Goal: Task Accomplishment & Management: Manage account settings

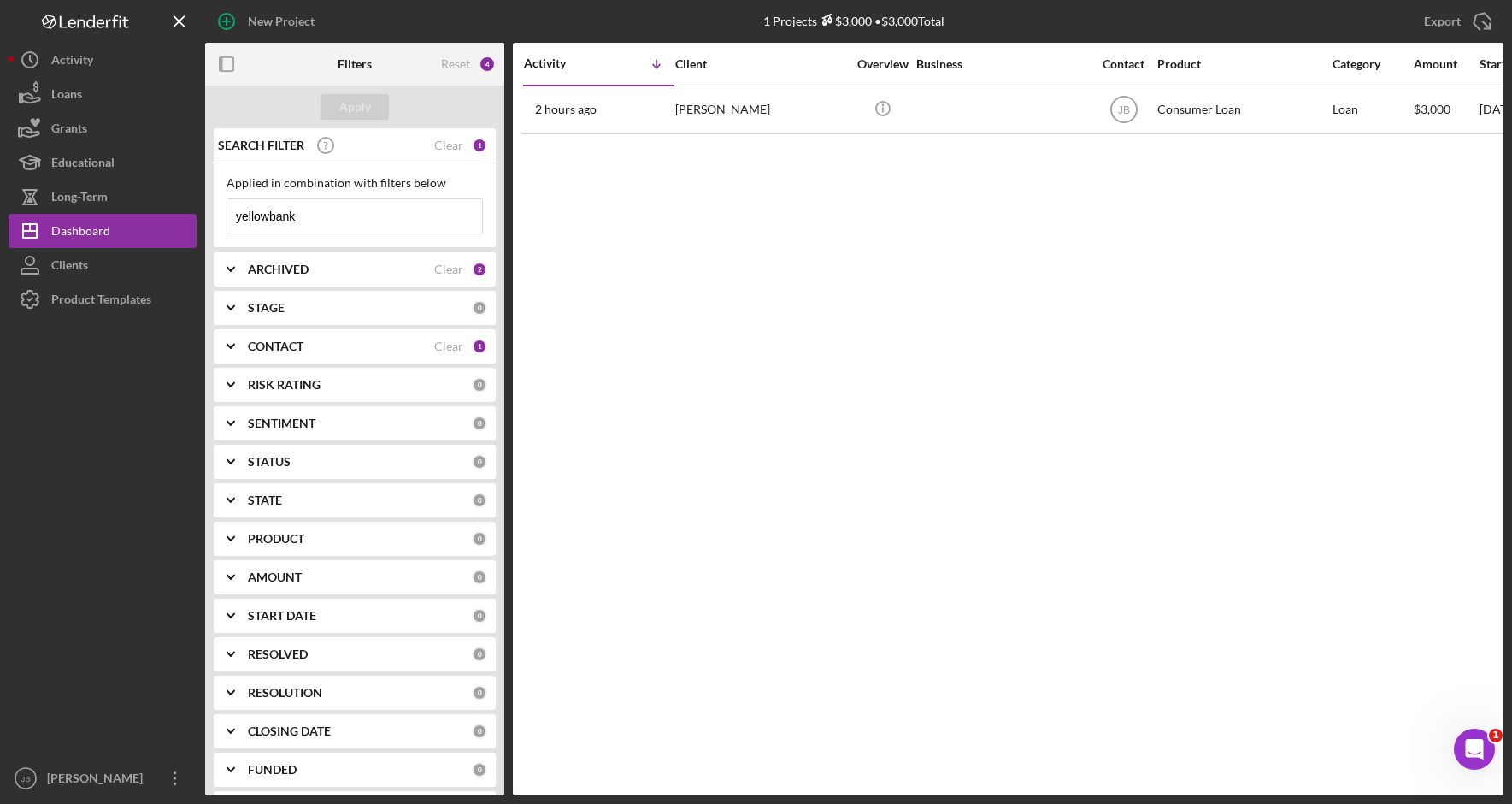
drag, startPoint x: 339, startPoint y: 232, endPoint x: 340, endPoint y: 221, distance: 11.0
click at [339, 231] on input "yellowbank" at bounding box center [354, 216] width 254 height 34
drag, startPoint x: 226, startPoint y: 208, endPoint x: 206, endPoint y: 208, distance: 20.0
click at [206, 208] on div "SEARCH FILTER Clear 1 Applied in combination with filters below yellowbank Icon…" at bounding box center [355, 462] width 299 height 667
type input "Houghton"
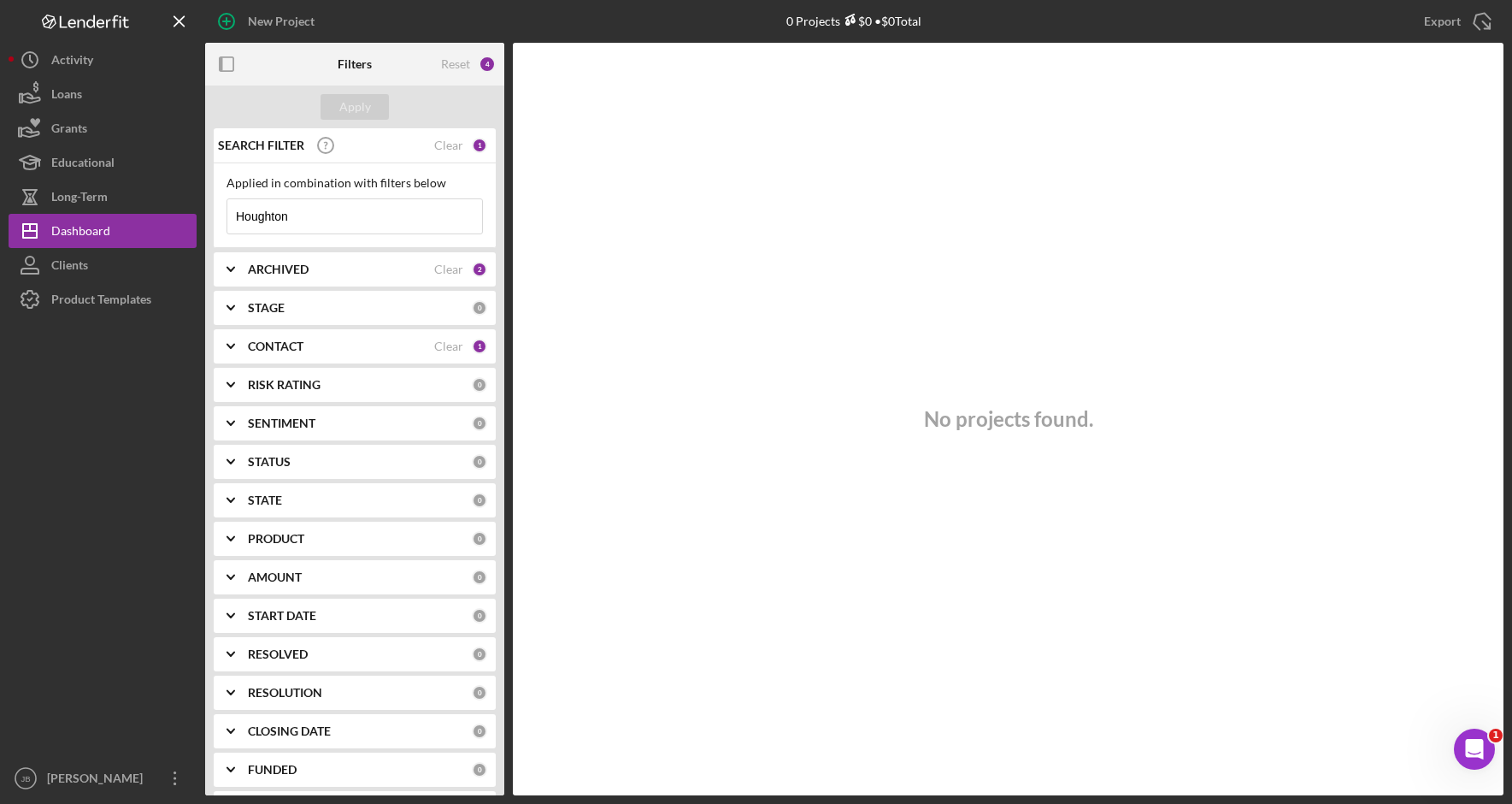
click at [359, 221] on input "Houghton" at bounding box center [354, 216] width 254 height 34
drag, startPoint x: 297, startPoint y: 212, endPoint x: 176, endPoint y: 206, distance: 121.1
click at [178, 206] on div "New Project 0 Projects $0 • $0 Total yellowbank Export Icon/Export Filters Rese…" at bounding box center [756, 397] width 1495 height 795
drag, startPoint x: 367, startPoint y: 228, endPoint x: 350, endPoint y: 228, distance: 17.0
click at [357, 228] on input "mary" at bounding box center [354, 216] width 254 height 34
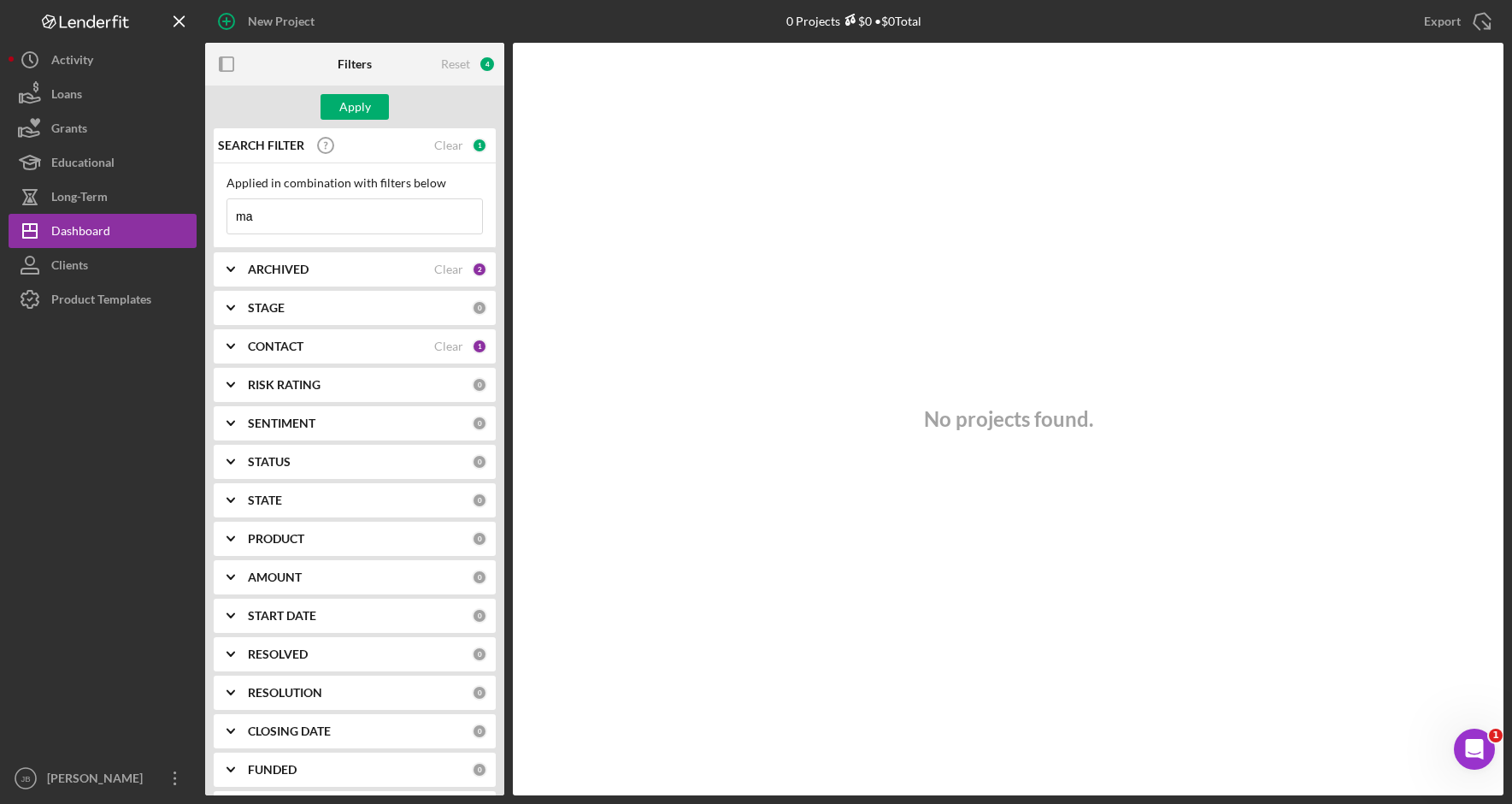
type input "m"
type input "houghton"
click at [355, 102] on div "Apply" at bounding box center [355, 106] width 31 height 25
click at [316, 276] on div "ARCHIVED" at bounding box center [340, 269] width 186 height 14
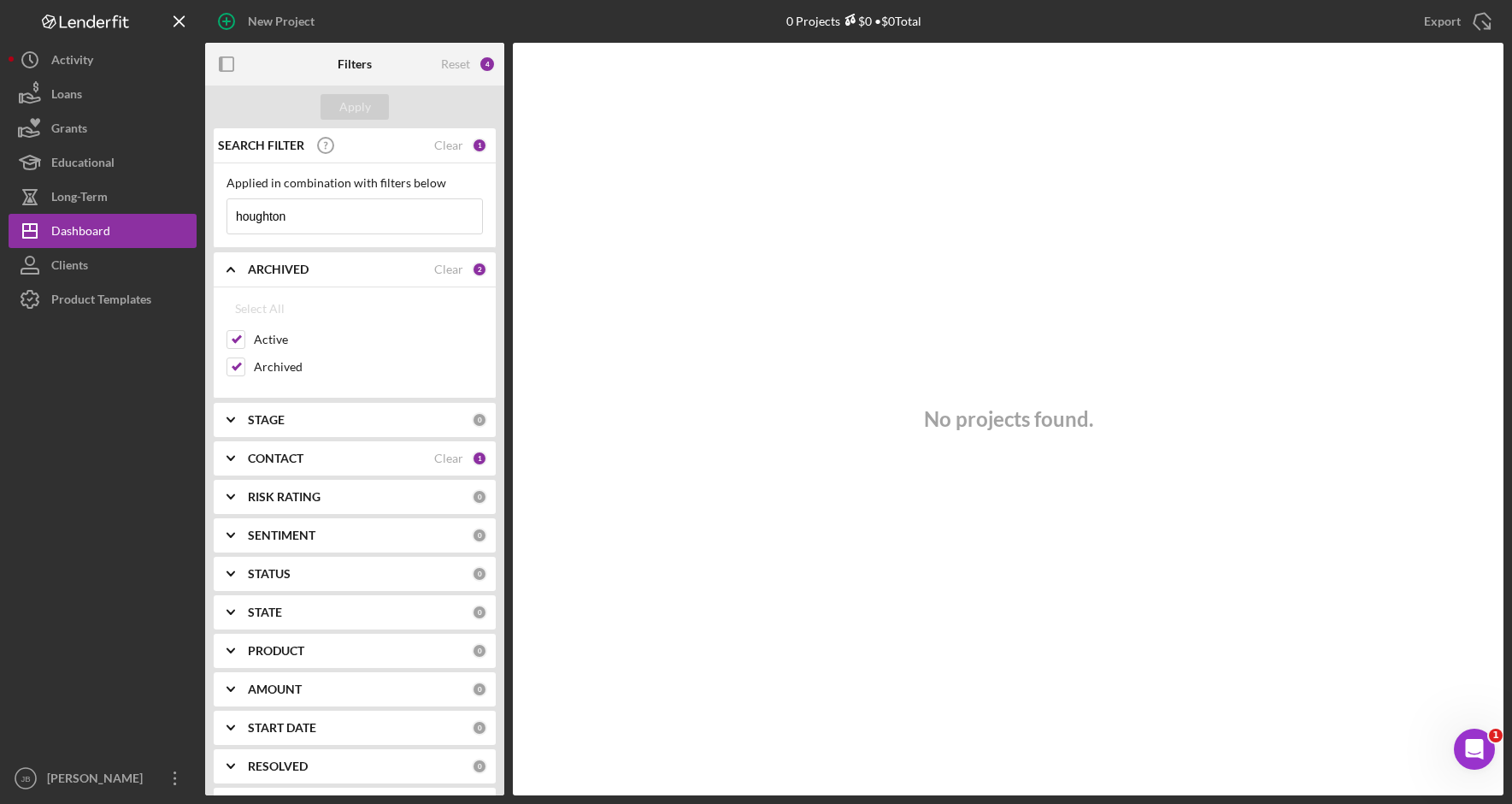
click at [409, 192] on div "Applied in combination with filters below houghton Icon/Menu Close" at bounding box center [354, 205] width 256 height 58
click at [336, 465] on div "CONTACT" at bounding box center [340, 458] width 186 height 14
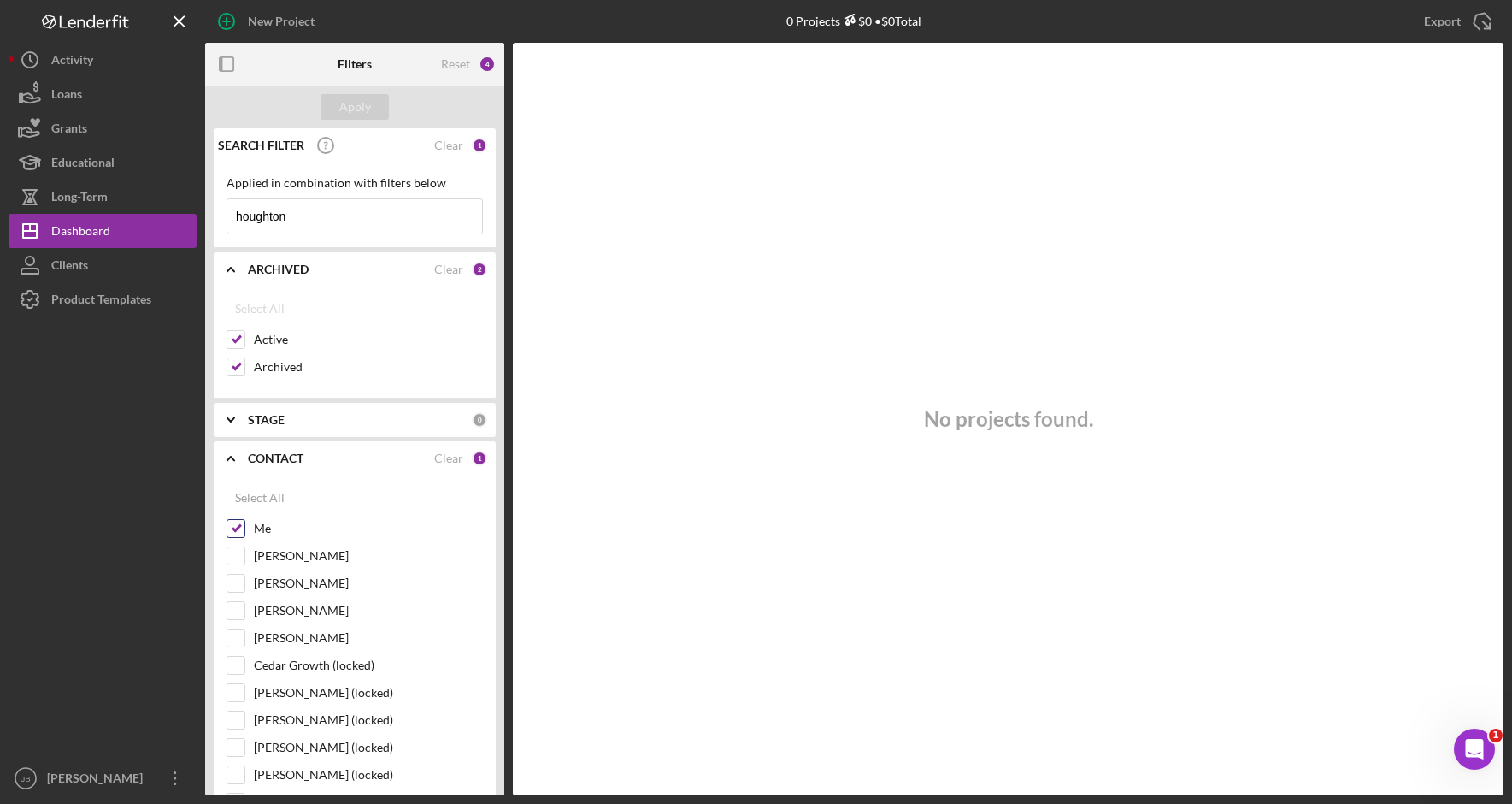
click at [240, 529] on input "Me" at bounding box center [236, 528] width 17 height 17
click at [267, 497] on div "Select All" at bounding box center [260, 497] width 50 height 34
checkbox input "true"
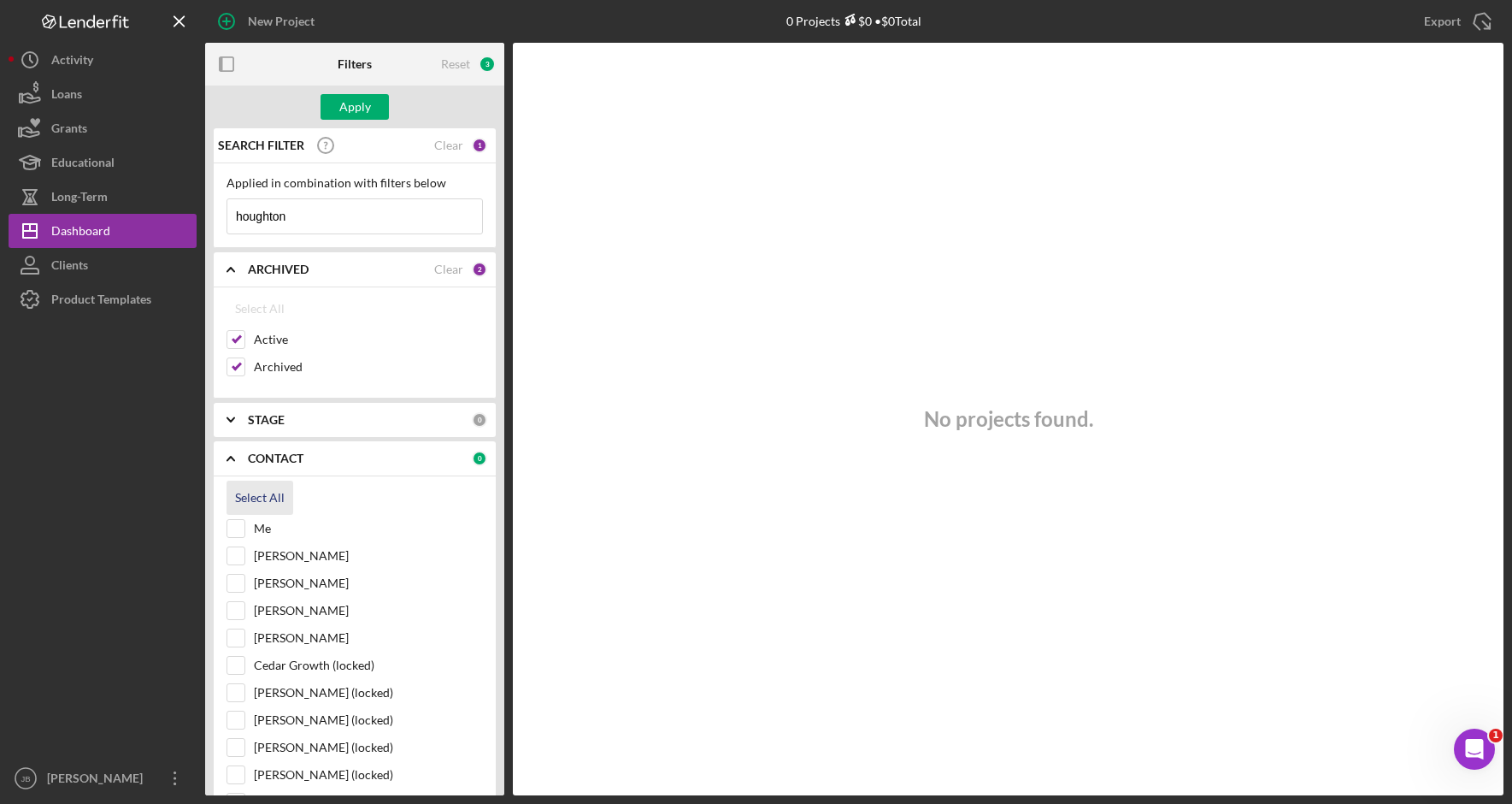
checkbox input "true"
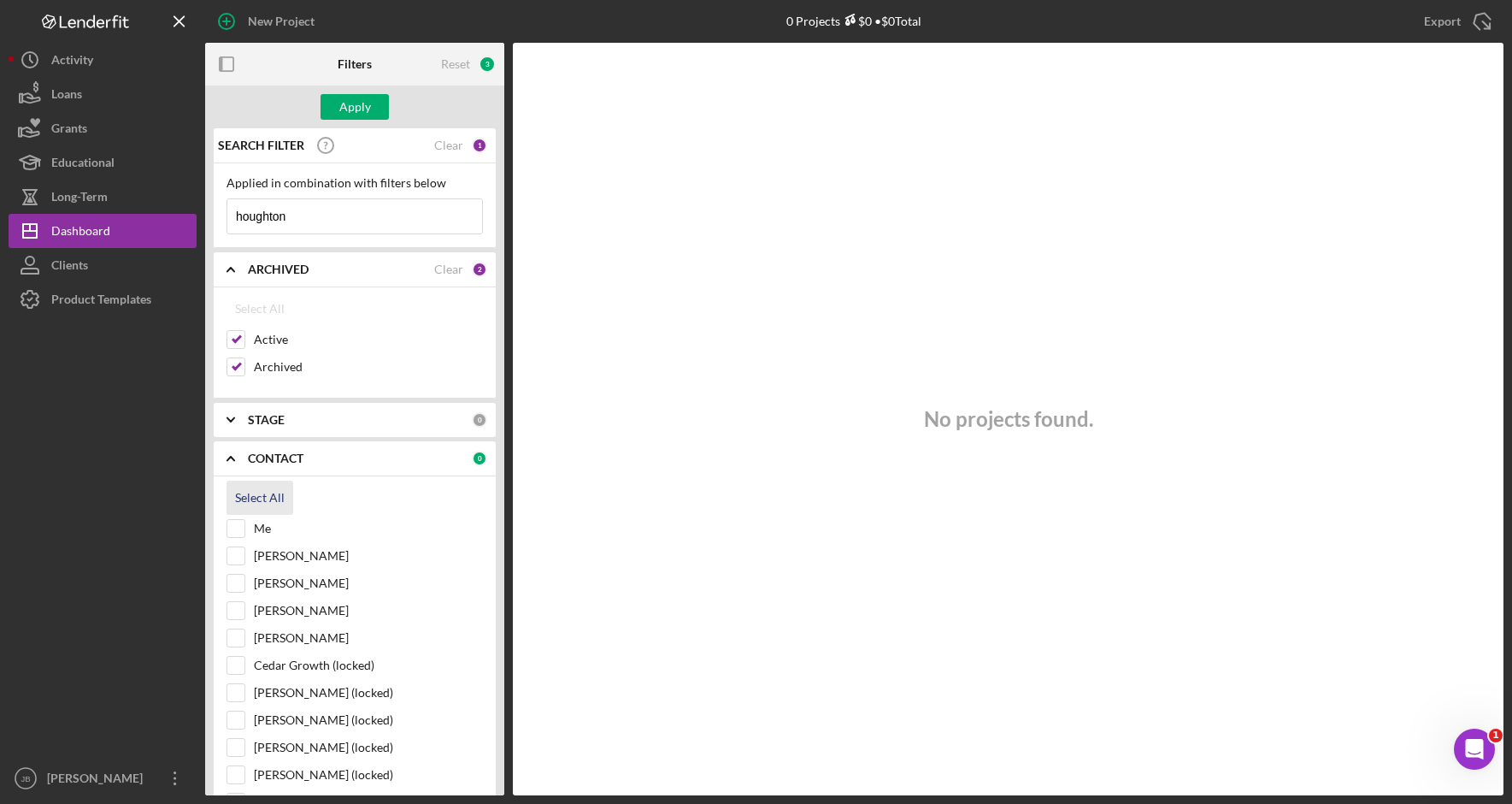
checkbox input "true"
click at [353, 103] on div "Apply" at bounding box center [355, 106] width 31 height 25
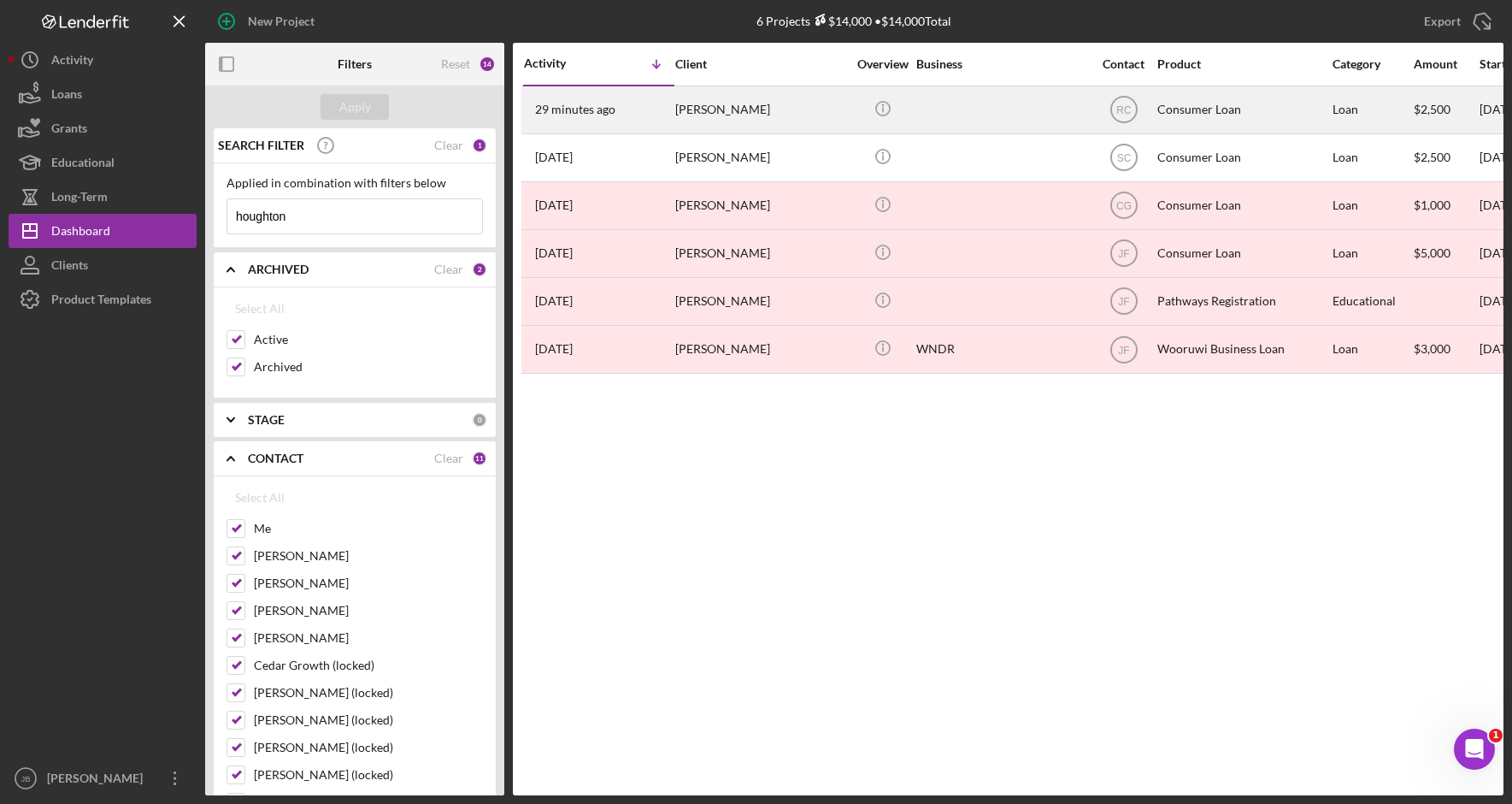
click at [754, 112] on div "Mary Houghton" at bounding box center [760, 110] width 171 height 45
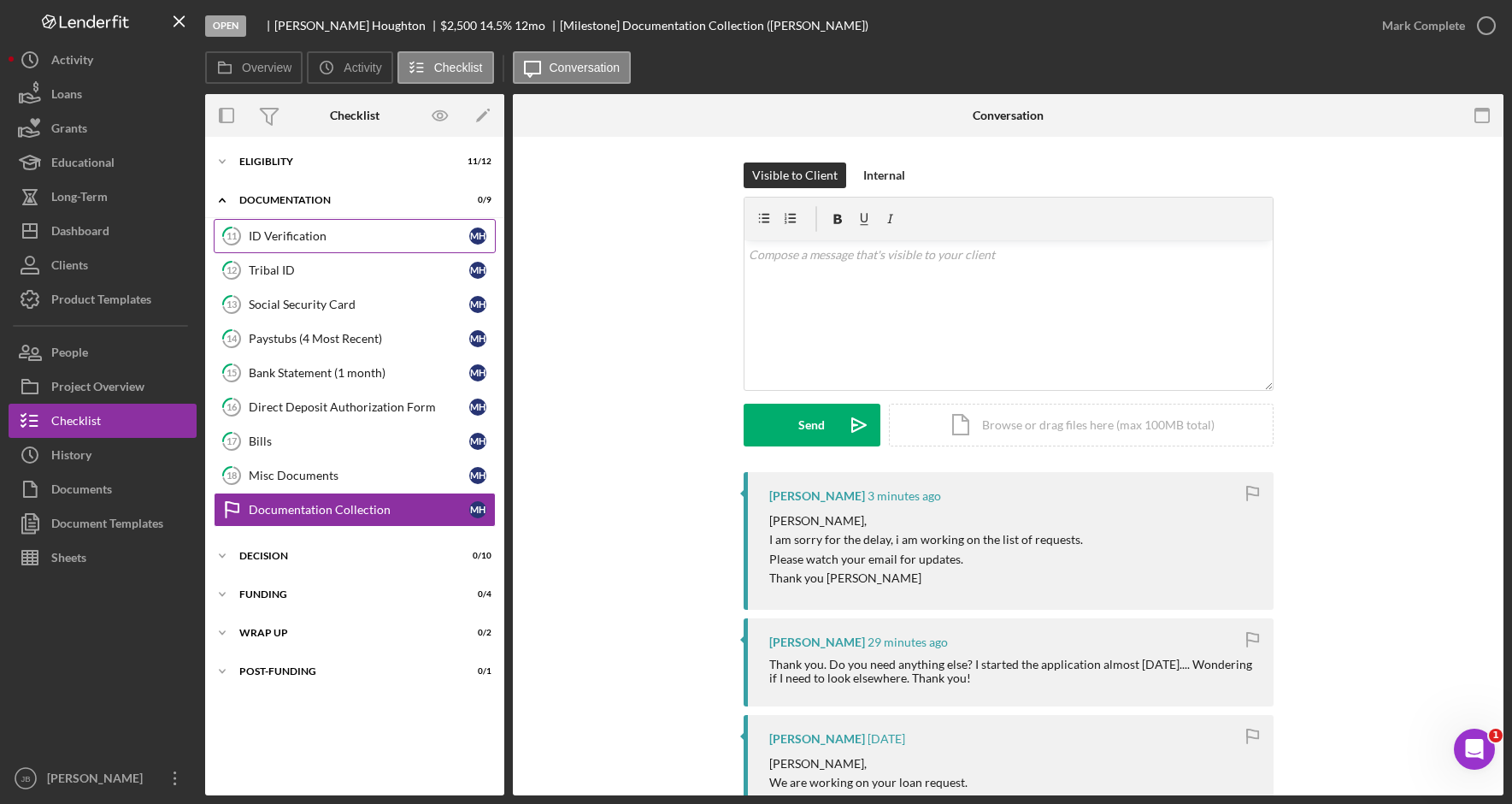
click at [312, 244] on link "11 ID Verification M H" at bounding box center [354, 235] width 282 height 34
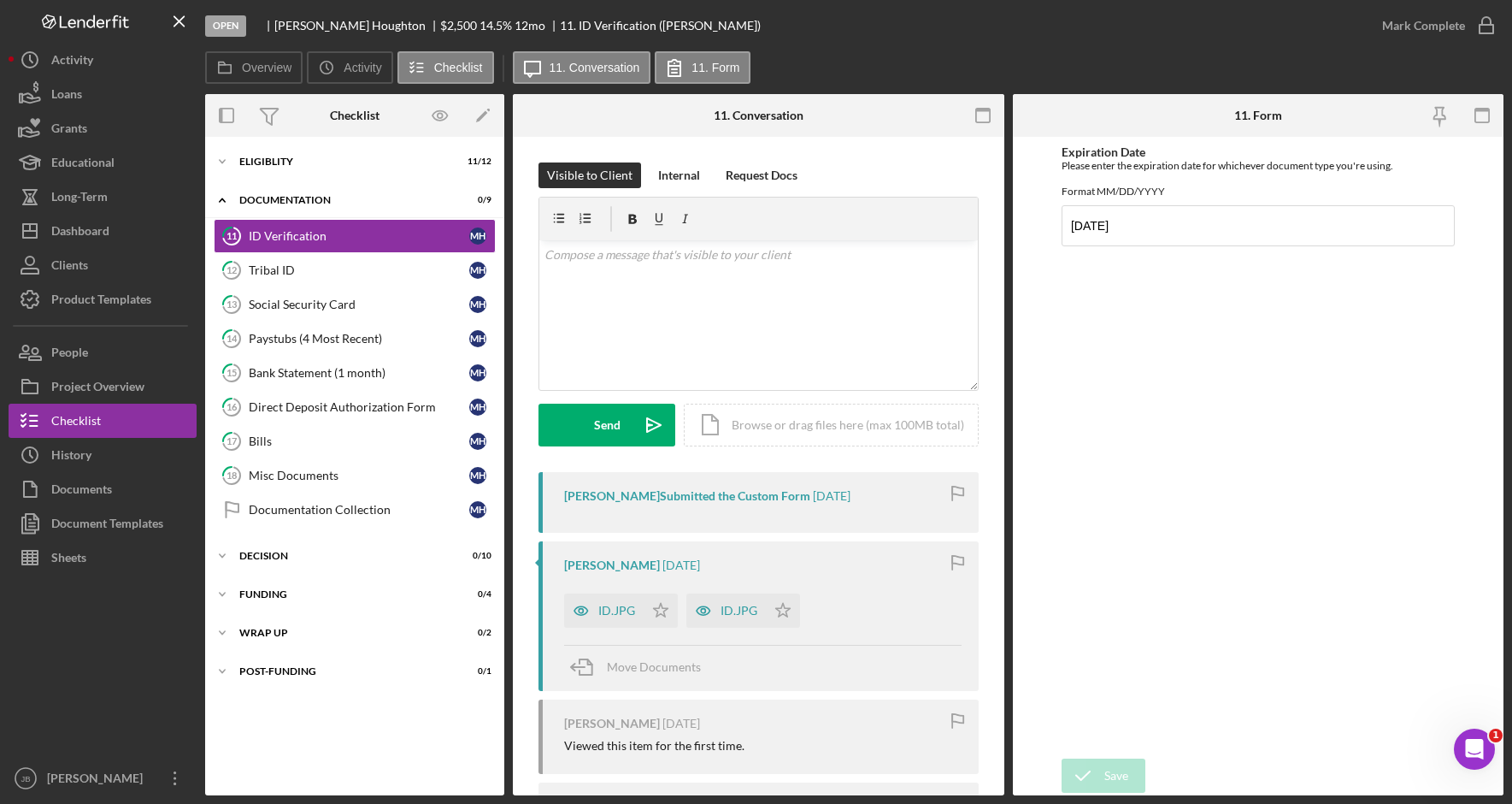
click at [1064, 340] on div "Expiration Date Please enter the expiration date for whichever document type yo…" at bounding box center [1258, 447] width 393 height 605
click at [267, 164] on div "Eligiblity" at bounding box center [361, 162] width 243 height 10
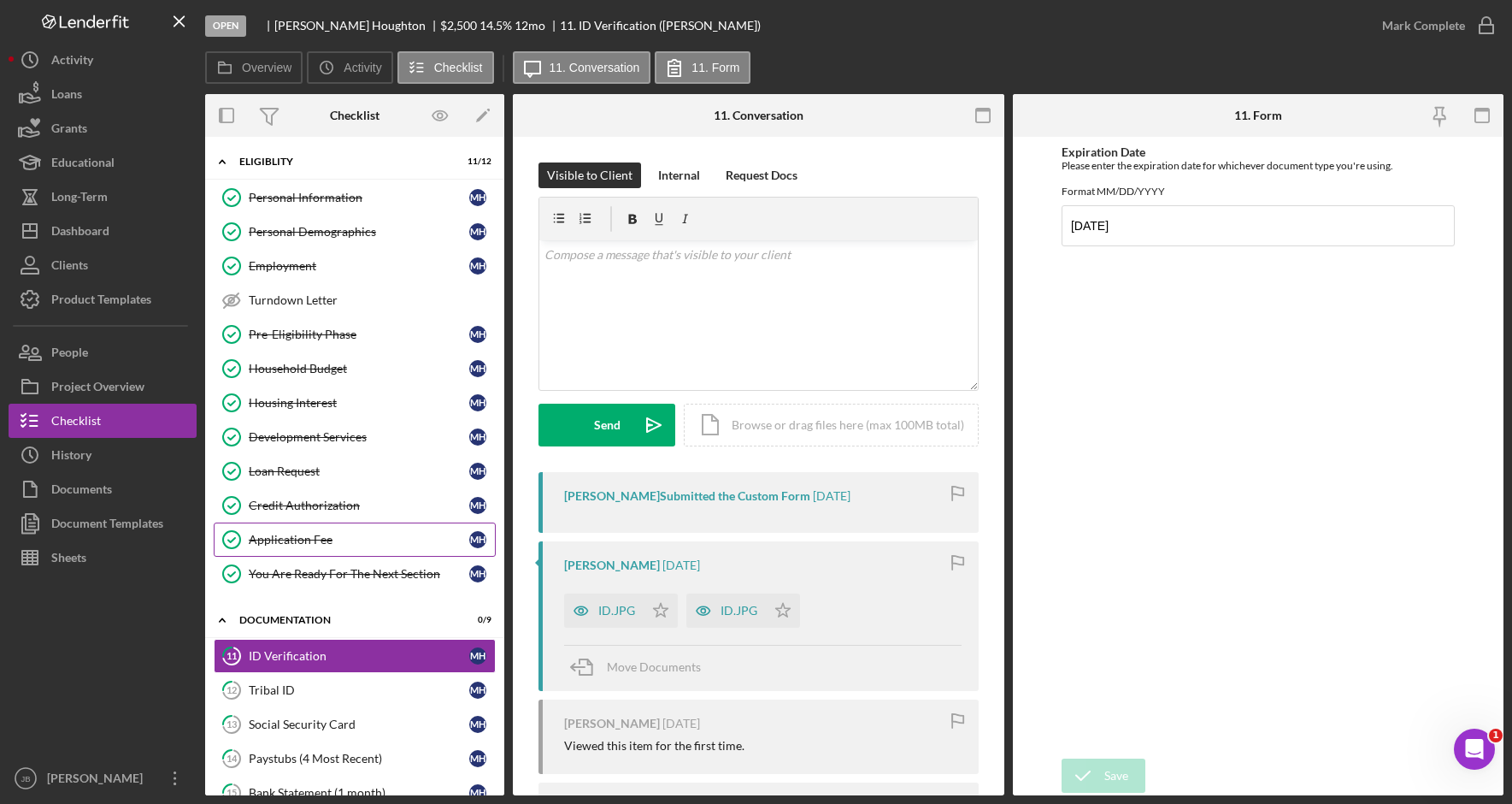
click at [353, 538] on div "Application Fee" at bounding box center [359, 540] width 220 height 14
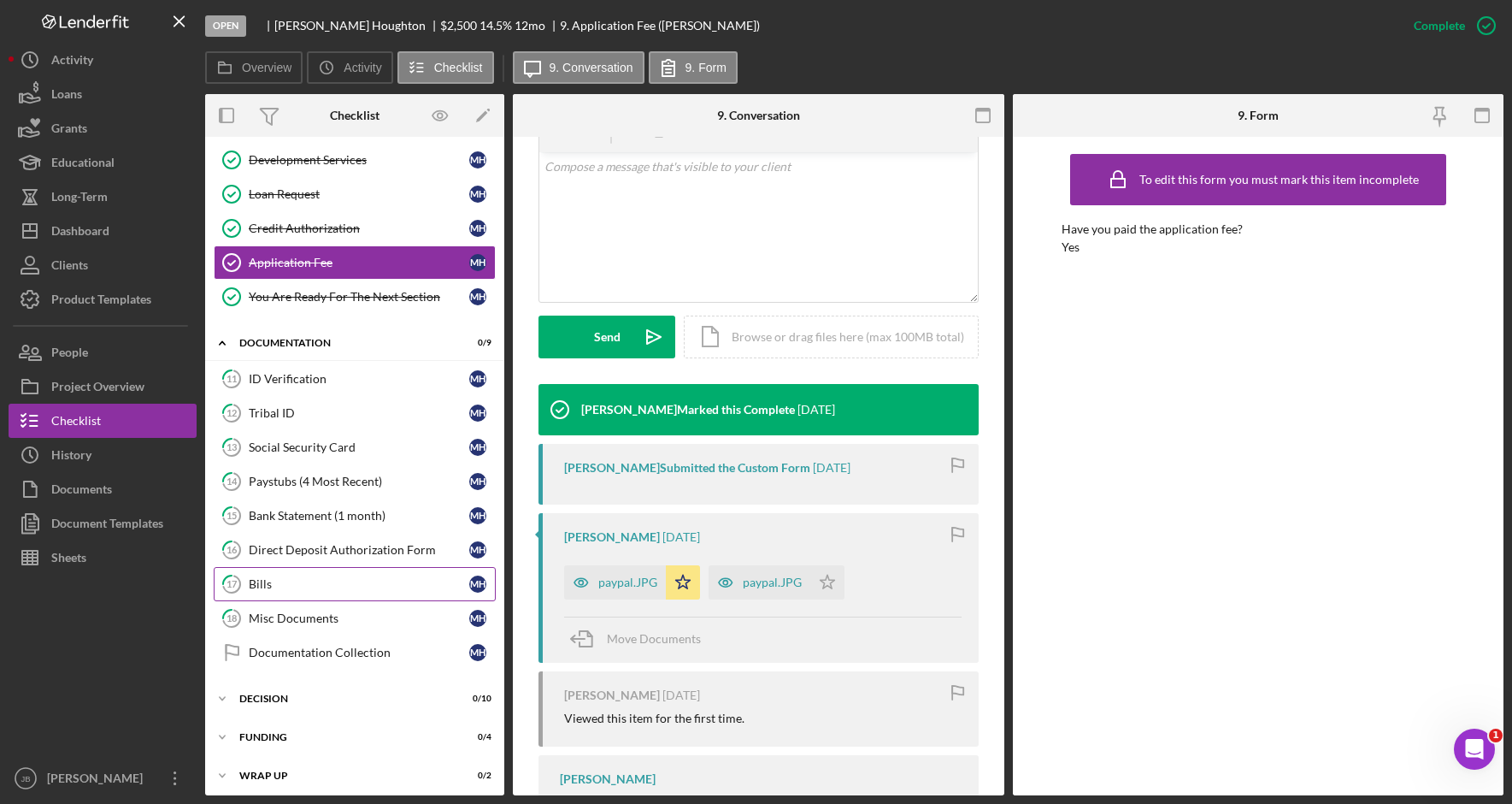
scroll to position [322, 0]
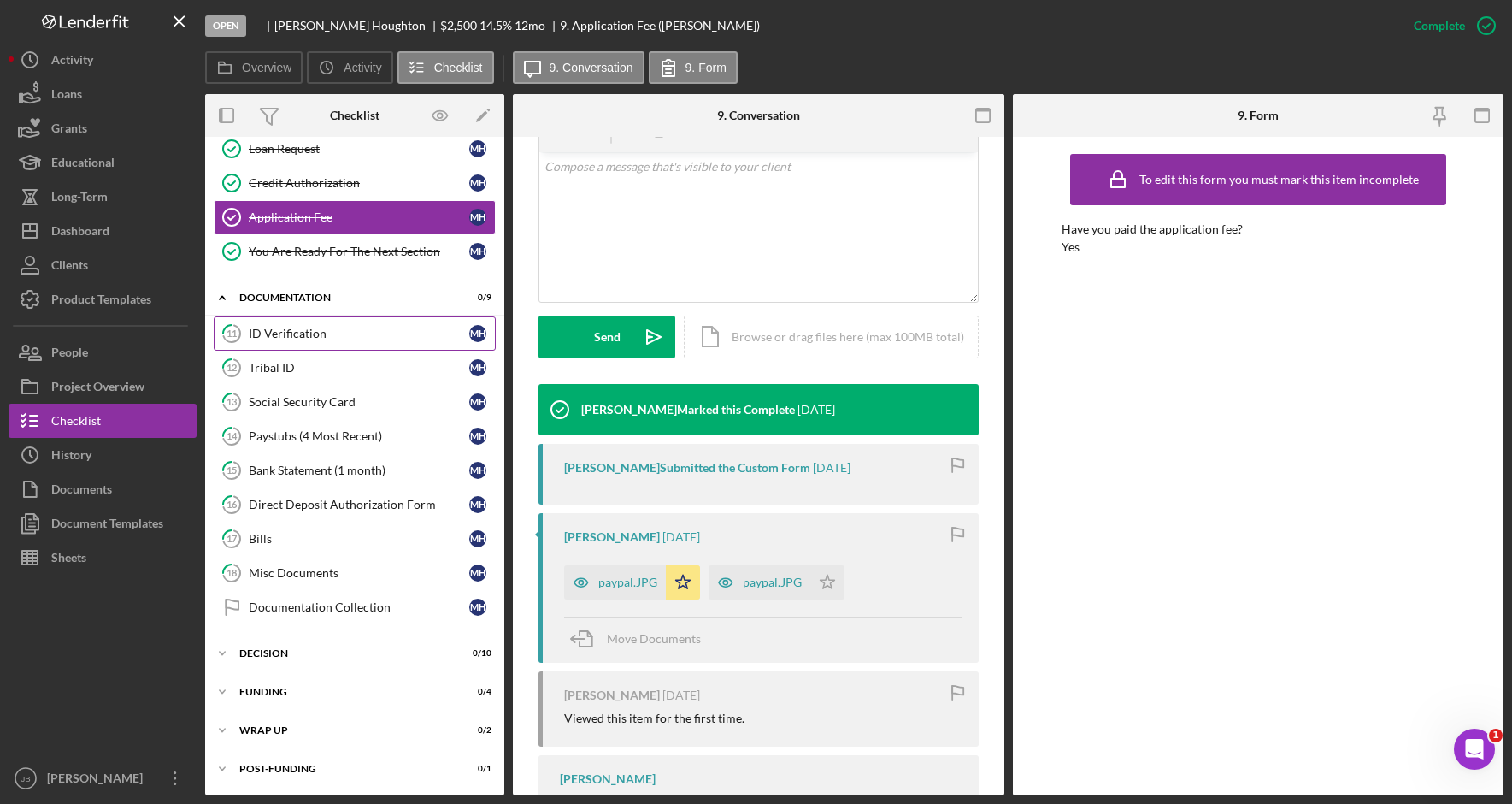
click at [363, 328] on div "ID Verification" at bounding box center [359, 333] width 220 height 14
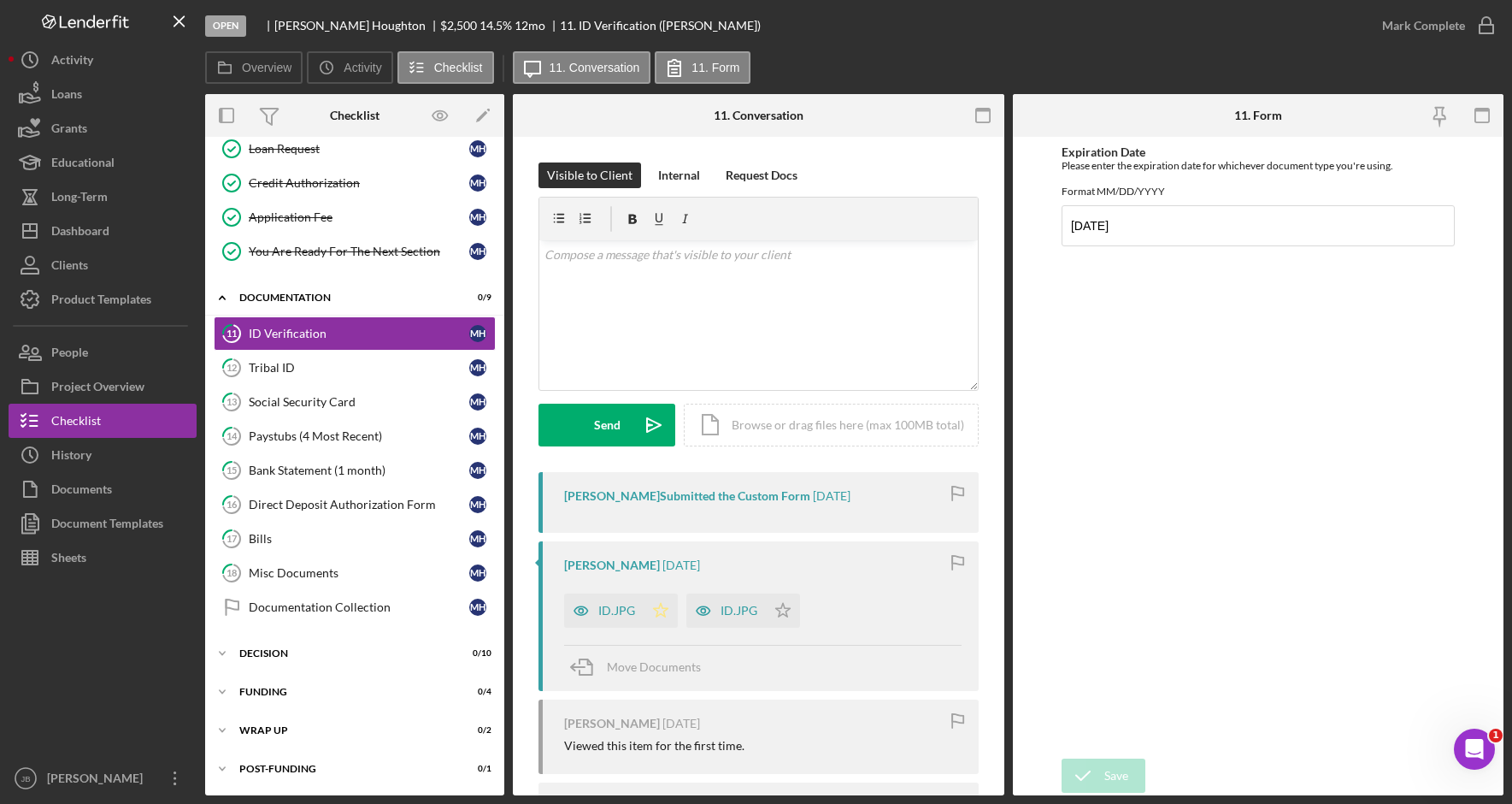
click at [658, 611] on icon "Icon/Star" at bounding box center [660, 610] width 34 height 34
click at [782, 616] on icon "Icon/Star" at bounding box center [783, 610] width 34 height 34
click at [741, 615] on div "ID.JPG" at bounding box center [739, 611] width 37 height 14
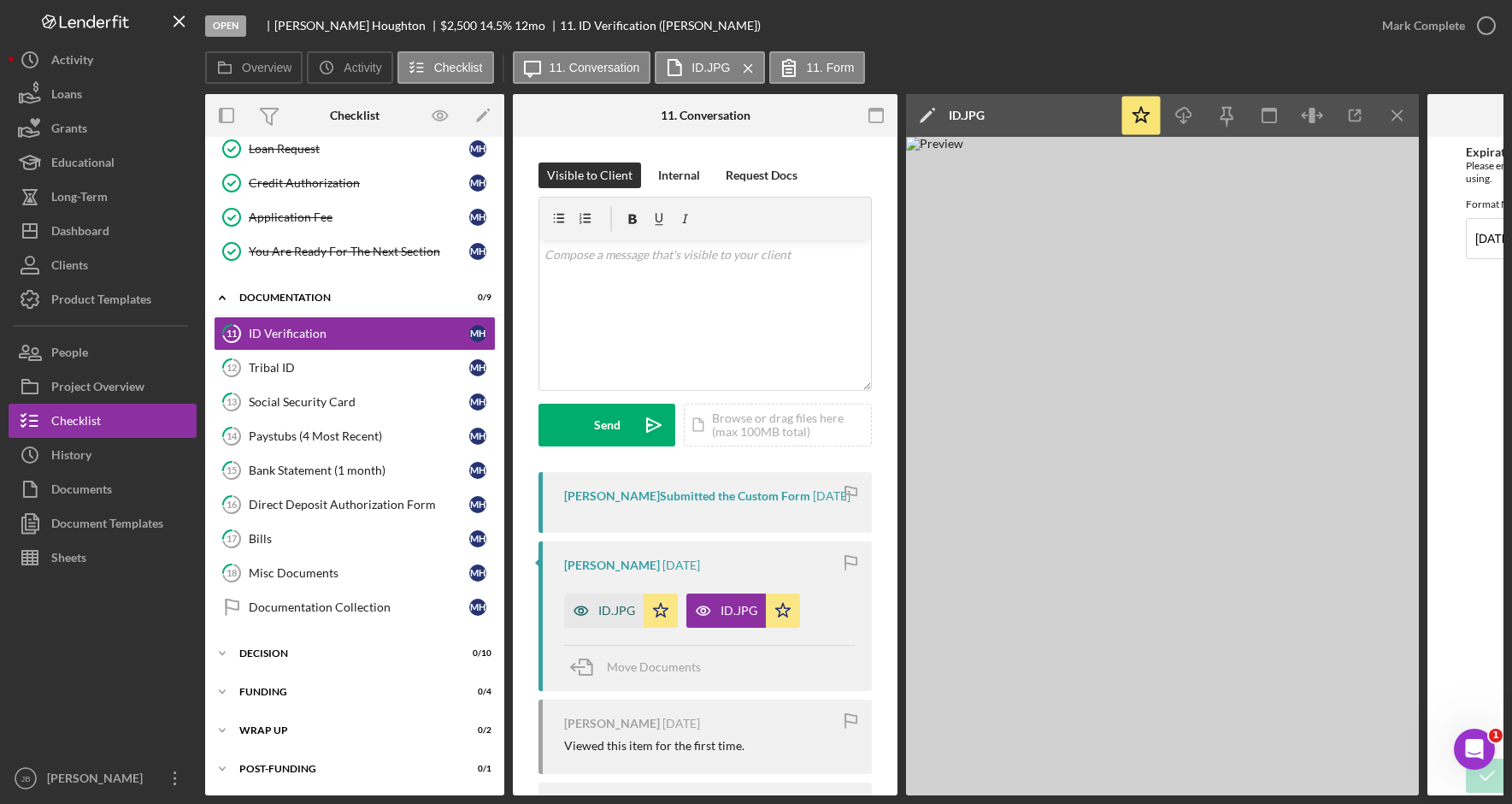
click at [608, 617] on div "ID.JPG" at bounding box center [617, 611] width 37 height 14
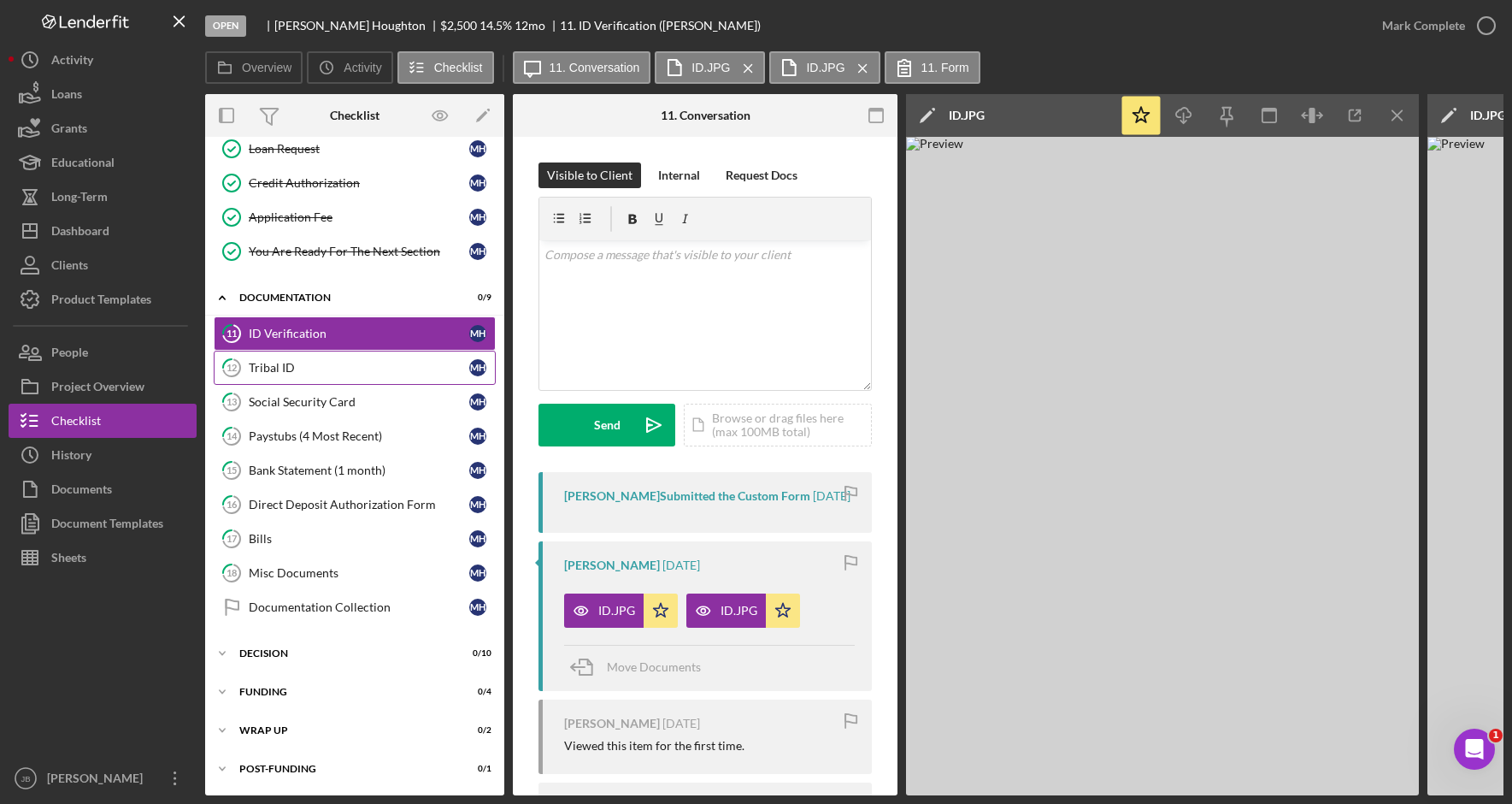
click at [338, 374] on div "Tribal ID" at bounding box center [359, 367] width 220 height 14
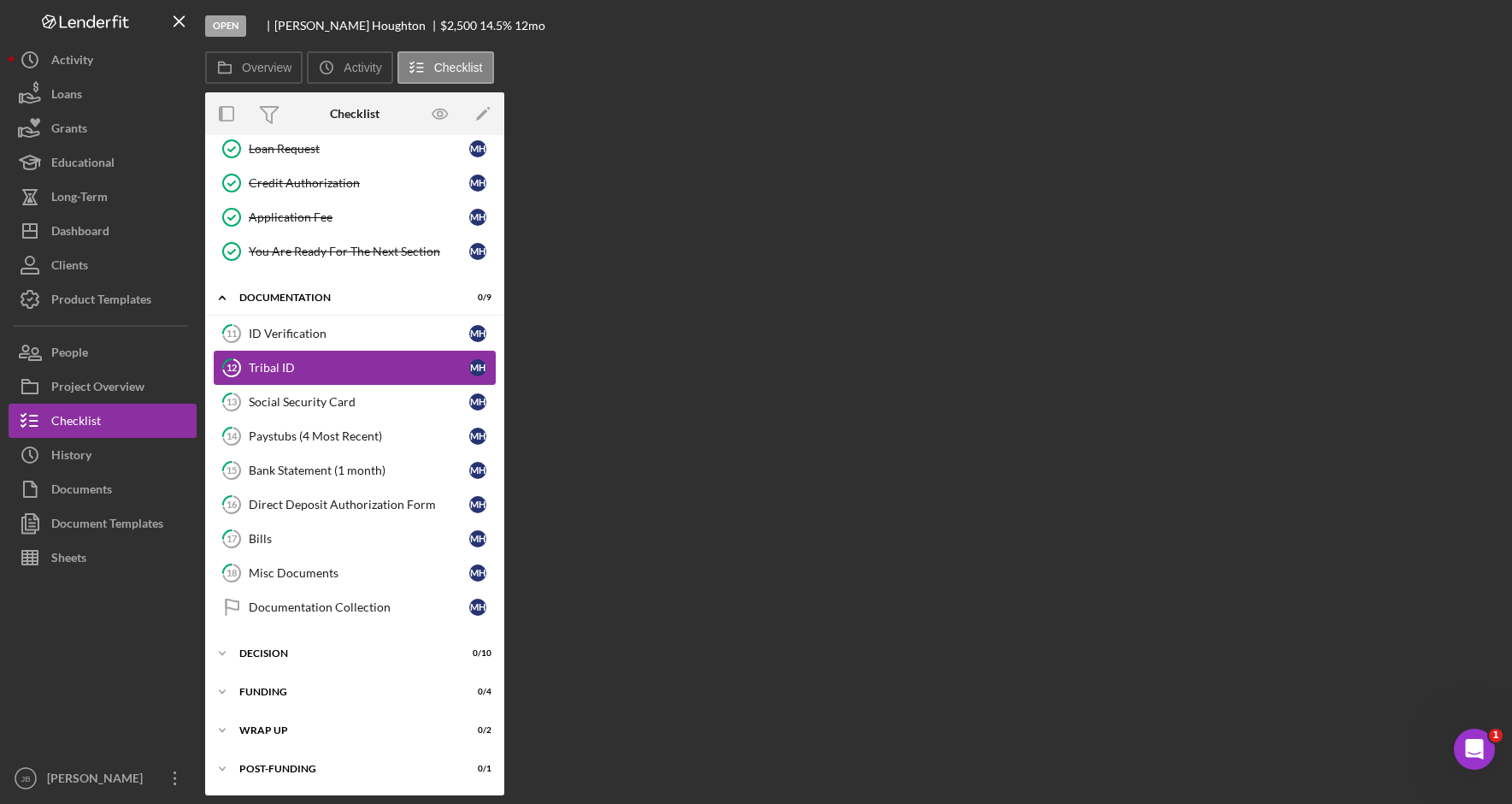
scroll to position [322, 0]
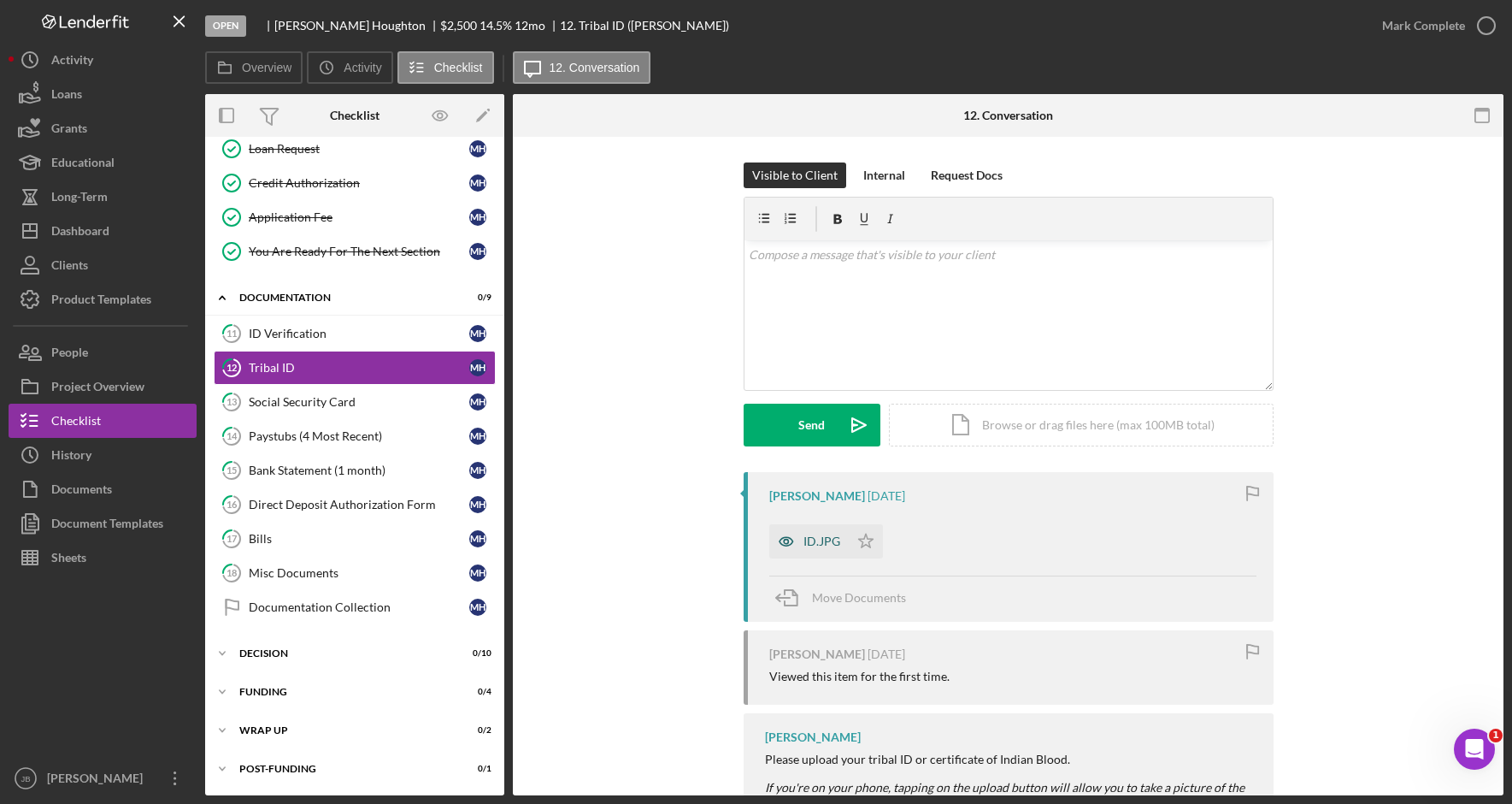
click at [817, 532] on div "ID.JPG" at bounding box center [808, 541] width 80 height 34
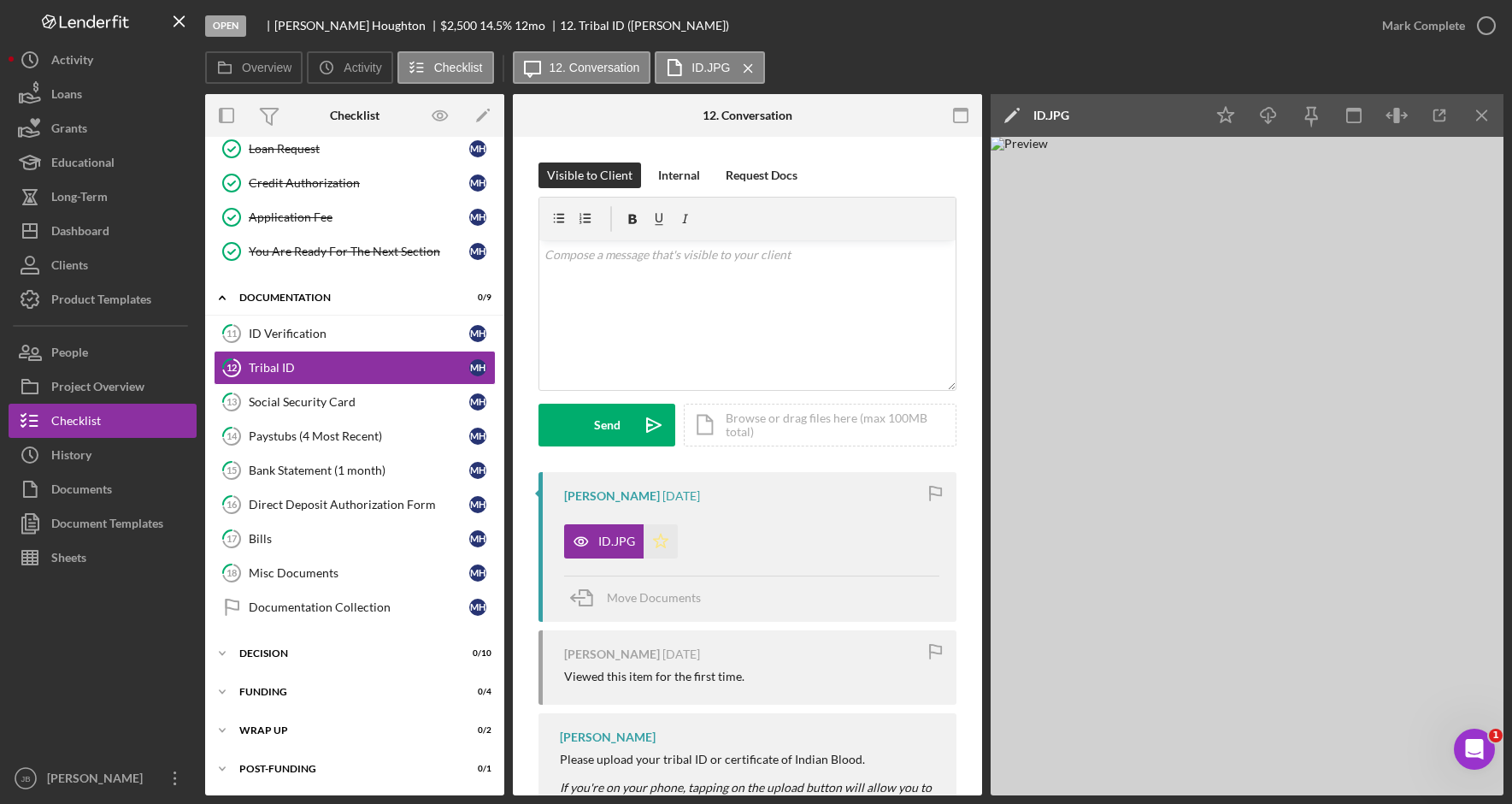
click at [667, 542] on icon "Icon/Star" at bounding box center [660, 541] width 34 height 34
click at [1489, 29] on icon "button" at bounding box center [1486, 25] width 43 height 43
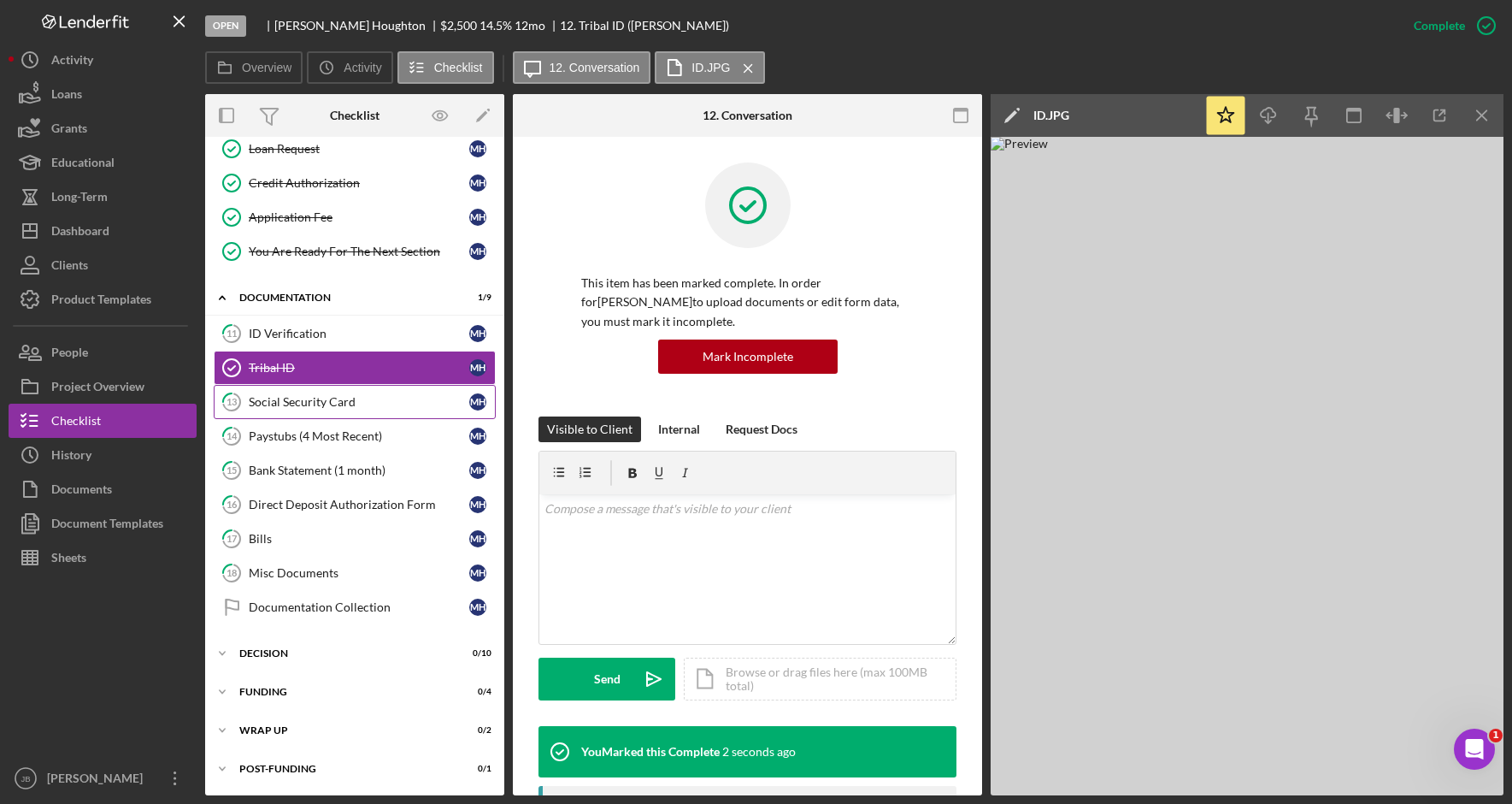
click at [390, 414] on link "13 Social Security Card M H" at bounding box center [354, 402] width 282 height 34
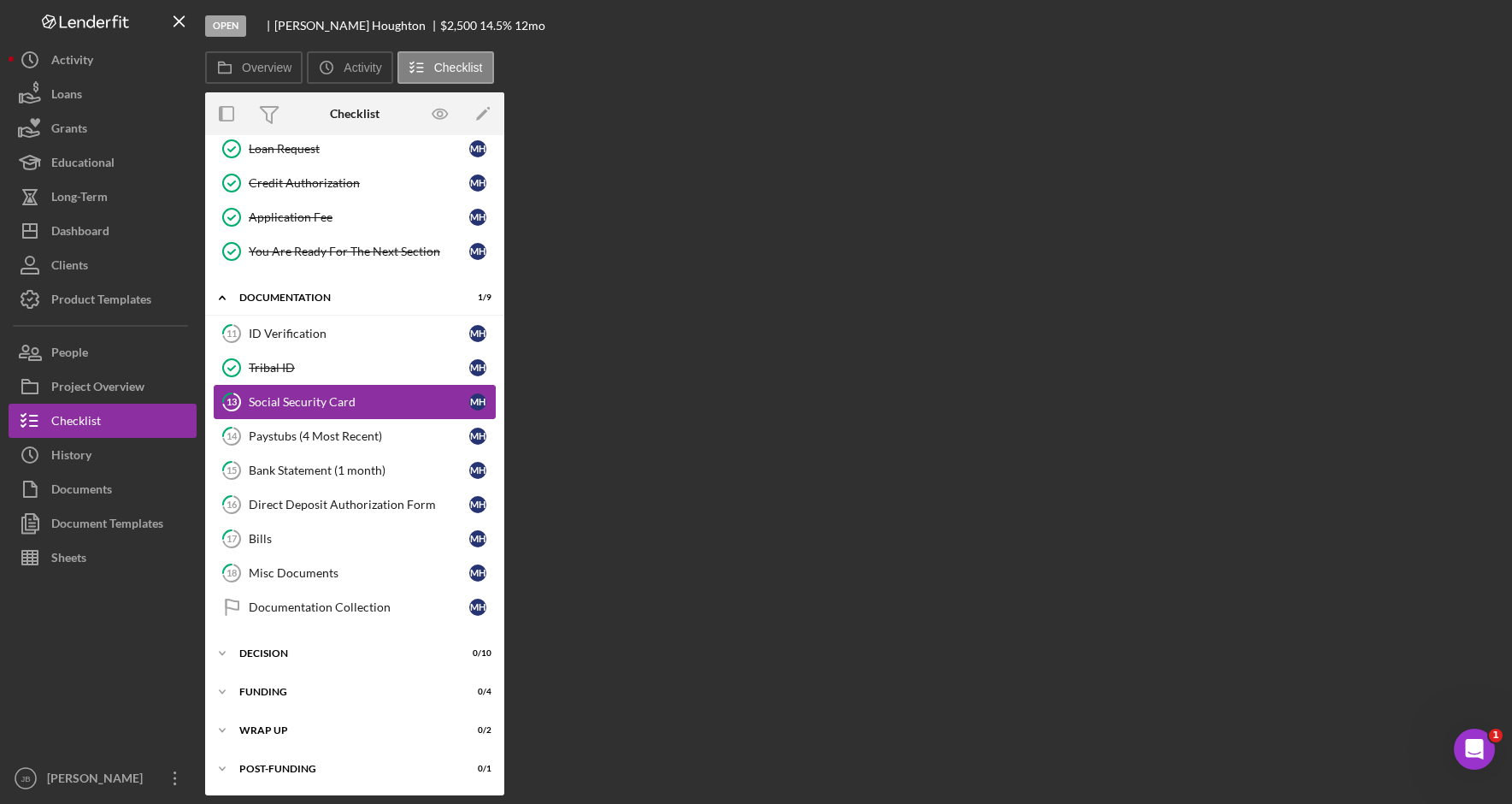
scroll to position [322, 0]
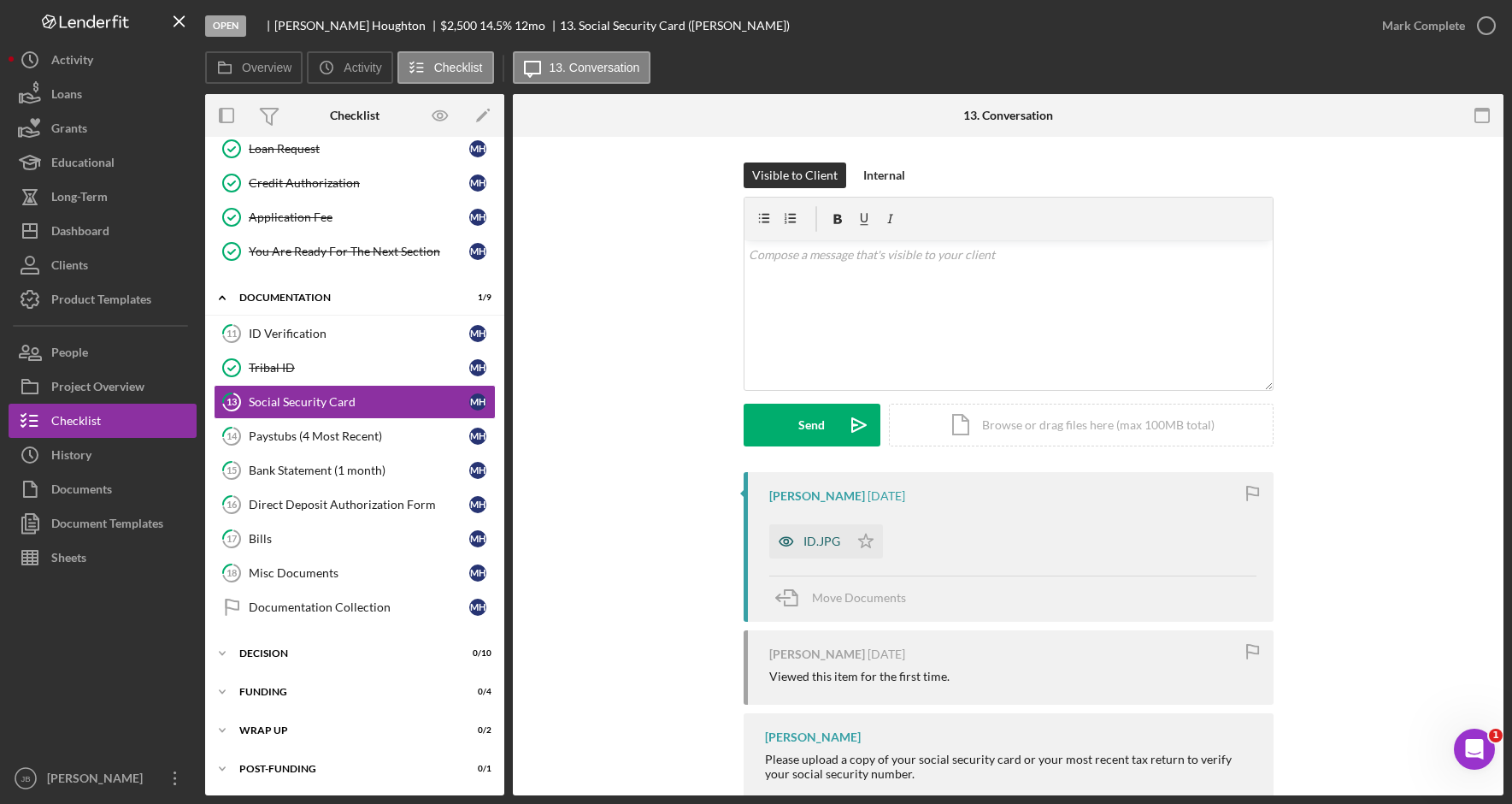
click at [818, 542] on div "ID.JPG" at bounding box center [822, 542] width 37 height 14
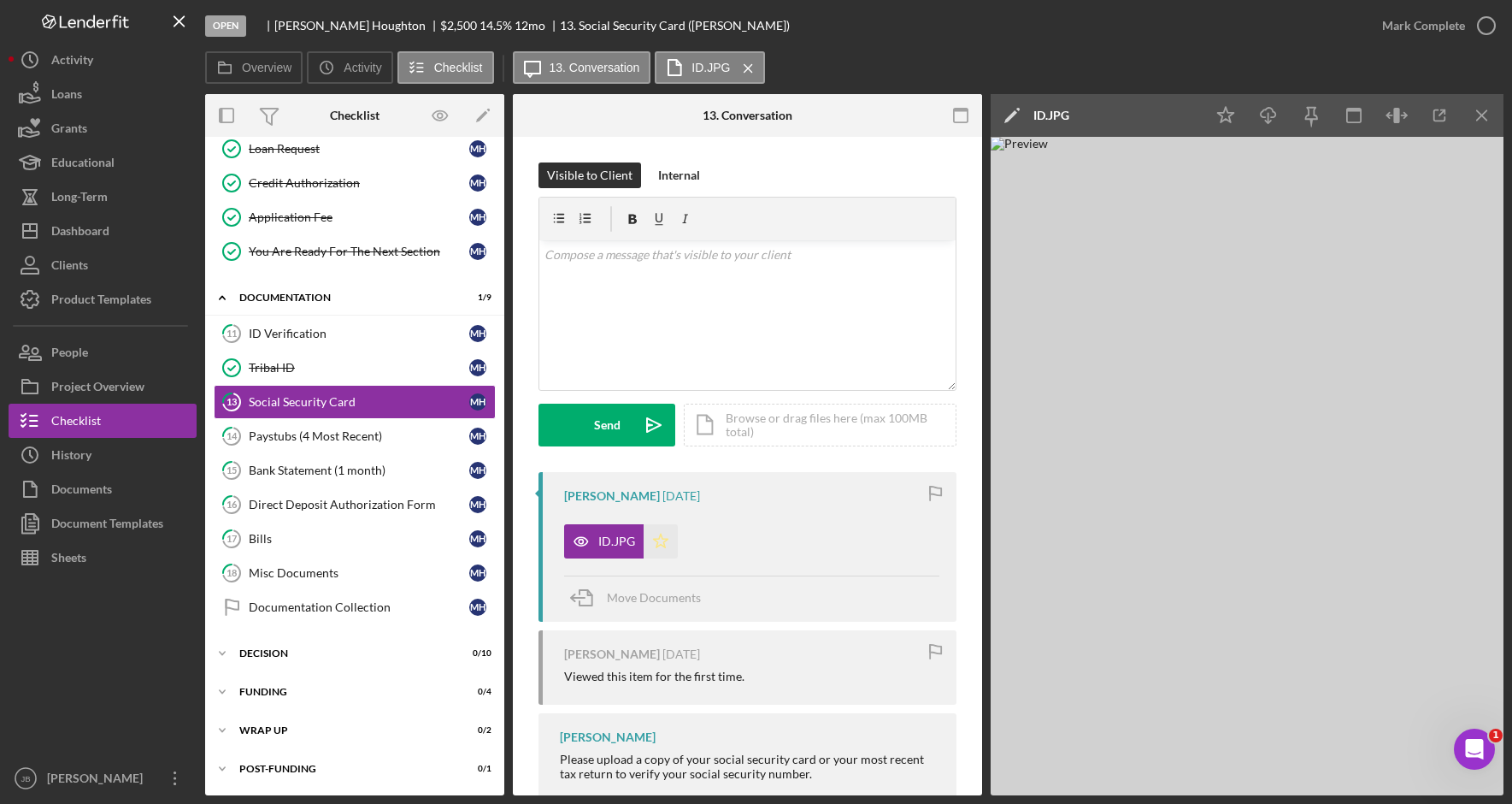
click at [654, 539] on polygon "button" at bounding box center [661, 541] width 15 height 14
click at [1495, 30] on icon "button" at bounding box center [1486, 25] width 43 height 43
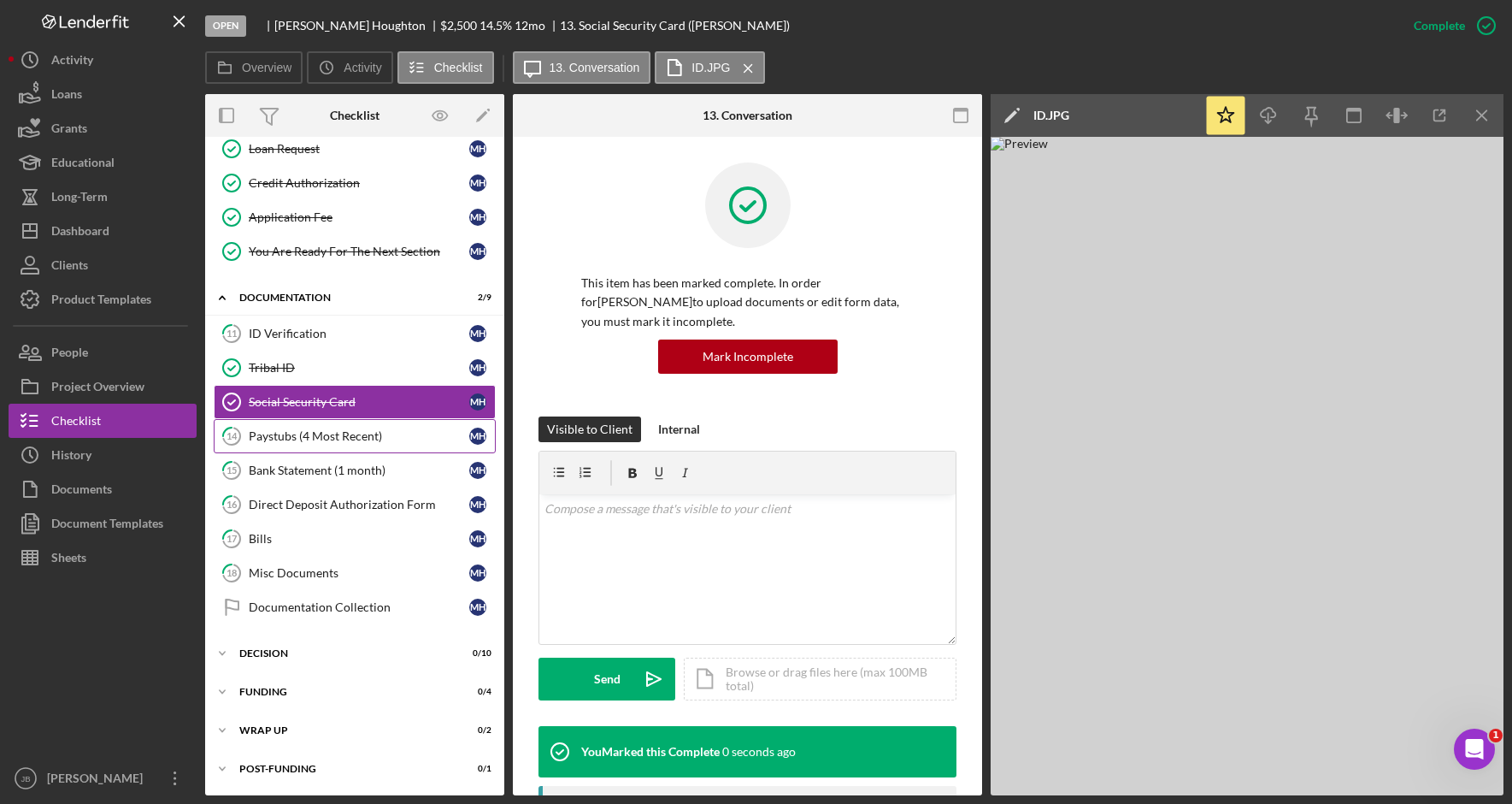
click at [353, 443] on div "Paystubs (4 Most Recent)" at bounding box center [359, 437] width 220 height 14
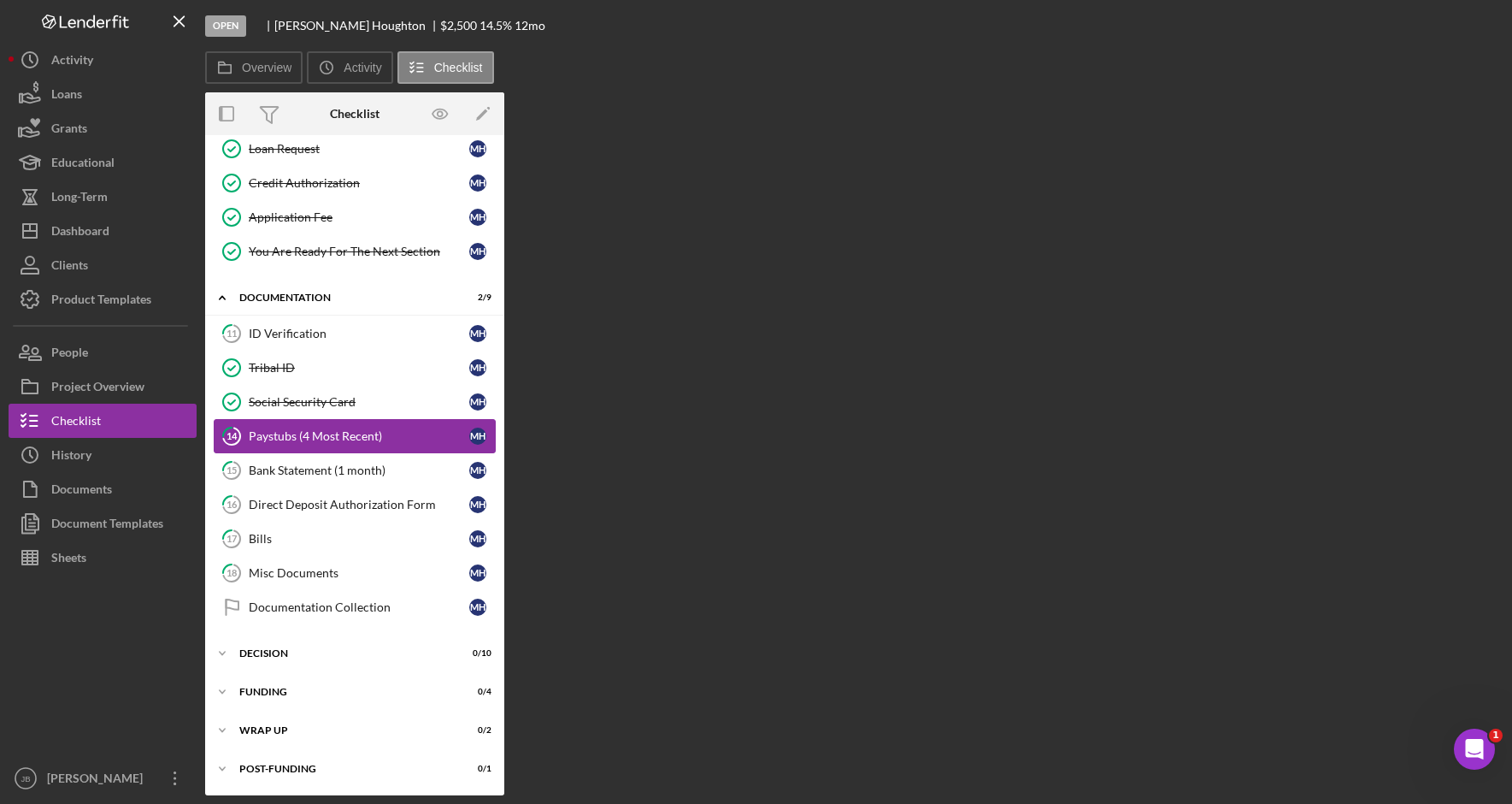
scroll to position [322, 0]
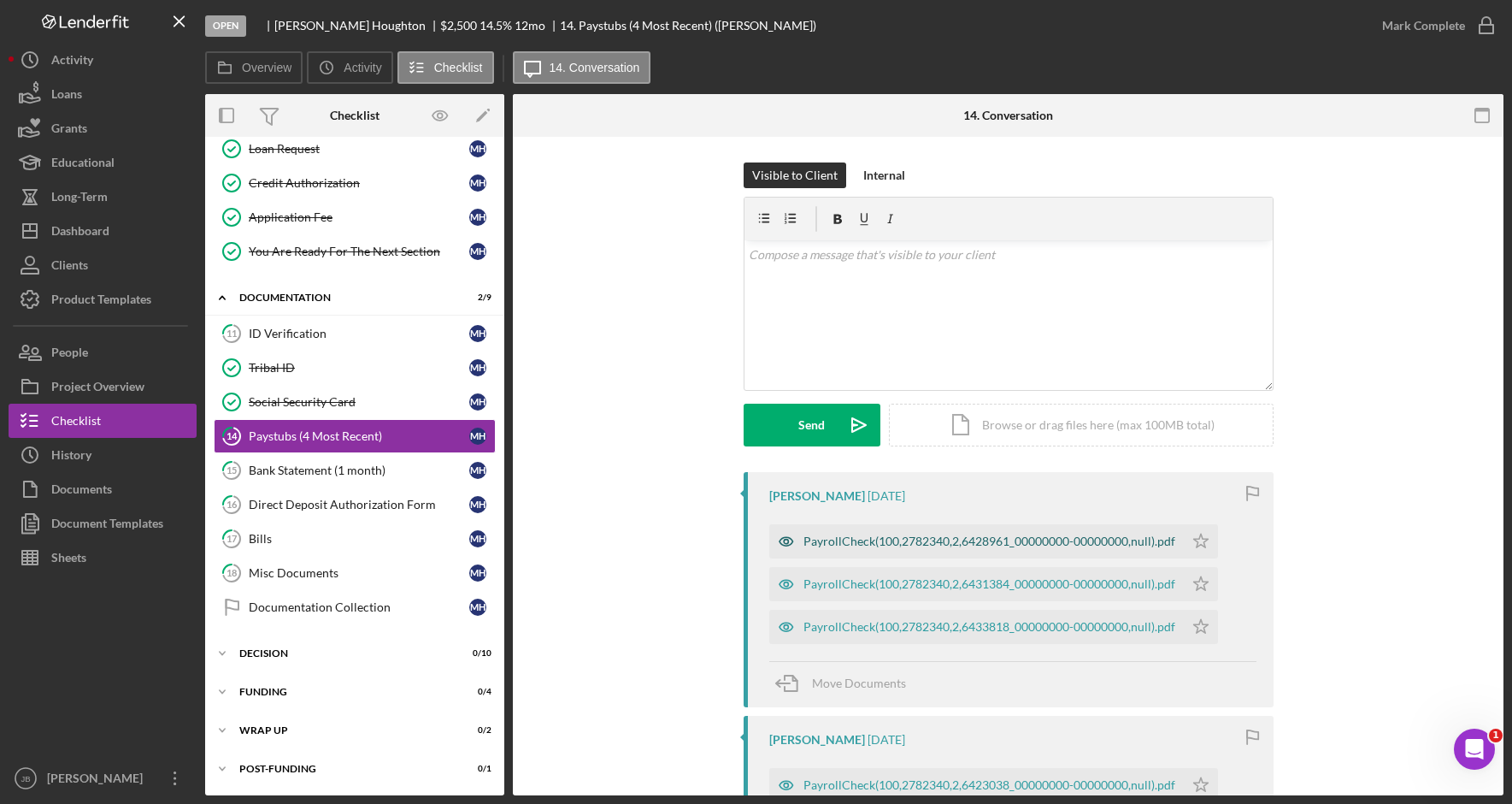
click at [1056, 538] on div "PayrollCheck(100,2782340,2,6428961_00000000-00000000,null).pdf" at bounding box center [989, 542] width 372 height 14
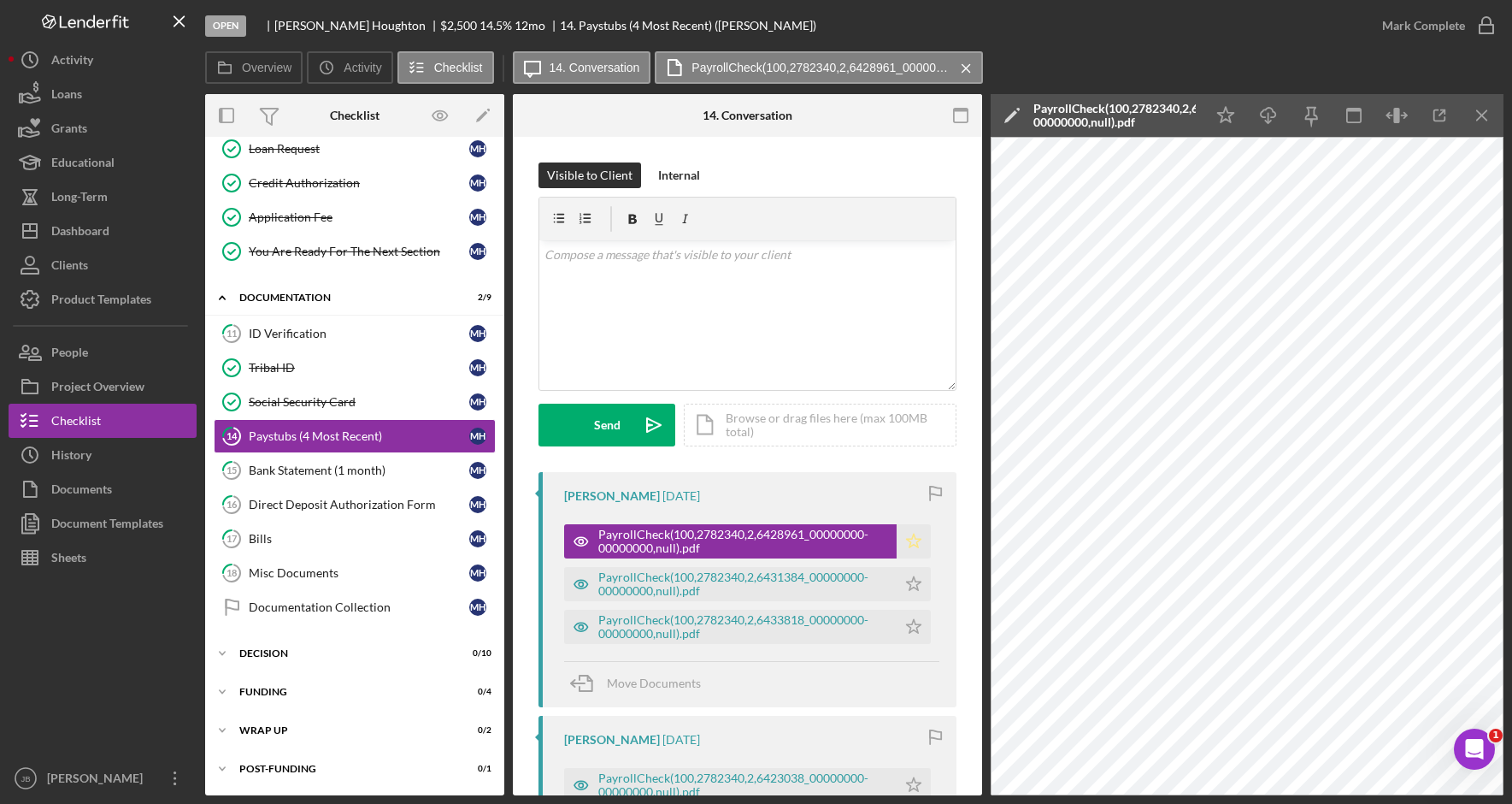
click at [913, 544] on polygon "button" at bounding box center [914, 541] width 15 height 14
click at [841, 582] on div "PayrollCheck(100,2782340,2,6431384_00000000-00000000,null).pdf" at bounding box center [742, 584] width 289 height 27
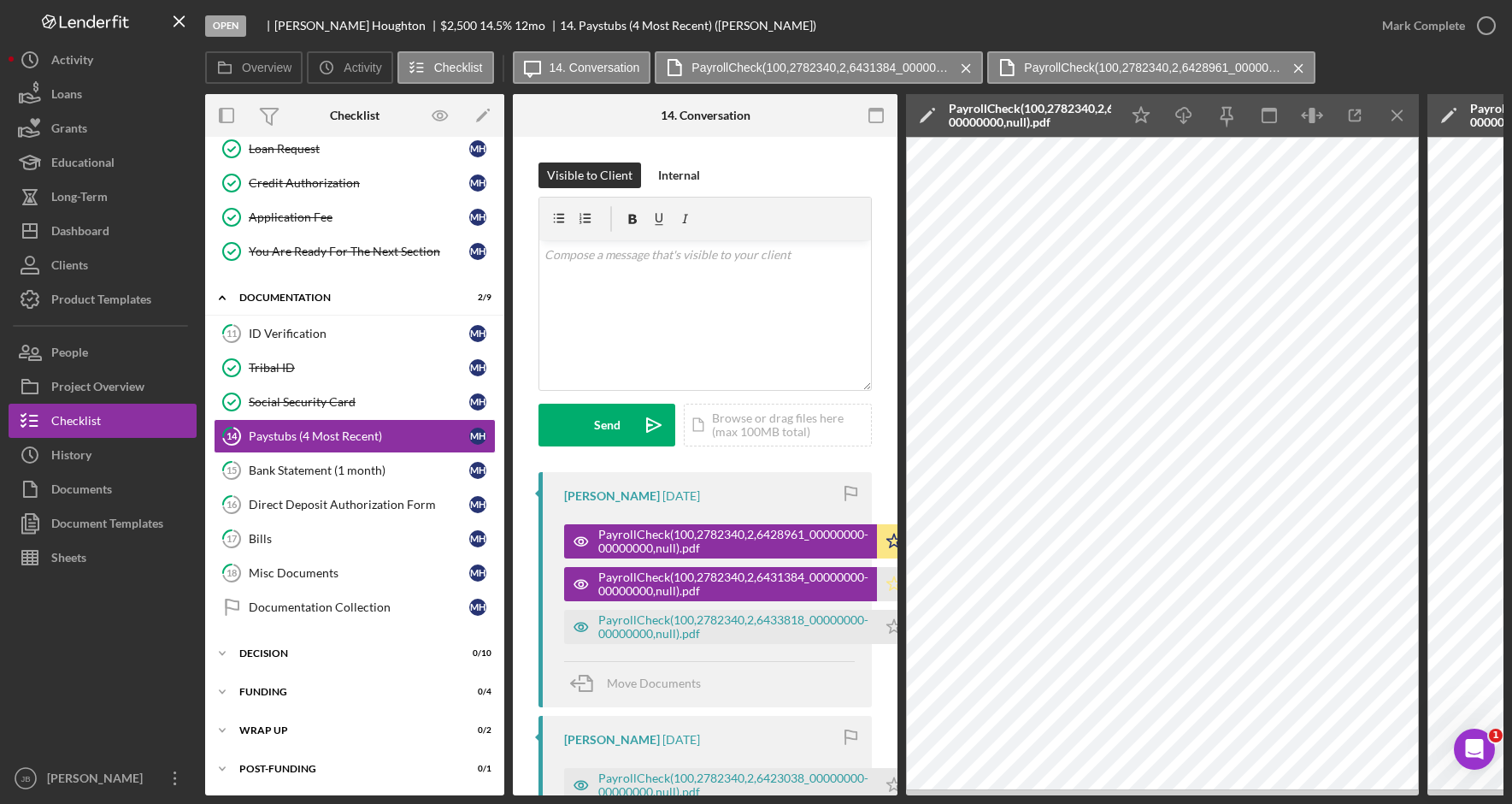
click at [884, 581] on icon "Icon/Star" at bounding box center [894, 584] width 34 height 34
click at [842, 620] on div "PayrollCheck(100,2782340,2,6433818_00000000-00000000,null).pdf" at bounding box center [733, 626] width 270 height 27
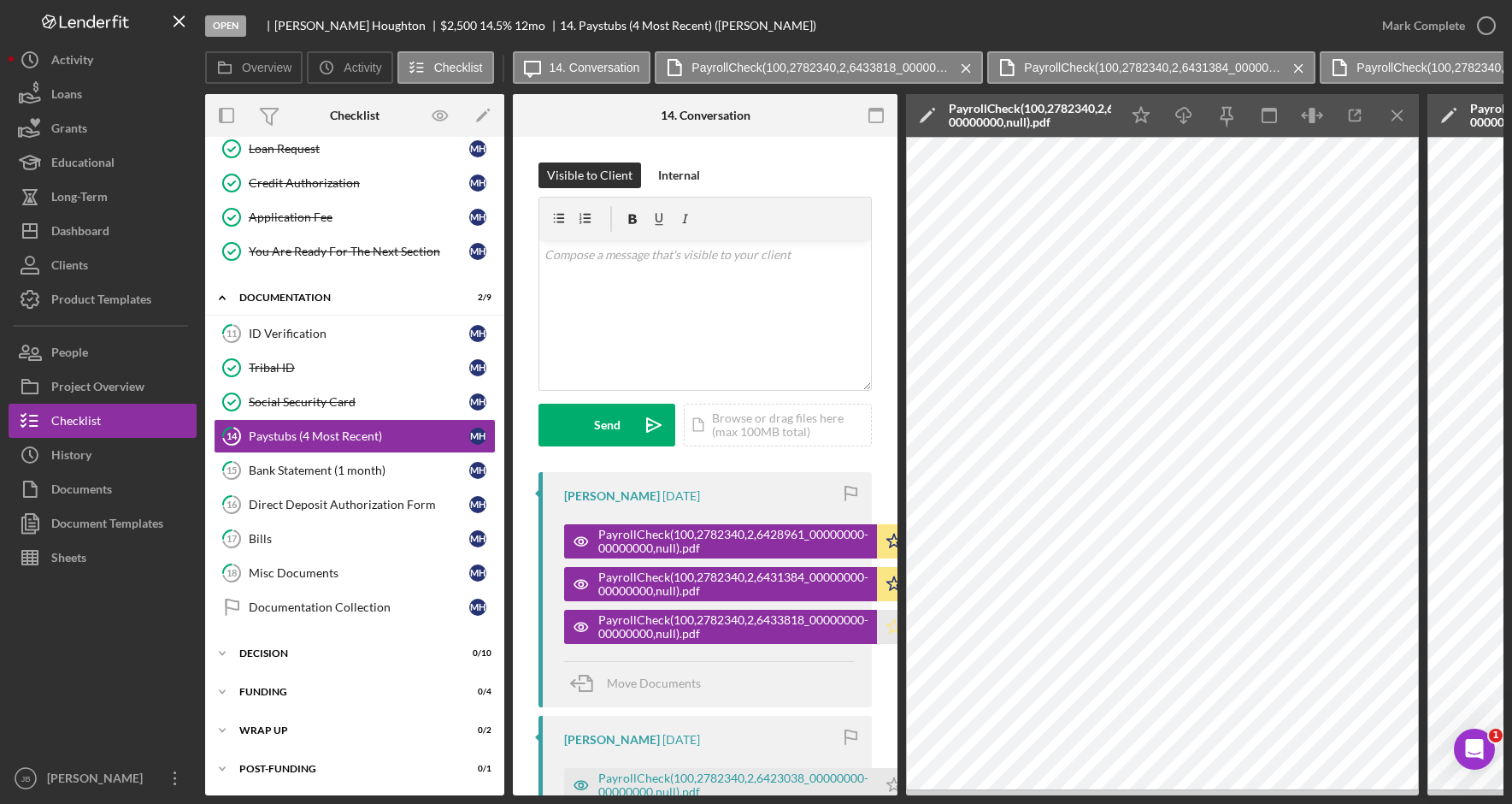
click at [889, 619] on icon "Icon/Star" at bounding box center [894, 626] width 34 height 34
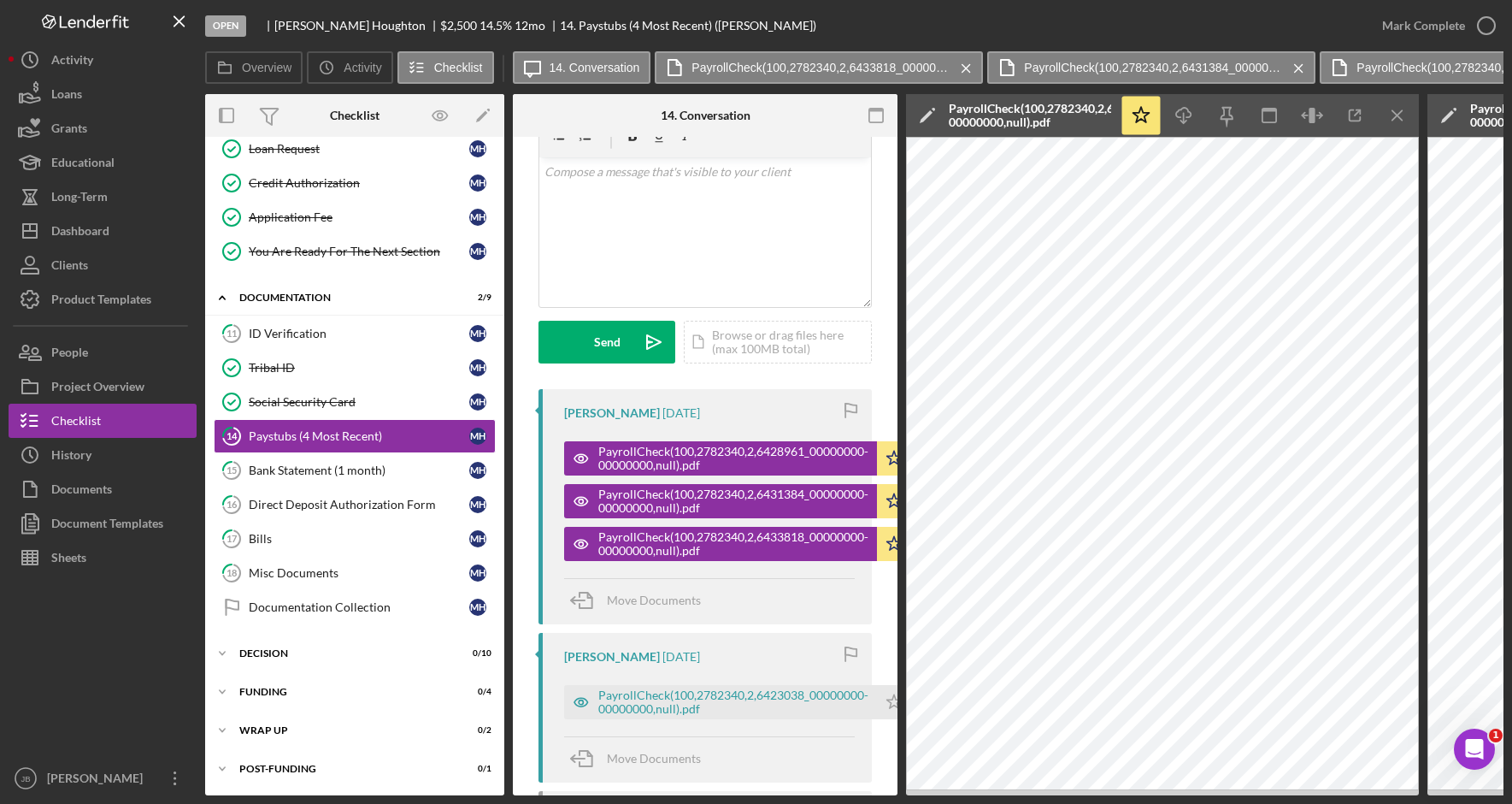
scroll to position [256, 0]
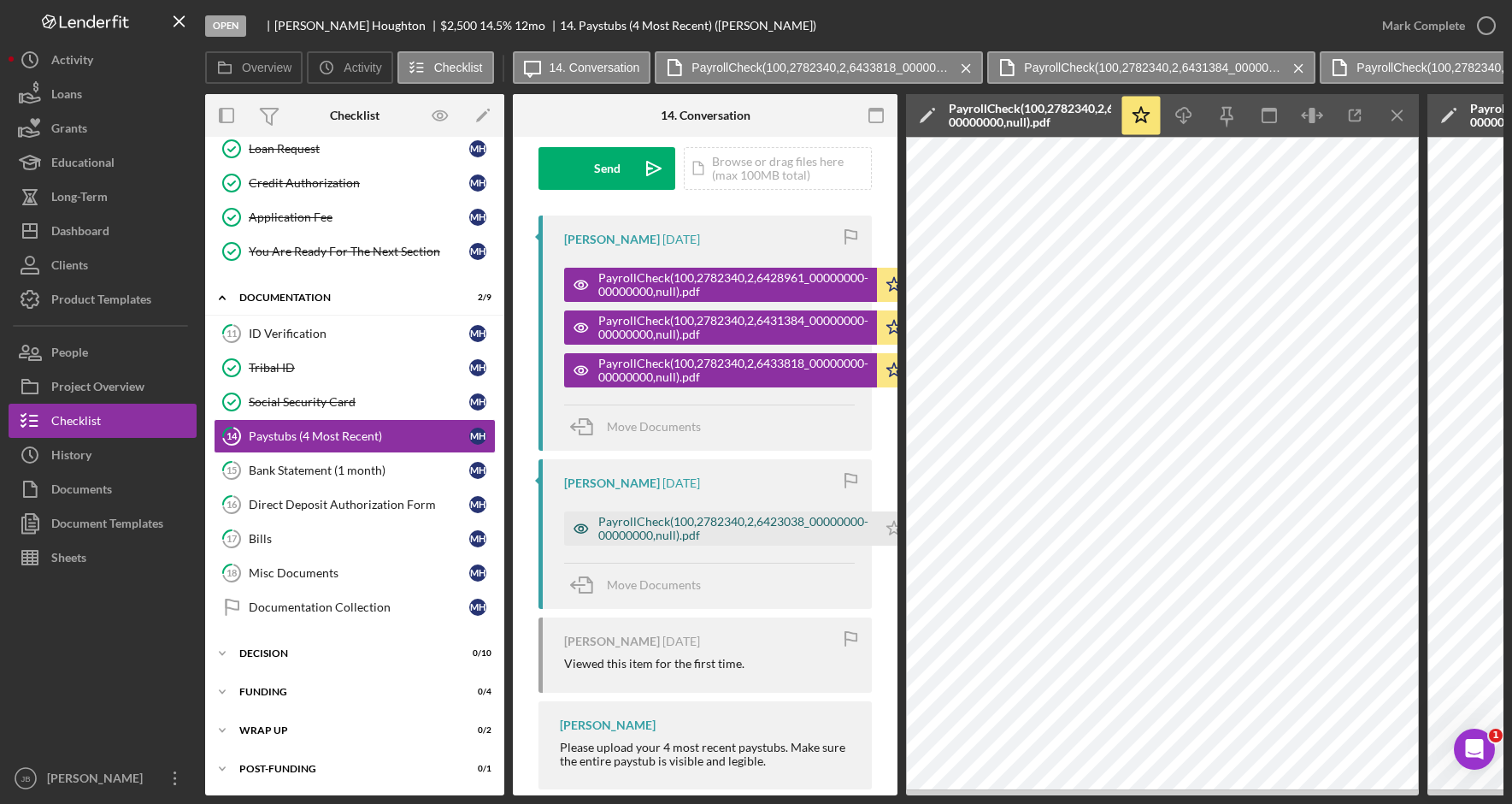
click at [774, 527] on div "PayrollCheck(100,2782340,2,6423038_00000000-00000000,null).pdf" at bounding box center [733, 528] width 270 height 27
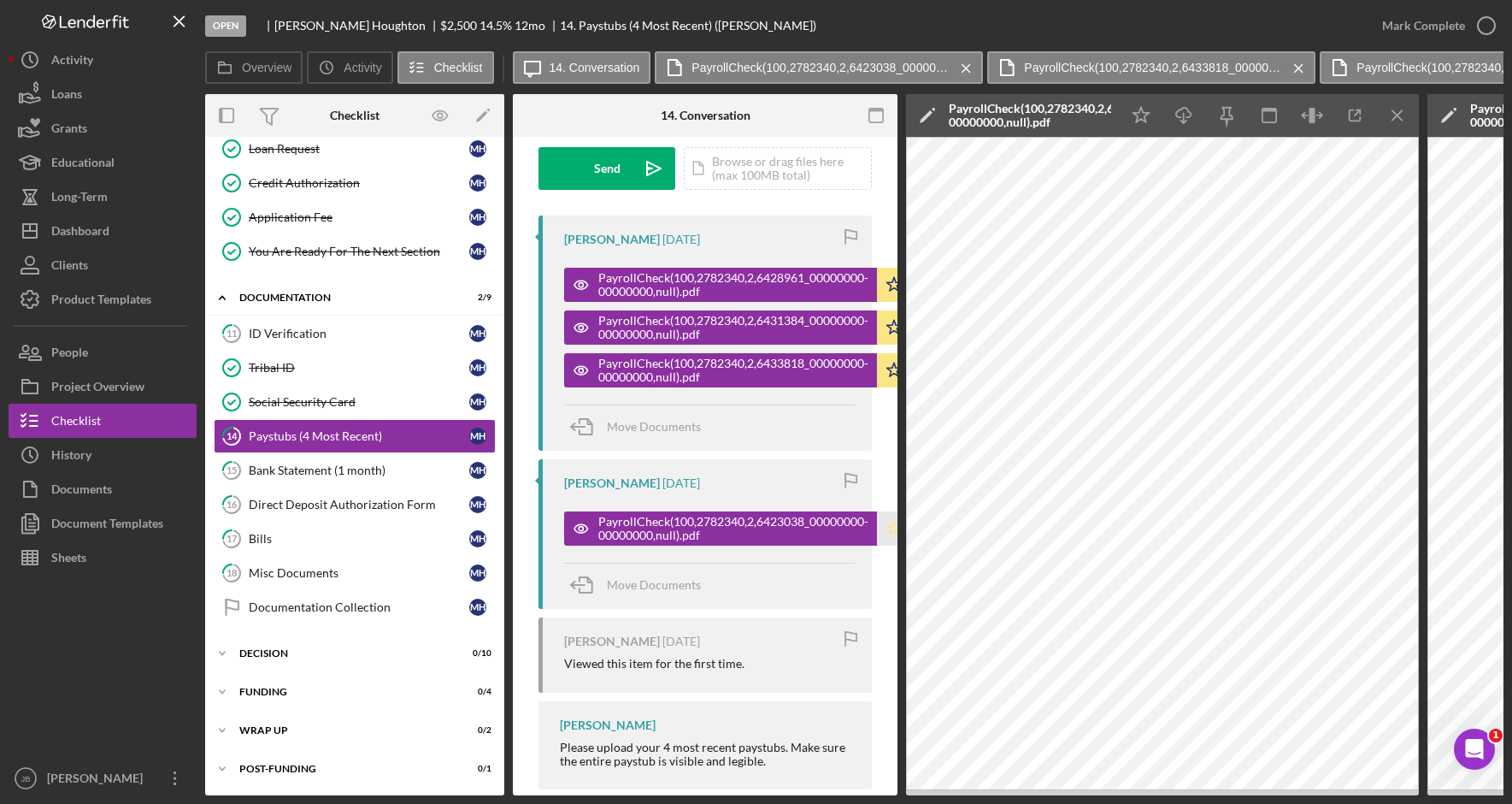
click at [887, 533] on icon "Icon/Star" at bounding box center [894, 528] width 34 height 34
click at [1483, 23] on icon "button" at bounding box center [1486, 25] width 43 height 43
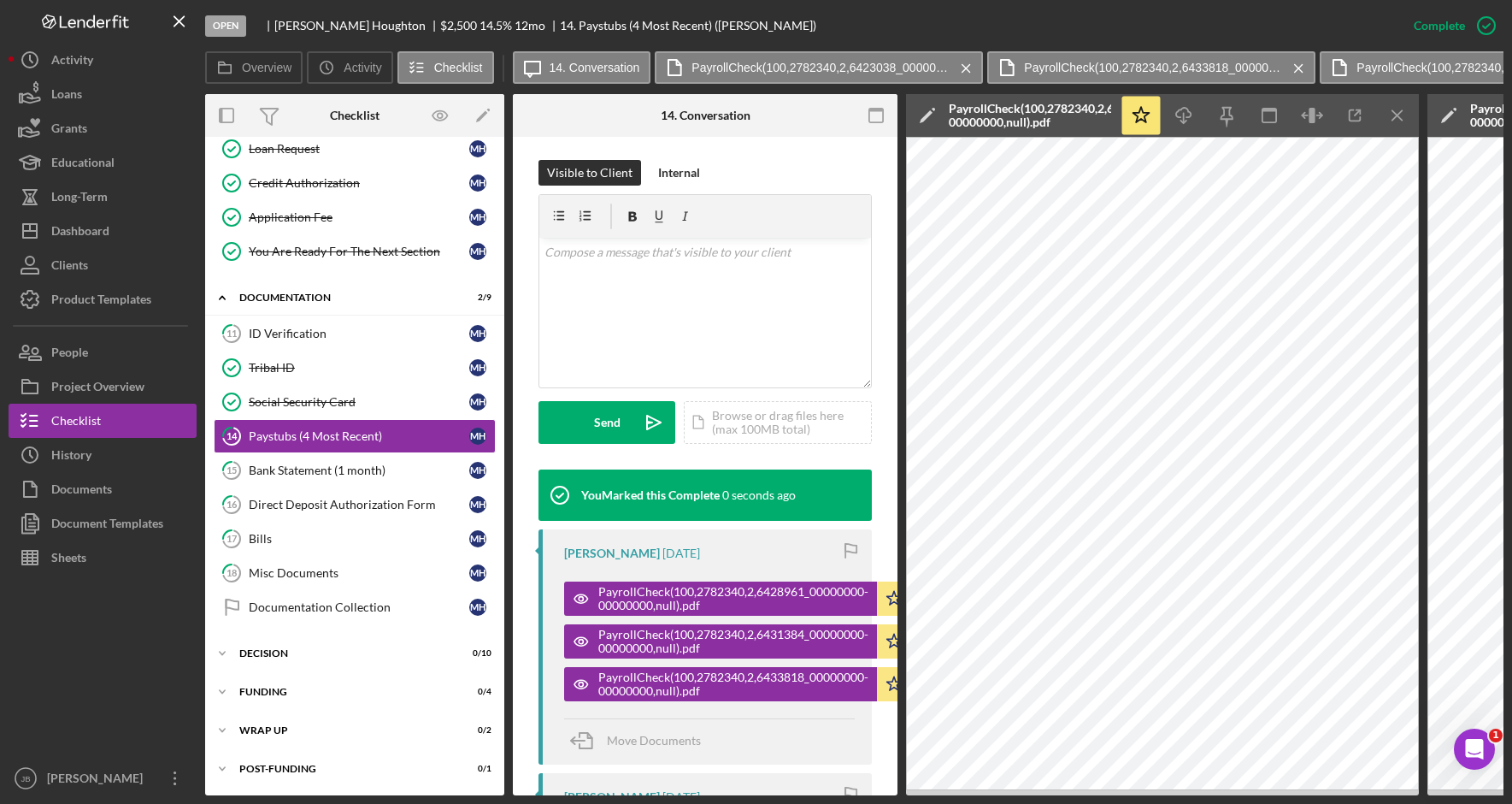
scroll to position [510, 0]
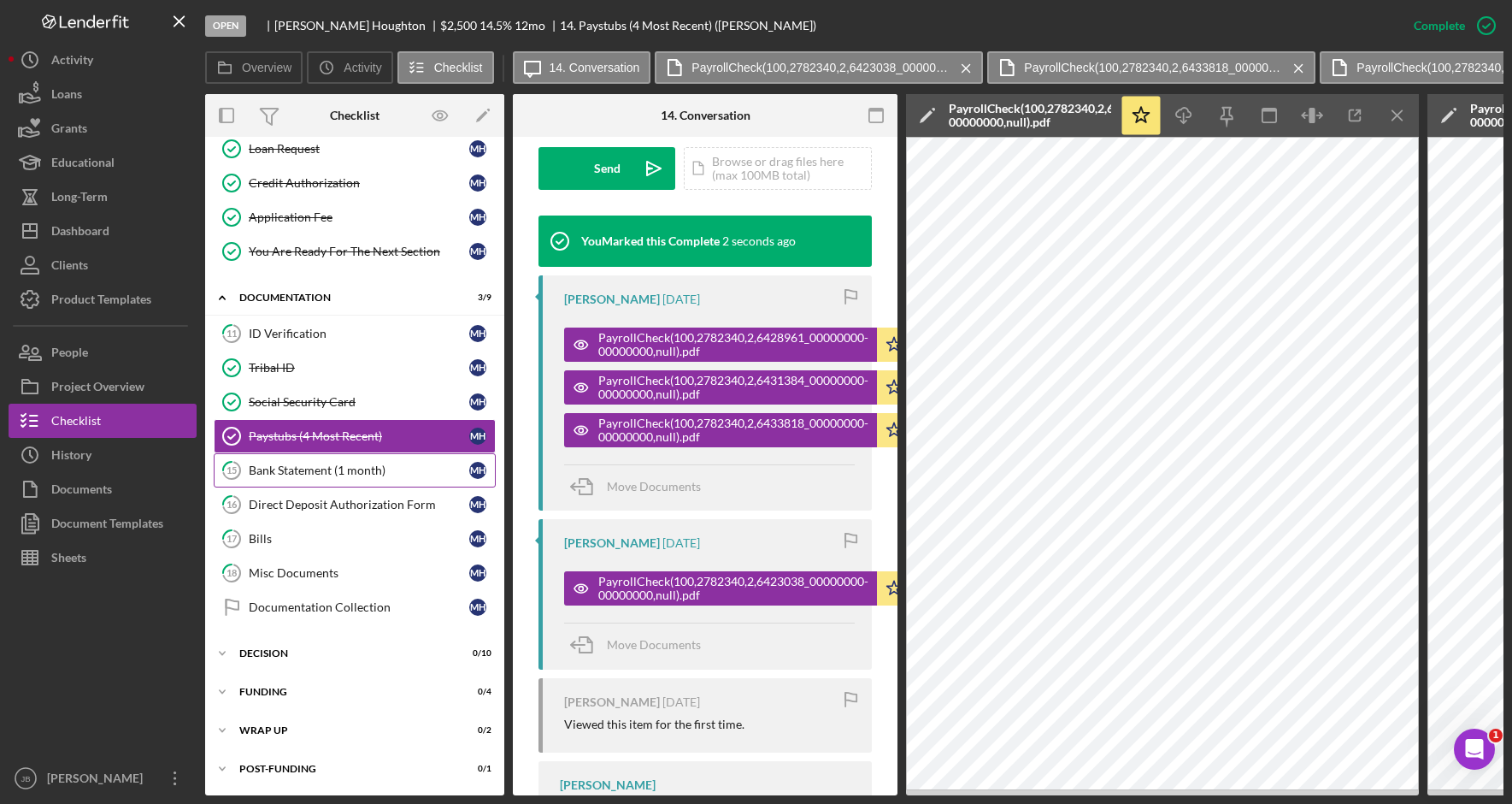
click at [371, 473] on div "Bank Statement (1 month)" at bounding box center [359, 471] width 220 height 14
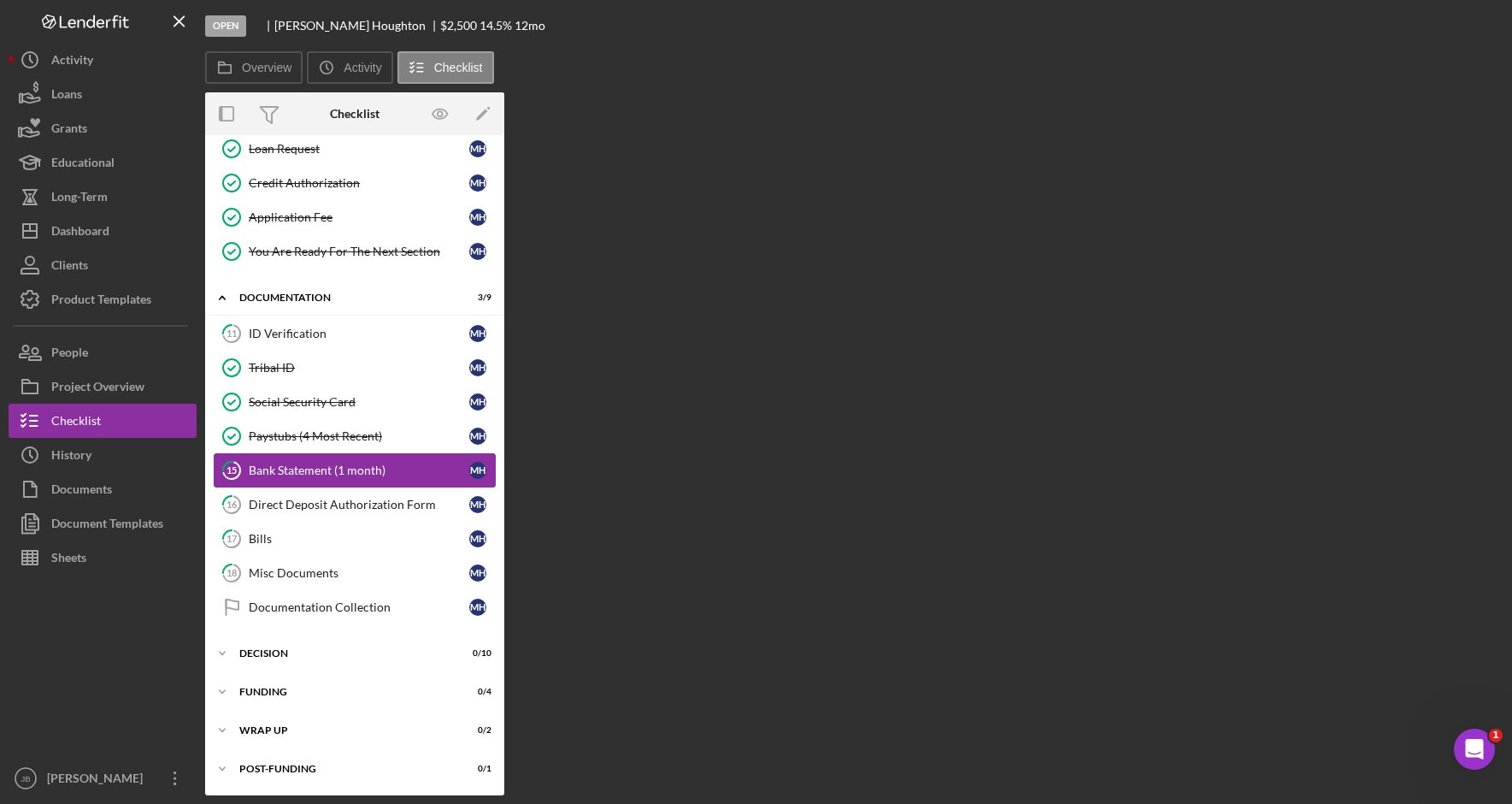
scroll to position [322, 0]
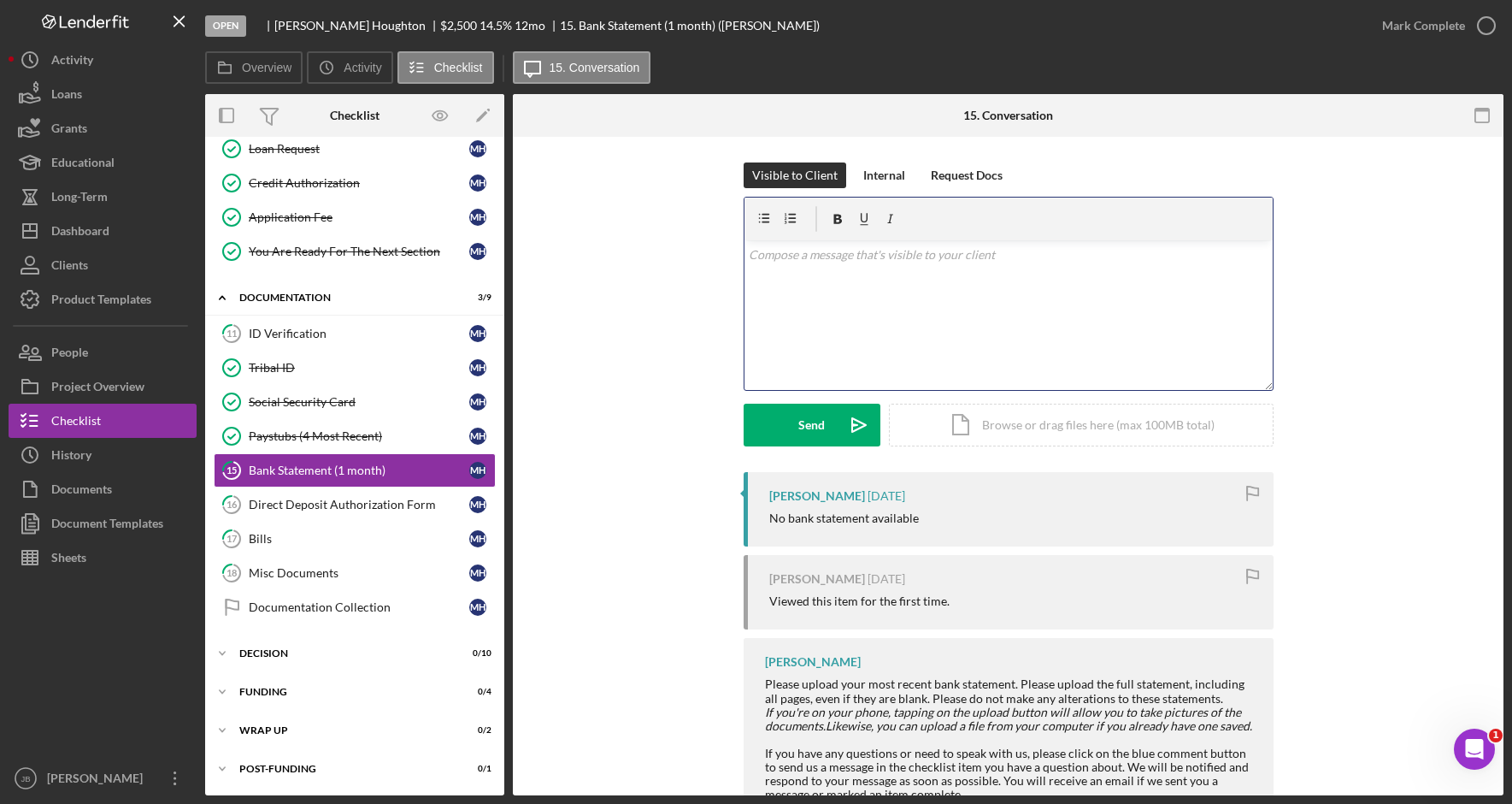
click at [866, 290] on div "v Color teal Color pink Remove color Add row above Add row below Add column bef…" at bounding box center [1008, 315] width 528 height 150
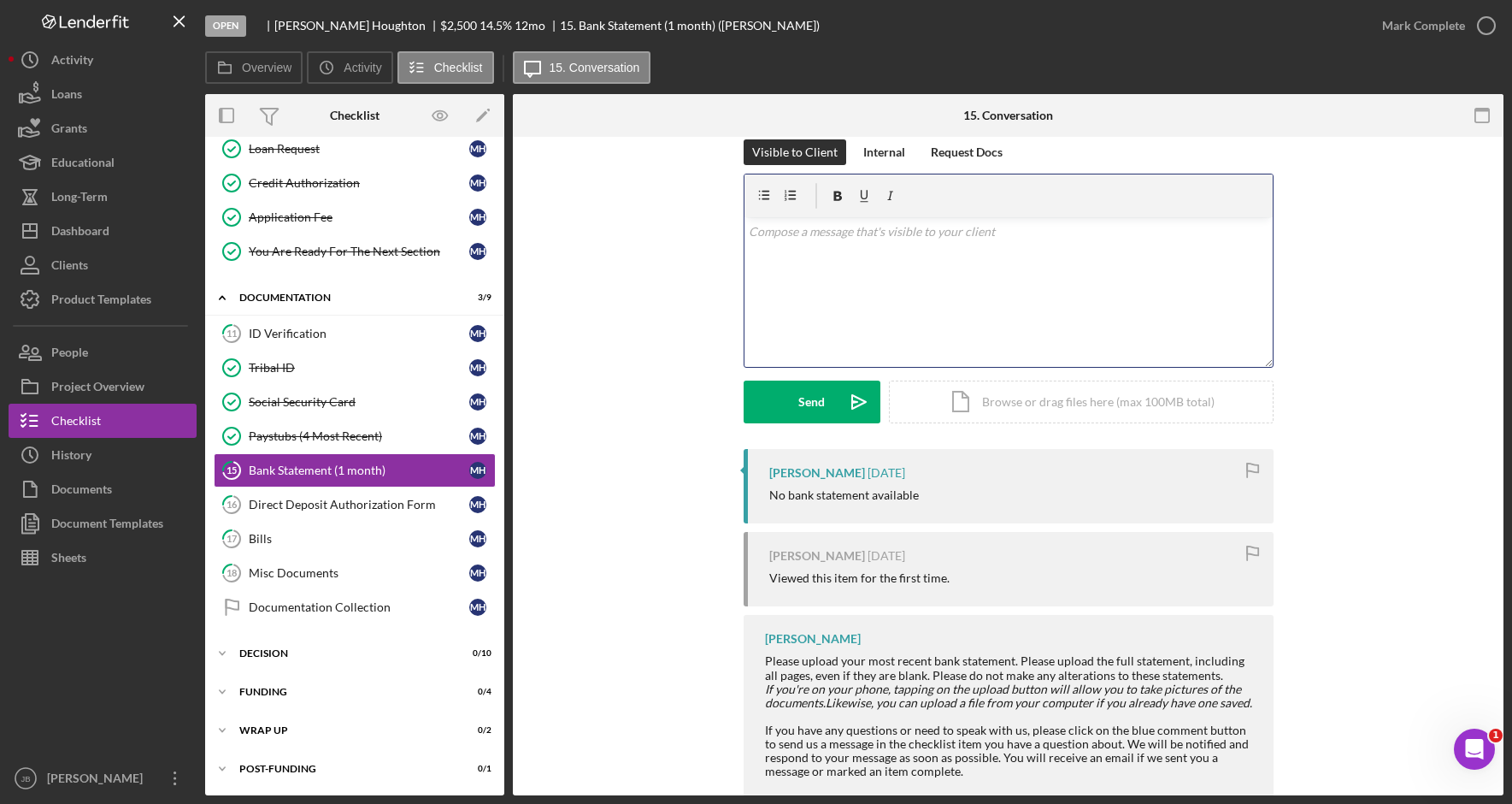
scroll to position [61, 0]
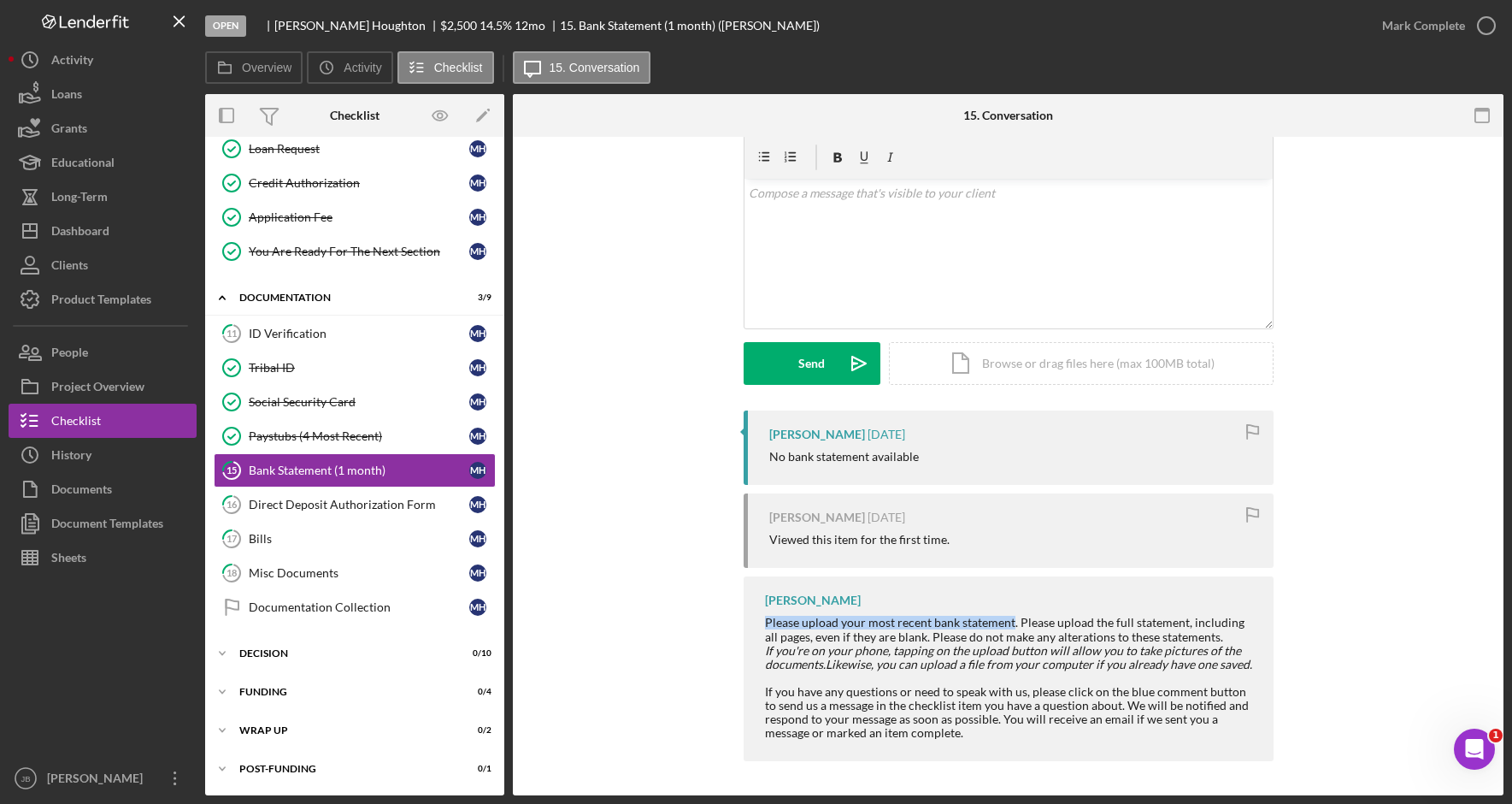
drag, startPoint x: 1009, startPoint y: 619, endPoint x: 741, endPoint y: 619, distance: 268.0
click at [743, 619] on div "Rita Casper Please upload your most recent bank statement. Please upload the fu…" at bounding box center [1008, 668] width 530 height 185
copy div "Please upload your most recent bank statement"
click at [813, 235] on div "v Color teal Color pink Remove color Add row above Add row below Add column bef…" at bounding box center [1008, 253] width 528 height 150
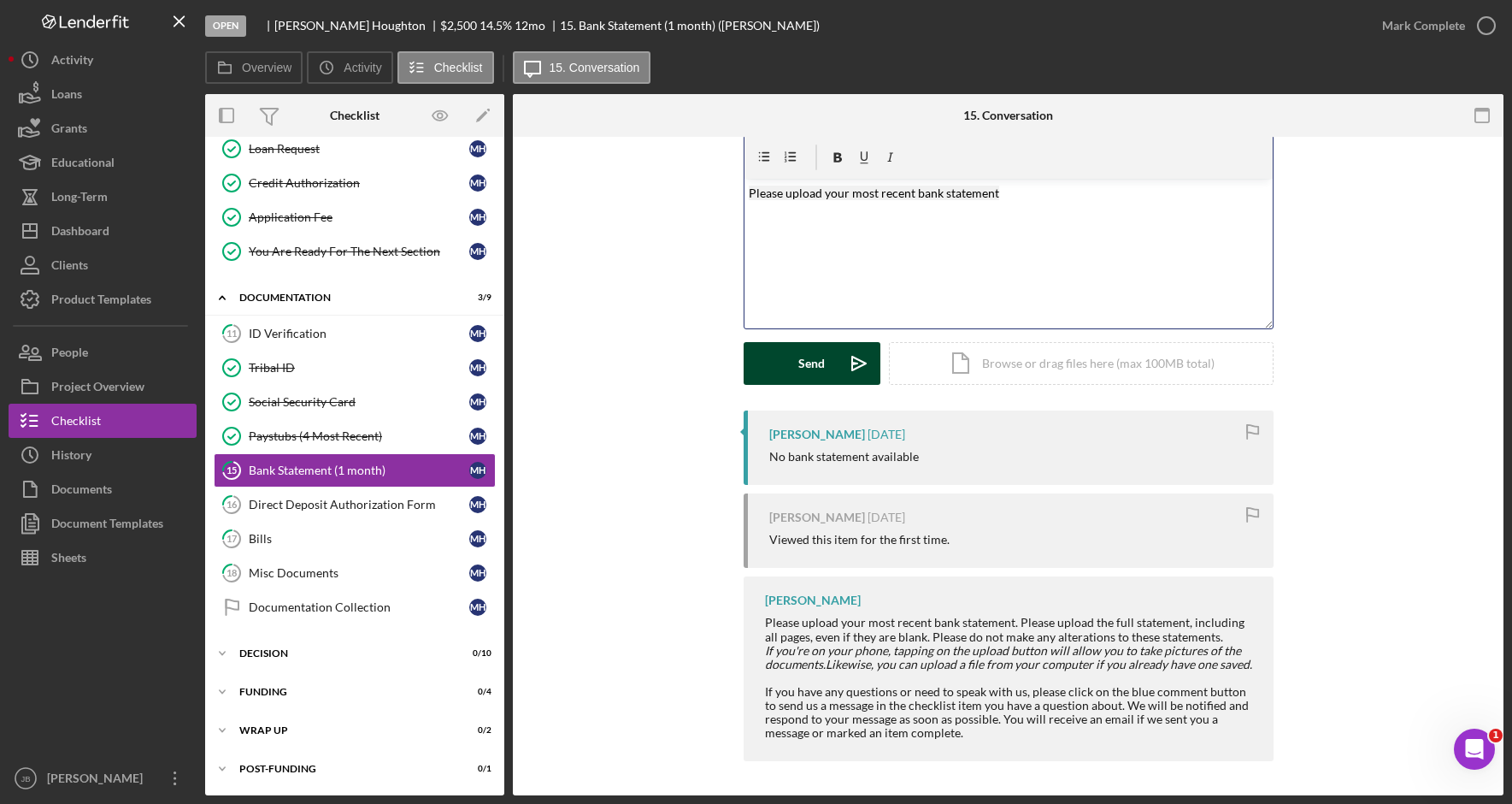
click at [847, 374] on icon "Icon/icon-invite-send" at bounding box center [859, 363] width 43 height 43
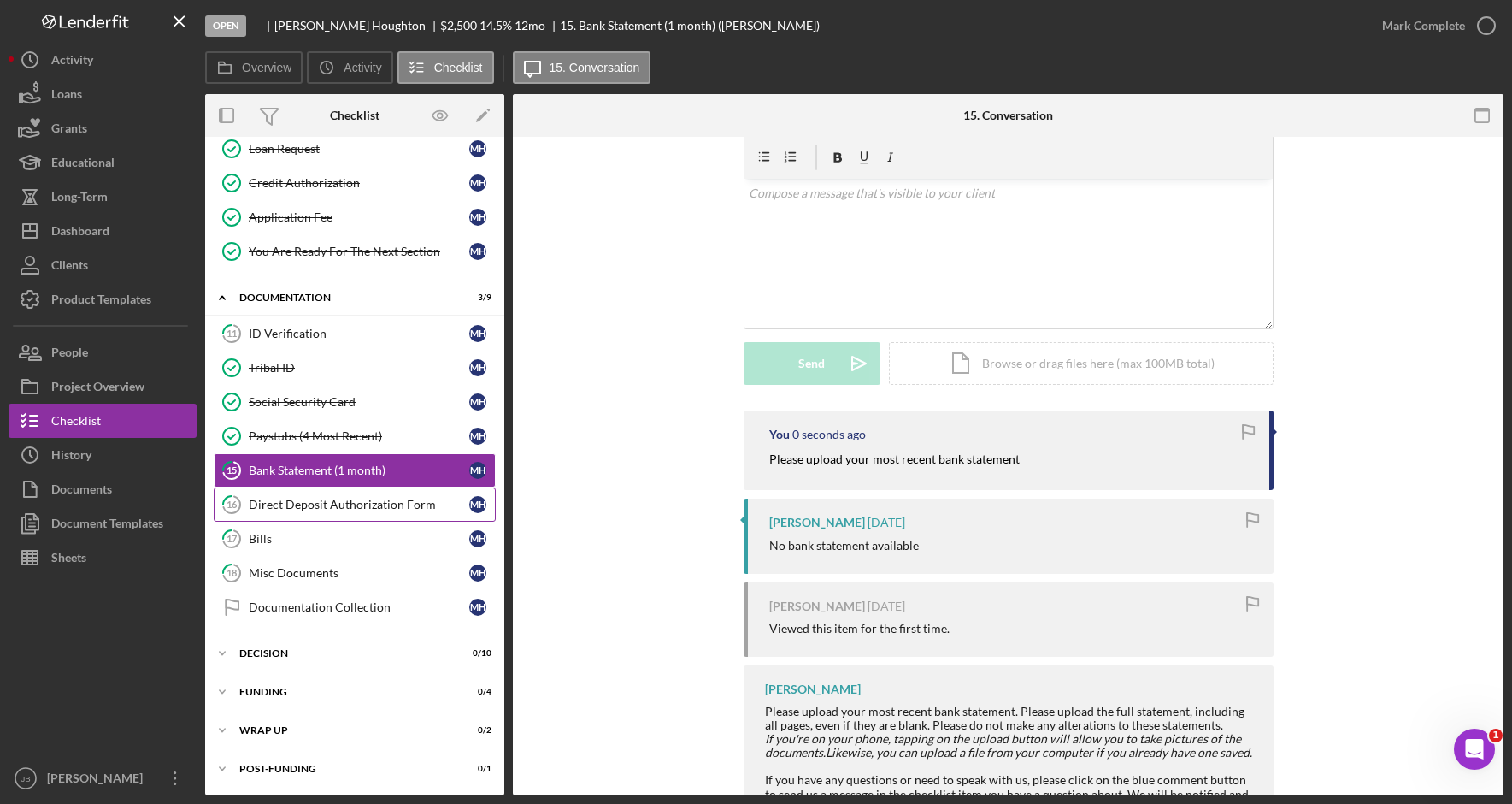
click at [386, 508] on div "Direct Deposit Authorization Form" at bounding box center [359, 505] width 220 height 14
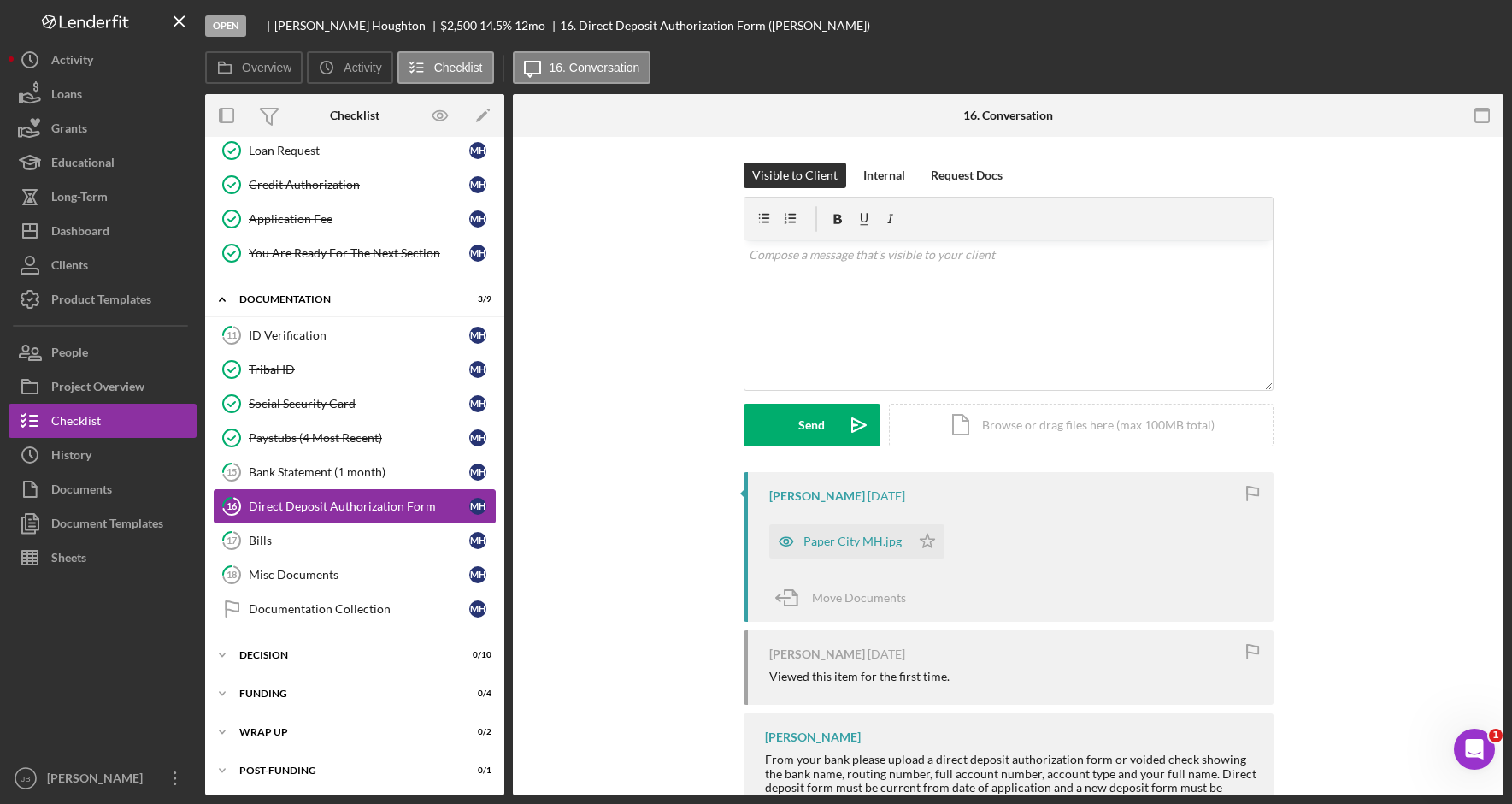
scroll to position [322, 0]
click at [849, 542] on div "Paper City MH.jpg" at bounding box center [853, 542] width 98 height 14
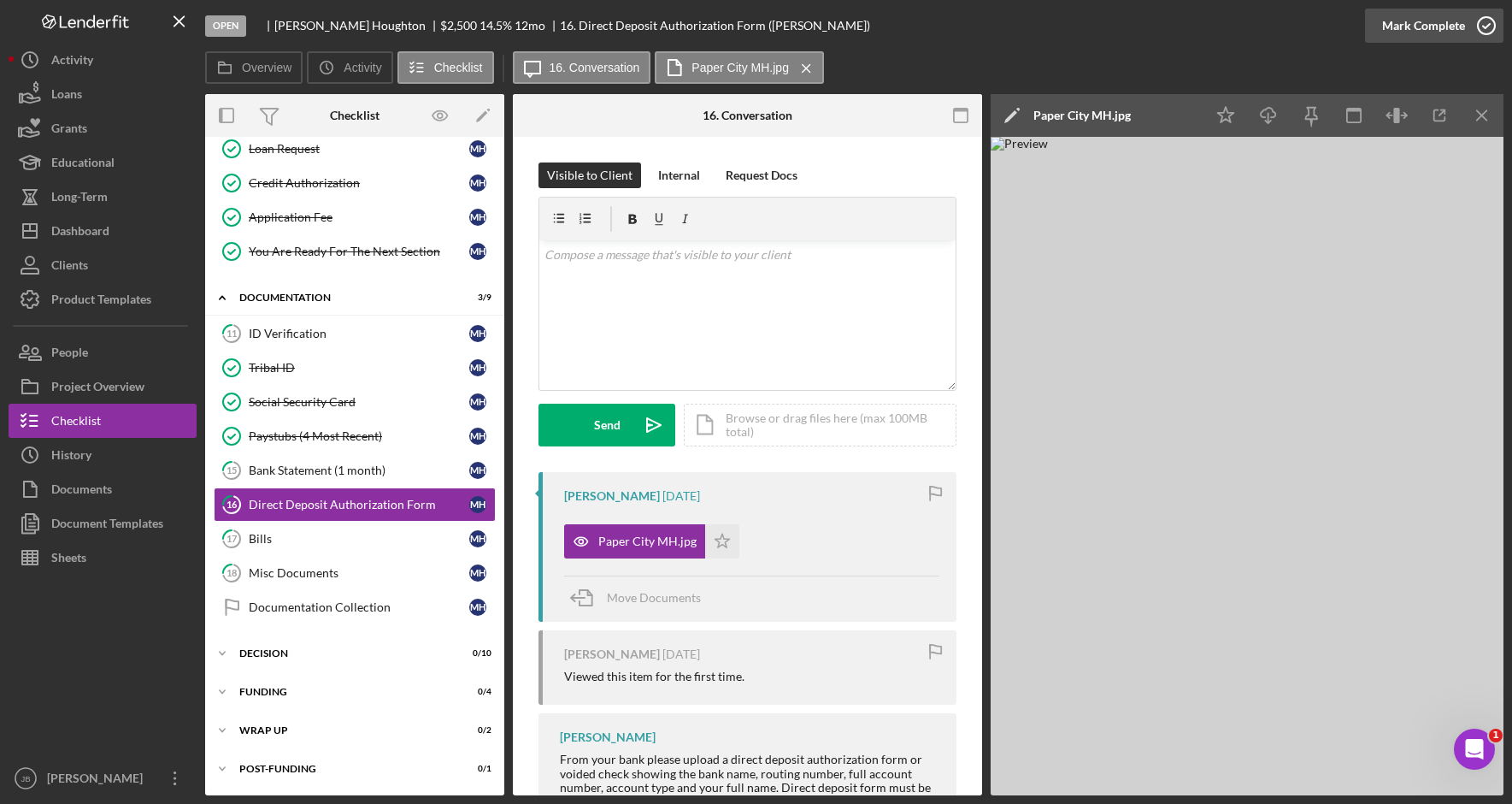
click at [1488, 29] on icon "button" at bounding box center [1486, 25] width 43 height 43
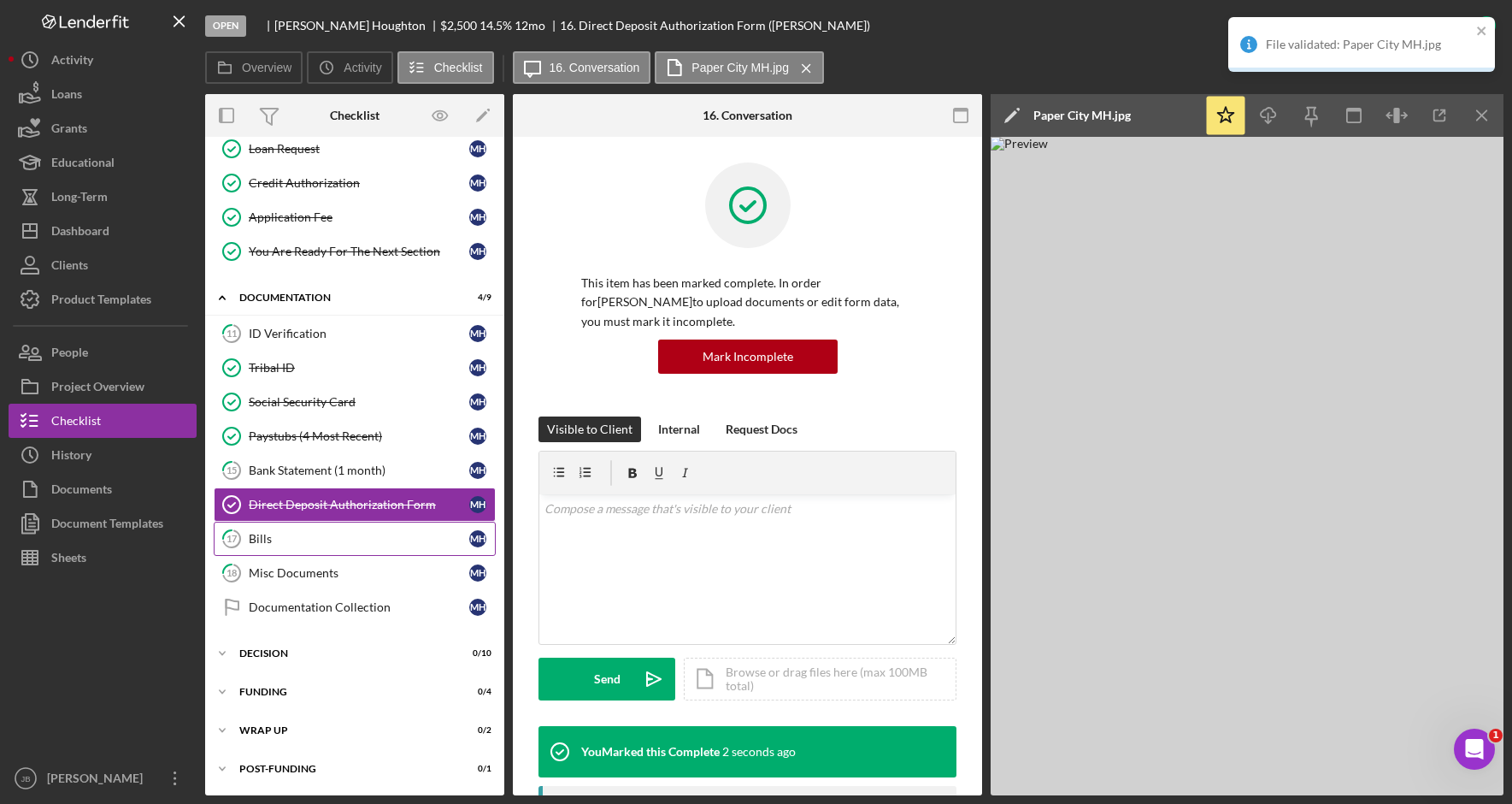
click at [391, 546] on link "17 Bills M H" at bounding box center [354, 538] width 282 height 34
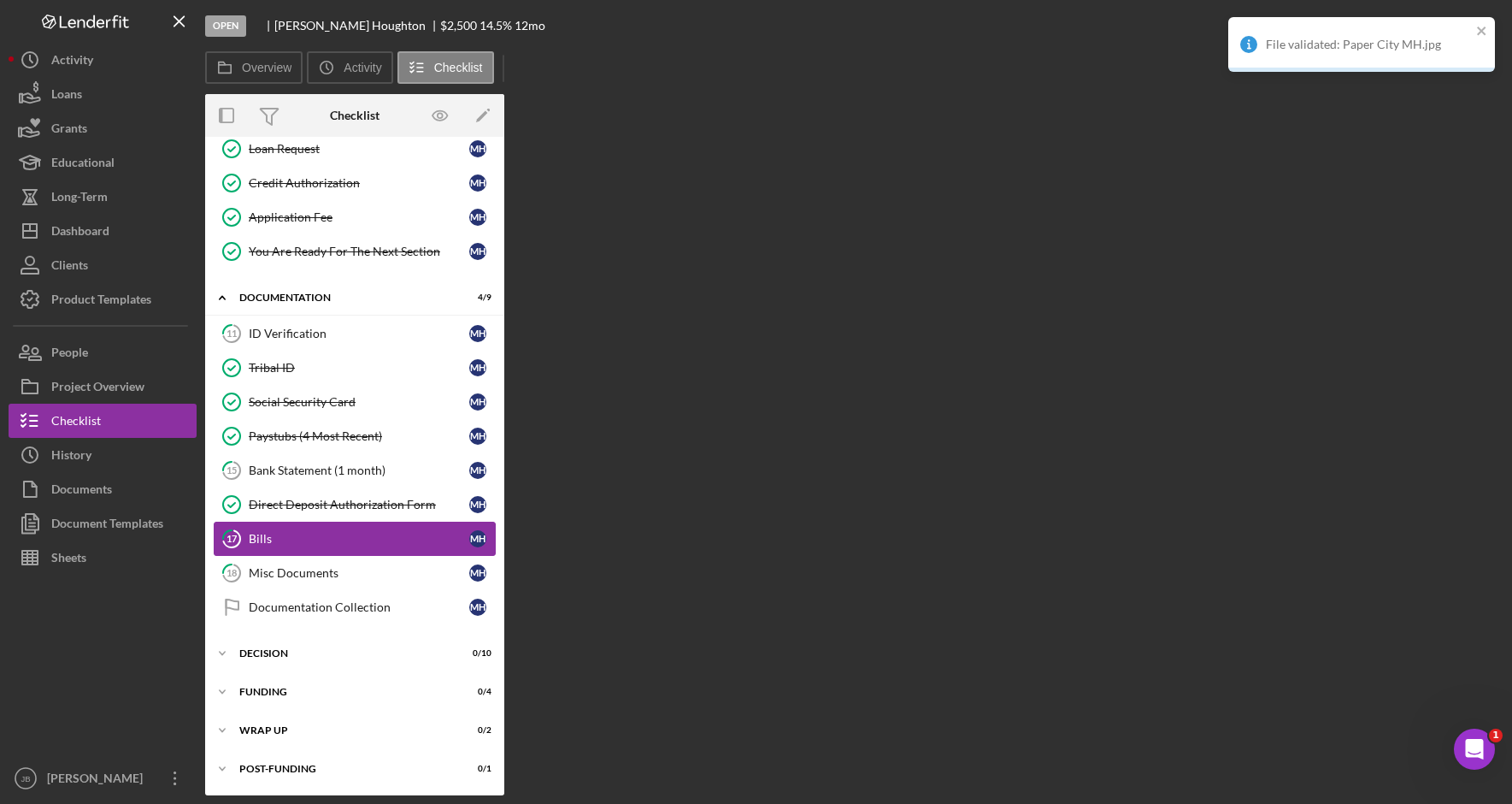
scroll to position [322, 0]
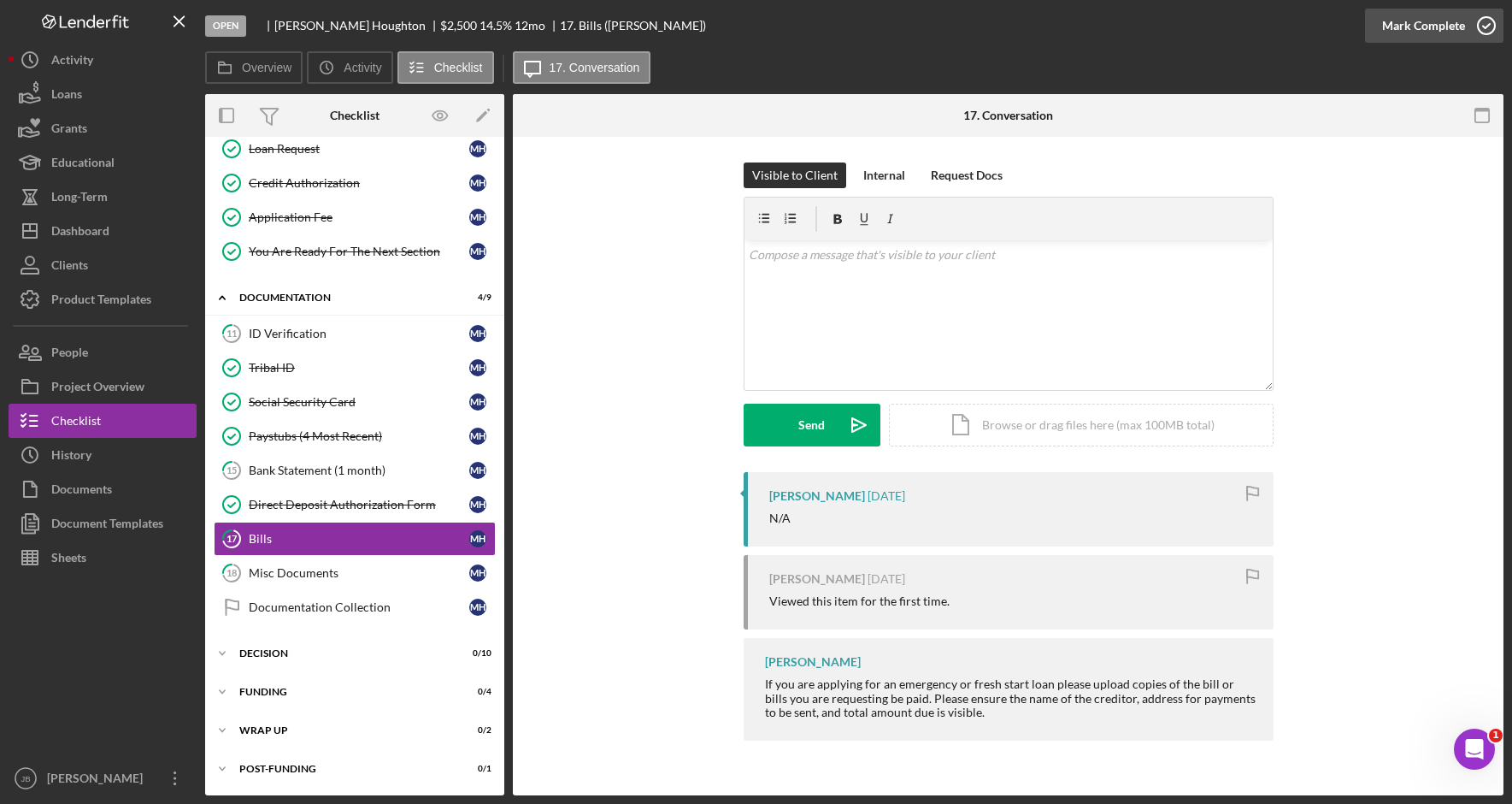
click at [1481, 31] on icon "button" at bounding box center [1486, 25] width 43 height 43
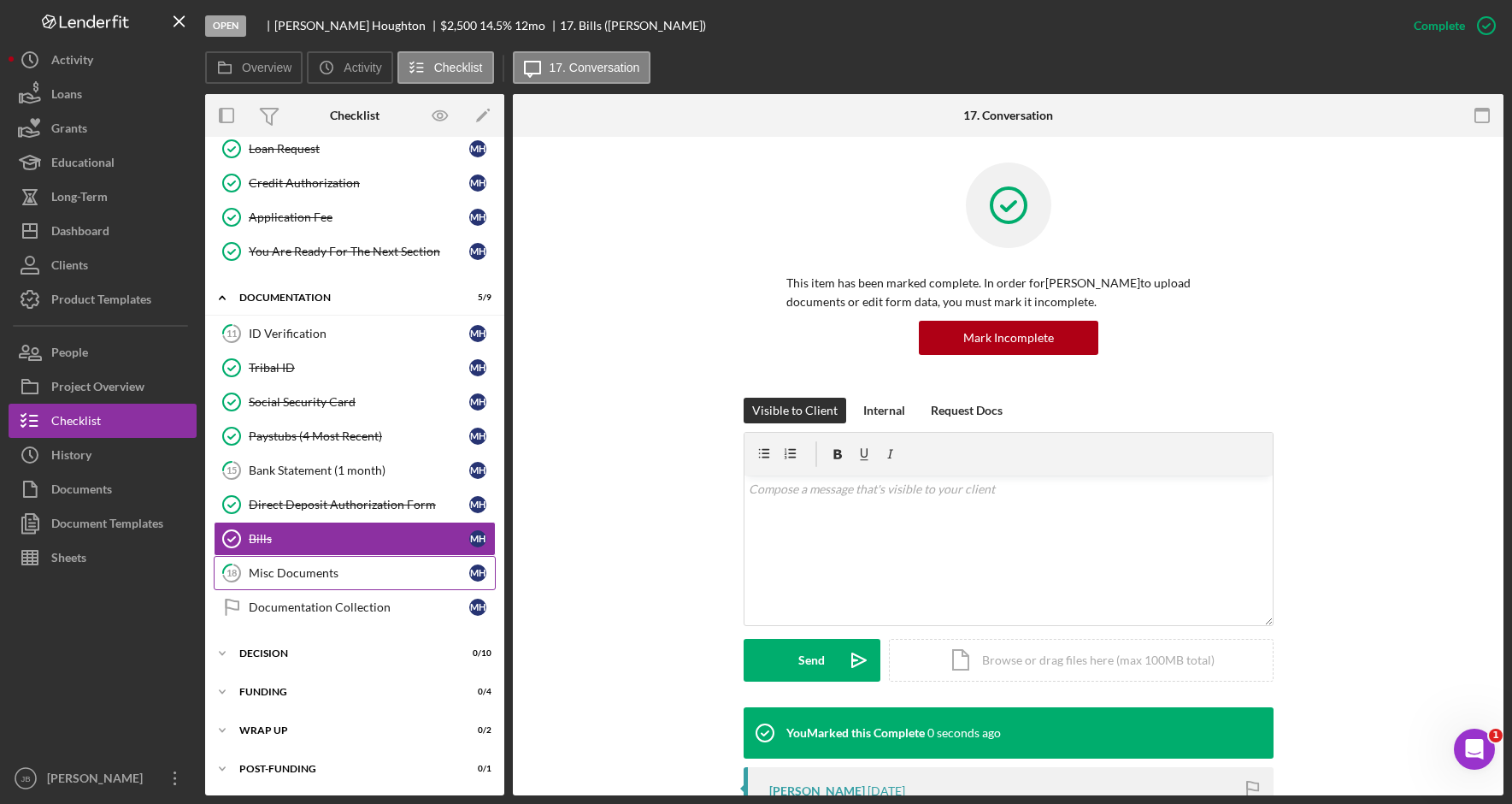
click at [390, 570] on div "Misc Documents" at bounding box center [359, 573] width 220 height 14
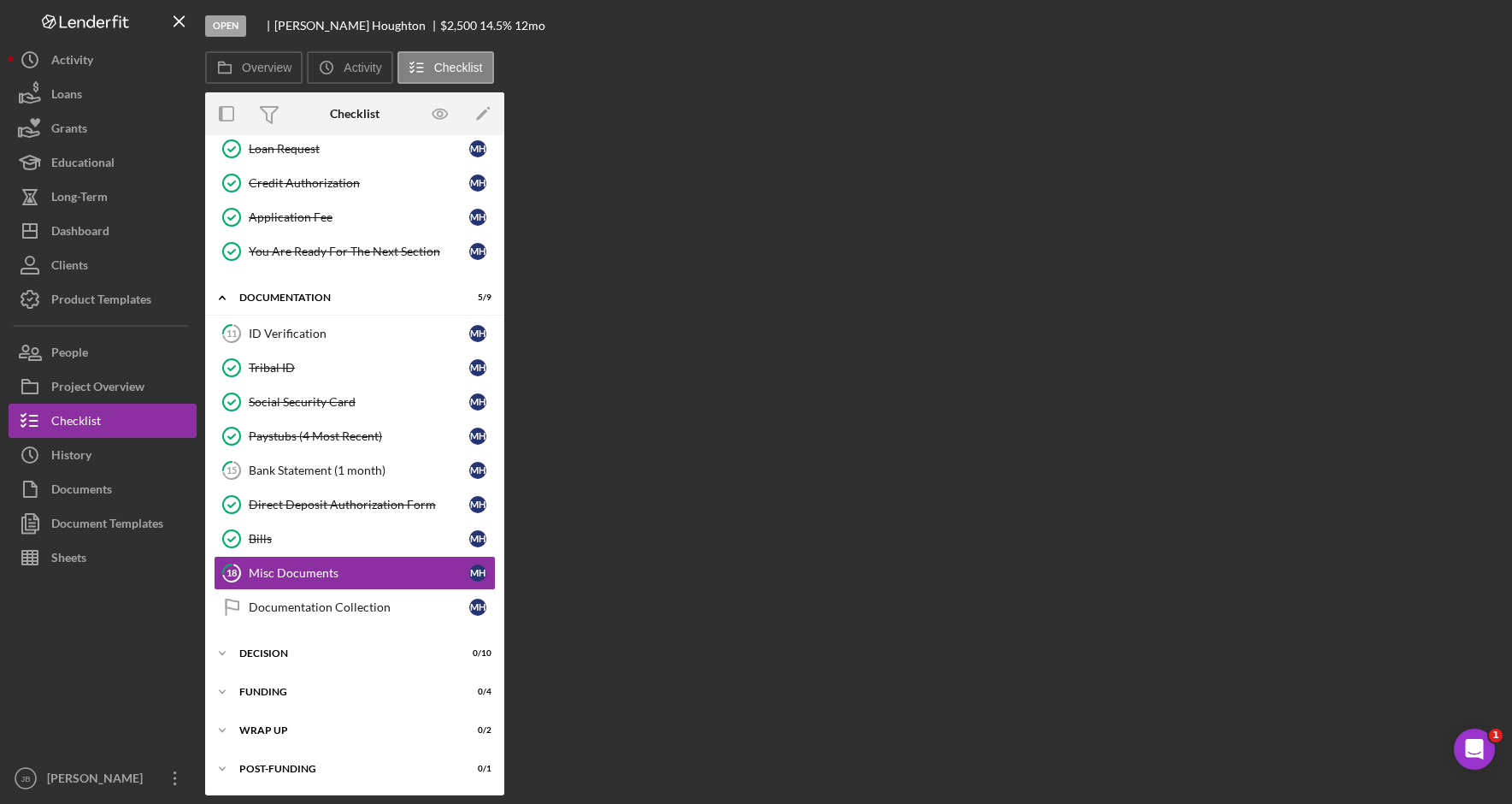
scroll to position [322, 0]
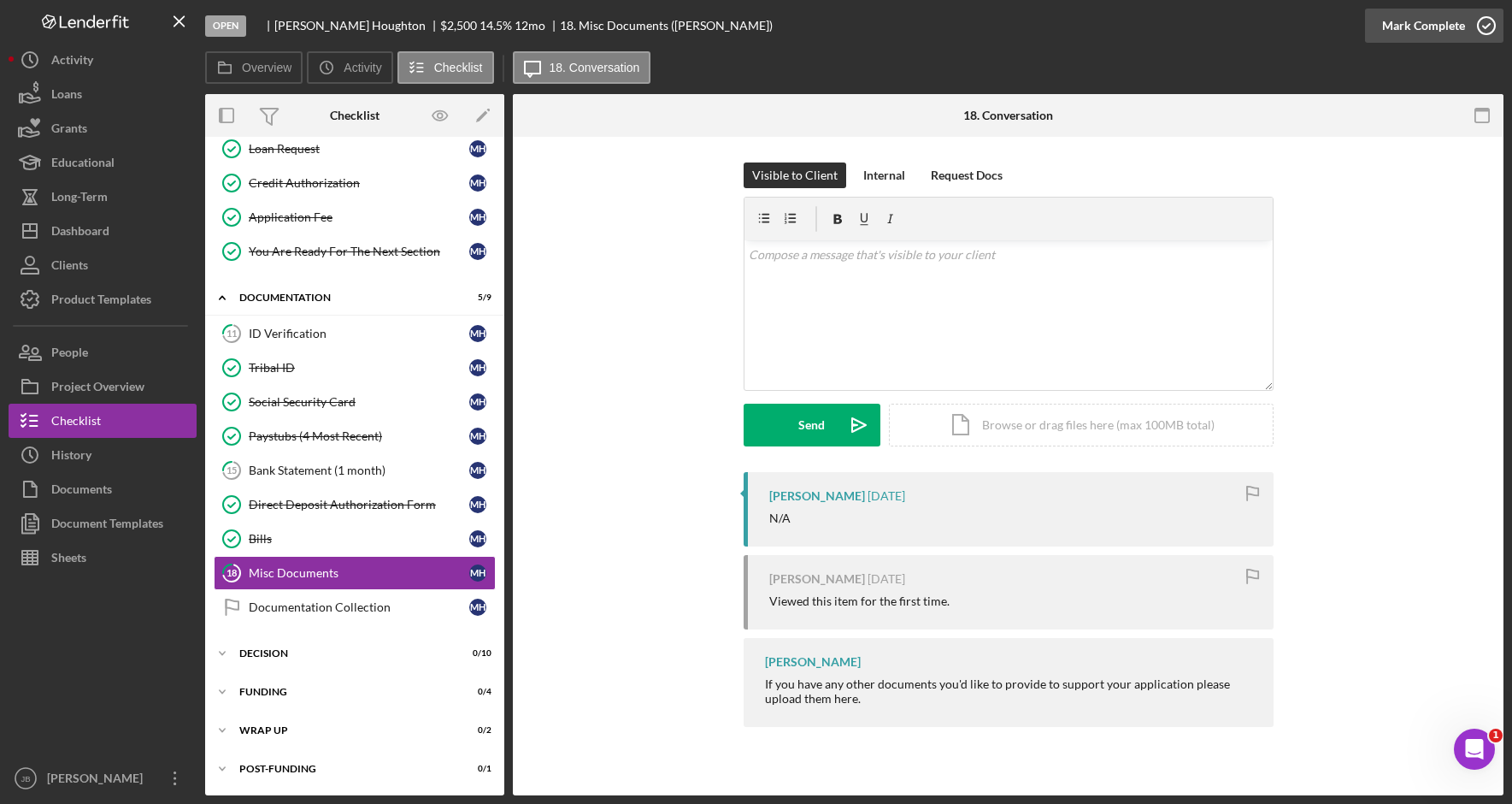
click at [1492, 24] on icon "button" at bounding box center [1486, 25] width 43 height 43
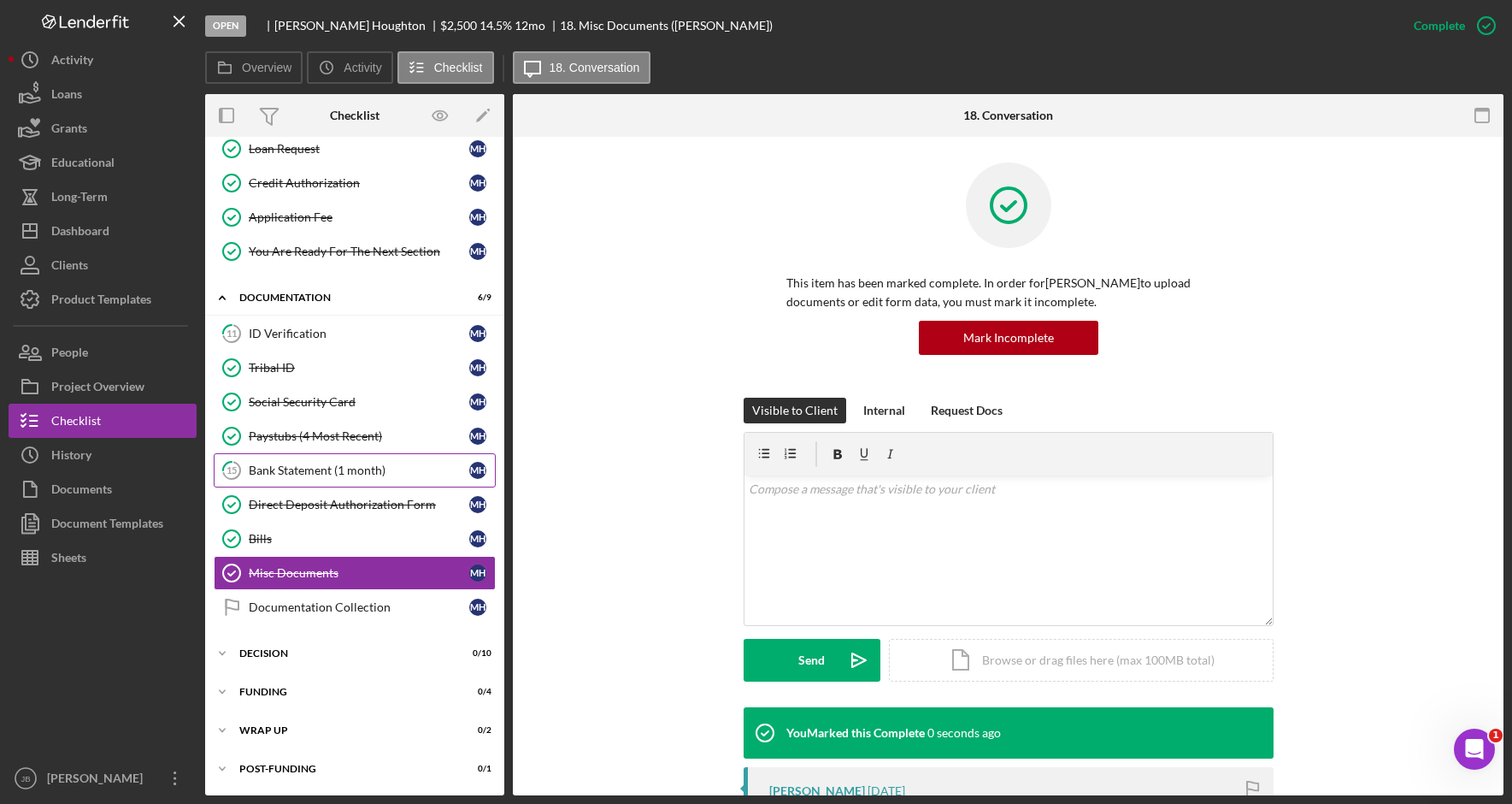
click at [358, 465] on div "Bank Statement (1 month)" at bounding box center [359, 471] width 220 height 14
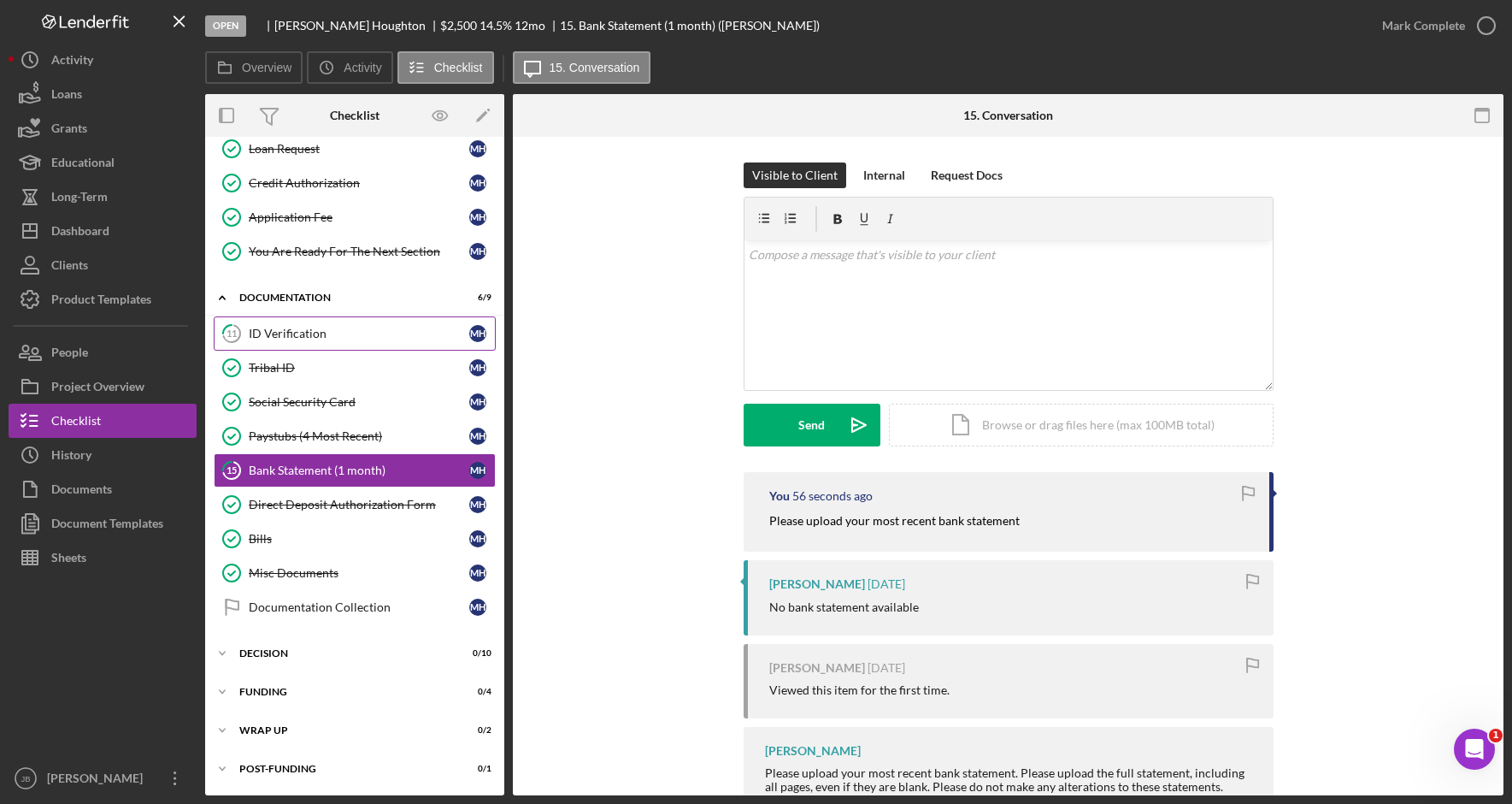
click at [281, 341] on link "11 ID Verification M H" at bounding box center [354, 333] width 282 height 34
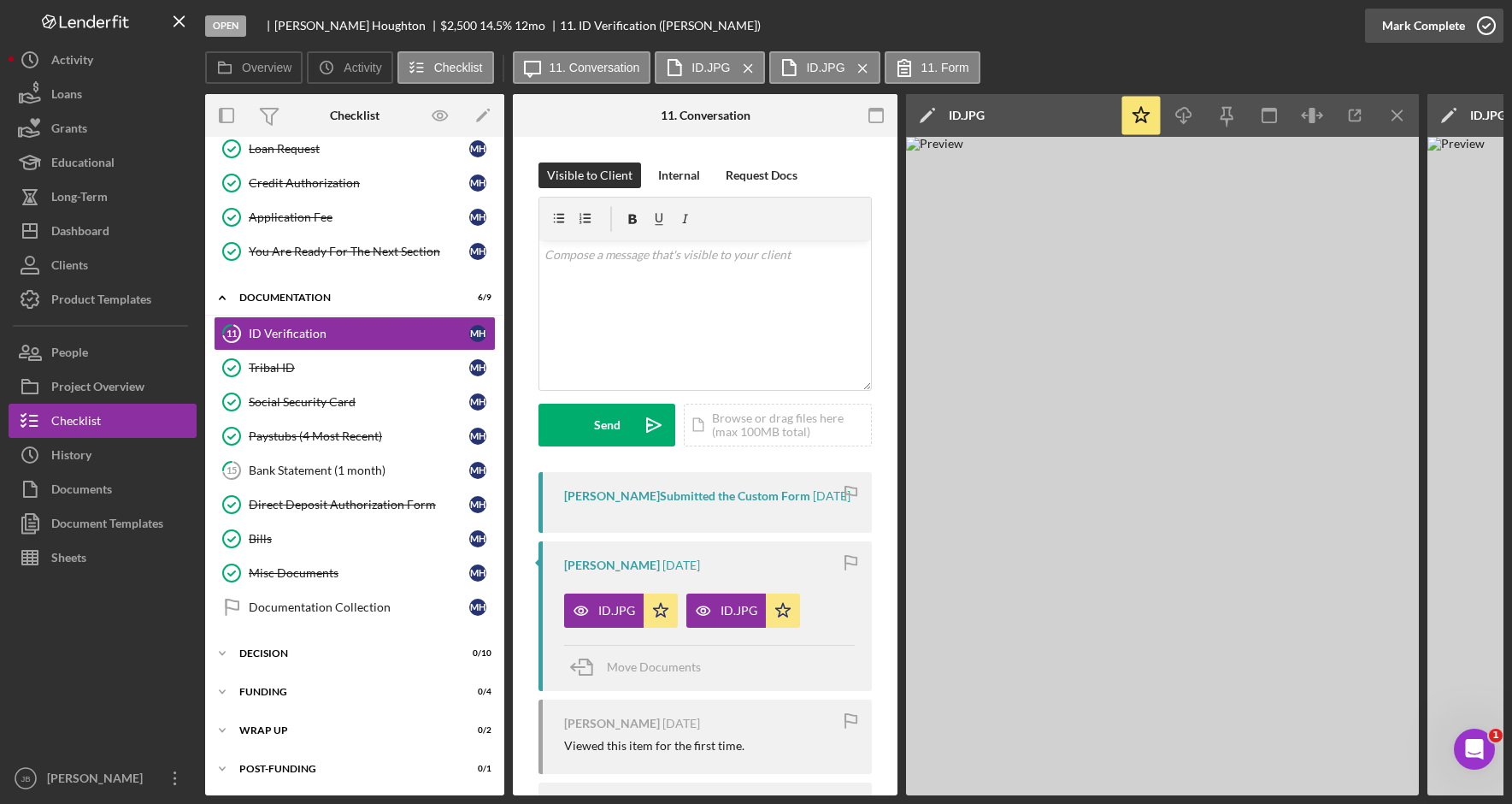
click at [1485, 30] on icon "button" at bounding box center [1486, 25] width 43 height 43
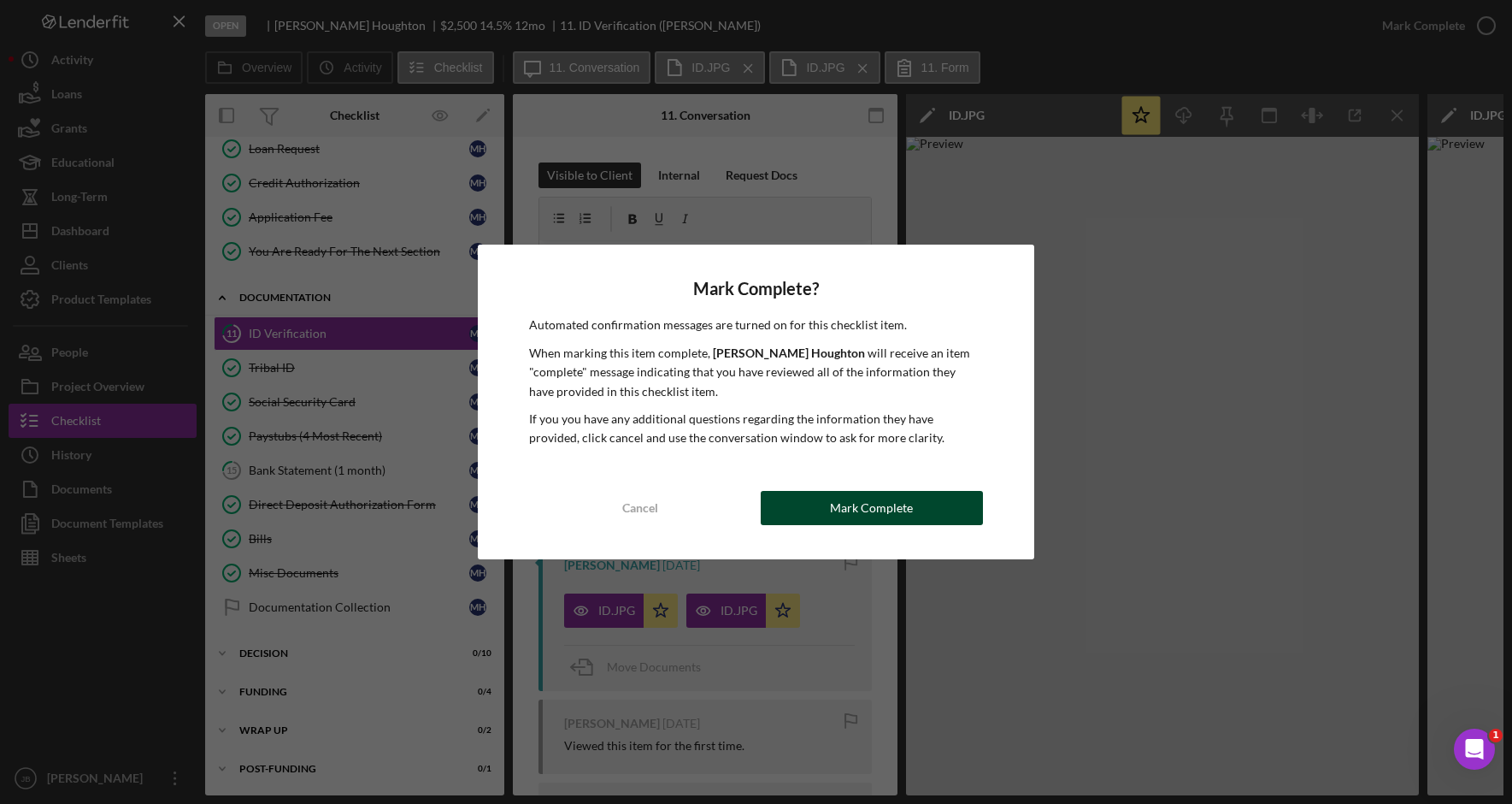
click at [867, 503] on div "Mark Complete" at bounding box center [871, 507] width 83 height 34
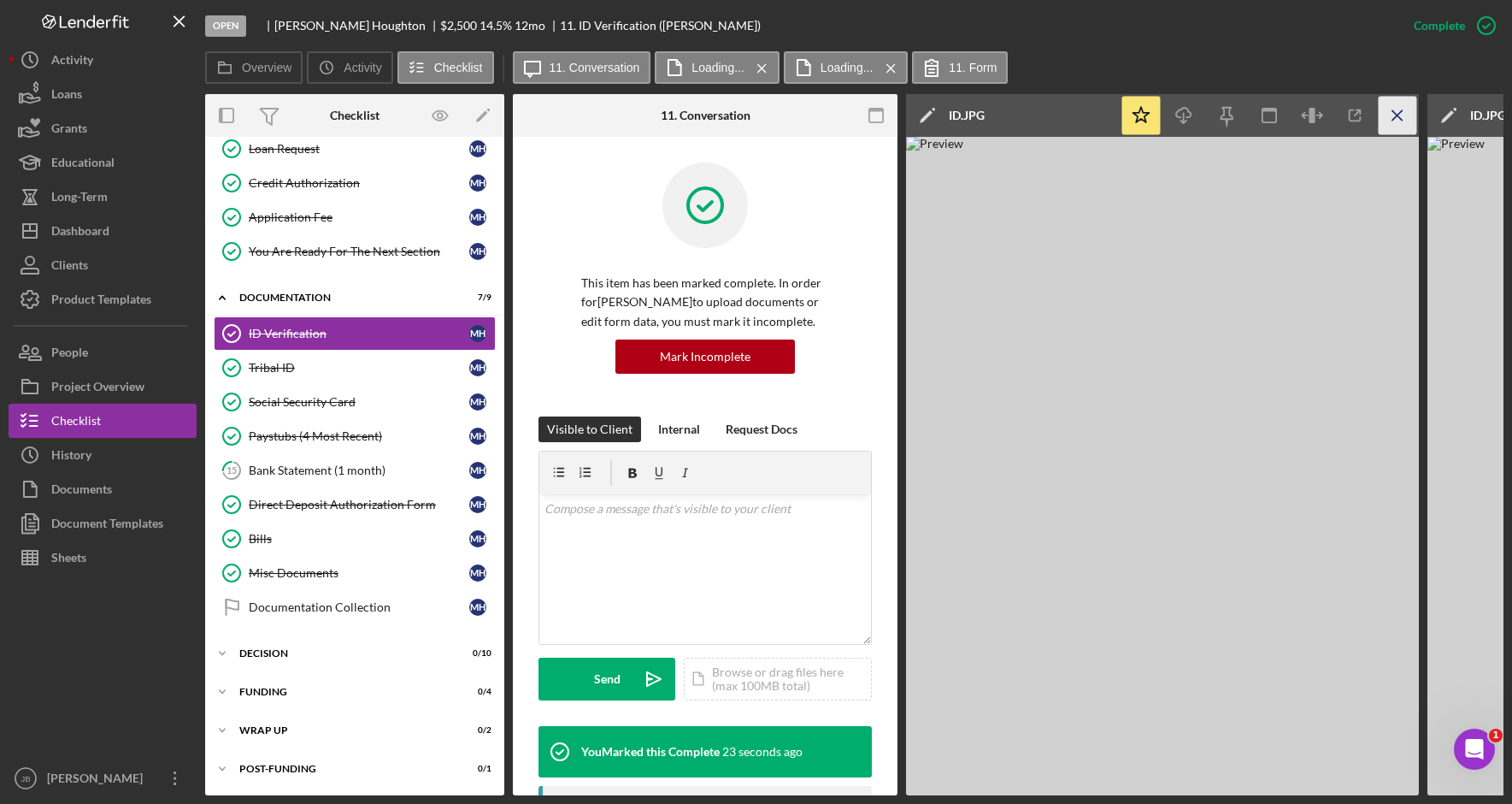
click at [1399, 115] on icon "Icon/Menu Close" at bounding box center [1397, 115] width 38 height 38
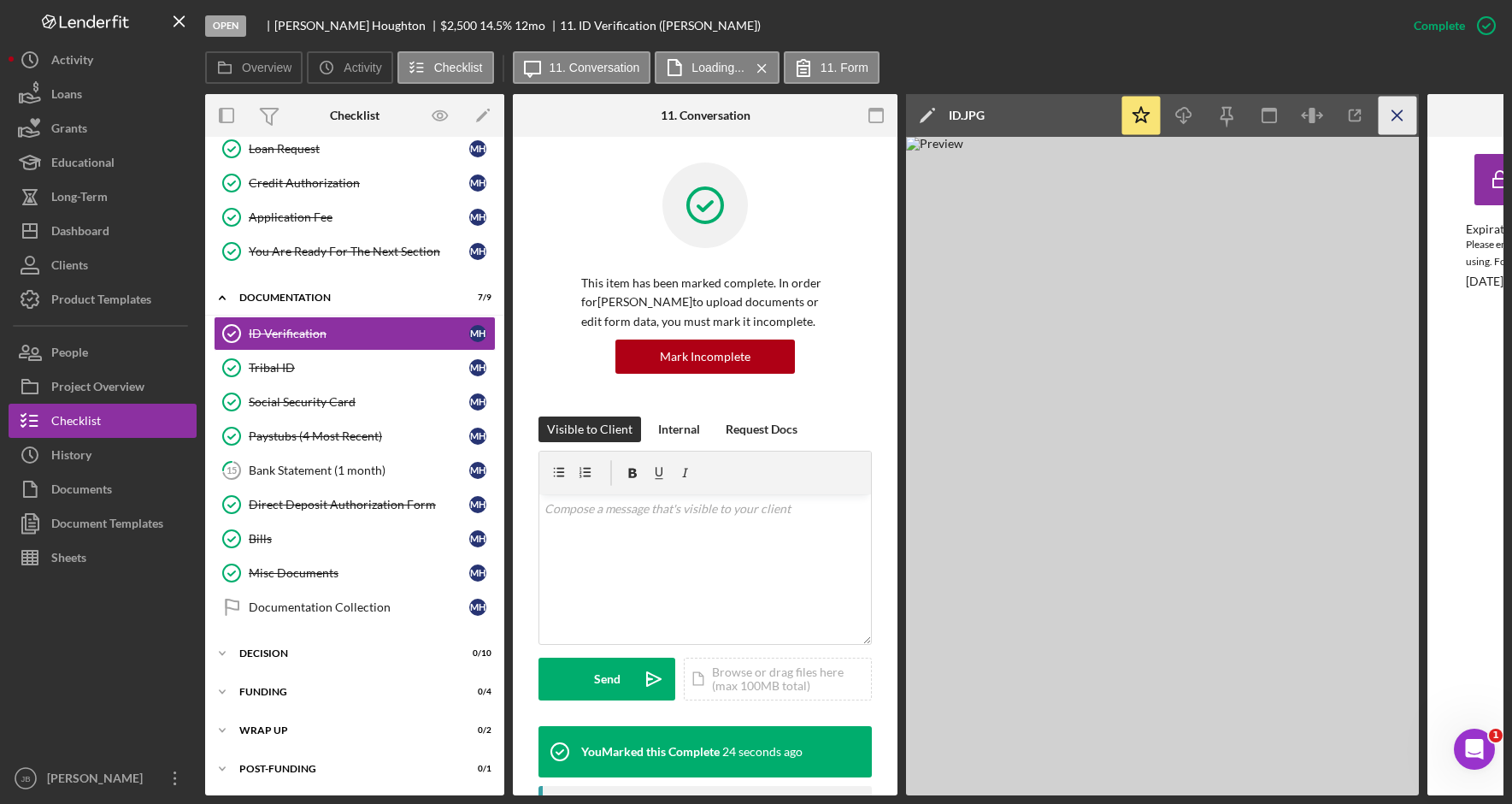
click at [1387, 115] on icon "Icon/Menu Close" at bounding box center [1397, 115] width 38 height 38
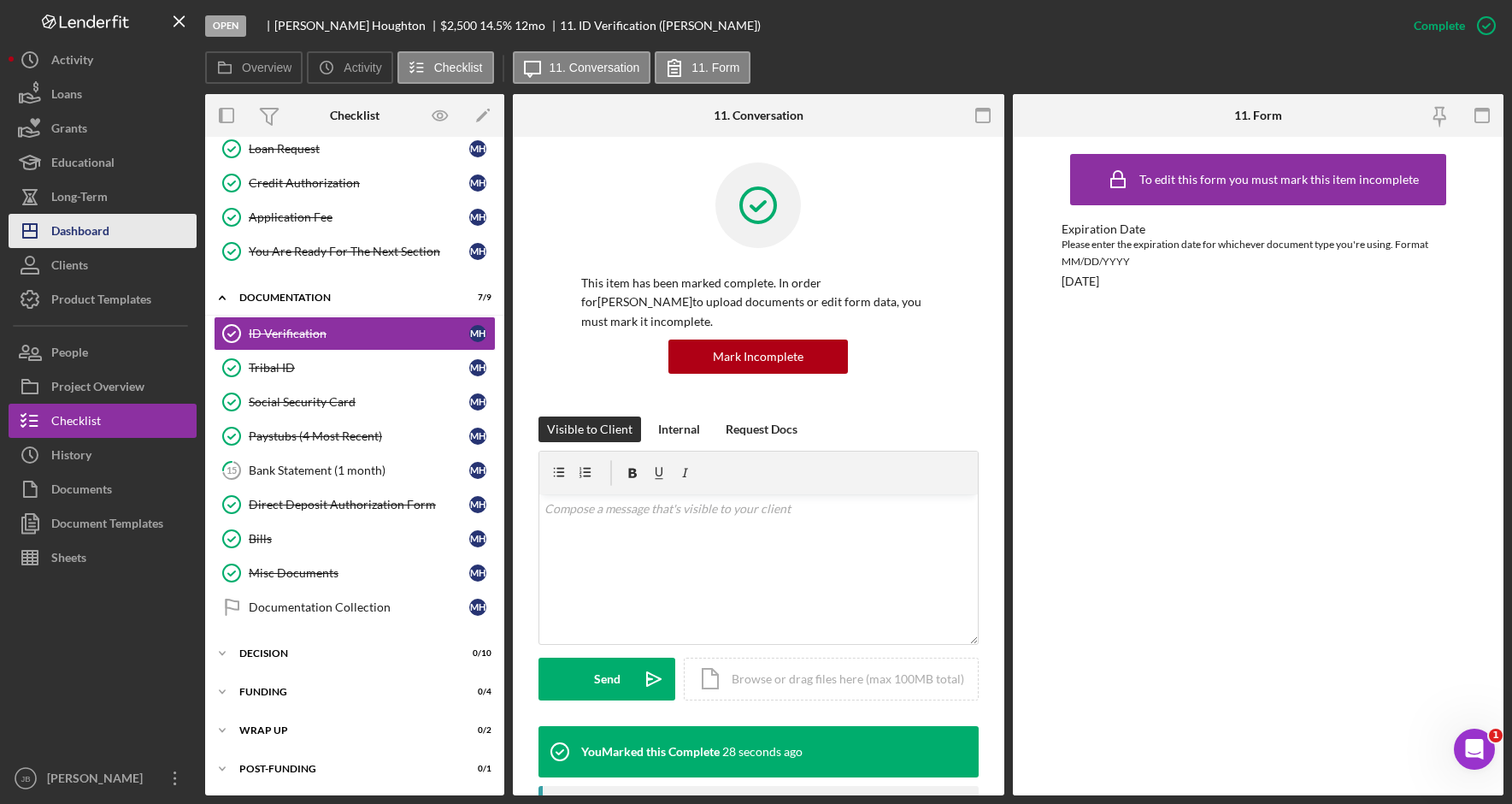
click at [145, 230] on button "Icon/Dashboard Dashboard" at bounding box center [102, 230] width 188 height 34
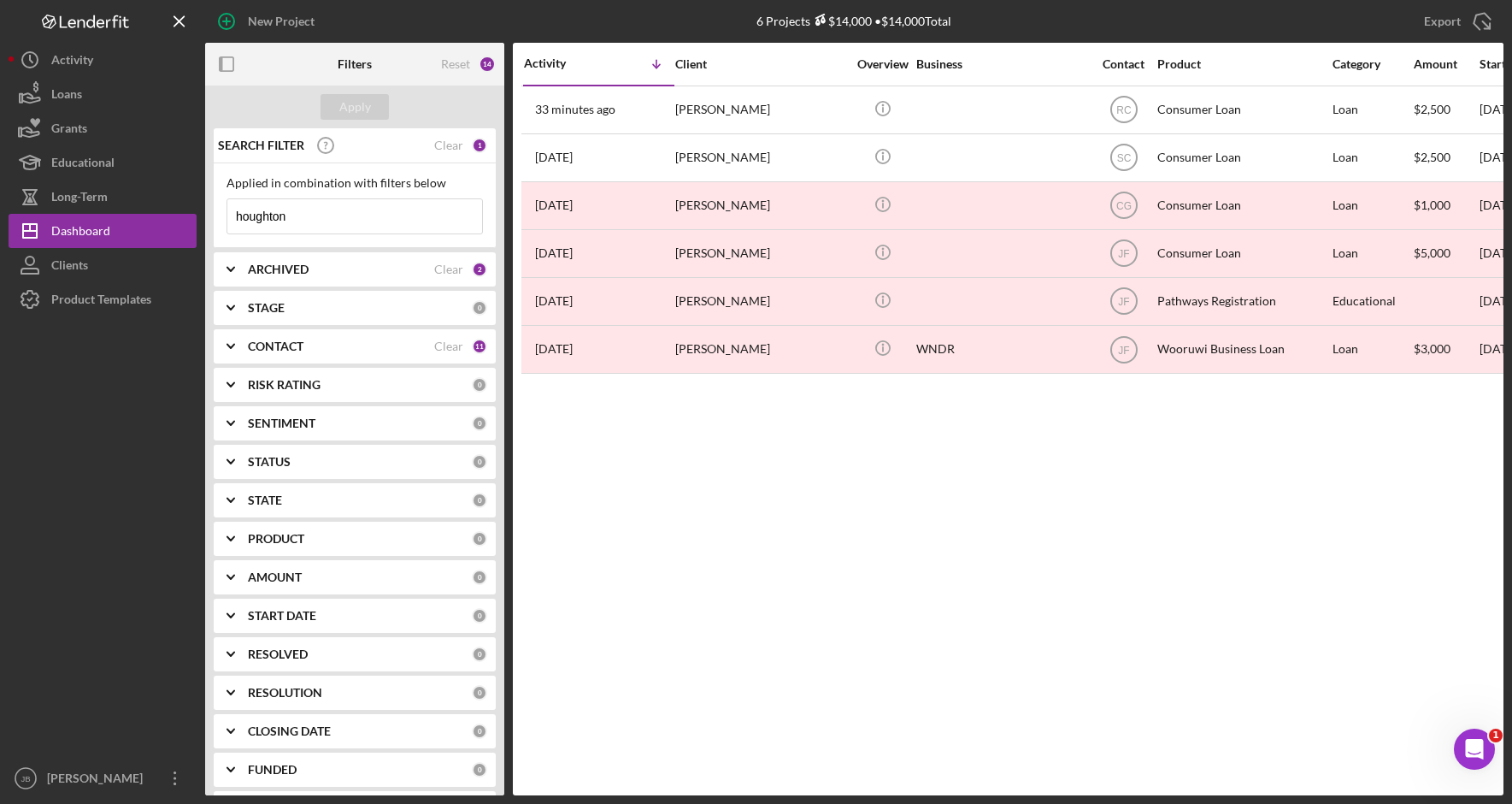
click at [349, 216] on input "houghton" at bounding box center [354, 216] width 254 height 34
drag, startPoint x: 335, startPoint y: 216, endPoint x: 160, endPoint y: 204, distance: 175.4
click at [160, 204] on div "New Project 6 Projects $14,000 • $14,000 Total houghton Export Icon/Export Filt…" at bounding box center [756, 397] width 1495 height 795
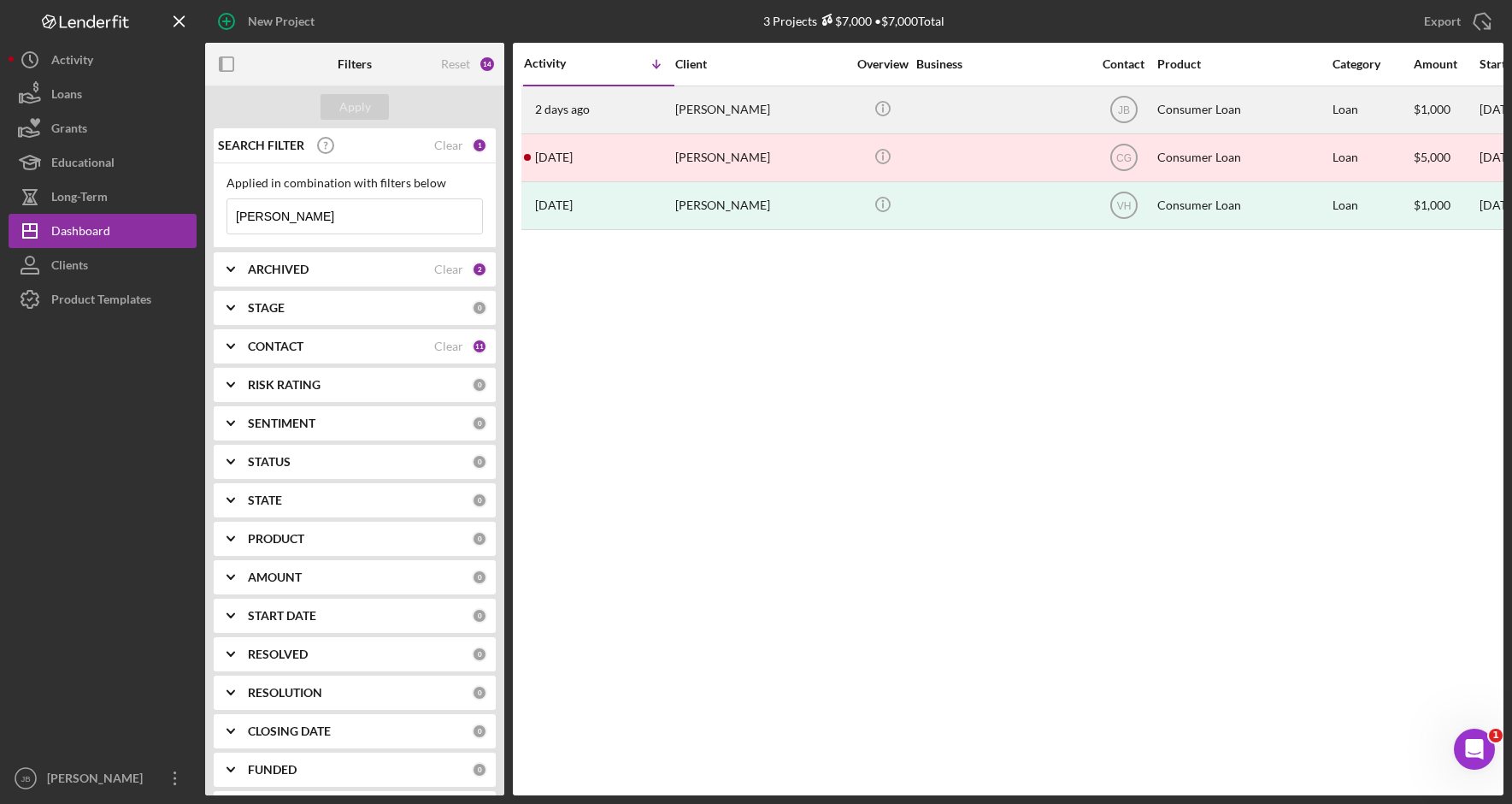
type input "lachapelle"
click at [765, 114] on div "Paul LaChapelle" at bounding box center [760, 110] width 171 height 45
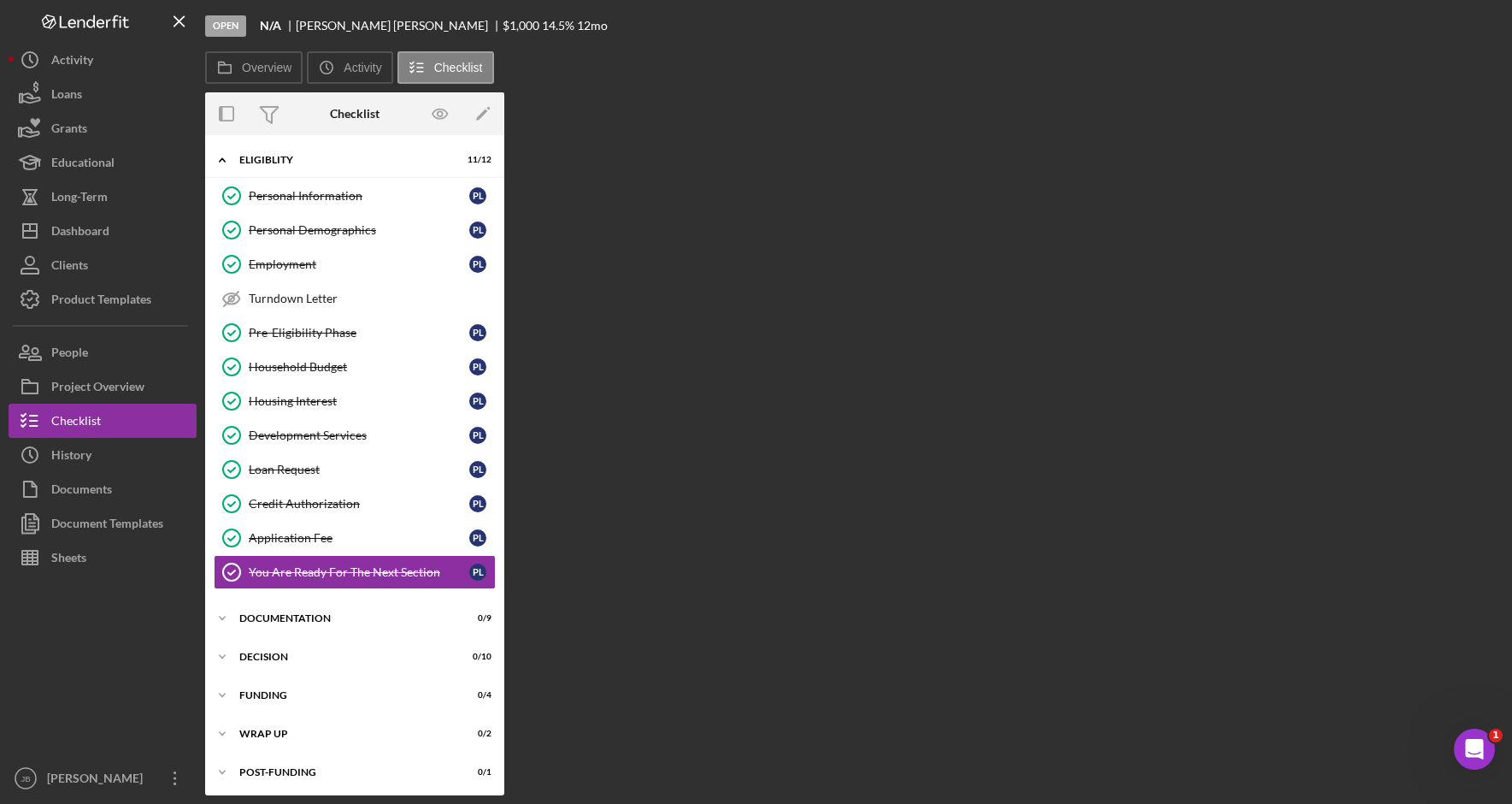
scroll to position [3, 0]
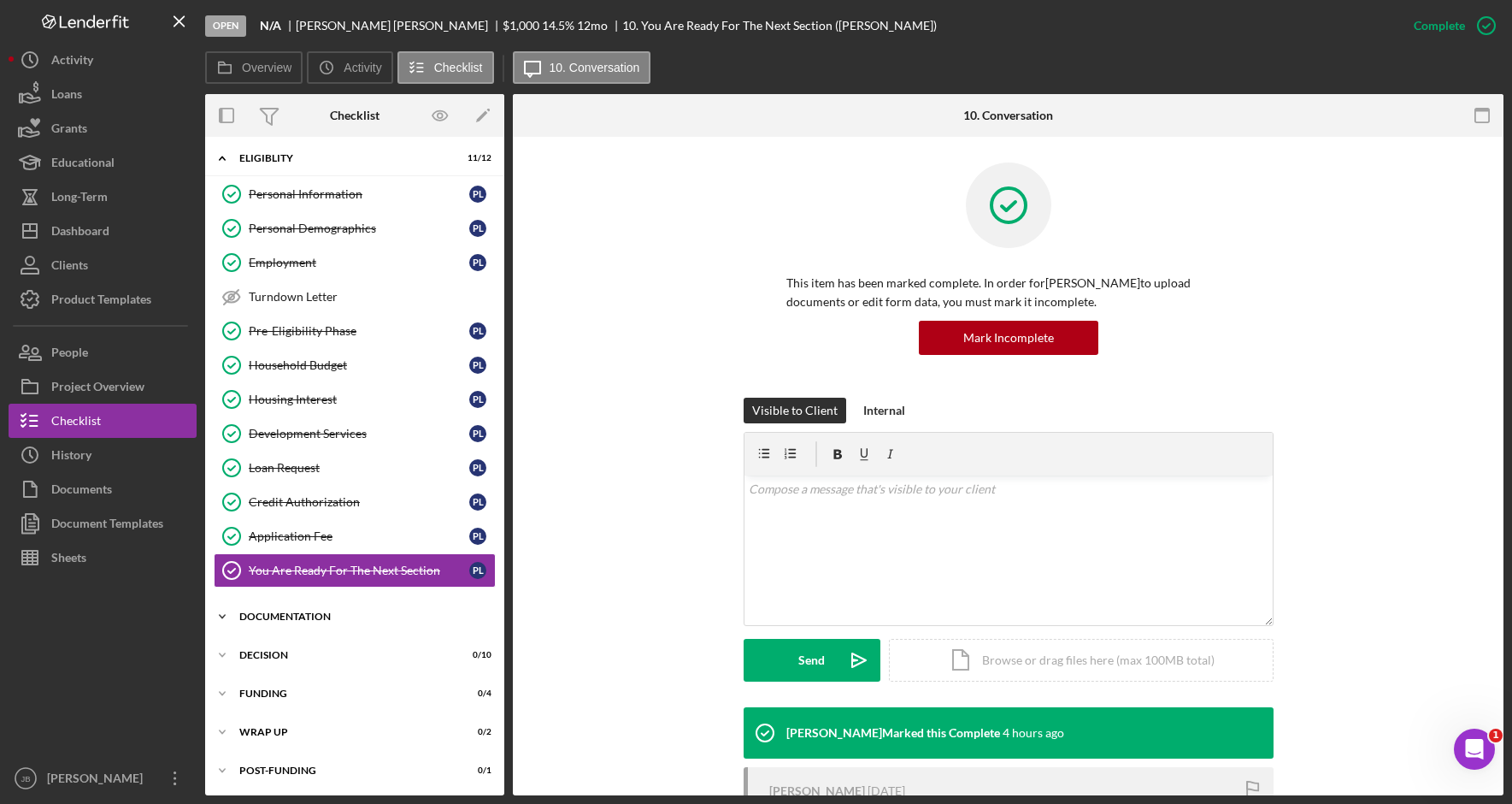
click at [228, 617] on icon "Icon/Expander" at bounding box center [222, 616] width 34 height 34
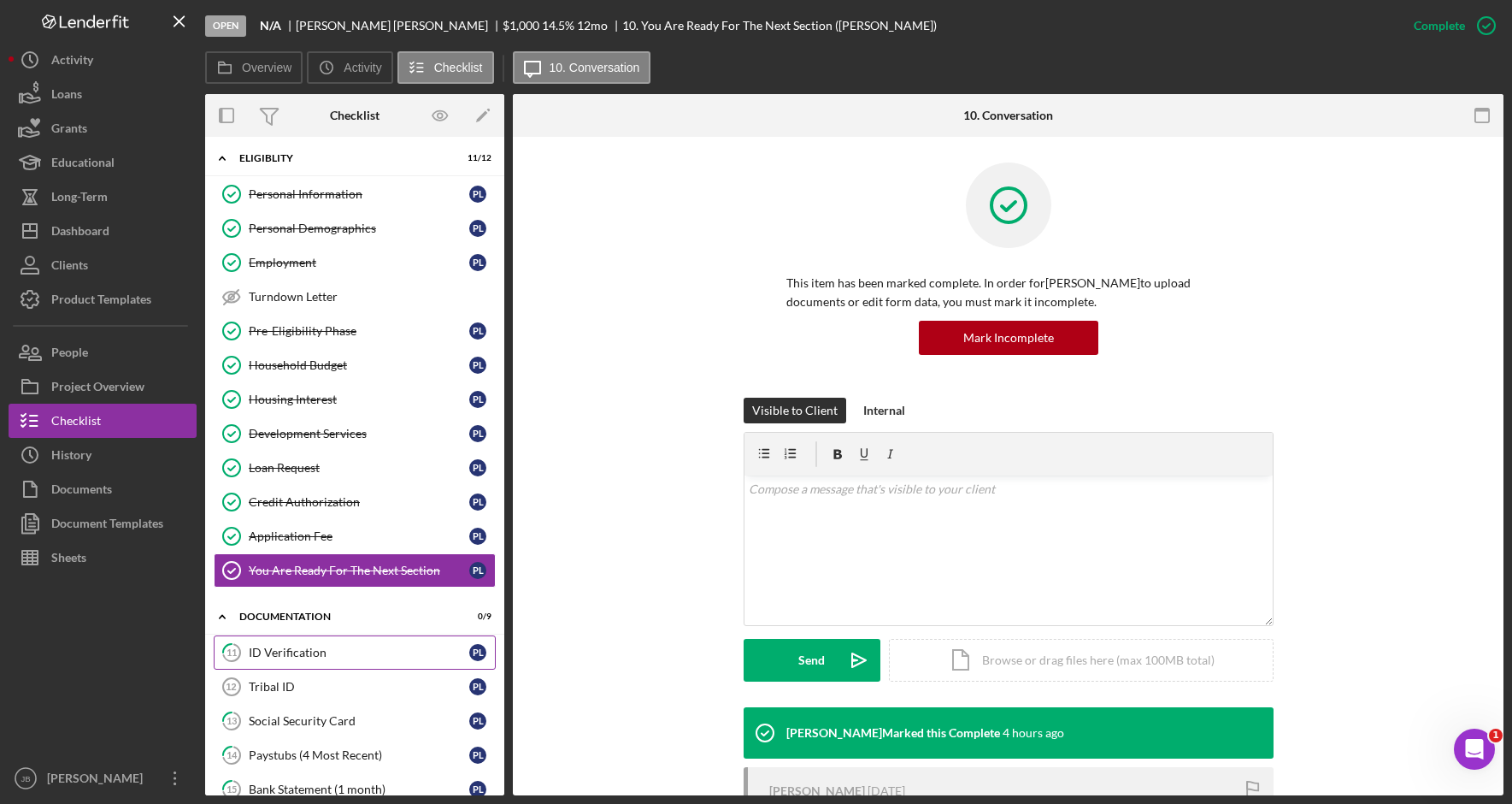
click at [363, 654] on div "ID Verification" at bounding box center [359, 653] width 220 height 14
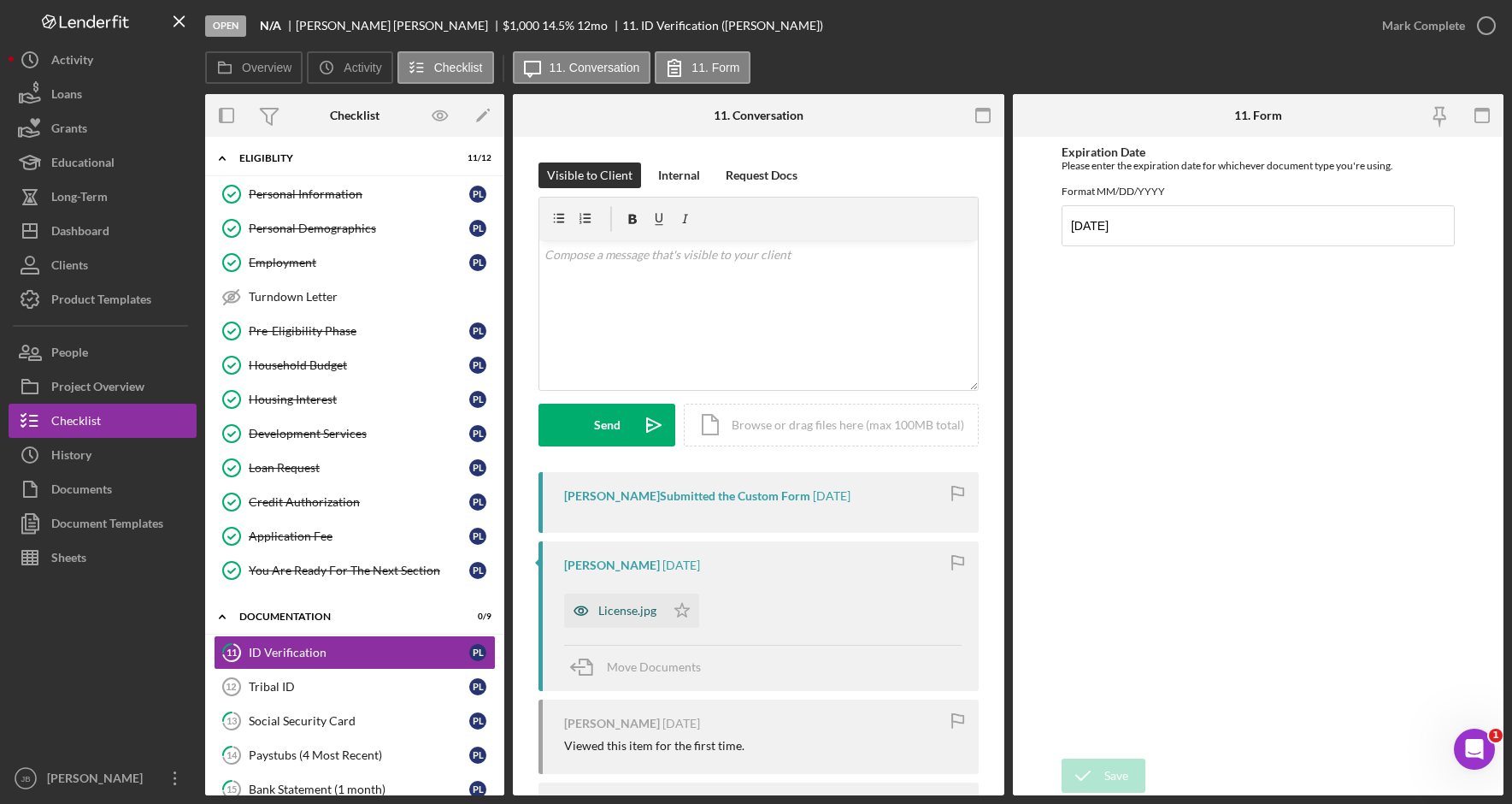
click at [641, 612] on div "License.jpg" at bounding box center [627, 611] width 58 height 14
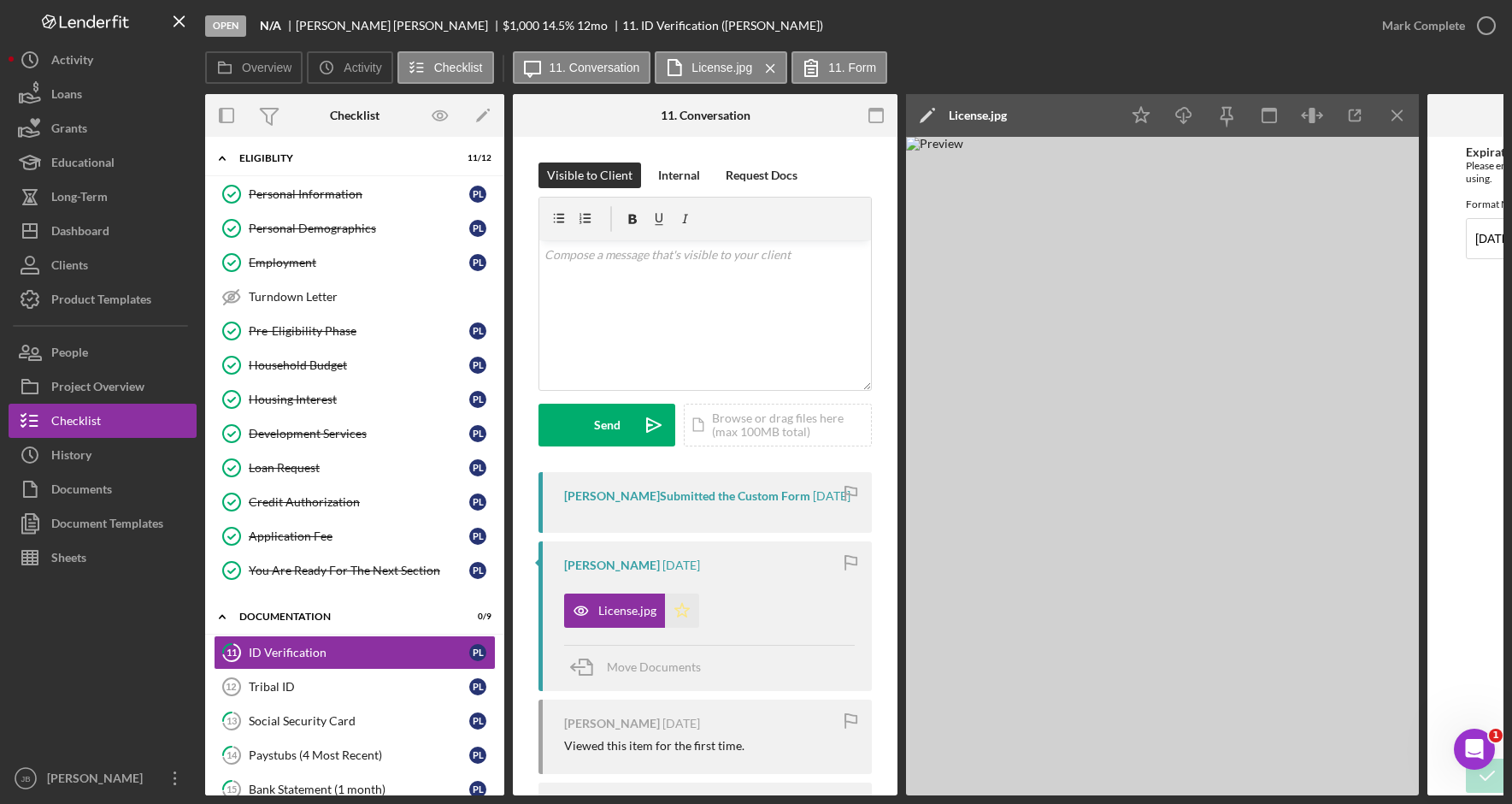
click at [688, 625] on icon "Icon/Star" at bounding box center [681, 610] width 34 height 34
click at [1483, 35] on icon "button" at bounding box center [1486, 25] width 43 height 43
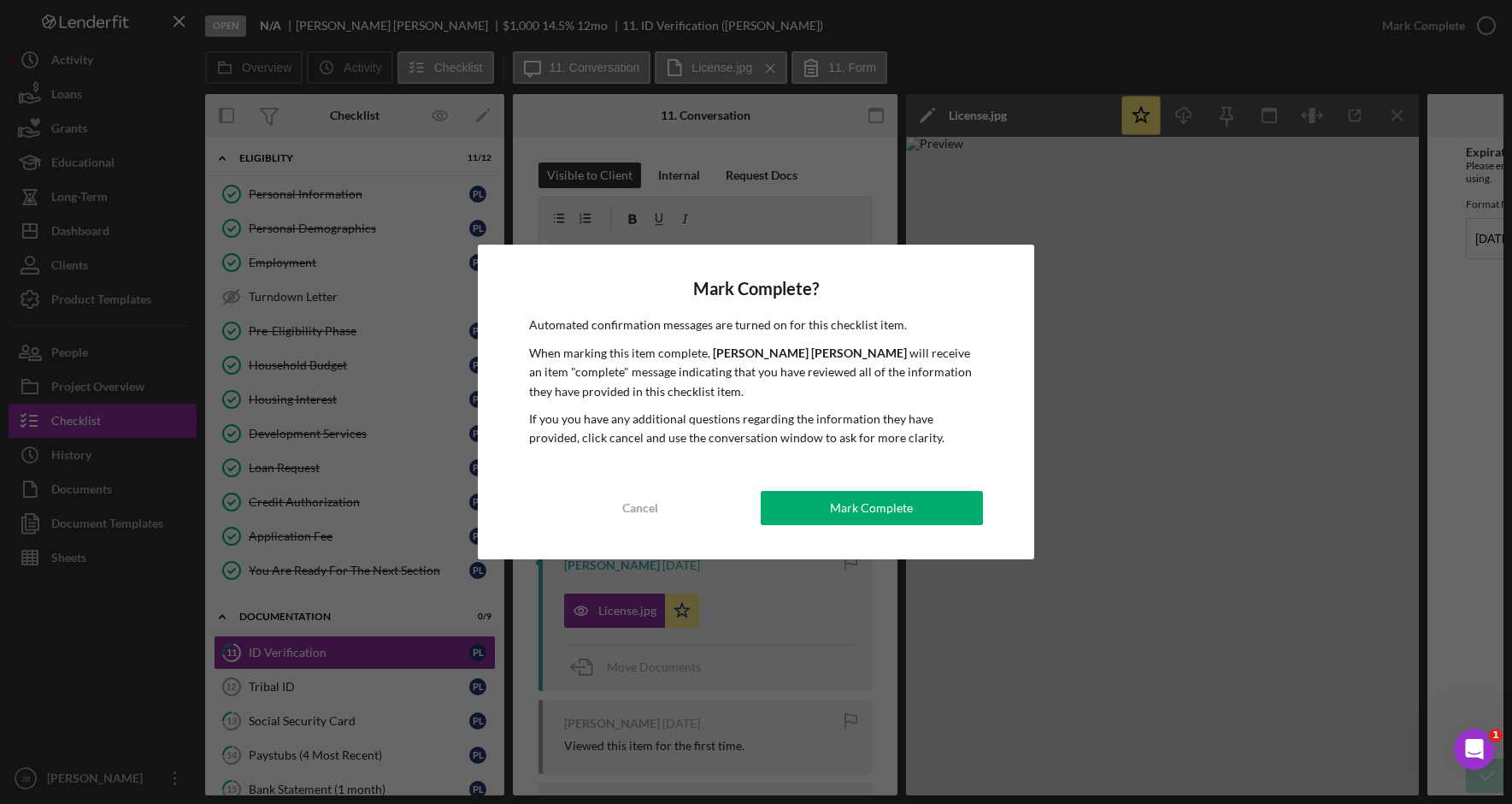
click at [395, 682] on div "Mark Complete? Automated confirmation messages are turned on for this checklist…" at bounding box center [756, 402] width 1512 height 804
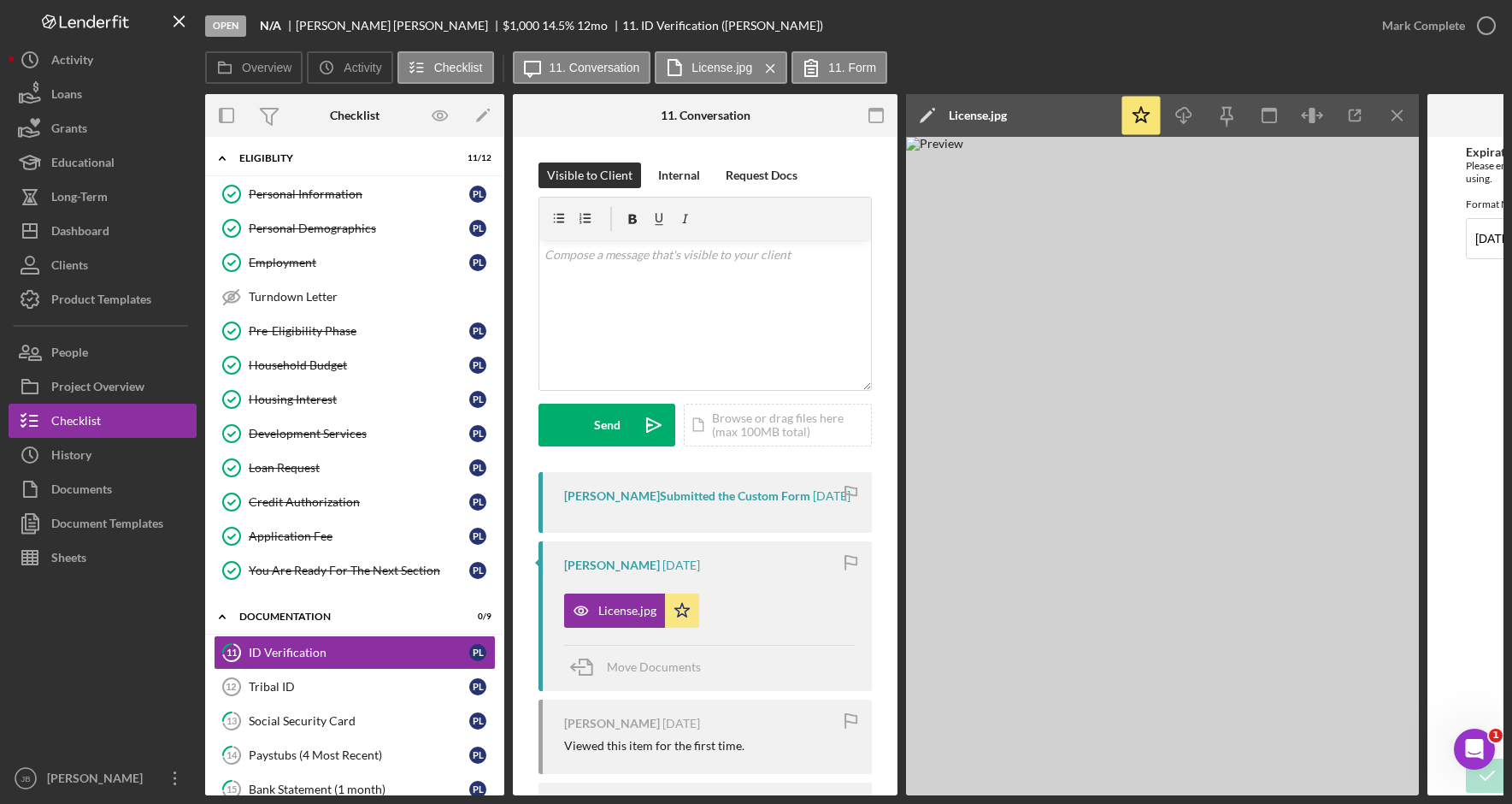
click at [395, 682] on div "Tribal ID" at bounding box center [359, 687] width 220 height 14
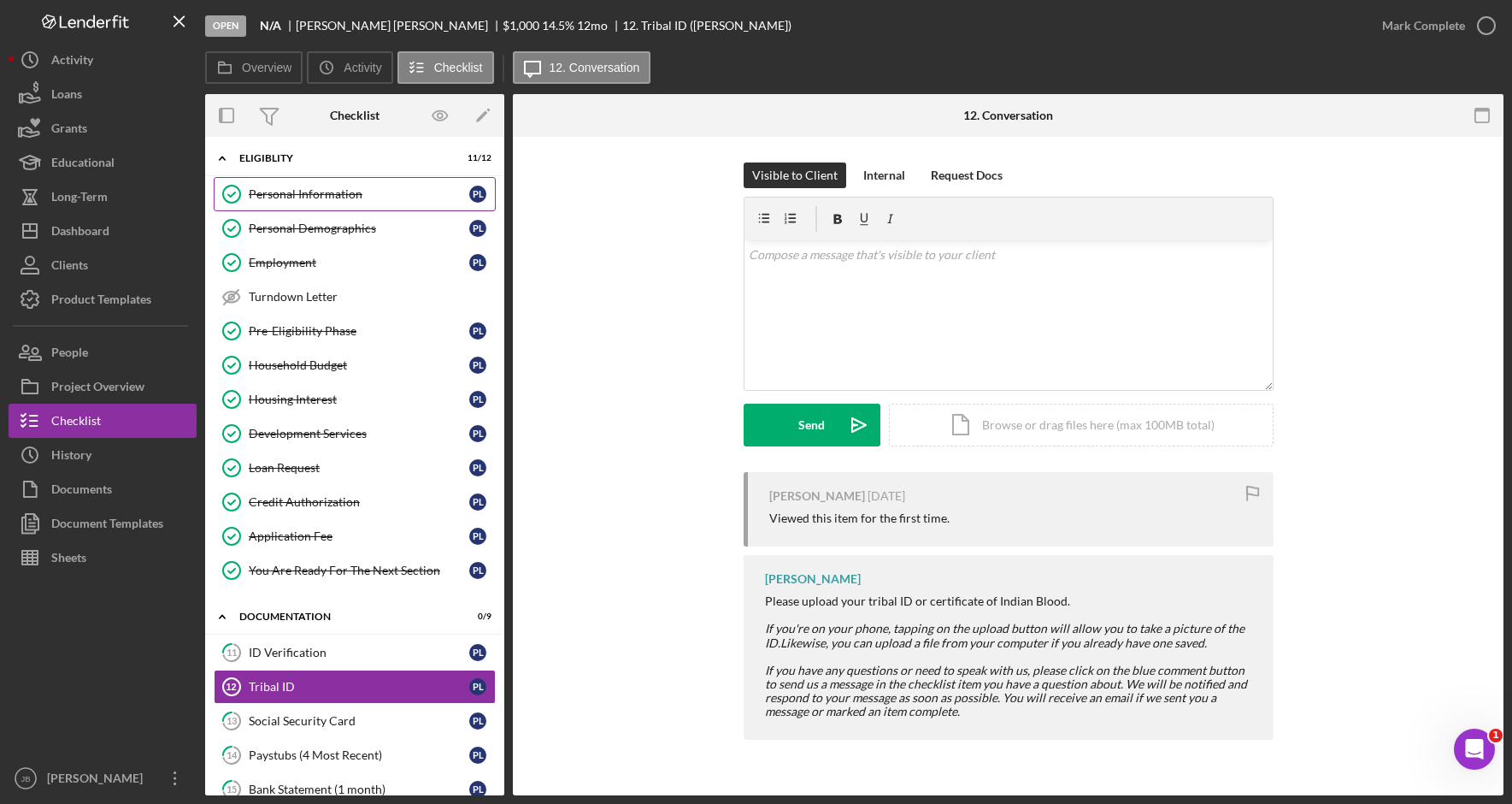
click at [403, 199] on div "Personal Information" at bounding box center [359, 194] width 220 height 14
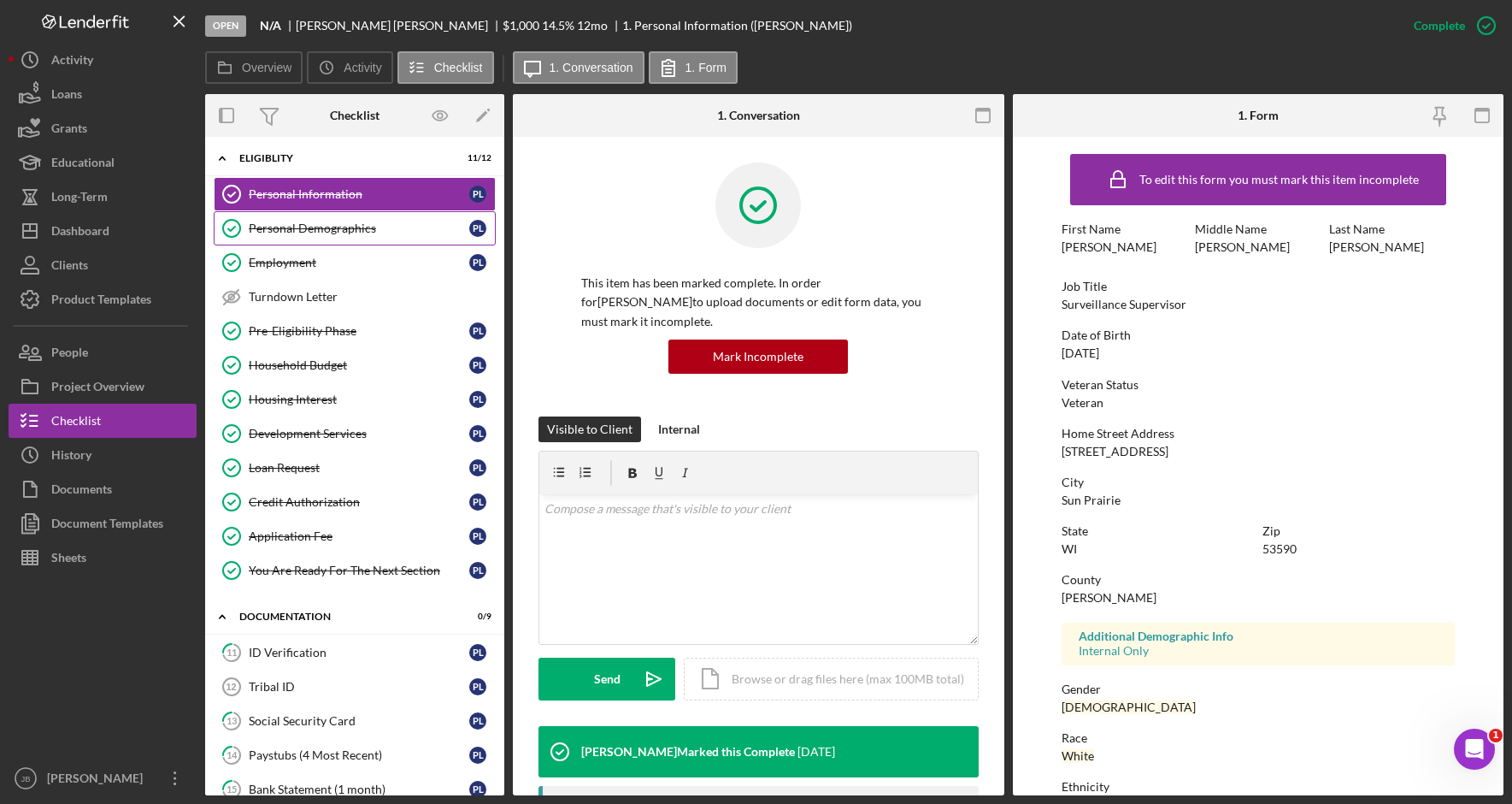
click at [373, 221] on div "Personal Demographics" at bounding box center [359, 228] width 220 height 14
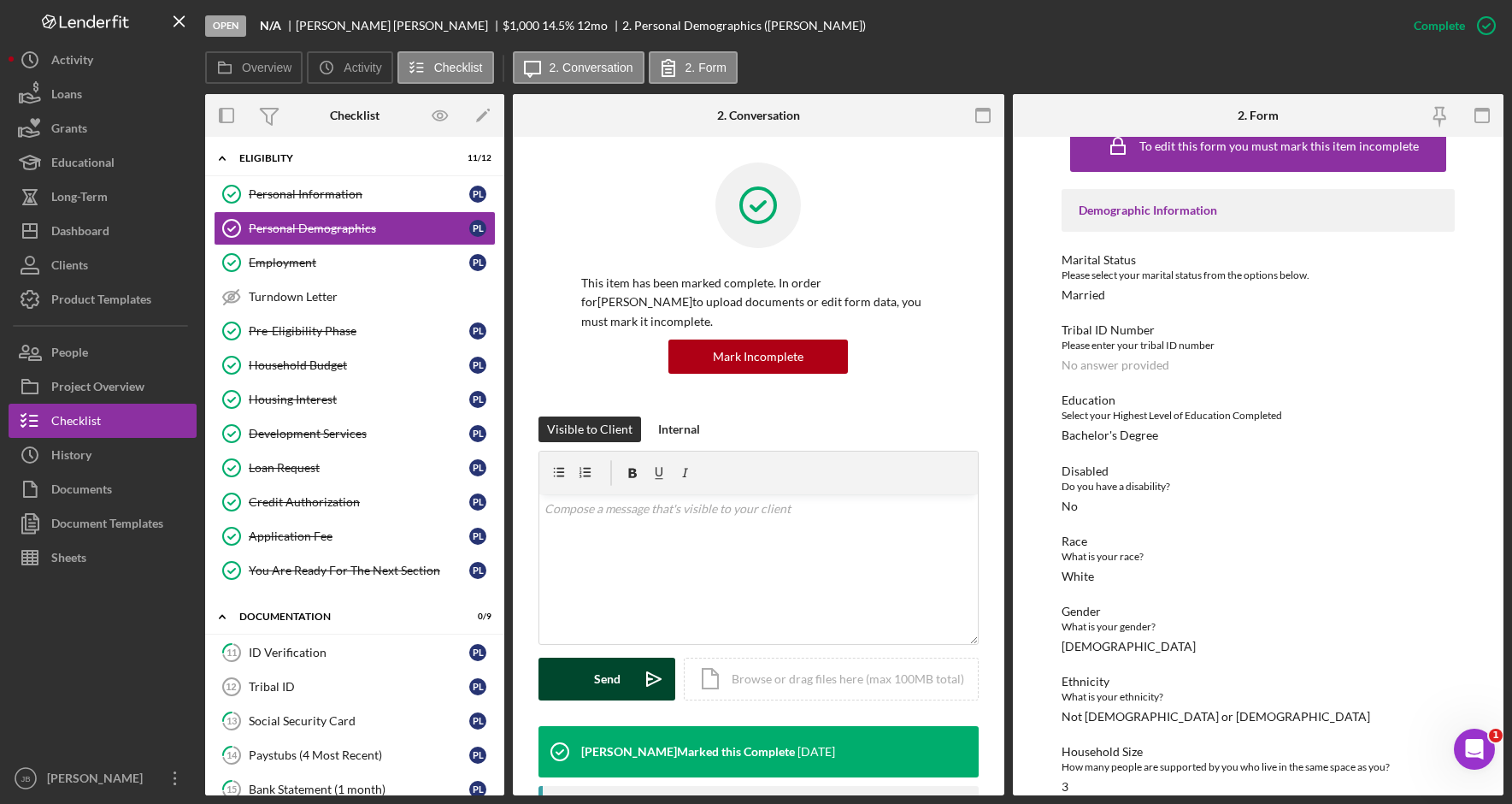
scroll to position [10, 0]
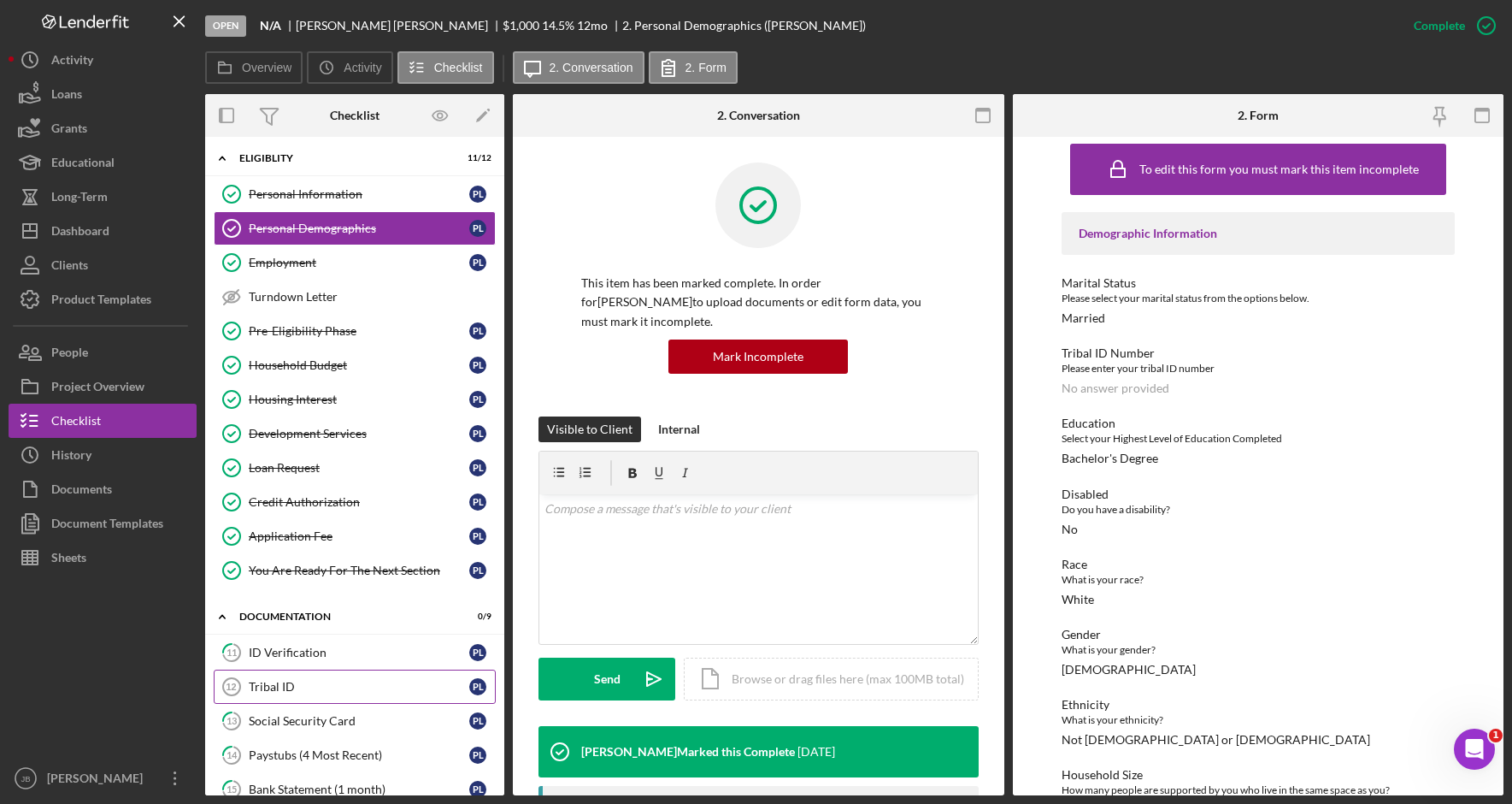
click at [408, 698] on link "Tribal ID 12 Tribal ID P L" at bounding box center [354, 686] width 282 height 34
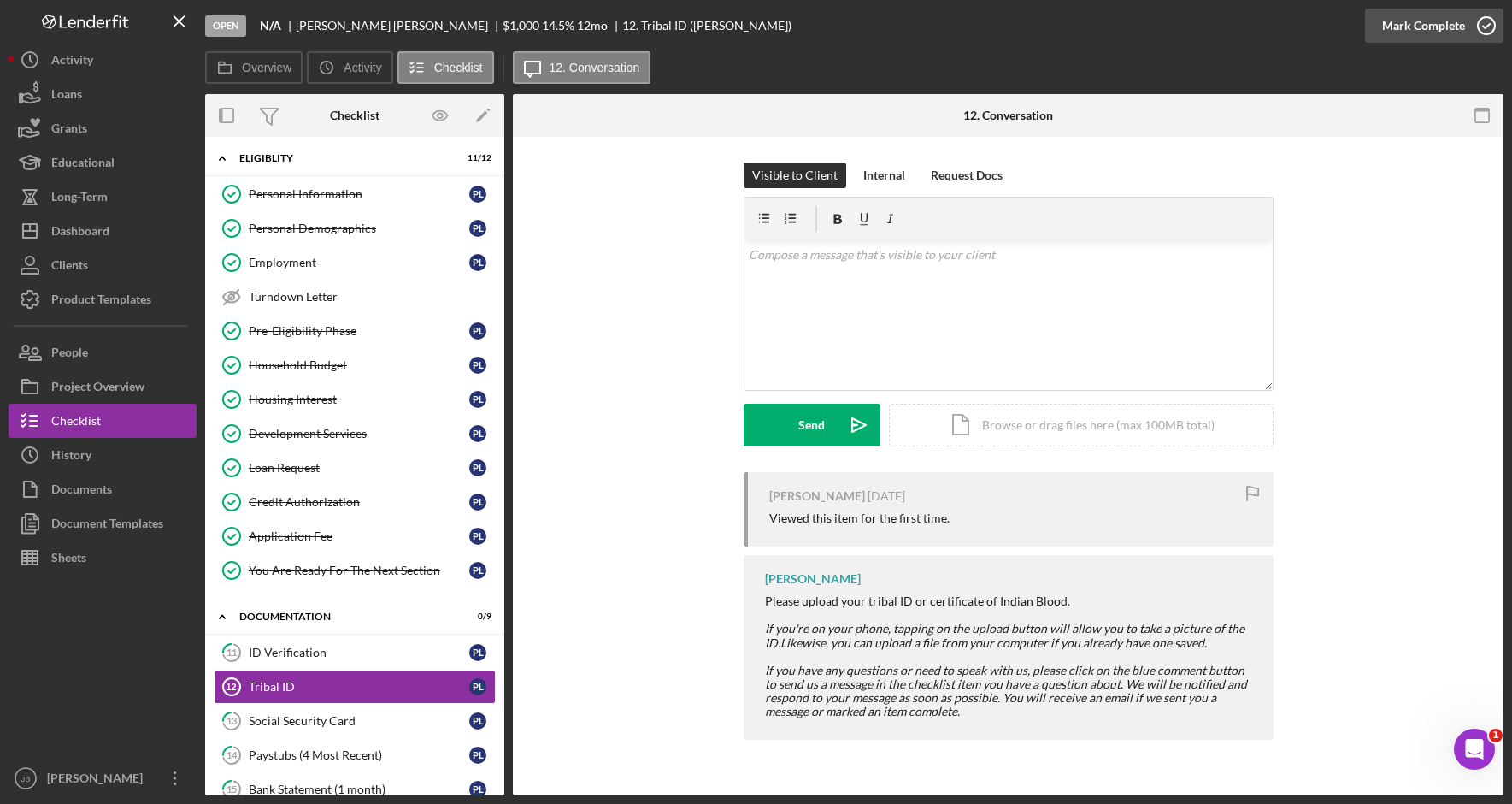
drag, startPoint x: 1480, startPoint y: 24, endPoint x: 1458, endPoint y: 53, distance: 36.4
click at [0, 0] on icon "button" at bounding box center [0, 0] width 0 height 0
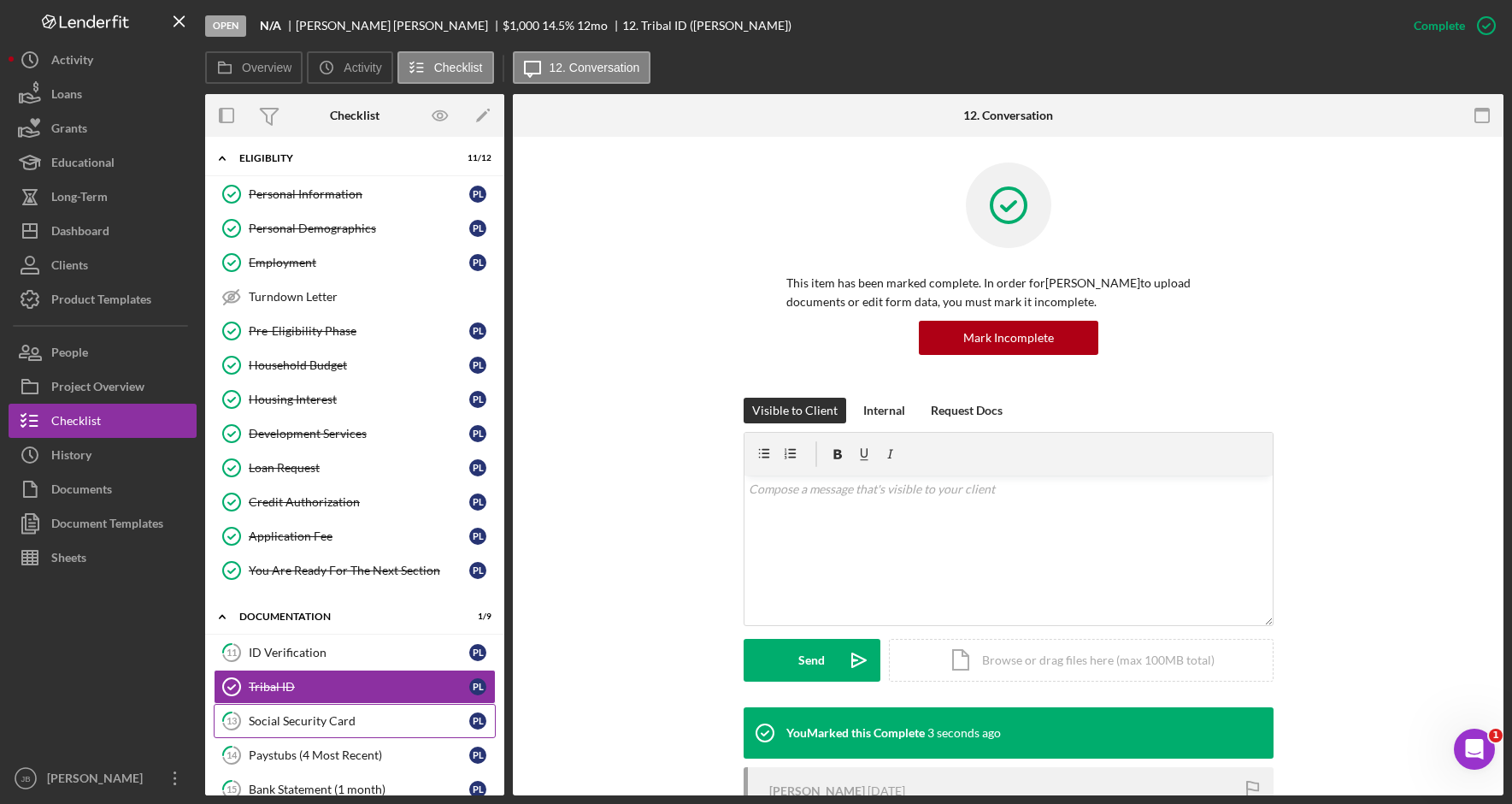
click at [317, 720] on div "Social Security Card" at bounding box center [359, 721] width 220 height 14
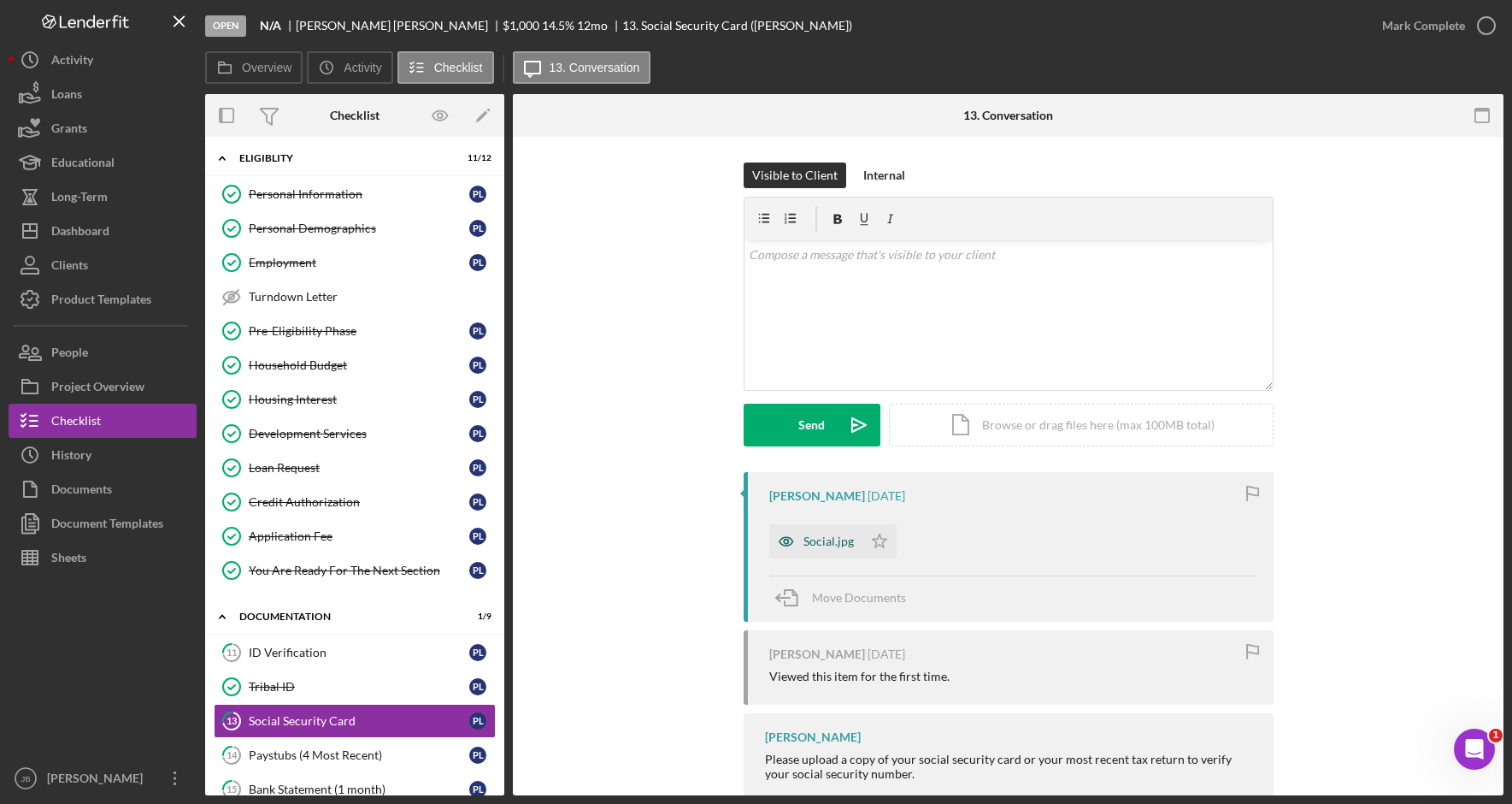
click at [824, 533] on div "Social.jpg" at bounding box center [815, 541] width 94 height 34
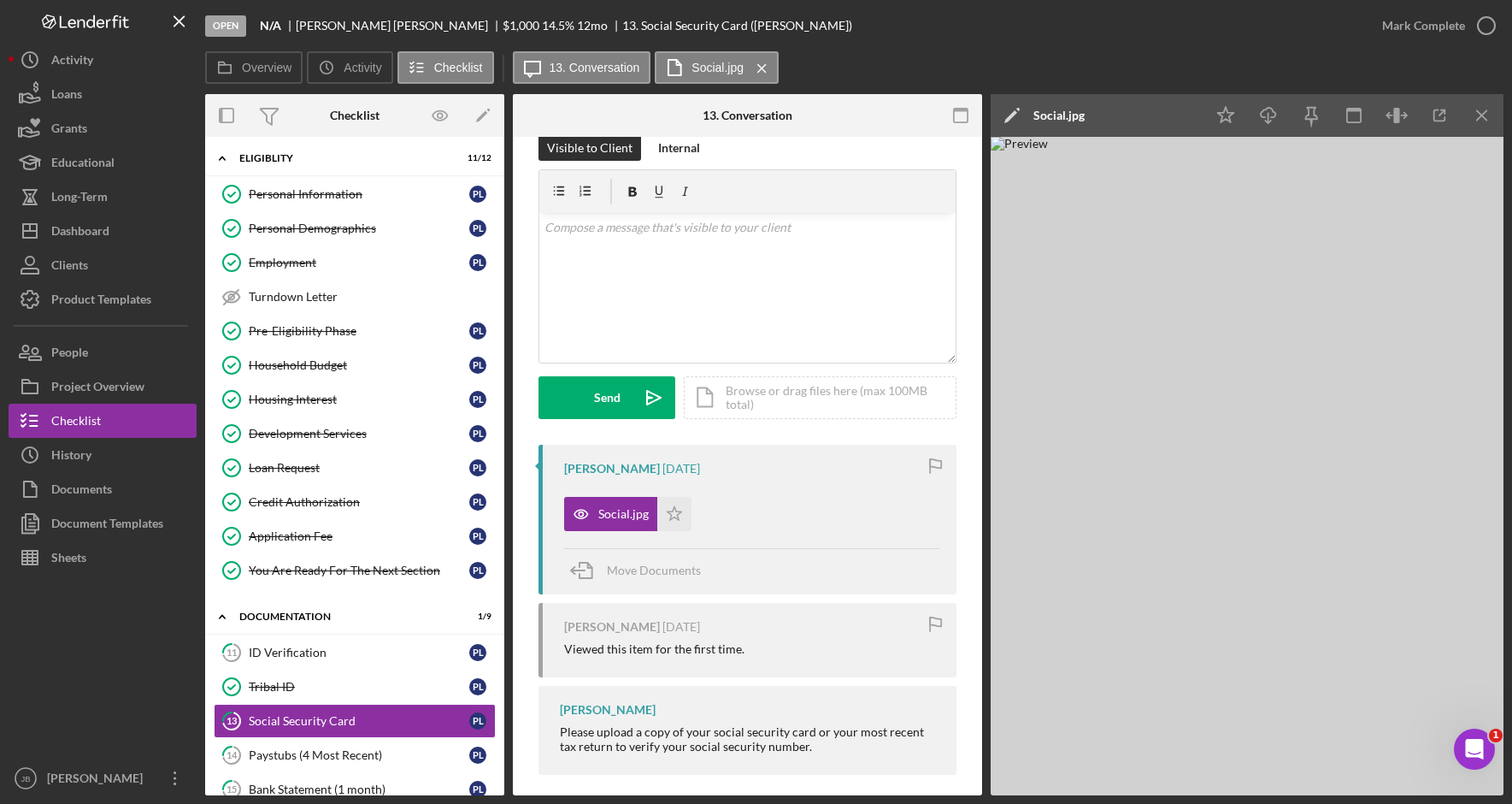
scroll to position [41, 0]
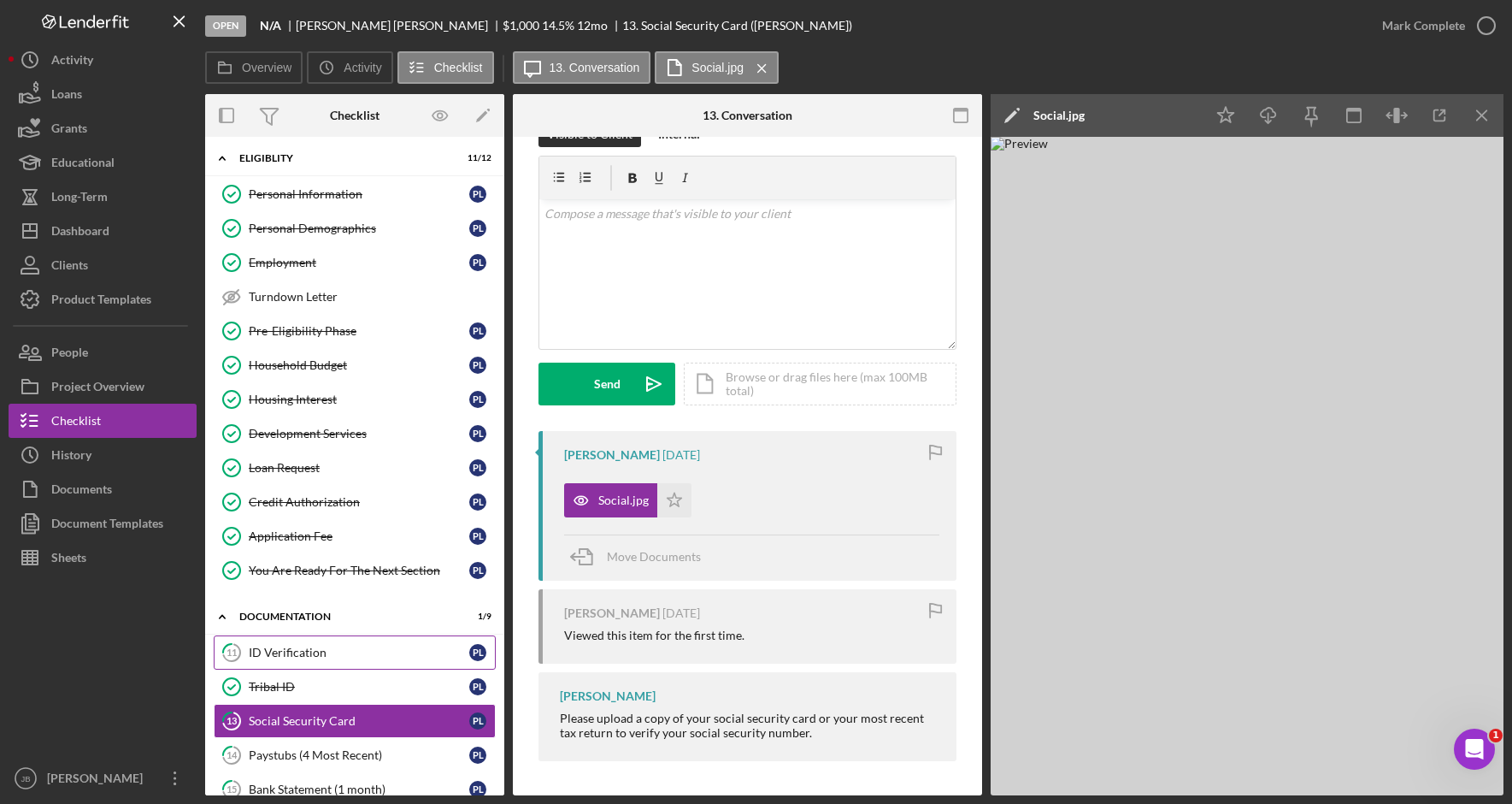
click at [408, 655] on div "ID Verification" at bounding box center [359, 653] width 220 height 14
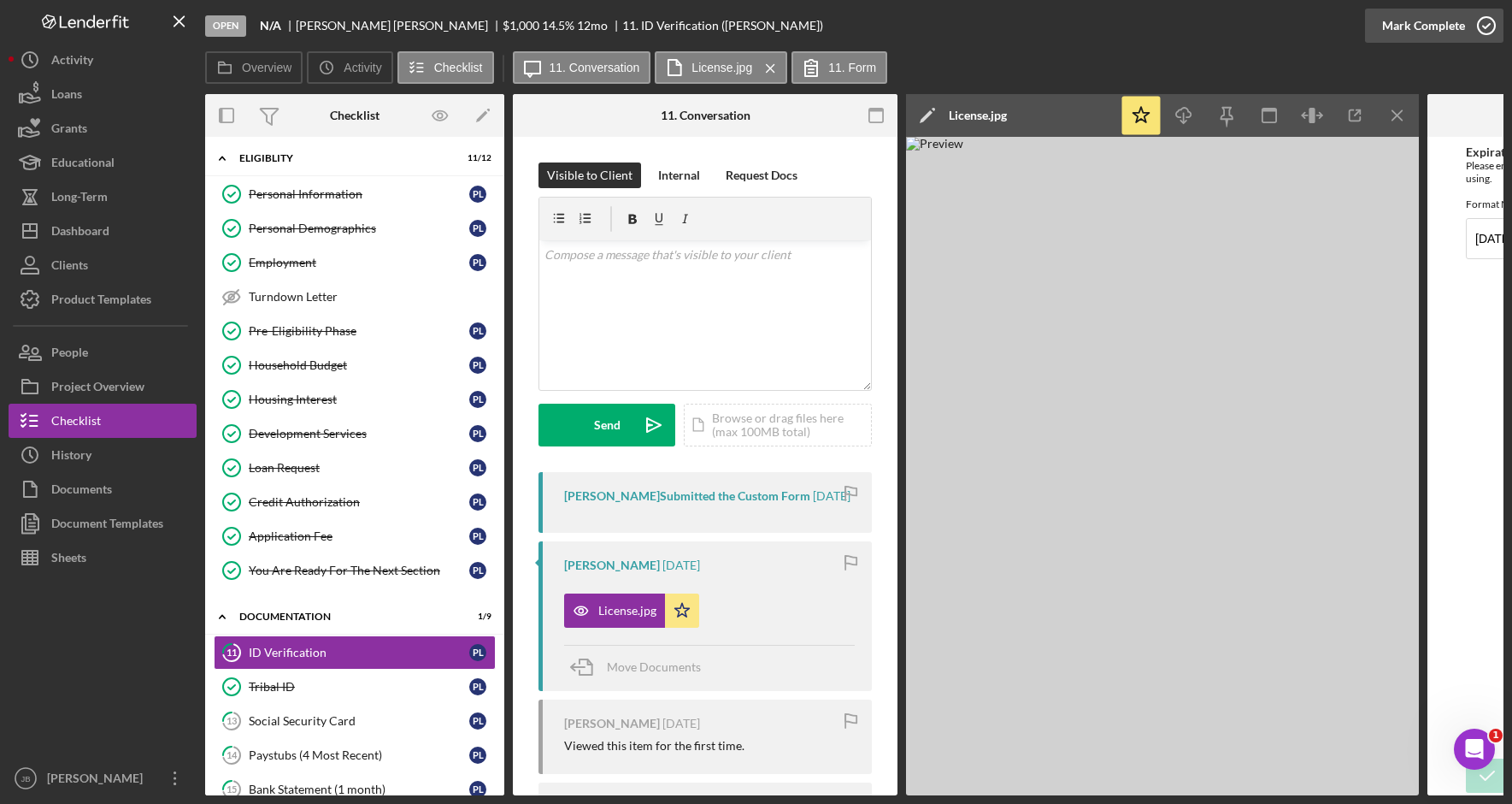
click at [1478, 22] on icon "button" at bounding box center [1486, 25] width 43 height 43
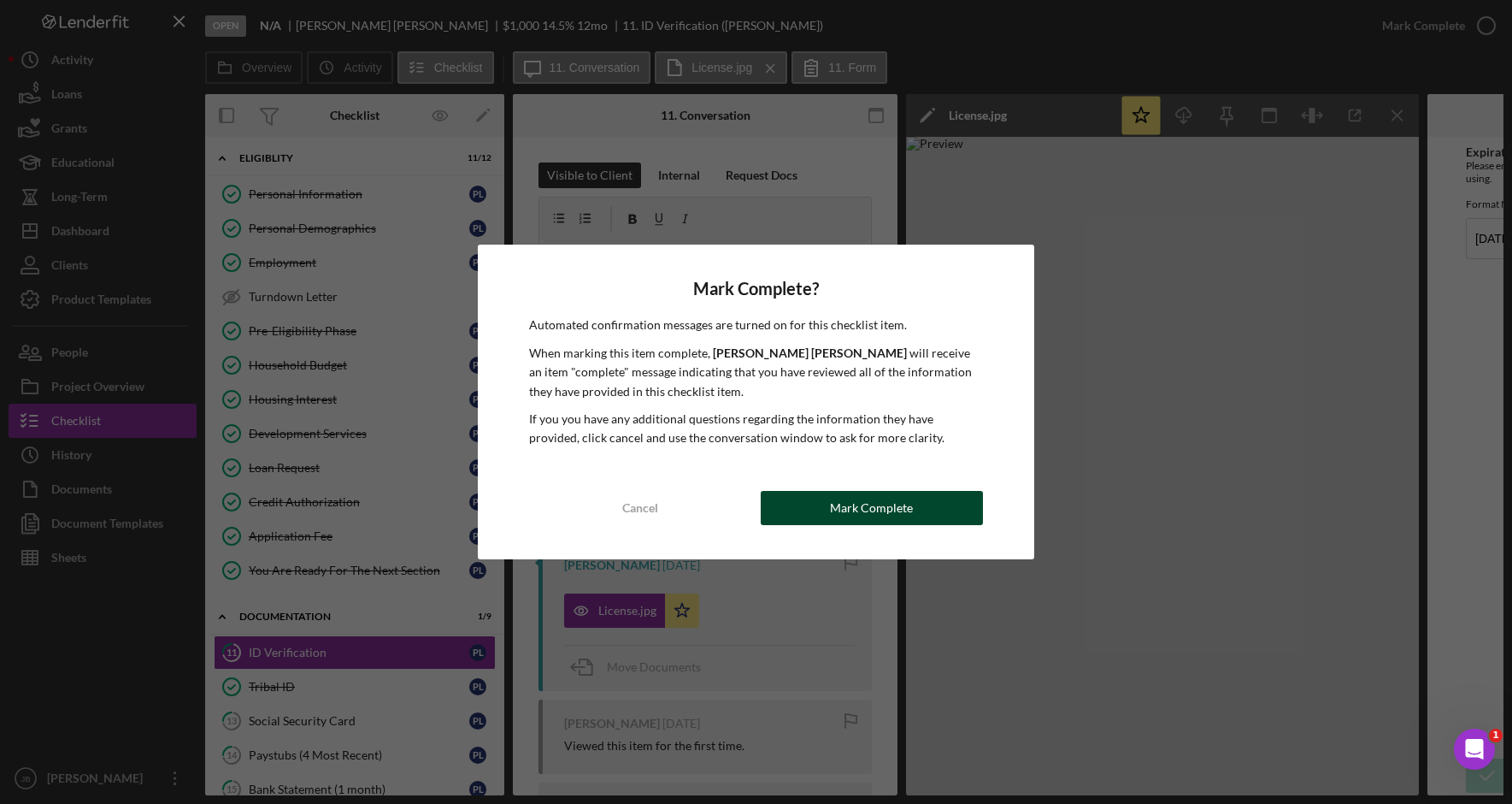
click at [858, 504] on div "Mark Complete" at bounding box center [871, 507] width 83 height 34
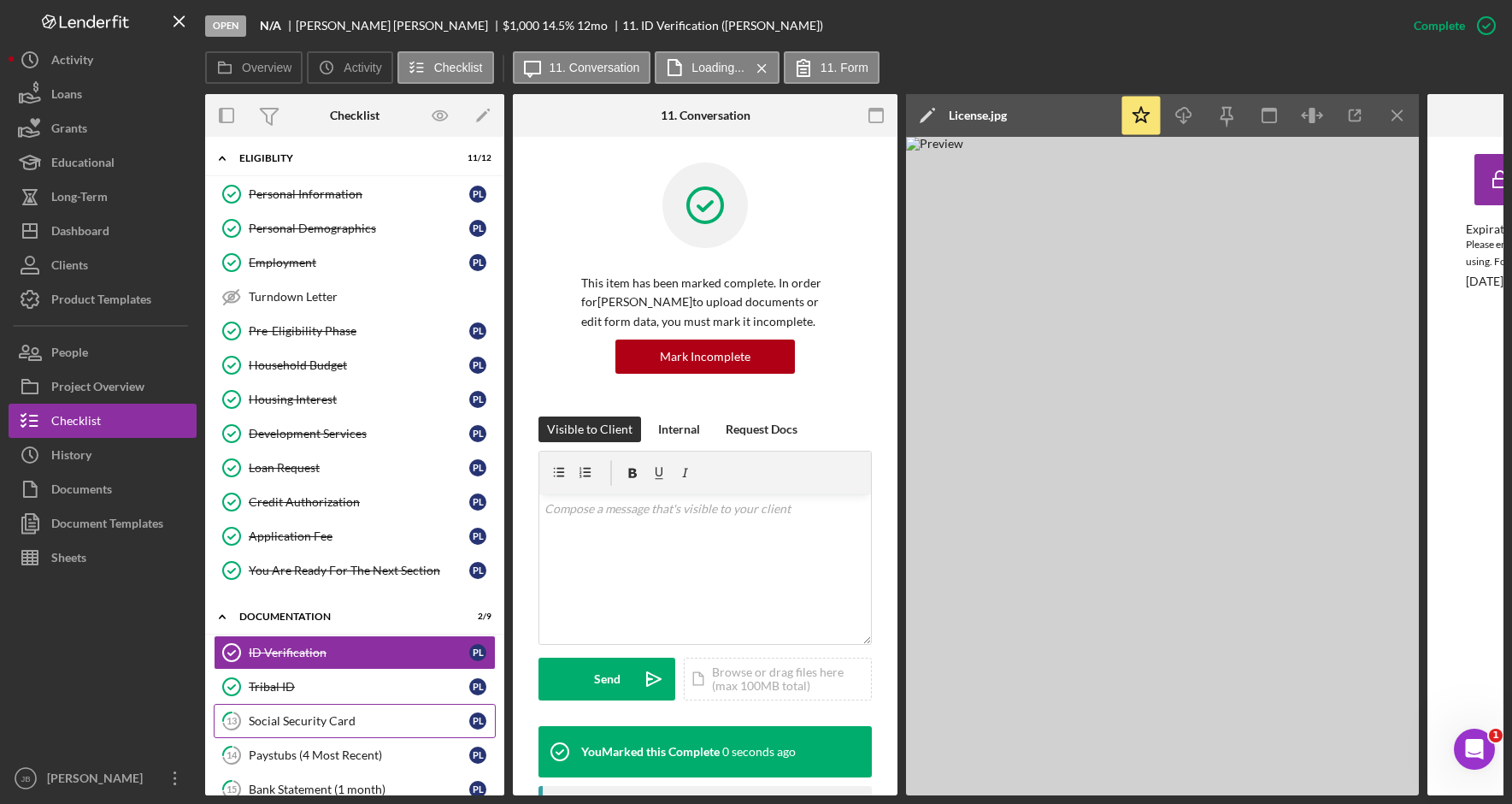
click at [376, 715] on div "Social Security Card" at bounding box center [359, 721] width 220 height 14
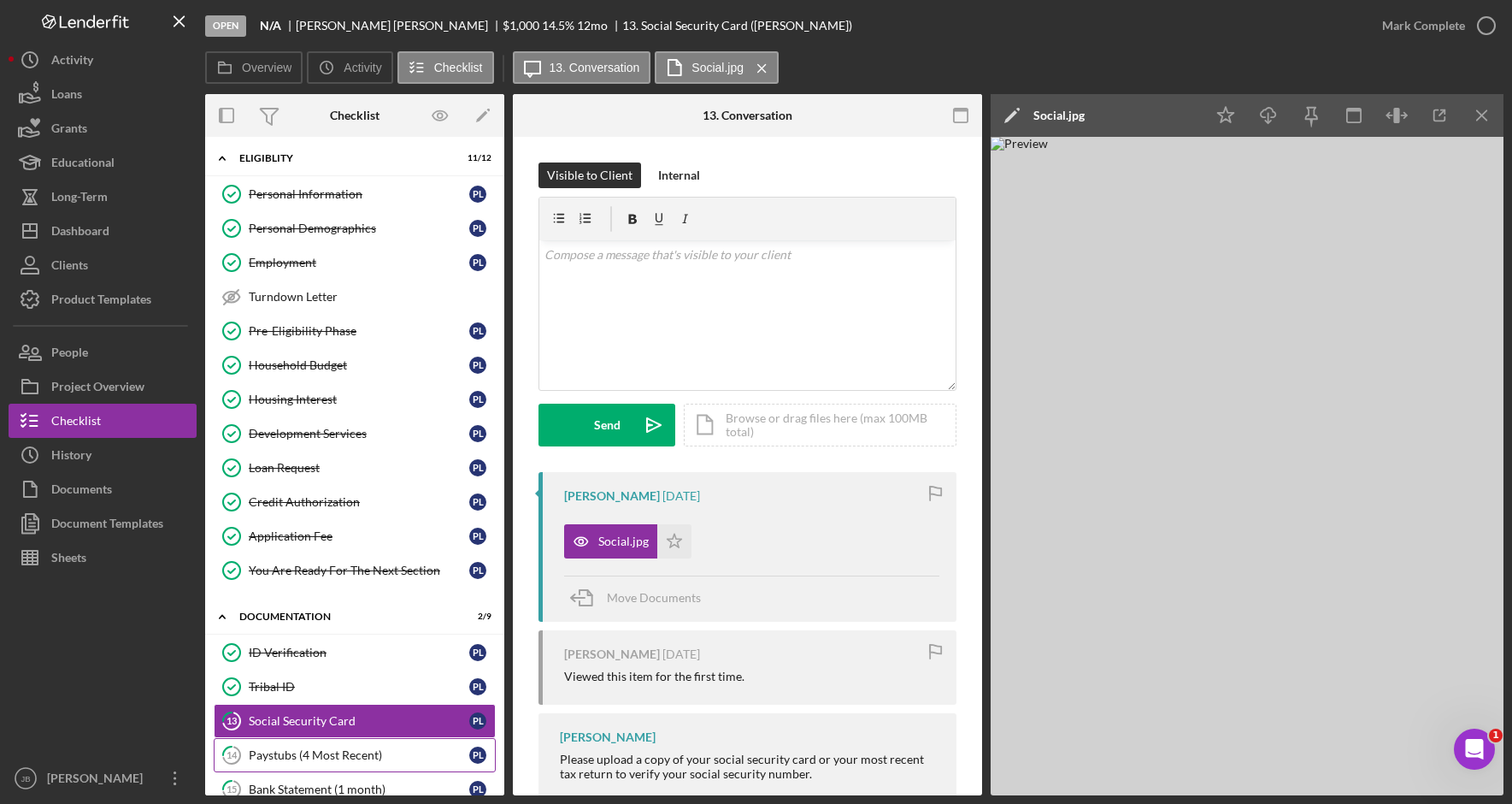
click at [366, 748] on div "Paystubs (4 Most Recent)" at bounding box center [359, 755] width 220 height 14
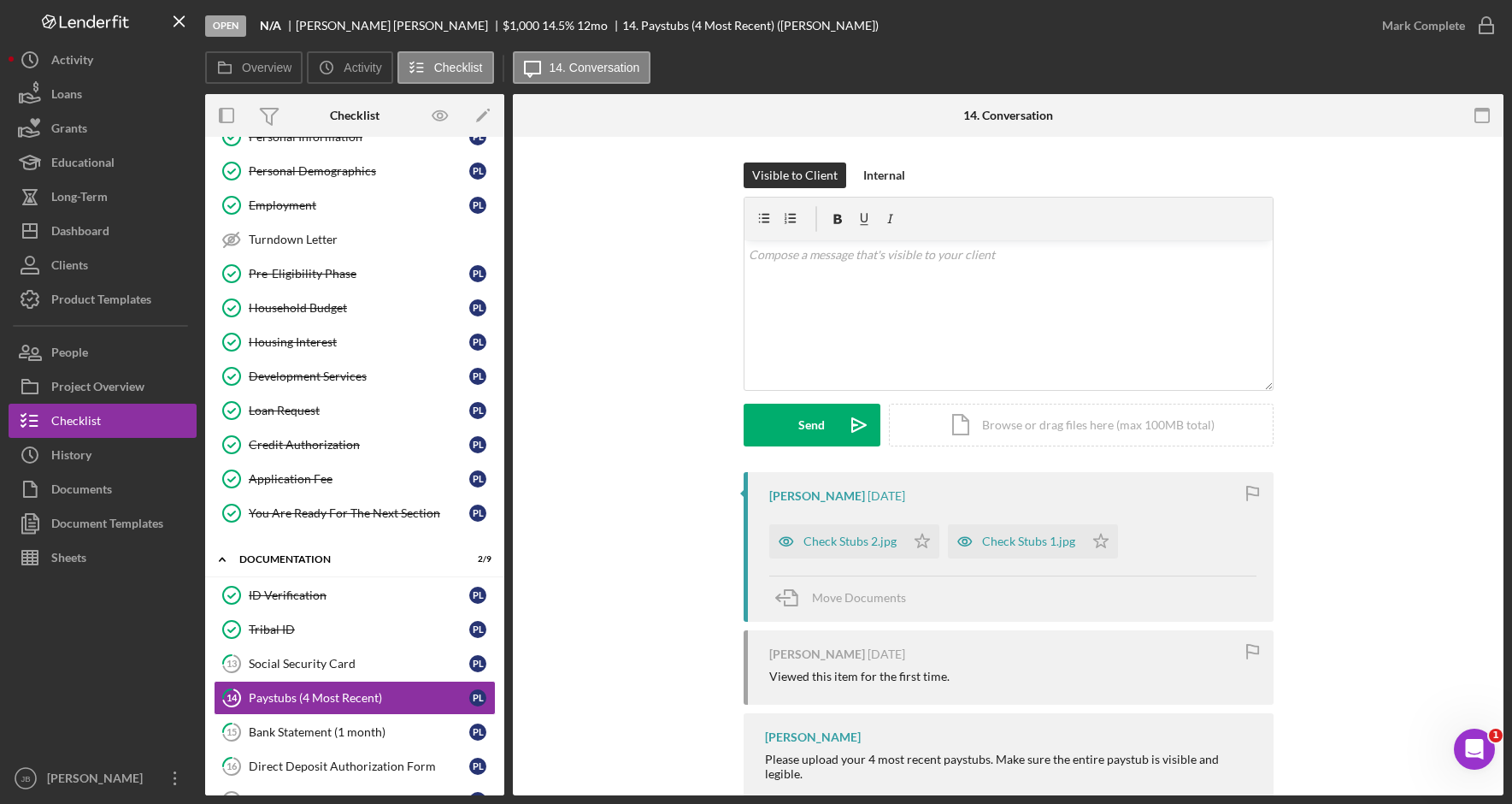
scroll to position [89, 0]
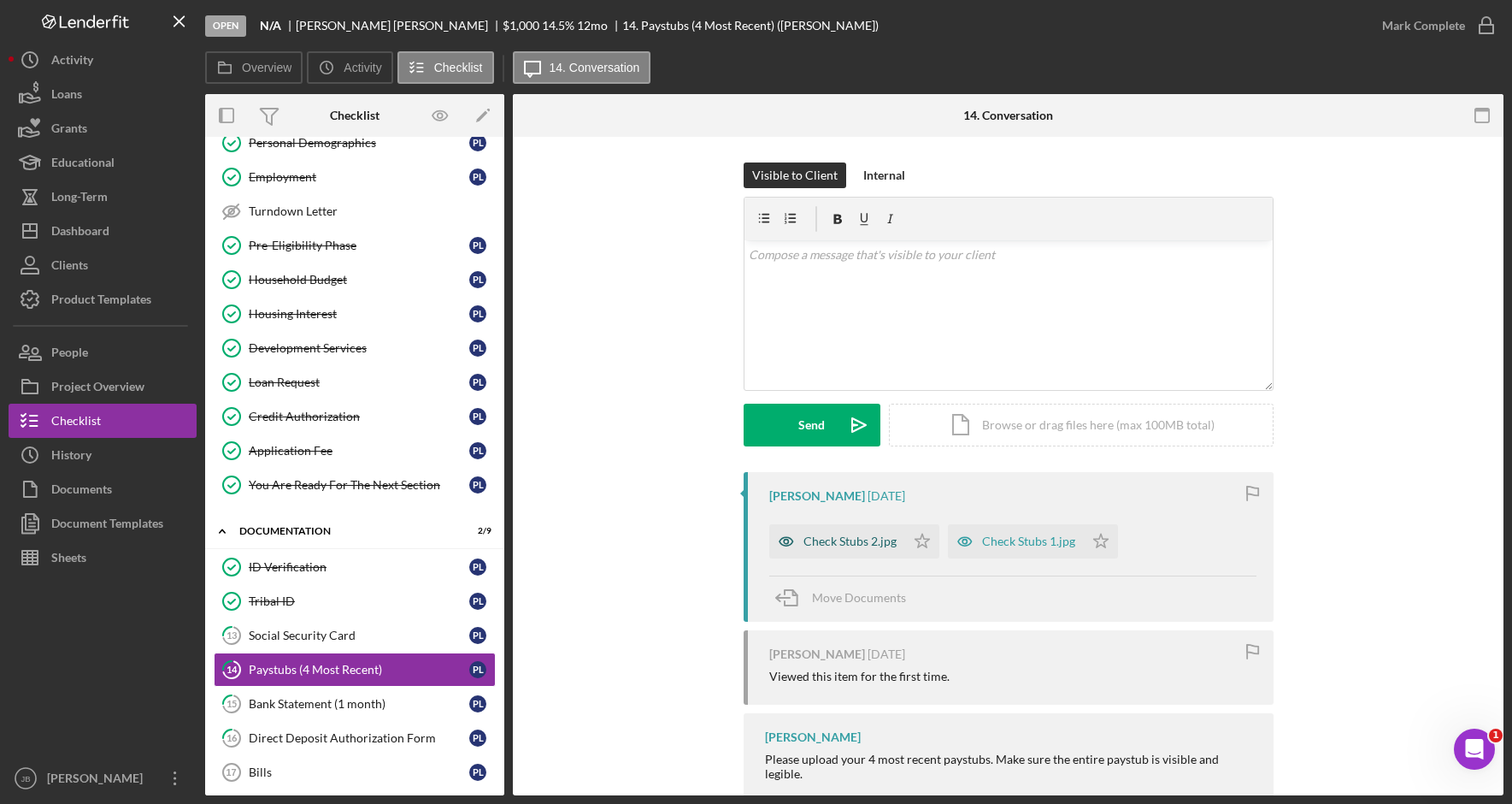
click at [827, 547] on div "Check Stubs 2.jpg" at bounding box center [850, 542] width 94 height 14
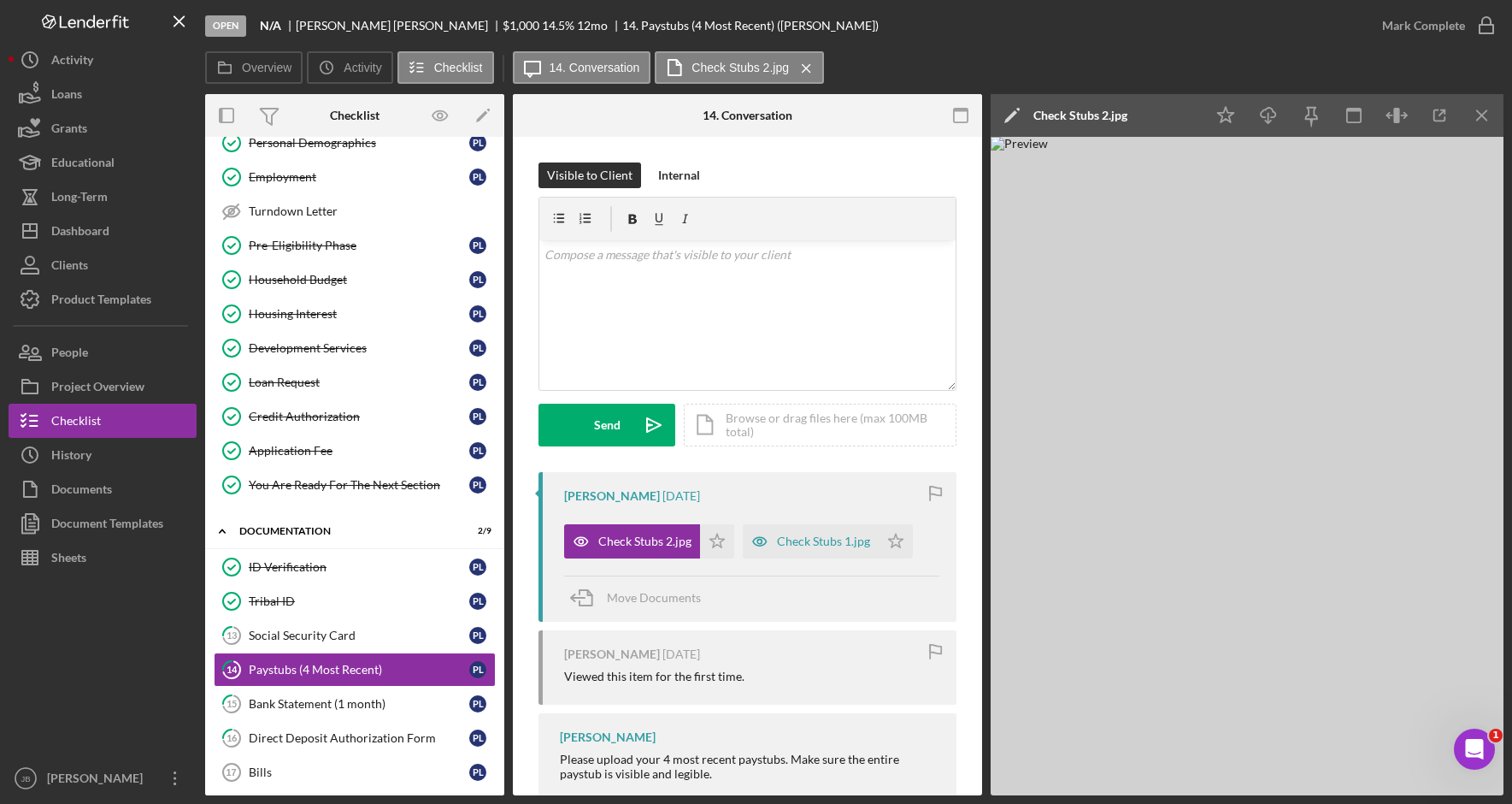
click at [48, 637] on div at bounding box center [102, 668] width 188 height 186
click at [110, 229] on button "Icon/Dashboard Dashboard" at bounding box center [102, 230] width 188 height 34
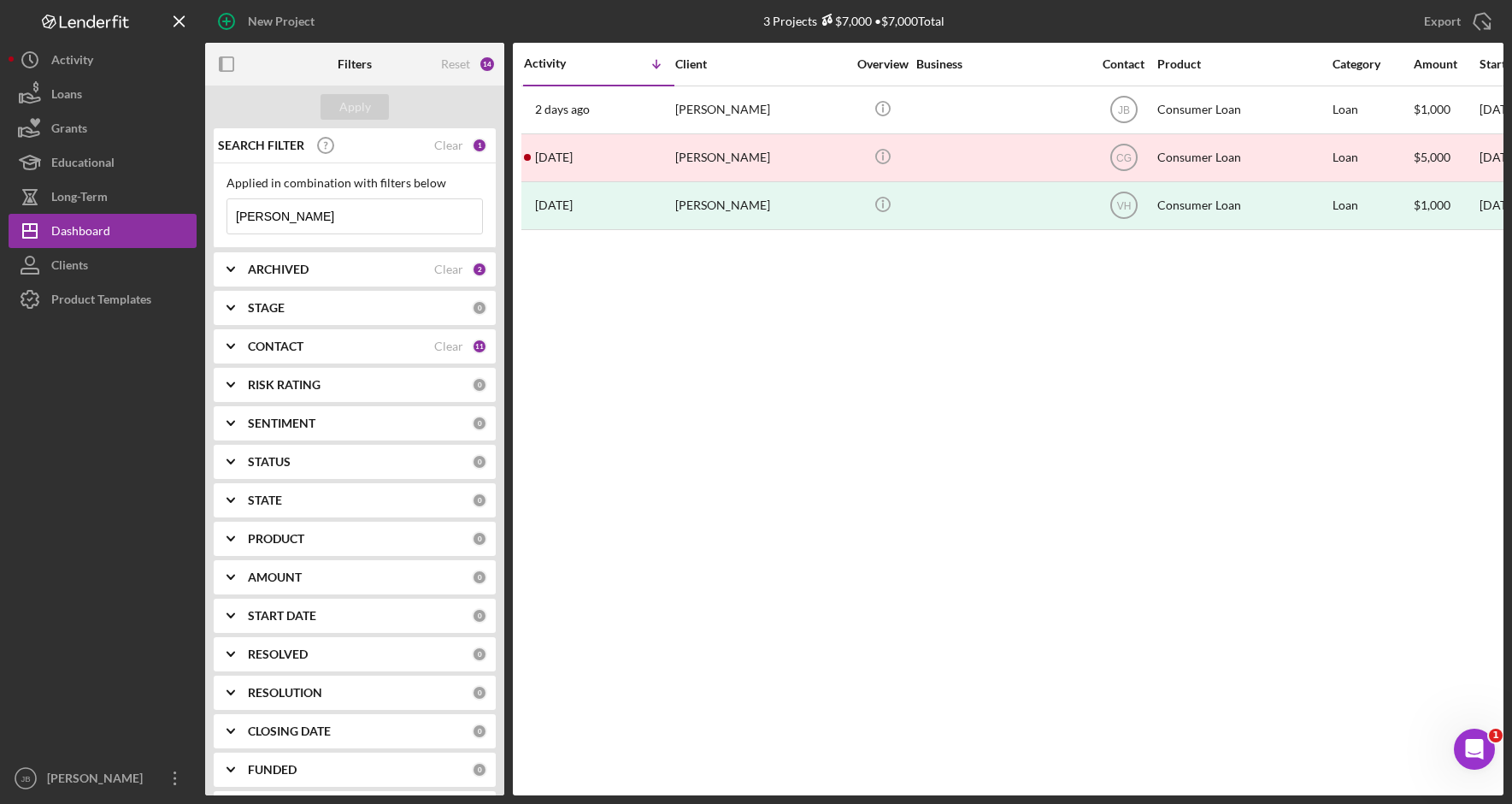
click at [260, 205] on input "lachapelle" at bounding box center [354, 216] width 254 height 34
drag, startPoint x: 310, startPoint y: 216, endPoint x: 197, endPoint y: 217, distance: 113.0
click at [197, 217] on div "New Project 3 Projects $7,000 • $7,000 Total lachapelle Export Icon/Export Filt…" at bounding box center [756, 397] width 1495 height 795
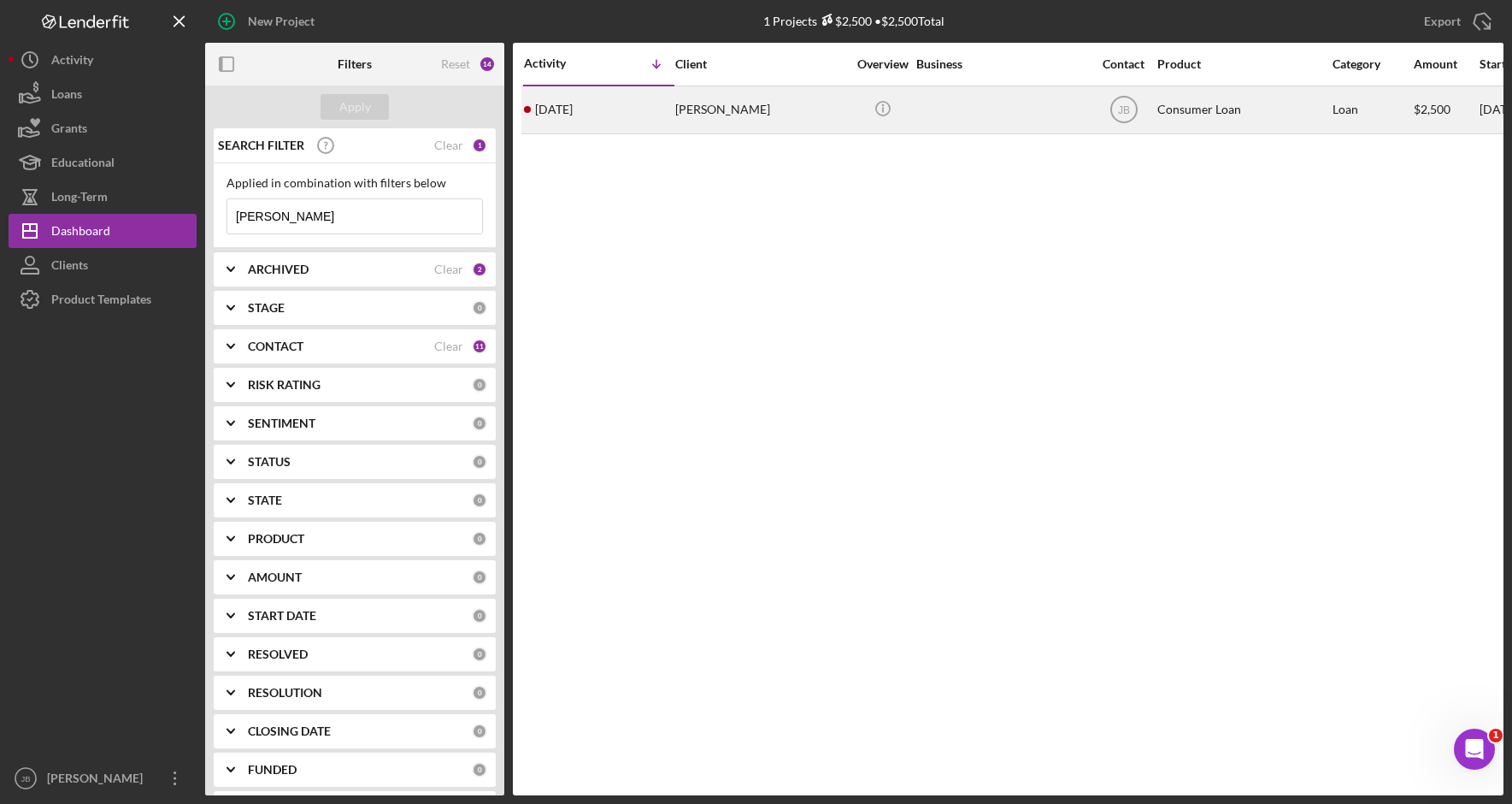
type input "Walsh"
click at [740, 108] on div "Rachel Walsh" at bounding box center [760, 110] width 171 height 45
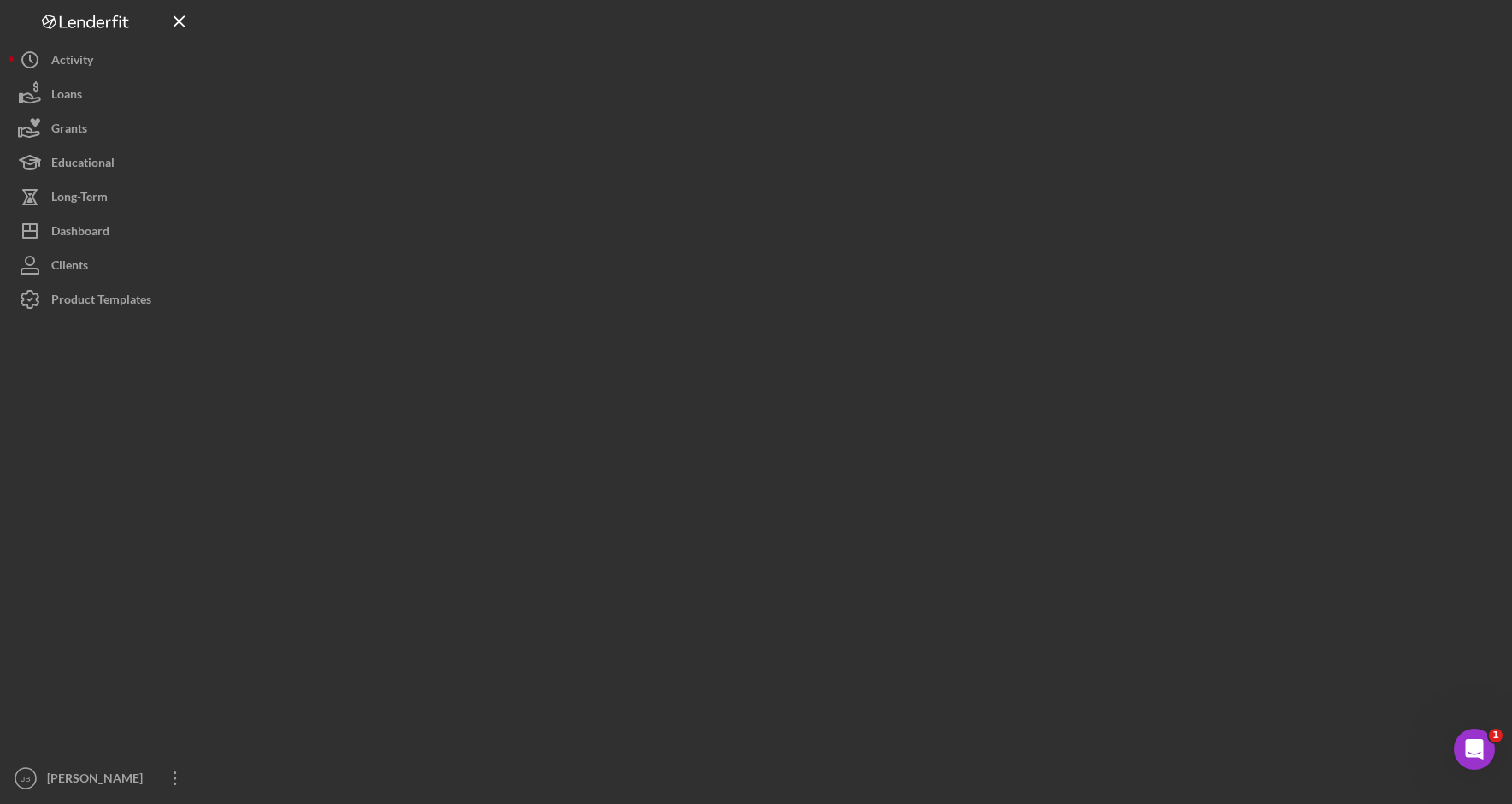
click at [740, 108] on div at bounding box center [854, 397] width 1298 height 795
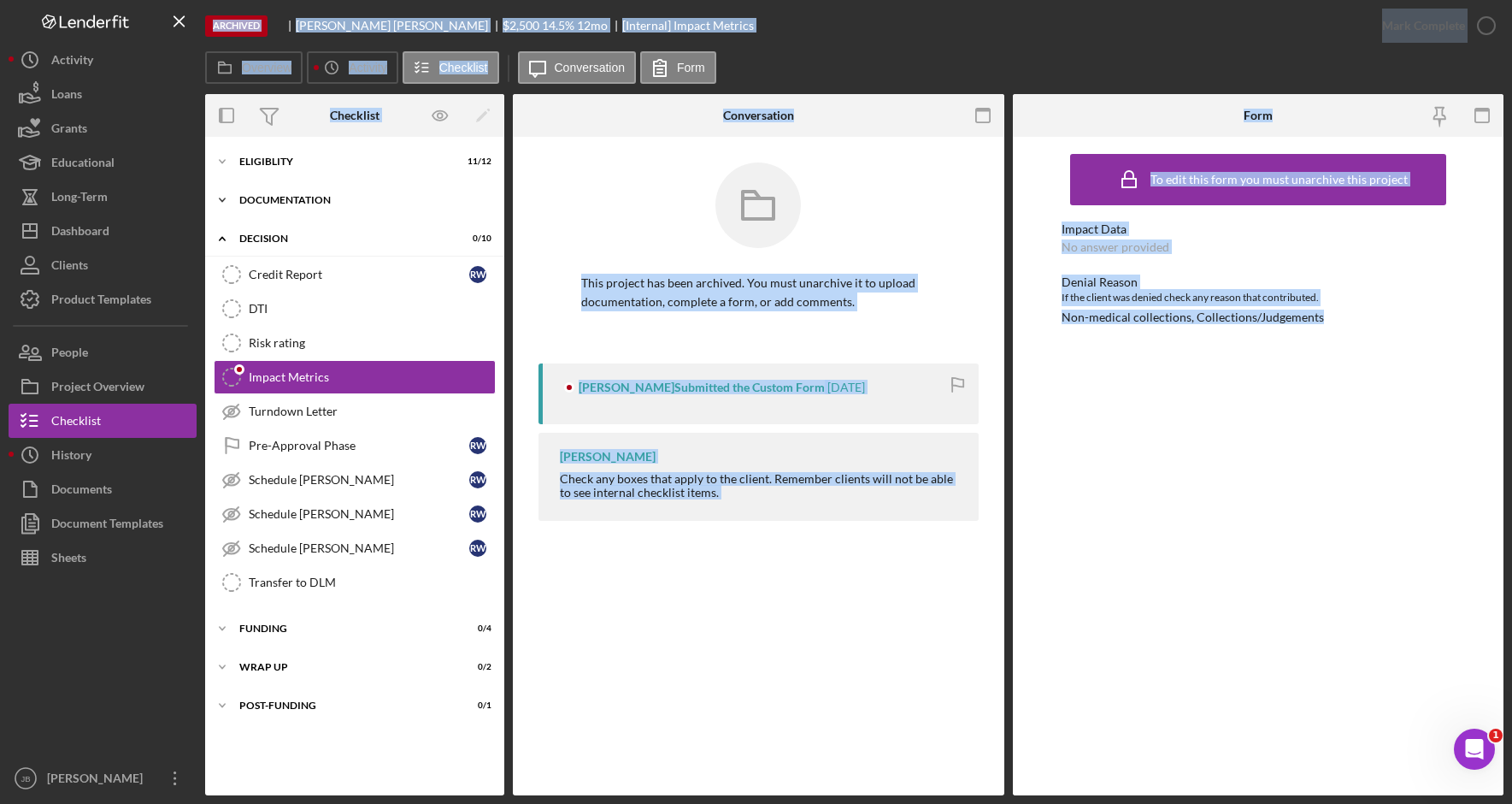
click at [366, 198] on div "Documentation" at bounding box center [361, 200] width 243 height 10
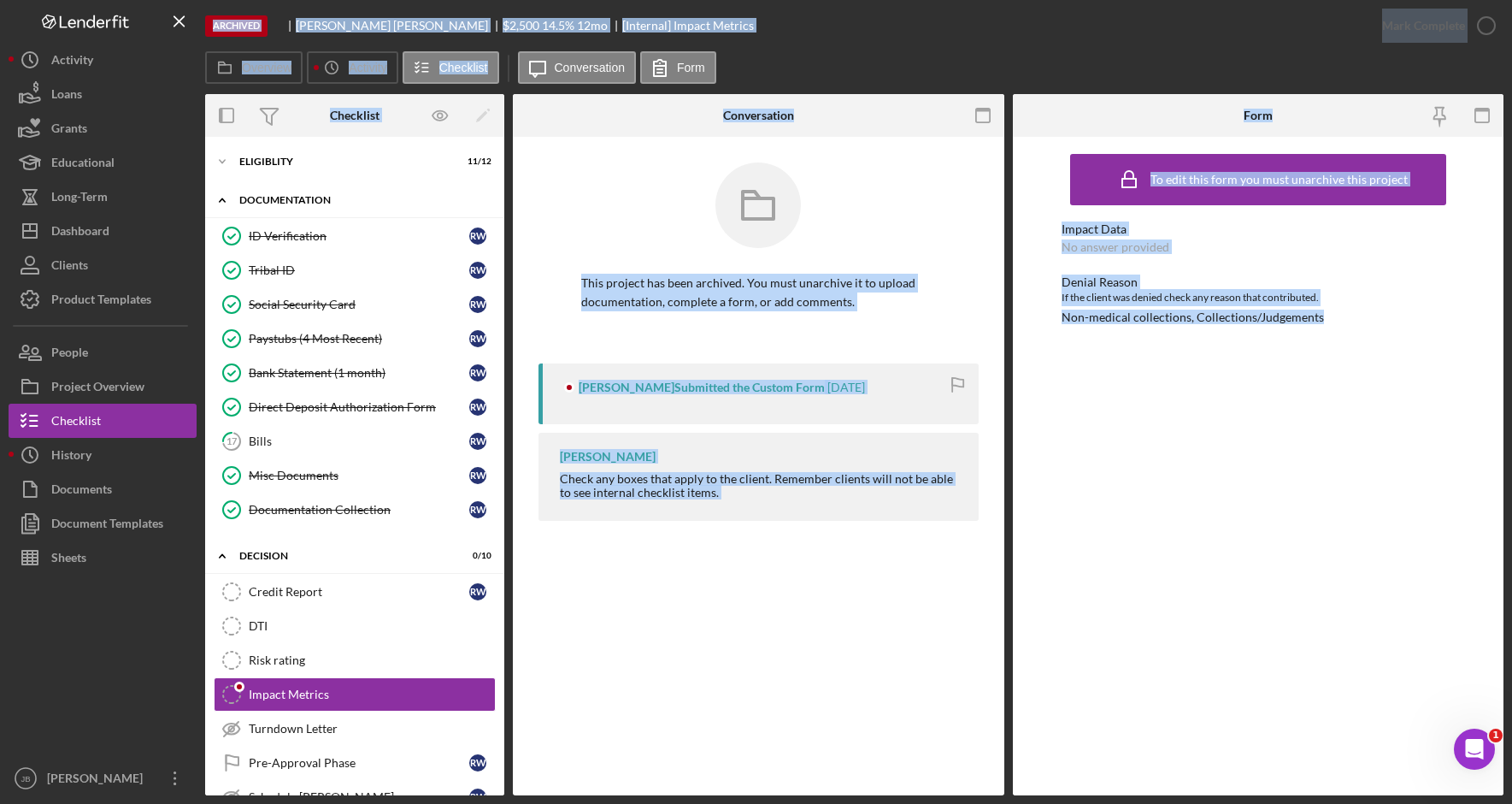
click at [315, 199] on div "Documentation" at bounding box center [361, 200] width 243 height 10
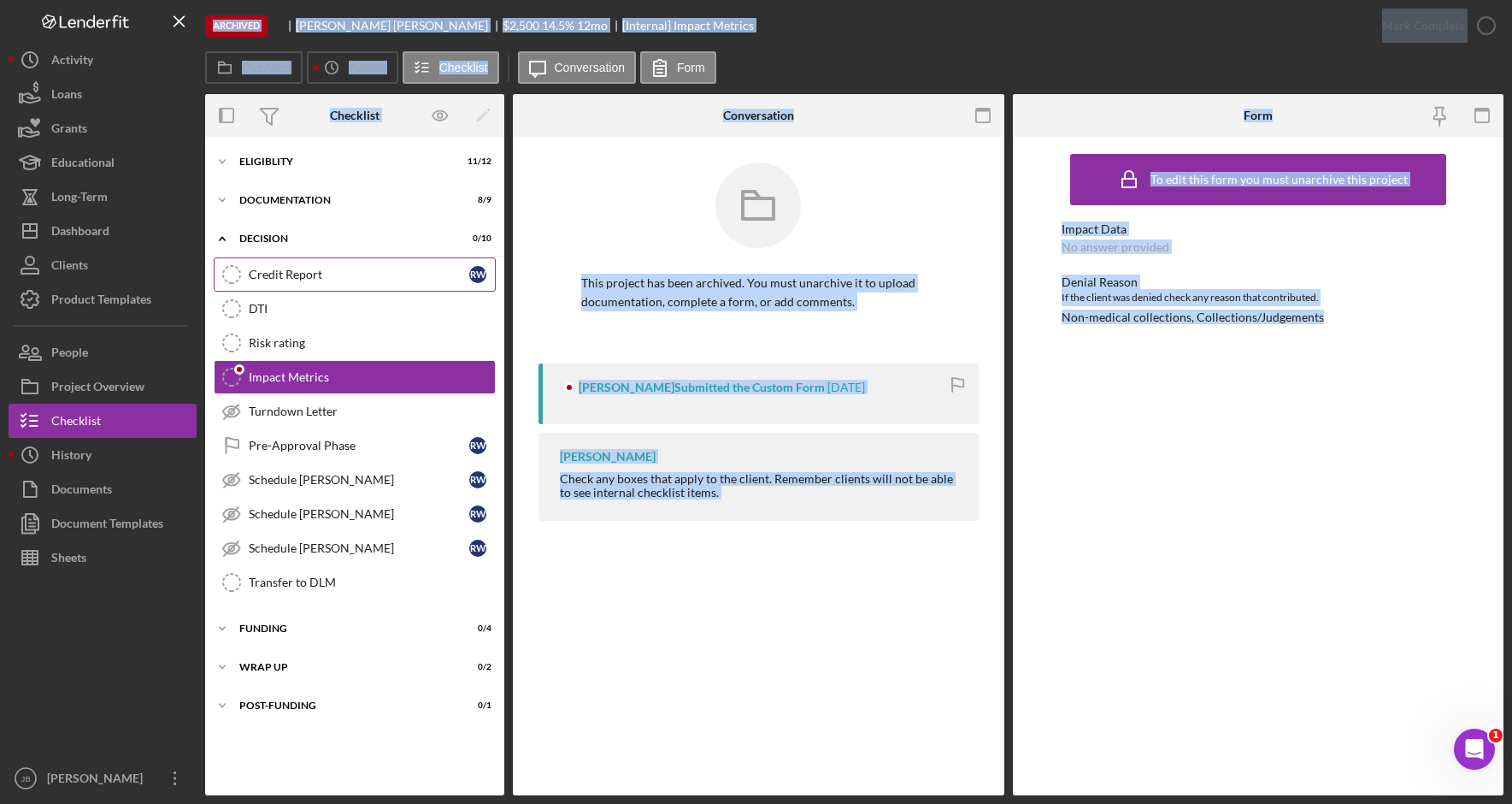
click at [412, 277] on div "Credit Report" at bounding box center [359, 275] width 220 height 14
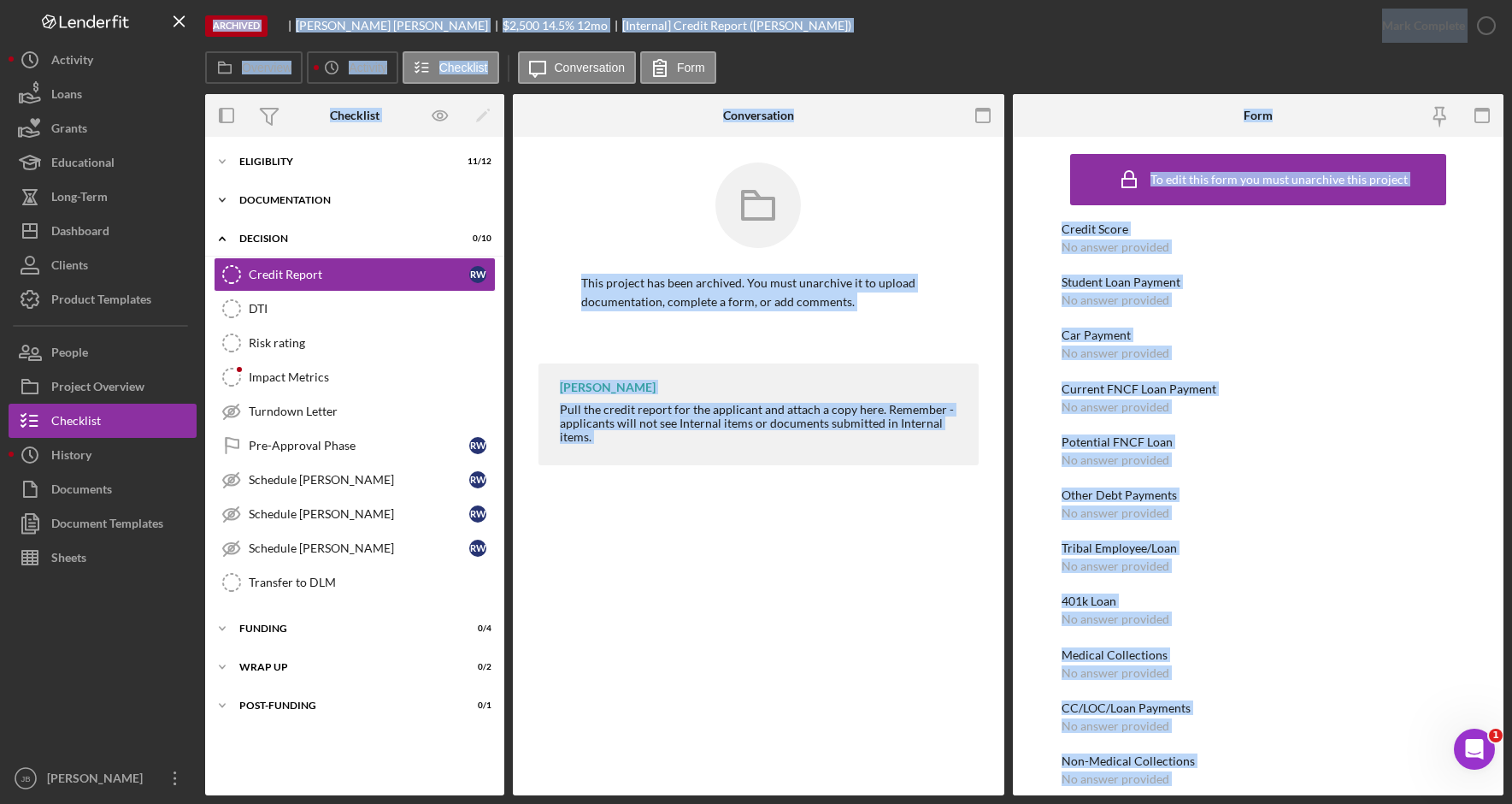
click at [346, 193] on div "Icon/Expander Documentation 8 / 9" at bounding box center [355, 199] width 299 height 34
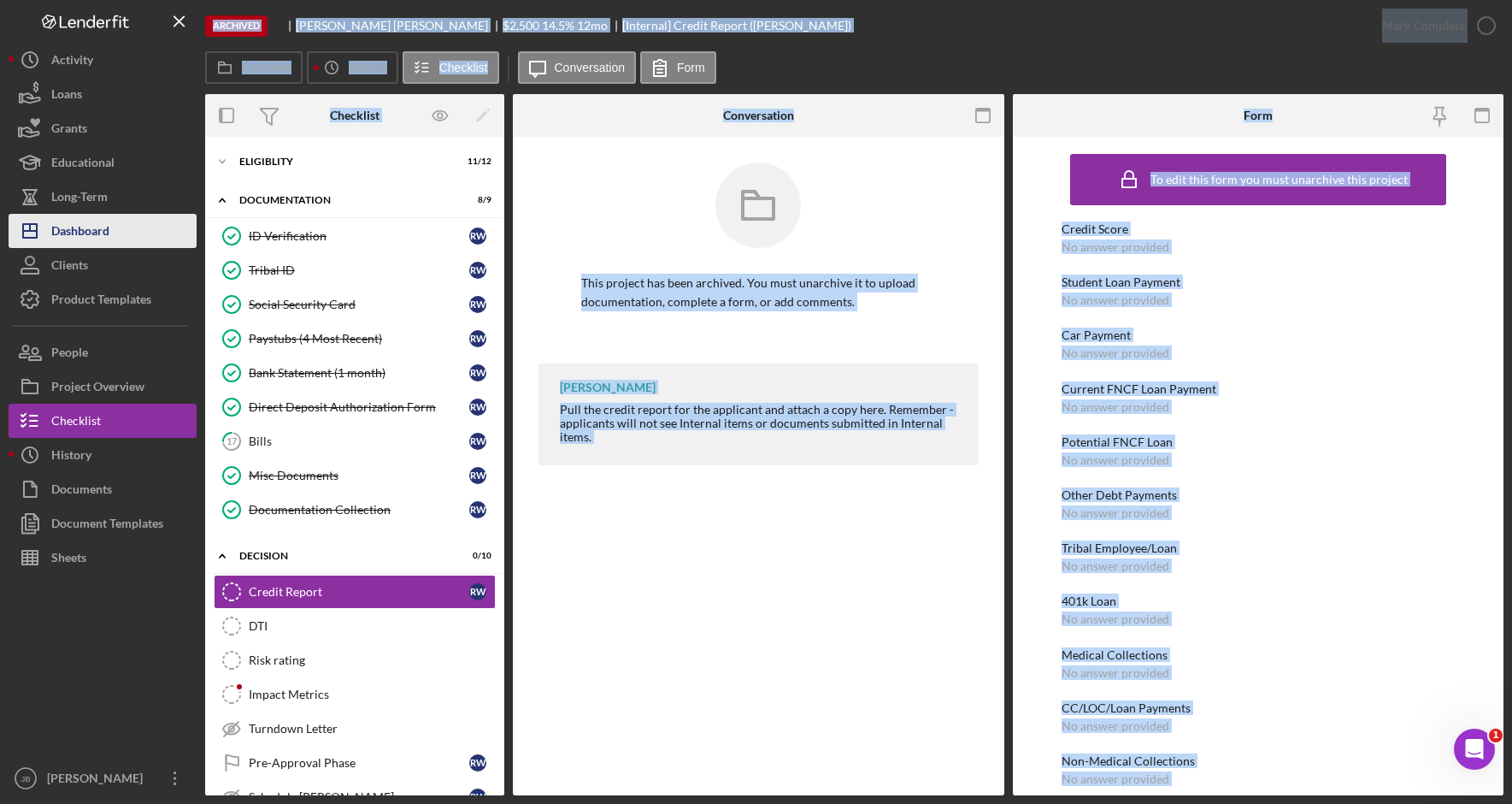
click at [117, 224] on button "Icon/Dashboard Dashboard" at bounding box center [102, 230] width 188 height 34
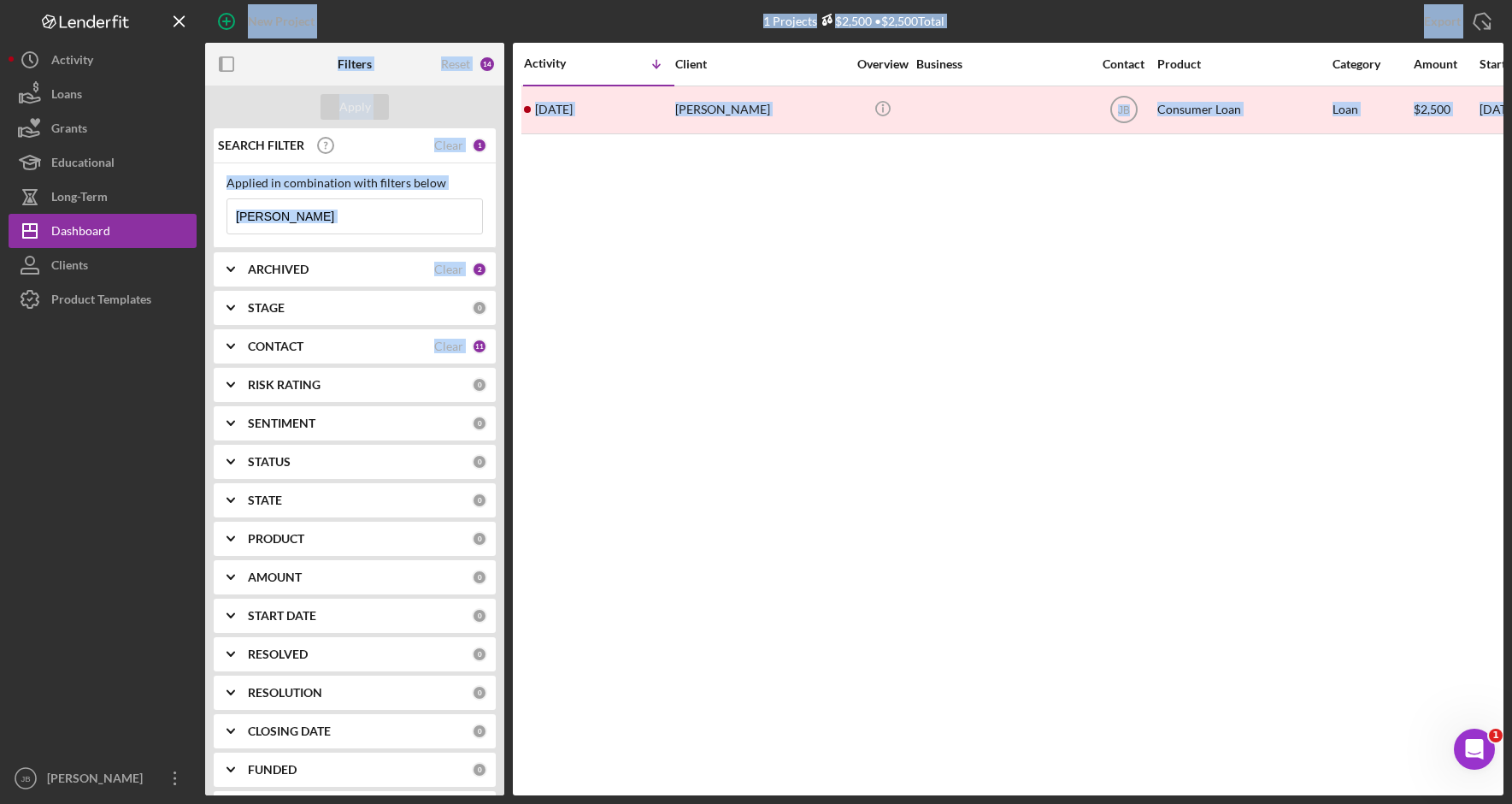
click at [321, 218] on input "Walsh" at bounding box center [354, 216] width 254 height 34
click at [305, 229] on input "Walsh" at bounding box center [354, 216] width 254 height 34
click at [296, 215] on input "Walsh" at bounding box center [354, 216] width 254 height 34
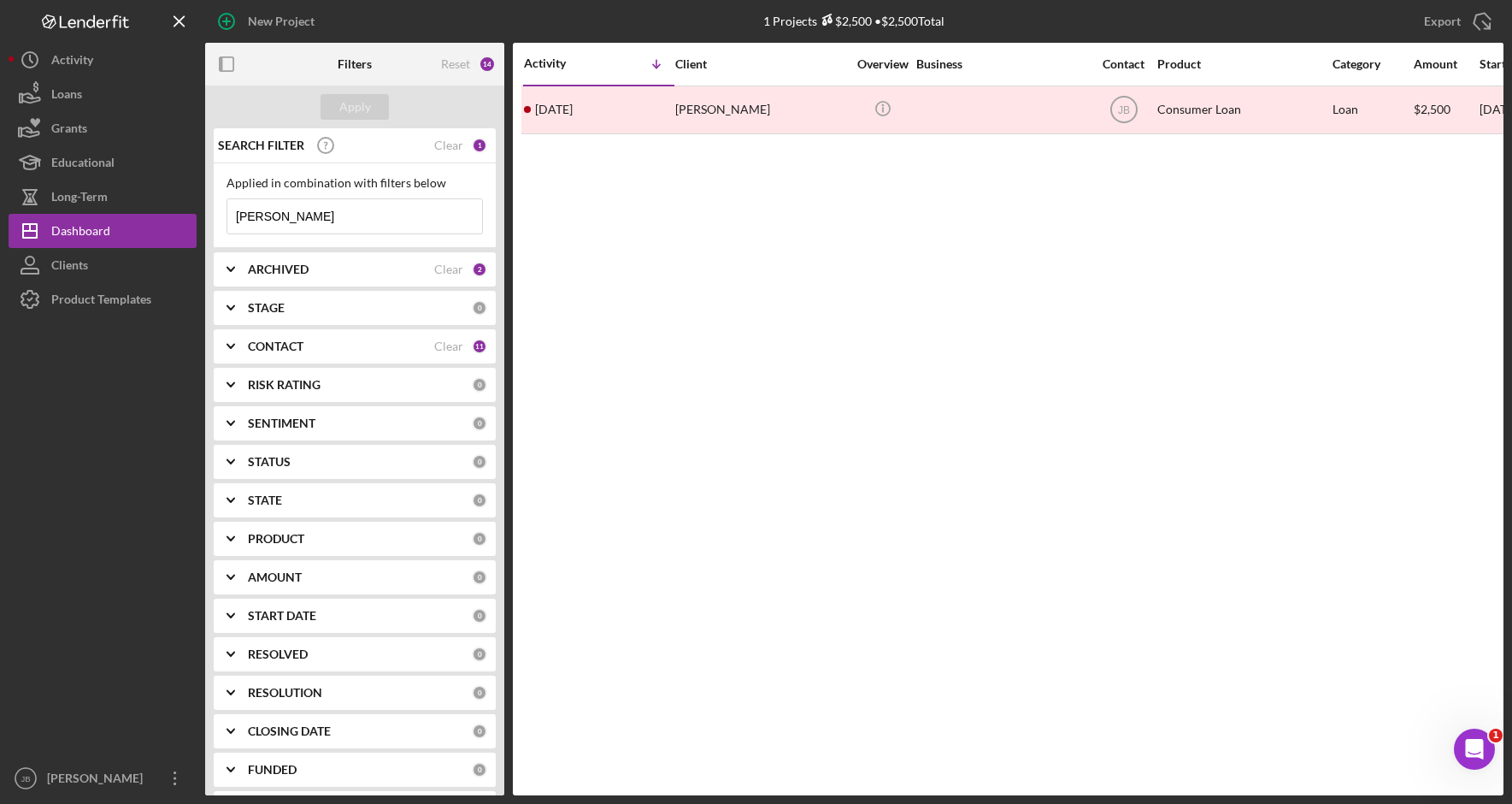
drag, startPoint x: 296, startPoint y: 215, endPoint x: 237, endPoint y: 213, distance: 59.0
click at [237, 213] on input "Walsh" at bounding box center [354, 216] width 254 height 34
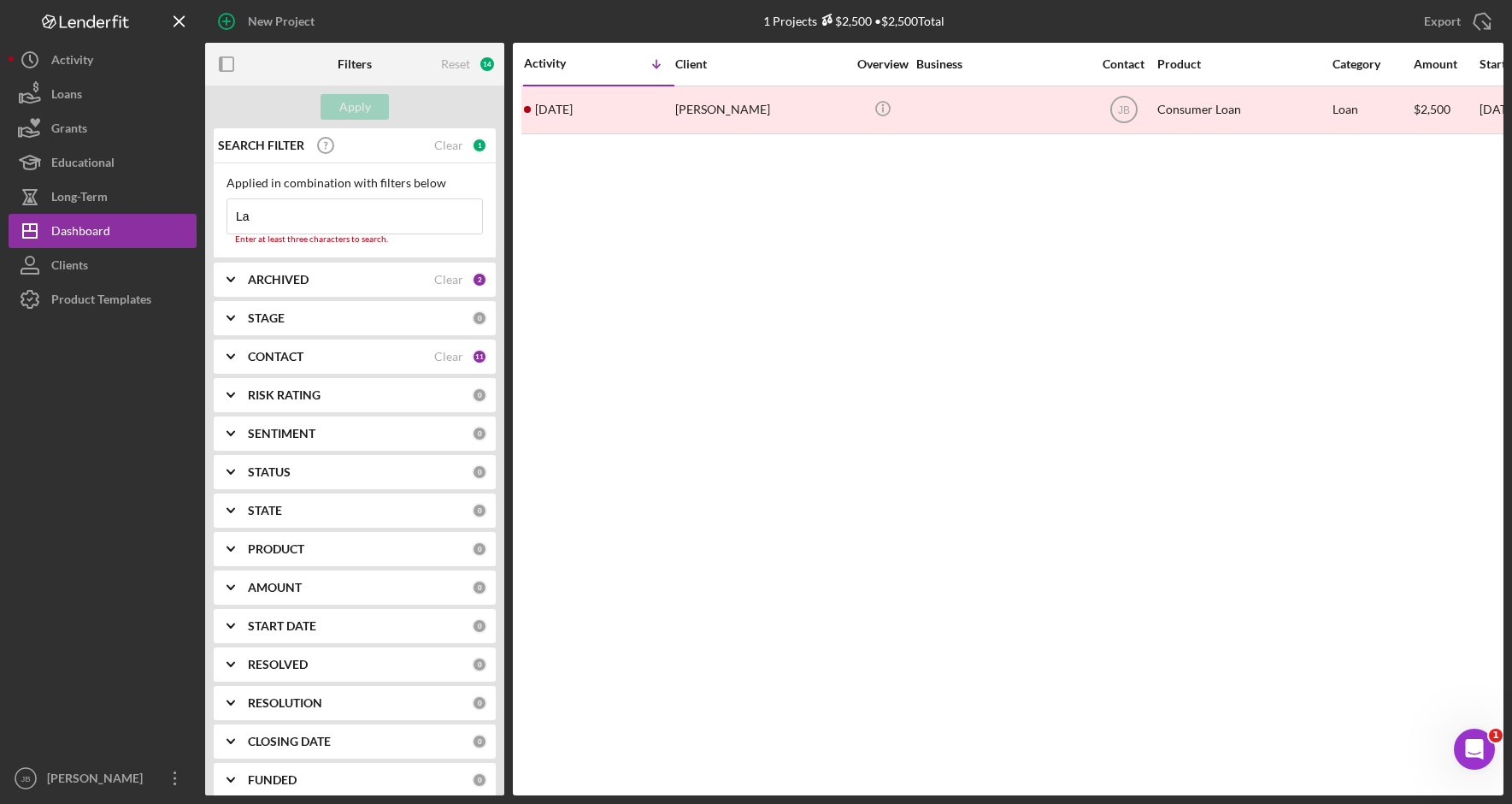
type input "lachapelle"
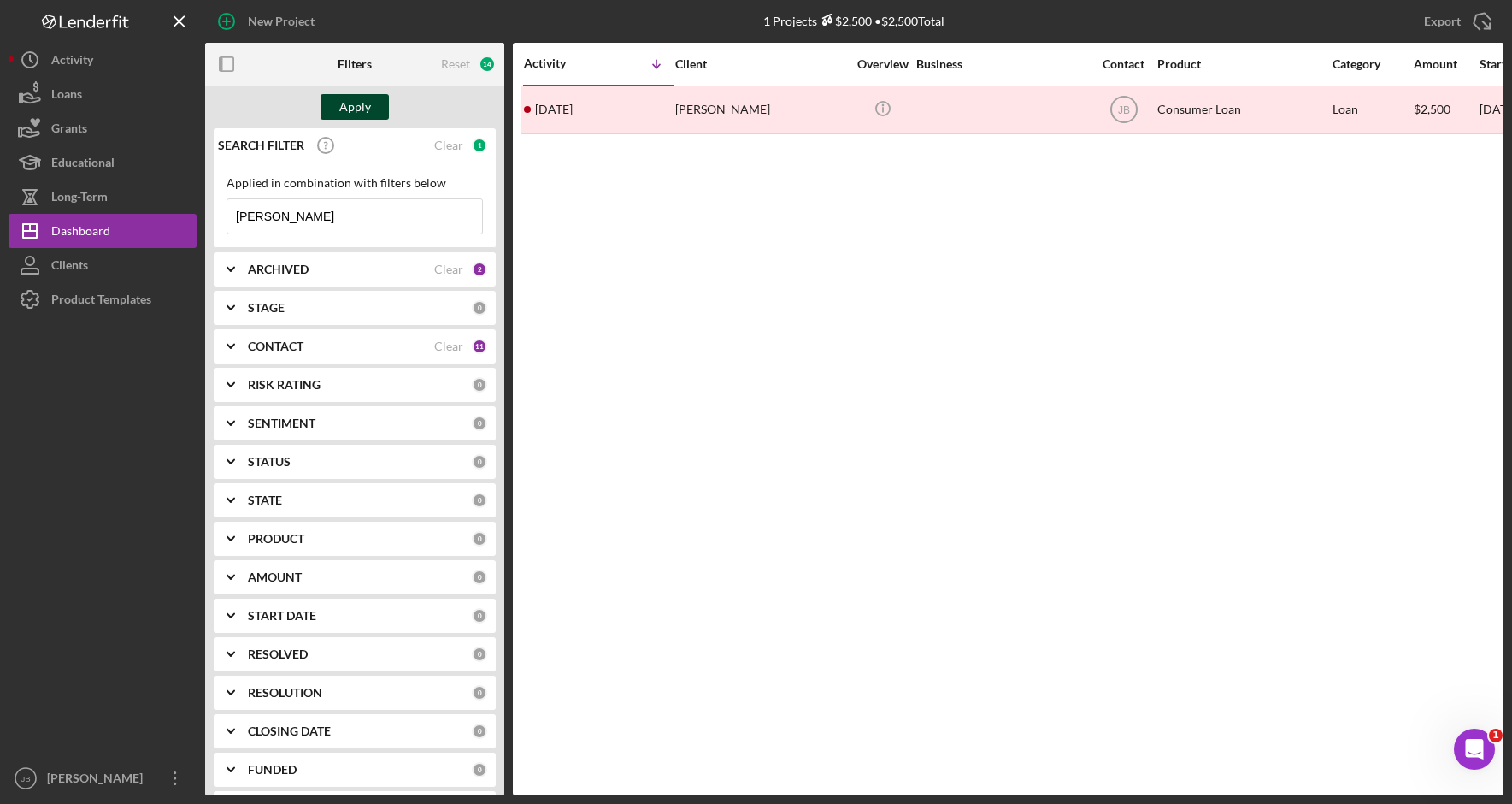
click at [372, 110] on button "Apply" at bounding box center [354, 106] width 68 height 25
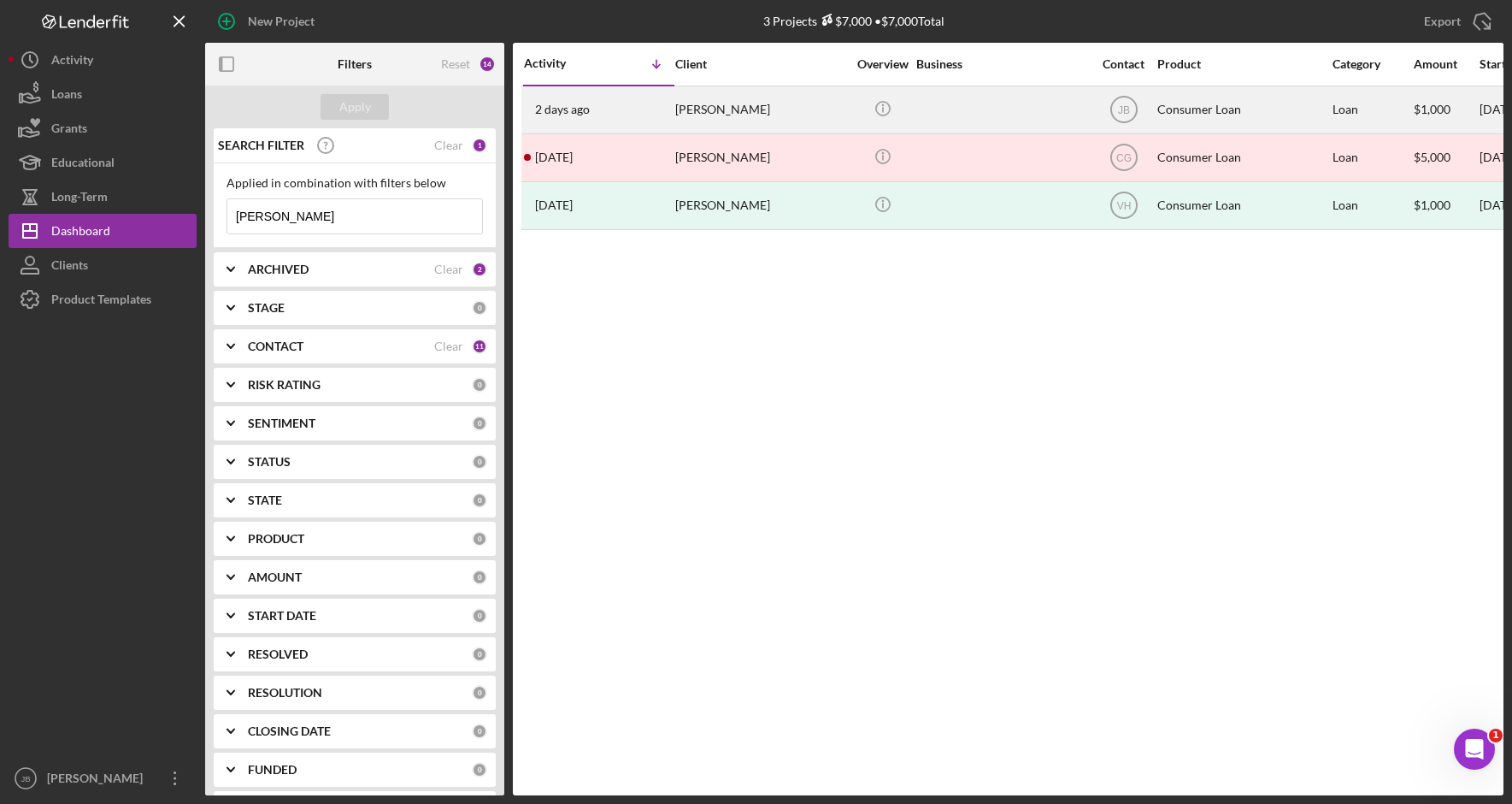
click at [784, 113] on div "Paul LaChapelle" at bounding box center [760, 110] width 171 height 45
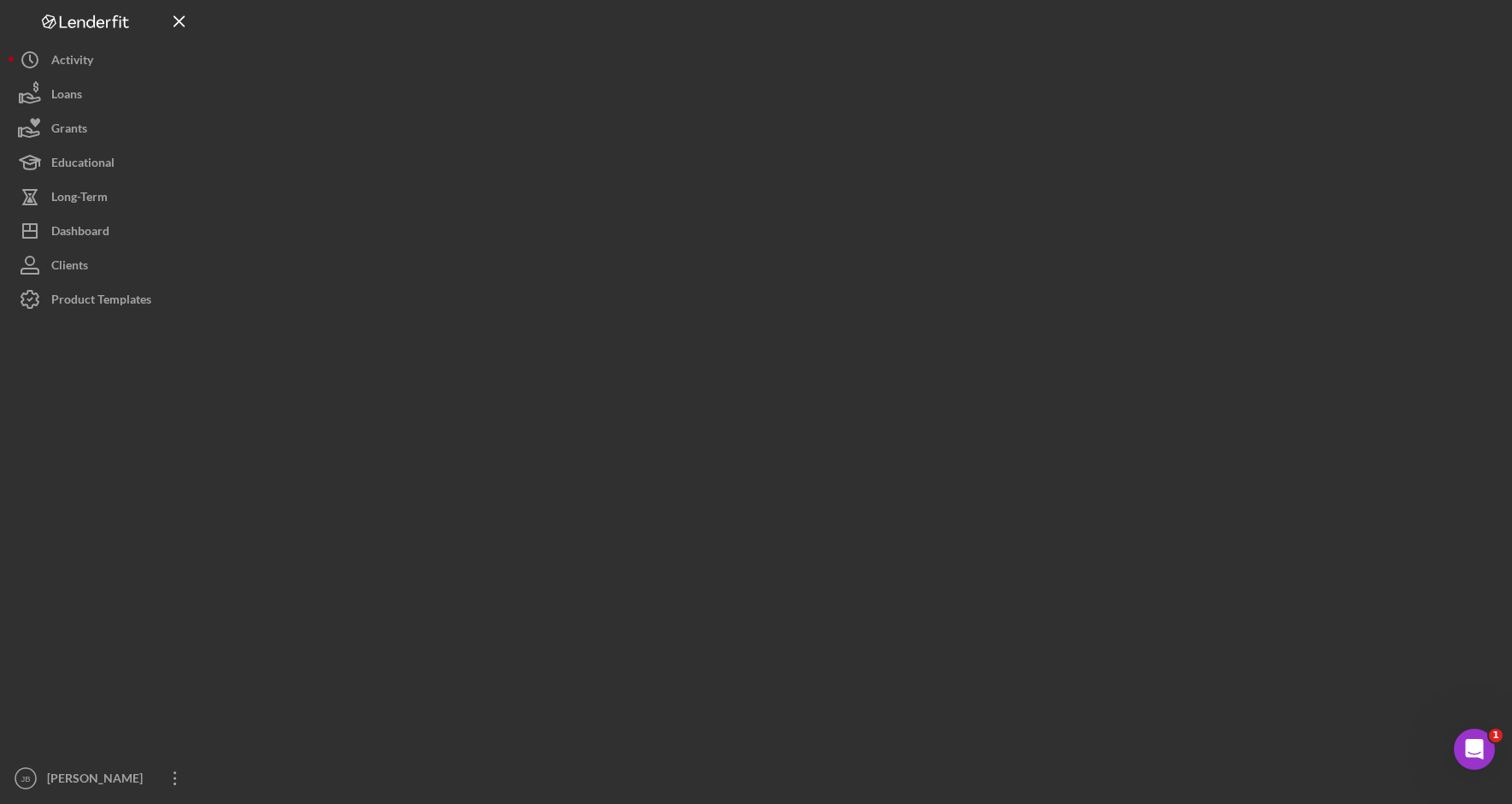
click at [784, 113] on div at bounding box center [854, 397] width 1298 height 795
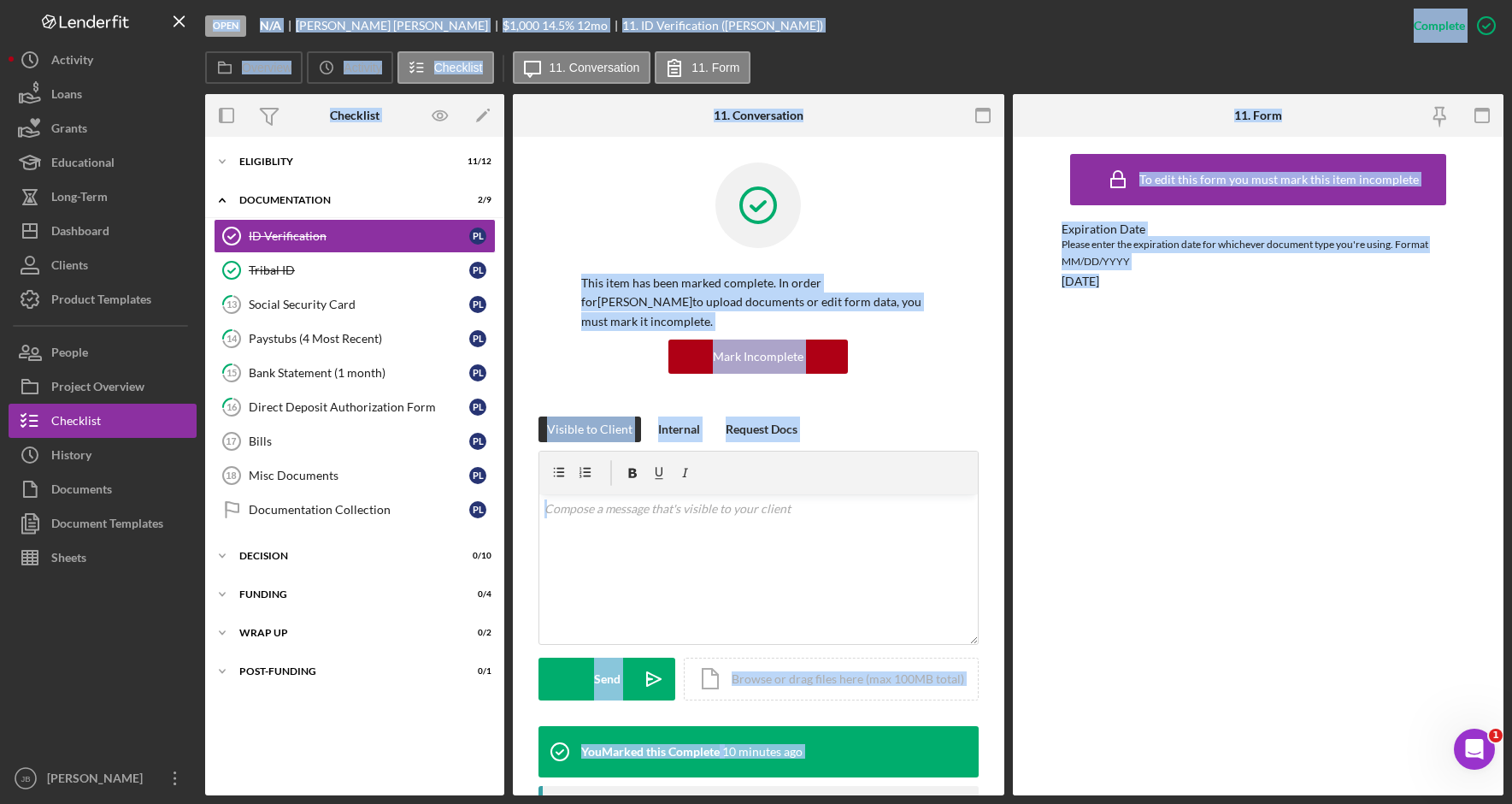
click at [973, 213] on div "This item has been marked complete. In order for Paul LaChapelle to upload docu…" at bounding box center [758, 766] width 491 height 1261
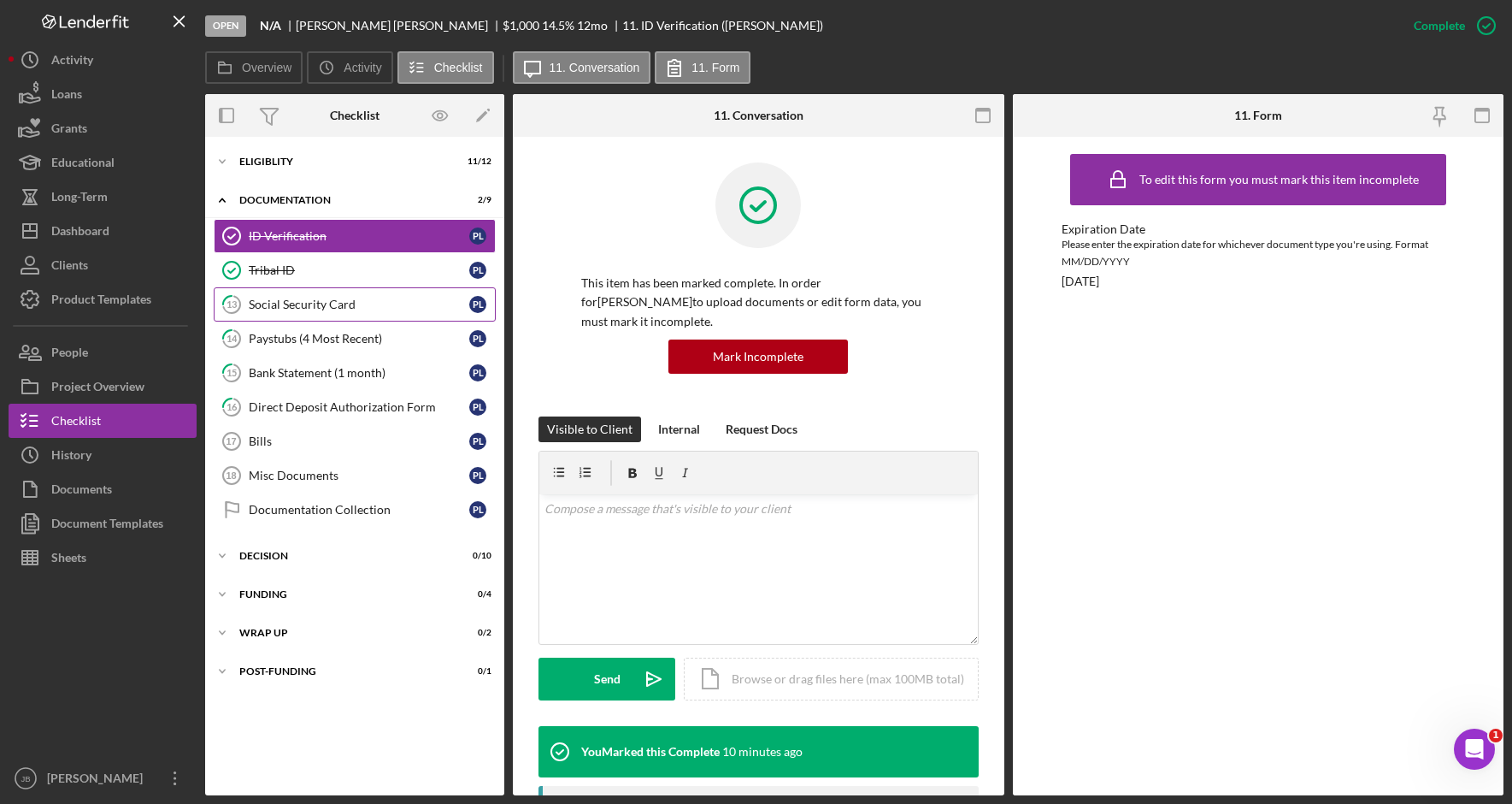
drag, startPoint x: 340, startPoint y: 307, endPoint x: 348, endPoint y: 314, distance: 10.6
click at [348, 313] on link "13 Social Security Card P L" at bounding box center [354, 304] width 282 height 34
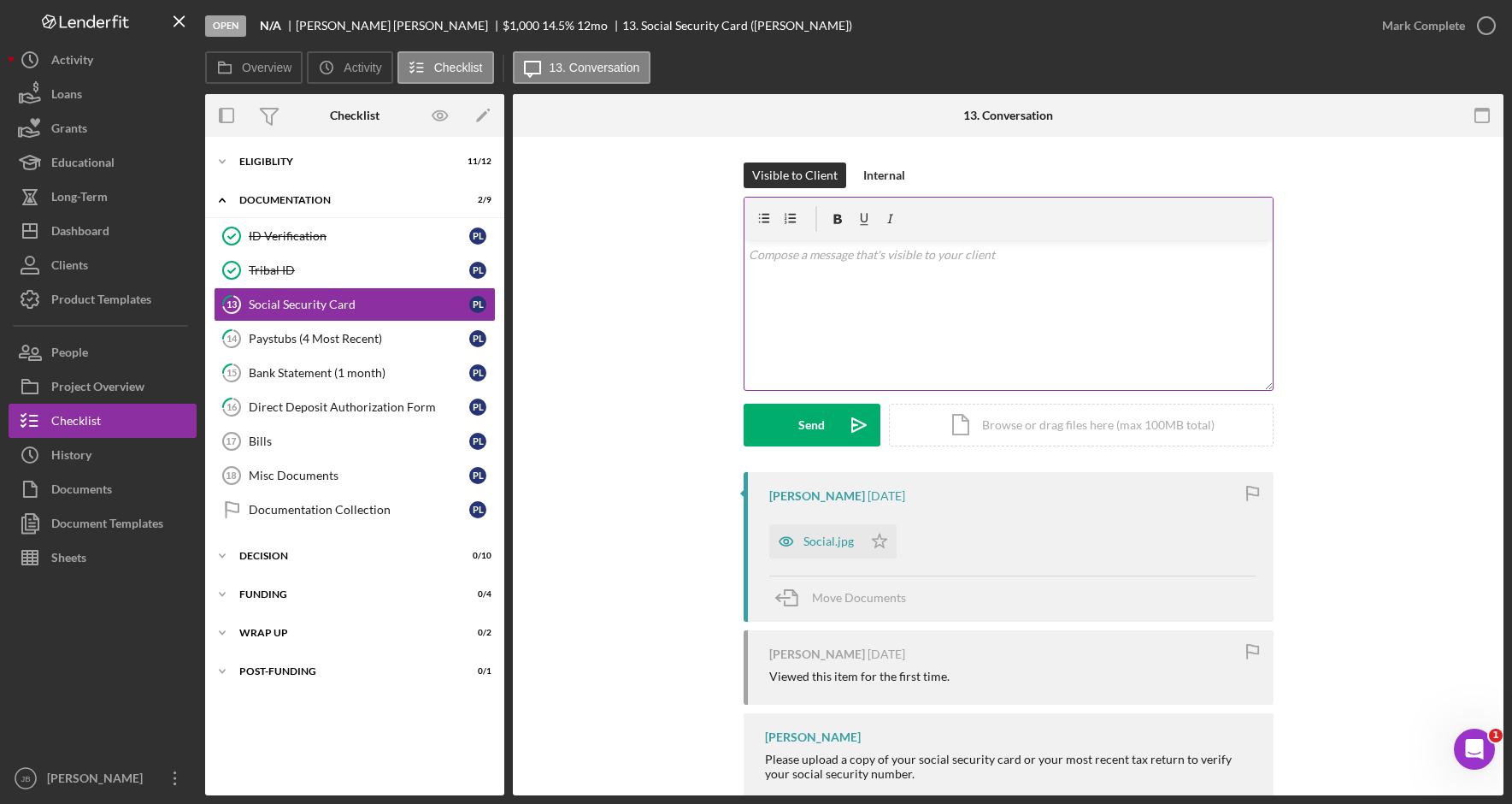
click at [827, 274] on div "v Color teal Color pink Remove color Add row above Add row below Add column bef…" at bounding box center [1008, 315] width 528 height 150
click at [826, 542] on div "Social.jpg" at bounding box center [829, 542] width 51 height 14
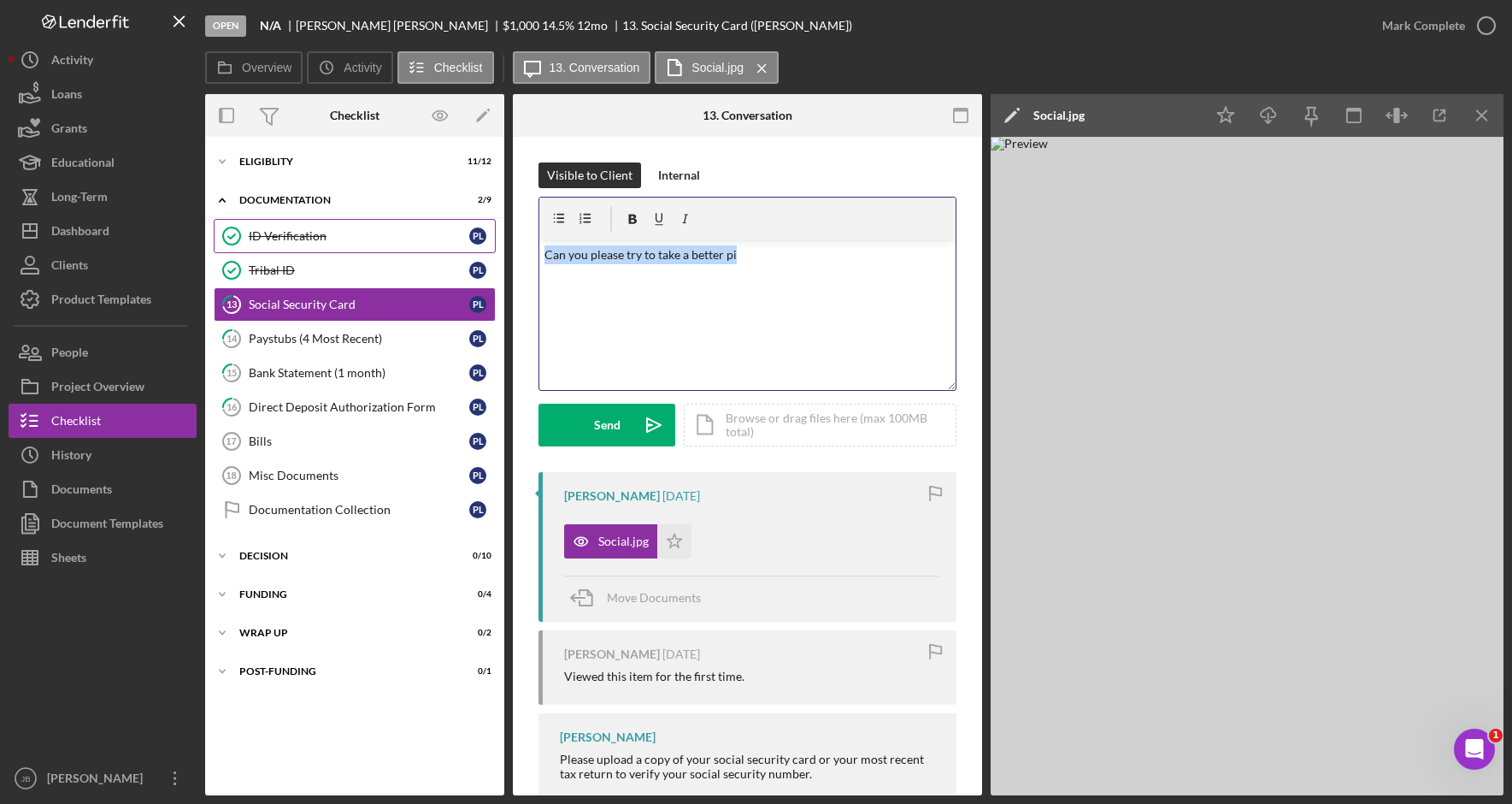
drag, startPoint x: 749, startPoint y: 265, endPoint x: 461, endPoint y: 249, distance: 288.4
click at [464, 251] on div "Overview Internal Workflow Stage Open Icon/Dropdown Arrow Archive (can unarchiv…" at bounding box center [854, 444] width 1298 height 701
click at [676, 177] on div "Internal" at bounding box center [679, 175] width 42 height 25
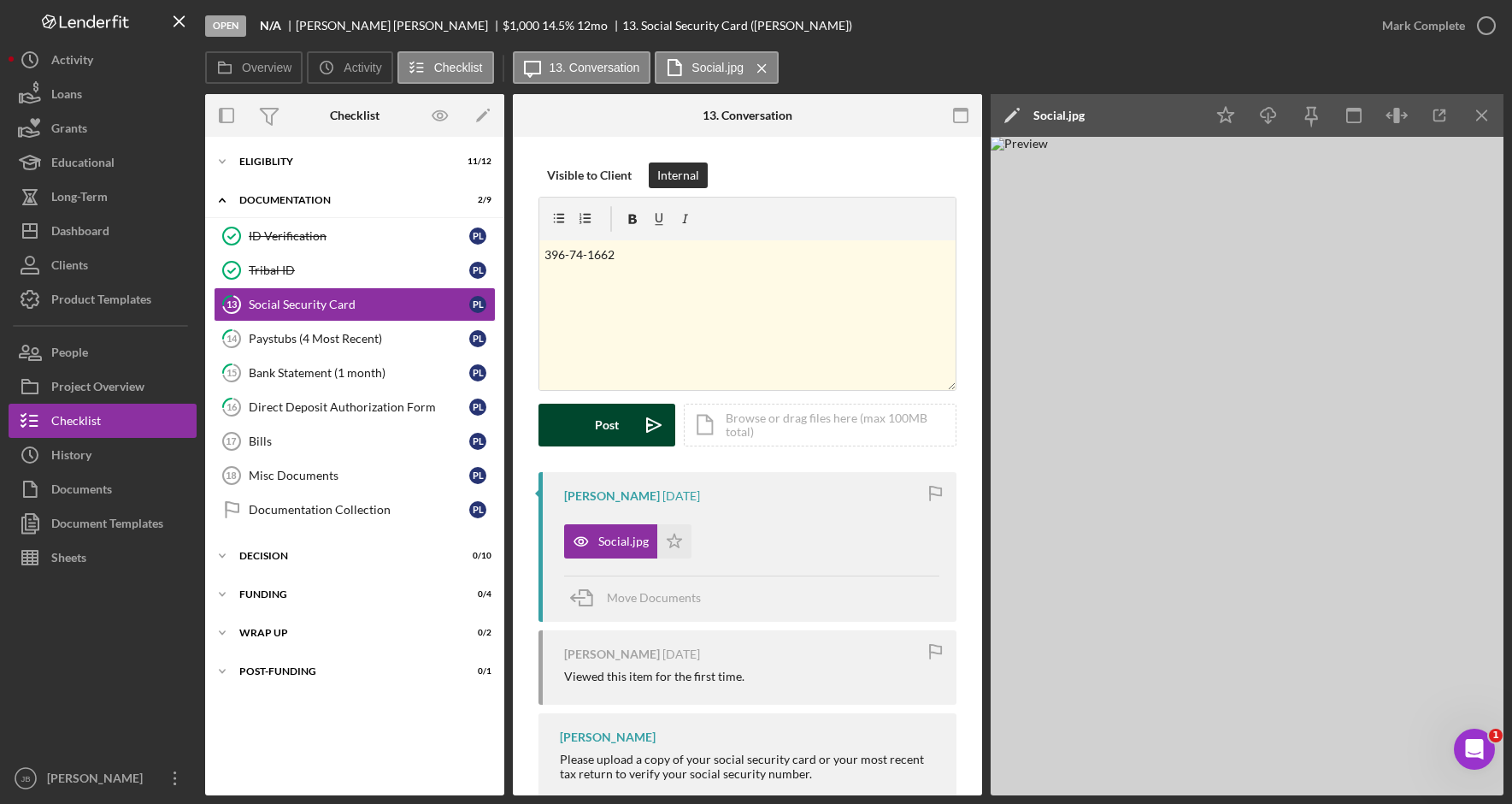
click at [618, 425] on button "Post Icon/icon-invite-send" at bounding box center [607, 424] width 136 height 43
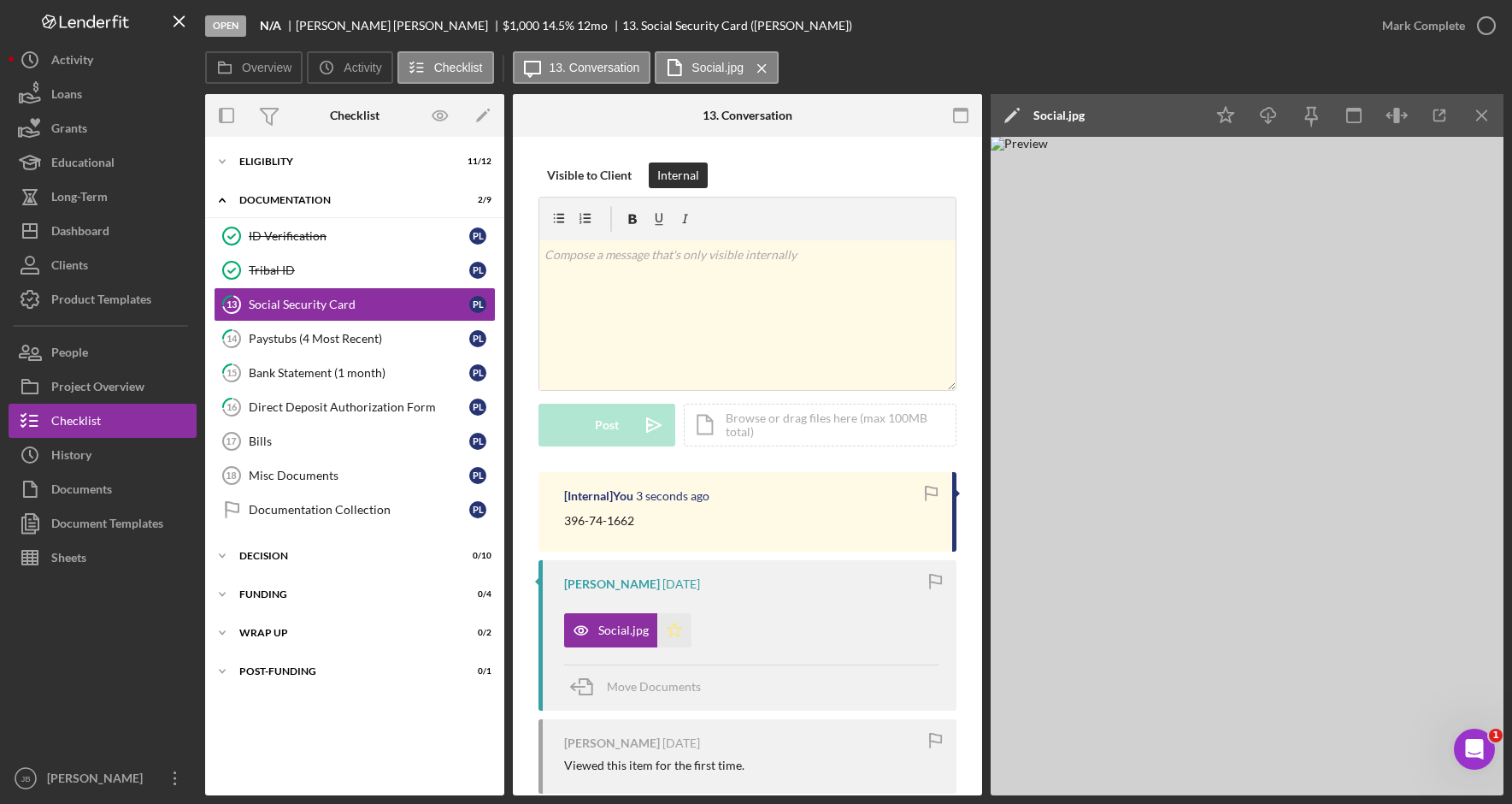
click at [677, 631] on icon "Icon/Star" at bounding box center [673, 630] width 34 height 34
drag, startPoint x: 1489, startPoint y: 30, endPoint x: 1354, endPoint y: 153, distance: 182.6
click at [1488, 30] on icon "button" at bounding box center [1486, 25] width 43 height 43
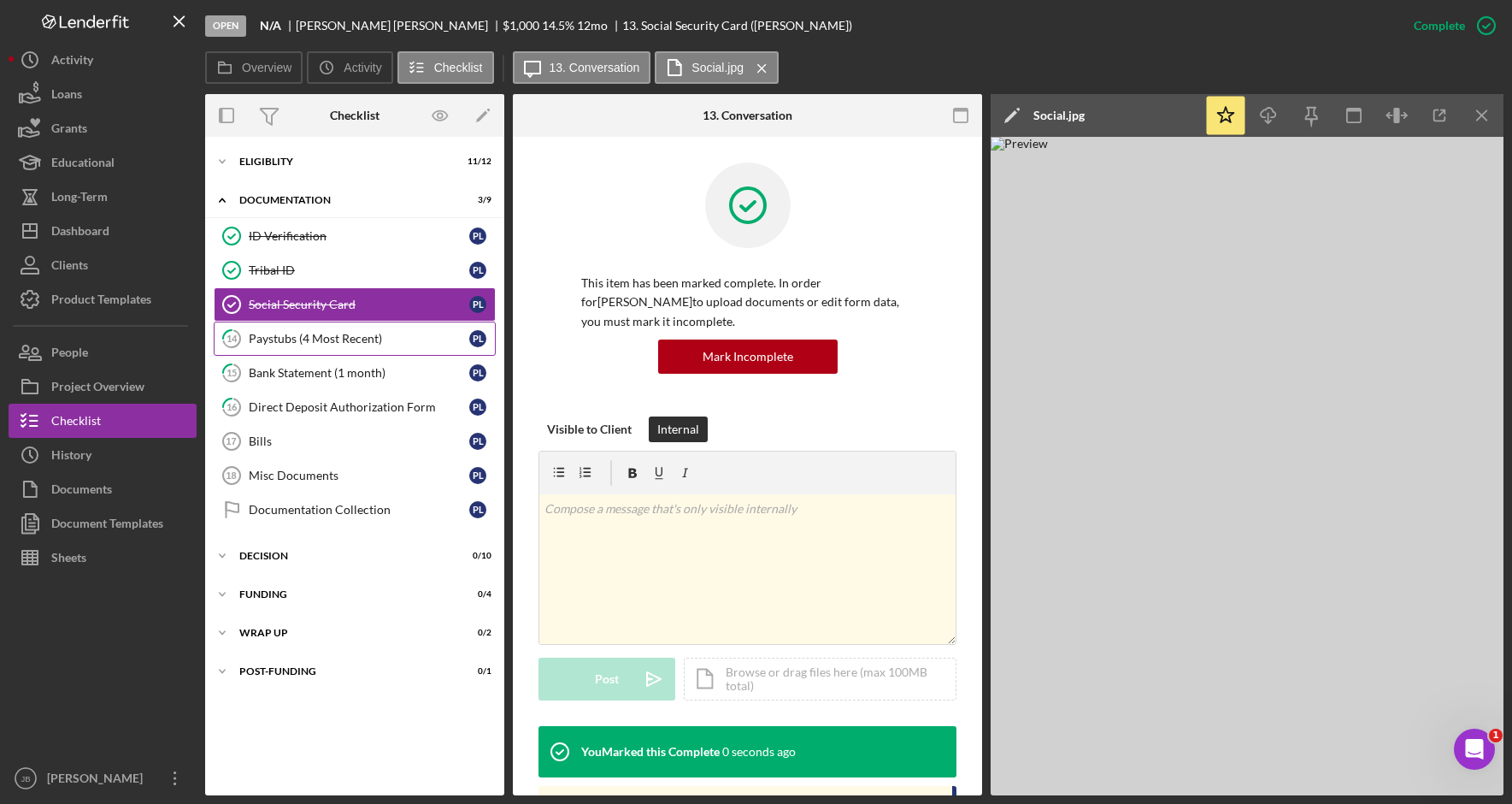
click at [392, 329] on link "14 Paystubs (4 Most Recent) P L" at bounding box center [354, 338] width 282 height 34
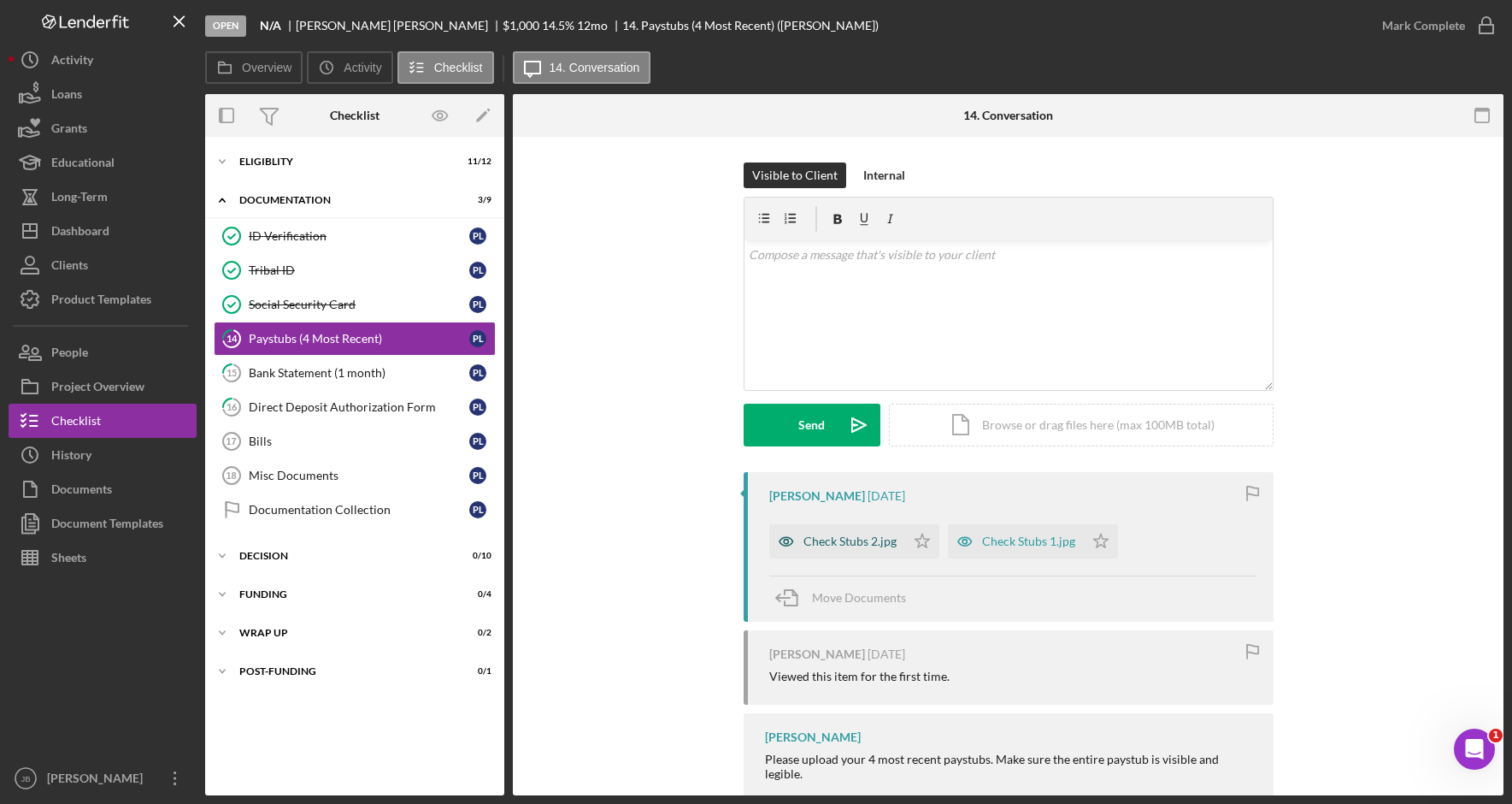
click at [863, 548] on div "Check Stubs 2.jpg" at bounding box center [850, 542] width 94 height 14
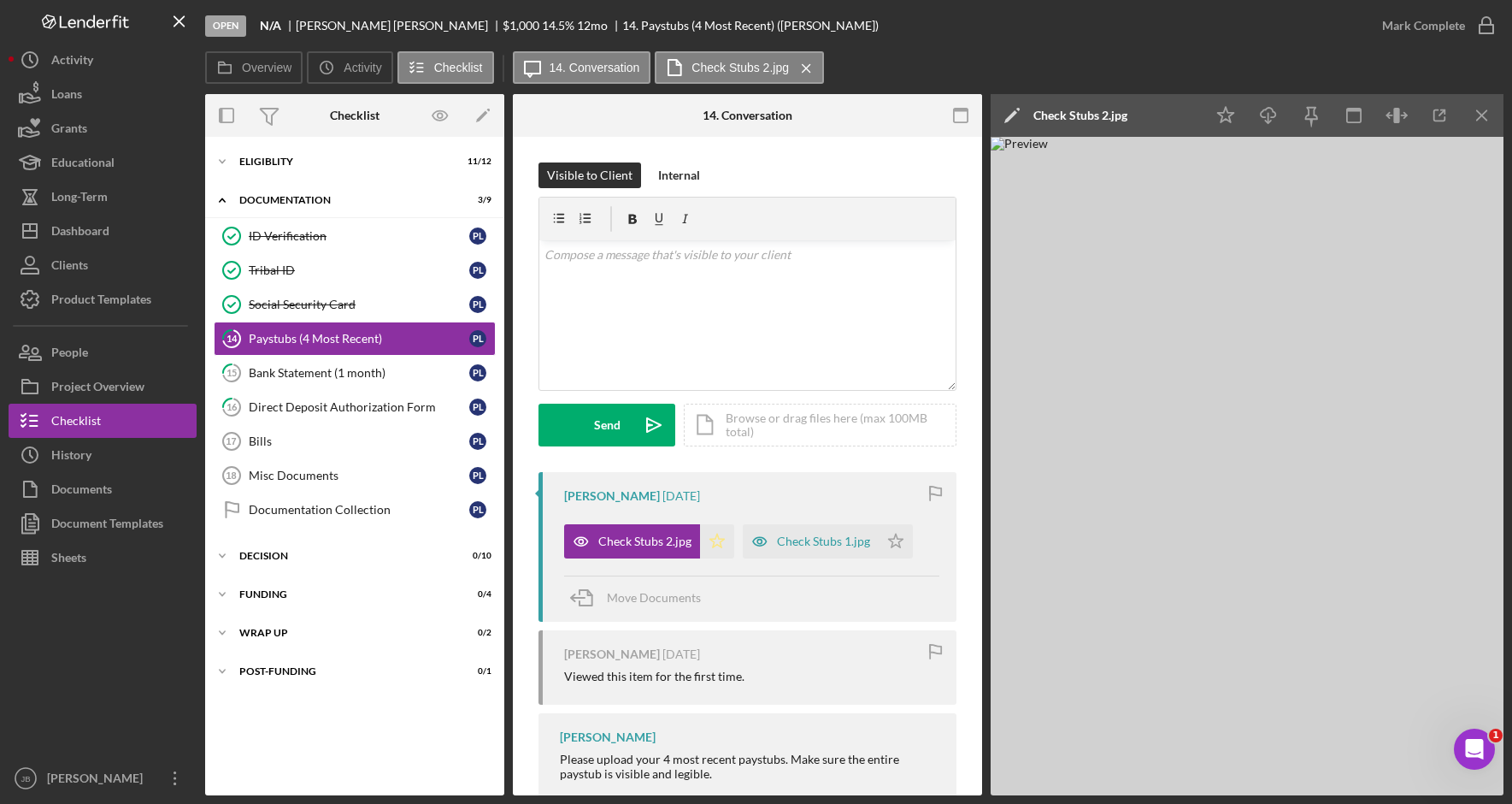
click at [719, 540] on polygon "button" at bounding box center [717, 541] width 15 height 14
click at [840, 549] on div "Check Stubs 1.jpg" at bounding box center [810, 541] width 136 height 34
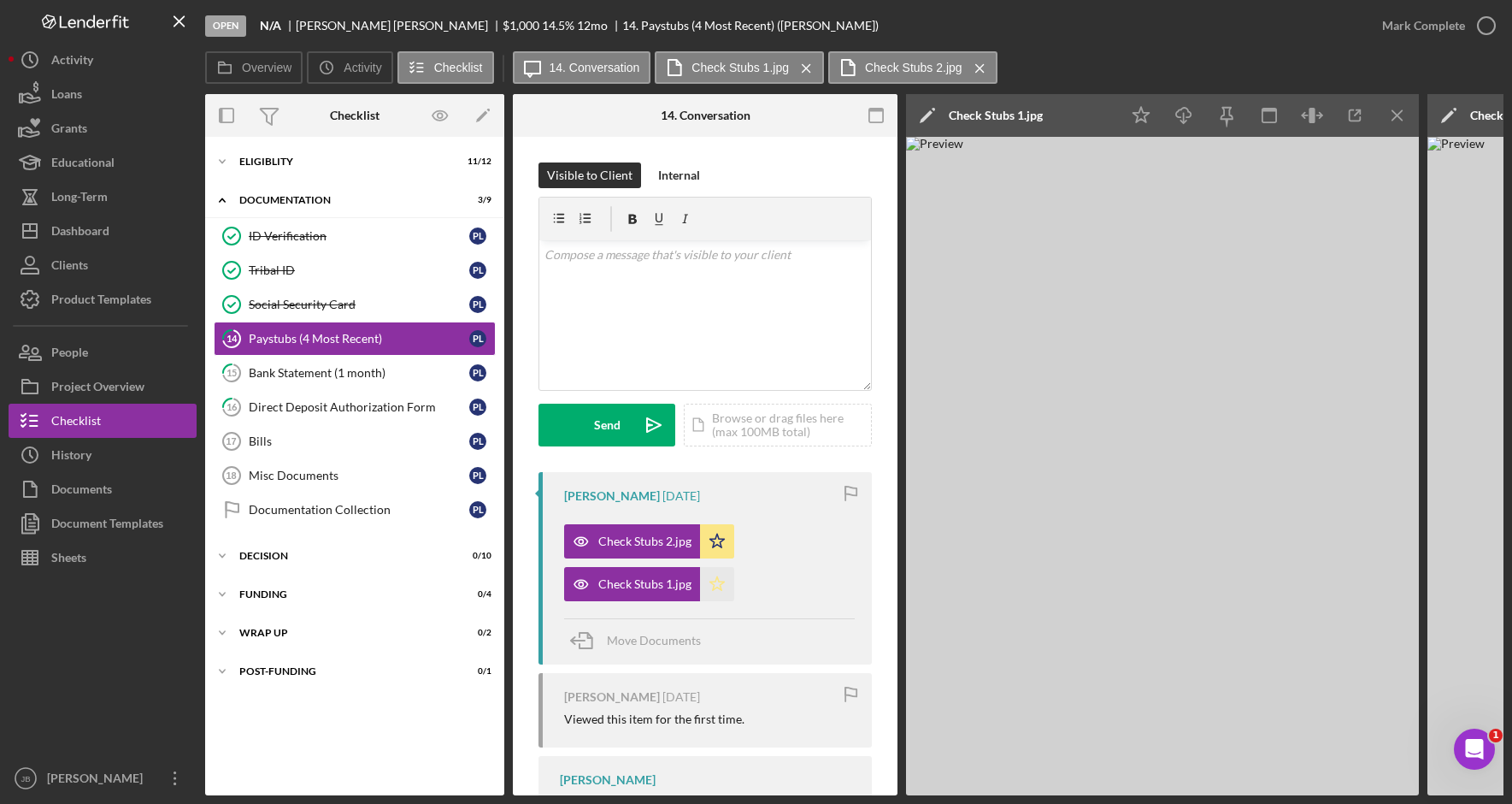
click at [723, 587] on icon "Icon/Star" at bounding box center [716, 584] width 34 height 34
click at [394, 370] on div "Bank Statement (1 month)" at bounding box center [359, 373] width 220 height 14
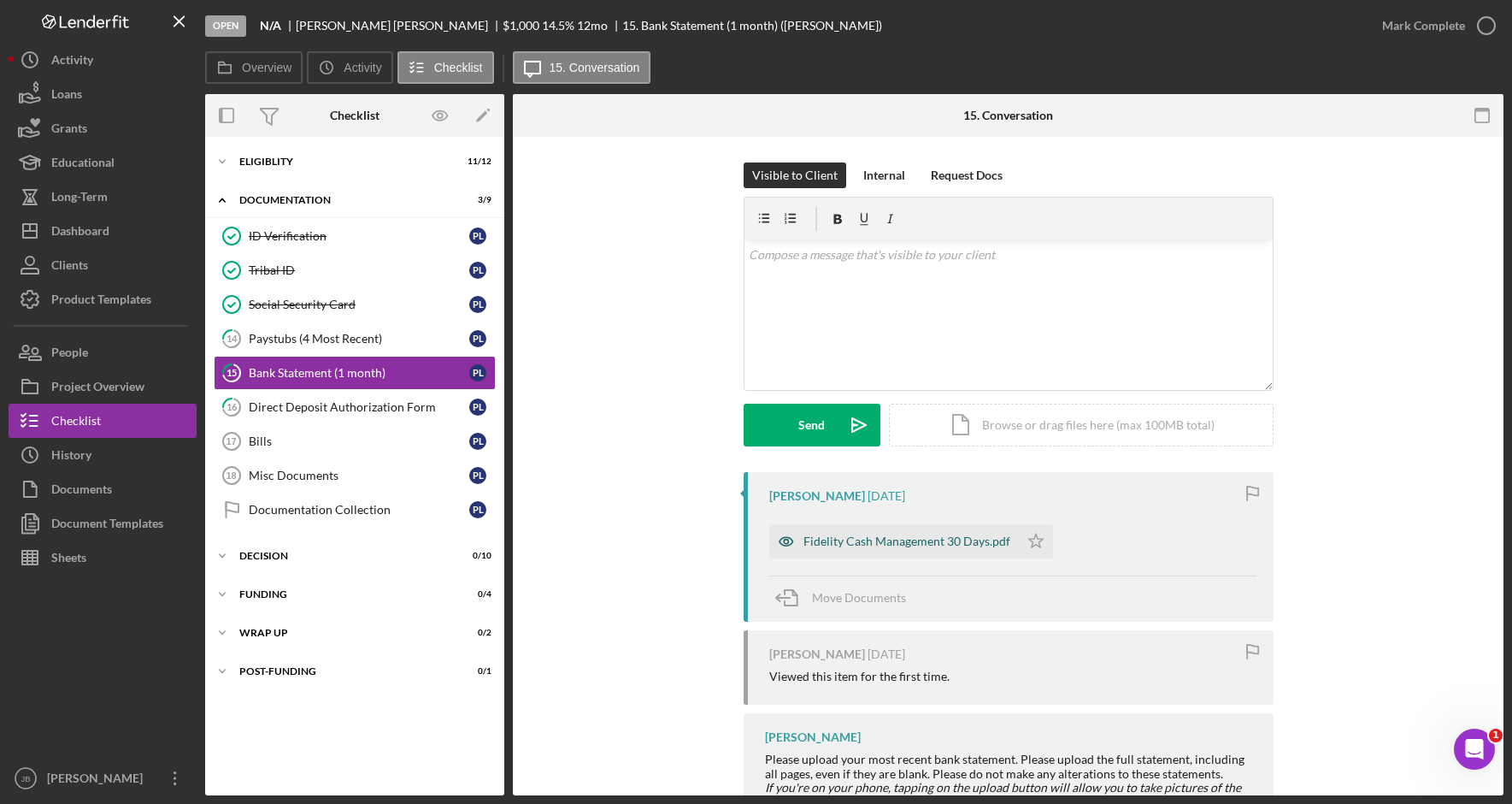
click at [948, 547] on div "Fidelity Cash Management 30 Days.pdf" at bounding box center [907, 542] width 206 height 14
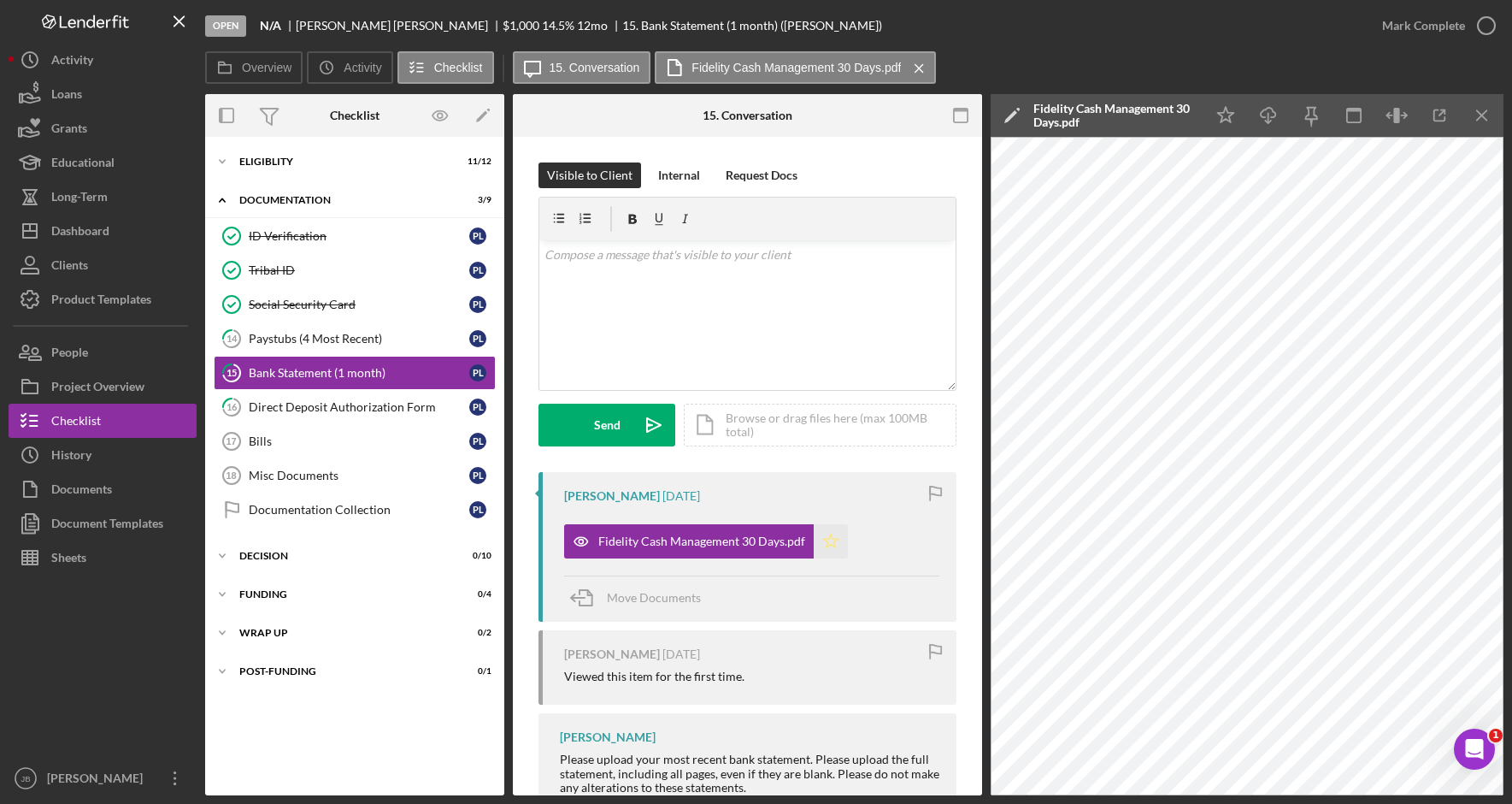
click at [830, 546] on polygon "button" at bounding box center [831, 541] width 15 height 14
click at [360, 402] on div "Direct Deposit Authorization Form" at bounding box center [359, 407] width 220 height 14
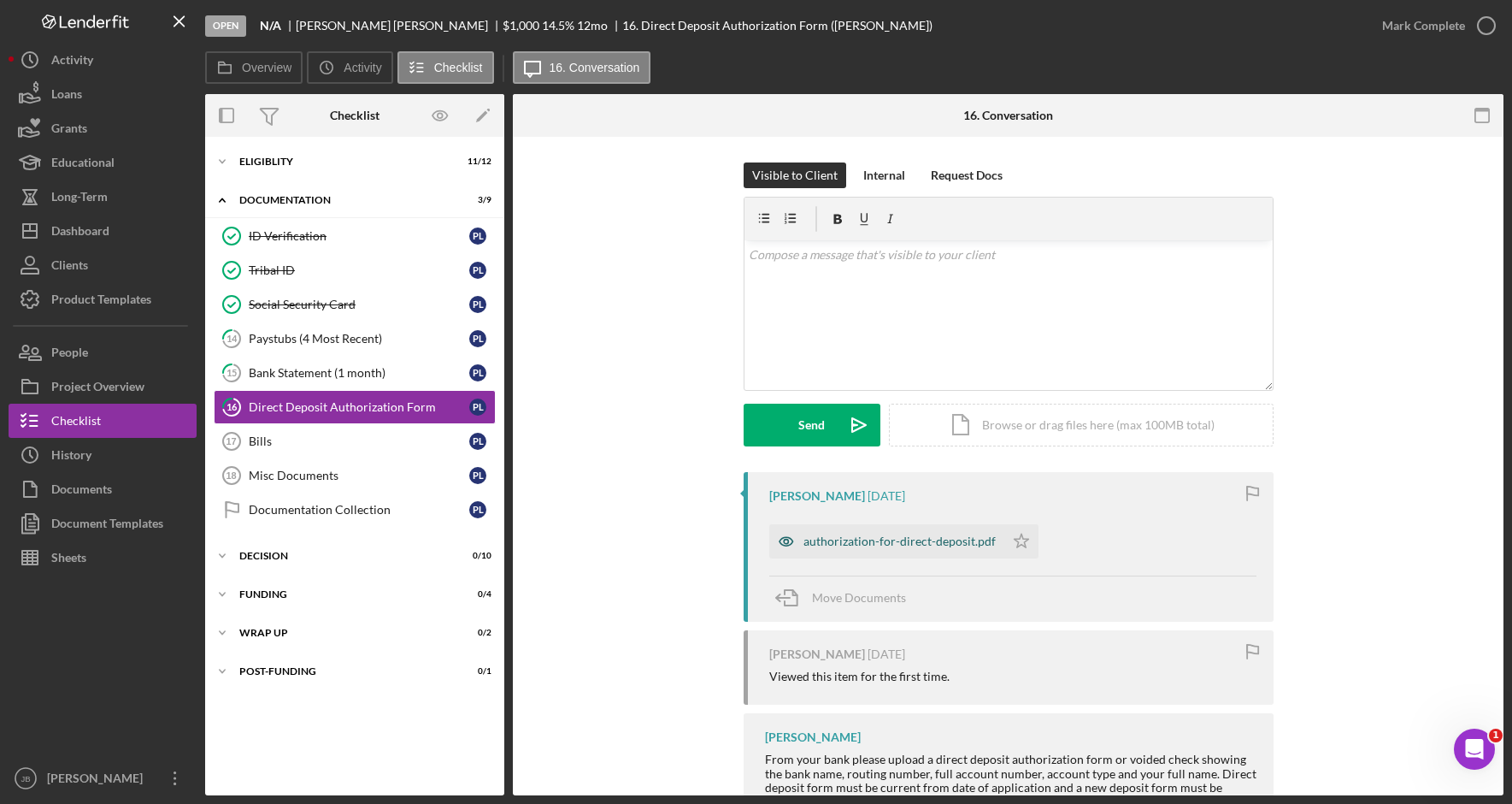
click at [886, 541] on div "authorization-for-direct-deposit.pdf" at bounding box center [900, 542] width 192 height 14
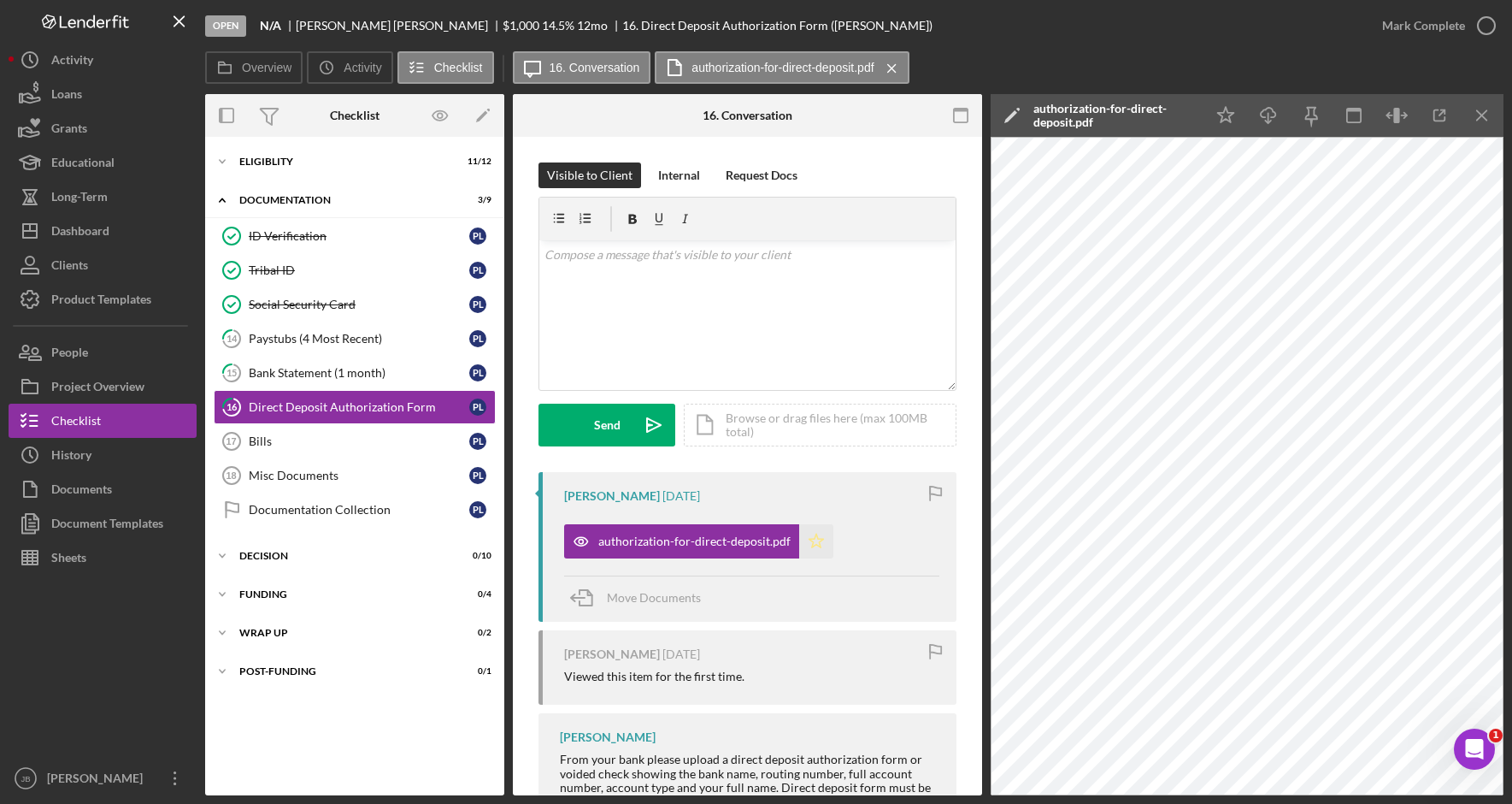
click at [819, 542] on icon "Icon/Star" at bounding box center [816, 541] width 34 height 34
click at [1496, 24] on icon "button" at bounding box center [1486, 25] width 43 height 43
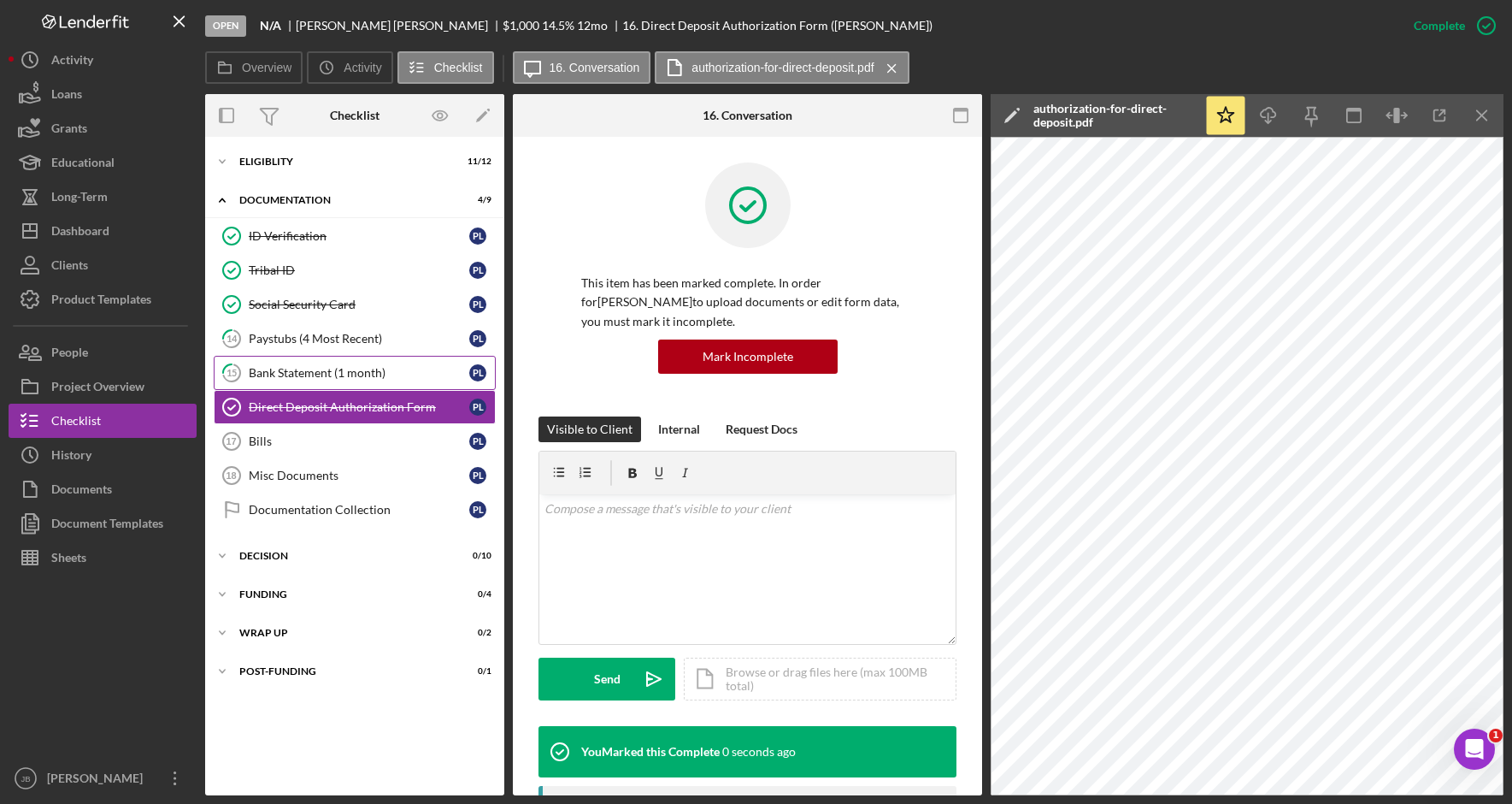
click at [410, 378] on div "Bank Statement (1 month)" at bounding box center [359, 373] width 220 height 14
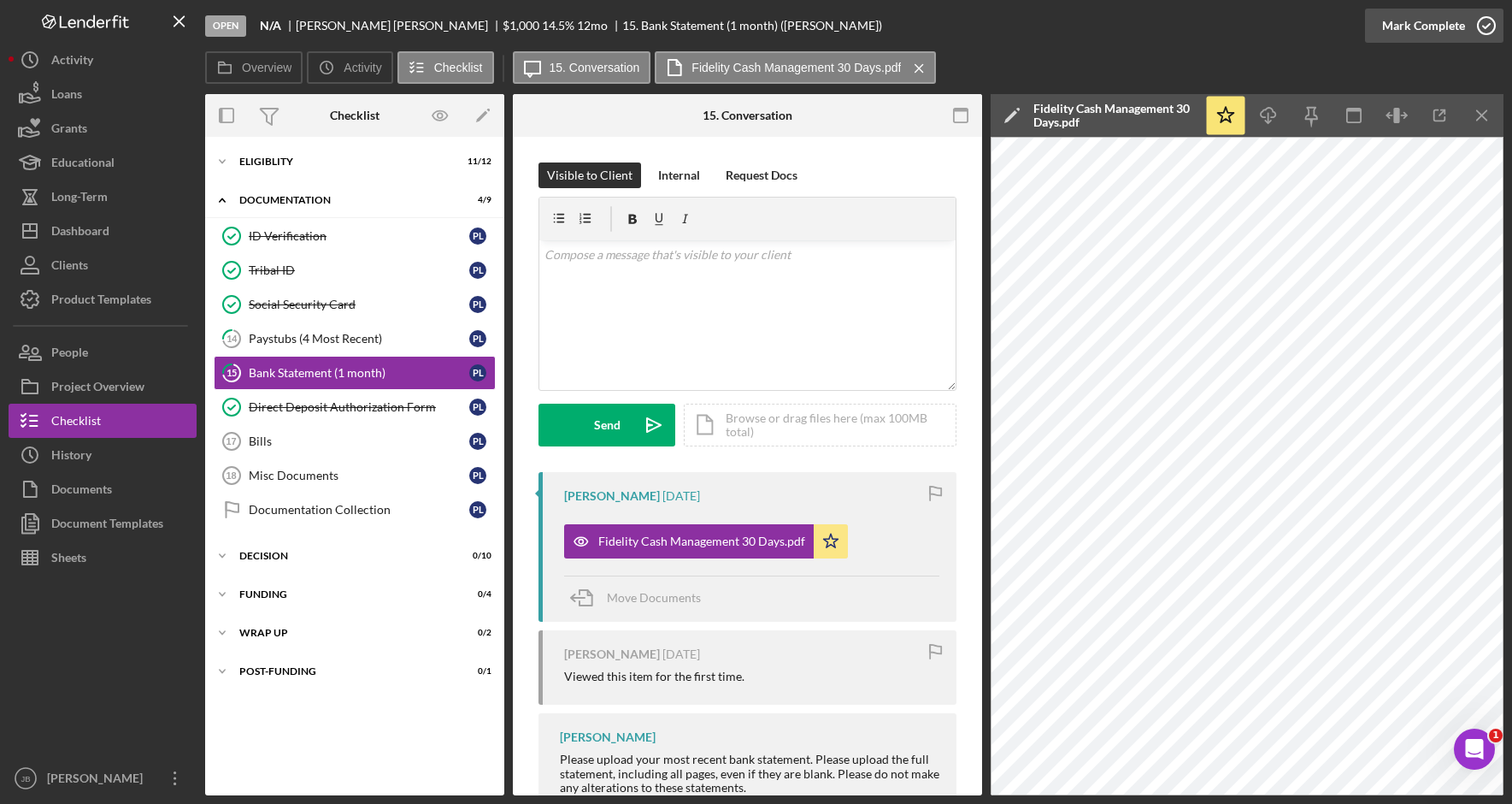
click at [1486, 30] on icon "button" at bounding box center [1486, 25] width 43 height 43
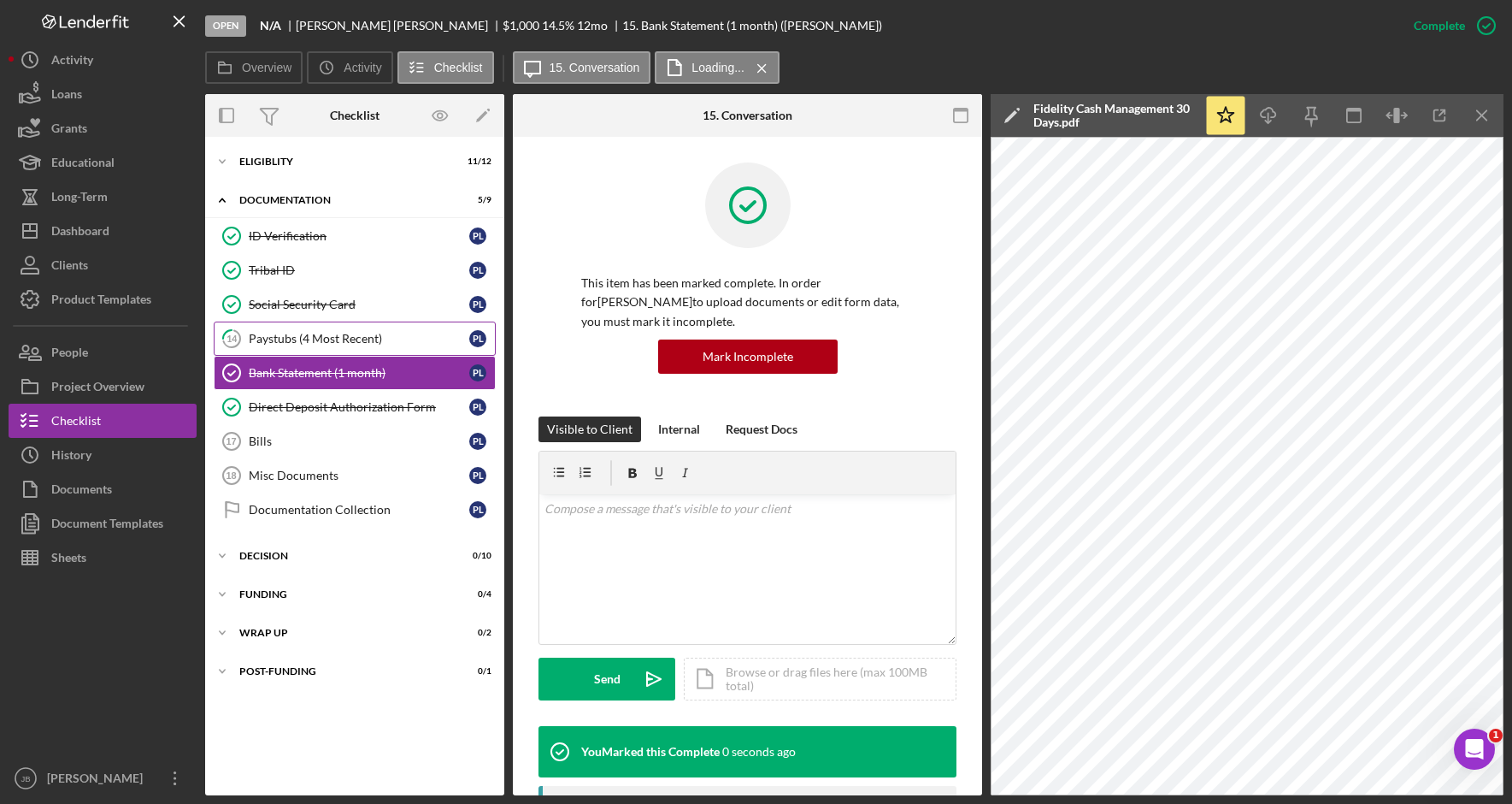
click at [434, 339] on div "Paystubs (4 Most Recent)" at bounding box center [359, 339] width 220 height 14
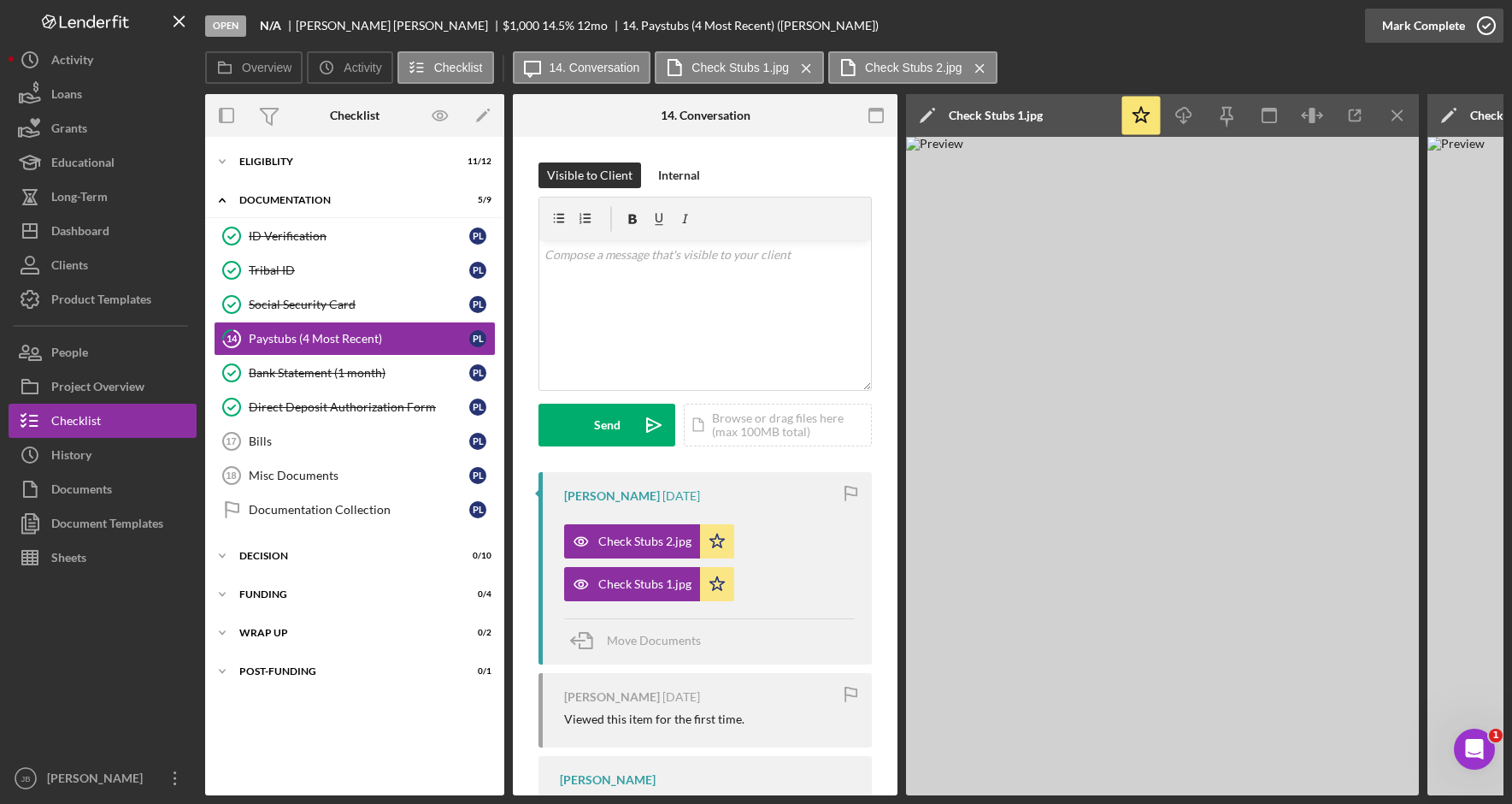
click at [1486, 29] on icon "button" at bounding box center [1486, 25] width 43 height 43
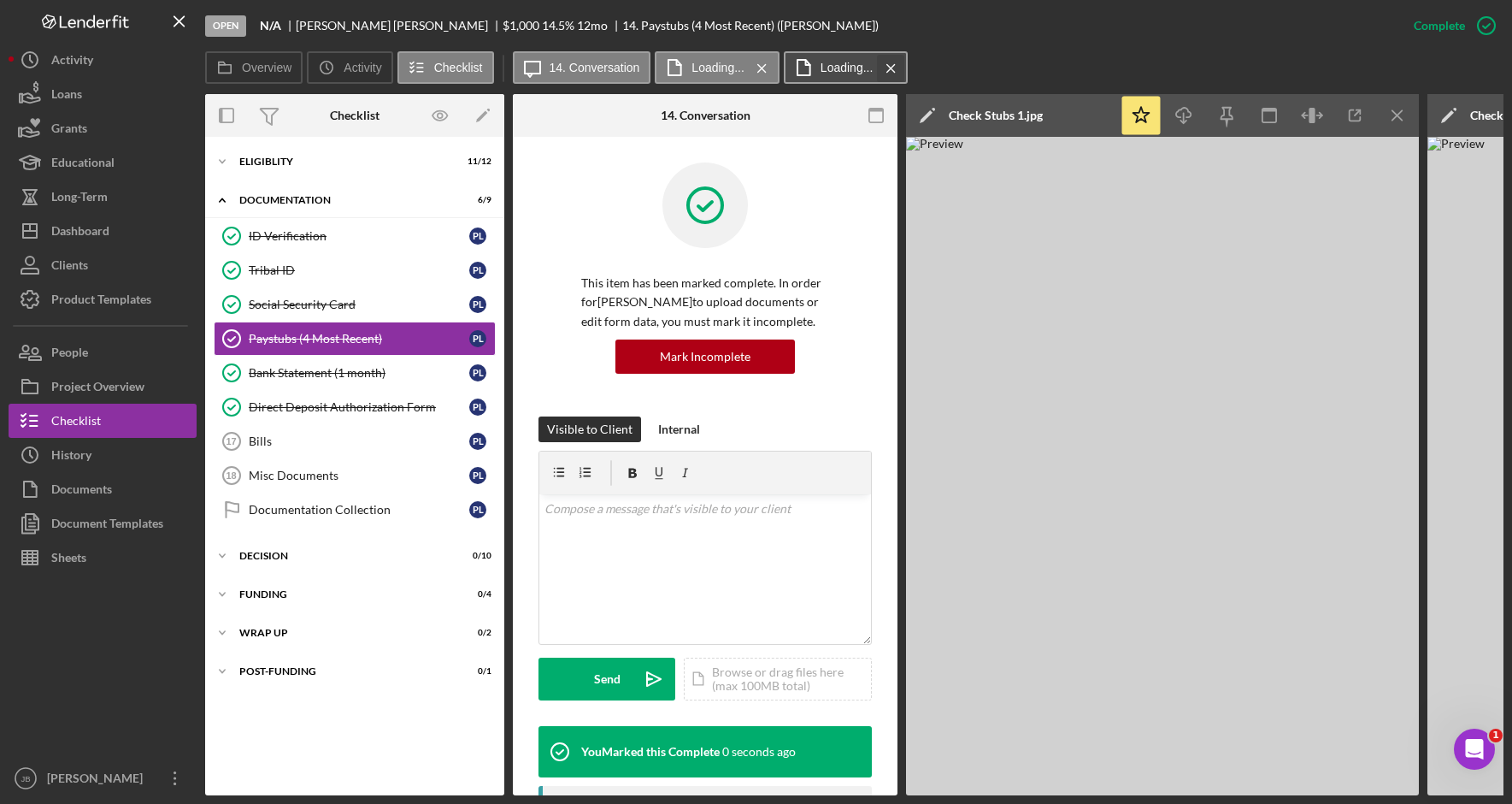
click at [902, 69] on icon "Icon/Menu Close" at bounding box center [891, 68] width 30 height 43
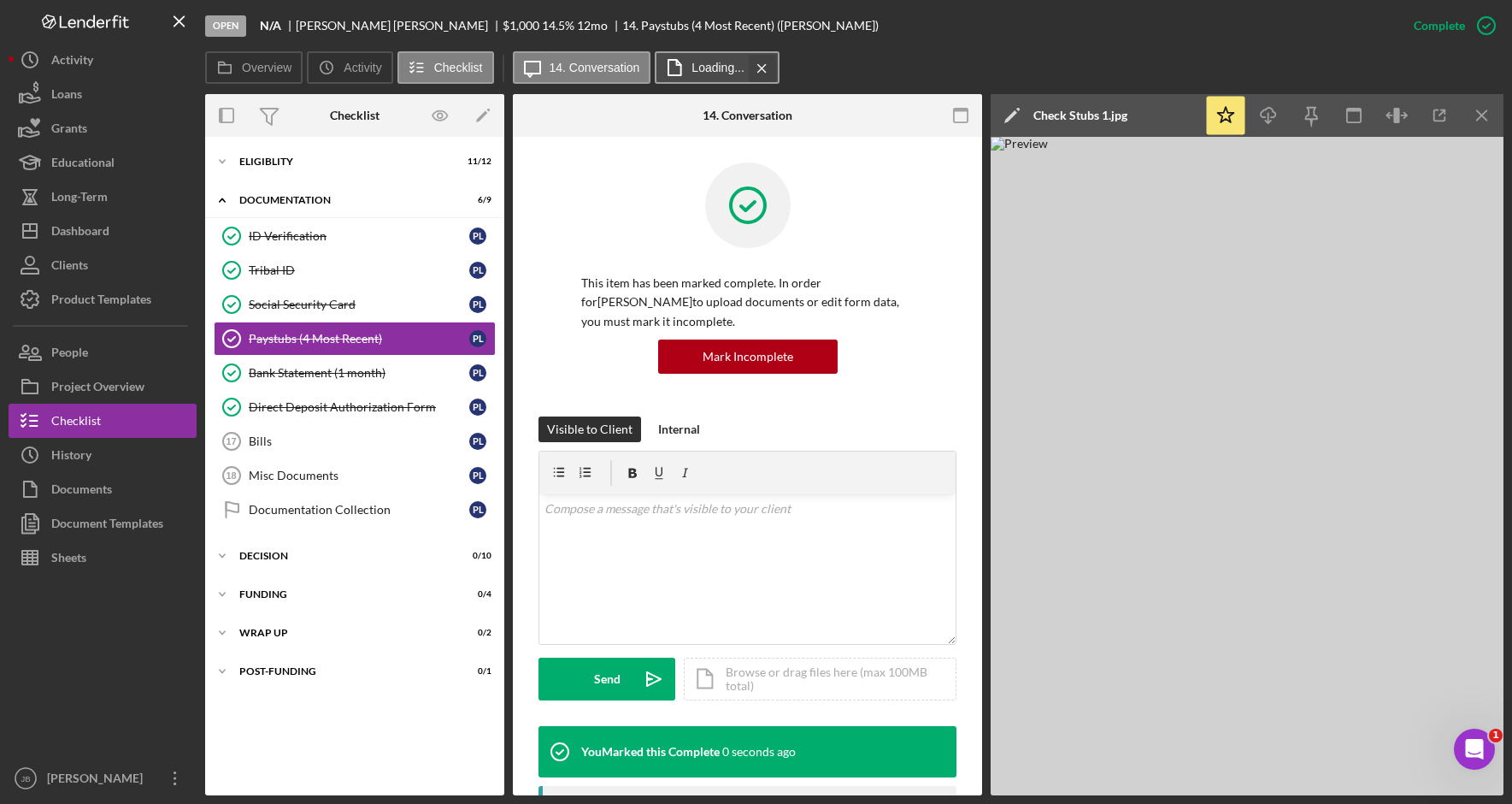
drag, startPoint x: 769, startPoint y: 68, endPoint x: 747, endPoint y: 72, distance: 22.4
click at [768, 68] on icon "Icon/Menu Close" at bounding box center [762, 68] width 30 height 43
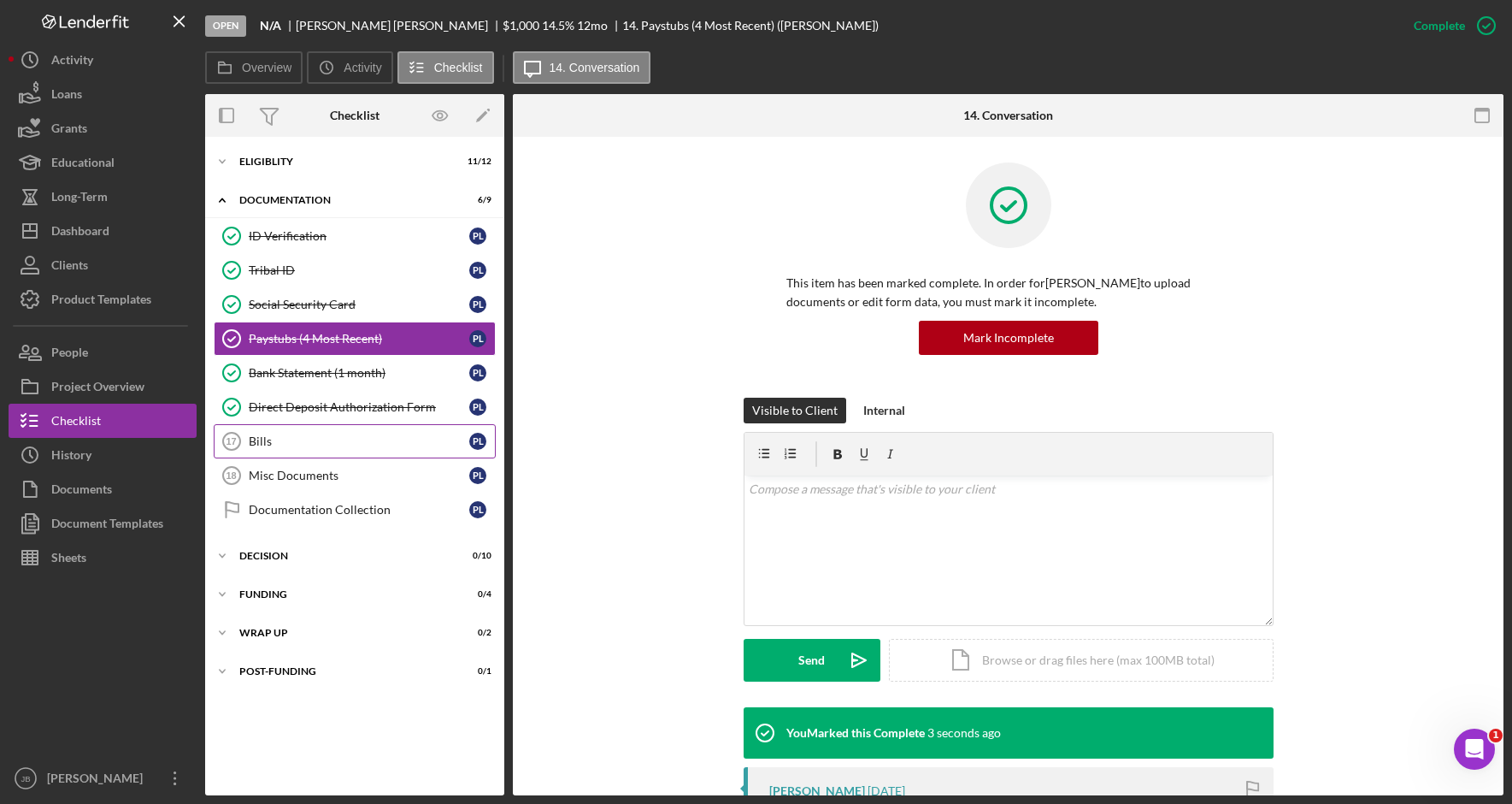
click at [367, 442] on div "Bills" at bounding box center [359, 441] width 220 height 14
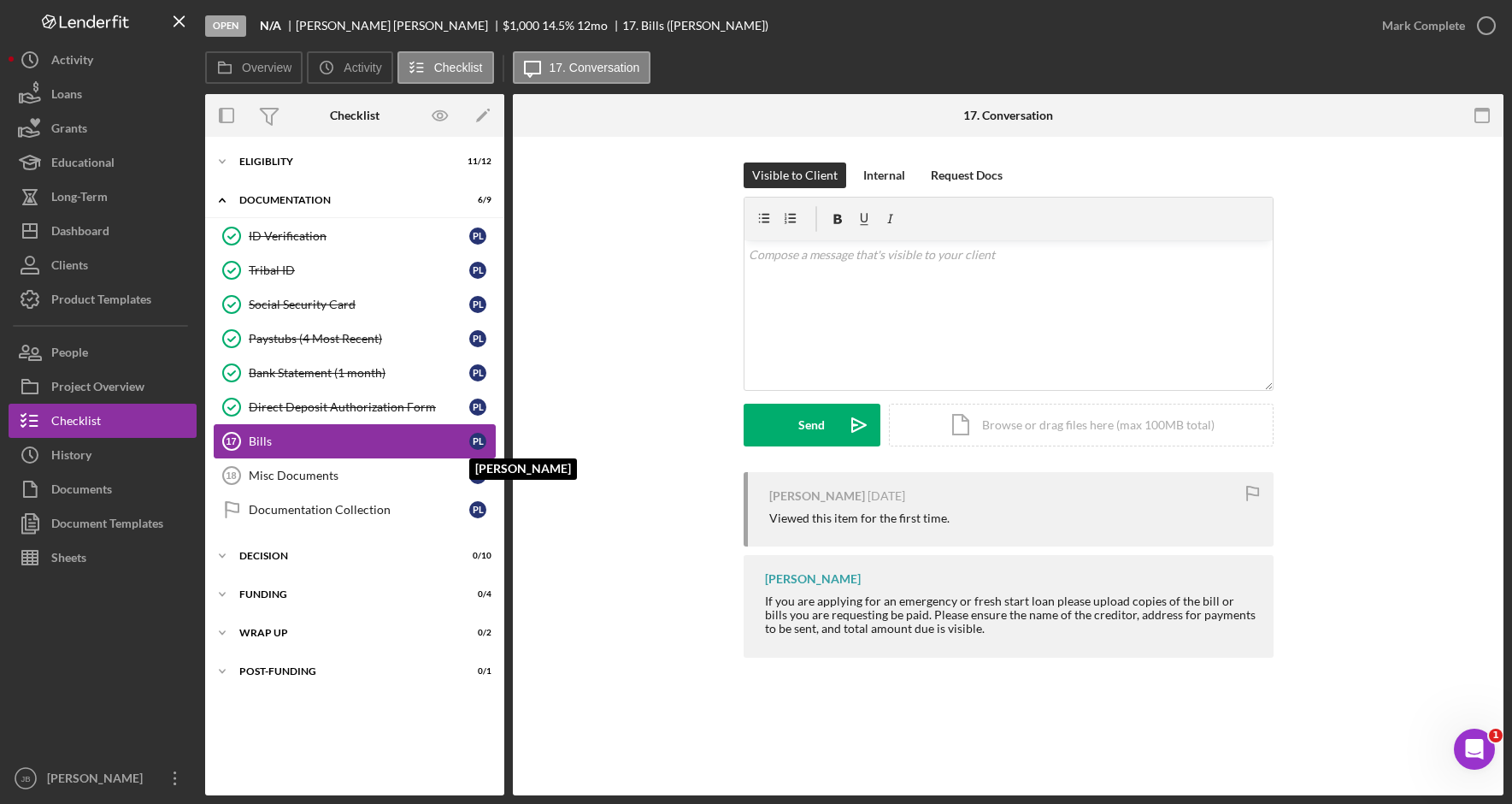
click at [483, 449] on div "P L" at bounding box center [481, 441] width 25 height 17
drag, startPoint x: 1488, startPoint y: 29, endPoint x: 1460, endPoint y: 61, distance: 42.5
click at [0, 0] on icon "button" at bounding box center [0, 0] width 0 height 0
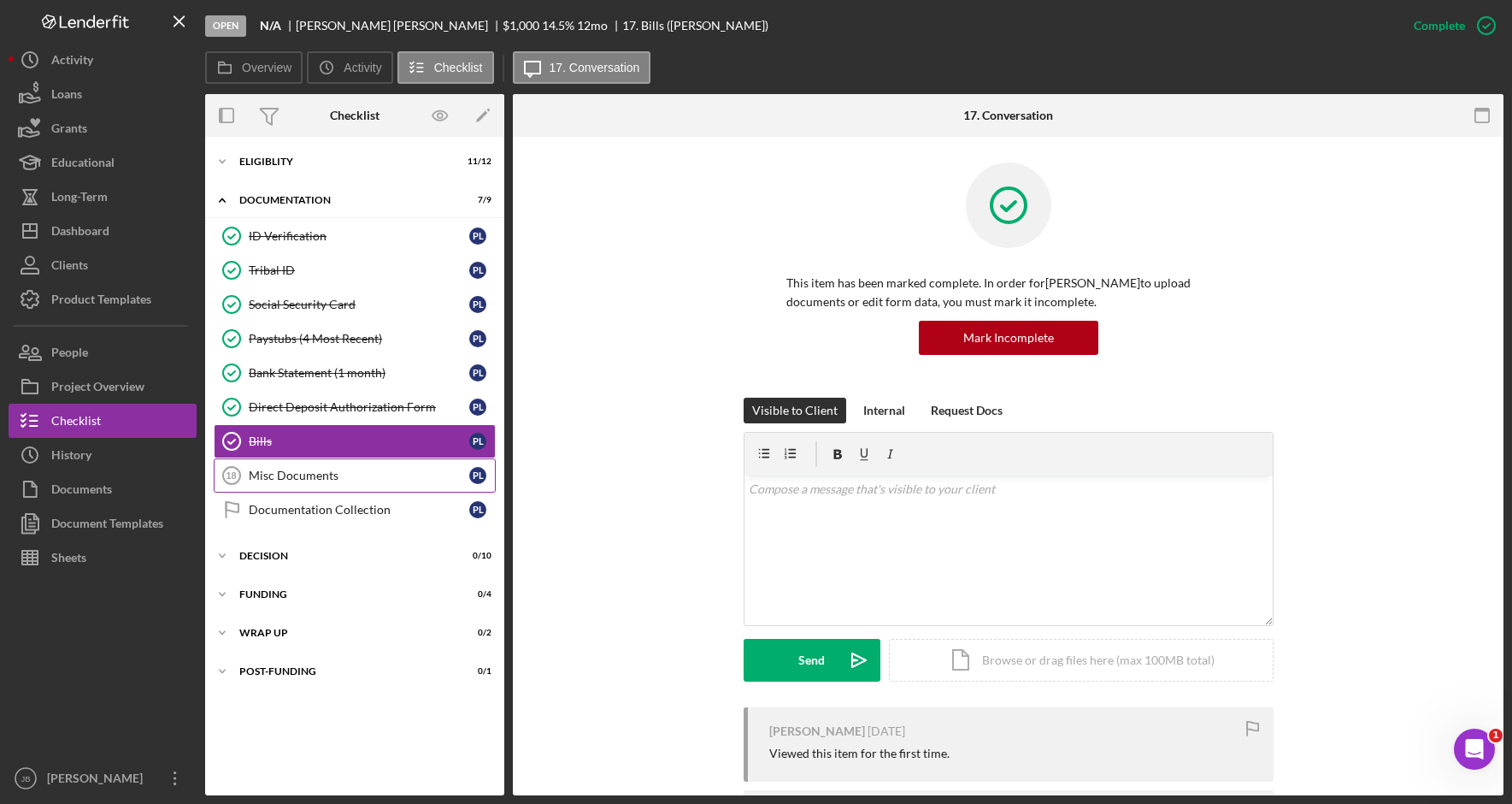
click at [401, 474] on div "Misc Documents" at bounding box center [359, 475] width 220 height 14
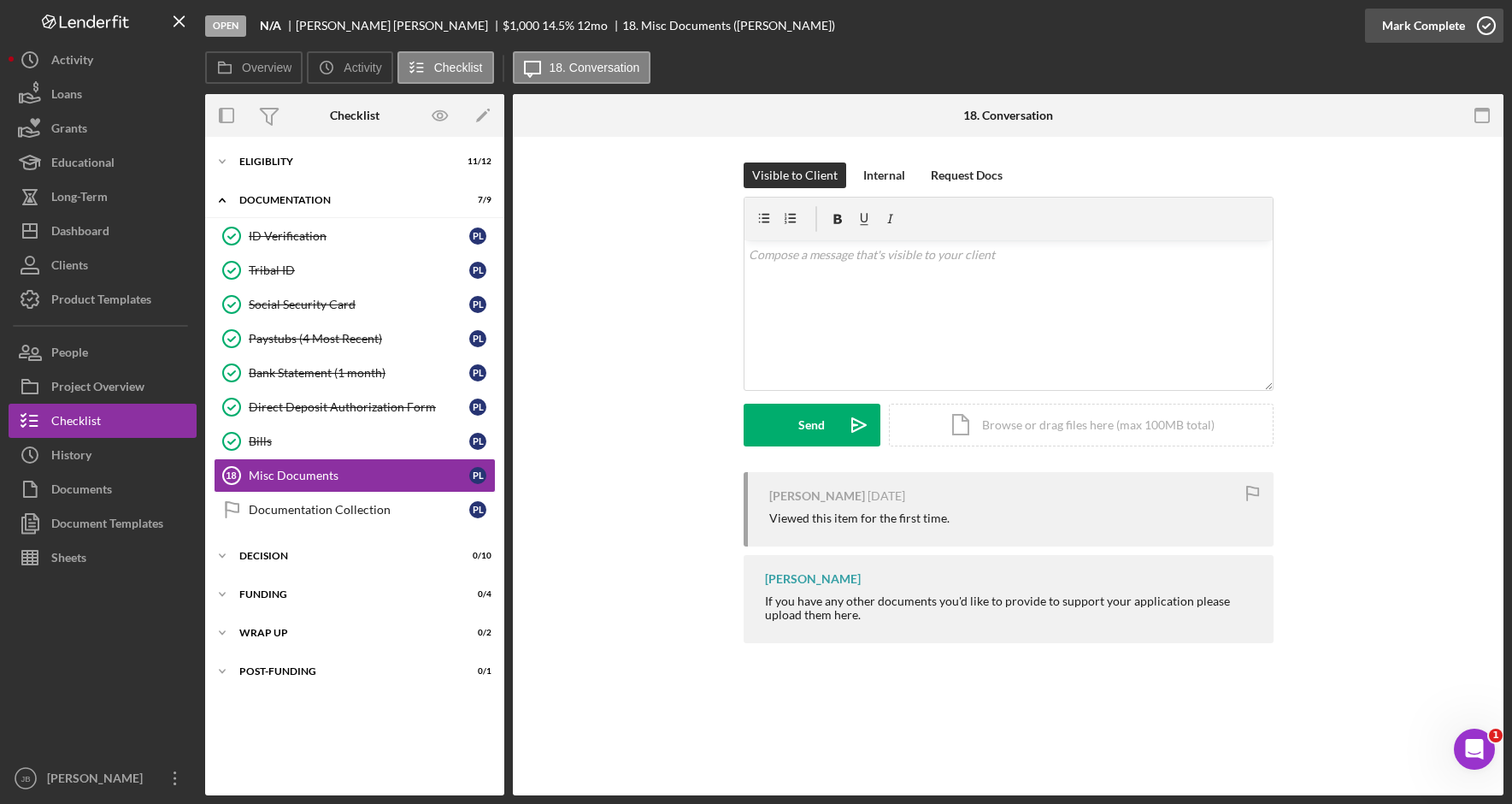
drag, startPoint x: 1476, startPoint y: 24, endPoint x: 1375, endPoint y: 123, distance: 141.4
click at [0, 0] on icon "button" at bounding box center [0, 0] width 0 height 0
click at [396, 501] on link "Documentation Collection Documentation Collection P L" at bounding box center [354, 509] width 282 height 34
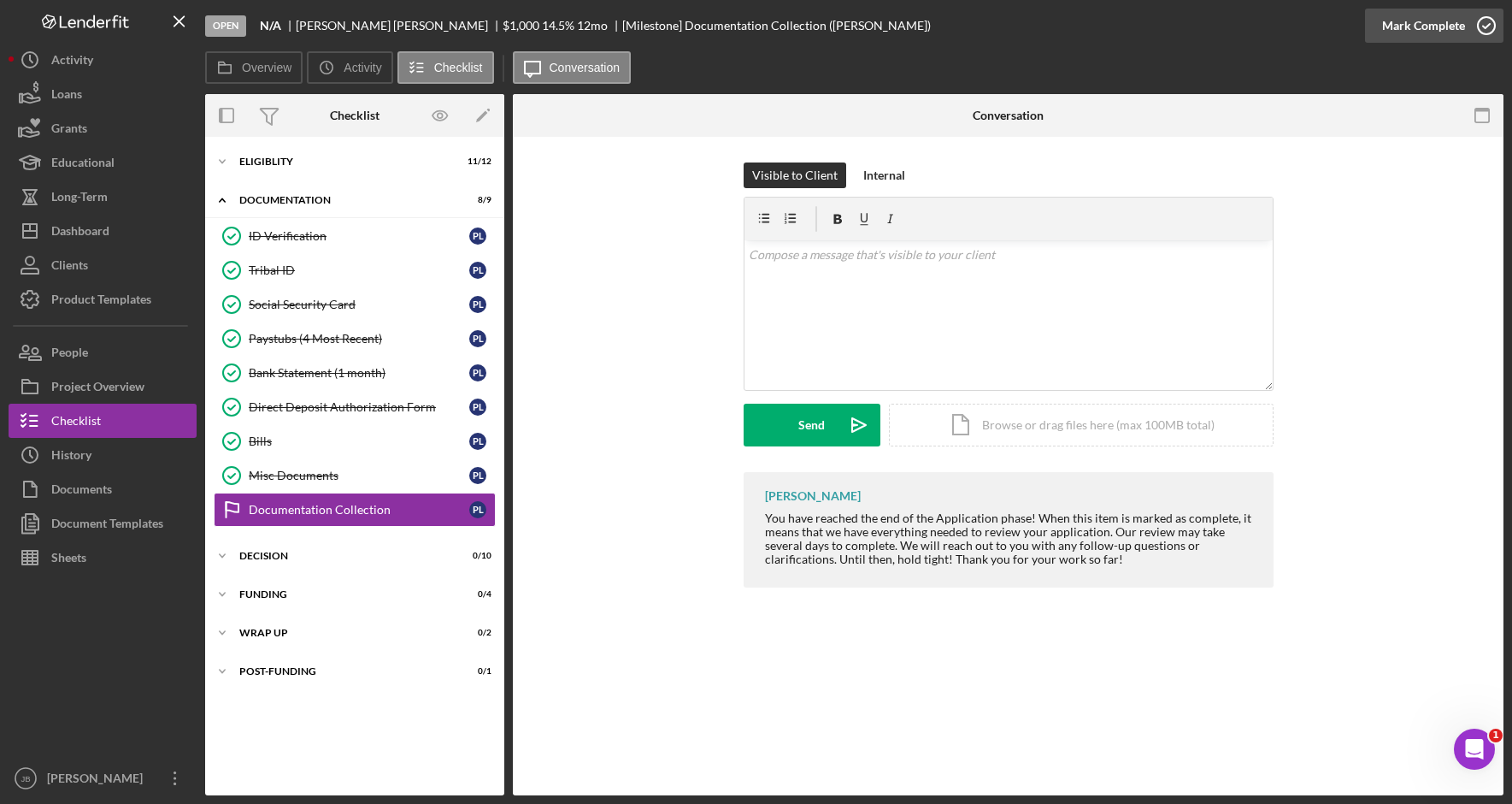
click at [1486, 24] on icon "button" at bounding box center [1486, 25] width 43 height 43
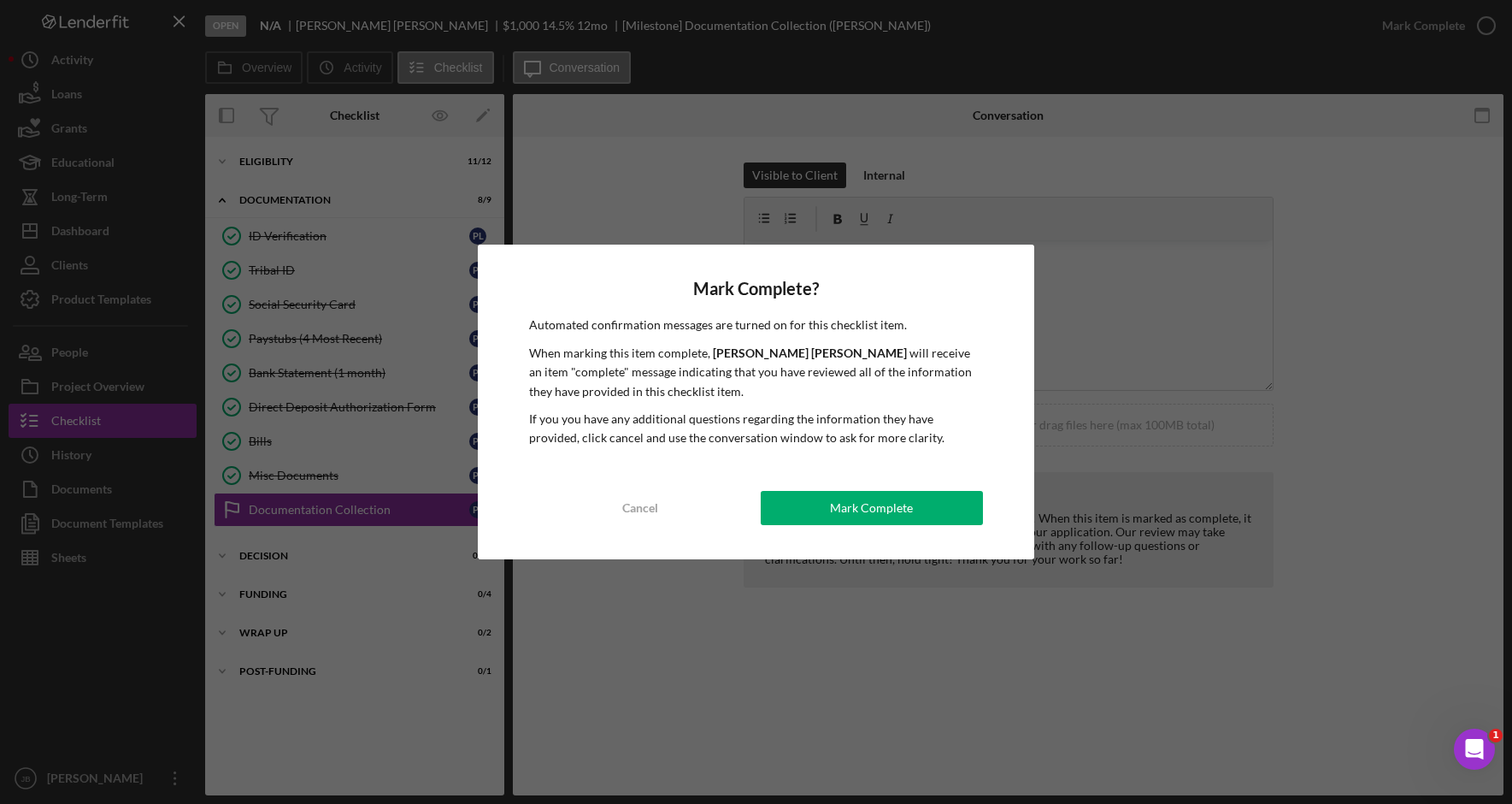
click at [878, 484] on div "Mark Complete? Automated confirmation messages are turned on for this checklist…" at bounding box center [756, 401] width 556 height 314
click at [879, 500] on div "Mark Complete" at bounding box center [871, 507] width 83 height 34
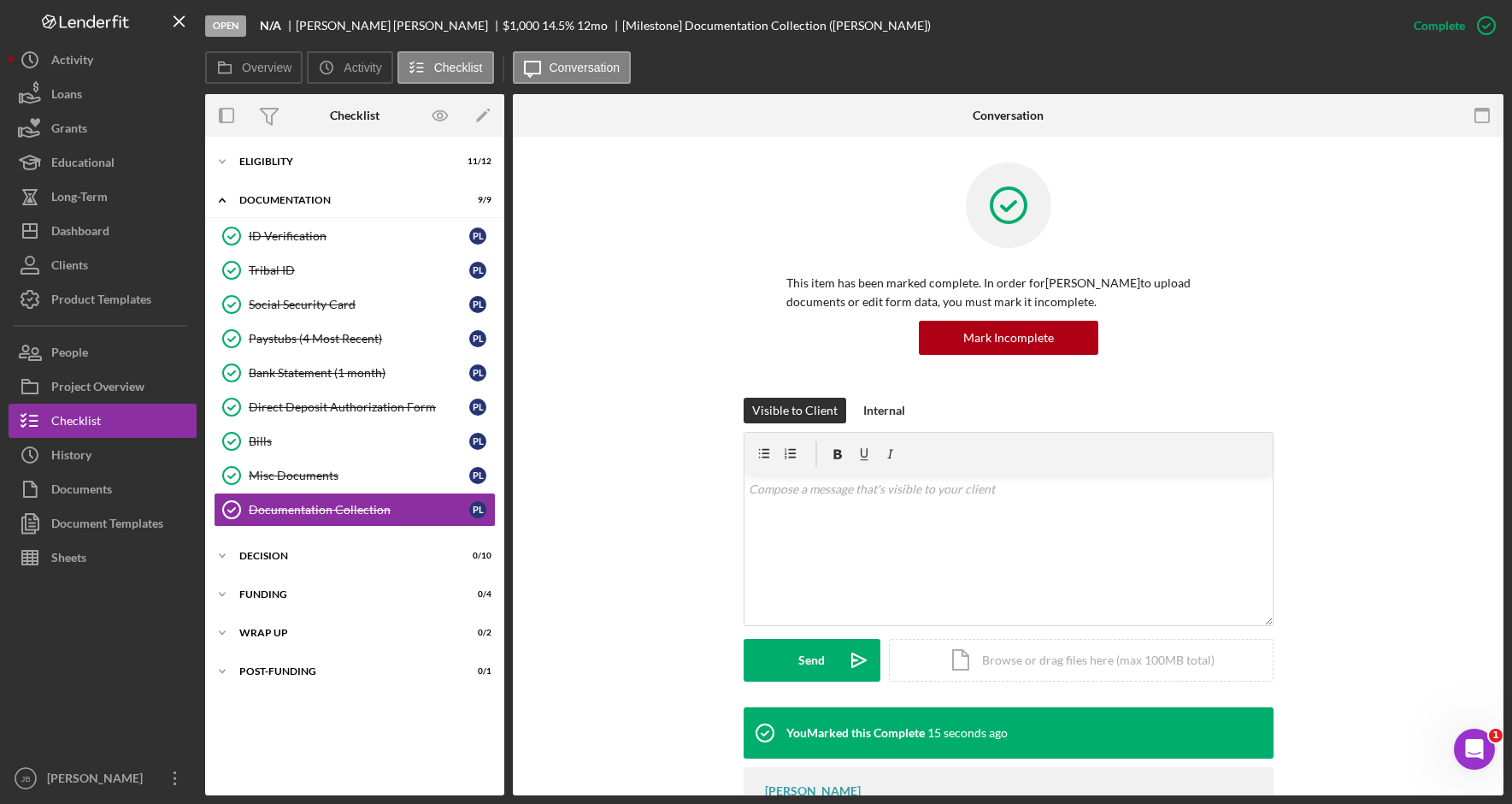
click at [799, 57] on div "Overview Icon/History Activity Checklist Icon/Message Conversation" at bounding box center [854, 68] width 1298 height 34
click at [310, 171] on div "Icon/Expander Eligiblity 11 / 12" at bounding box center [355, 161] width 299 height 34
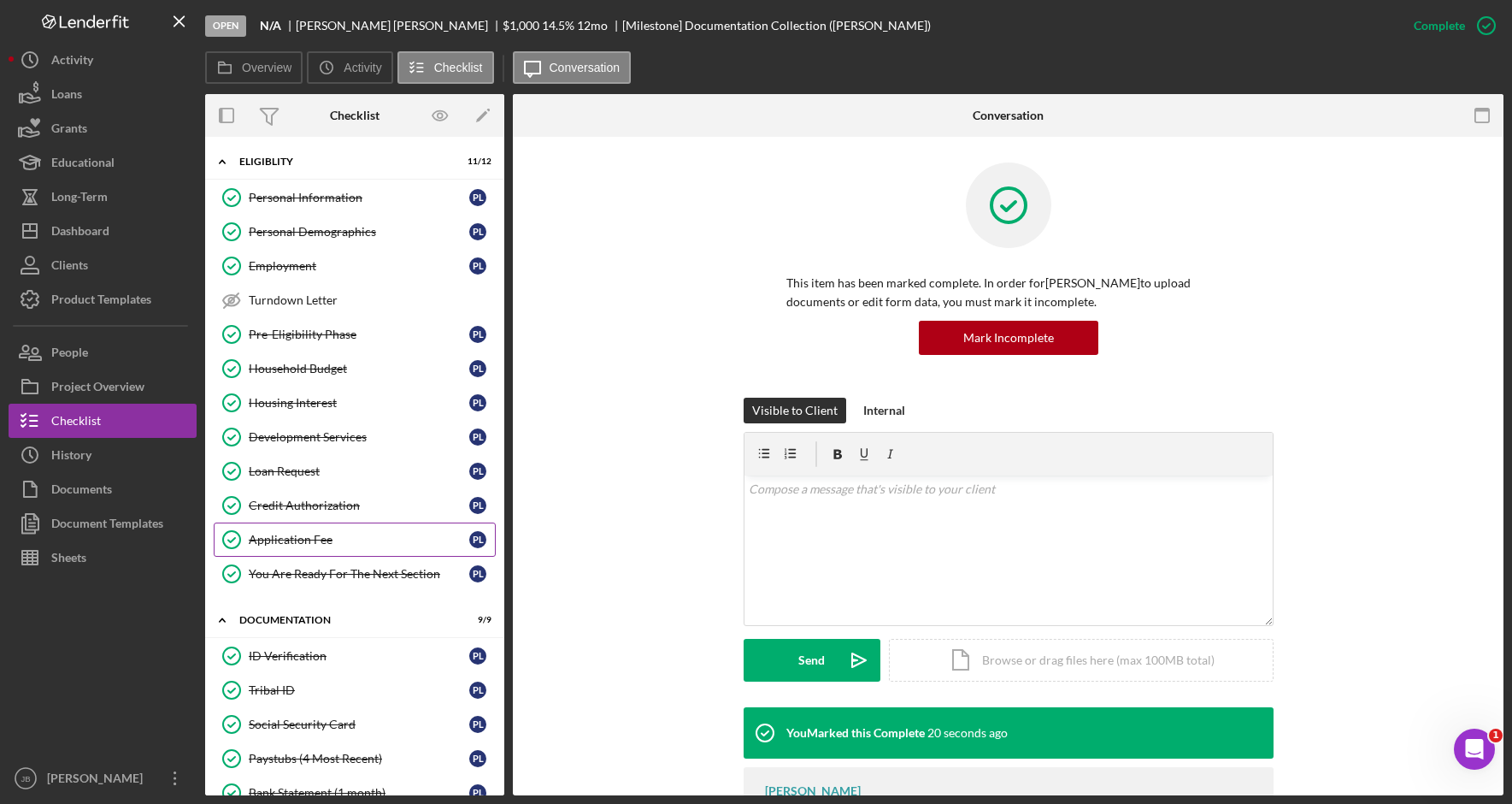
drag, startPoint x: 317, startPoint y: 518, endPoint x: 319, endPoint y: 531, distance: 13.2
click at [319, 531] on div "Personal Information Personal Information P L Personal Demographics Personal De…" at bounding box center [355, 389] width 299 height 419
click at [321, 535] on div "Application Fee" at bounding box center [359, 540] width 220 height 14
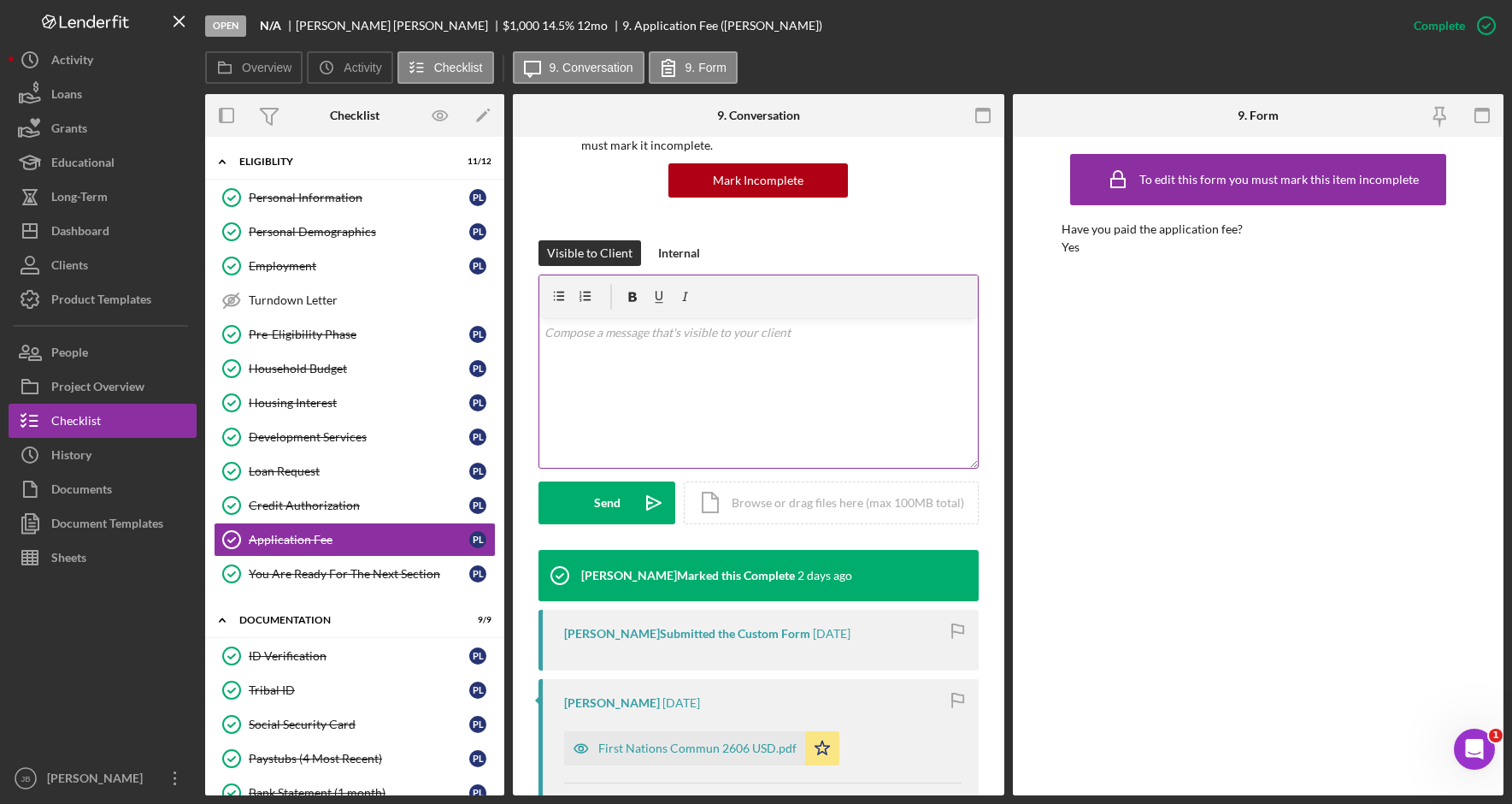
scroll to position [256, 0]
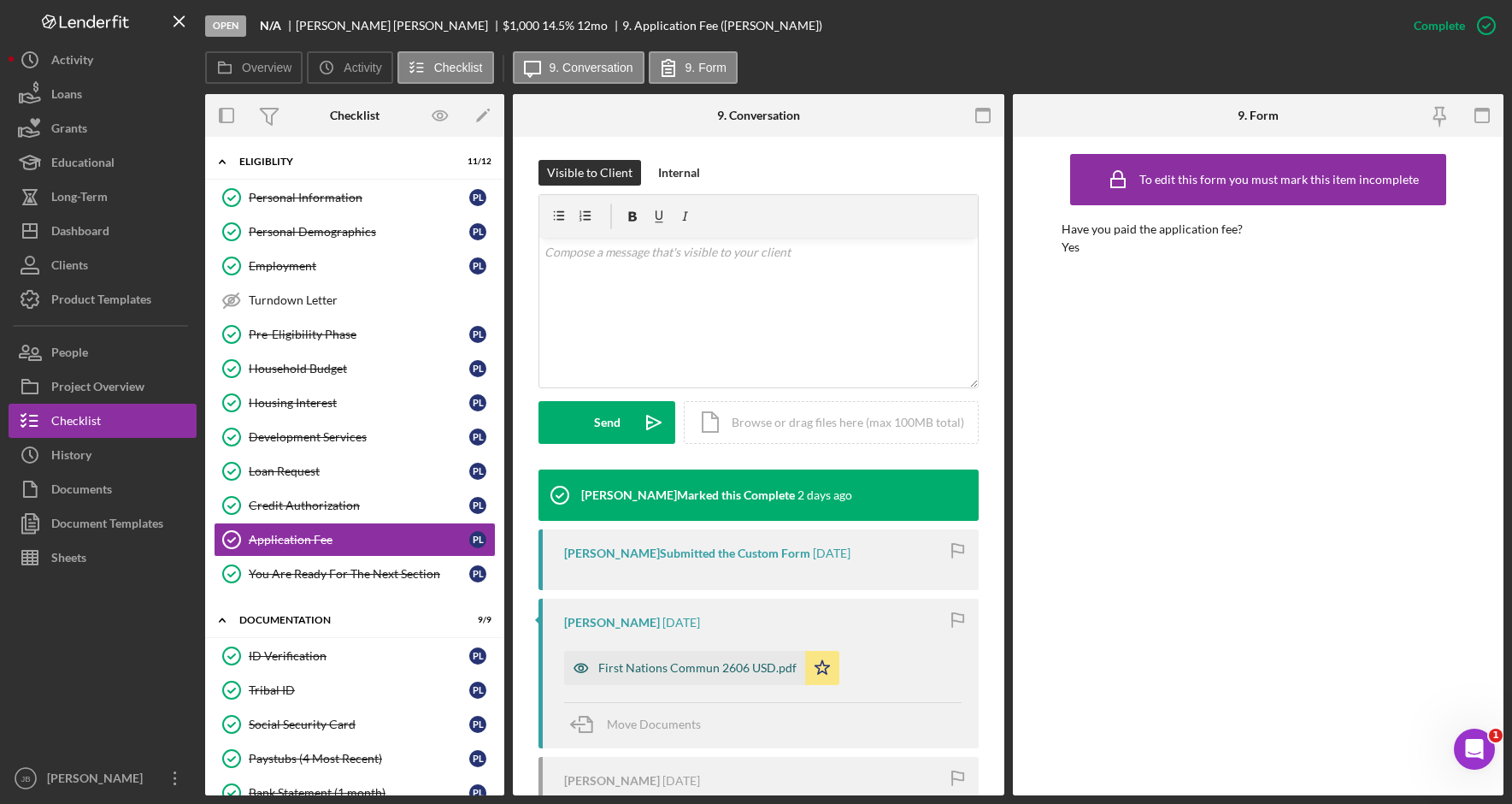
click at [720, 669] on div "First Nations Commun 2606 USD.pdf" at bounding box center [697, 668] width 199 height 14
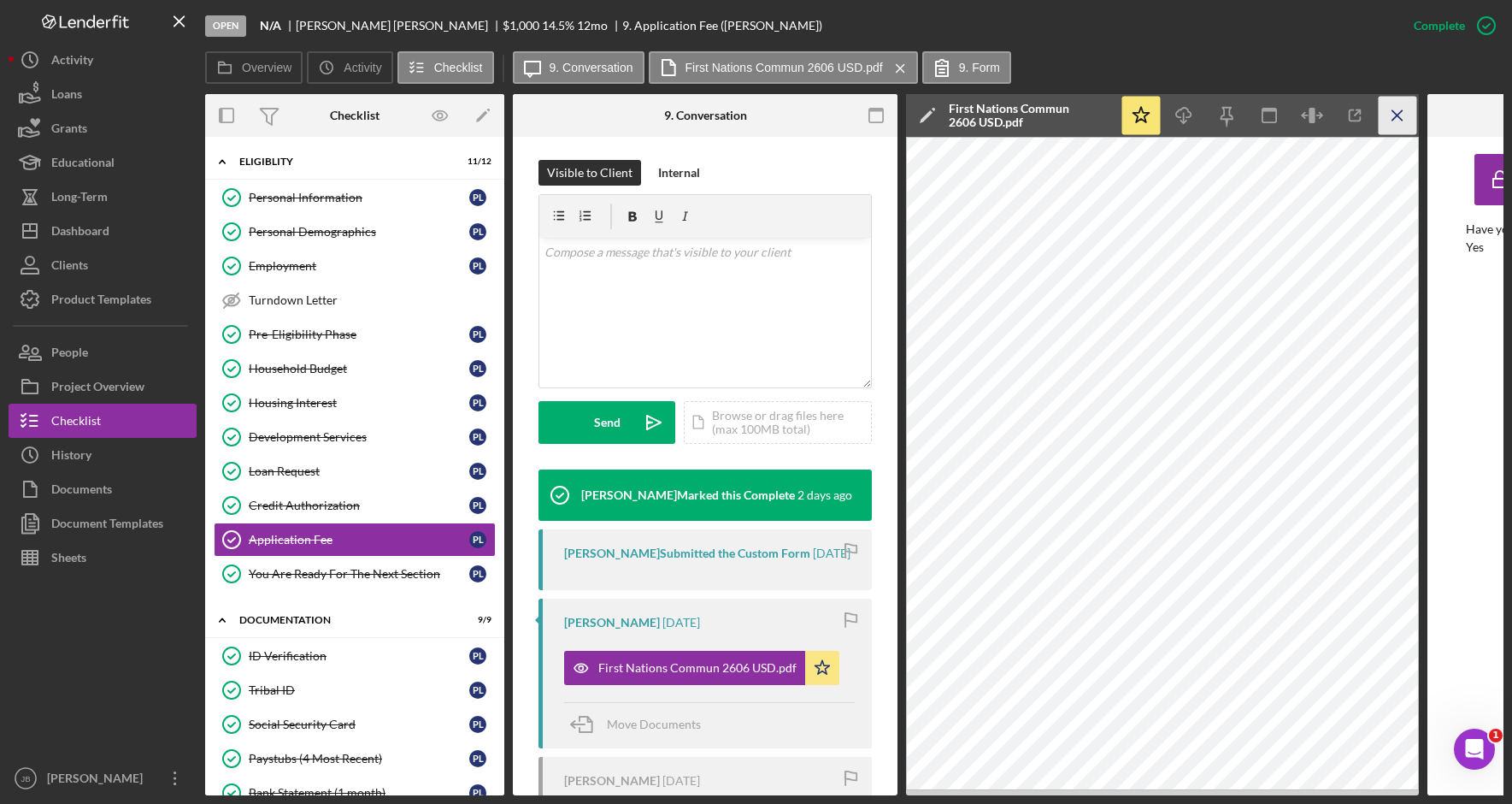
click at [1406, 113] on icon "Icon/Menu Close" at bounding box center [1397, 115] width 38 height 38
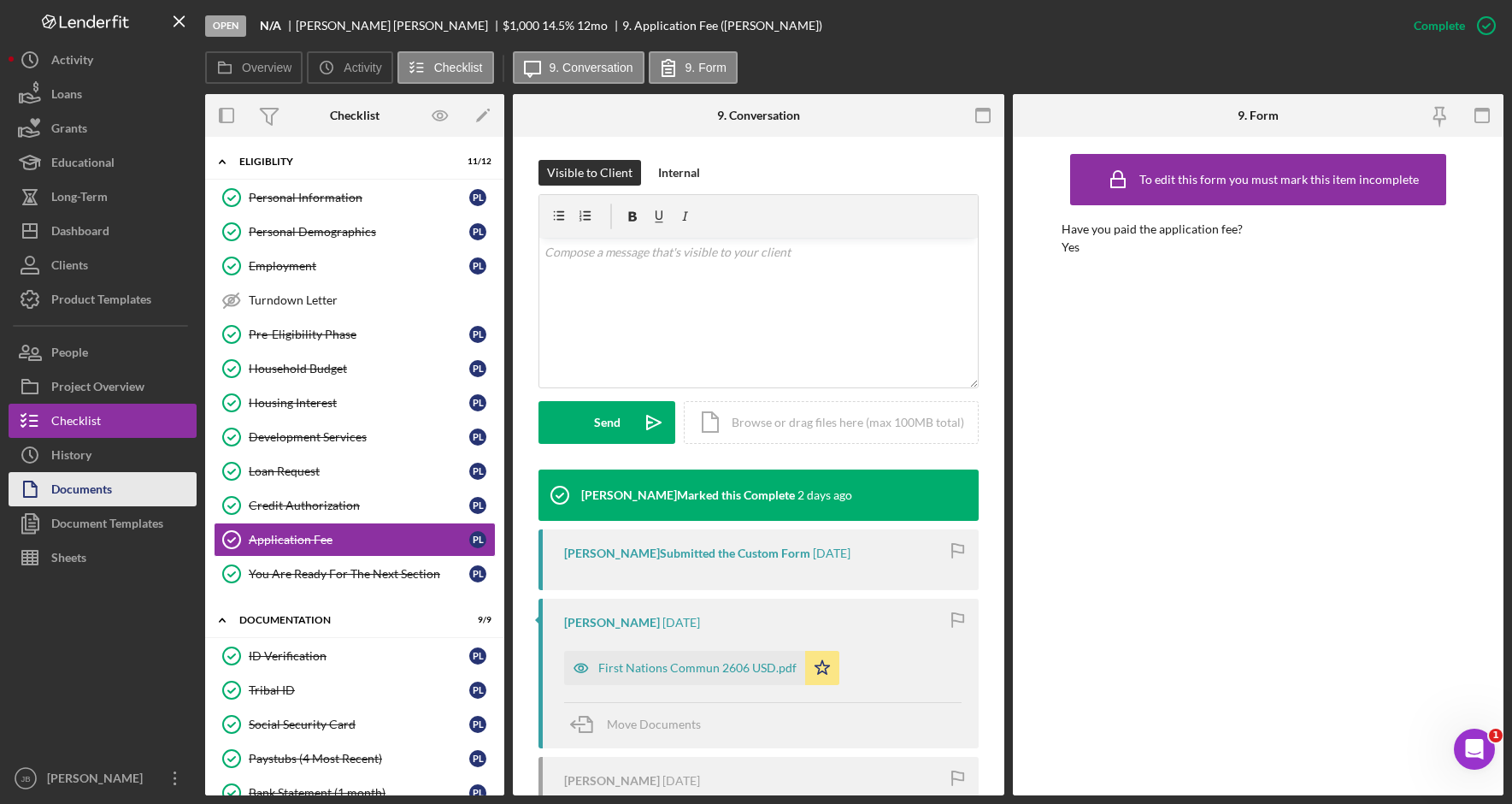
click at [138, 505] on button "Documents" at bounding box center [102, 488] width 188 height 34
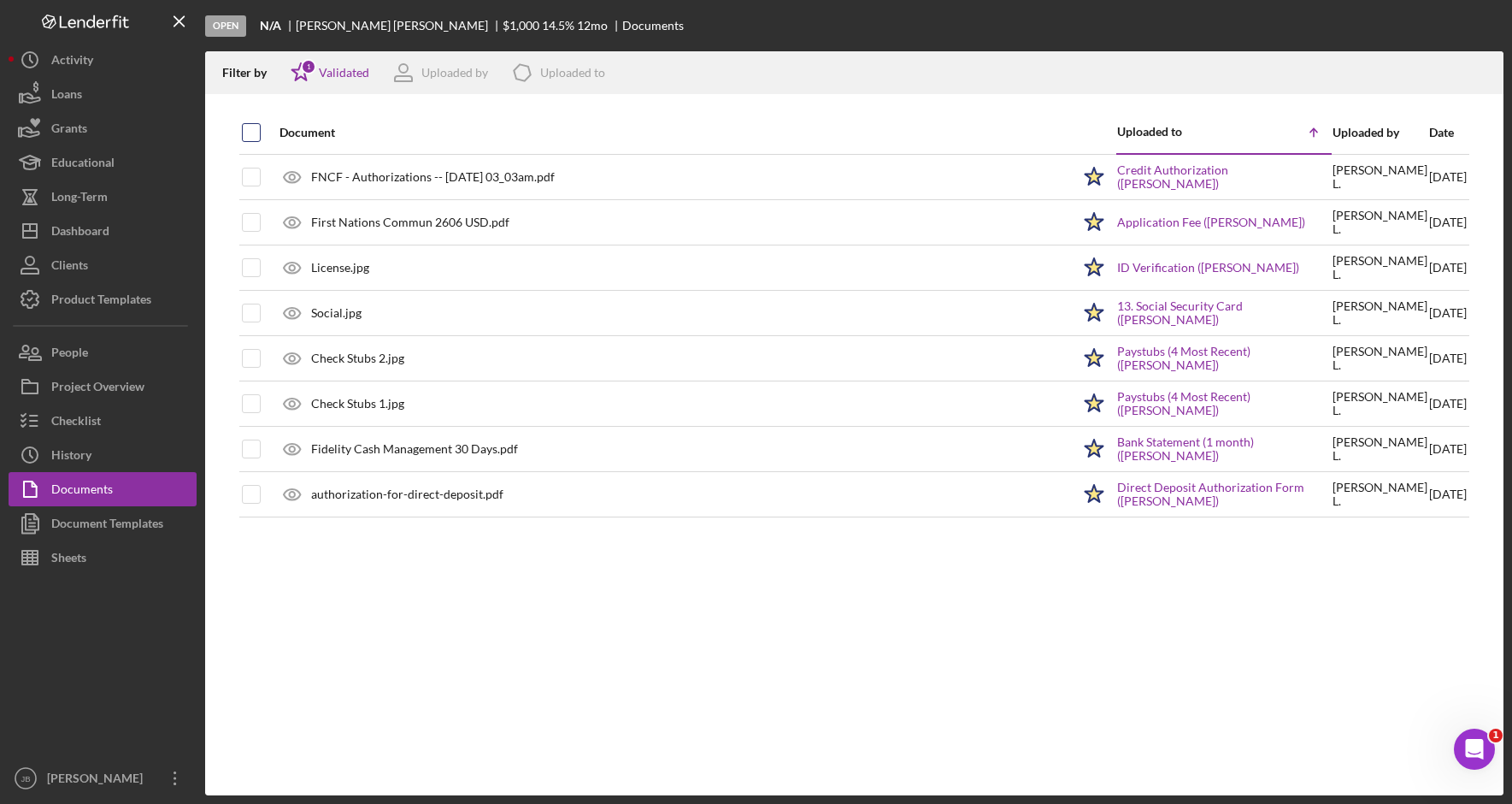
click at [259, 135] on input "checkbox" at bounding box center [252, 133] width 17 height 17
checkbox input "true"
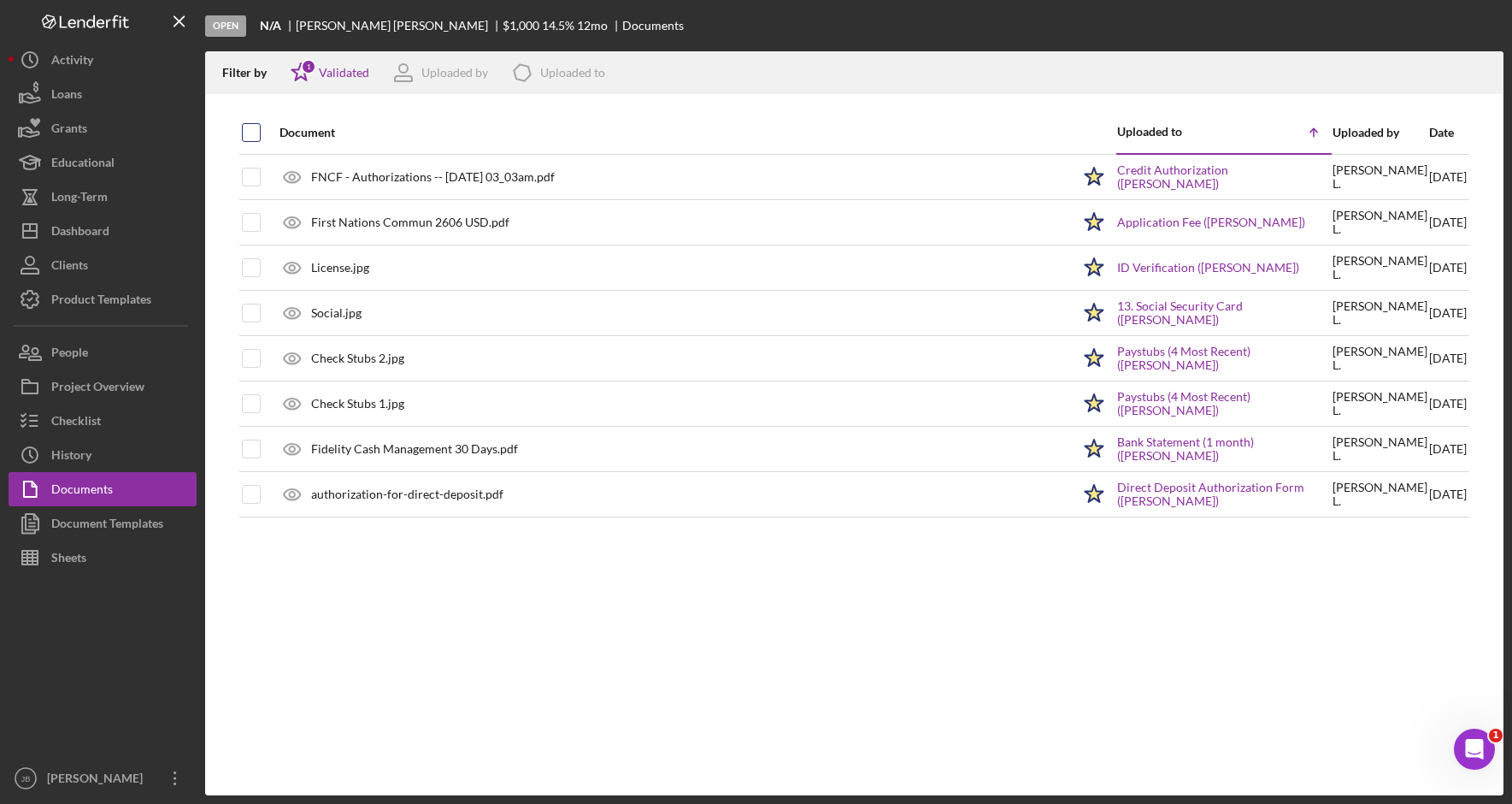
checkbox input "true"
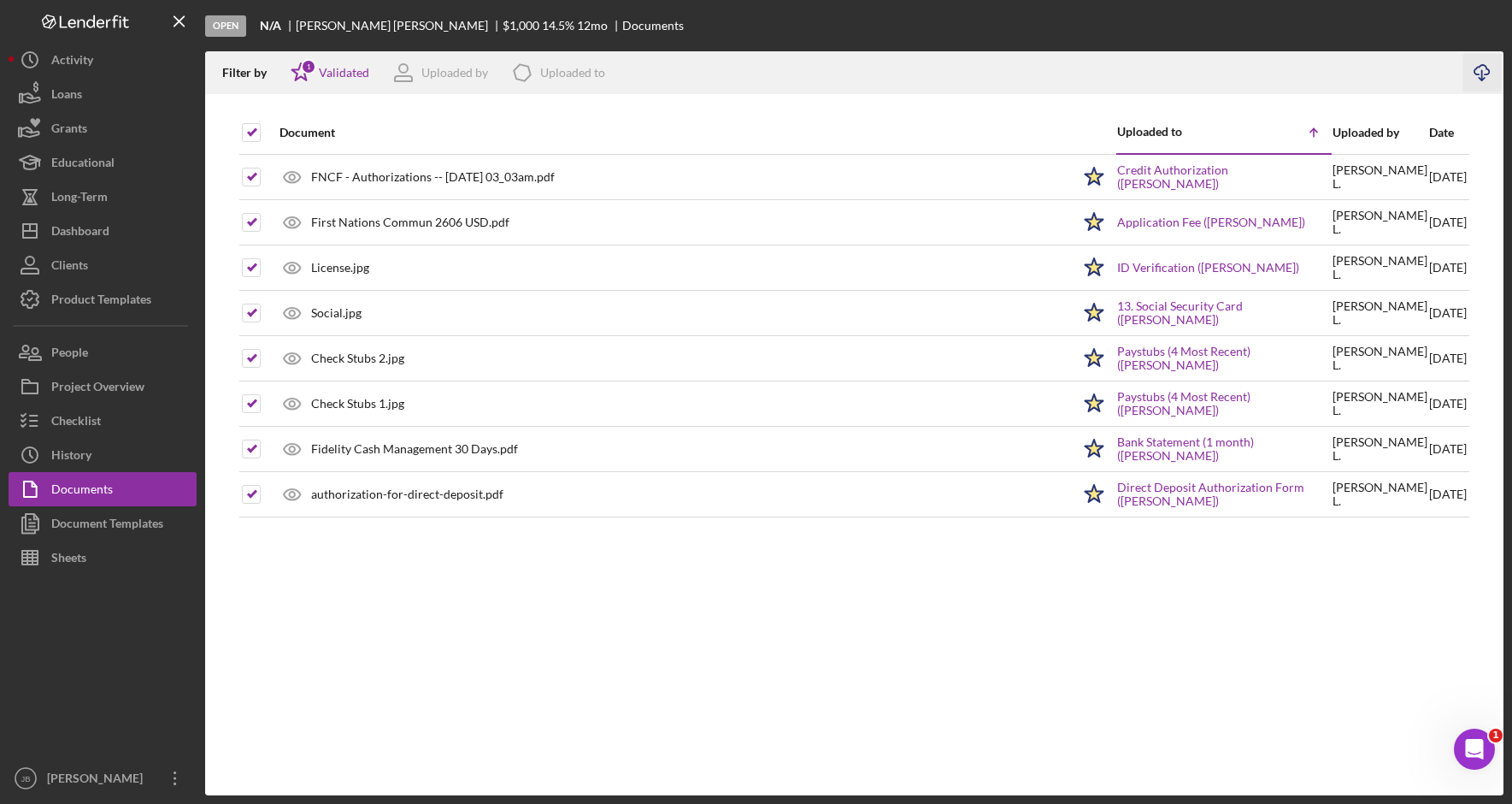
click at [1482, 77] on icon "Icon/Download" at bounding box center [1482, 73] width 38 height 38
click at [117, 234] on button "Icon/Dashboard Dashboard" at bounding box center [102, 230] width 188 height 34
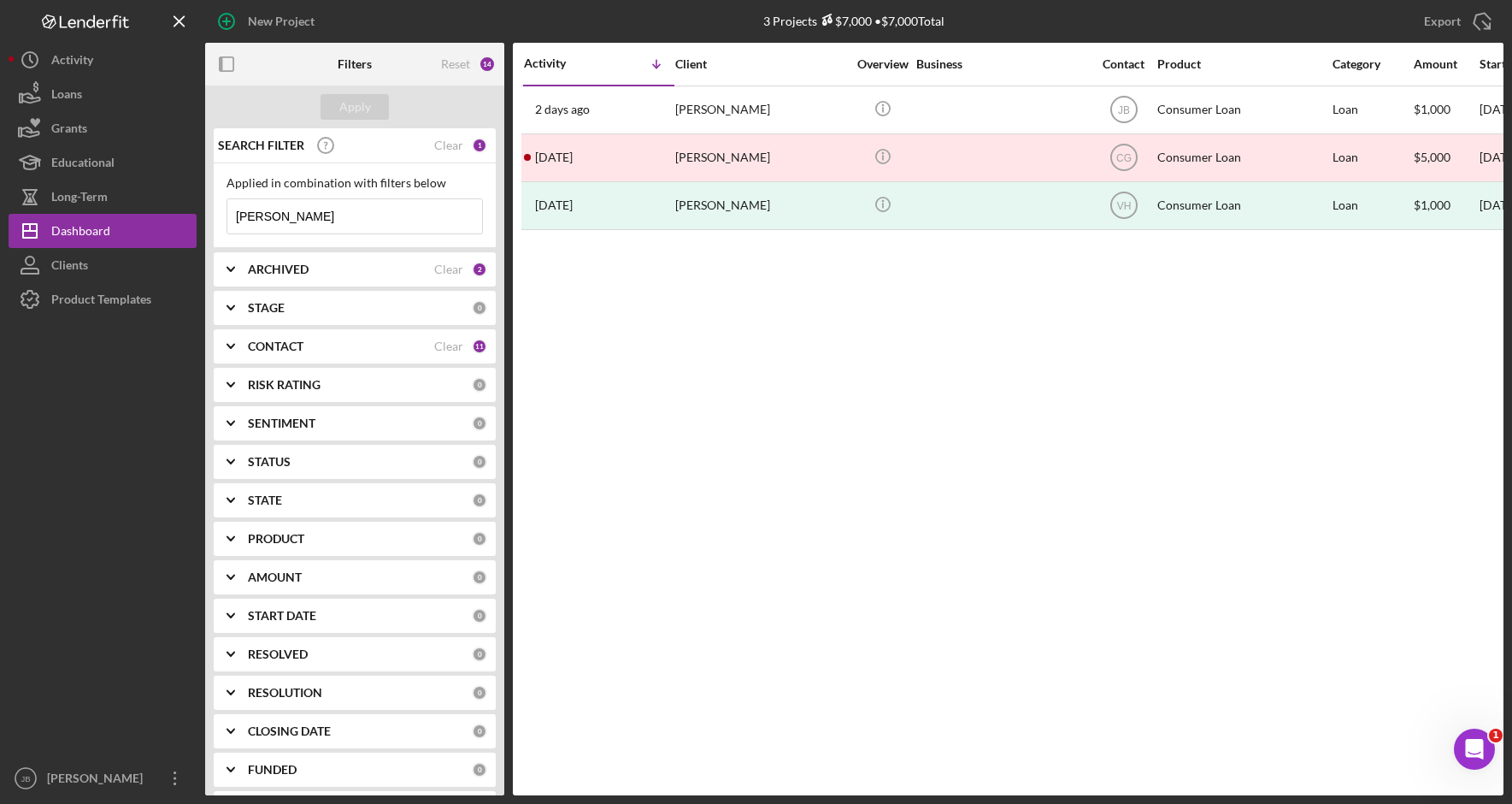
drag, startPoint x: 322, startPoint y: 221, endPoint x: 200, endPoint y: 220, distance: 122.0
click at [200, 220] on div "New Project 3 Projects $7,000 • $7,000 Total lachapelle Export Icon/Export Filt…" at bounding box center [756, 397] width 1495 height 795
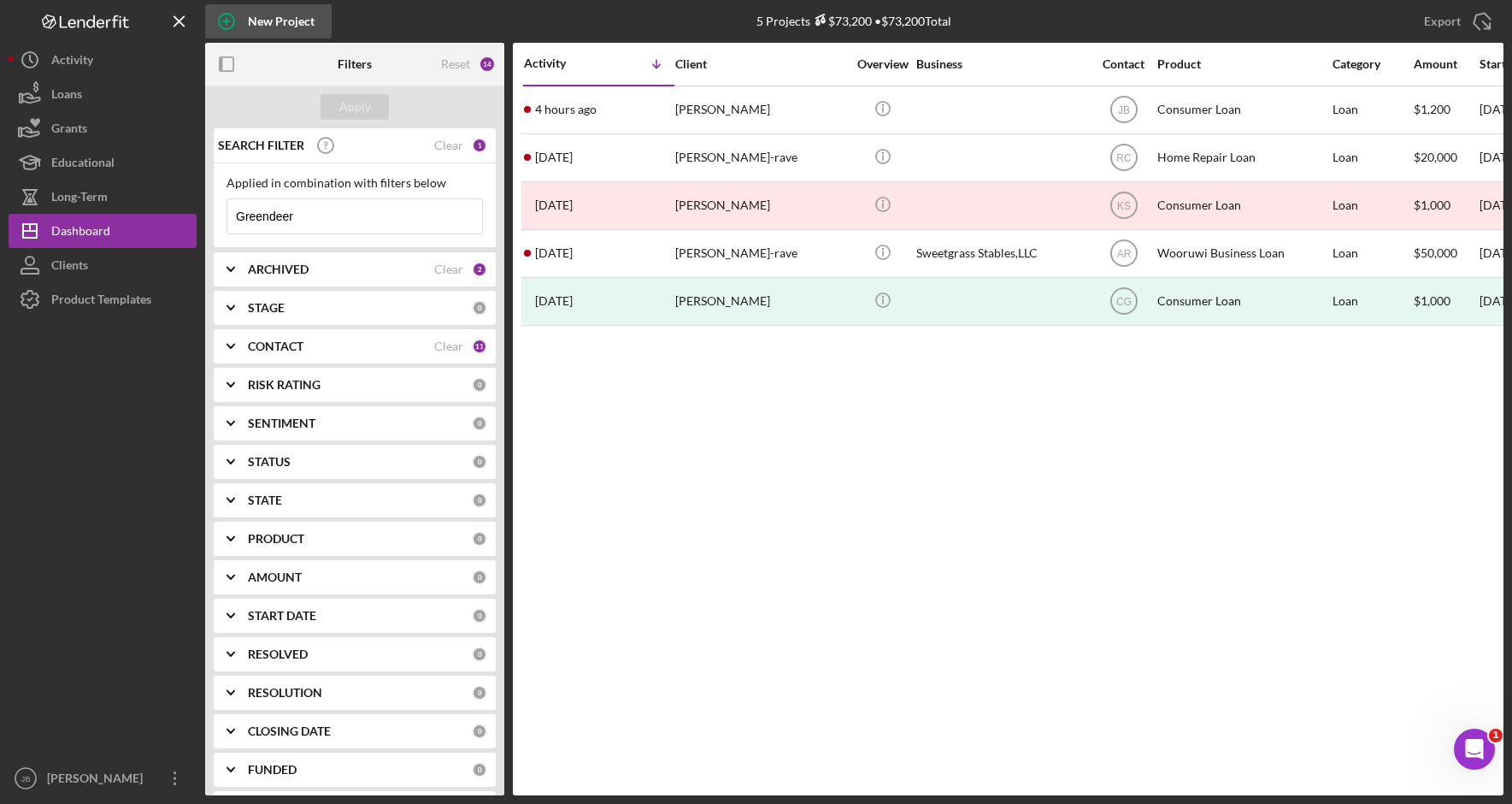
type input "Greendeer"
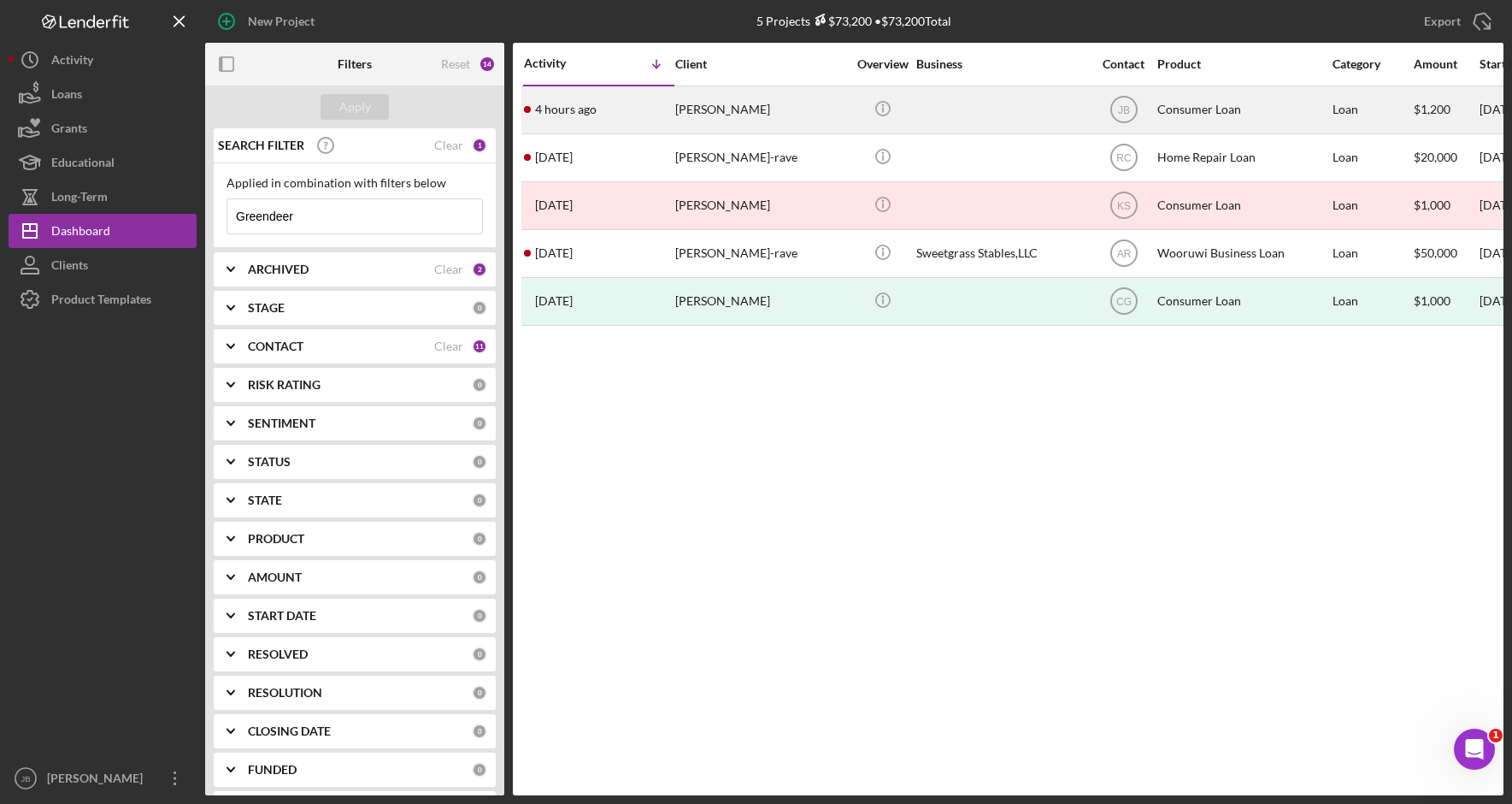
click at [749, 120] on div "Raquel Greendeer" at bounding box center [760, 110] width 171 height 45
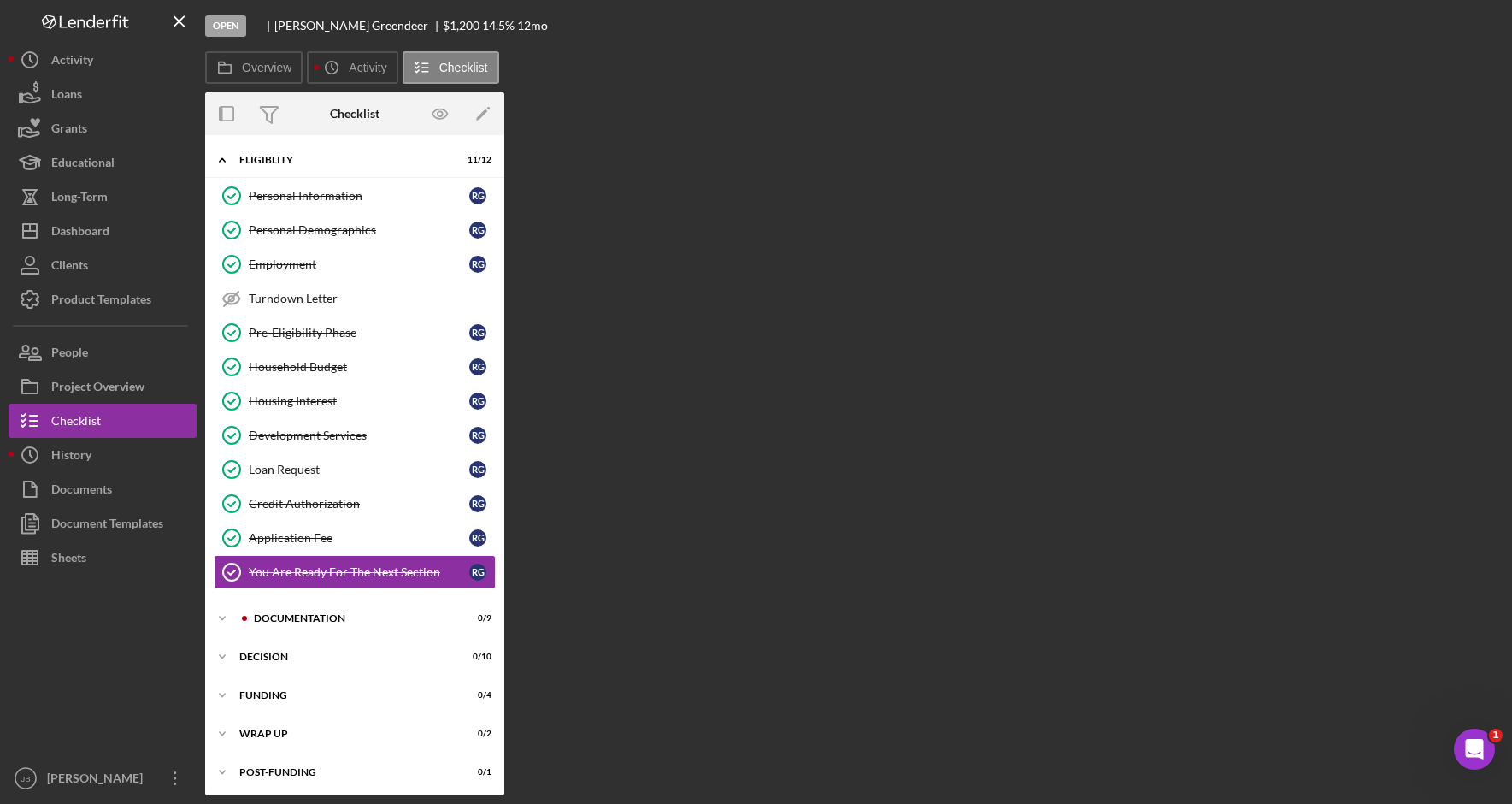
scroll to position [3, 0]
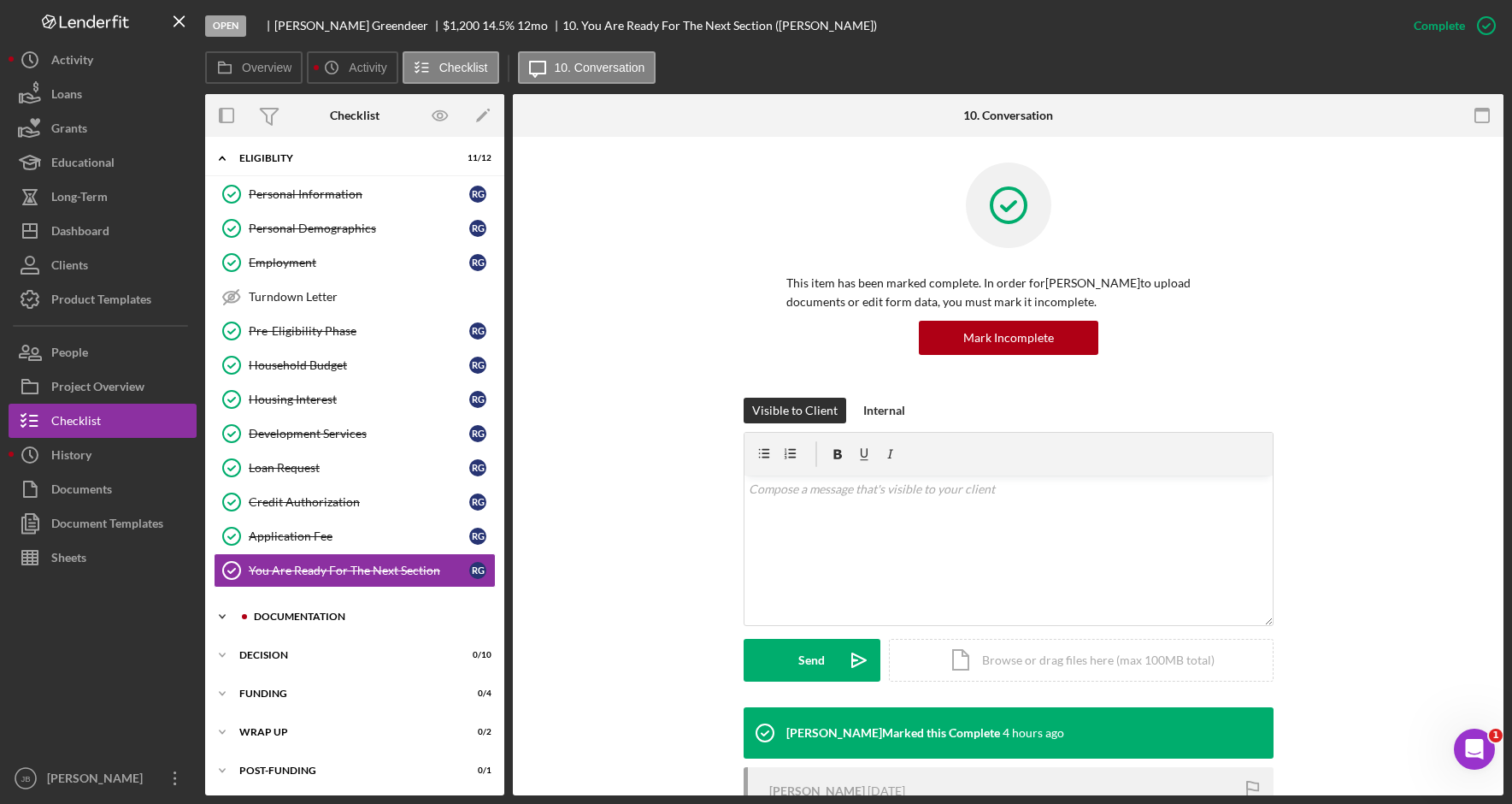
click at [363, 625] on div "Icon/Expander Documentation 0 / 9" at bounding box center [355, 616] width 299 height 34
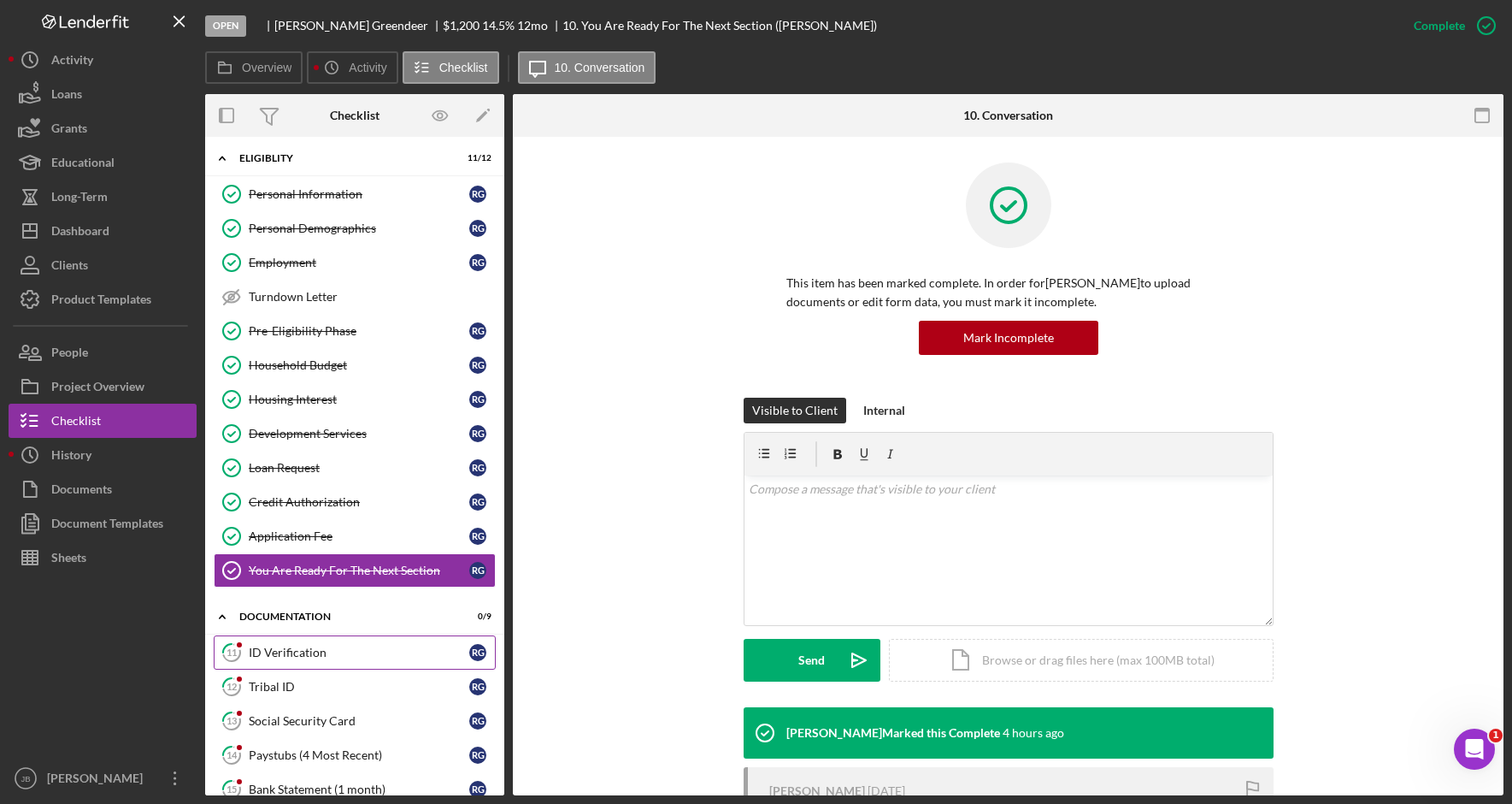
click at [365, 654] on div "ID Verification" at bounding box center [359, 653] width 220 height 14
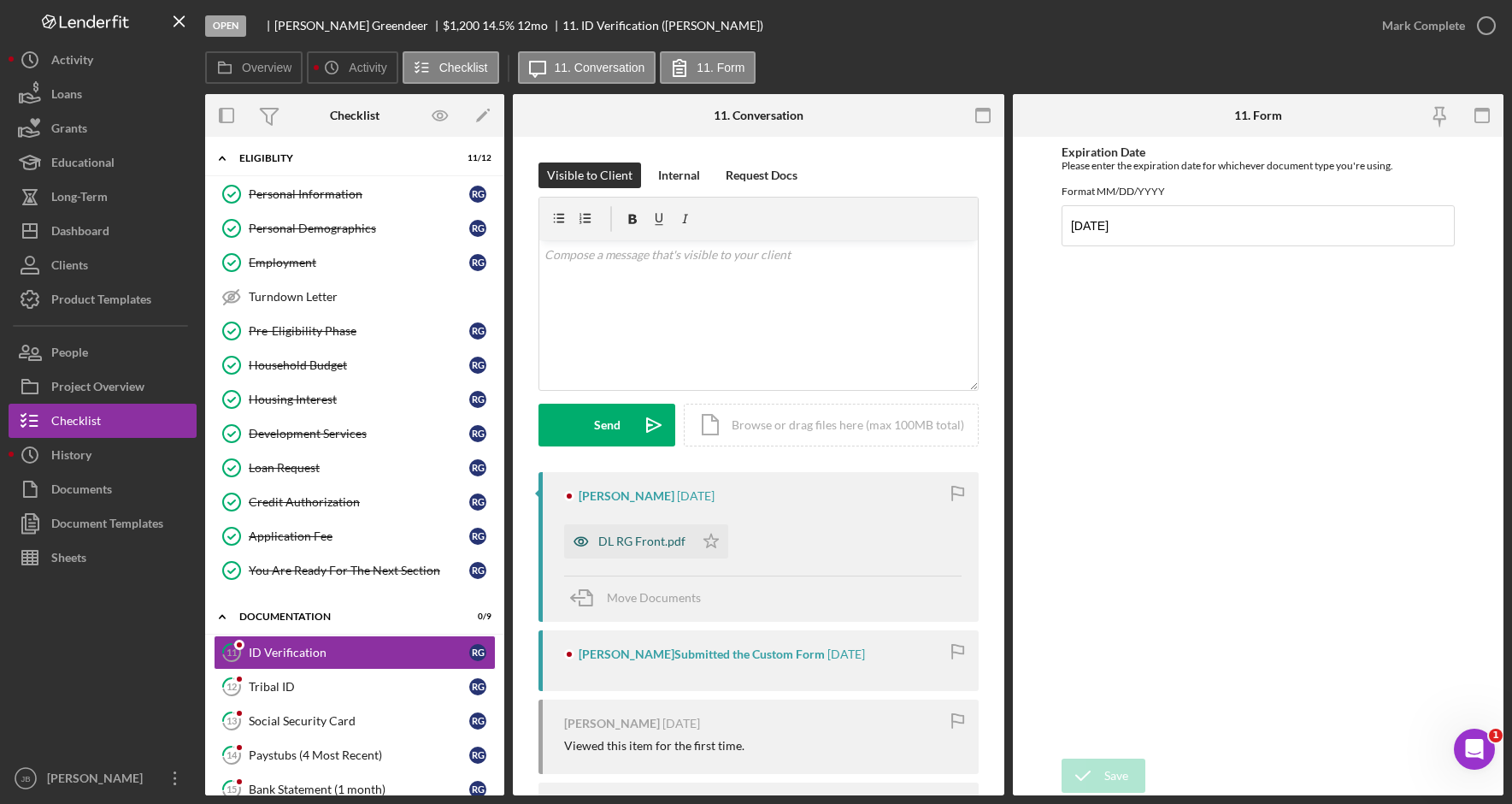
click at [667, 528] on div "DL RG Front.pdf" at bounding box center [629, 541] width 130 height 34
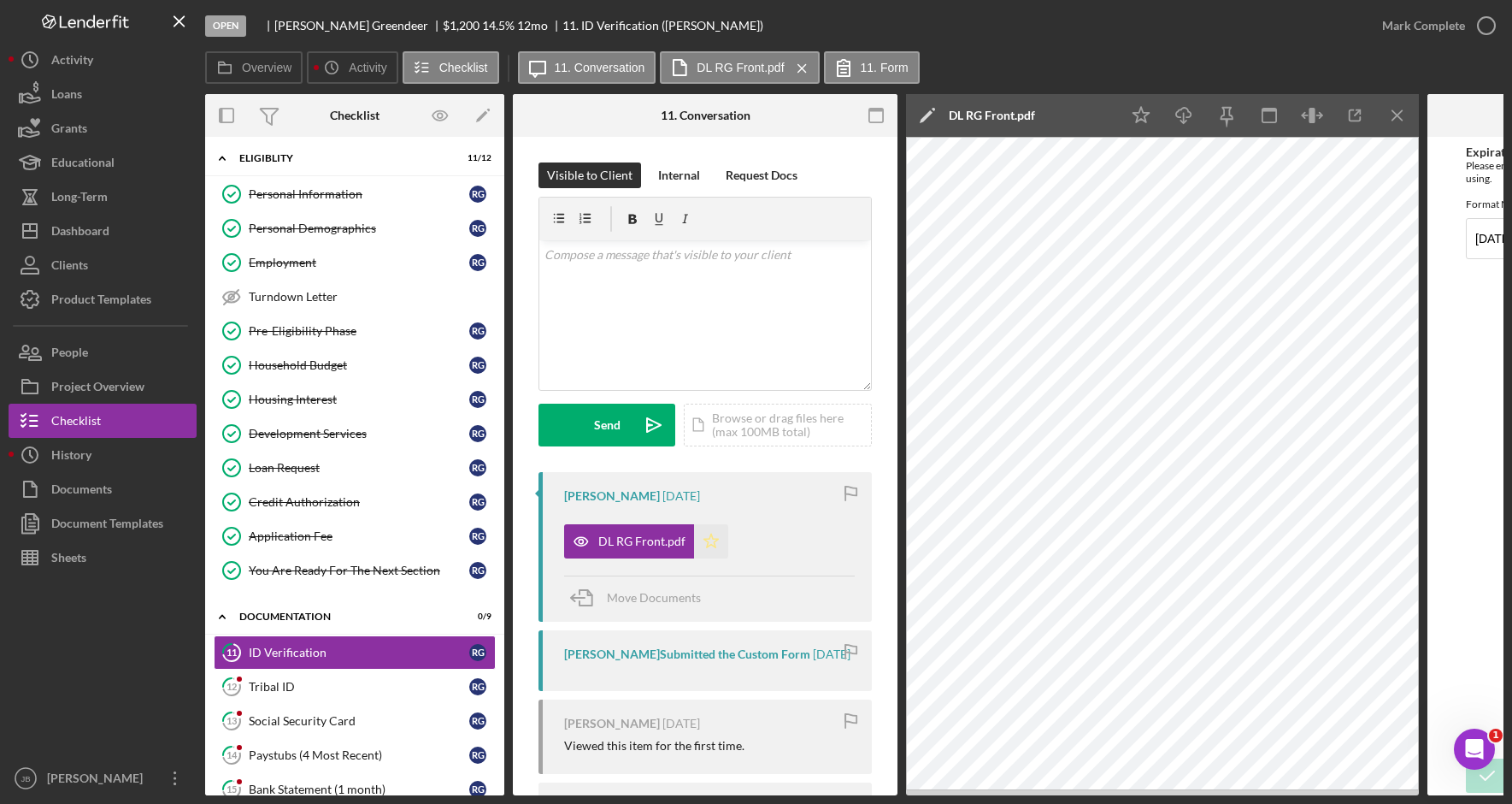
click at [706, 540] on polygon "button" at bounding box center [711, 541] width 15 height 14
click at [1482, 31] on icon "button" at bounding box center [1486, 25] width 43 height 43
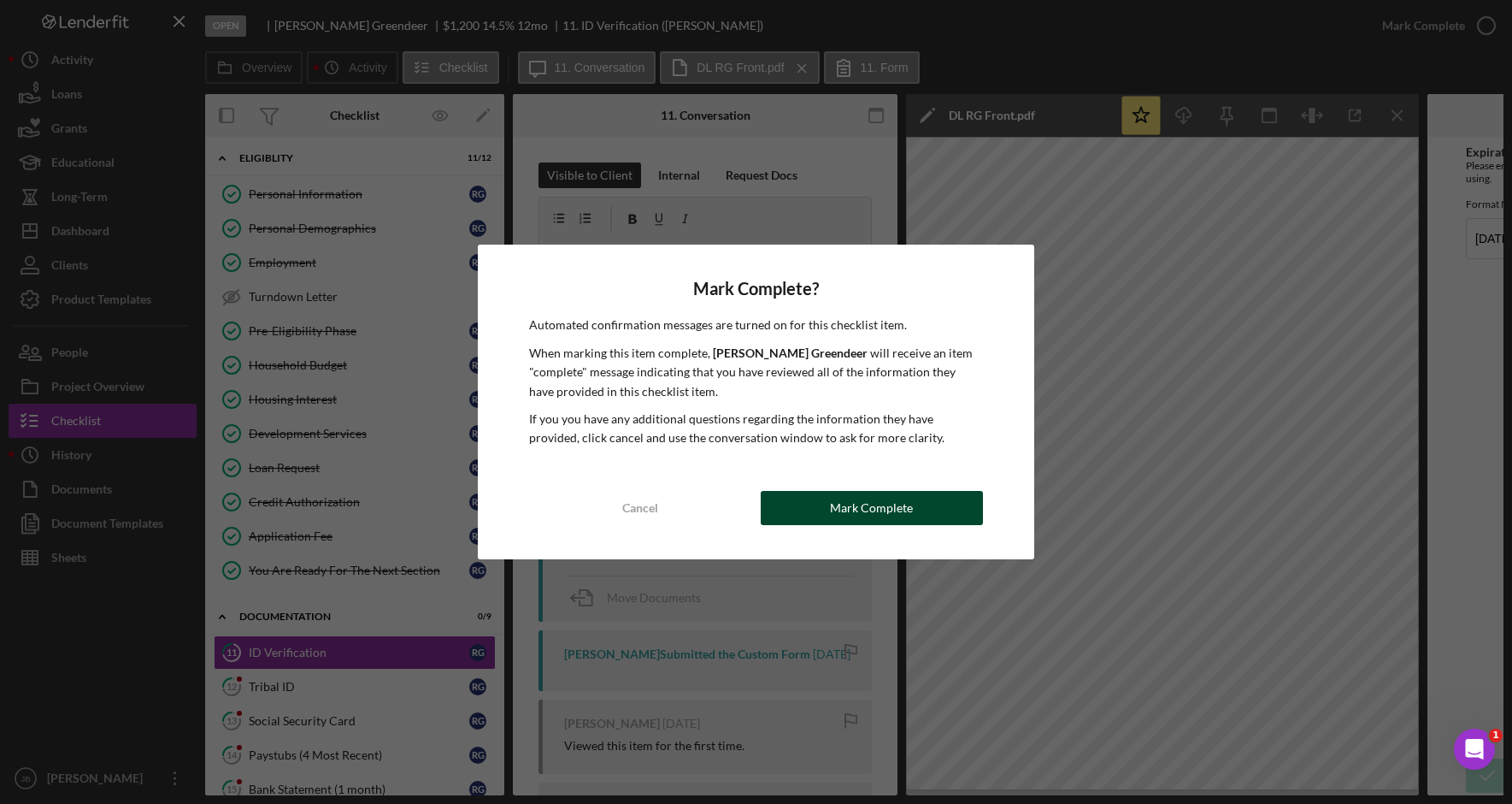
click at [830, 512] on button "Mark Complete" at bounding box center [872, 507] width 222 height 34
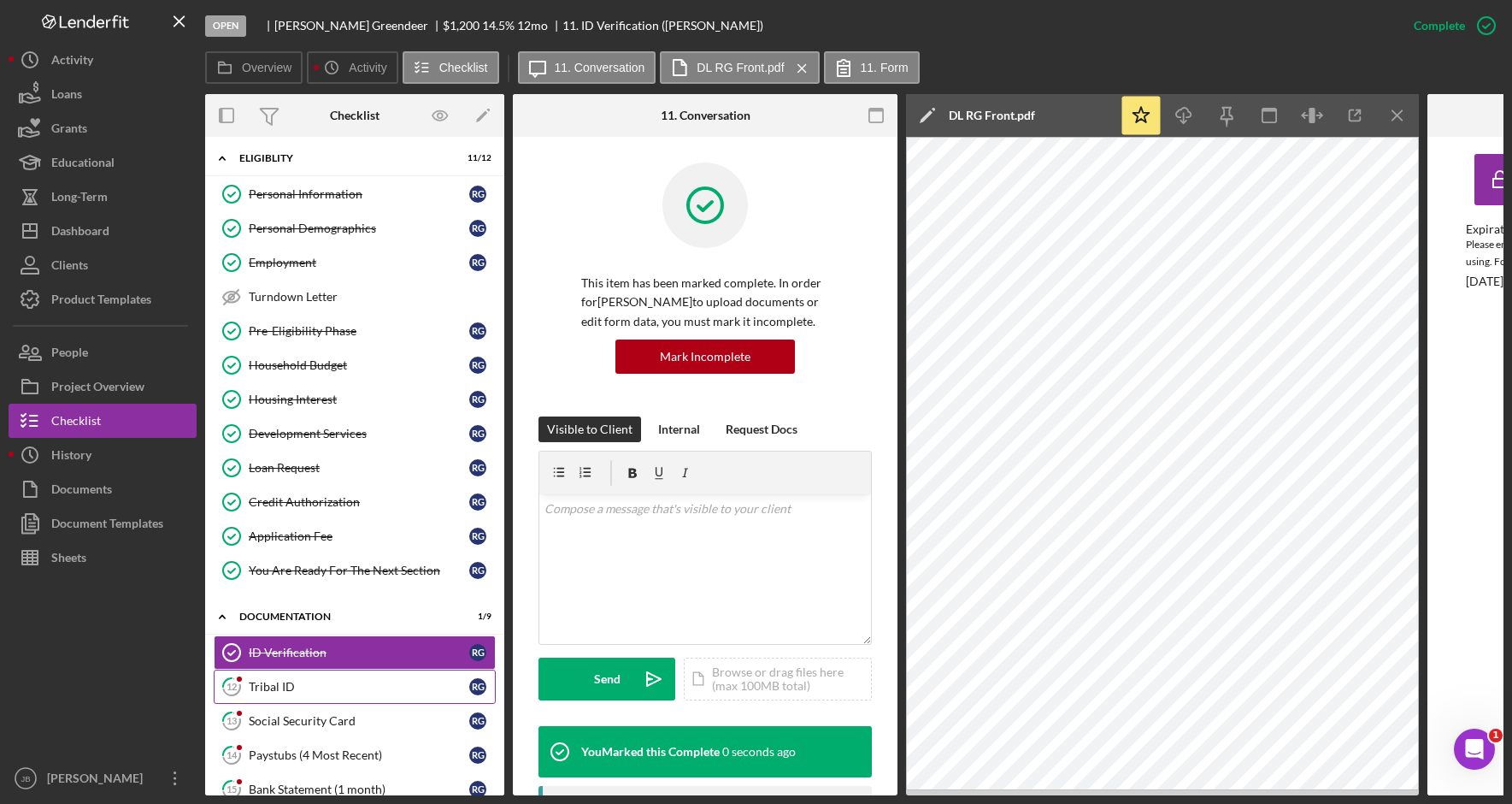
click at [392, 677] on link "12 Tribal ID R G" at bounding box center [354, 686] width 282 height 34
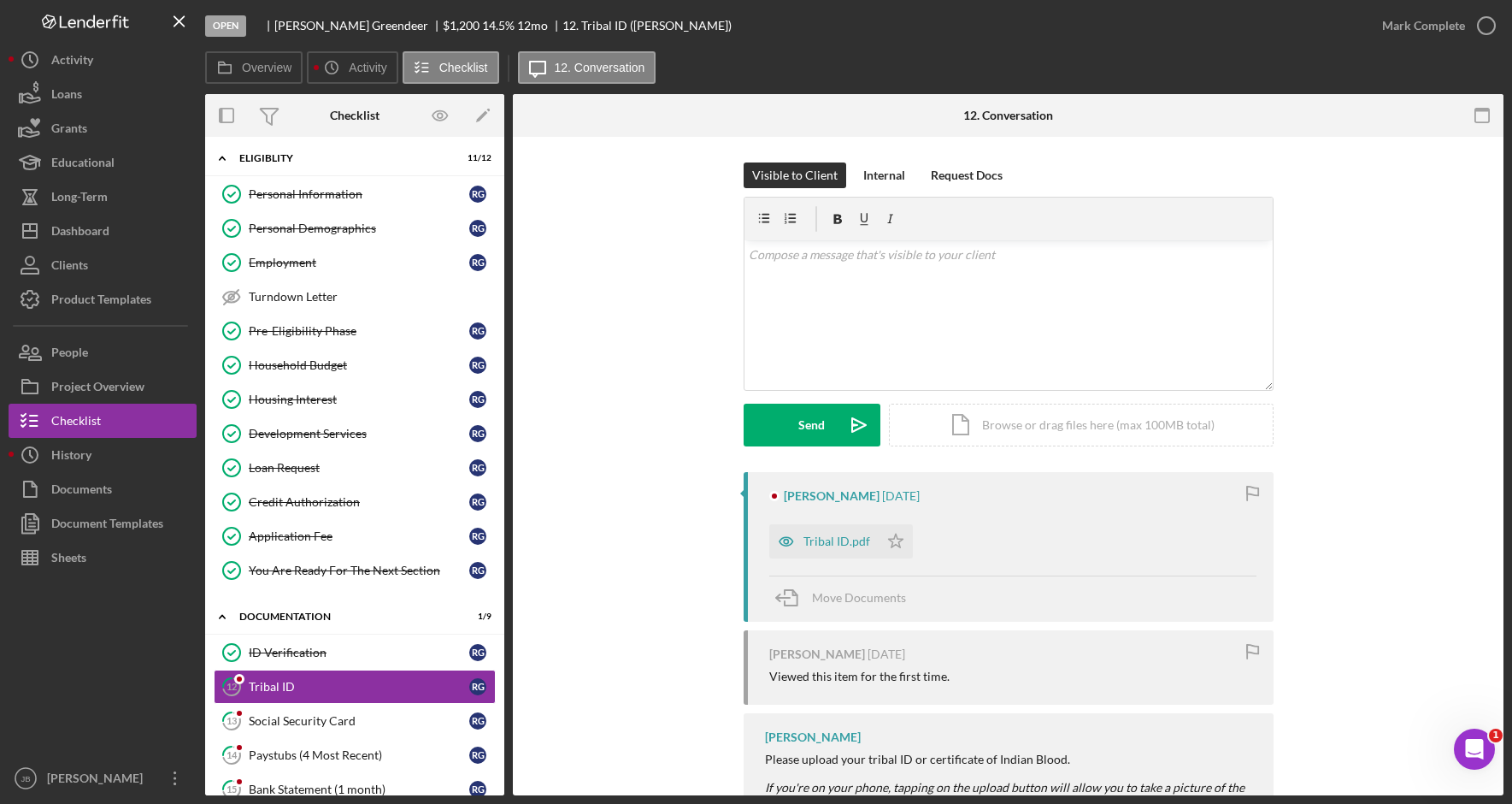
drag, startPoint x: 832, startPoint y: 542, endPoint x: 847, endPoint y: 542, distance: 15.0
click at [833, 542] on div "Tribal ID.pdf" at bounding box center [837, 542] width 66 height 14
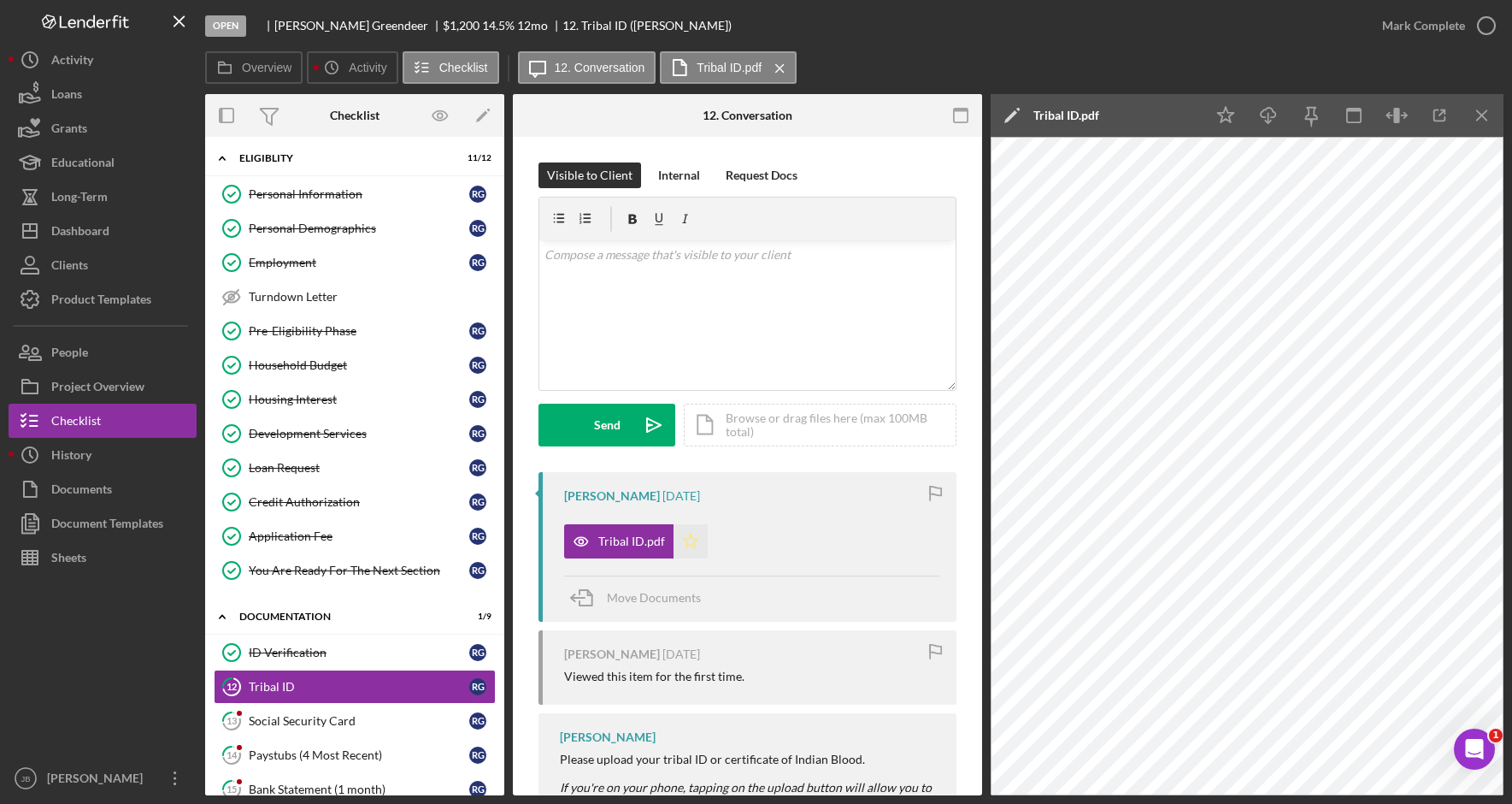
click at [693, 549] on icon "Icon/Star" at bounding box center [690, 541] width 34 height 34
click at [686, 544] on icon "Icon/Star" at bounding box center [690, 541] width 34 height 34
click at [692, 542] on polygon "button" at bounding box center [691, 541] width 15 height 14
click at [1490, 117] on icon "Icon/Menu Close" at bounding box center [1482, 115] width 38 height 38
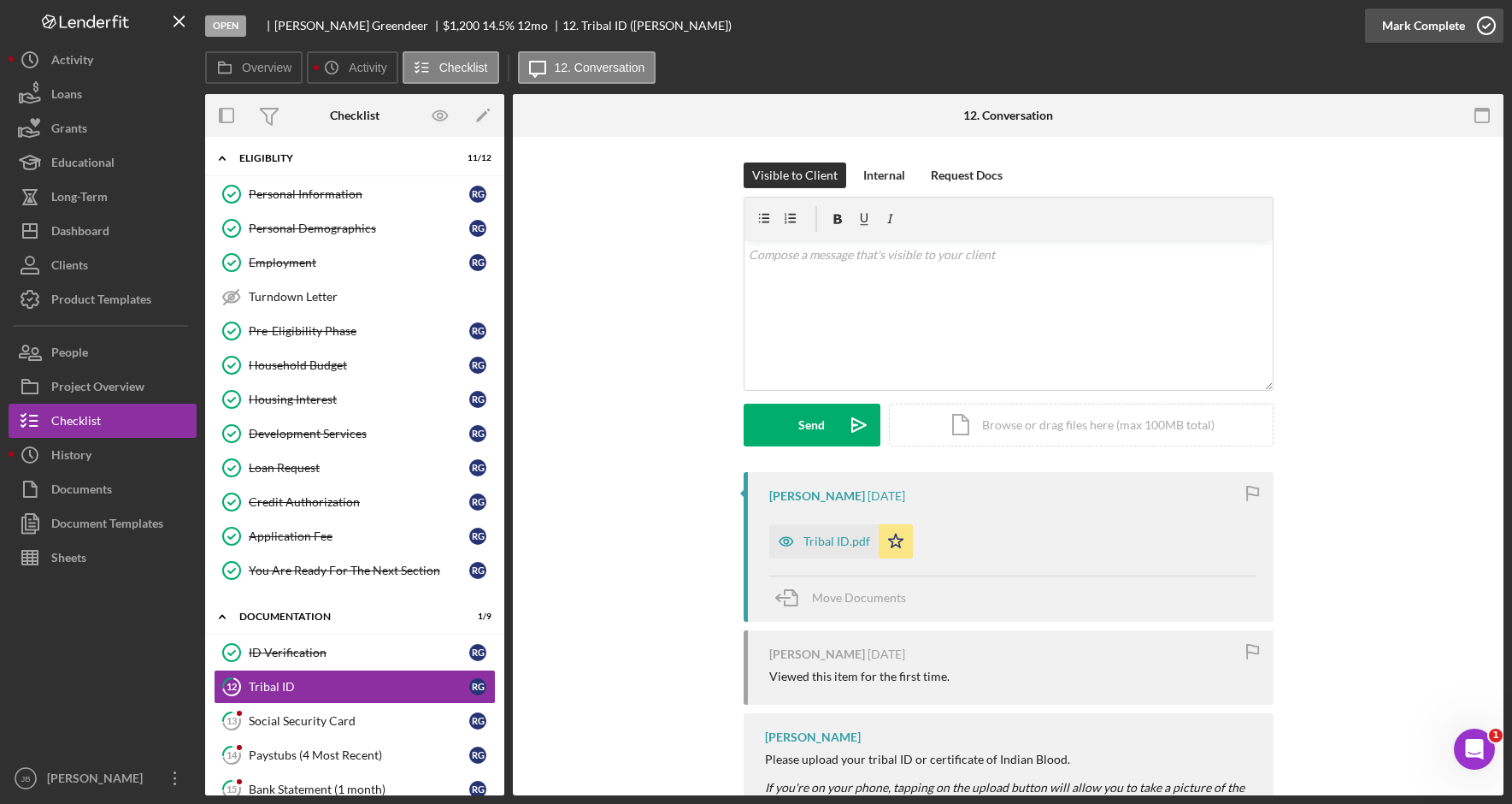
click at [1488, 35] on icon "button" at bounding box center [1486, 25] width 43 height 43
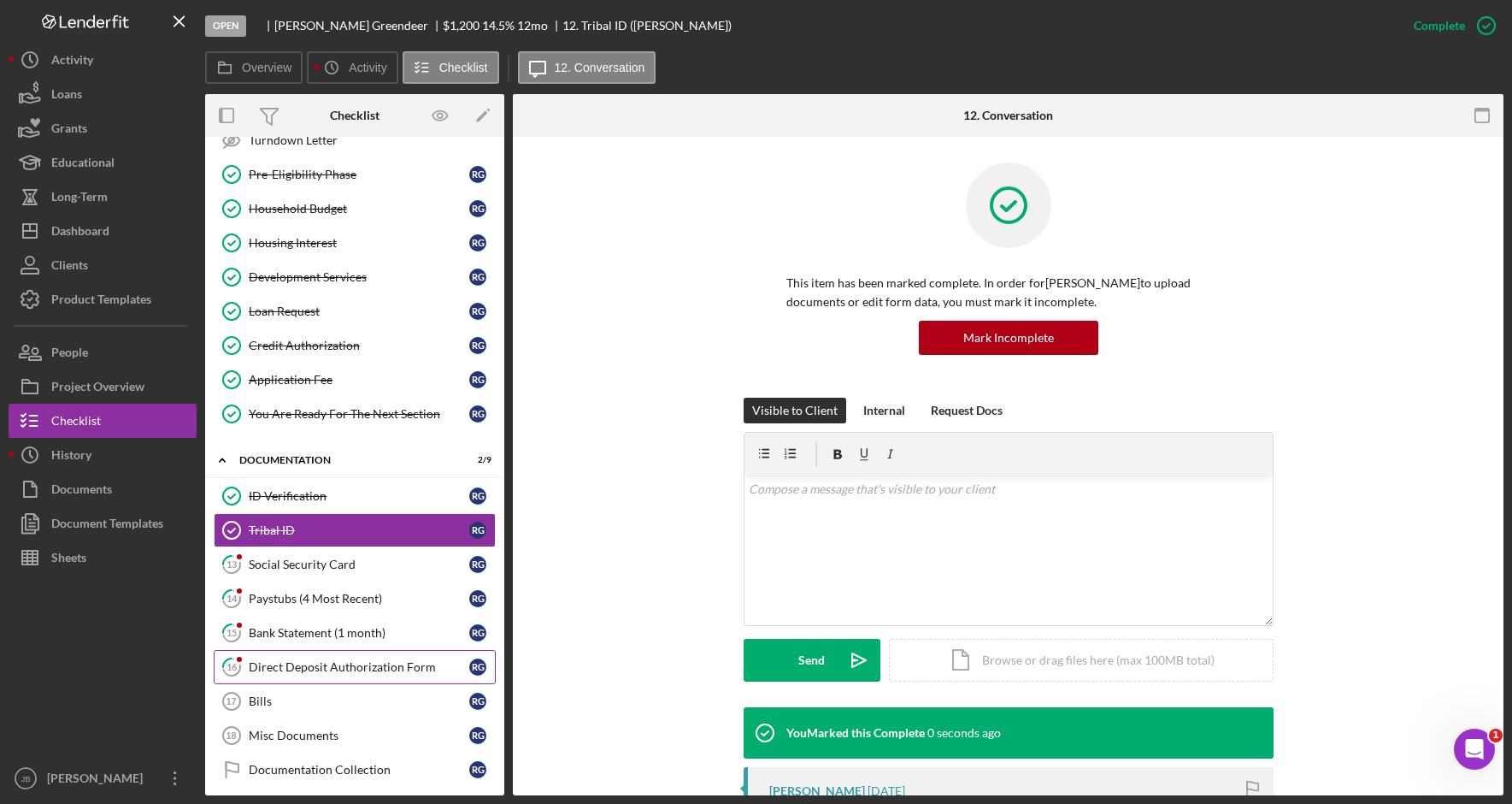
scroll to position [174, 0]
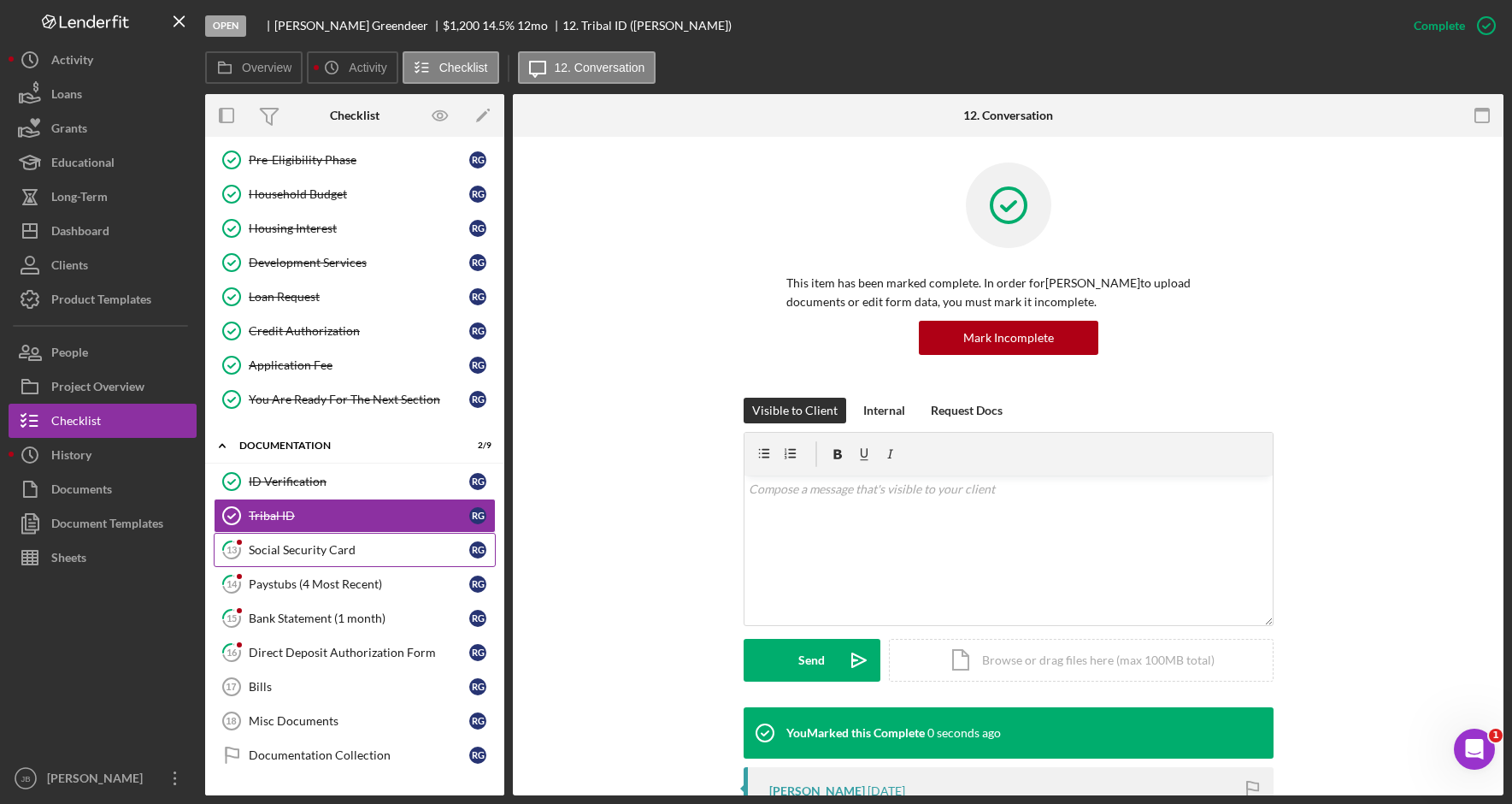
click at [390, 556] on div "Social Security Card" at bounding box center [359, 549] width 220 height 14
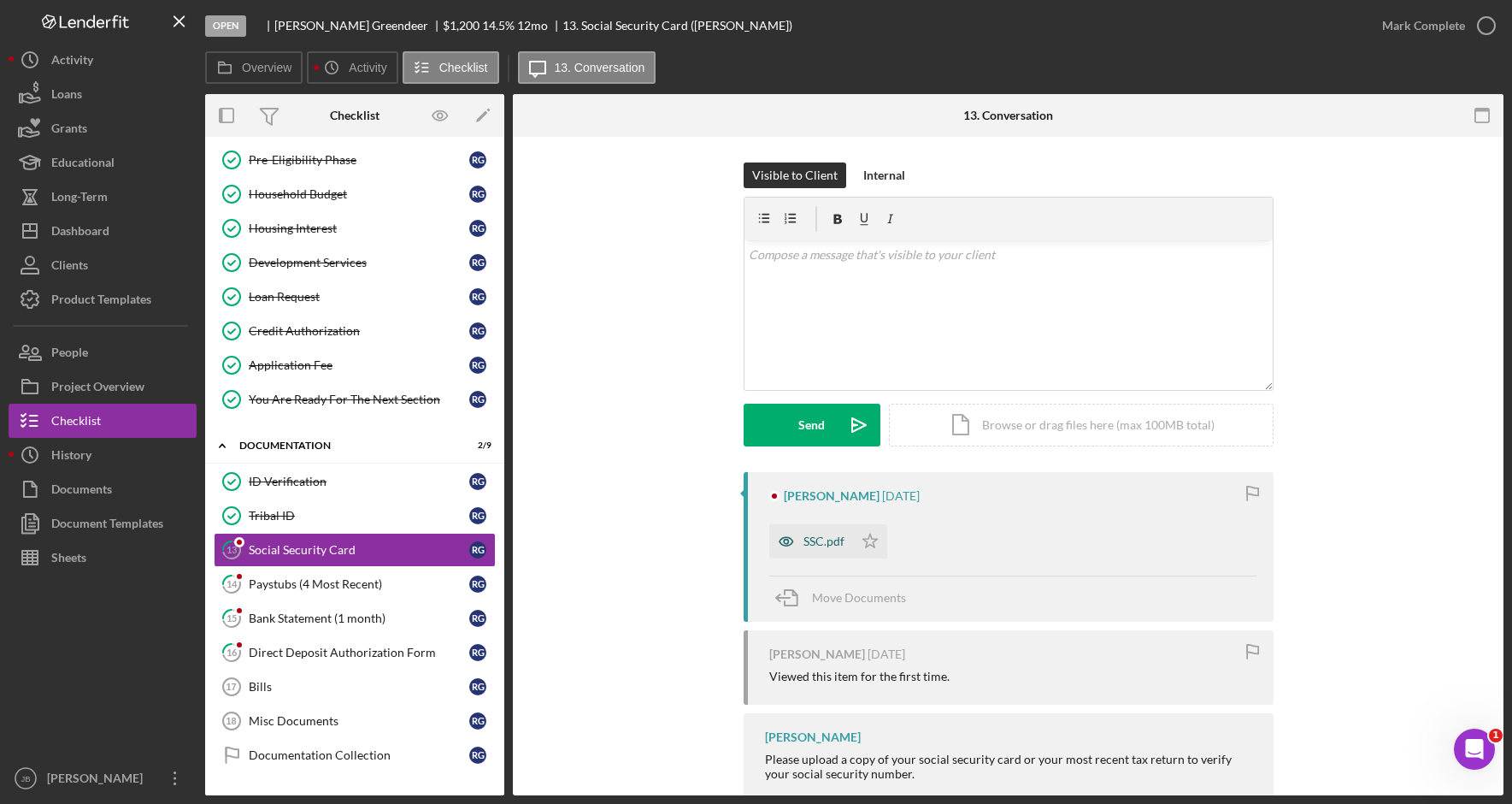
click at [831, 542] on div "SSC.pdf" at bounding box center [824, 542] width 41 height 14
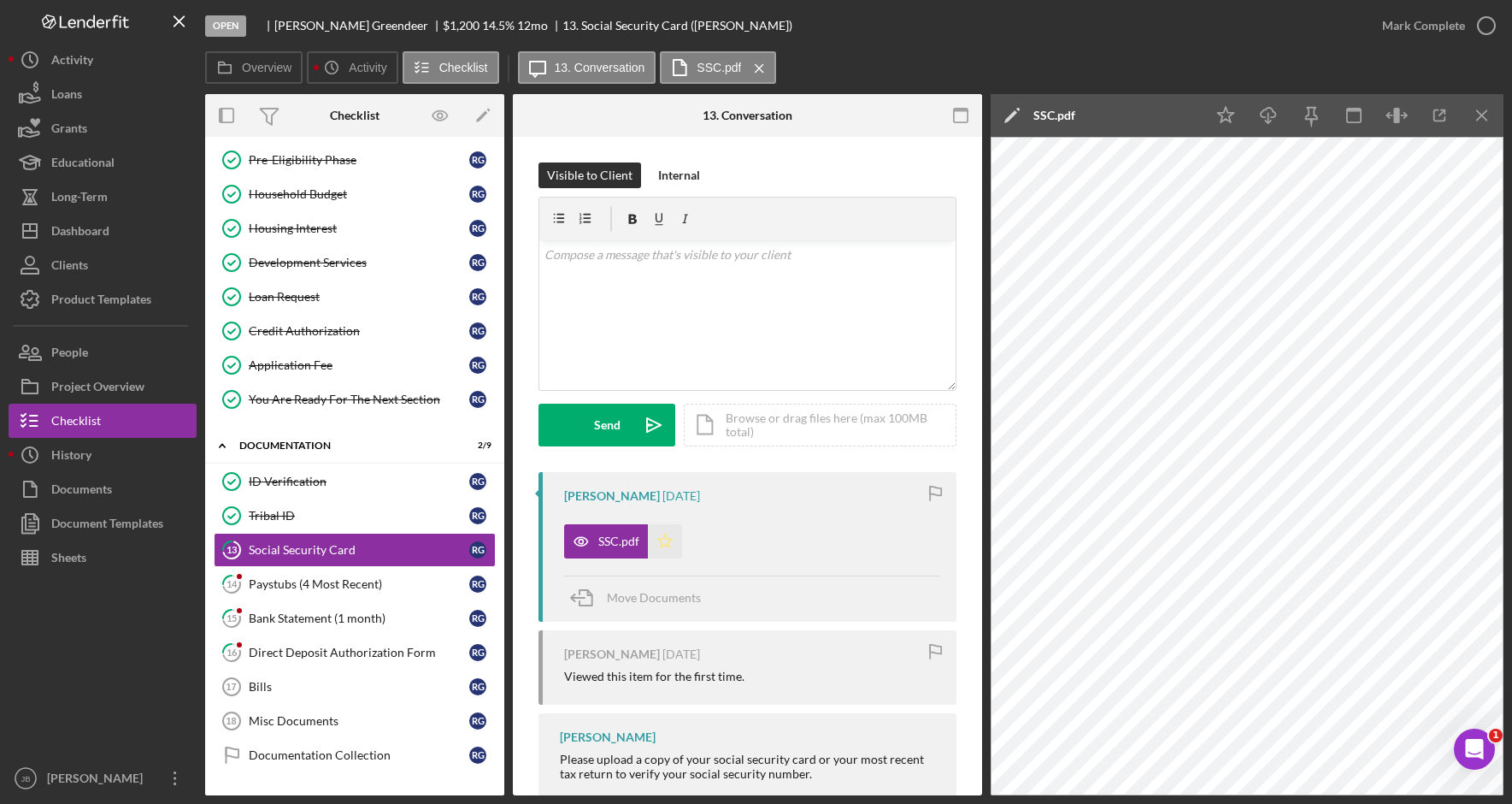
click at [665, 542] on icon "Icon/Star" at bounding box center [665, 541] width 34 height 34
click at [1489, 118] on icon "Icon/Menu Close" at bounding box center [1482, 115] width 38 height 38
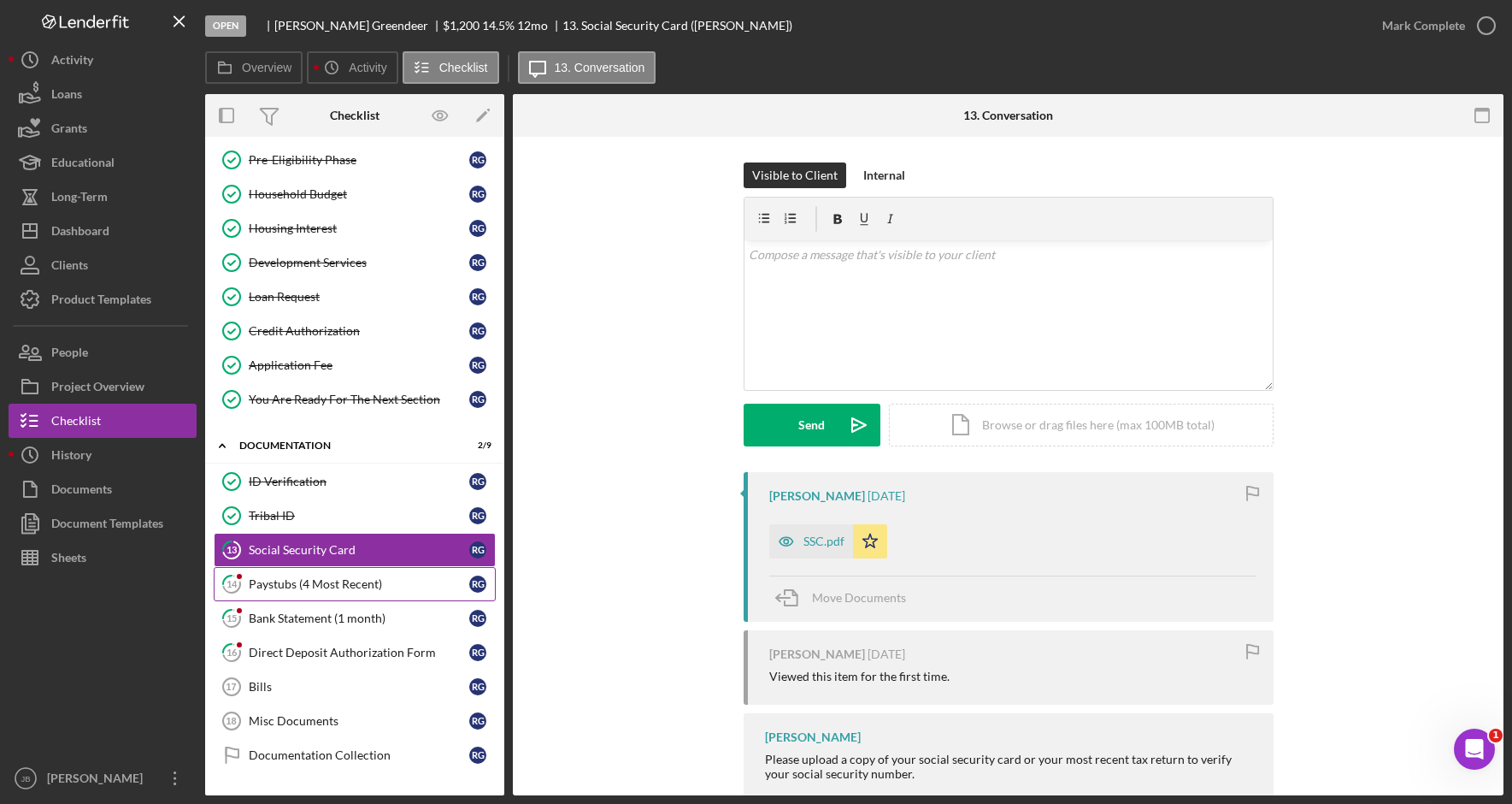
click at [390, 577] on div "Paystubs (4 Most Recent)" at bounding box center [359, 584] width 220 height 14
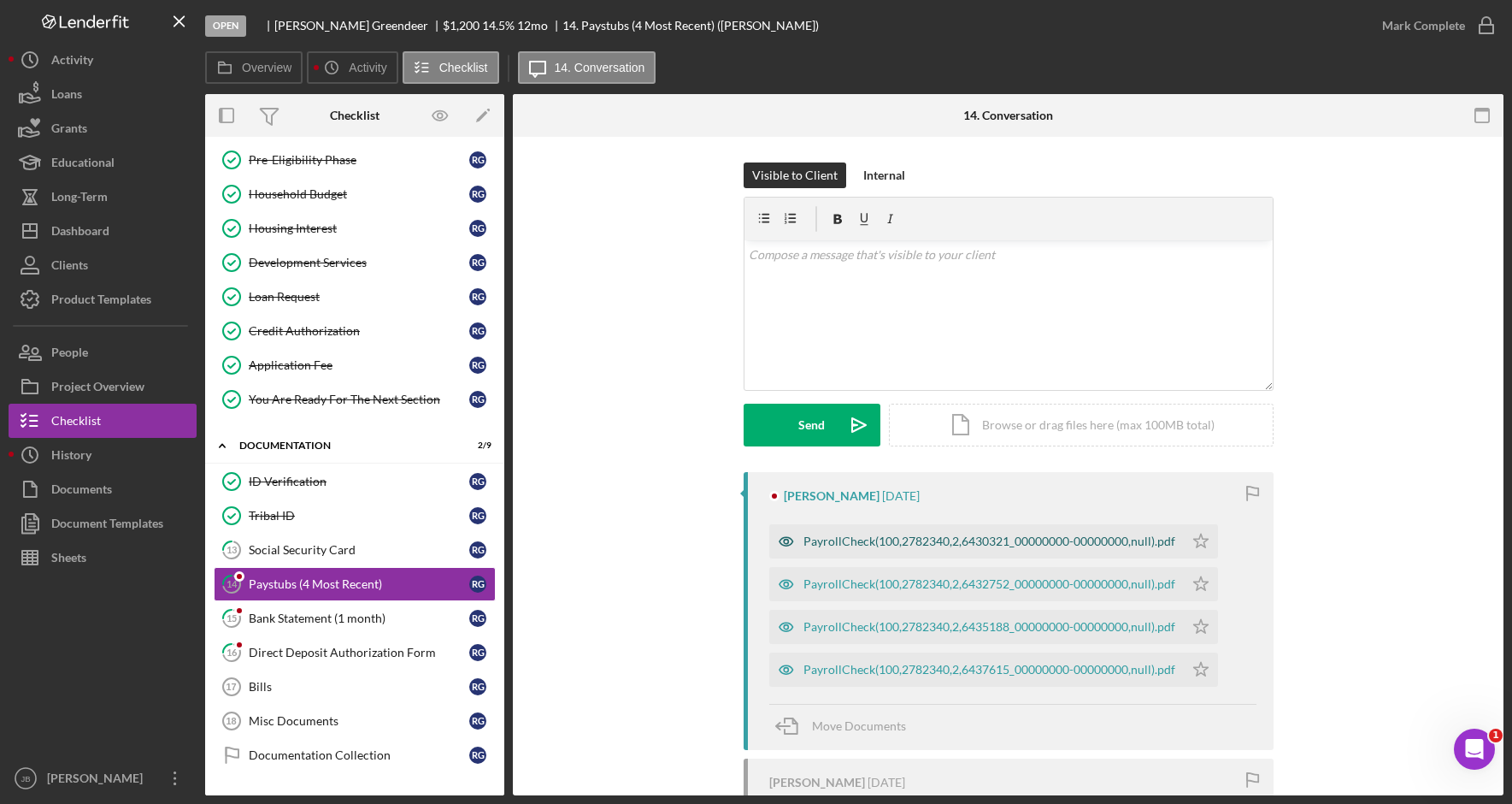
click at [1024, 550] on div "PayrollCheck(100,2782340,2,6430321_00000000-00000000,null).pdf" at bounding box center [976, 541] width 415 height 34
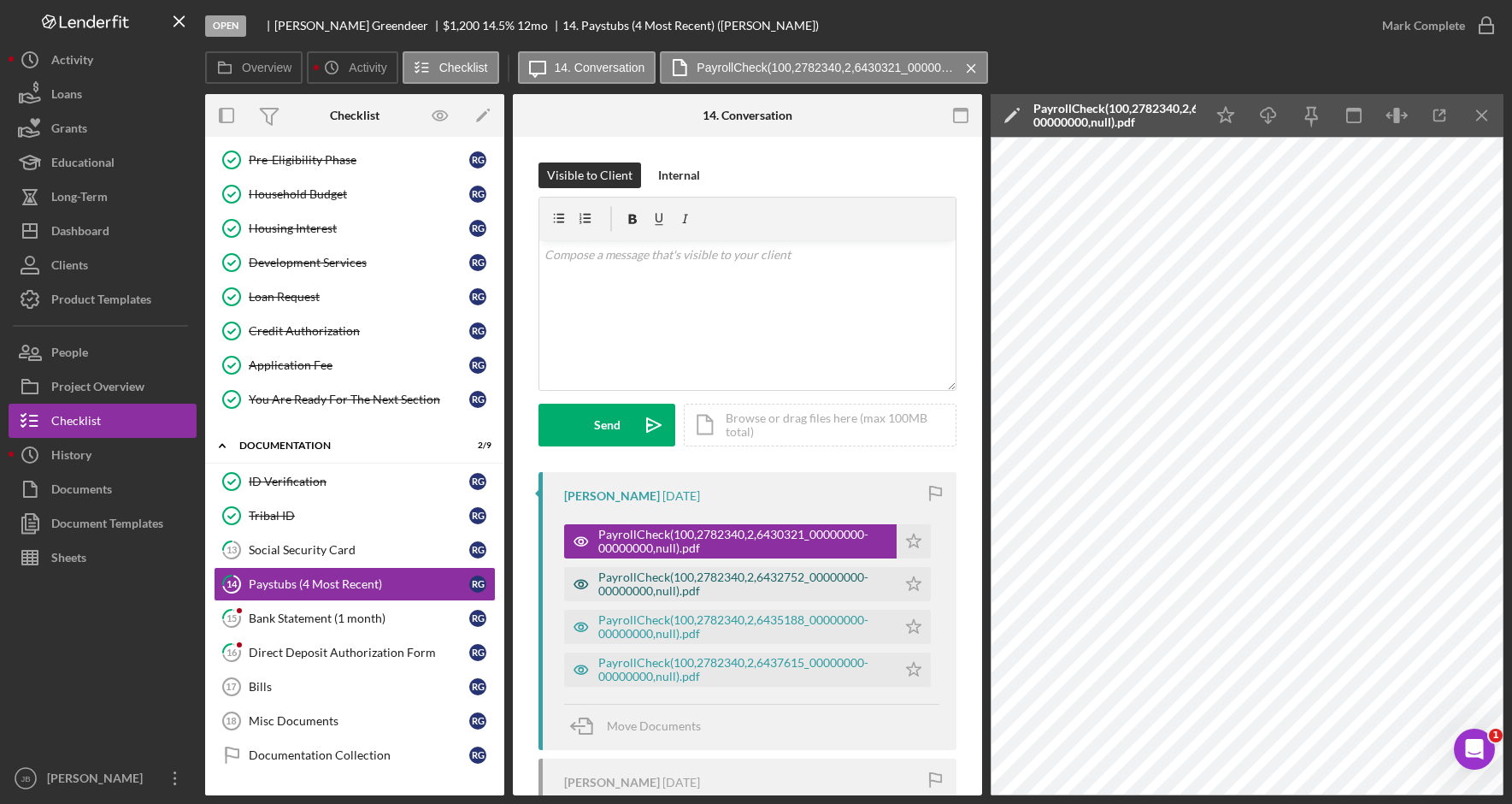
click at [808, 595] on div "PayrollCheck(100,2782340,2,6432752_00000000-00000000,null).pdf" at bounding box center [742, 584] width 289 height 27
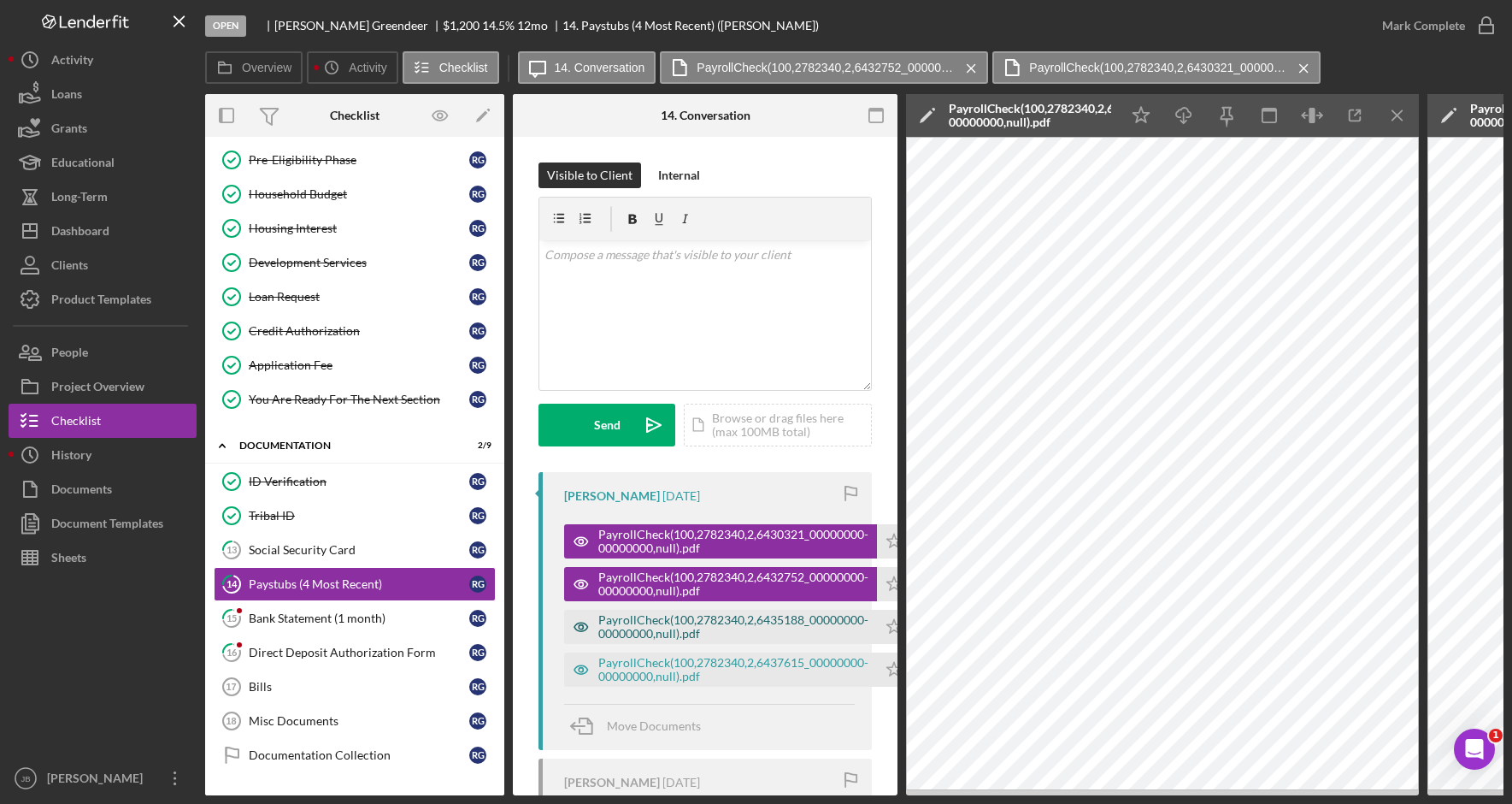
click at [820, 630] on div "PayrollCheck(100,2782340,2,6435188_00000000-00000000,null).pdf" at bounding box center [733, 626] width 270 height 27
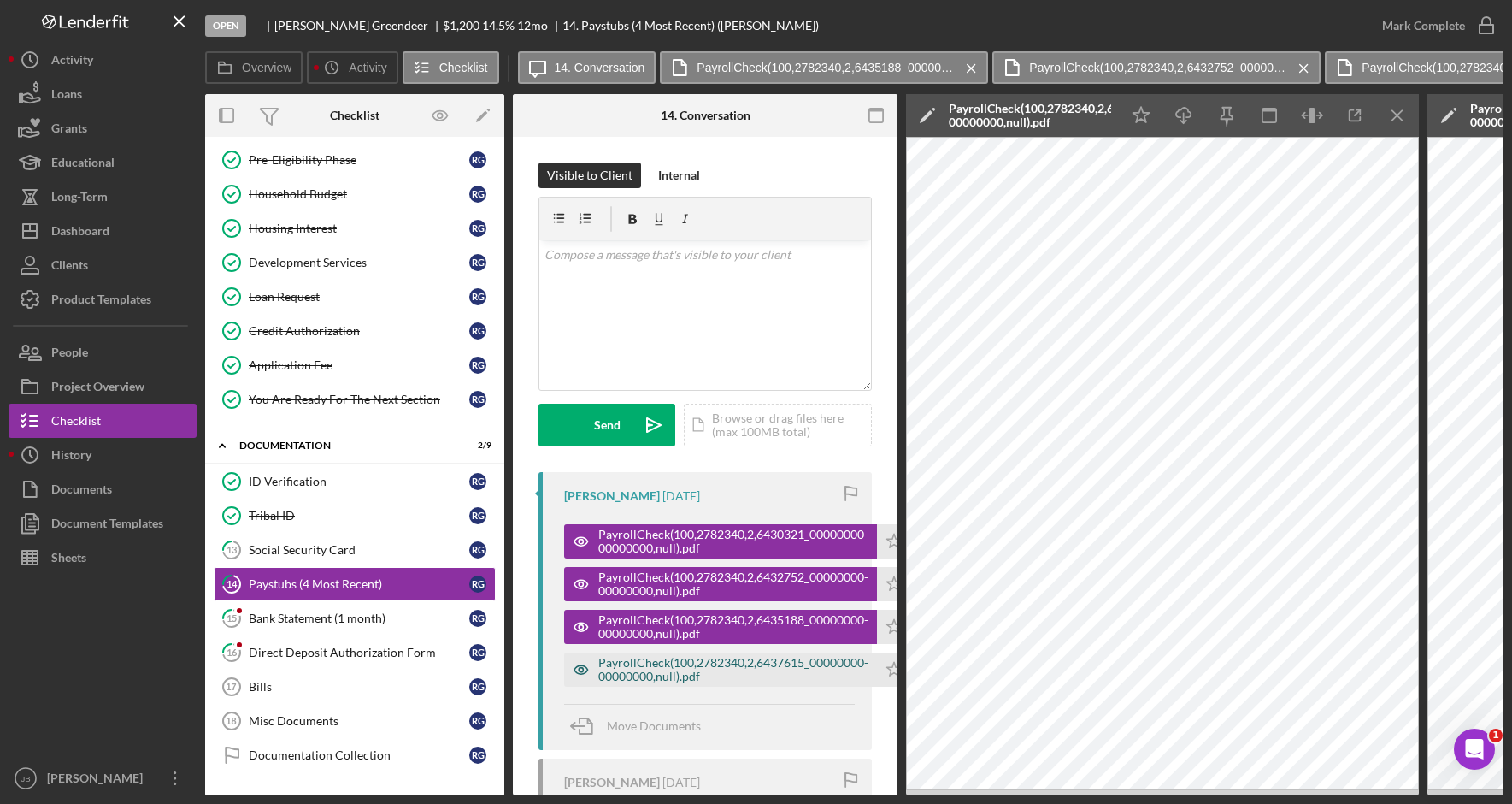
click at [804, 672] on div "PayrollCheck(100,2782340,2,6437615_00000000-00000000,null).pdf" at bounding box center [733, 668] width 270 height 27
click at [889, 671] on icon "Icon/Star" at bounding box center [894, 669] width 34 height 34
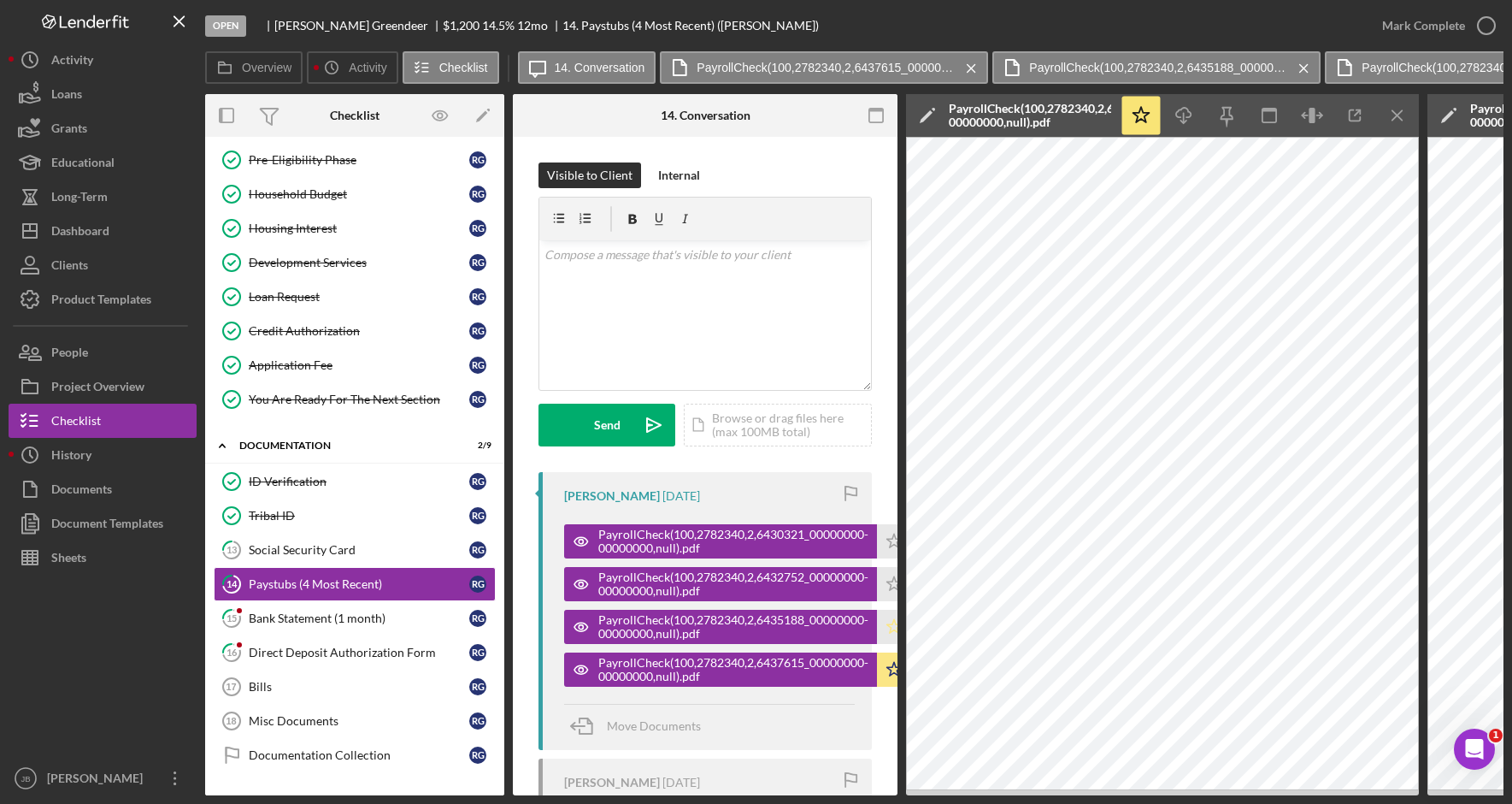
click at [890, 628] on polygon "button" at bounding box center [894, 626] width 15 height 14
click at [887, 580] on icon "Icon/Star" at bounding box center [894, 584] width 34 height 34
click at [890, 546] on polygon "button" at bounding box center [894, 541] width 15 height 14
click at [1485, 31] on icon "button" at bounding box center [1486, 25] width 43 height 43
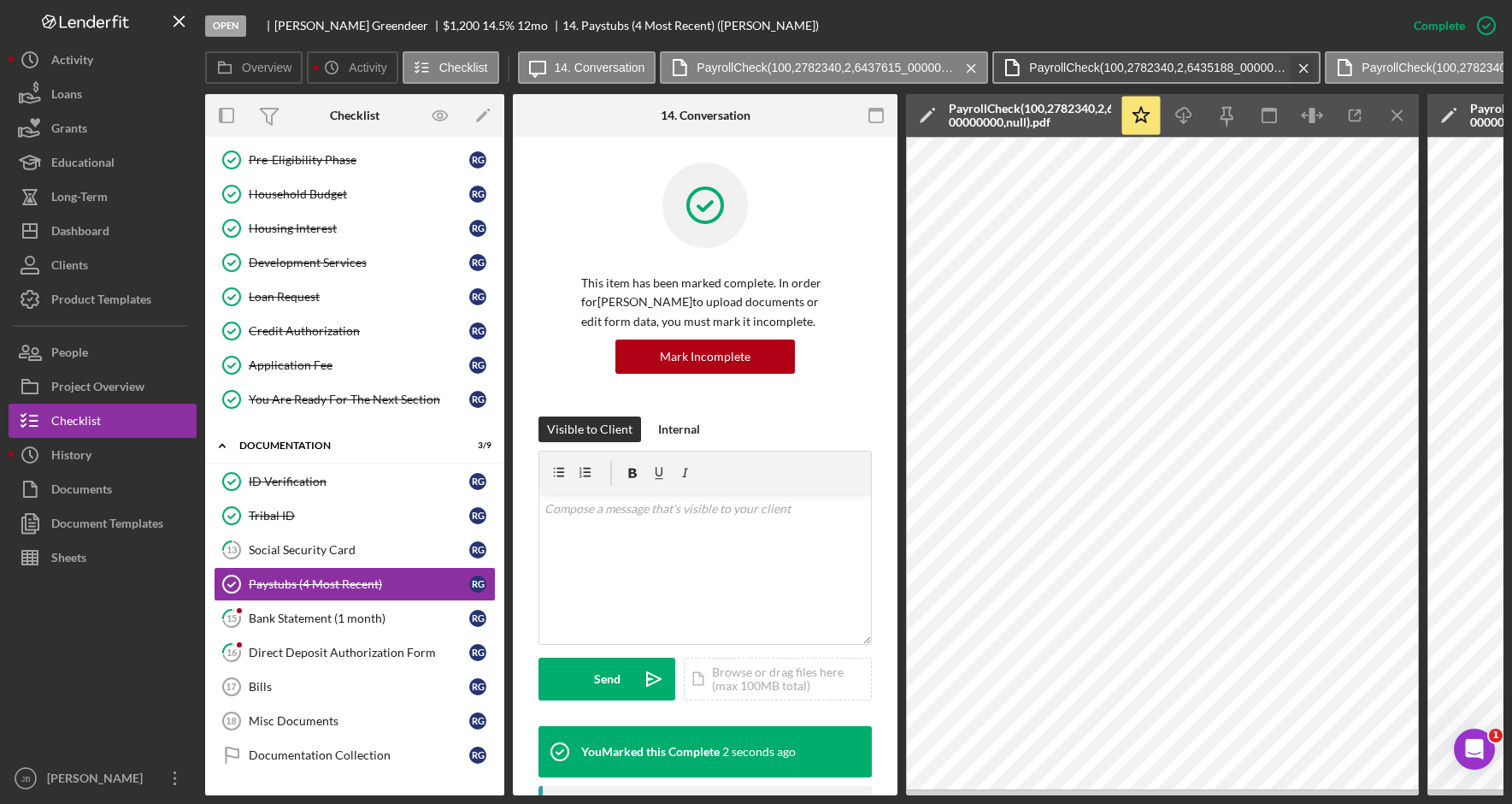
click at [1308, 73] on icon "Icon/Menu Close" at bounding box center [1304, 68] width 30 height 43
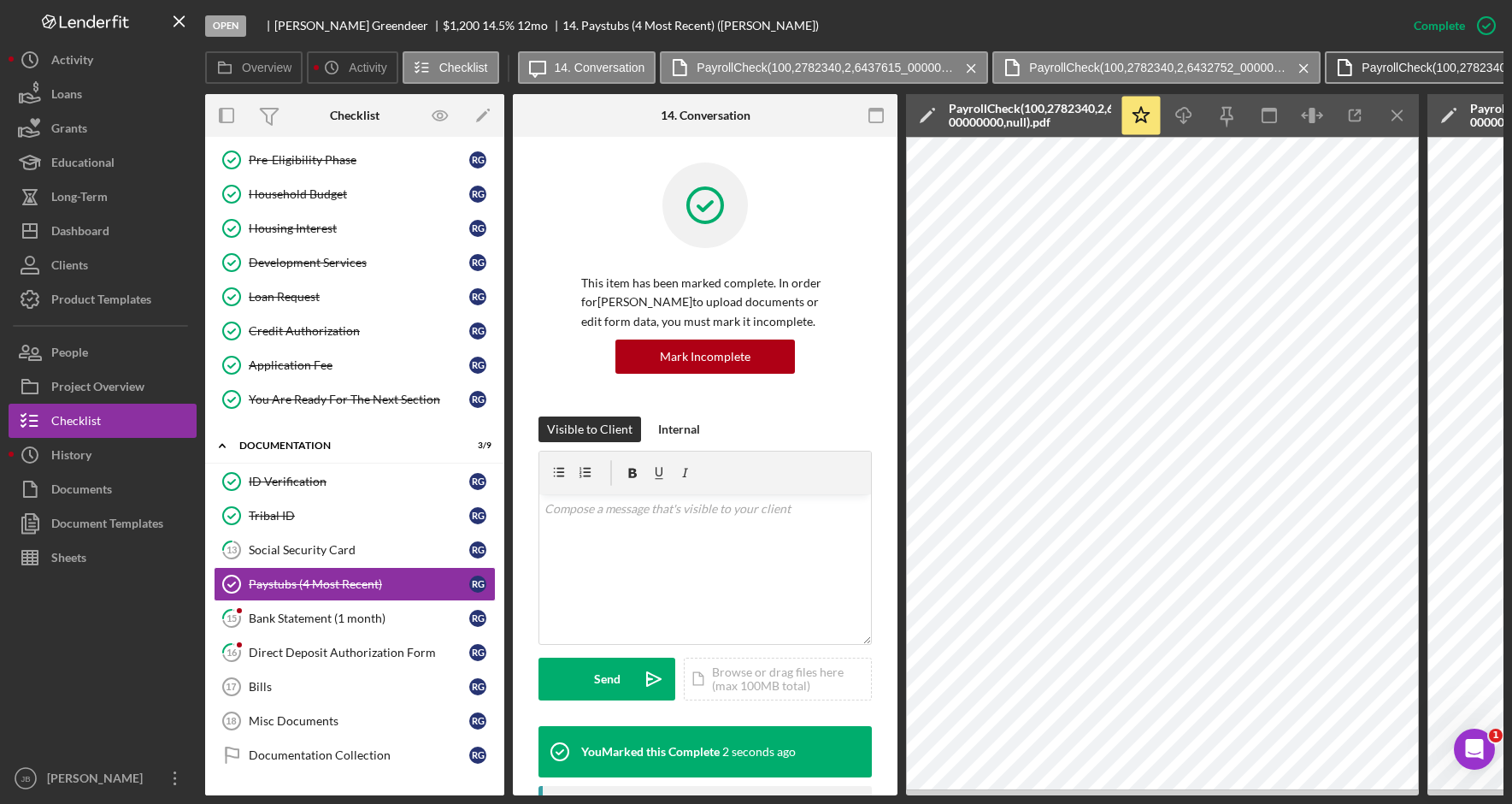
click at [1309, 73] on icon "Icon/Menu Close" at bounding box center [1304, 68] width 30 height 43
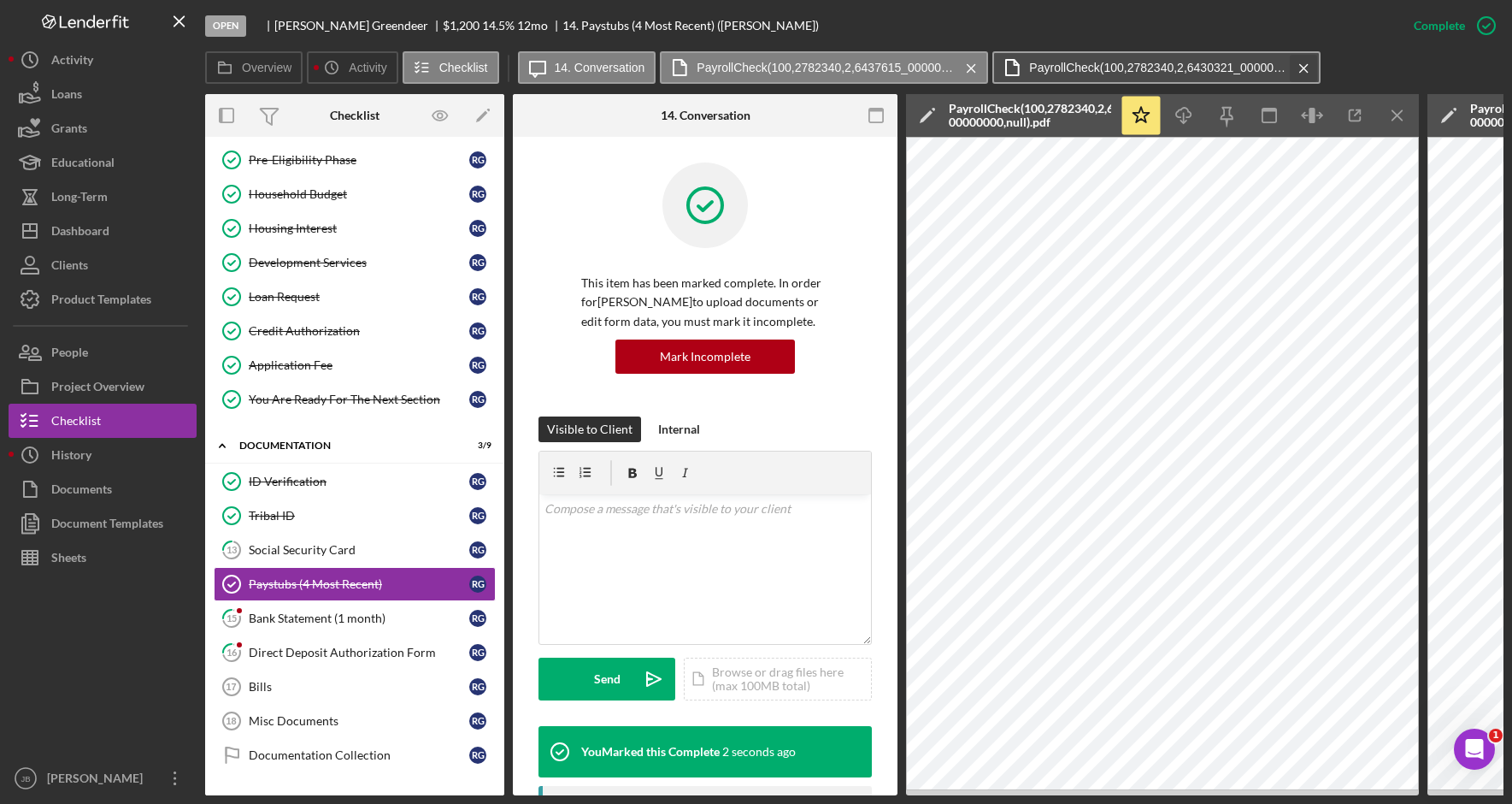
click at [1309, 73] on icon "Icon/Menu Close" at bounding box center [1304, 68] width 30 height 43
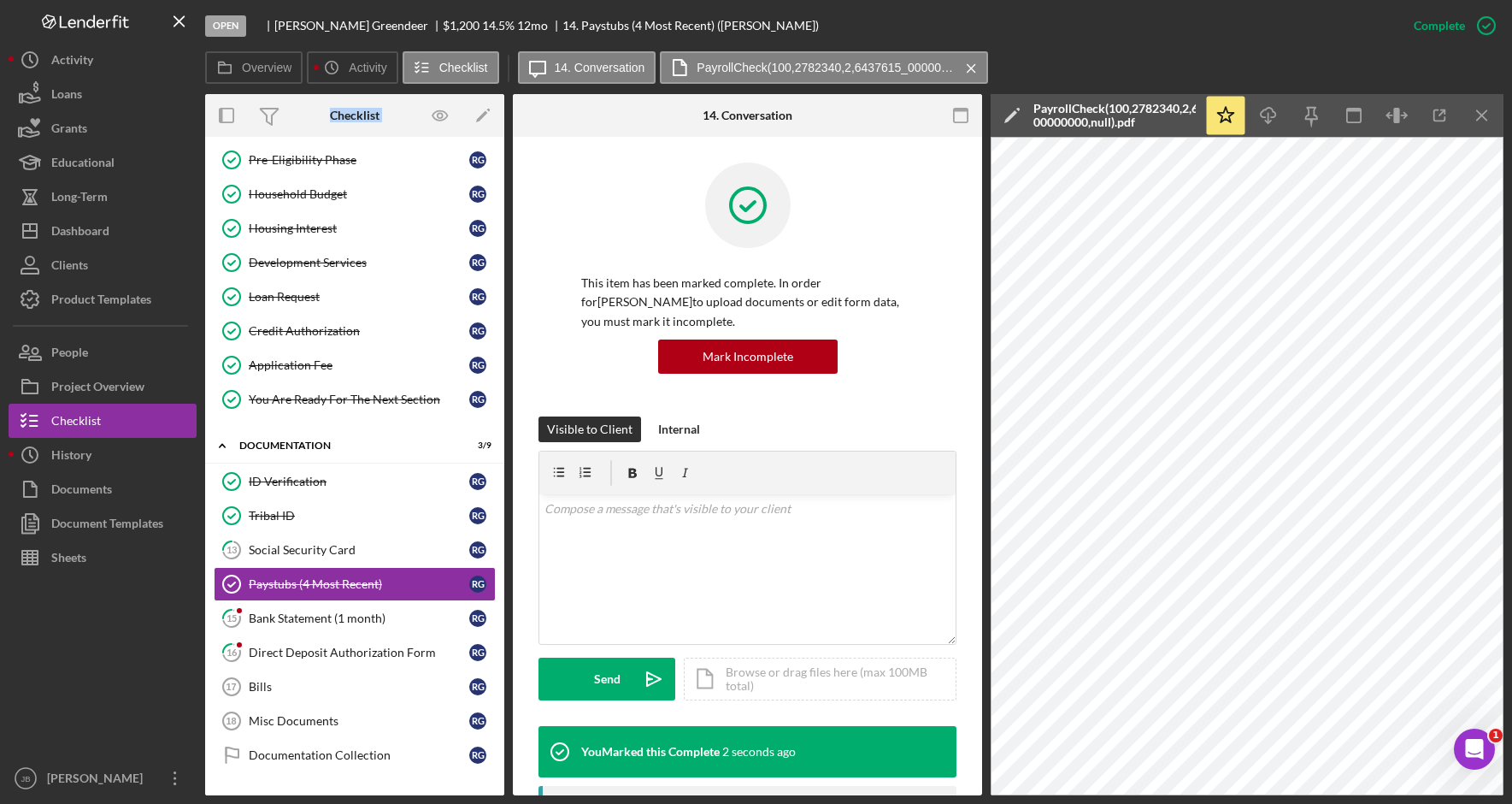
click at [1309, 73] on div "Overview Icon/History Activity Checklist Icon/Message 14. Conversation PayrollC…" at bounding box center [854, 68] width 1298 height 34
click at [968, 63] on icon "Icon/Menu Close" at bounding box center [971, 68] width 30 height 43
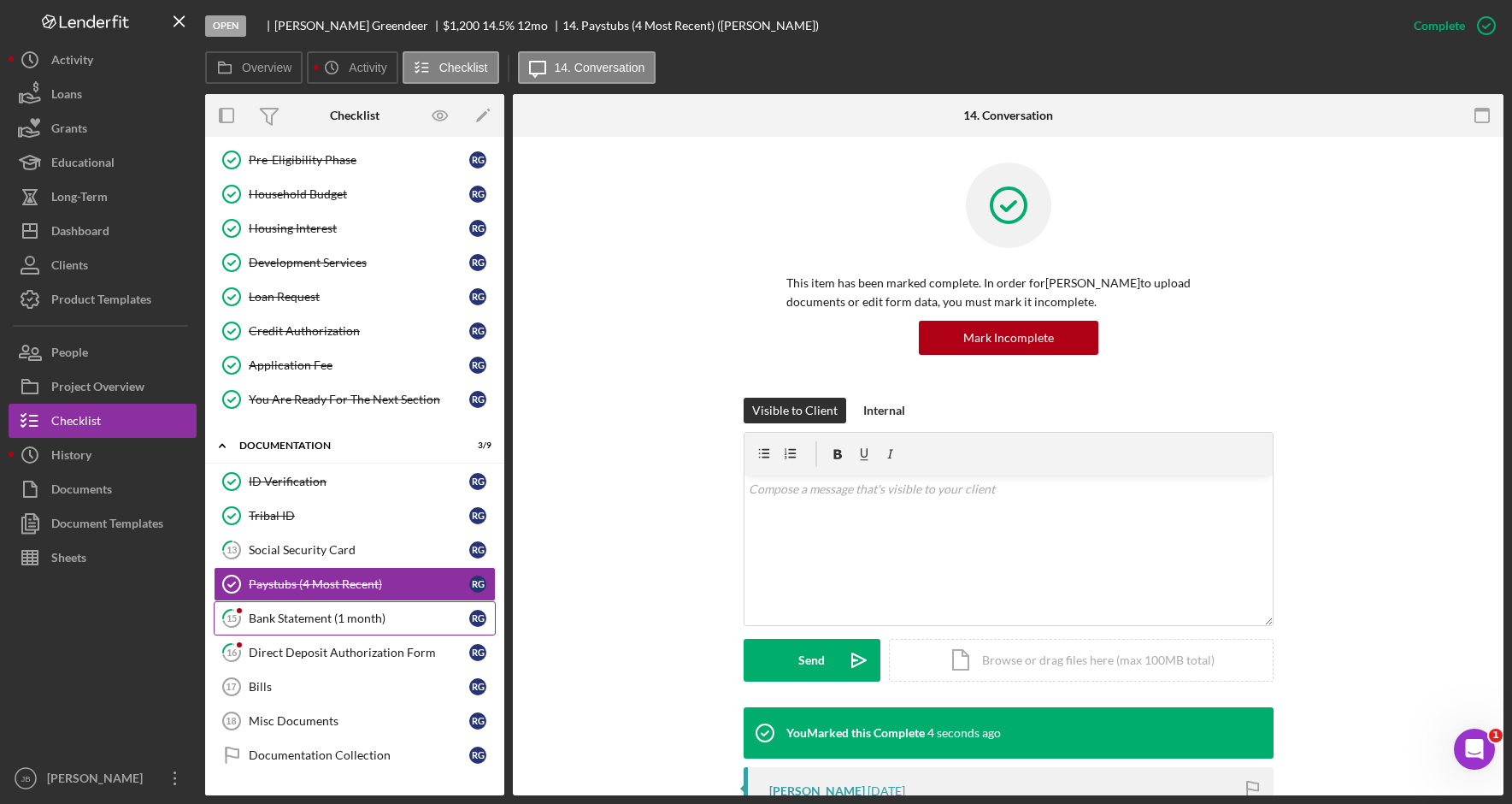
click at [313, 623] on div "Bank Statement (1 month)" at bounding box center [359, 619] width 220 height 14
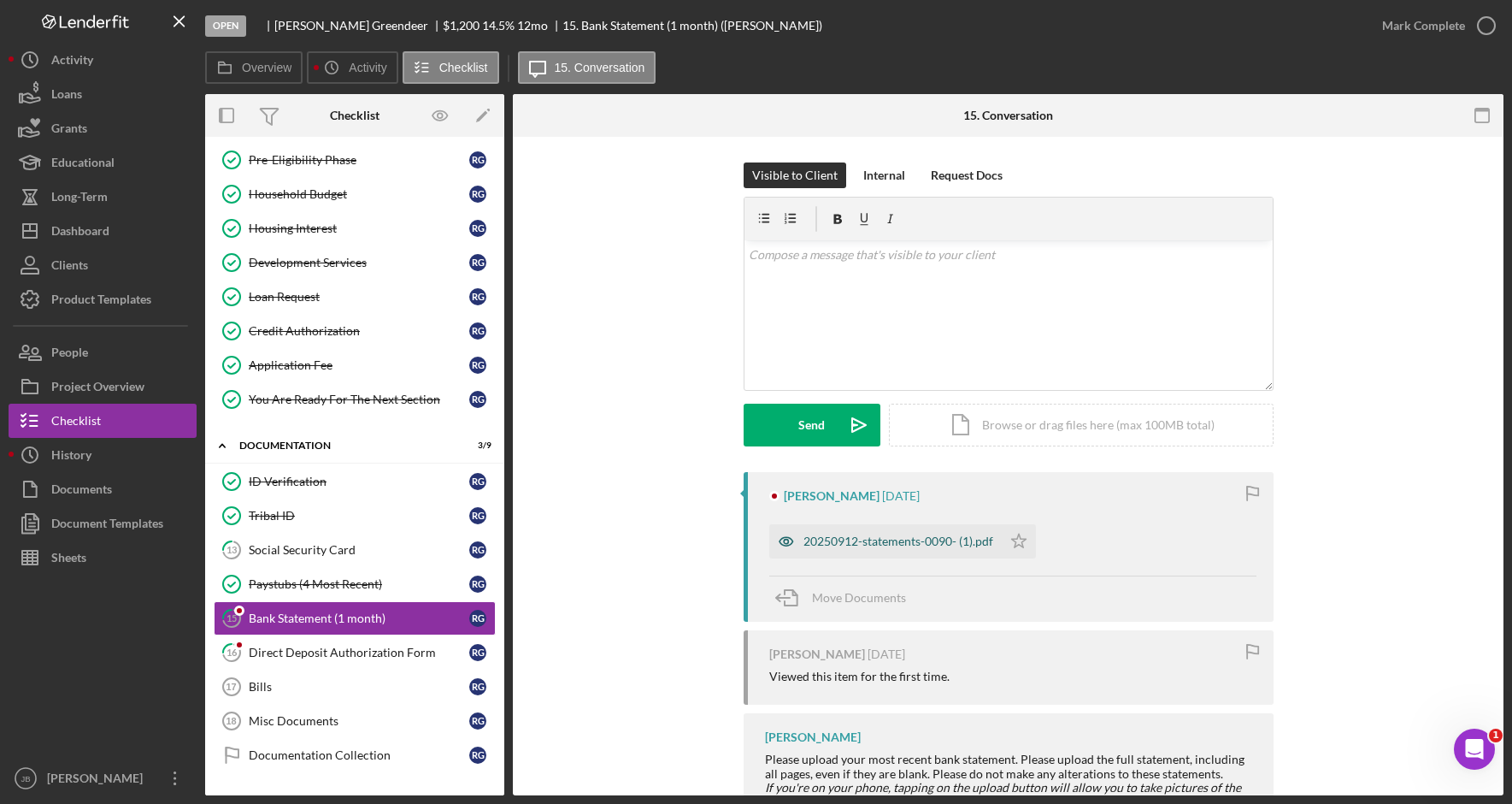
click at [880, 546] on div "20250912-statements-0090- (1).pdf" at bounding box center [898, 542] width 190 height 14
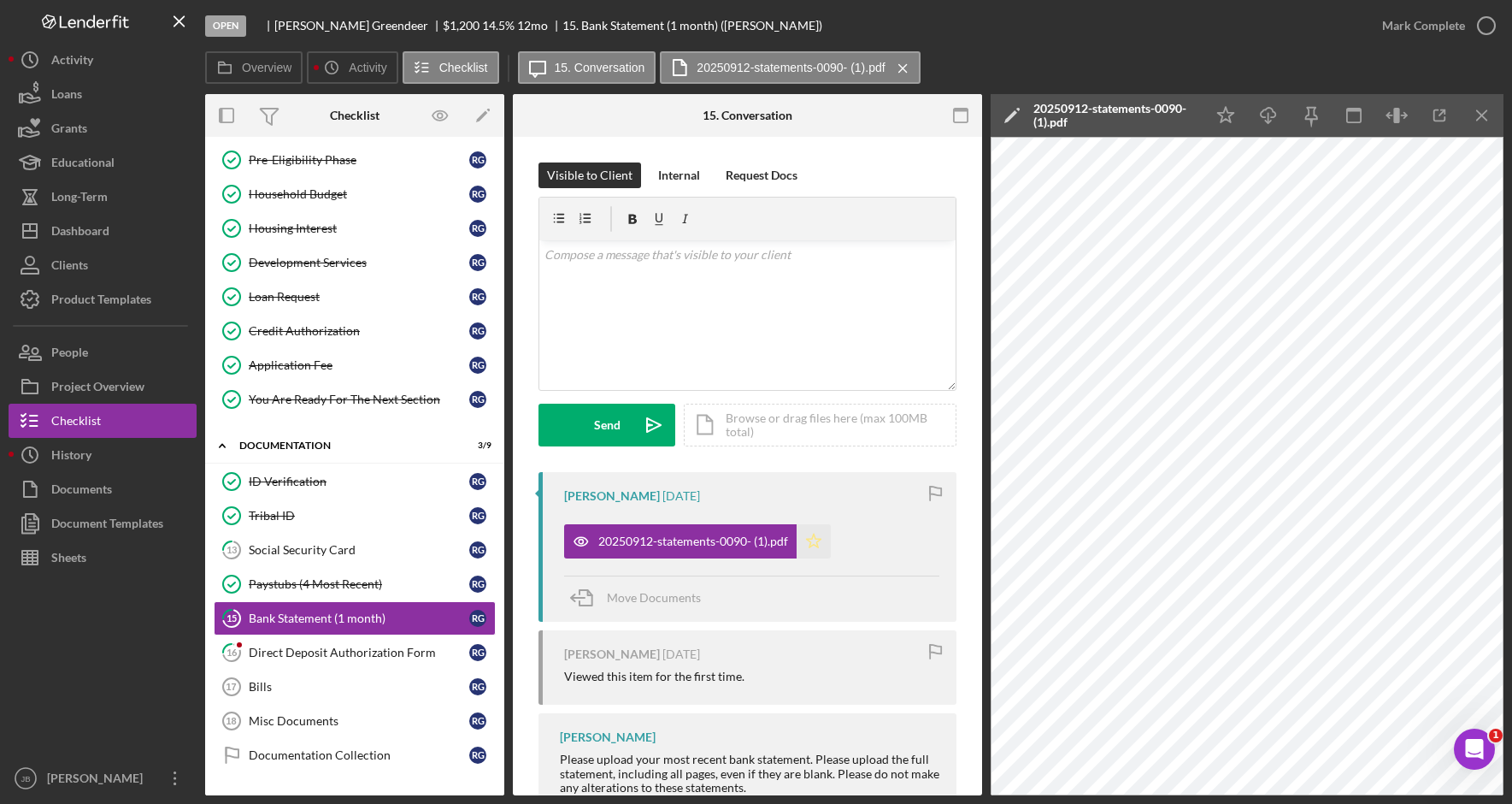
click at [818, 542] on polygon "button" at bounding box center [813, 541] width 15 height 14
click at [1490, 30] on icon "button" at bounding box center [1486, 25] width 43 height 43
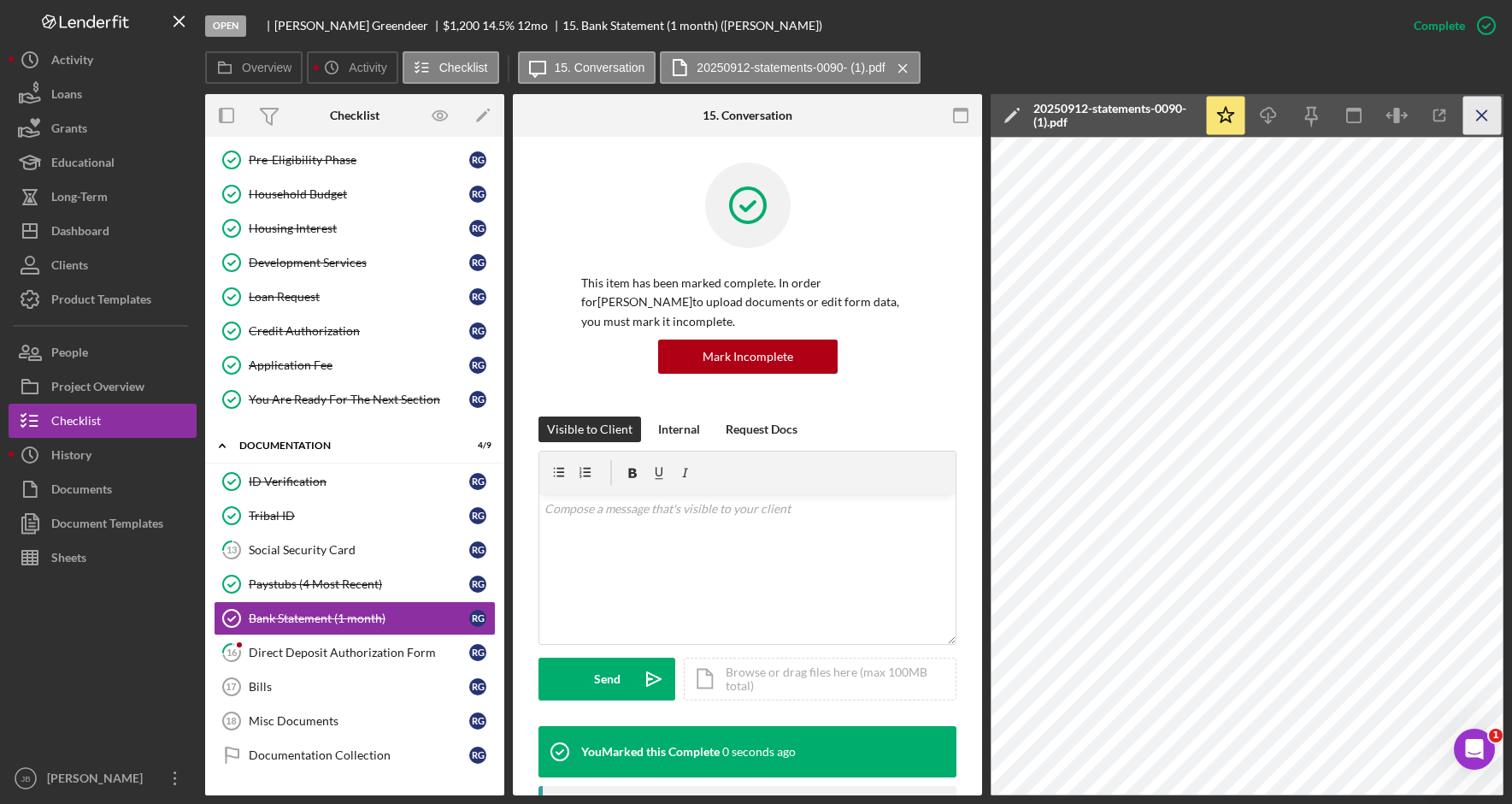
click at [1487, 115] on icon "Icon/Menu Close" at bounding box center [1482, 115] width 38 height 38
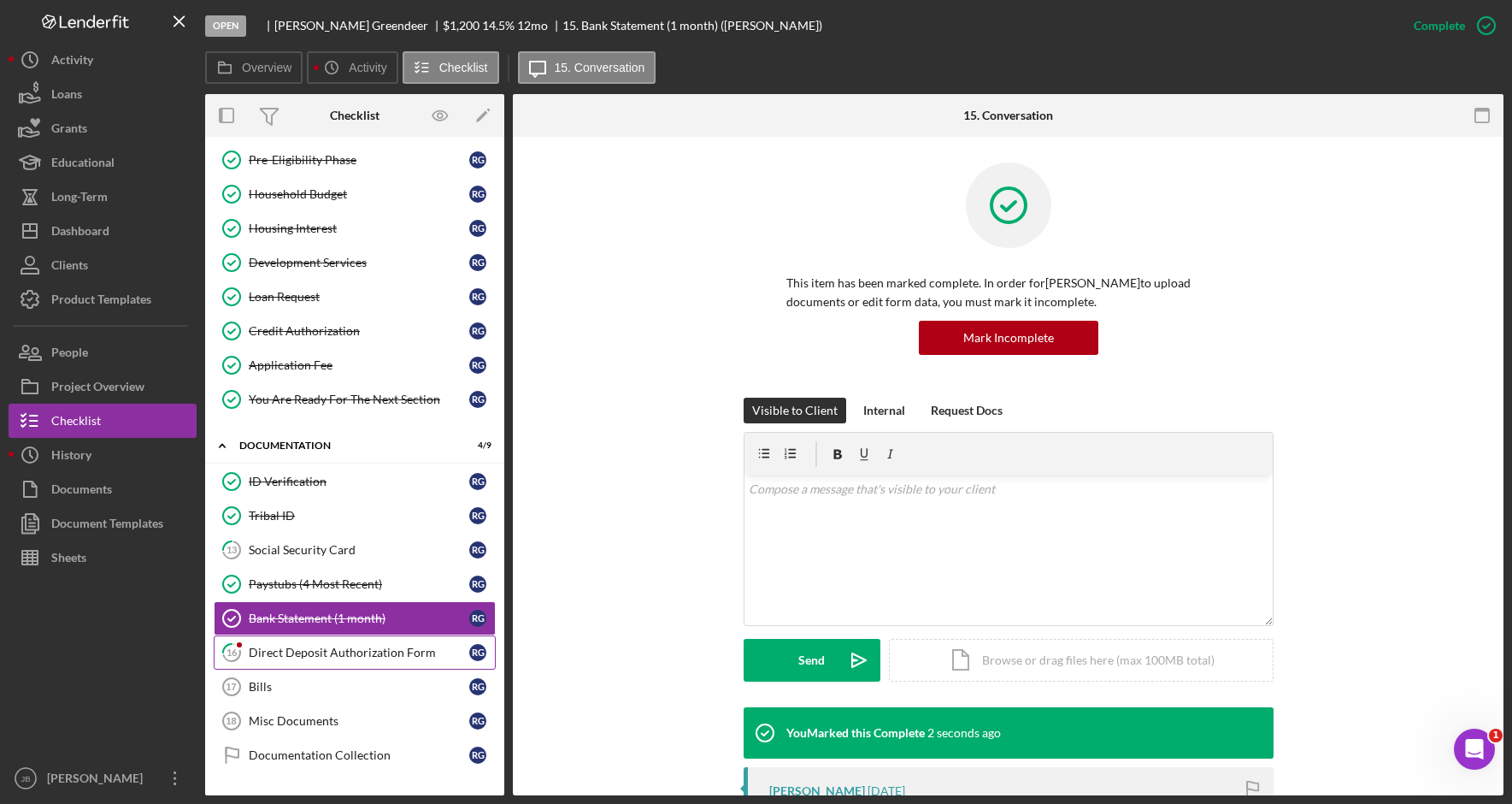
click at [285, 660] on link "16 Direct Deposit Authorization Form R G" at bounding box center [354, 652] width 282 height 34
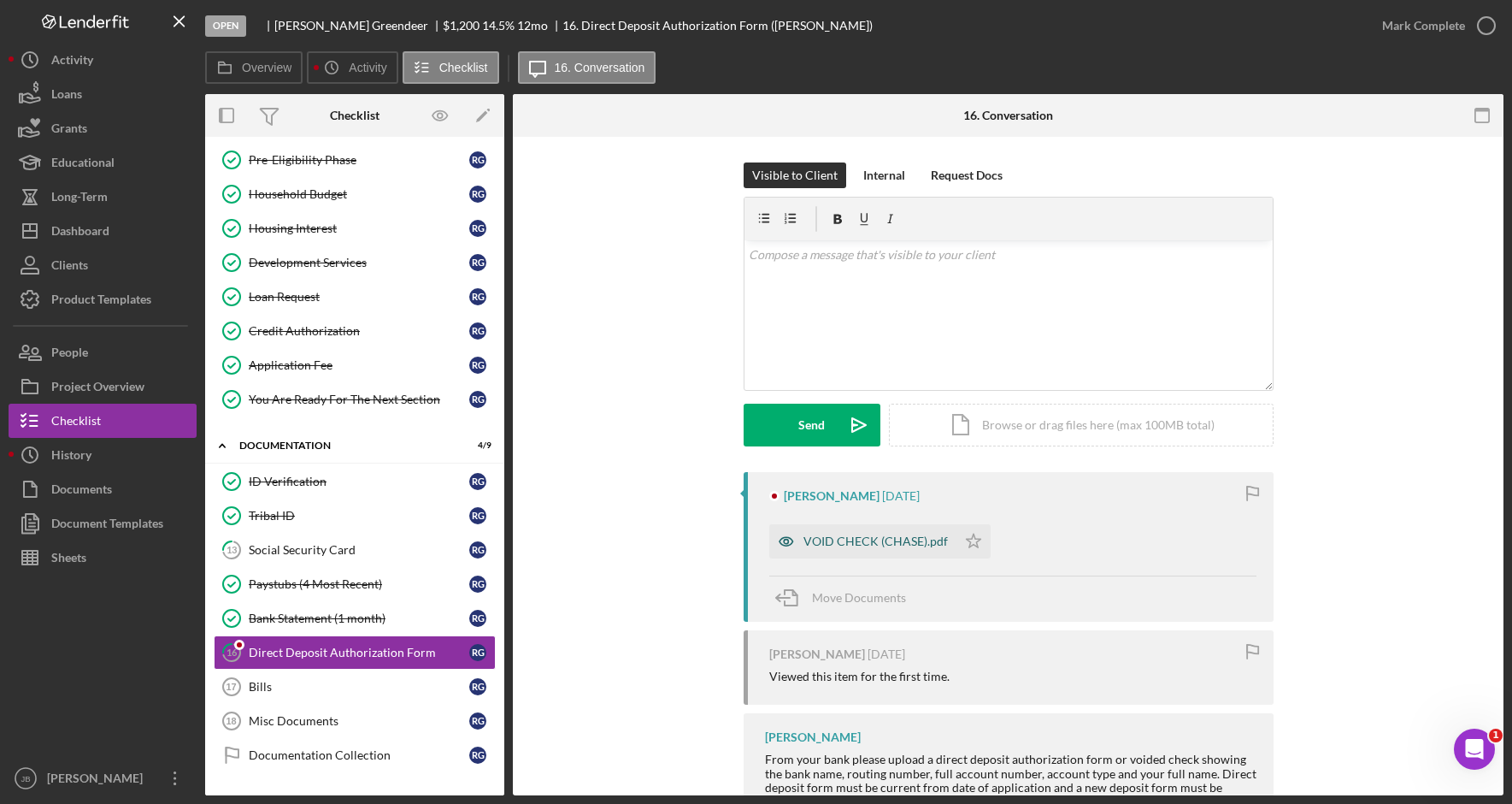
click at [891, 551] on div "VOID CHECK (CHASE).pdf" at bounding box center [862, 541] width 187 height 34
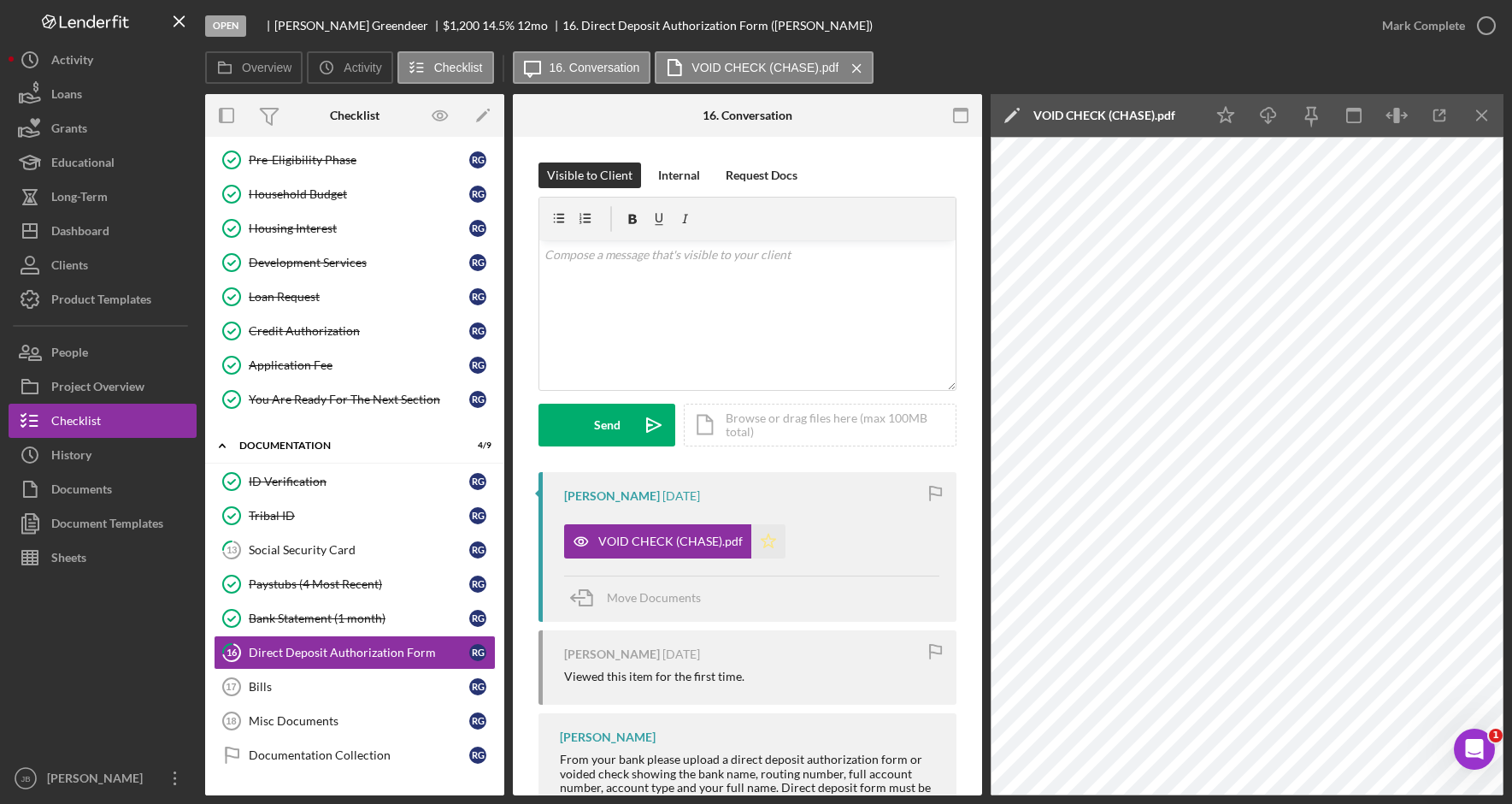
click at [766, 542] on icon "Icon/Star" at bounding box center [768, 541] width 34 height 34
click at [1483, 115] on icon "Icon/Menu Close" at bounding box center [1482, 115] width 38 height 38
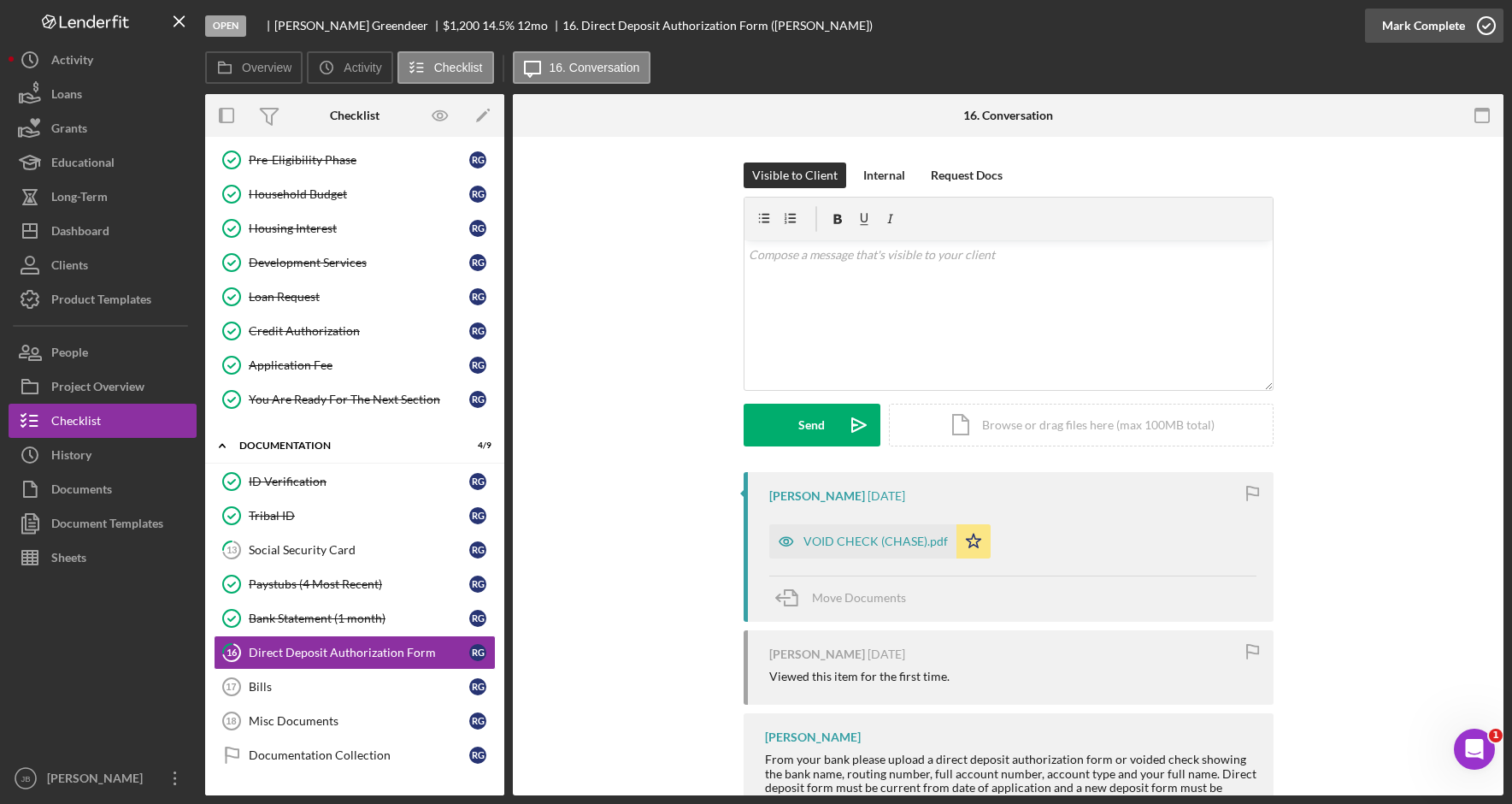
click at [1487, 38] on icon "button" at bounding box center [1486, 25] width 43 height 43
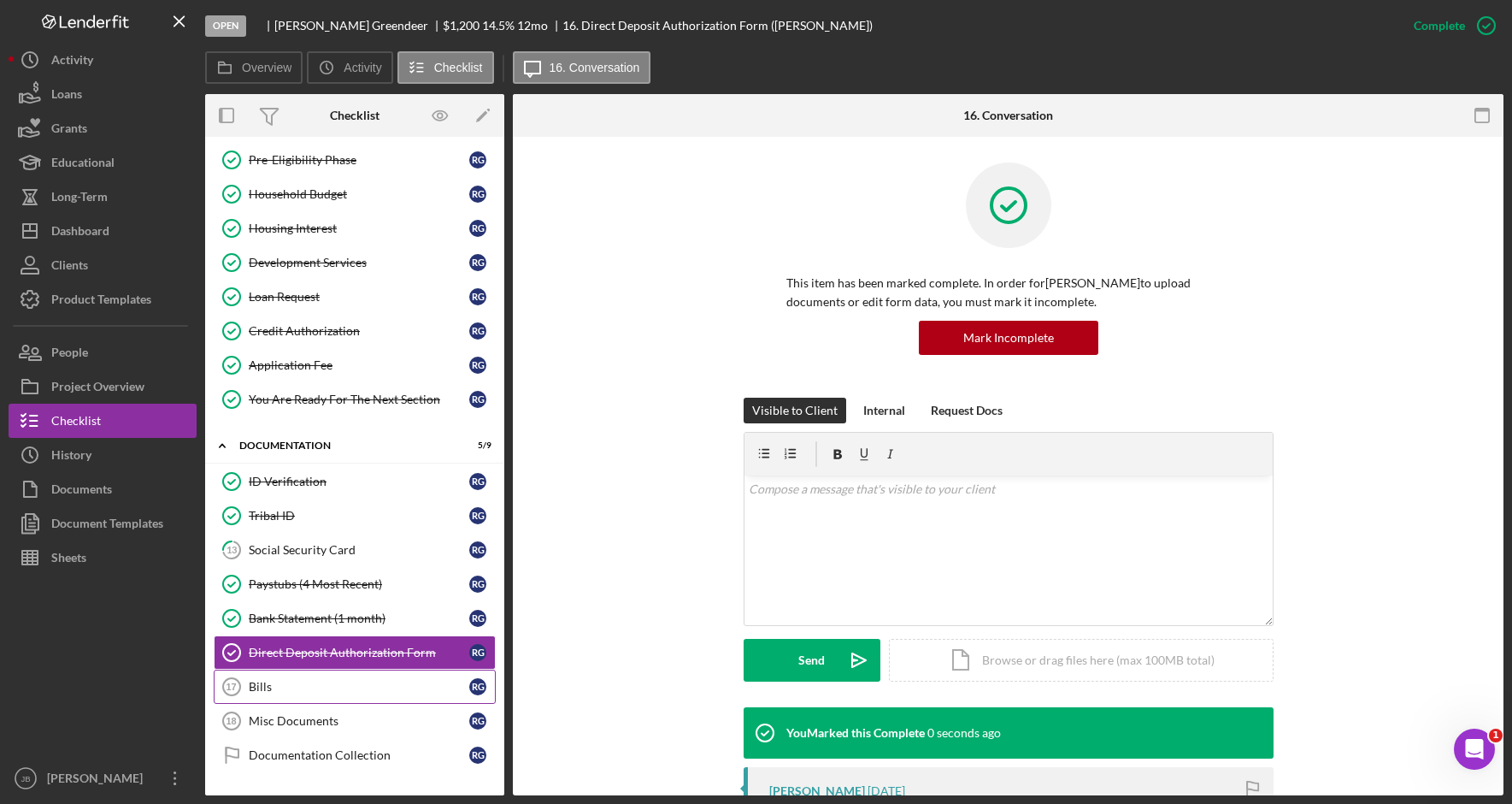
click at [362, 689] on div "Bills" at bounding box center [359, 687] width 220 height 14
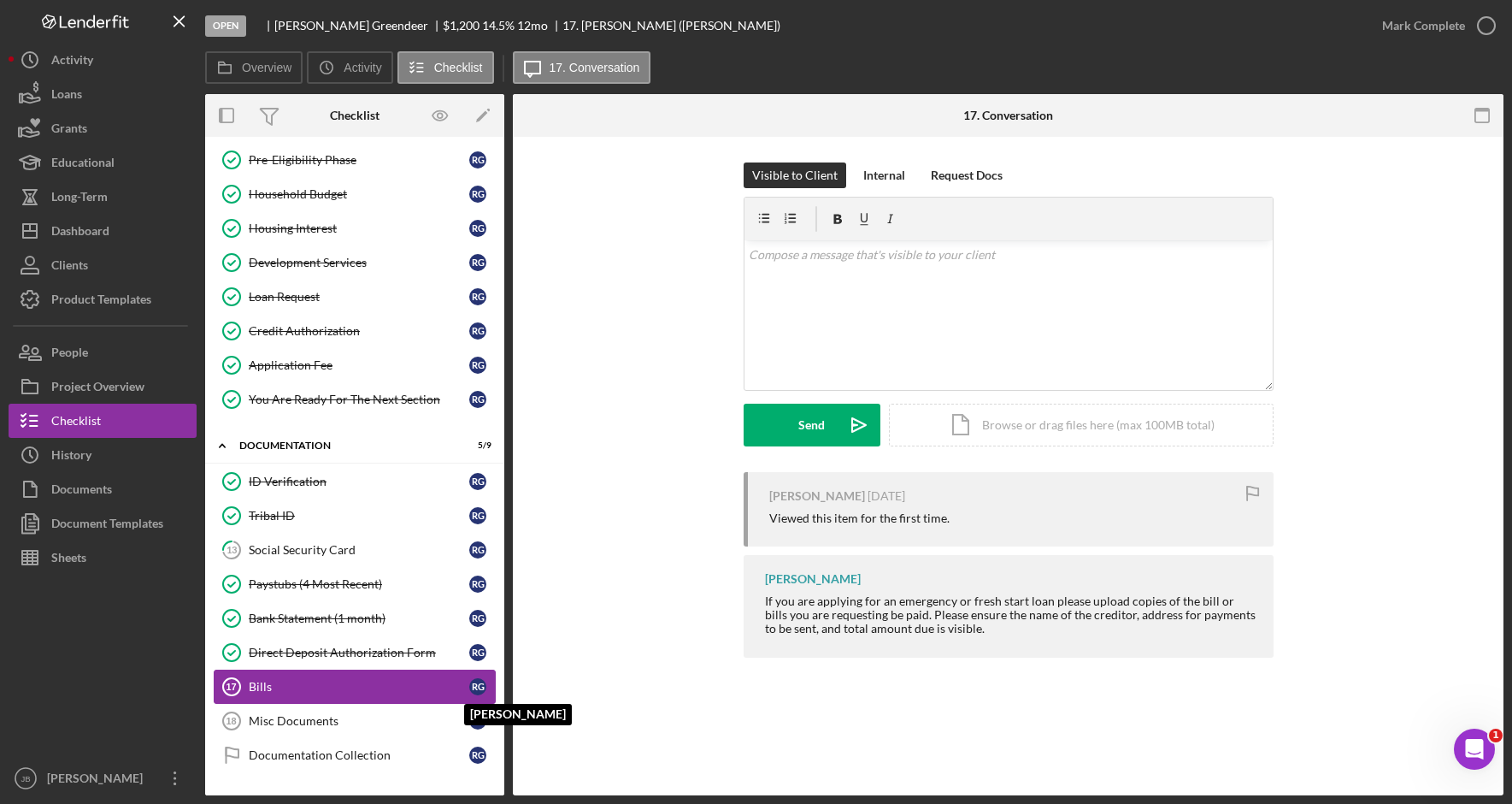
click at [471, 688] on div "R G" at bounding box center [477, 687] width 17 height 17
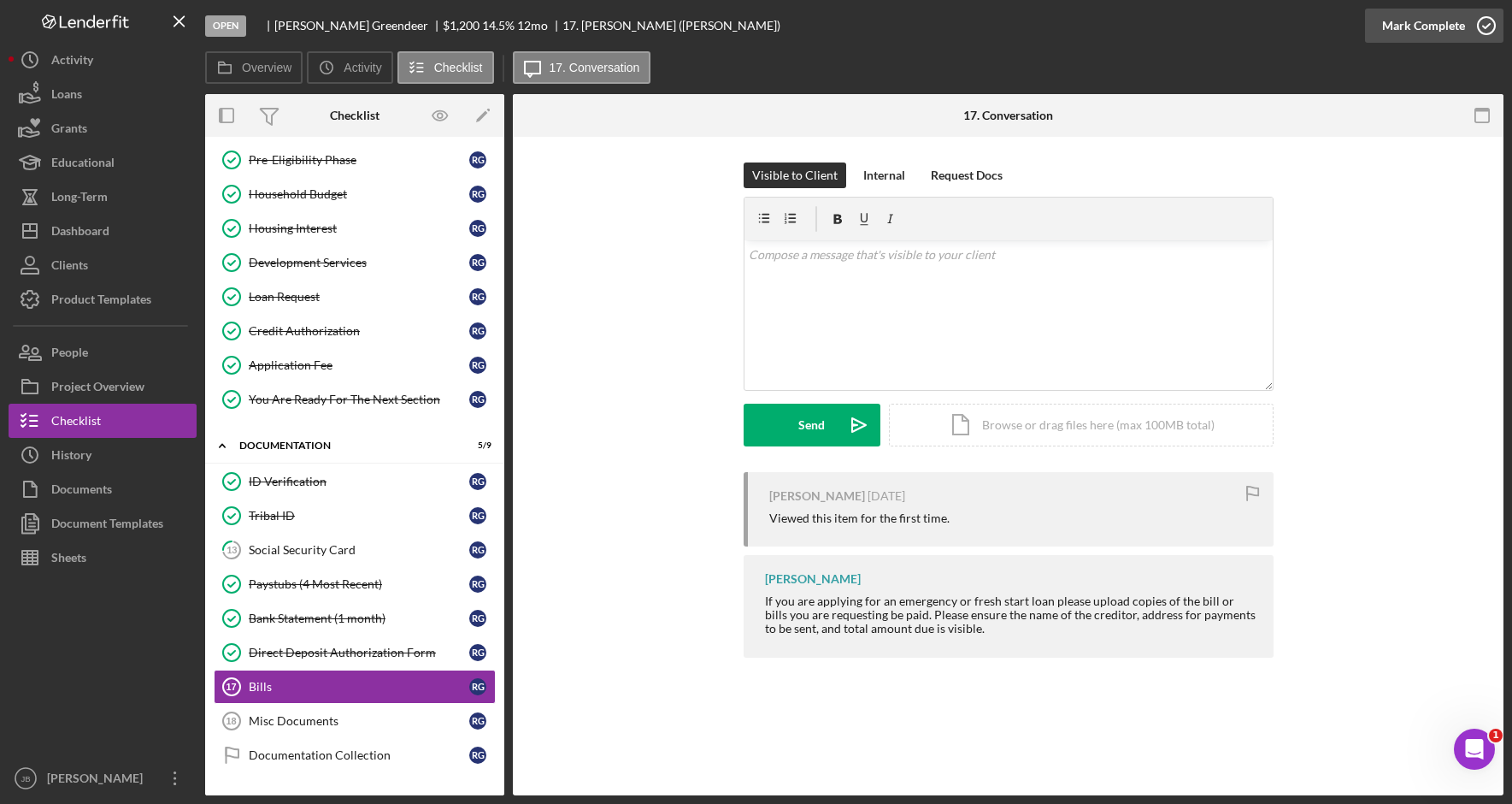
click at [1496, 27] on icon "button" at bounding box center [1486, 25] width 43 height 43
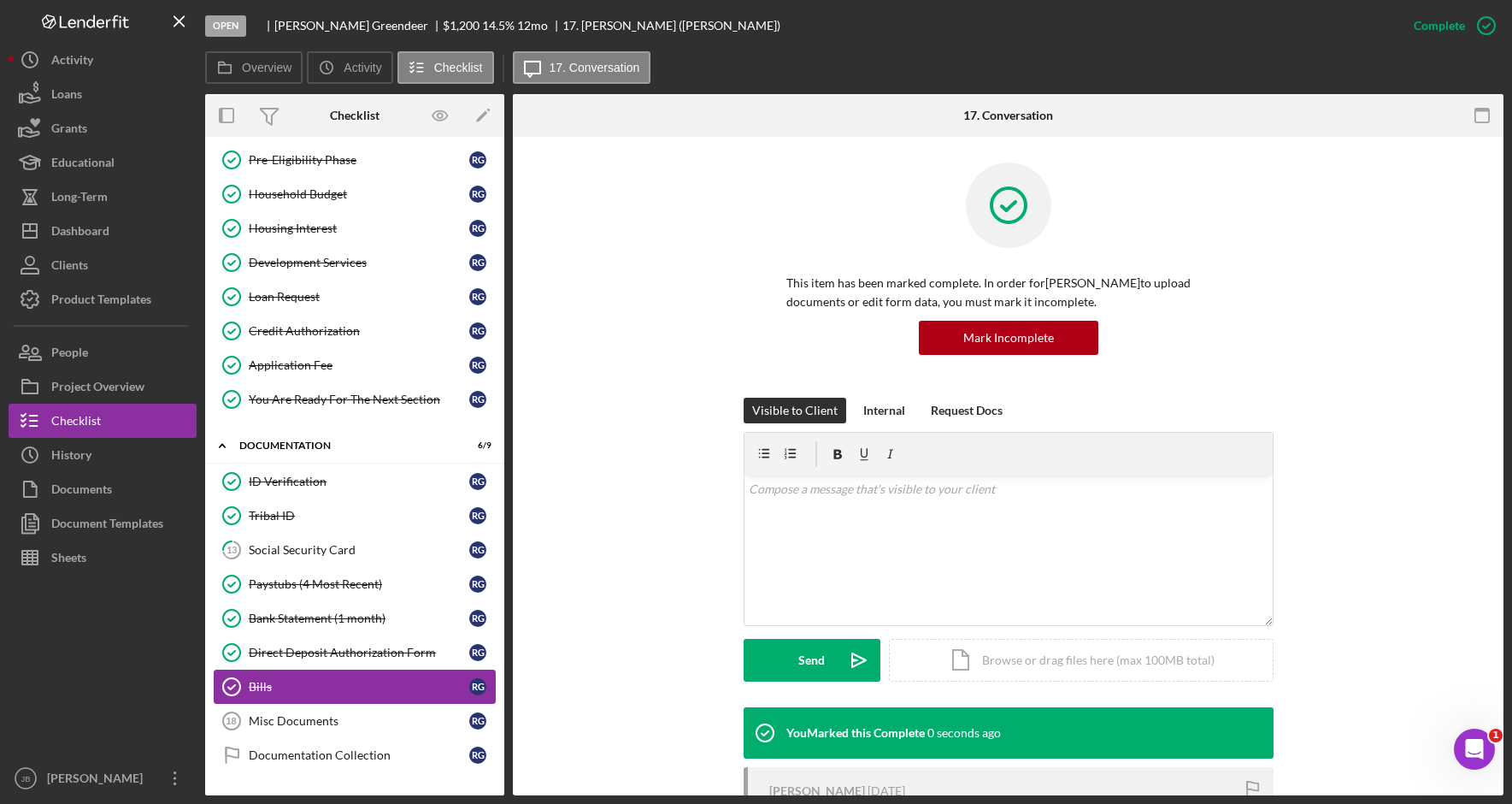
click at [381, 696] on link "Bills Bills R G" at bounding box center [354, 686] width 282 height 34
click at [448, 726] on div "Misc Documents" at bounding box center [359, 721] width 220 height 14
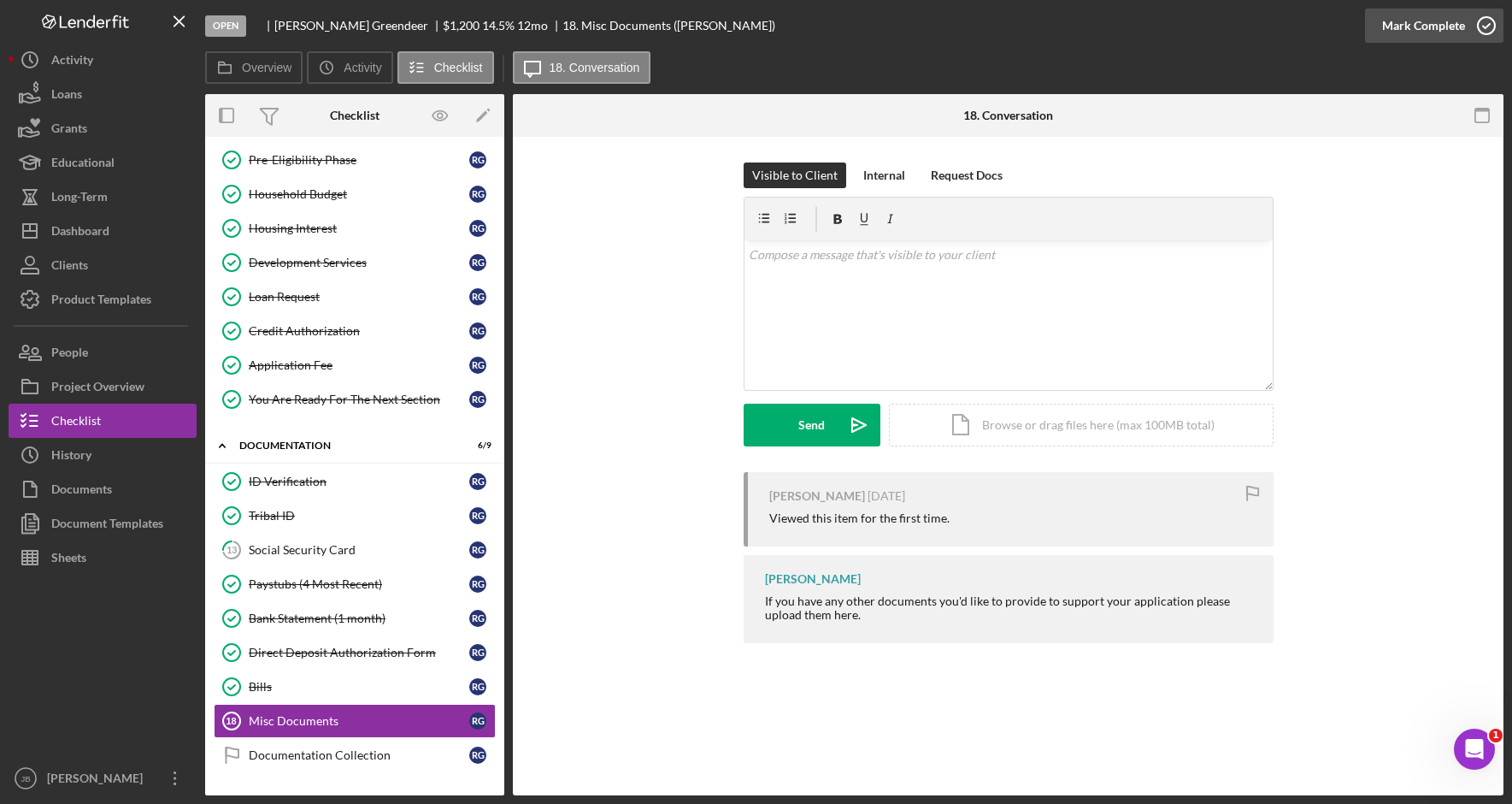
click at [1495, 32] on icon "button" at bounding box center [1486, 25] width 43 height 43
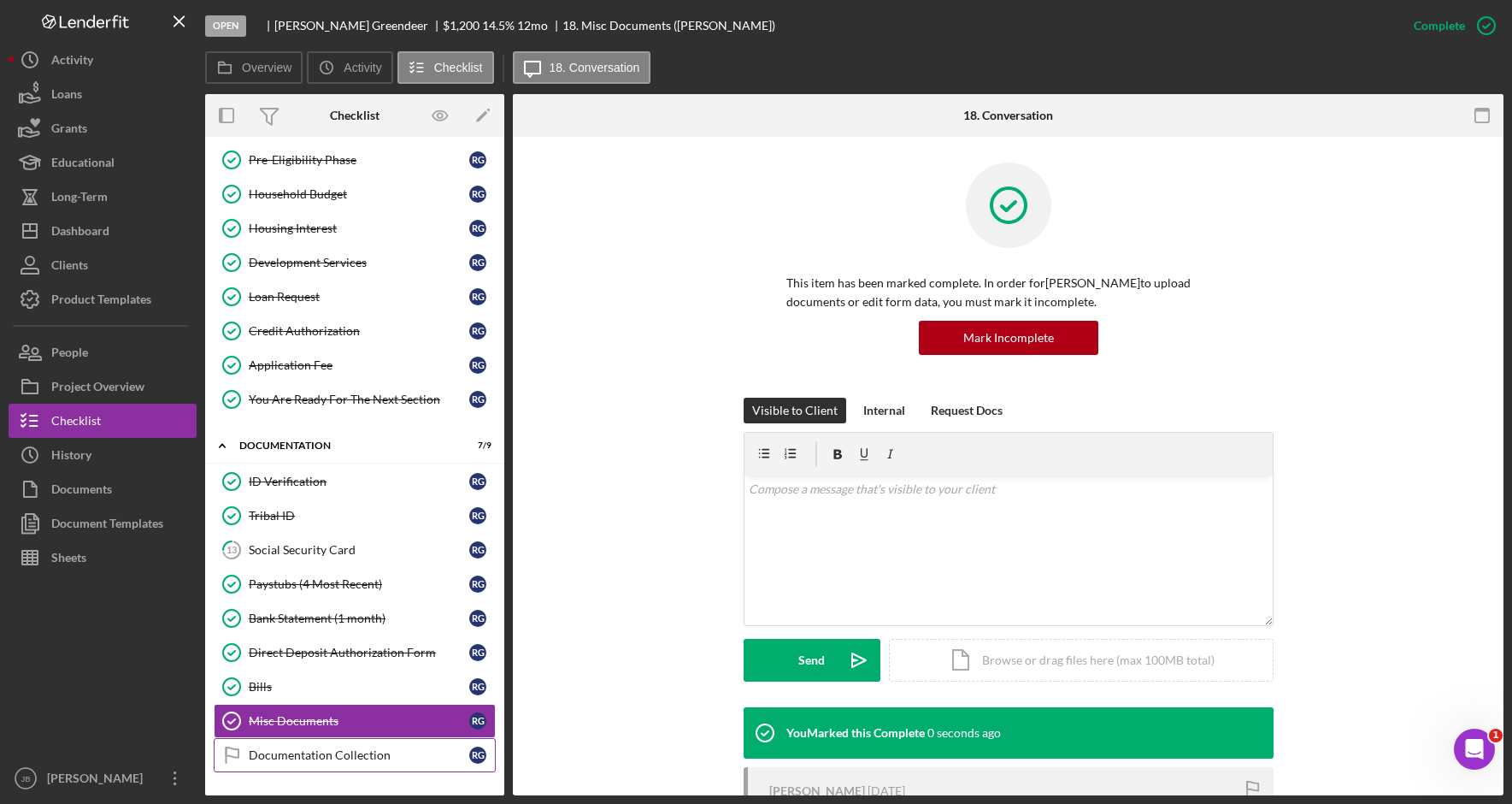
click at [427, 764] on link "Documentation Collection Documentation Collection R G" at bounding box center [354, 754] width 282 height 34
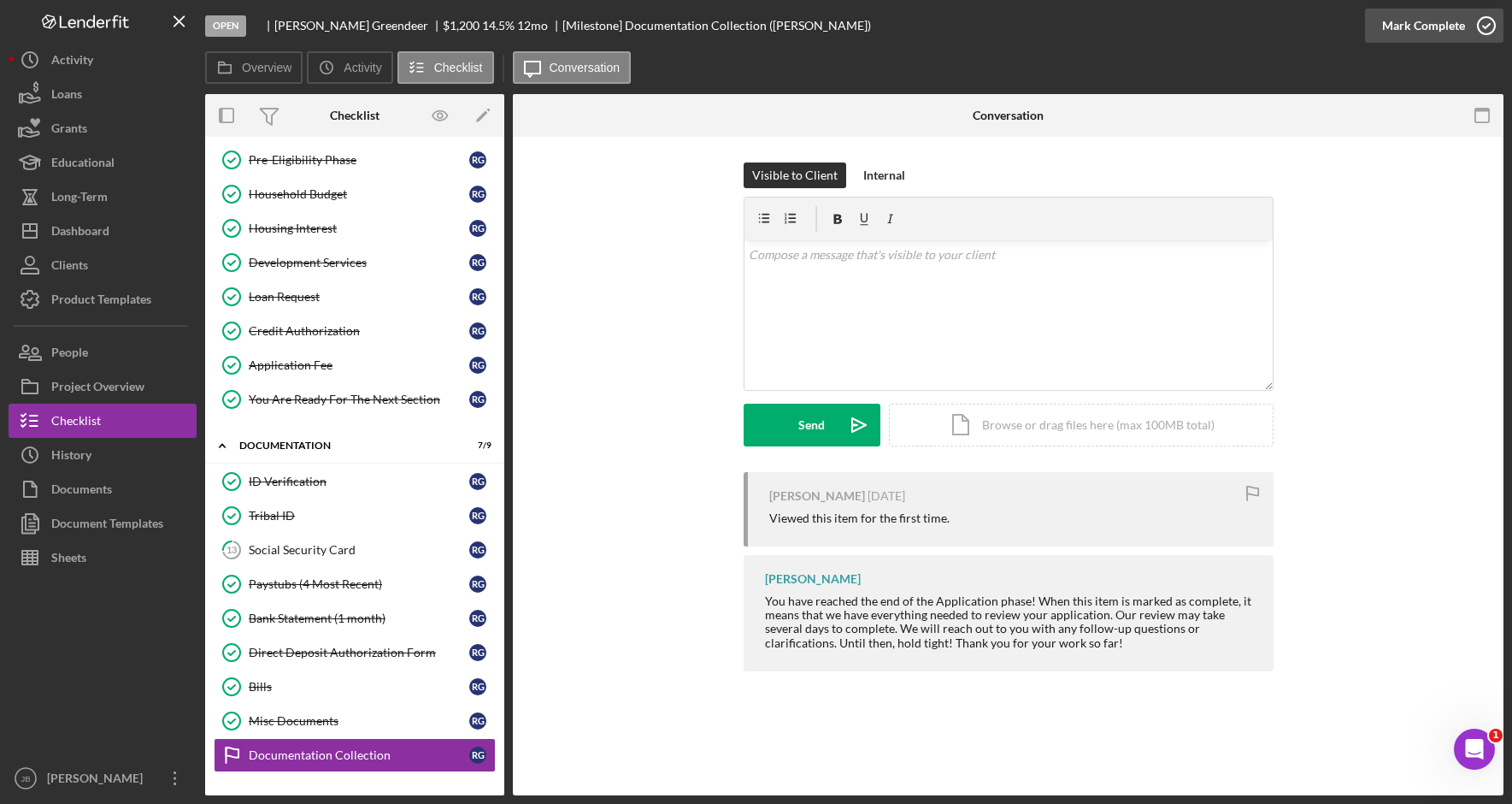
click at [1492, 27] on icon "button" at bounding box center [1486, 25] width 43 height 43
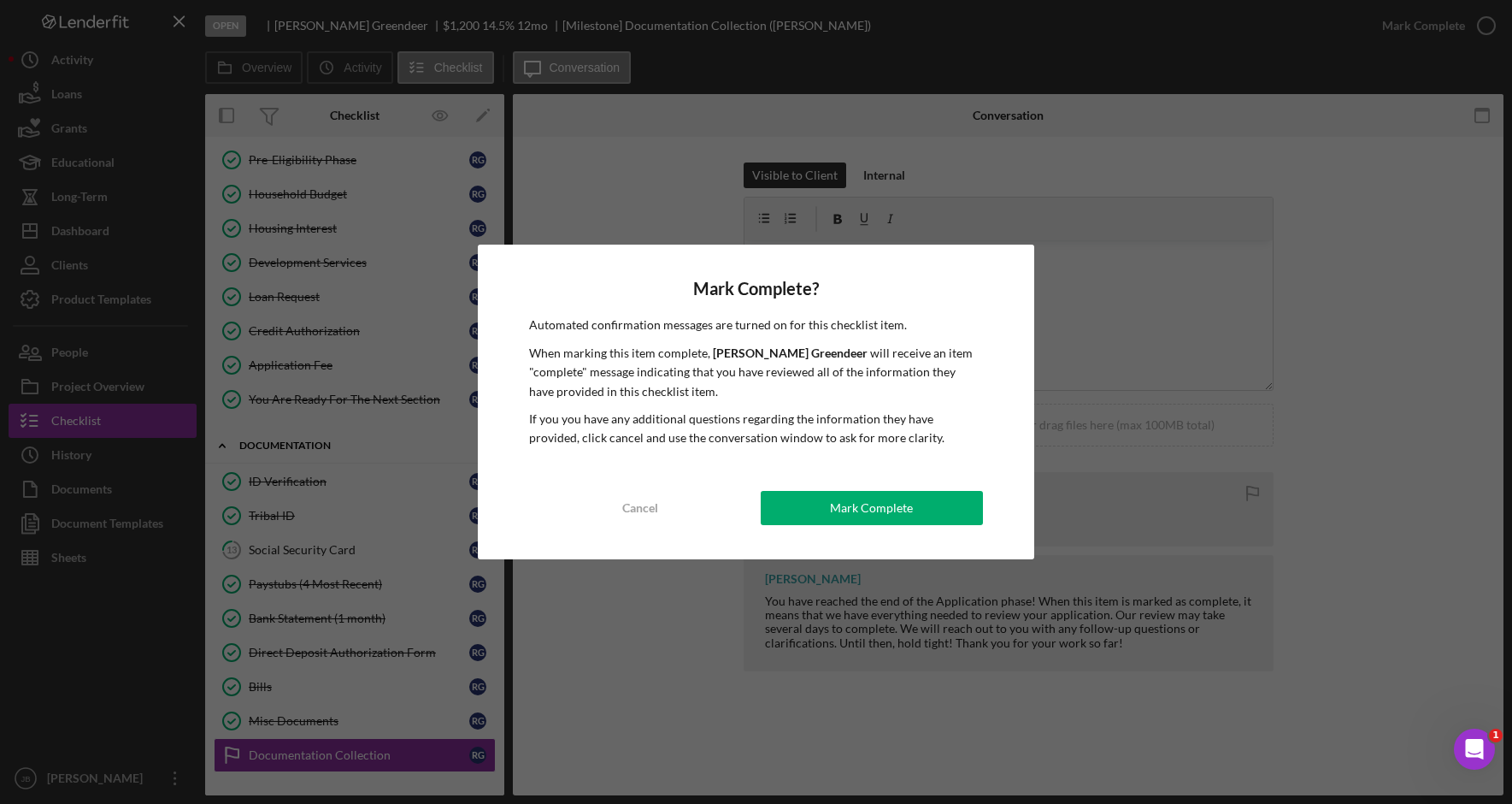
click at [897, 537] on div "Mark Complete? Automated confirmation messages are turned on for this checklist…" at bounding box center [756, 401] width 556 height 314
click at [898, 520] on div "Mark Complete" at bounding box center [871, 507] width 83 height 34
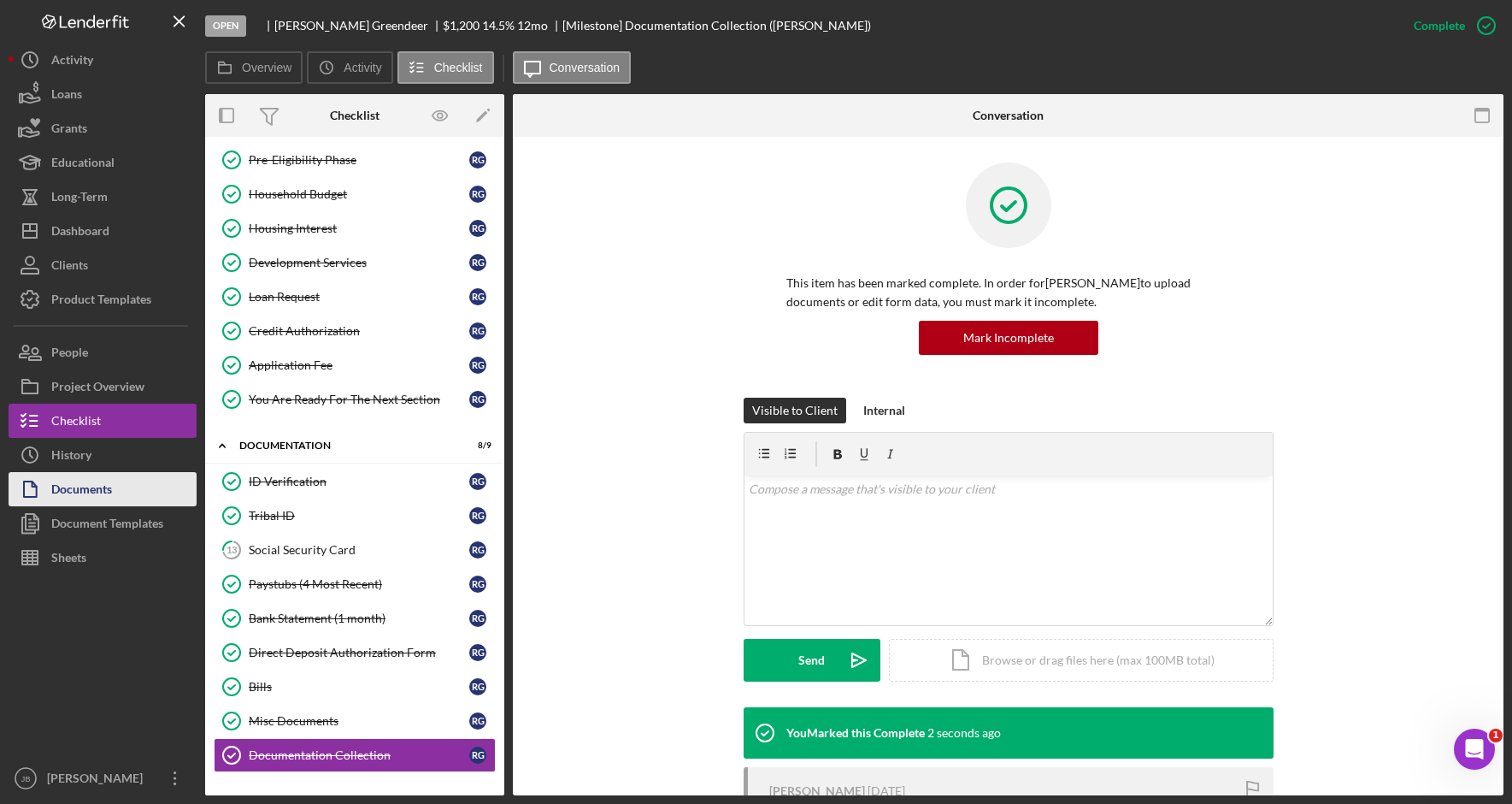
click at [145, 484] on button "Documents" at bounding box center [102, 488] width 188 height 34
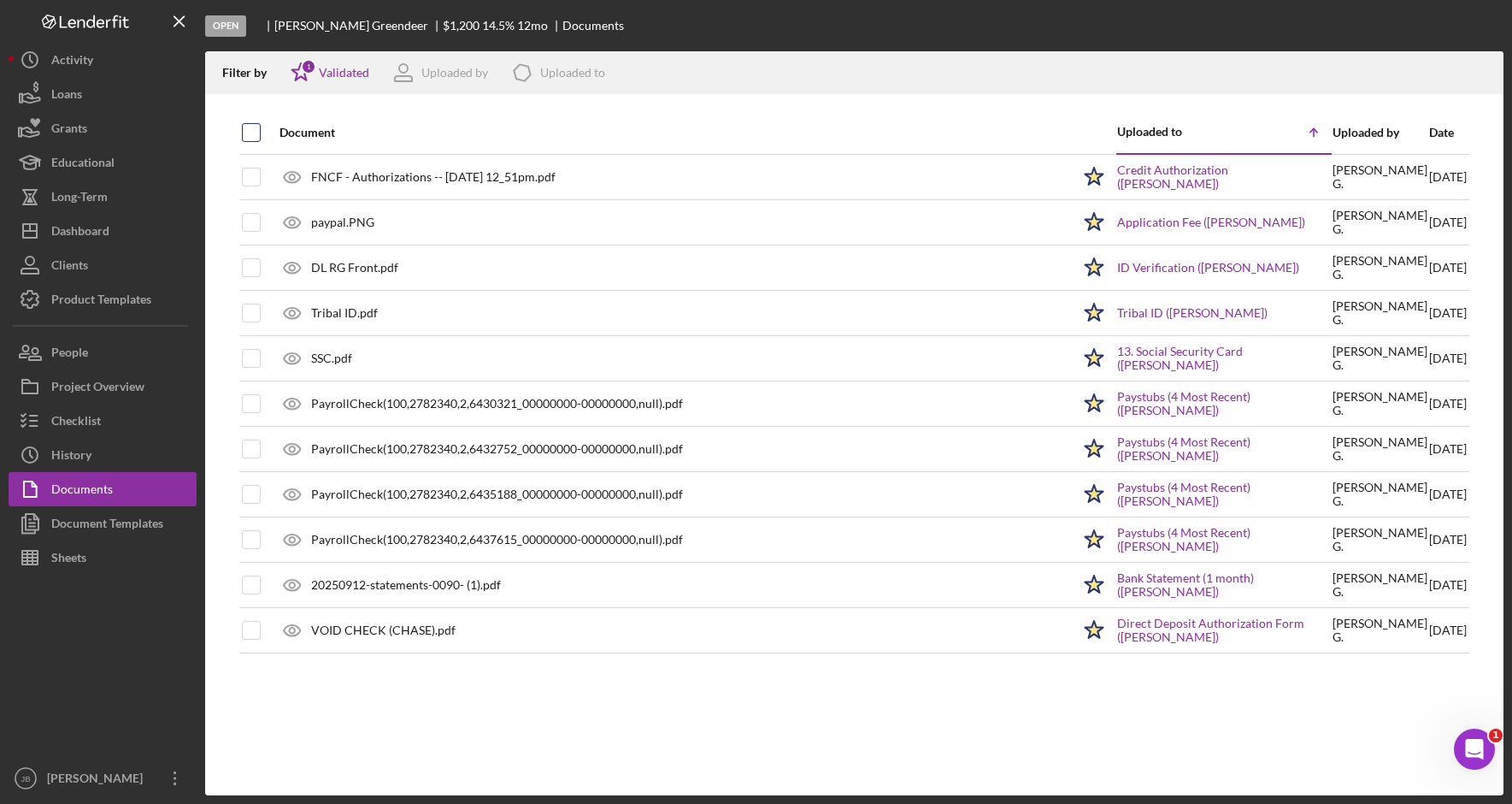
click at [245, 130] on input "checkbox" at bounding box center [252, 133] width 17 height 17
checkbox input "true"
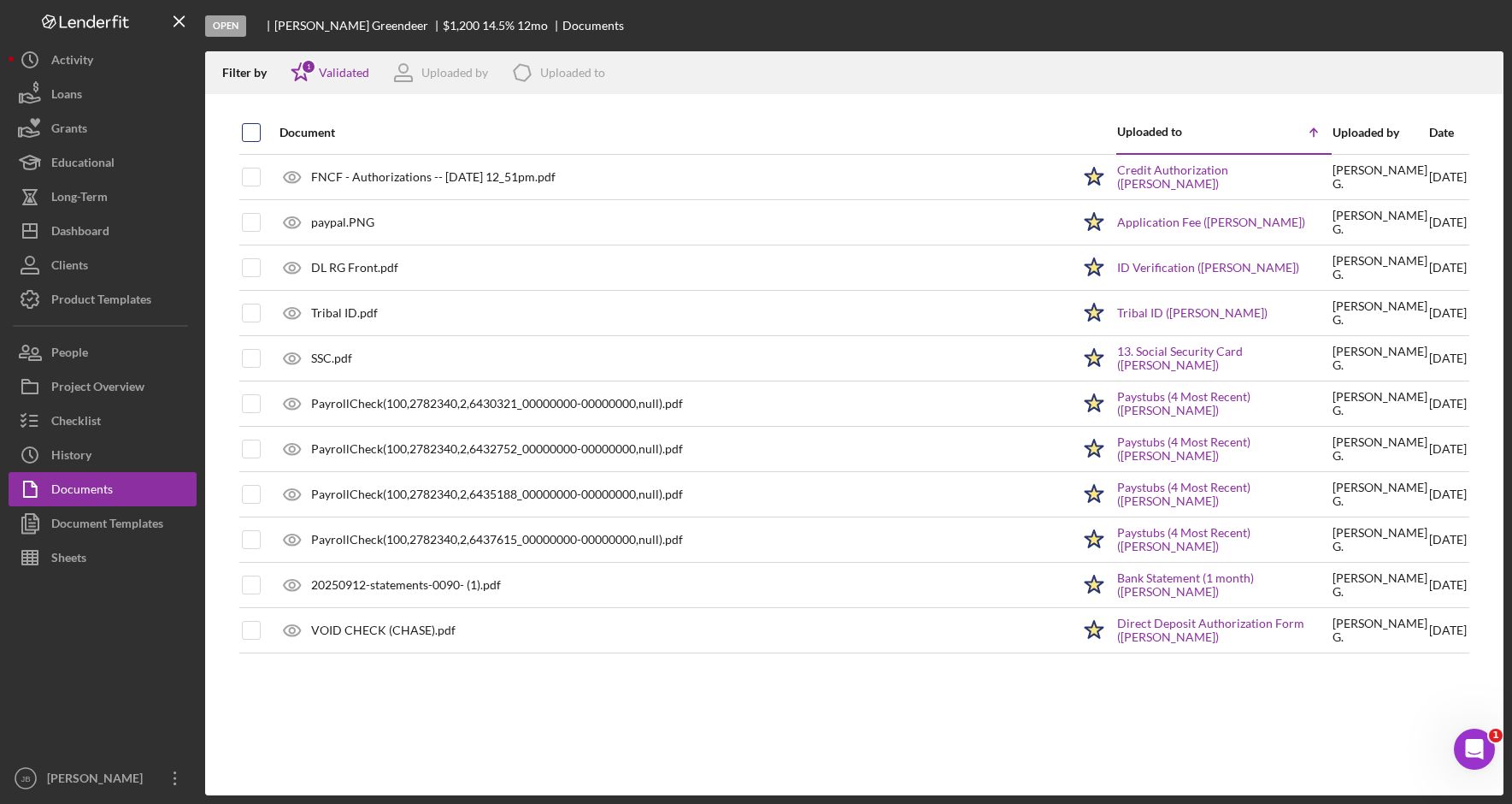
checkbox input "true"
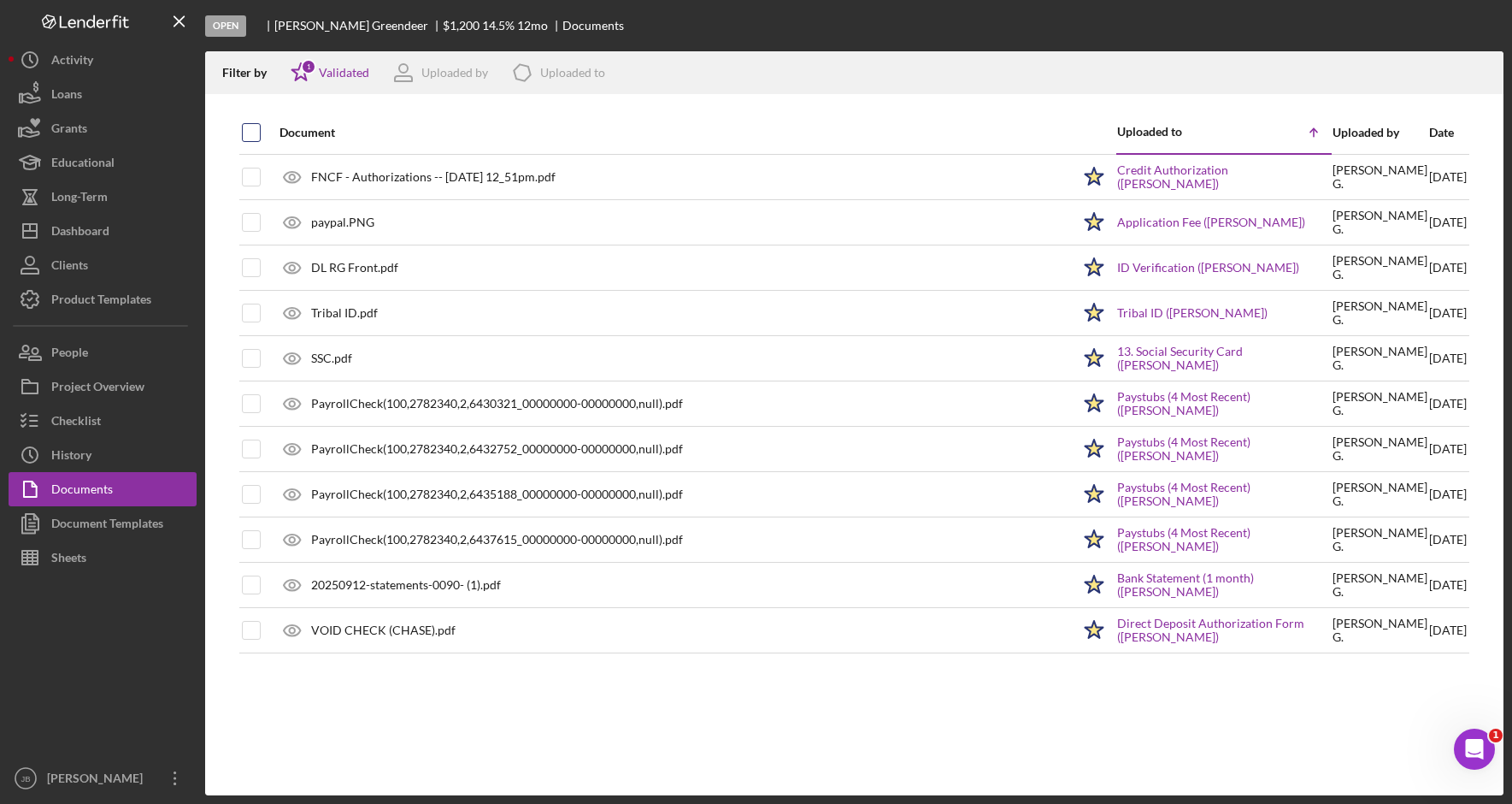
checkbox input "true"
click at [1479, 69] on icon "Icon/Download" at bounding box center [1482, 73] width 38 height 38
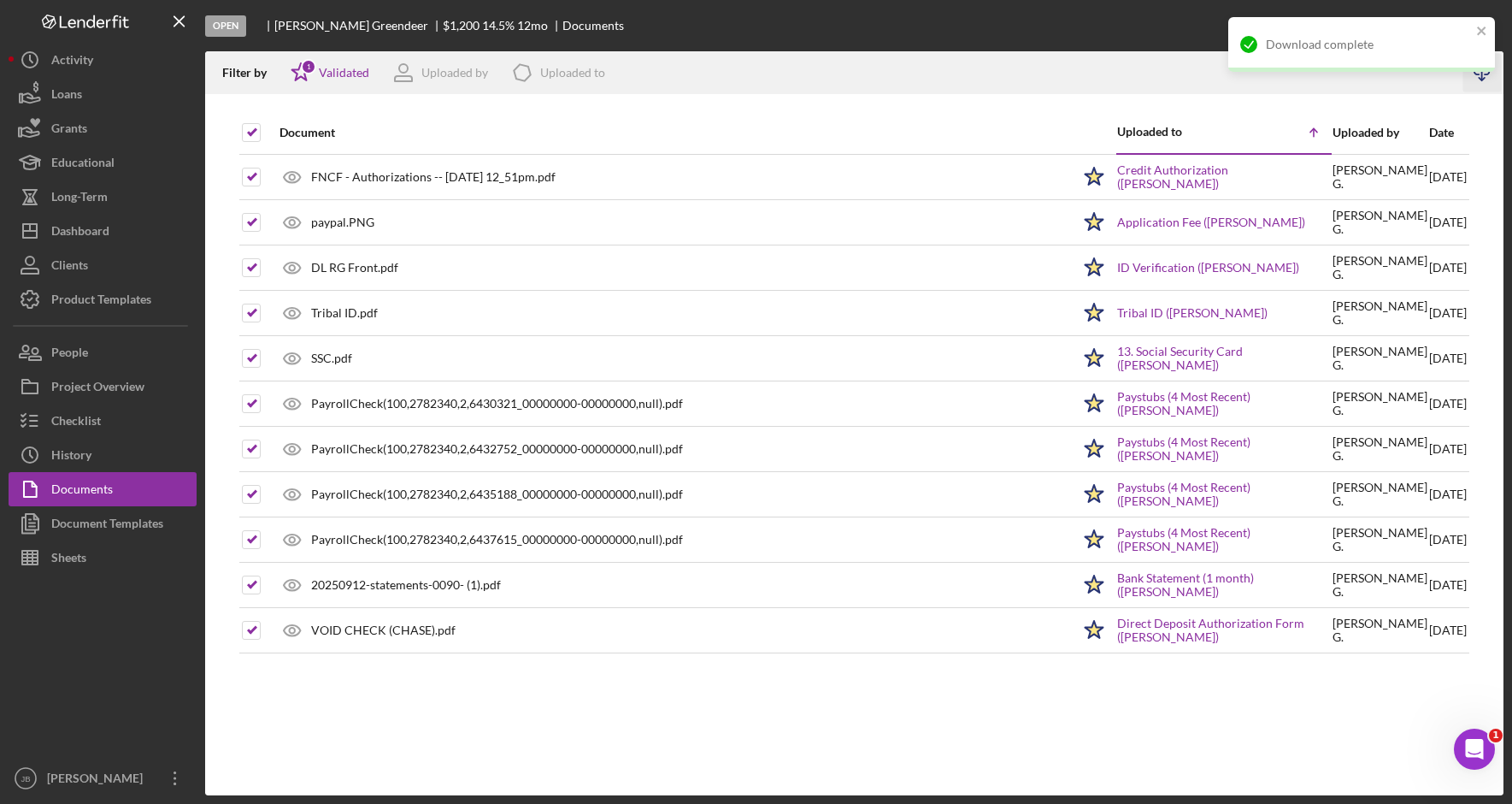
click at [656, 28] on div "Open Raquel Greendeer $1,200 $1,200 14.5 % 12 mo Documents" at bounding box center [854, 25] width 1298 height 52
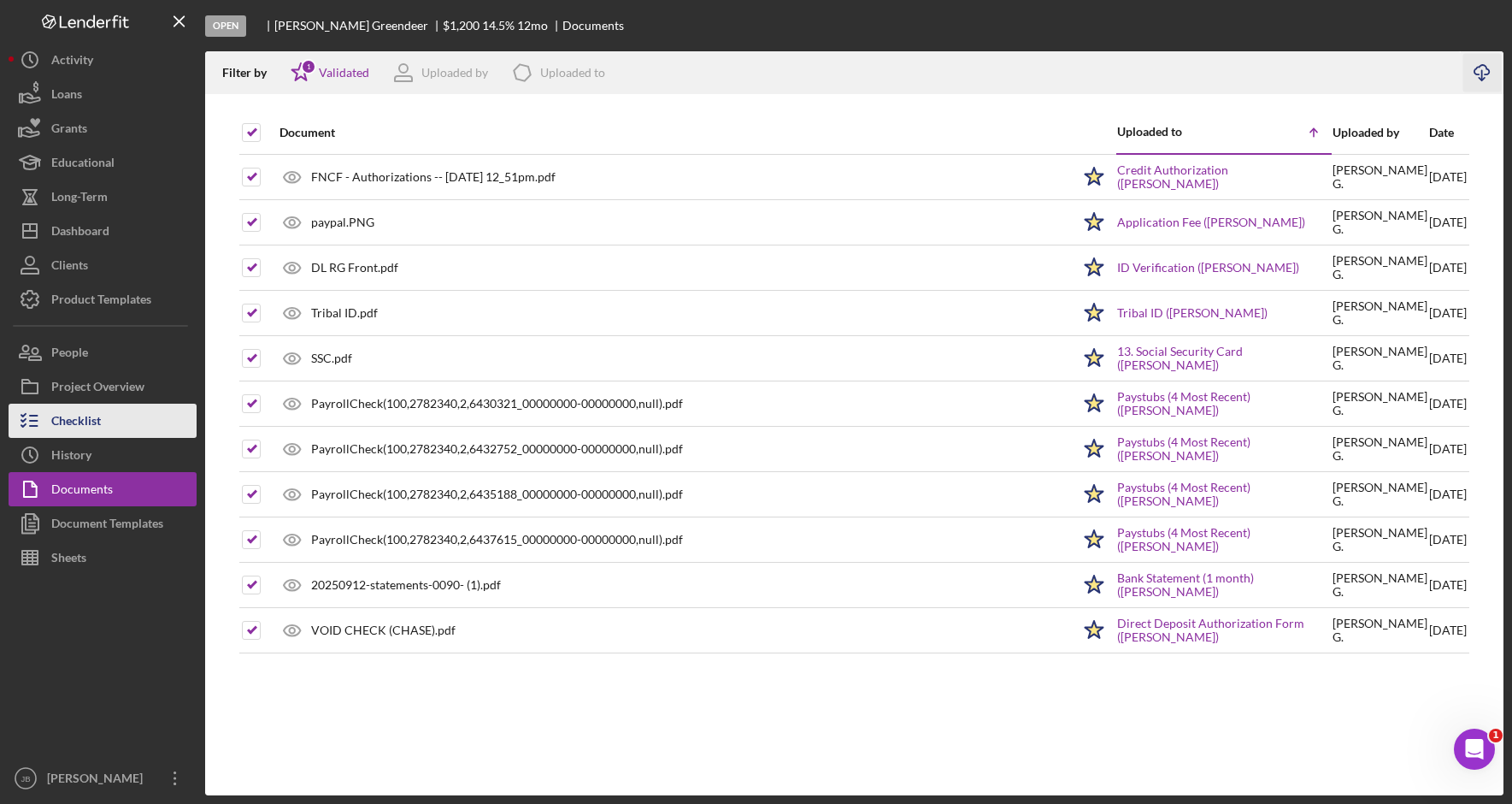
click at [128, 421] on button "Checklist" at bounding box center [102, 420] width 188 height 34
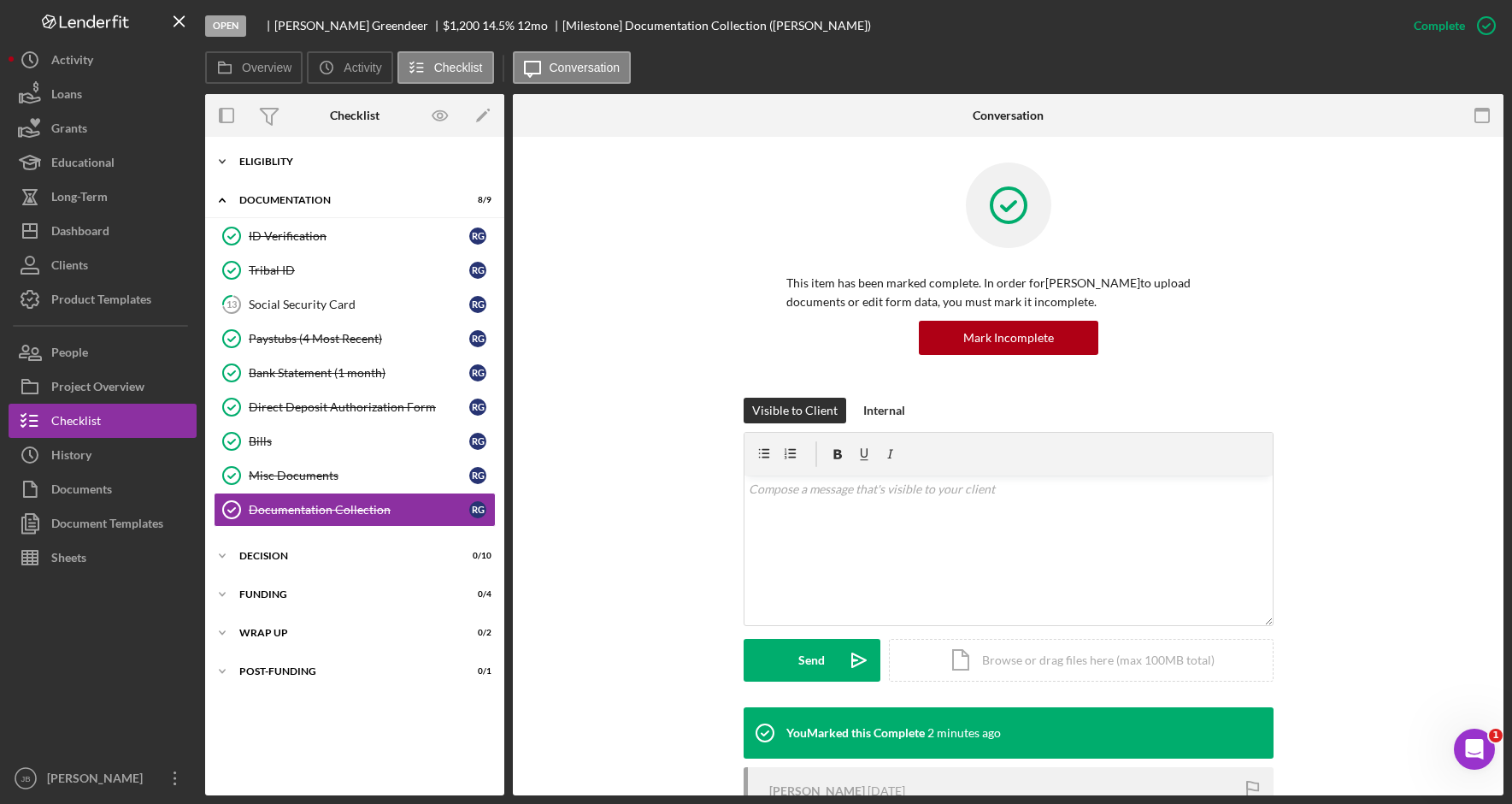
click at [290, 164] on div "Eligiblity" at bounding box center [361, 162] width 243 height 10
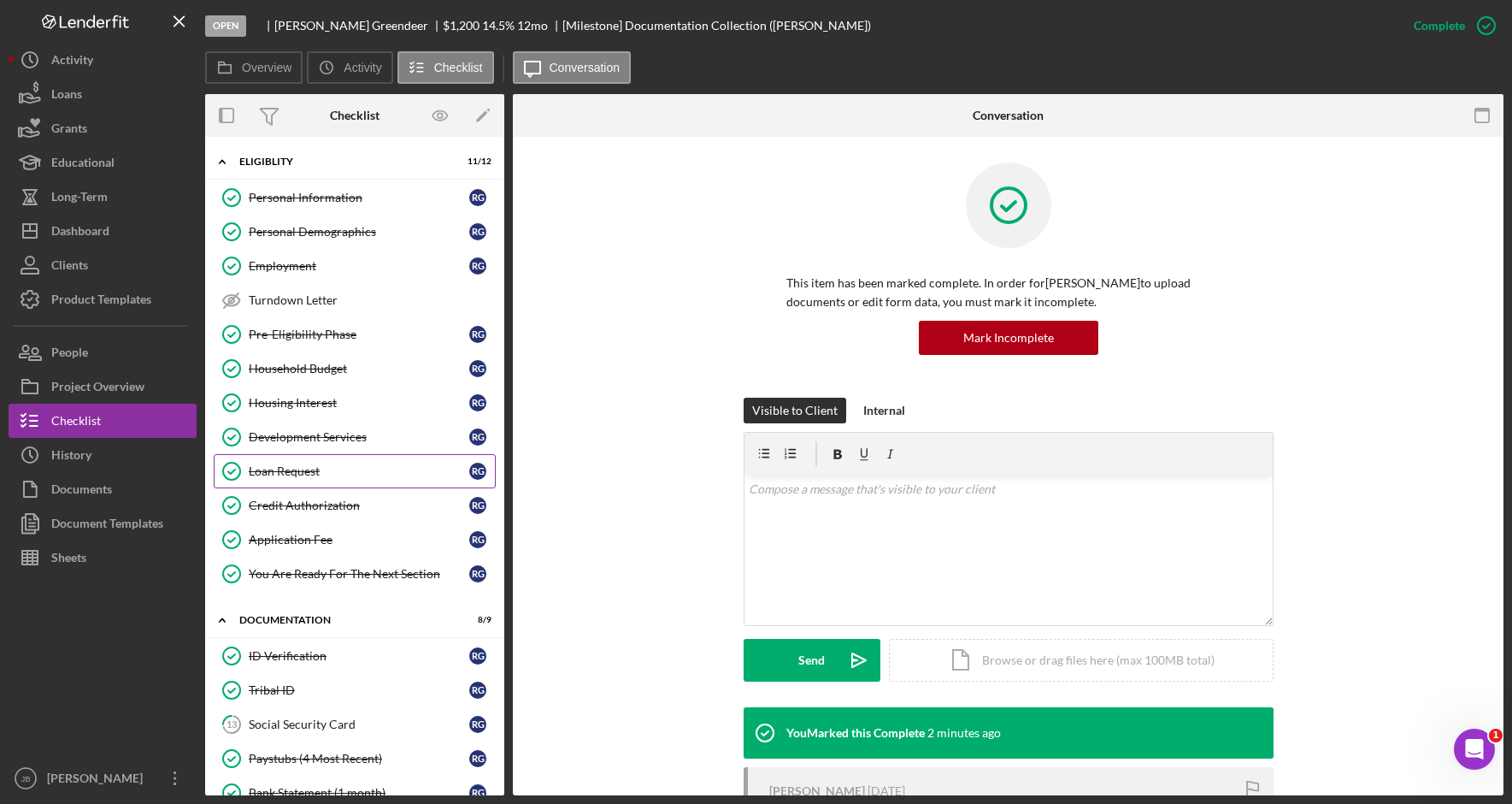
click at [367, 481] on link "Loan Request Loan Request R G" at bounding box center [354, 471] width 282 height 34
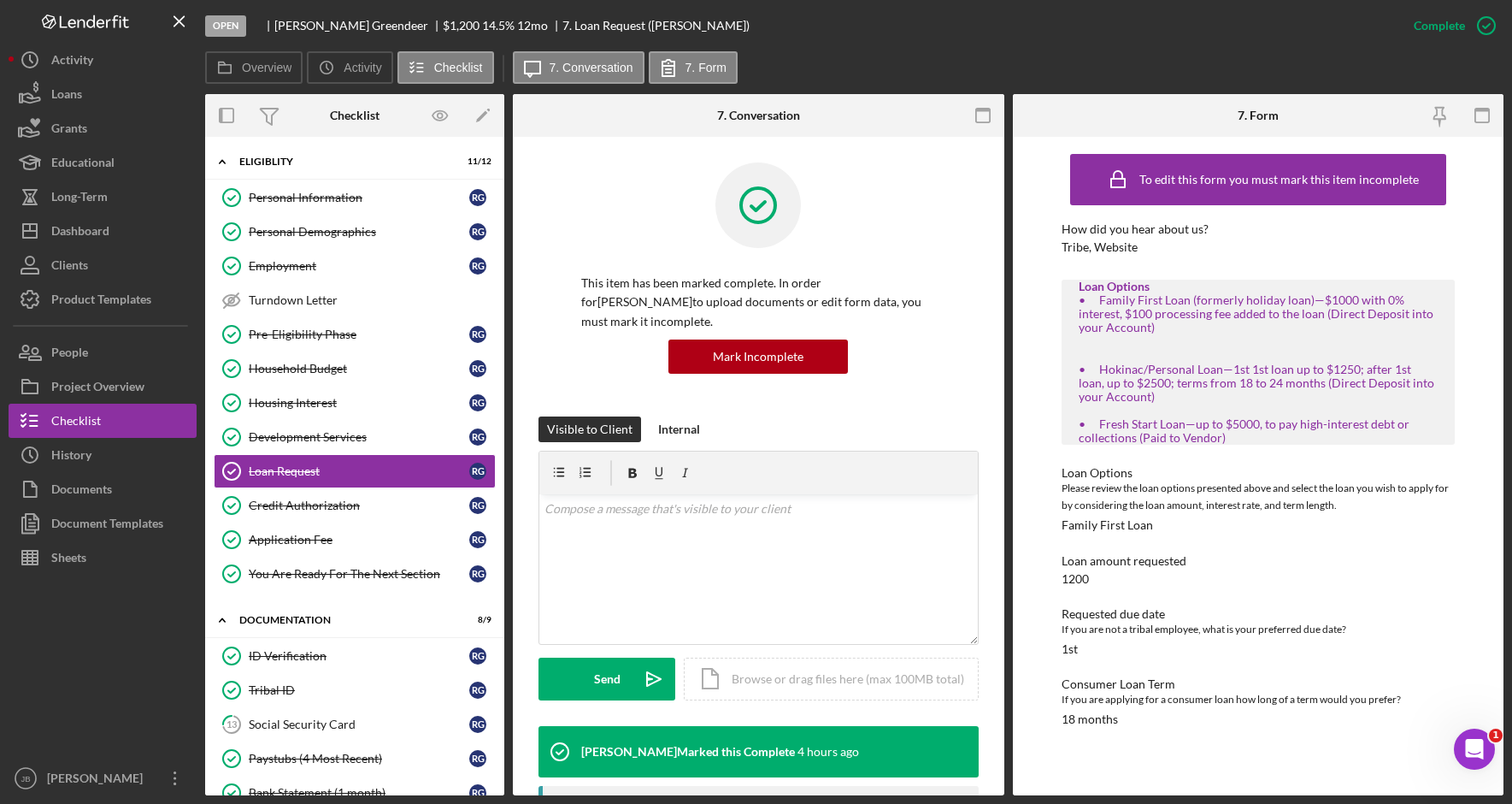
click at [122, 24] on icon "Logo-Reversed Created with Sketch." at bounding box center [86, 22] width 154 height 15
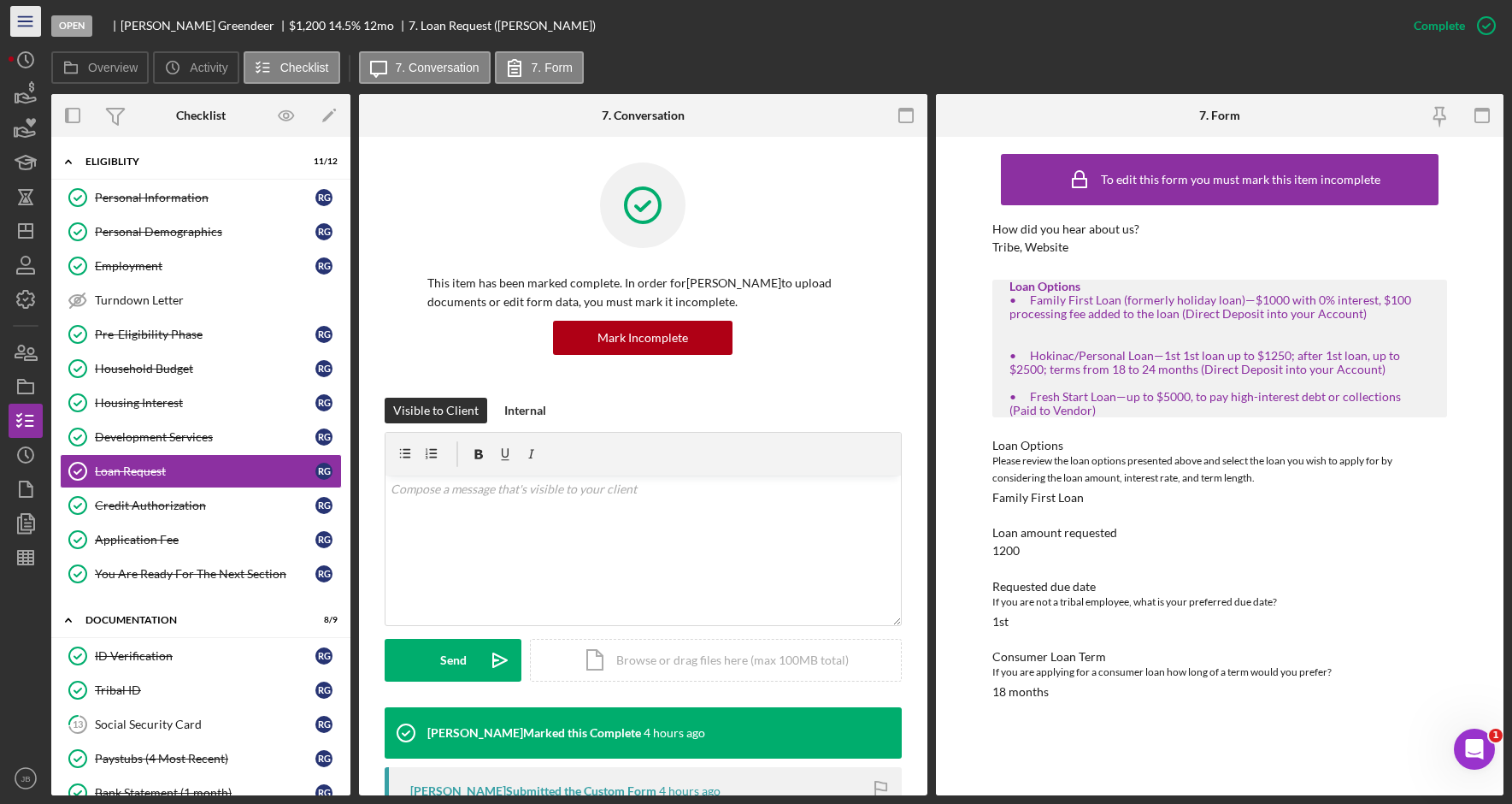
click at [24, 25] on line "button" at bounding box center [25, 25] width 14 height 0
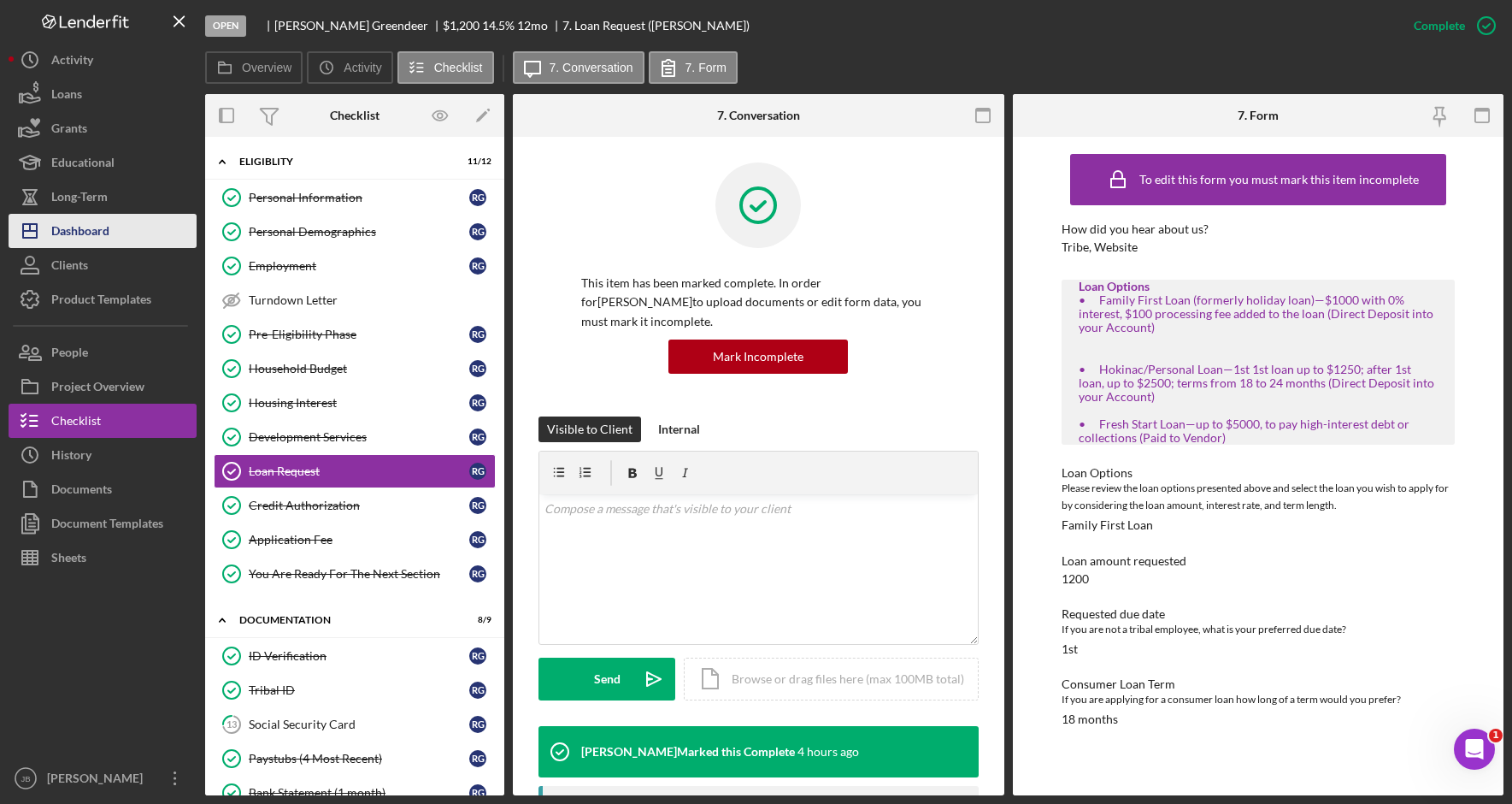
click at [115, 227] on button "Icon/Dashboard Dashboard" at bounding box center [102, 230] width 188 height 34
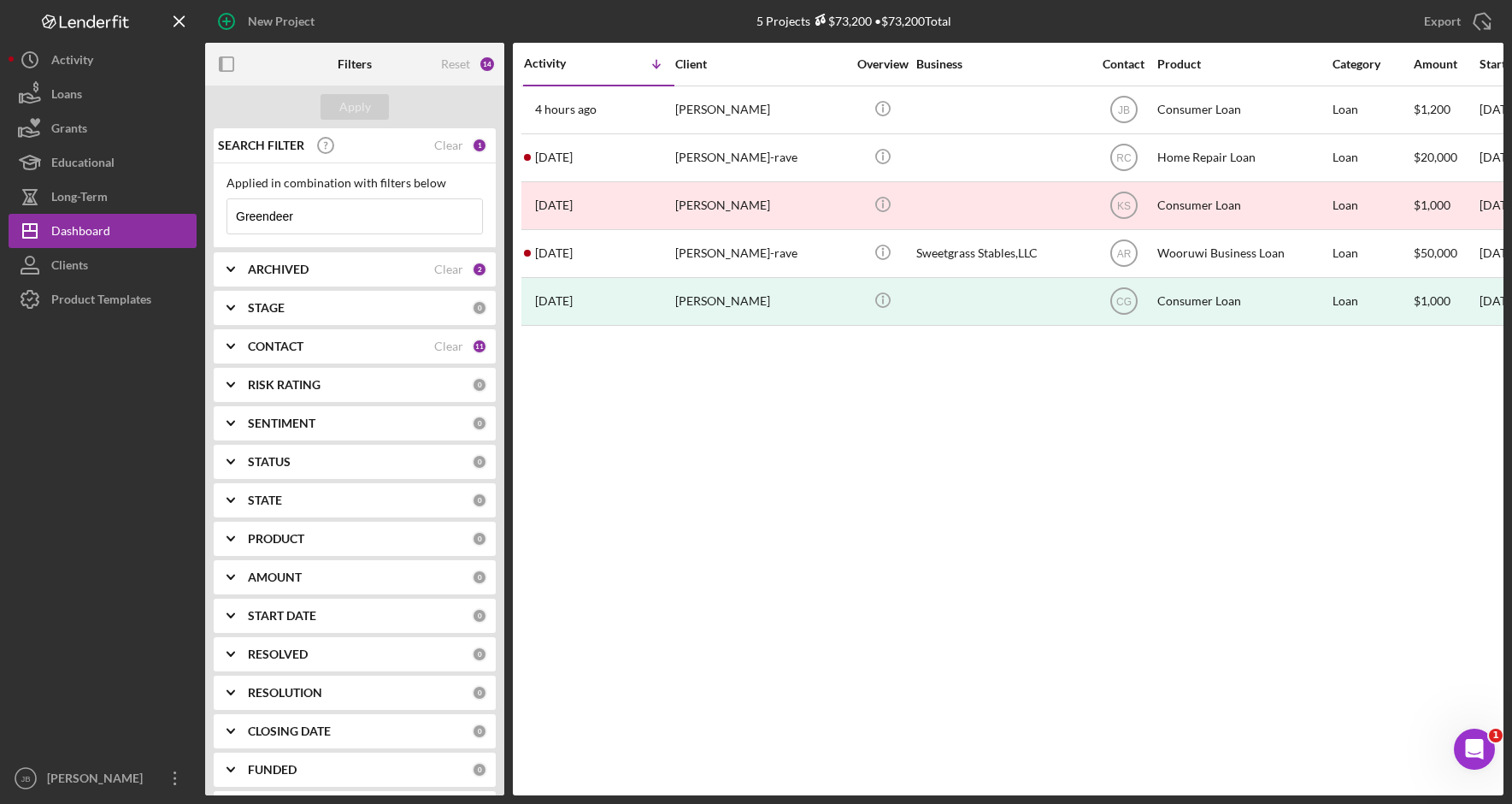
drag, startPoint x: 348, startPoint y: 222, endPoint x: 233, endPoint y: 227, distance: 115.1
click at [233, 227] on input "Greendeer" at bounding box center [354, 216] width 254 height 34
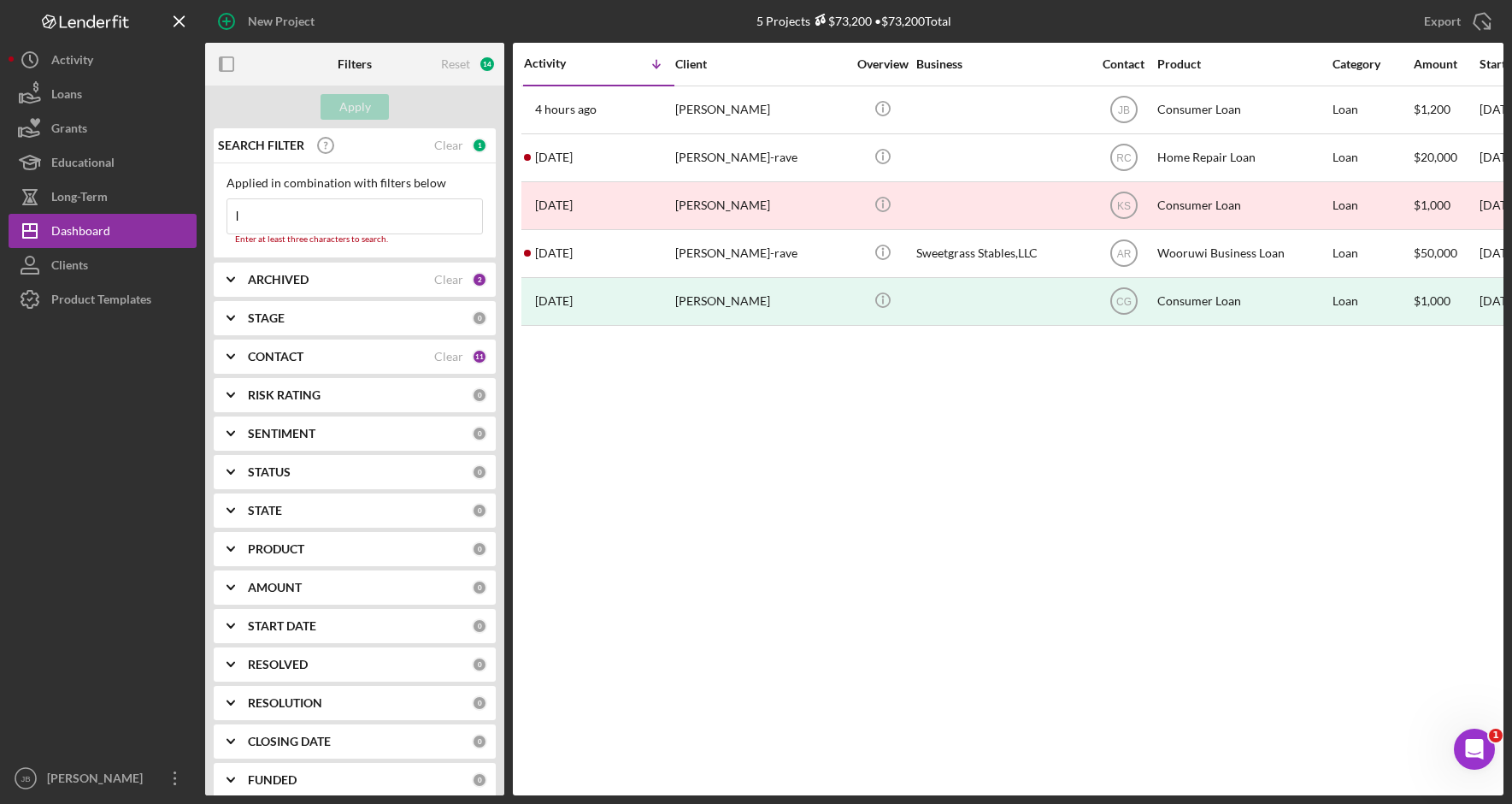
type input "lachapelle"
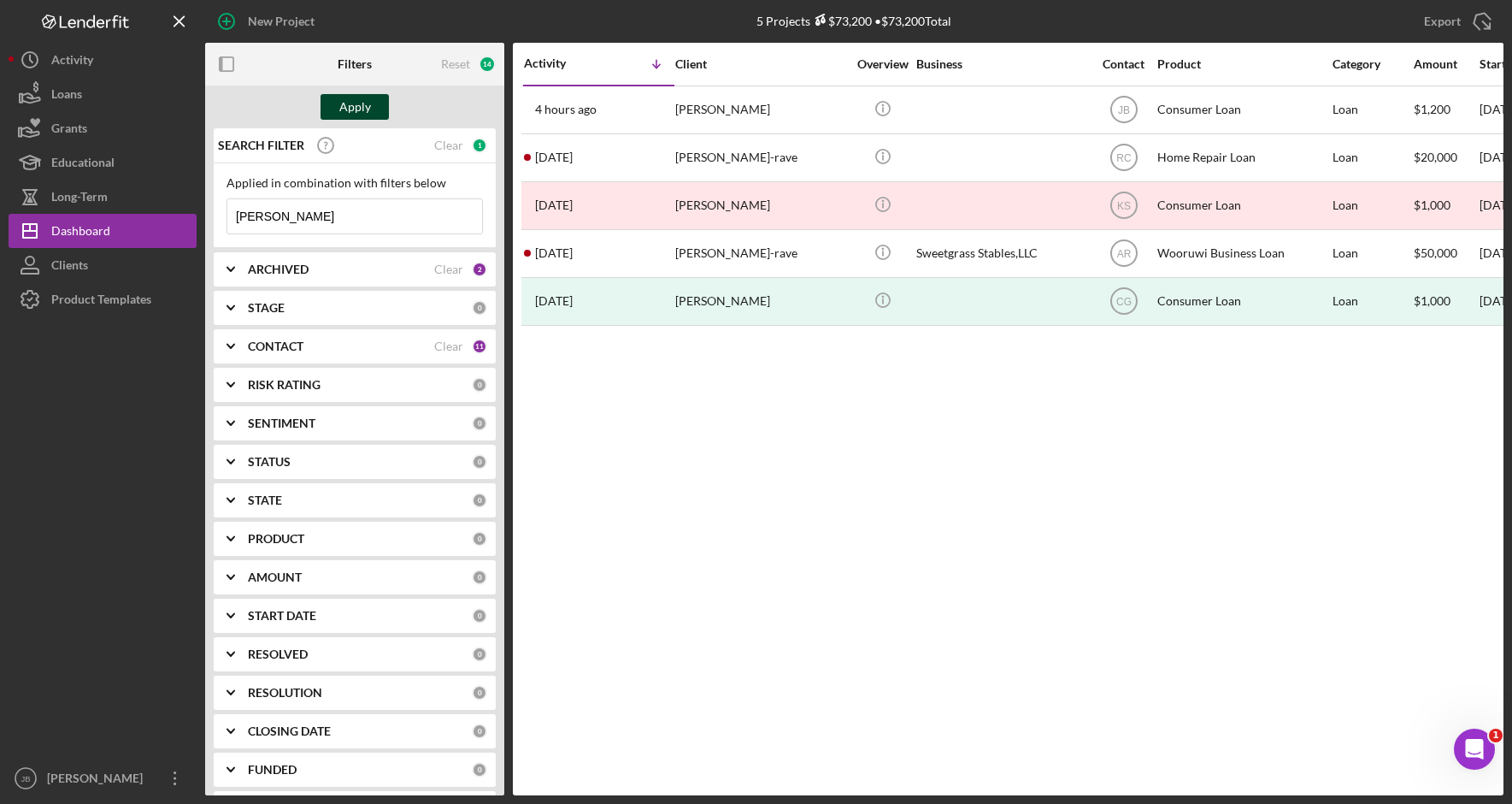
click at [355, 105] on div "Apply" at bounding box center [355, 106] width 31 height 25
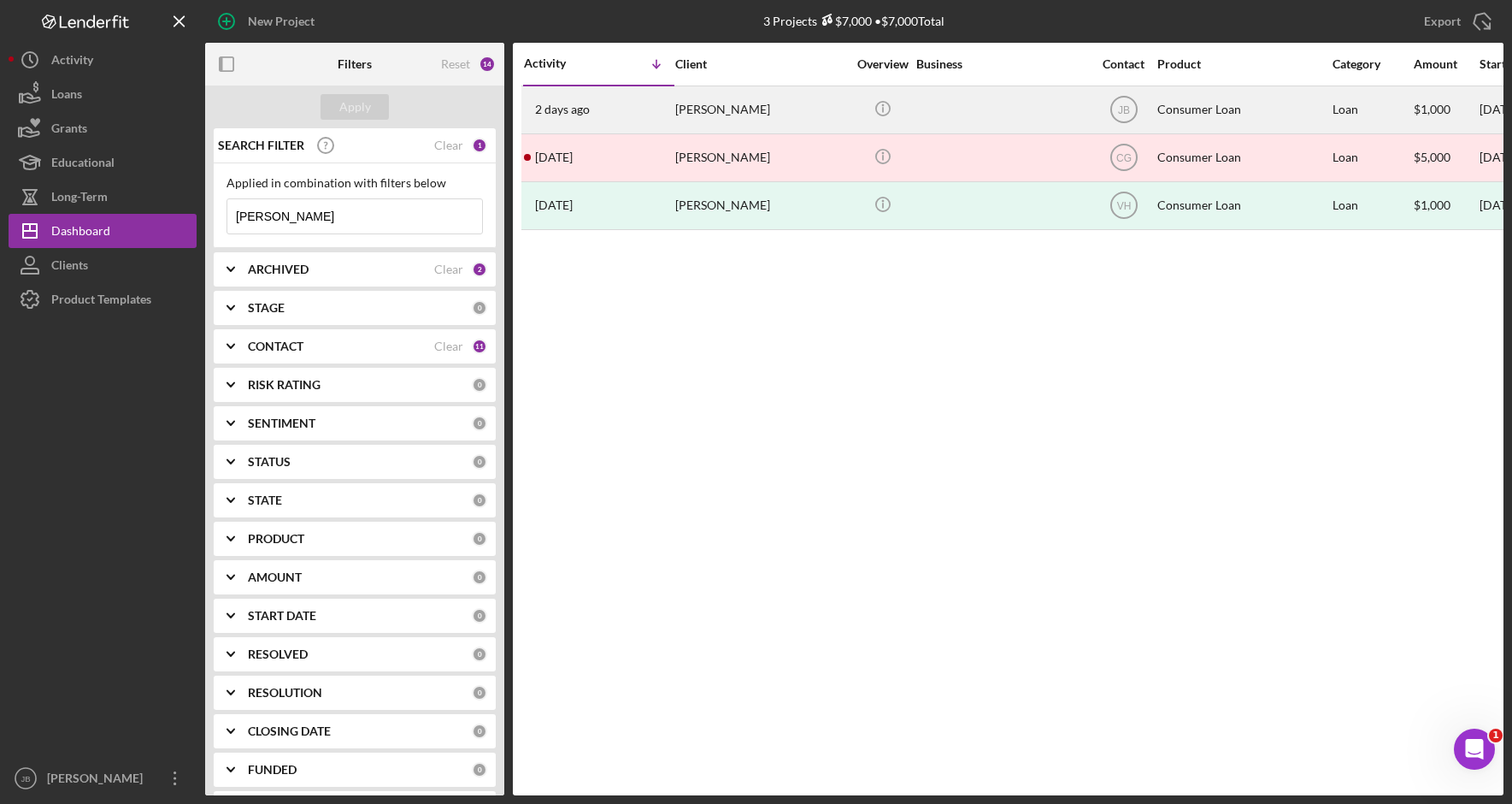
click at [752, 110] on div "Paul LaChapelle" at bounding box center [760, 110] width 171 height 45
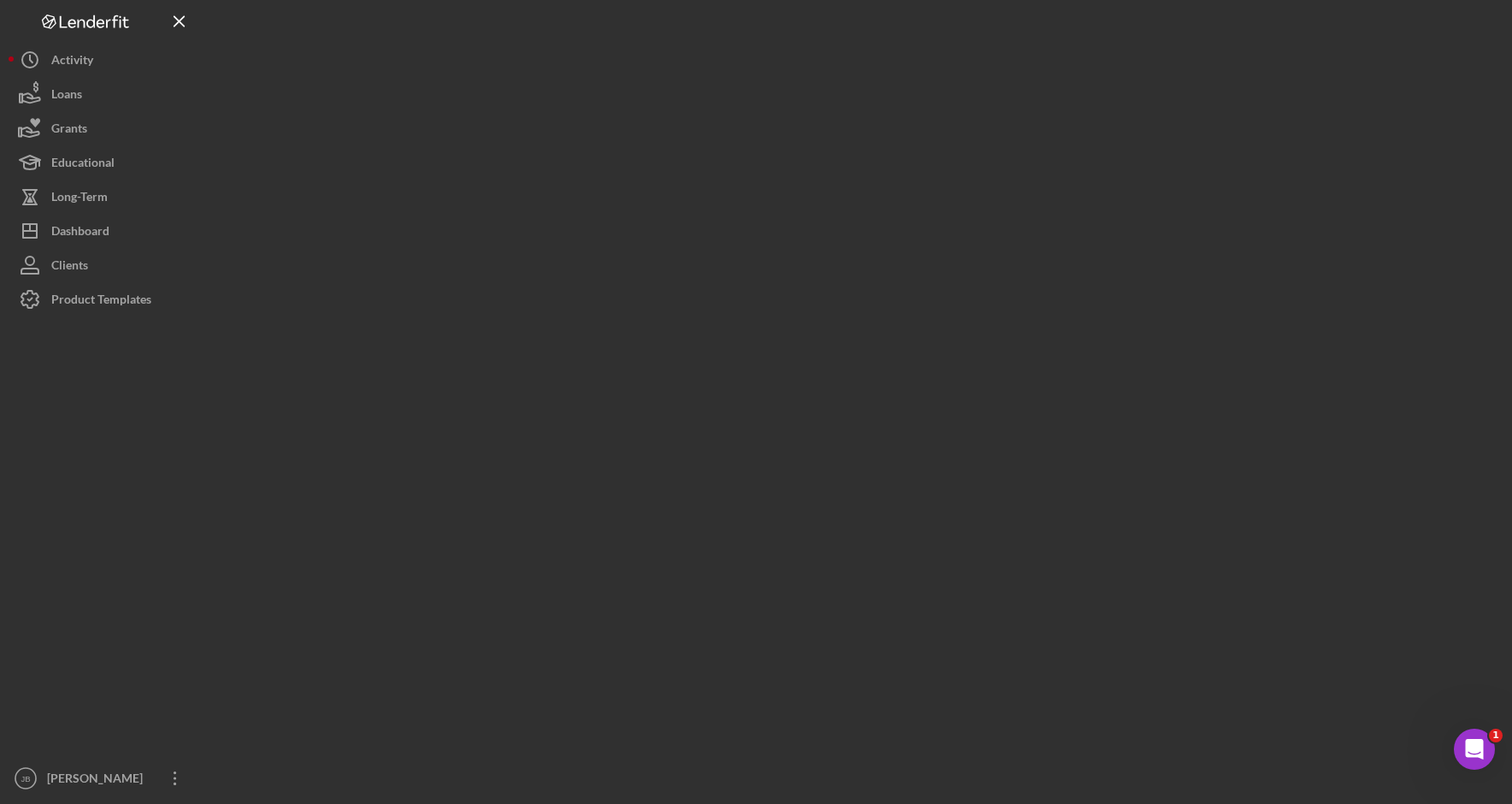
click at [752, 110] on div at bounding box center [854, 397] width 1298 height 795
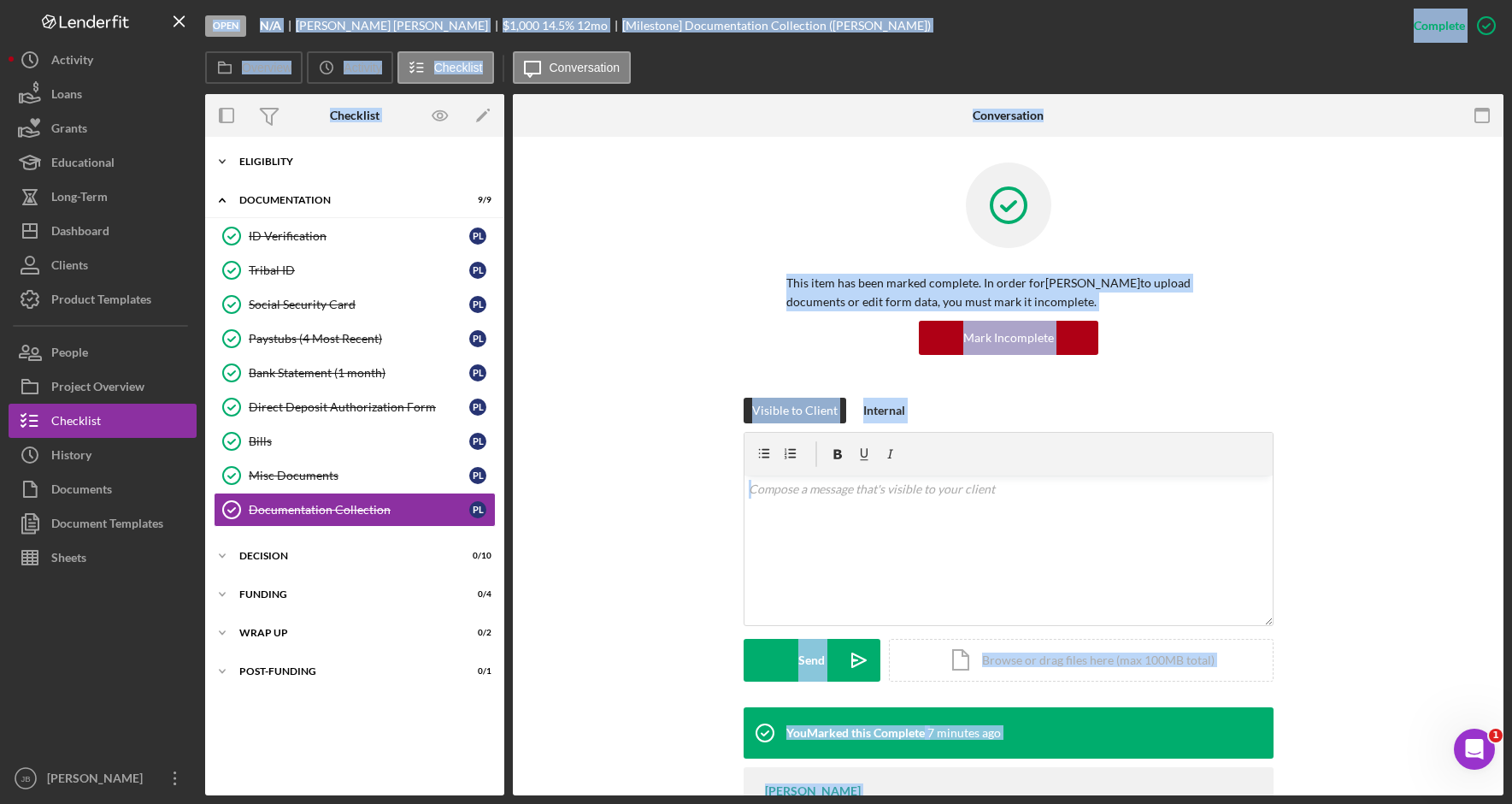
click at [261, 171] on div "Icon/Expander Eligiblity 11 / 12" at bounding box center [355, 161] width 299 height 34
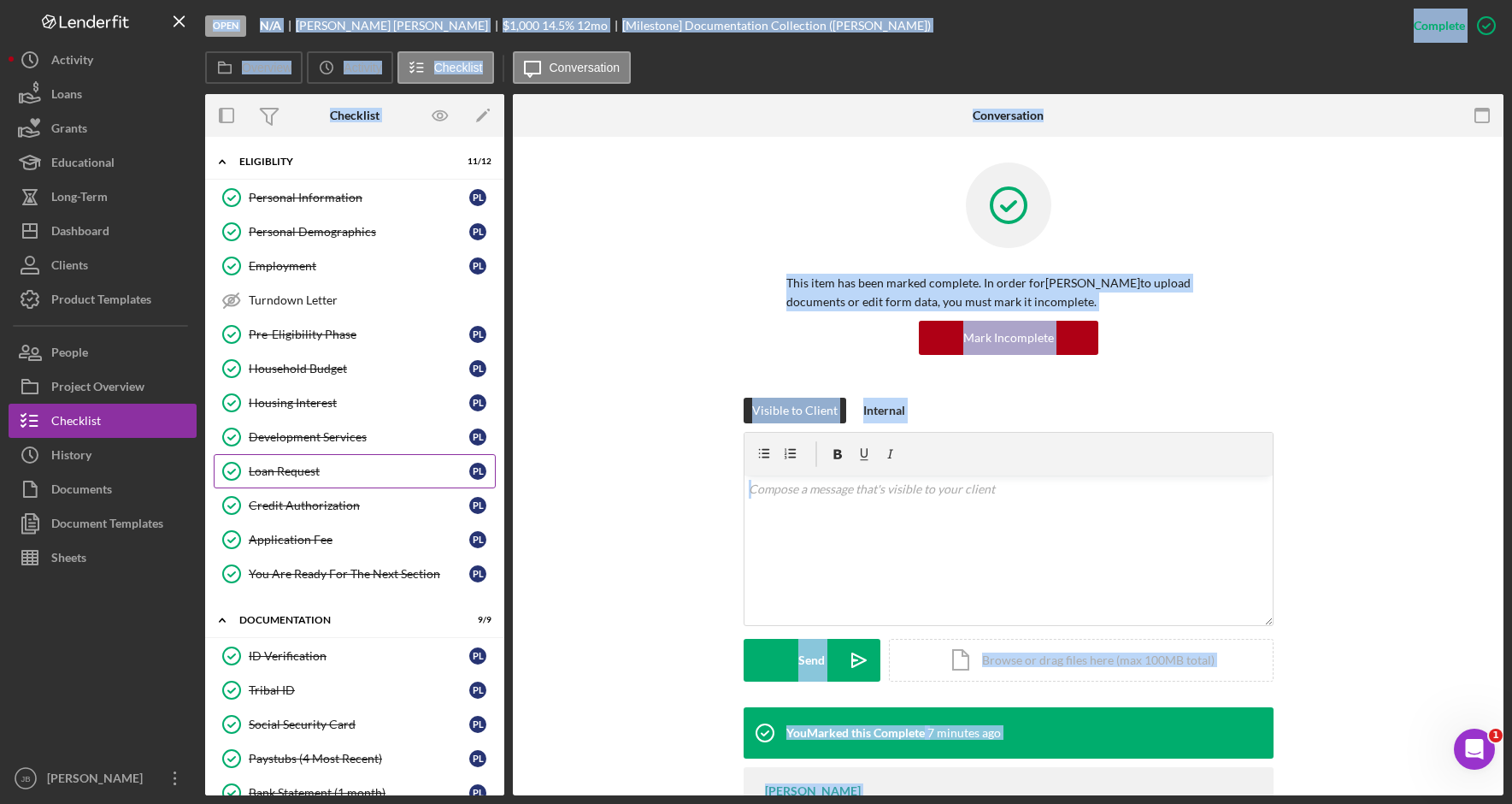
click at [326, 474] on div "Loan Request" at bounding box center [359, 472] width 220 height 14
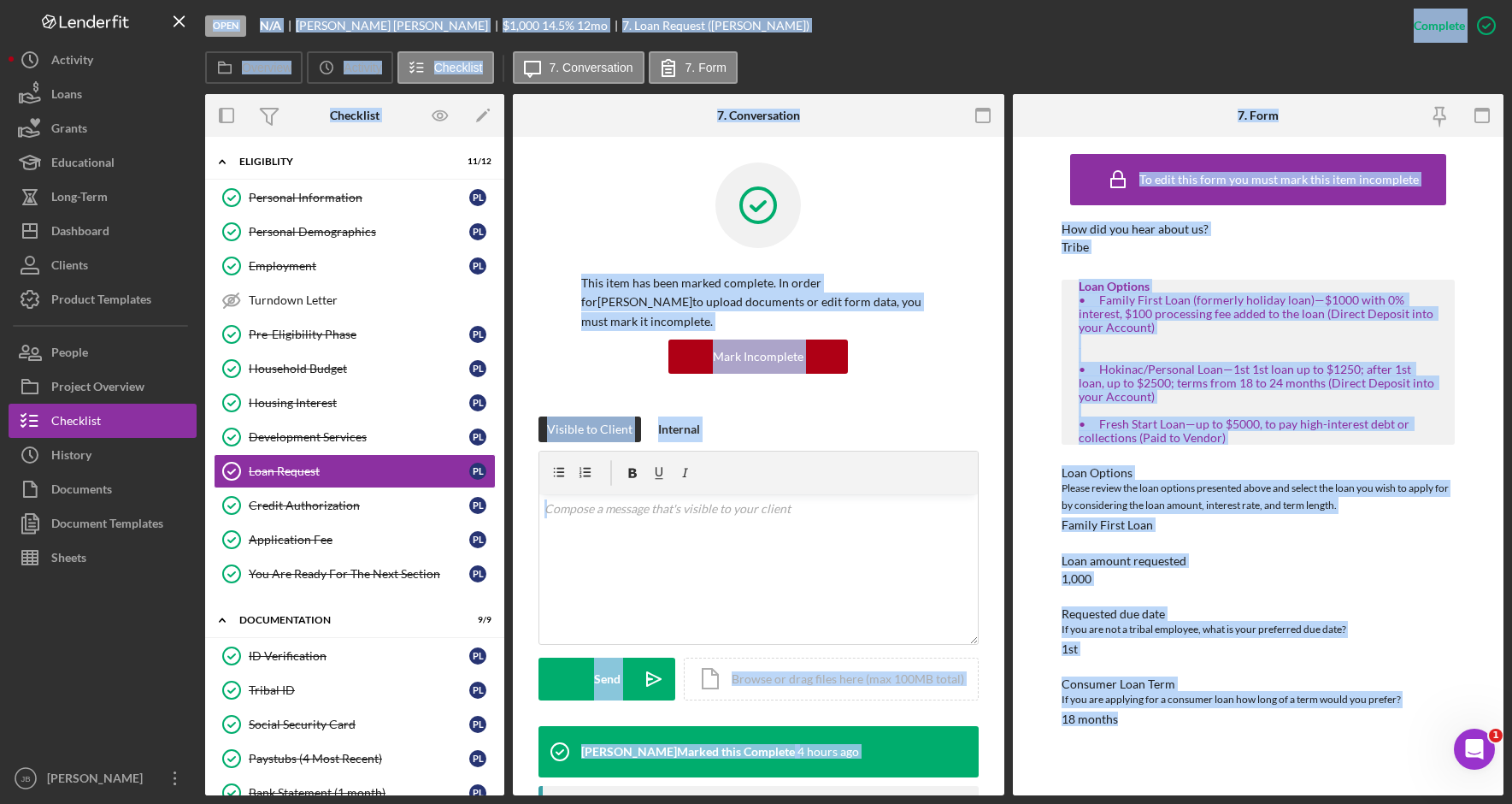
click at [1264, 584] on div "Loan amount requested 1,000" at bounding box center [1258, 570] width 393 height 31
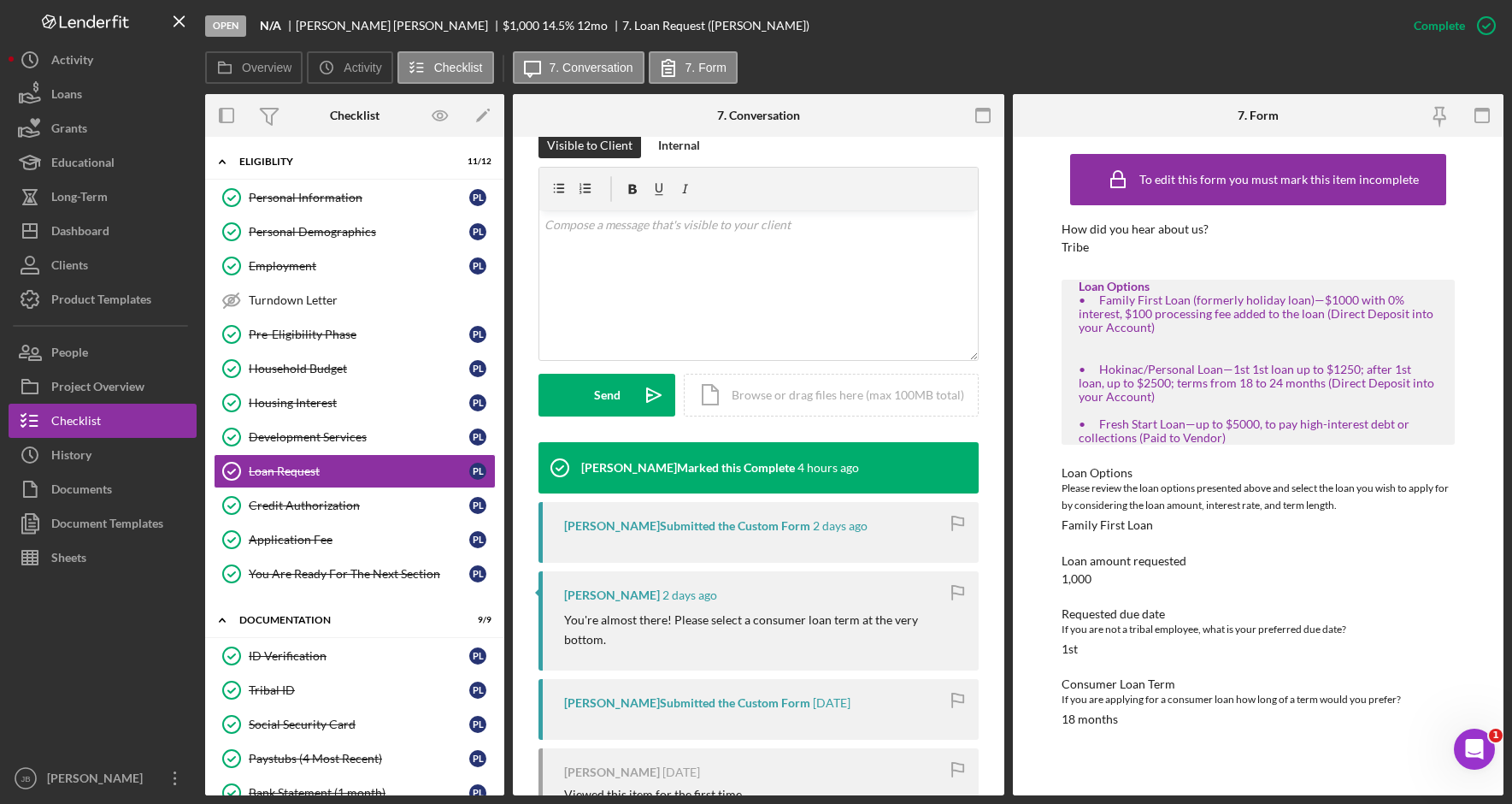
scroll to position [342, 0]
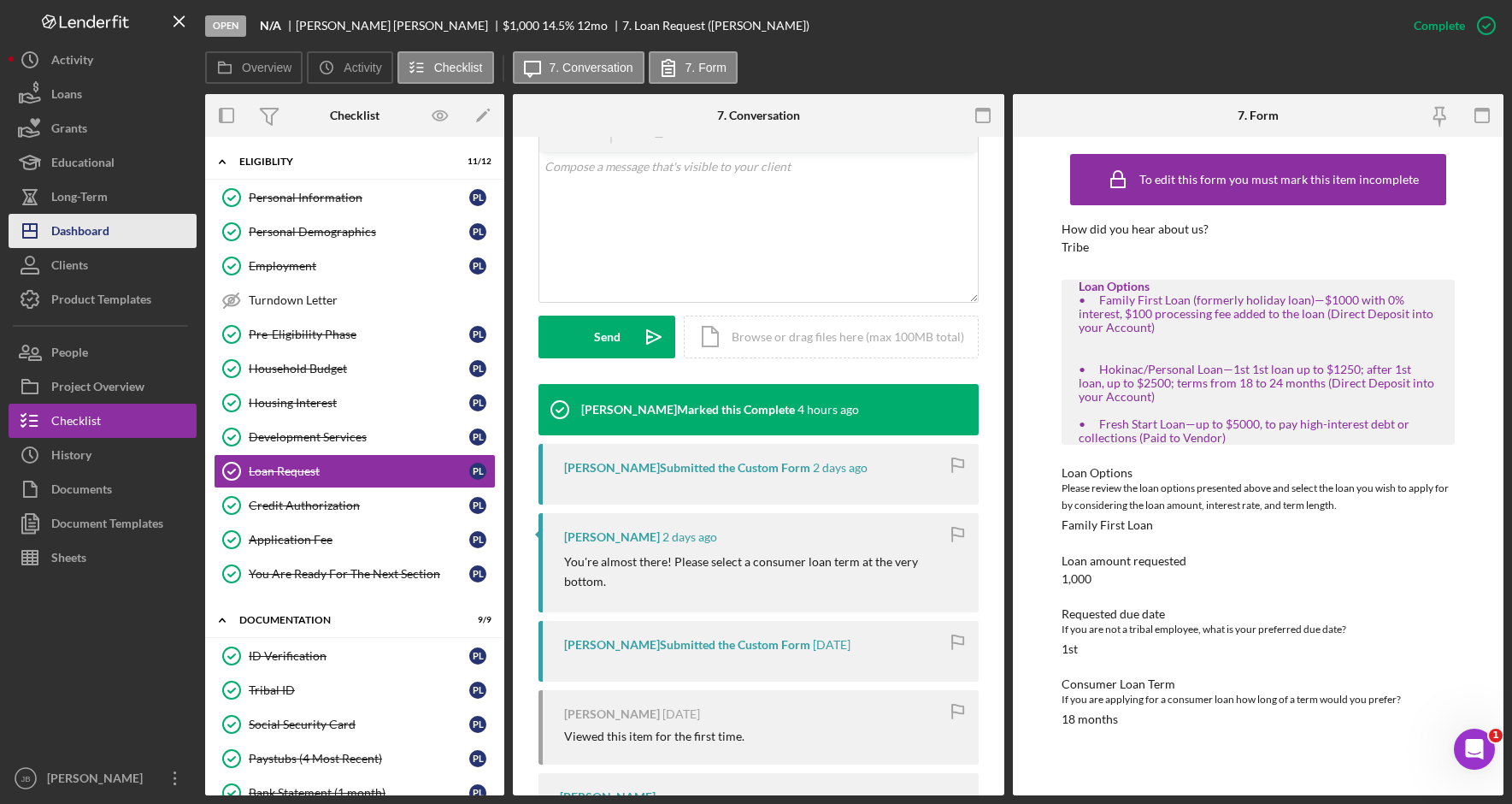
click at [132, 229] on button "Icon/Dashboard Dashboard" at bounding box center [102, 230] width 188 height 34
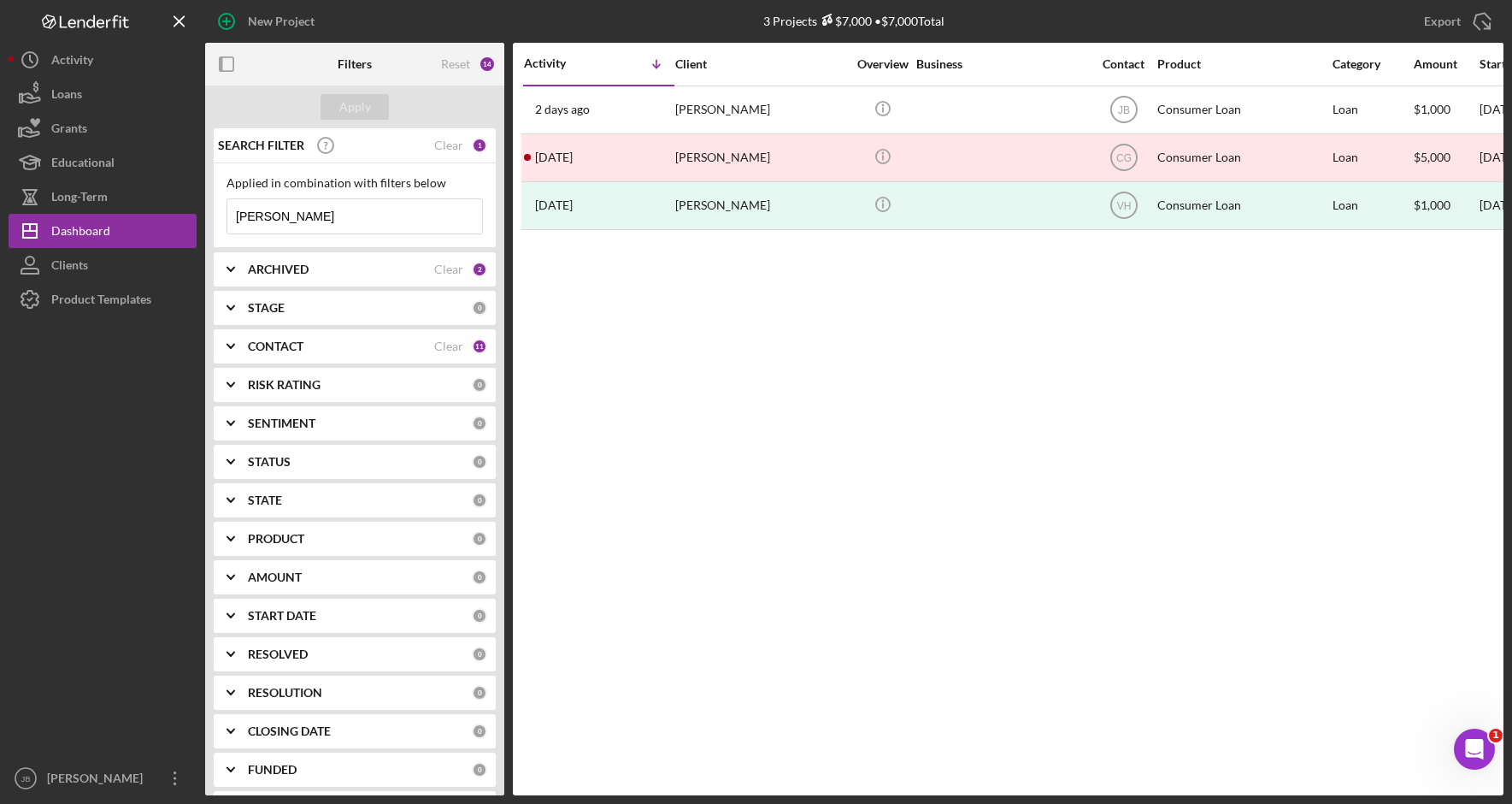
drag, startPoint x: 366, startPoint y: 220, endPoint x: 232, endPoint y: 219, distance: 134.0
click at [232, 219] on input "lachapelle" at bounding box center [354, 216] width 254 height 34
click at [442, 272] on div "Clear" at bounding box center [448, 269] width 29 height 14
click at [252, 270] on b "ARCHIVED" at bounding box center [277, 269] width 60 height 14
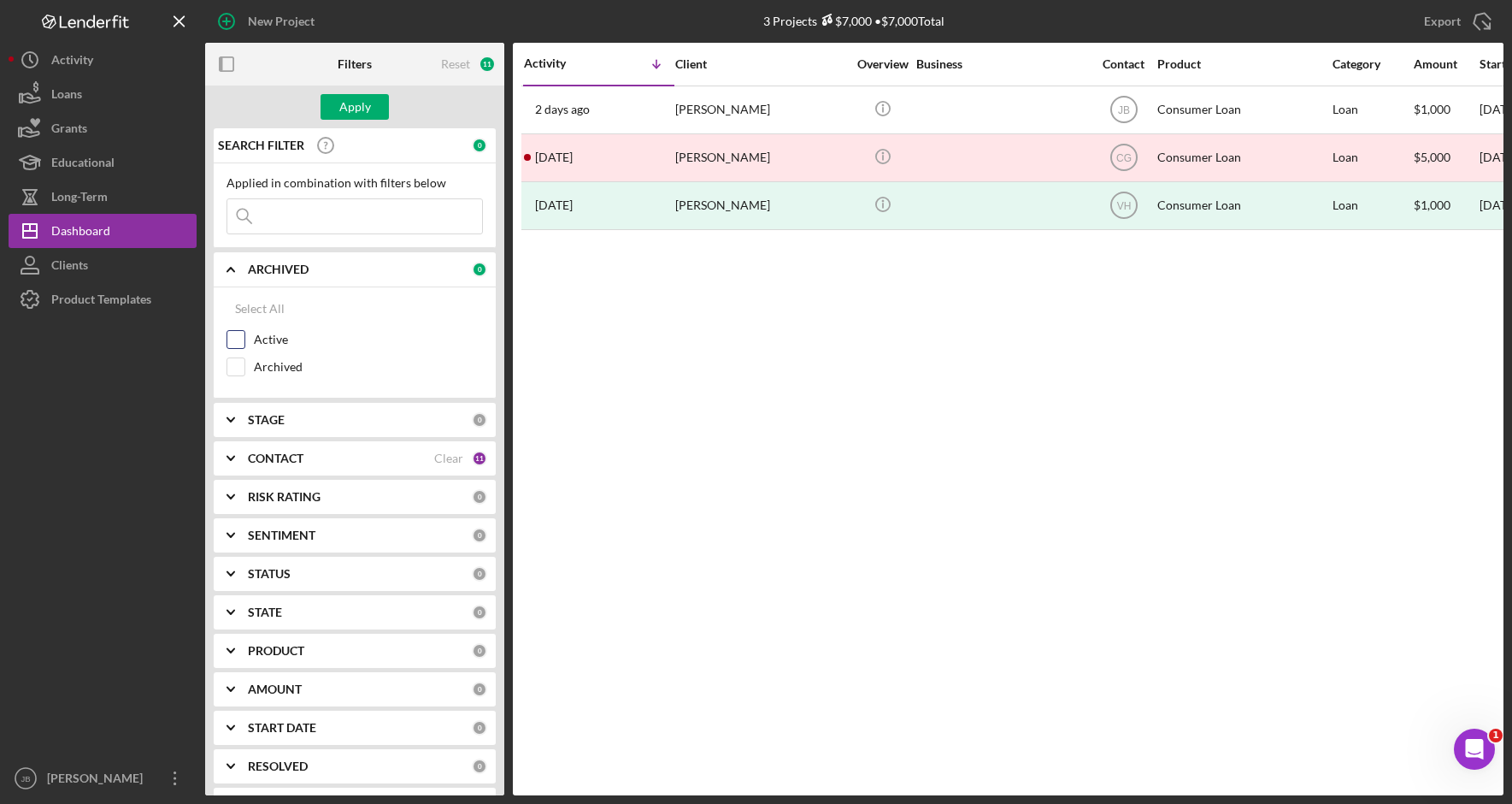
click at [232, 342] on input "Active" at bounding box center [236, 339] width 17 height 17
checkbox input "true"
click at [381, 95] on button "Apply" at bounding box center [354, 106] width 68 height 25
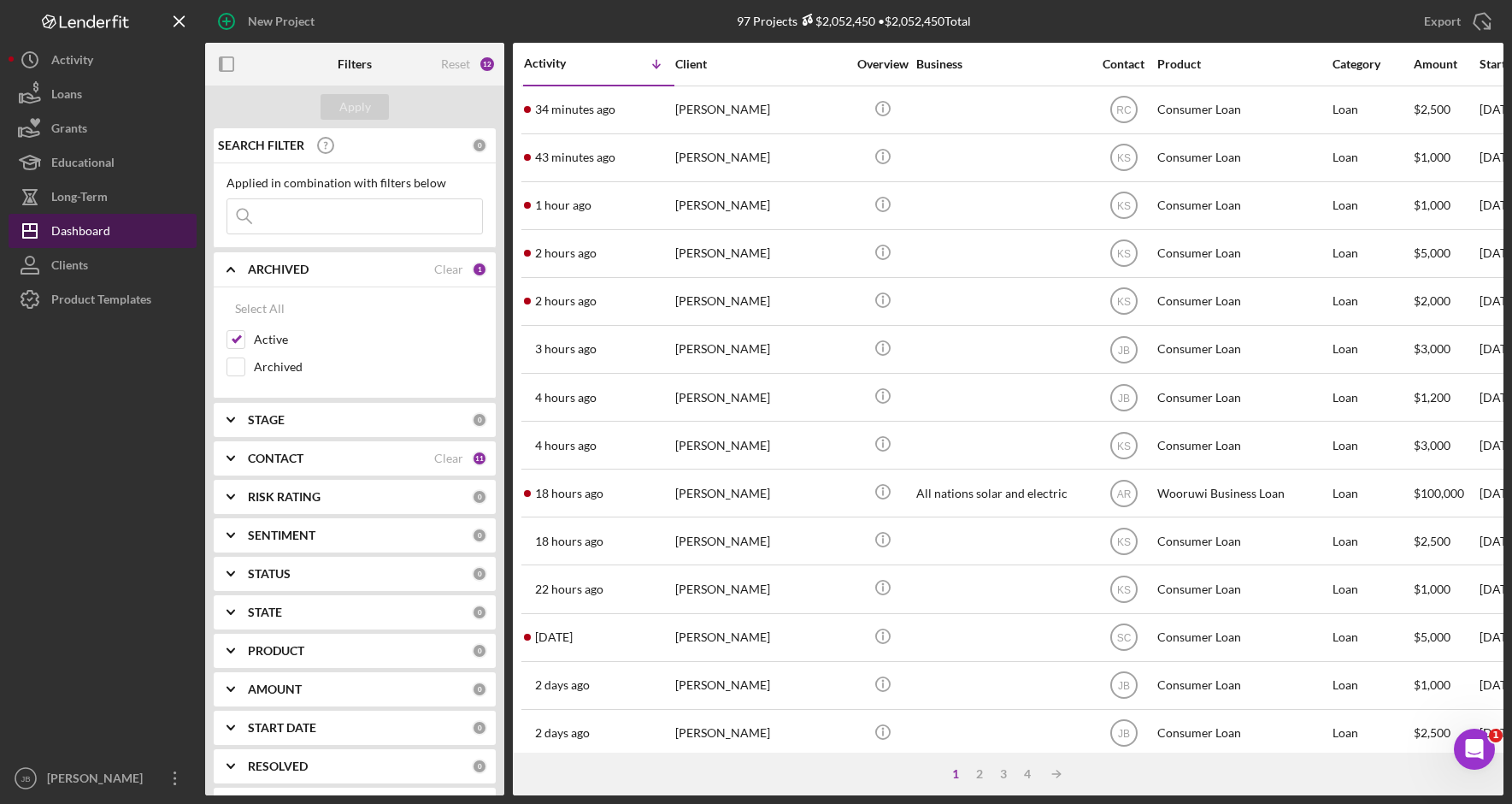
click at [122, 233] on button "Icon/Dashboard Dashboard" at bounding box center [102, 230] width 188 height 34
click at [345, 220] on input at bounding box center [354, 216] width 254 height 34
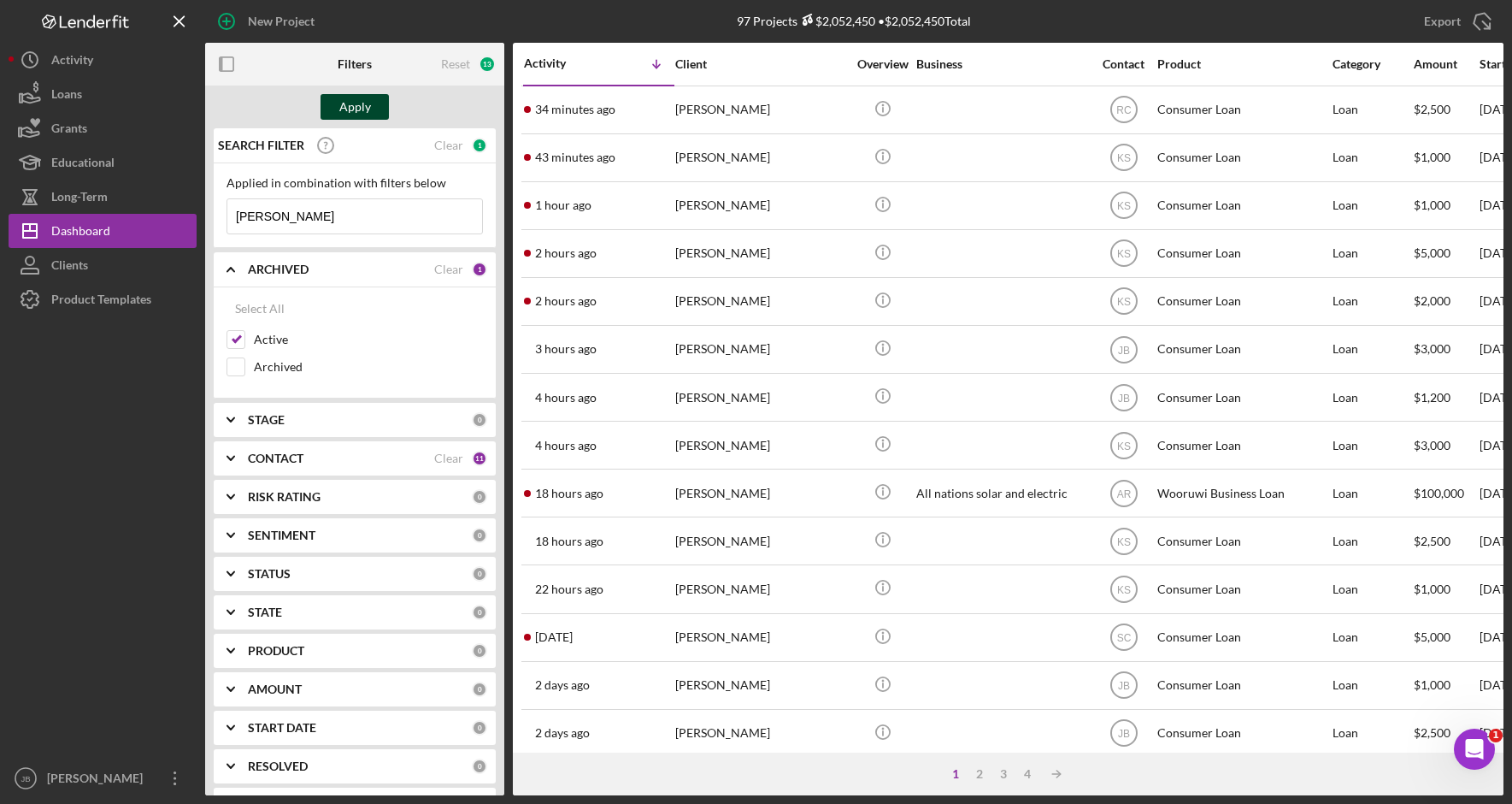
click at [353, 103] on div "Apply" at bounding box center [355, 106] width 31 height 25
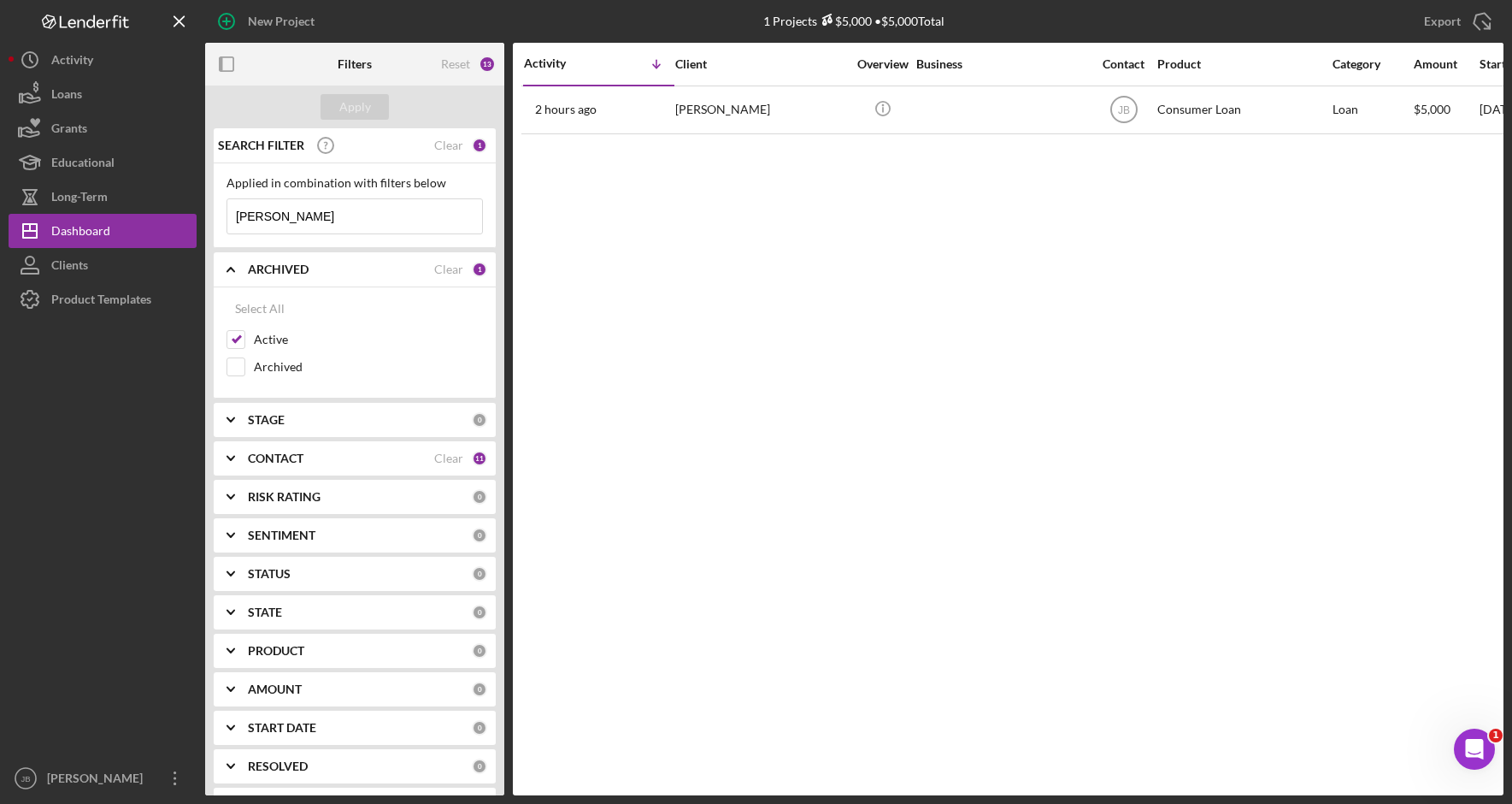
click at [325, 222] on input "Schladweiler" at bounding box center [354, 216] width 254 height 34
click at [319, 213] on input "Schladweiler" at bounding box center [354, 216] width 254 height 34
type input "S"
type input "Ashley"
click at [238, 332] on input "Active" at bounding box center [236, 339] width 17 height 17
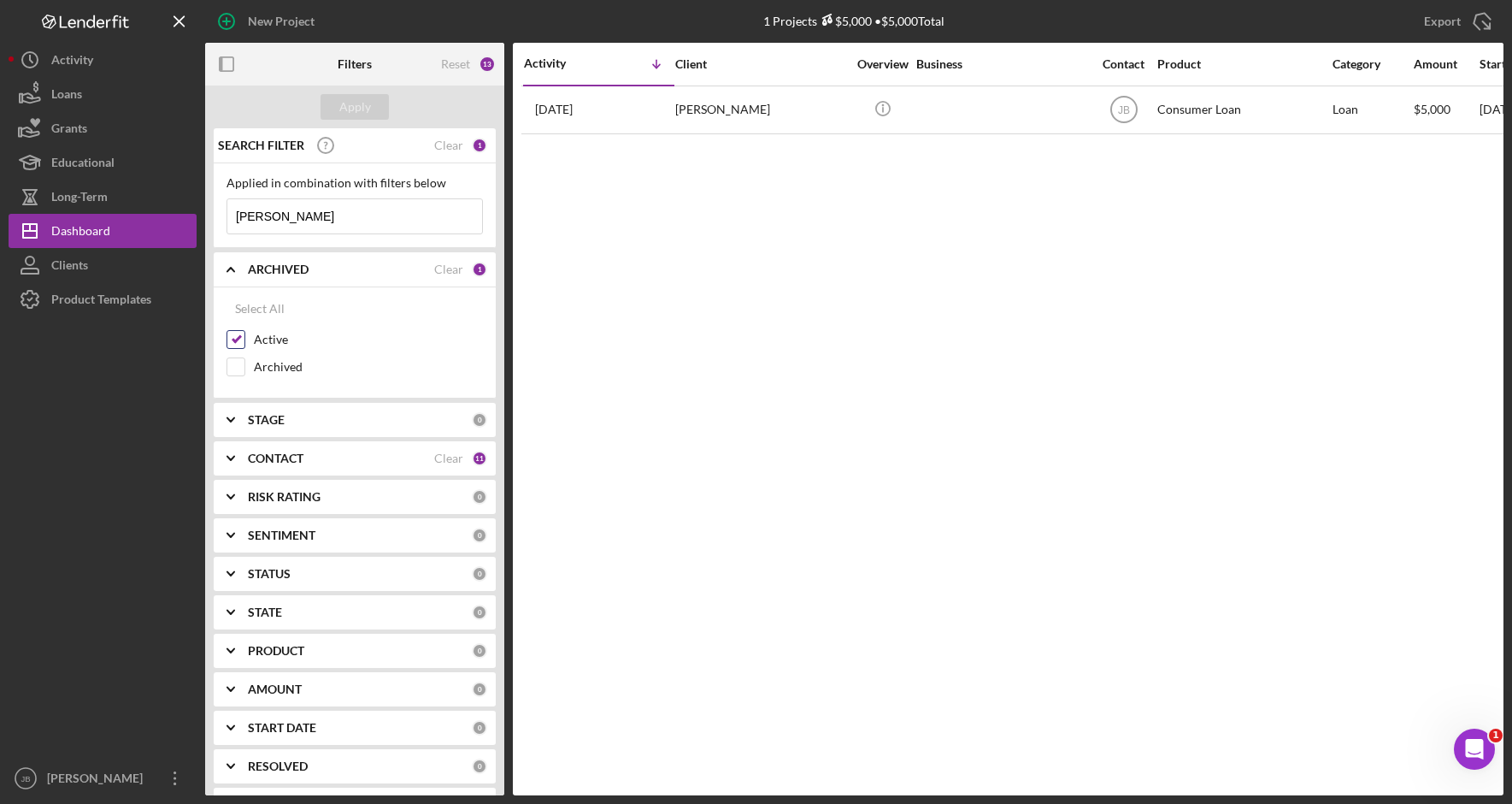
checkbox input "false"
click at [252, 458] on b "CONTACT" at bounding box center [275, 458] width 56 height 14
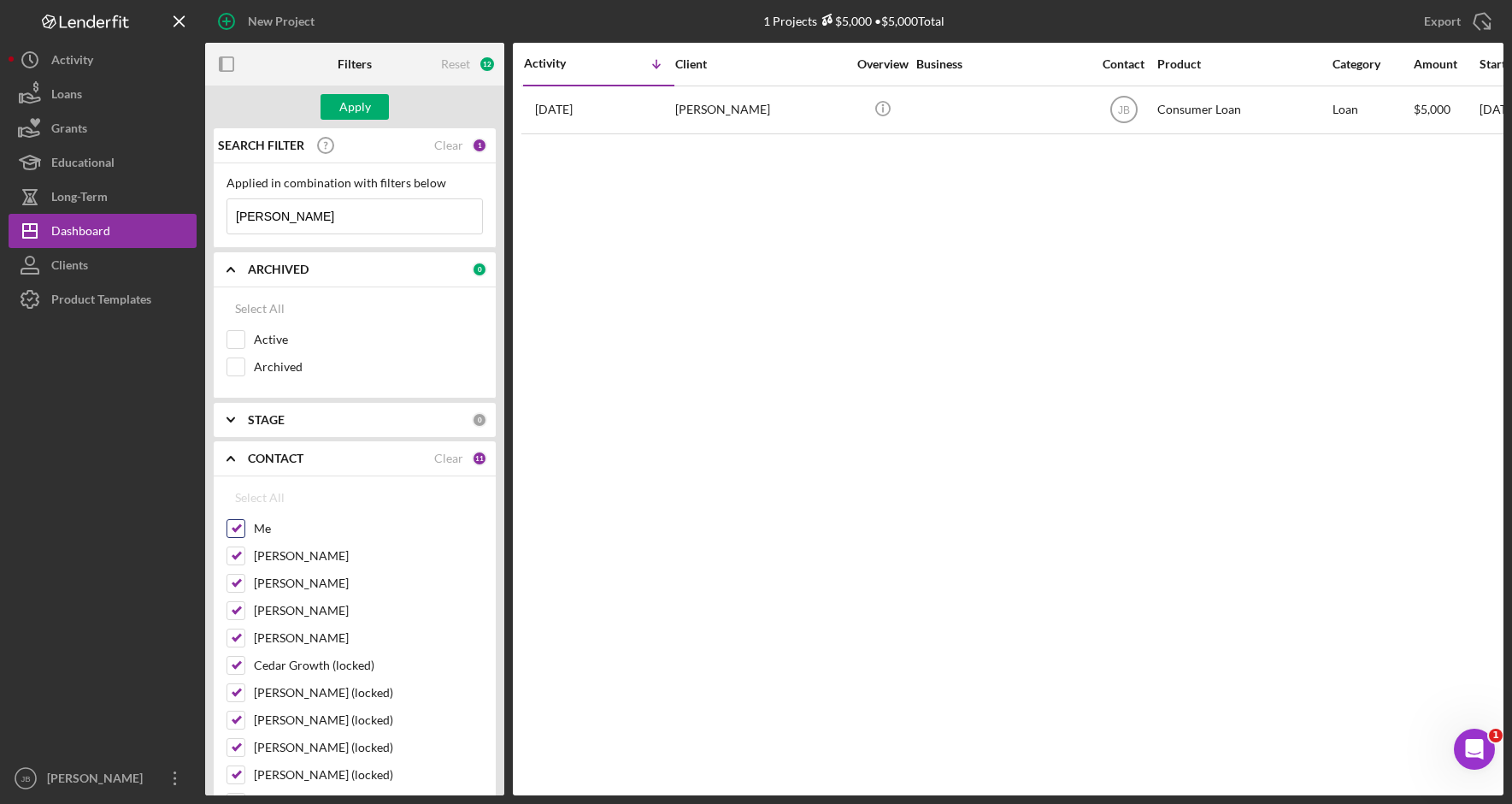
click at [234, 527] on input "Me" at bounding box center [236, 528] width 17 height 17
click at [256, 493] on div "Select All" at bounding box center [260, 497] width 50 height 34
click at [243, 529] on input "Me" at bounding box center [236, 528] width 17 height 17
checkbox input "false"
drag, startPoint x: 243, startPoint y: 561, endPoint x: 243, endPoint y: 576, distance: 15.0
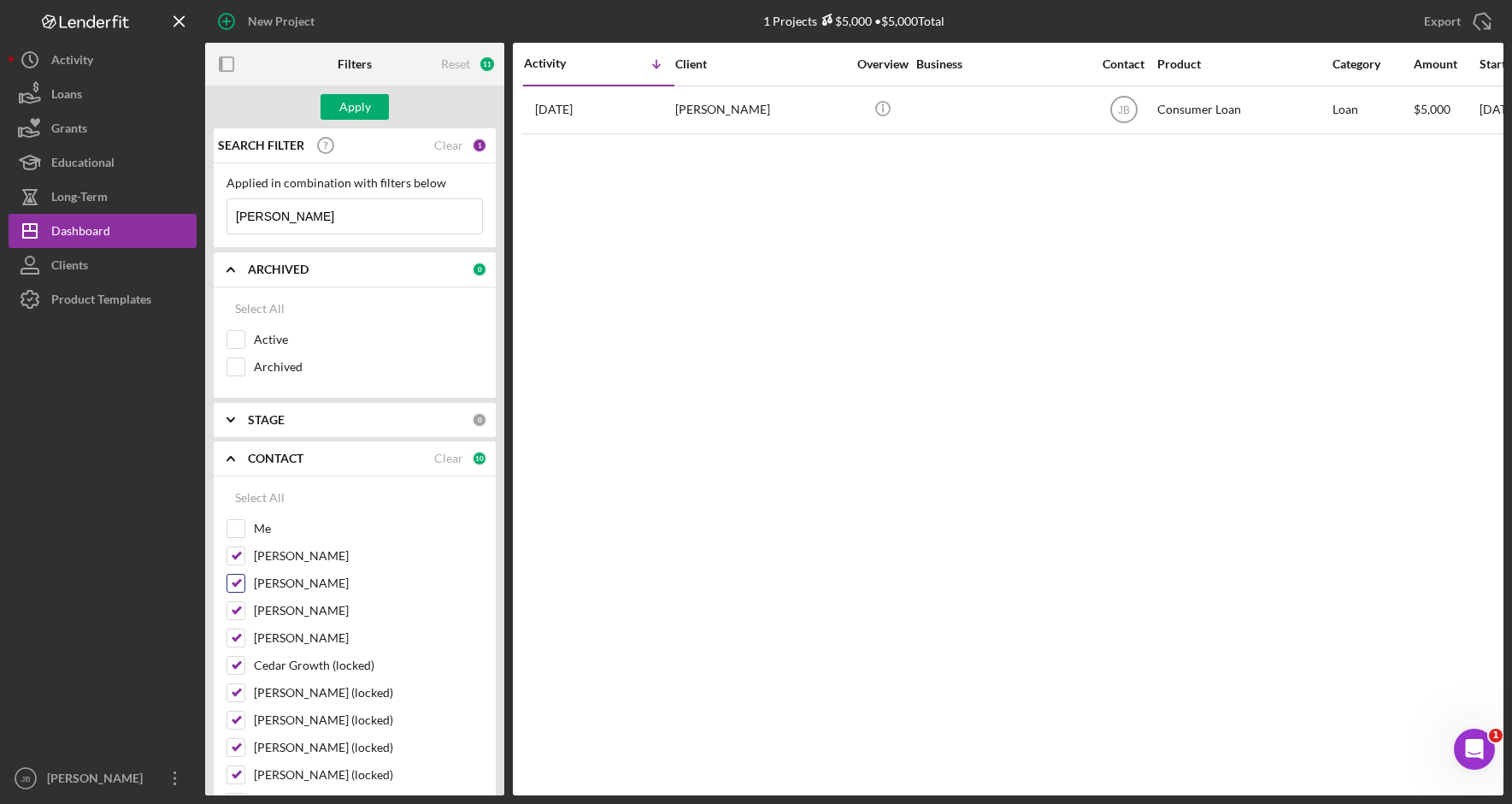
click at [243, 562] on input "Ashley Rice" at bounding box center [236, 556] width 17 height 17
checkbox input "false"
click at [243, 593] on div "Kelli Mitchell" at bounding box center [354, 587] width 256 height 27
click at [242, 619] on div at bounding box center [235, 610] width 18 height 18
click at [242, 587] on input "Kelli Mitchell" at bounding box center [236, 584] width 17 height 17
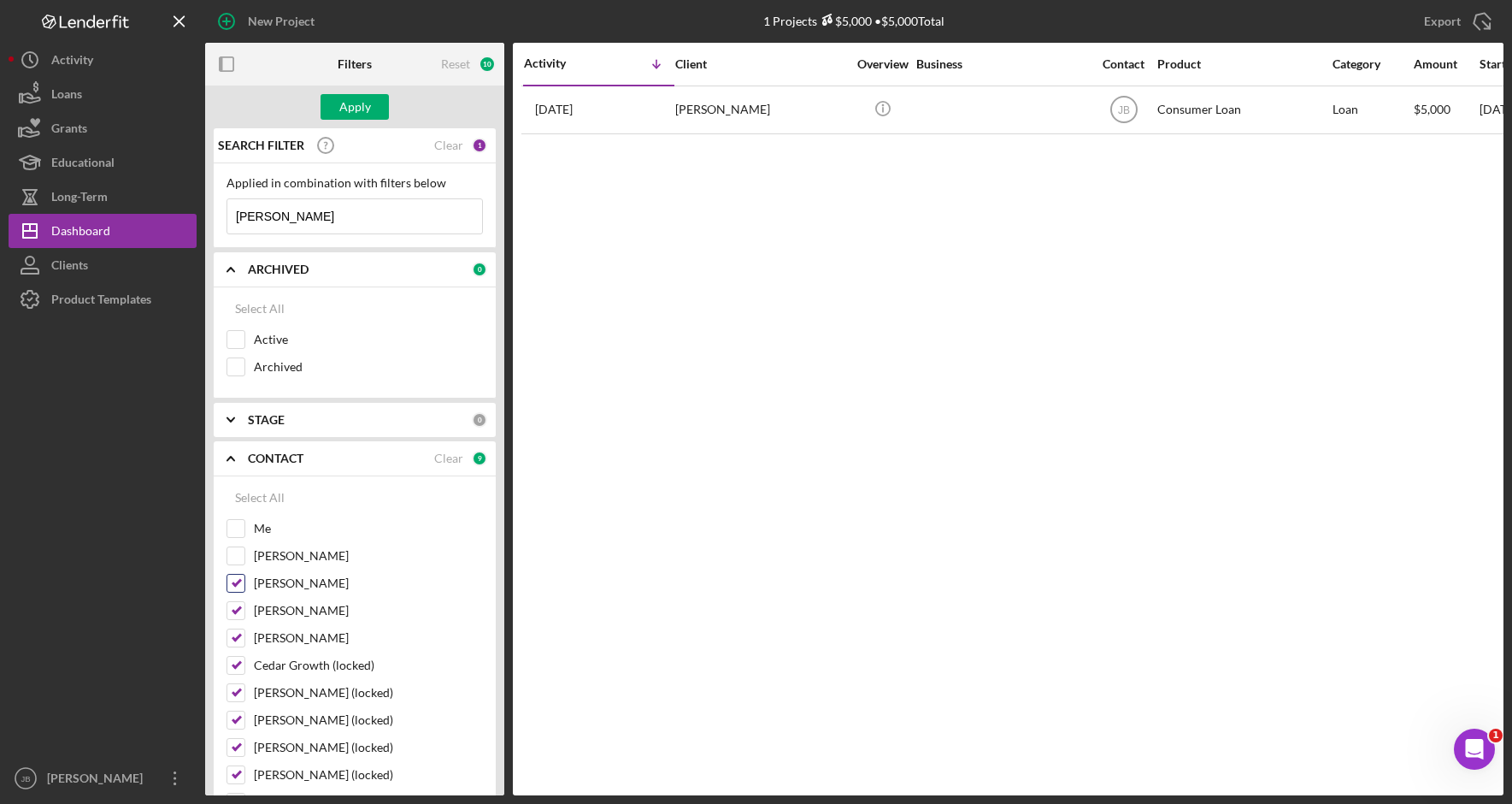
checkbox input "false"
click at [239, 608] on input "Rita Casper" at bounding box center [236, 611] width 17 height 17
checkbox input "false"
click at [236, 637] on input "Kevin Stevens" at bounding box center [236, 638] width 17 height 17
checkbox input "false"
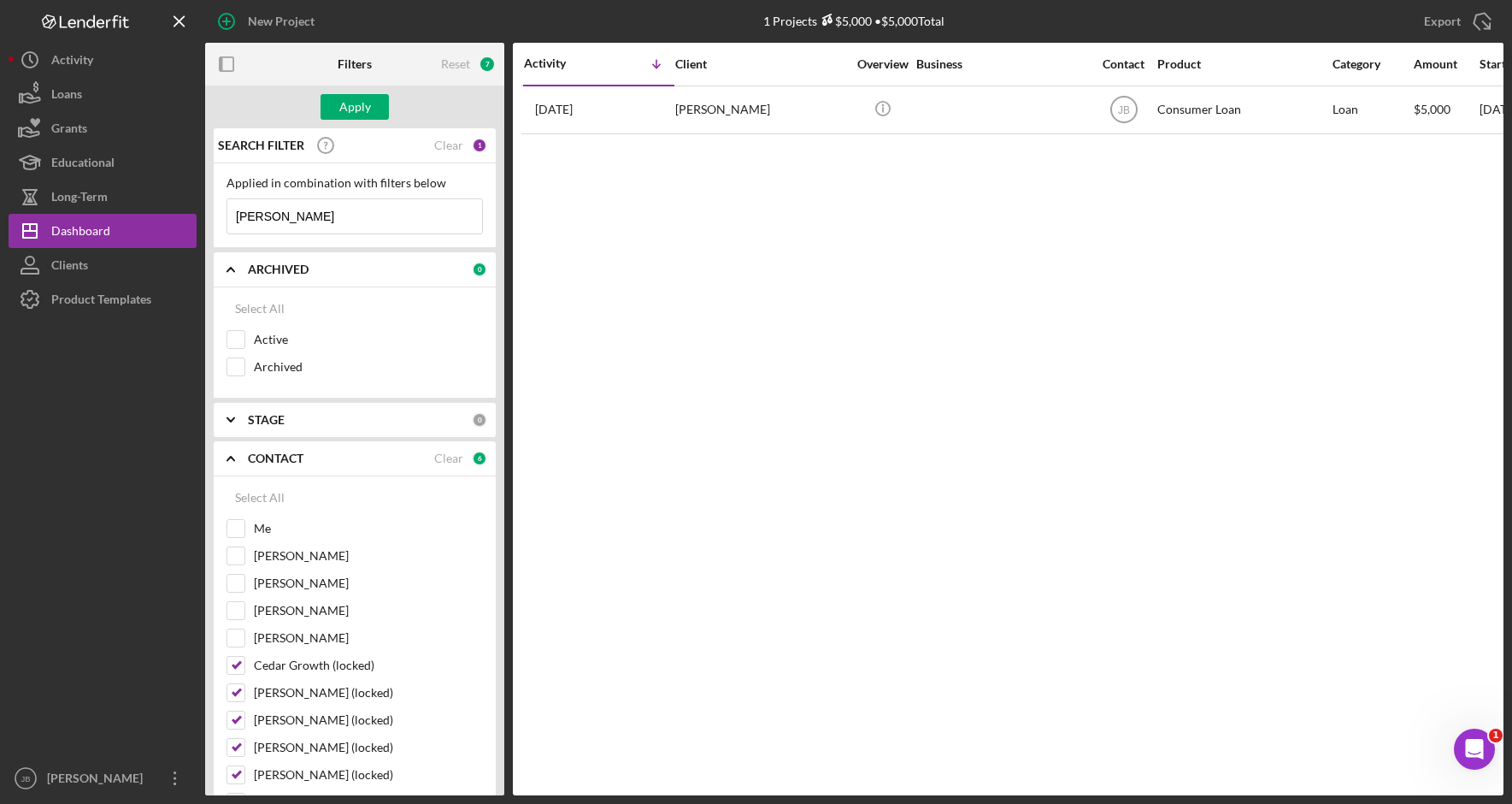
click at [460, 454] on div "CONTACT Clear 6" at bounding box center [367, 458] width 240 height 16
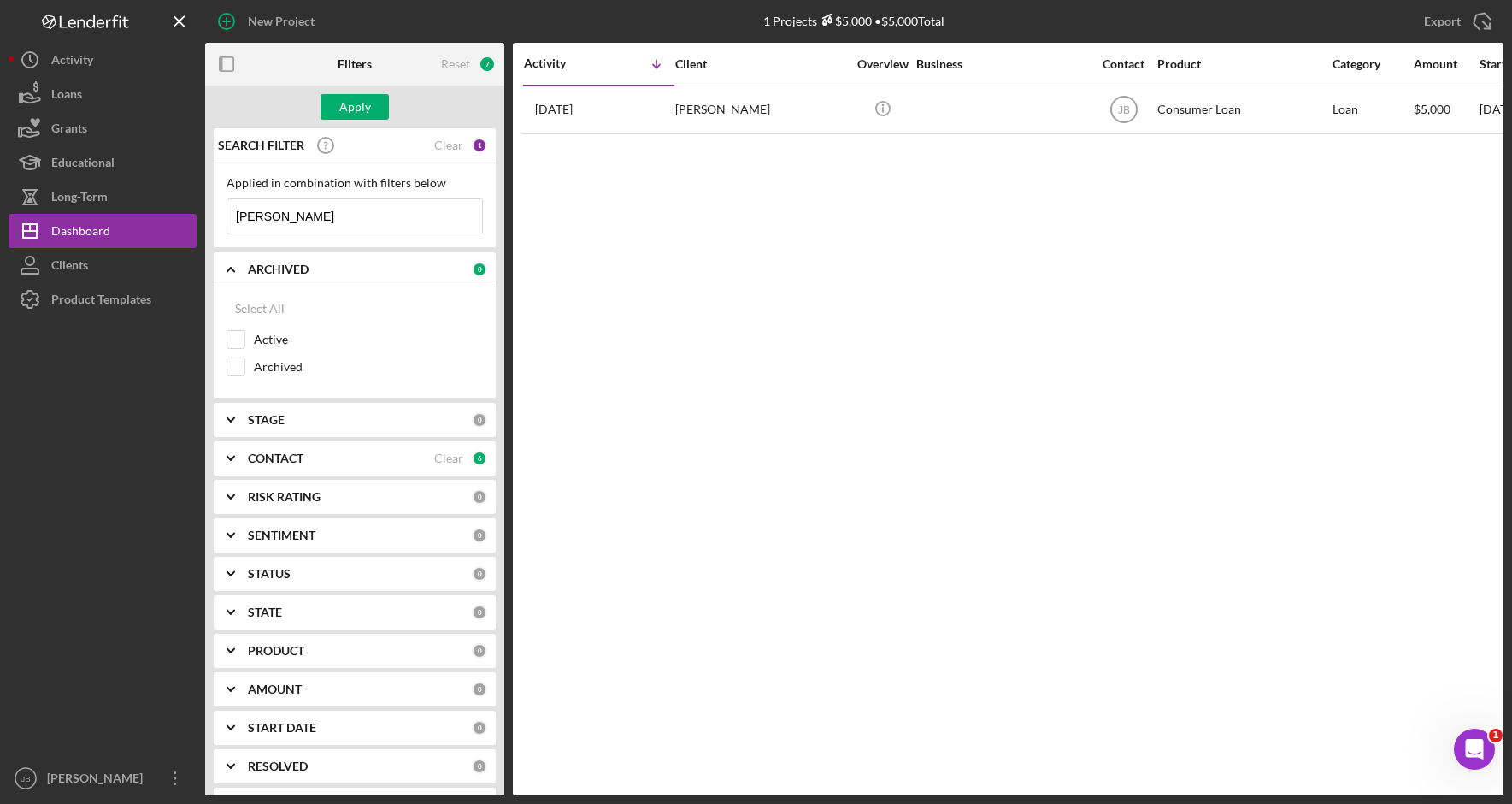
click at [376, 465] on div "CONTACT" at bounding box center [340, 458] width 186 height 14
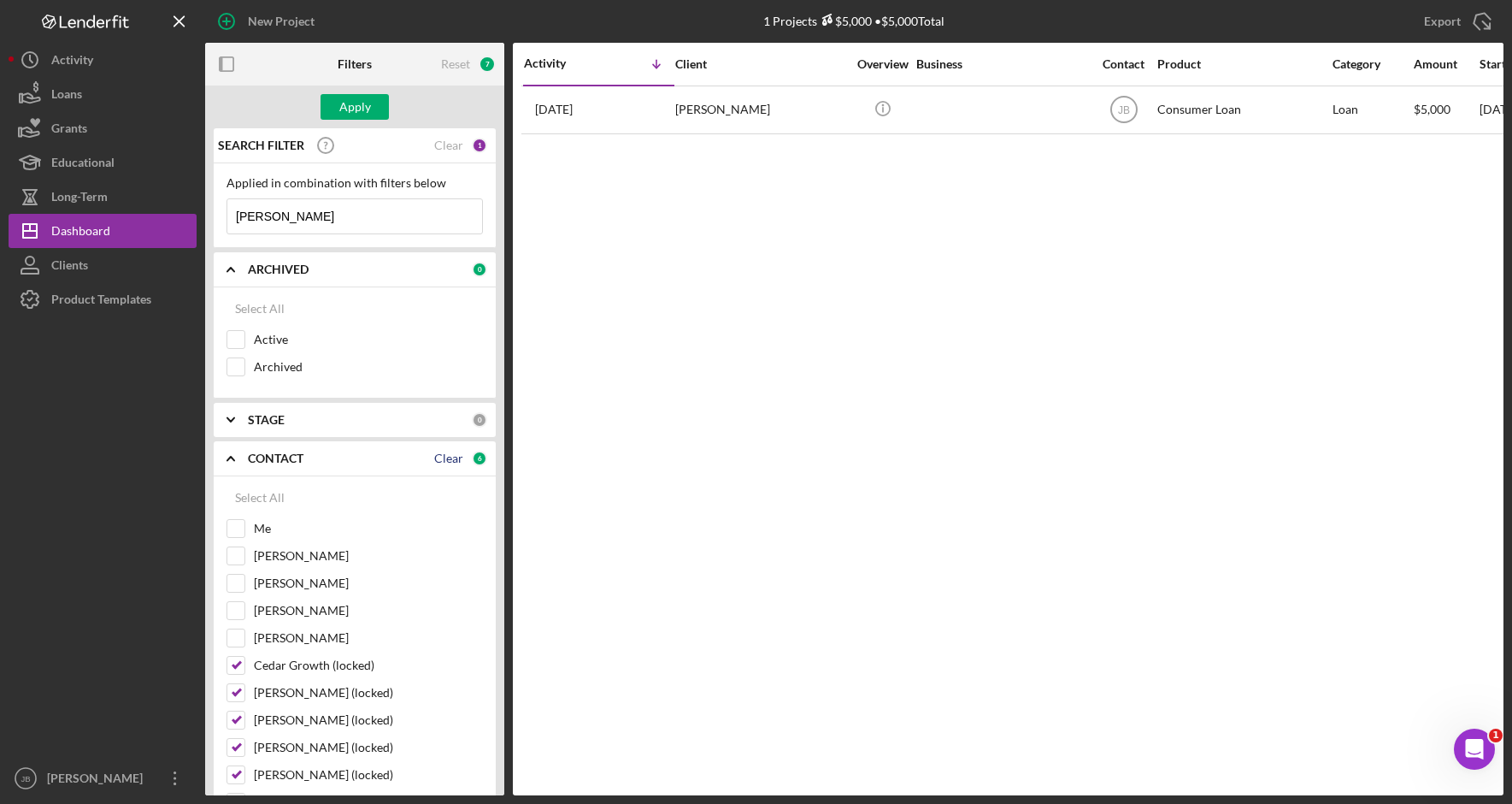
click at [450, 454] on div "Clear" at bounding box center [448, 458] width 29 height 14
checkbox input "false"
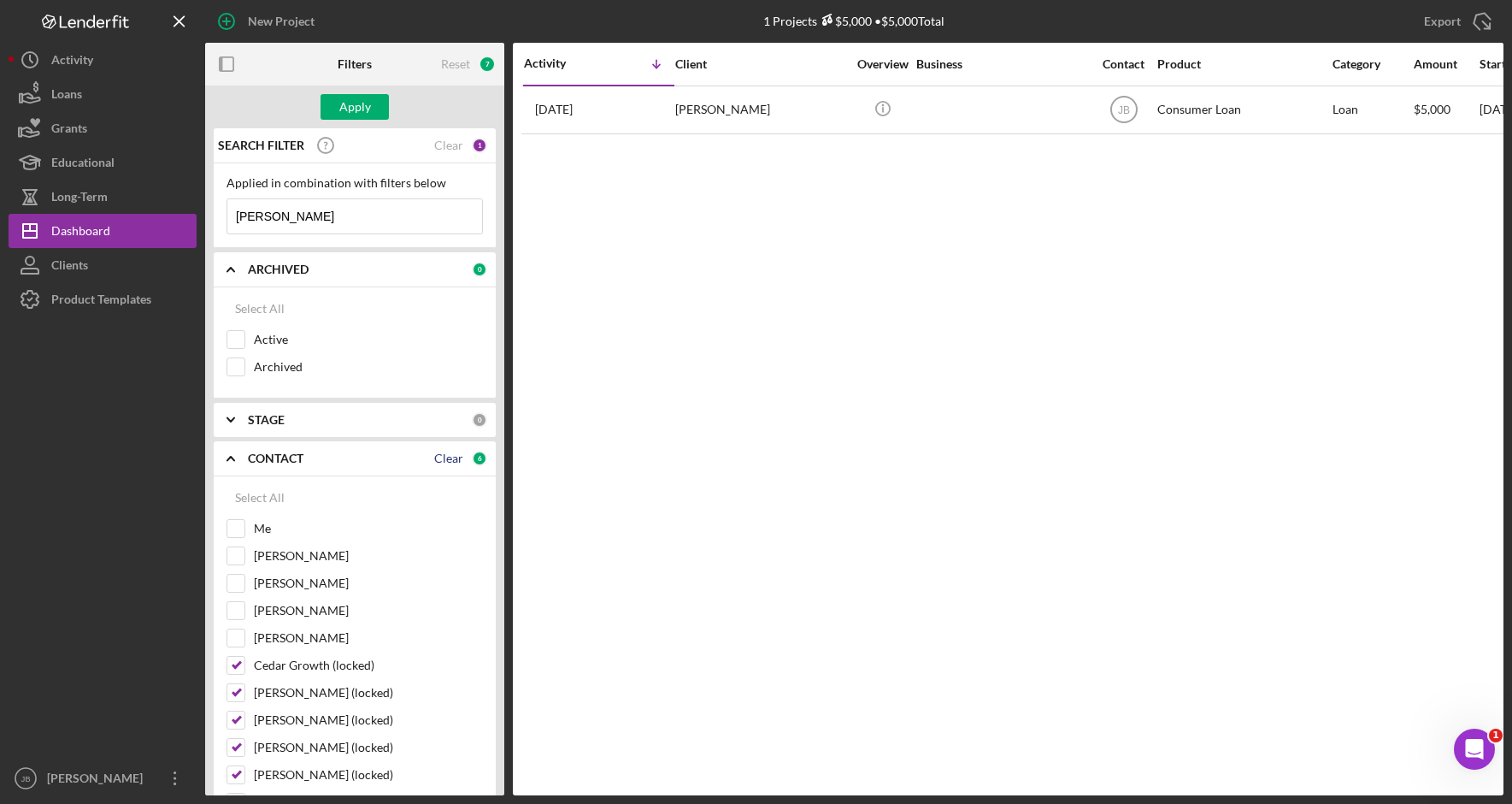
checkbox input "false"
click at [233, 525] on input "Me" at bounding box center [236, 528] width 17 height 17
checkbox input "true"
click at [366, 121] on div "Apply" at bounding box center [355, 107] width 299 height 43
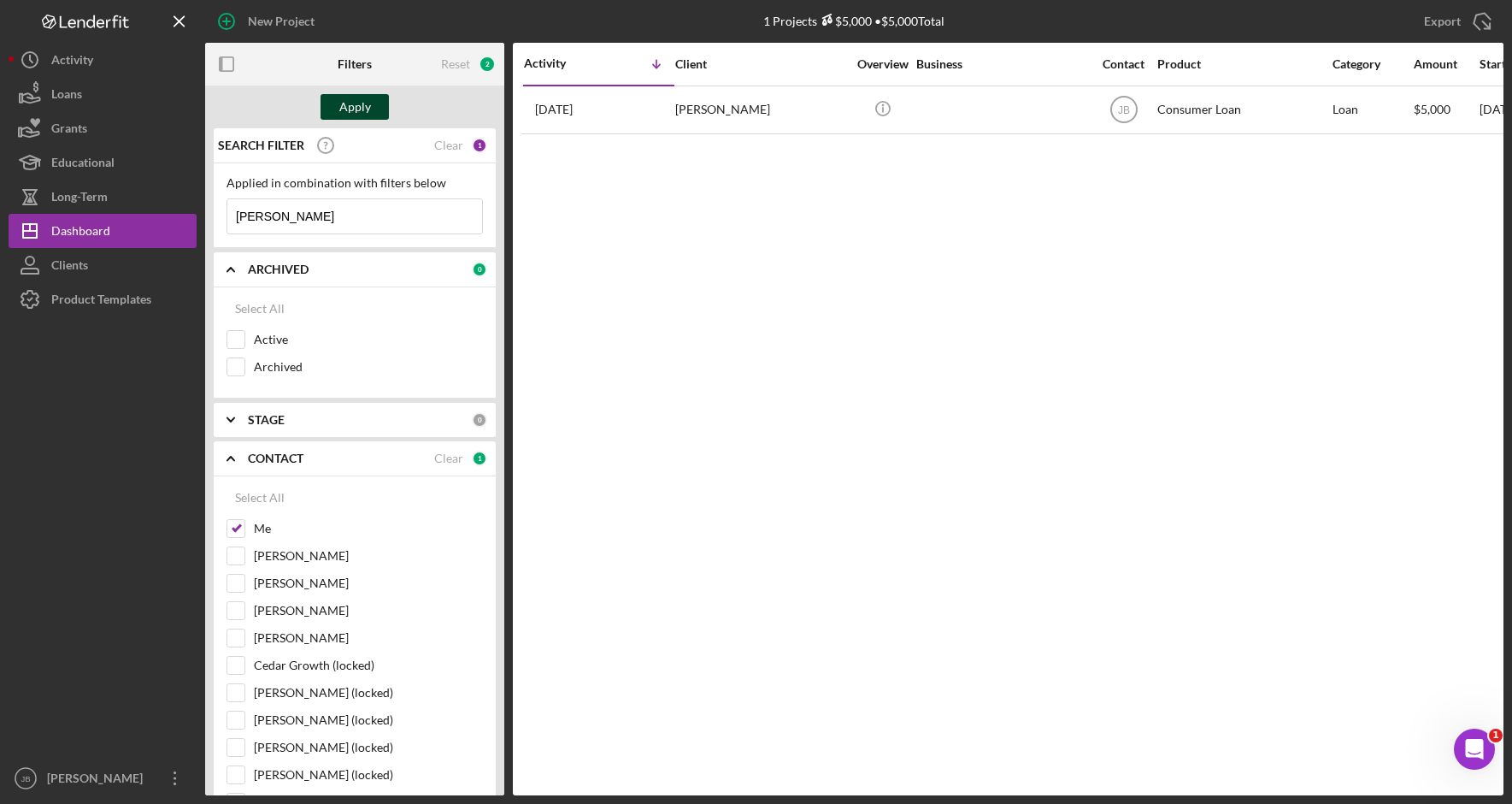
click at [367, 107] on div "Apply" at bounding box center [355, 106] width 31 height 25
click at [328, 206] on input "Ashley" at bounding box center [354, 216] width 254 height 34
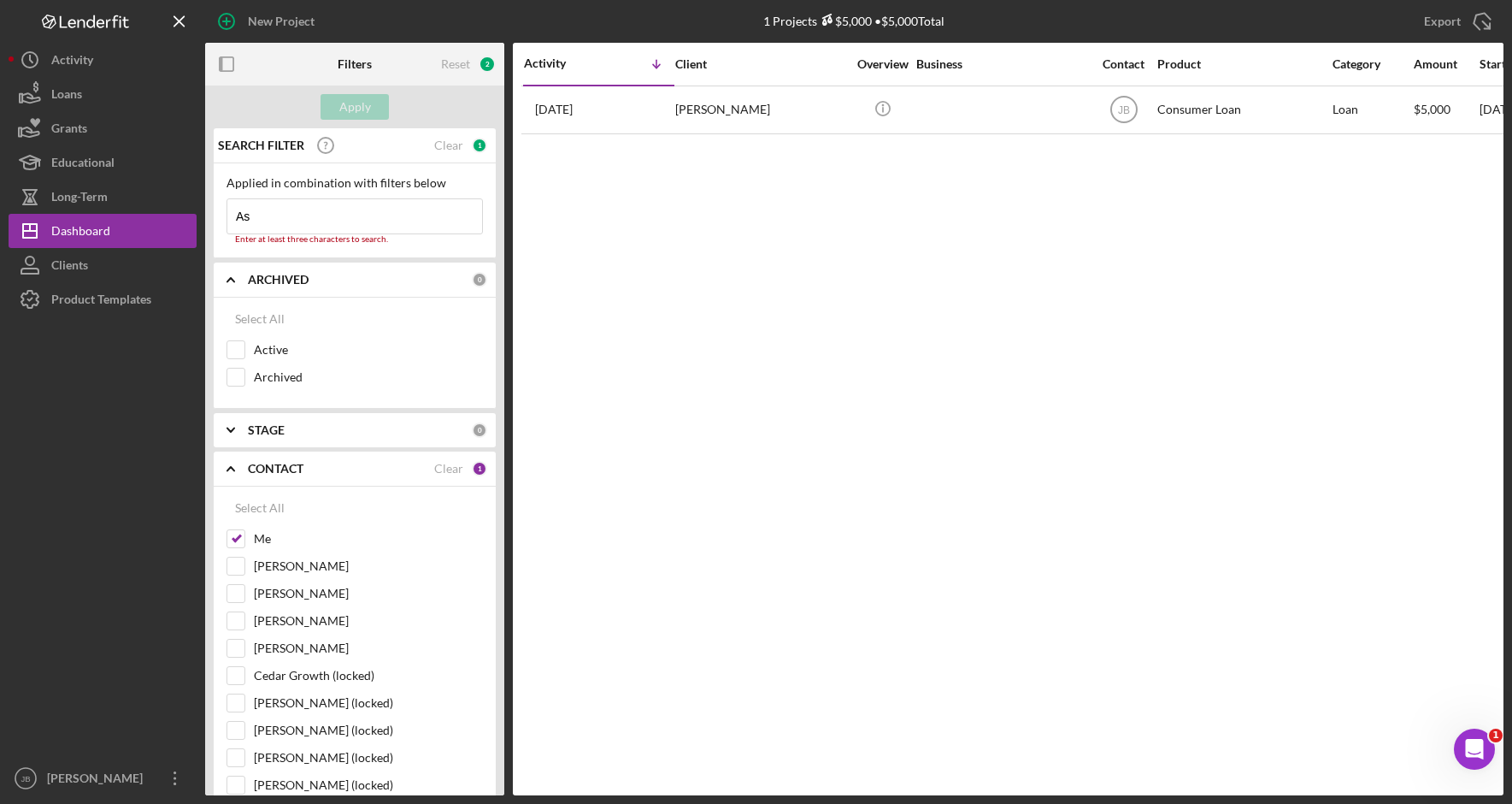
type input "A"
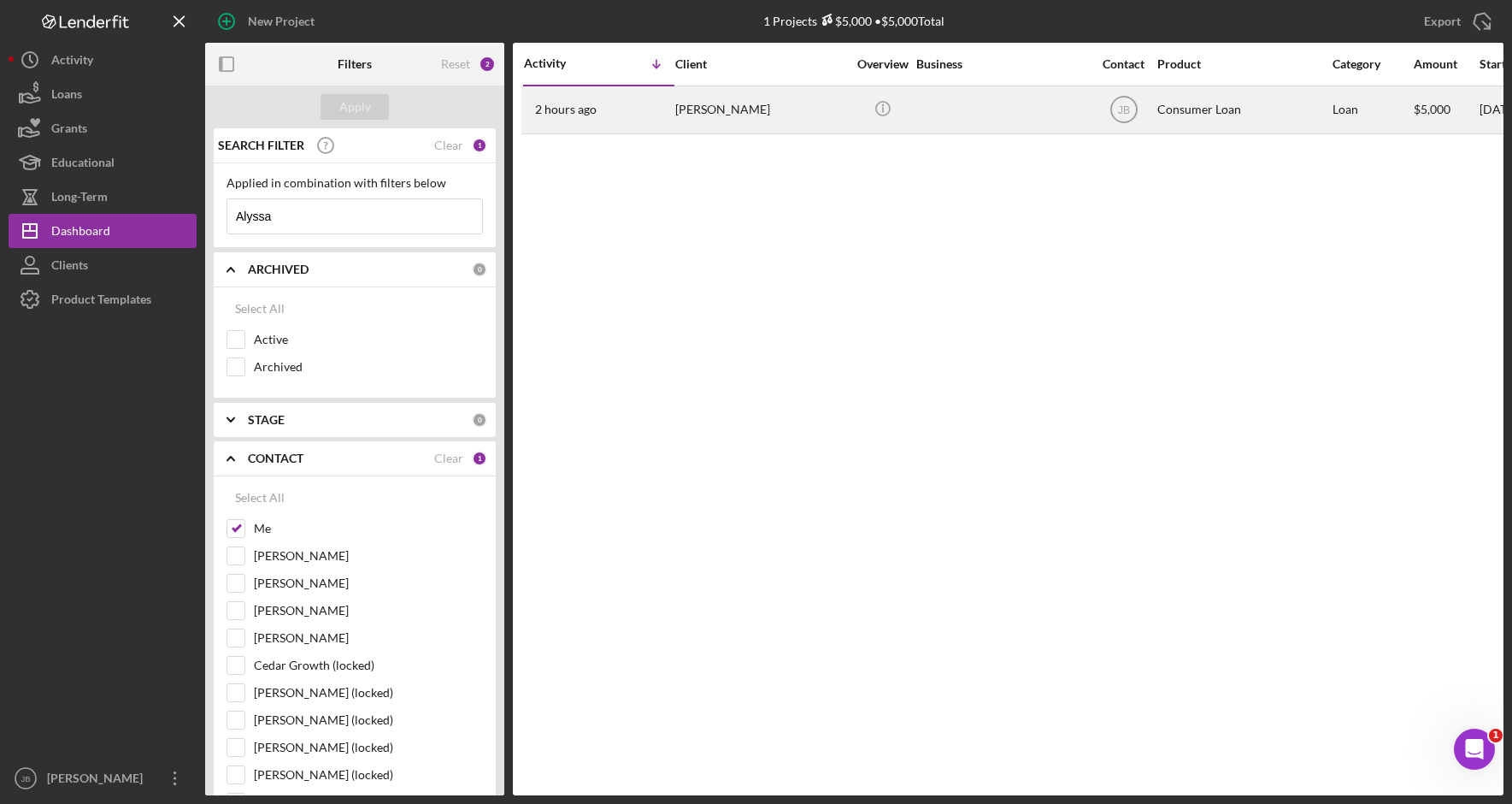
type input "Alyssa"
click at [713, 113] on div "Alyssa Schladweiler" at bounding box center [760, 110] width 171 height 45
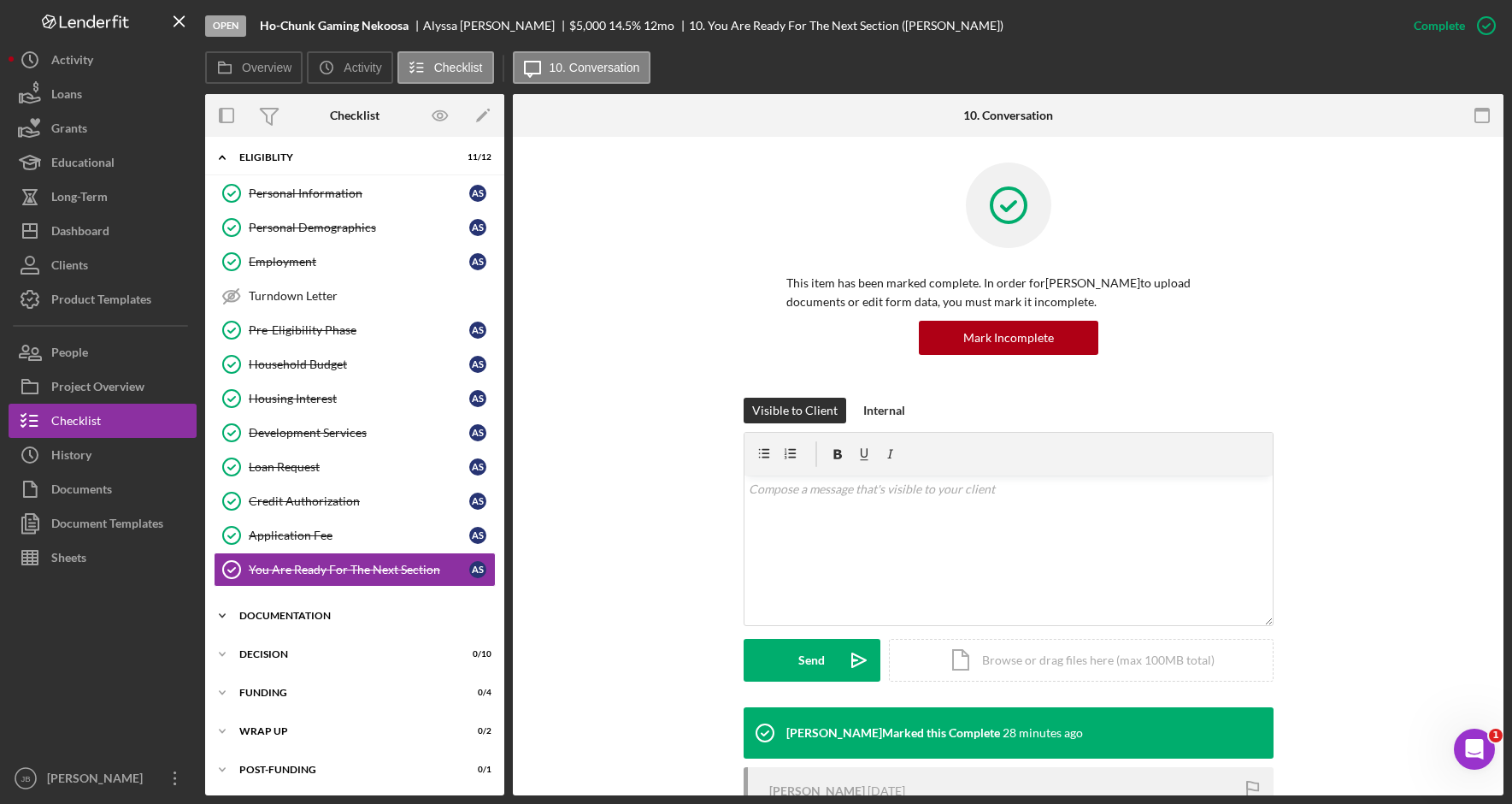
scroll to position [5, 0]
click at [320, 605] on div "Icon/Expander Documentation 0 / 9" at bounding box center [355, 614] width 299 height 34
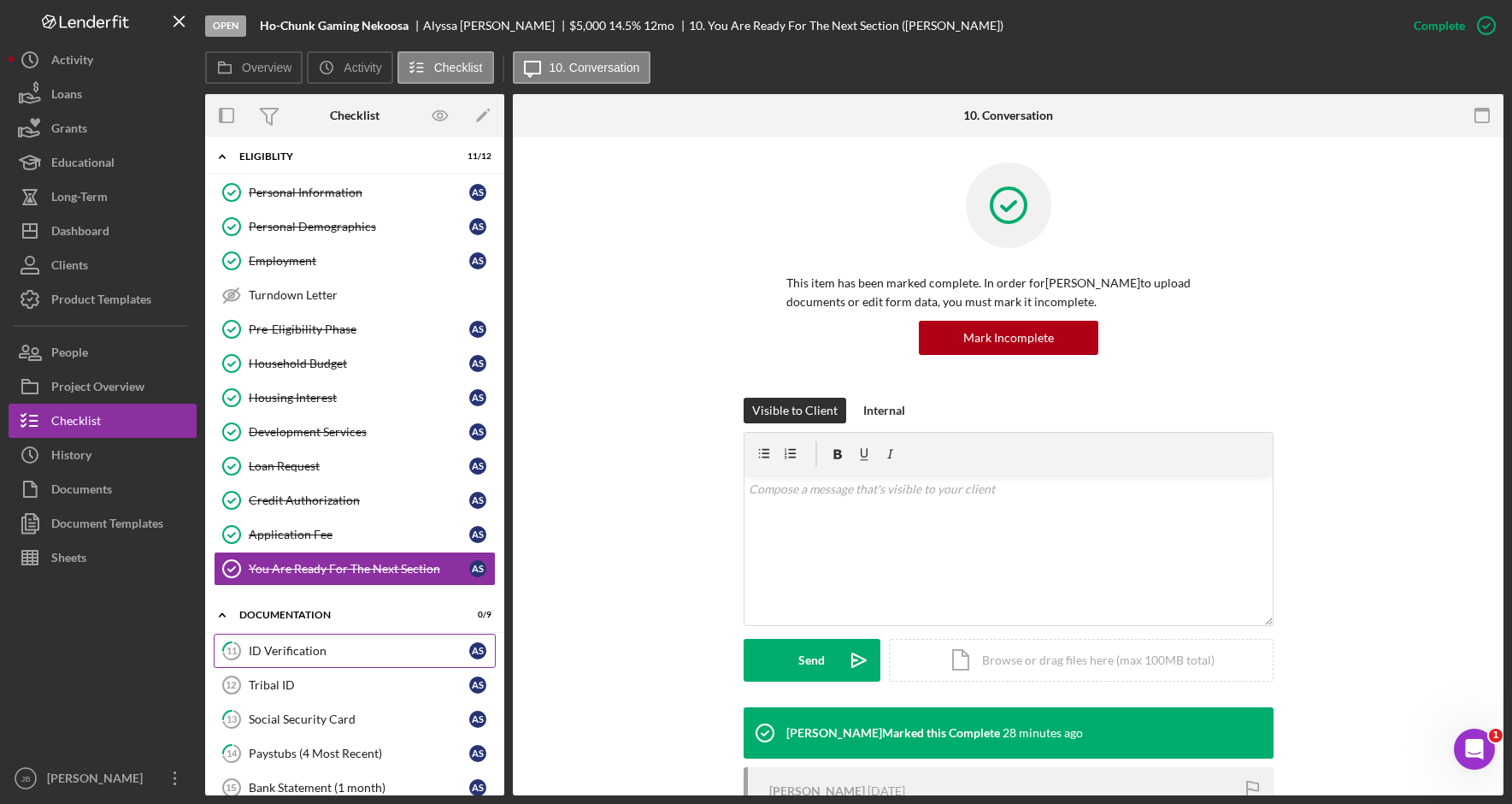
click at [395, 648] on div "ID Verification" at bounding box center [359, 651] width 220 height 14
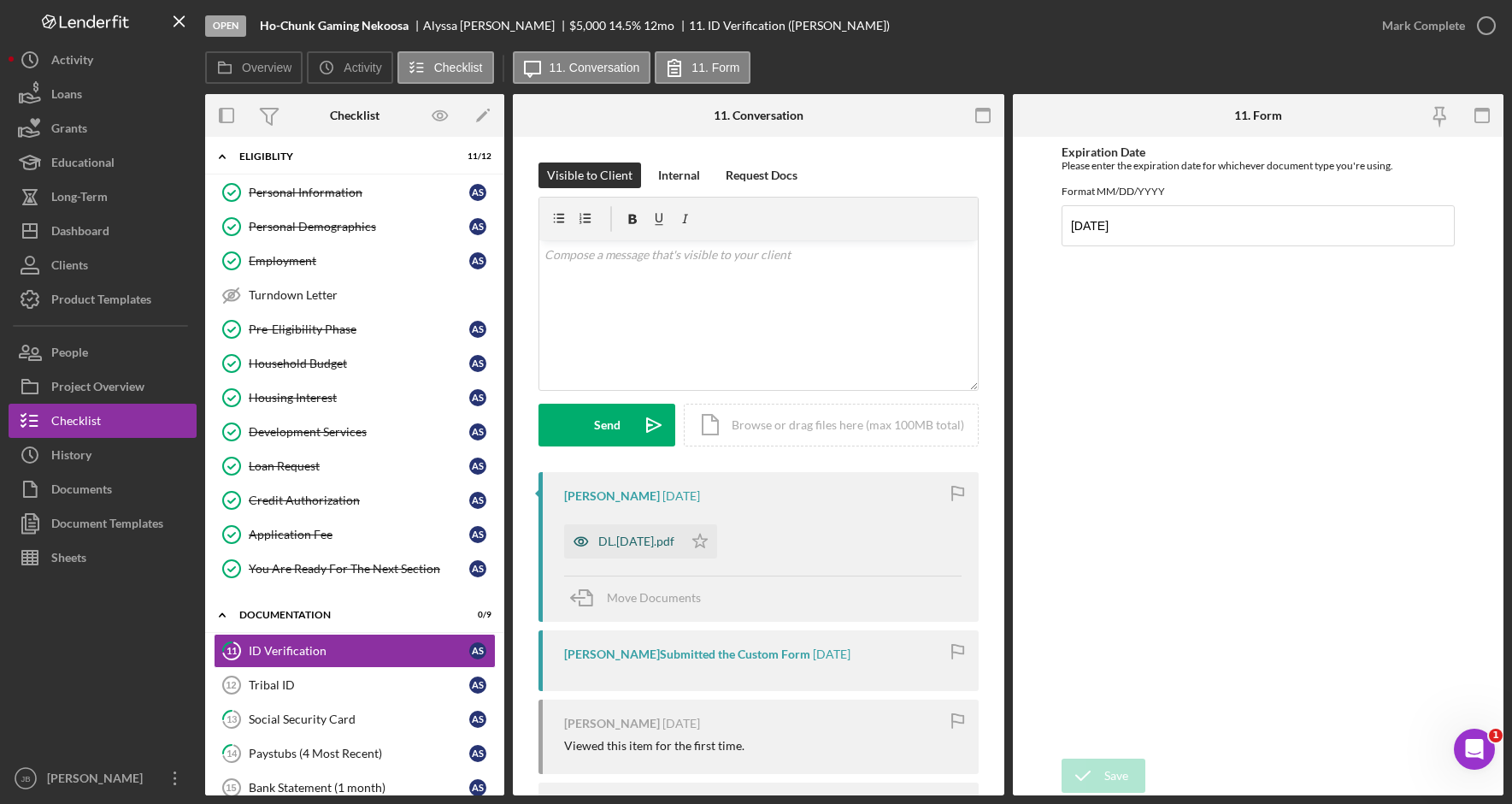
click at [619, 541] on div "DL.04.16.25.pdf" at bounding box center [636, 542] width 76 height 14
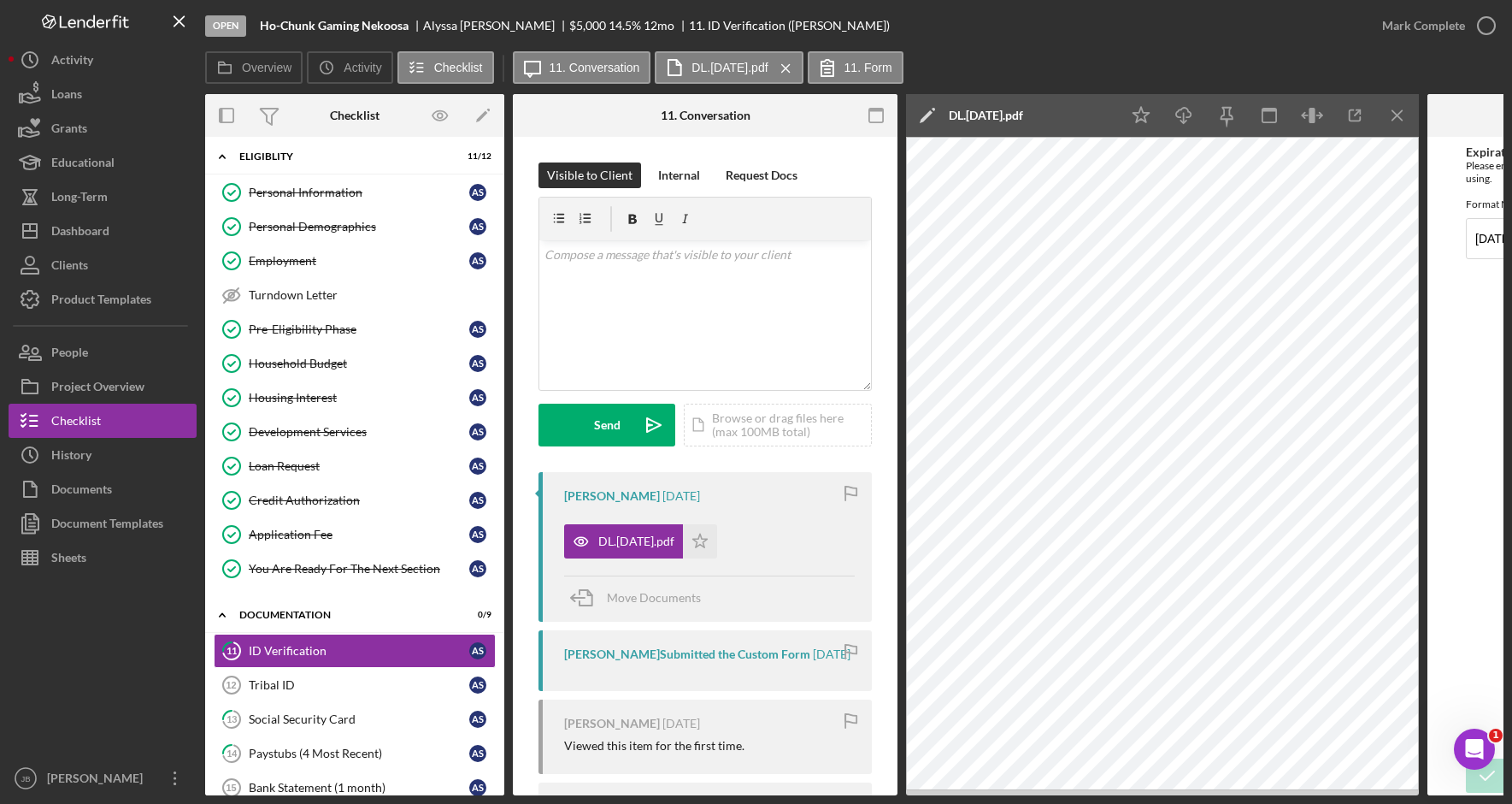
drag, startPoint x: 1404, startPoint y: 114, endPoint x: 1376, endPoint y: 141, distance: 38.9
click at [1404, 115] on icon "Icon/Menu Close" at bounding box center [1397, 115] width 38 height 38
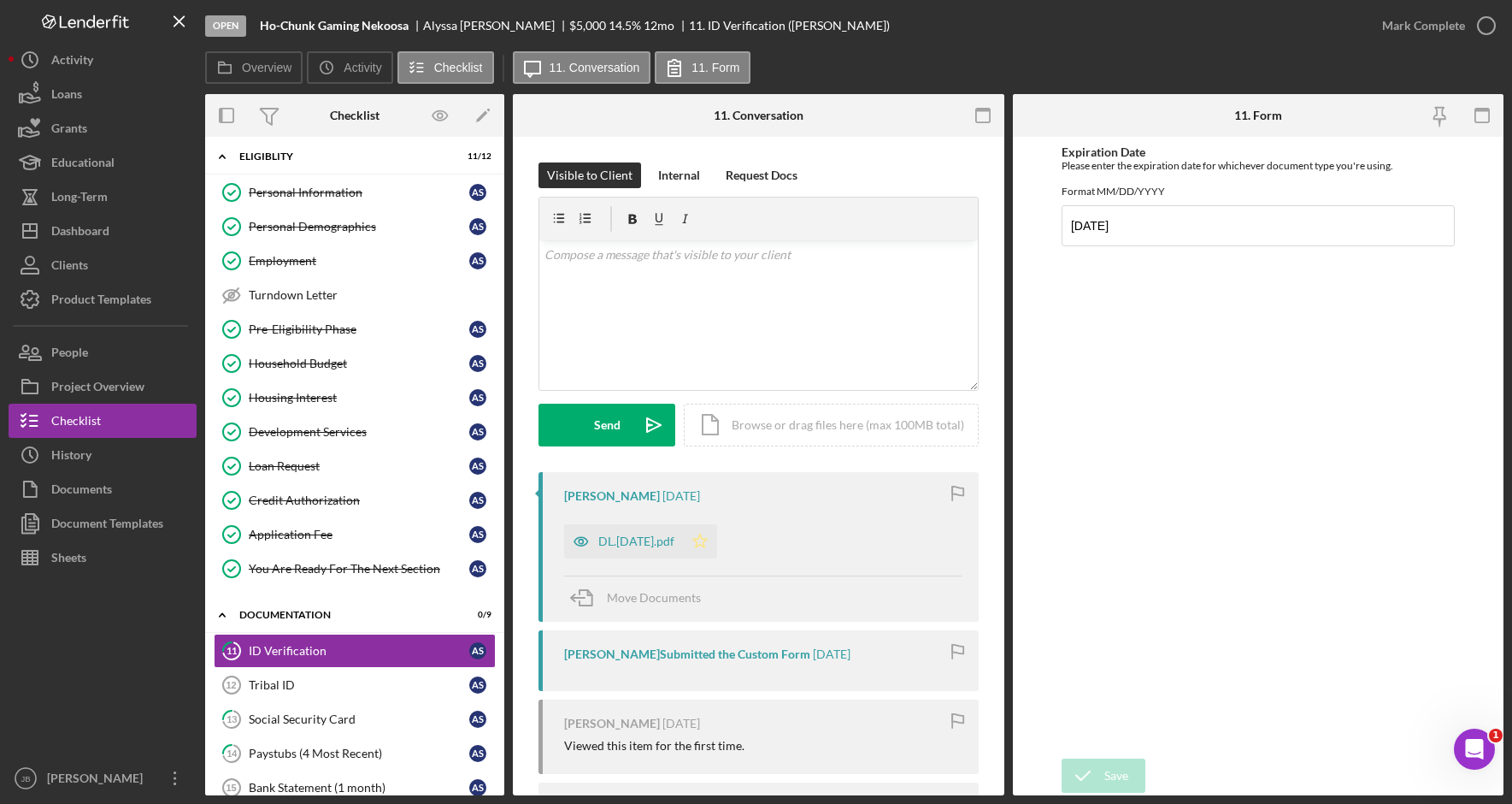
click at [714, 538] on icon "Icon/Star" at bounding box center [700, 541] width 34 height 34
click at [1477, 18] on icon "button" at bounding box center [1486, 25] width 43 height 43
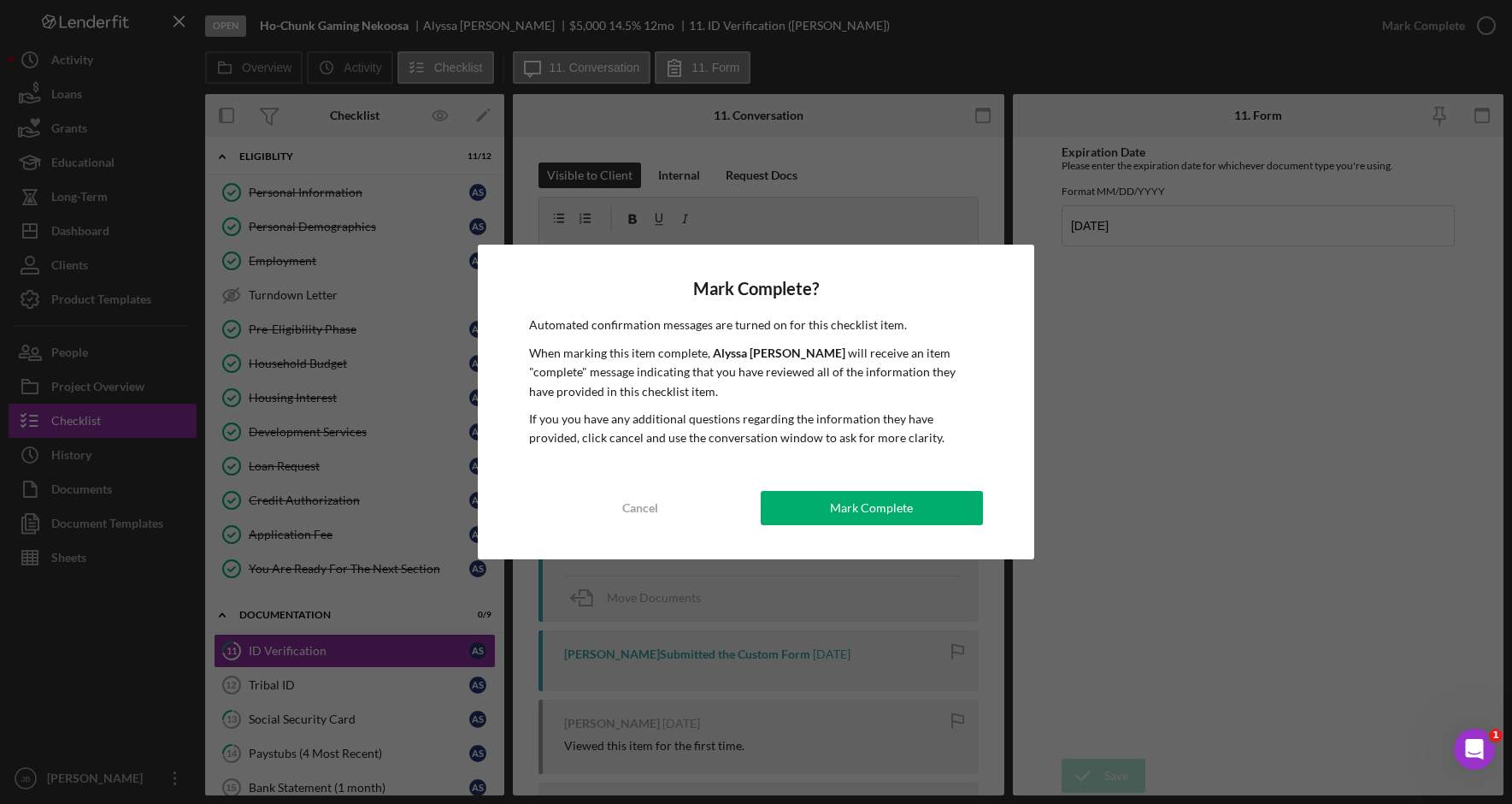
click at [904, 511] on div "Mark Complete" at bounding box center [871, 507] width 83 height 34
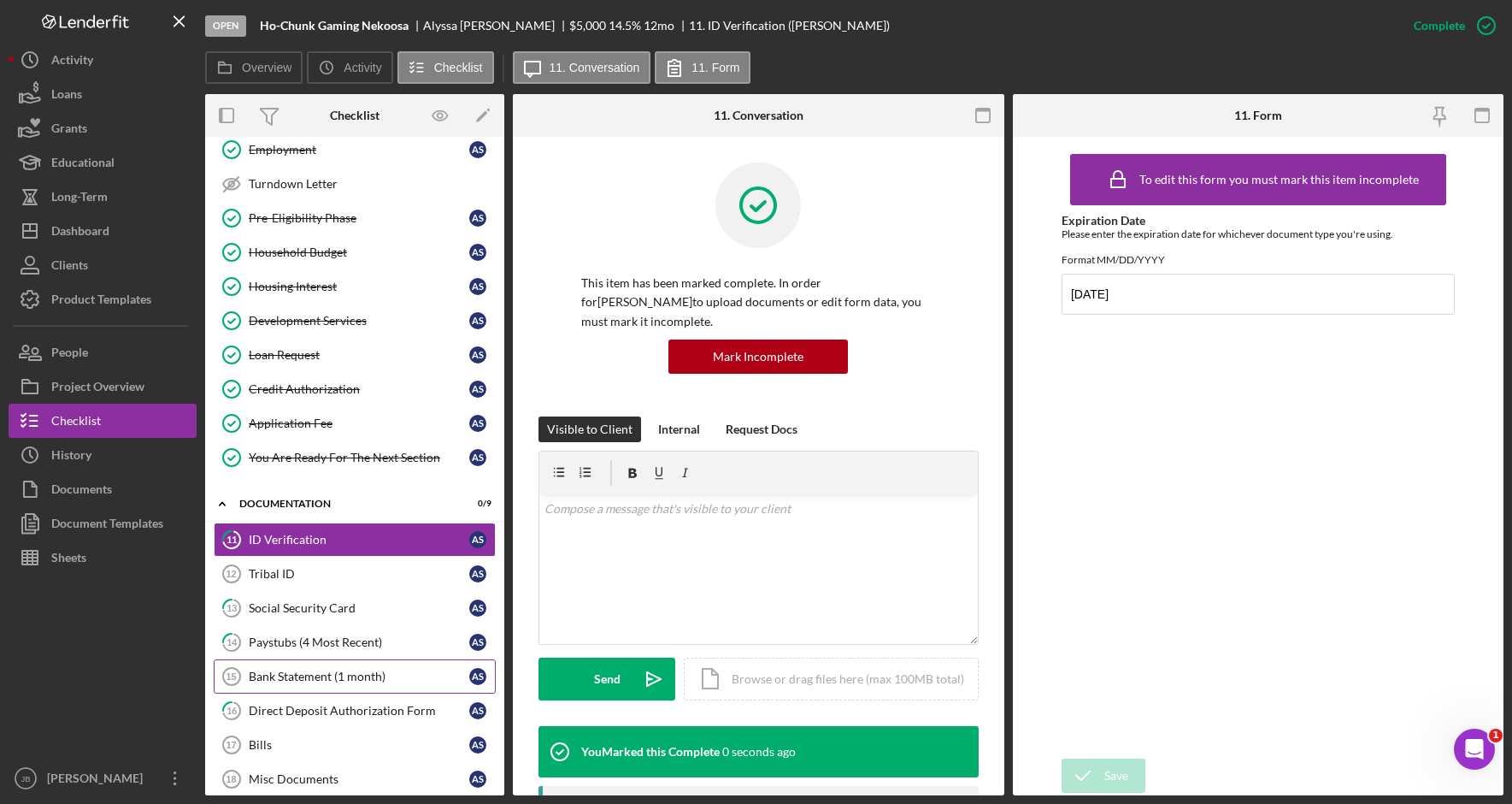
scroll to position [176, 0]
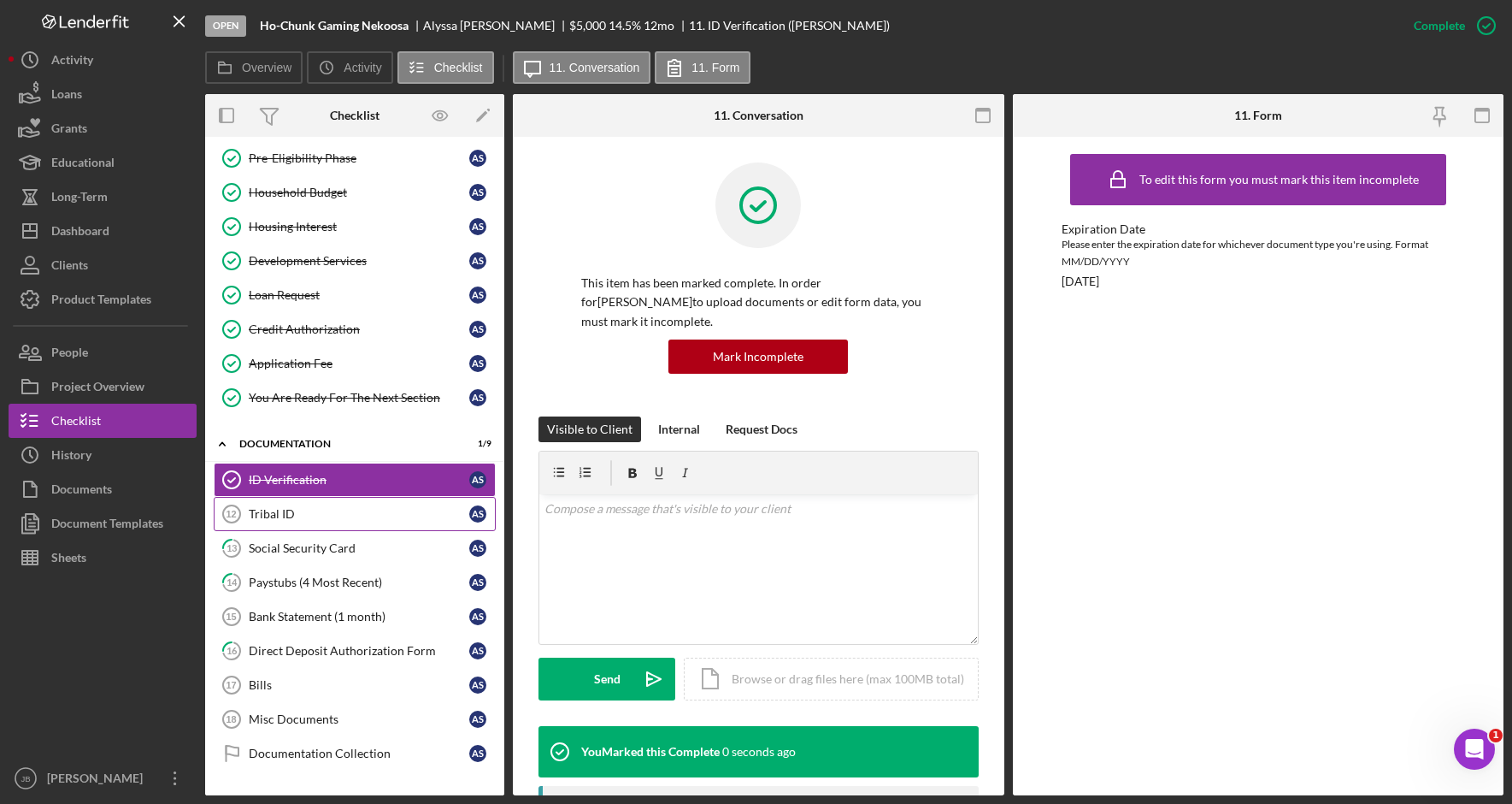
click at [354, 528] on link "Tribal ID 12 Tribal ID A S" at bounding box center [354, 514] width 282 height 34
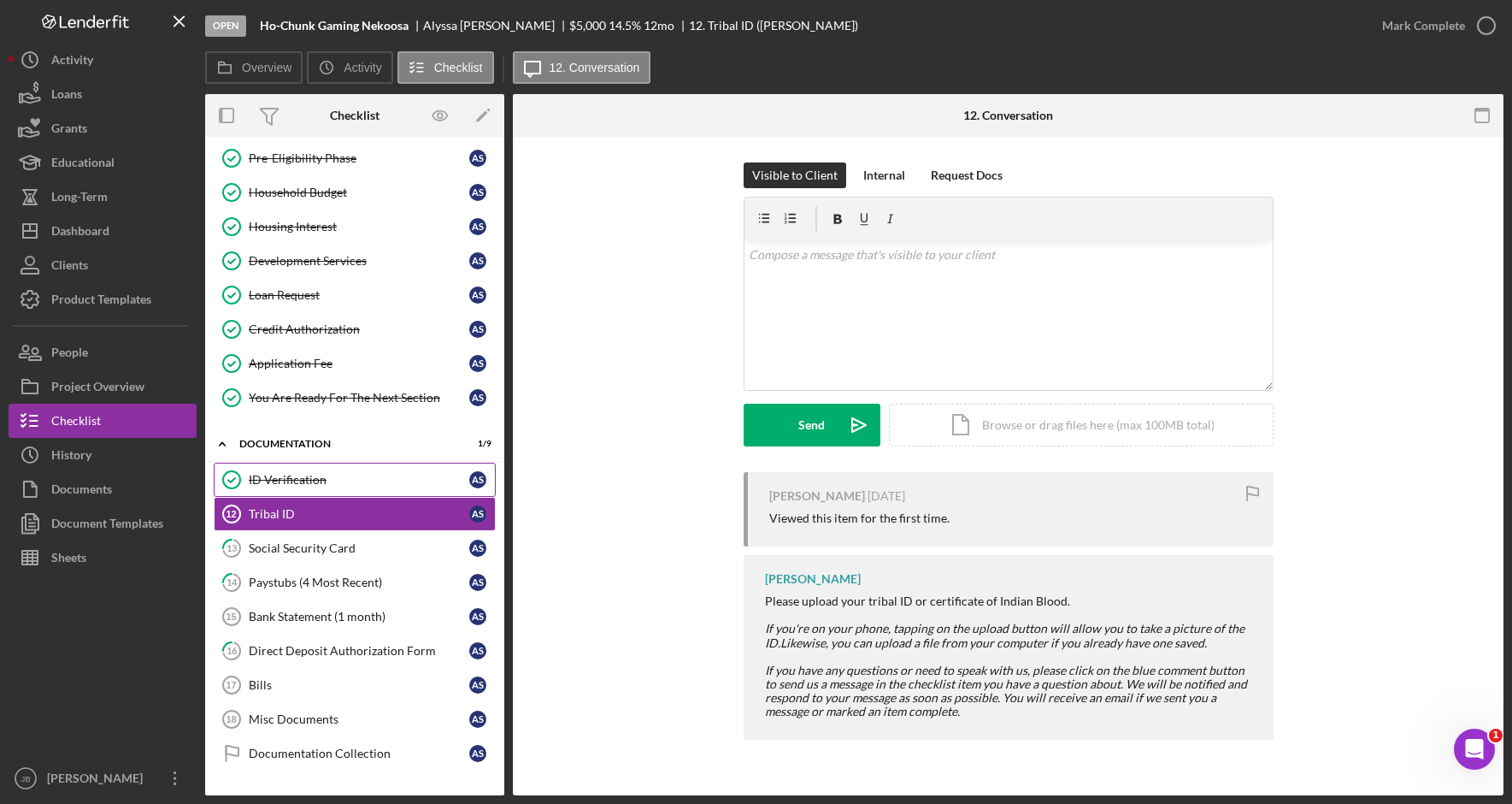
click at [401, 481] on div "ID Verification" at bounding box center [359, 479] width 220 height 14
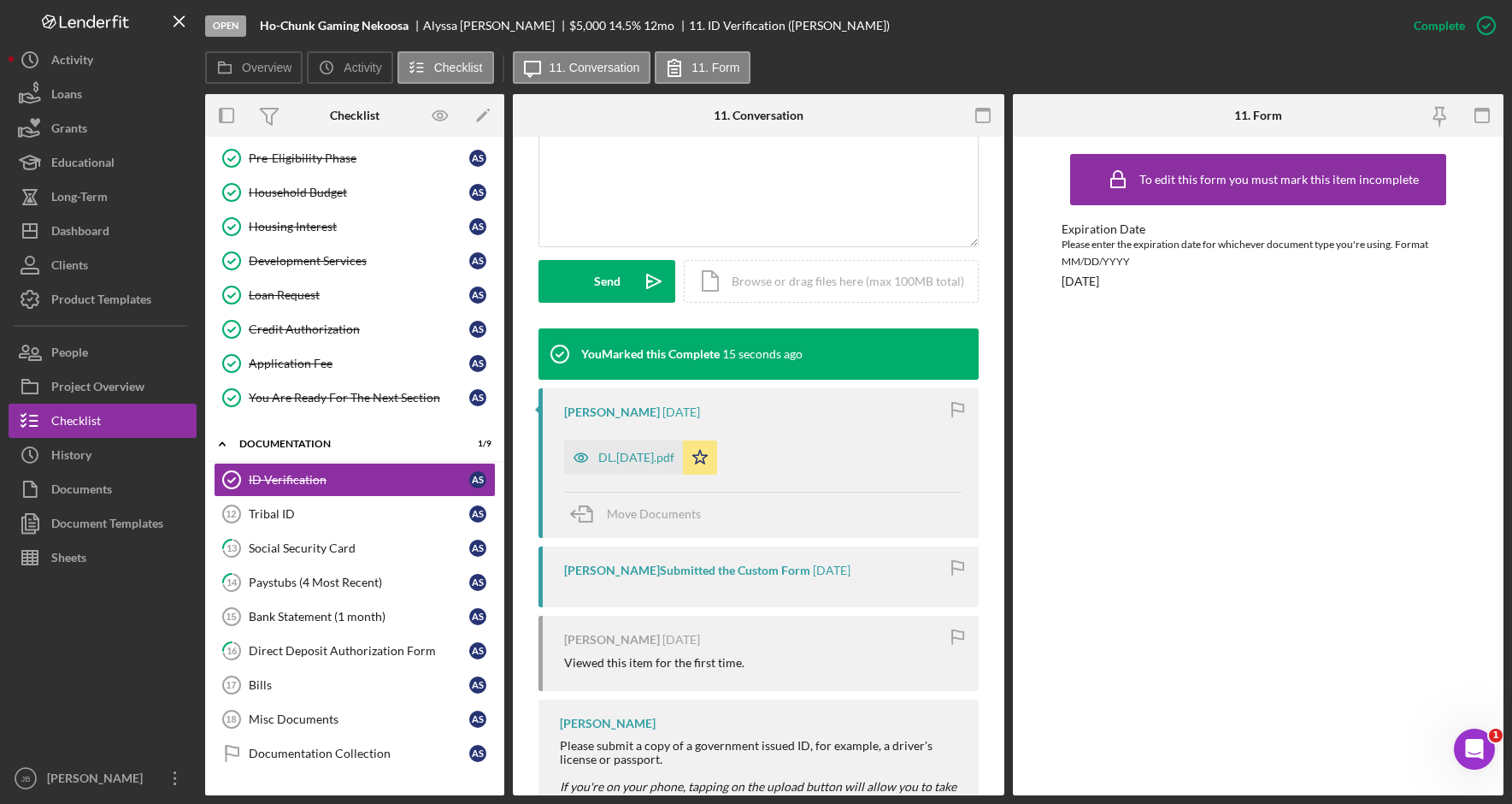
scroll to position [428, 0]
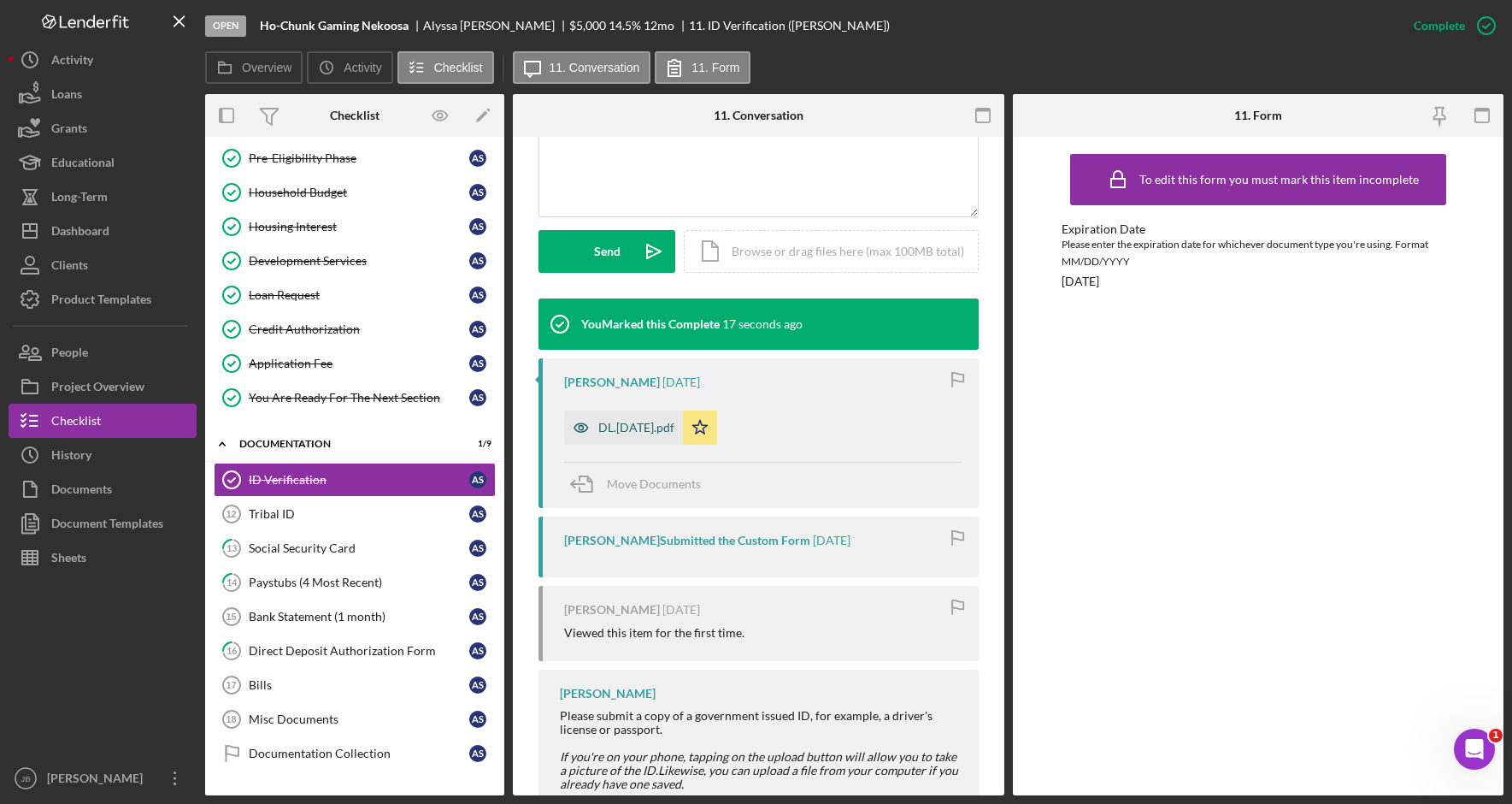
click at [643, 433] on div "DL.04.16.25.pdf" at bounding box center [636, 428] width 76 height 14
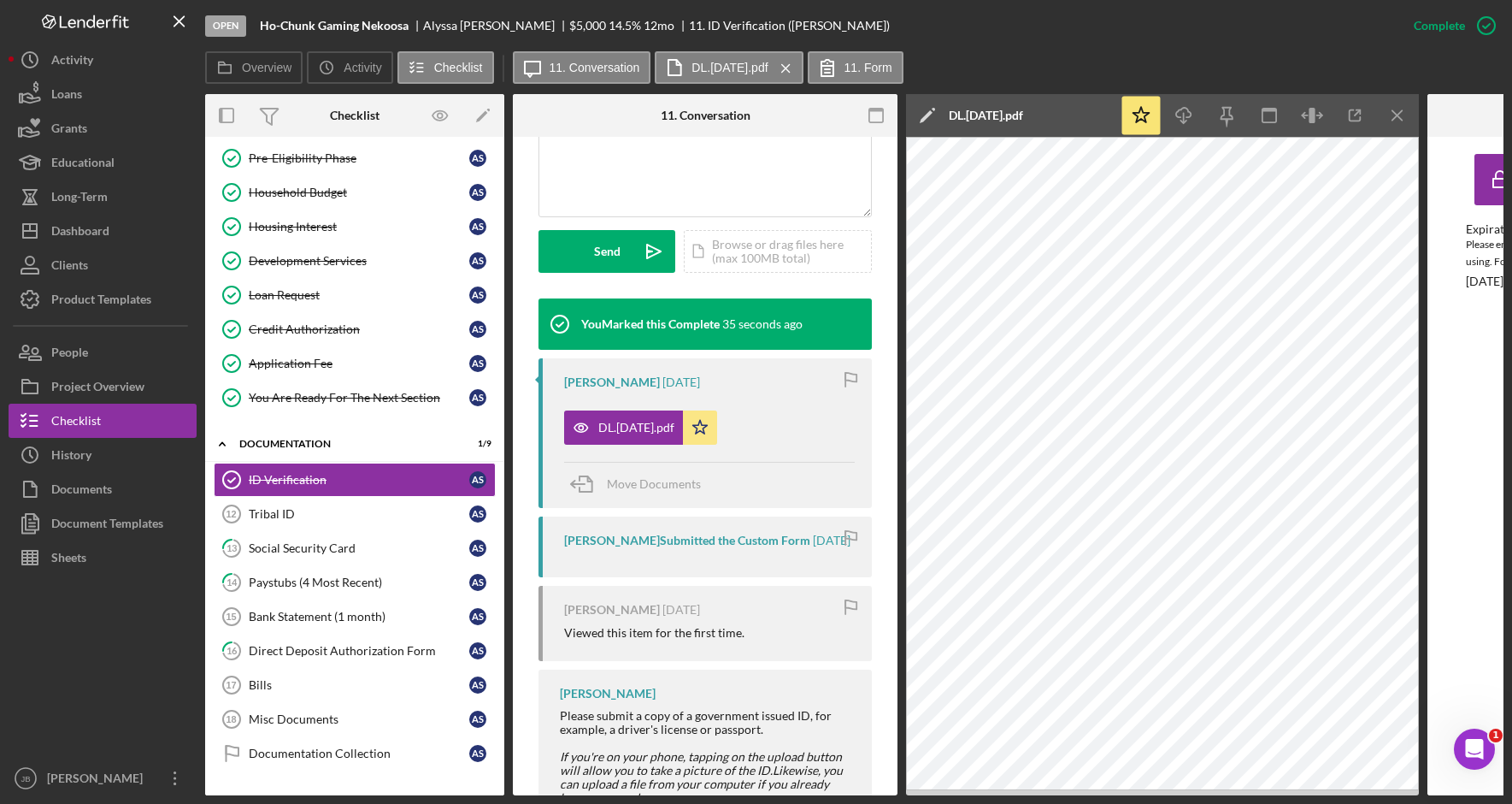
click at [918, 121] on icon "Icon/Edit" at bounding box center [927, 115] width 43 height 43
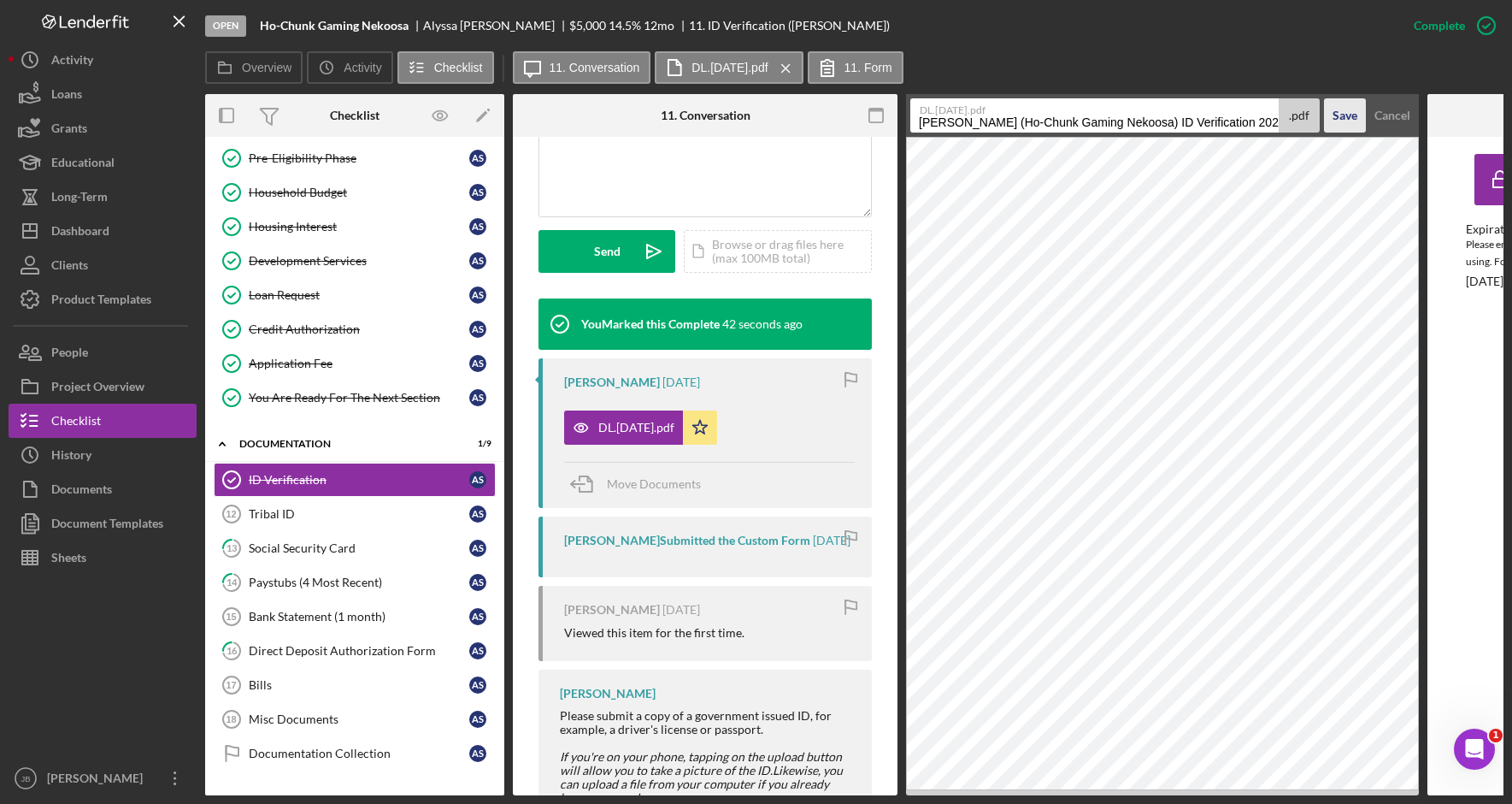
click at [1338, 122] on div "Save" at bounding box center [1344, 115] width 24 height 34
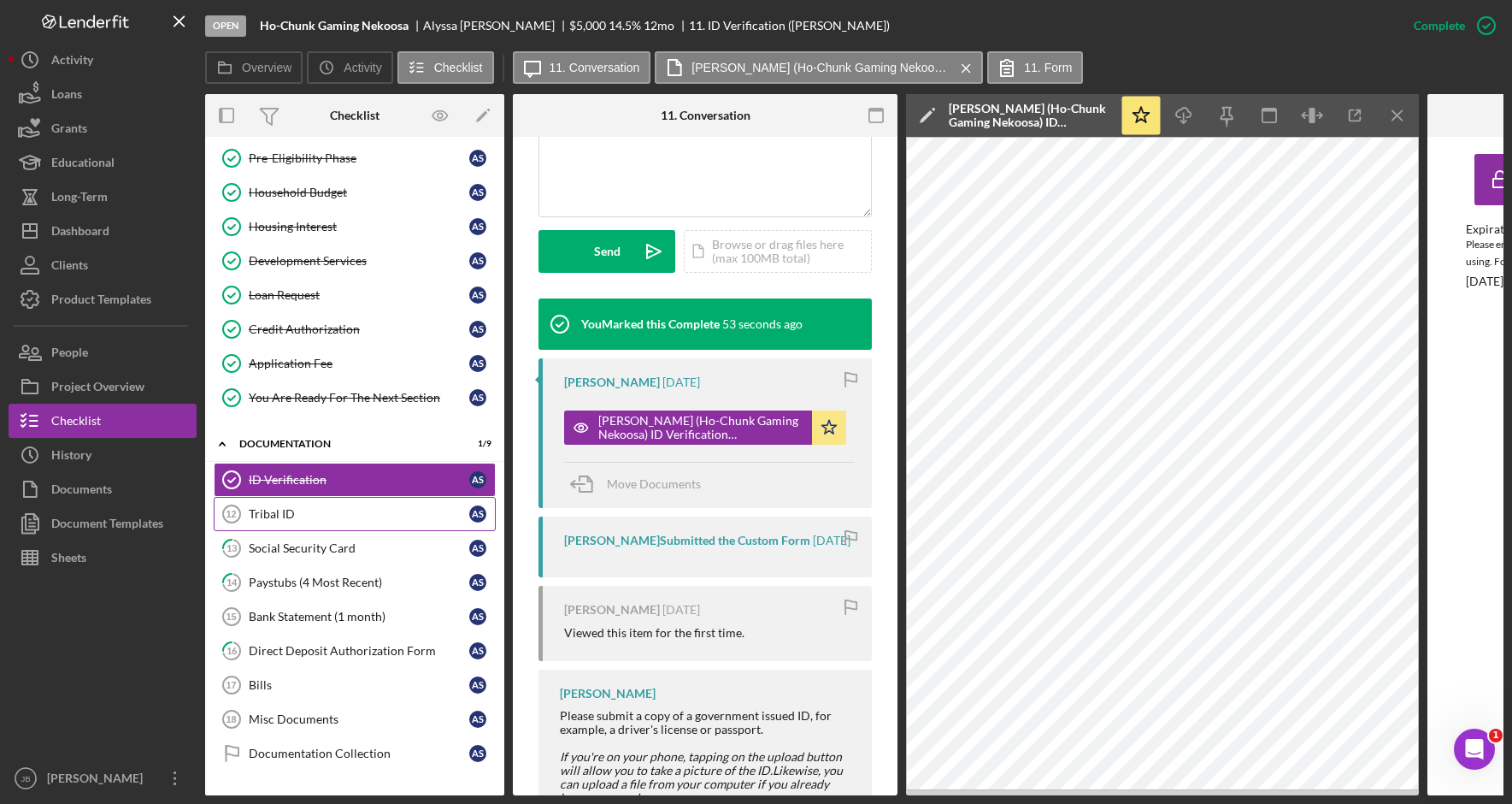
click at [391, 519] on div "Tribal ID" at bounding box center [359, 514] width 220 height 14
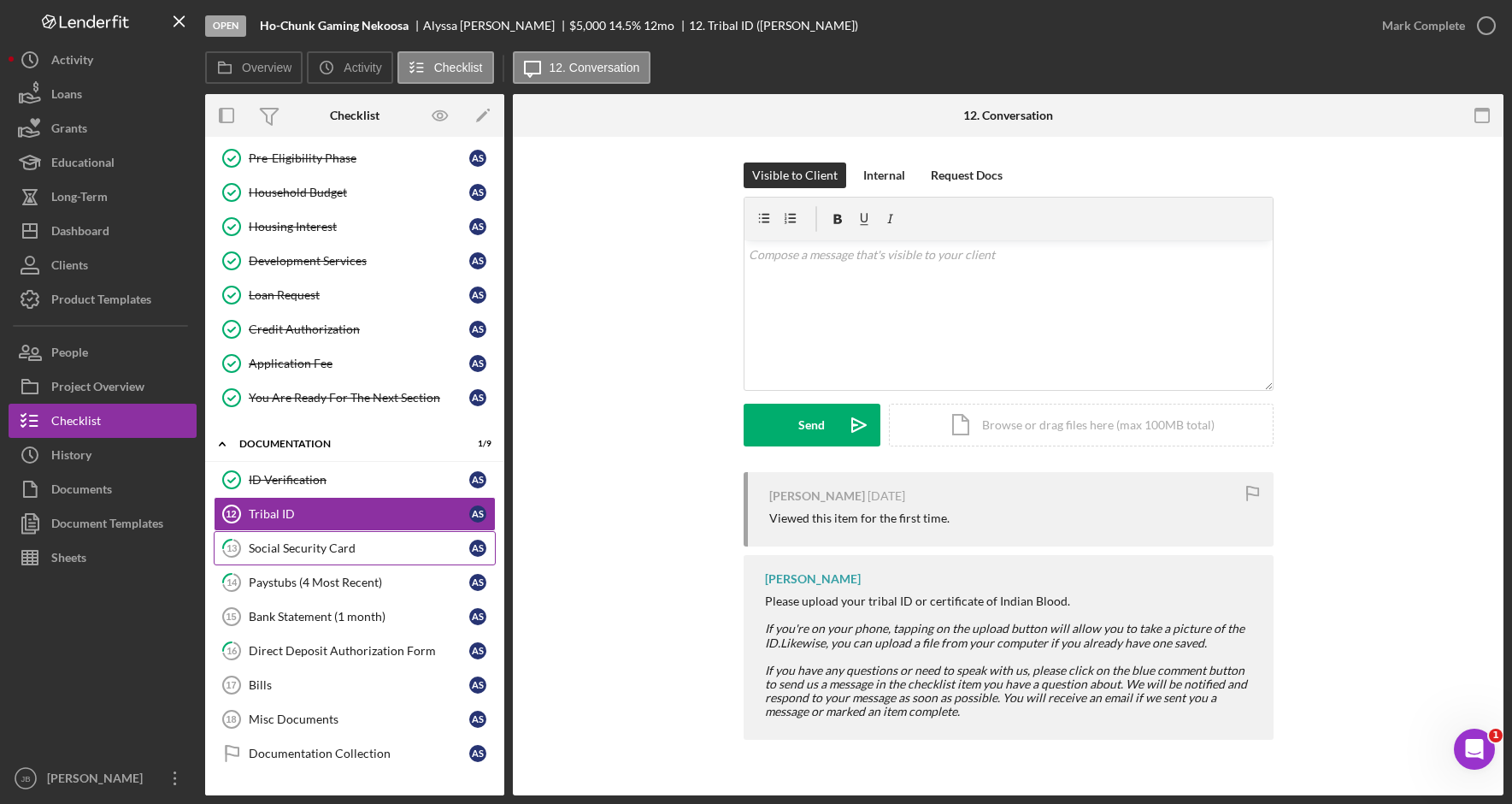
click at [364, 538] on link "13 Social Security Card A S" at bounding box center [354, 548] width 282 height 34
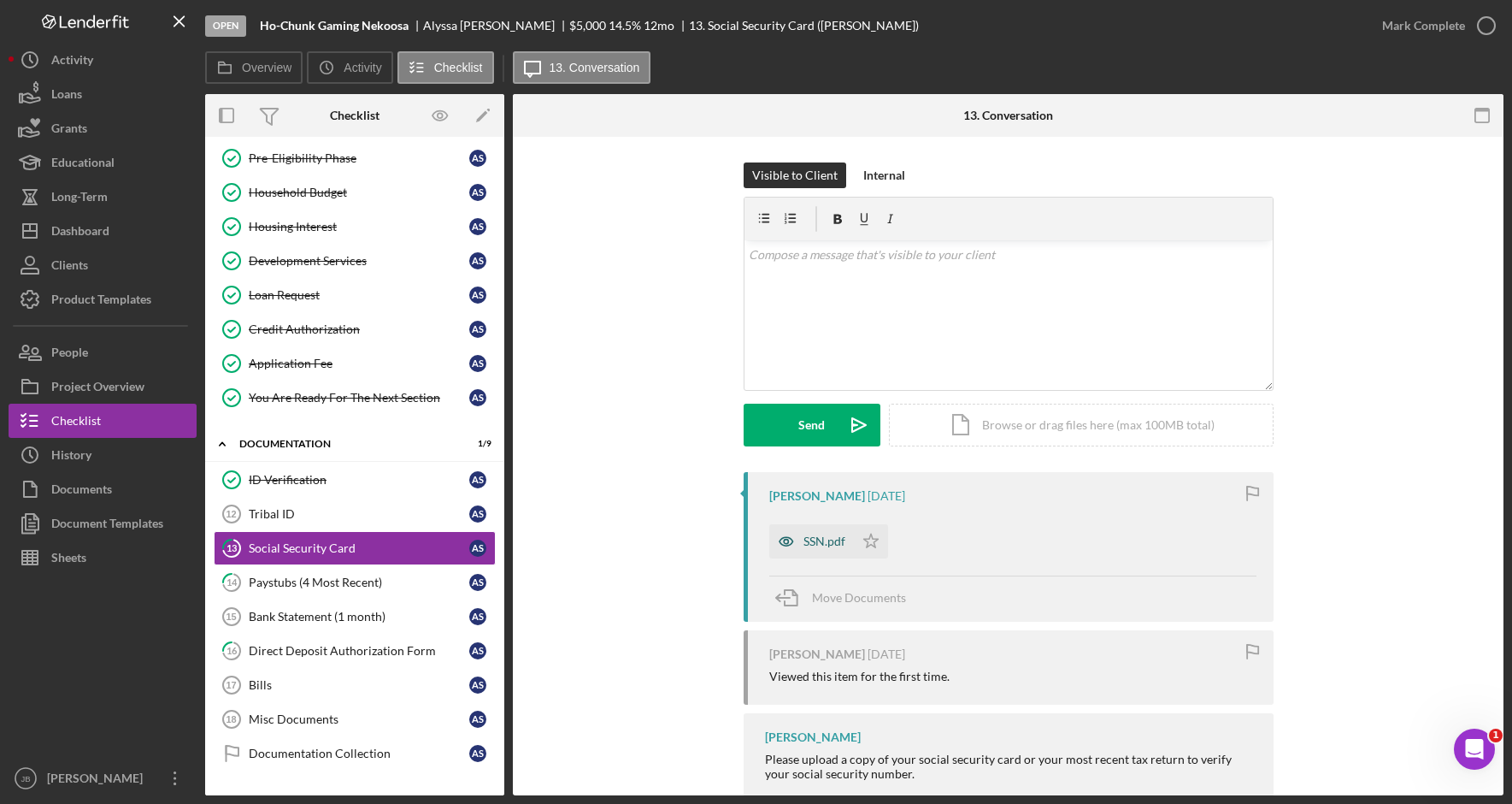
click at [812, 538] on div "SSN.pdf" at bounding box center [825, 542] width 42 height 14
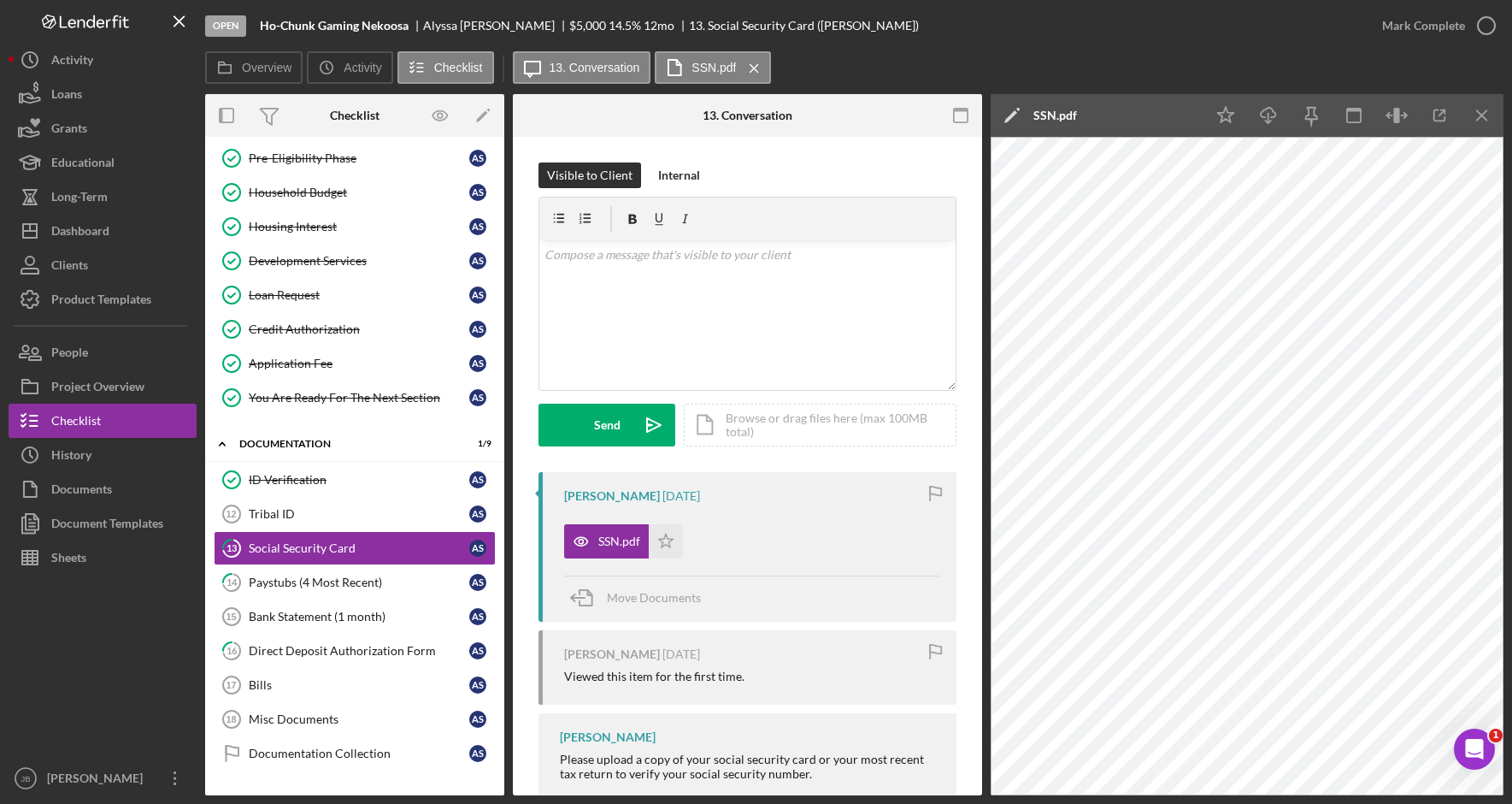
click at [1011, 115] on polygon at bounding box center [1010, 116] width 13 height 13
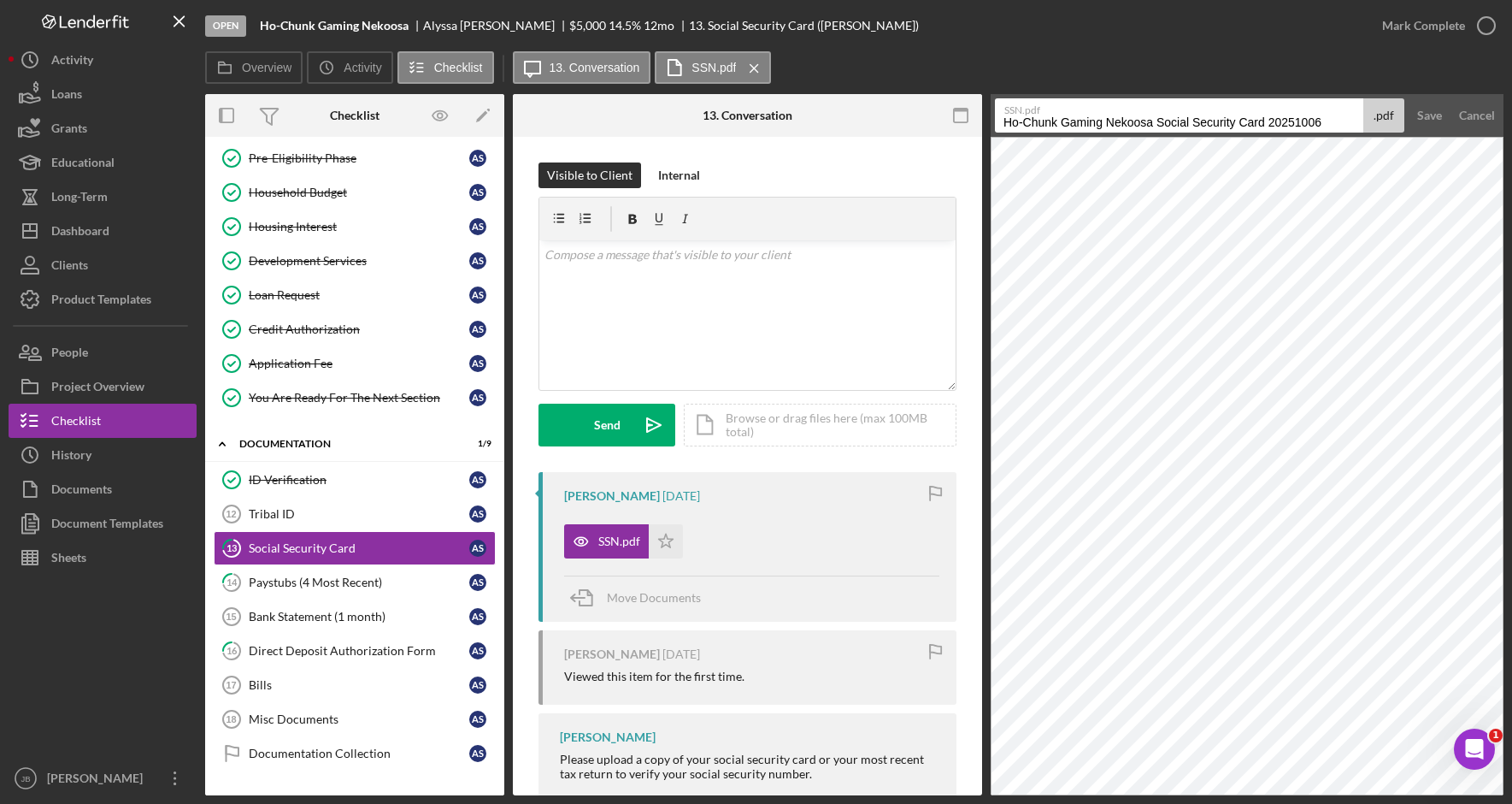
drag, startPoint x: 1149, startPoint y: 121, endPoint x: 989, endPoint y: 115, distance: 160.1
click at [989, 115] on div "Overview Internal Workflow Stage Open Icon/Dropdown Arrow Archive (can unarchiv…" at bounding box center [854, 444] width 1298 height 701
click at [1015, 122] on input "a Social Security Card 20251006" at bounding box center [1178, 115] width 368 height 34
type input "Social Security Card 20251006"
click at [1432, 115] on div "Save" at bounding box center [1429, 115] width 24 height 34
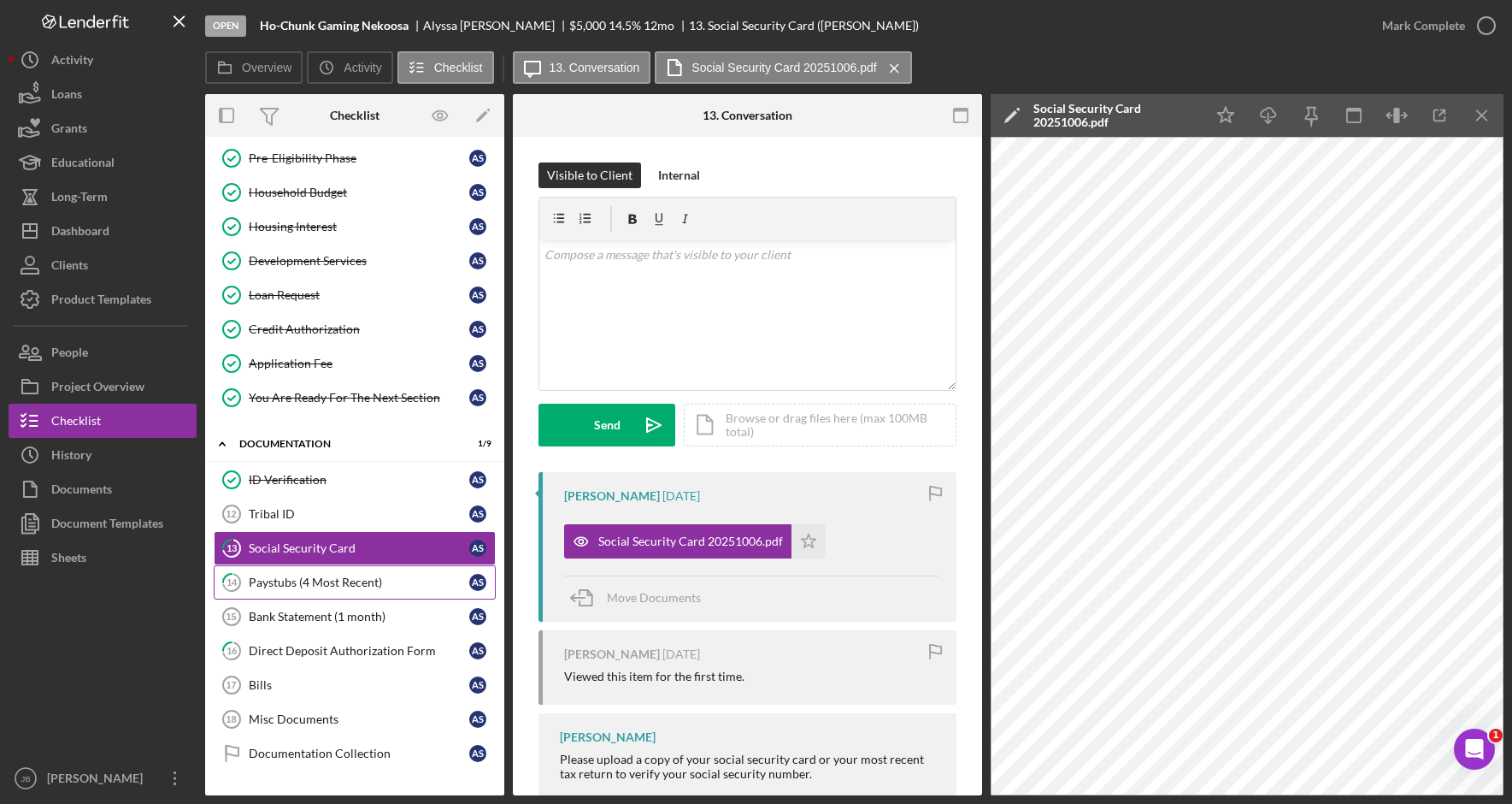
click at [389, 593] on link "14 Paystubs (4 Most Recent) A S" at bounding box center [354, 582] width 282 height 34
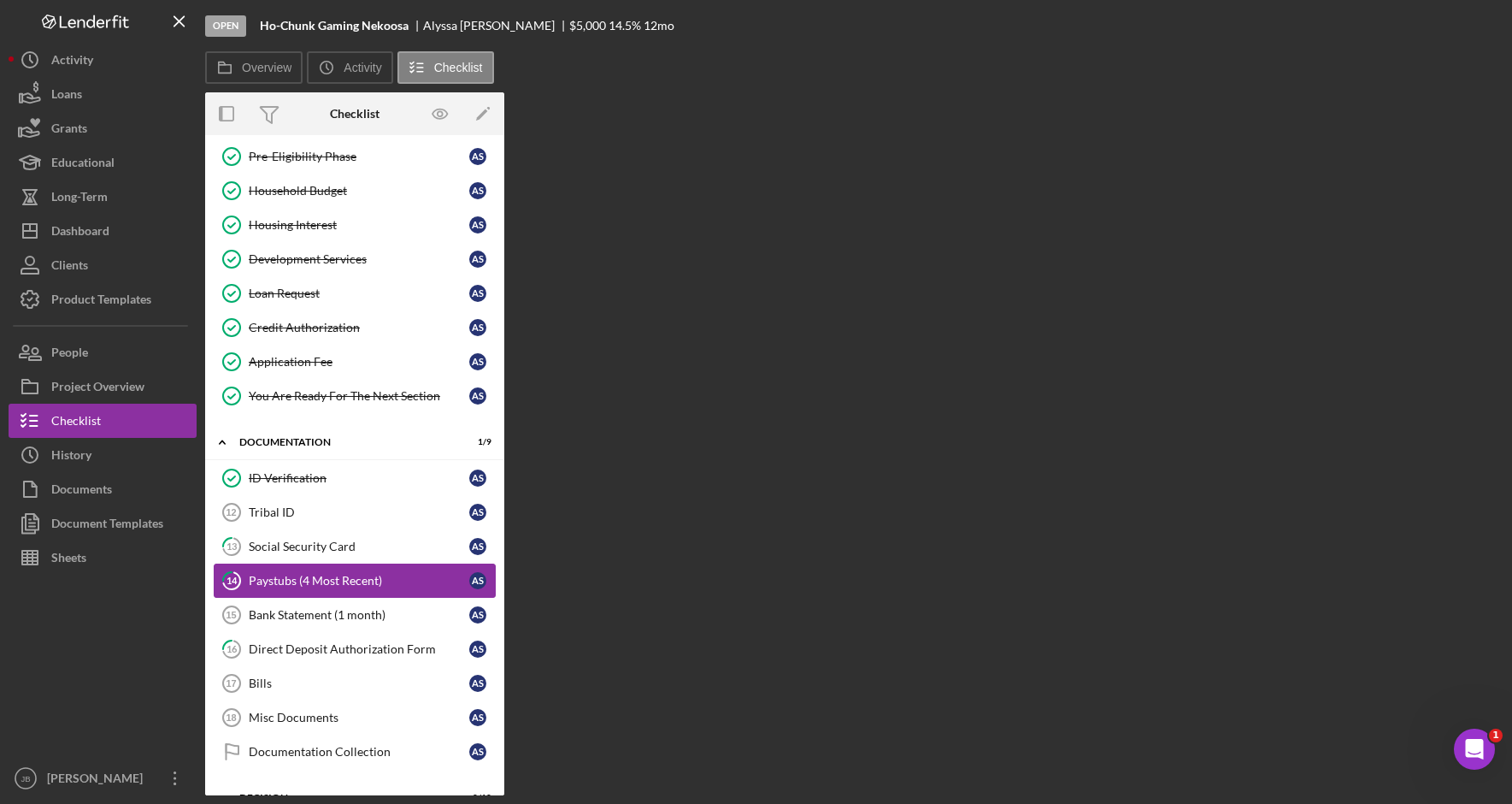
click at [389, 593] on link "14 Paystubs (4 Most Recent) A S" at bounding box center [354, 580] width 282 height 34
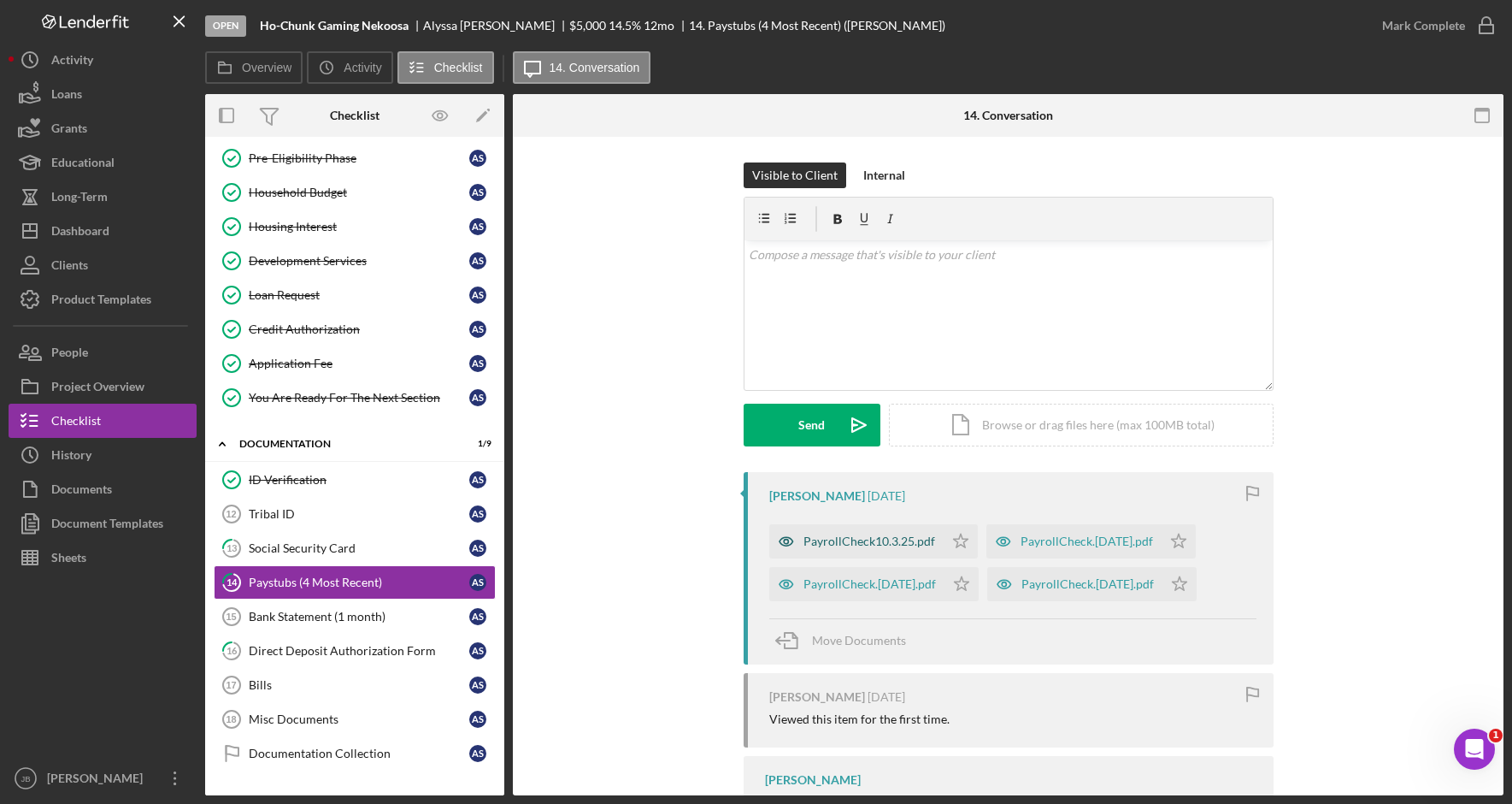
click at [897, 541] on div "PayrollCheck10.3.25.pdf" at bounding box center [869, 542] width 131 height 14
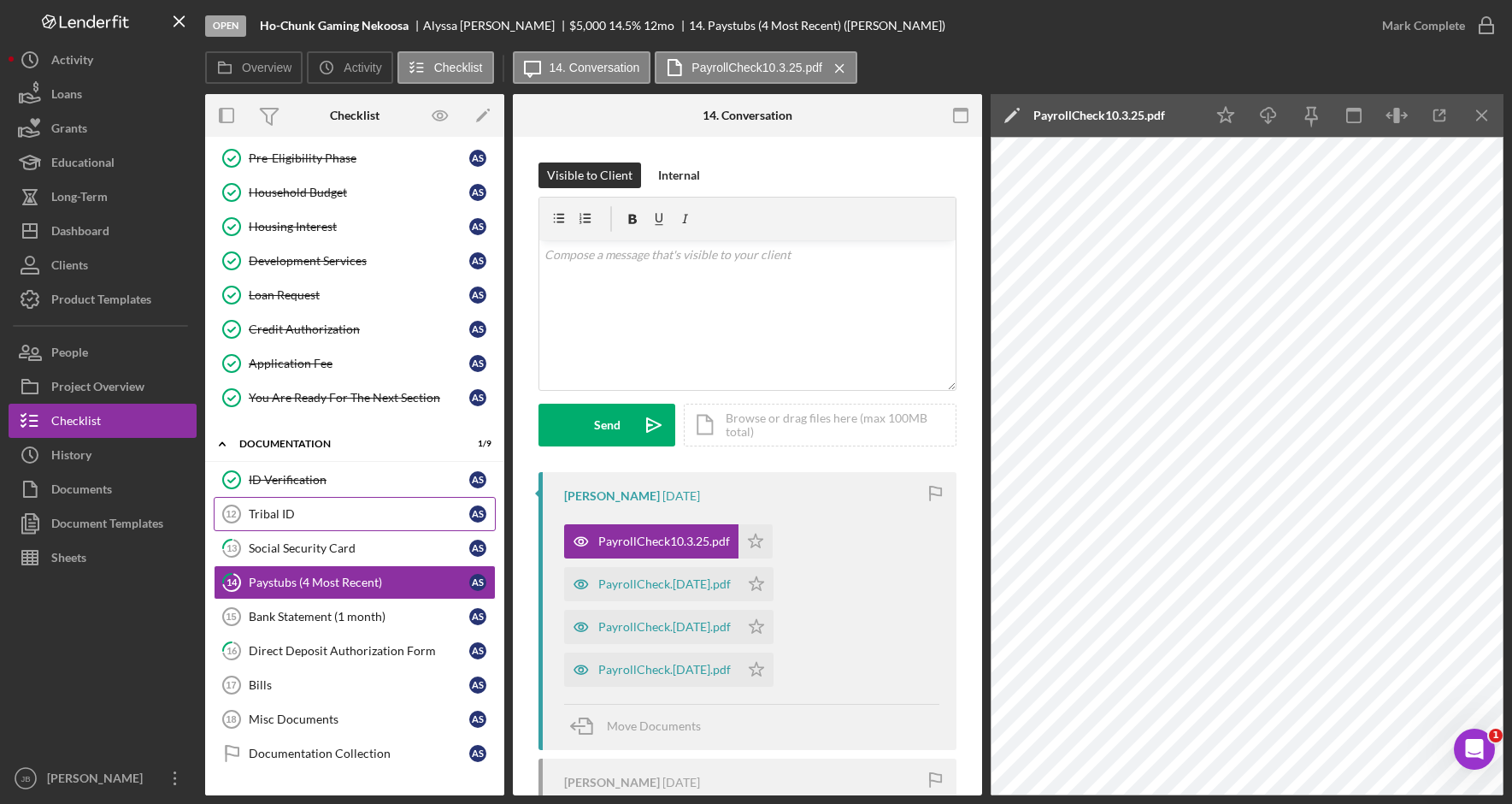
click at [317, 502] on link "Tribal ID 12 Tribal ID A S" at bounding box center [354, 514] width 282 height 34
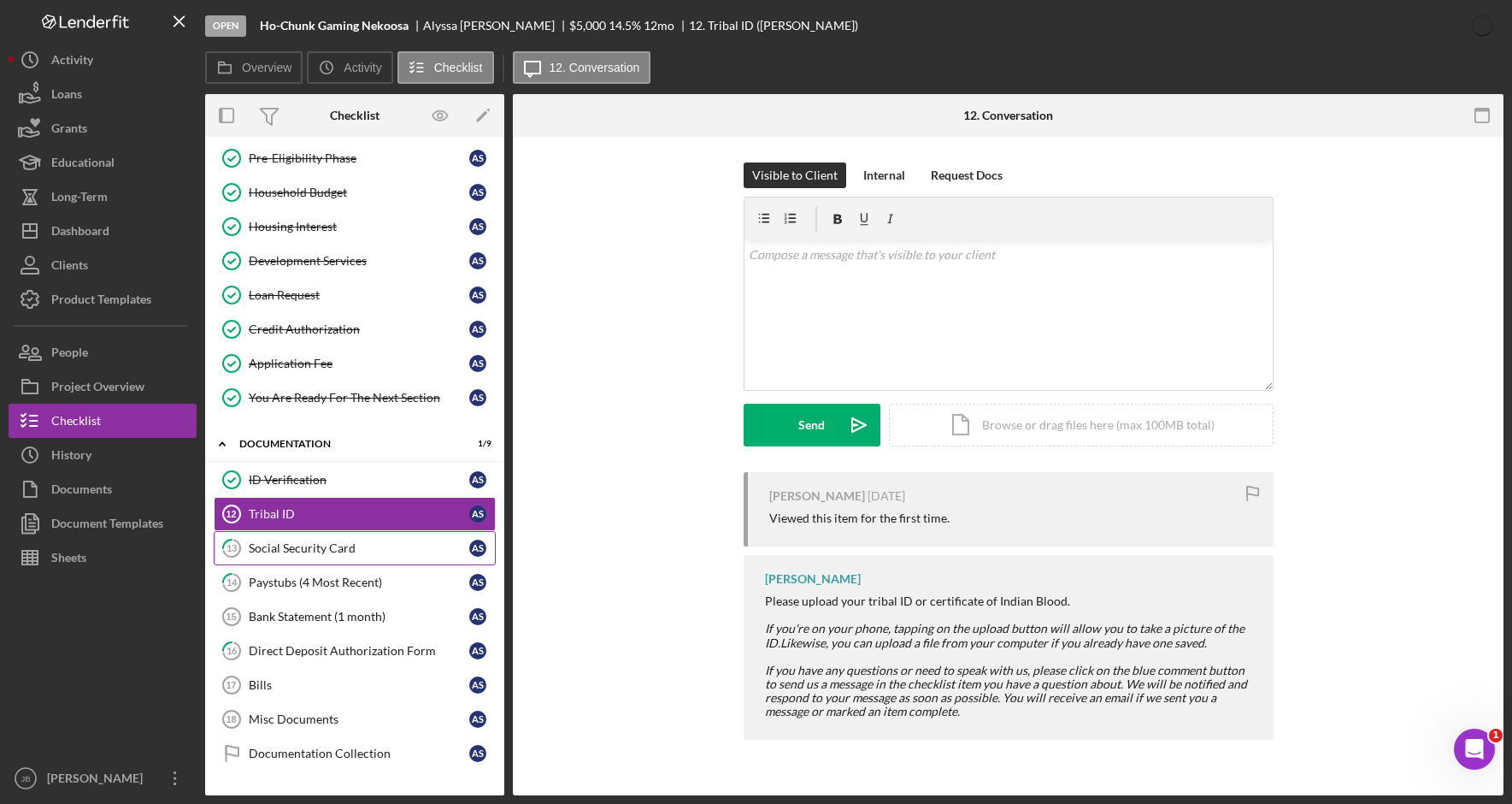
click at [373, 536] on link "13 Social Security Card A S" at bounding box center [354, 548] width 282 height 34
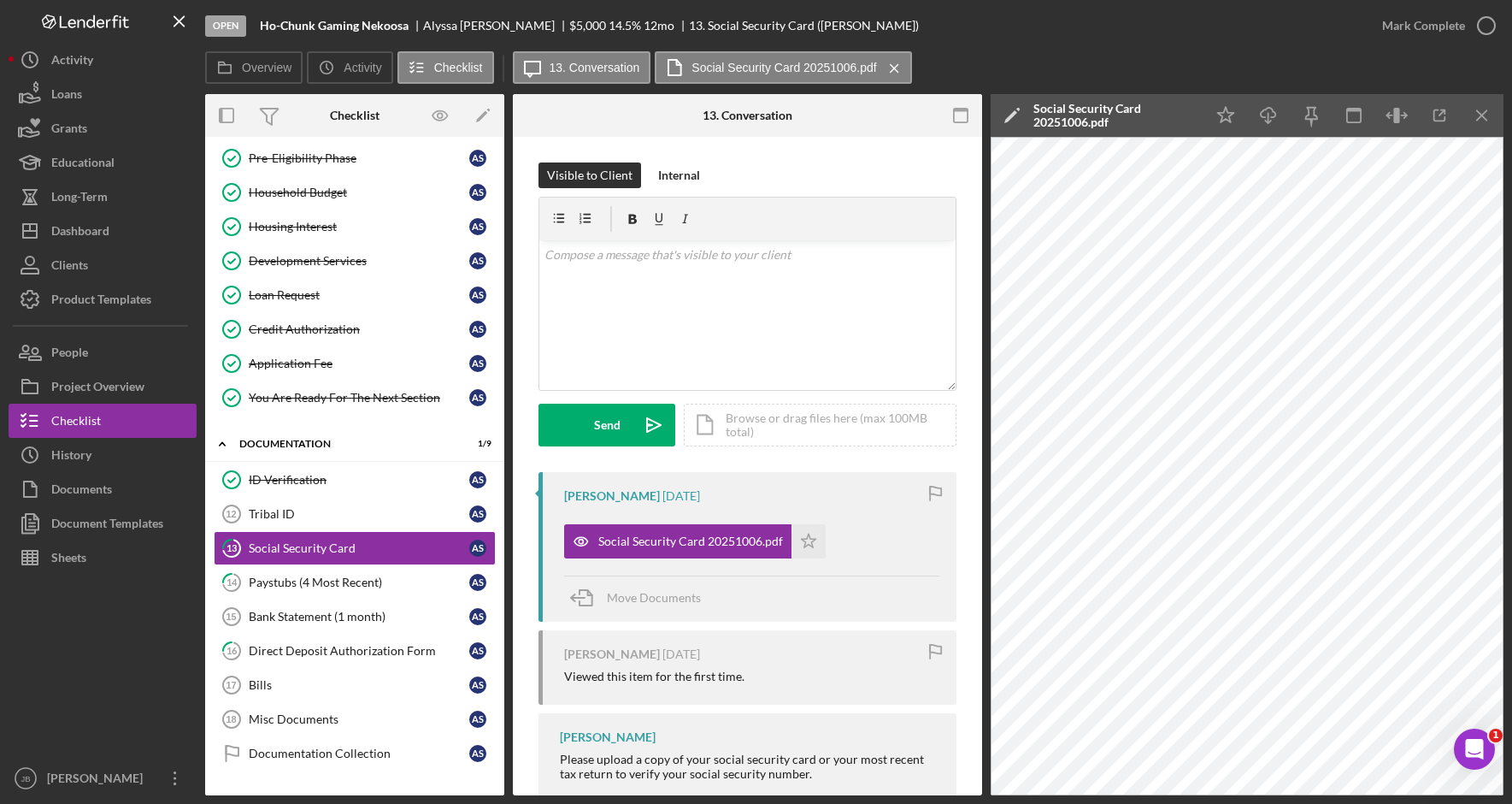
click at [437, 513] on div "Tribal ID" at bounding box center [359, 514] width 220 height 14
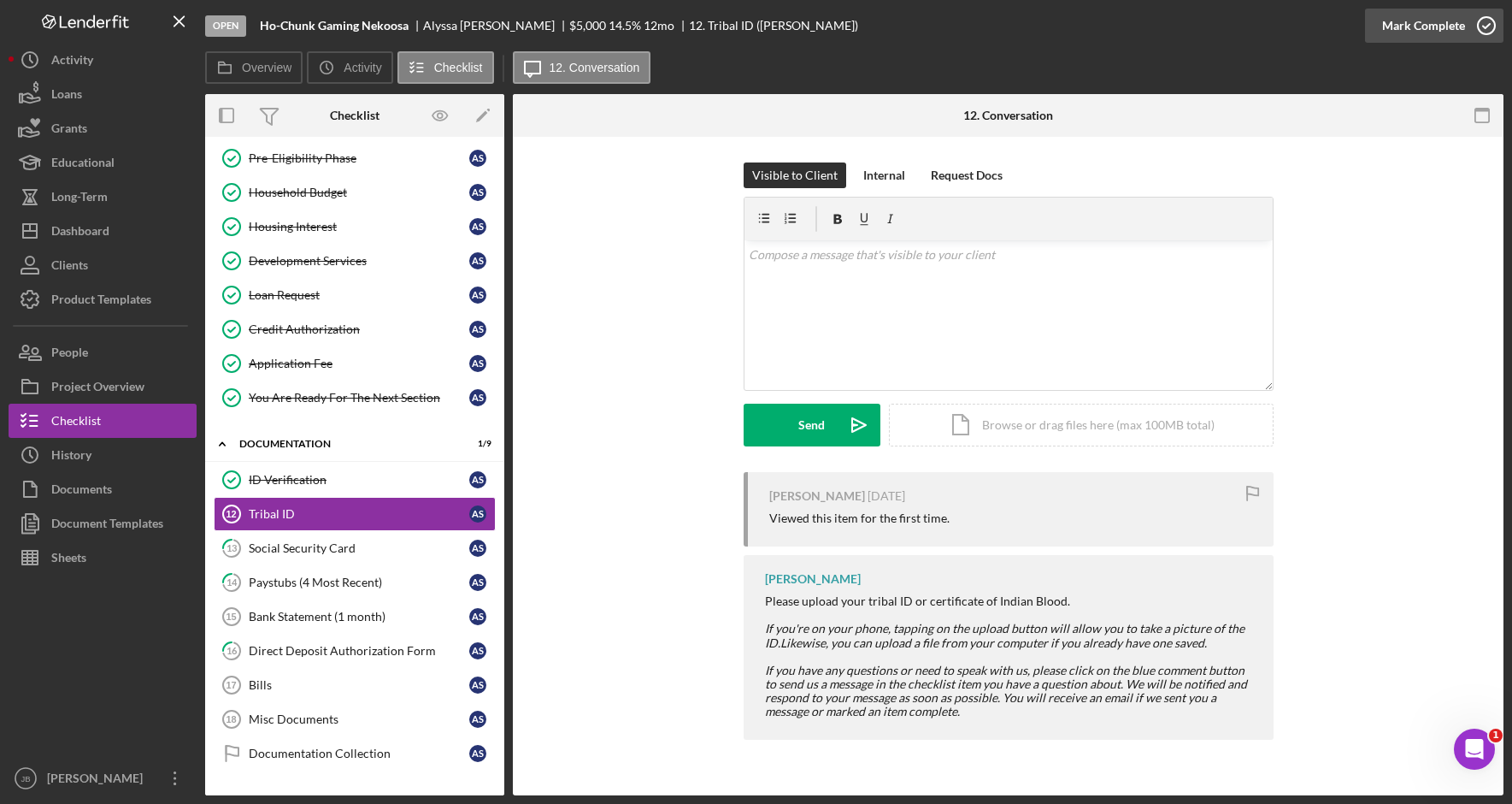
click at [1485, 20] on icon "button" at bounding box center [1486, 25] width 43 height 43
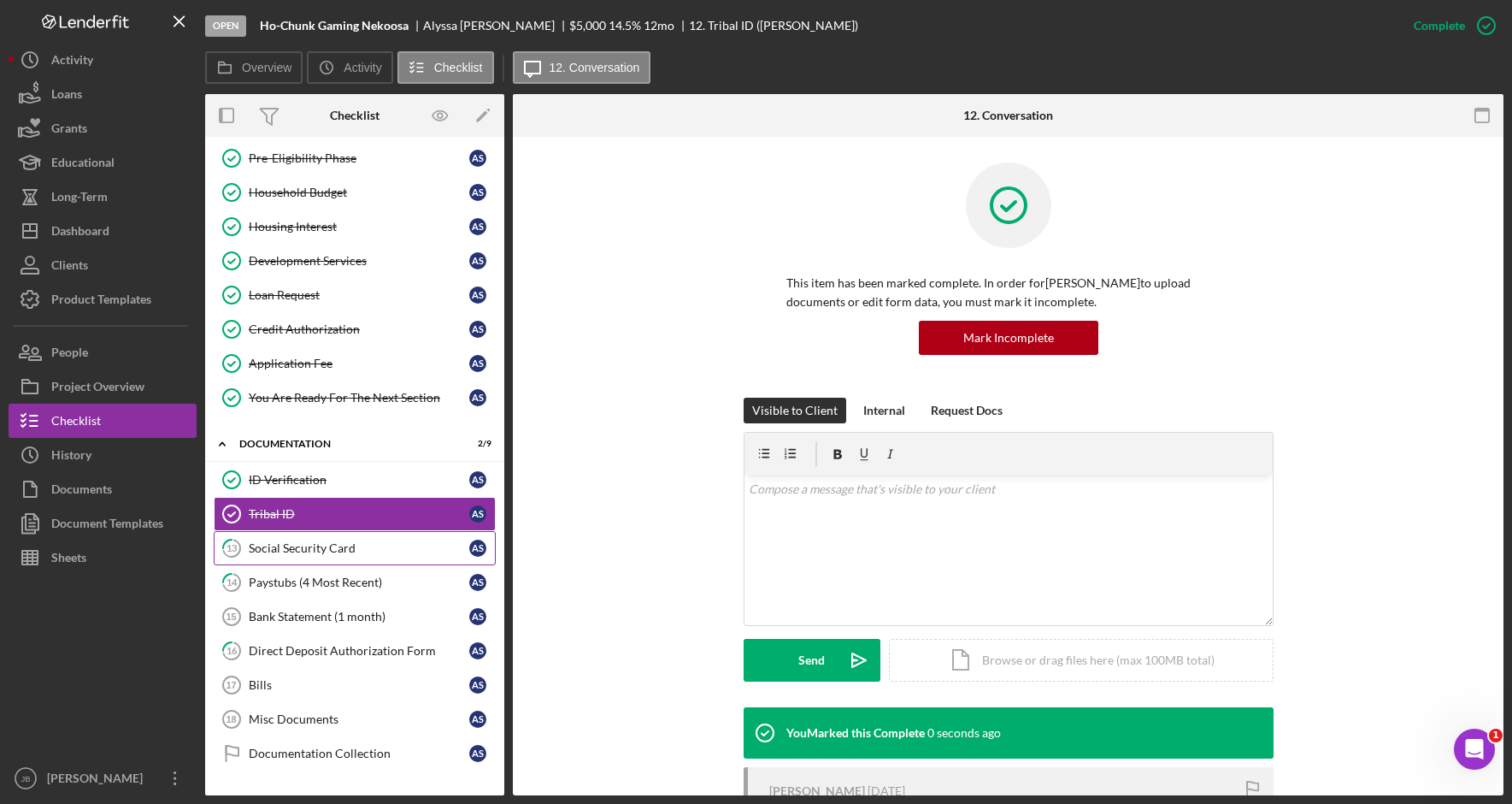
click at [303, 538] on link "13 Social Security Card A S" at bounding box center [354, 548] width 282 height 34
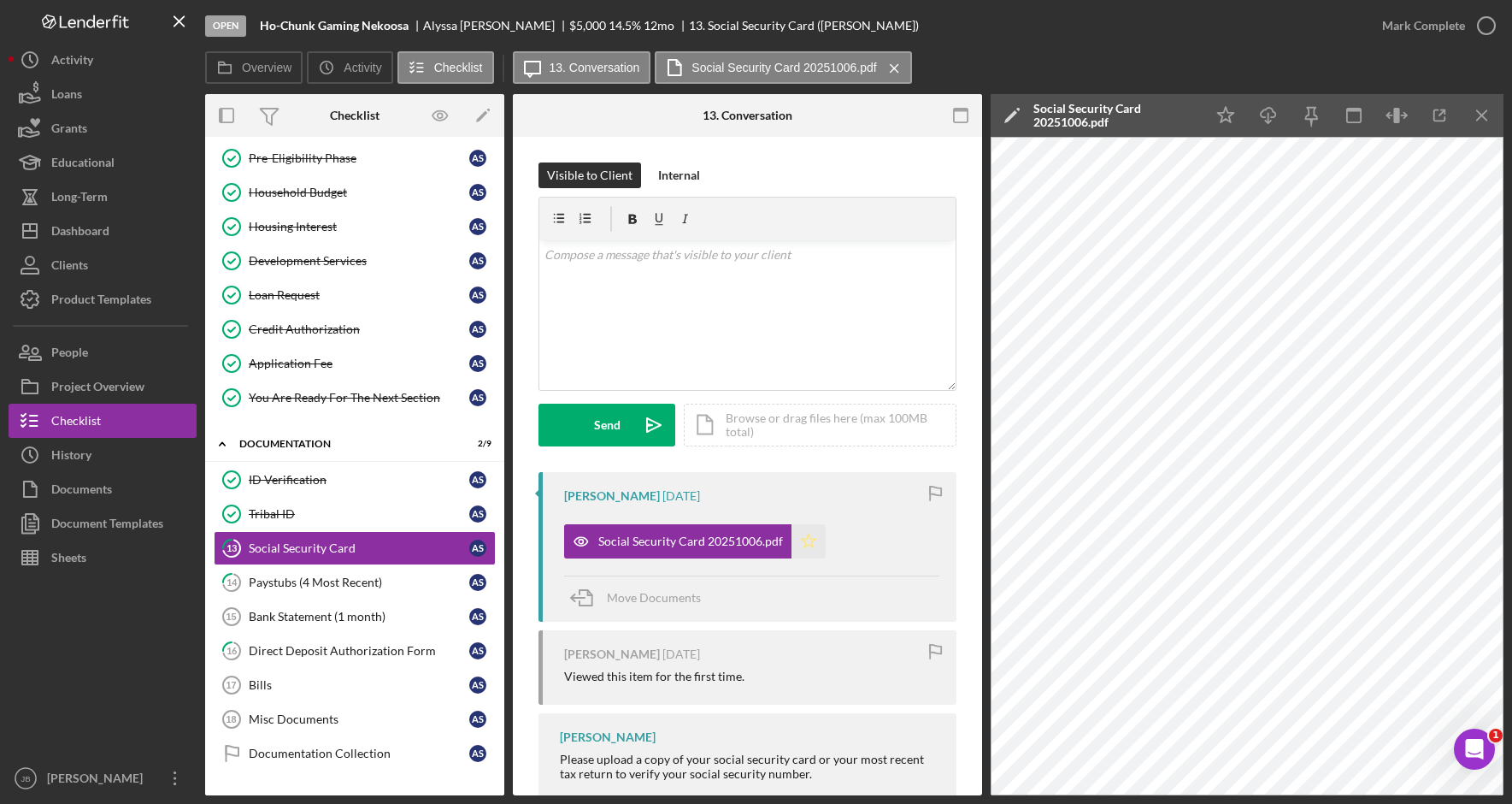
click at [816, 539] on icon "Icon/Star" at bounding box center [808, 541] width 34 height 34
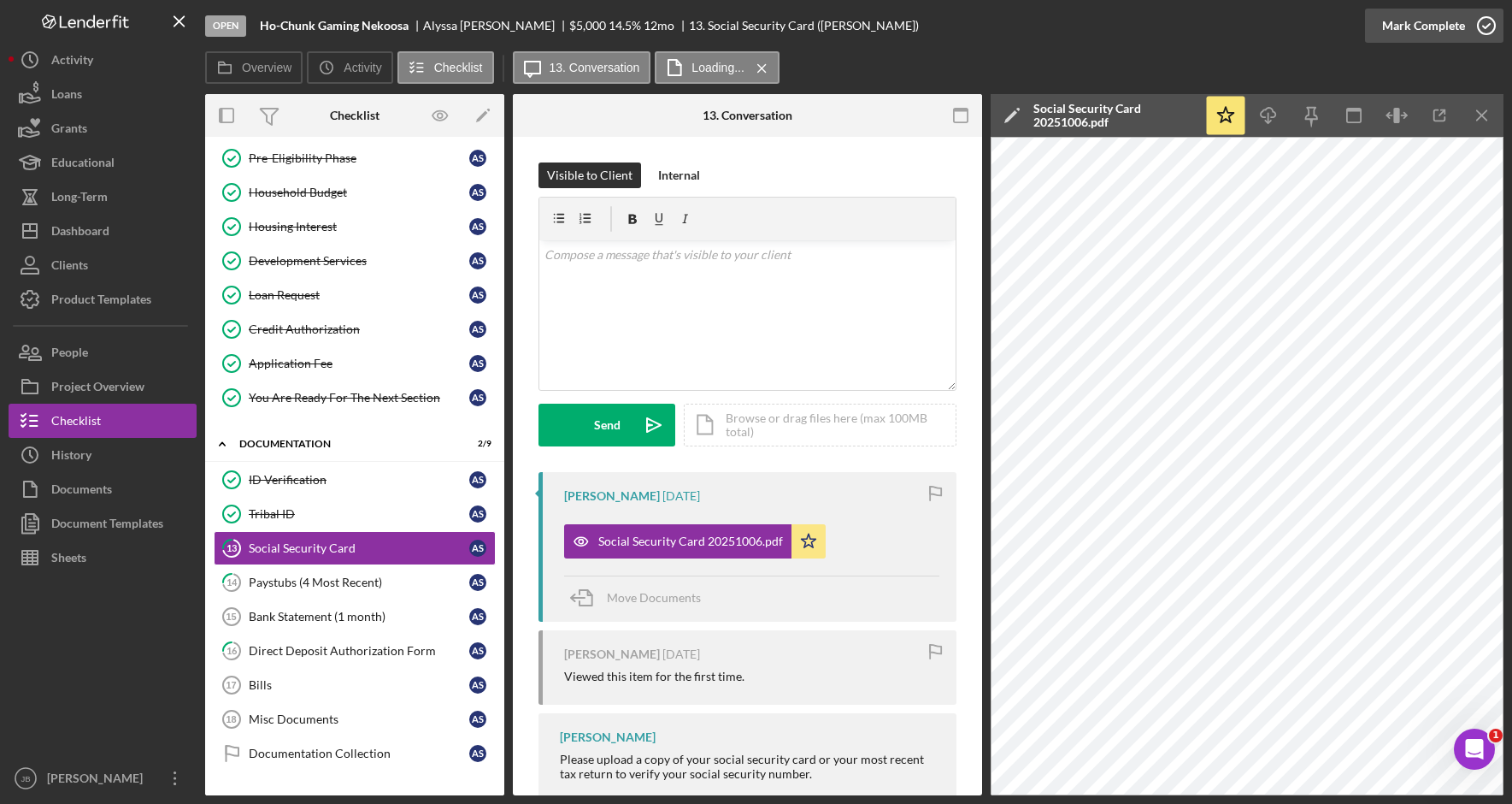
click at [1485, 29] on icon "button" at bounding box center [1486, 25] width 43 height 43
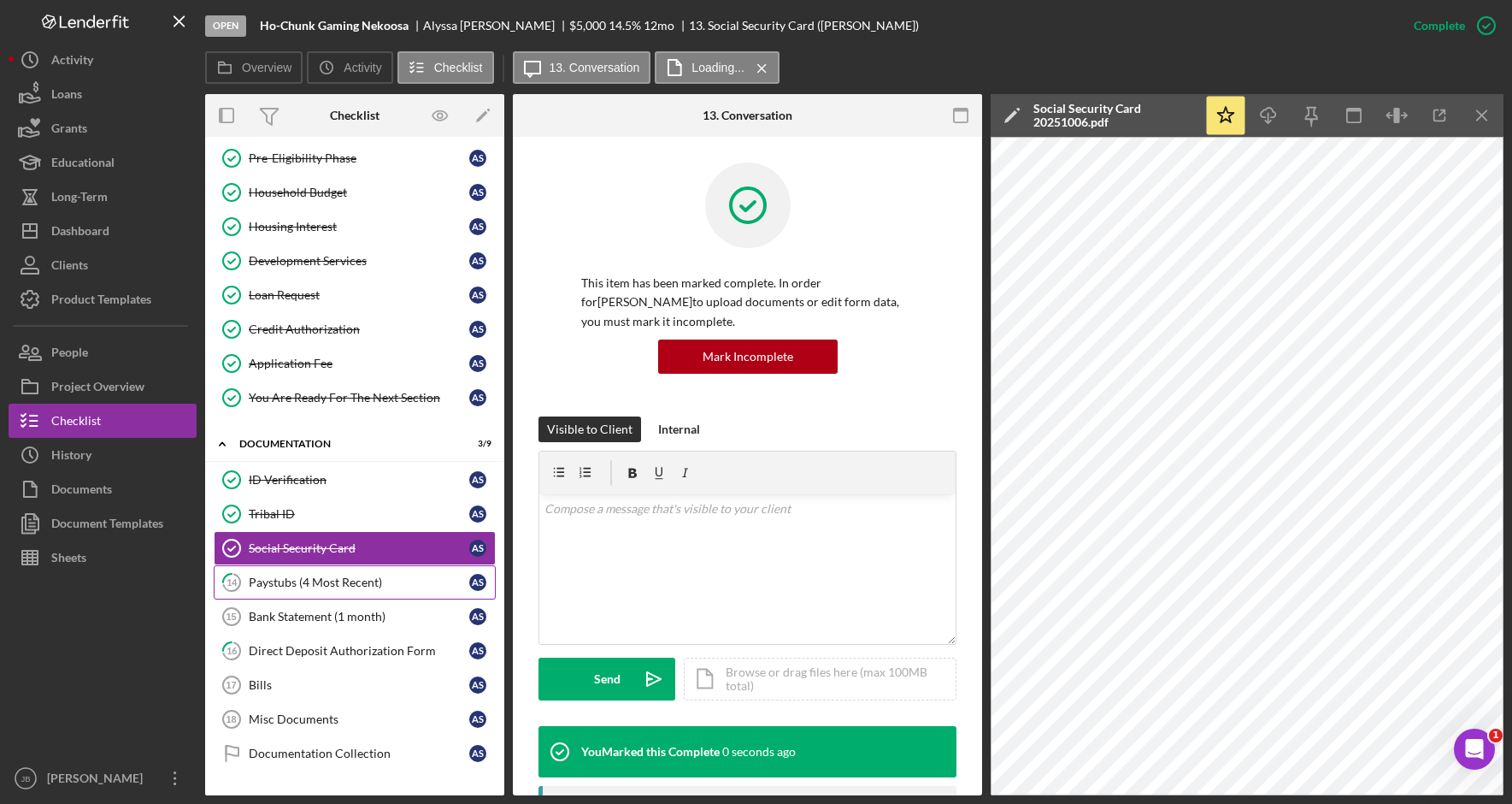
click at [374, 589] on div "Paystubs (4 Most Recent)" at bounding box center [359, 583] width 220 height 14
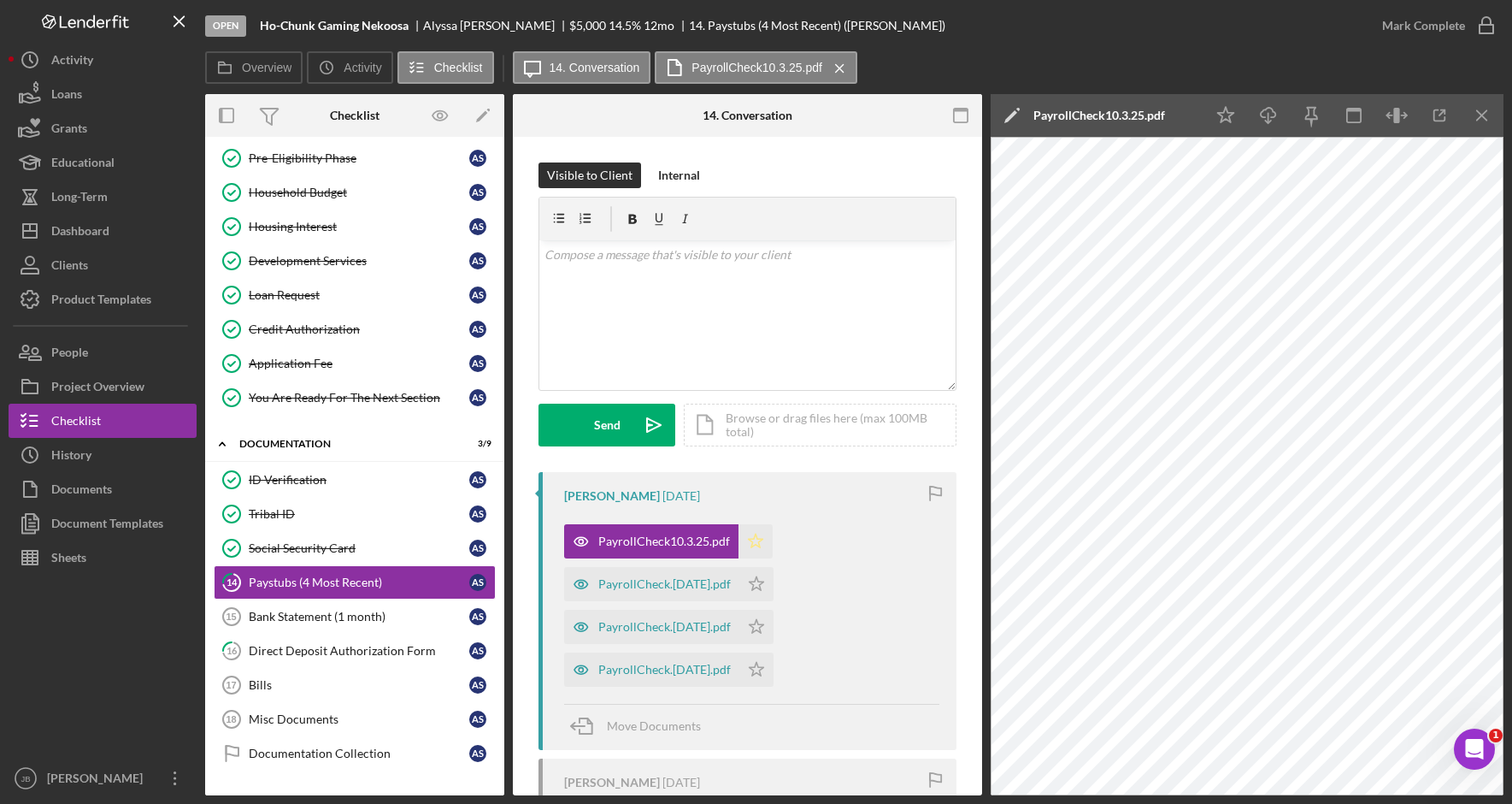
click at [756, 542] on polygon "button" at bounding box center [756, 541] width 15 height 14
click at [752, 581] on polygon "button" at bounding box center [756, 584] width 15 height 14
click at [756, 624] on icon "Icon/Star" at bounding box center [756, 626] width 34 height 34
click at [763, 686] on icon "Icon/Star" at bounding box center [756, 669] width 34 height 34
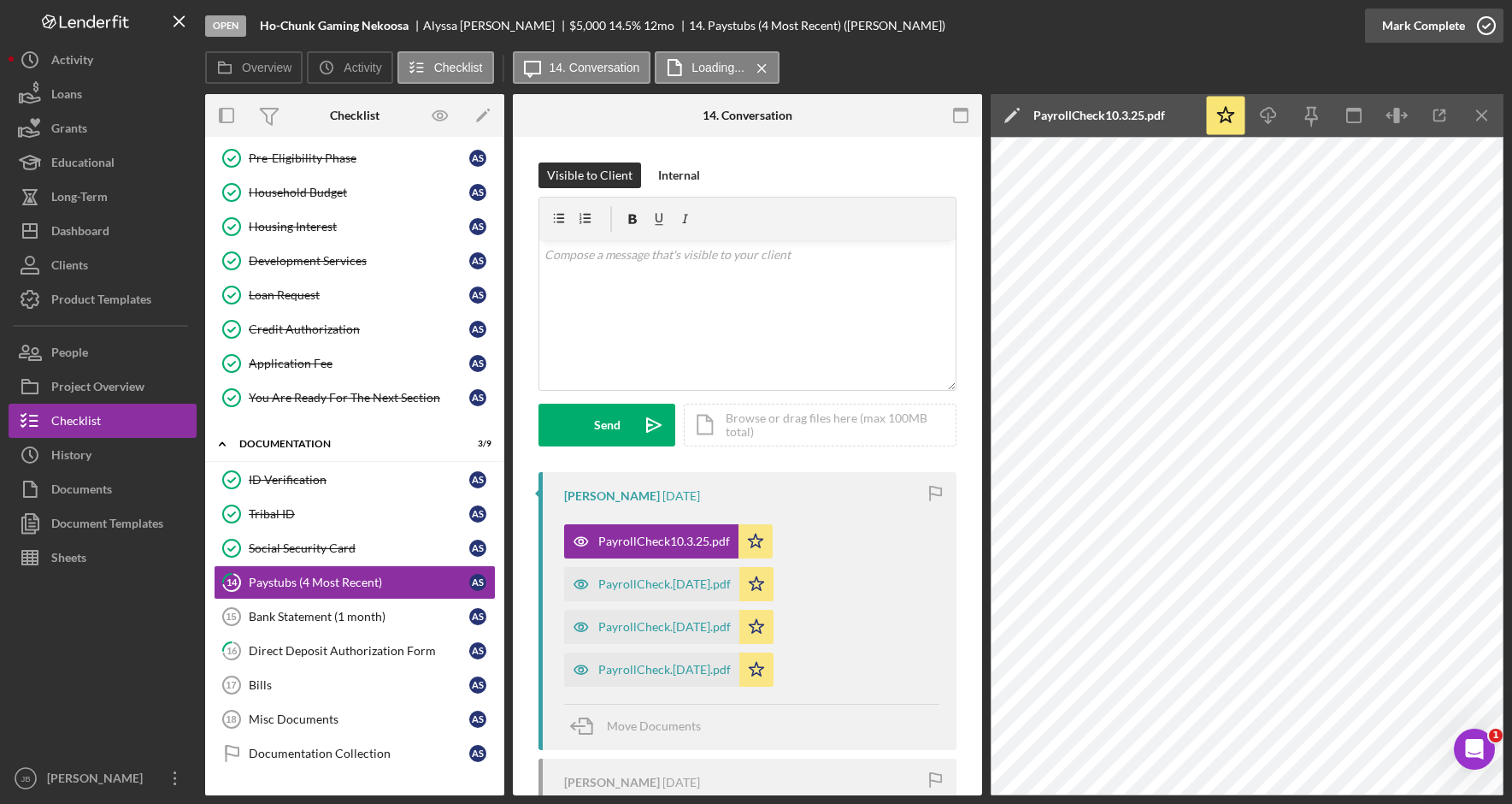
click at [1489, 27] on icon "button" at bounding box center [1486, 25] width 43 height 43
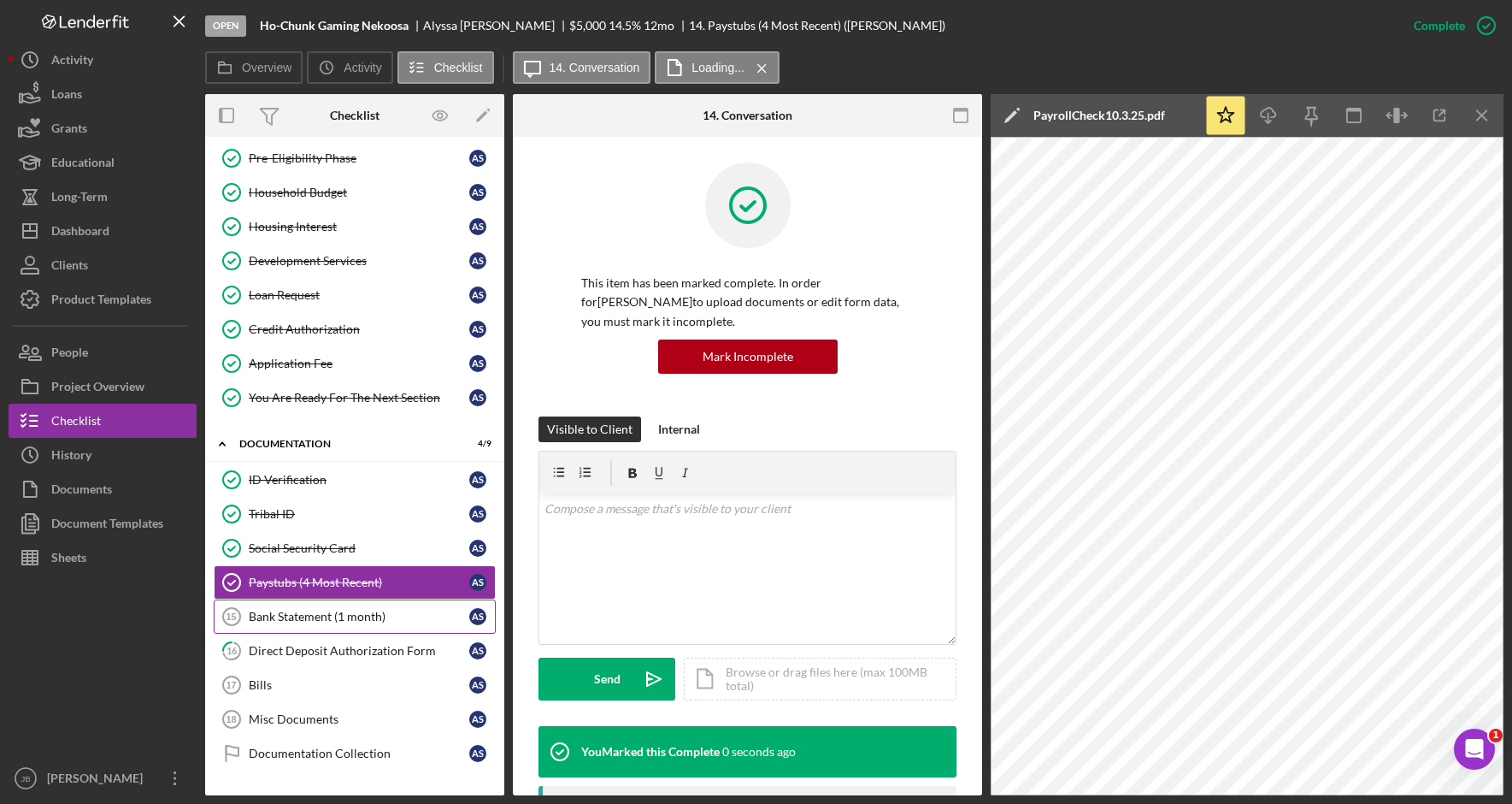
click at [383, 619] on div "Bank Statement (1 month)" at bounding box center [359, 617] width 220 height 14
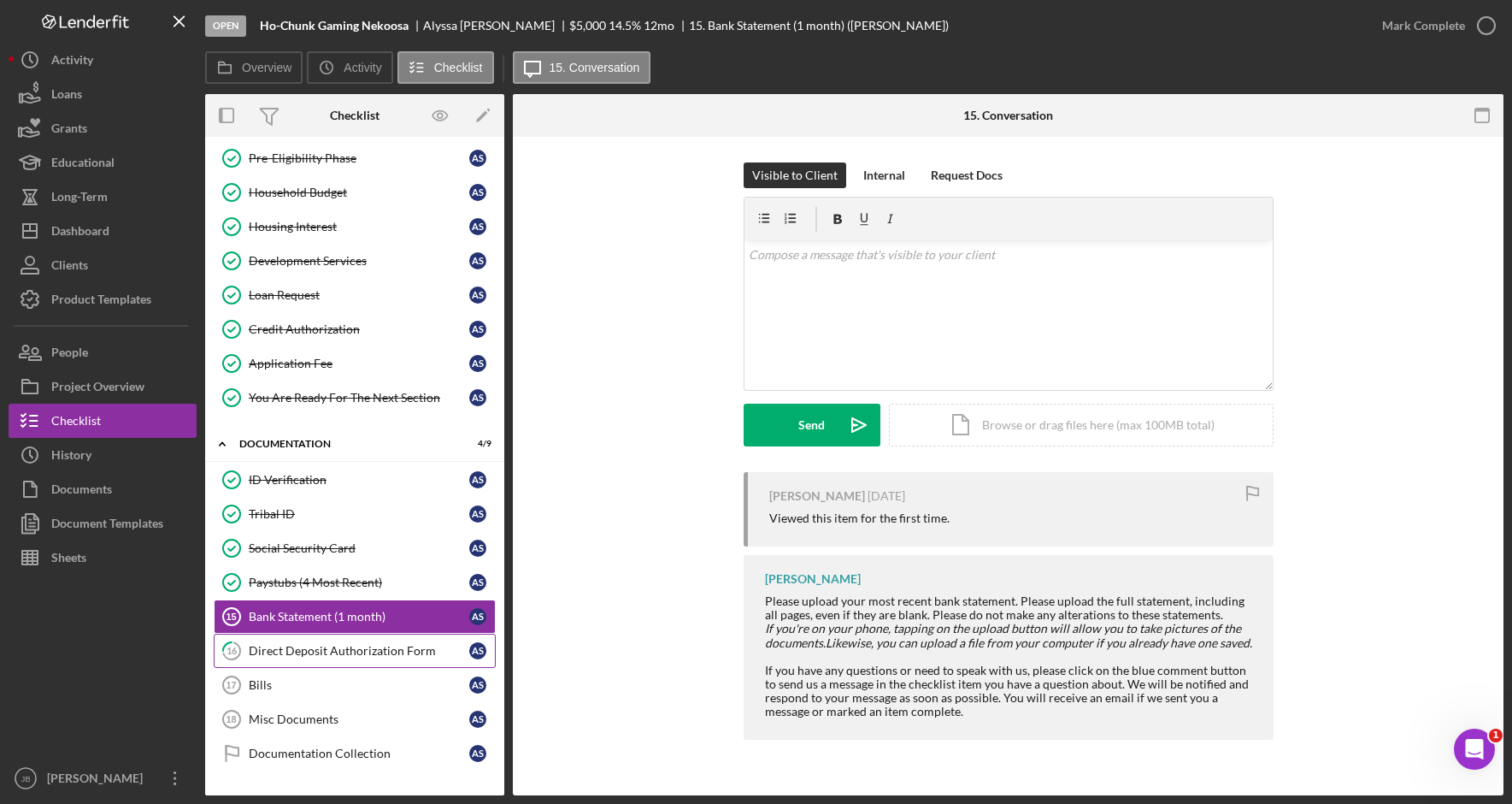
click at [401, 654] on div "Direct Deposit Authorization Form" at bounding box center [359, 651] width 220 height 14
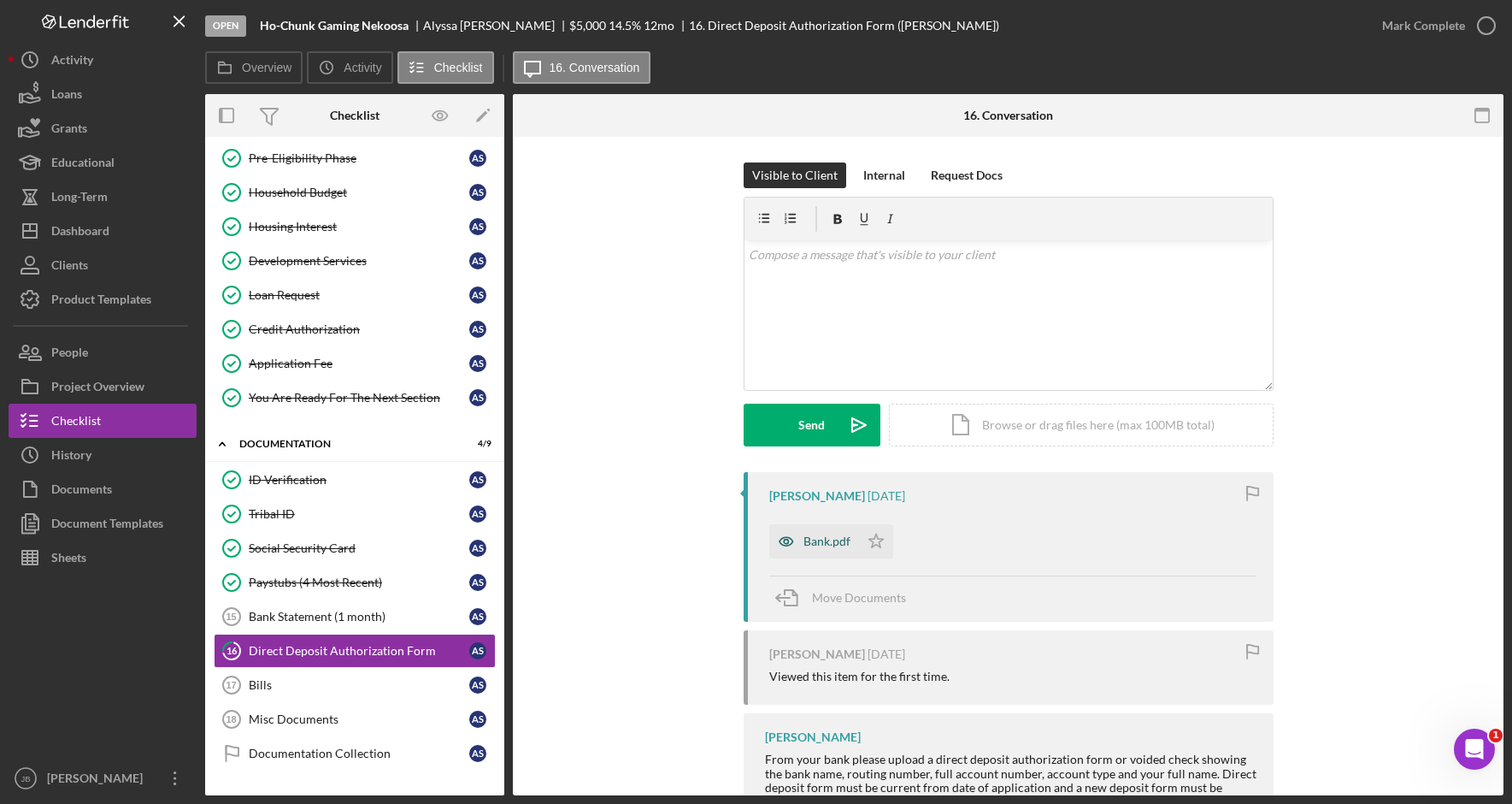
click at [819, 548] on div "Bank.pdf" at bounding box center [827, 542] width 47 height 14
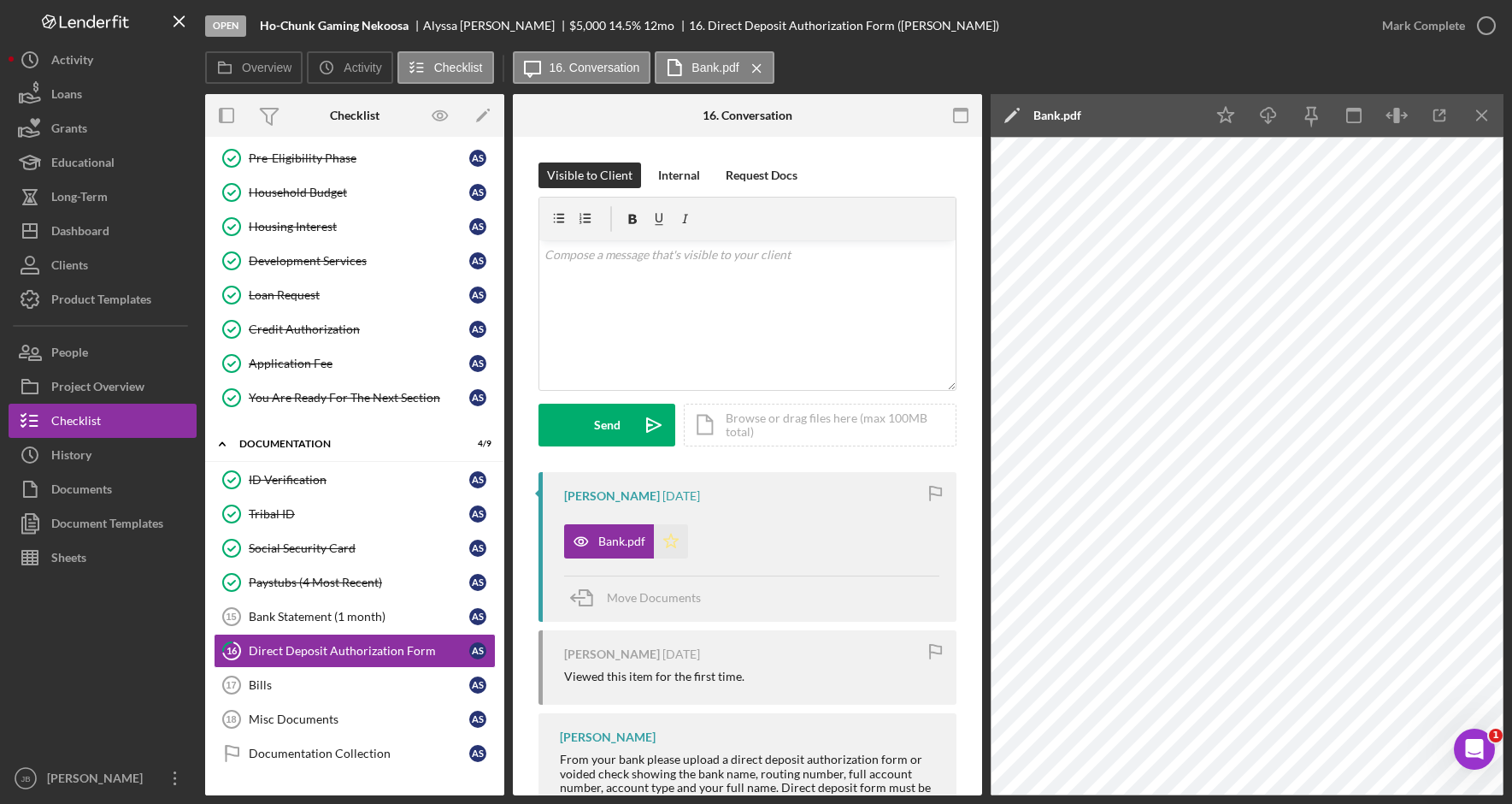
click at [673, 541] on icon "Icon/Star" at bounding box center [671, 541] width 34 height 34
click at [1493, 28] on icon "button" at bounding box center [1486, 25] width 43 height 43
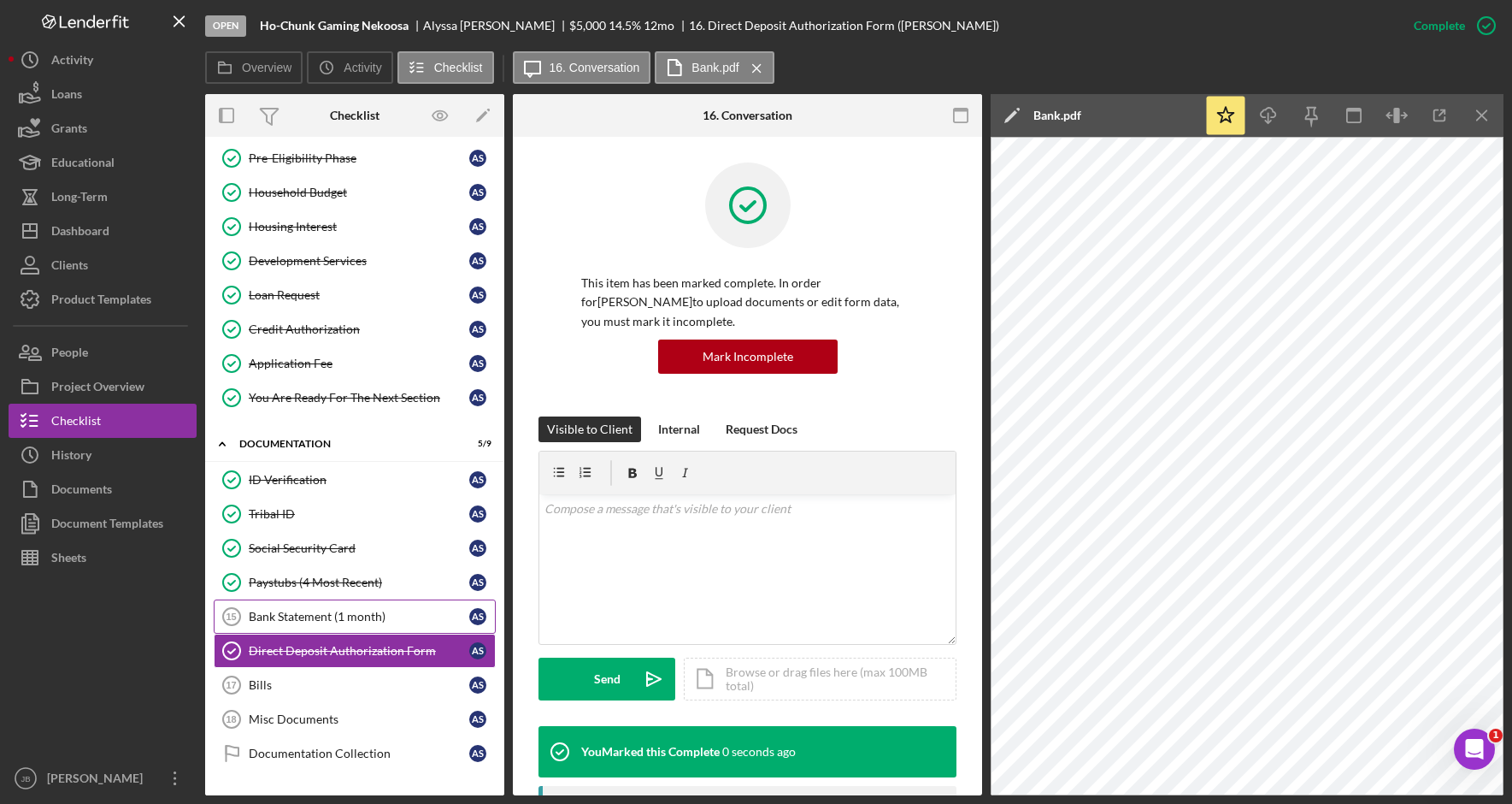
click at [380, 622] on div "Bank Statement (1 month)" at bounding box center [359, 617] width 220 height 14
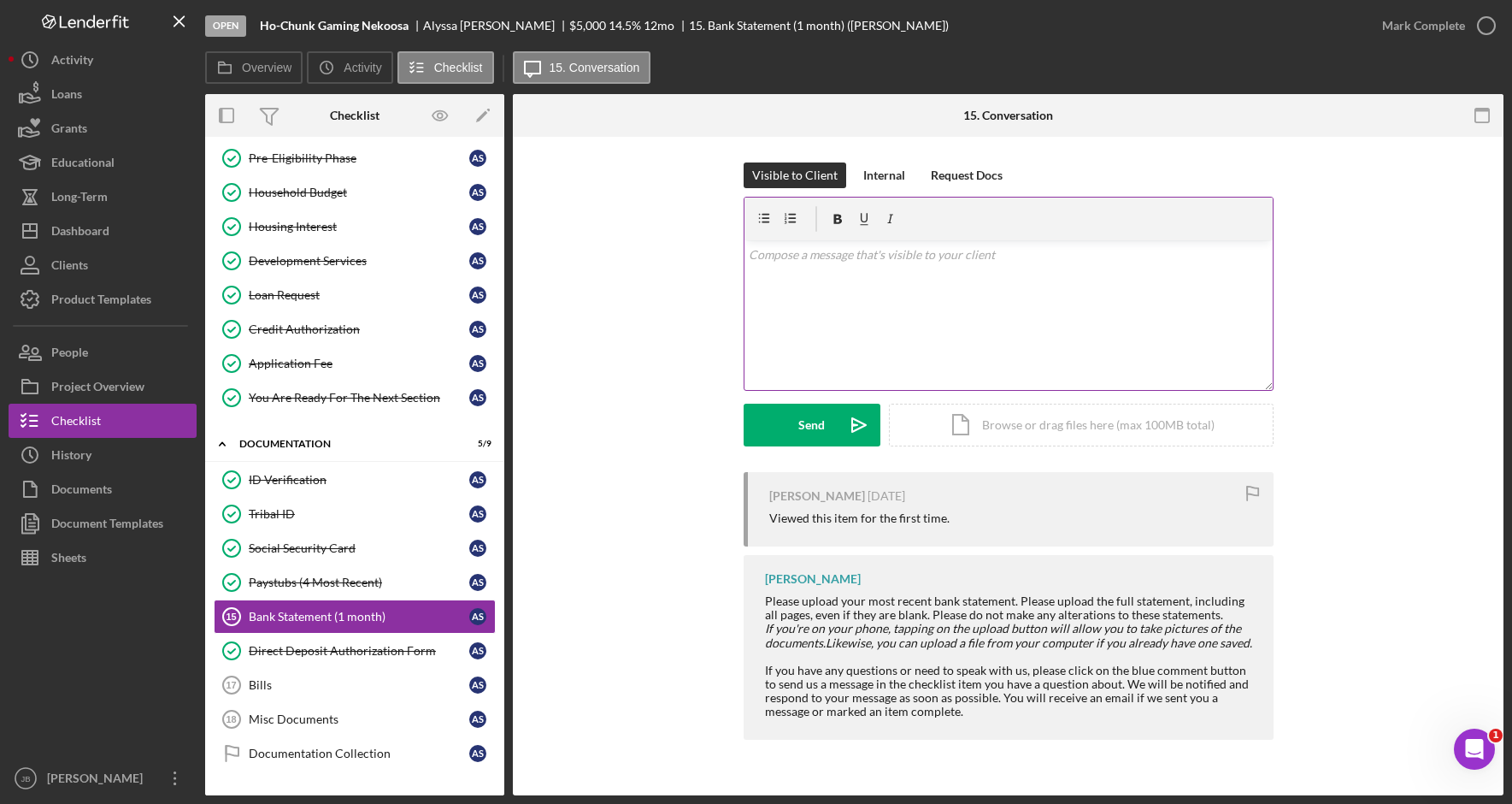
click at [840, 280] on div "v Color teal Color pink Remove color Add row above Add row below Add column bef…" at bounding box center [1008, 315] width 528 height 150
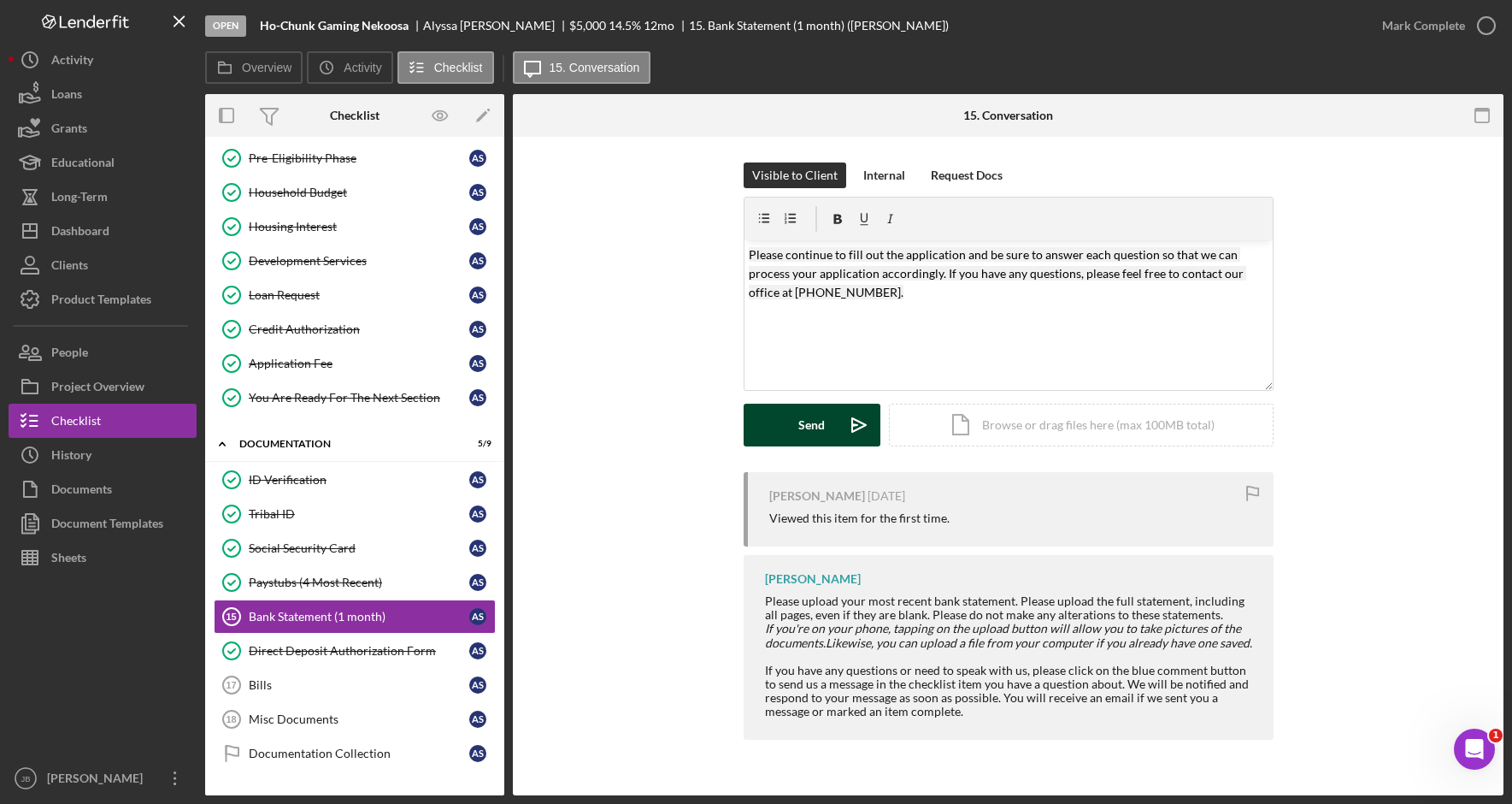
click at [838, 430] on icon "Icon/icon-invite-send" at bounding box center [859, 424] width 43 height 43
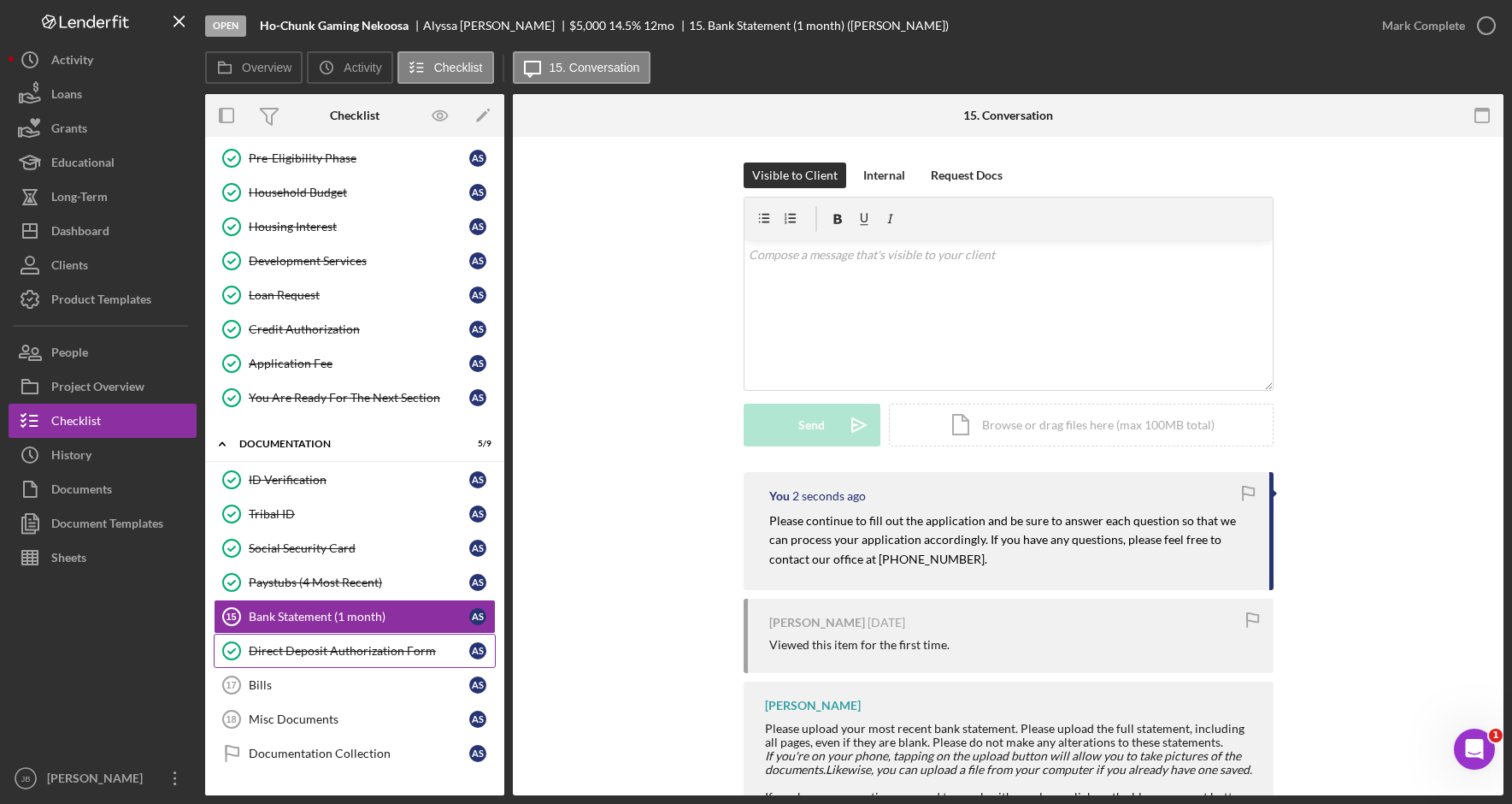
click at [374, 654] on div "Direct Deposit Authorization Form" at bounding box center [359, 651] width 220 height 14
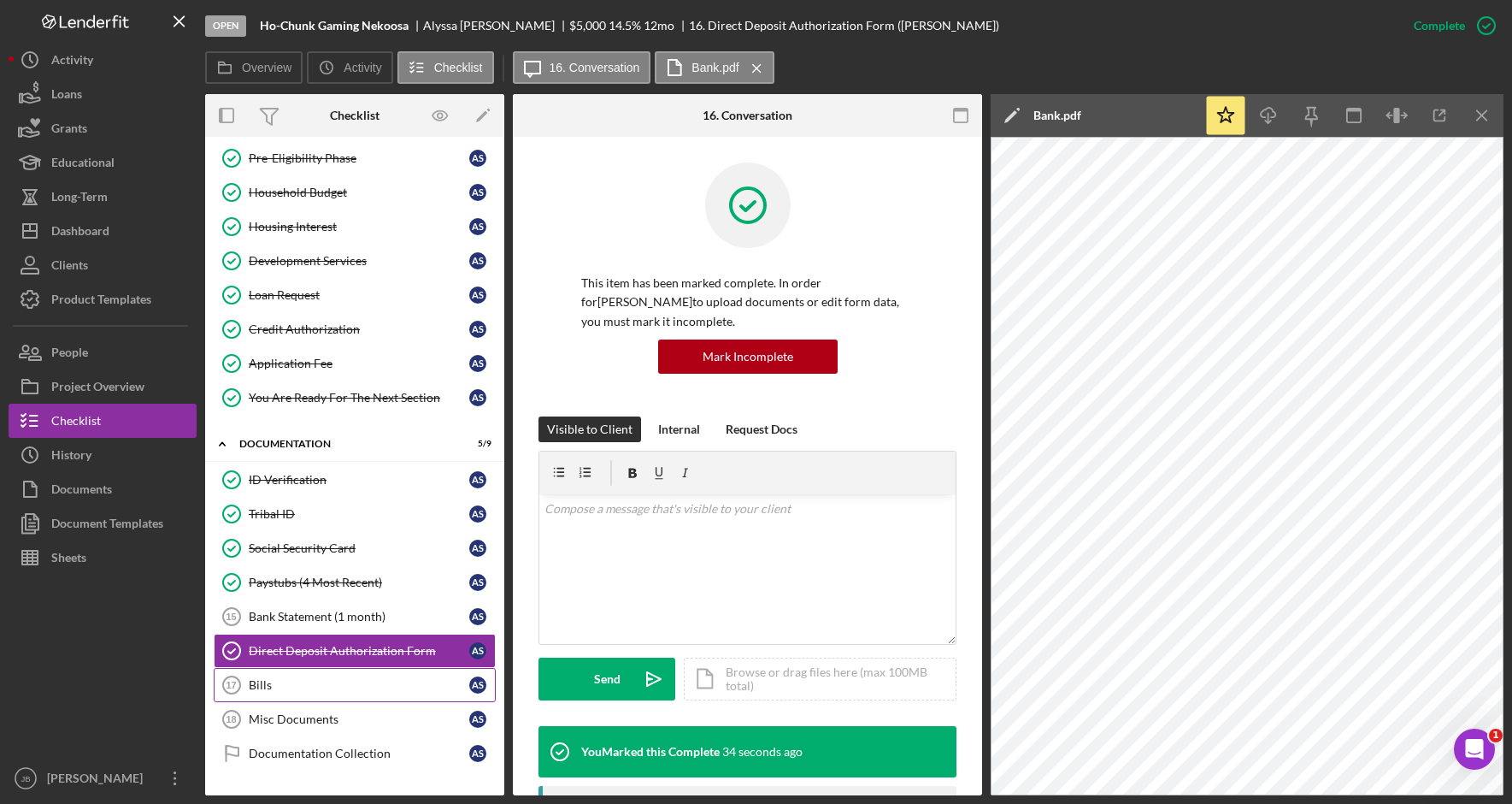
click at [393, 679] on div "Bills" at bounding box center [359, 685] width 220 height 14
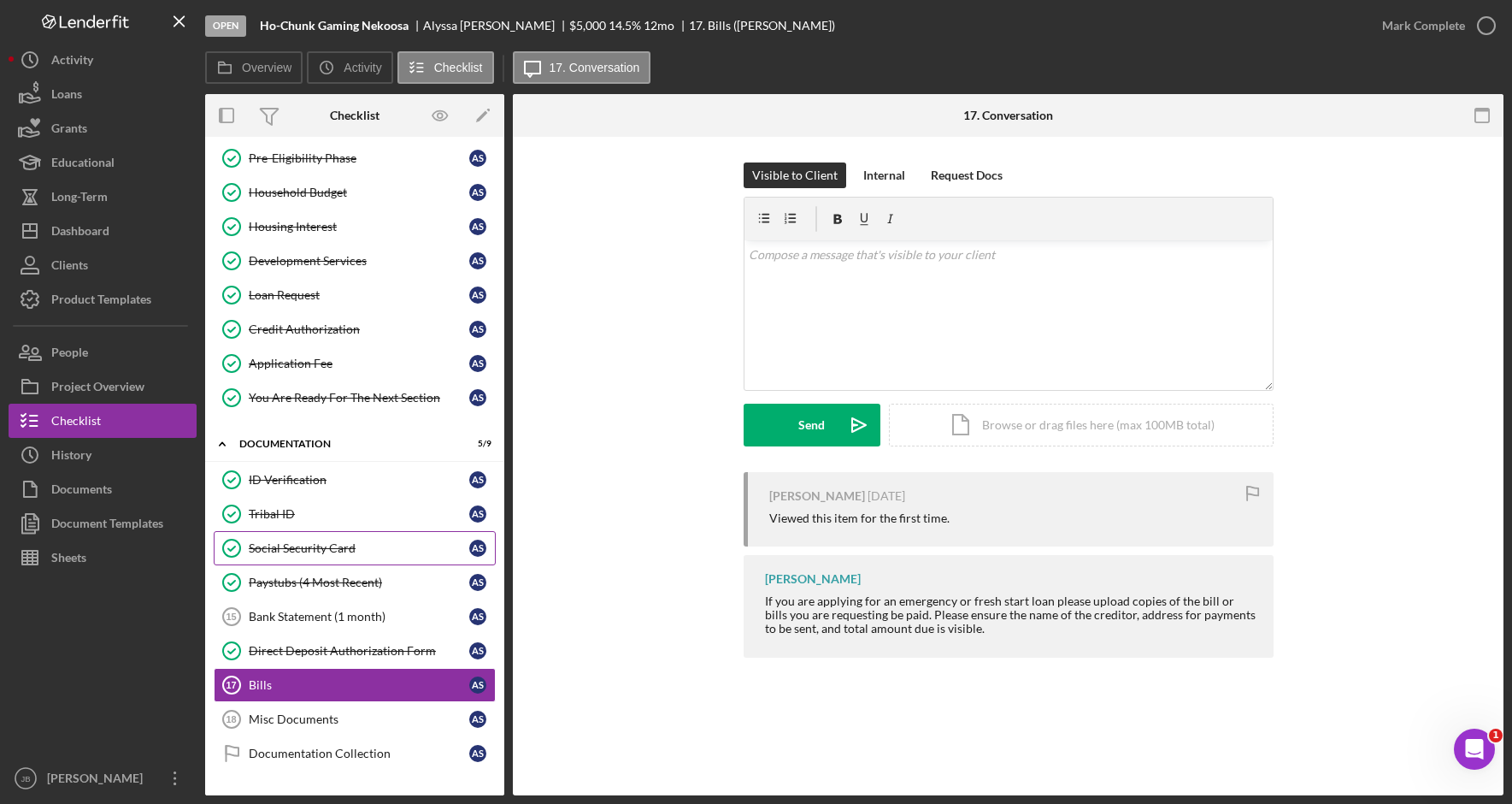
click at [438, 559] on link "Social Security Card Social Security Card A S" at bounding box center [354, 548] width 282 height 34
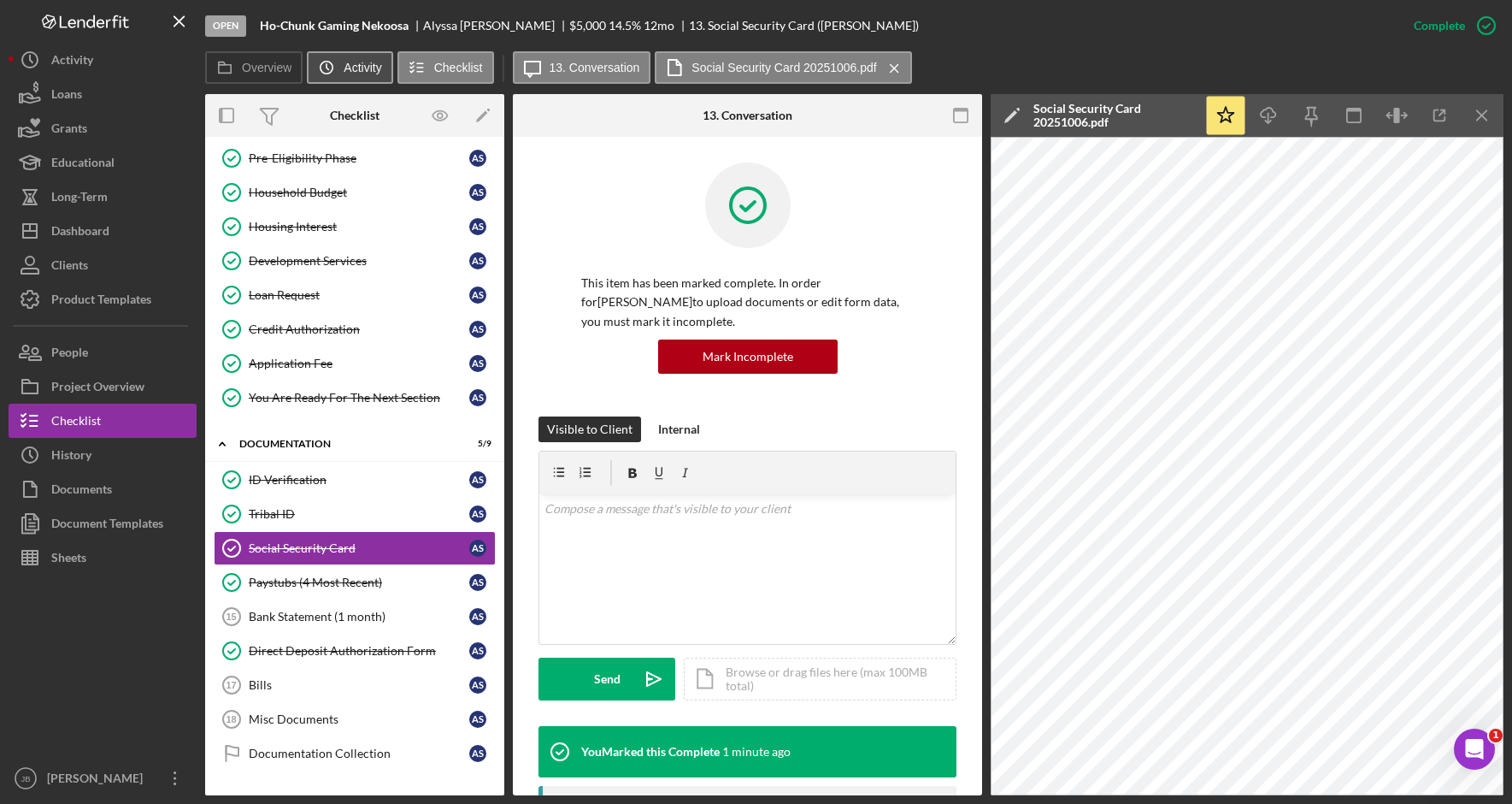
click at [360, 73] on label "Activity" at bounding box center [362, 67] width 38 height 14
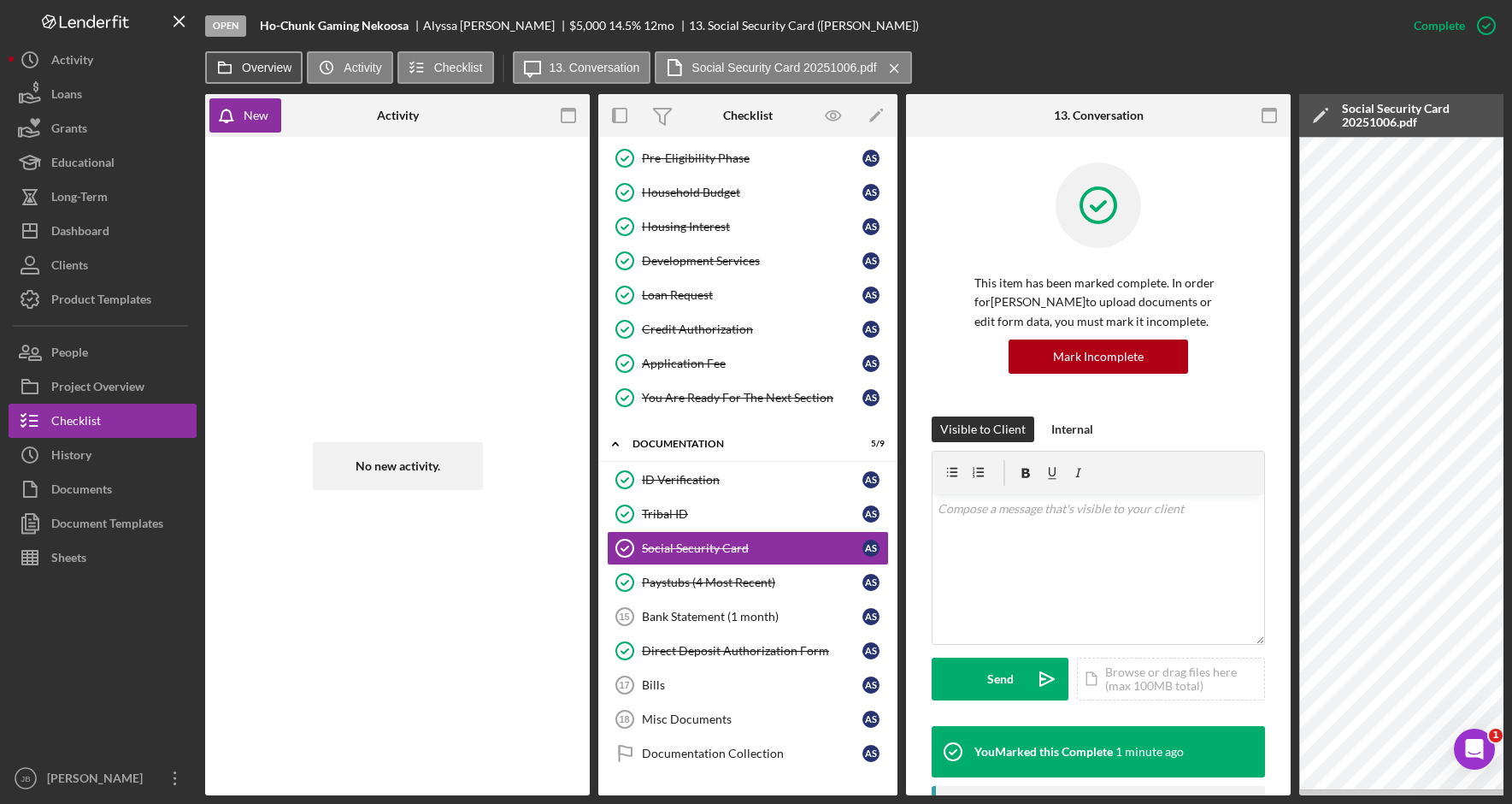
click at [246, 70] on label "Overview" at bounding box center [267, 67] width 50 height 14
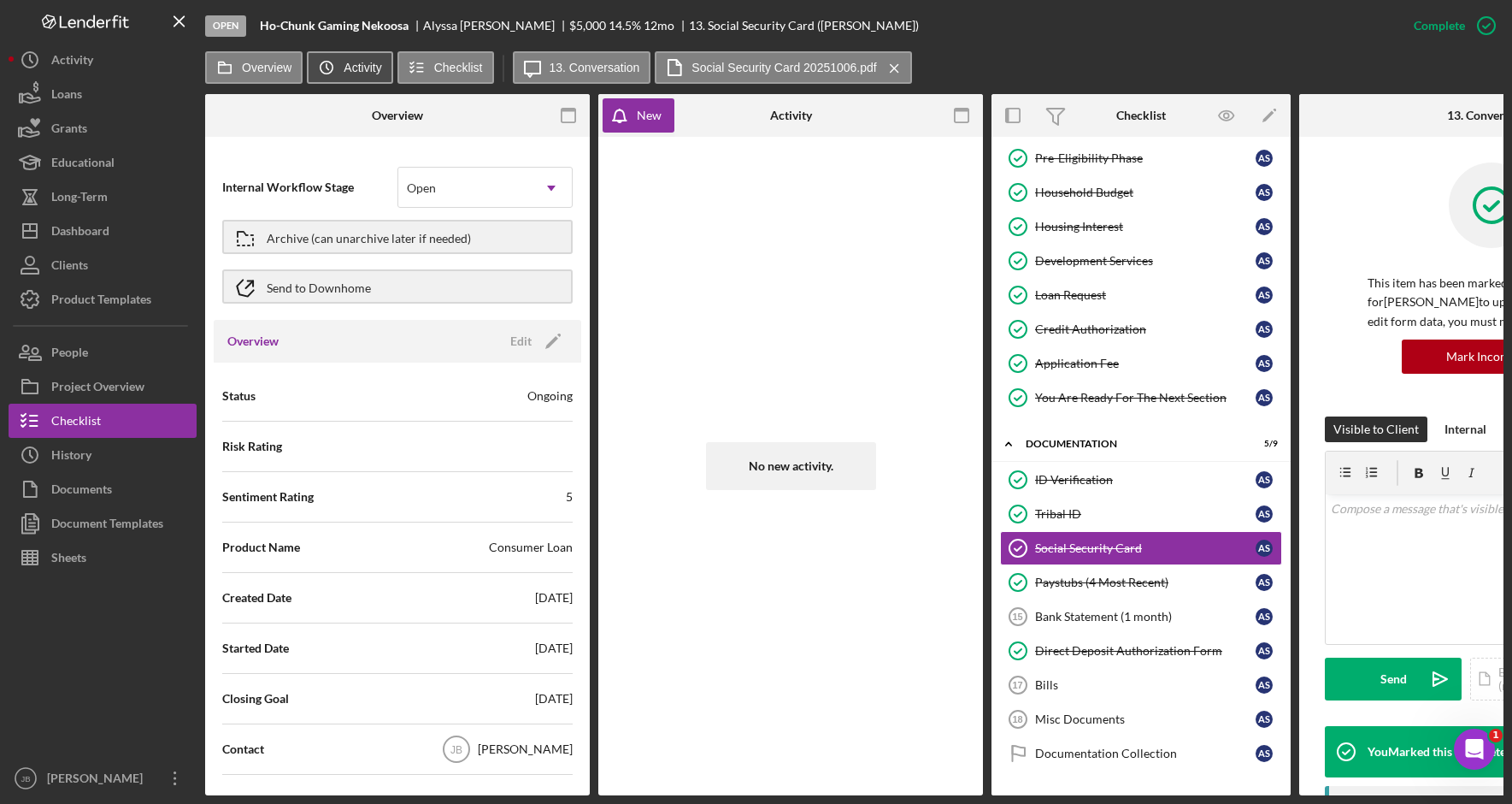
click at [343, 75] on icon "Icon/History" at bounding box center [326, 67] width 34 height 34
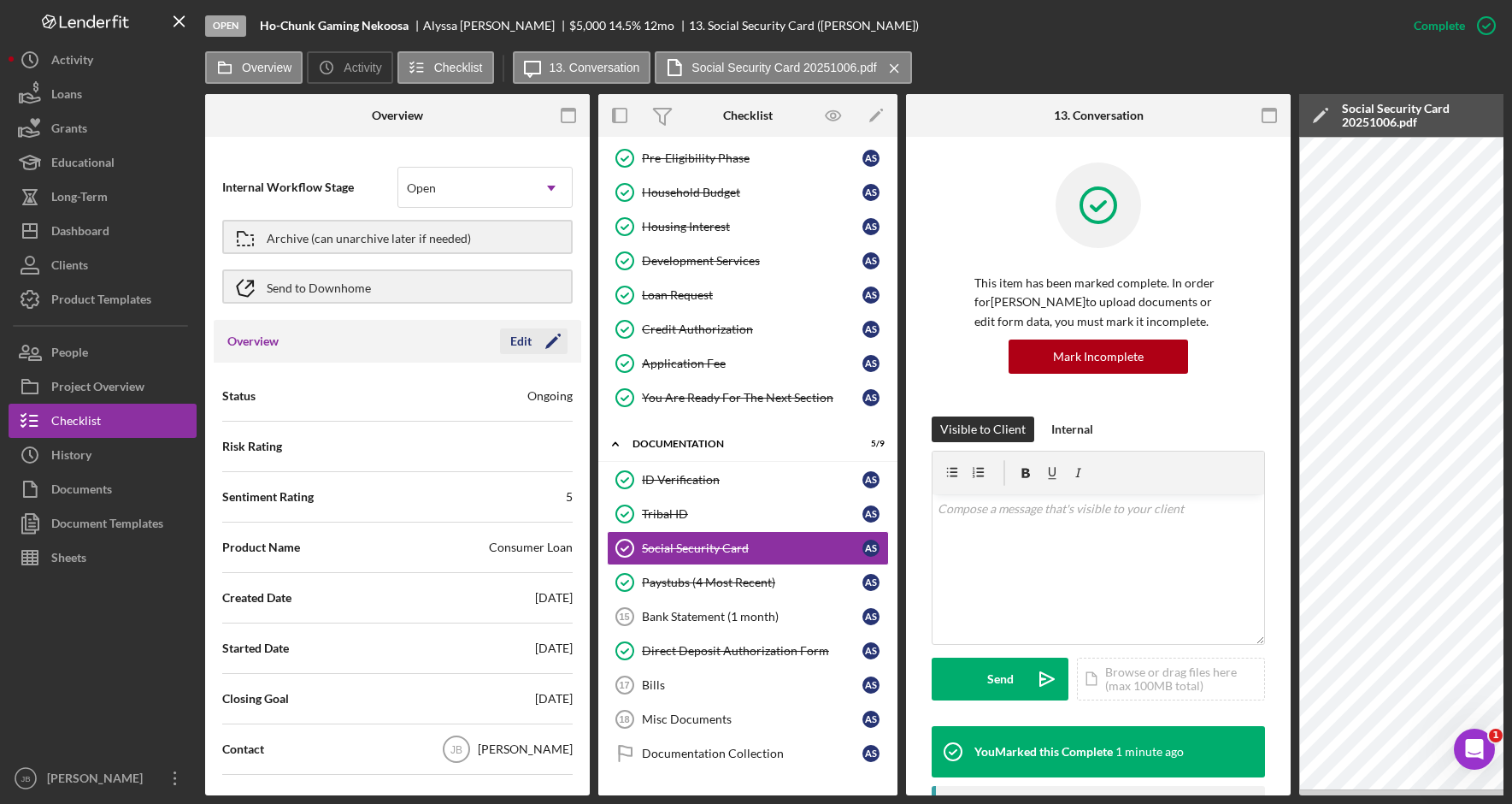
click at [533, 345] on icon "Icon/Edit" at bounding box center [553, 340] width 43 height 43
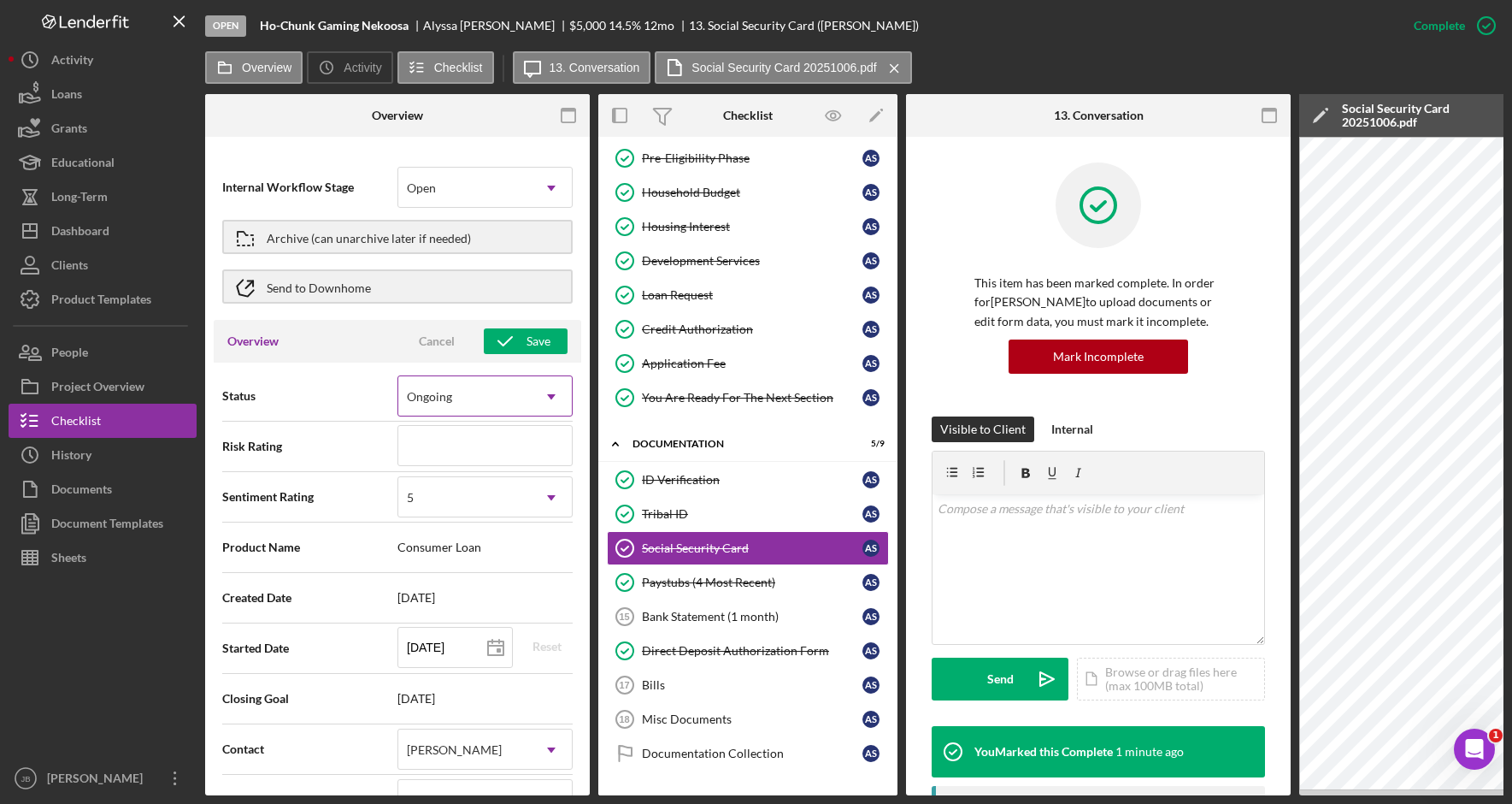
click at [540, 400] on icon "Icon/Dropdown Arrow" at bounding box center [551, 396] width 41 height 41
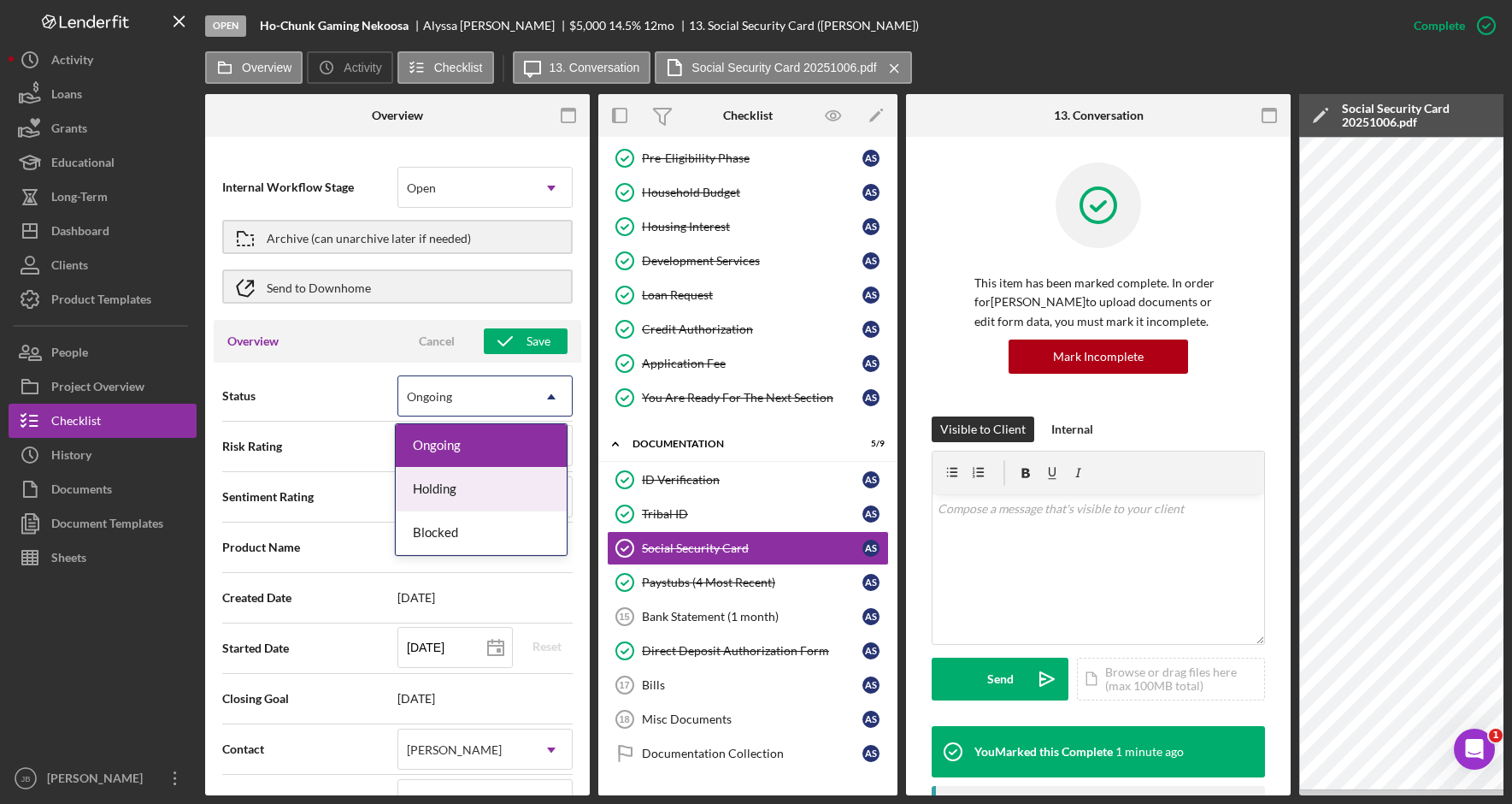
click at [520, 480] on div "Holding" at bounding box center [480, 489] width 171 height 44
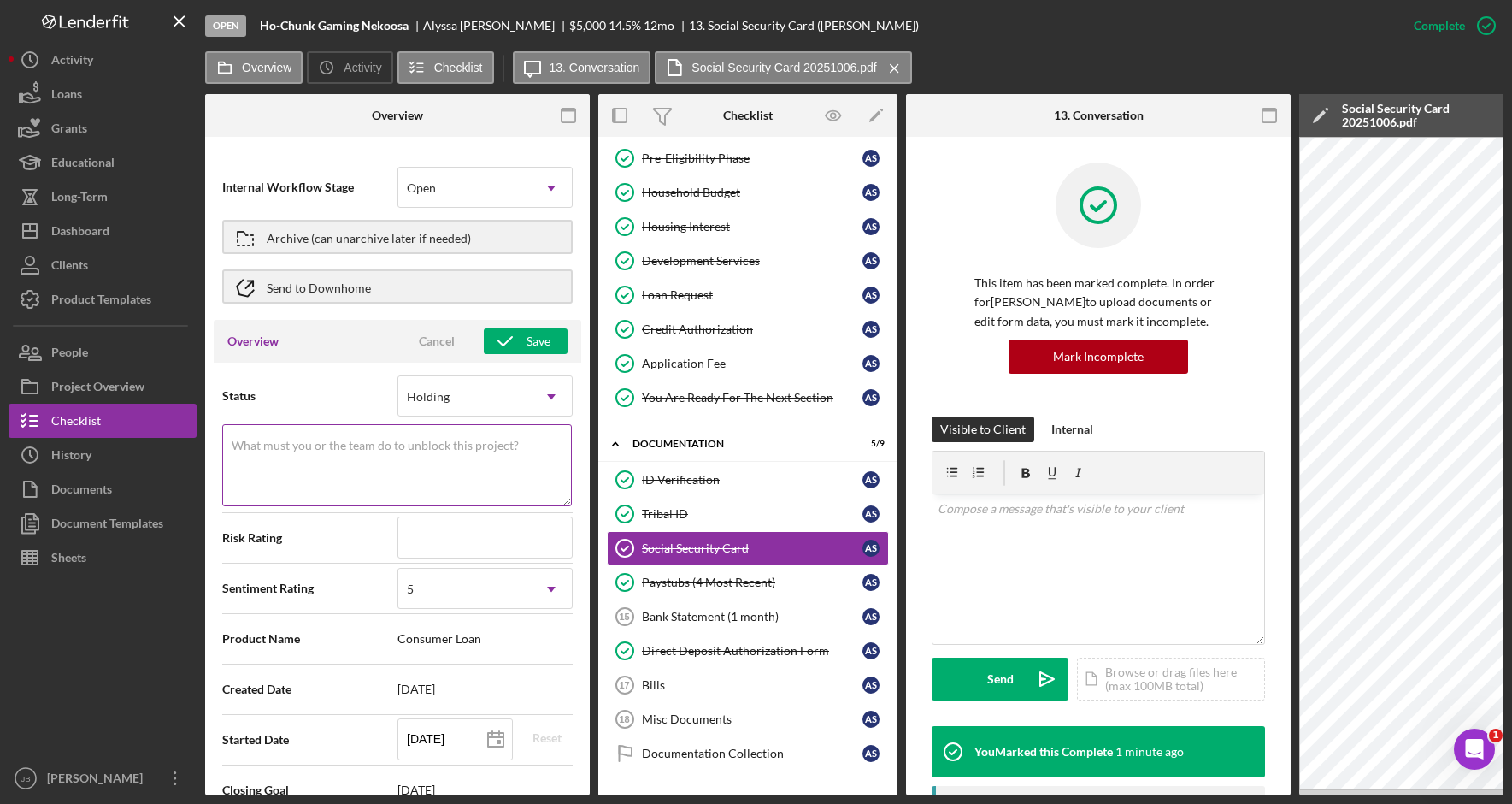
click at [444, 458] on textarea "What must you or the team do to unblock this project?" at bounding box center [397, 465] width 350 height 82
type textarea "Here's a snapshot of information that has been fully approved, as well as the i…"
type textarea "W"
type textarea "Here's a snapshot of information that has been fully approved, as well as the i…"
type textarea "Wa"
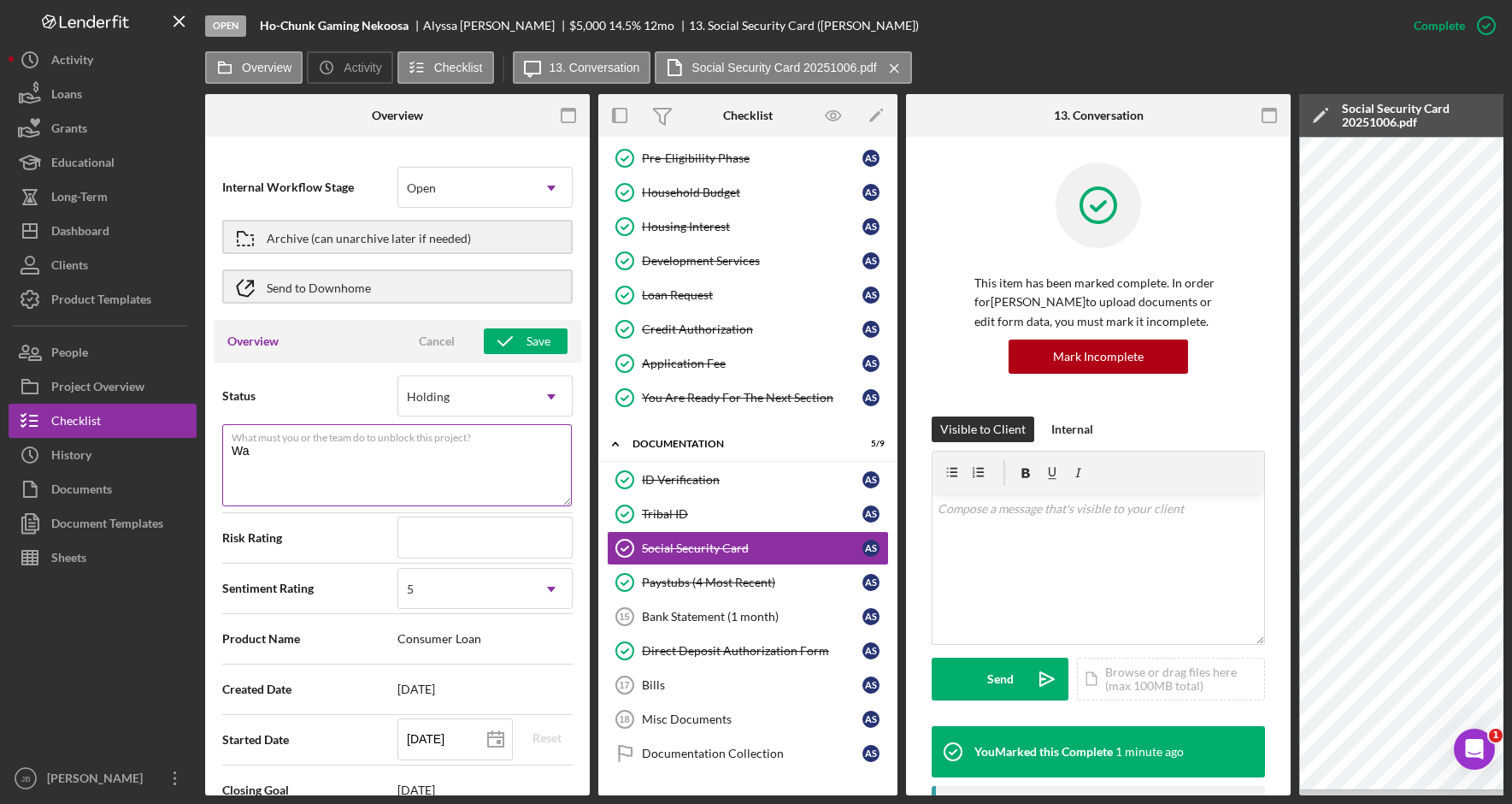
type textarea "Here's a snapshot of information that has been fully approved, as well as the i…"
type textarea "Wai"
type textarea "Here's a snapshot of information that has been fully approved, as well as the i…"
type textarea "Wait"
type textarea "Here's a snapshot of information that has been fully approved, as well as the i…"
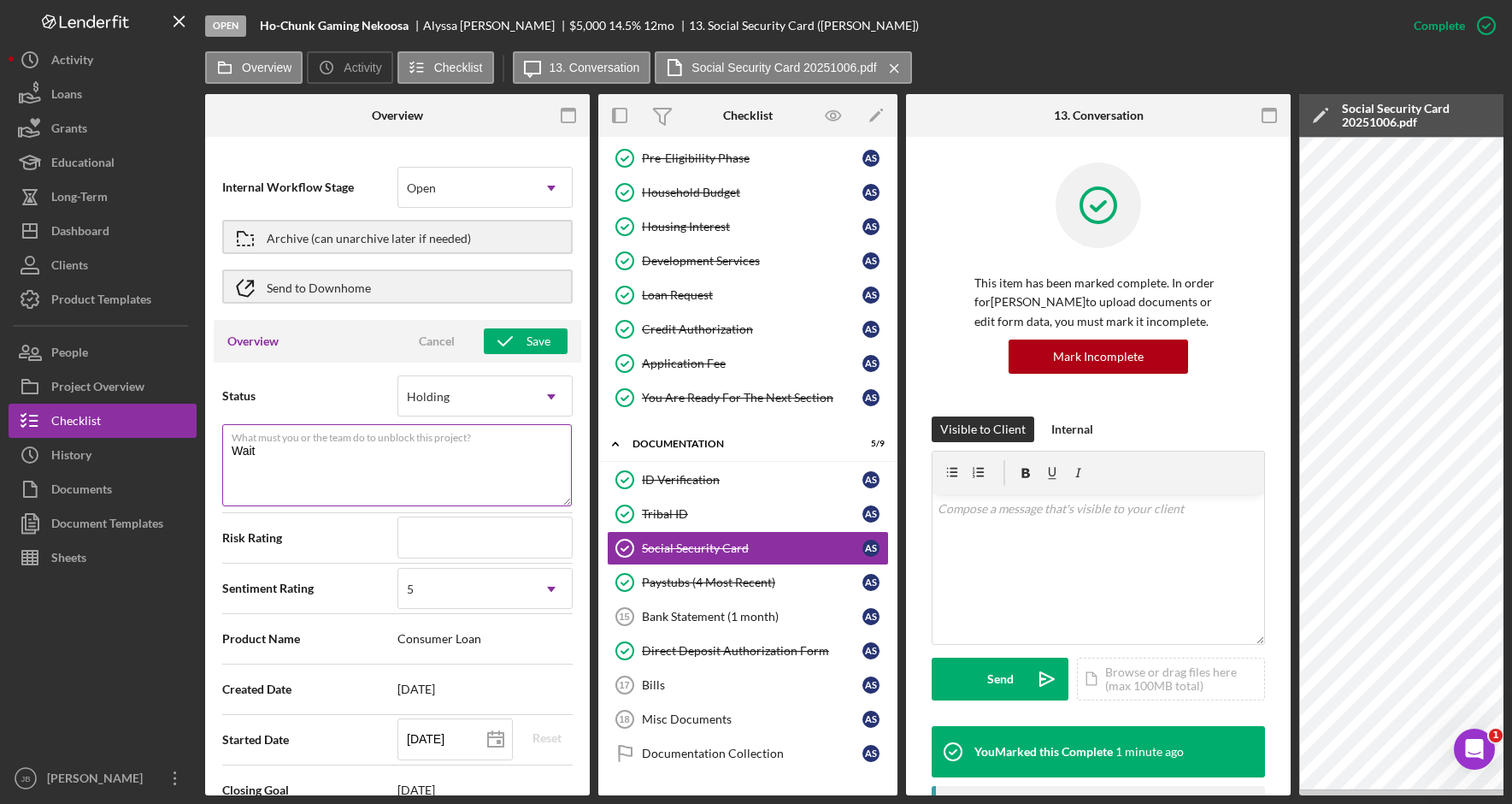
type textarea "Waiti"
type textarea "Here's a snapshot of information that has been fully approved, as well as the i…"
type textarea "Waitin"
type textarea "Here's a snapshot of information that has been fully approved, as well as the i…"
type textarea "Waiting"
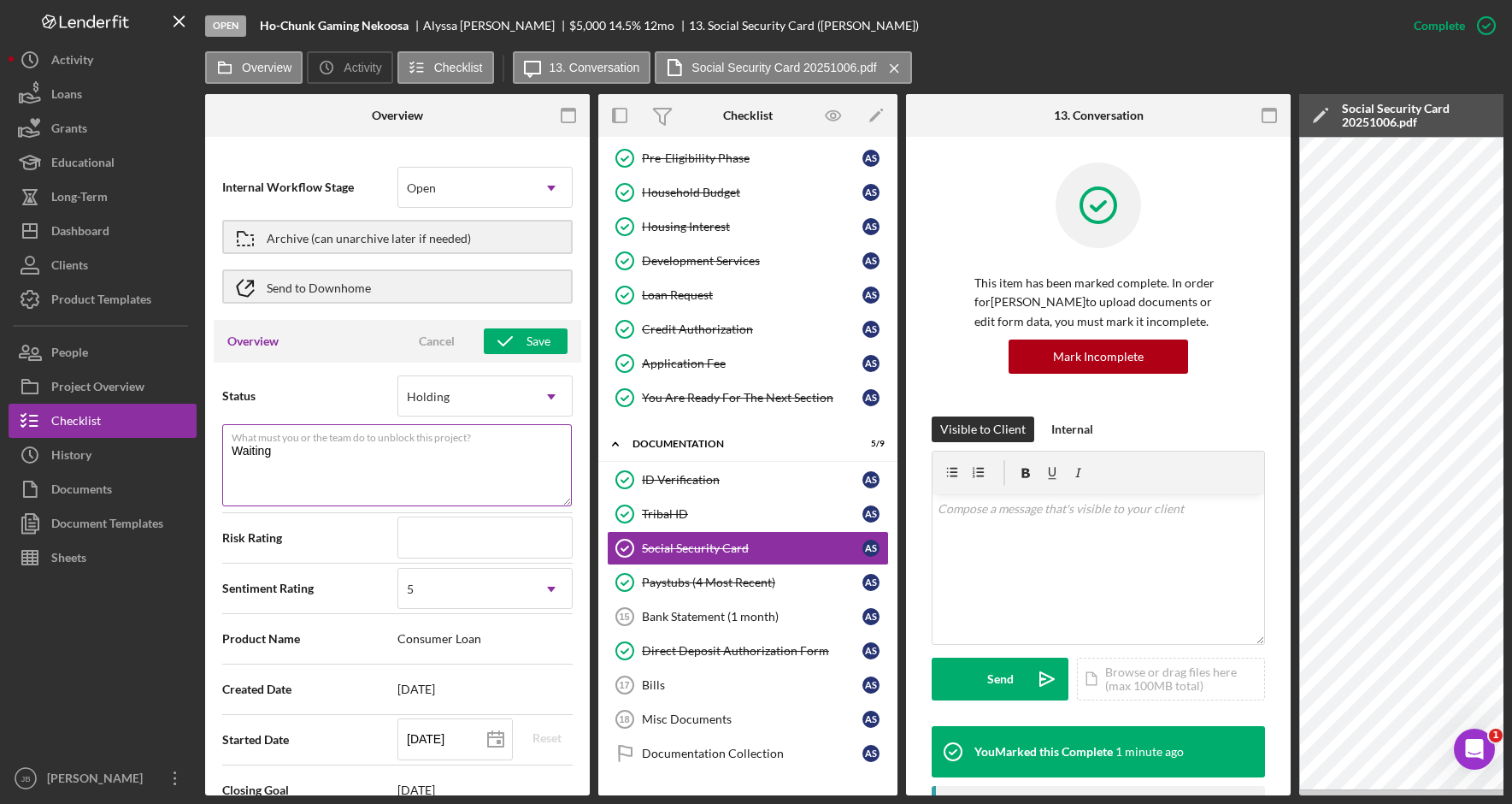
type textarea "Here's a snapshot of information that has been fully approved, as well as the i…"
type textarea "Waiting"
type textarea "Here's a snapshot of information that has been fully approved, as well as the i…"
type textarea "Waiting o"
type textarea "Here's a snapshot of information that has been fully approved, as well as the i…"
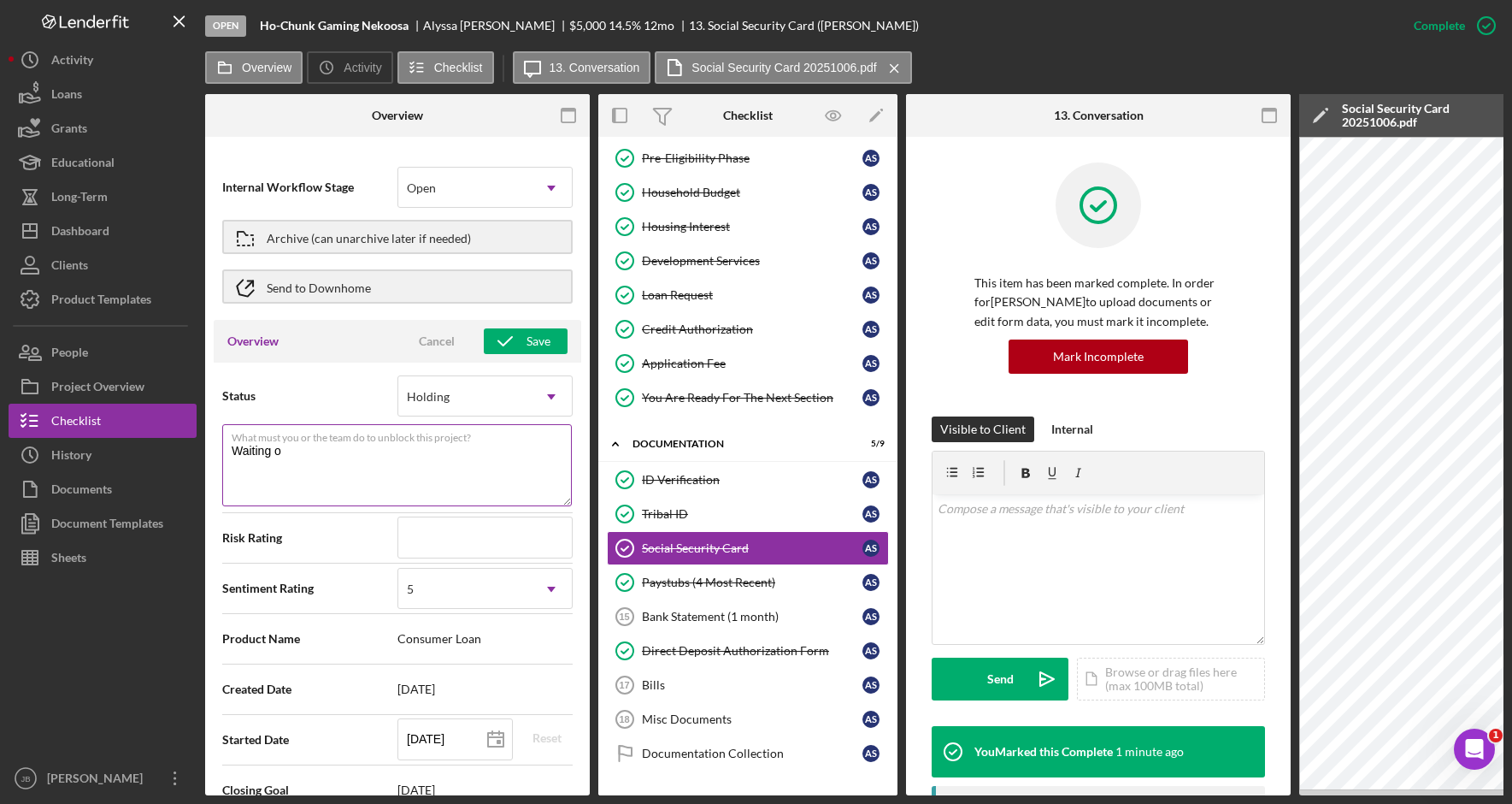
type textarea "Waiting on"
type textarea "Here's a snapshot of information that has been fully approved, as well as the i…"
type textarea "Waiting on"
type textarea "Here's a snapshot of information that has been fully approved, as well as the i…"
type textarea "Waiting on B"
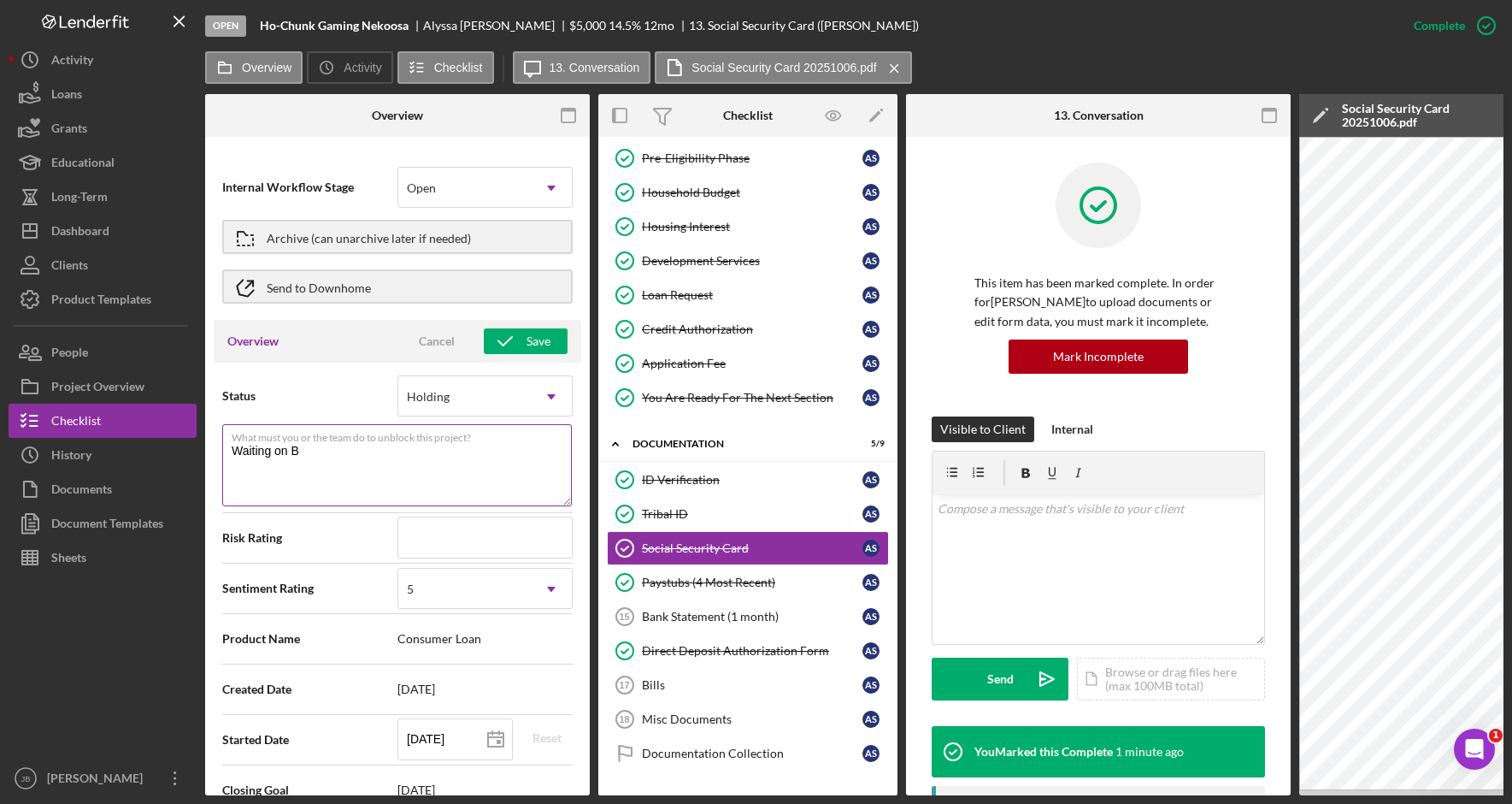
type textarea "Here's a snapshot of information that has been fully approved, as well as the i…"
type textarea "Waiting on Ba"
type textarea "Here's a snapshot of information that has been fully approved, as well as the i…"
type textarea "Waiting on Ban"
type textarea "Here's a snapshot of information that has been fully approved, as well as the i…"
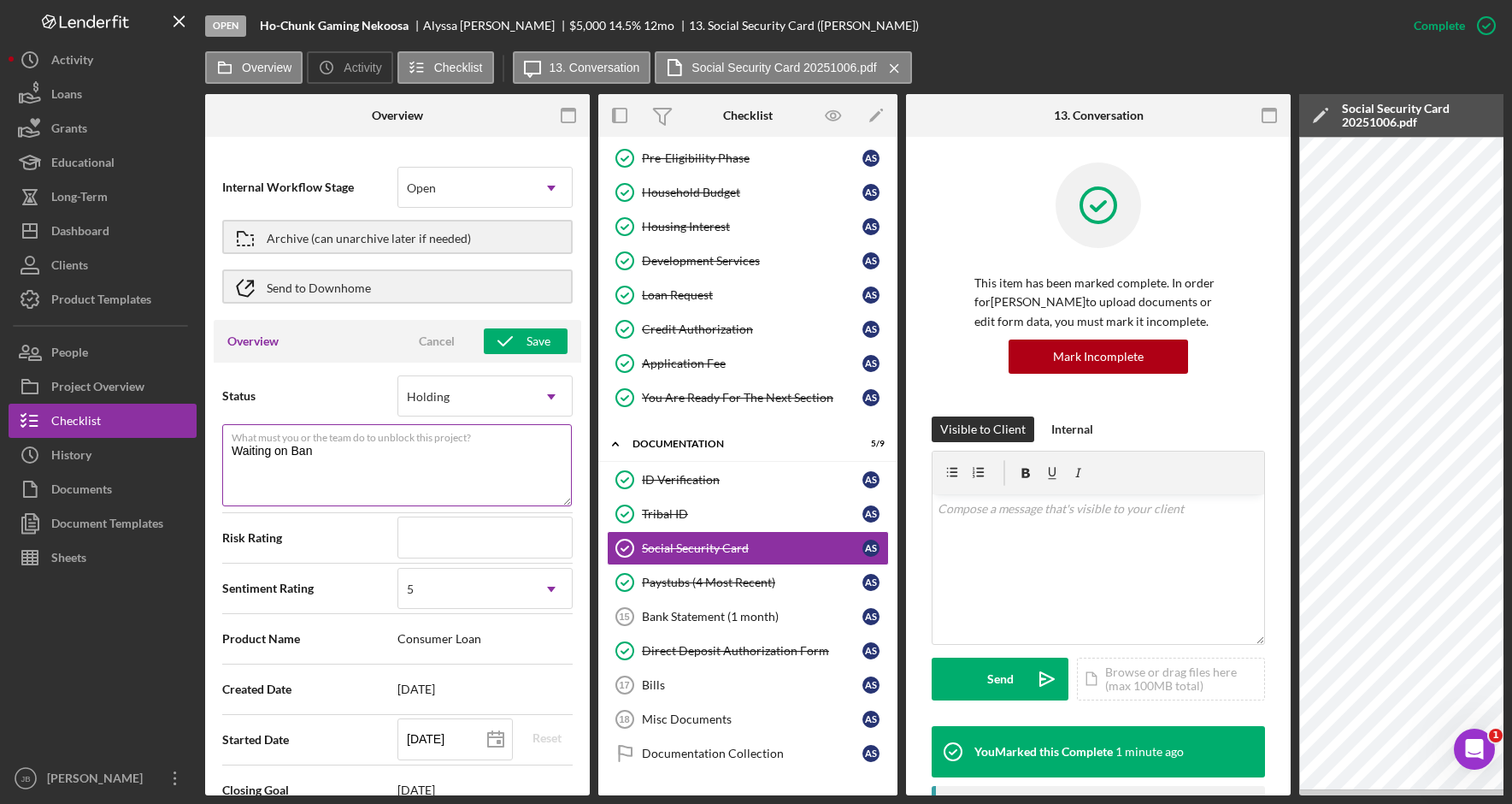
type textarea "Waiting on Bank"
type textarea "Here's a snapshot of information that has been fully approved, as well as the i…"
type textarea "Waiting on Bank"
type textarea "Here's a snapshot of information that has been fully approved, as well as the i…"
type textarea "Waiting on Bank s"
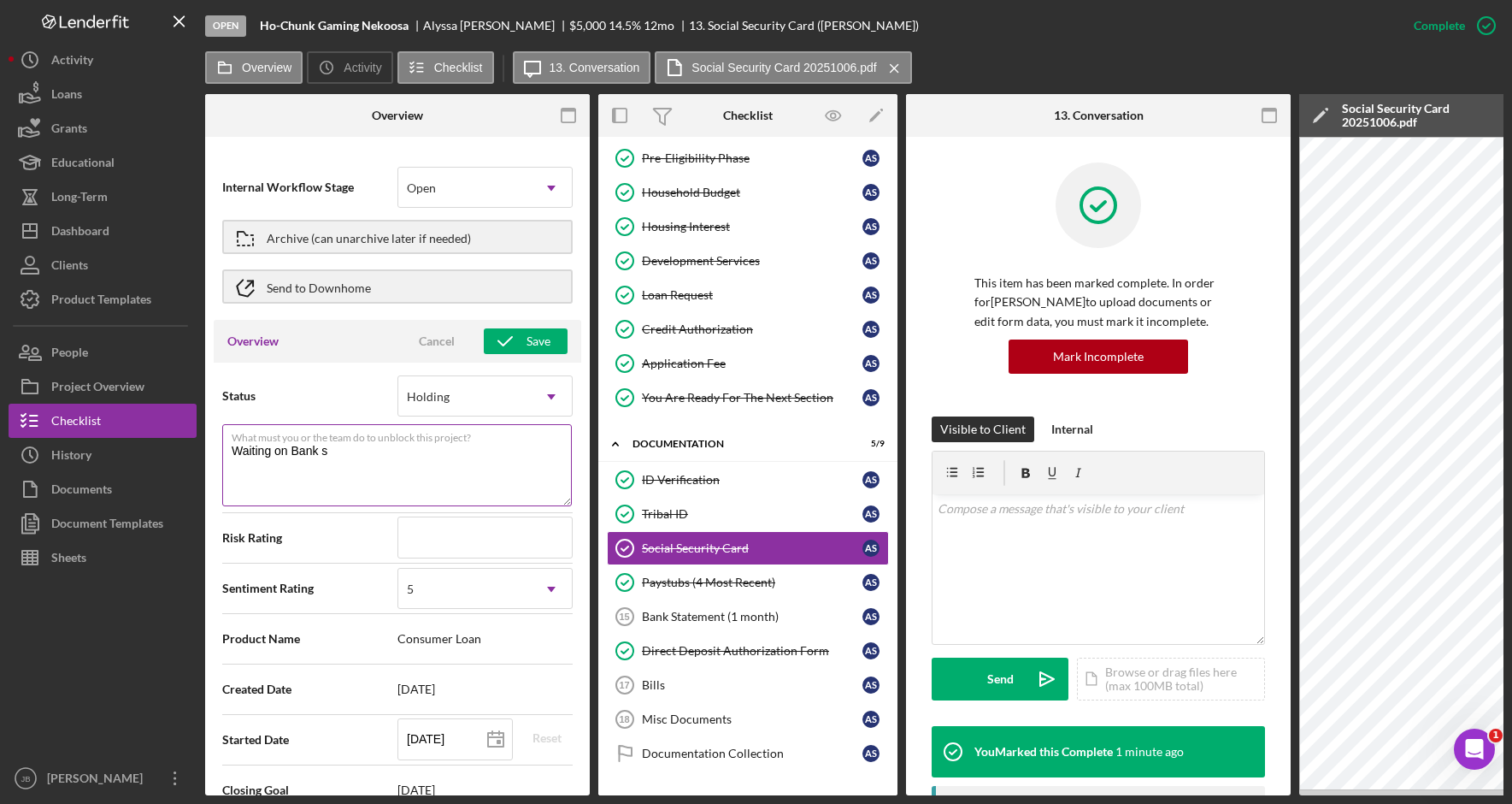
type textarea "Here's a snapshot of information that has been fully approved, as well as the i…"
type textarea "Waiting on Bank st"
type textarea "Here's a snapshot of information that has been fully approved, as well as the i…"
type textarea "Waiting on Bank stat"
type textarea "Here's a snapshot of information that has been fully approved, as well as the i…"
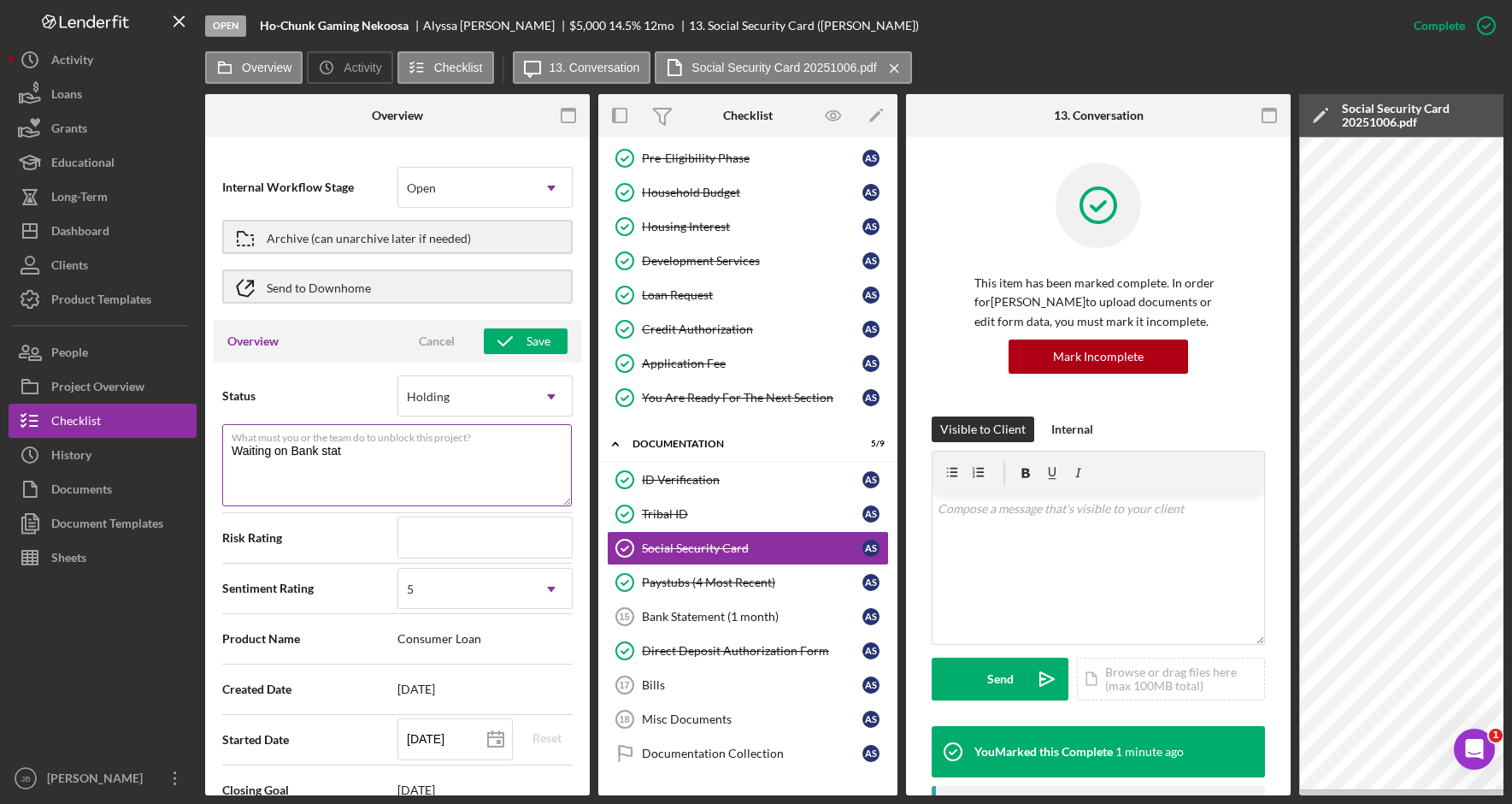
type textarea "Waiting on Bank state"
type textarea "Here's a snapshot of information that has been fully approved, as well as the i…"
type textarea "Waiting on Bank statem"
type textarea "Here's a snapshot of information that has been fully approved, as well as the i…"
type textarea "Waiting on Bank stateme"
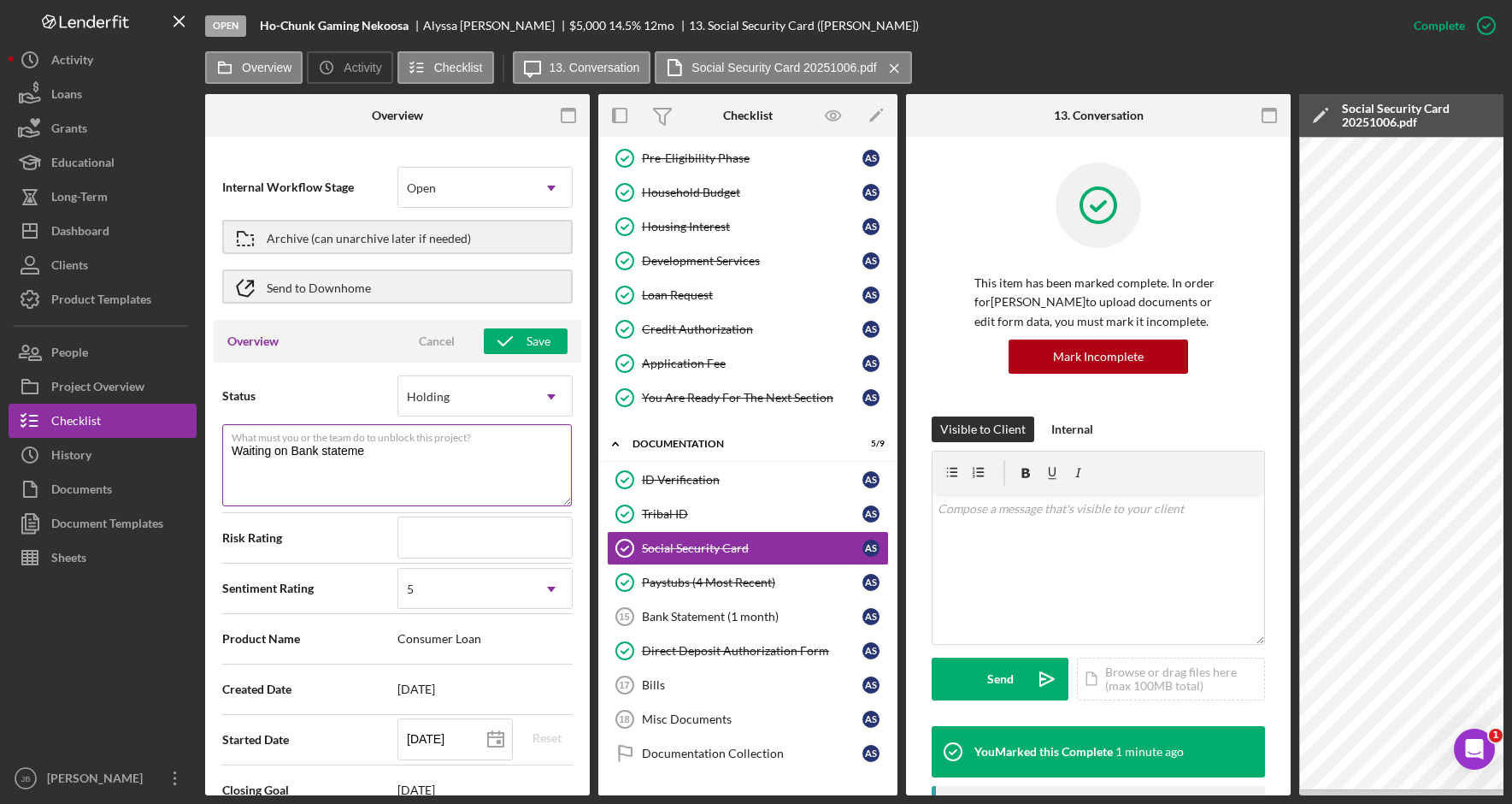
type textarea "Here's a snapshot of information that has been fully approved, as well as the i…"
type textarea "Waiting on Bank statemen"
type textarea "Here's a snapshot of information that has been fully approved, as well as the i…"
type textarea "Waiting on Bank statement"
click at [551, 346] on button "Save" at bounding box center [526, 340] width 84 height 25
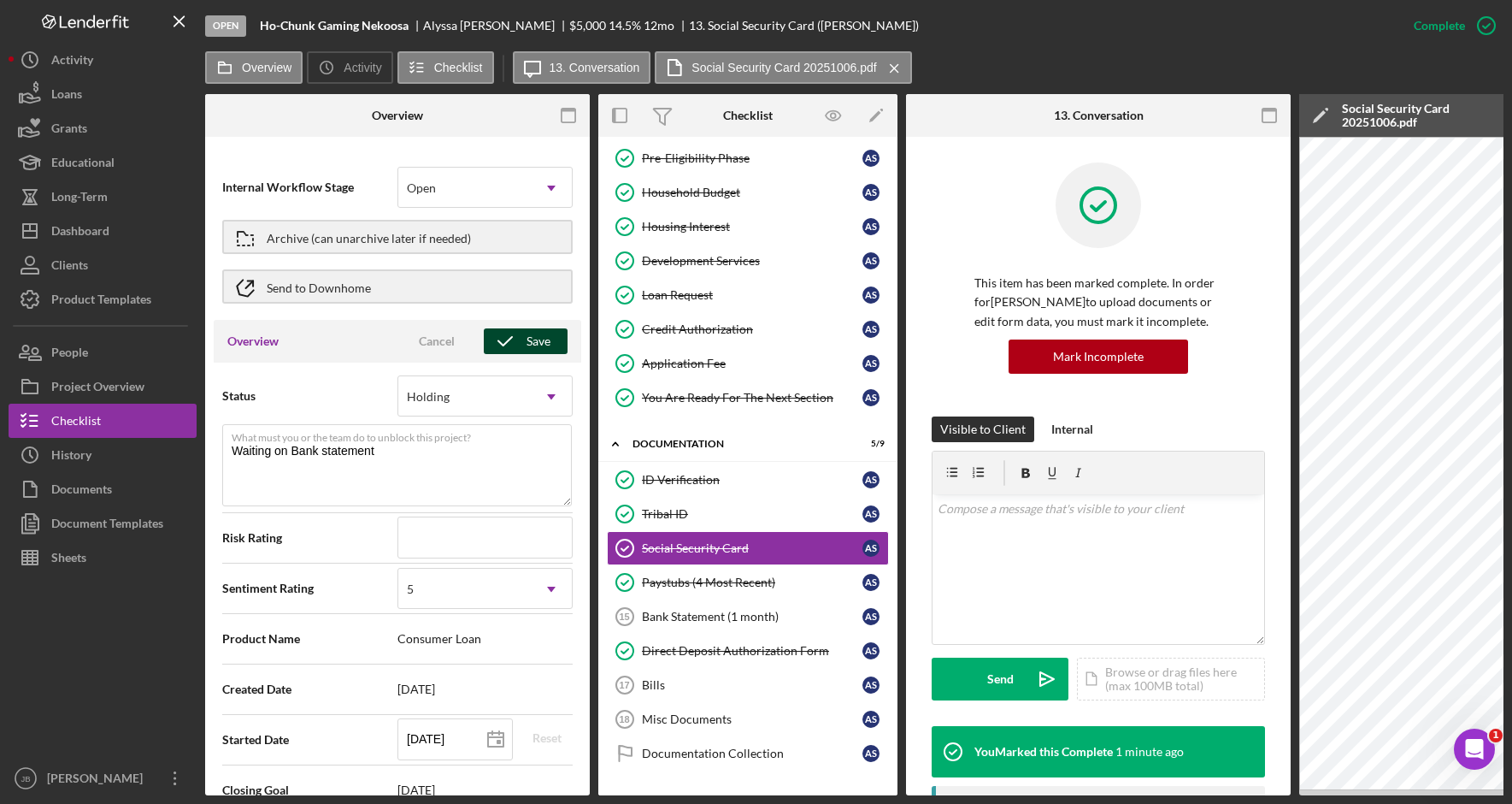
type textarea "Here's a snapshot of information that has been fully approved, as well as the i…"
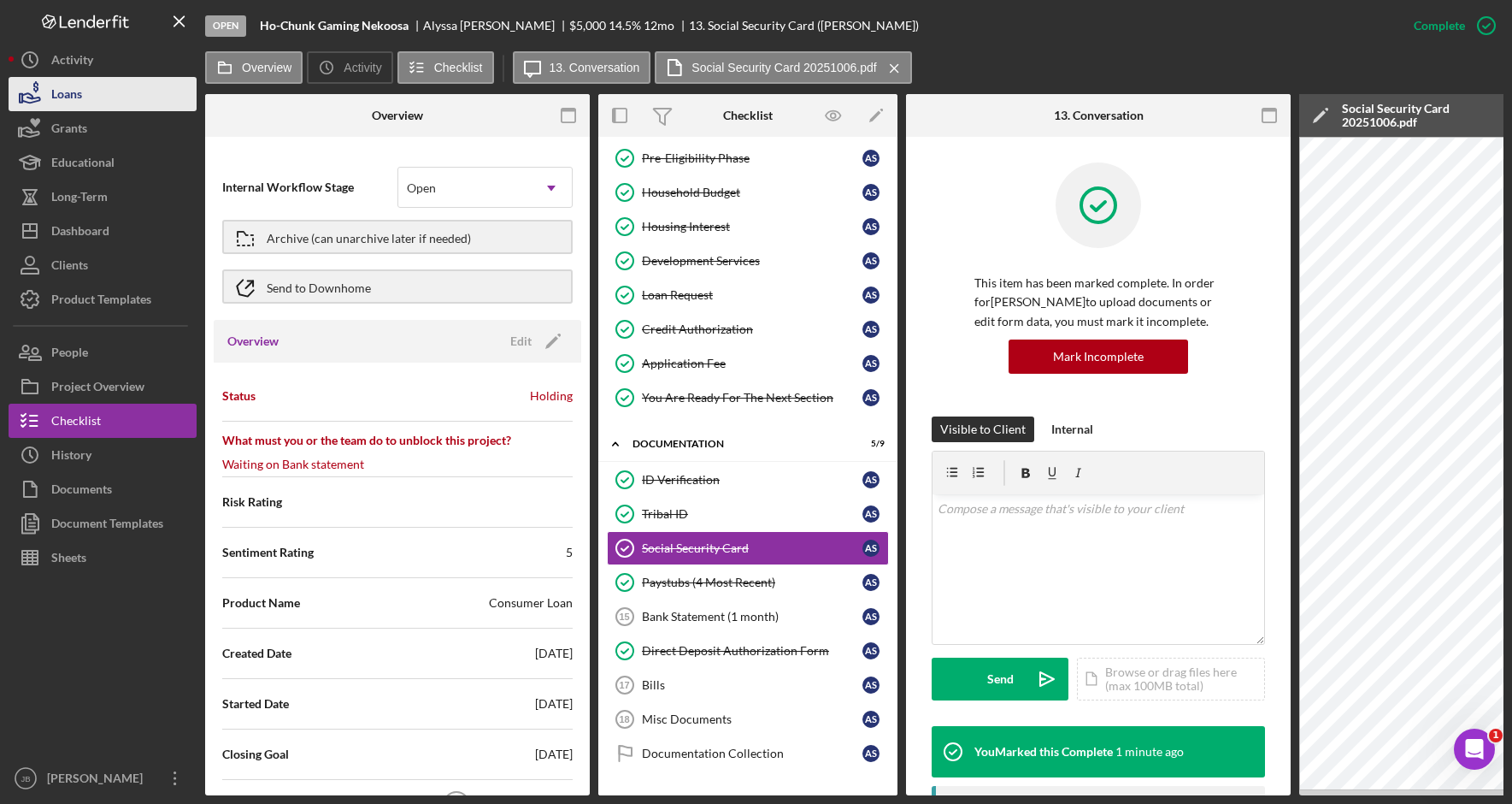
click at [130, 99] on button "Loans" at bounding box center [102, 94] width 188 height 34
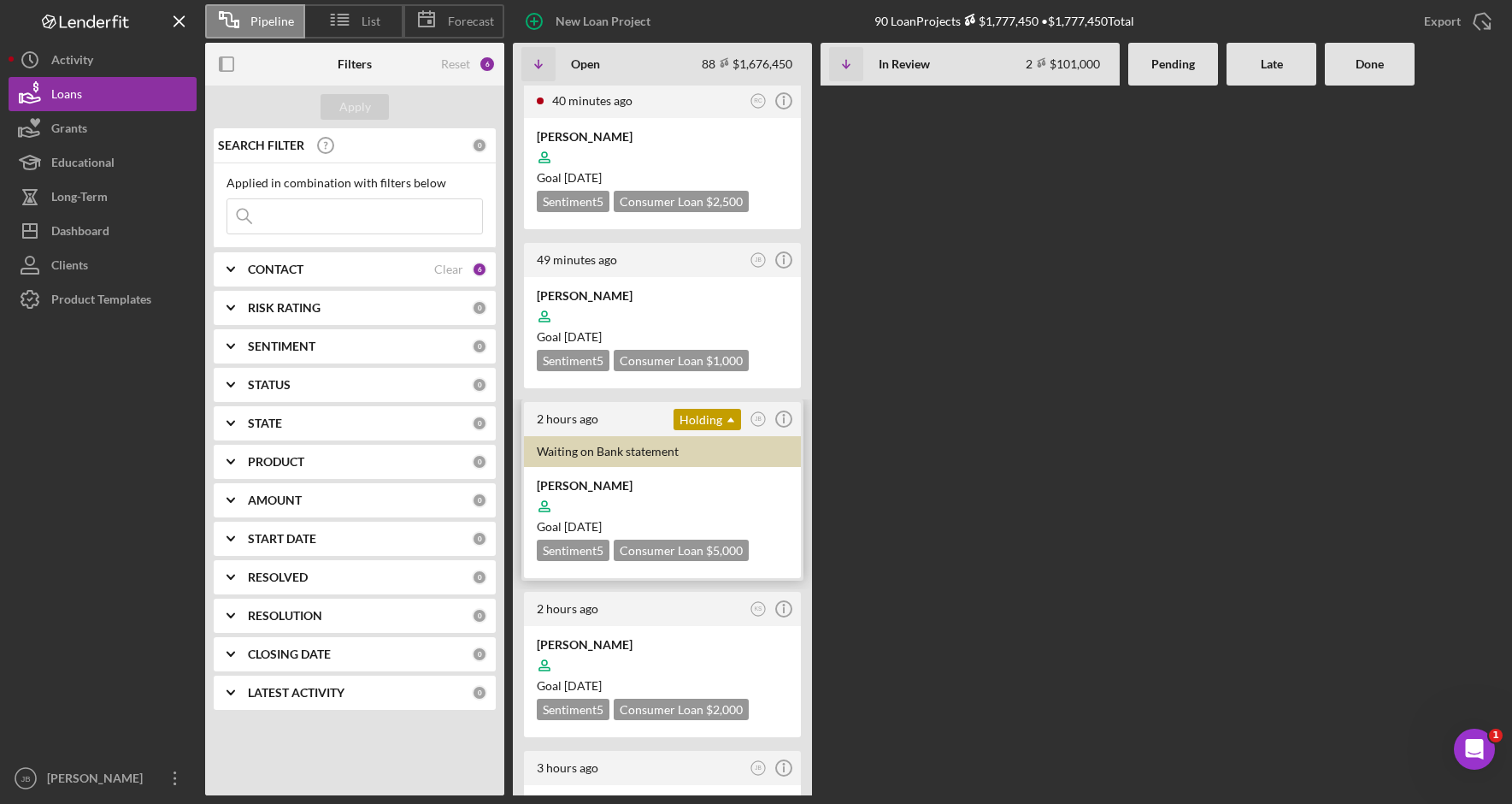
scroll to position [684, 0]
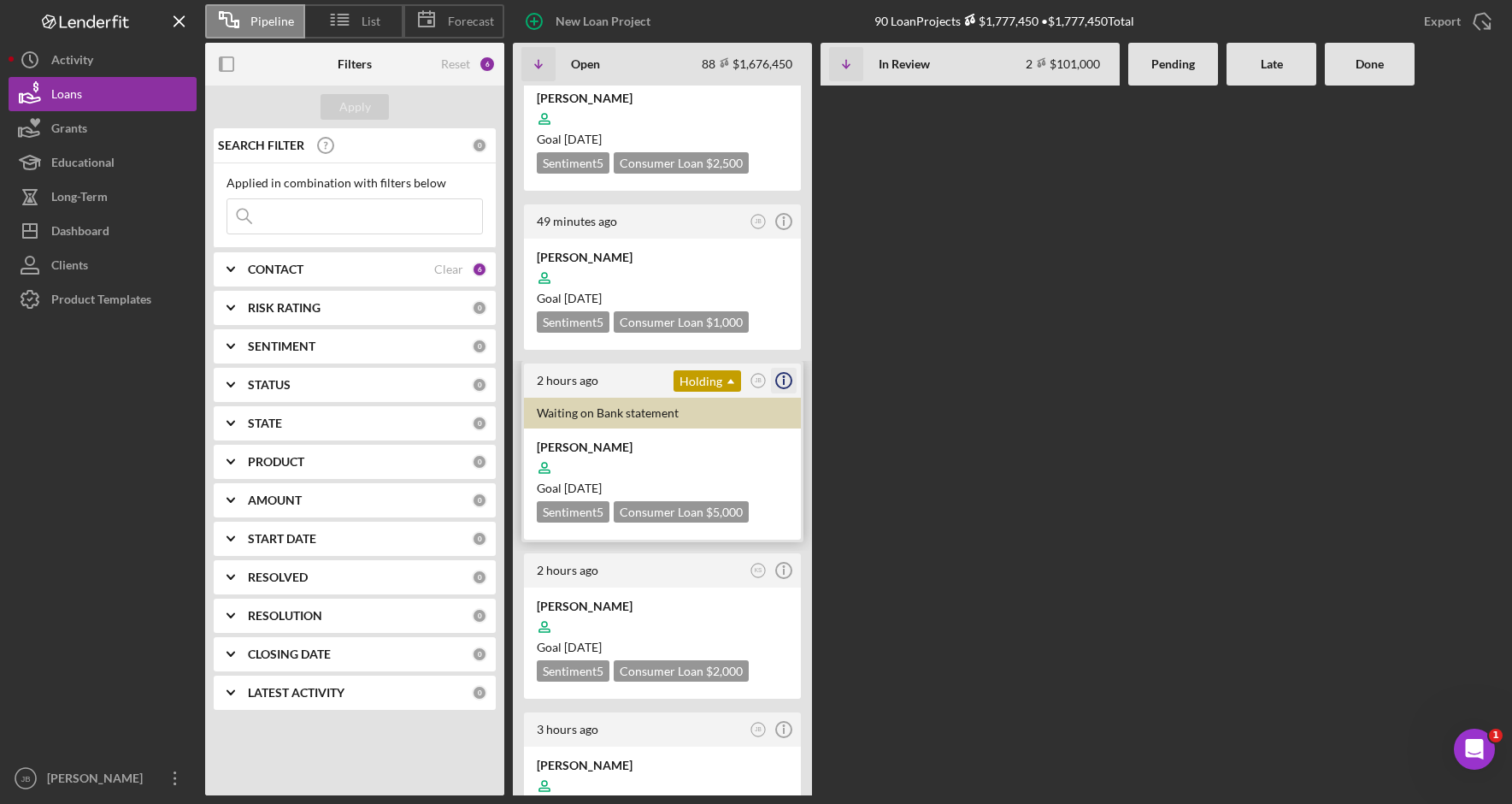
click at [784, 359] on icon "Icon/Info" at bounding box center [784, 380] width 43 height 43
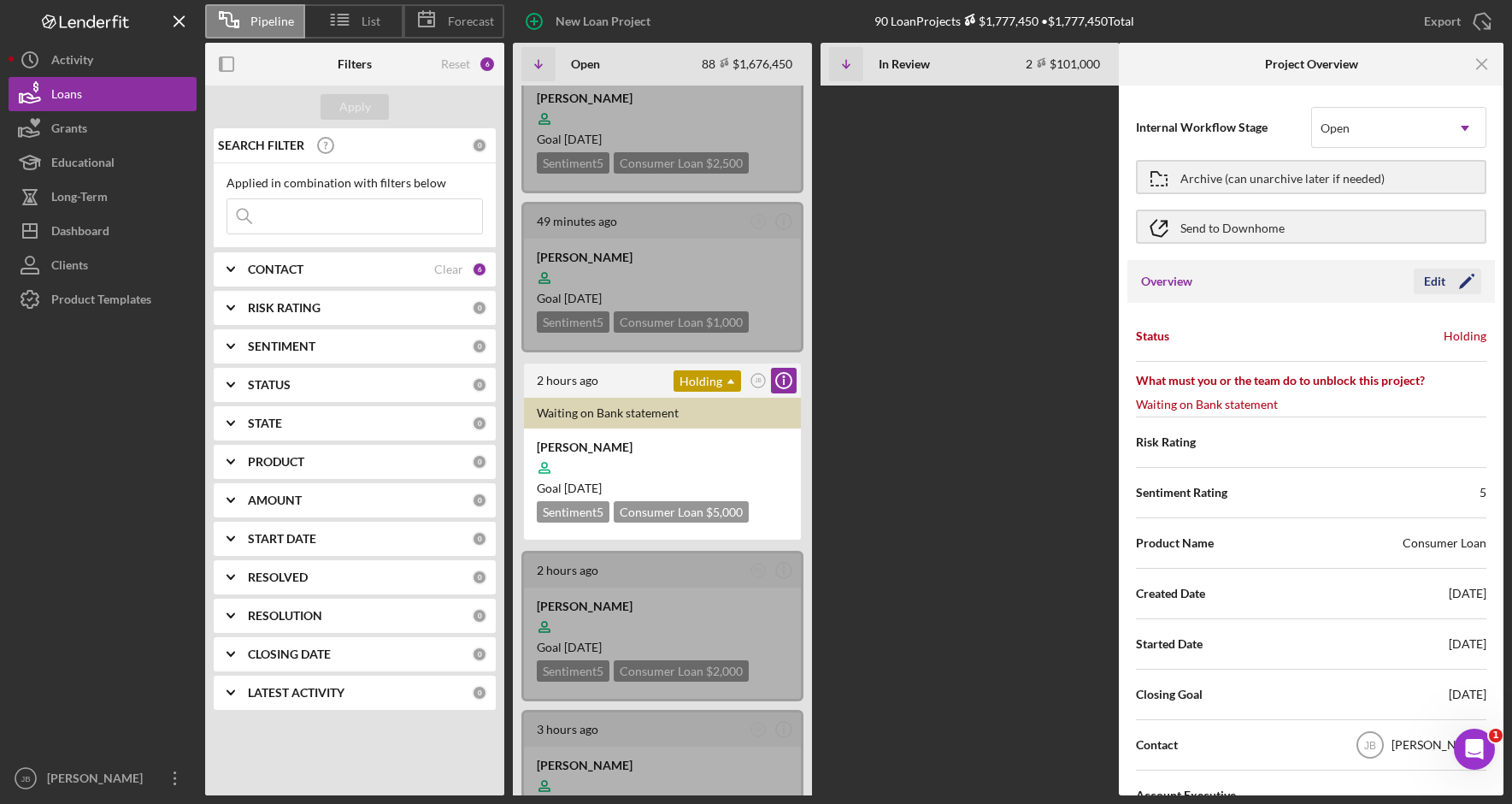
click at [1467, 282] on icon "Icon/Edit" at bounding box center [1466, 281] width 43 height 43
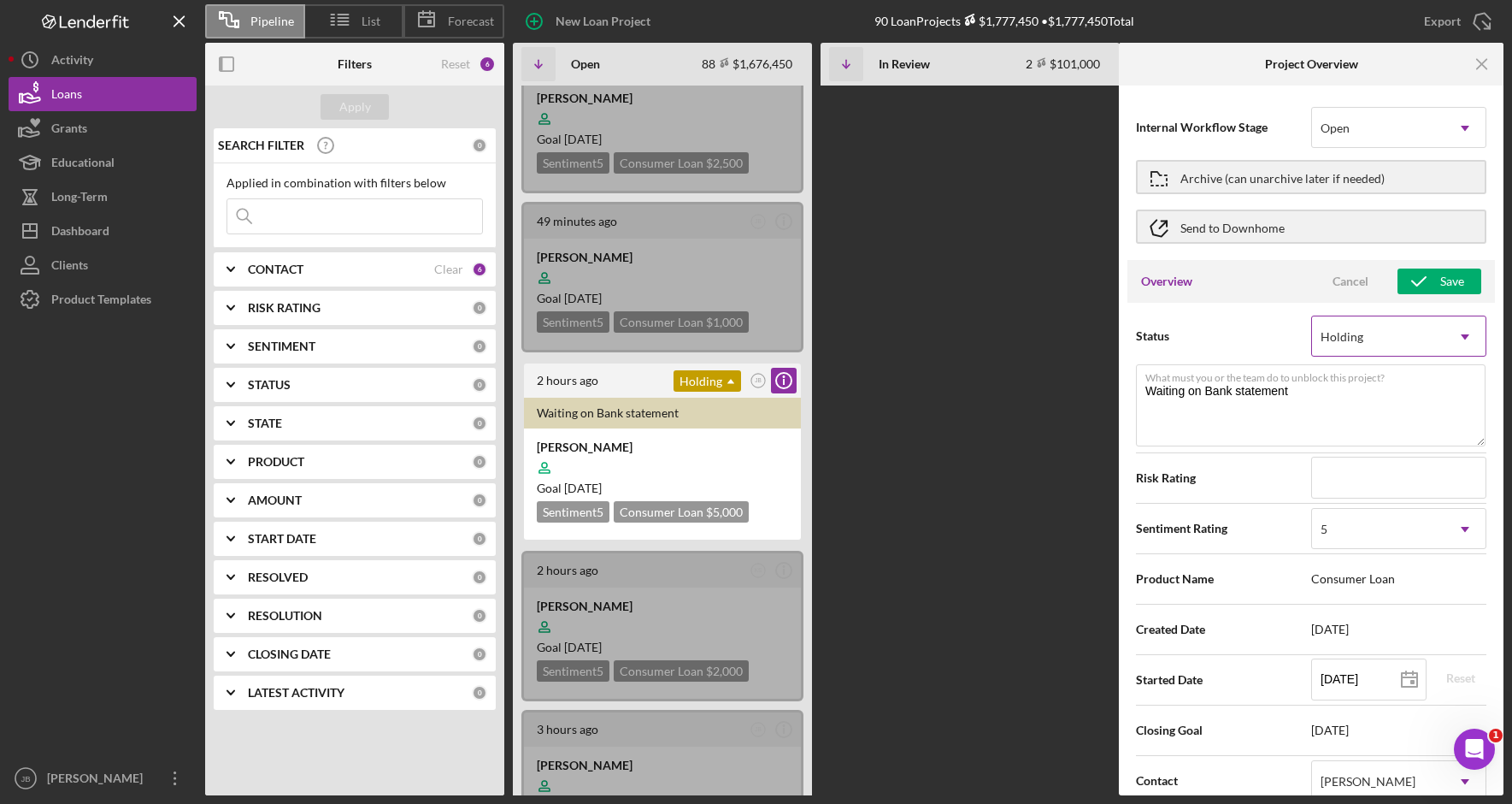
click at [1459, 339] on icon "Icon/Dropdown Arrow" at bounding box center [1464, 337] width 41 height 41
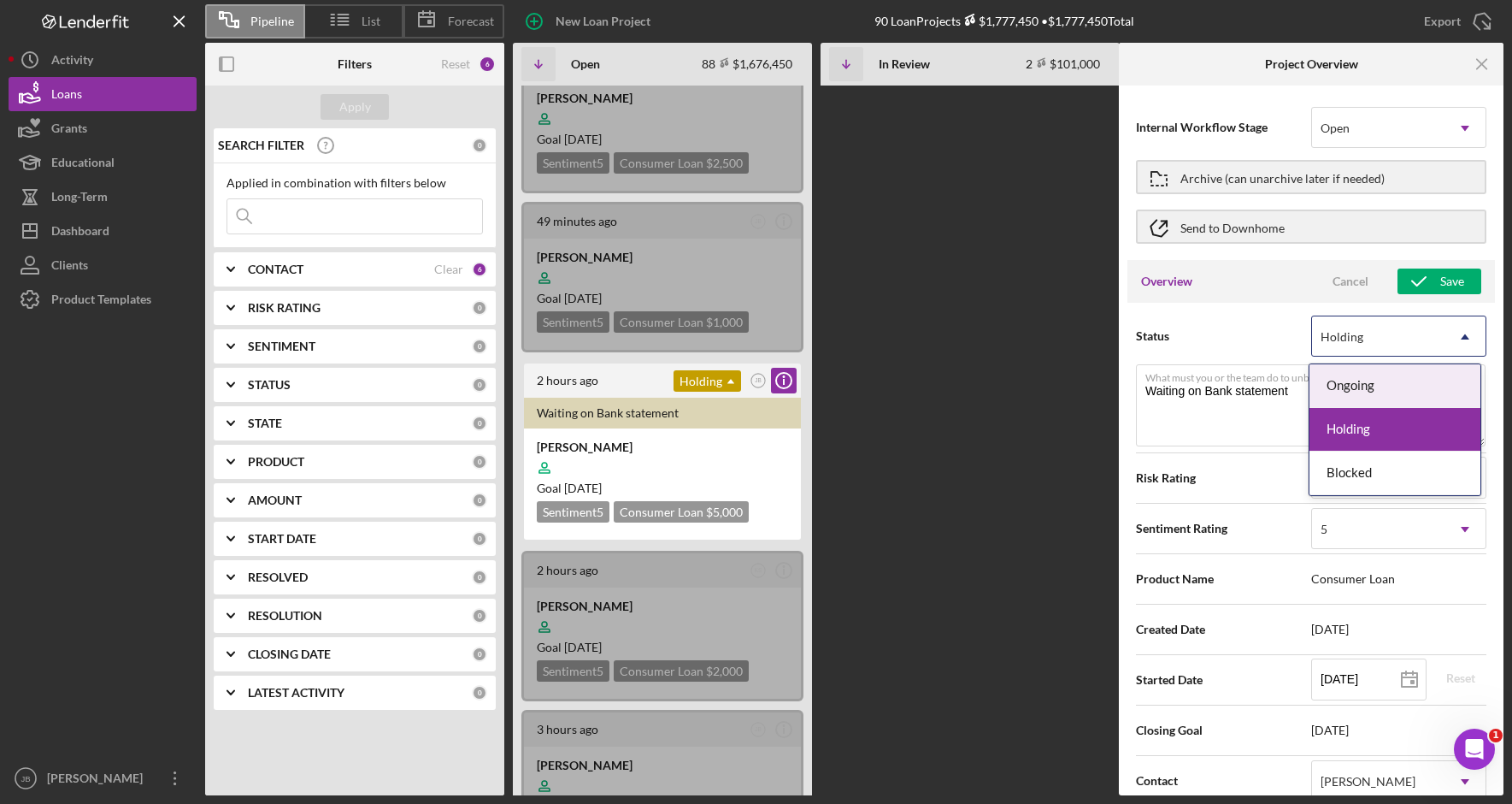
click at [1435, 395] on div "Ongoing" at bounding box center [1394, 386] width 171 height 44
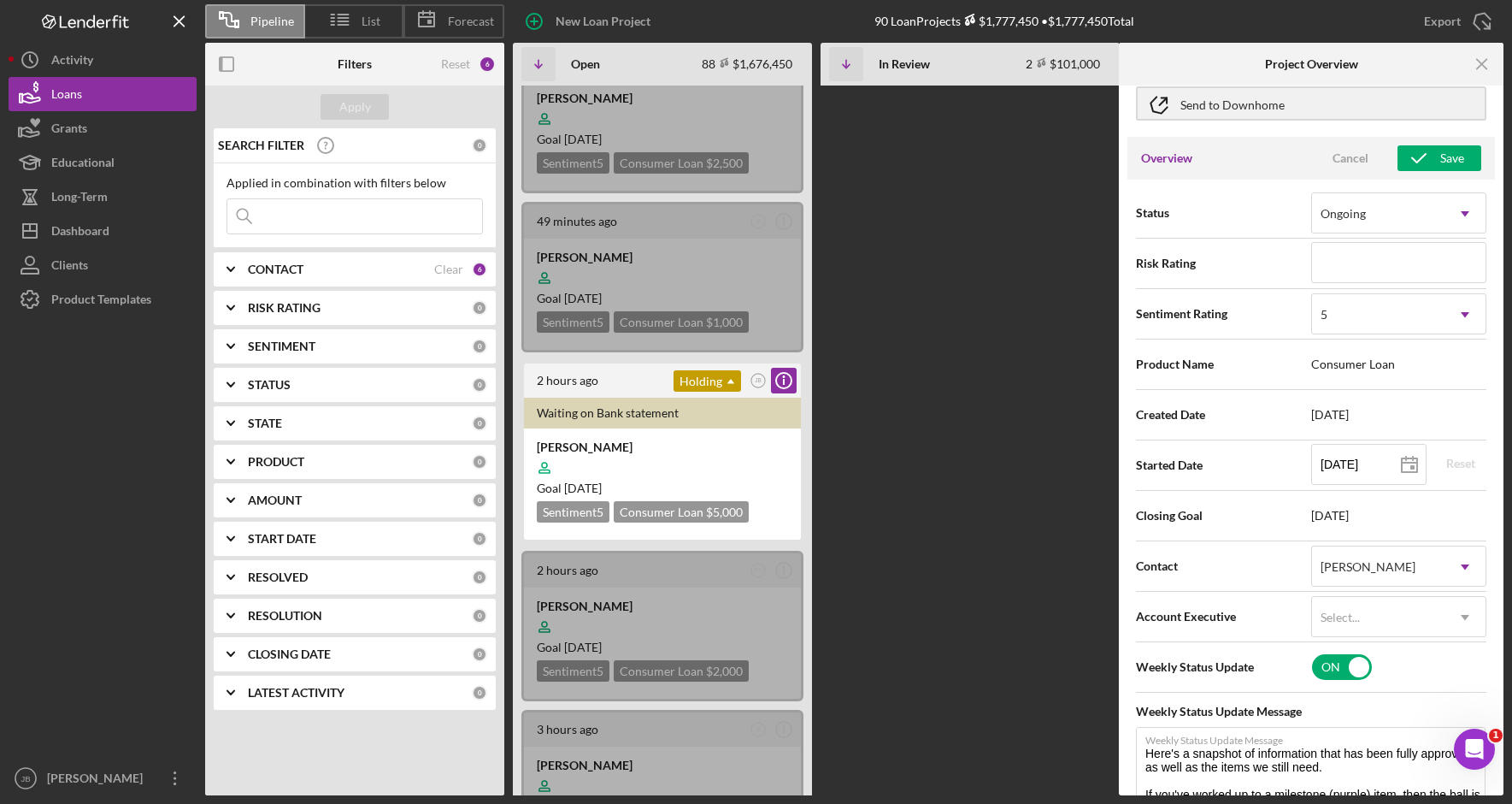
scroll to position [0, 0]
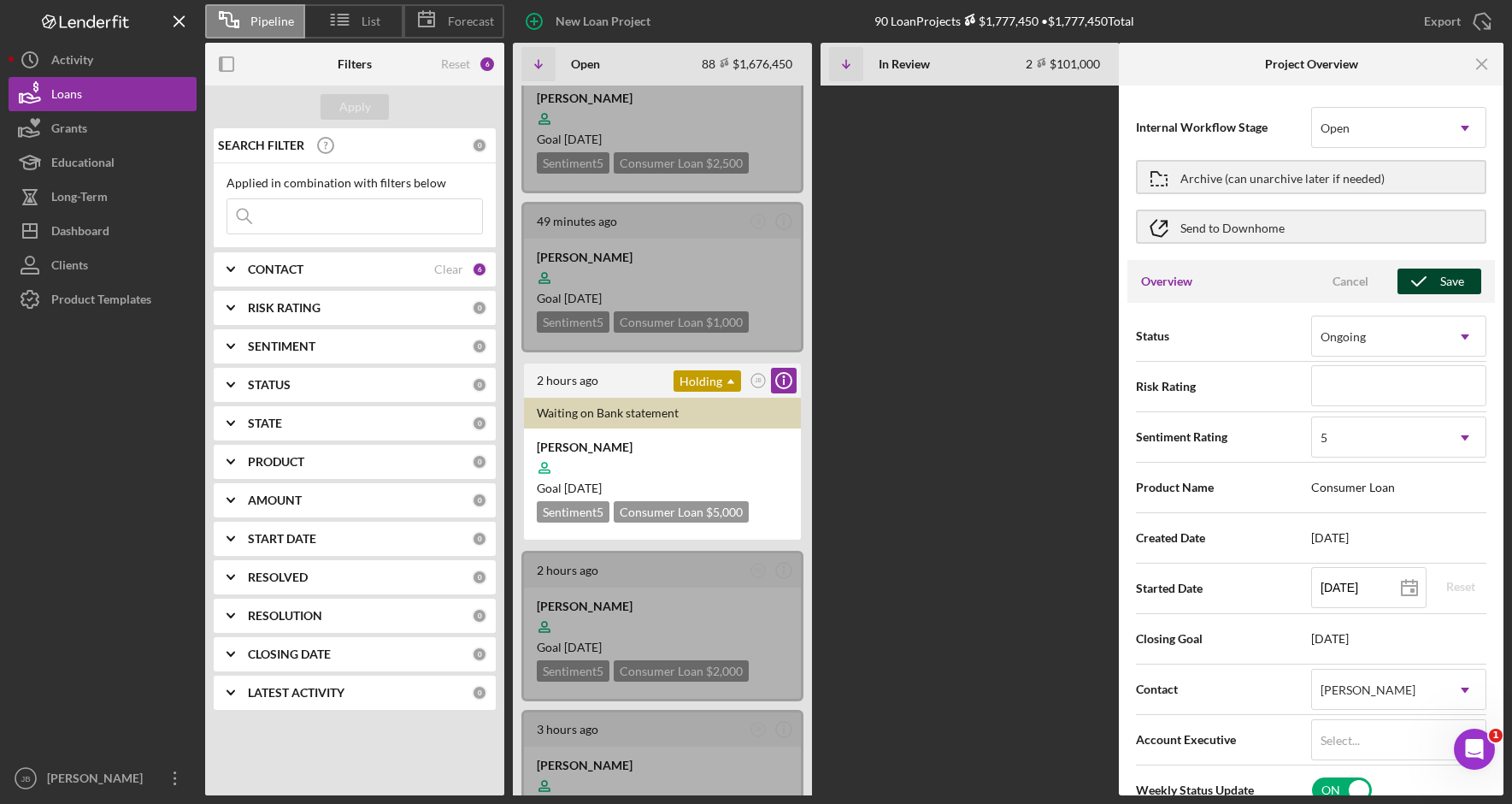
click at [1416, 283] on icon "button" at bounding box center [1418, 281] width 43 height 43
type textarea "Here's a snapshot of information that has been fully approved, as well as the i…"
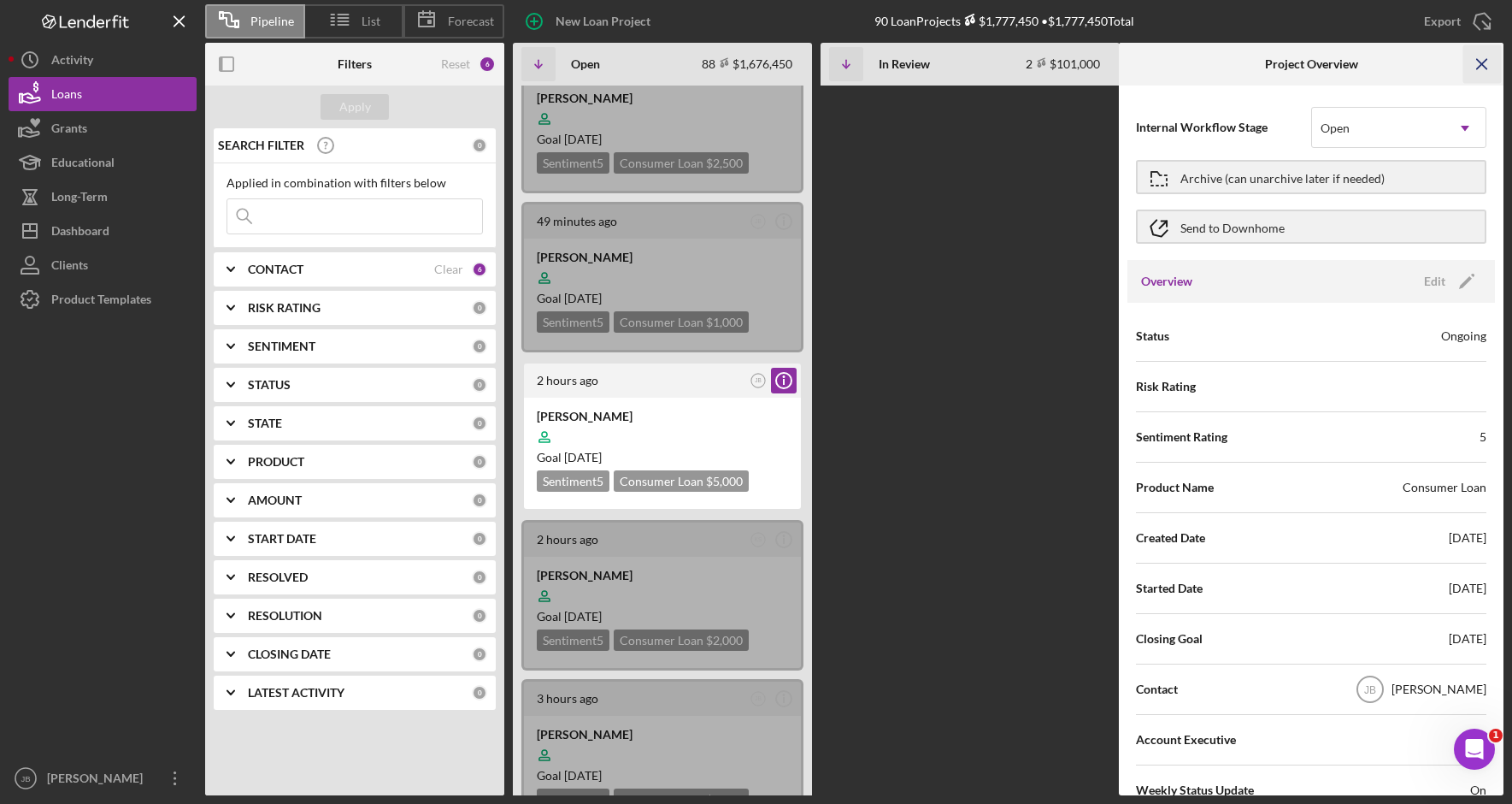
click at [1477, 66] on icon "Icon/Menu Close" at bounding box center [1482, 65] width 38 height 38
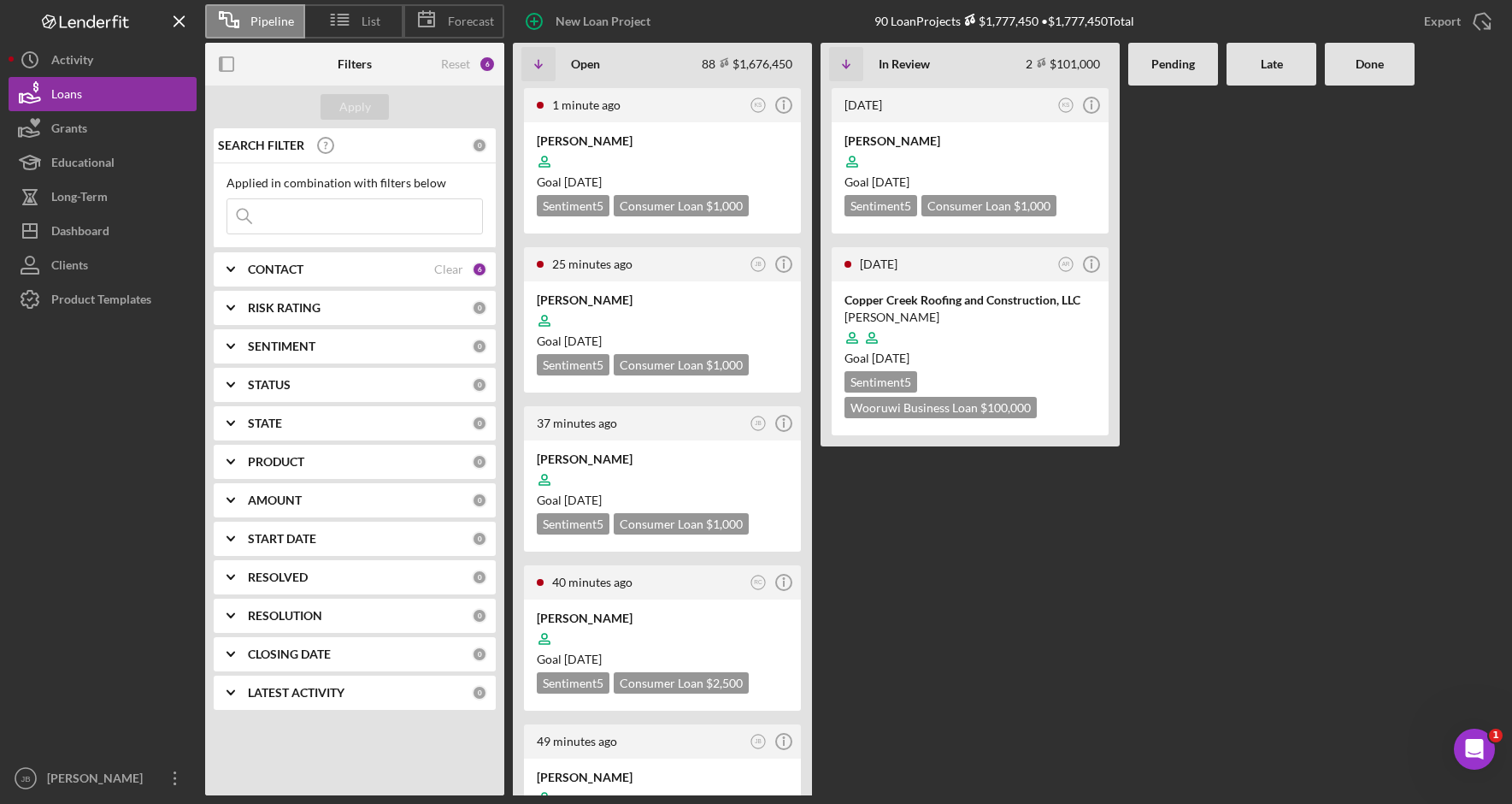
click at [266, 266] on b "CONTACT" at bounding box center [275, 269] width 56 height 14
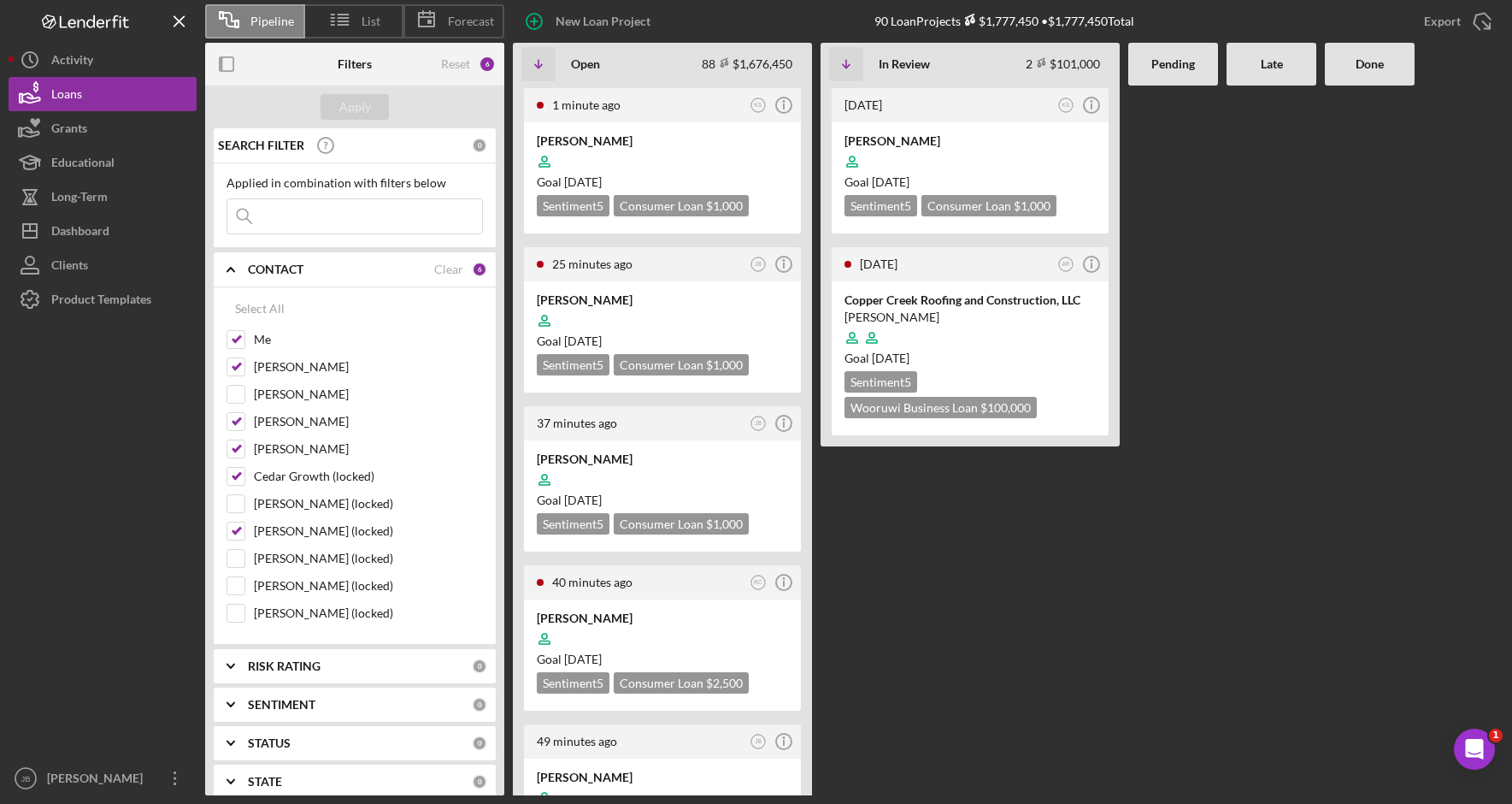
click at [271, 268] on b "CONTACT" at bounding box center [275, 269] width 56 height 14
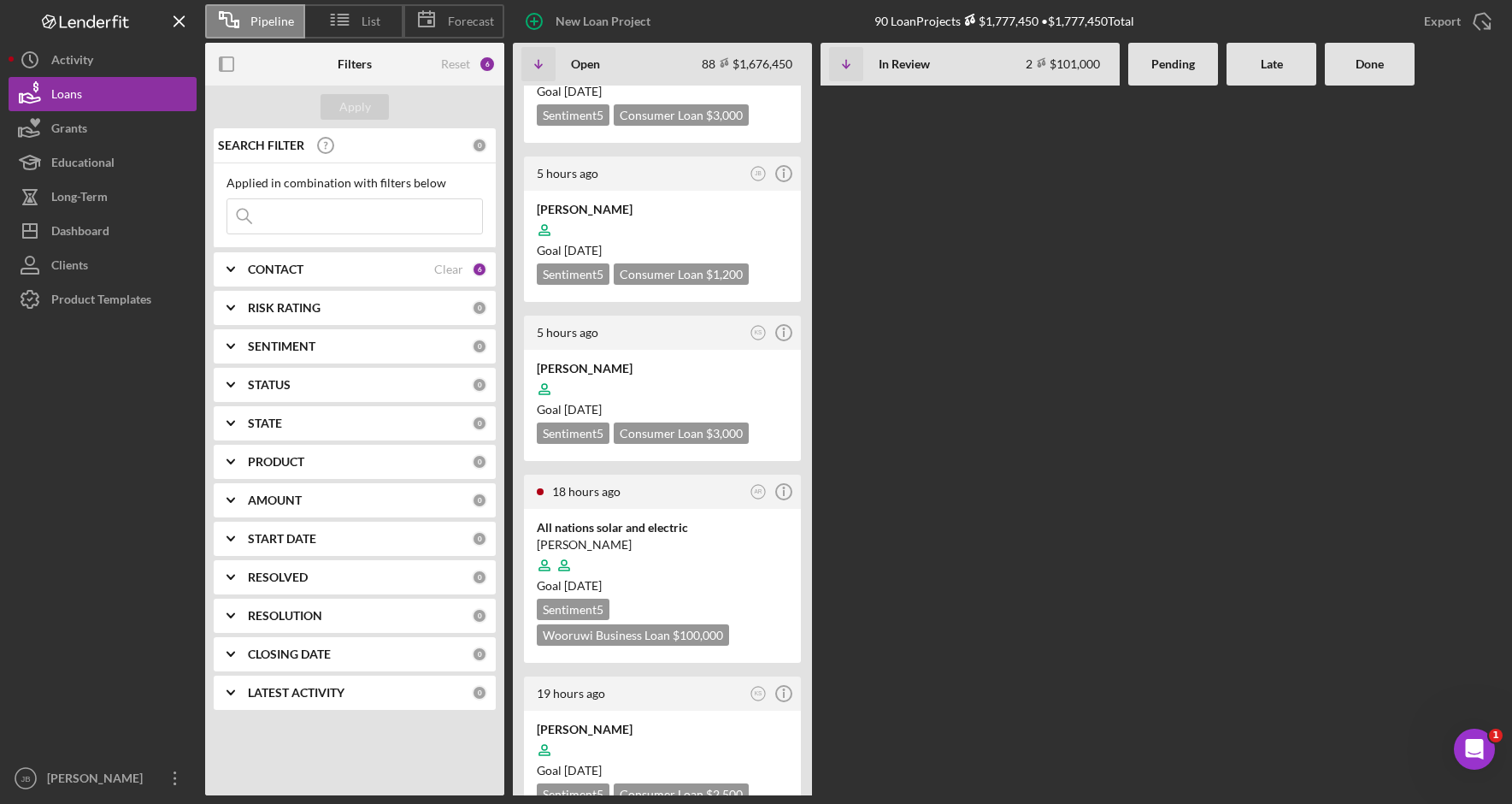
scroll to position [940, 0]
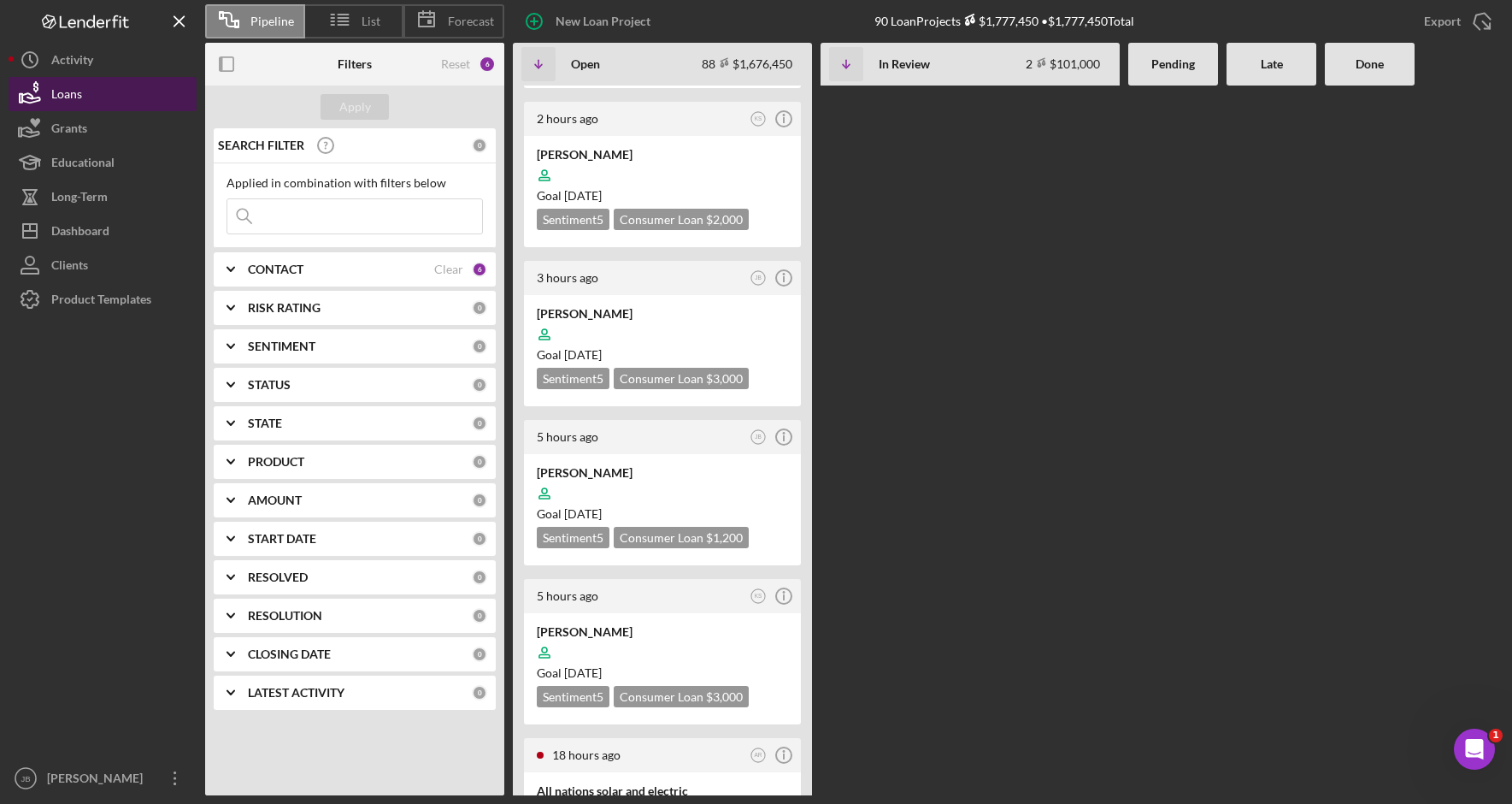
click at [67, 90] on div "Loans" at bounding box center [66, 96] width 31 height 38
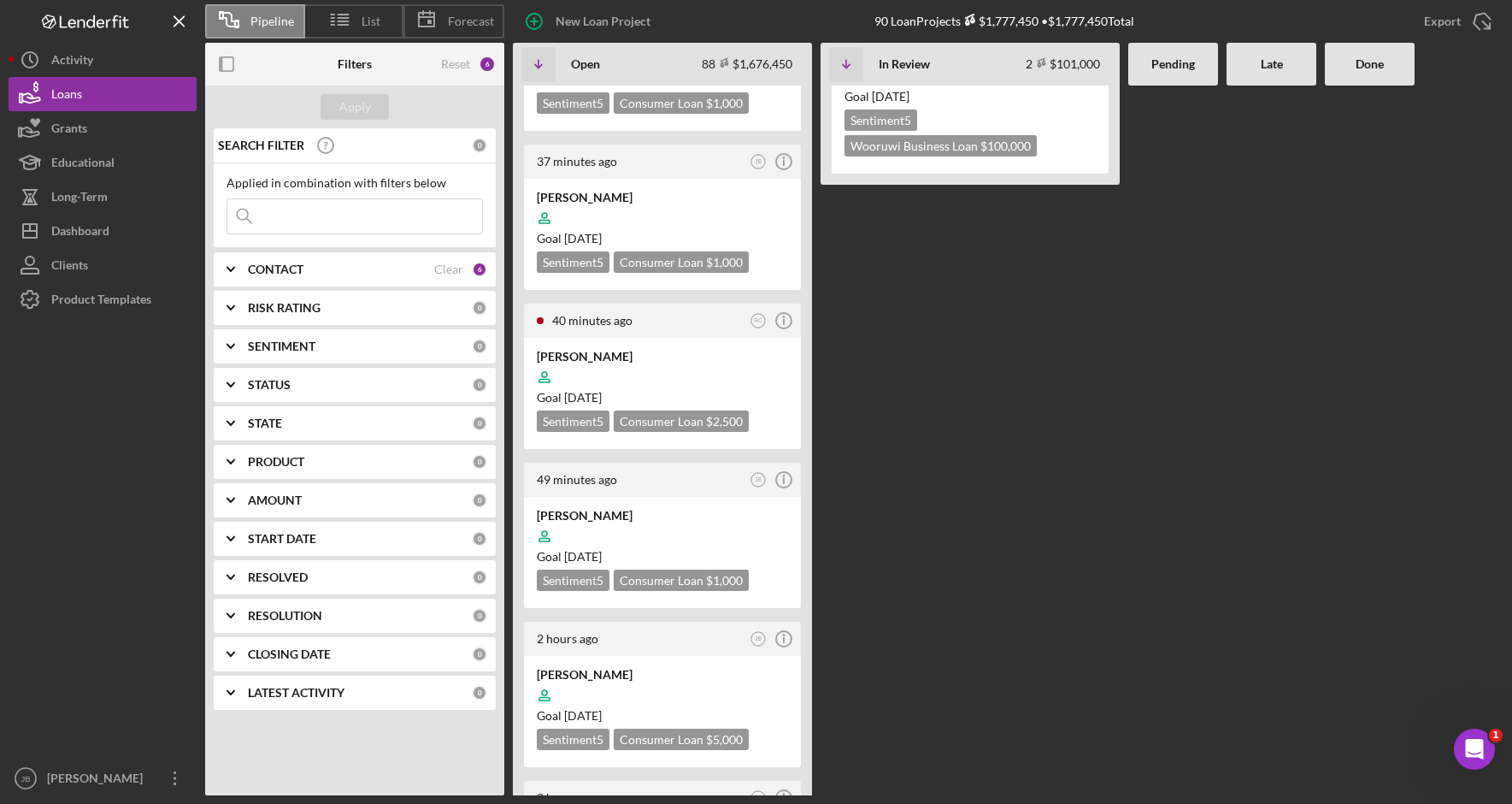
scroll to position [0, 0]
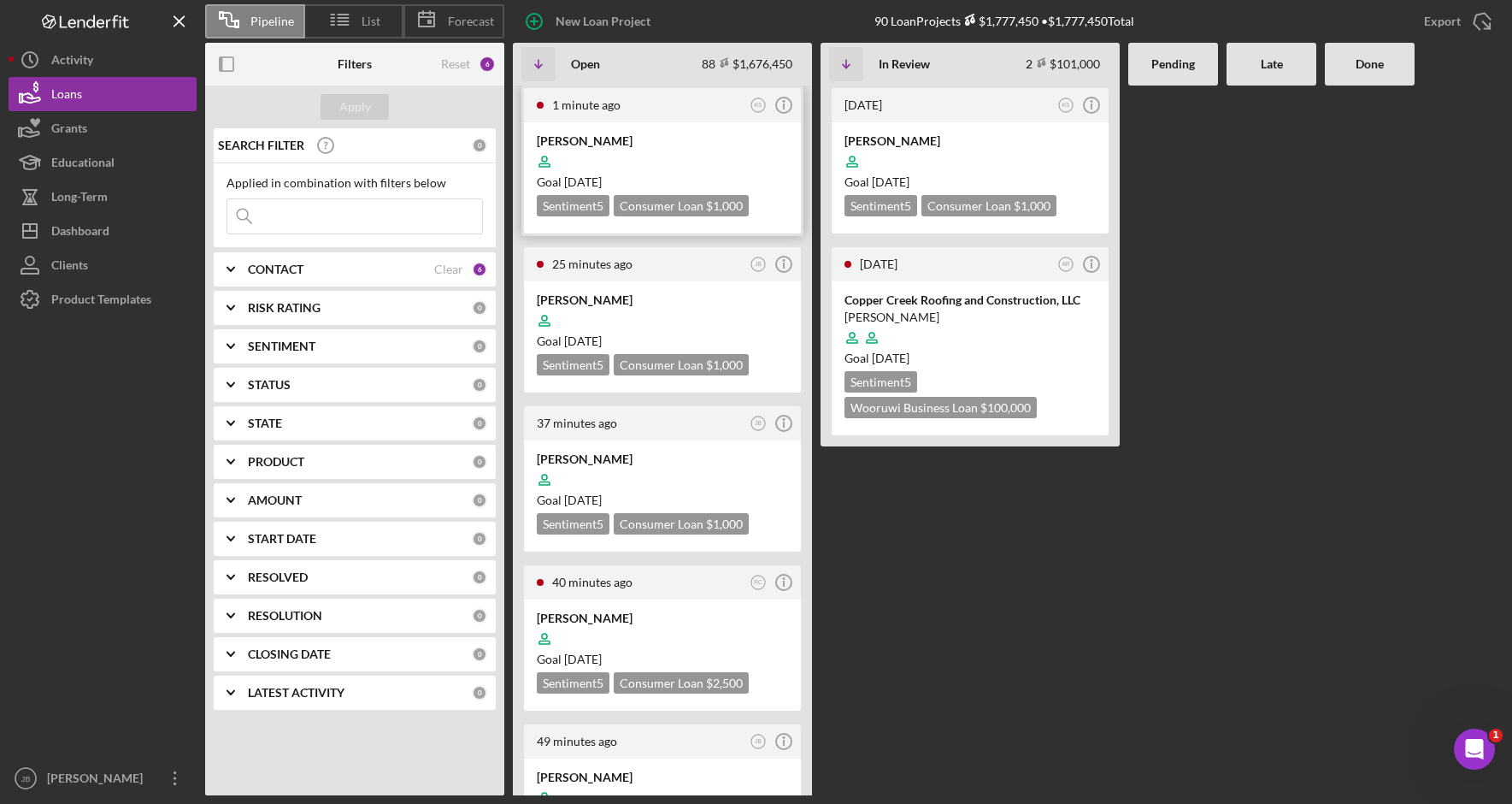
click at [588, 106] on time "1 minute ago" at bounding box center [586, 104] width 68 height 15
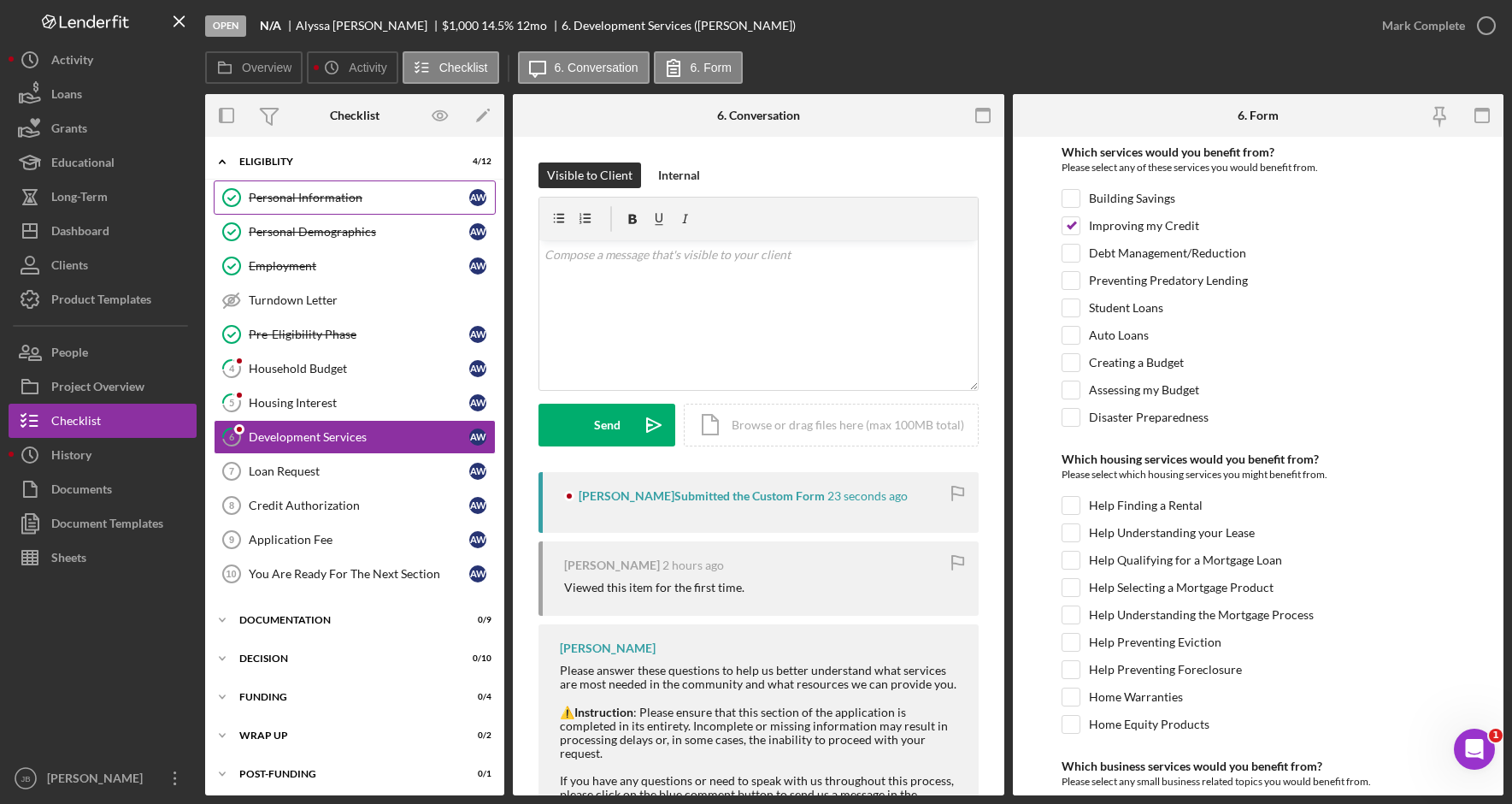
click at [386, 187] on link "Personal Information Personal Information A W" at bounding box center [354, 197] width 282 height 34
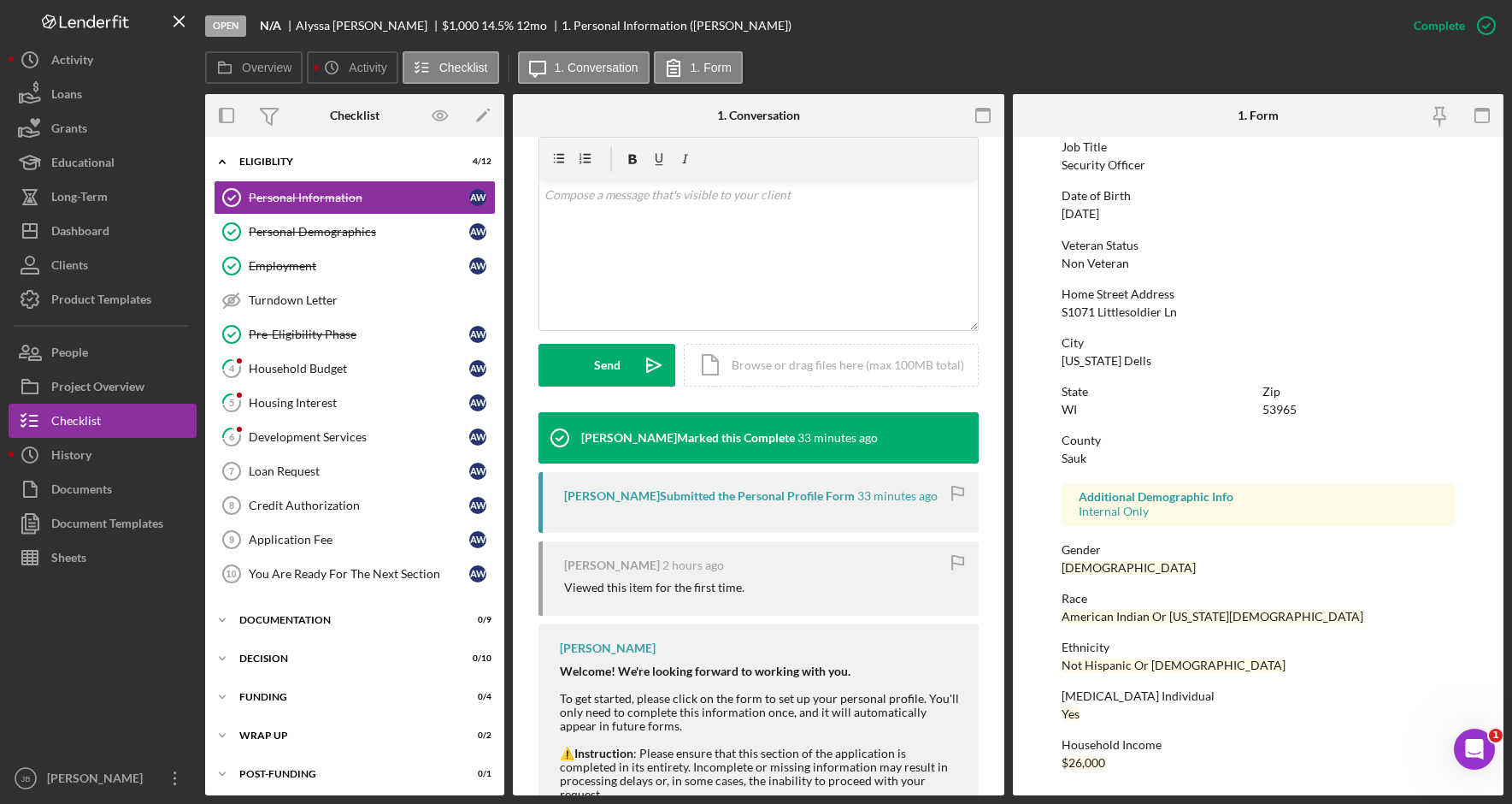
scroll to position [342, 0]
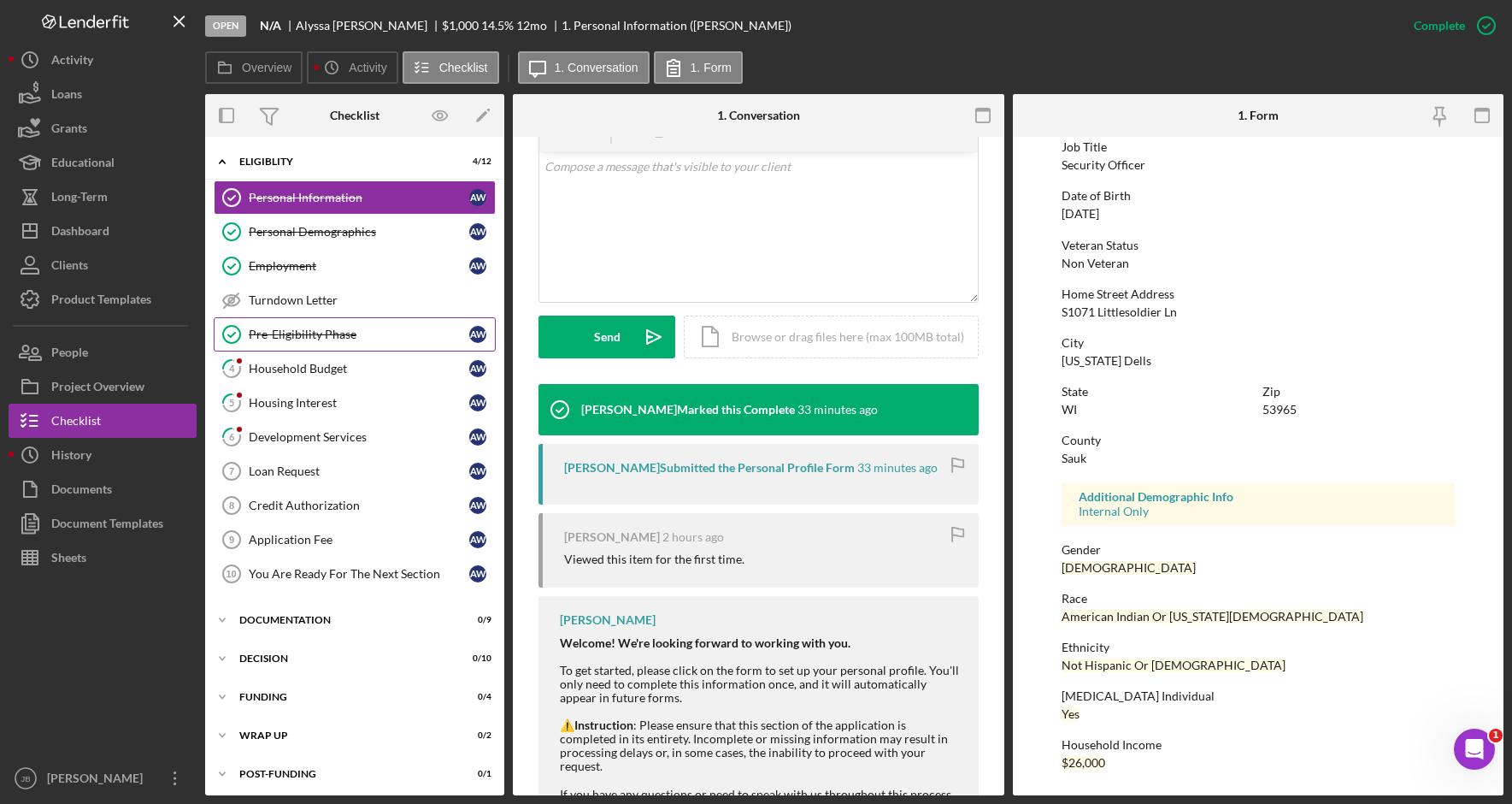
click at [370, 339] on div "Pre-Eligibility Phase" at bounding box center [359, 334] width 220 height 14
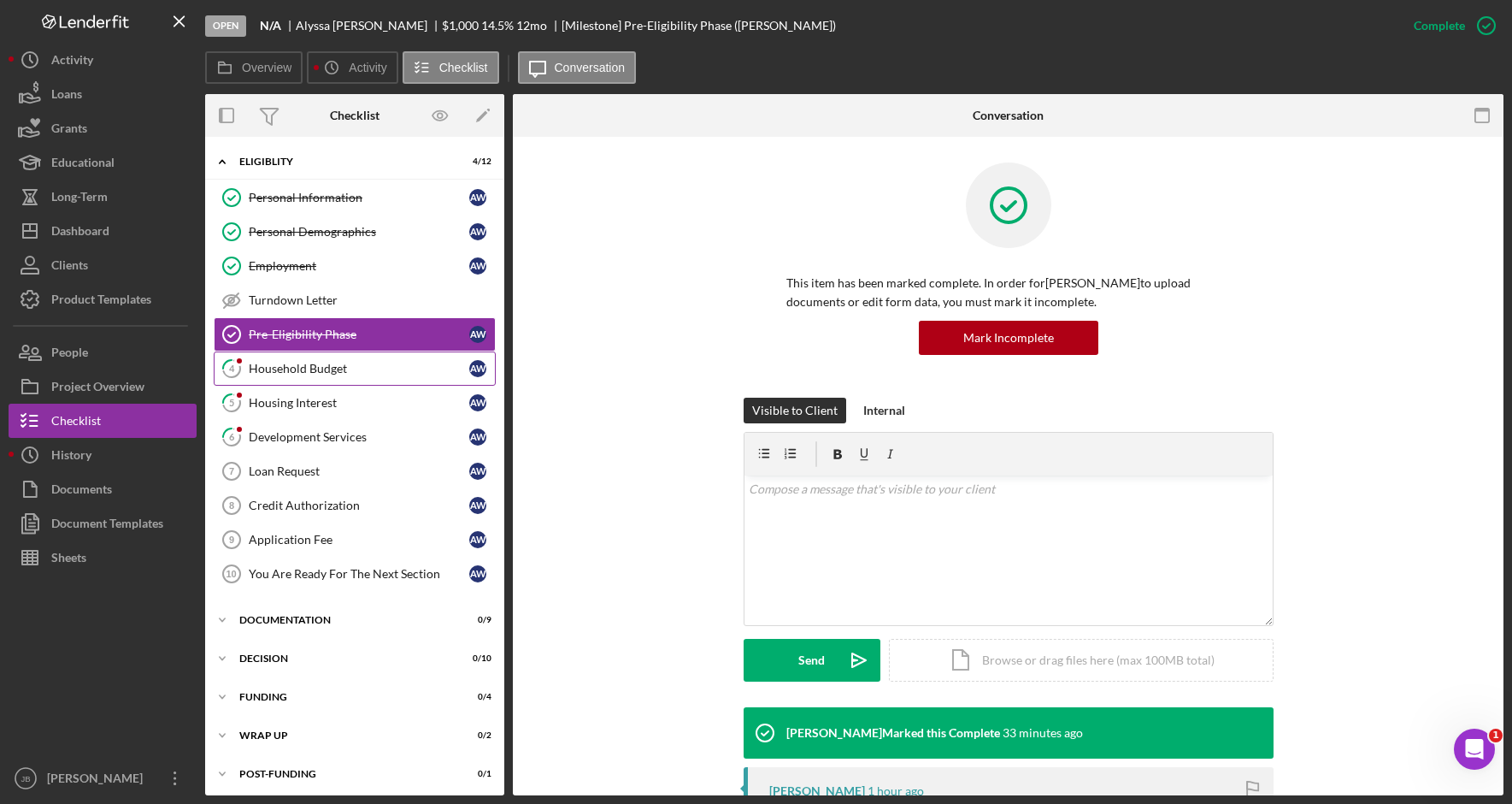
click at [388, 361] on div "Household Budget" at bounding box center [359, 368] width 220 height 14
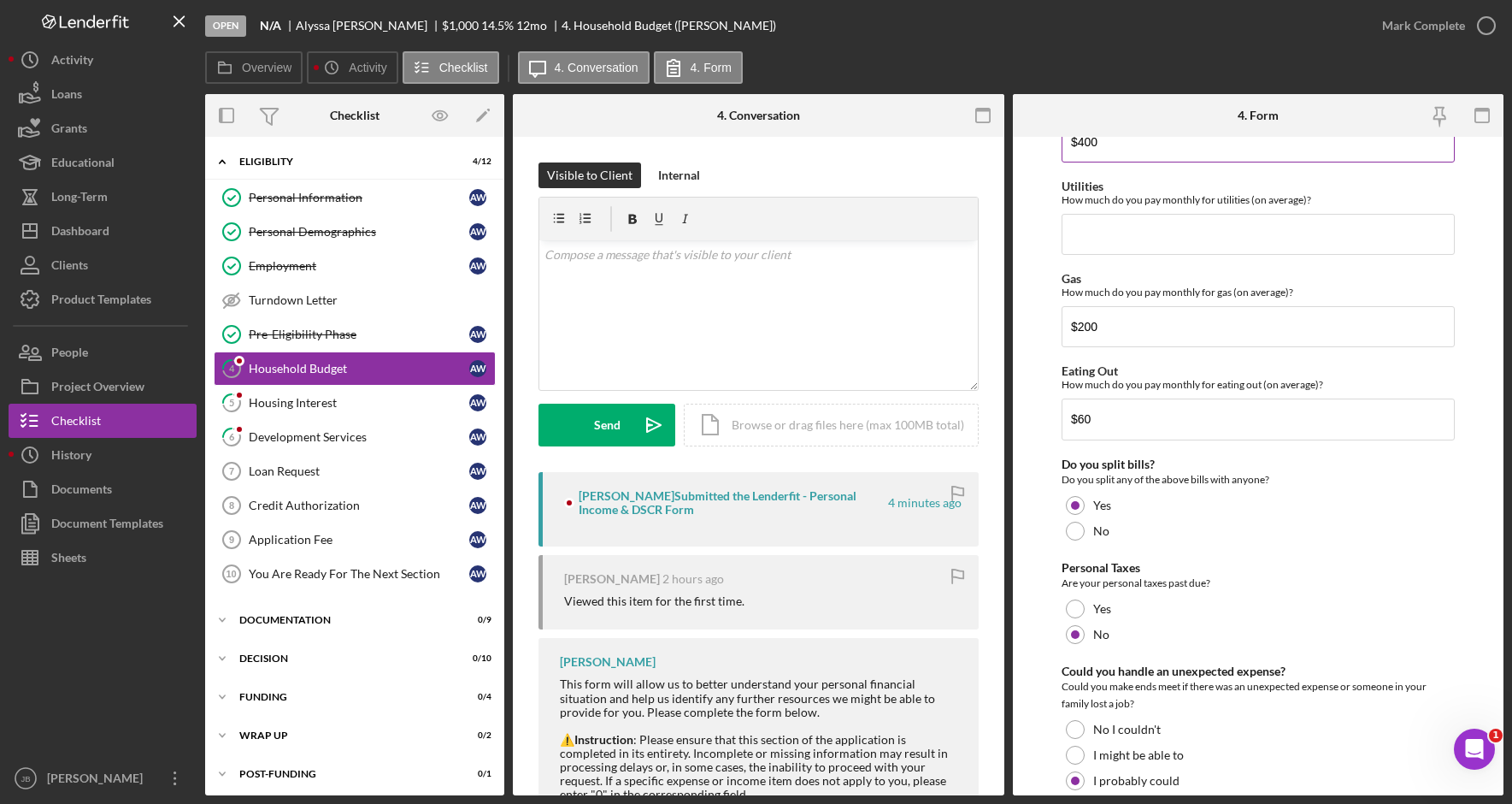
scroll to position [947, 0]
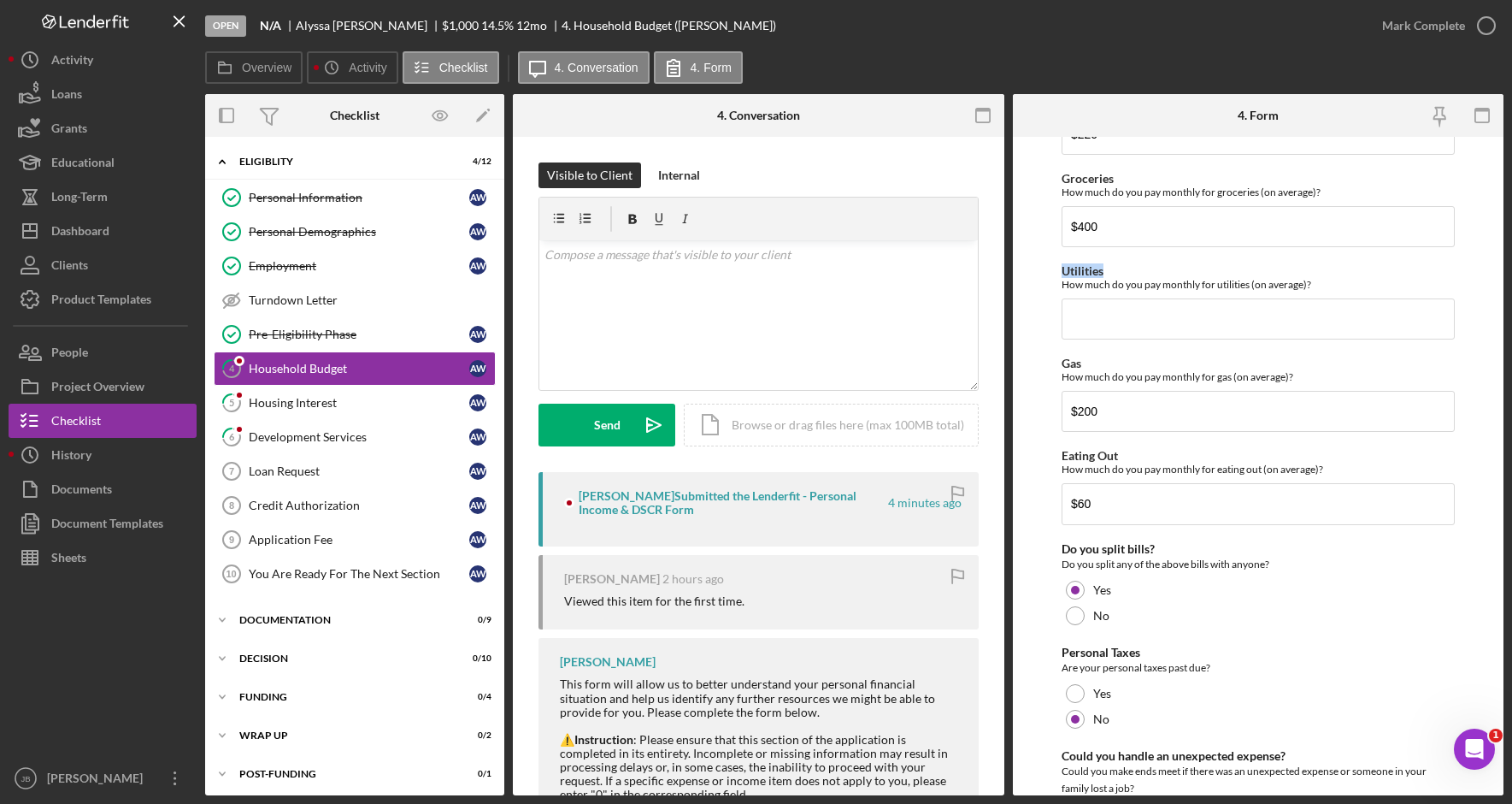
drag, startPoint x: 1103, startPoint y: 273, endPoint x: 1060, endPoint y: 272, distance: 43.0
click at [1060, 272] on form "Do you currently have a budget/spending plan? Yes No Do you have a checking acc…" at bounding box center [1258, 465] width 491 height 658
copy label "Utilities"
click at [589, 260] on p at bounding box center [758, 254] width 429 height 18
drag, startPoint x: 1311, startPoint y: 283, endPoint x: 1058, endPoint y: 290, distance: 253.1
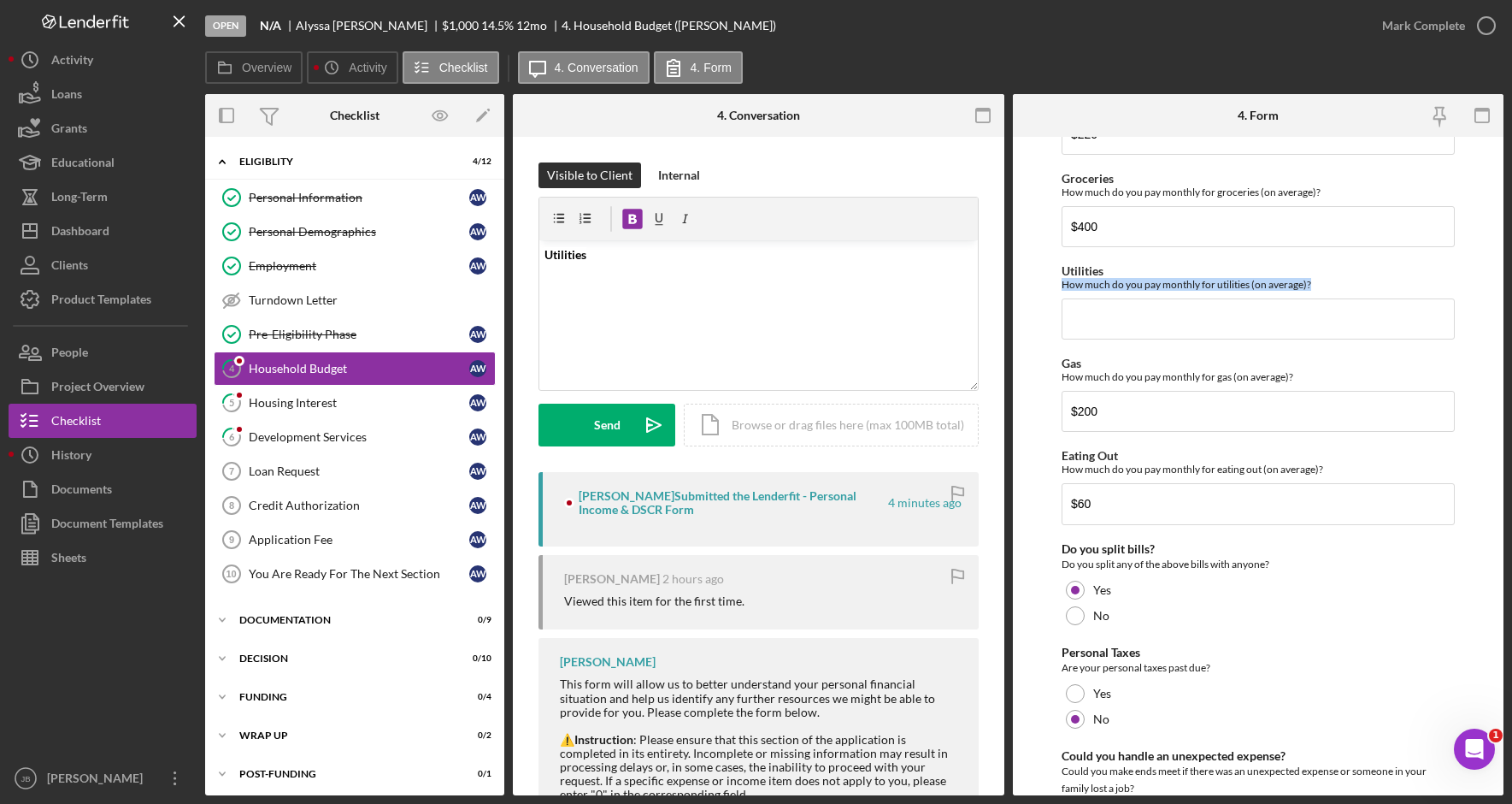
click at [1058, 290] on form "Do you currently have a budget/spending plan? Yes No Do you have a checking acc…" at bounding box center [1258, 465] width 491 height 658
copy div "How much do you pay monthly for utilities (on average)?"
click at [618, 251] on p "Utilities" at bounding box center [758, 254] width 429 height 18
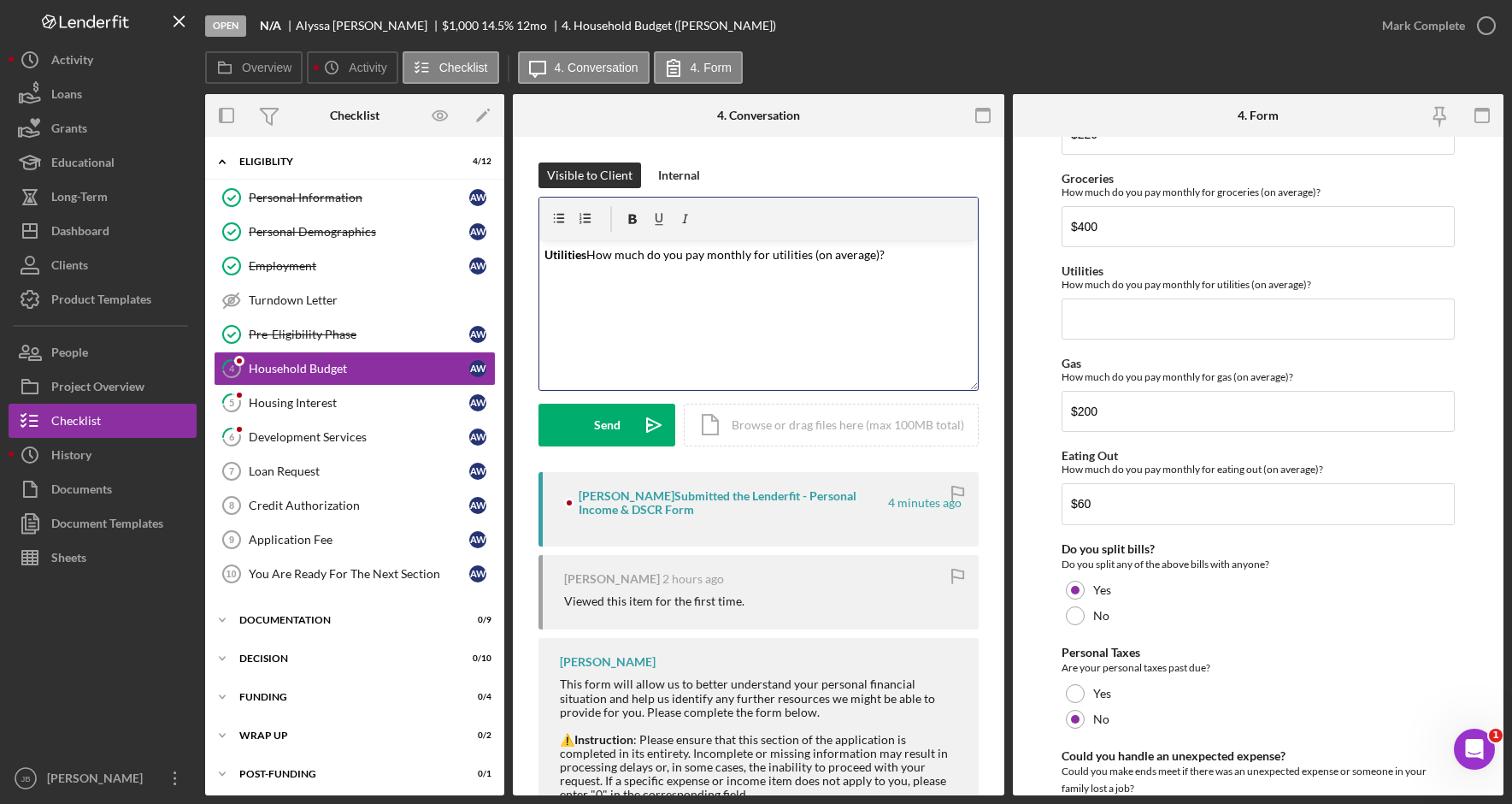
click at [589, 255] on mark "How much do you pay monthly for utilities (on average)?" at bounding box center [735, 254] width 298 height 15
click at [903, 258] on p "Utilities How much do you pay monthly for utilities (on average)?" at bounding box center [758, 254] width 429 height 18
click at [544, 256] on mark "Utilities" at bounding box center [565, 254] width 42 height 15
click at [721, 300] on div "v Color teal Color pink Remove color Add row above Add row below Add column bef…" at bounding box center [758, 315] width 438 height 150
click at [961, 260] on p "Please fill in Utilities How much do you pay monthly for utilities (on average)?" at bounding box center [758, 254] width 429 height 18
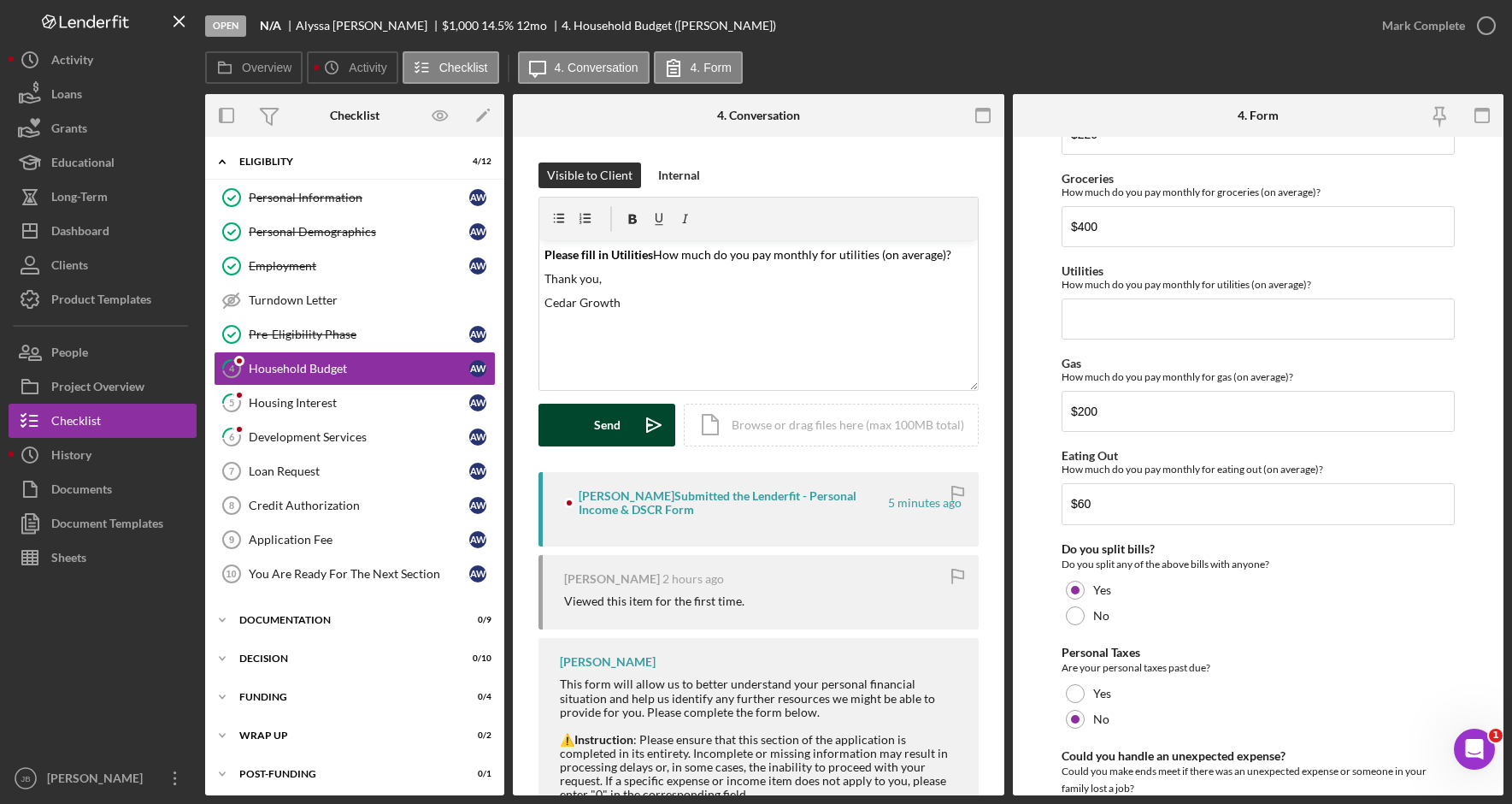
click at [650, 430] on polygon "submit" at bounding box center [654, 425] width 14 height 14
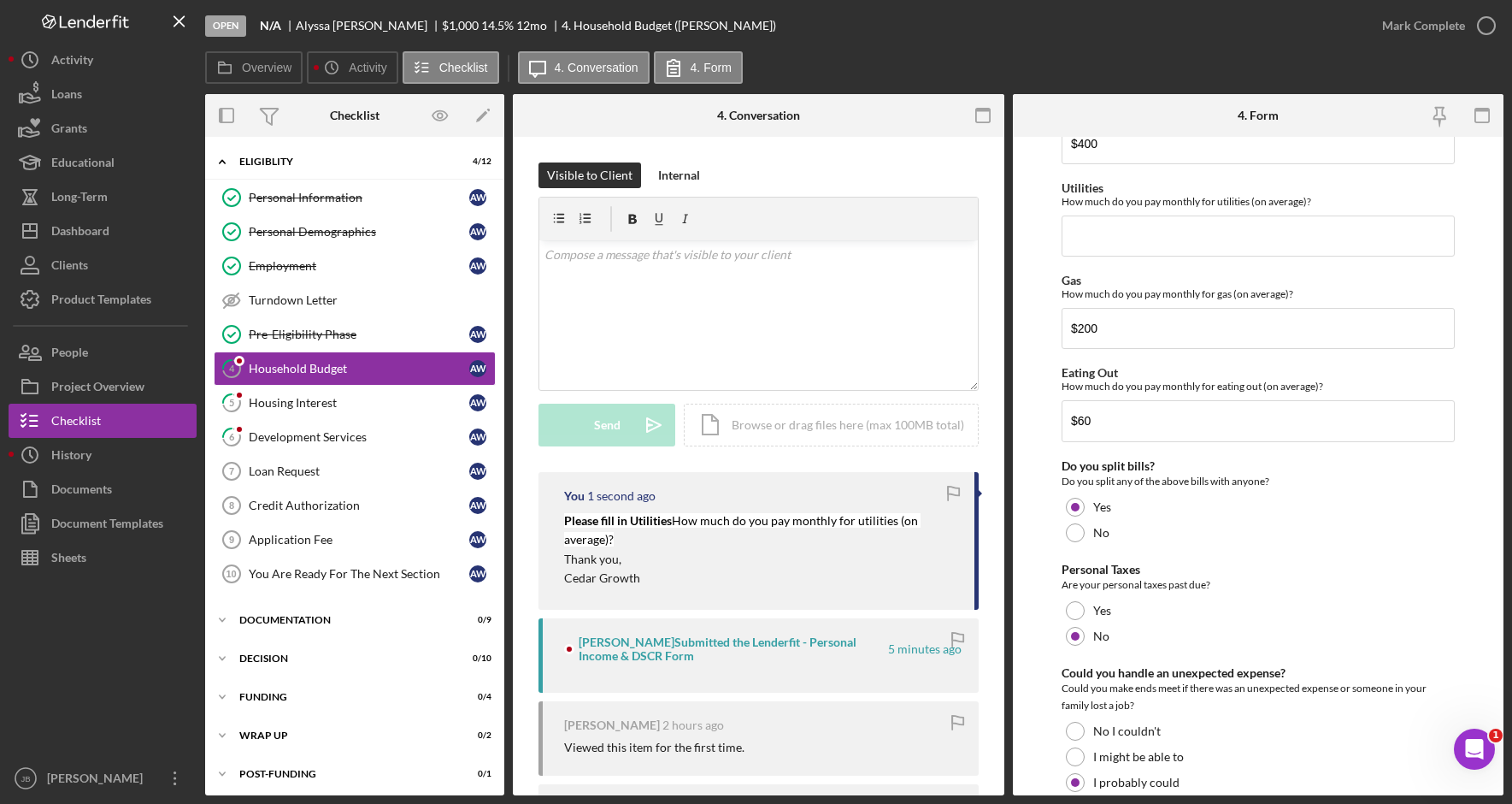
scroll to position [1117, 0]
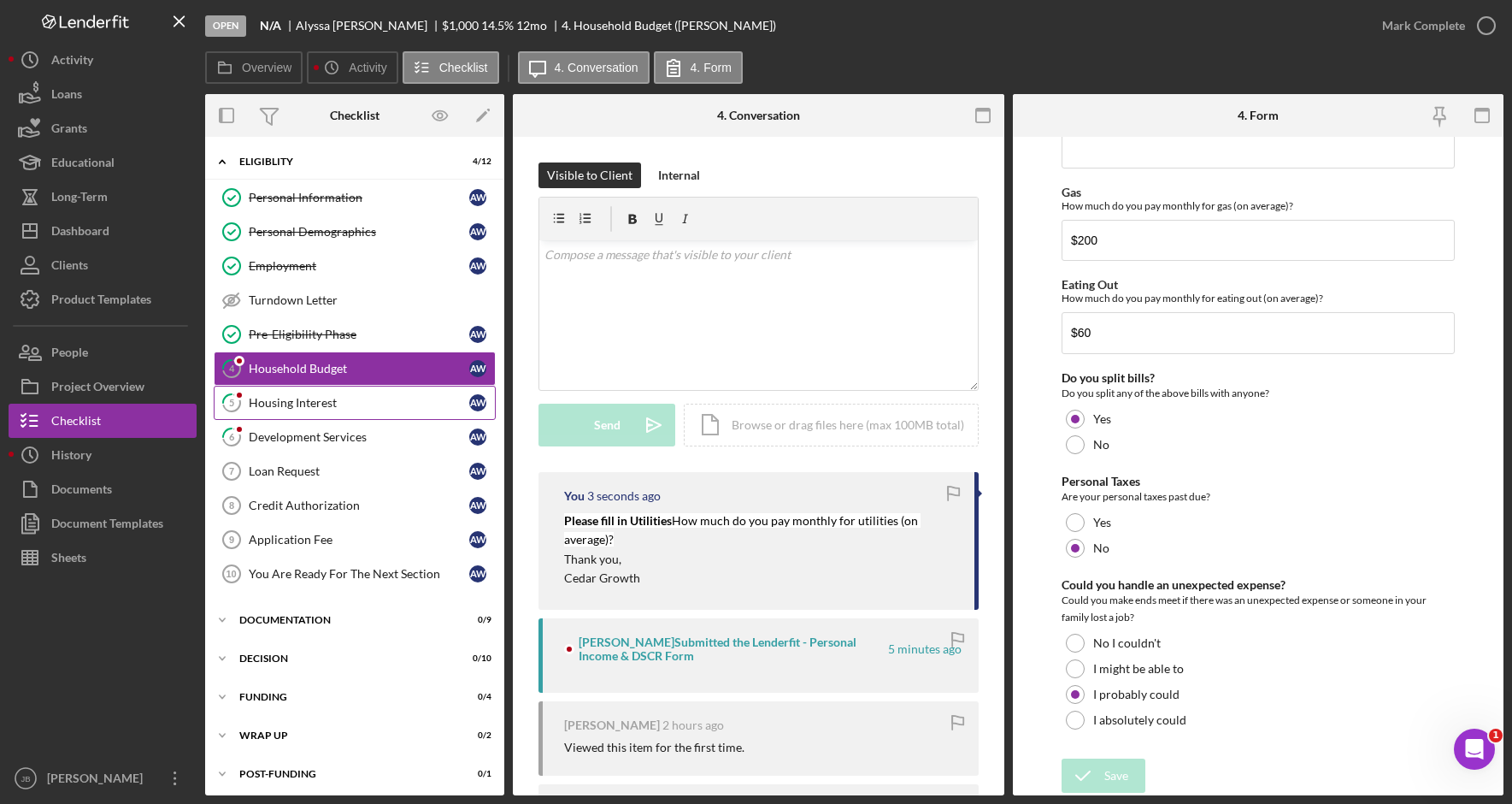
click at [359, 400] on div "Housing Interest" at bounding box center [359, 402] width 220 height 14
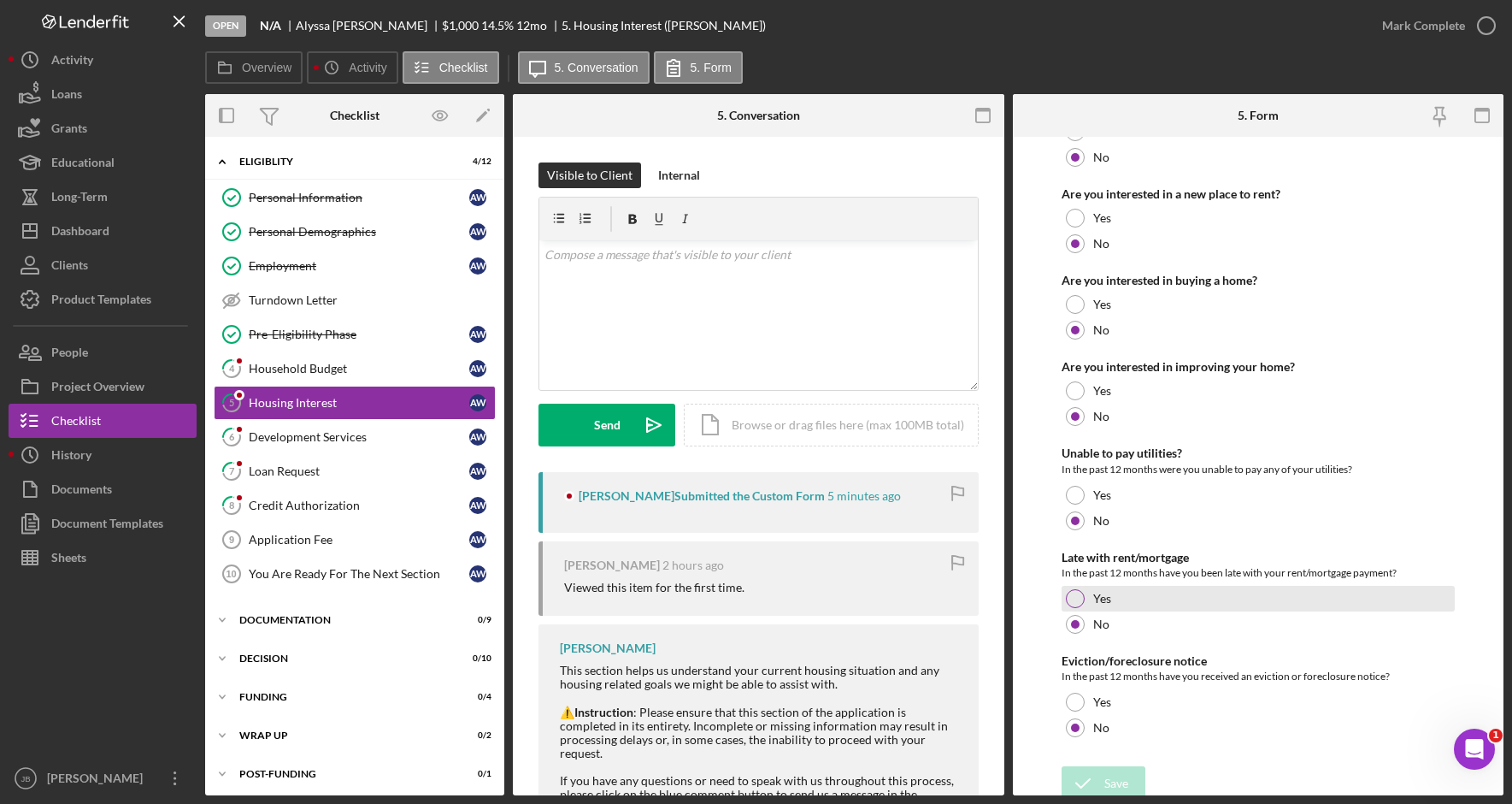
scroll to position [215, 0]
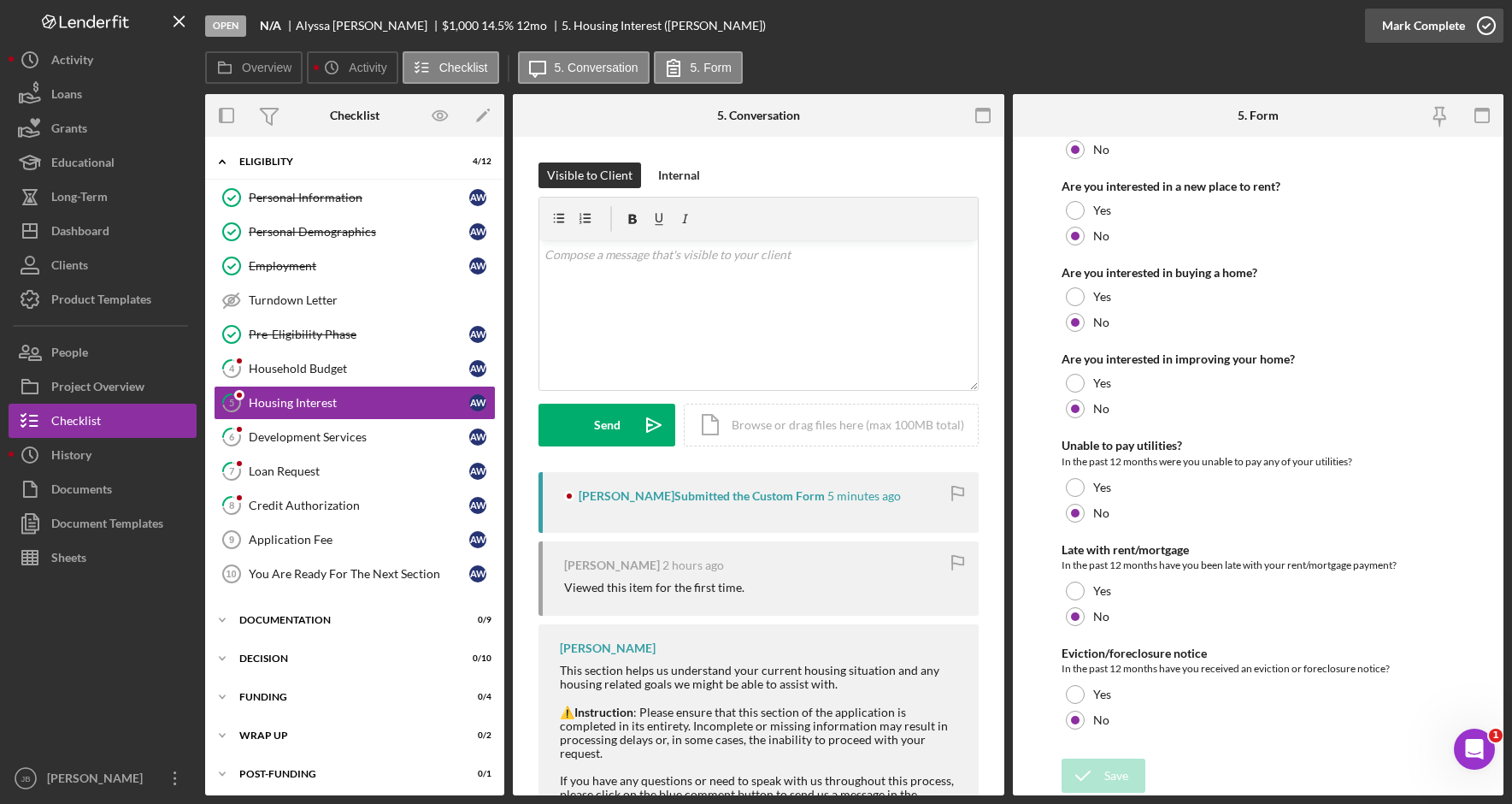
click at [1483, 26] on polyline "button" at bounding box center [1486, 25] width 7 height 4
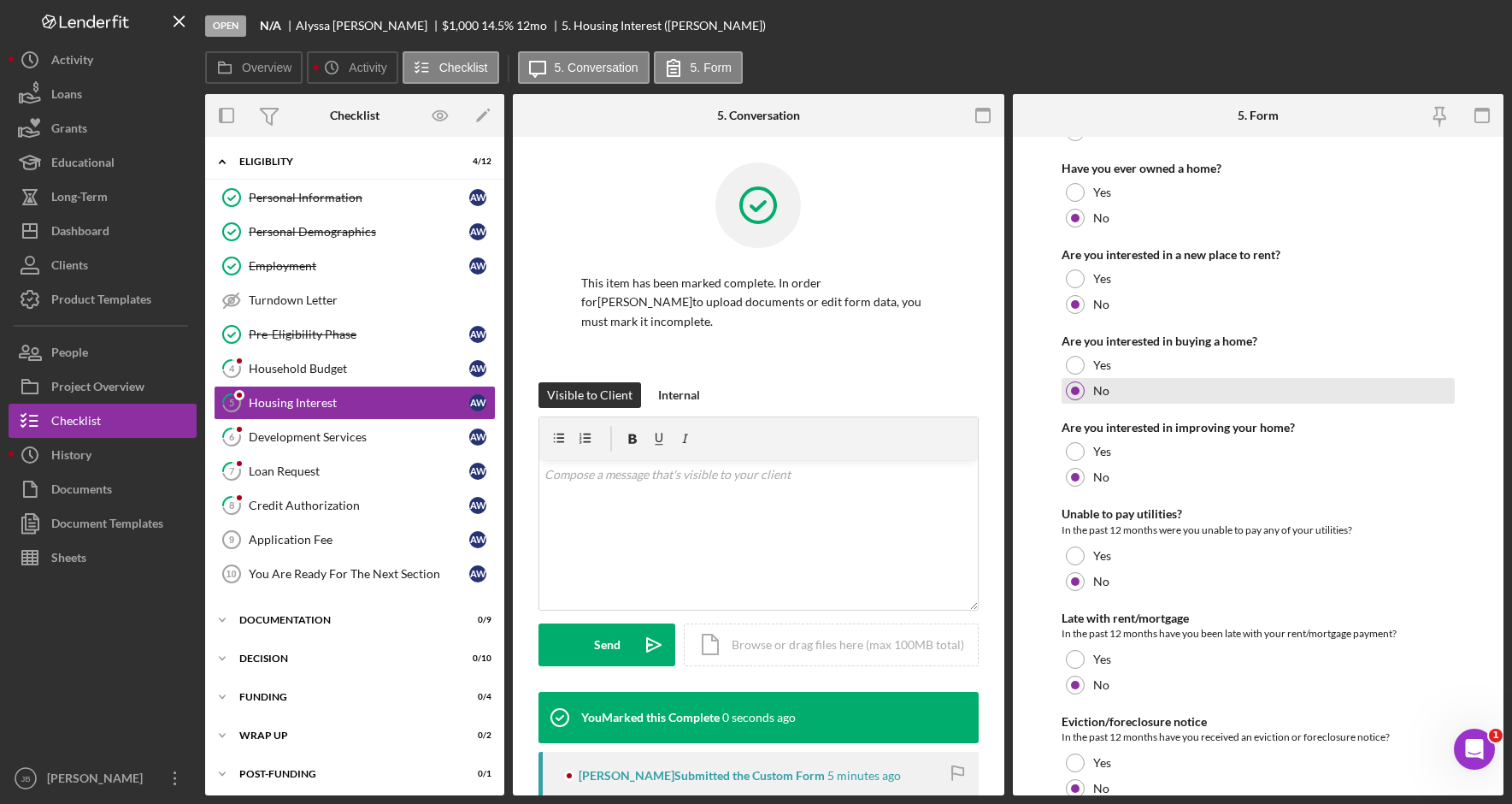
scroll to position [283, 0]
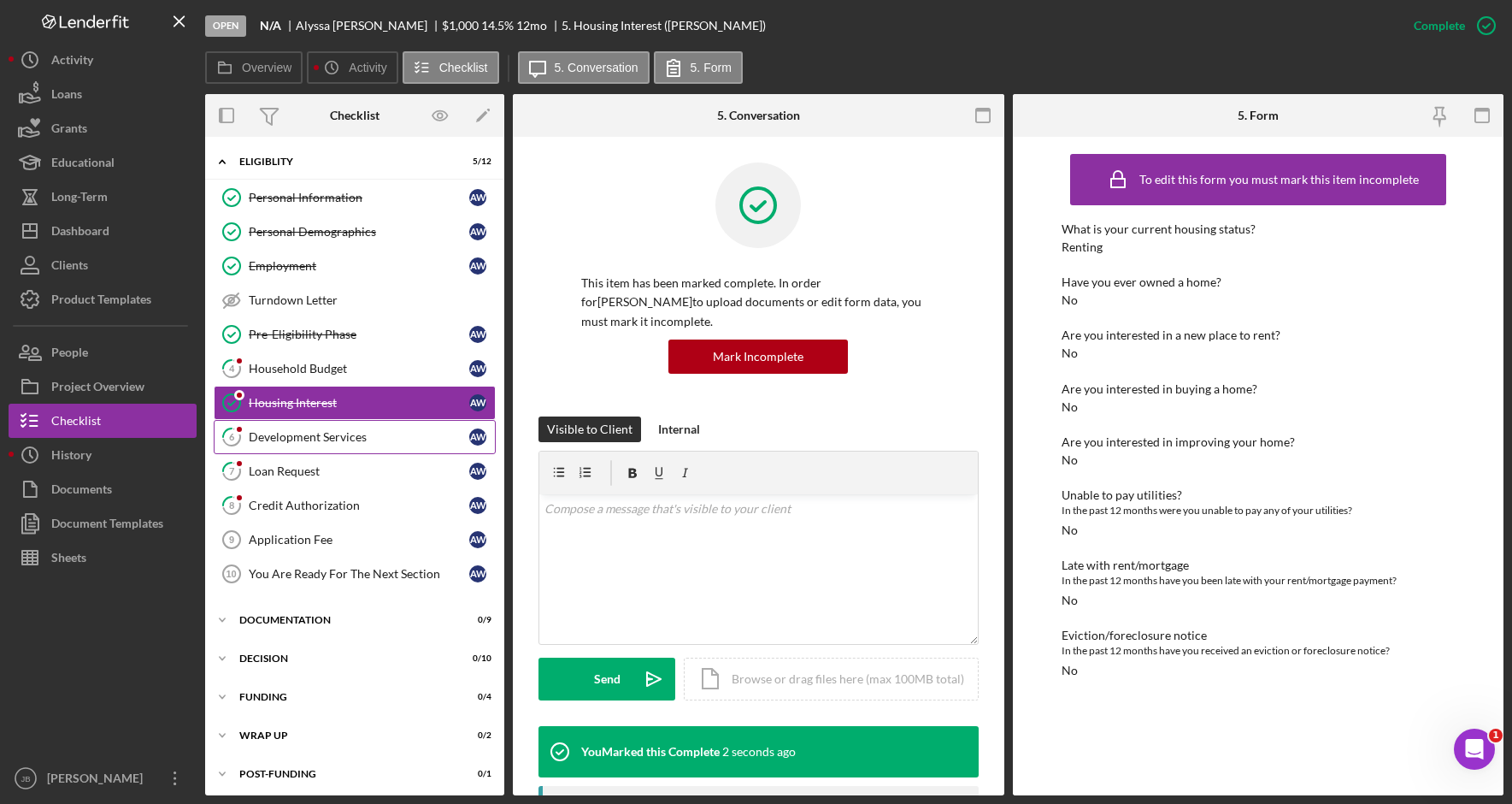
click at [352, 441] on div "Development Services" at bounding box center [359, 437] width 220 height 14
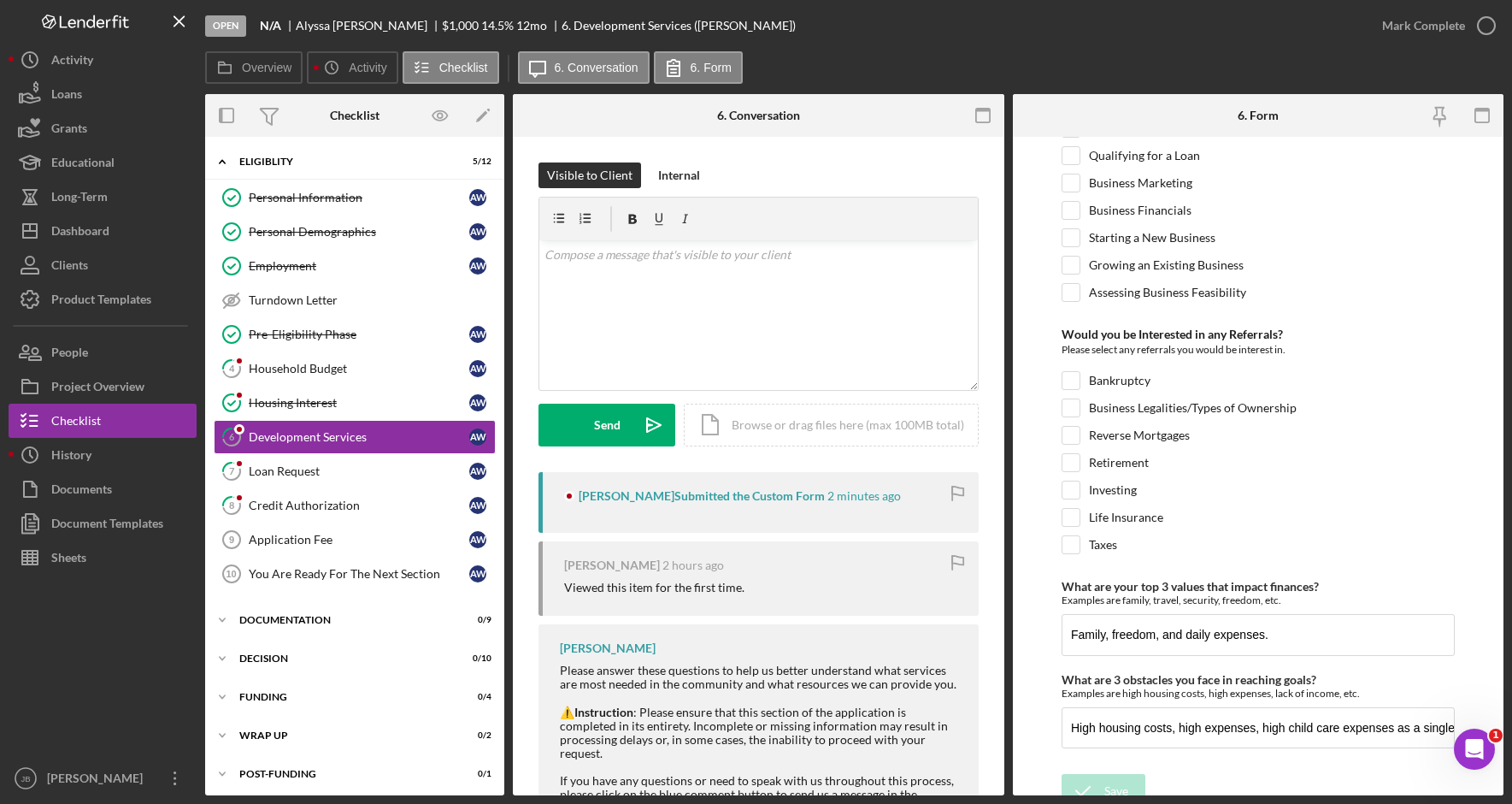
scroll to position [699, 0]
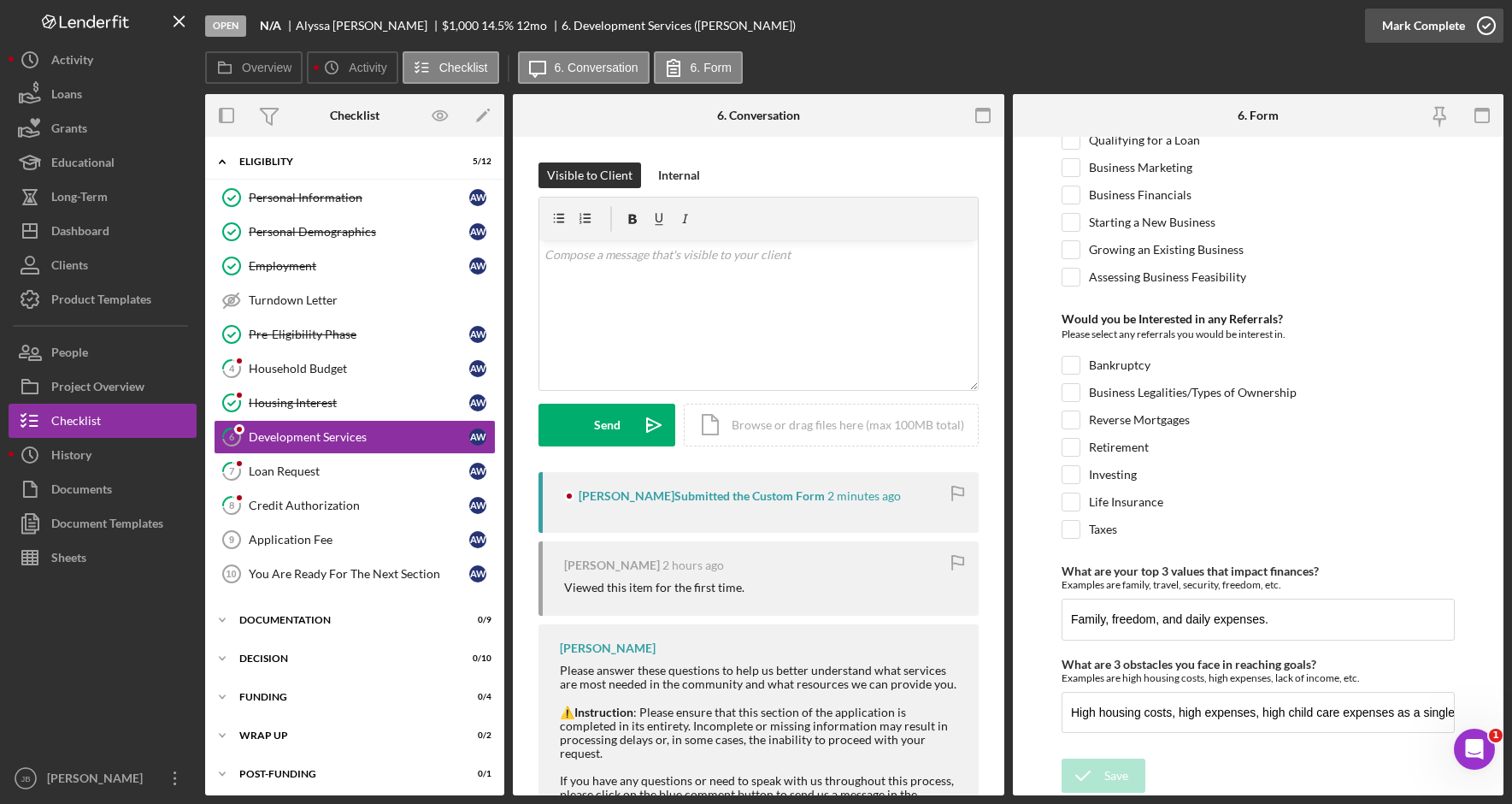
click at [1496, 15] on icon "button" at bounding box center [1486, 25] width 43 height 43
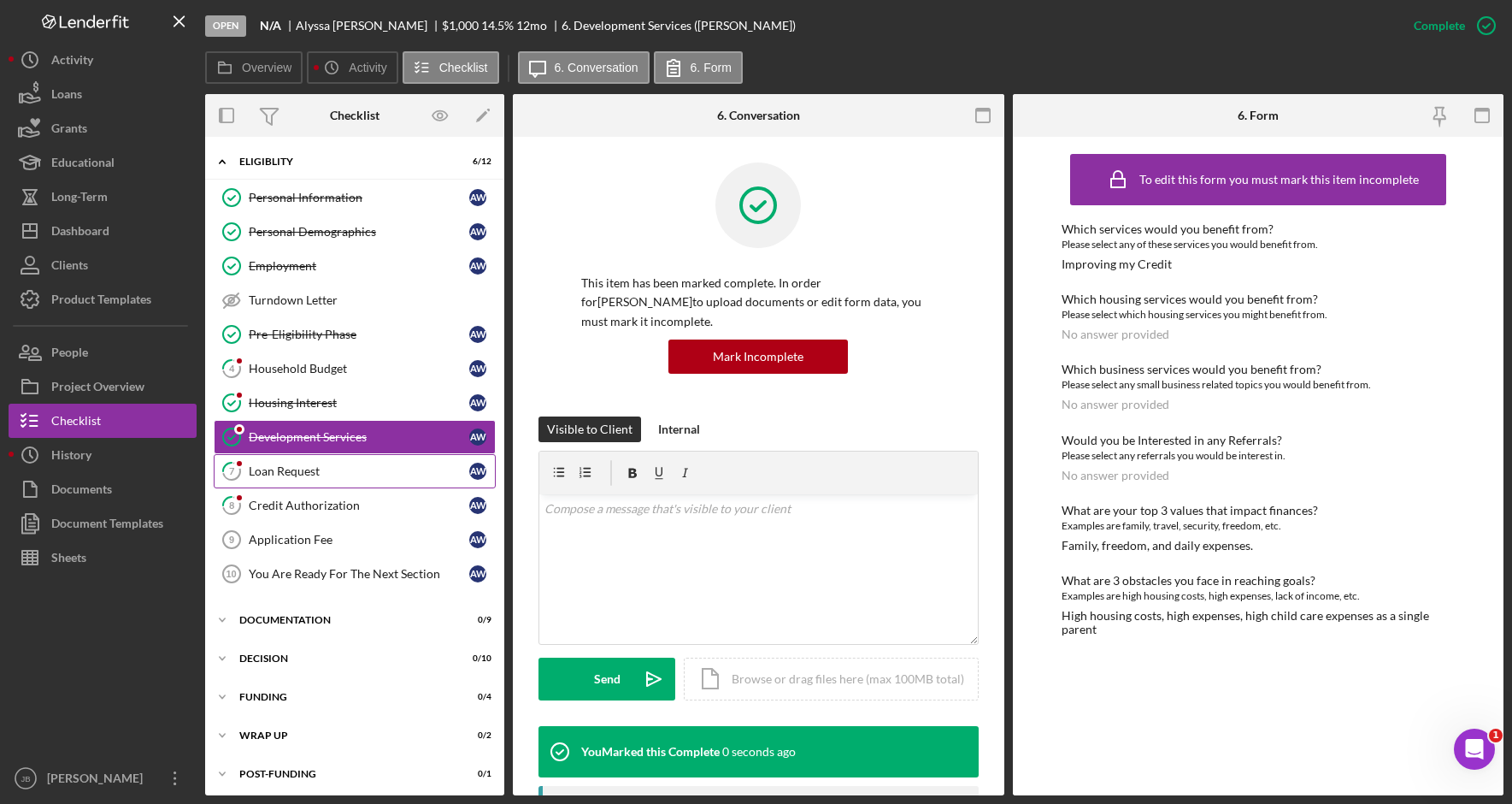
click at [373, 468] on div "Loan Request" at bounding box center [359, 472] width 220 height 14
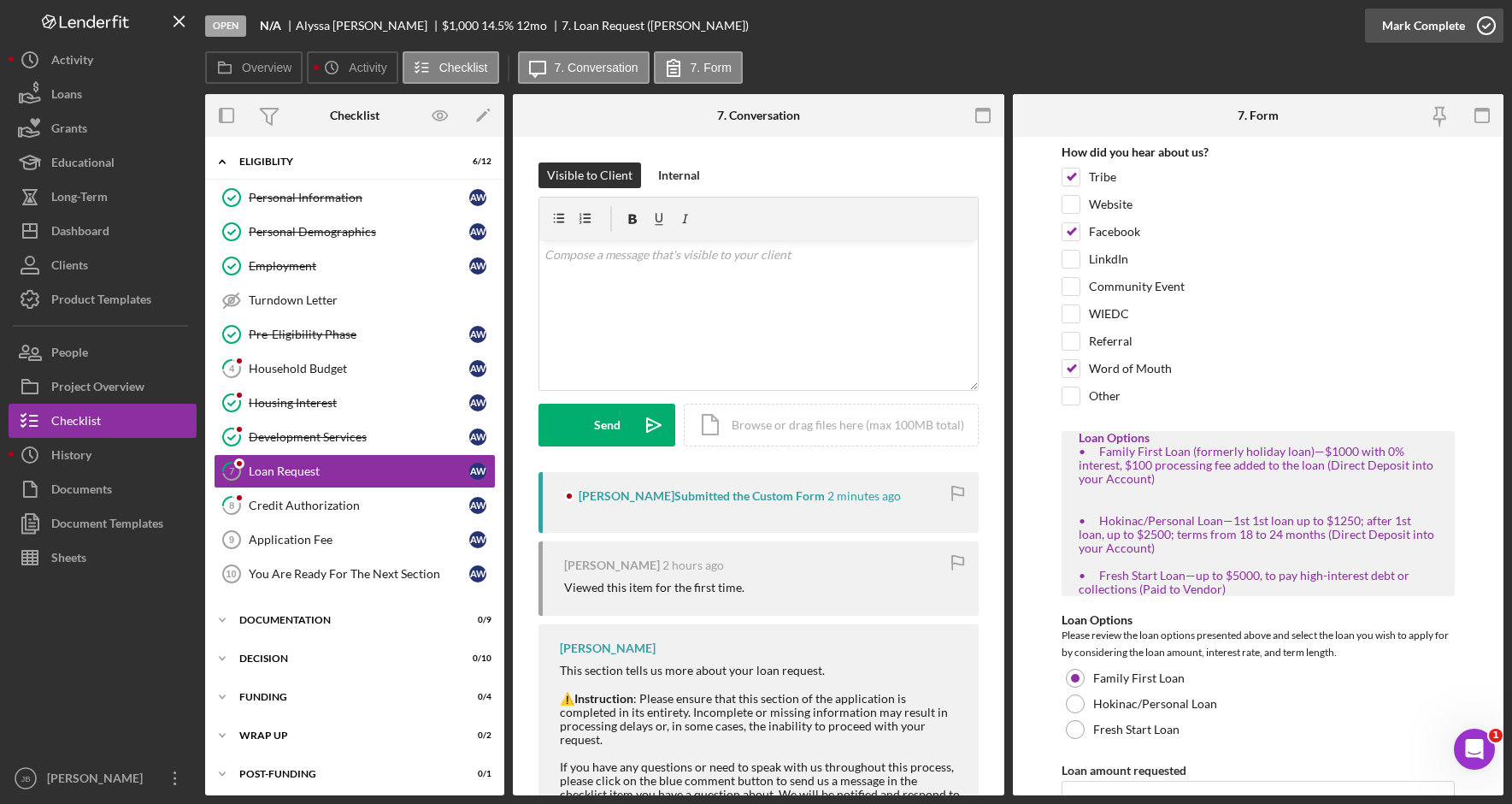
click at [1495, 27] on icon "button" at bounding box center [1486, 25] width 43 height 43
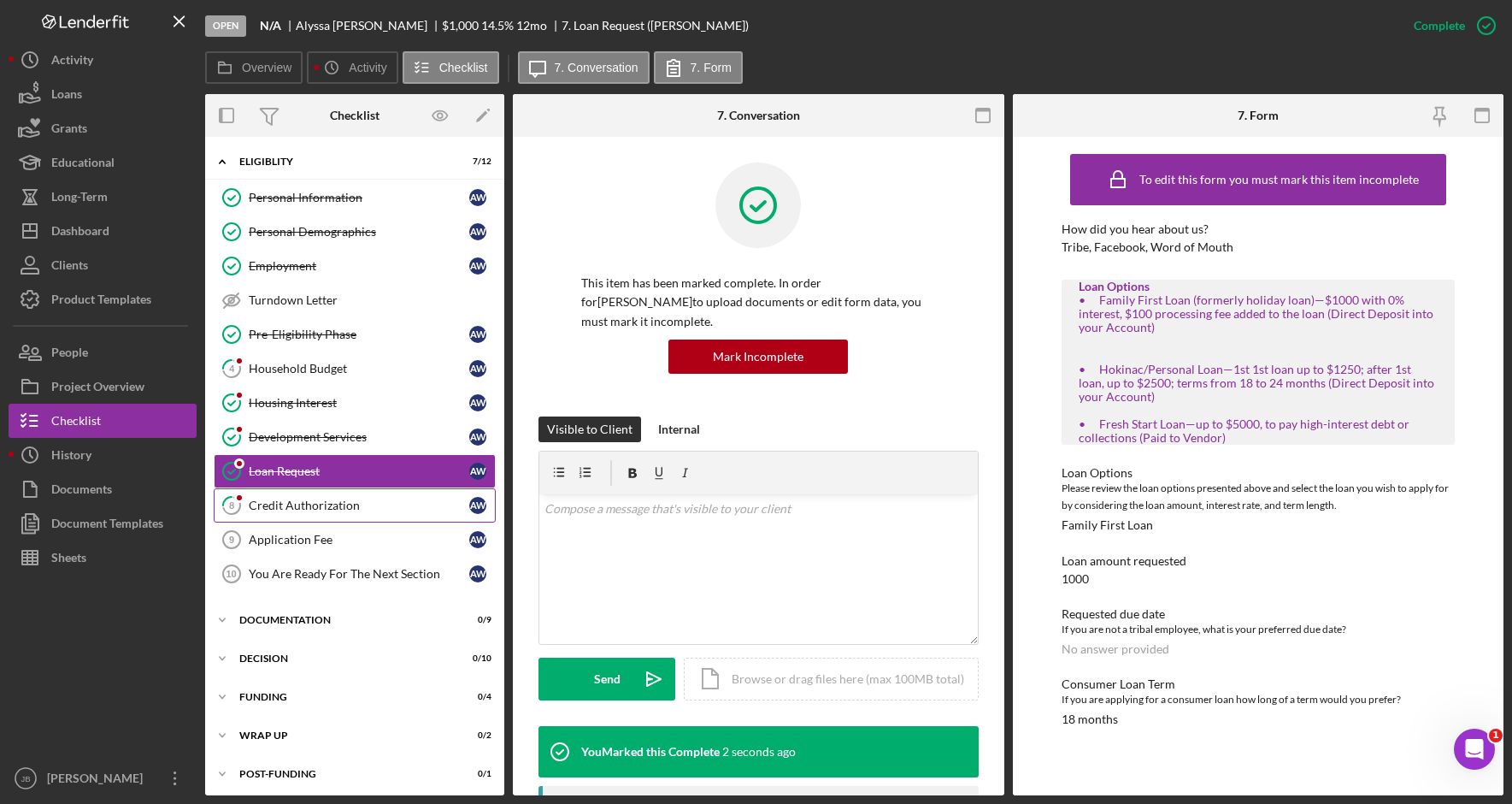
click at [329, 517] on link "8 Credit Authorization A W" at bounding box center [354, 505] width 282 height 34
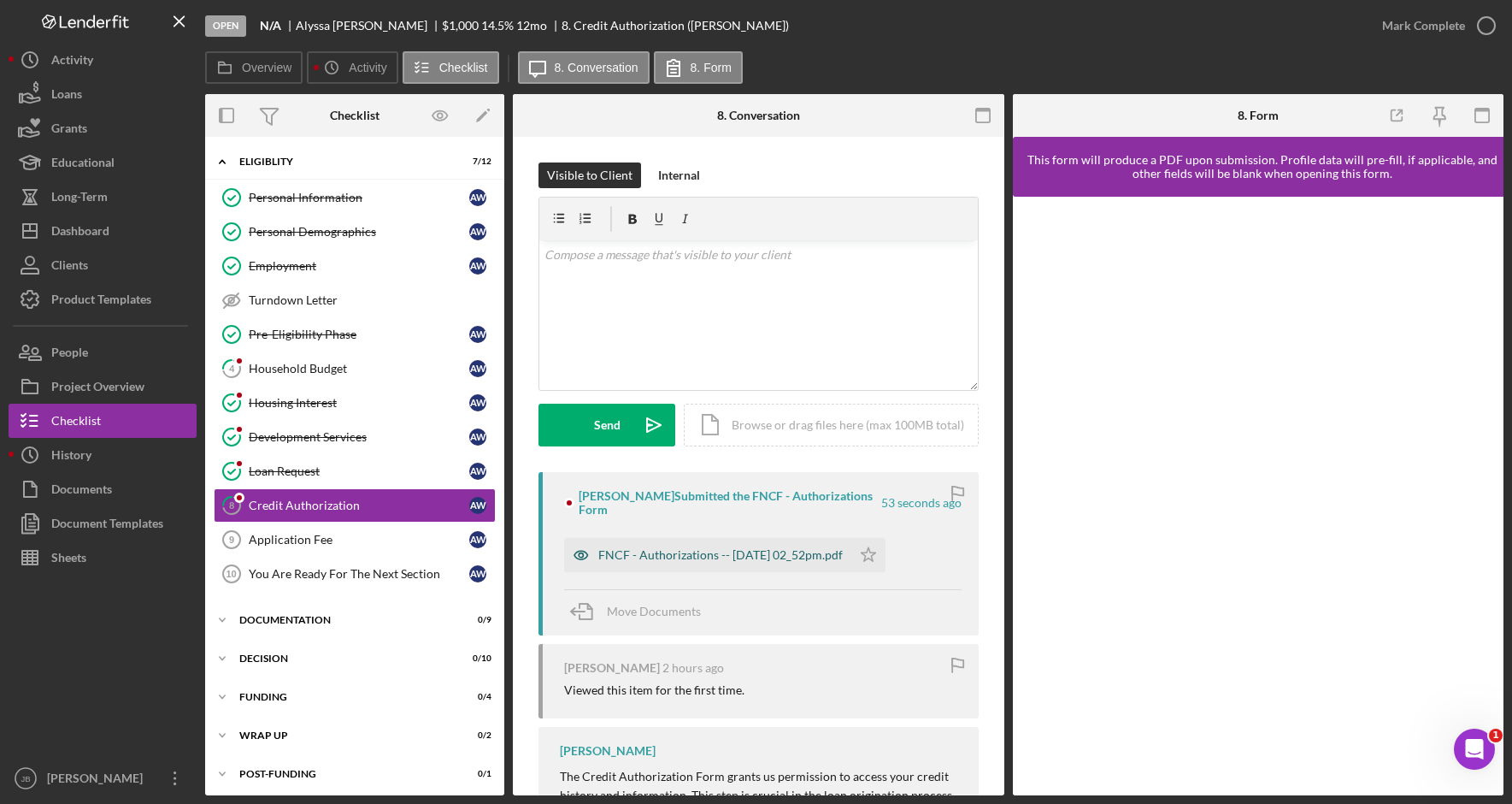
click at [759, 559] on div "FNCF - Authorizations -- 2025-10-07 02_52pm.pdf" at bounding box center [720, 555] width 244 height 14
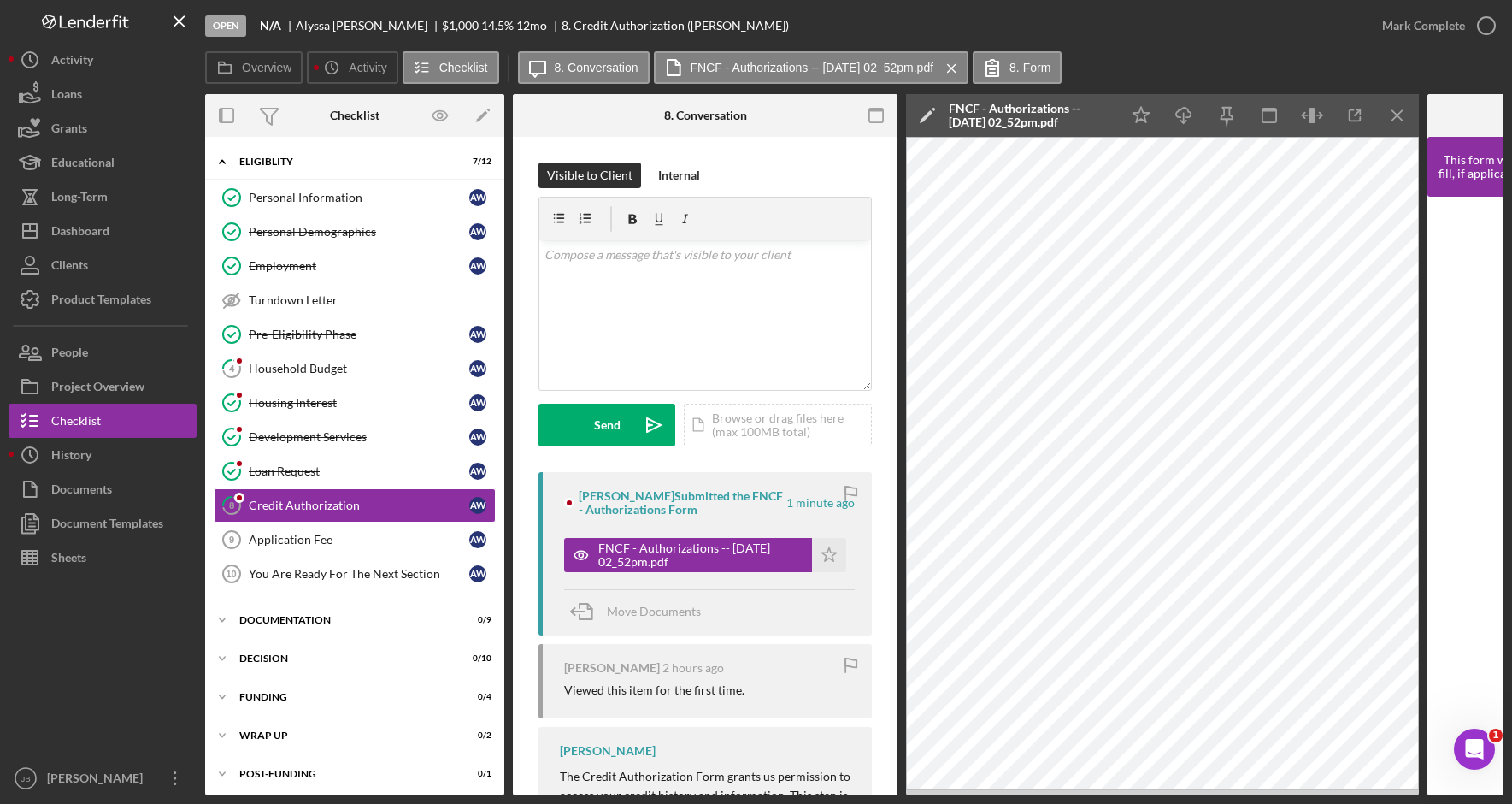
click at [1423, 67] on div "Overview Icon/History Activity Checklist Icon/Message 8. Conversation FNCF - Au…" at bounding box center [854, 68] width 1298 height 34
click at [1492, 24] on icon "button" at bounding box center [1486, 25] width 43 height 43
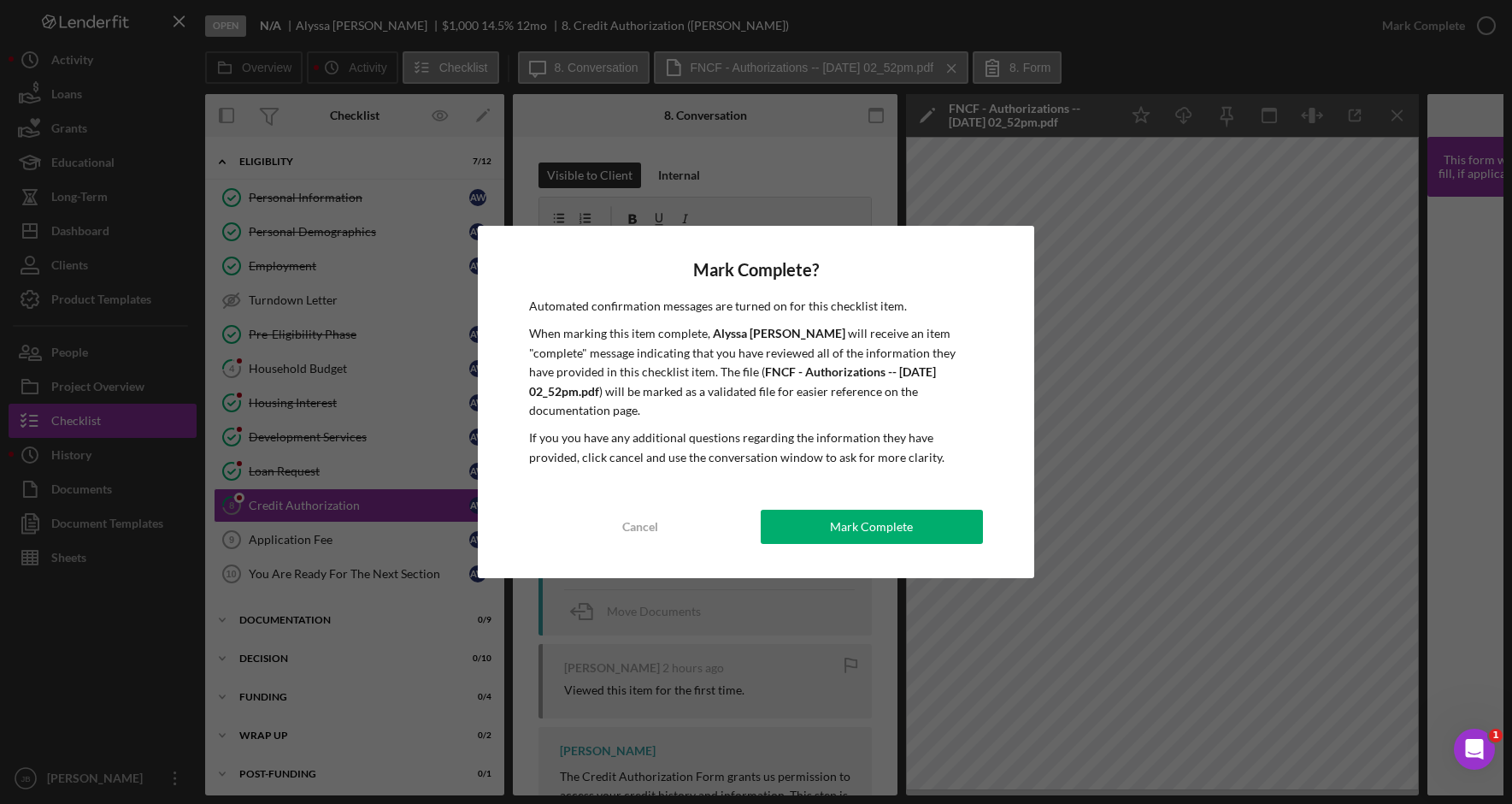
click at [925, 535] on div "Mark Complete? Automated confirmation messages are turned on for this checklist…" at bounding box center [756, 402] width 556 height 353
click at [888, 523] on div "Mark Complete" at bounding box center [871, 526] width 83 height 34
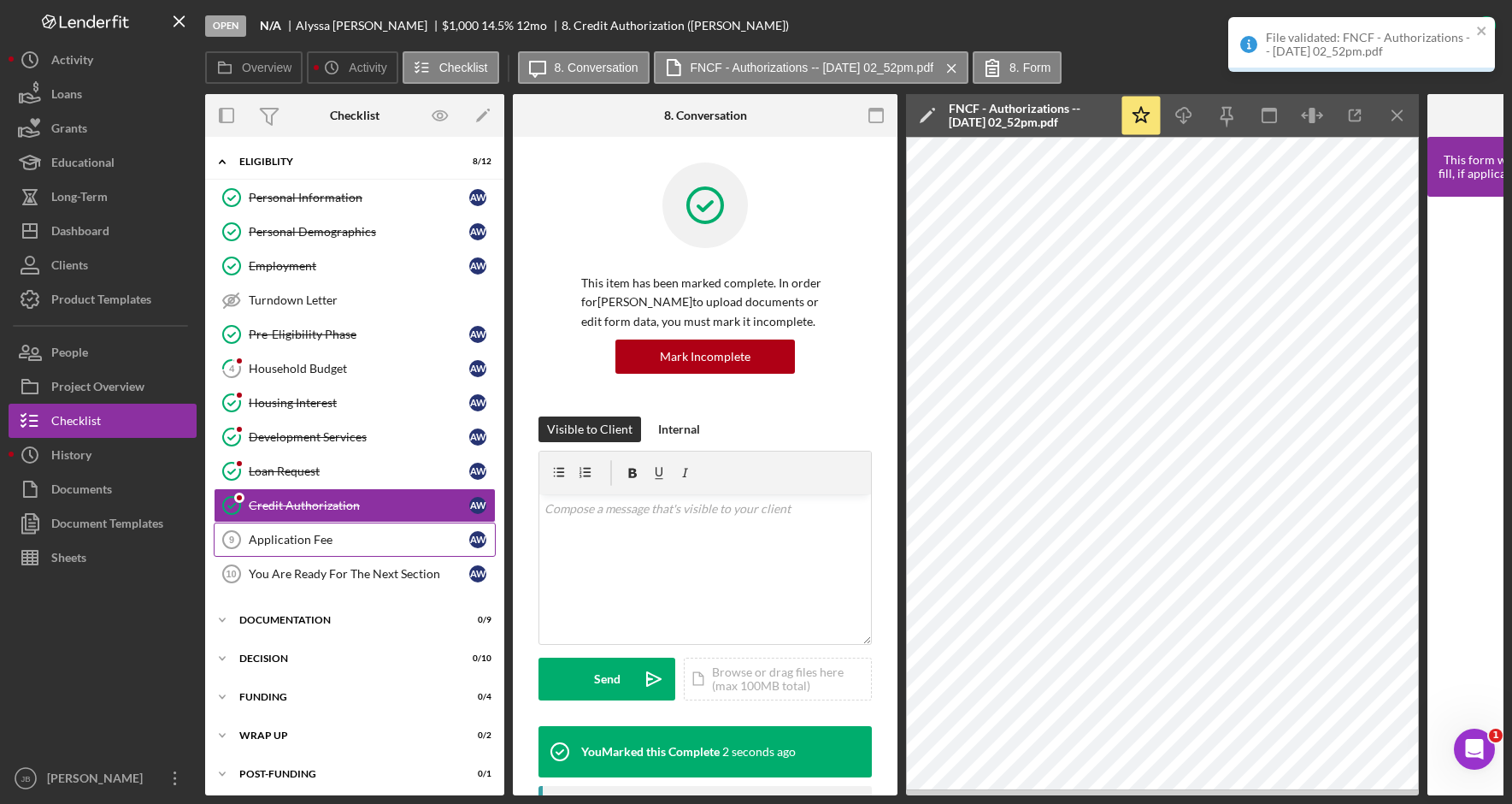
click at [377, 548] on link "Application Fee 9 Application Fee A W" at bounding box center [354, 539] width 282 height 34
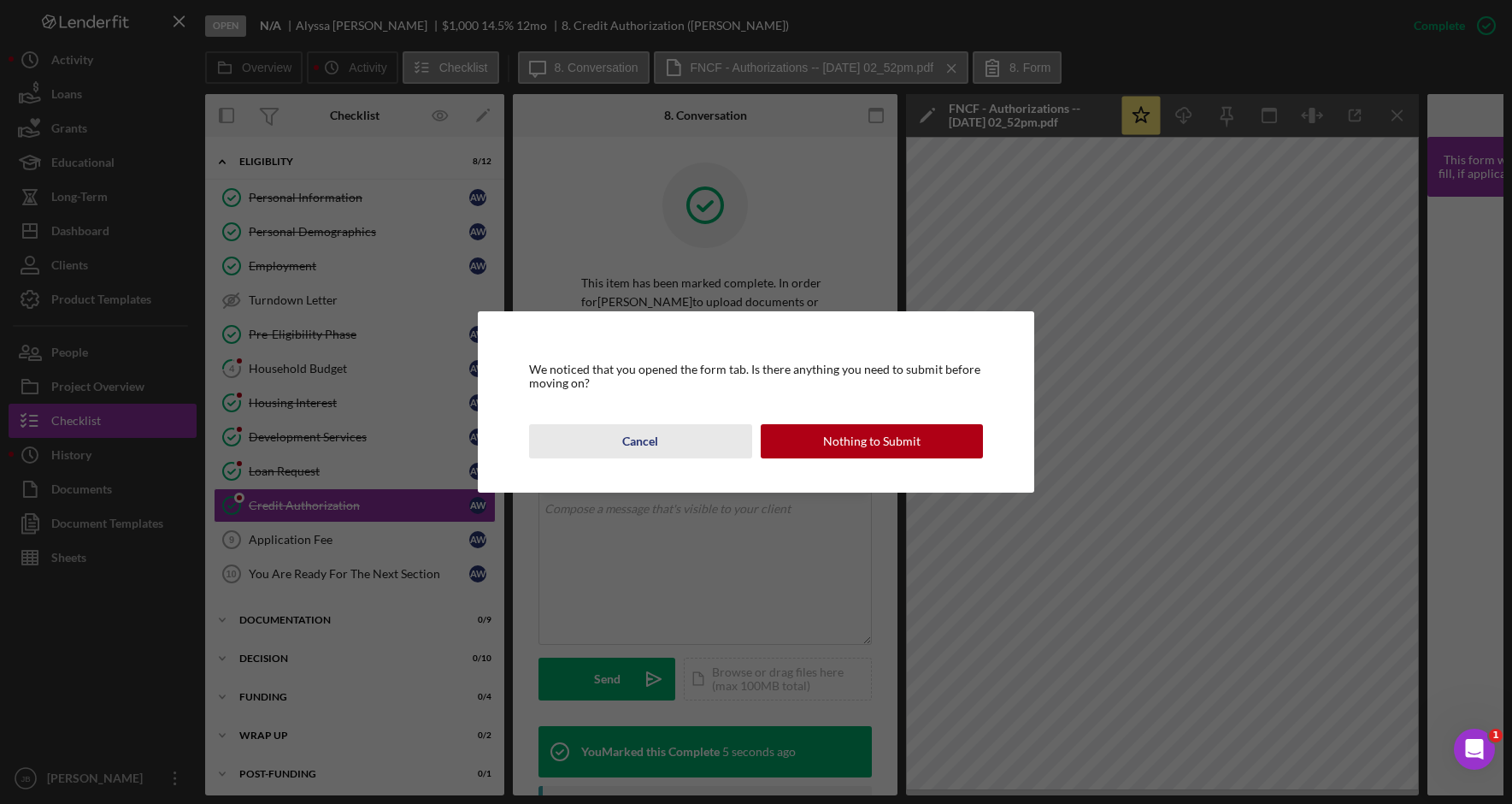
click at [670, 434] on button "Cancel" at bounding box center [640, 441] width 222 height 34
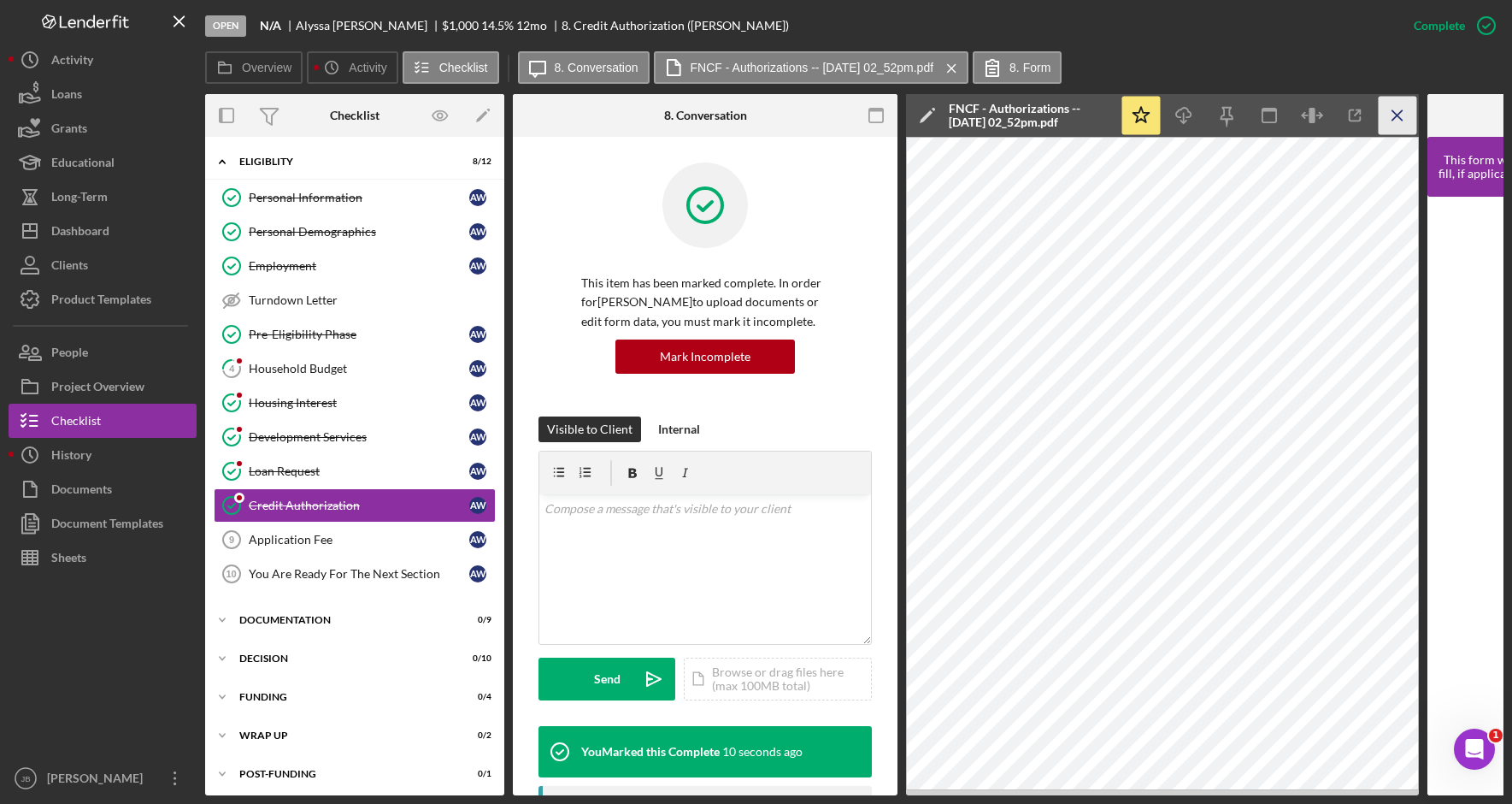
click at [1391, 113] on icon "Icon/Menu Close" at bounding box center [1397, 115] width 38 height 38
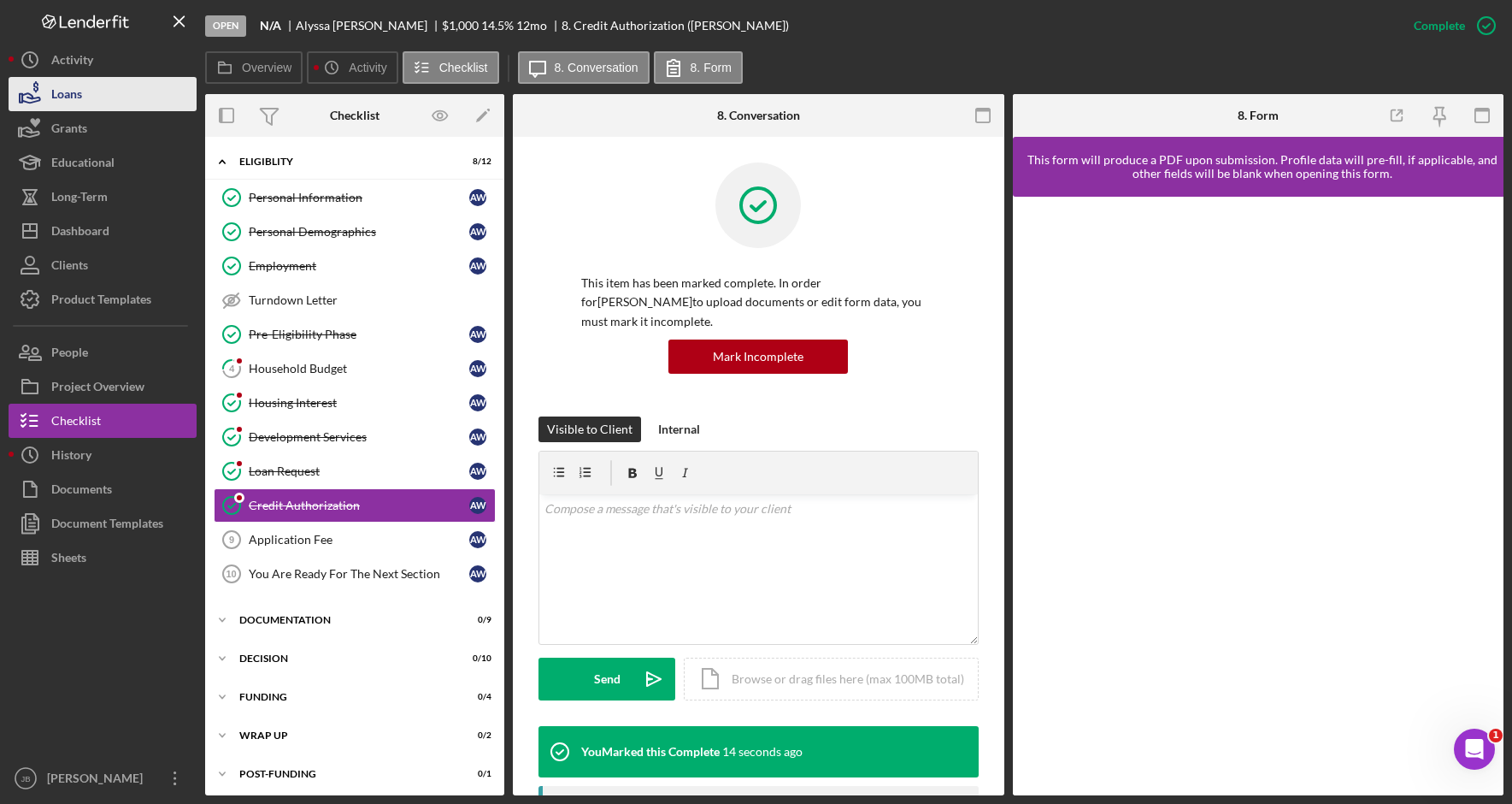
click at [155, 100] on button "Loans" at bounding box center [102, 94] width 188 height 34
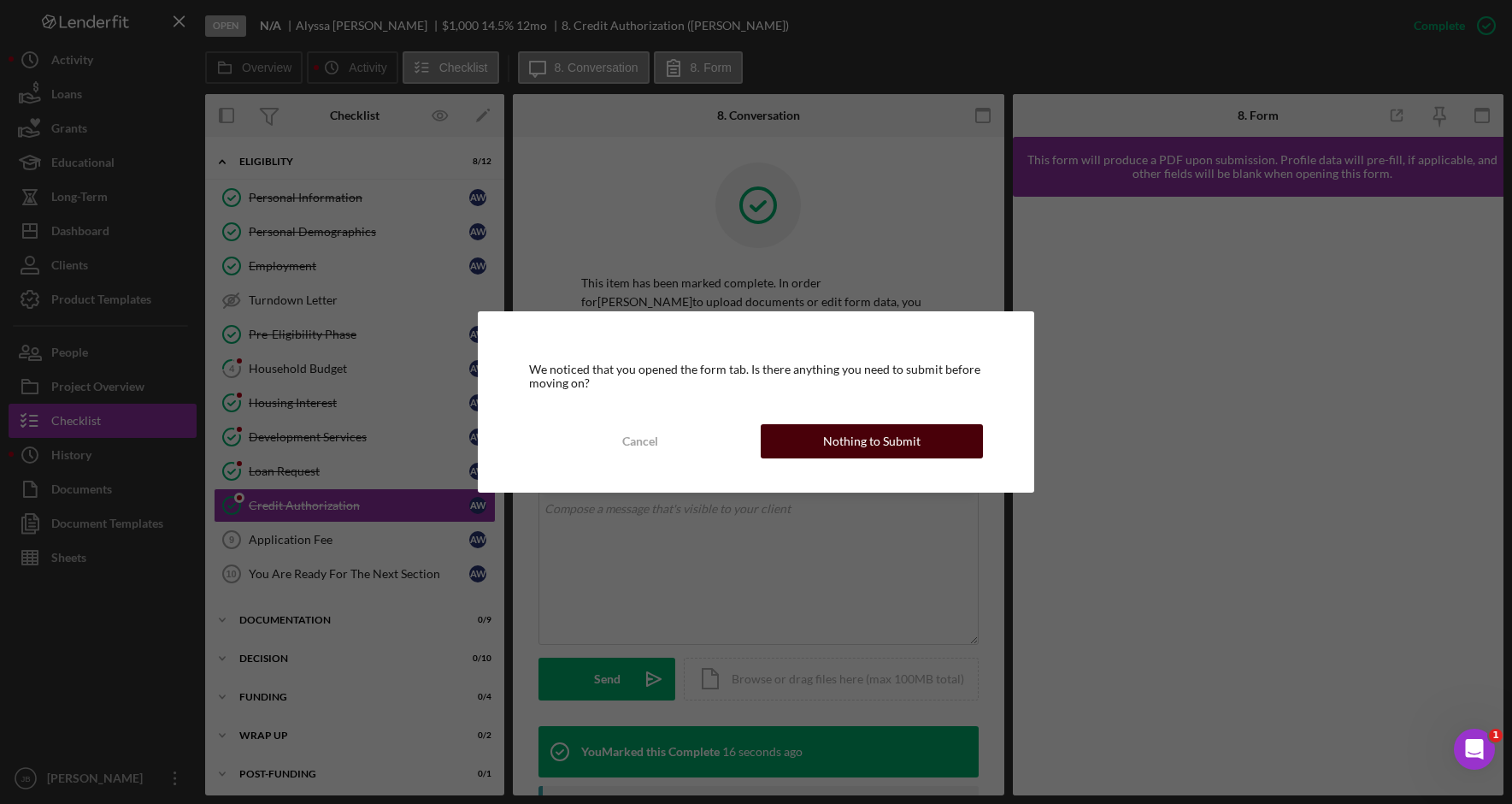
click at [945, 442] on button "Nothing to Submit" at bounding box center [872, 441] width 222 height 34
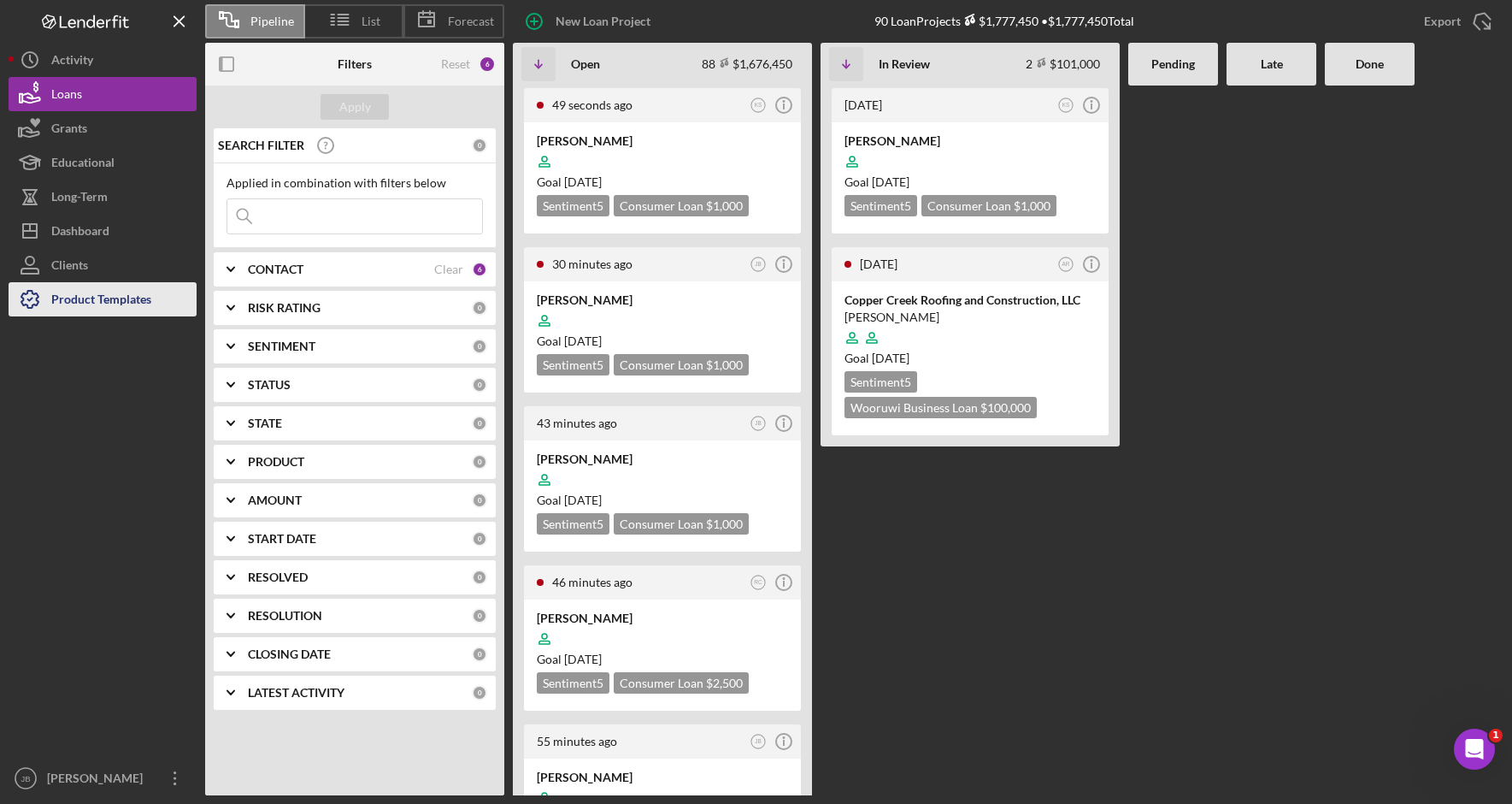
click at [111, 303] on div "Product Templates" at bounding box center [101, 301] width 100 height 38
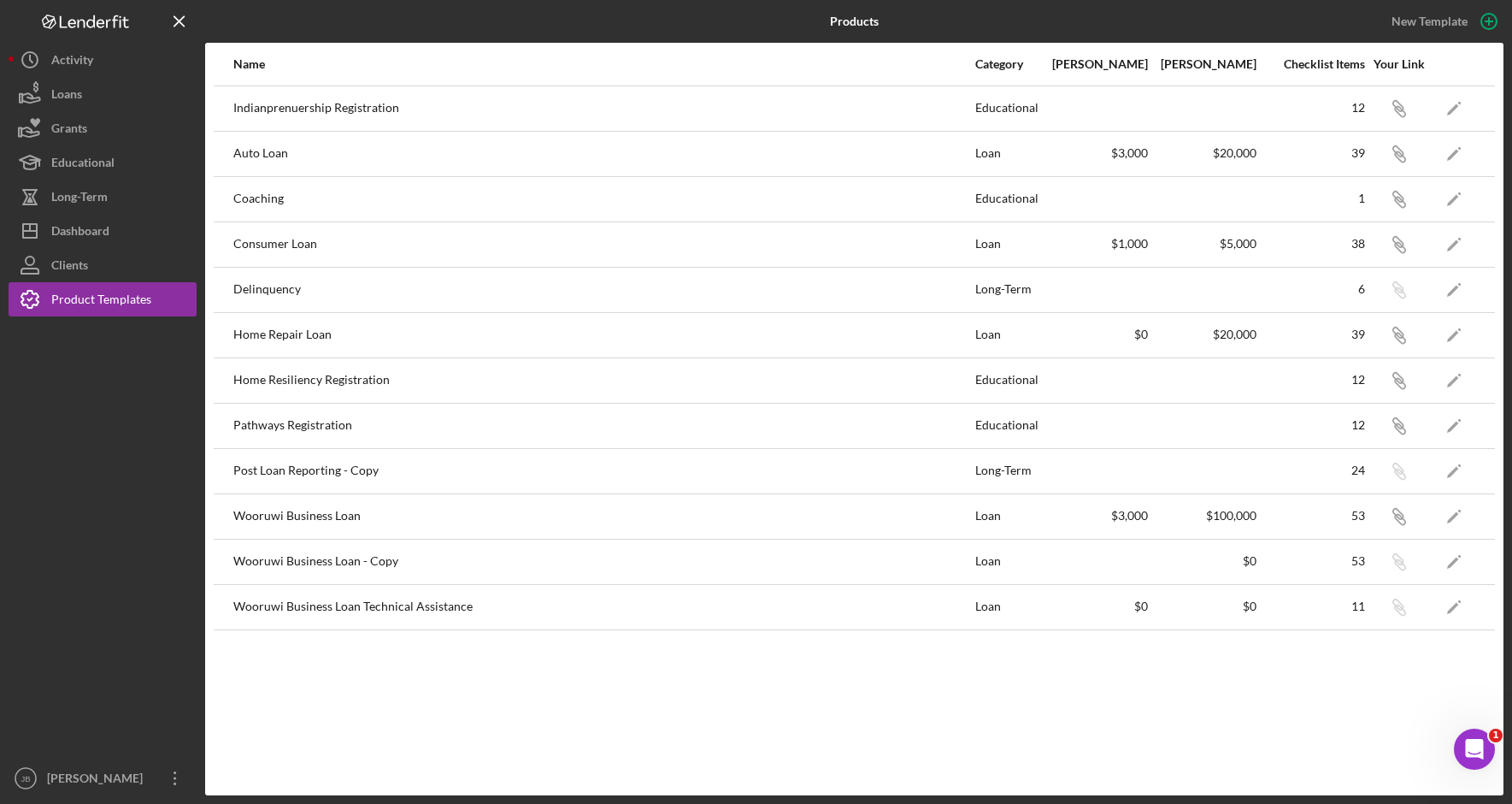
click at [302, 246] on div "Consumer Loan" at bounding box center [603, 244] width 740 height 43
click at [1450, 245] on icon "Icon/Edit" at bounding box center [1454, 244] width 38 height 38
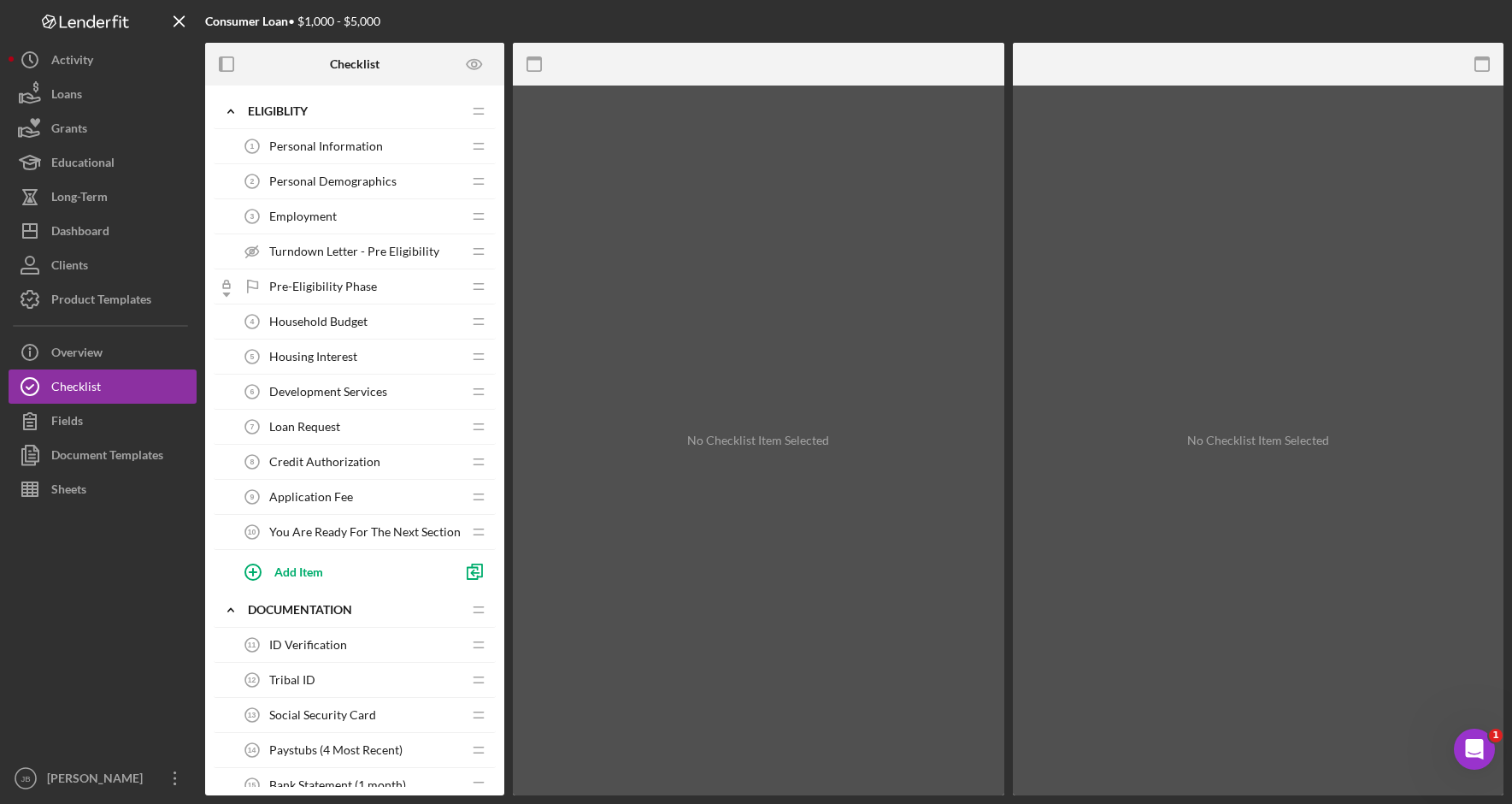
click at [388, 248] on span "Turndown Letter - Pre Eligibility" at bounding box center [354, 251] width 170 height 14
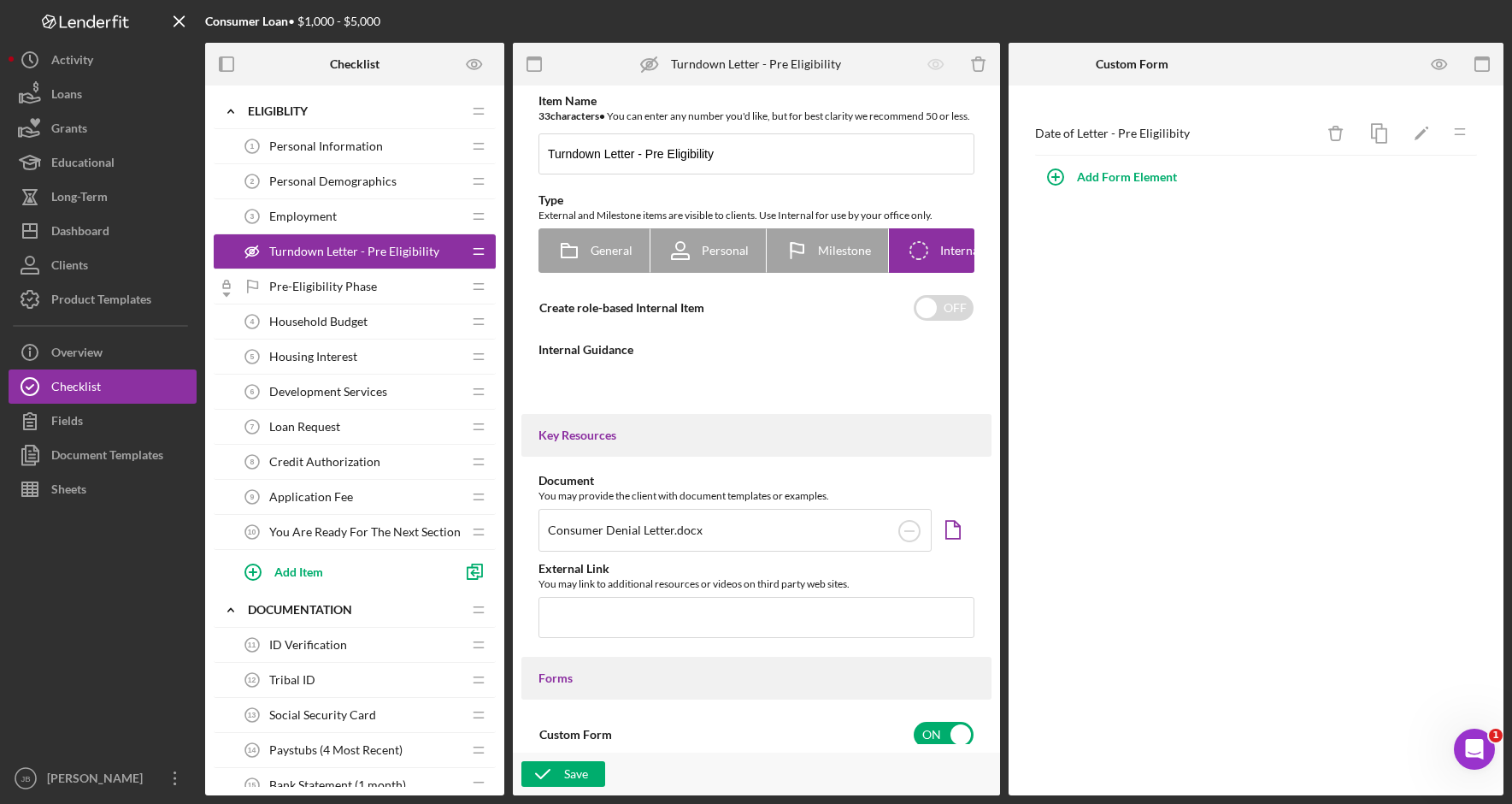
type textarea "<div>If the client is not eligible to continue, please do the following:&nbsp;<…"
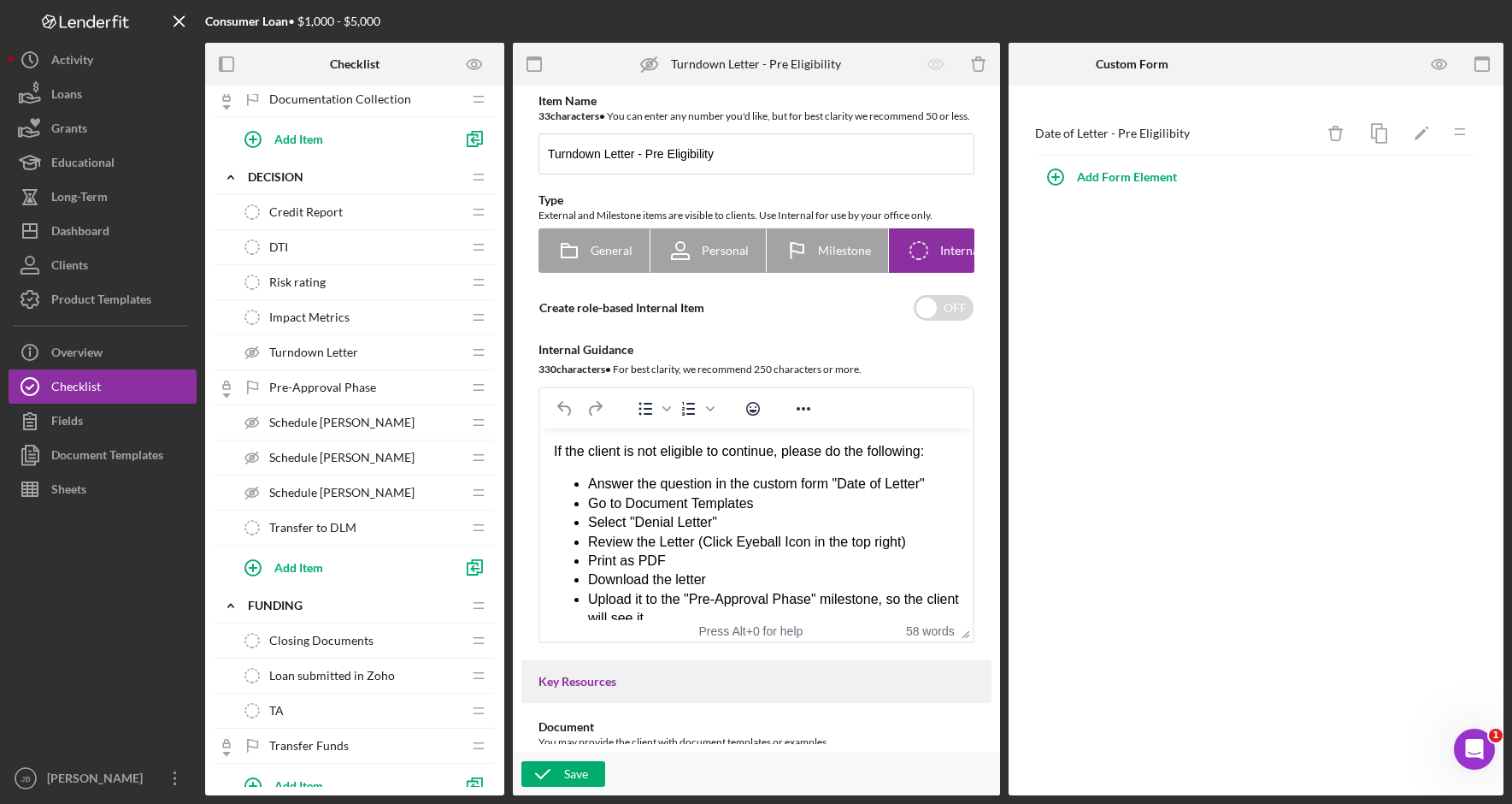
scroll to position [855, 0]
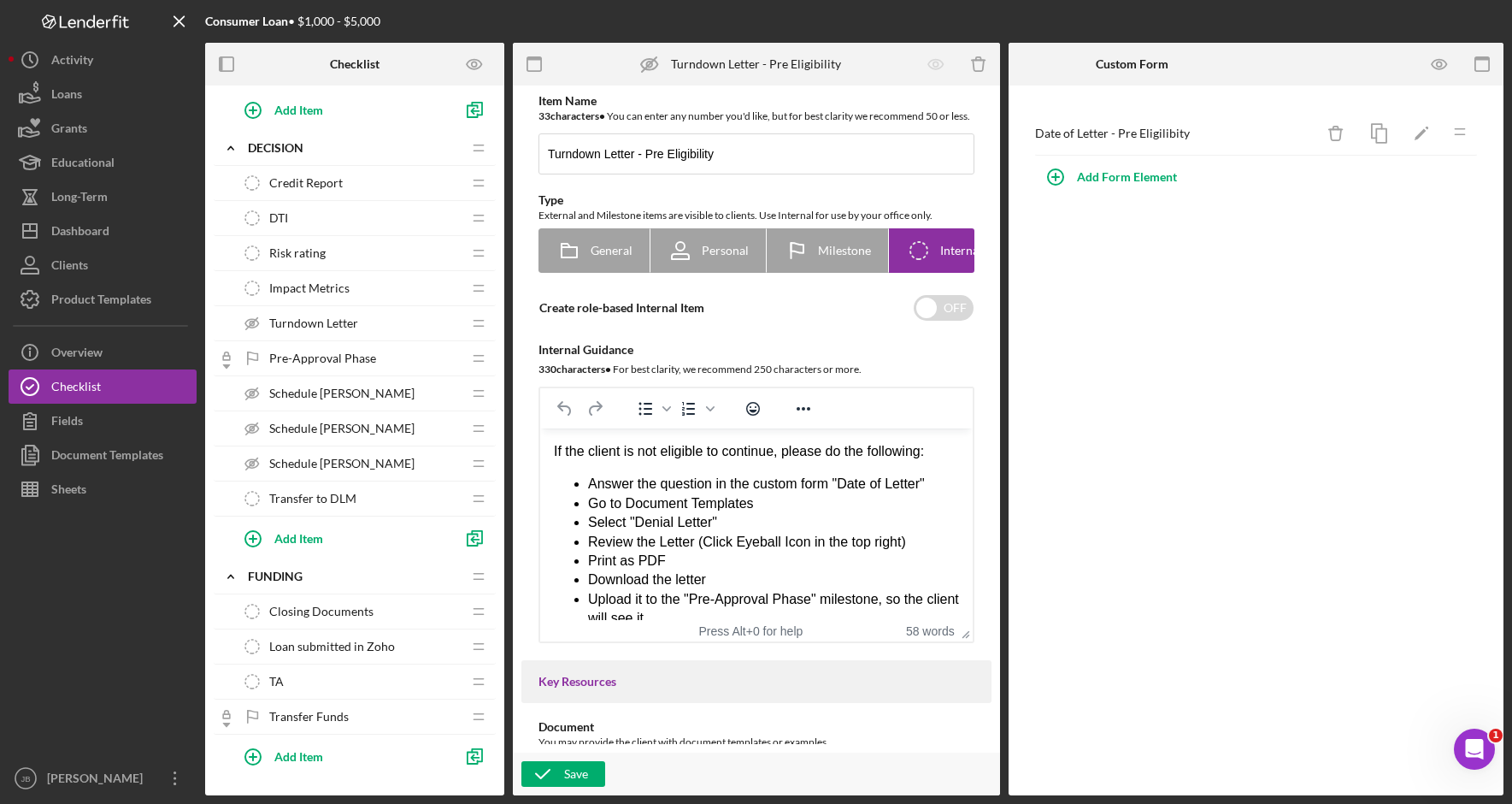
click at [366, 320] on div "Turndown Letter Turndown Letter" at bounding box center [348, 323] width 226 height 34
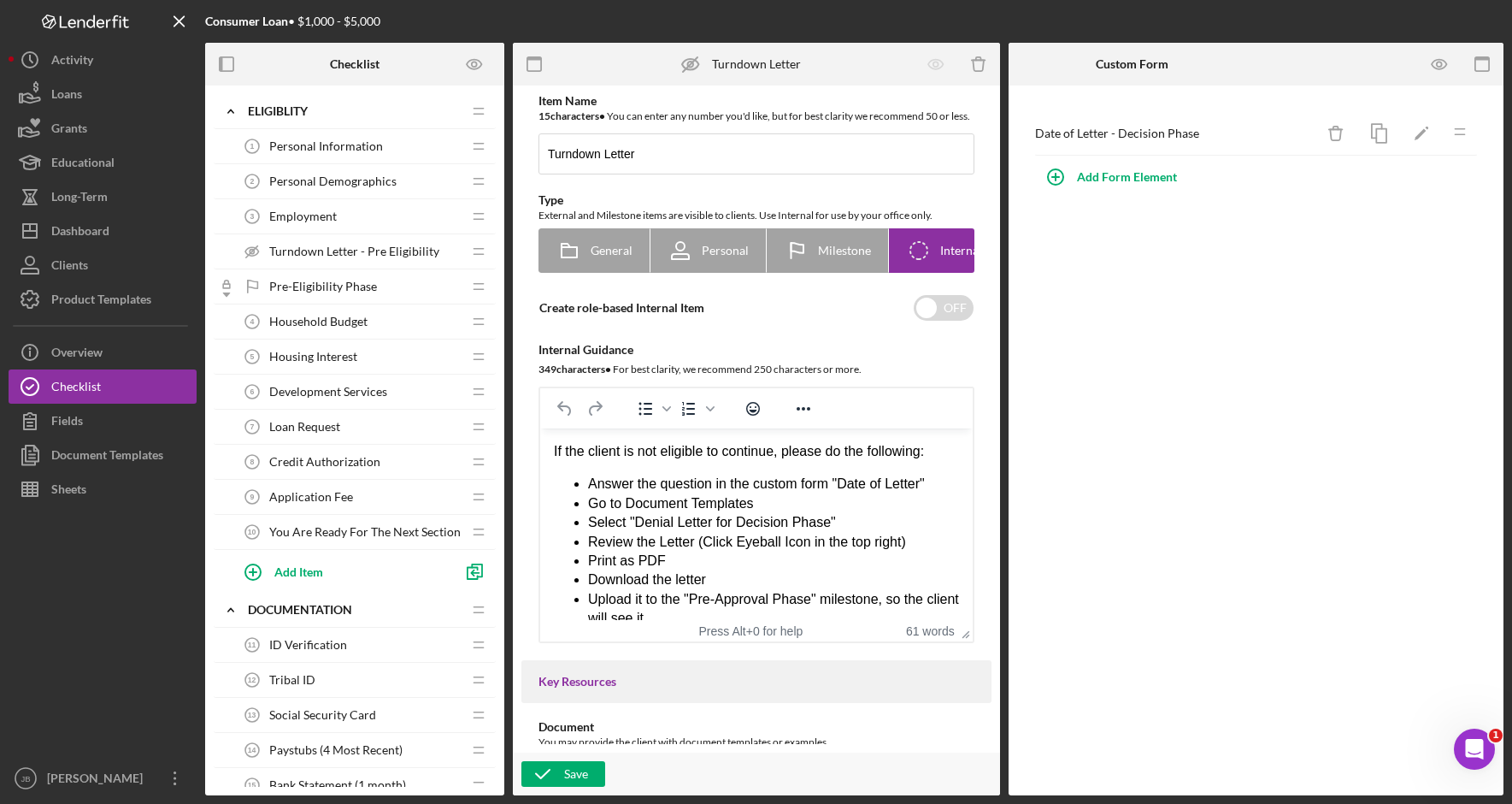
click at [363, 252] on span "Turndown Letter - Pre Eligibility" at bounding box center [354, 251] width 170 height 14
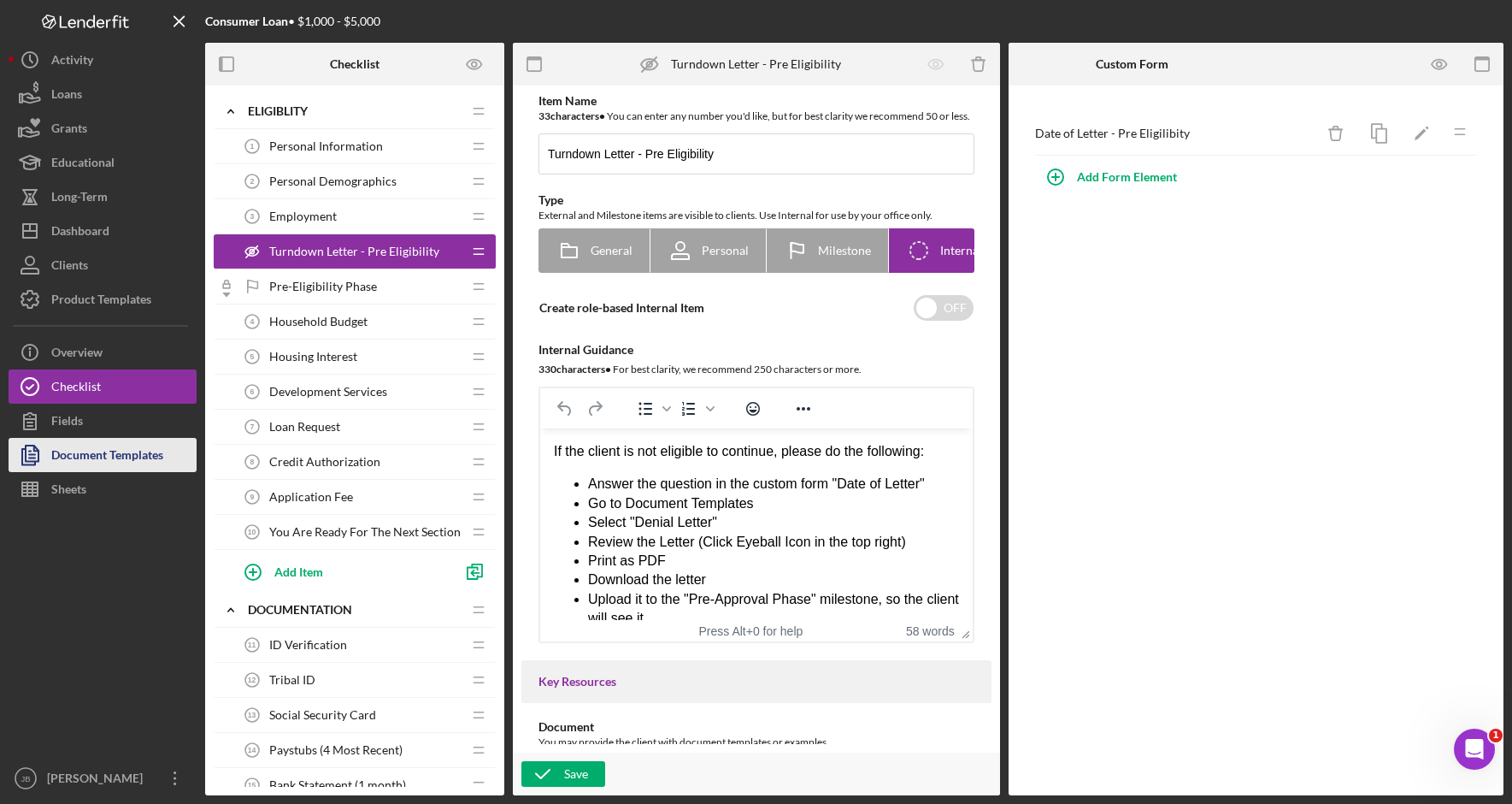
click at [130, 463] on div "Document Templates" at bounding box center [108, 457] width 112 height 38
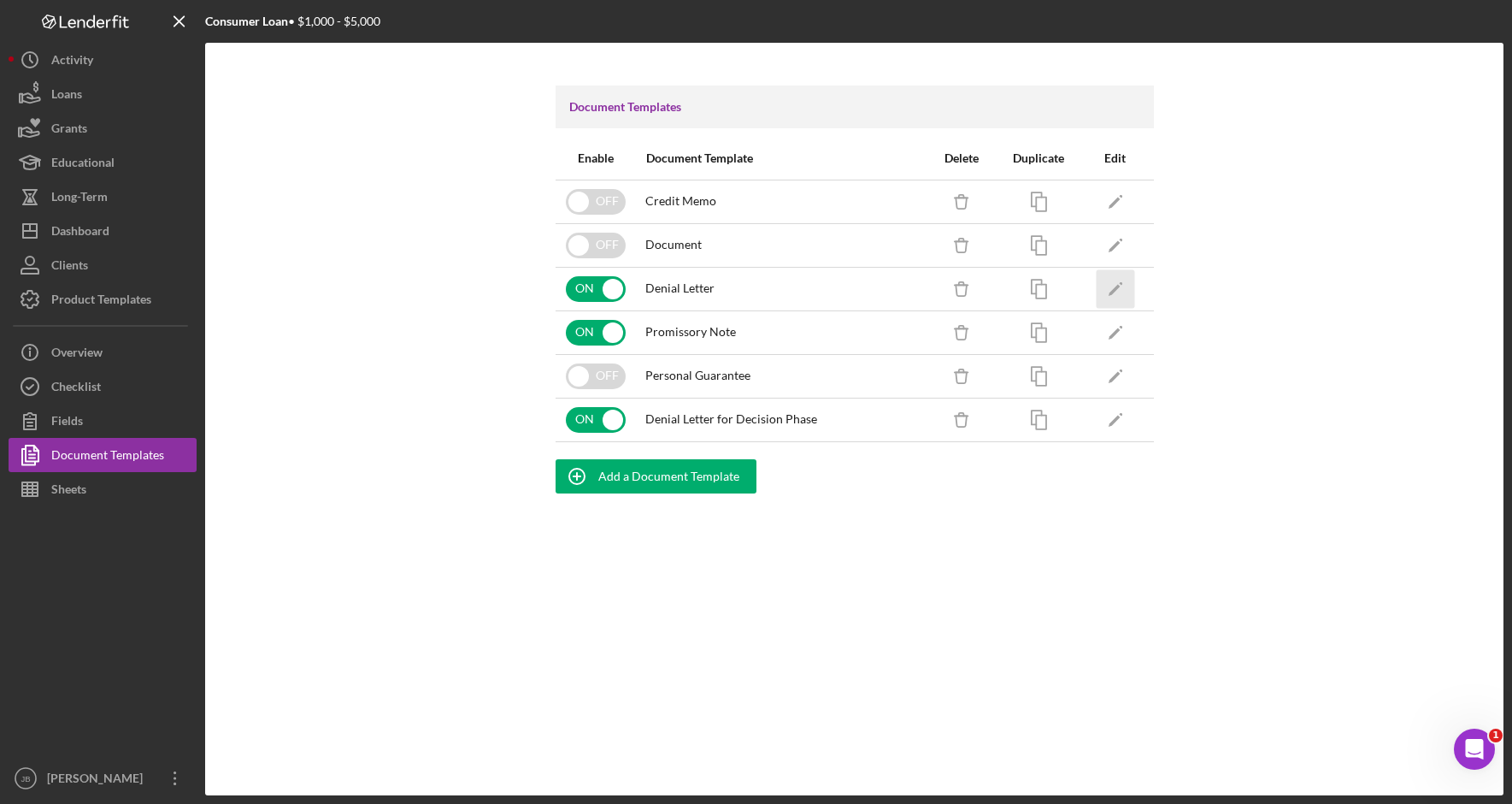
click at [1116, 288] on polygon "button" at bounding box center [1113, 290] width 12 height 12
click at [1121, 423] on icon "Icon/Edit" at bounding box center [1115, 419] width 38 height 38
click at [1116, 292] on icon "Icon/Edit" at bounding box center [1115, 289] width 38 height 38
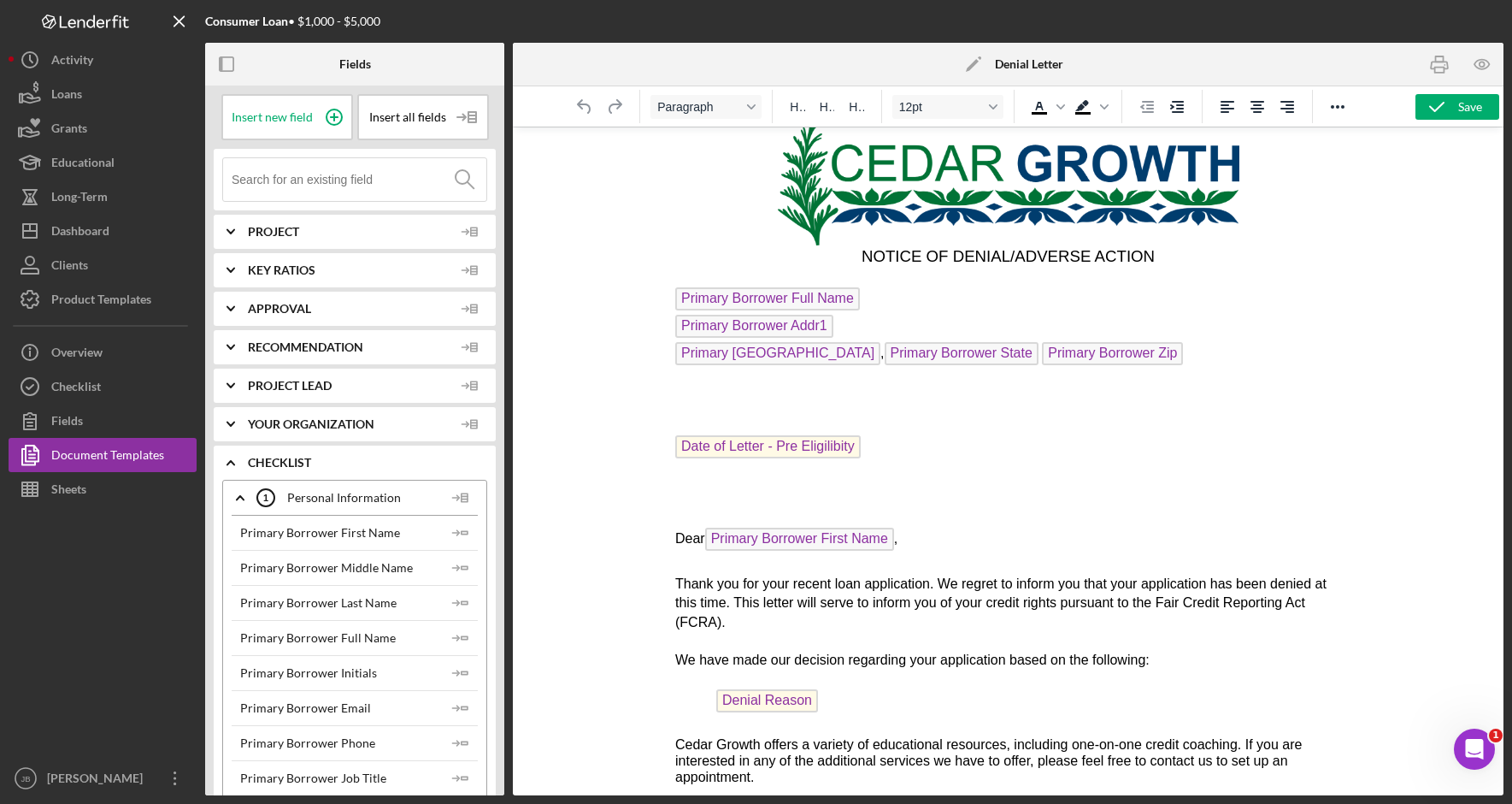
scroll to position [28, 0]
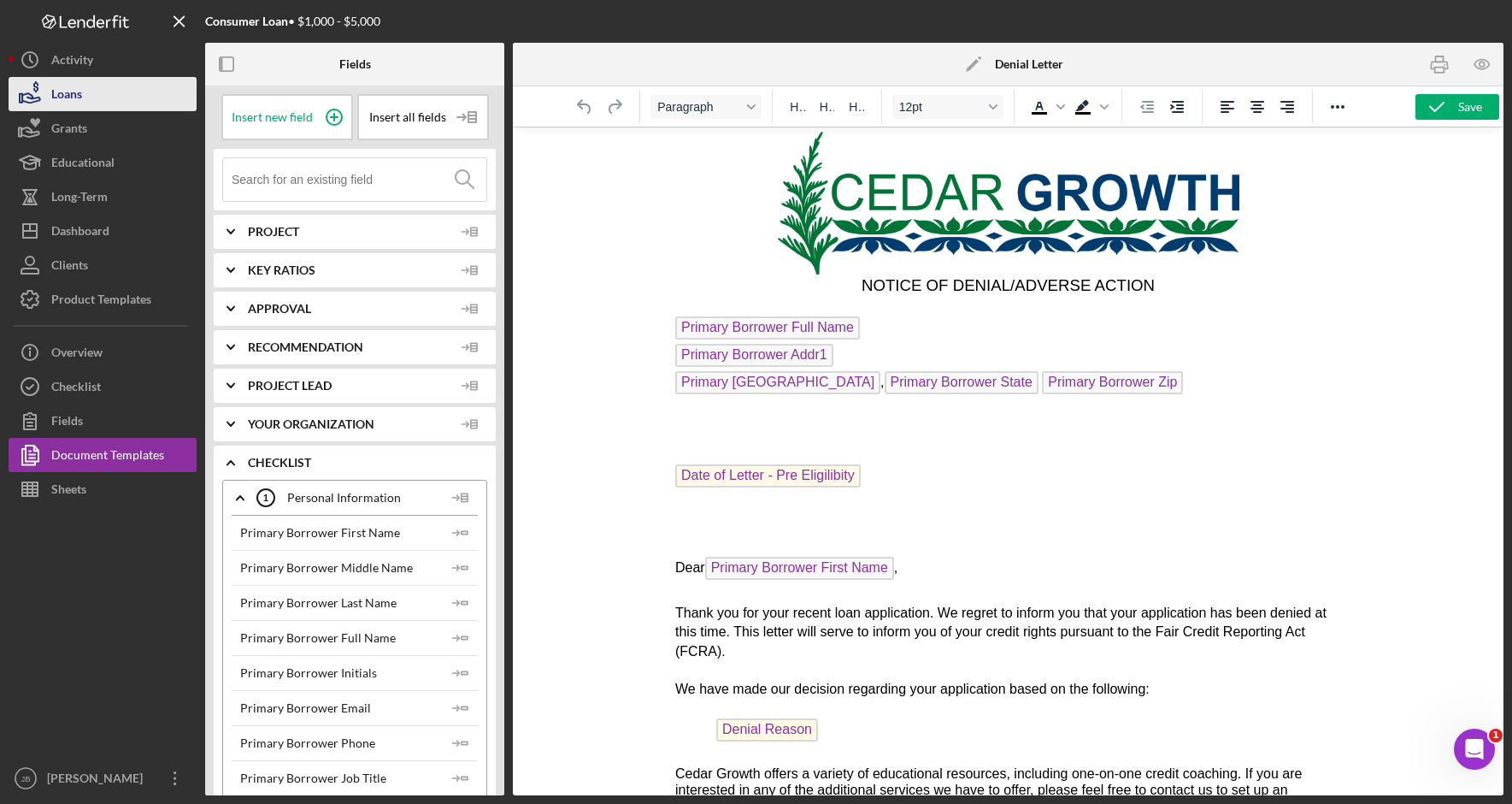
click at [138, 93] on button "Loans" at bounding box center [102, 94] width 188 height 34
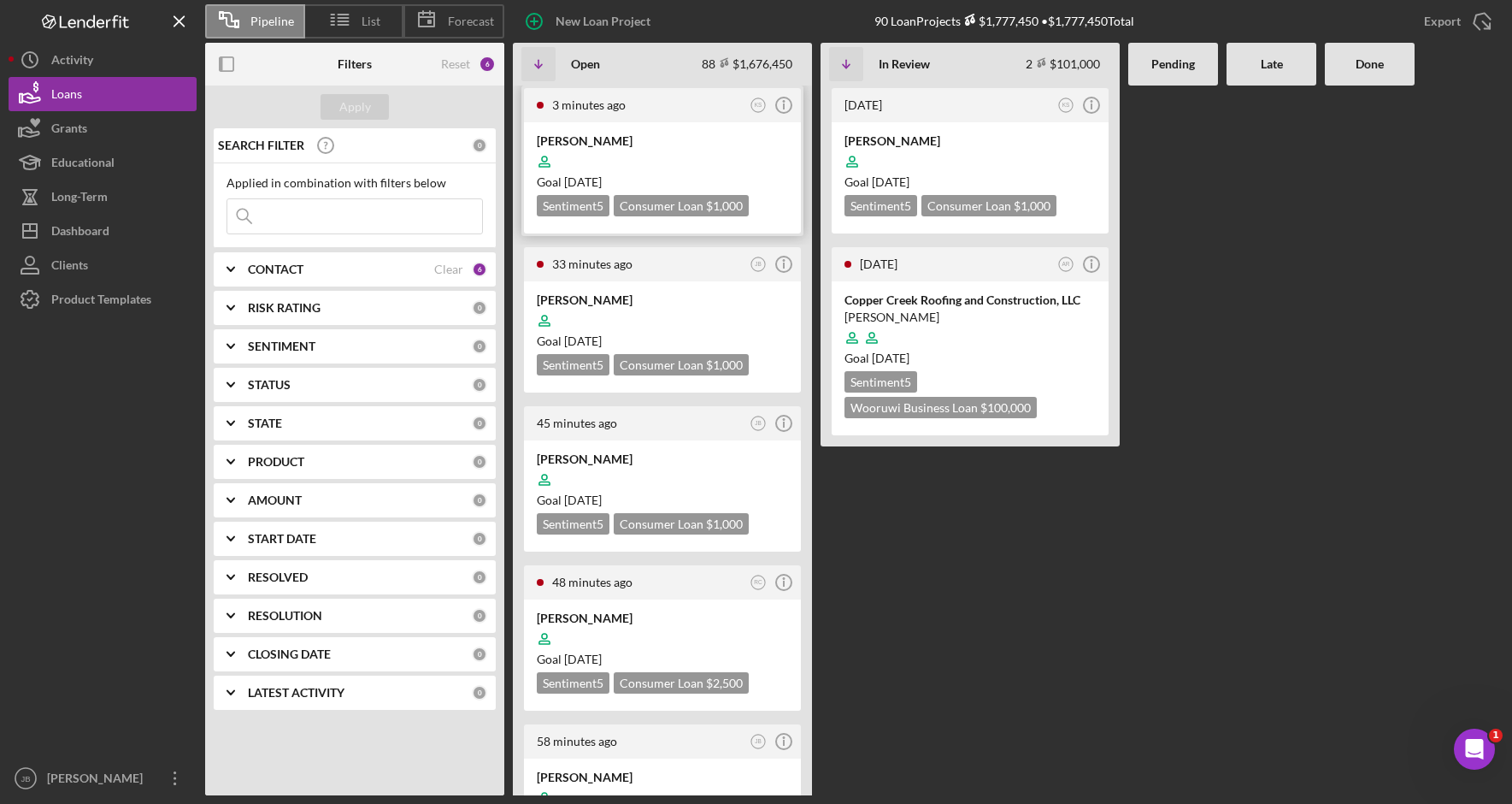
click at [596, 145] on div at bounding box center [662, 161] width 251 height 32
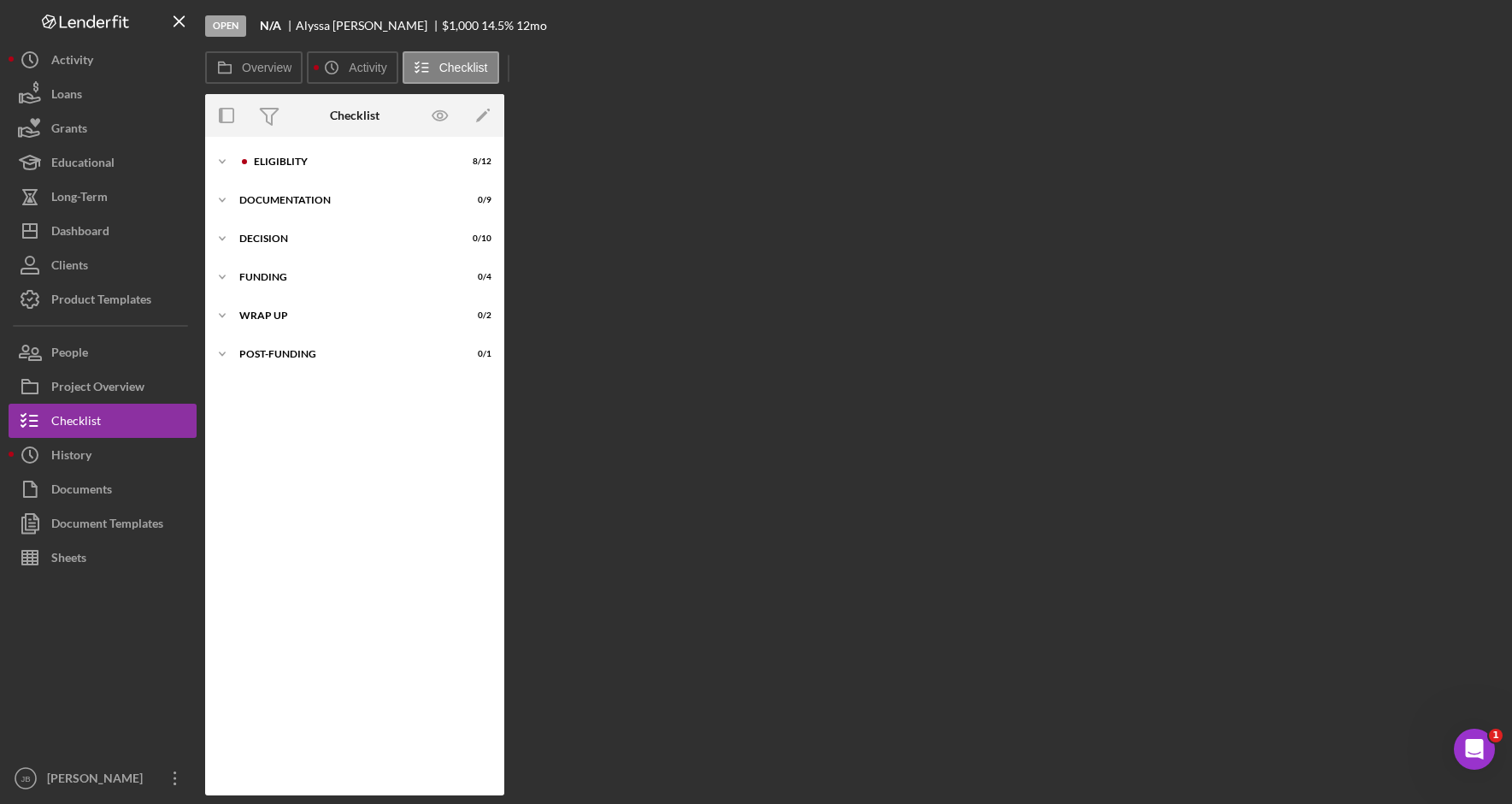
click at [596, 145] on div "Overview Internal Workflow Stage Open Icon/Dropdown Arrow Archive (can unarchiv…" at bounding box center [854, 444] width 1298 height 701
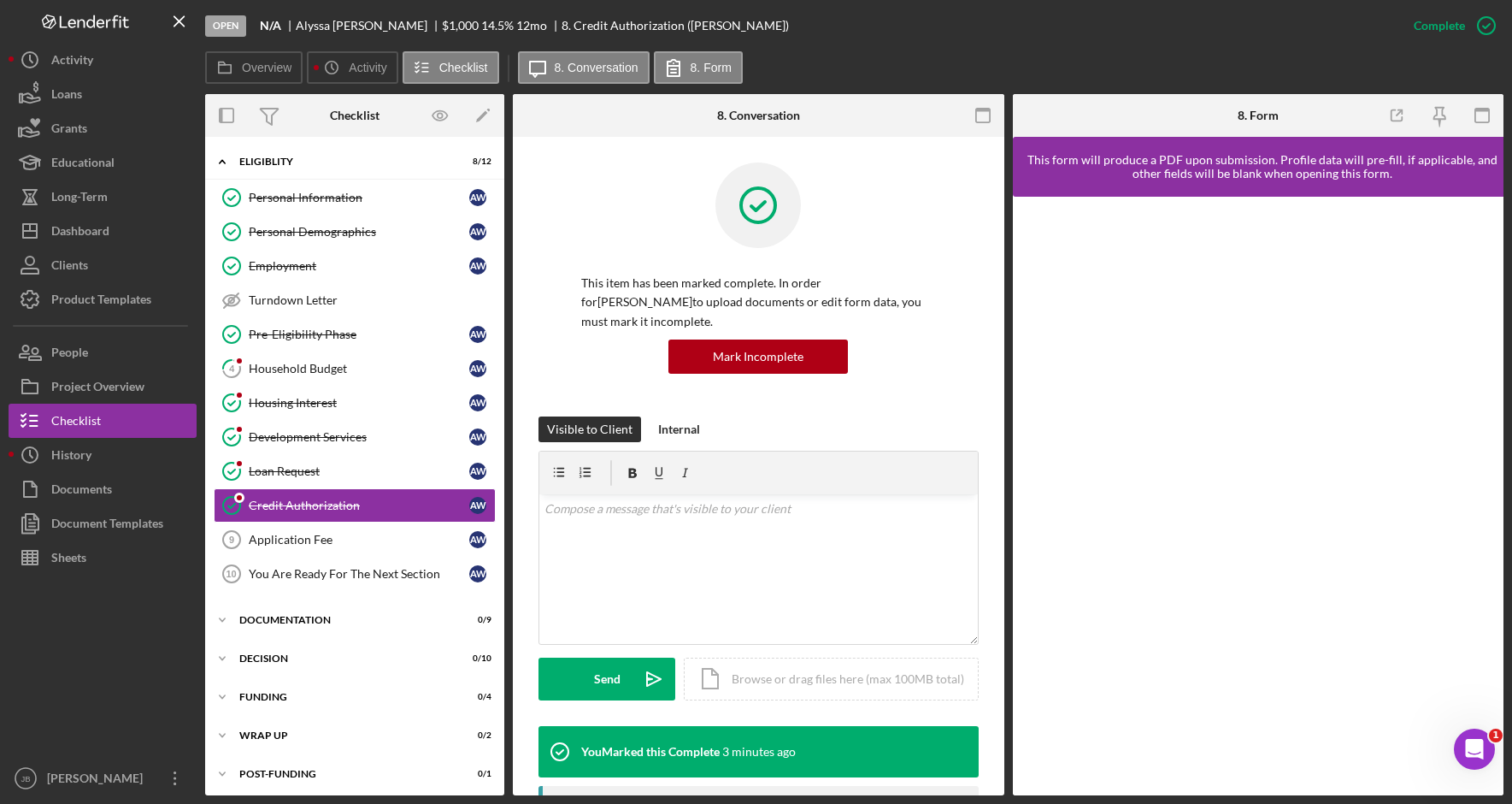
scroll to position [3, 0]
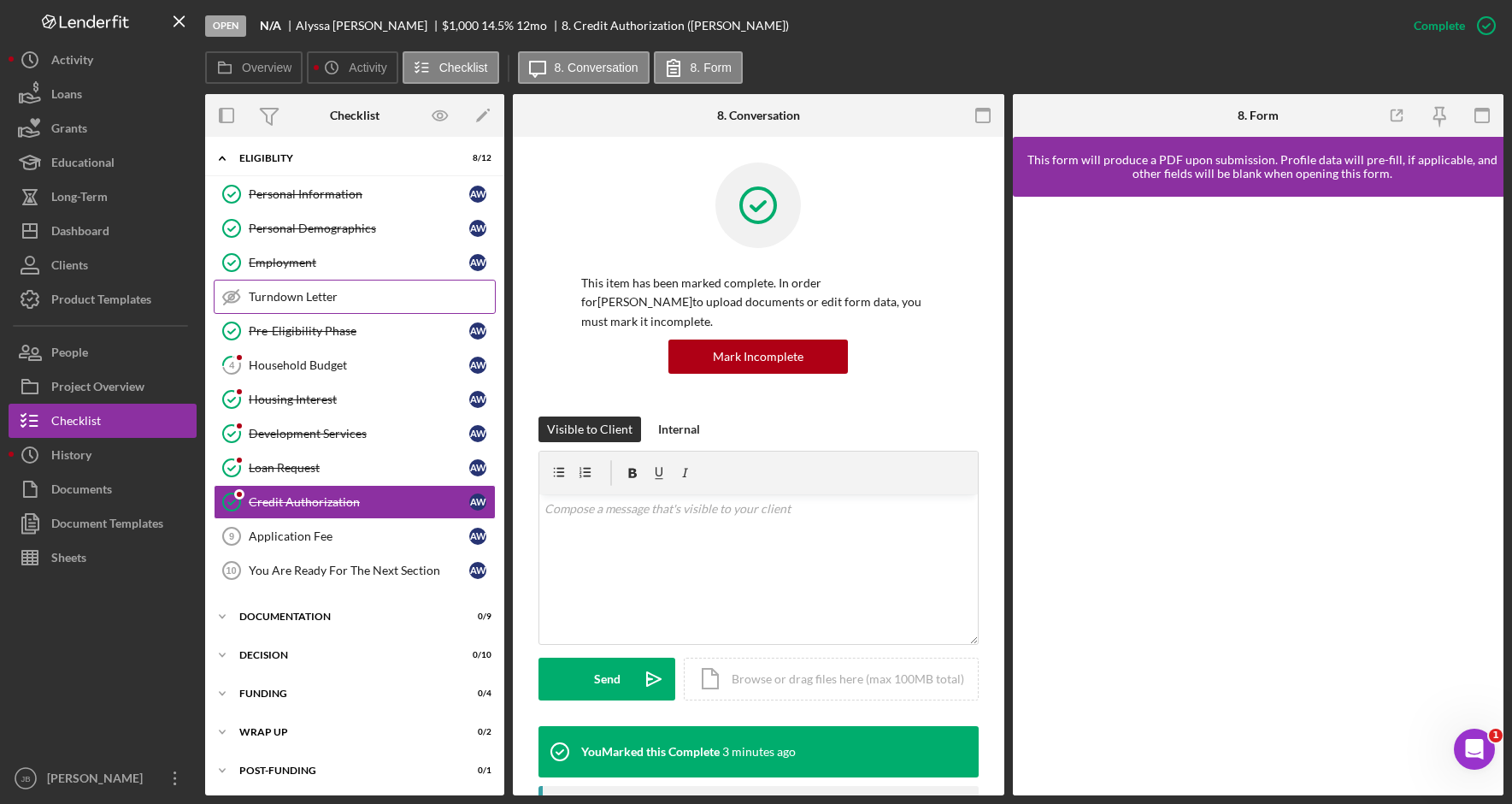
click at [336, 295] on div "Turndown Letter" at bounding box center [371, 297] width 246 height 14
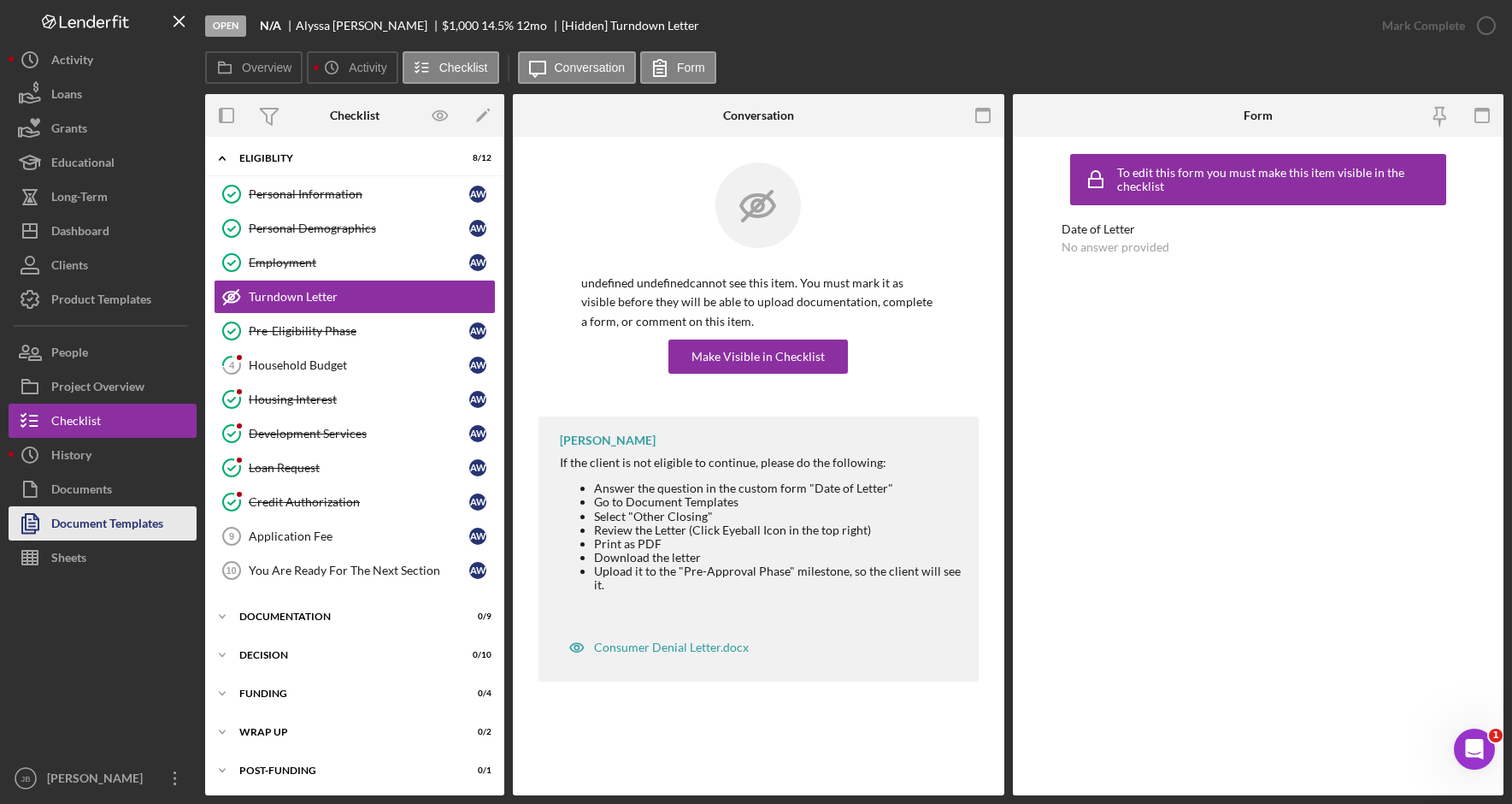
click at [104, 526] on div "Document Templates" at bounding box center [108, 525] width 112 height 38
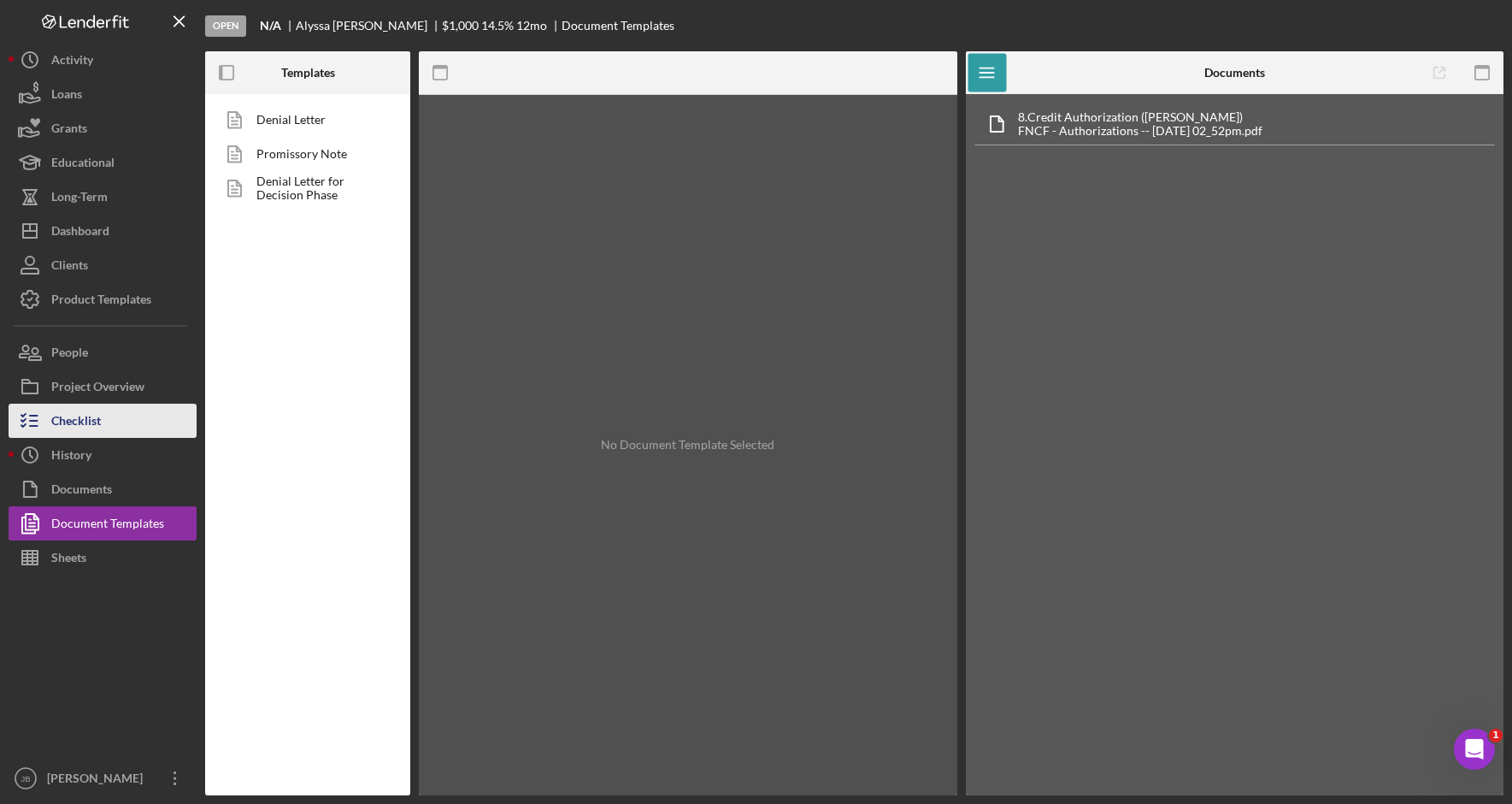
click at [157, 426] on button "Checklist" at bounding box center [102, 420] width 188 height 34
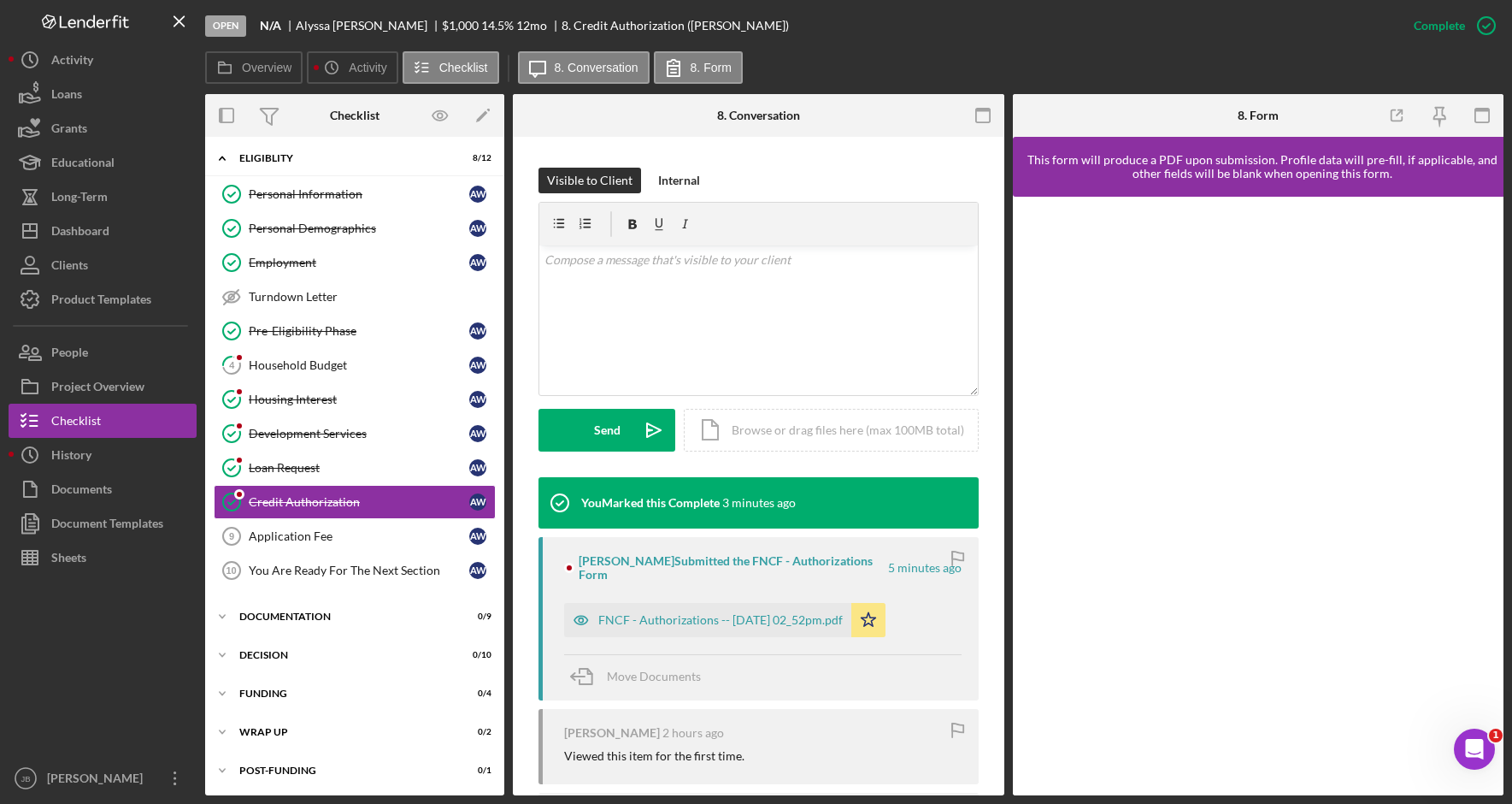
scroll to position [231, 0]
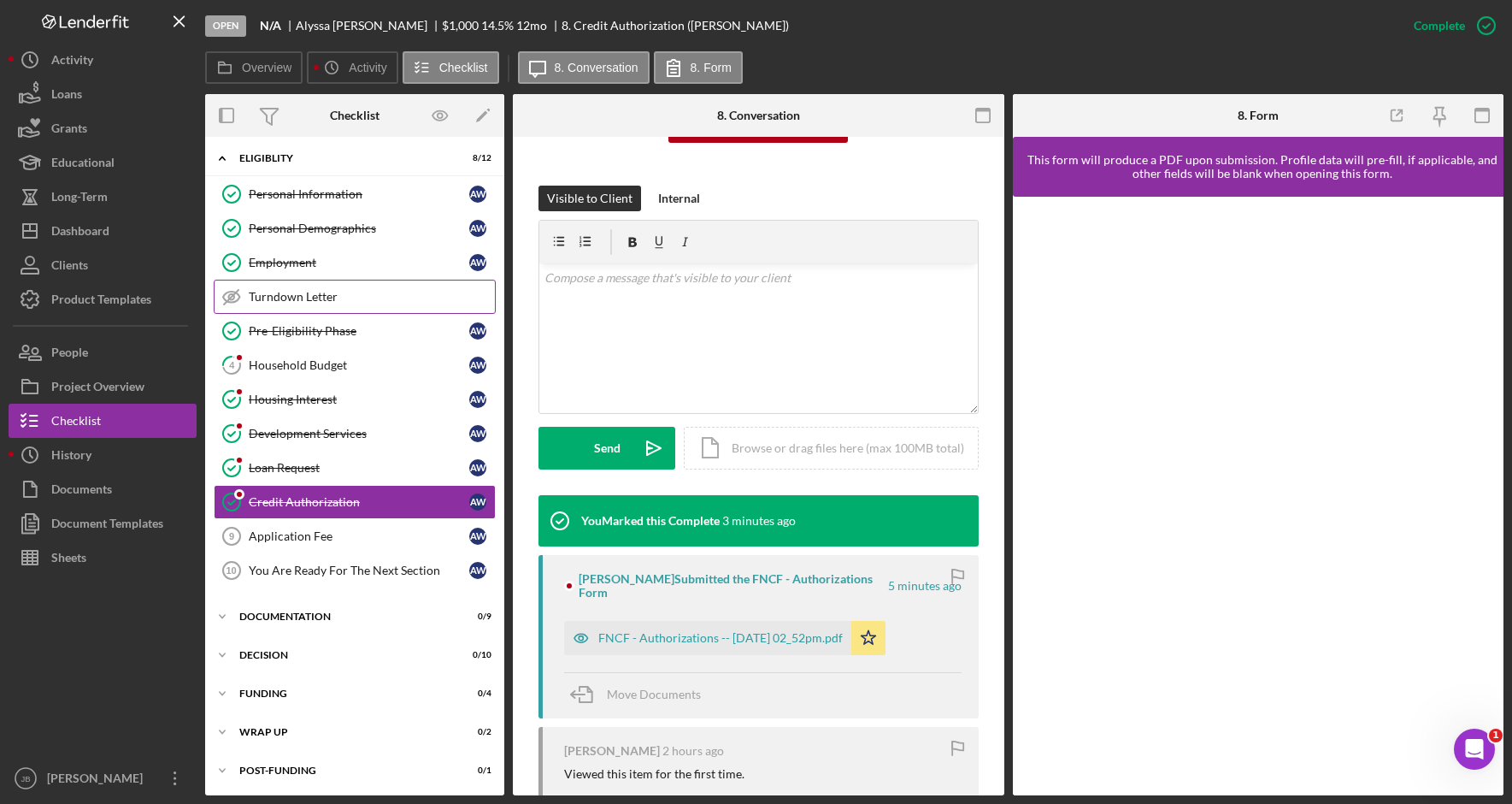
click at [308, 283] on link "Turndown Letter Turndown Letter" at bounding box center [354, 297] width 282 height 34
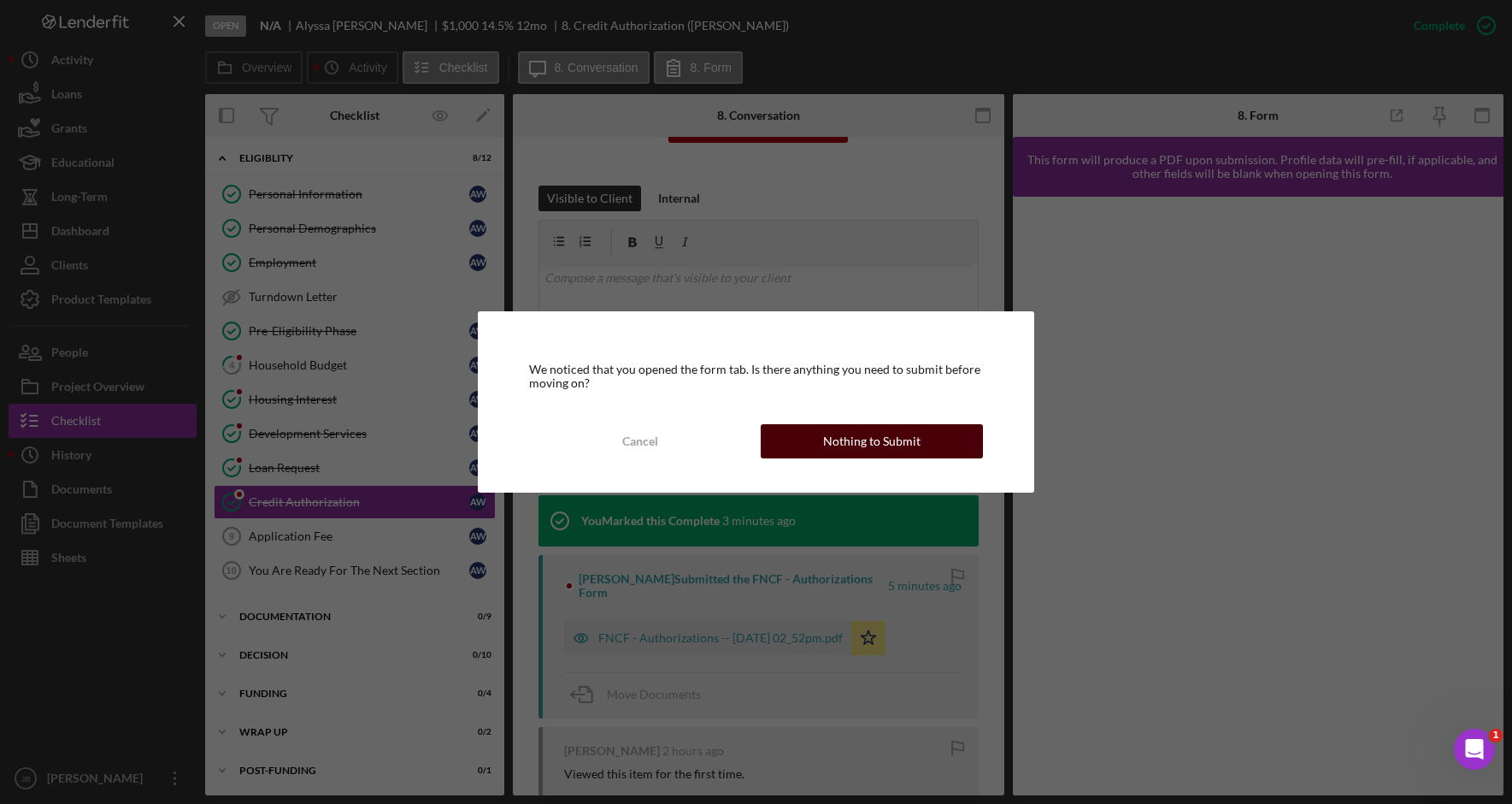
click at [919, 440] on button "Nothing to Submit" at bounding box center [872, 441] width 222 height 34
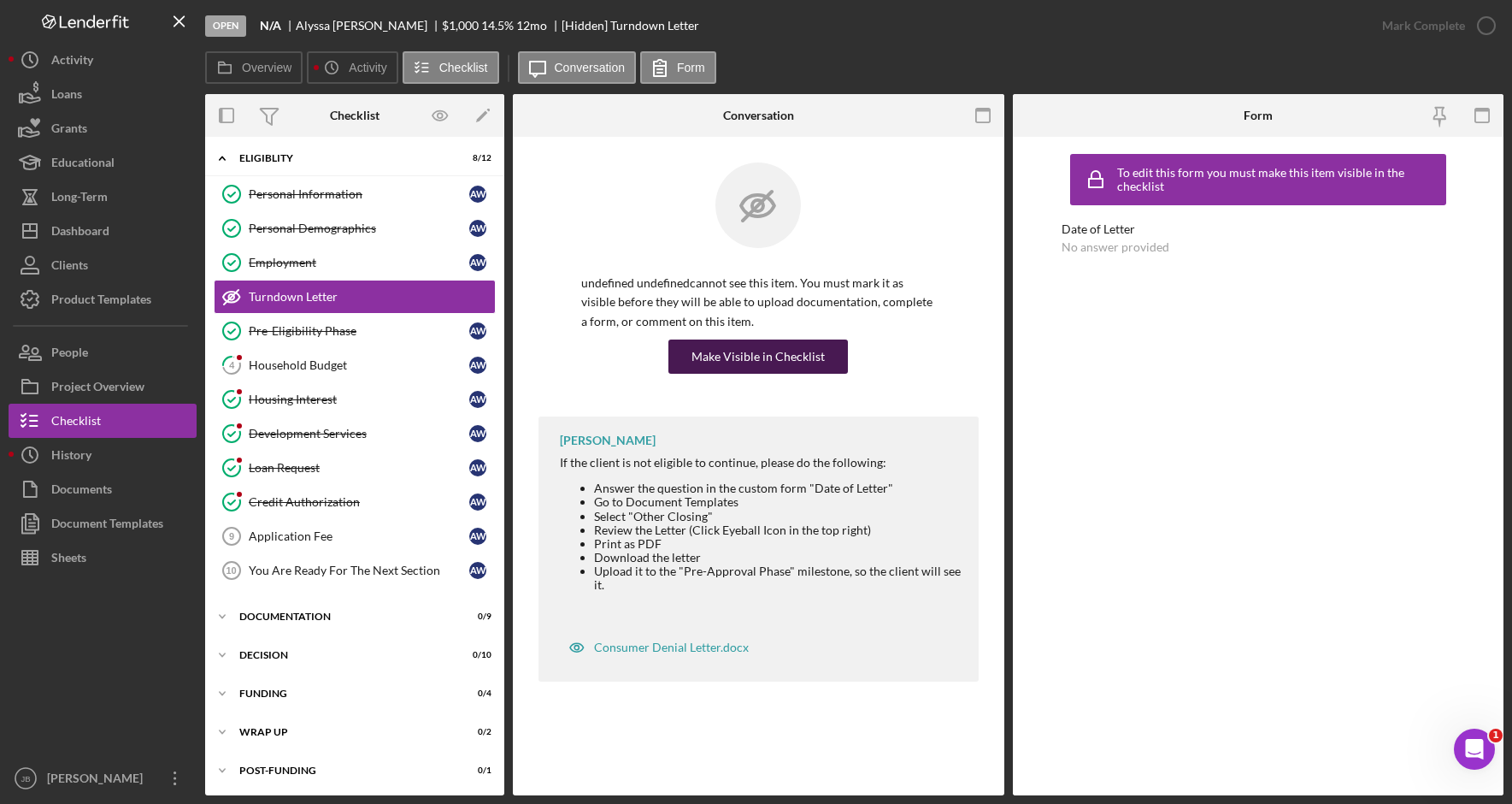
click at [791, 356] on div "Make Visible in Checklist" at bounding box center [758, 356] width 133 height 34
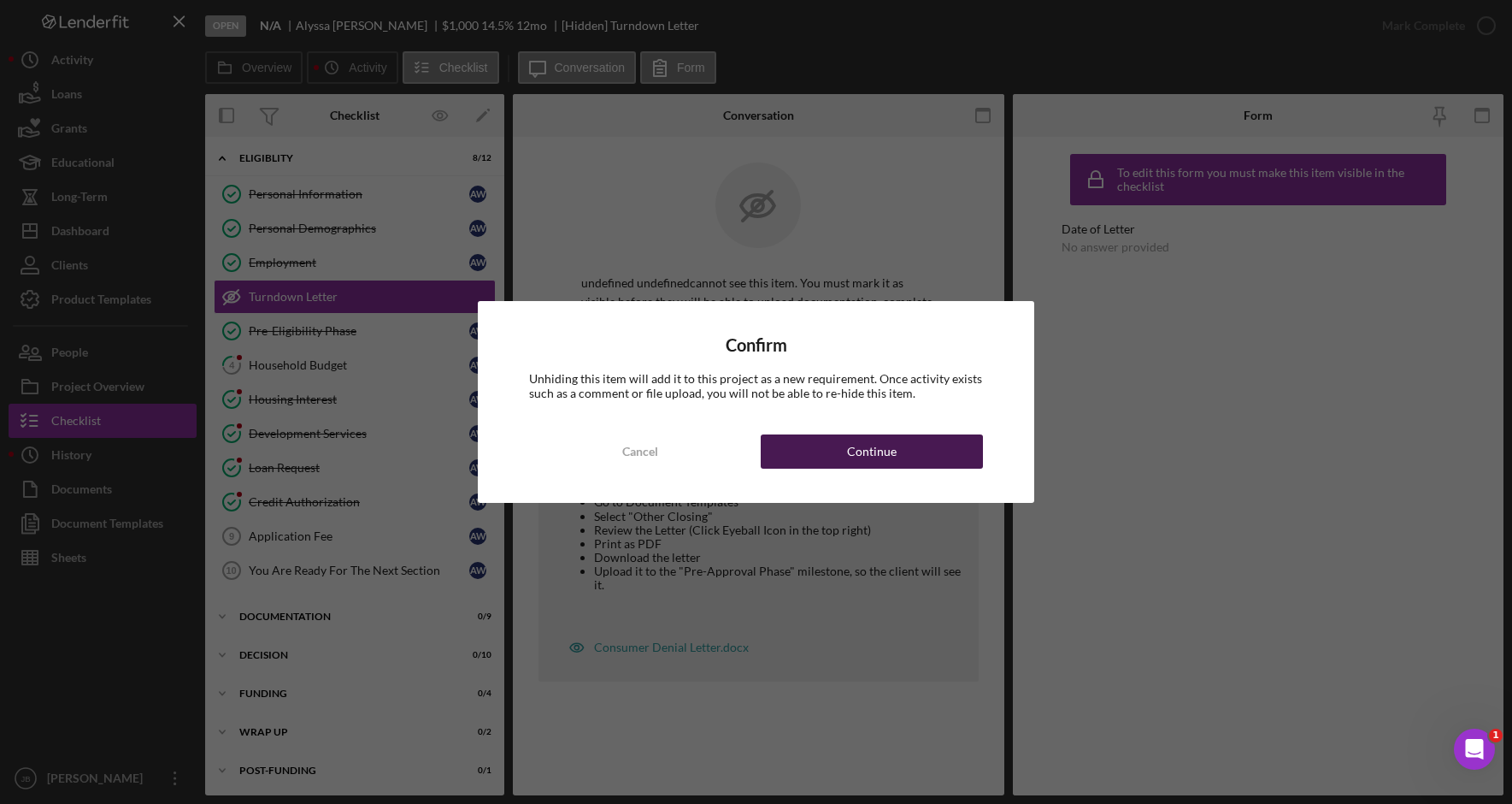
click at [829, 454] on button "Continue" at bounding box center [872, 451] width 222 height 34
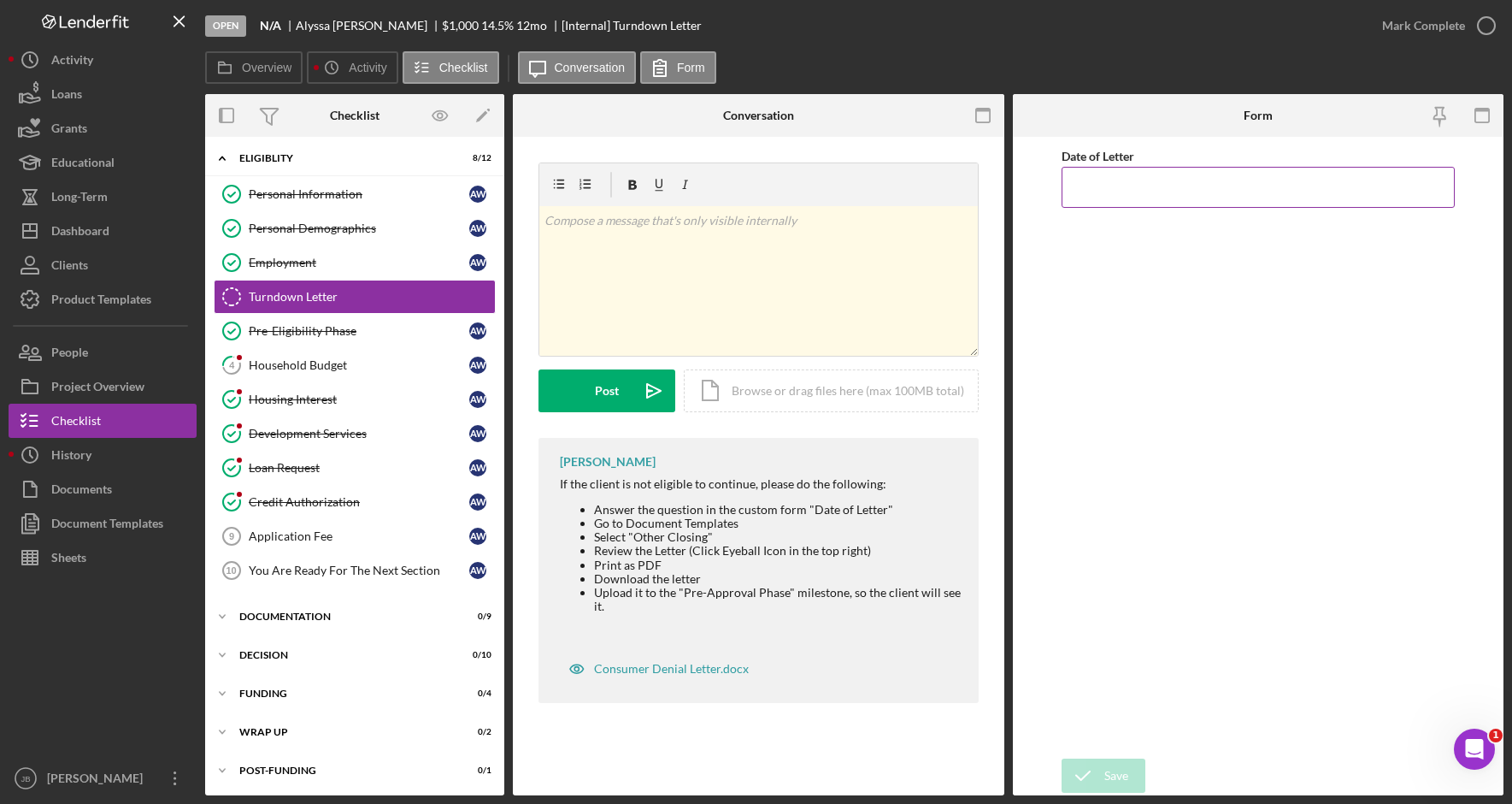
click at [1087, 185] on input "Date of Letter" at bounding box center [1258, 187] width 393 height 41
type input "10/07/2025"
click at [1104, 775] on div "Save" at bounding box center [1115, 775] width 24 height 34
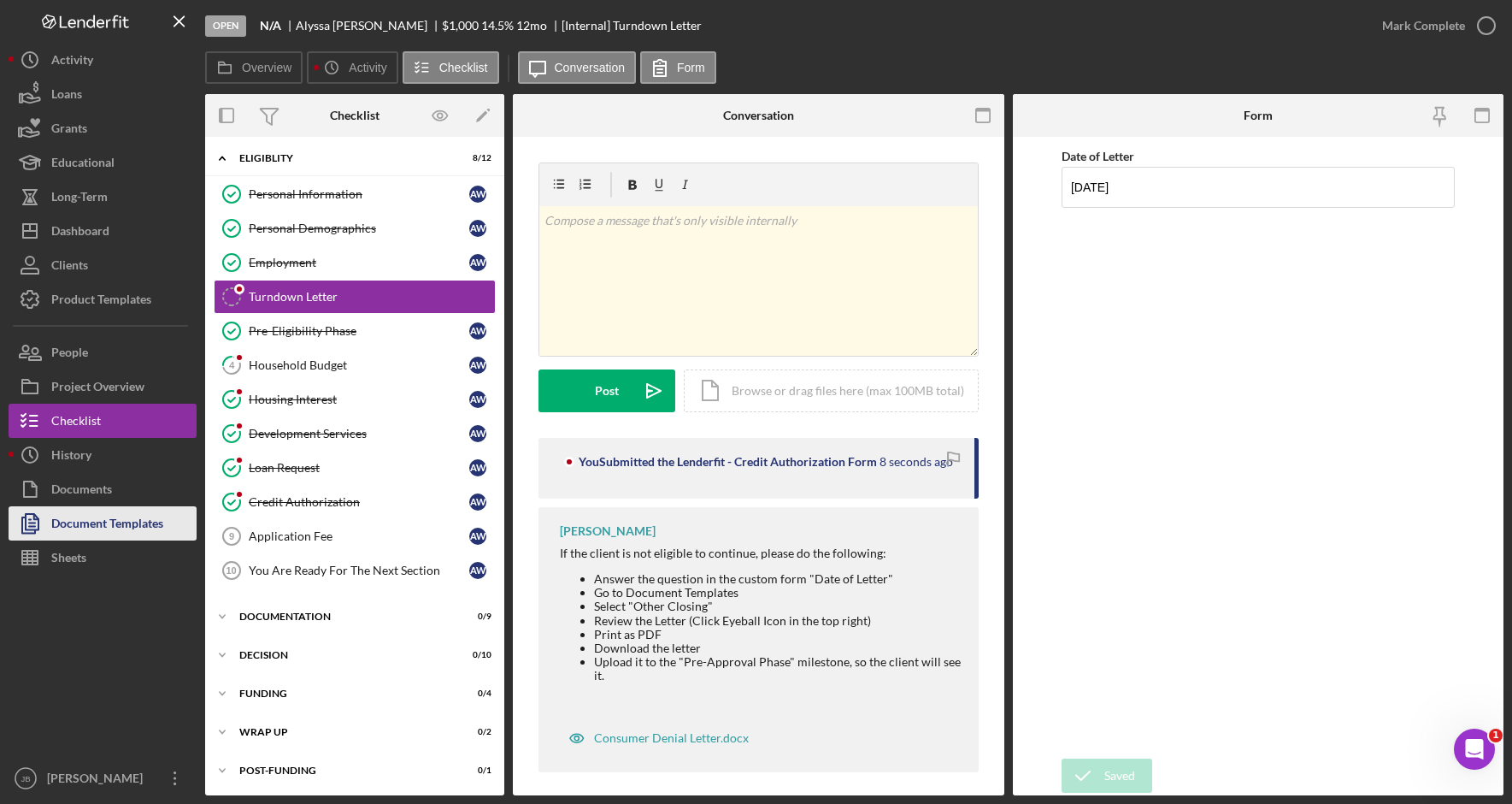
click at [169, 520] on button "Document Templates" at bounding box center [102, 522] width 188 height 34
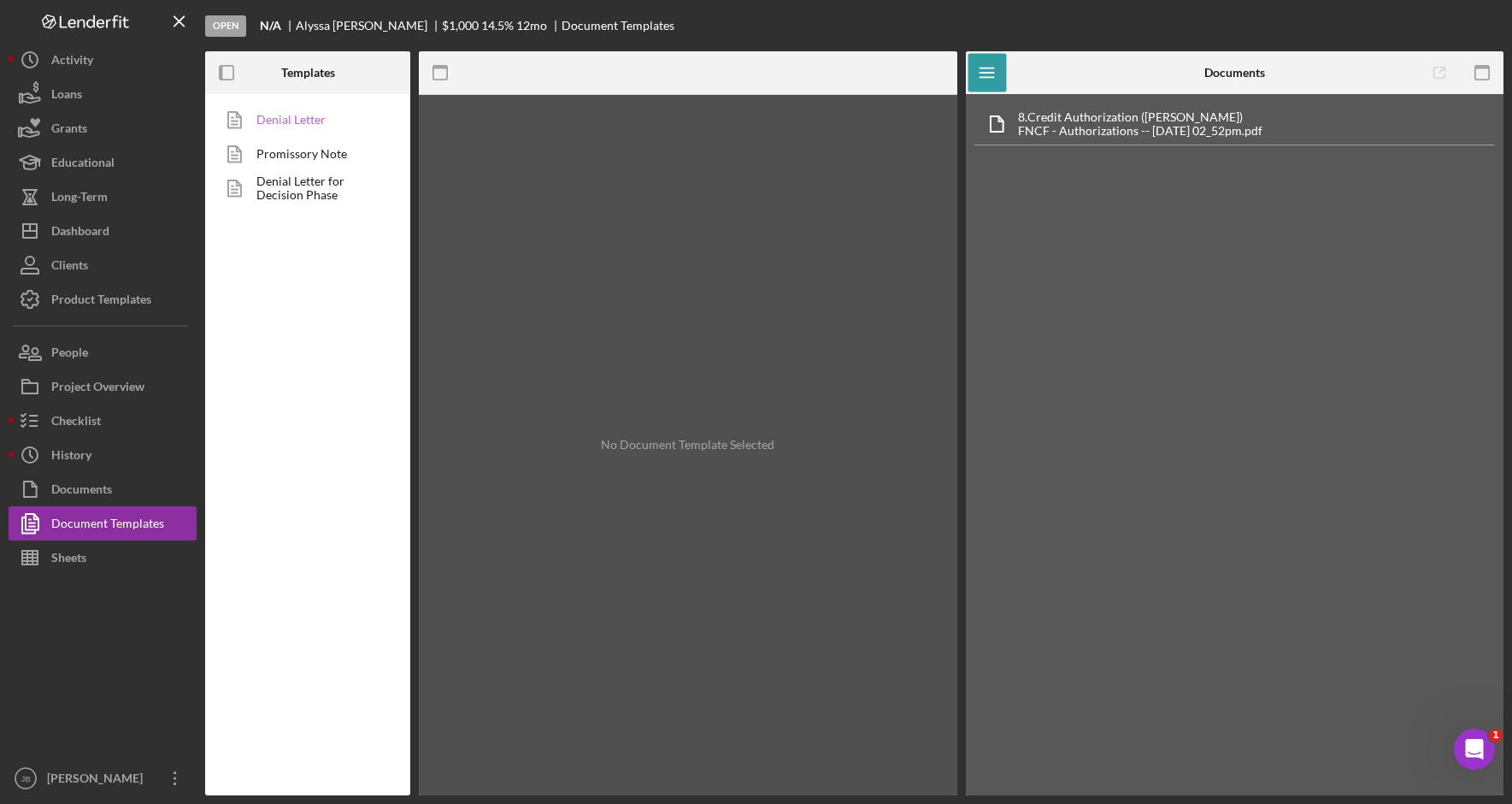
click at [298, 112] on link "Denial Letter" at bounding box center [303, 119] width 179 height 34
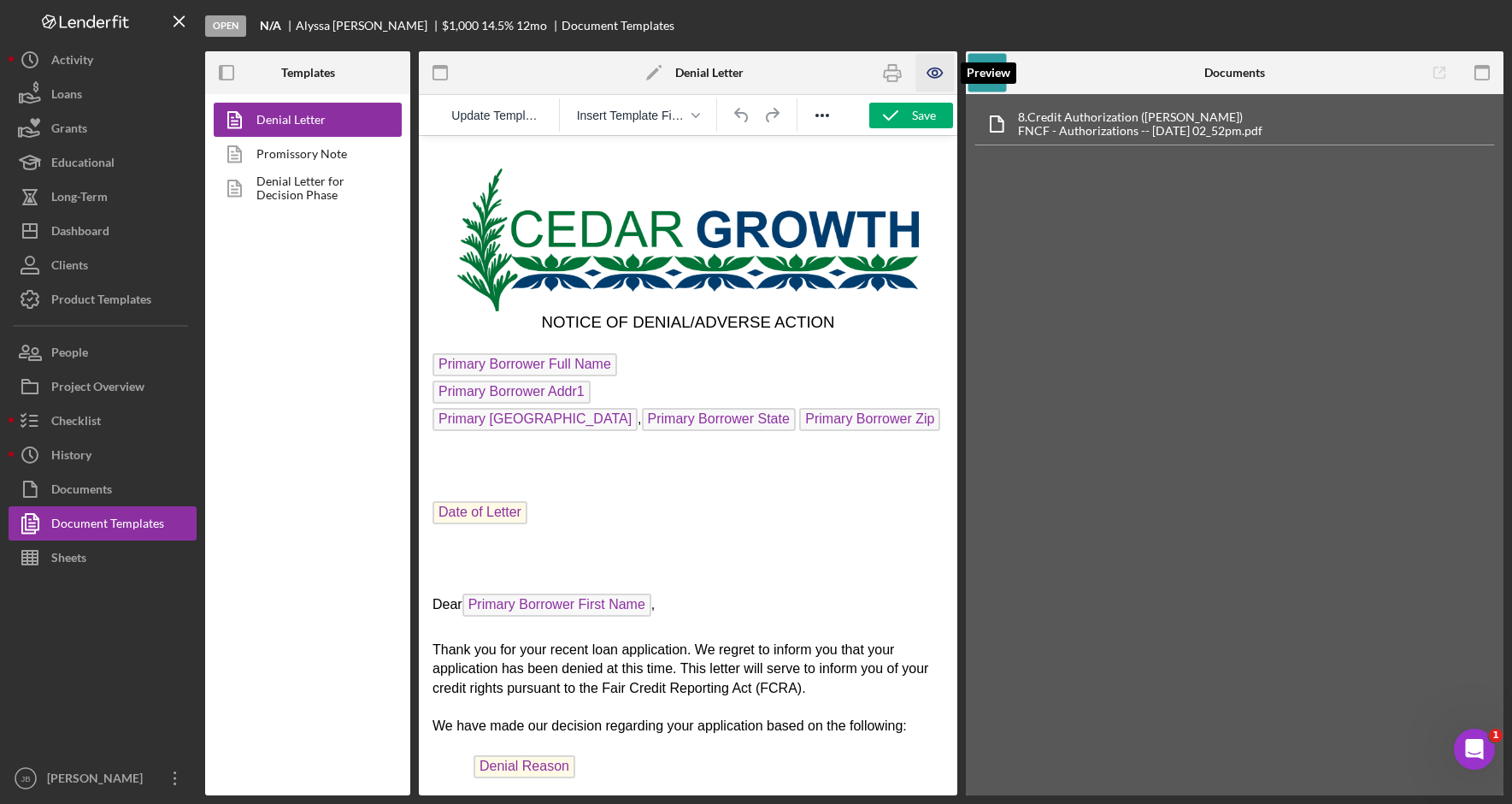
click at [931, 74] on icon "button" at bounding box center [935, 73] width 38 height 38
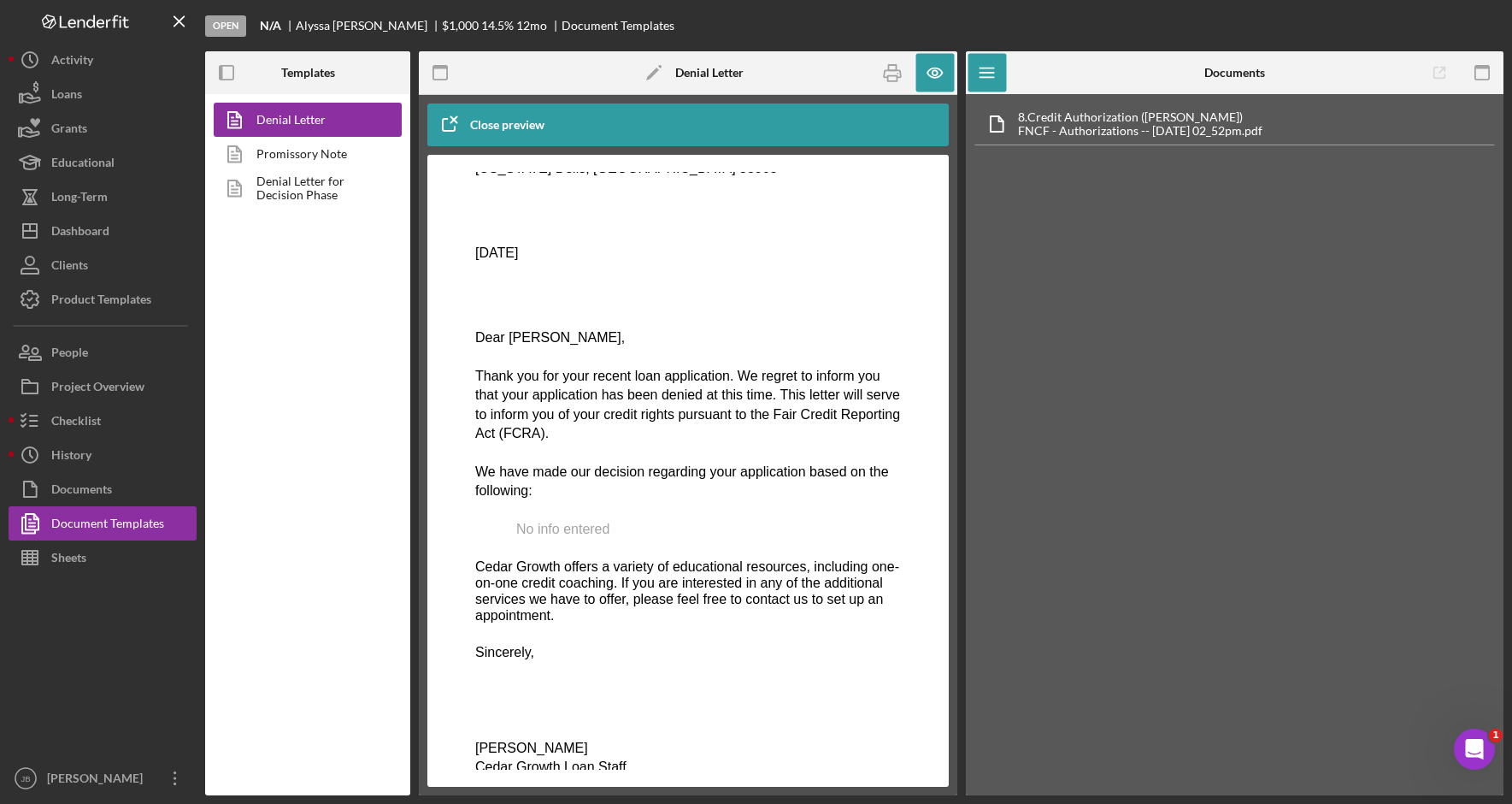
scroll to position [305, 0]
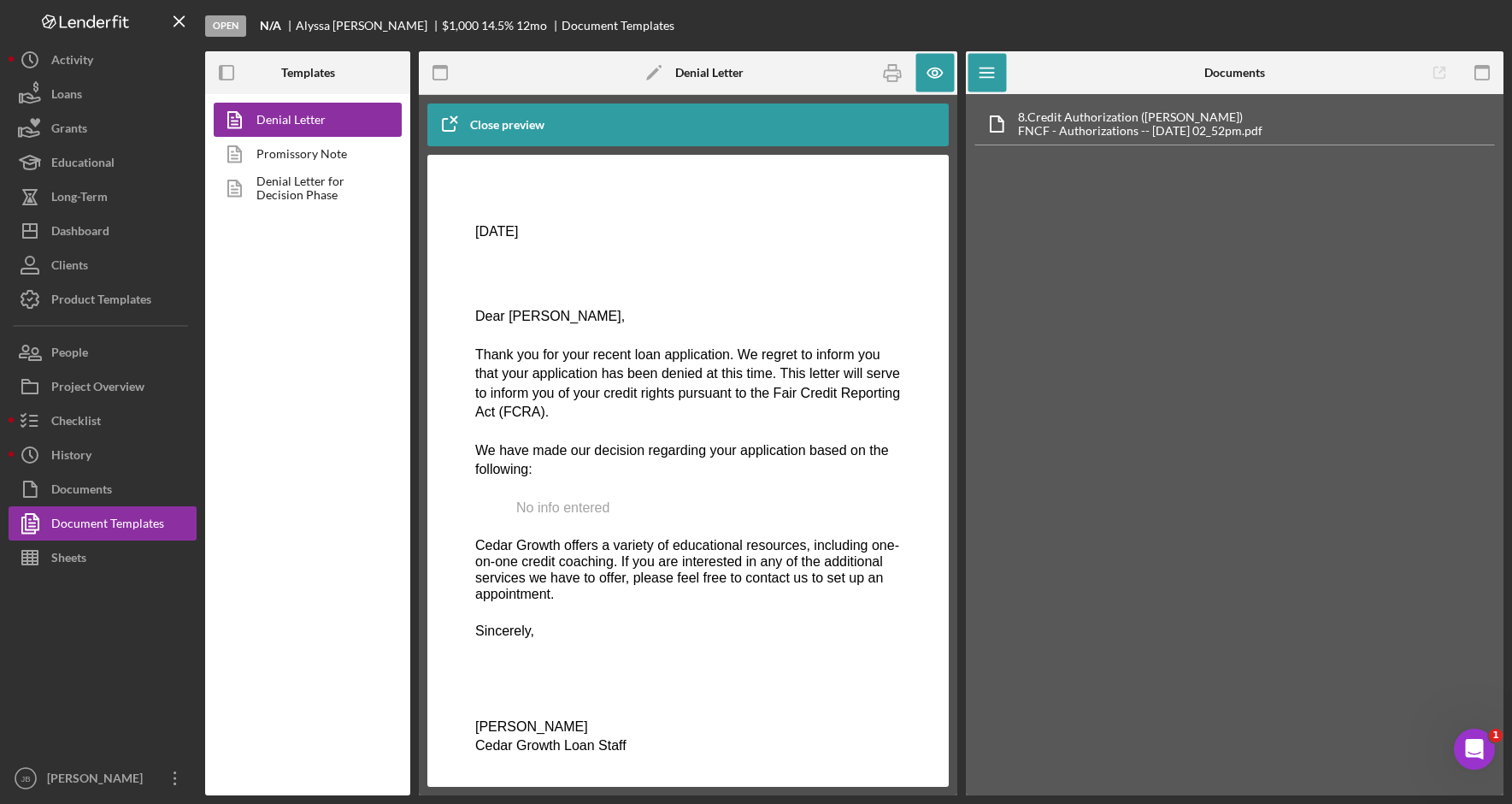
click at [596, 500] on span "No info entered" at bounding box center [562, 507] width 94 height 15
drag, startPoint x: 607, startPoint y: 503, endPoint x: 506, endPoint y: 511, distance: 101.3
click at [506, 511] on p "No info entered" at bounding box center [687, 507] width 426 height 18
click at [677, 502] on p "No info entered" at bounding box center [687, 507] width 426 height 18
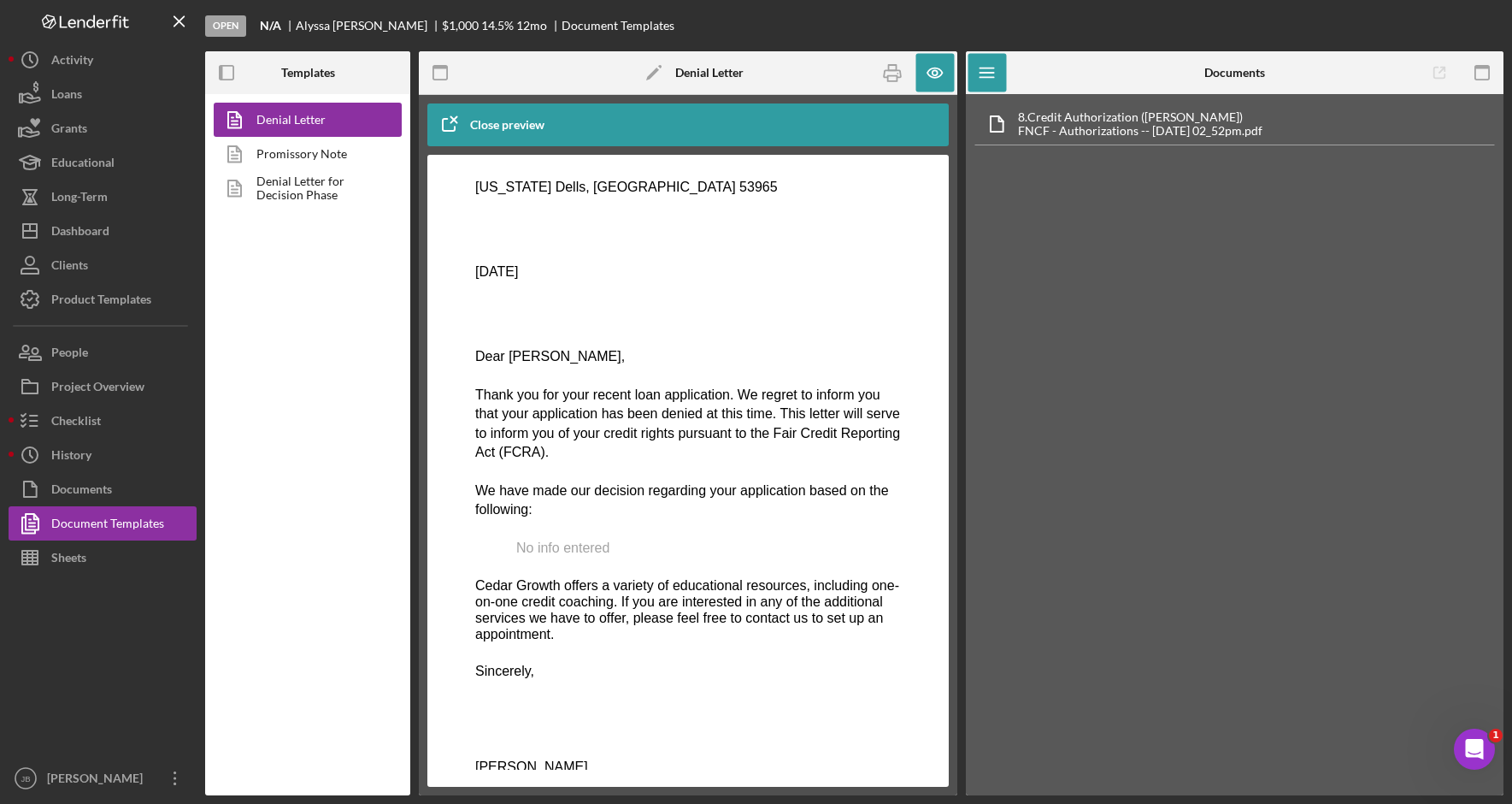
scroll to position [220, 0]
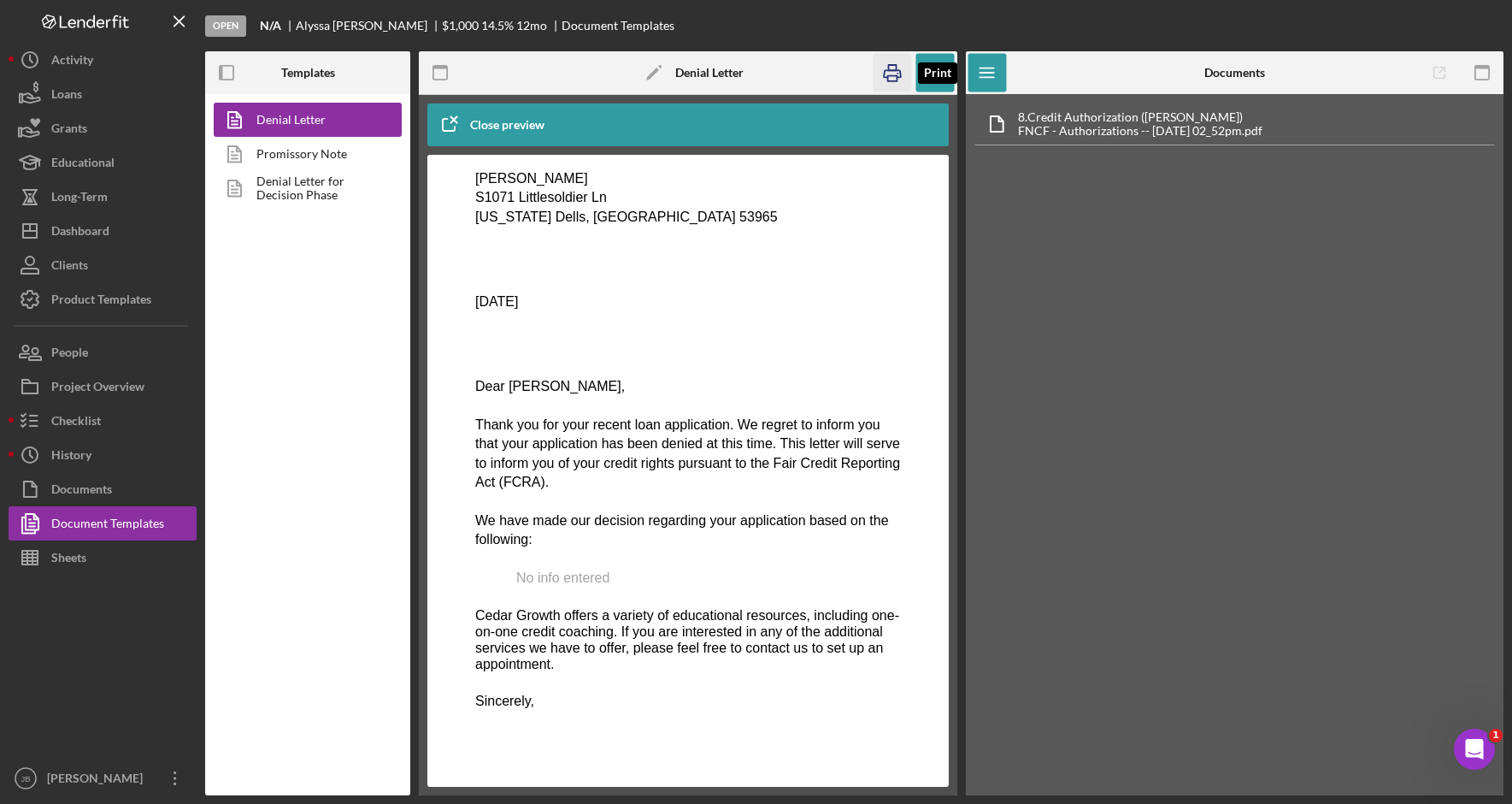
click at [893, 71] on icon "button" at bounding box center [893, 73] width 17 height 7
click at [149, 423] on button "Checklist" at bounding box center [102, 420] width 188 height 34
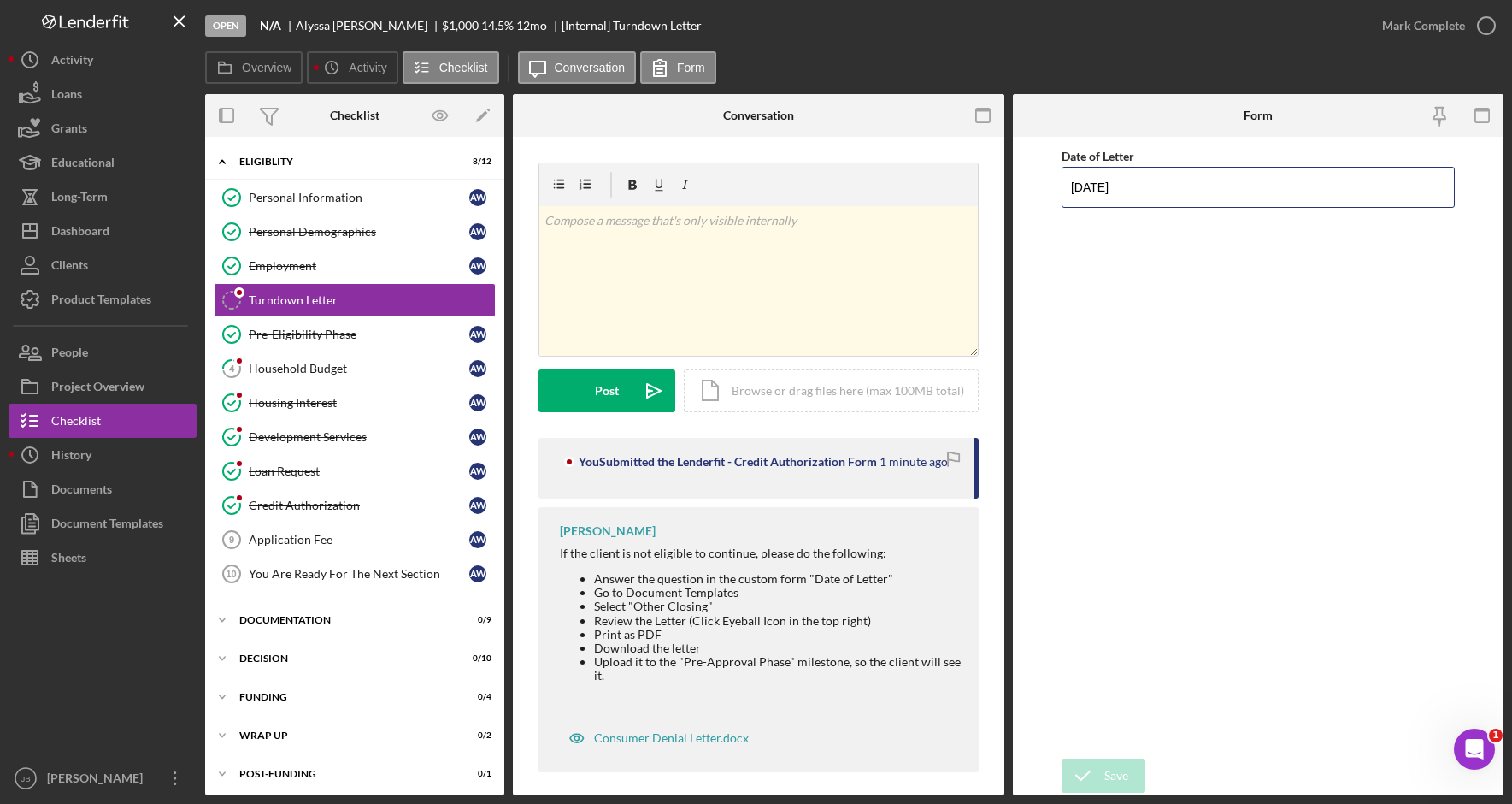
drag, startPoint x: 1179, startPoint y: 179, endPoint x: 979, endPoint y: 181, distance: 200.0
click at [984, 181] on div "Overview Internal Workflow Stage Open Icon/Dropdown Arrow Archive (can unarchiv…" at bounding box center [854, 444] width 1298 height 701
click at [1084, 777] on polyline "submit" at bounding box center [1083, 775] width 14 height 9
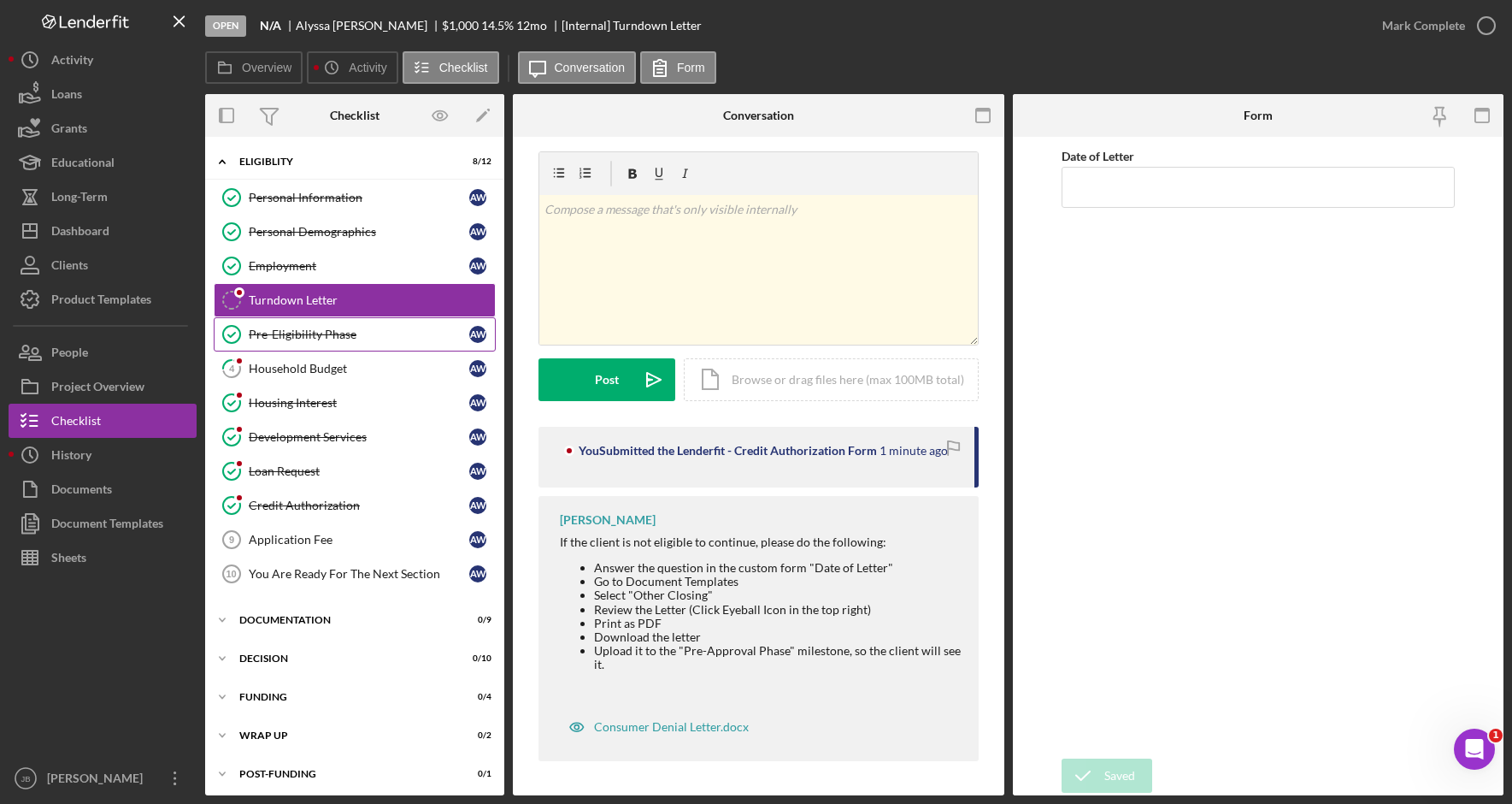
click at [361, 325] on link "Pre-Eligibility Phase Pre-Eligibility Phase A W" at bounding box center [354, 334] width 282 height 34
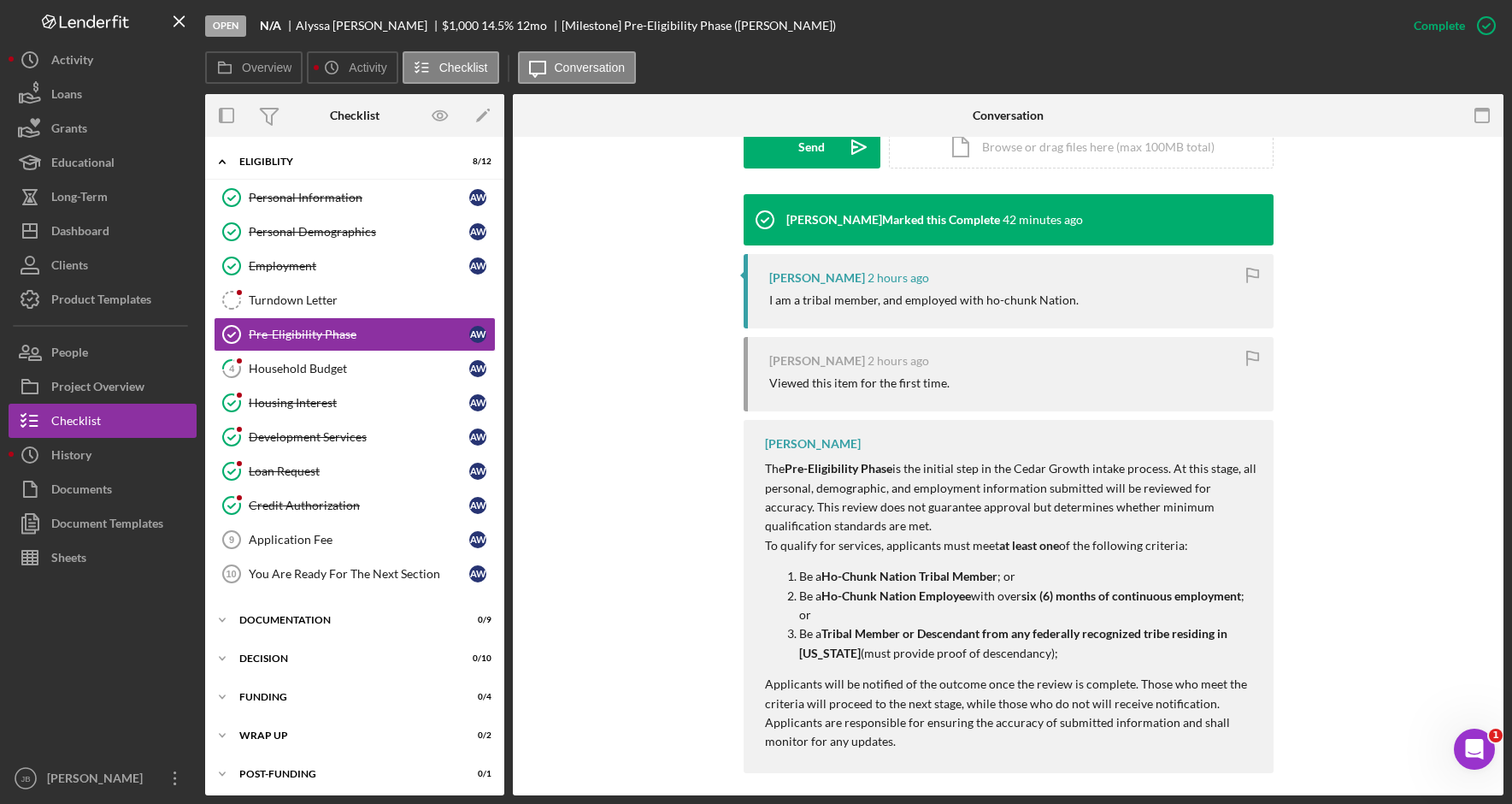
scroll to position [428, 0]
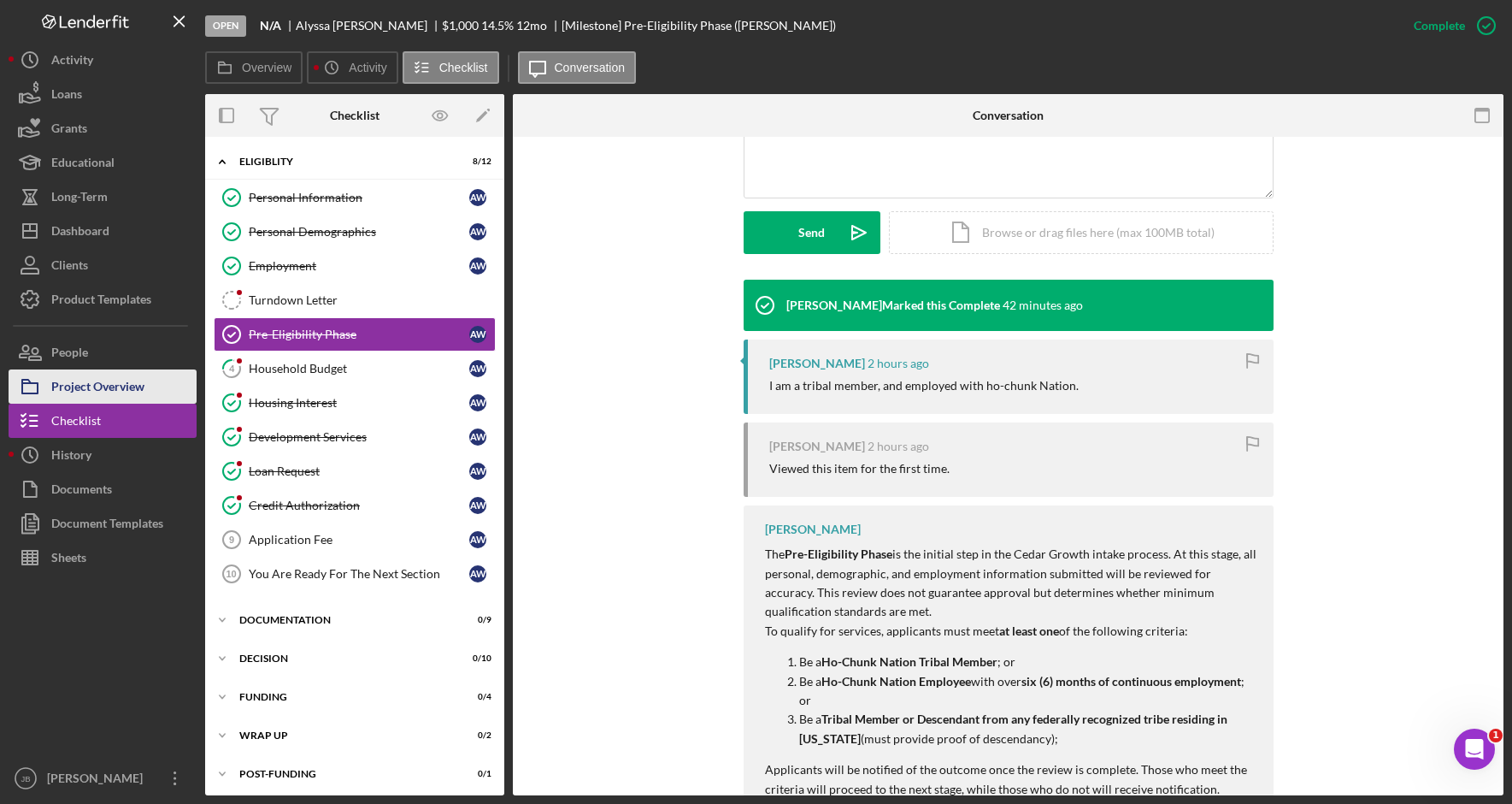
click at [143, 387] on div "Project Overview" at bounding box center [98, 388] width 94 height 38
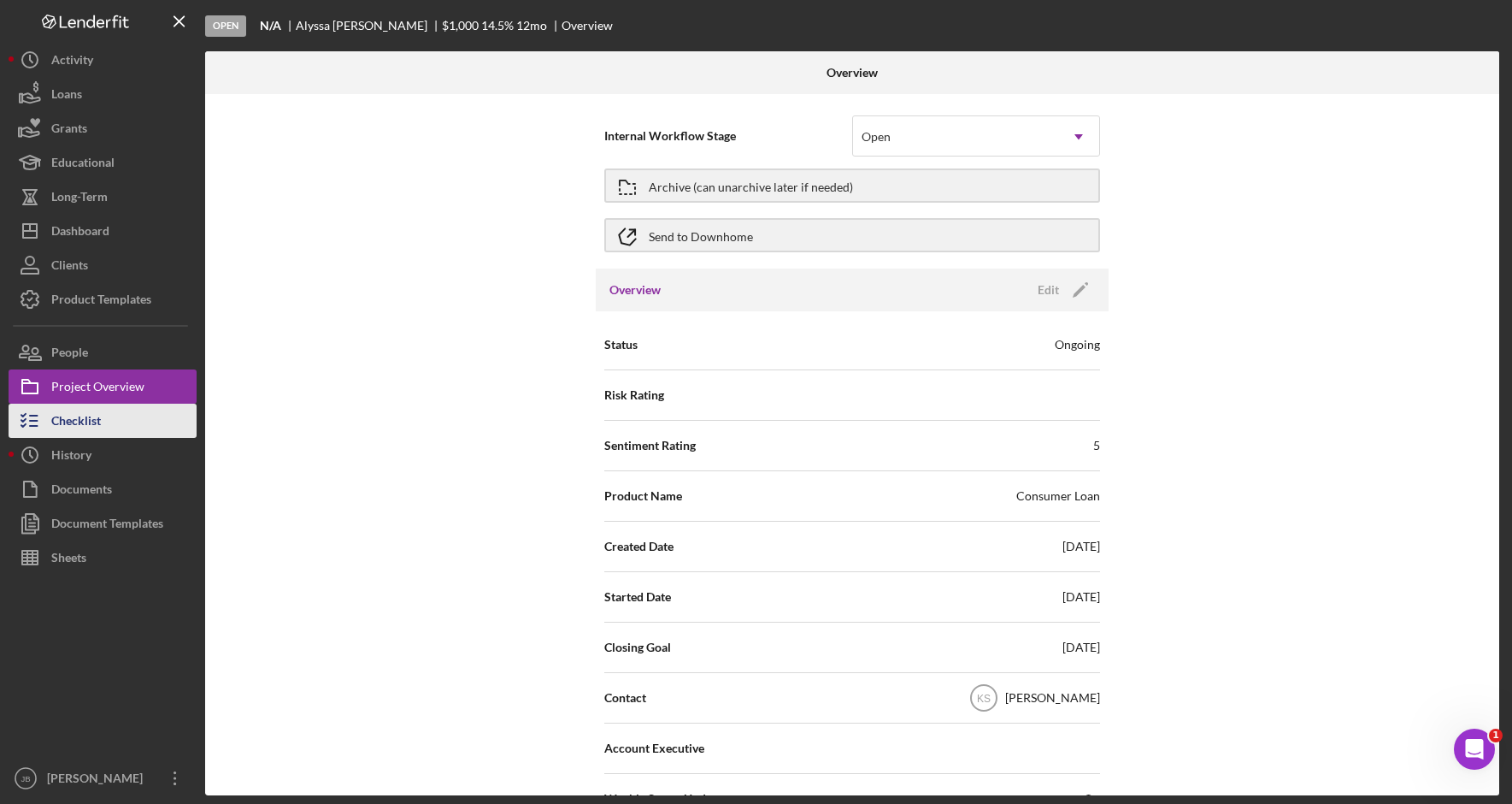
drag, startPoint x: 115, startPoint y: 430, endPoint x: 129, endPoint y: 429, distance: 14.0
click at [115, 430] on button "Checklist" at bounding box center [102, 420] width 188 height 34
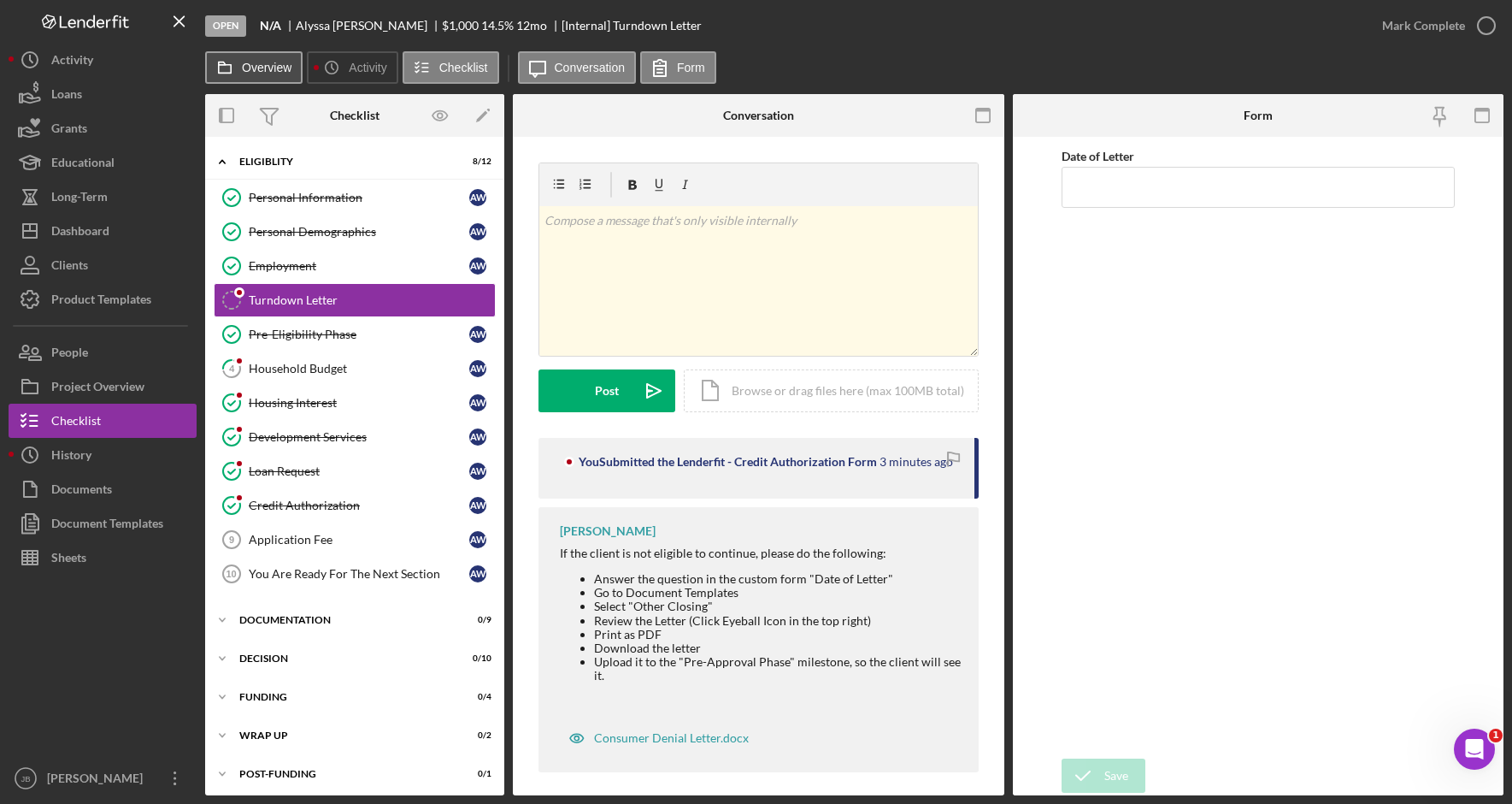
click at [266, 74] on button "Overview" at bounding box center [254, 67] width 97 height 32
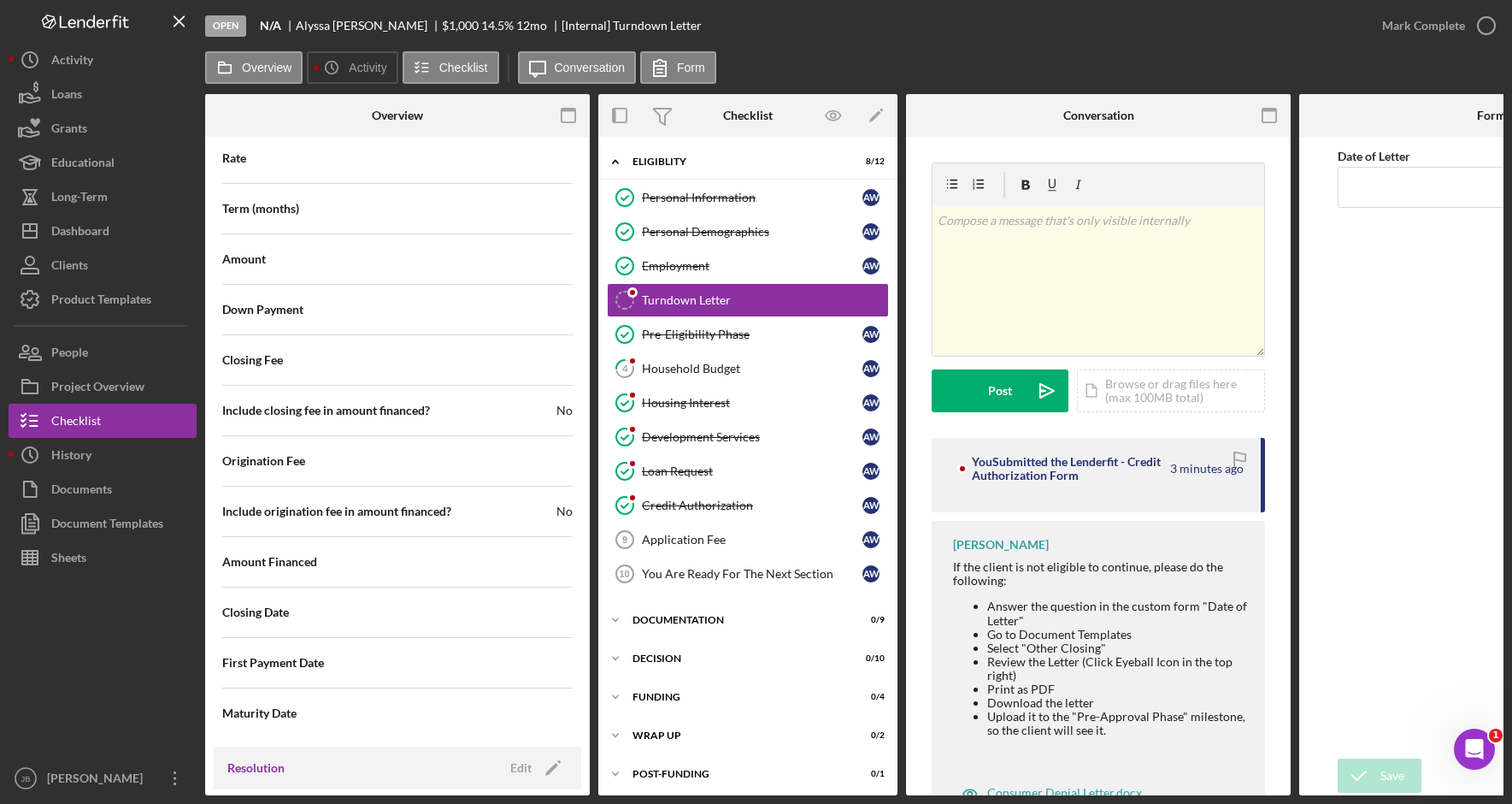
scroll to position [1947, 0]
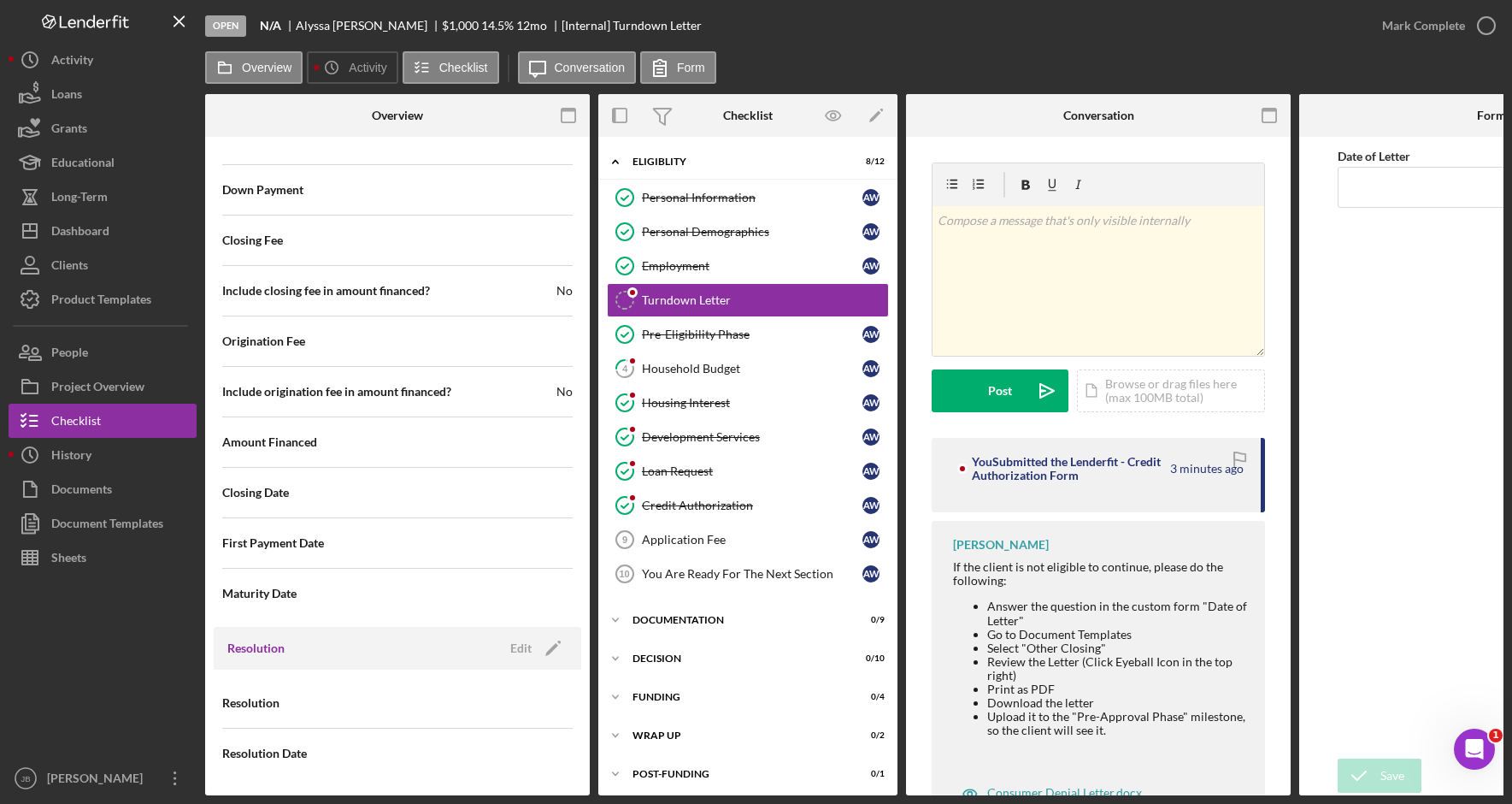
click at [324, 701] on div "Resolution" at bounding box center [397, 703] width 351 height 43
click at [553, 641] on icon "Icon/Edit" at bounding box center [553, 647] width 43 height 43
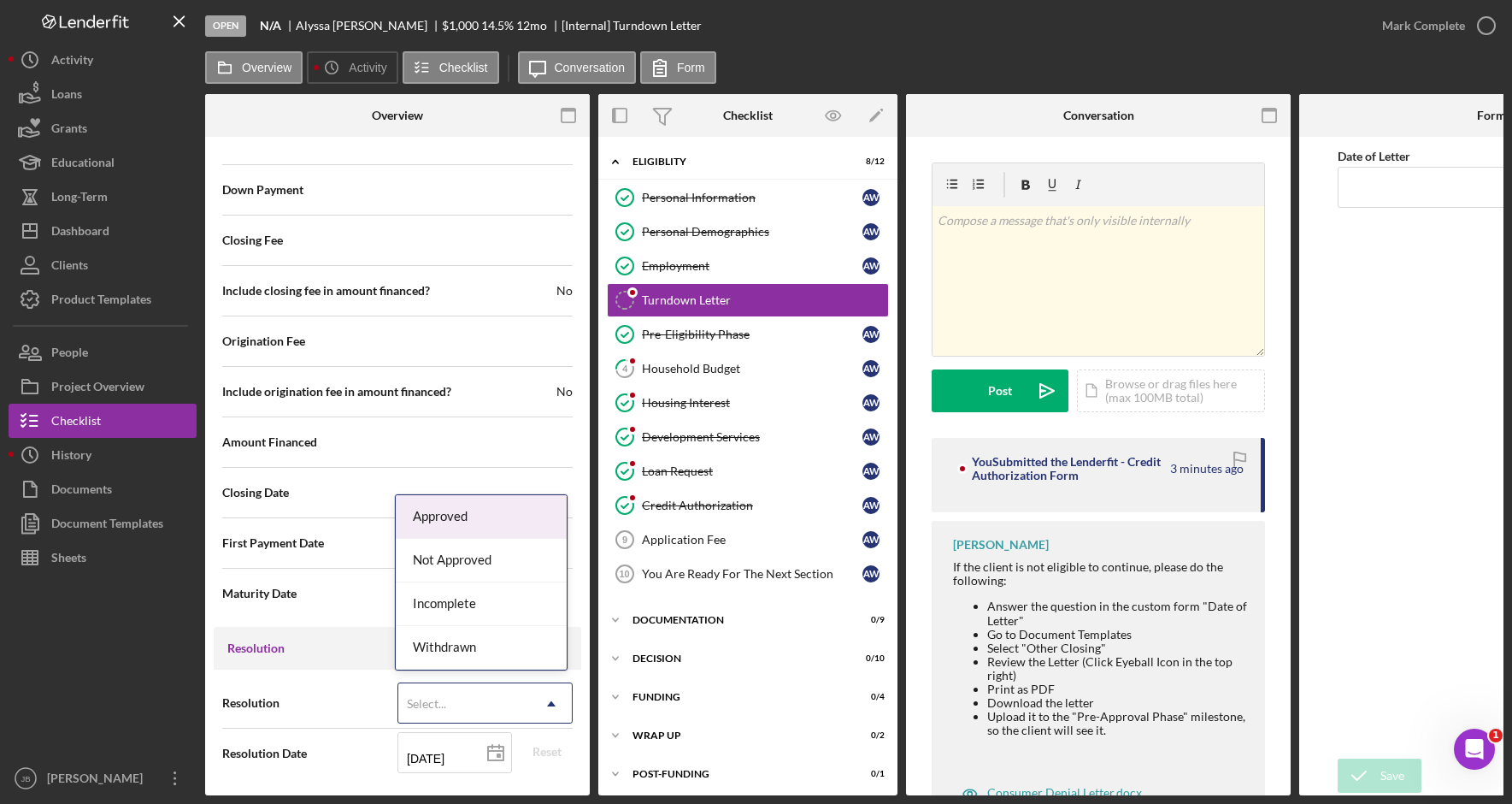
click at [539, 690] on icon "Icon/Dropdown Arrow" at bounding box center [551, 703] width 41 height 41
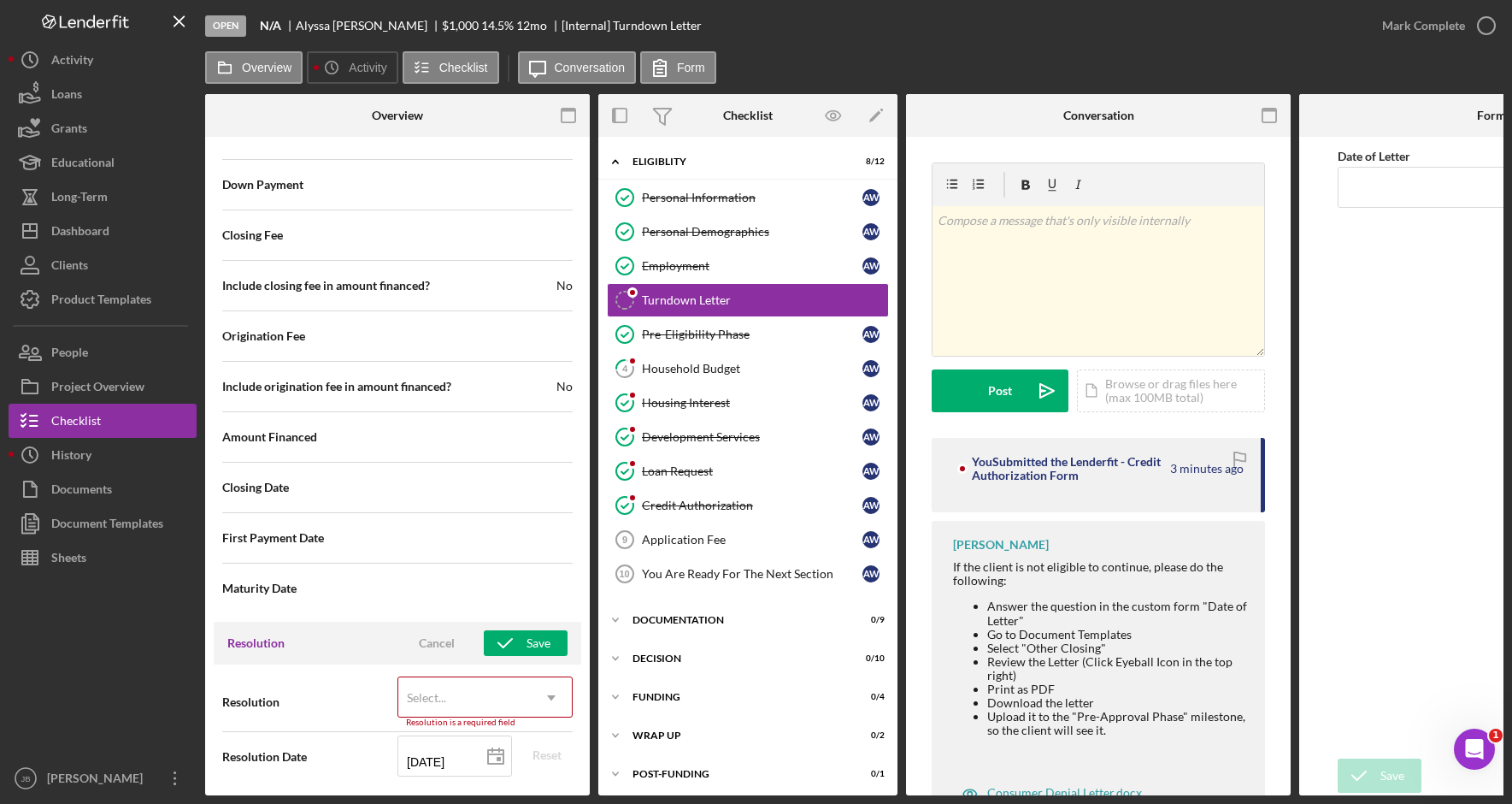
click at [332, 640] on div "Resolution Cancel Save" at bounding box center [397, 642] width 367 height 43
click at [422, 637] on div "Cancel" at bounding box center [436, 642] width 36 height 25
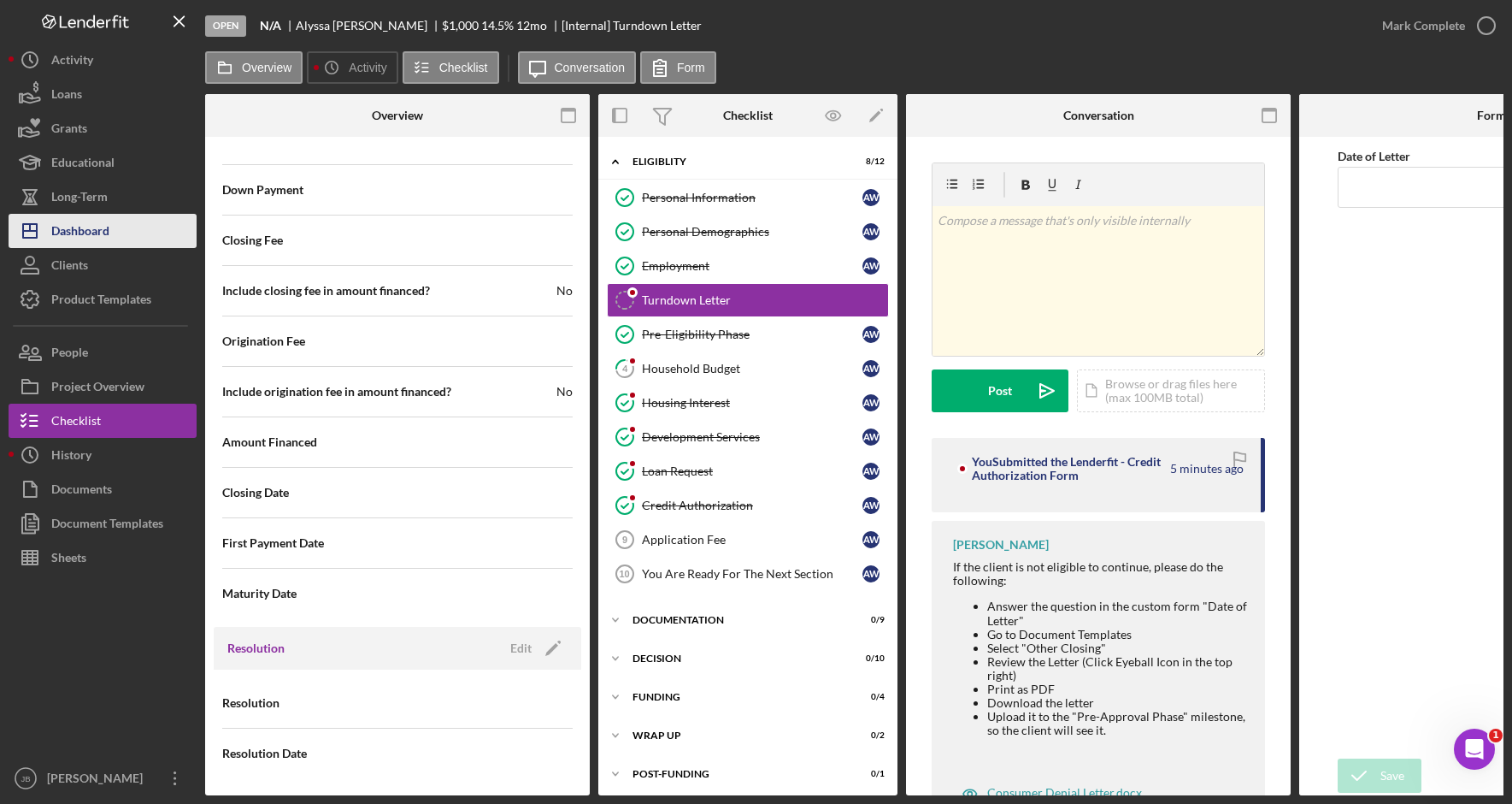
click at [157, 237] on button "Icon/Dashboard Dashboard" at bounding box center [102, 230] width 188 height 34
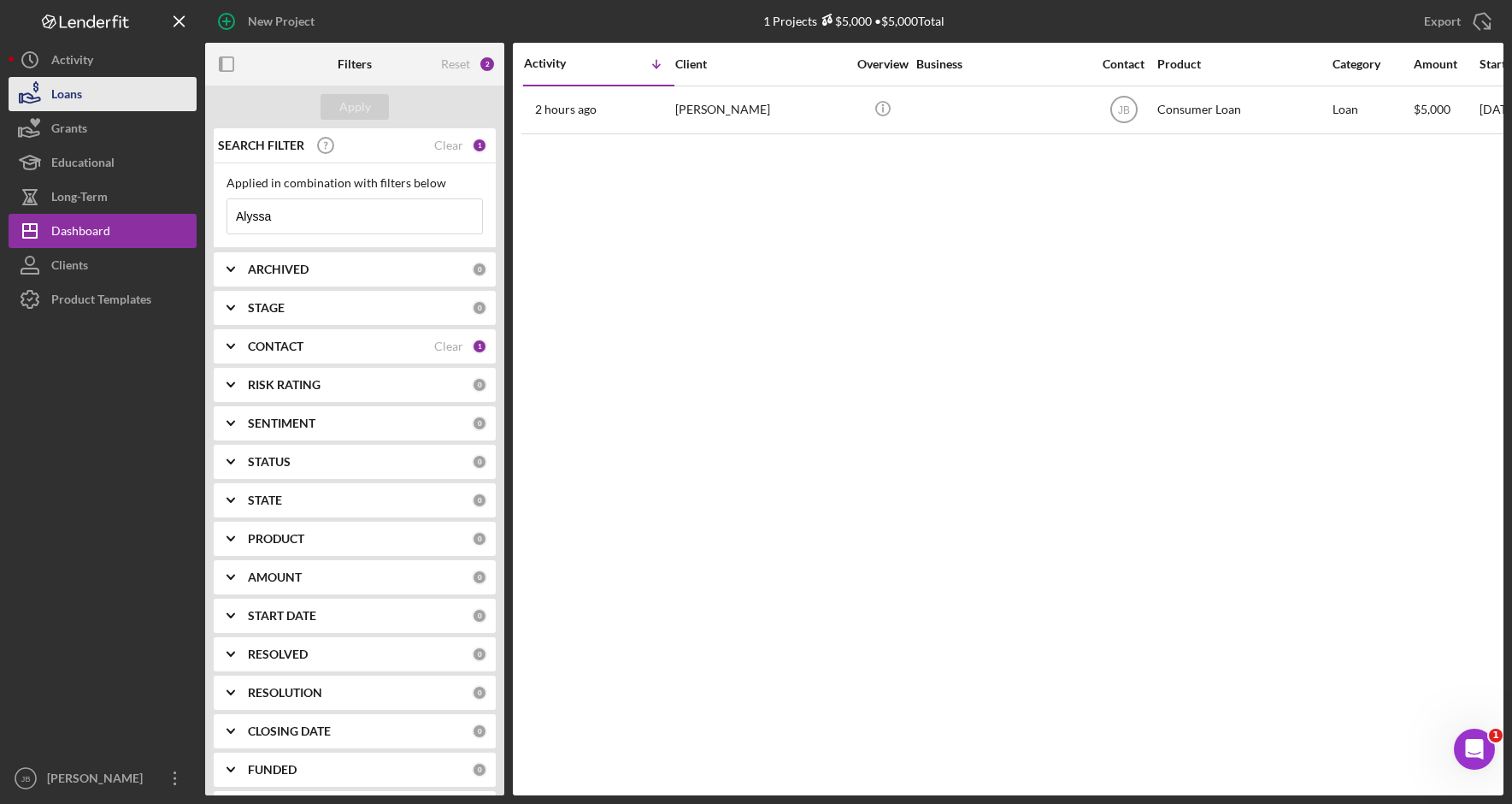
click at [94, 106] on button "Loans" at bounding box center [102, 94] width 188 height 34
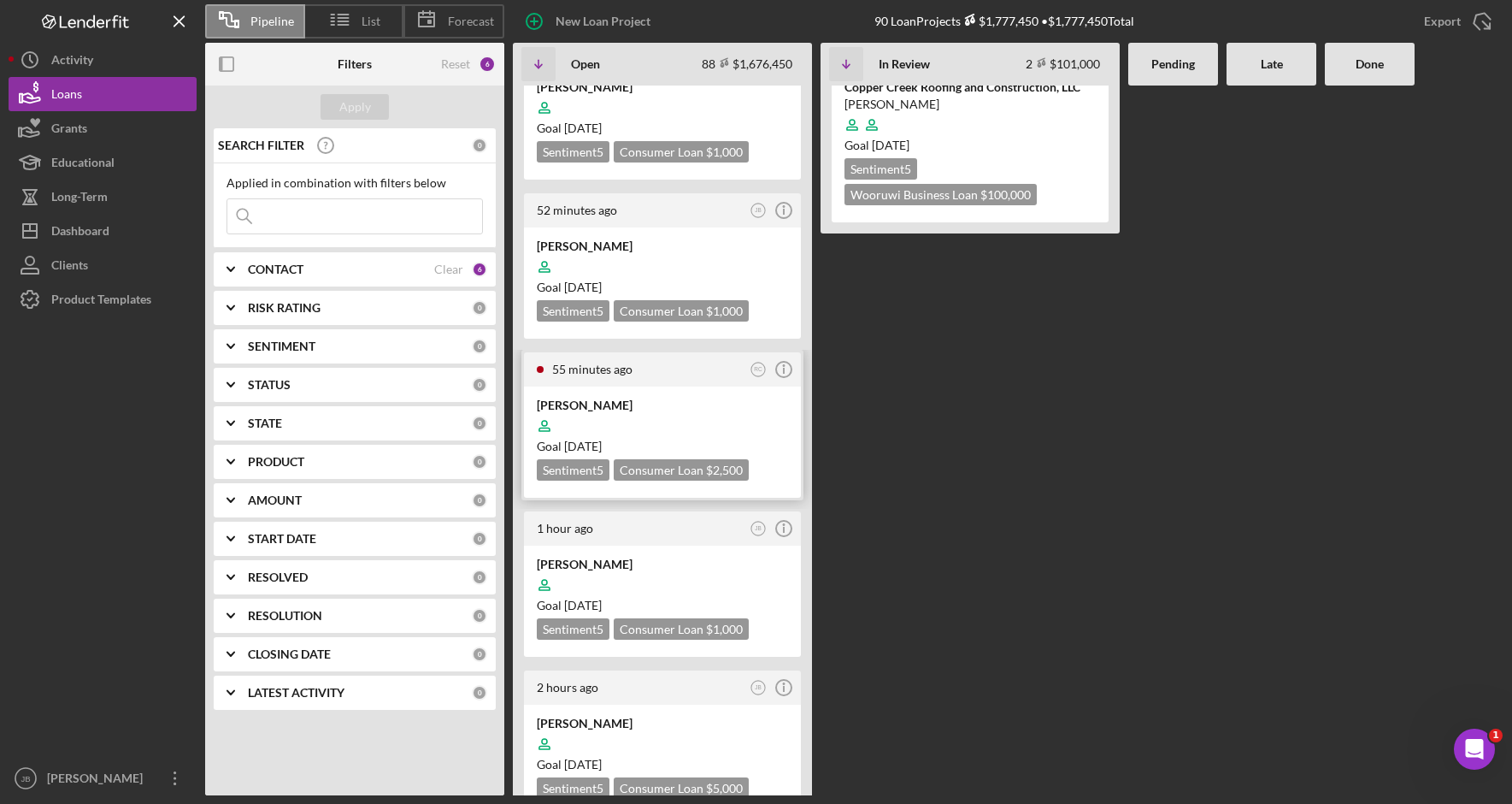
scroll to position [171, 0]
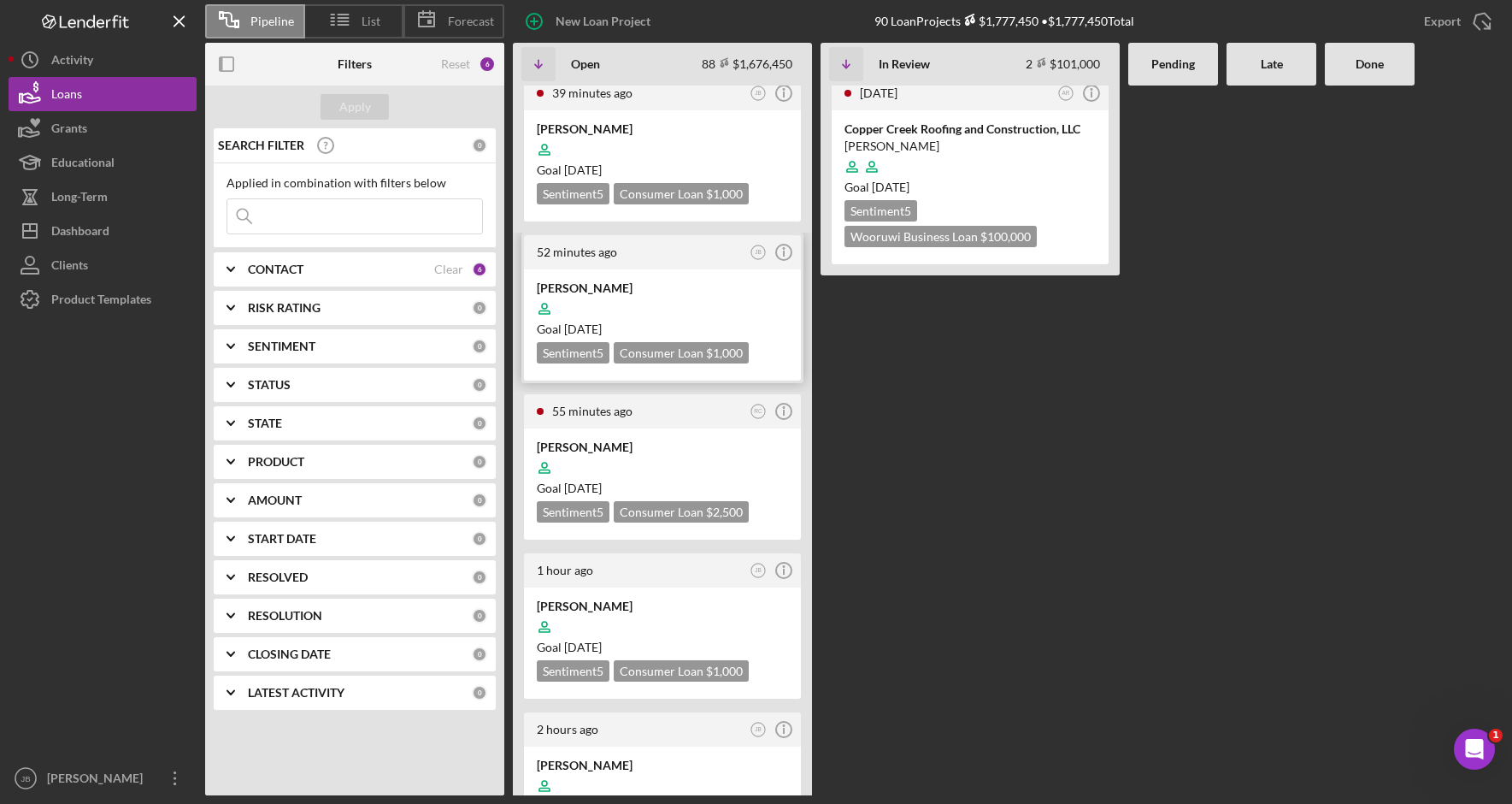
click at [578, 286] on div "Jacob Shelton" at bounding box center [662, 289] width 251 height 17
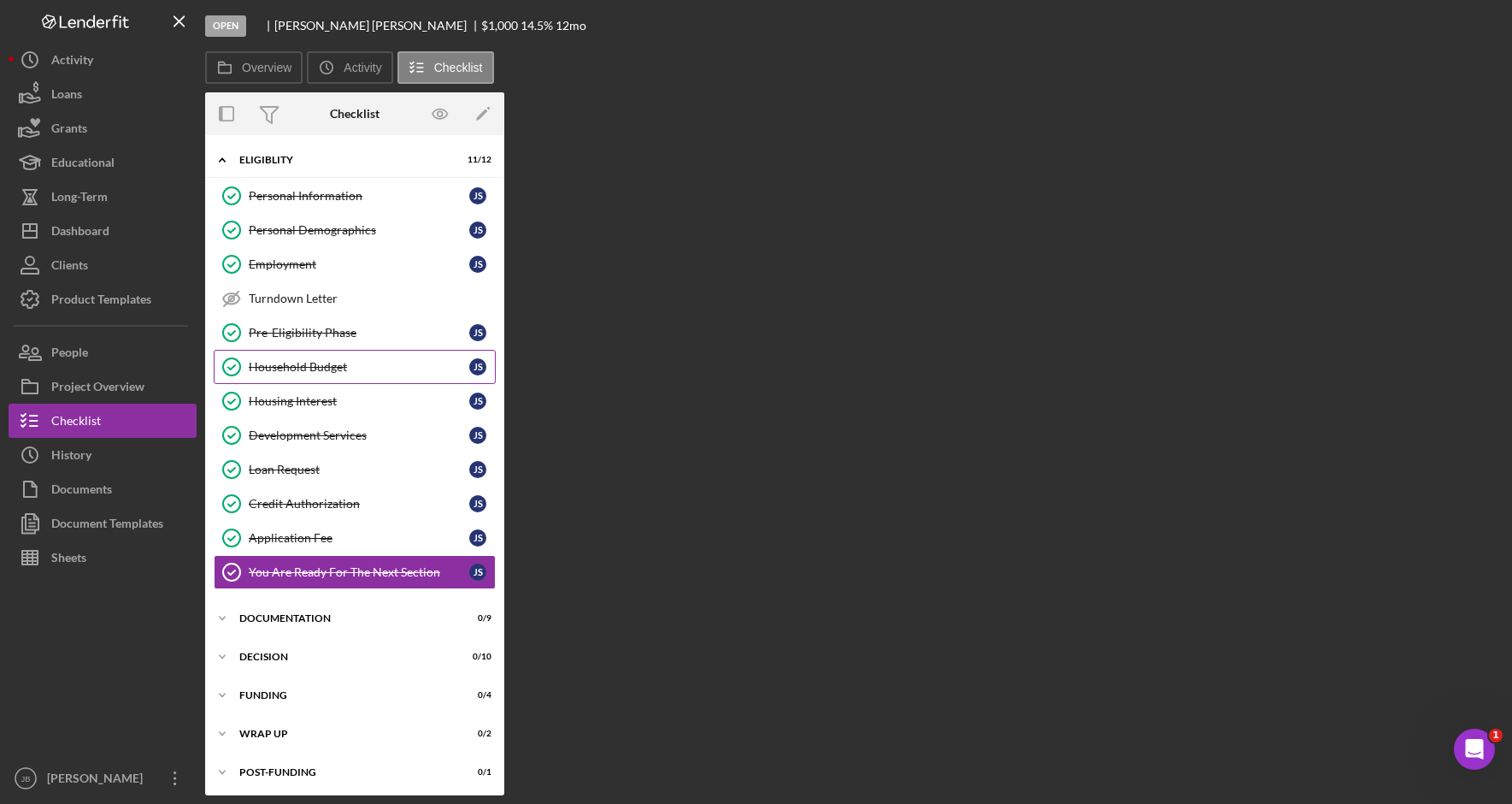
scroll to position [3, 0]
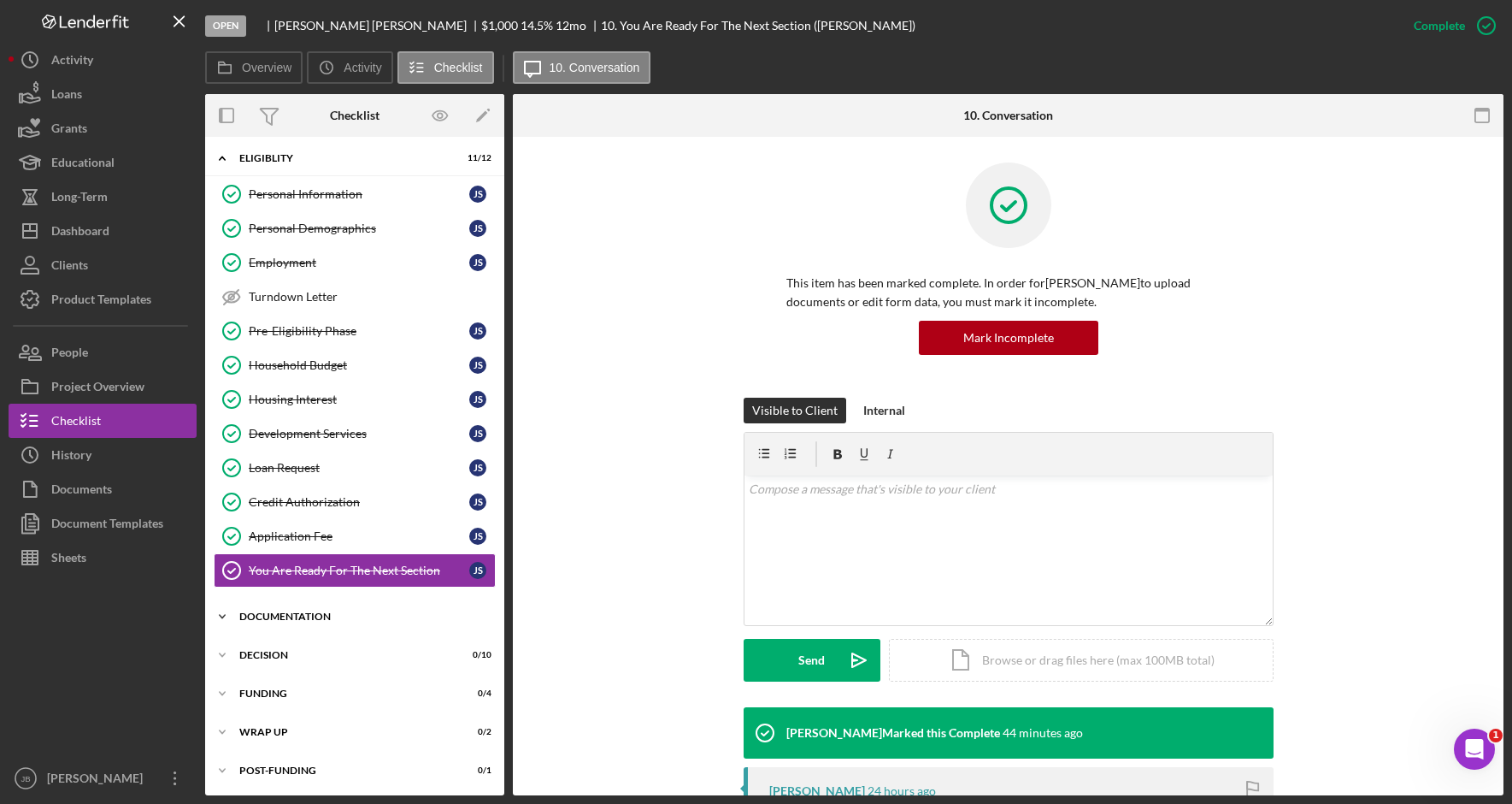
click at [386, 617] on div "Documentation" at bounding box center [361, 617] width 243 height 10
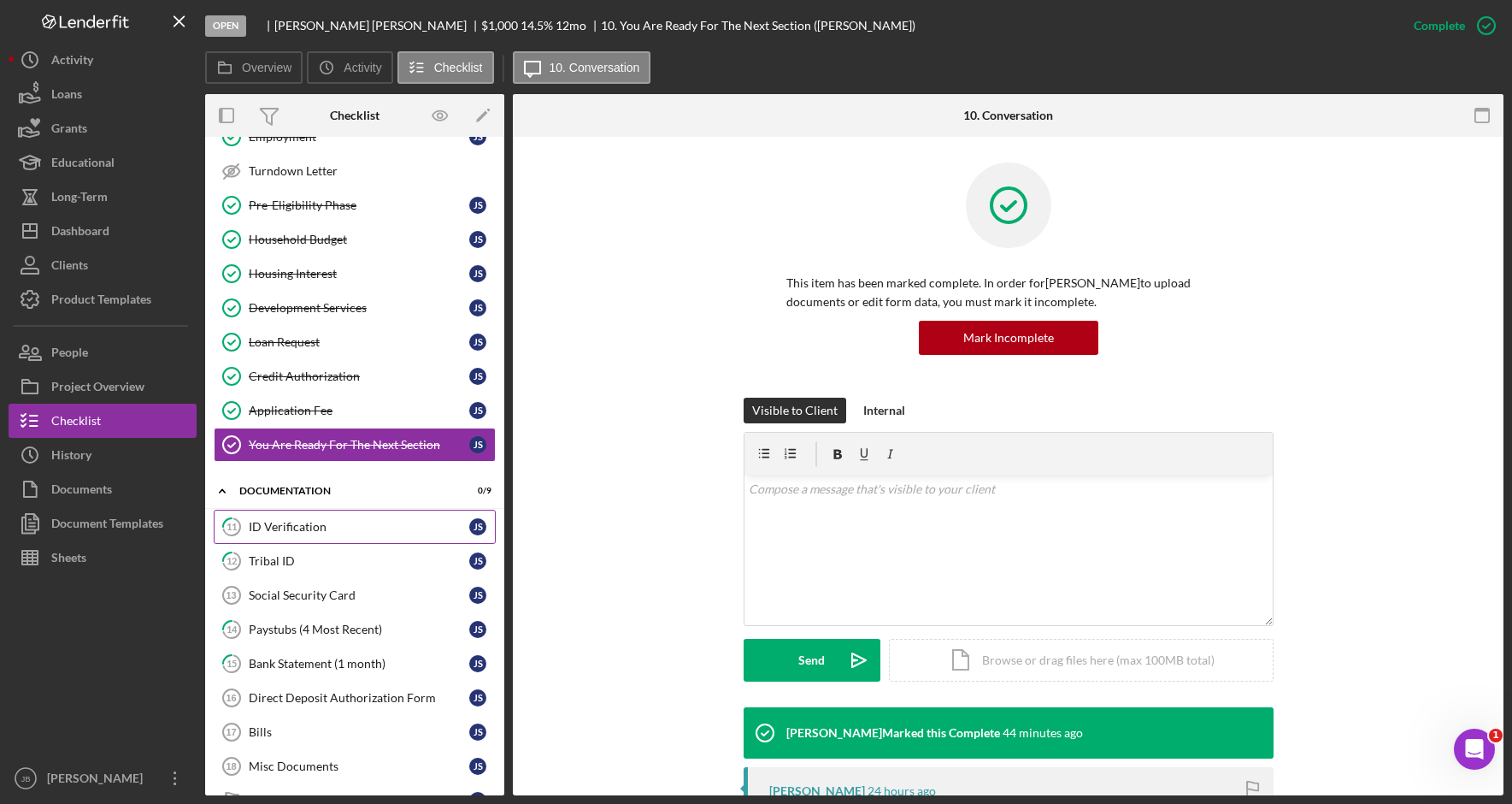
scroll to position [174, 0]
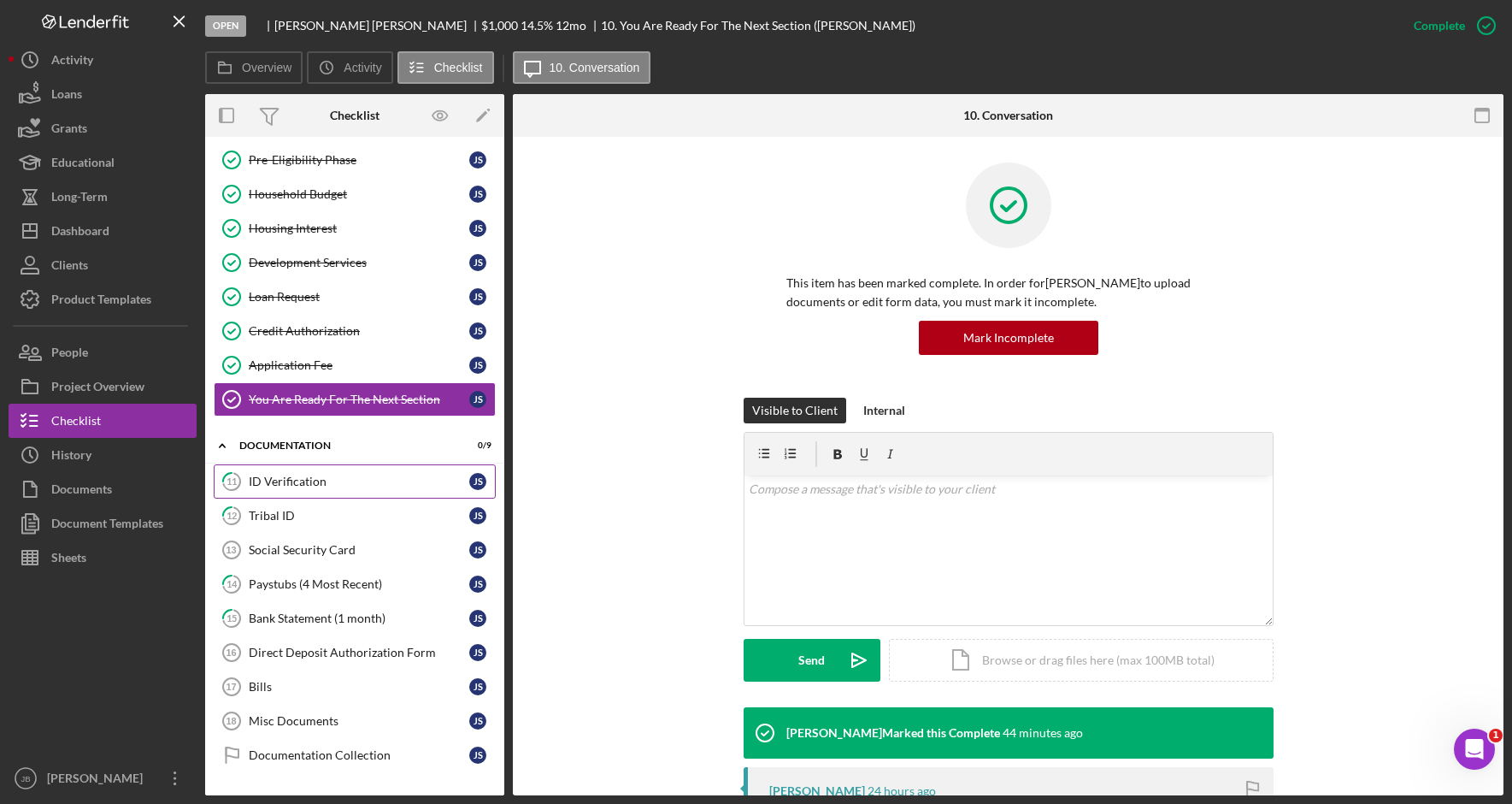
click at [348, 486] on div "ID Verification" at bounding box center [359, 481] width 220 height 14
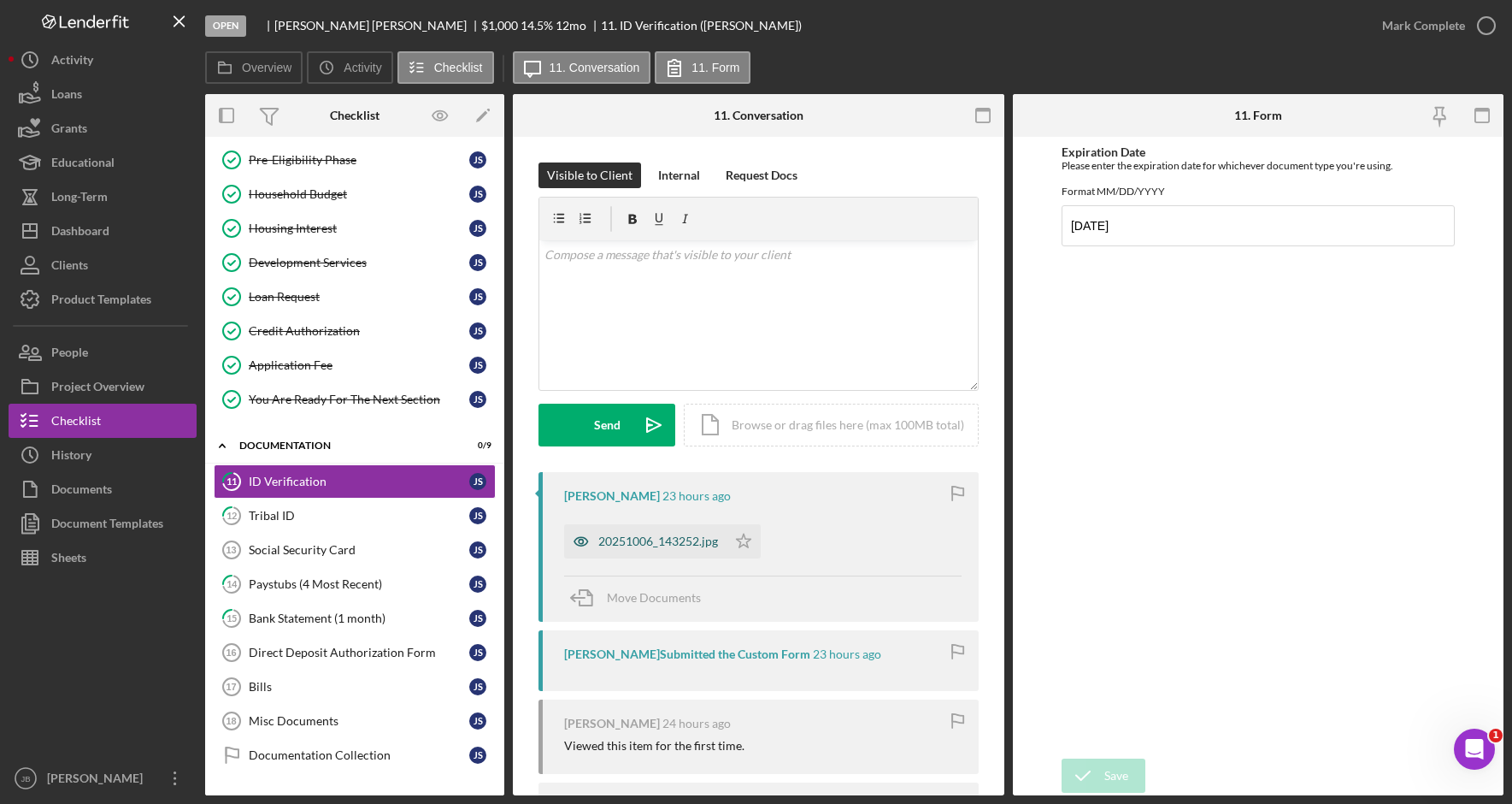
click at [614, 541] on div "20251006_143252.jpg" at bounding box center [658, 542] width 120 height 14
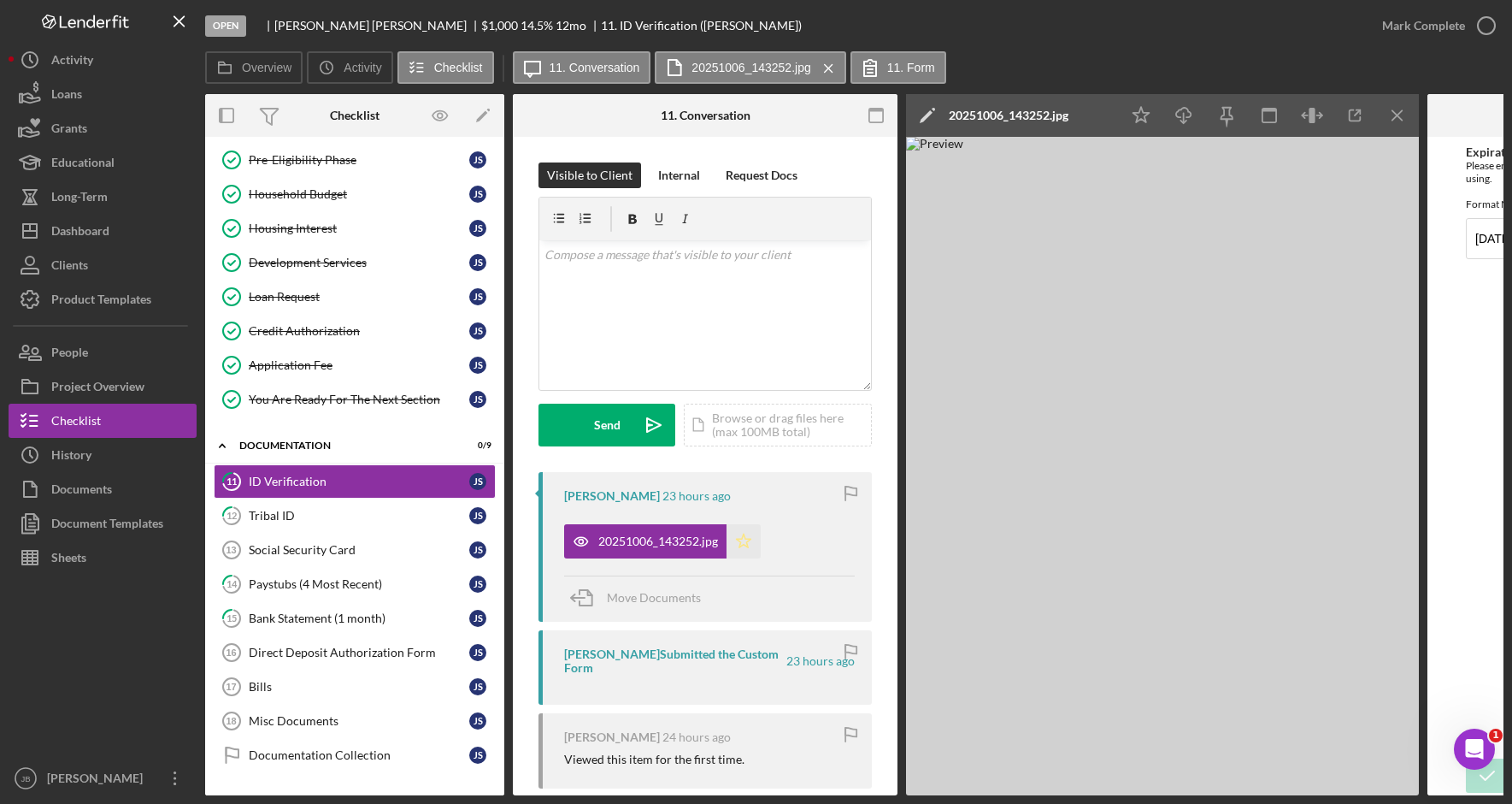
click at [742, 536] on polygon "button" at bounding box center [743, 541] width 15 height 14
click at [1401, 117] on icon "Icon/Menu Close" at bounding box center [1397, 115] width 38 height 38
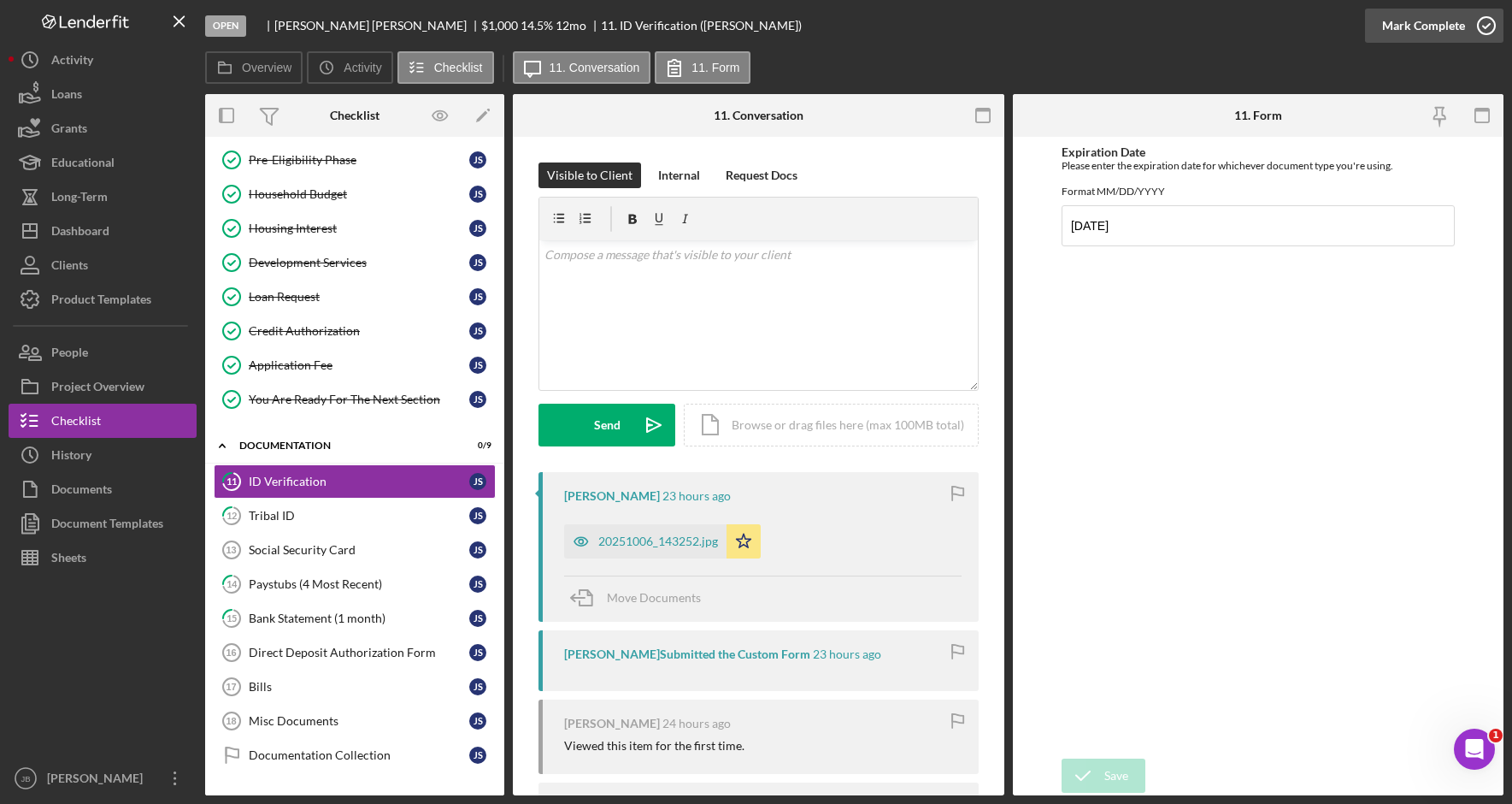
click at [1485, 23] on icon "button" at bounding box center [1486, 25] width 43 height 43
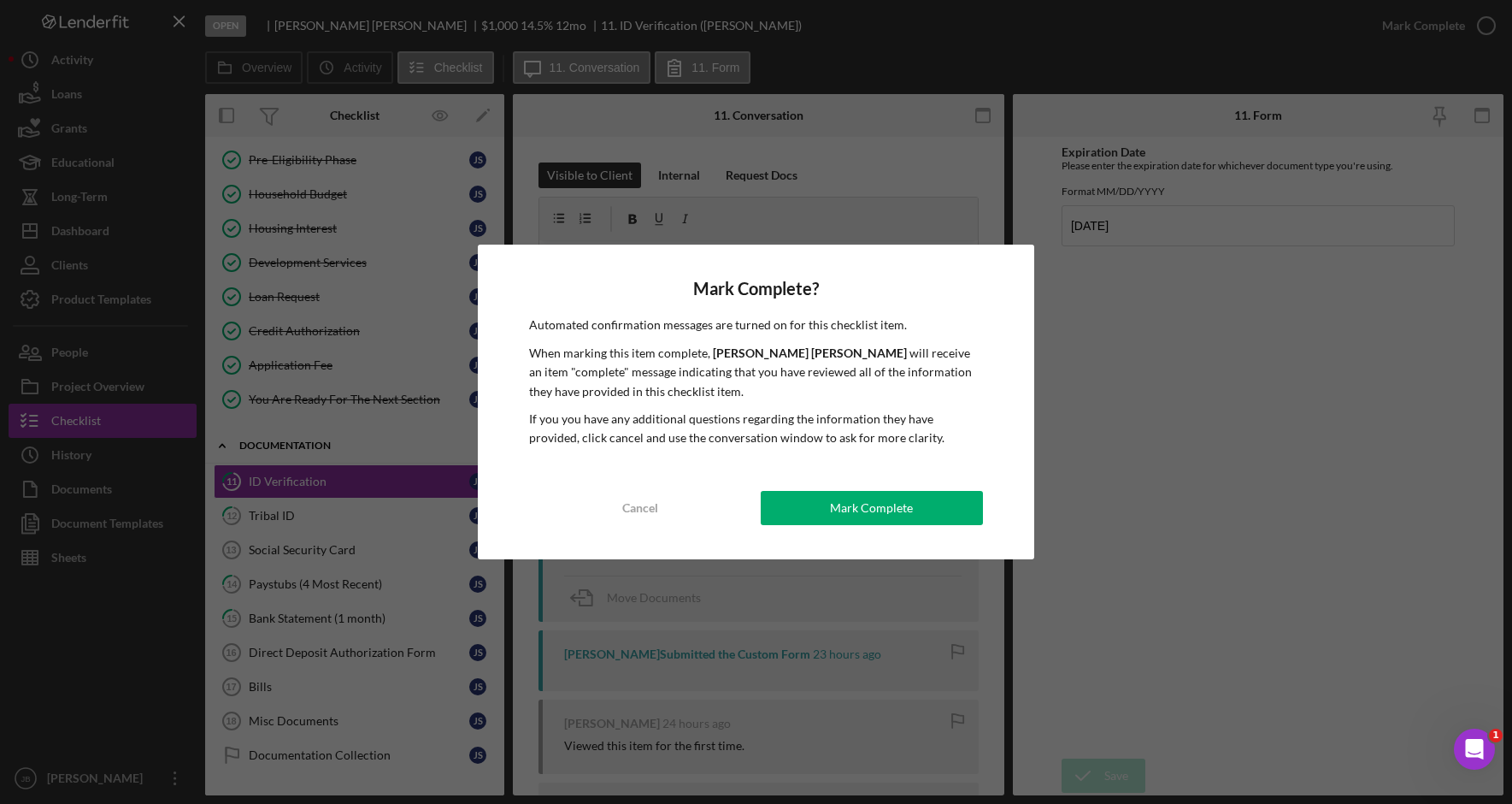
click at [868, 497] on div "Mark Complete" at bounding box center [871, 507] width 83 height 34
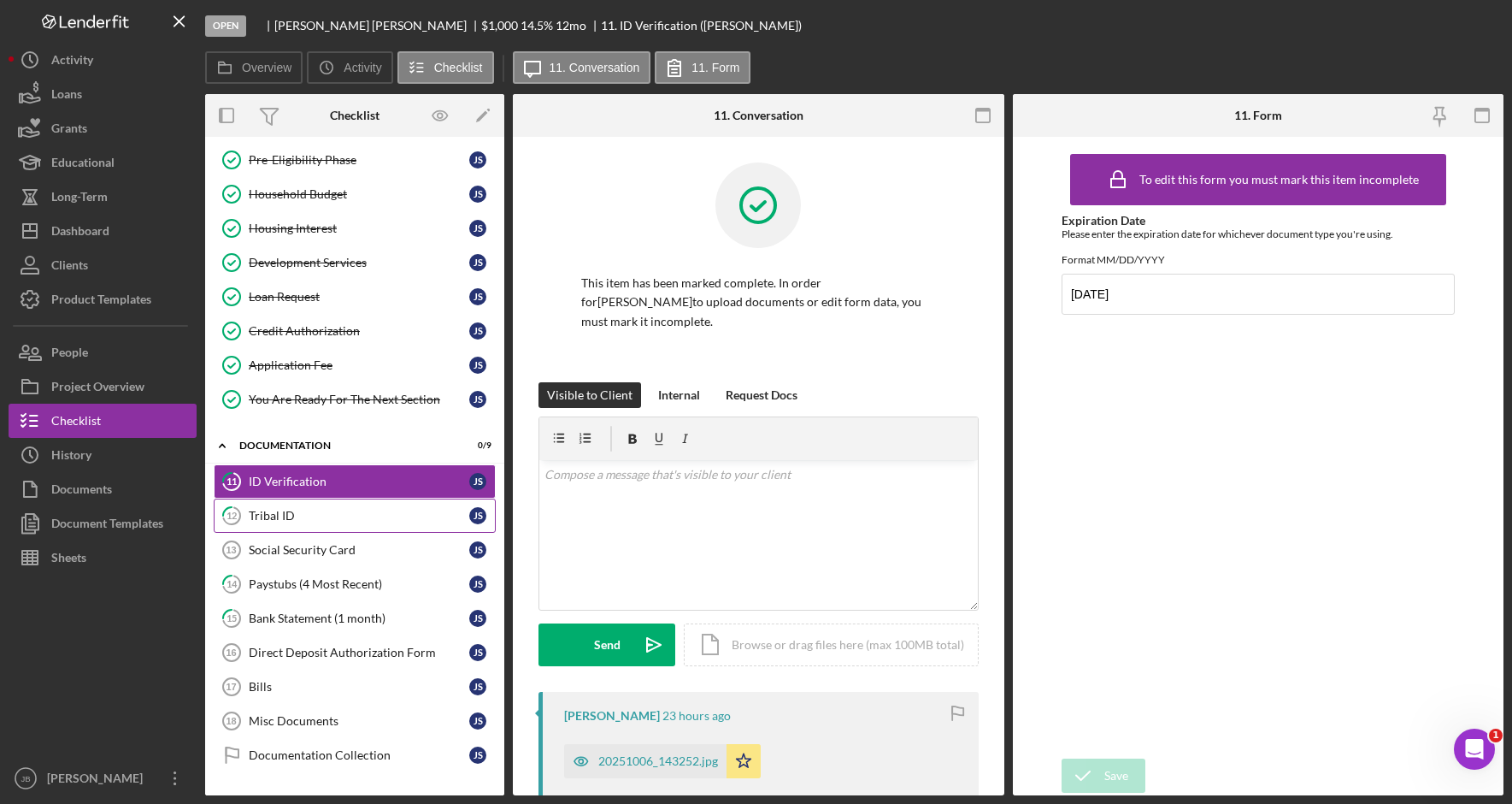
click at [302, 513] on div "Tribal ID" at bounding box center [359, 515] width 220 height 14
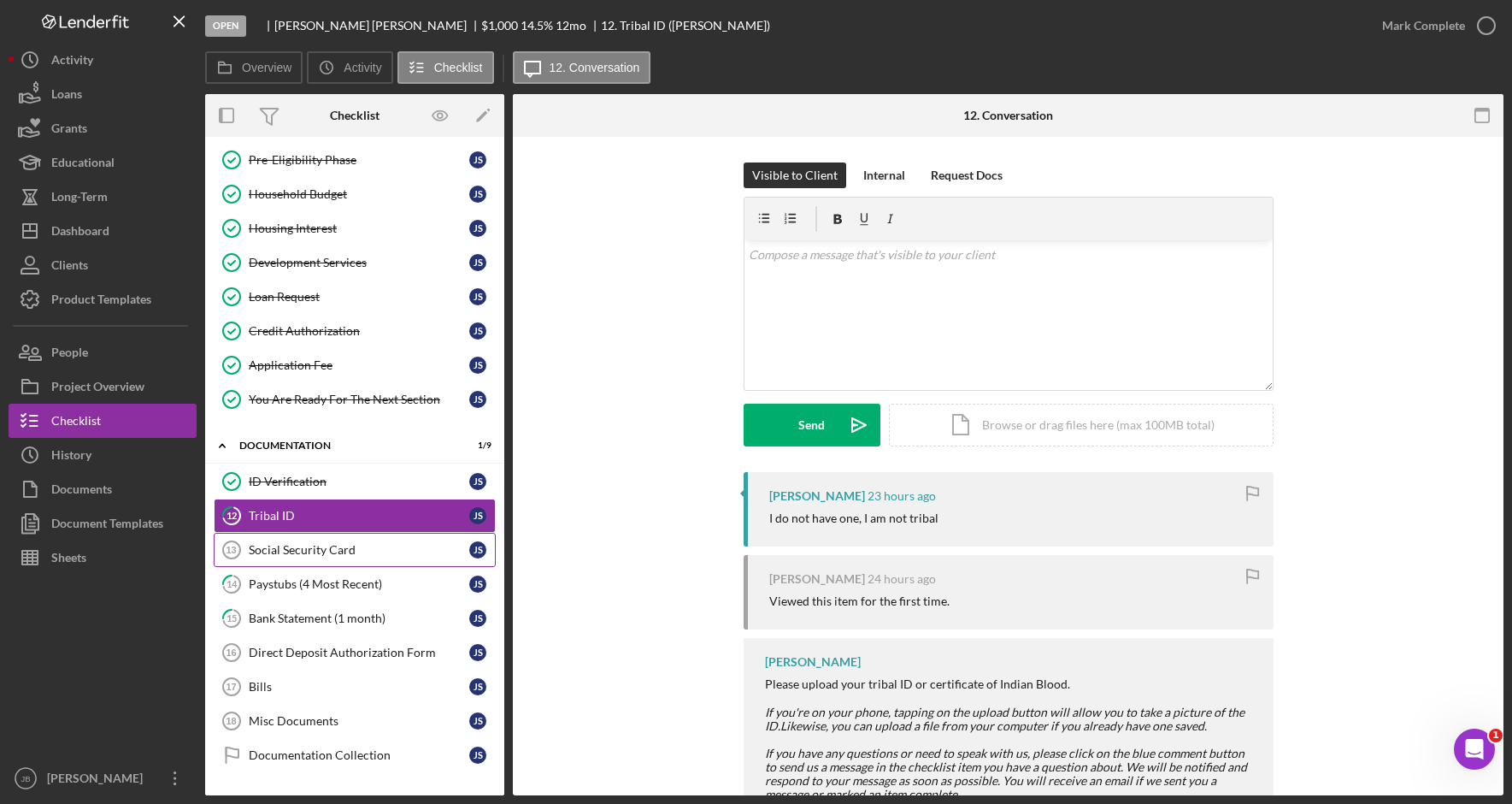
click at [366, 558] on link "Social Security Card 13 Social Security Card J S" at bounding box center [354, 549] width 282 height 34
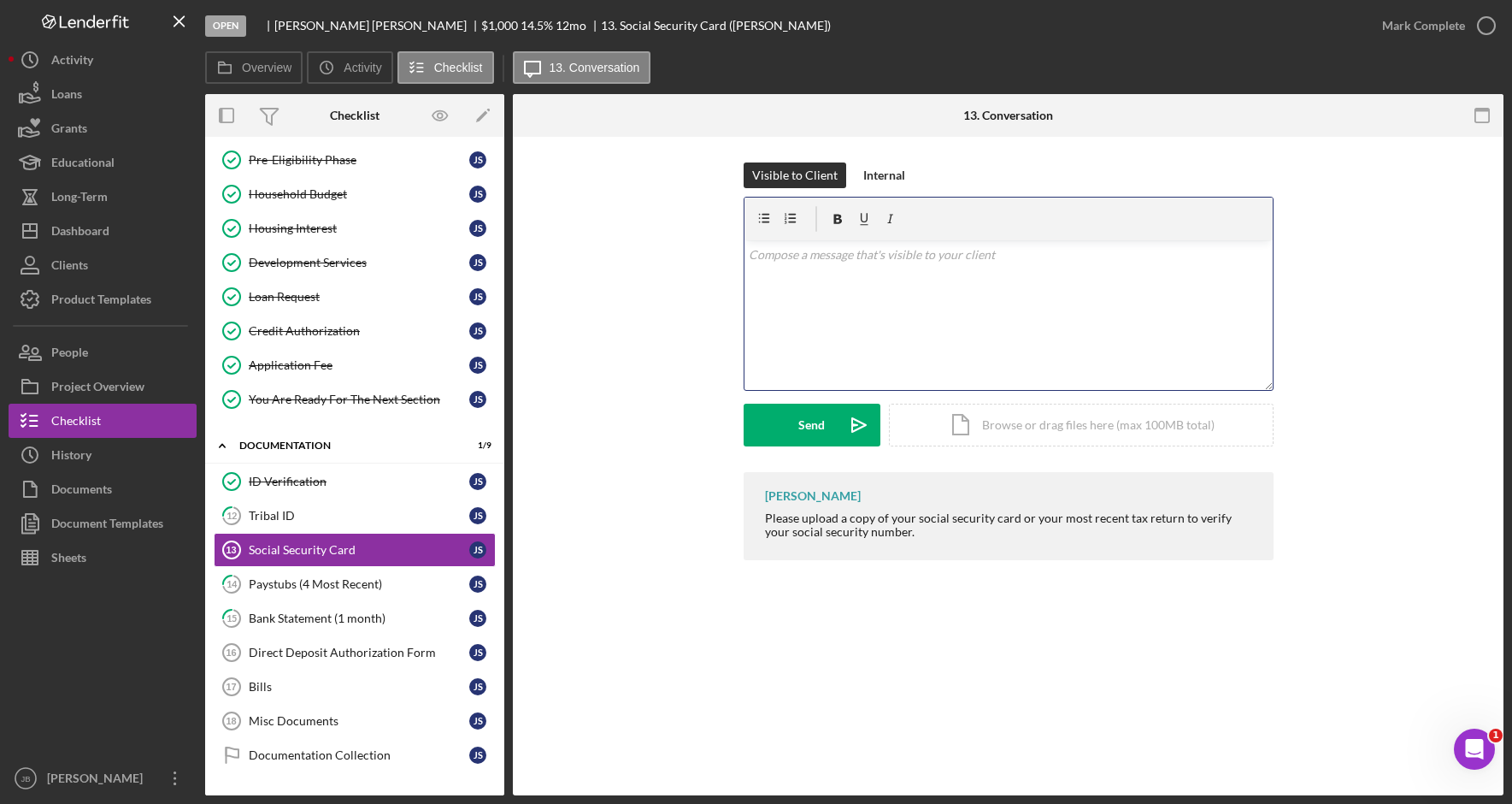
click at [819, 258] on p at bounding box center [1007, 254] width 519 height 18
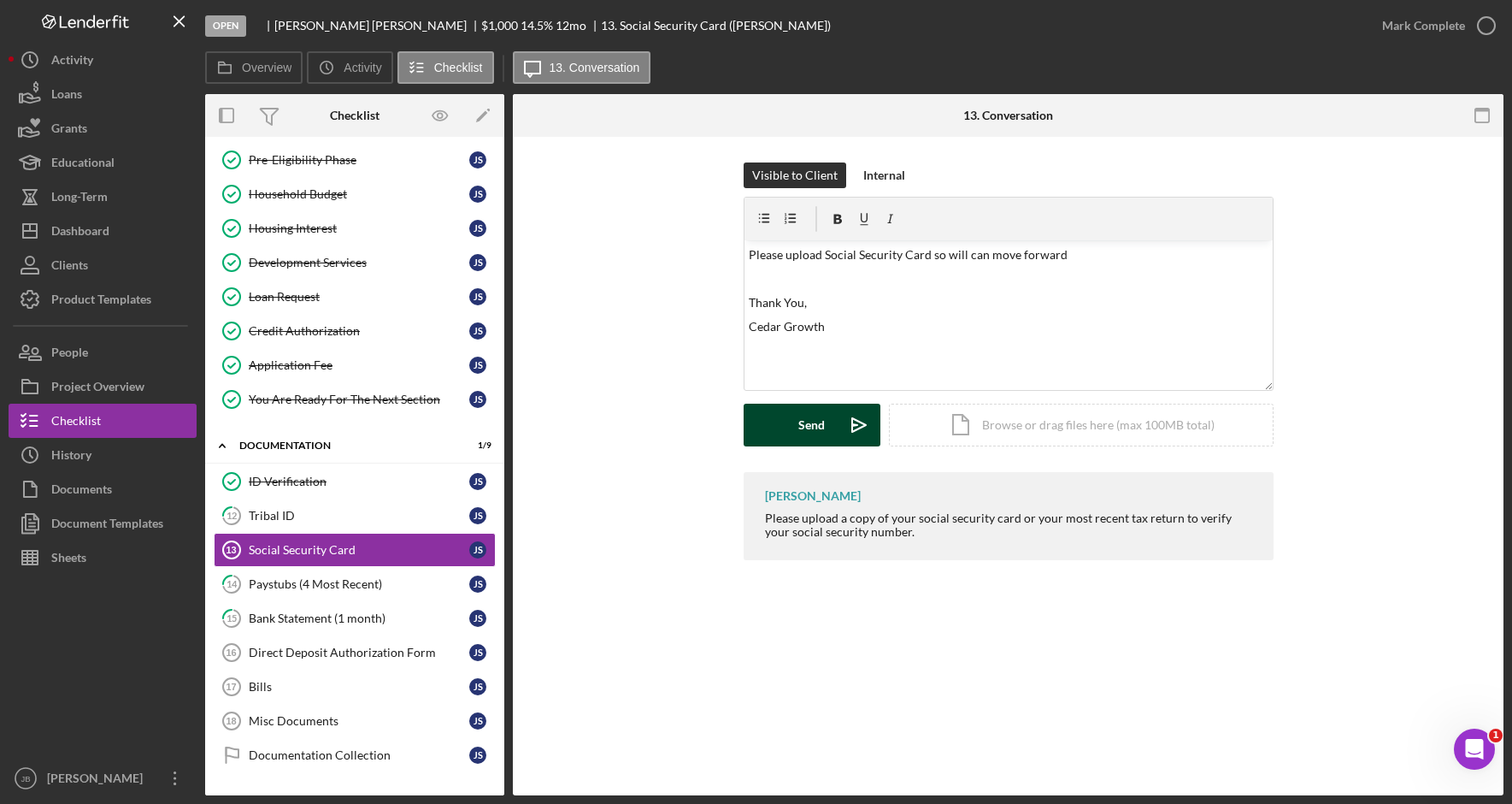
click at [847, 427] on icon "Icon/icon-invite-send" at bounding box center [859, 424] width 43 height 43
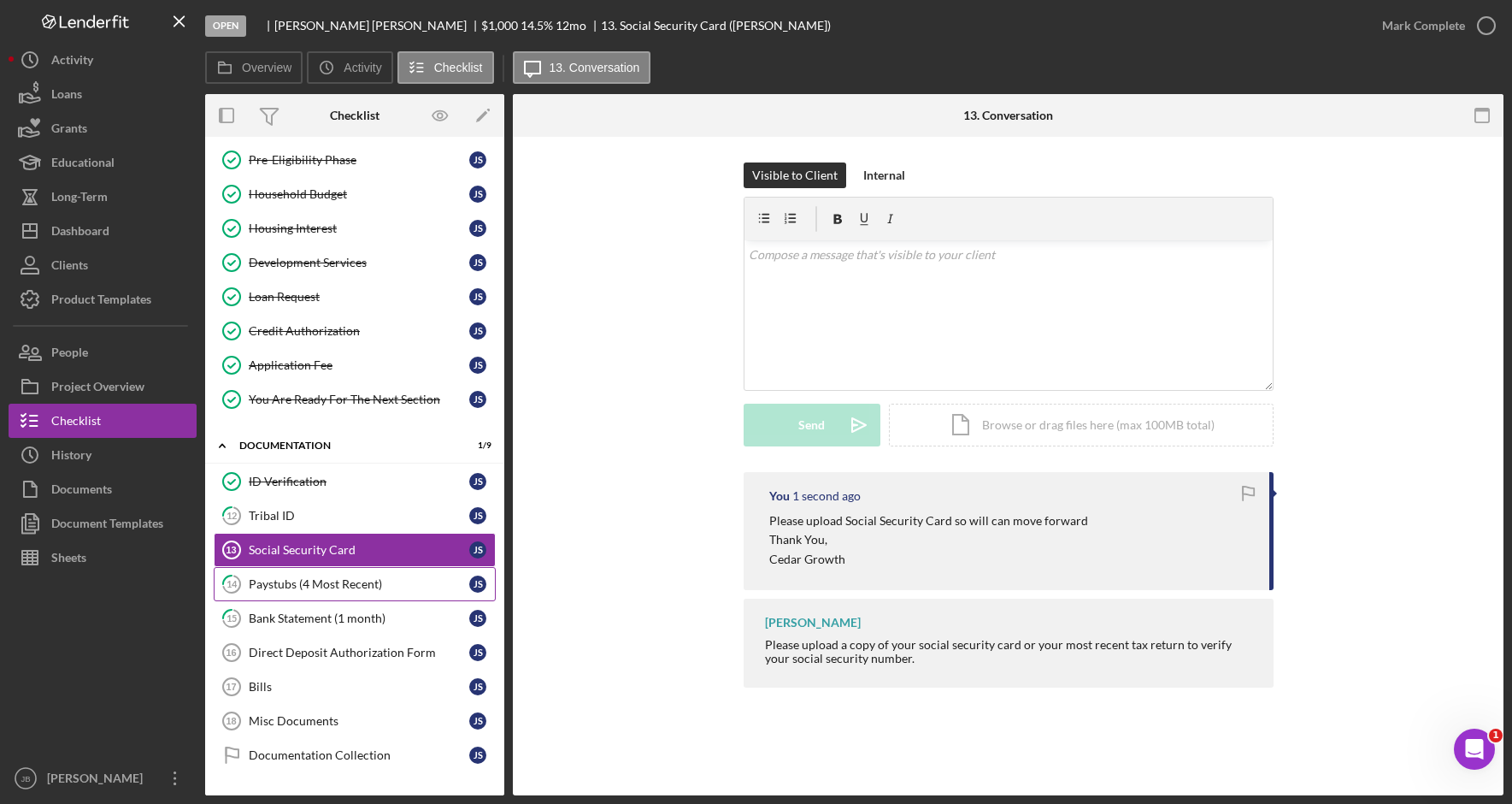
click at [387, 584] on div "Paystubs (4 Most Recent)" at bounding box center [359, 584] width 220 height 14
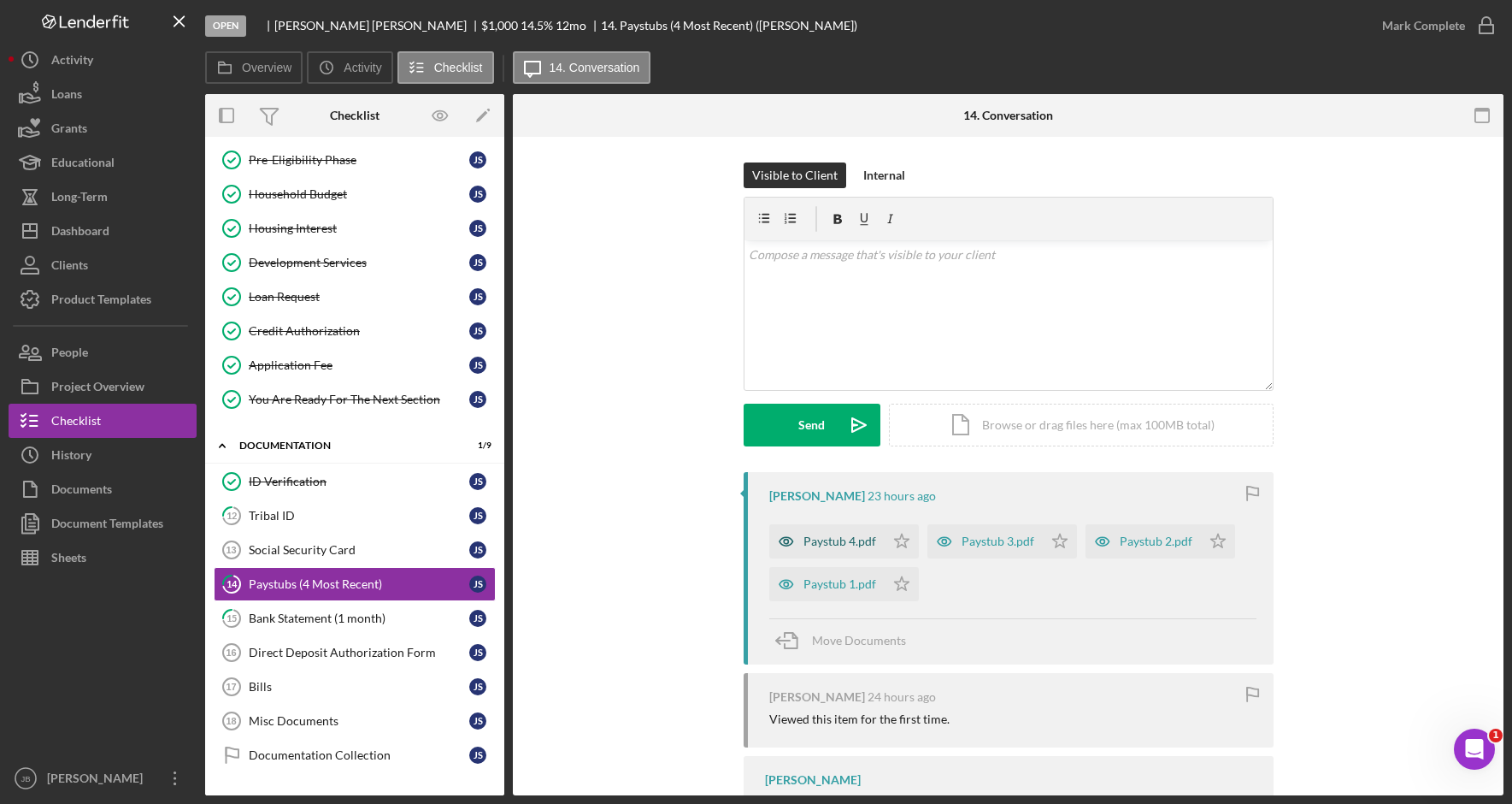
click at [847, 544] on div "Paystub 4.pdf" at bounding box center [840, 542] width 73 height 14
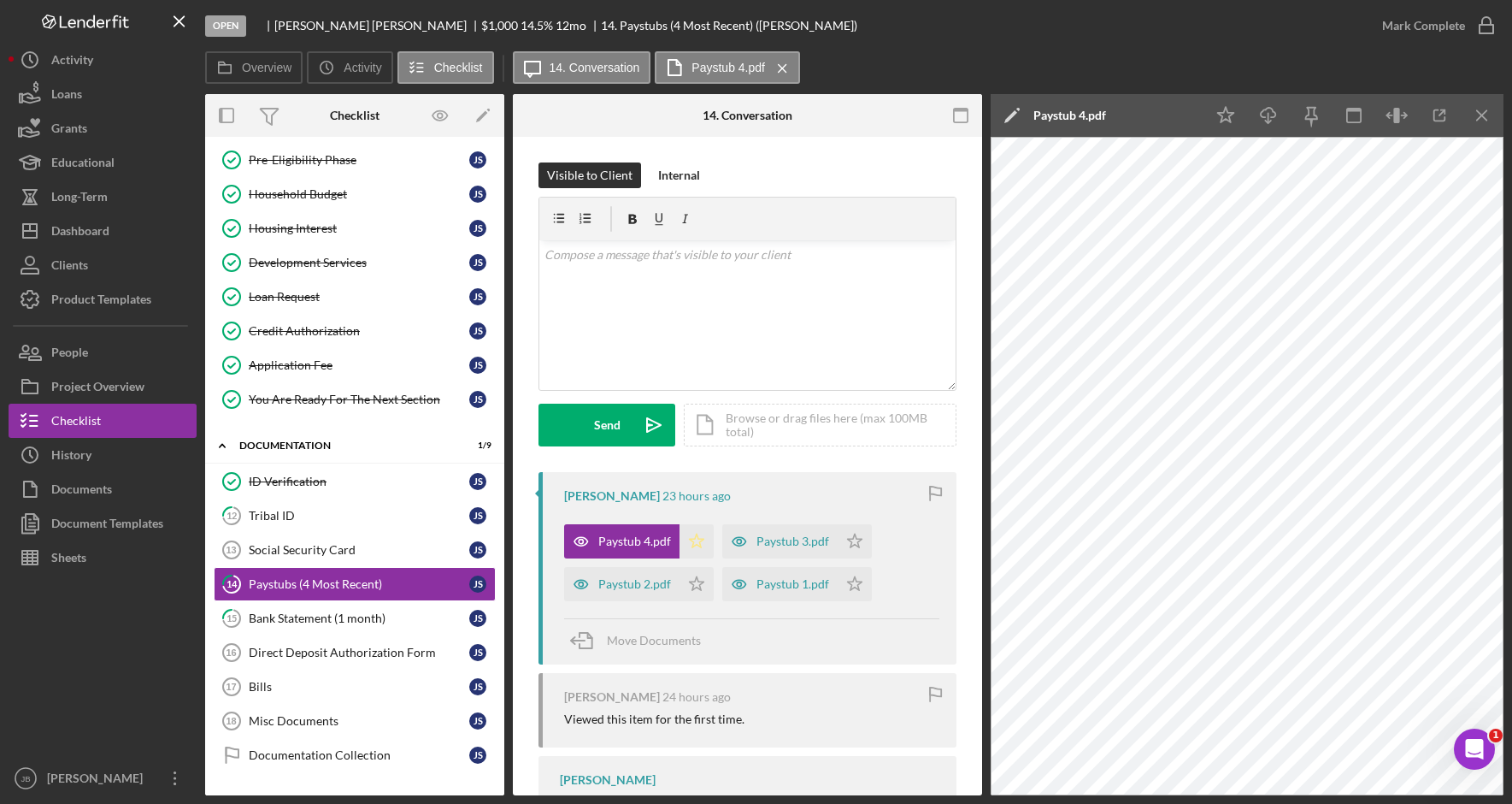
click at [699, 546] on polygon "button" at bounding box center [697, 541] width 15 height 14
click at [630, 583] on div "Paystub 2.pdf" at bounding box center [634, 584] width 73 height 14
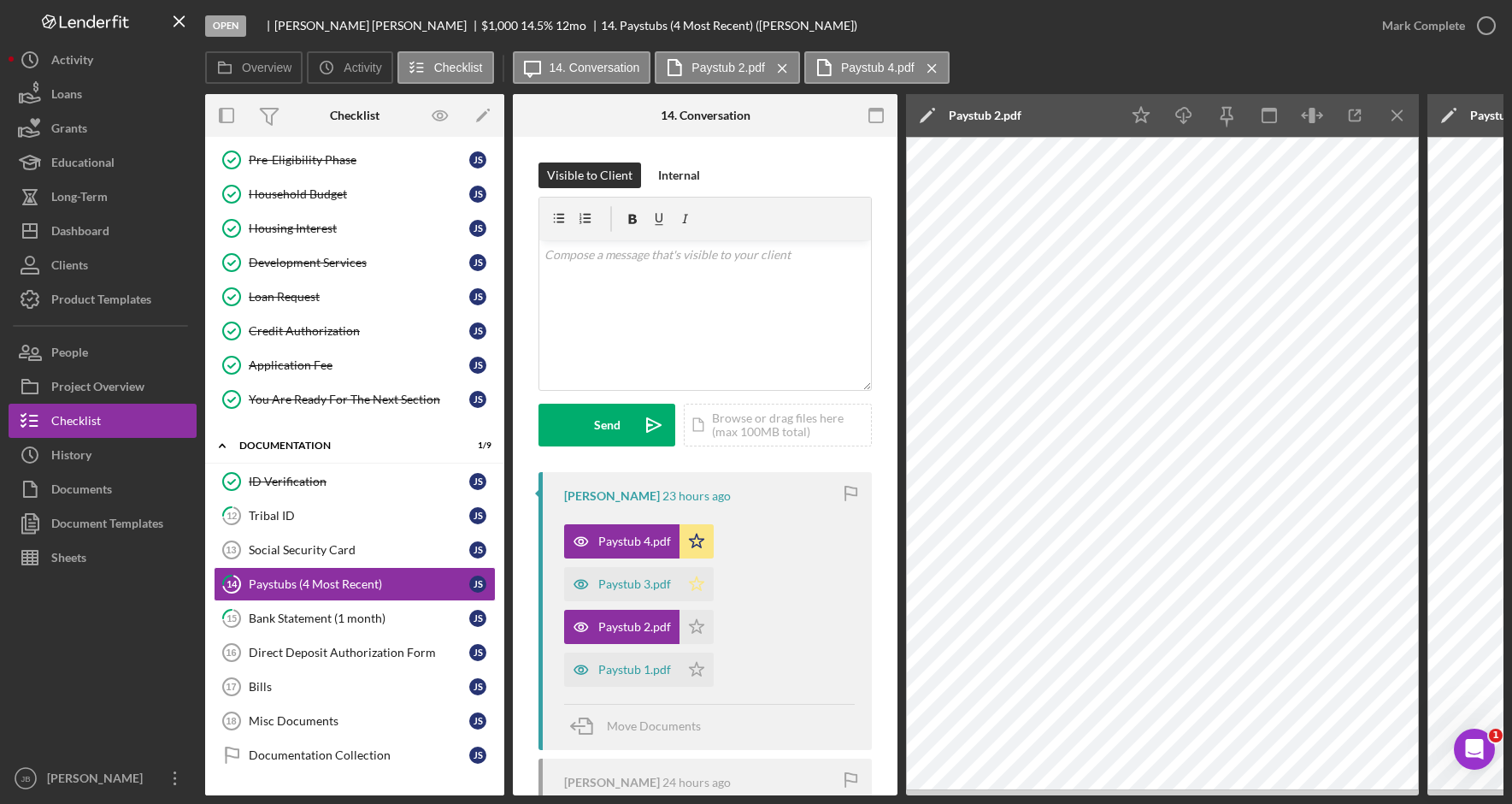
click at [693, 579] on icon "Icon/Star" at bounding box center [696, 584] width 34 height 34
click at [635, 581] on div "Paystub 3.pdf" at bounding box center [634, 584] width 73 height 14
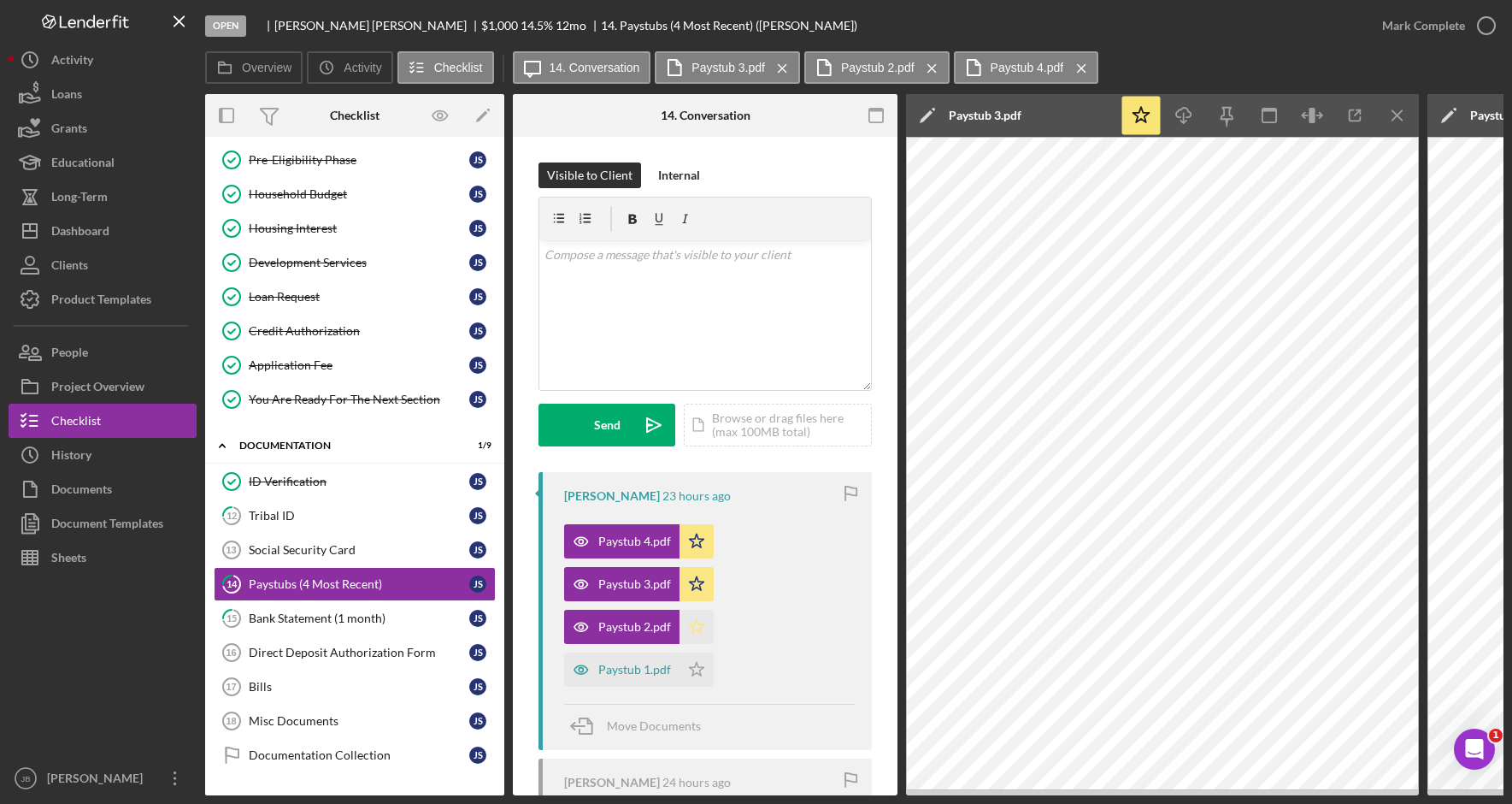
click at [693, 626] on icon "Icon/Star" at bounding box center [696, 626] width 34 height 34
click at [648, 670] on div "Paystub 1.pdf" at bounding box center [634, 669] width 73 height 14
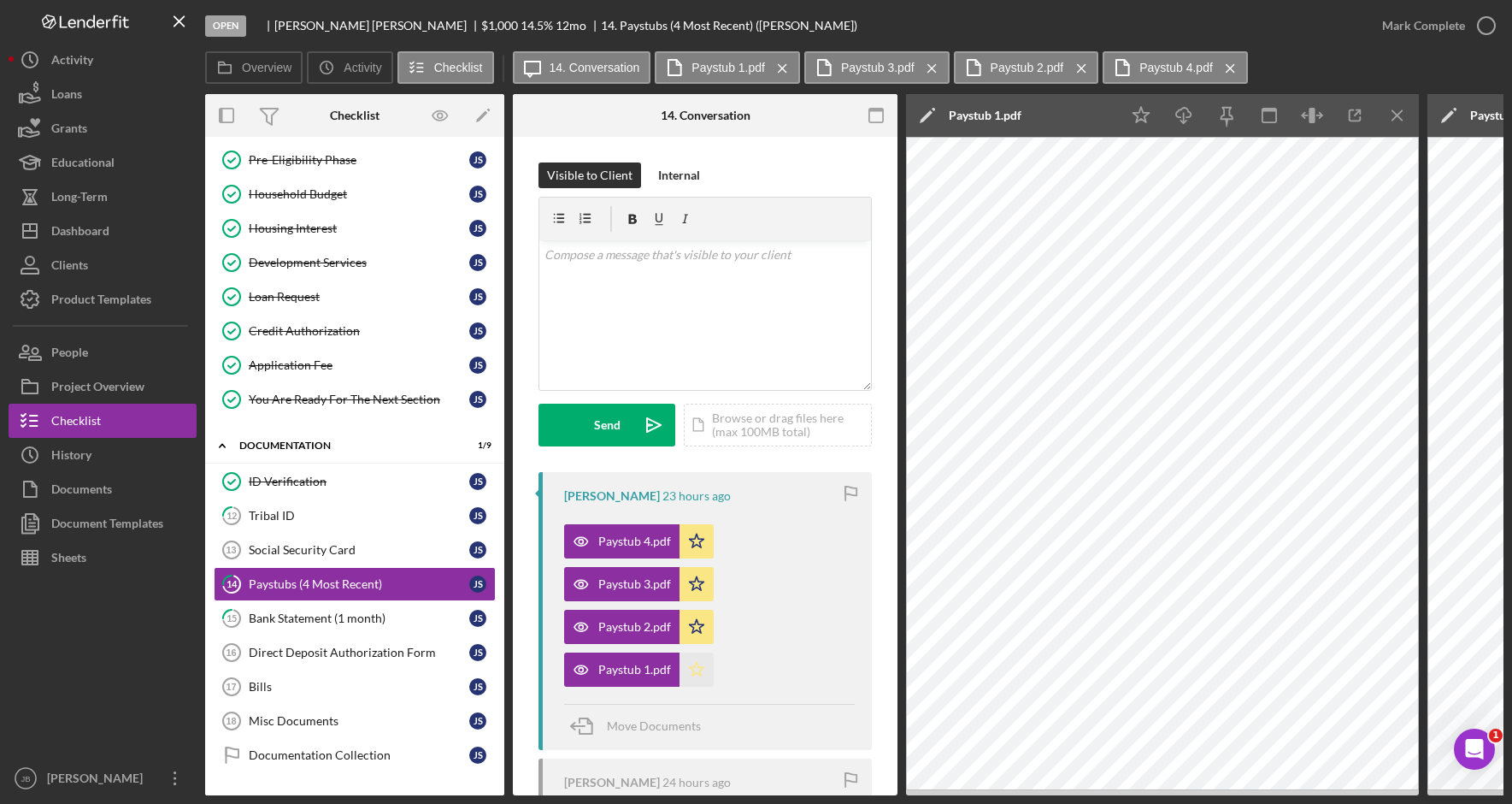
click at [703, 670] on icon "Icon/Star" at bounding box center [696, 669] width 34 height 34
click at [1488, 17] on icon "button" at bounding box center [1486, 25] width 43 height 43
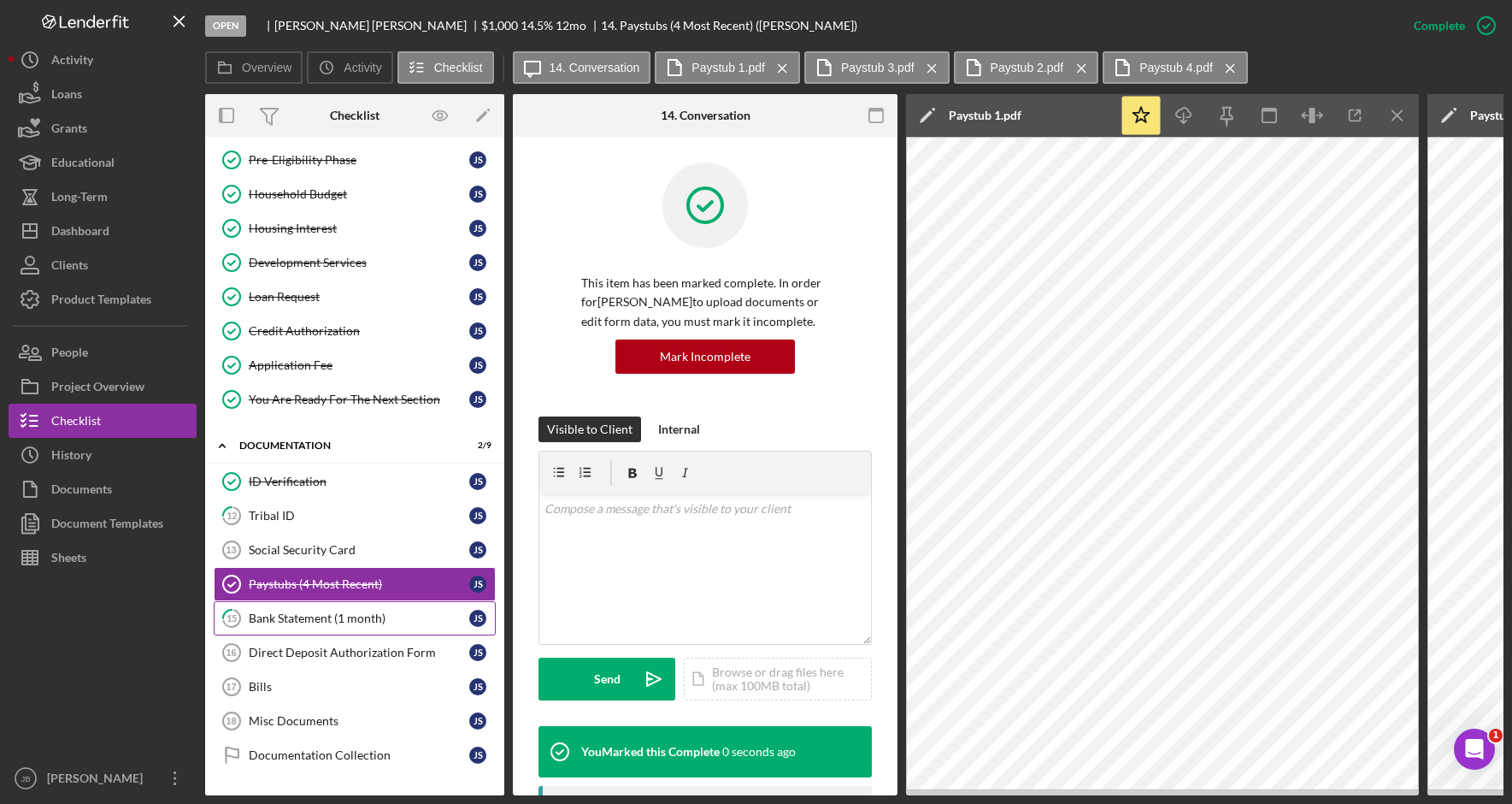
click at [410, 619] on div "Bank Statement (1 month)" at bounding box center [359, 619] width 220 height 14
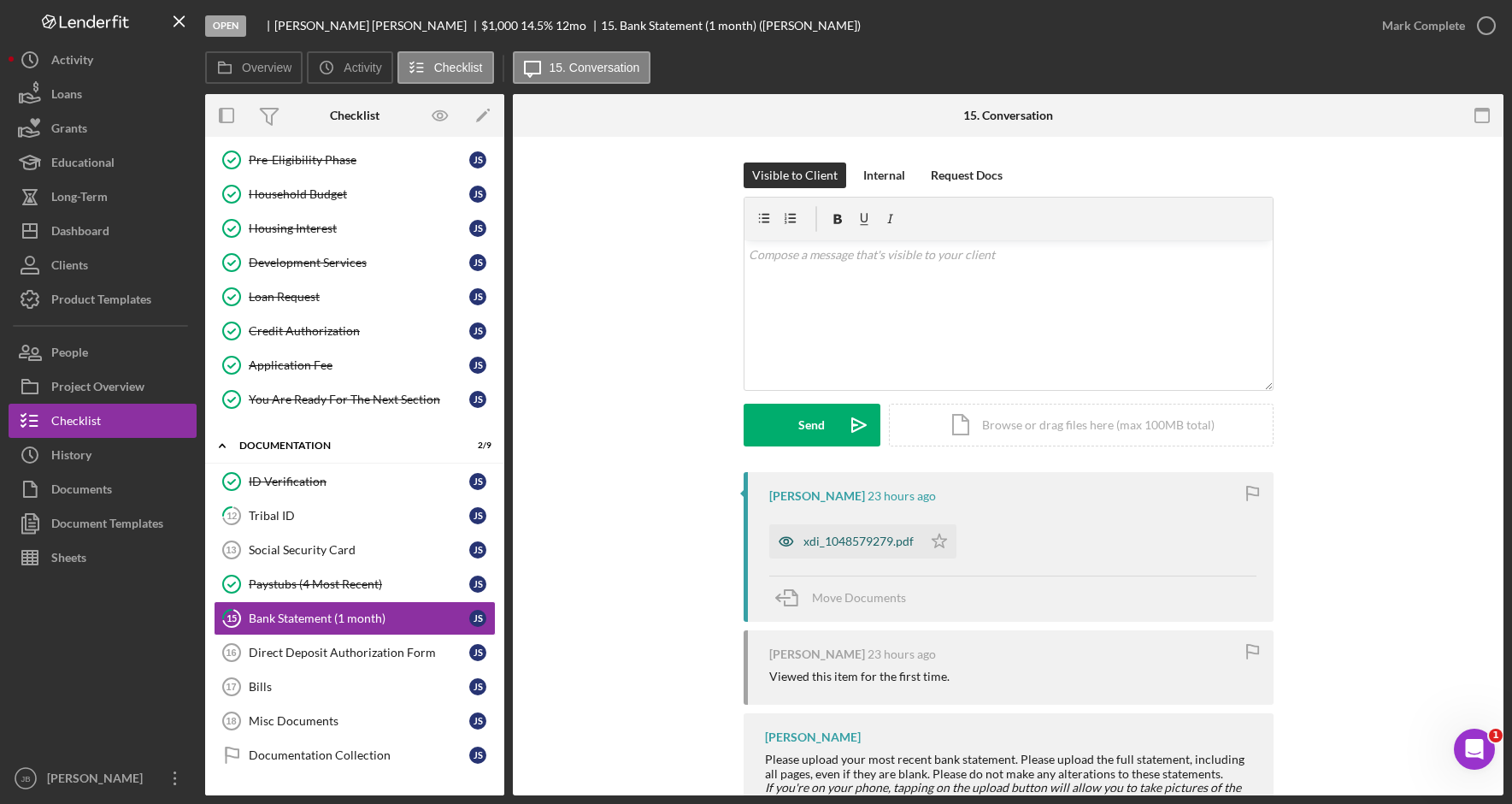
click at [883, 546] on div "xdi_1048579279.pdf" at bounding box center [859, 542] width 110 height 14
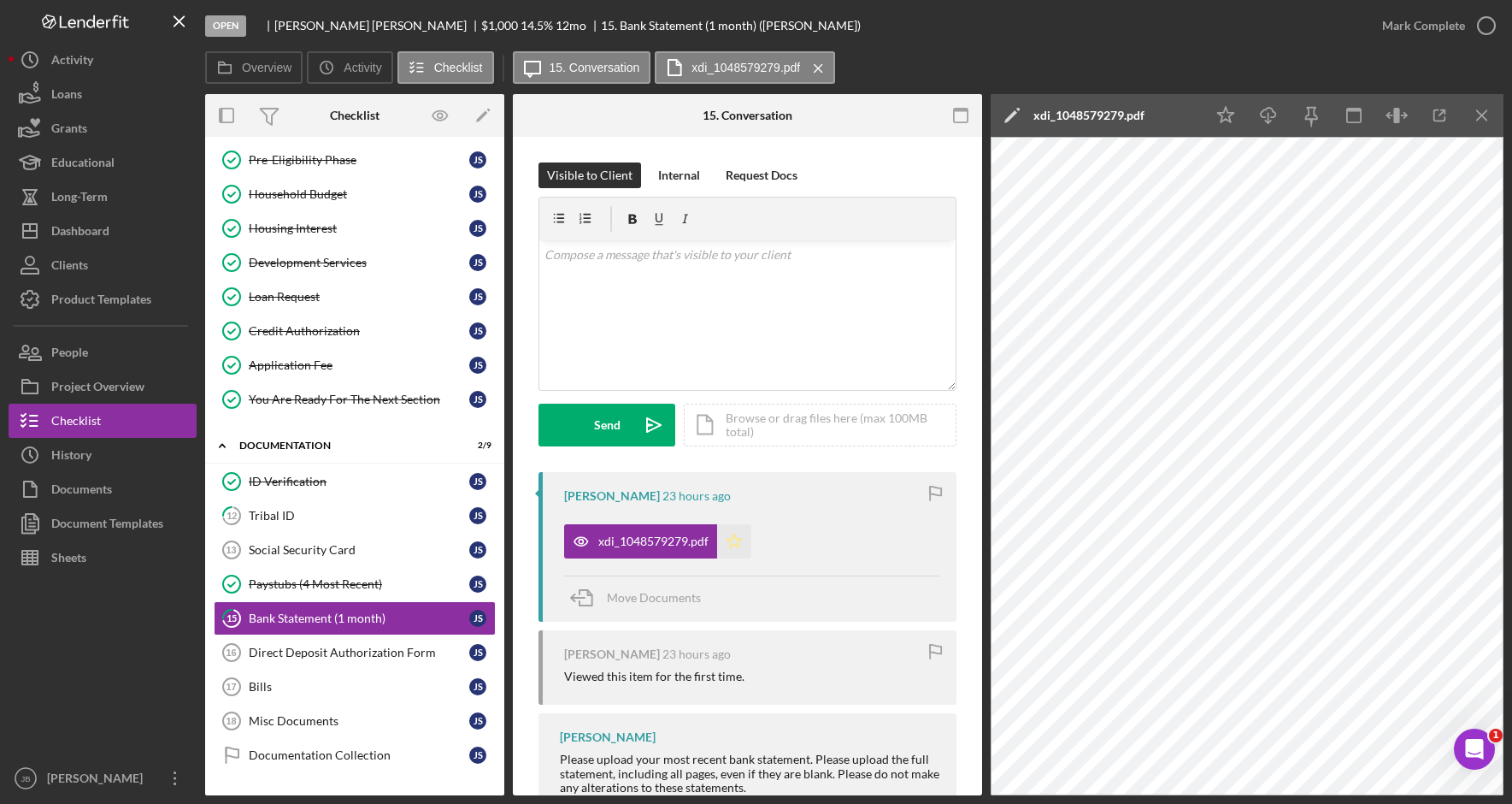
click at [740, 547] on icon "Icon/Star" at bounding box center [734, 541] width 34 height 34
click at [1489, 122] on icon "Icon/Menu Close" at bounding box center [1482, 115] width 38 height 38
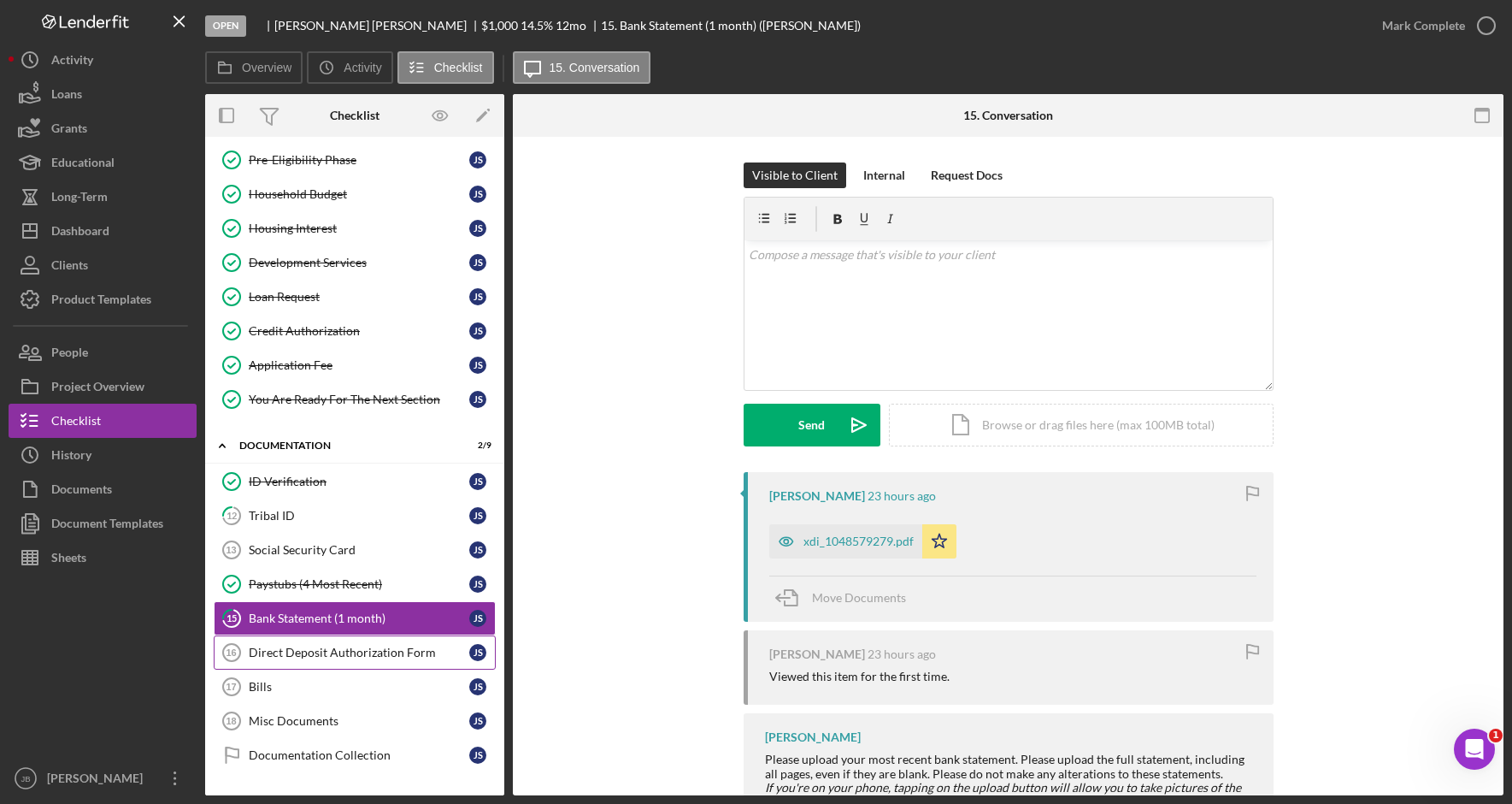
click at [367, 649] on div "Direct Deposit Authorization Form" at bounding box center [359, 653] width 220 height 14
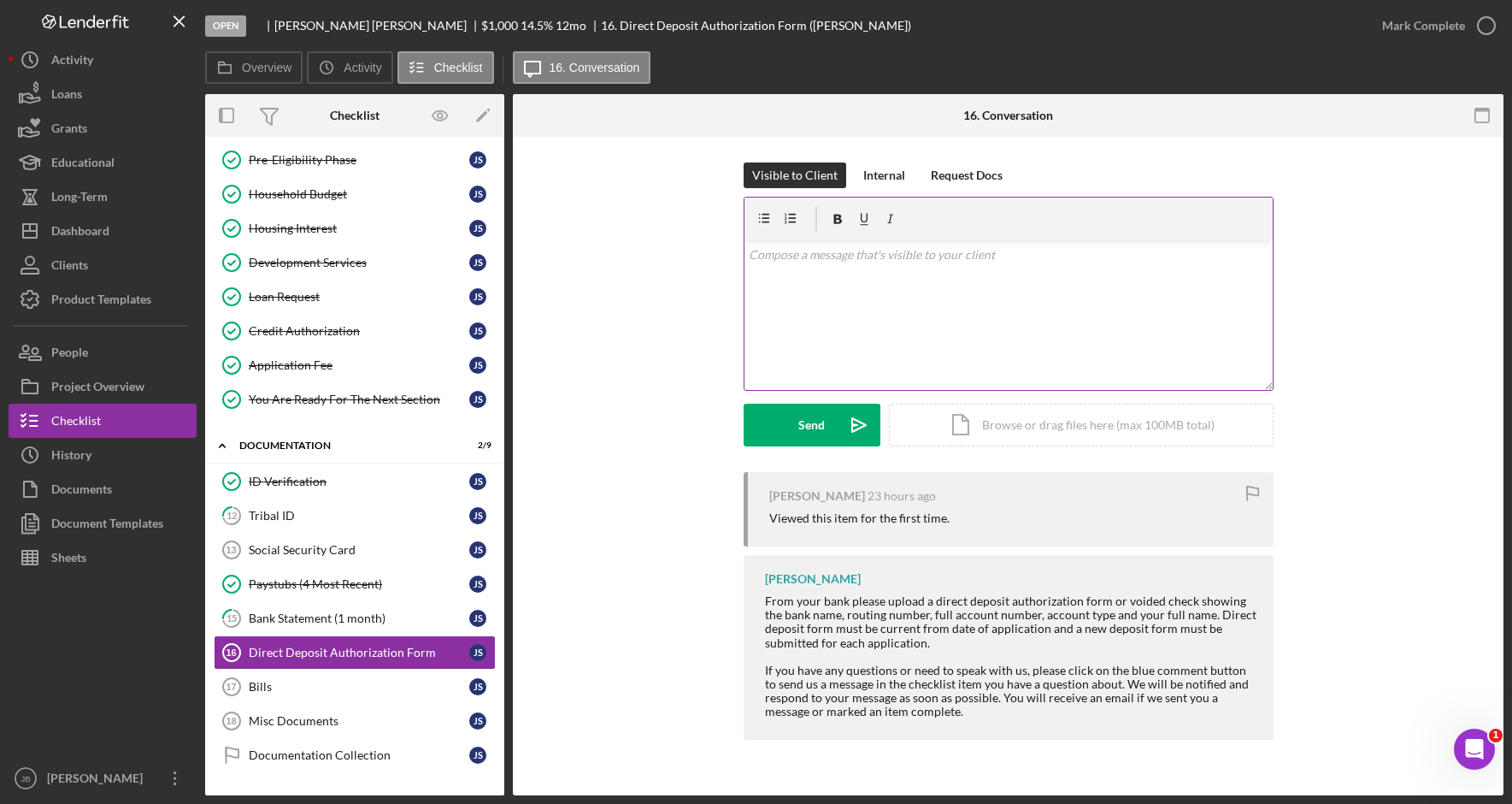
click at [875, 273] on div "v Color teal Color pink Remove color Add row above Add row below Add column bef…" at bounding box center [1008, 315] width 528 height 150
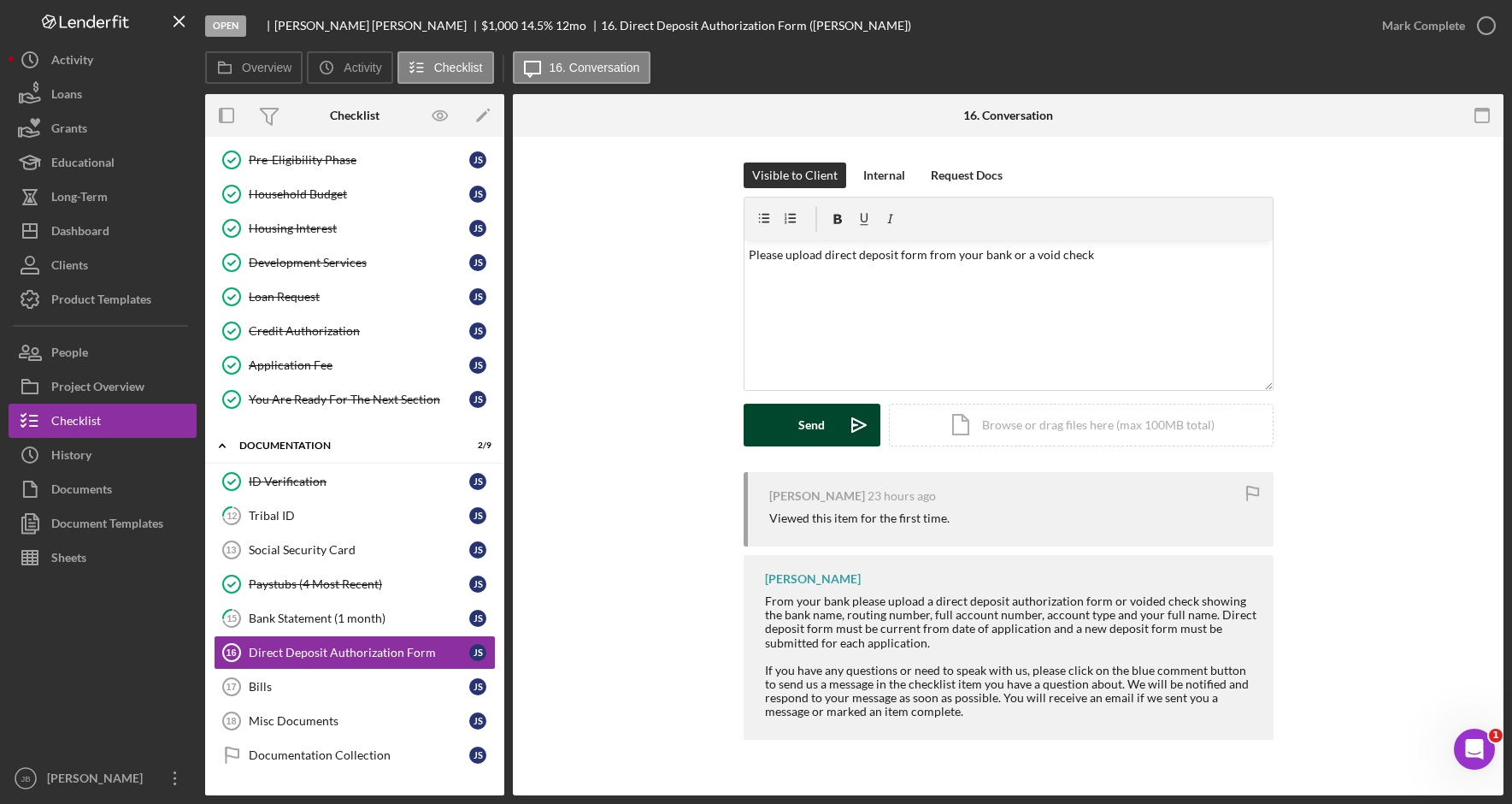
click at [806, 443] on div "Send" at bounding box center [812, 424] width 26 height 43
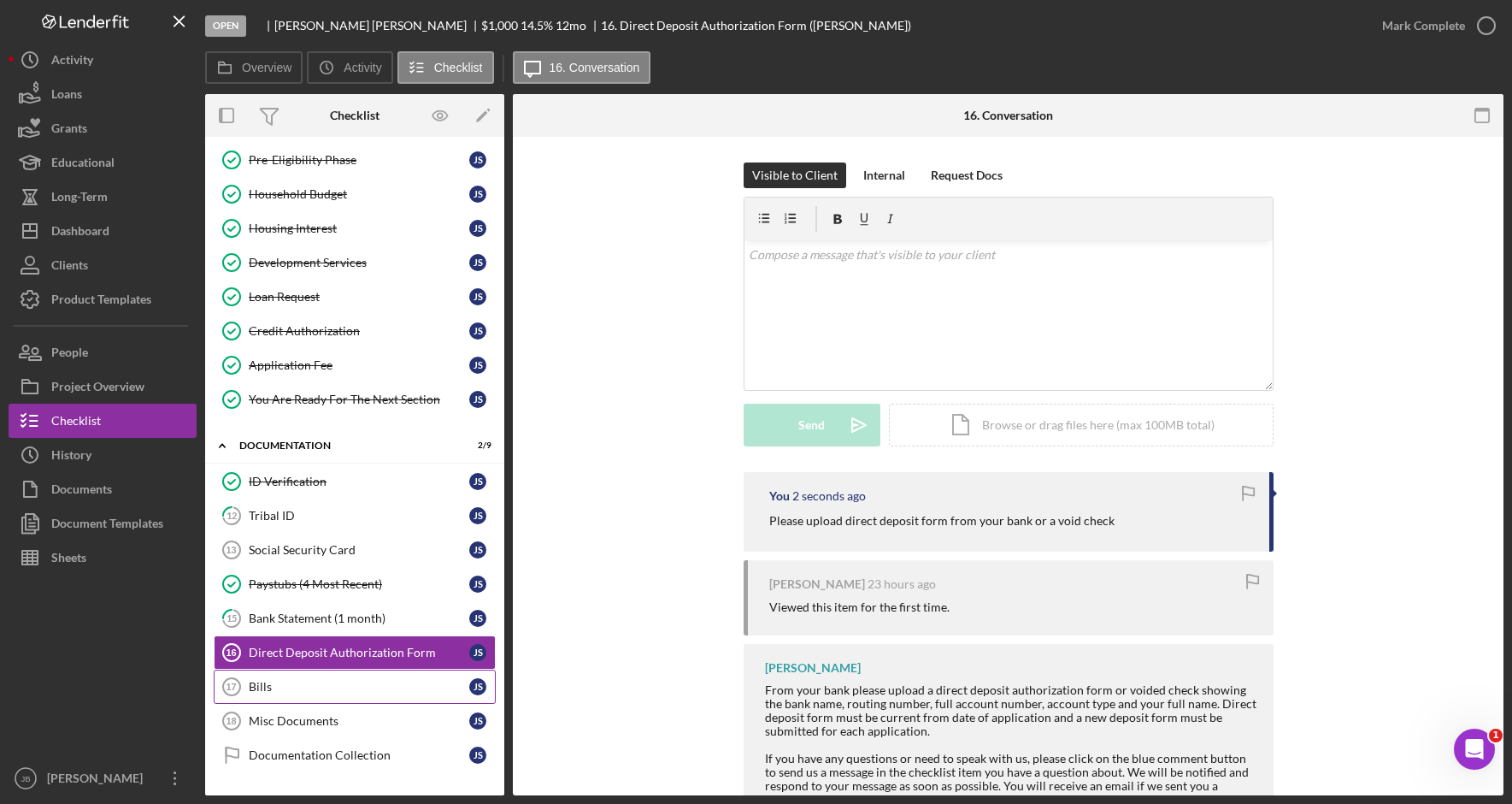
click at [401, 684] on div "Bills" at bounding box center [359, 687] width 220 height 14
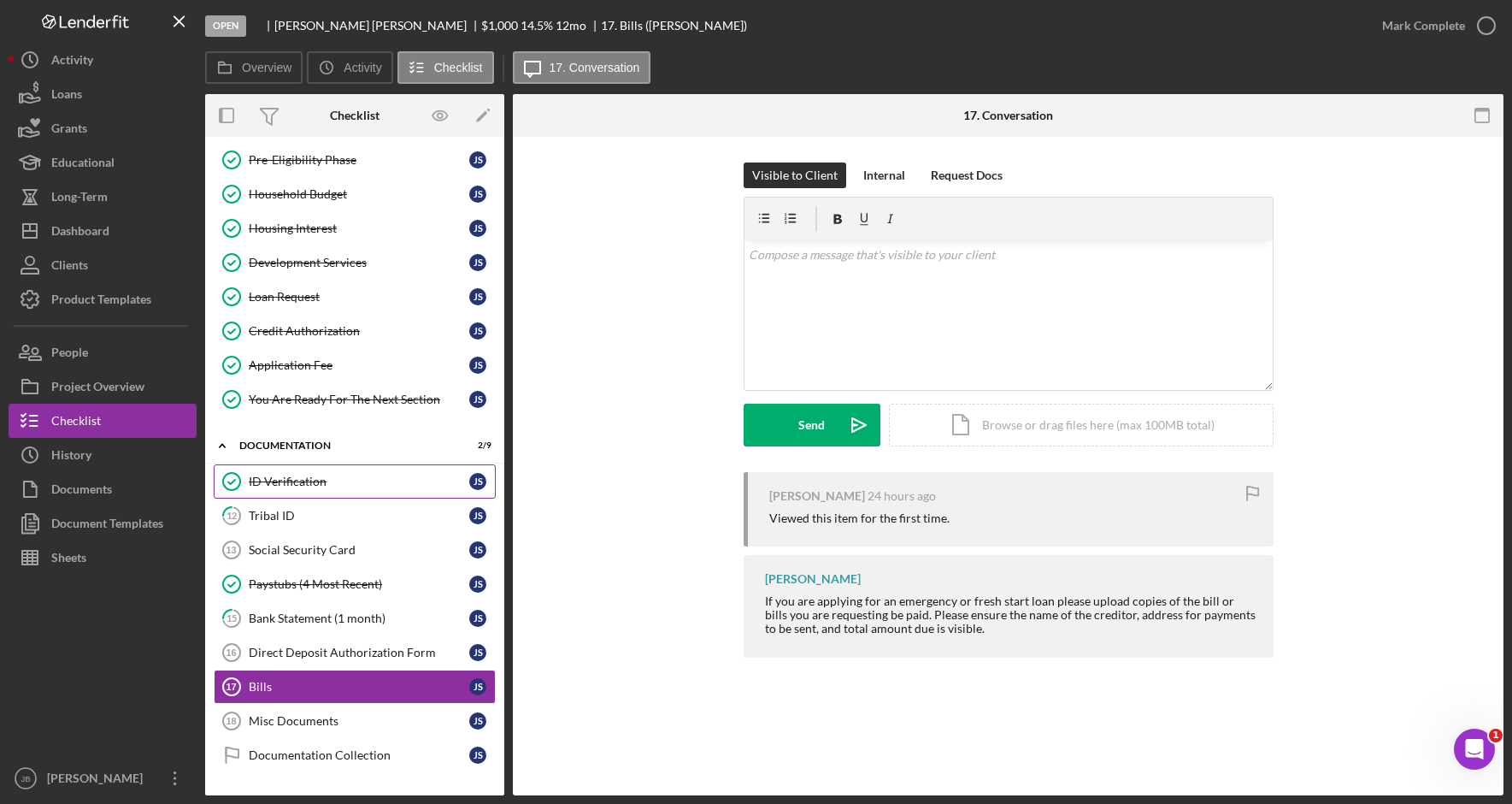
click at [379, 483] on div "ID Verification" at bounding box center [359, 481] width 220 height 14
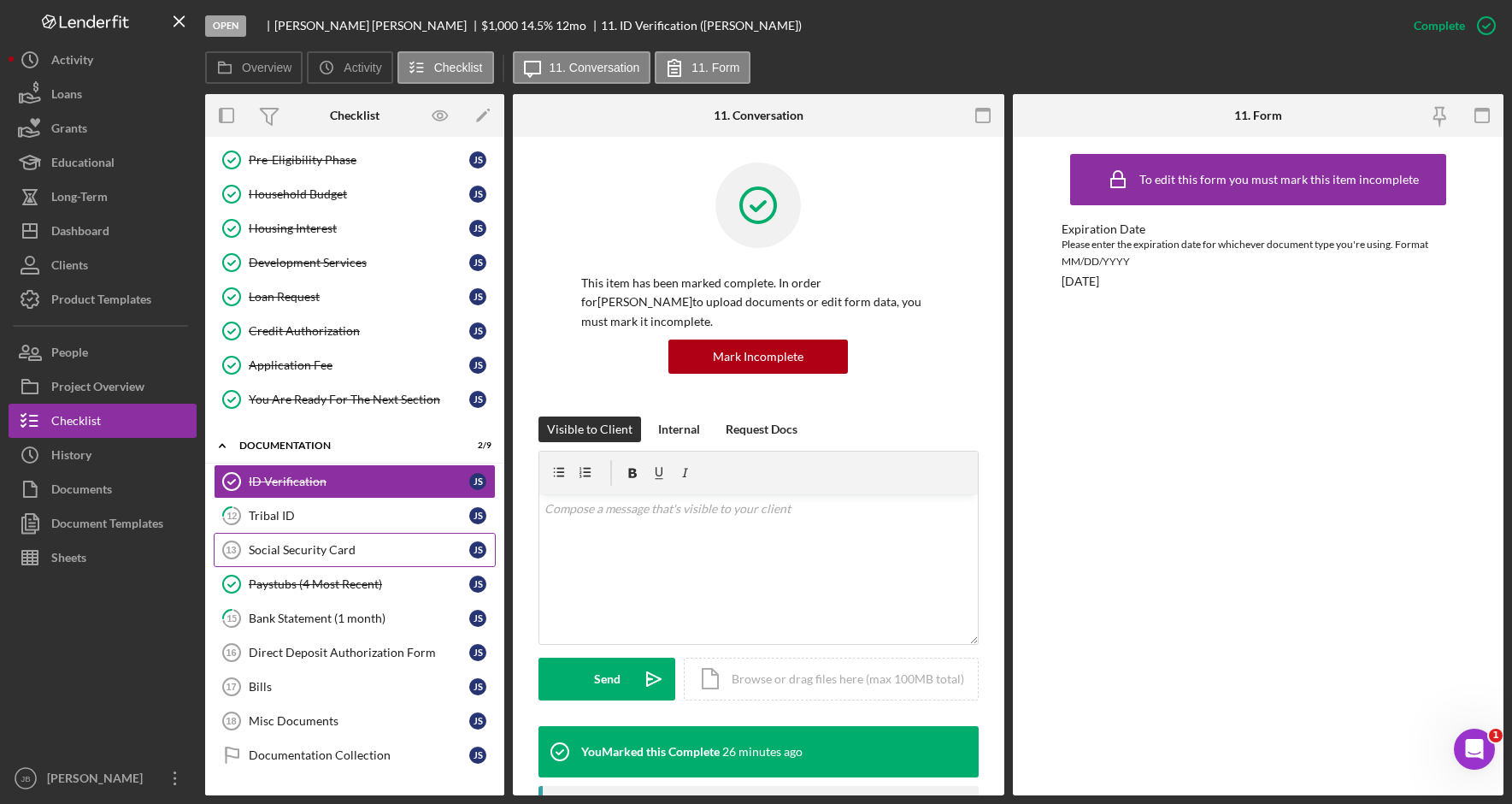
click at [422, 555] on div "Social Security Card" at bounding box center [359, 549] width 220 height 14
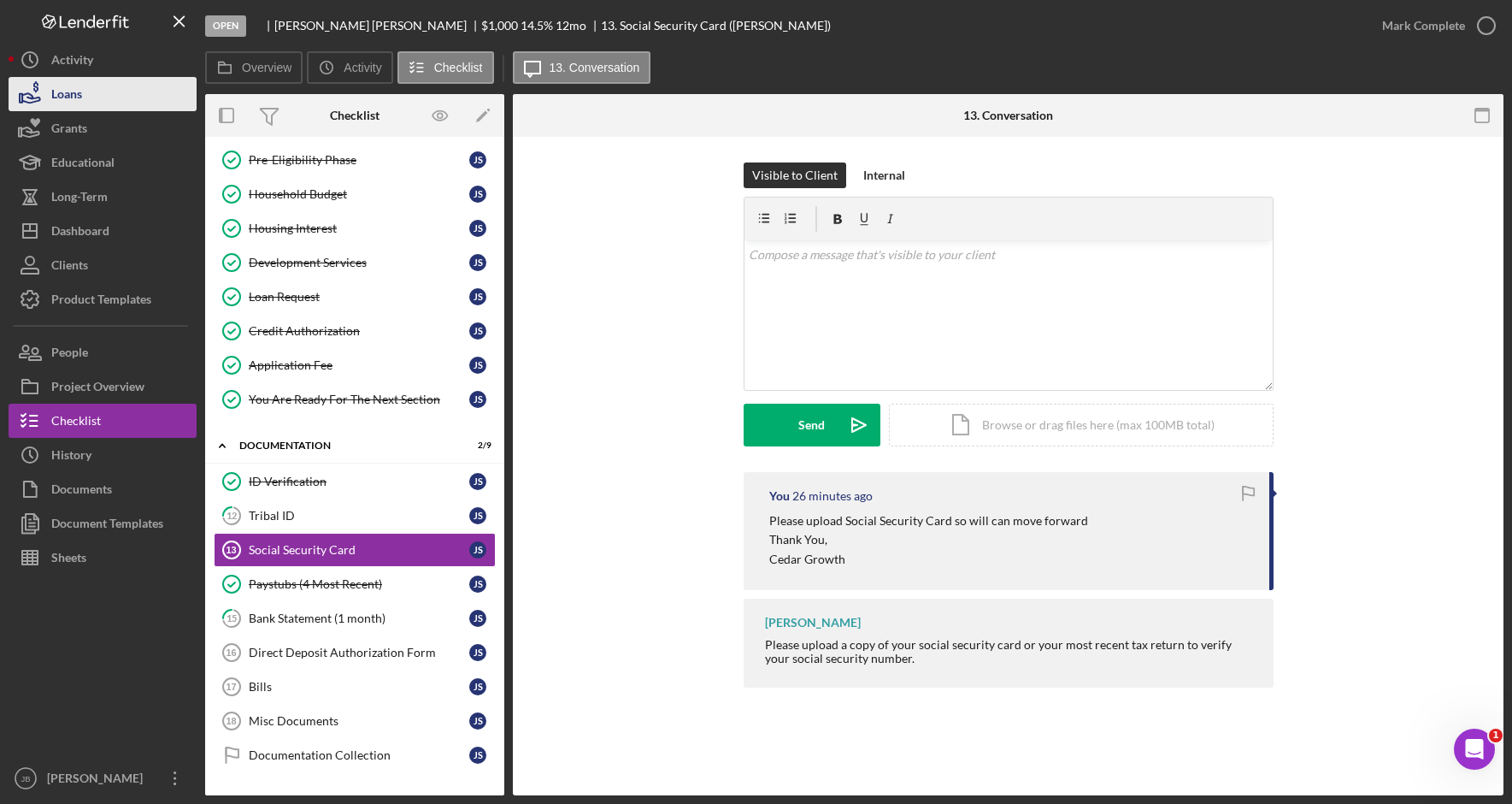
click at [160, 92] on button "Loans" at bounding box center [102, 94] width 188 height 34
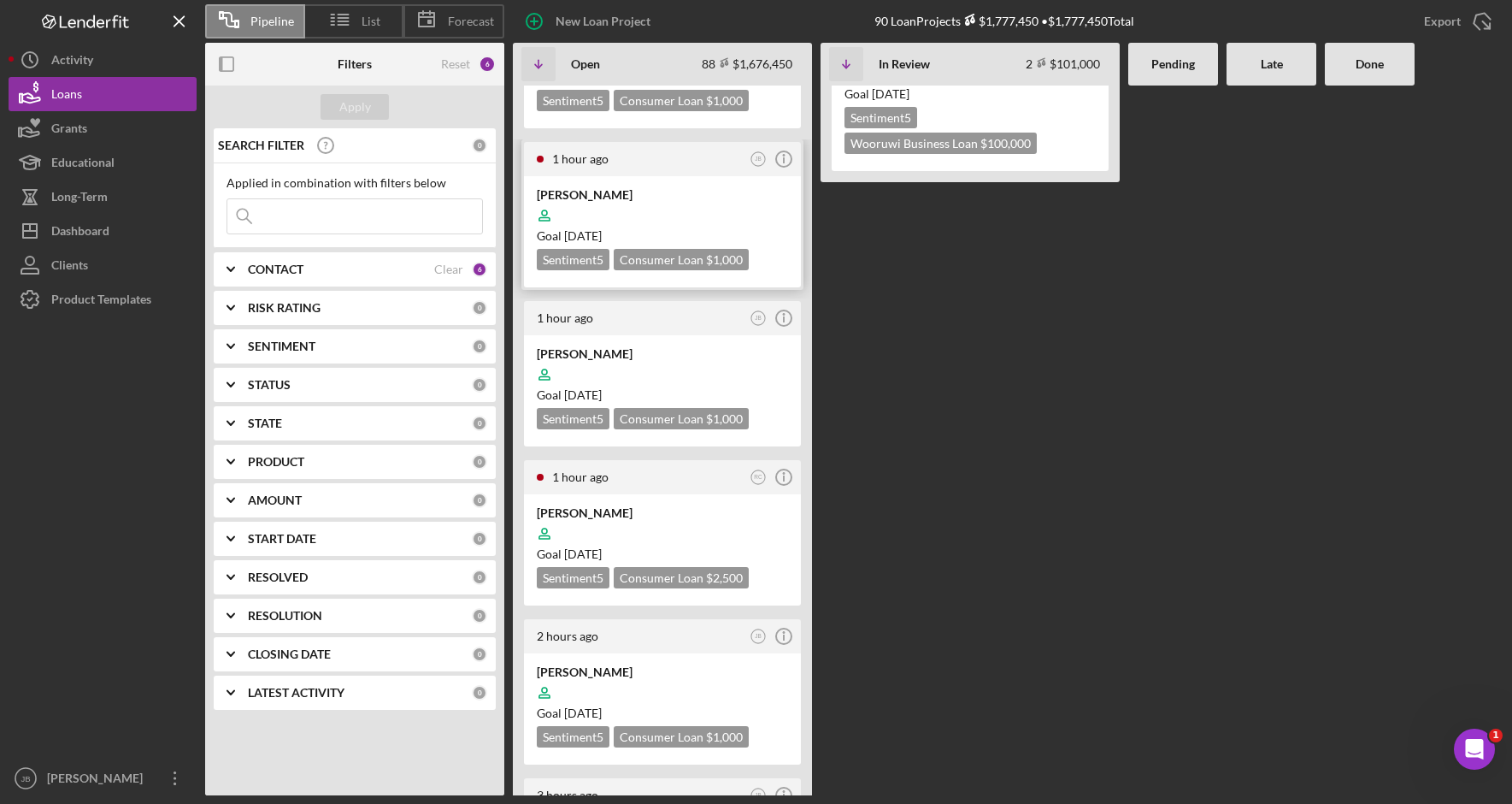
scroll to position [342, 0]
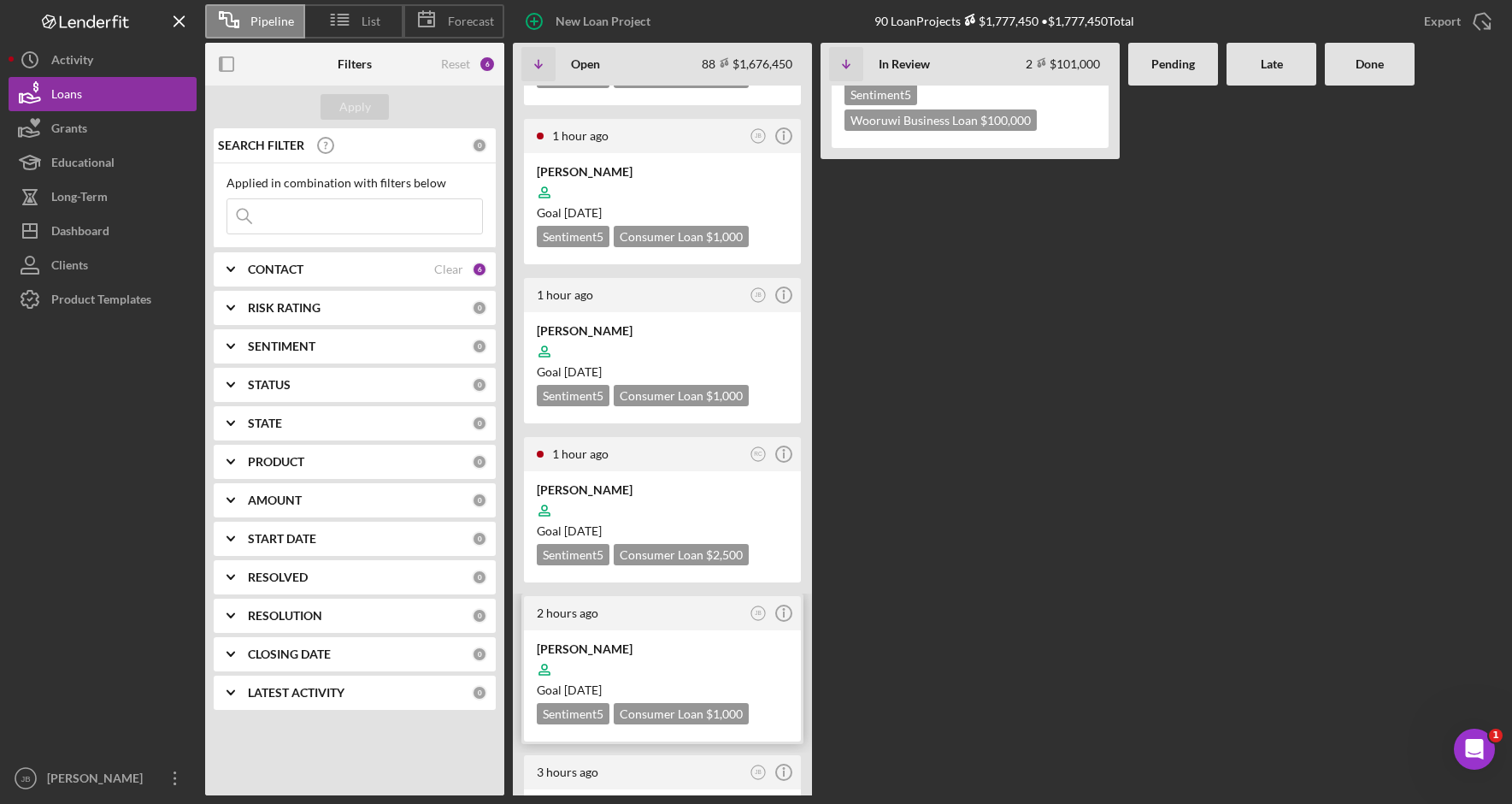
click at [622, 640] on div "Sholawna Gunter" at bounding box center [662, 649] width 251 height 17
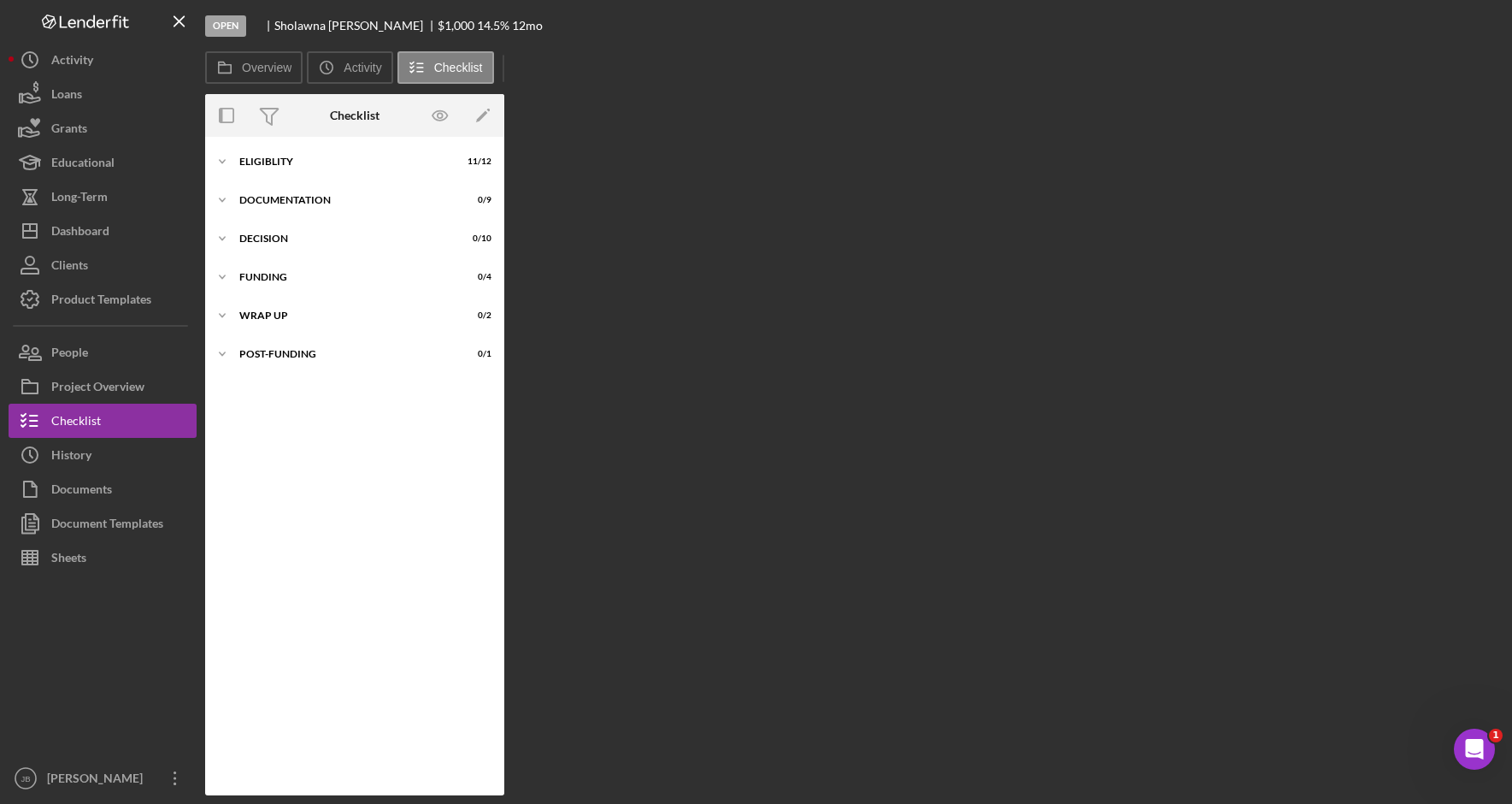
scroll to position [3, 0]
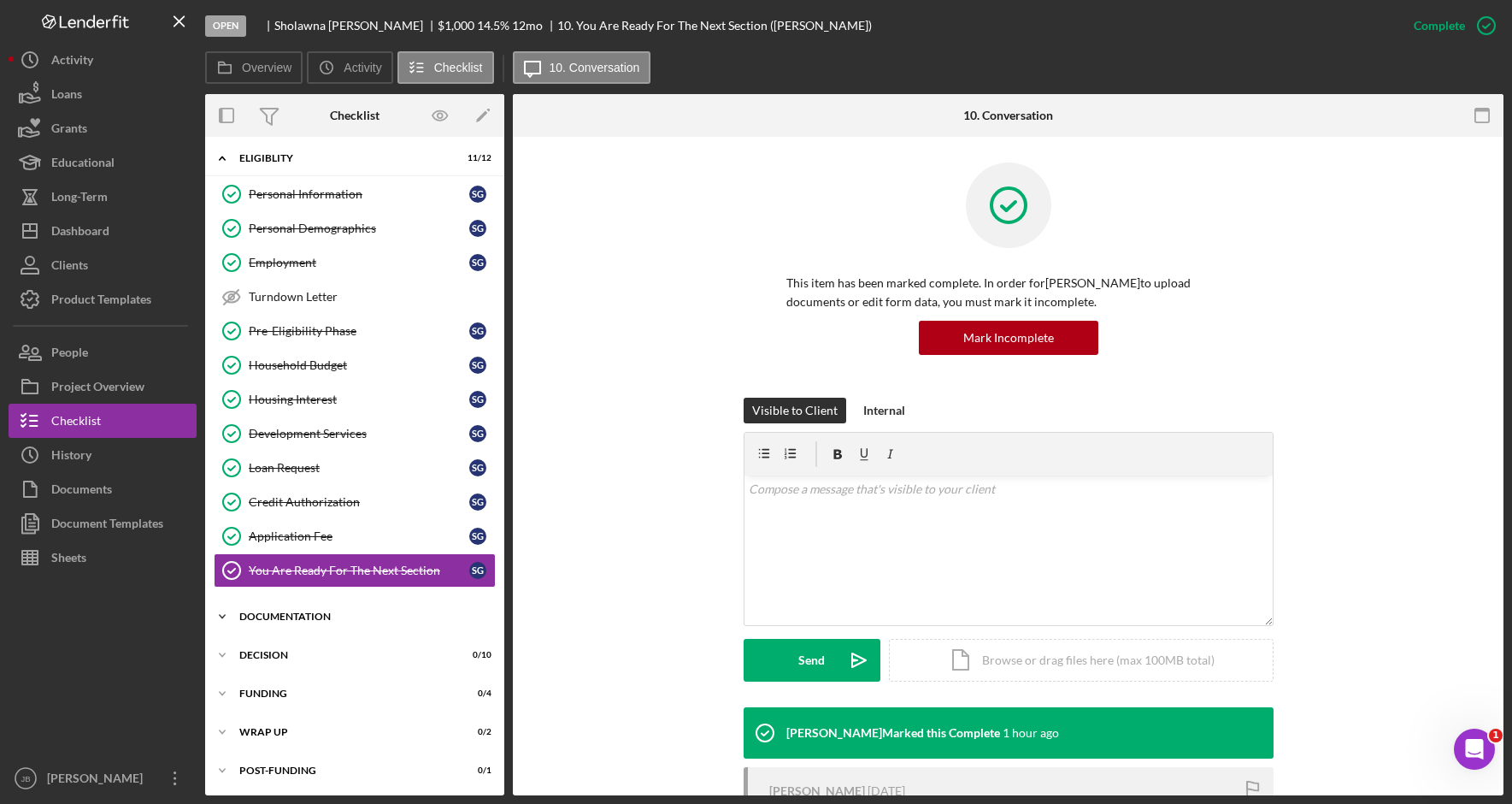
click at [387, 629] on div "Icon/Expander Documentation 0 / 9" at bounding box center [355, 616] width 299 height 34
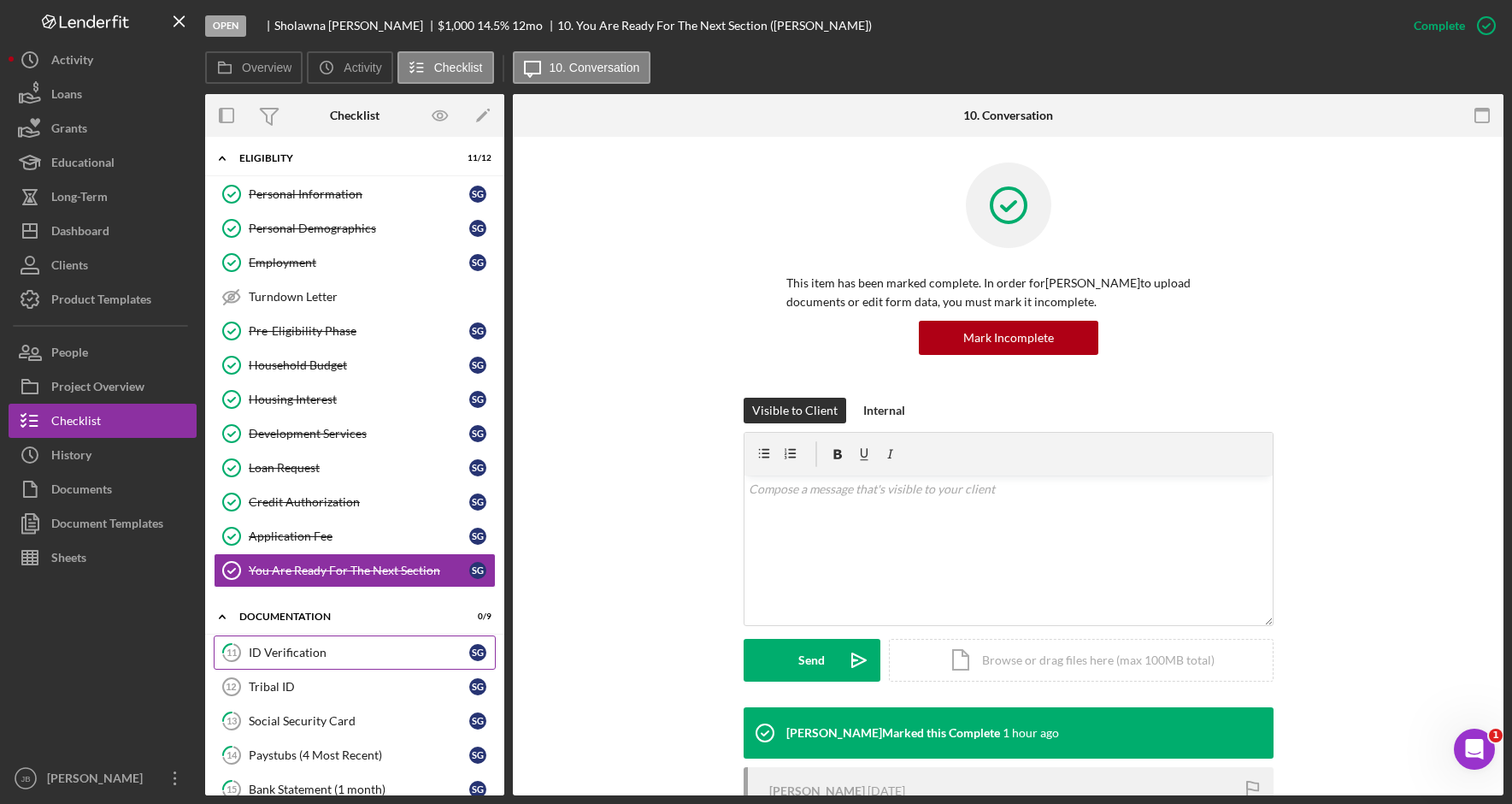
click at [387, 652] on div "ID Verification" at bounding box center [359, 653] width 220 height 14
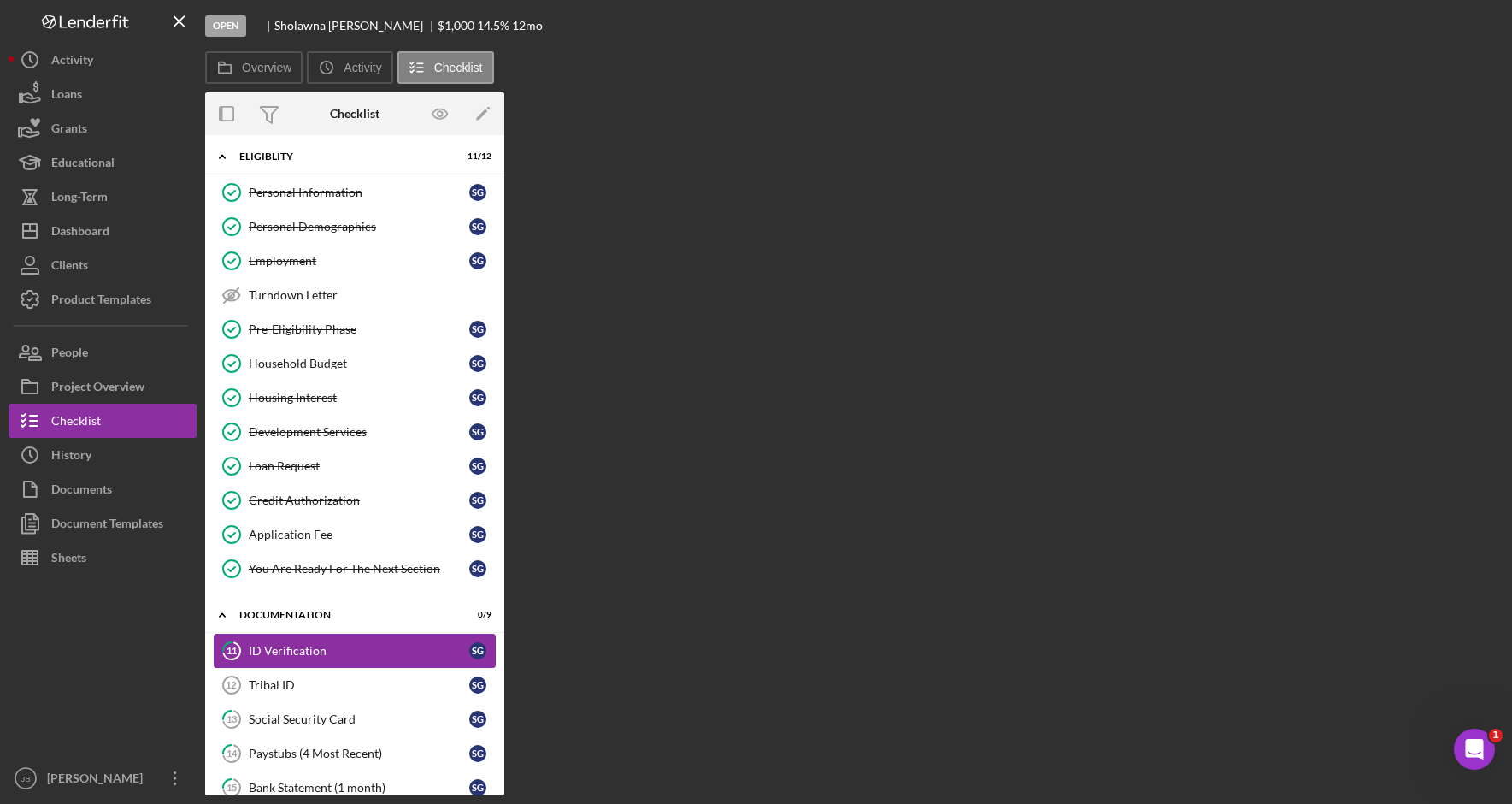
click at [387, 652] on div "ID Verification" at bounding box center [359, 651] width 220 height 14
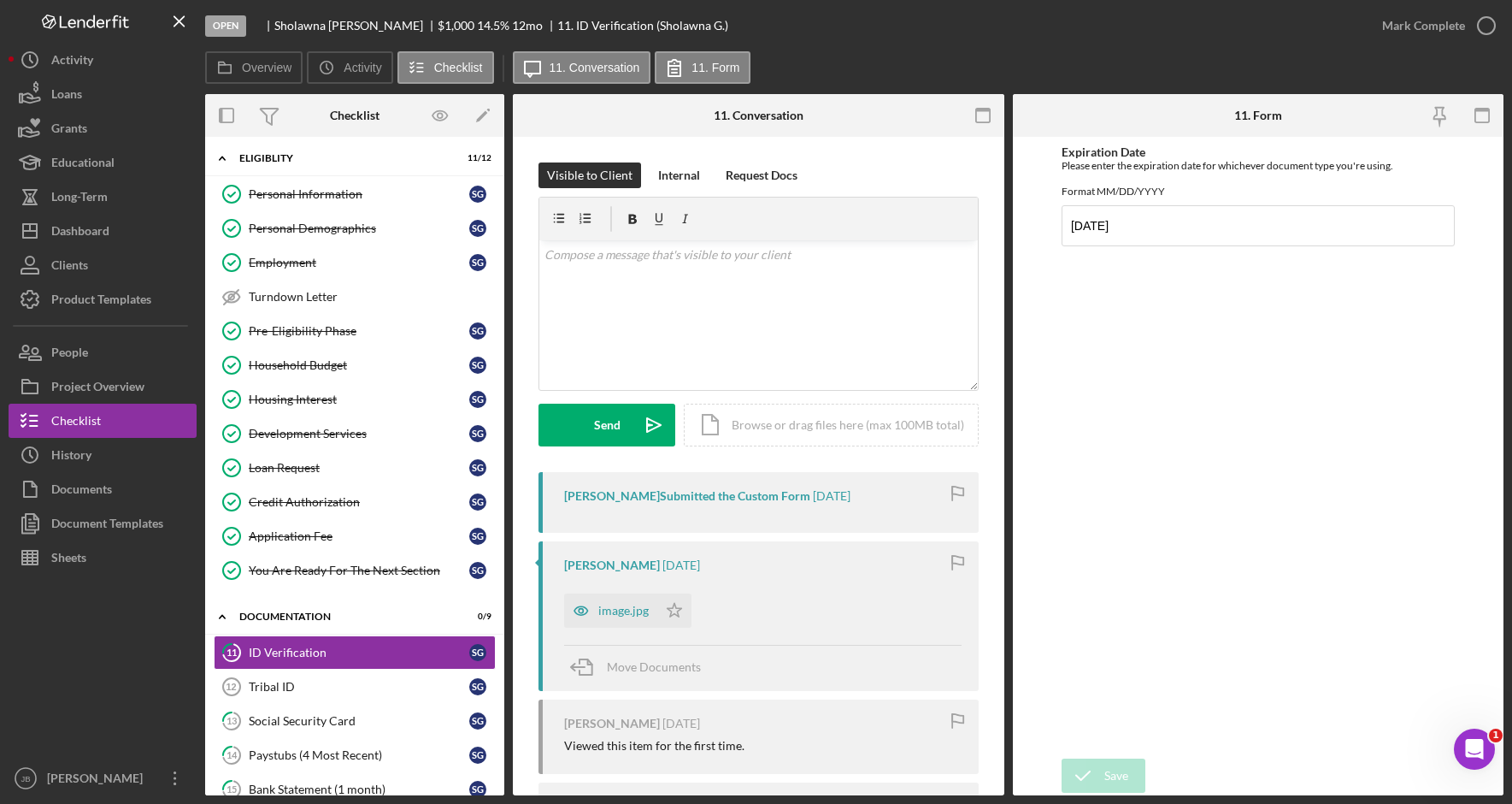
click at [628, 605] on div "image.jpg" at bounding box center [624, 611] width 51 height 14
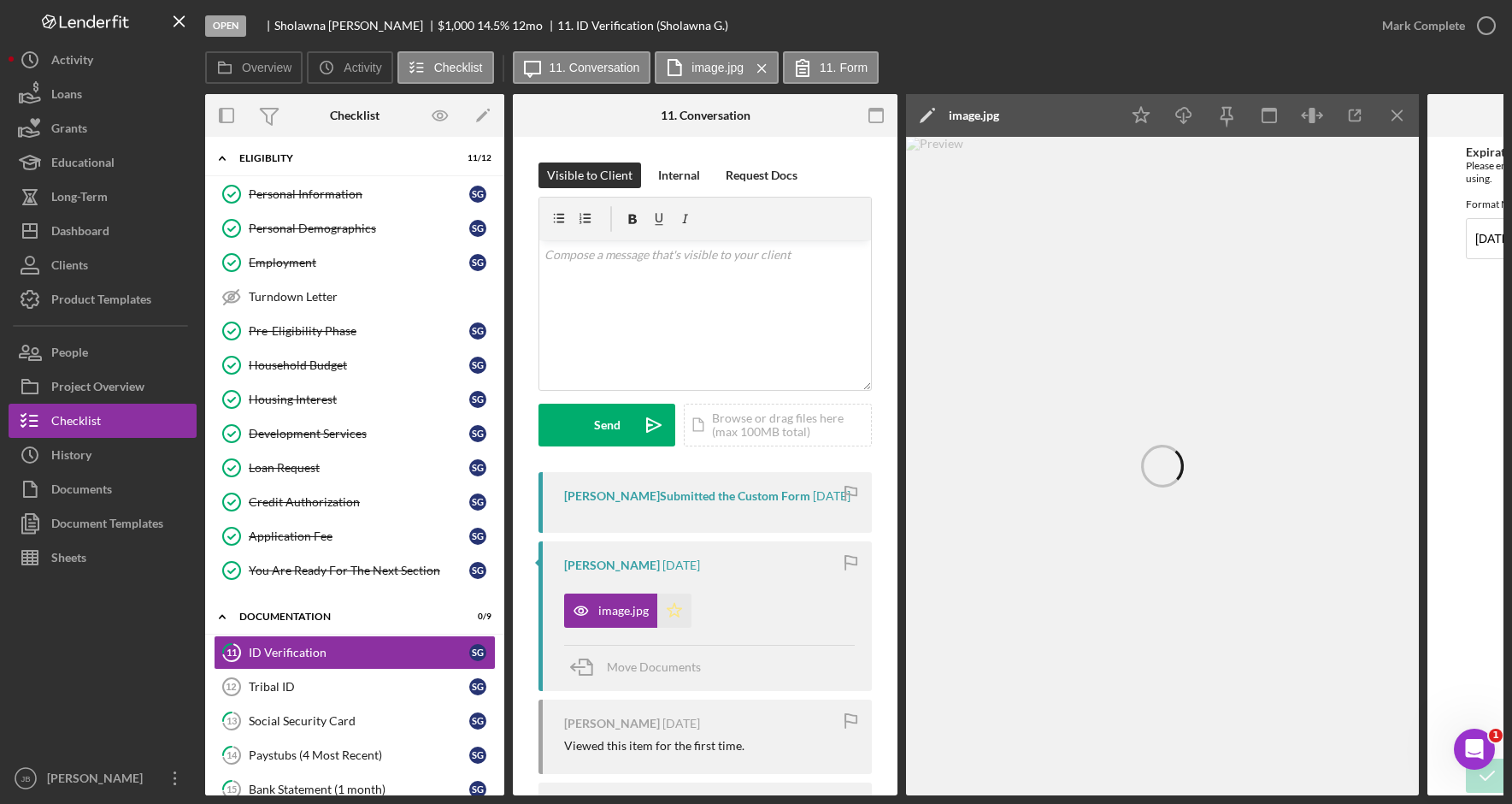
click at [670, 617] on polygon "button" at bounding box center [674, 610] width 15 height 14
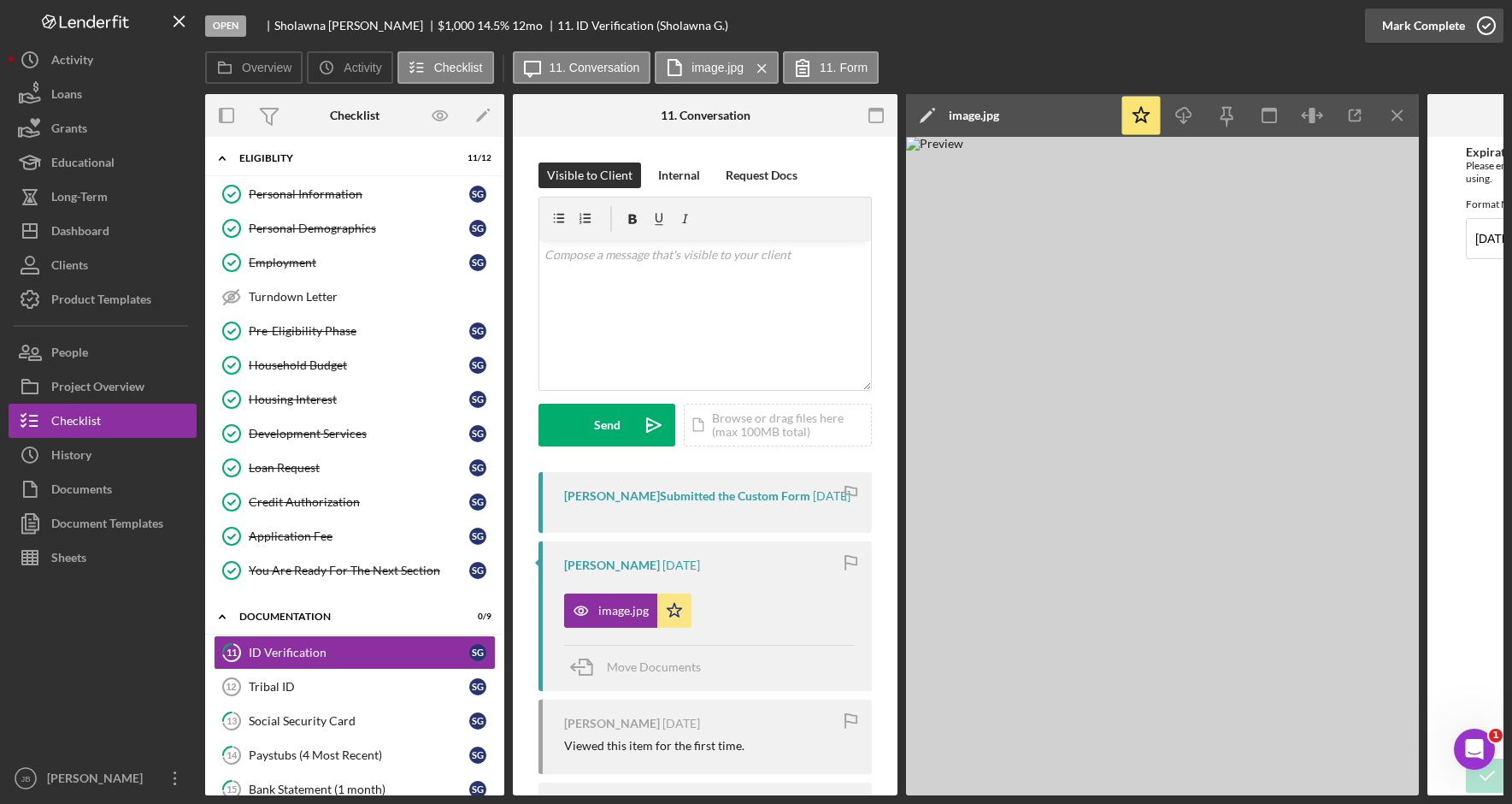
click at [1488, 29] on icon "button" at bounding box center [1486, 25] width 43 height 43
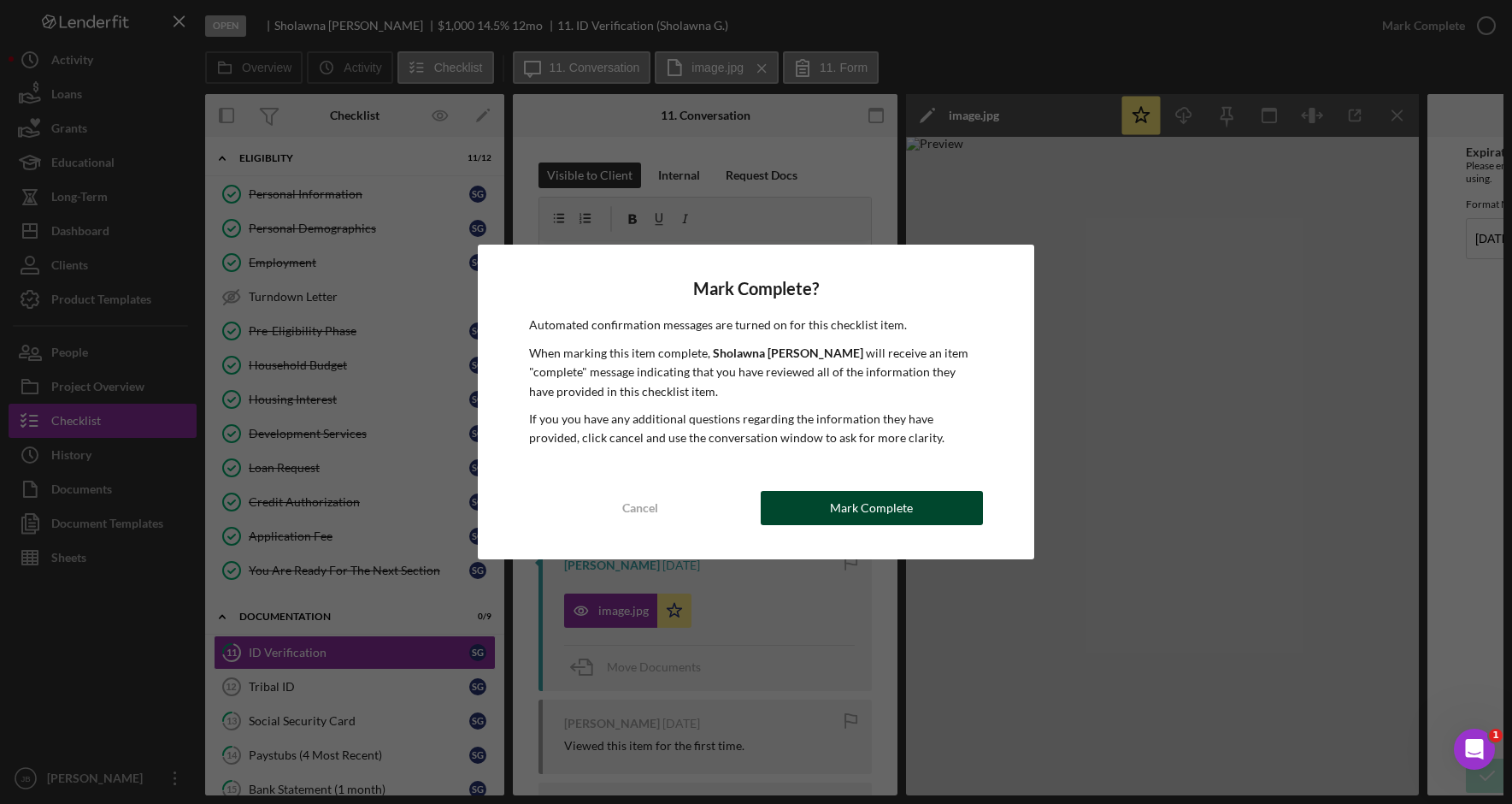
click at [897, 505] on div "Mark Complete" at bounding box center [871, 507] width 83 height 34
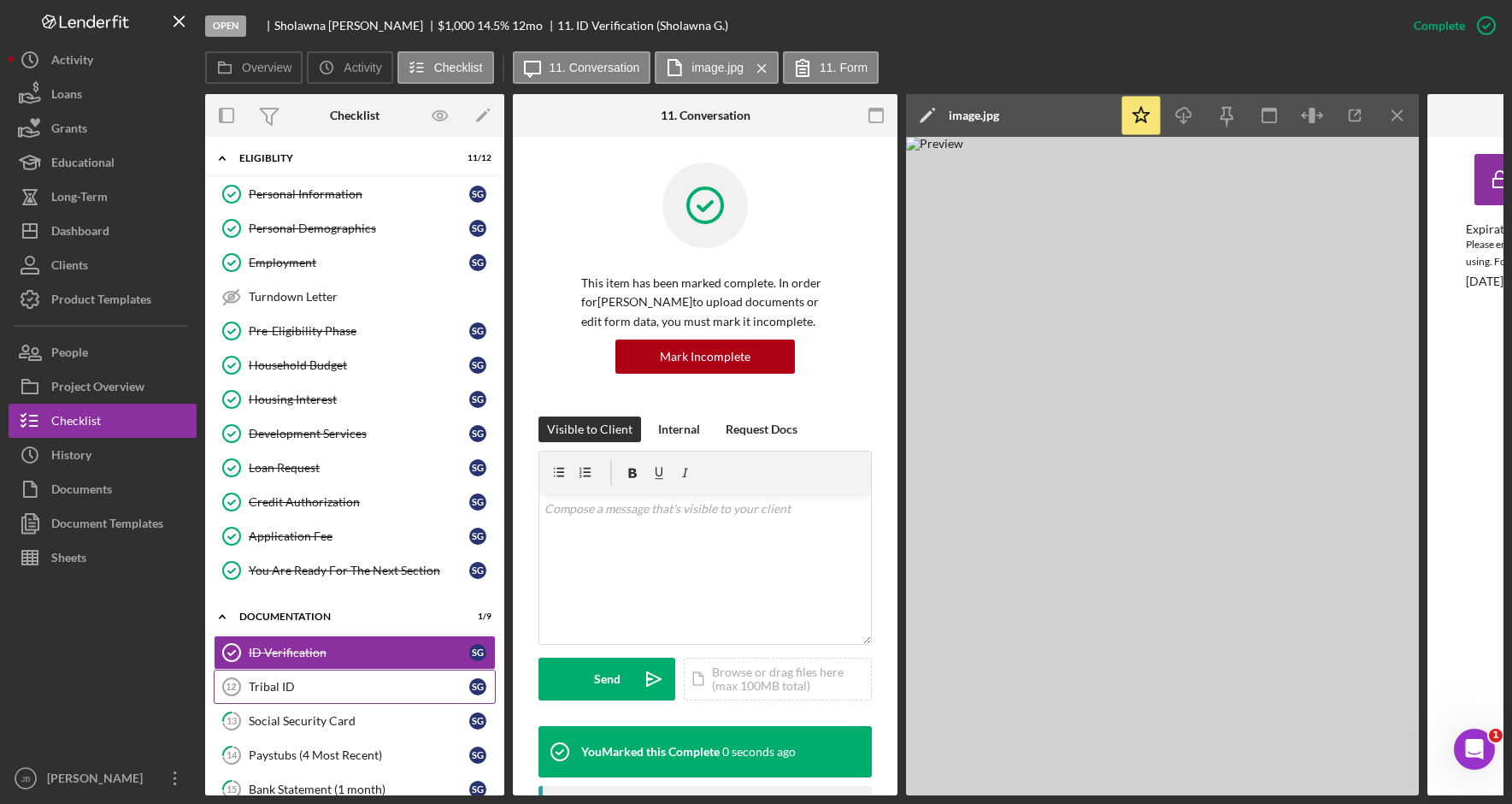
click at [352, 691] on div "Tribal ID" at bounding box center [359, 687] width 220 height 14
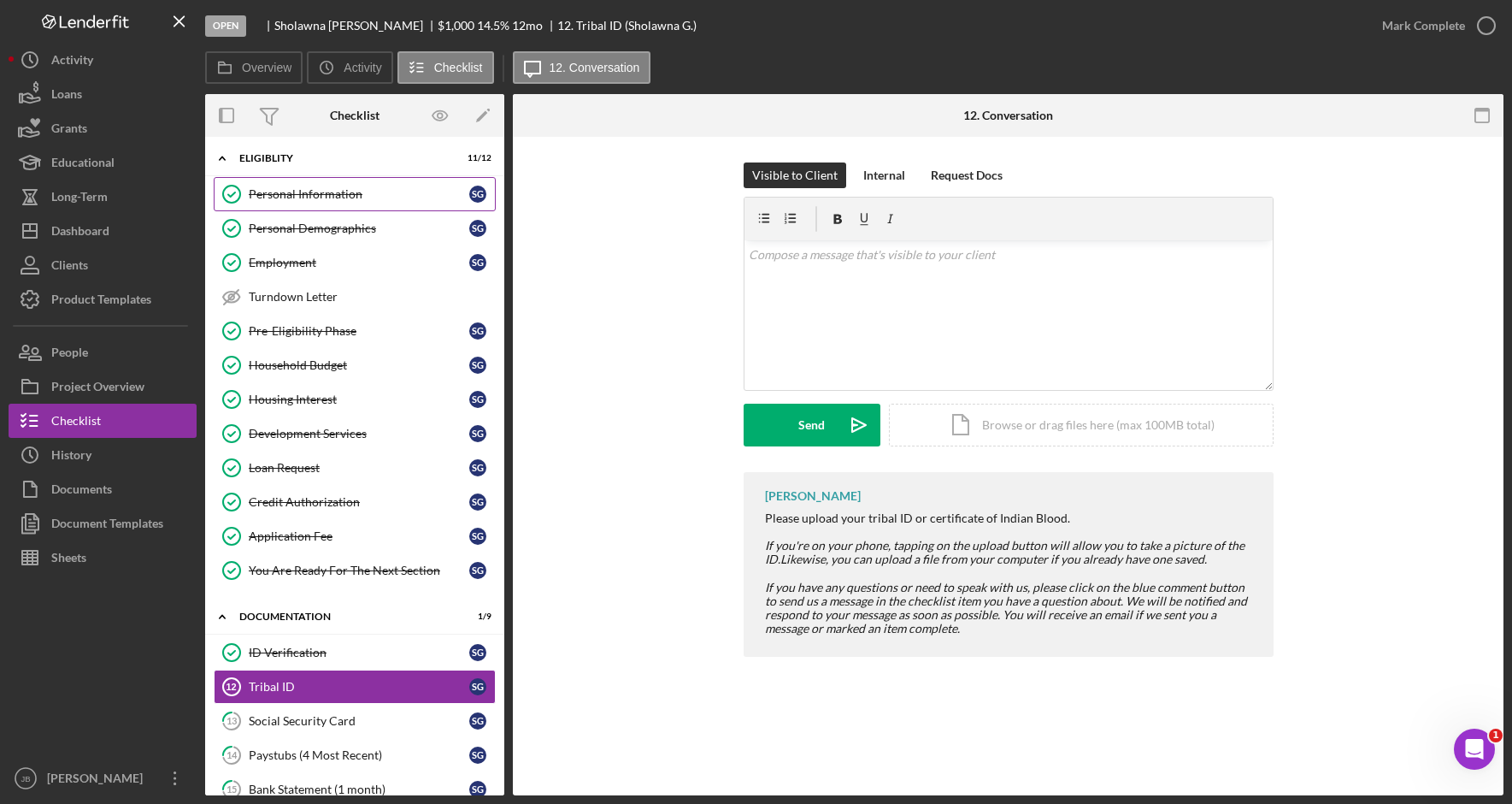
click at [332, 192] on div "Personal Information" at bounding box center [359, 194] width 220 height 14
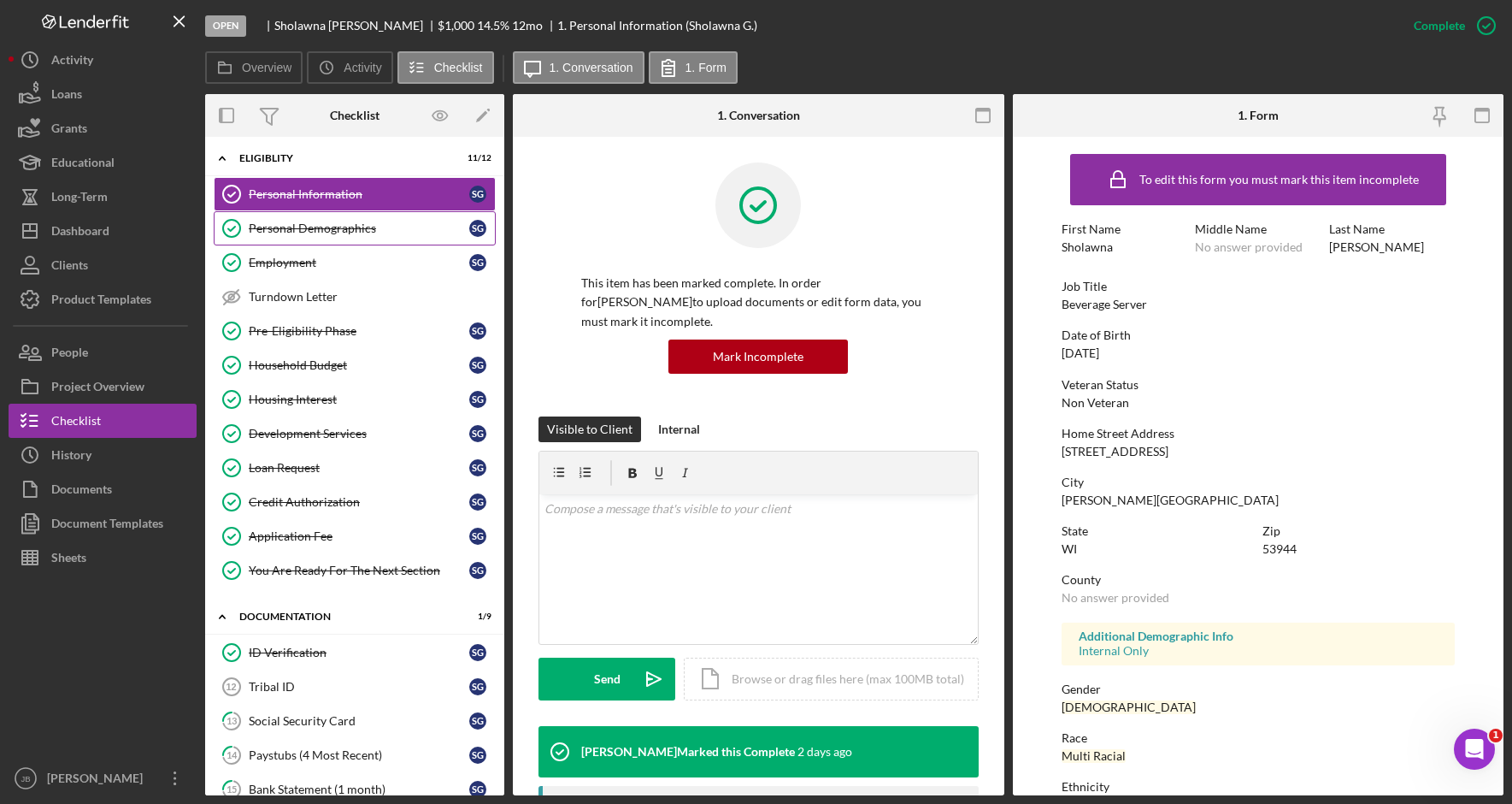
click at [334, 222] on div "Personal Demographics" at bounding box center [359, 228] width 220 height 14
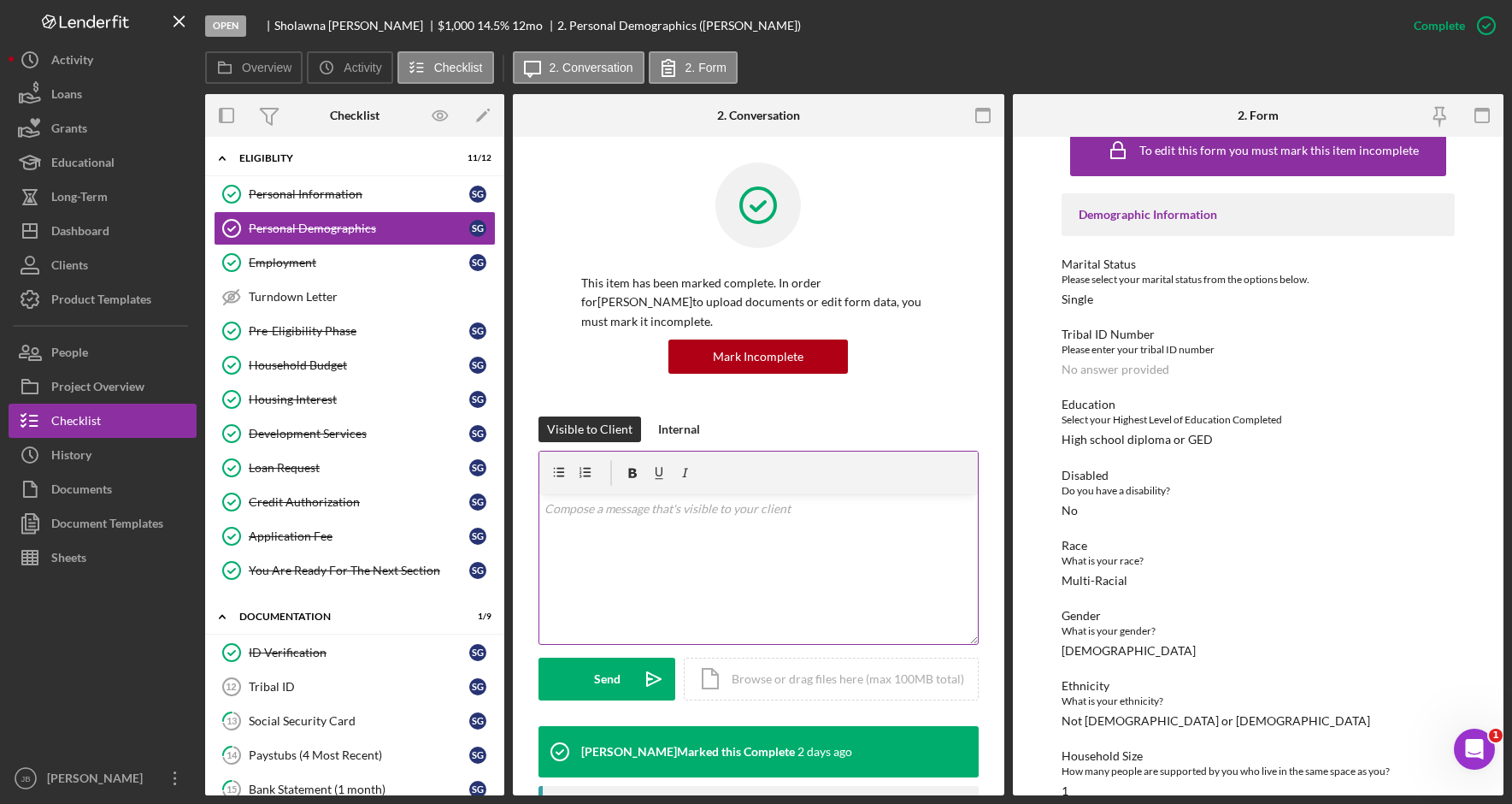
scroll to position [10, 0]
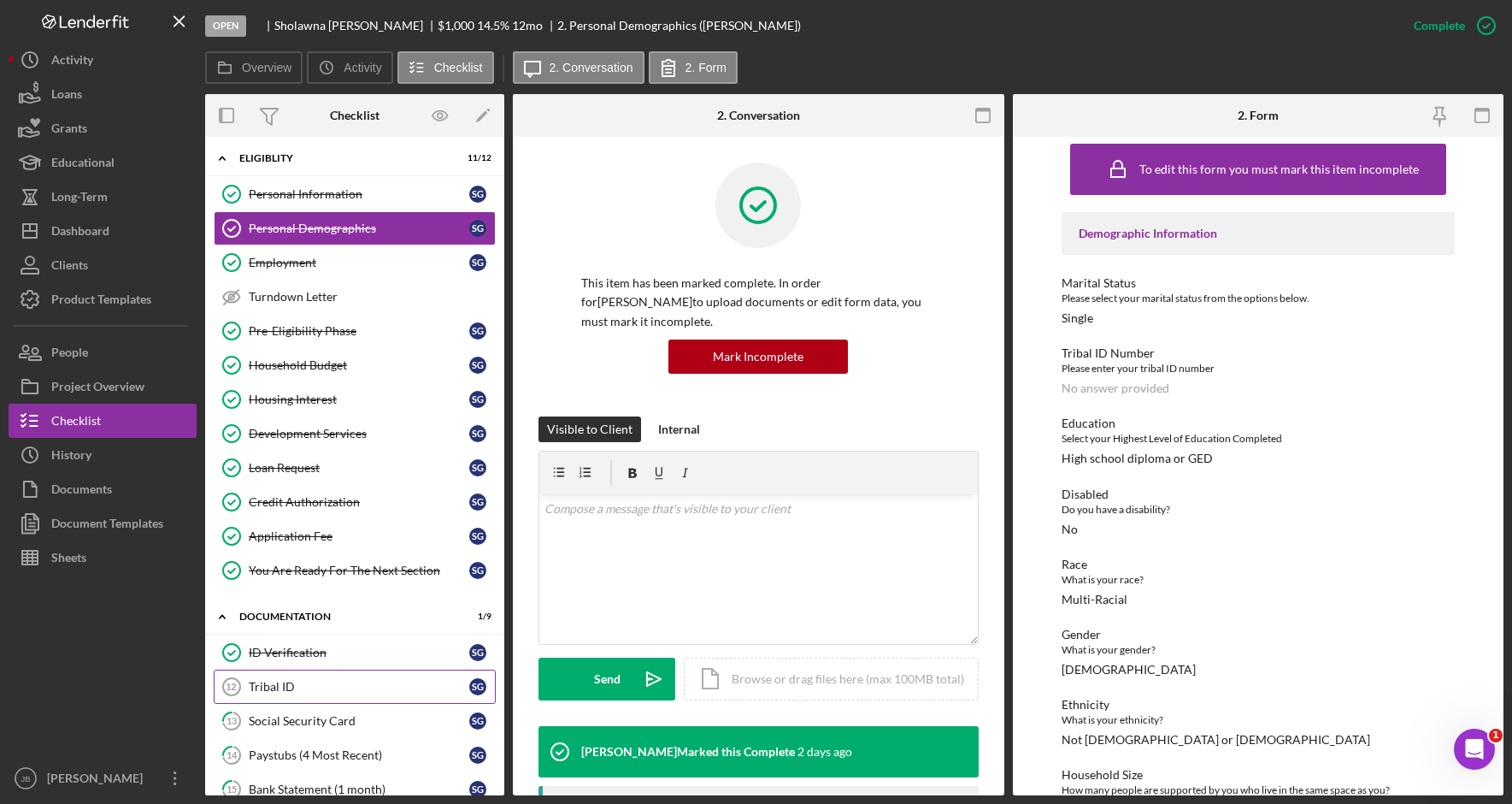
click at [353, 686] on div "Tribal ID" at bounding box center [359, 687] width 220 height 14
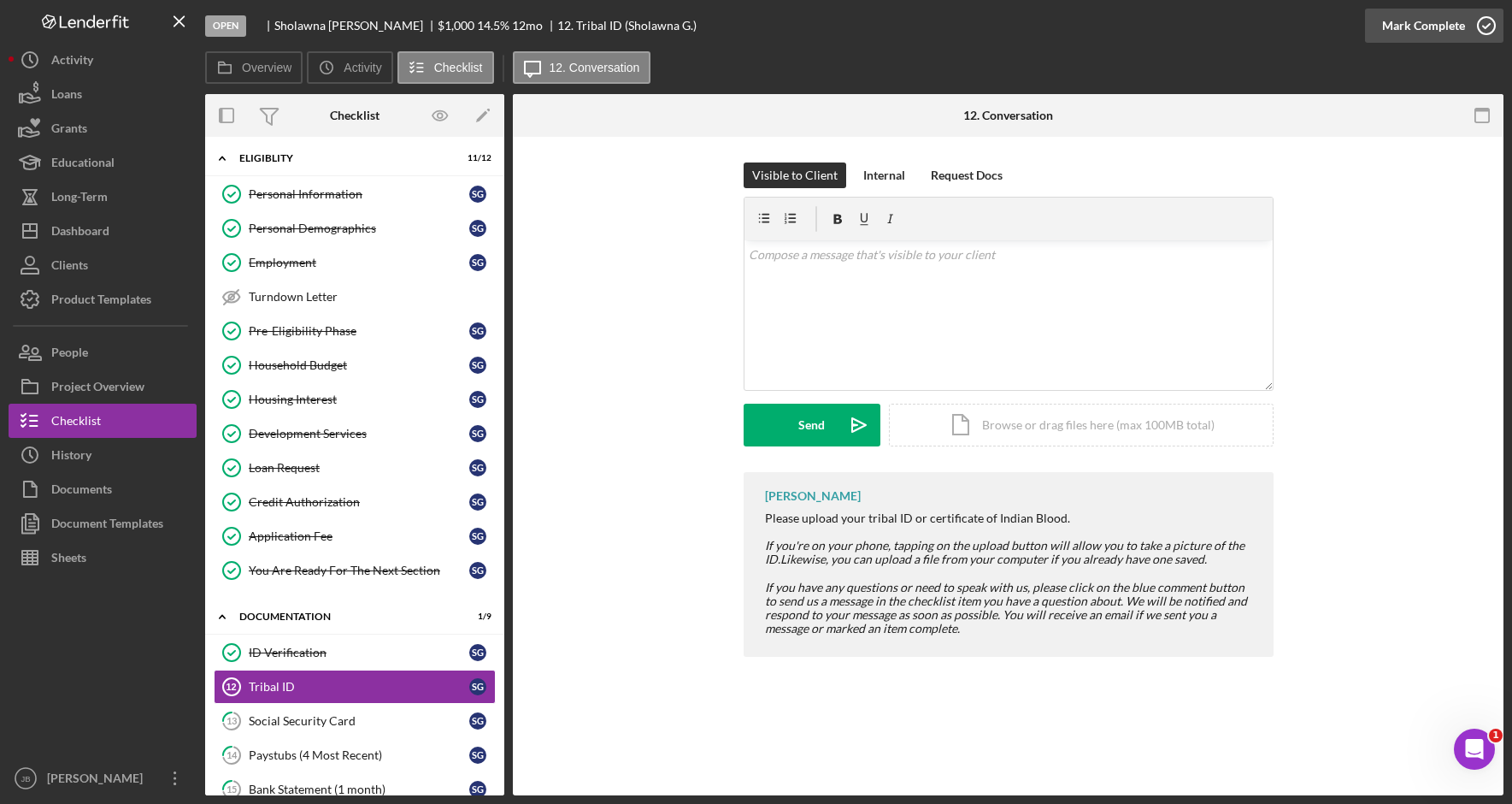
click at [1482, 26] on icon "button" at bounding box center [1486, 25] width 43 height 43
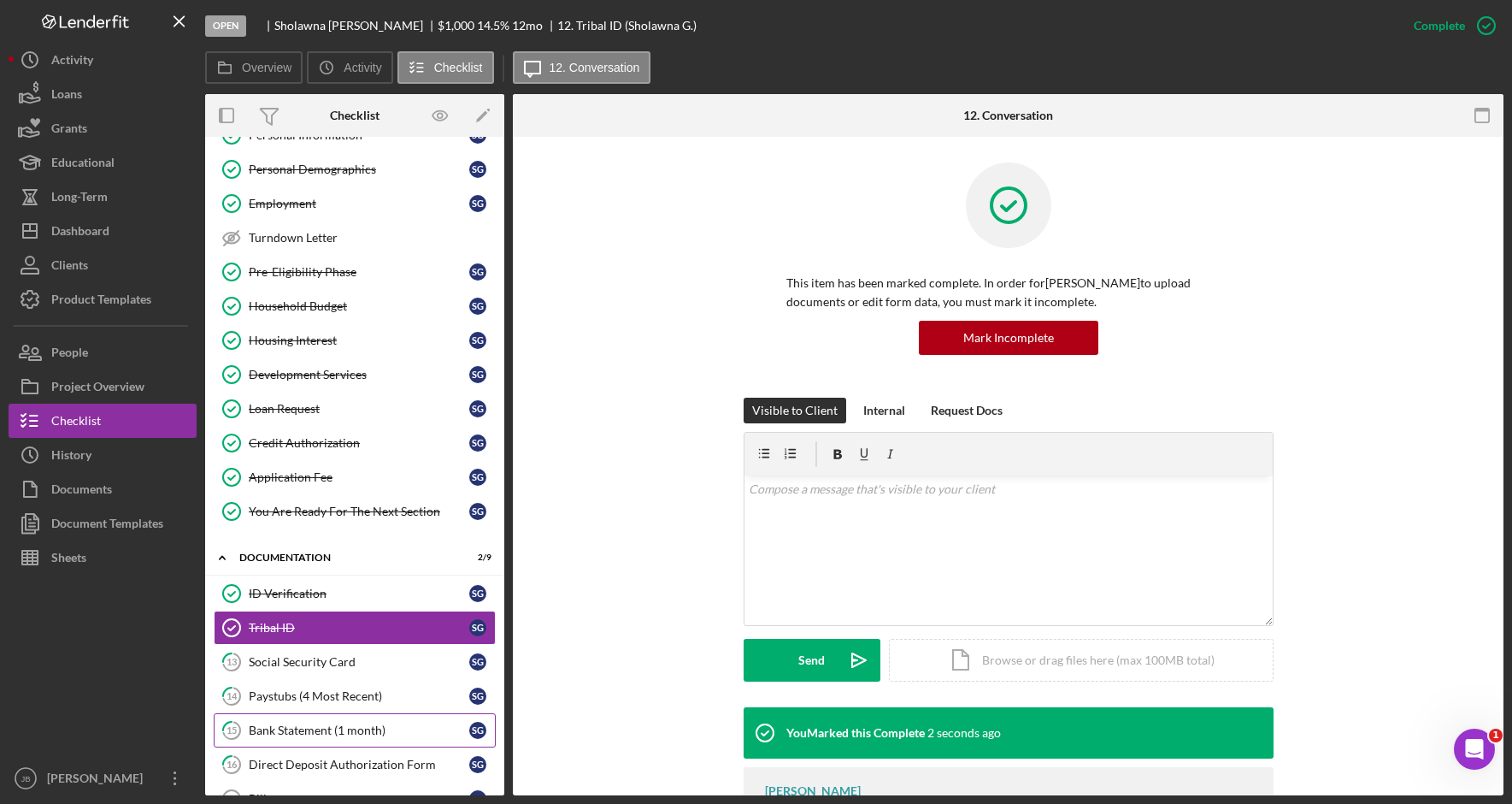
scroll to position [174, 0]
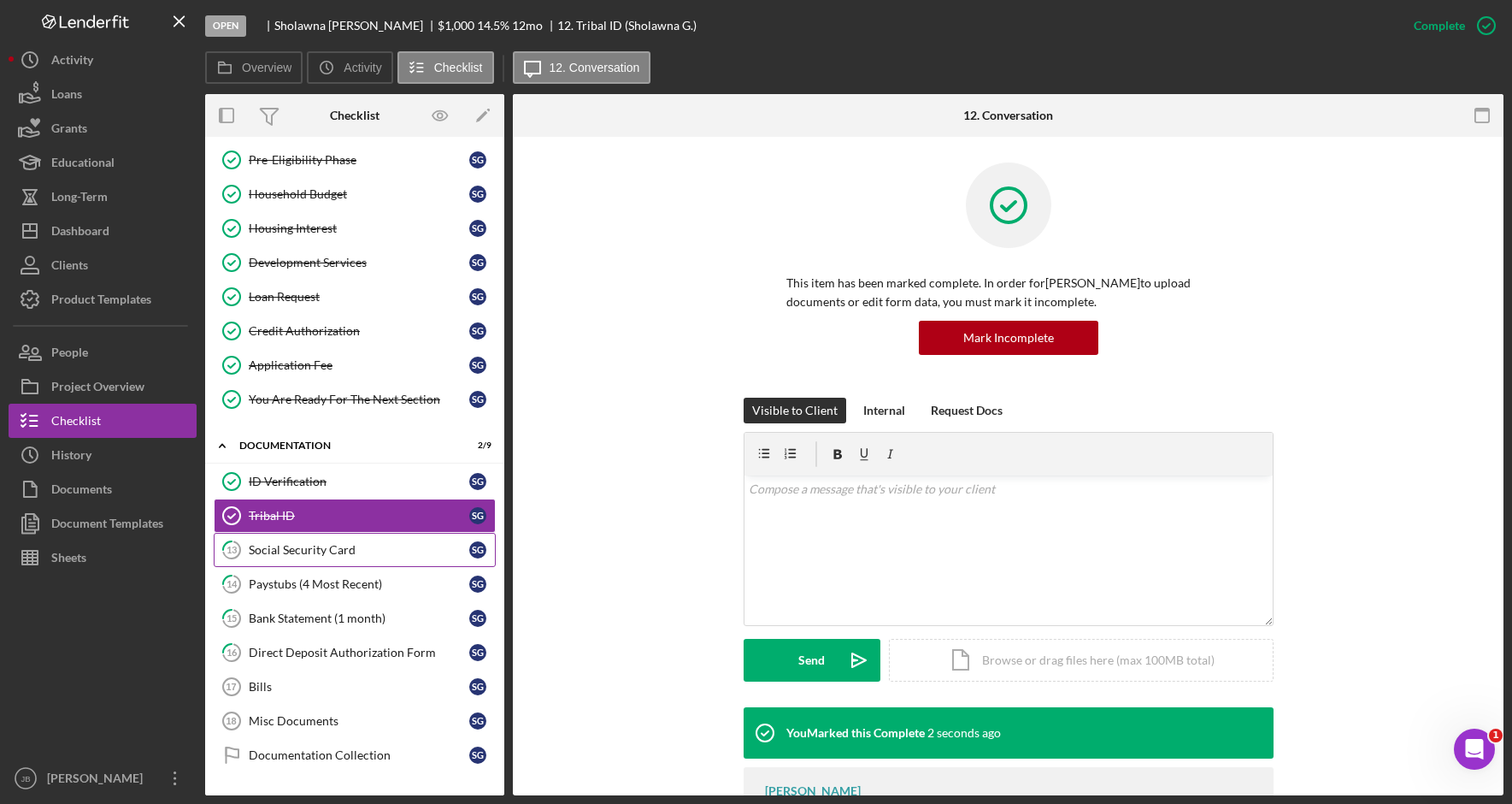
click at [310, 551] on div "Social Security Card" at bounding box center [359, 549] width 220 height 14
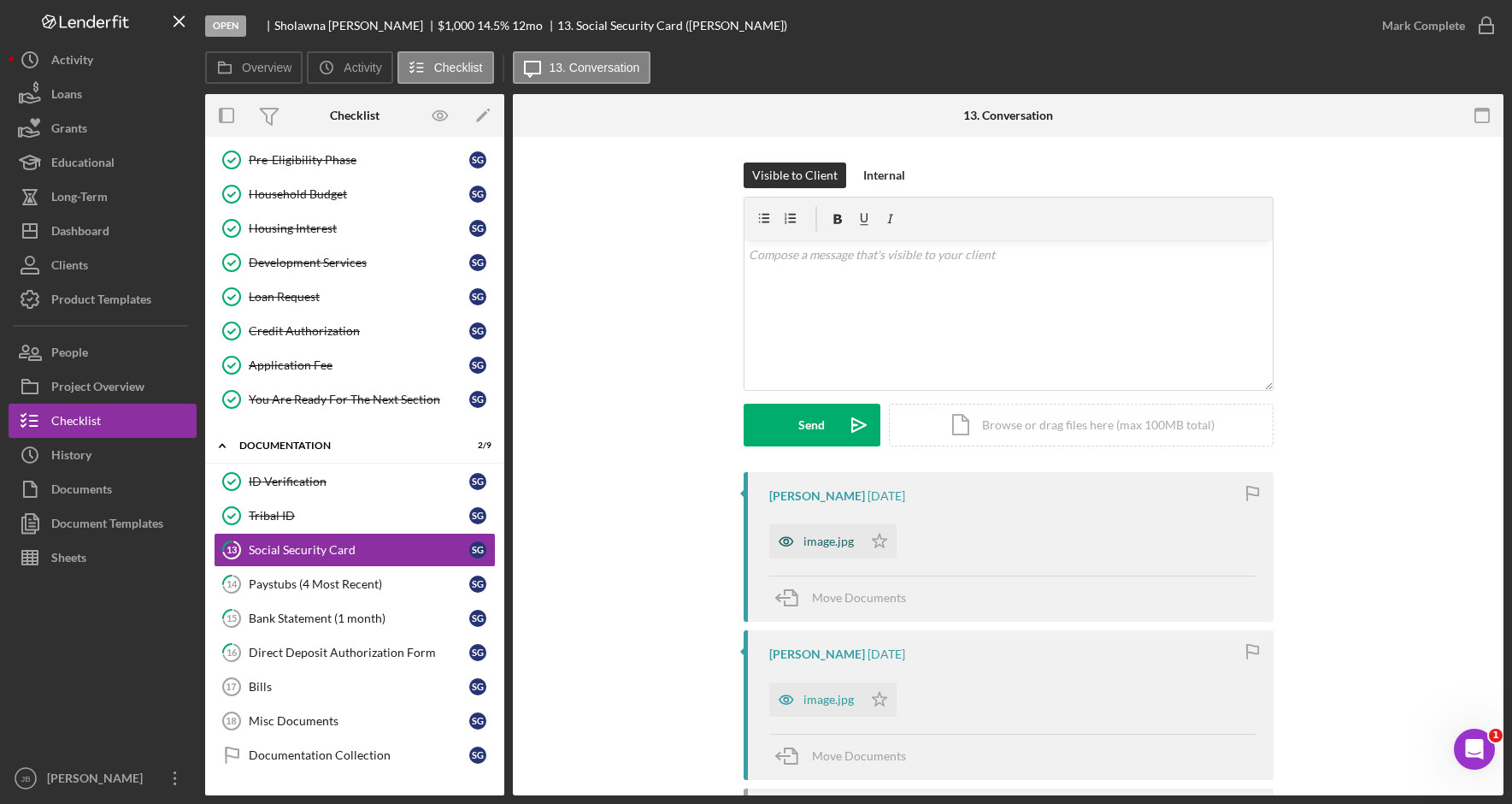
click at [838, 544] on div "image.jpg" at bounding box center [829, 542] width 51 height 14
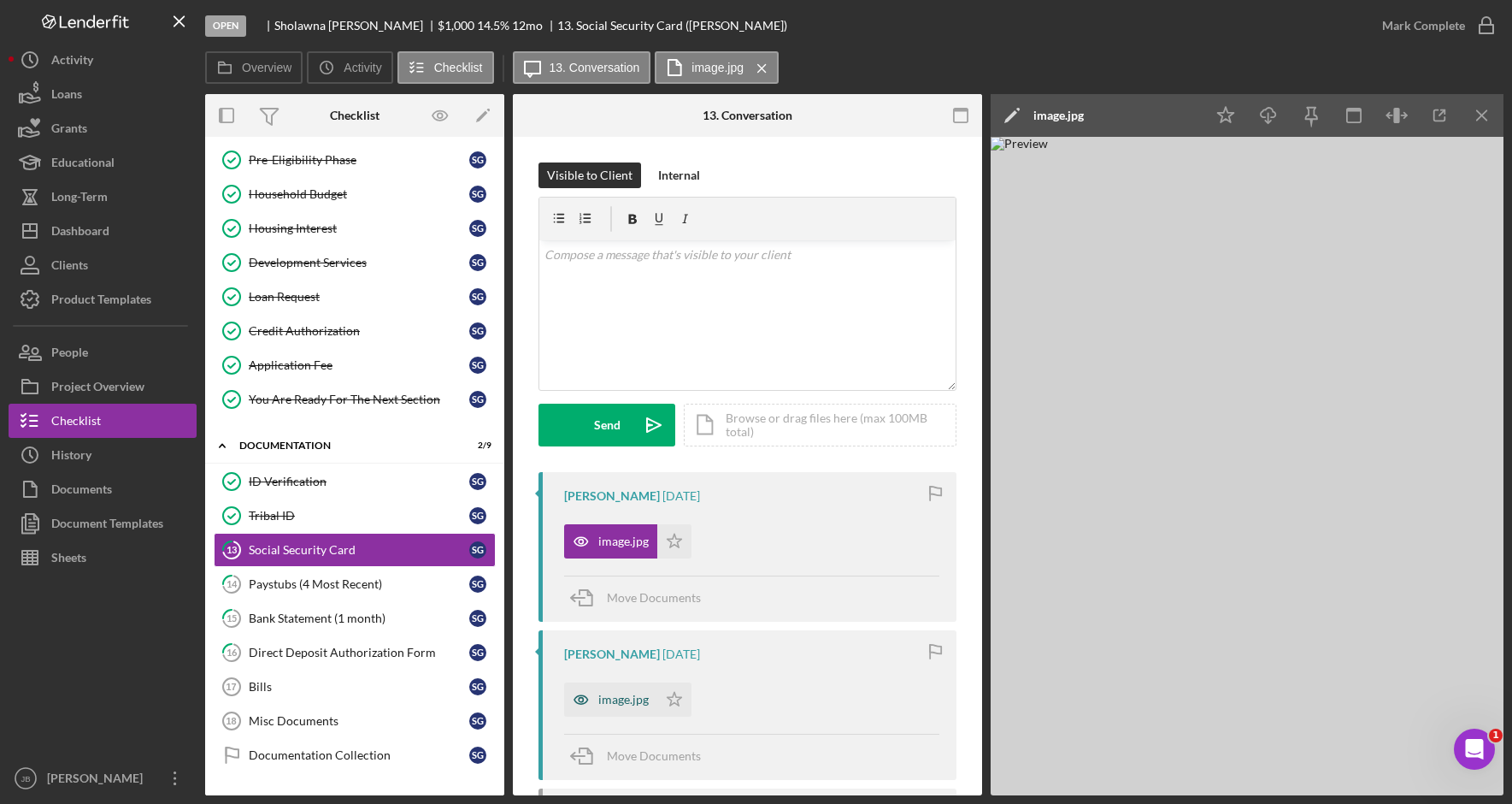
click at [619, 703] on div "image.jpg" at bounding box center [624, 699] width 51 height 14
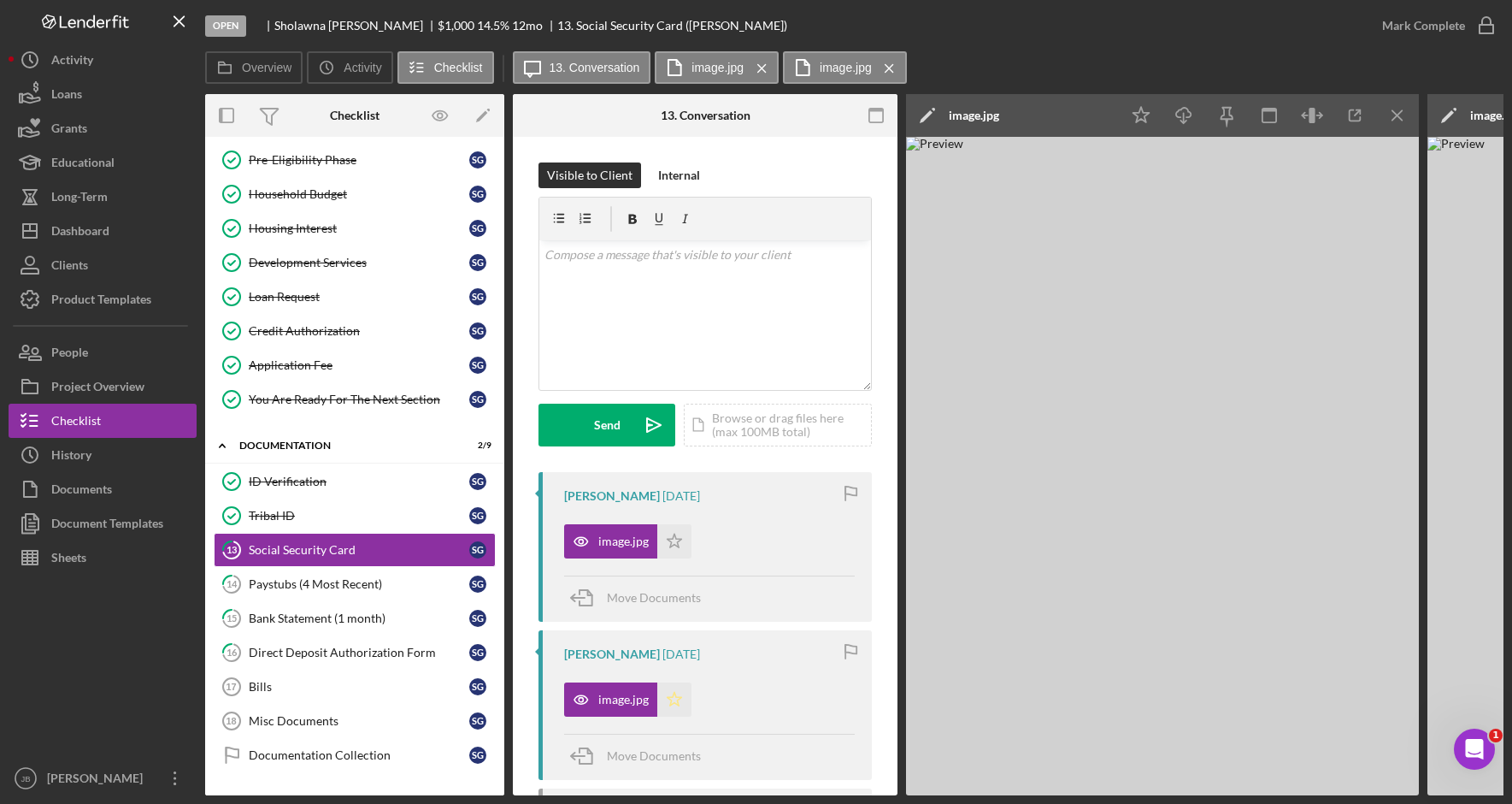
click at [670, 697] on polygon "button" at bounding box center [674, 699] width 15 height 14
click at [637, 539] on div "image.jpg" at bounding box center [624, 542] width 51 height 14
click at [1459, 101] on icon "Icon/Edit" at bounding box center [1448, 115] width 43 height 43
click at [895, 68] on icon "Icon/Menu Close" at bounding box center [889, 68] width 30 height 43
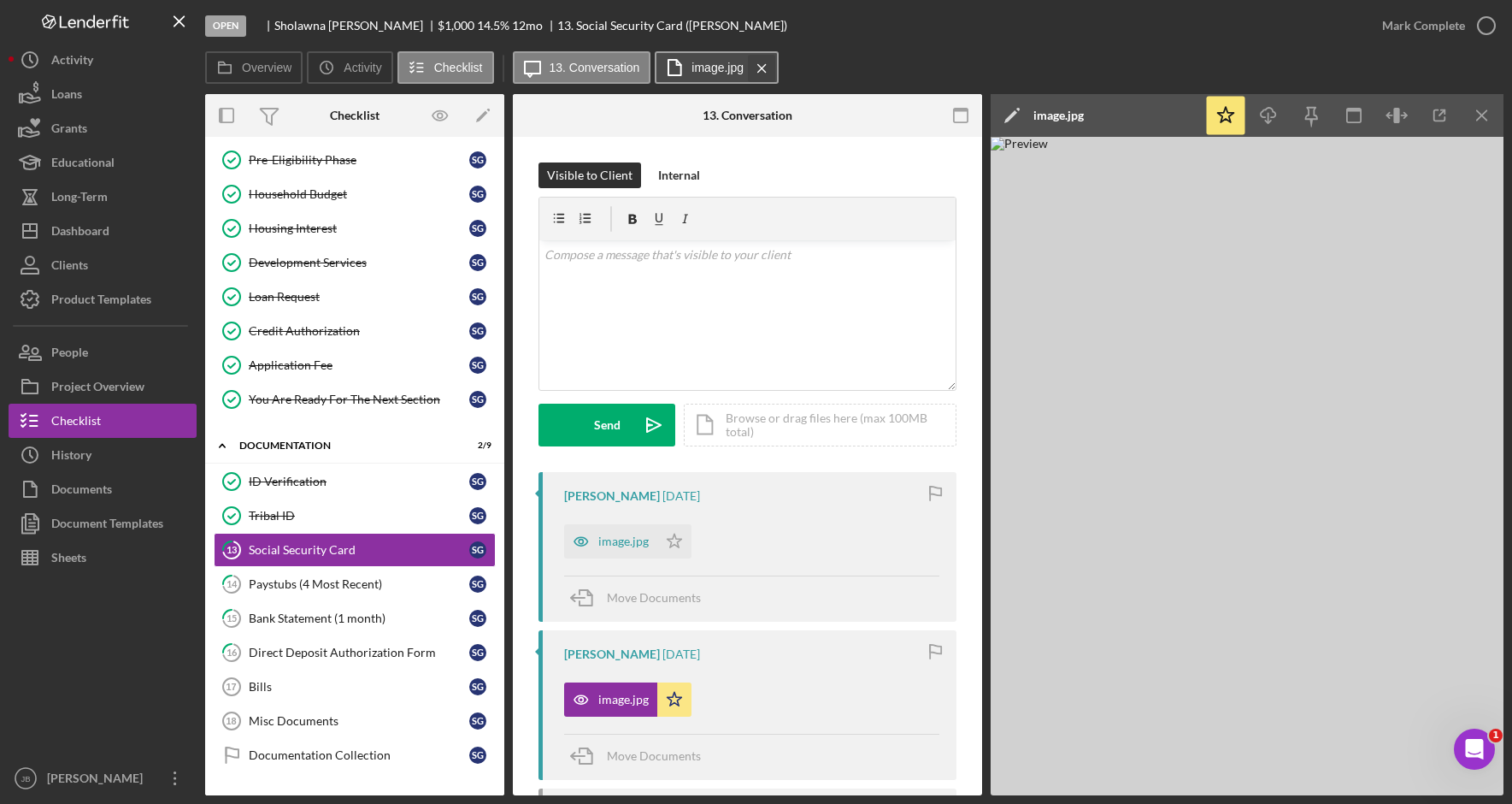
click at [747, 62] on icon "Icon/Menu Close" at bounding box center [762, 68] width 30 height 43
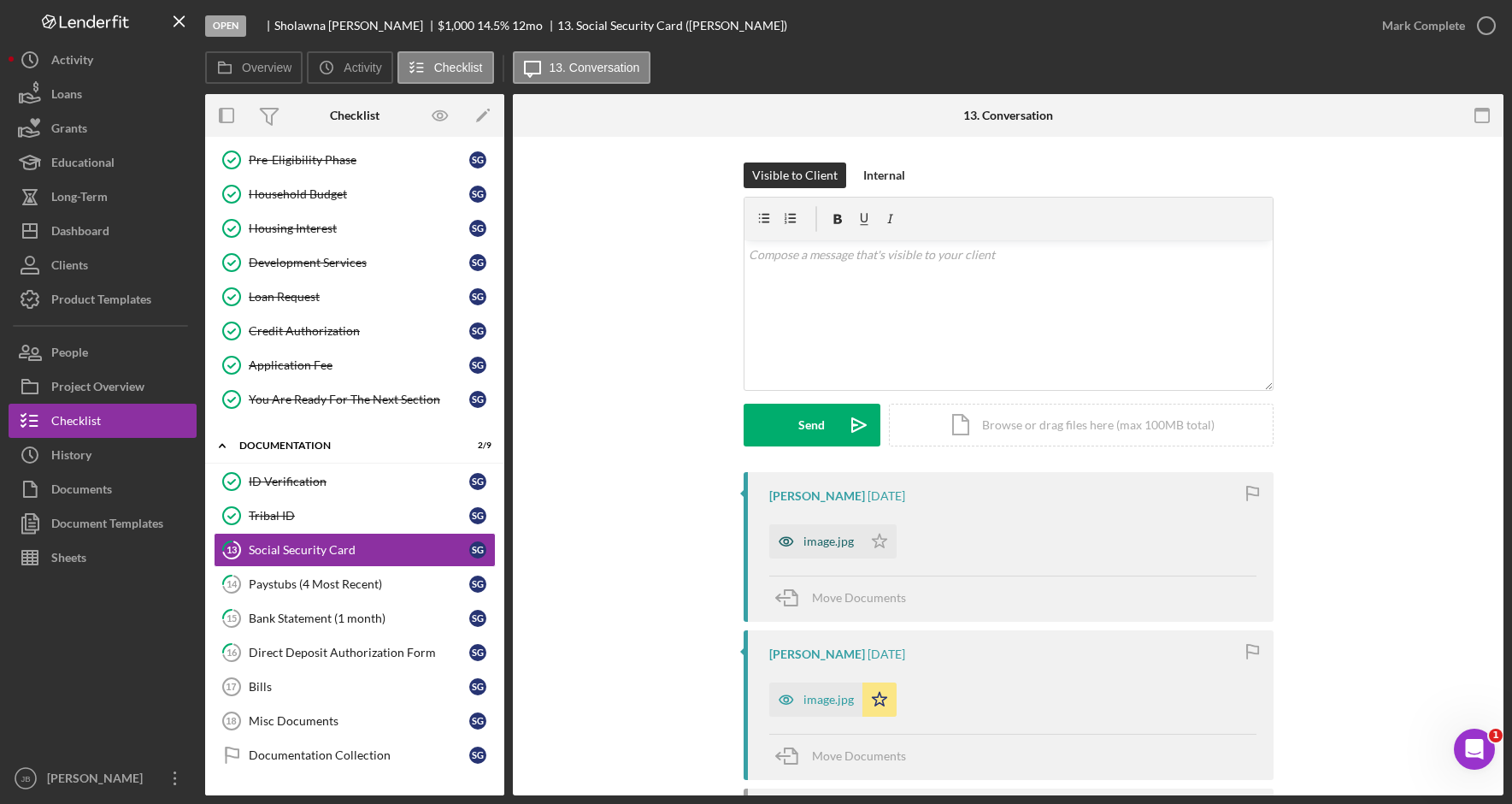
click at [833, 536] on div "image.jpg" at bounding box center [829, 542] width 51 height 14
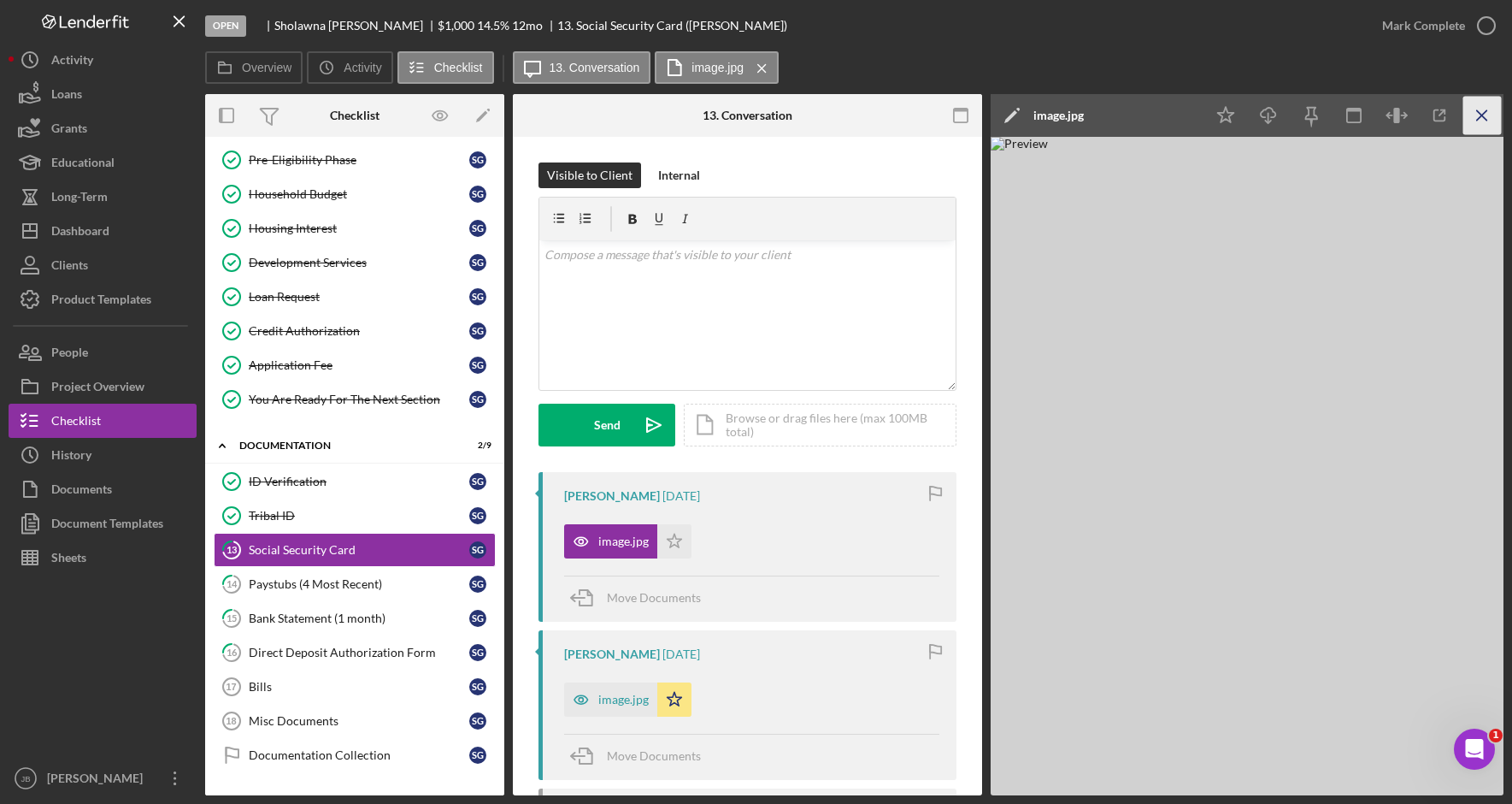
click at [1484, 124] on icon "Icon/Menu Close" at bounding box center [1482, 115] width 38 height 38
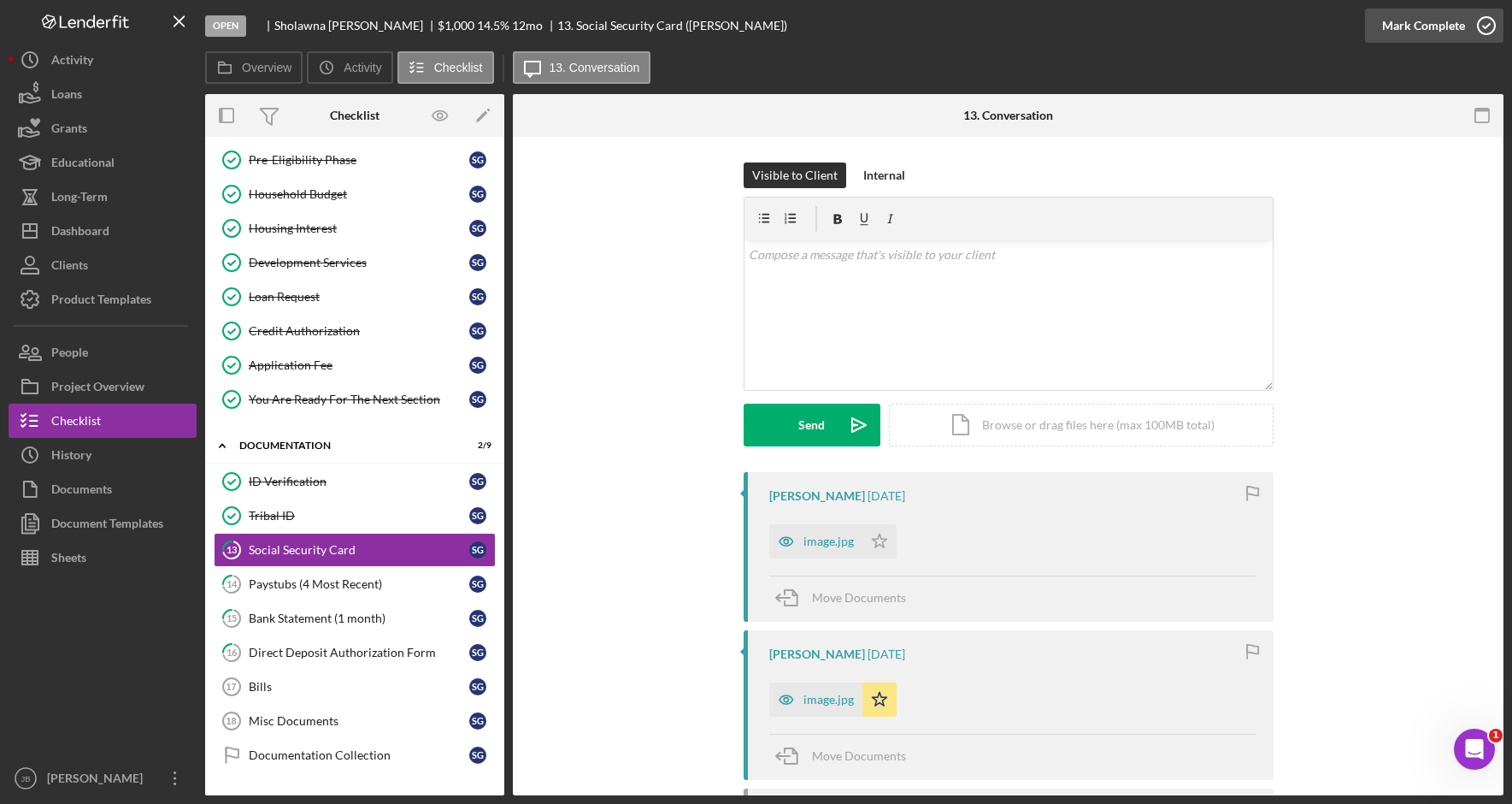
click at [1493, 37] on icon "button" at bounding box center [1486, 25] width 43 height 43
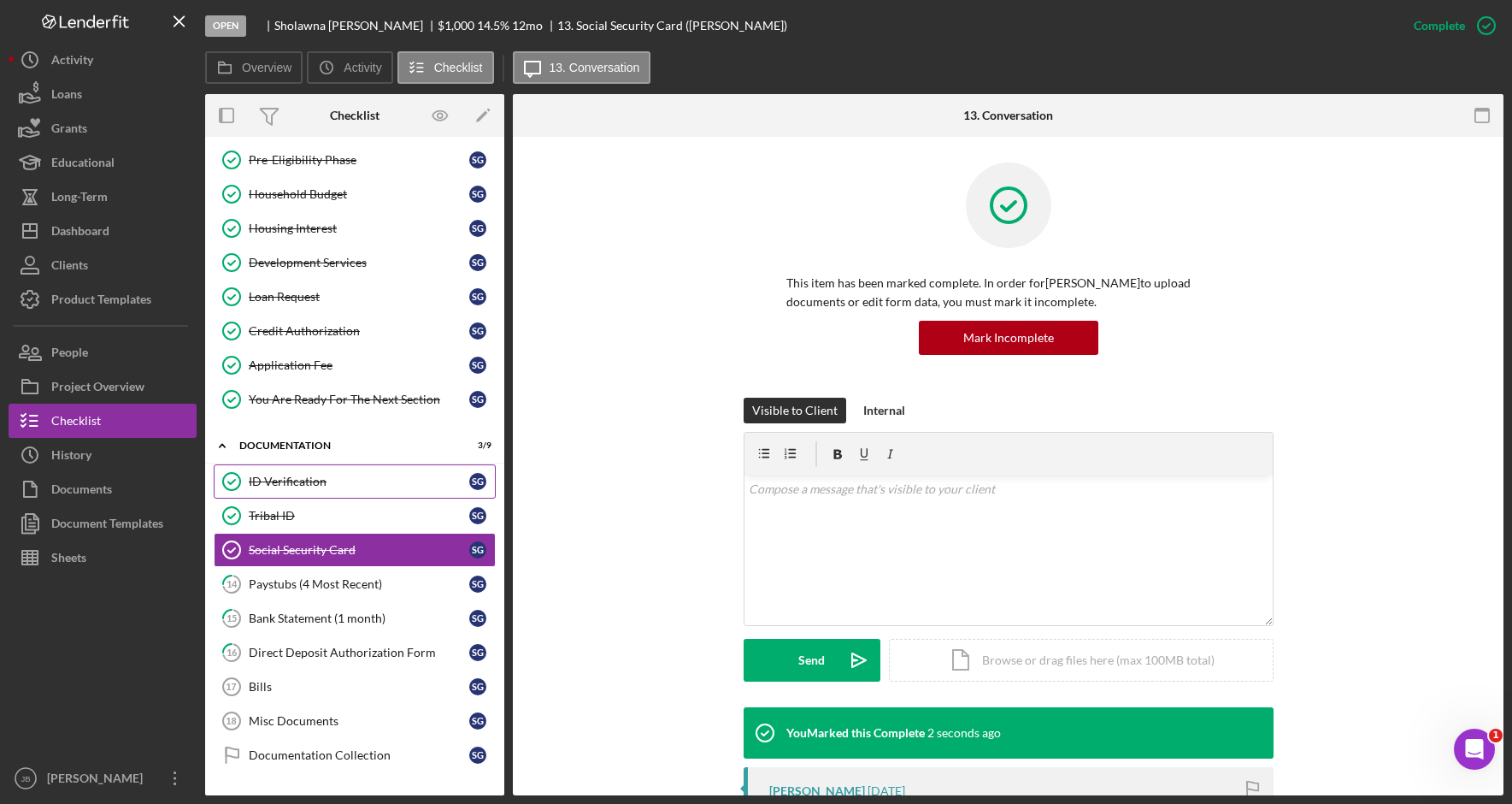
click at [373, 487] on div "ID Verification" at bounding box center [359, 481] width 220 height 14
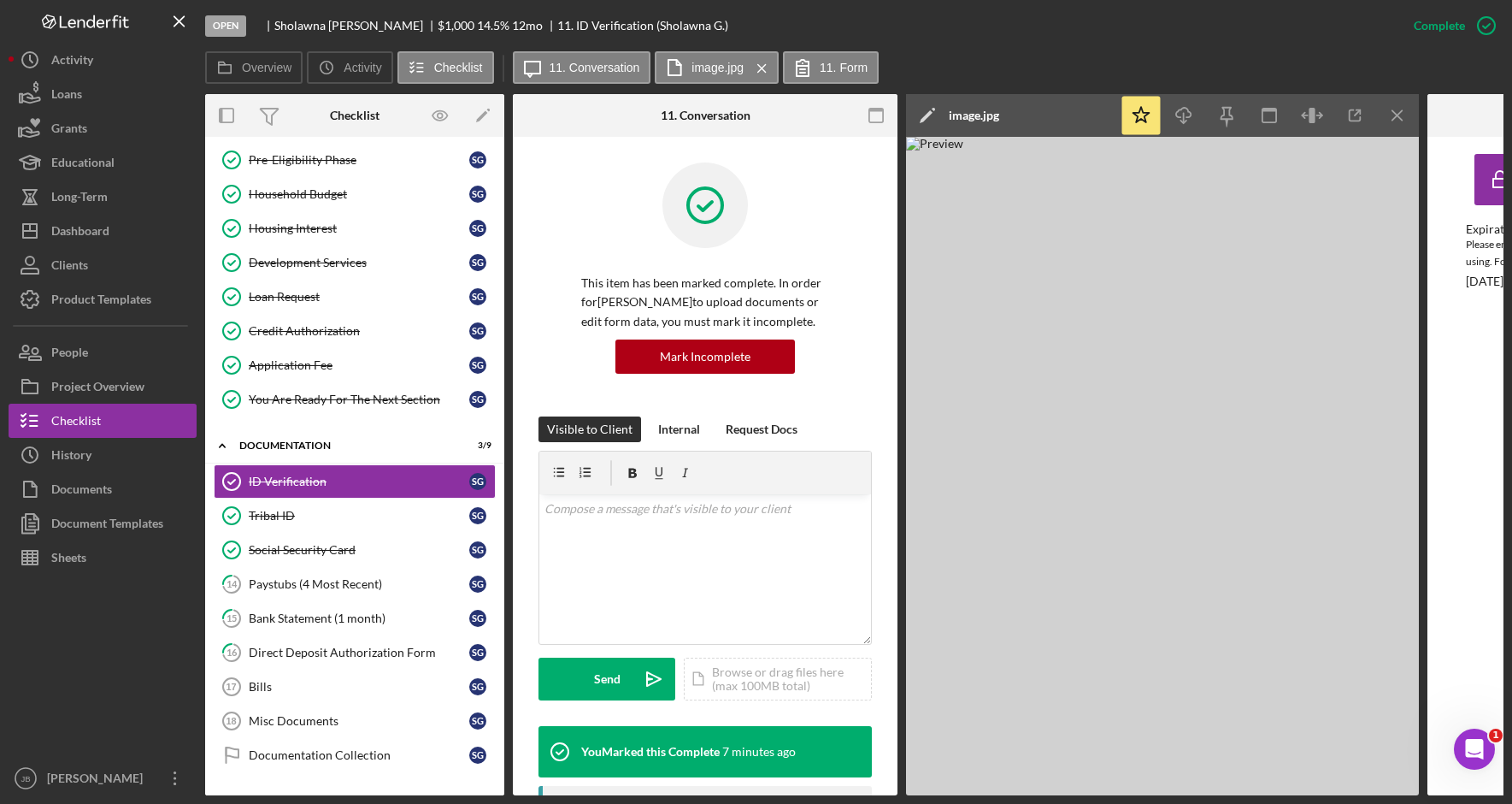
click at [923, 108] on icon "Icon/Edit" at bounding box center [927, 115] width 43 height 43
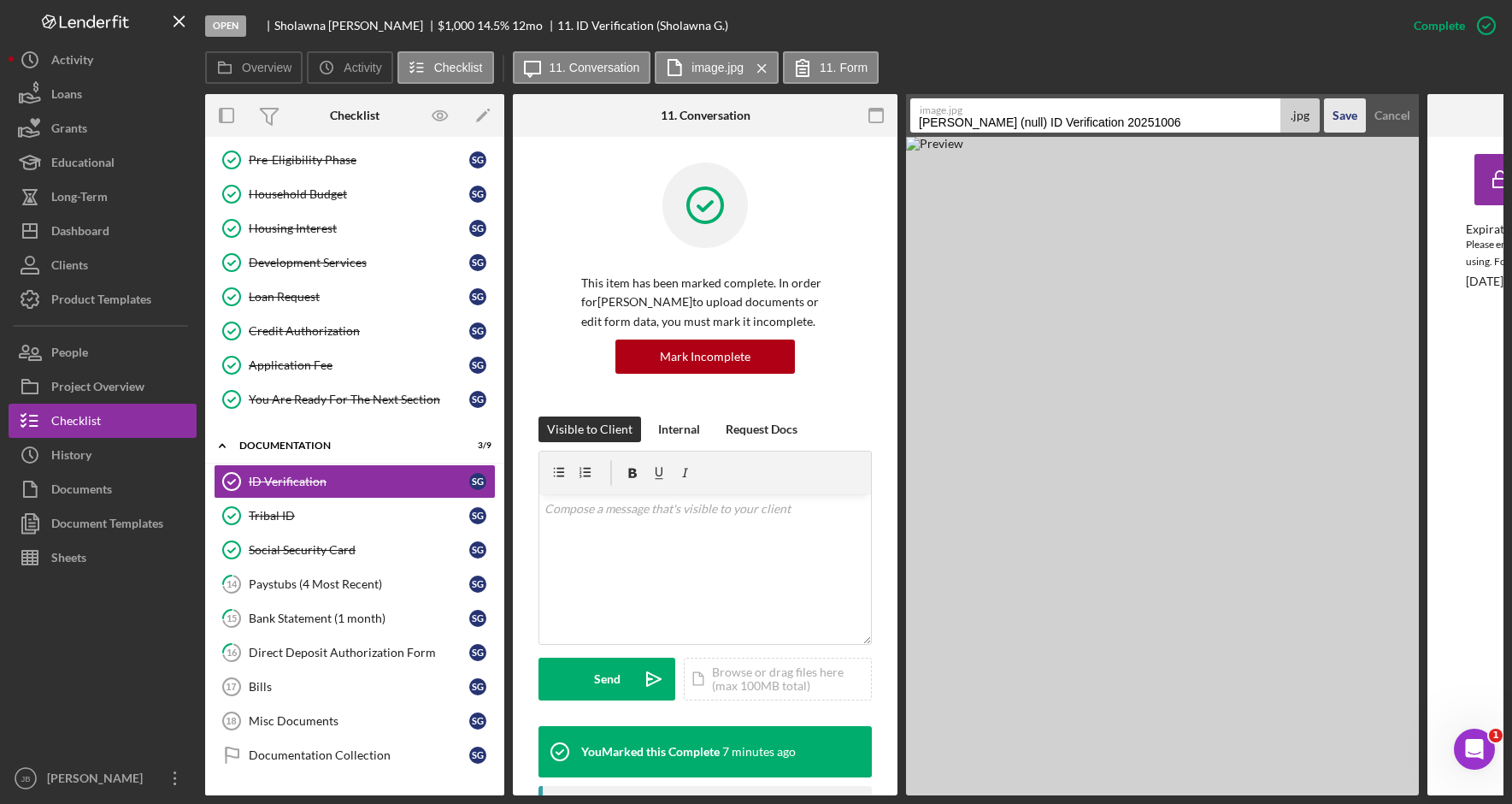
click at [1348, 124] on div "Save" at bounding box center [1344, 115] width 24 height 34
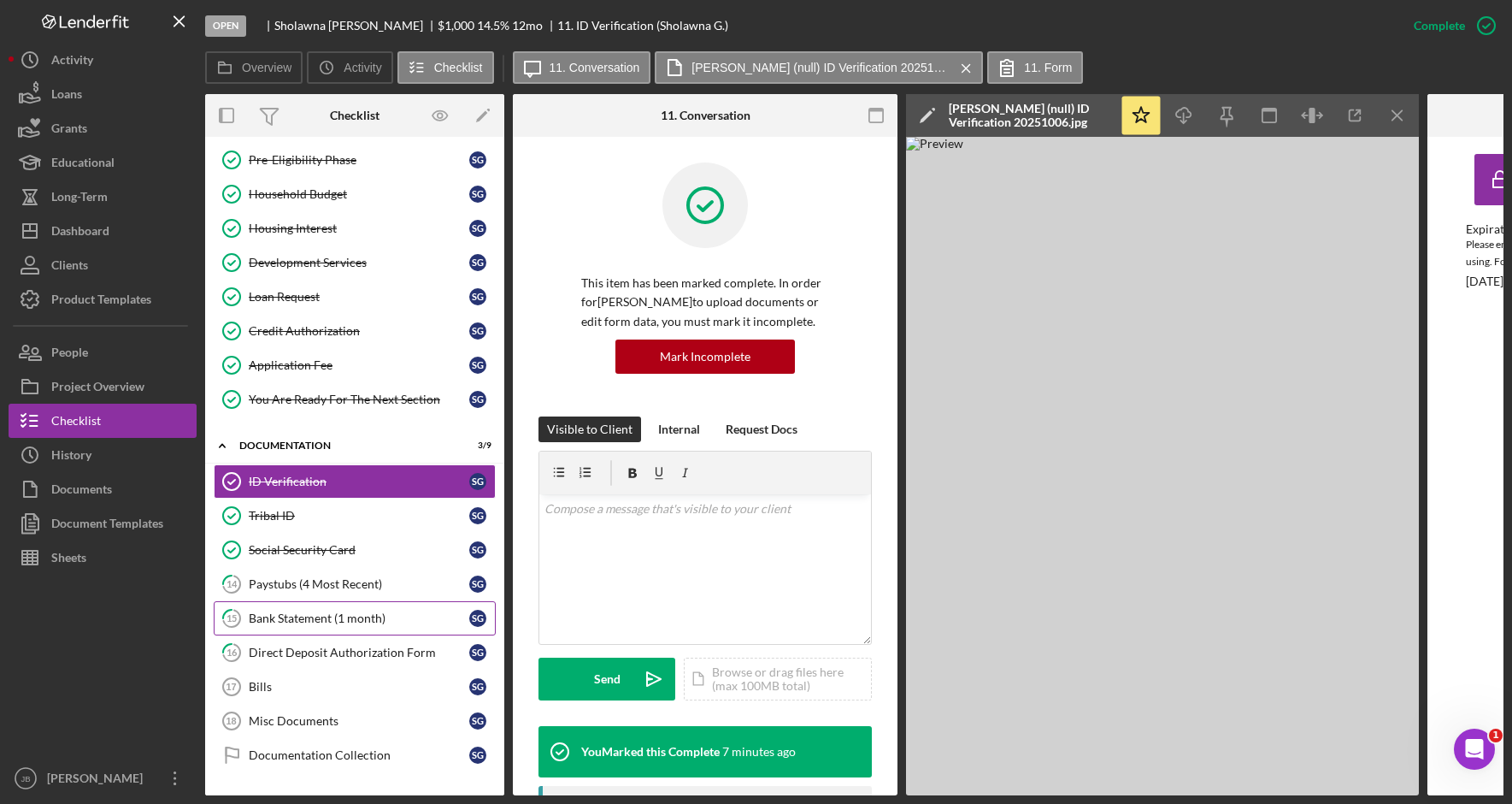
click at [364, 623] on div "Bank Statement (1 month)" at bounding box center [359, 619] width 220 height 14
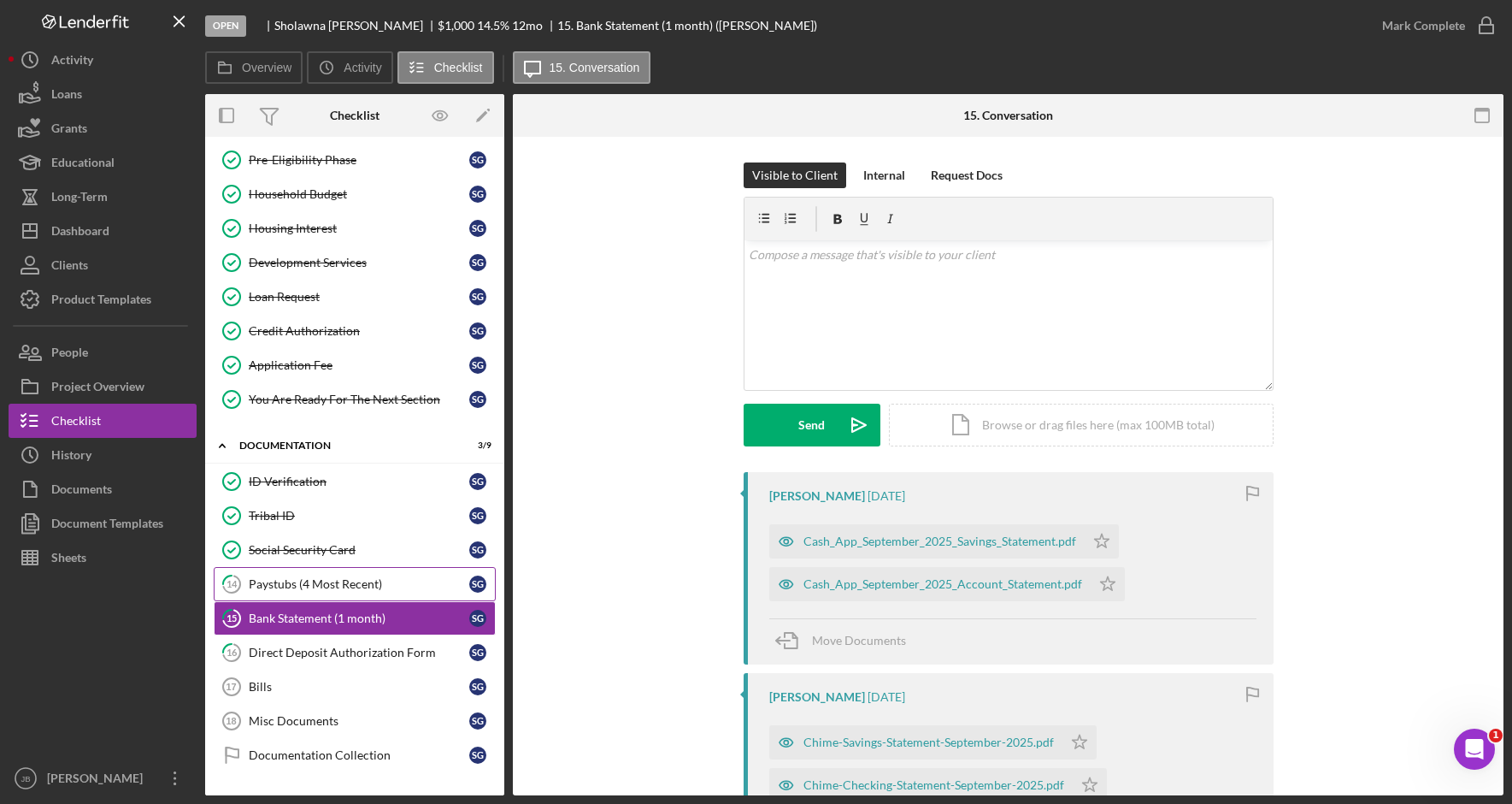
click at [381, 587] on div "Paystubs (4 Most Recent)" at bounding box center [359, 584] width 220 height 14
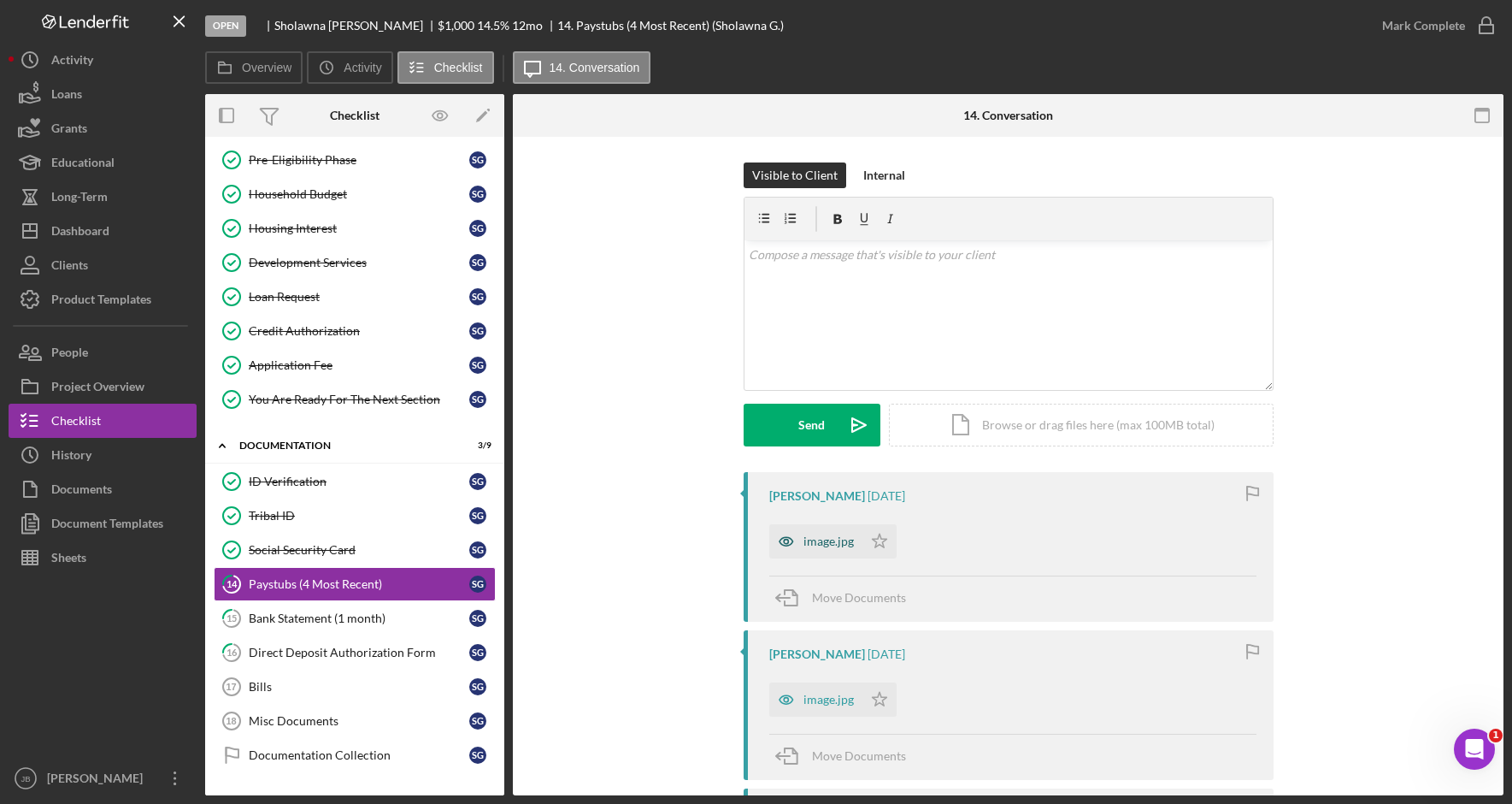
click at [811, 545] on div "image.jpg" at bounding box center [829, 542] width 51 height 14
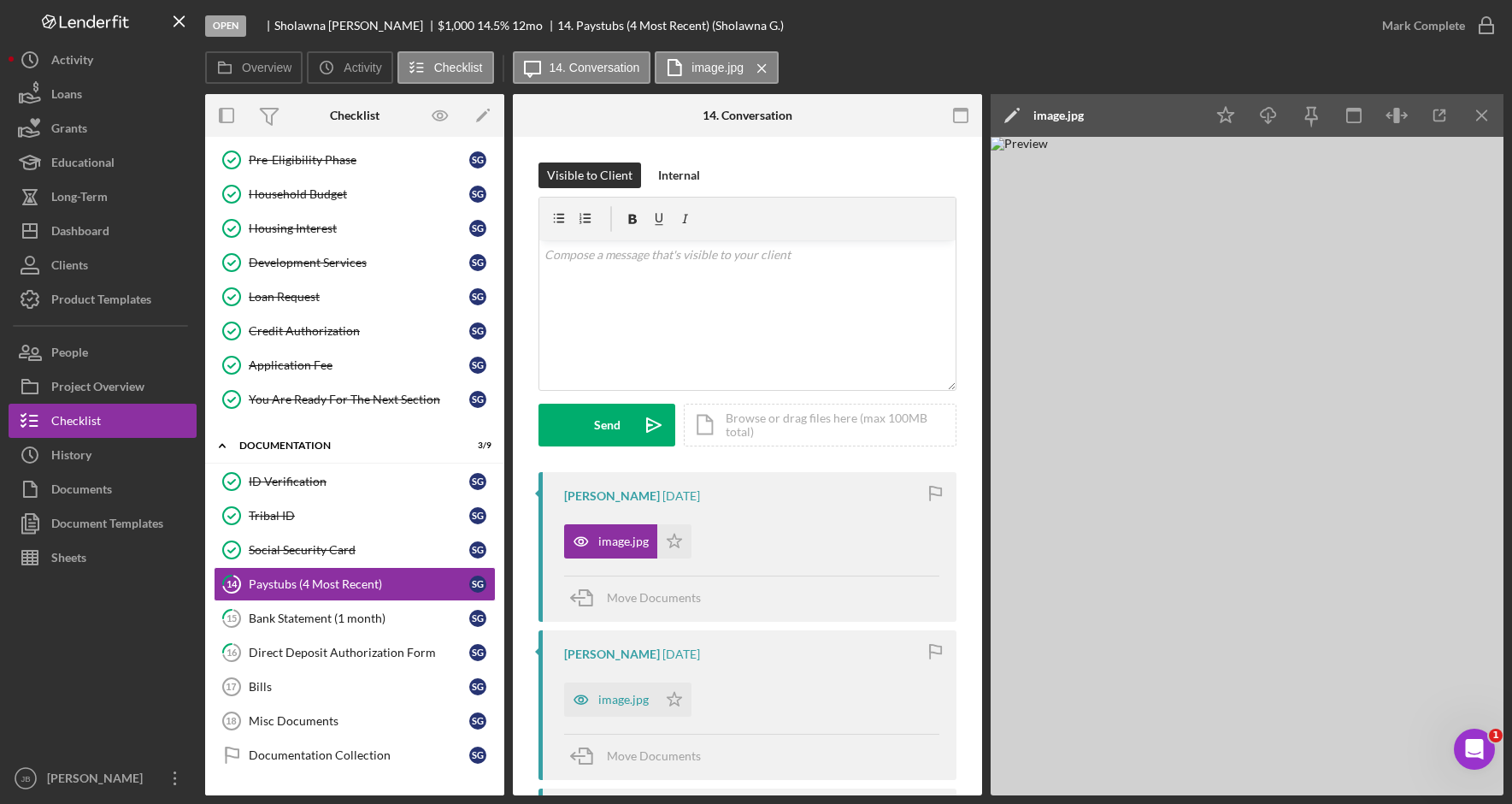
click at [1014, 108] on icon "Icon/Edit" at bounding box center [1012, 115] width 43 height 43
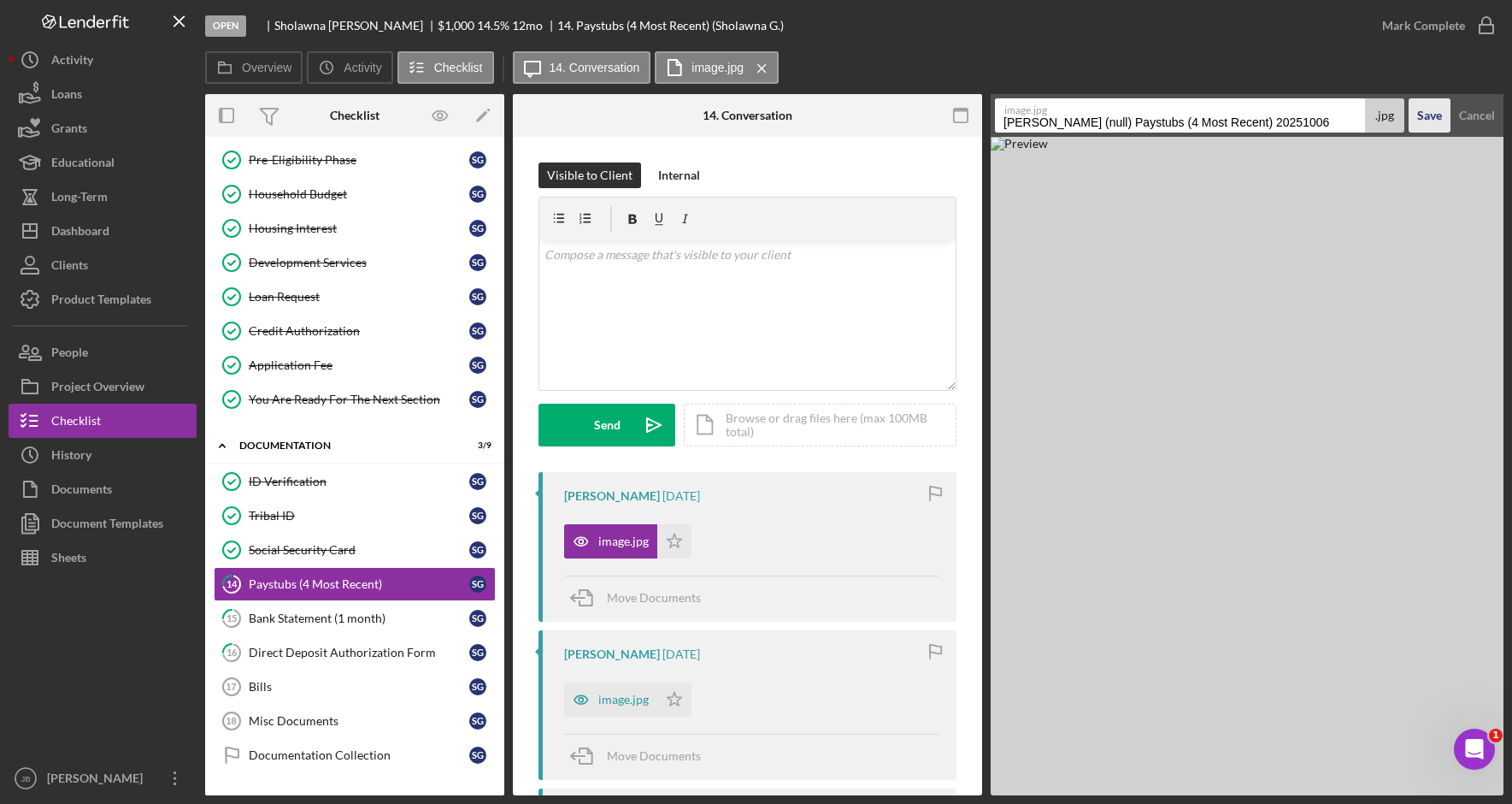
click at [1429, 117] on div "Save" at bounding box center [1429, 115] width 24 height 34
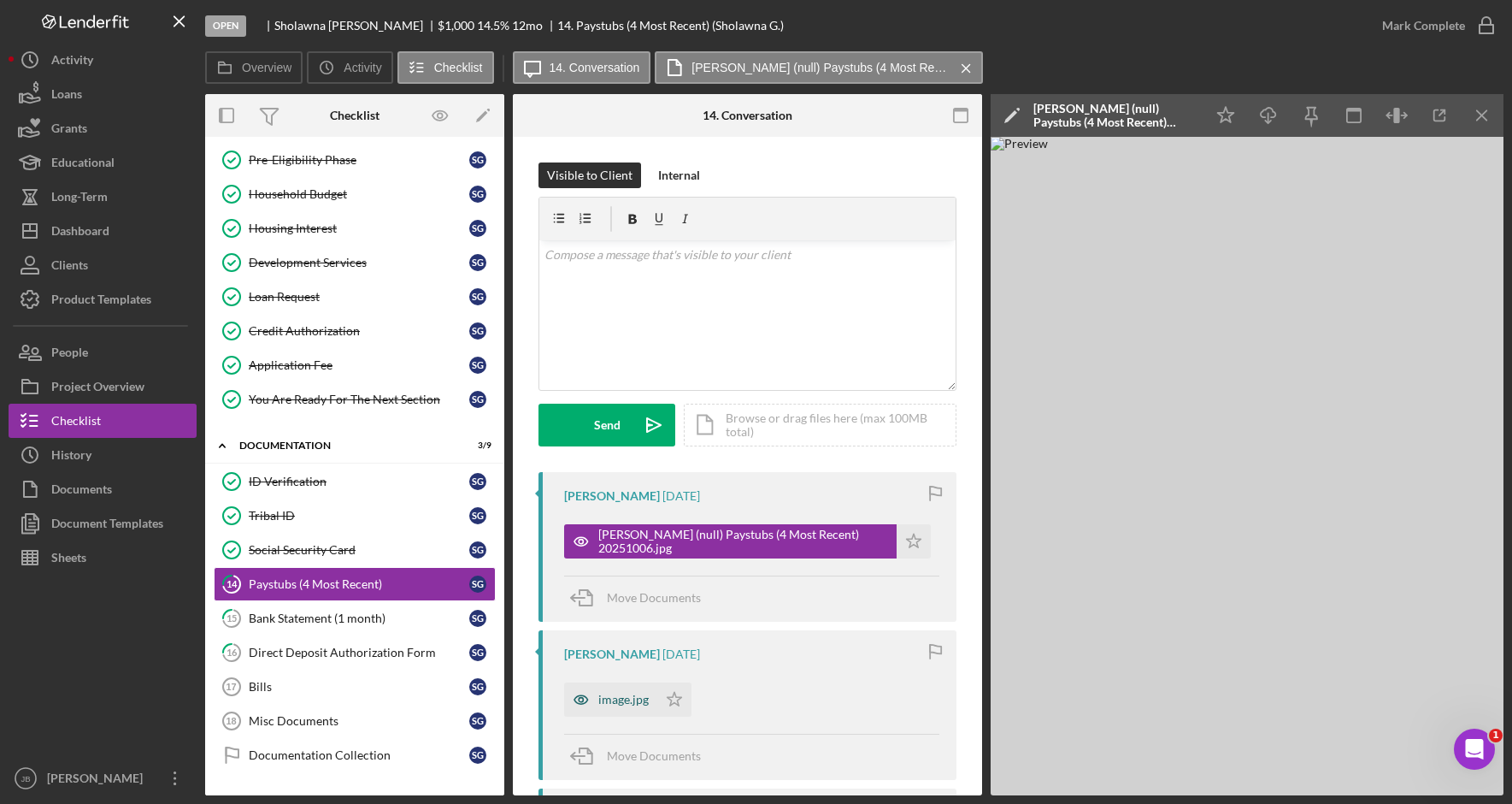
click at [621, 698] on div "image.jpg" at bounding box center [624, 699] width 51 height 14
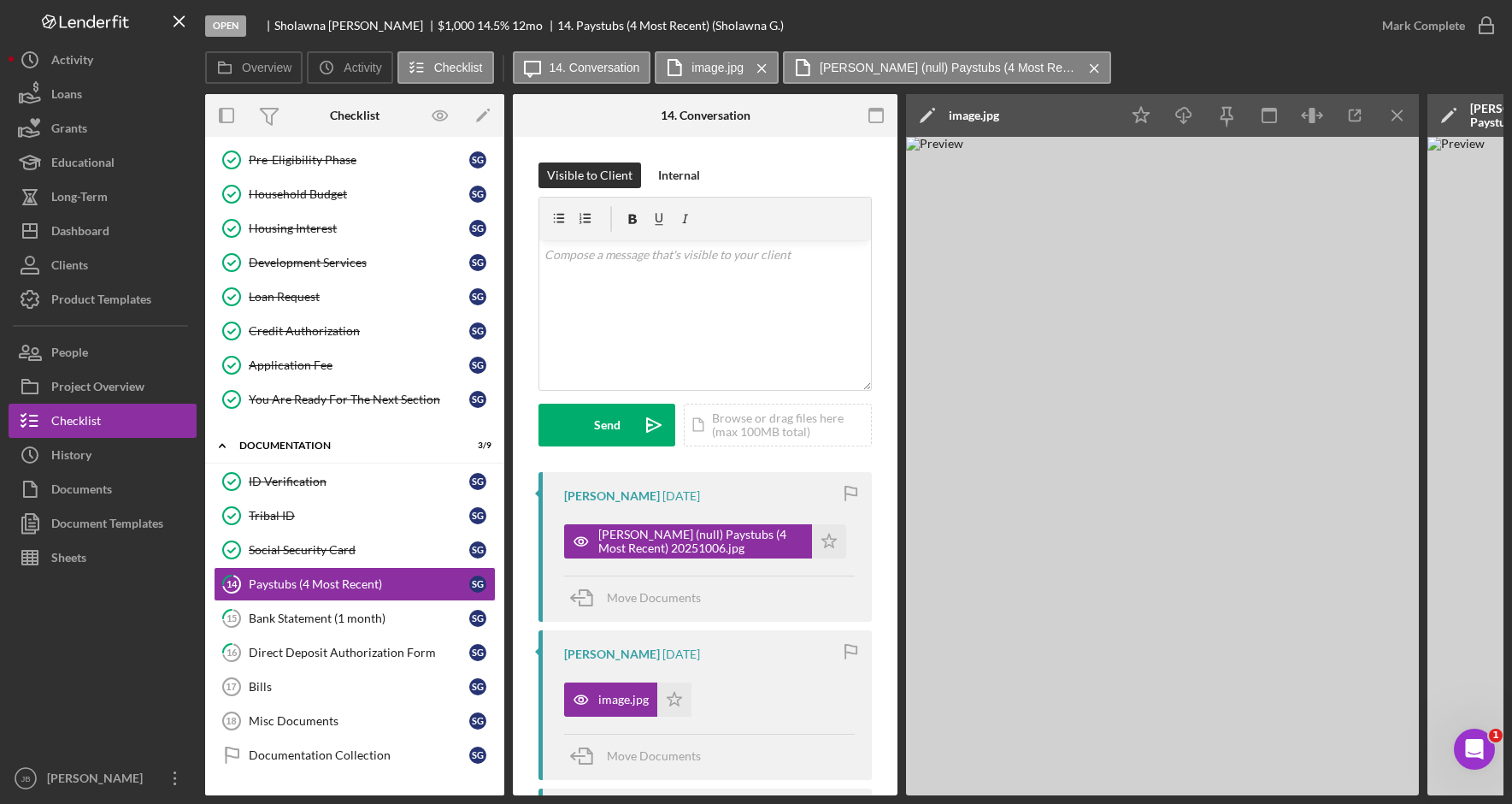
click at [929, 107] on icon "Icon/Edit" at bounding box center [927, 115] width 43 height 43
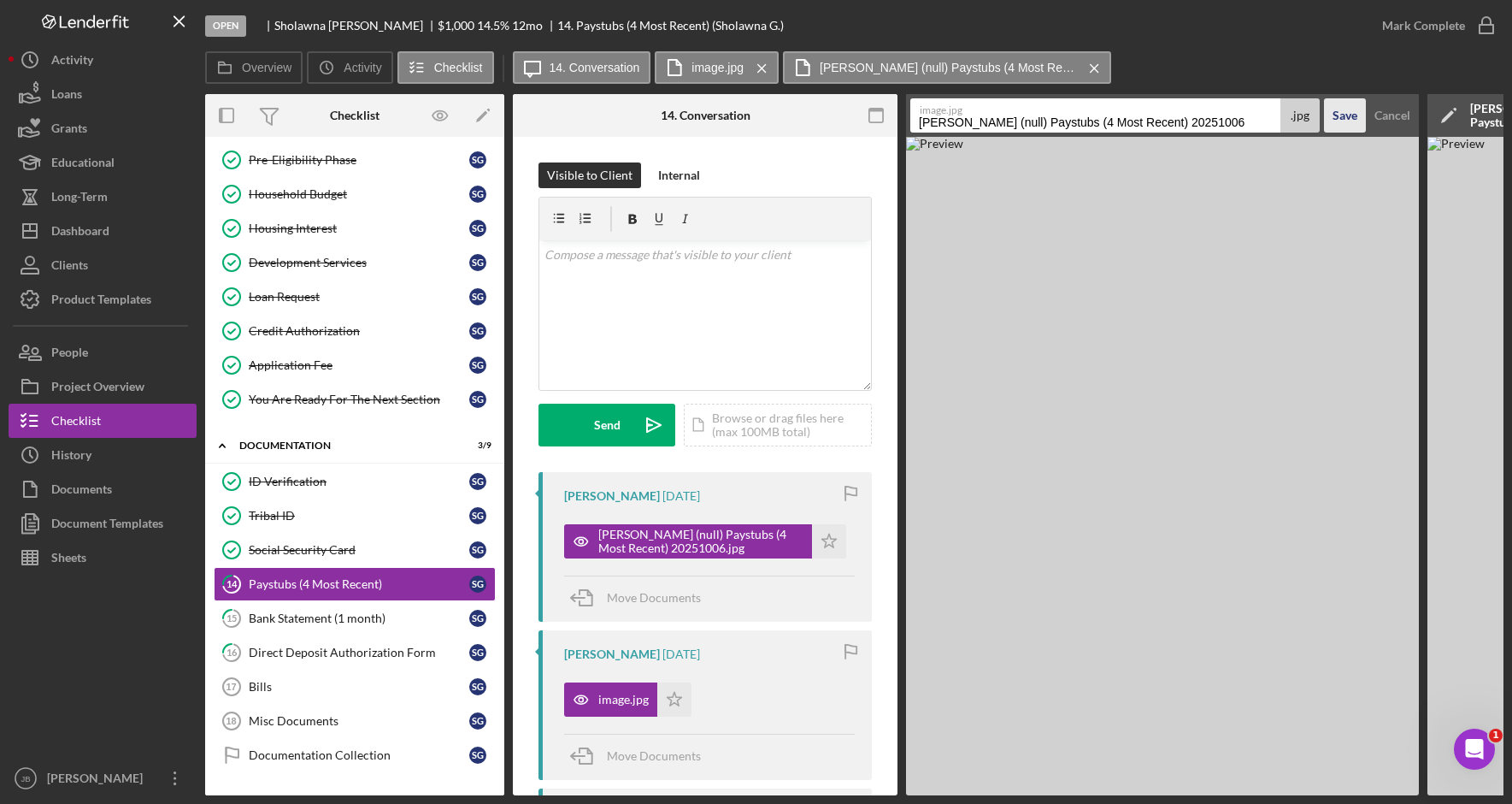
click at [1355, 123] on div "Save" at bounding box center [1344, 115] width 24 height 34
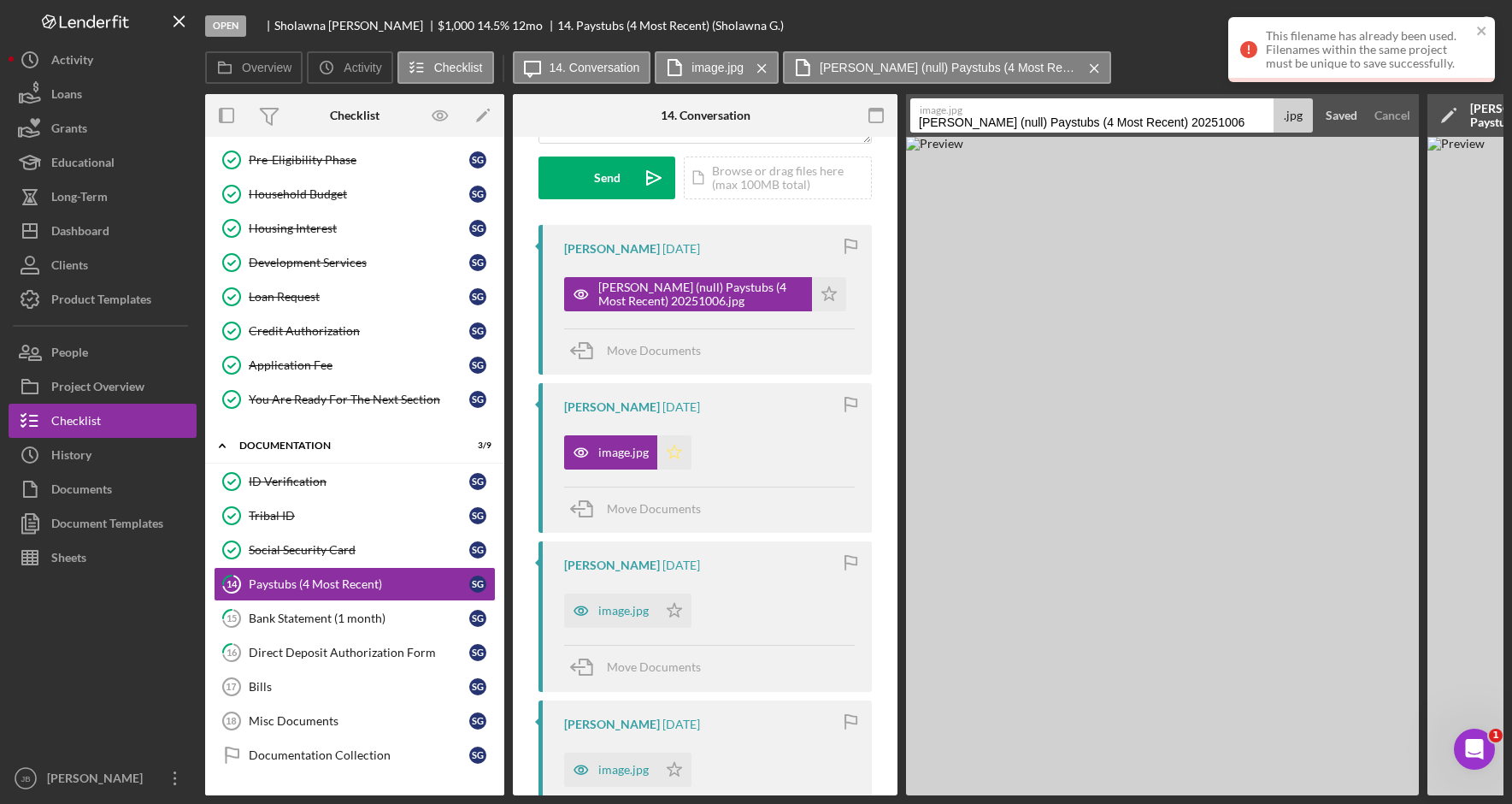
scroll to position [256, 0]
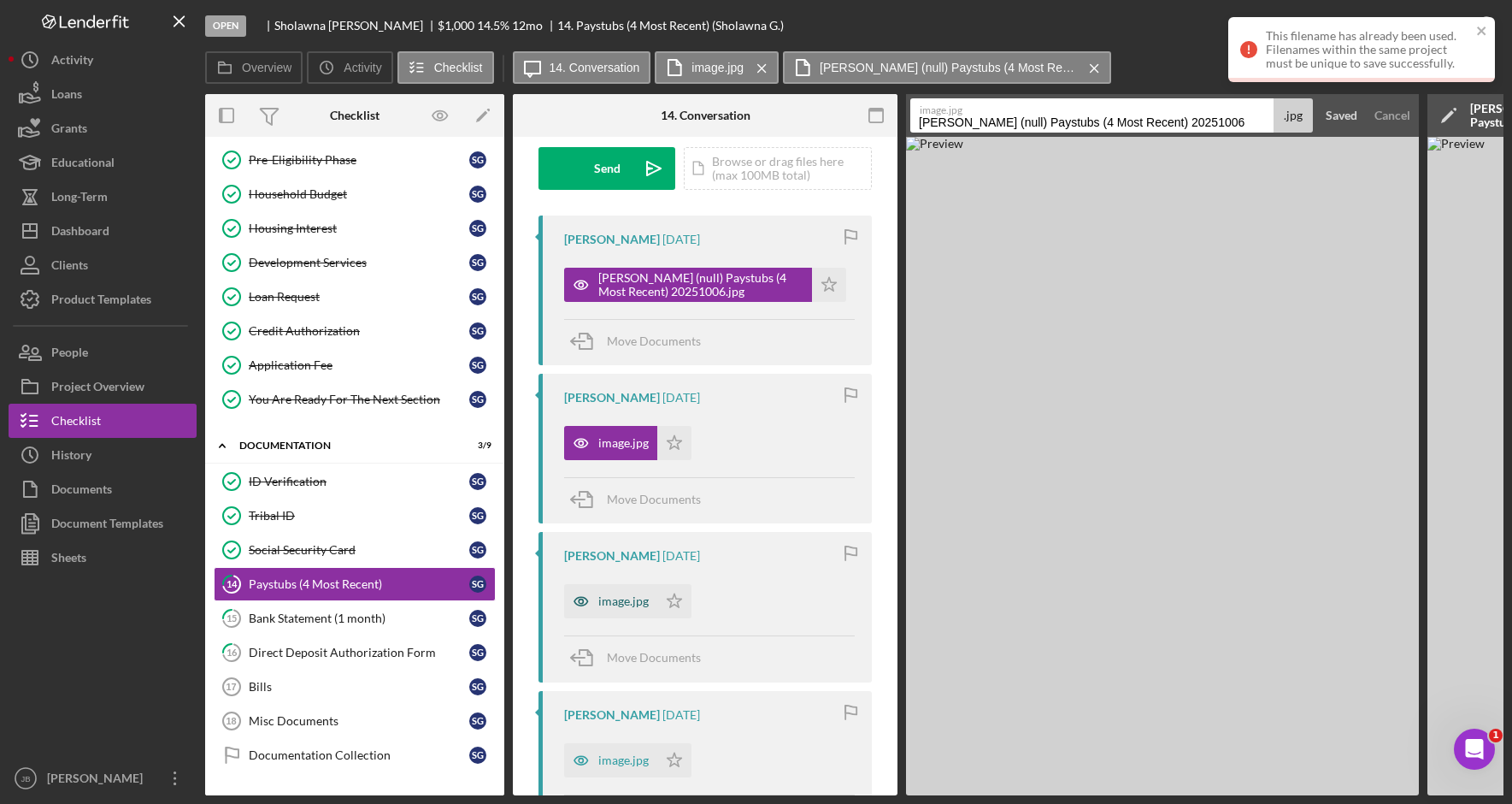
click at [619, 606] on div "image.jpg" at bounding box center [624, 601] width 51 height 14
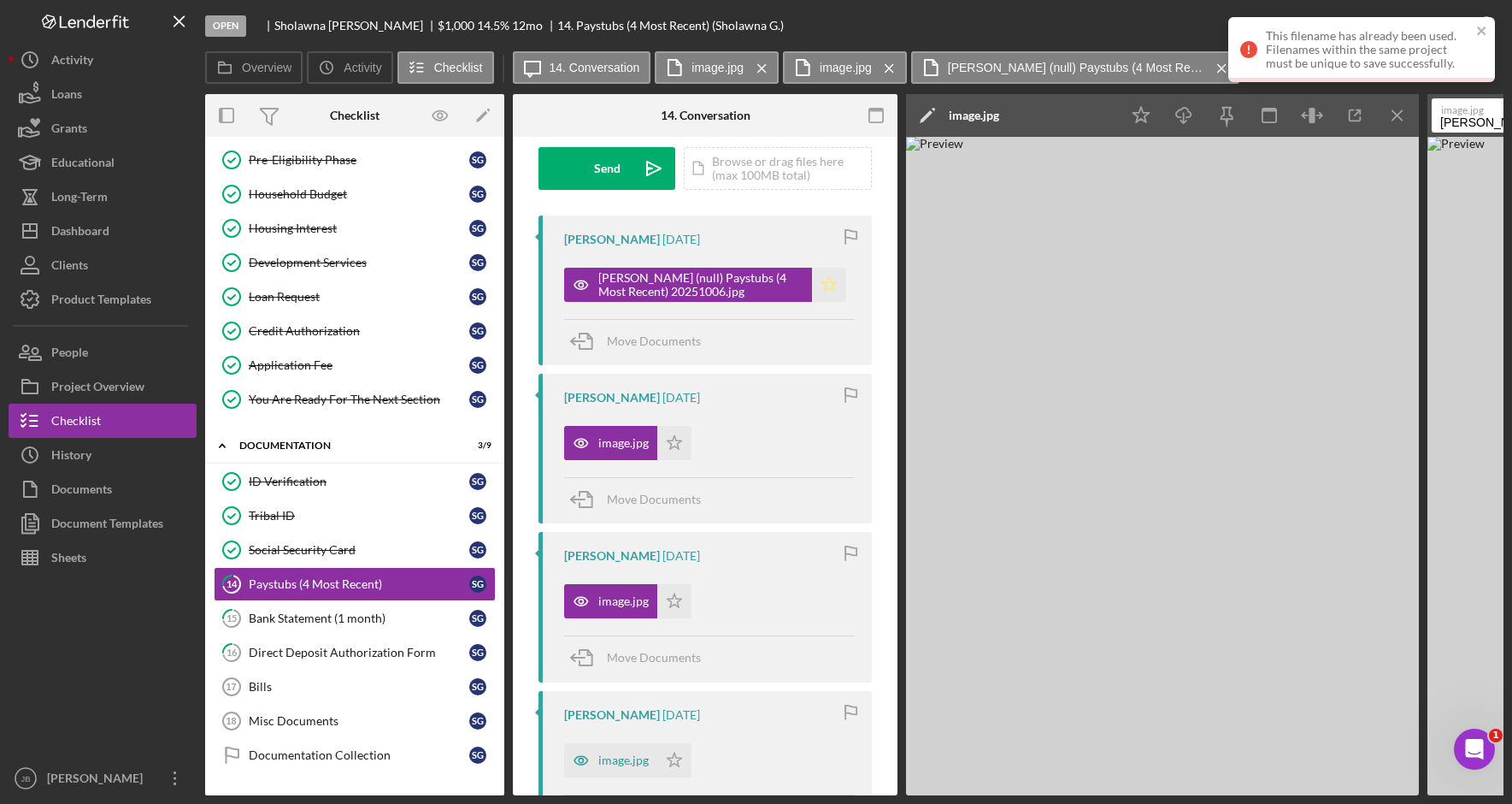
click at [816, 281] on icon "Icon/Star" at bounding box center [828, 284] width 34 height 34
click at [676, 444] on polygon "button" at bounding box center [674, 442] width 15 height 14
click at [669, 603] on icon "Icon/Star" at bounding box center [673, 600] width 34 height 34
click at [932, 109] on icon at bounding box center [933, 109] width 3 height 3
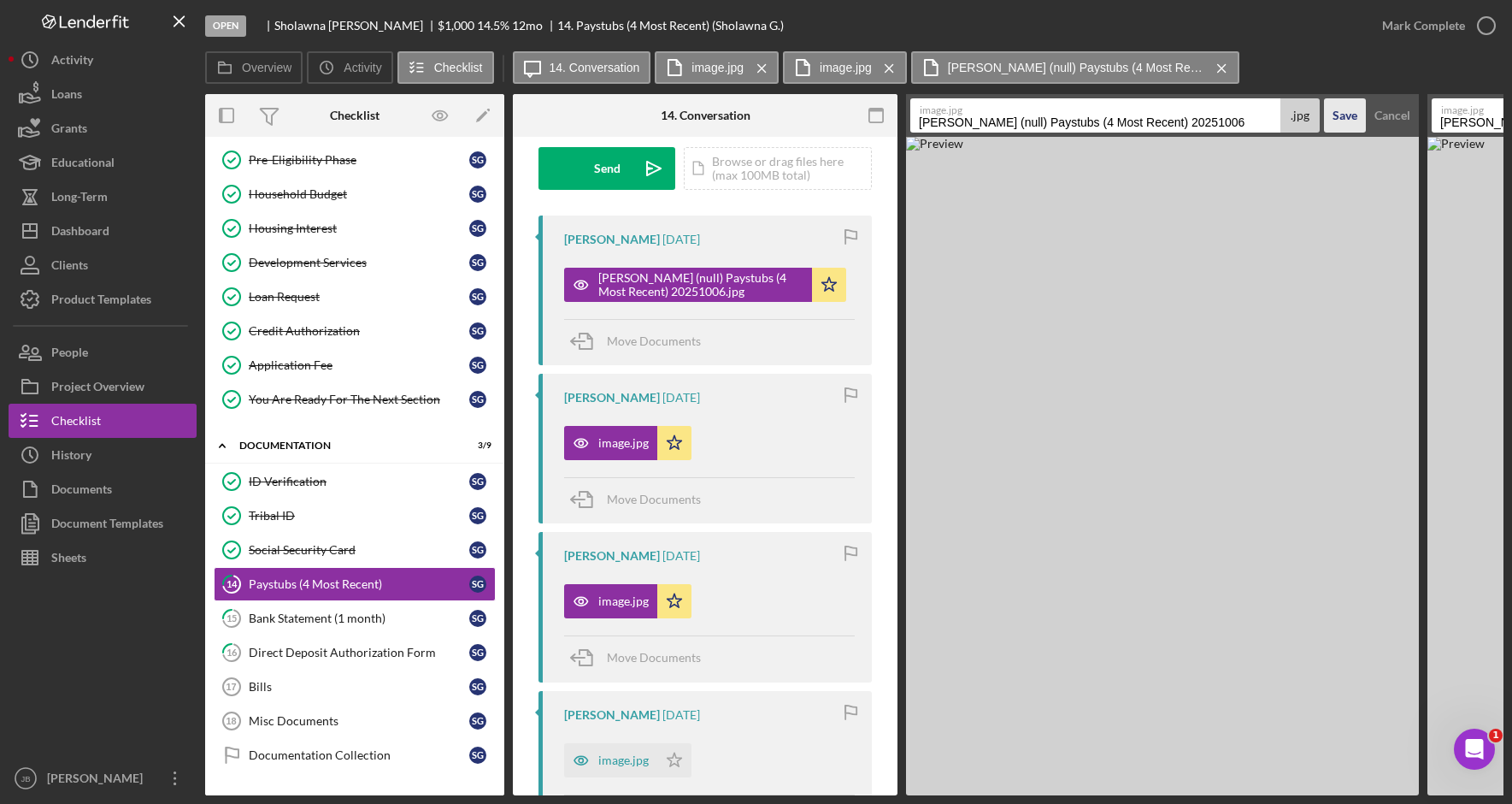
click at [1351, 118] on div "Save" at bounding box center [1344, 115] width 24 height 34
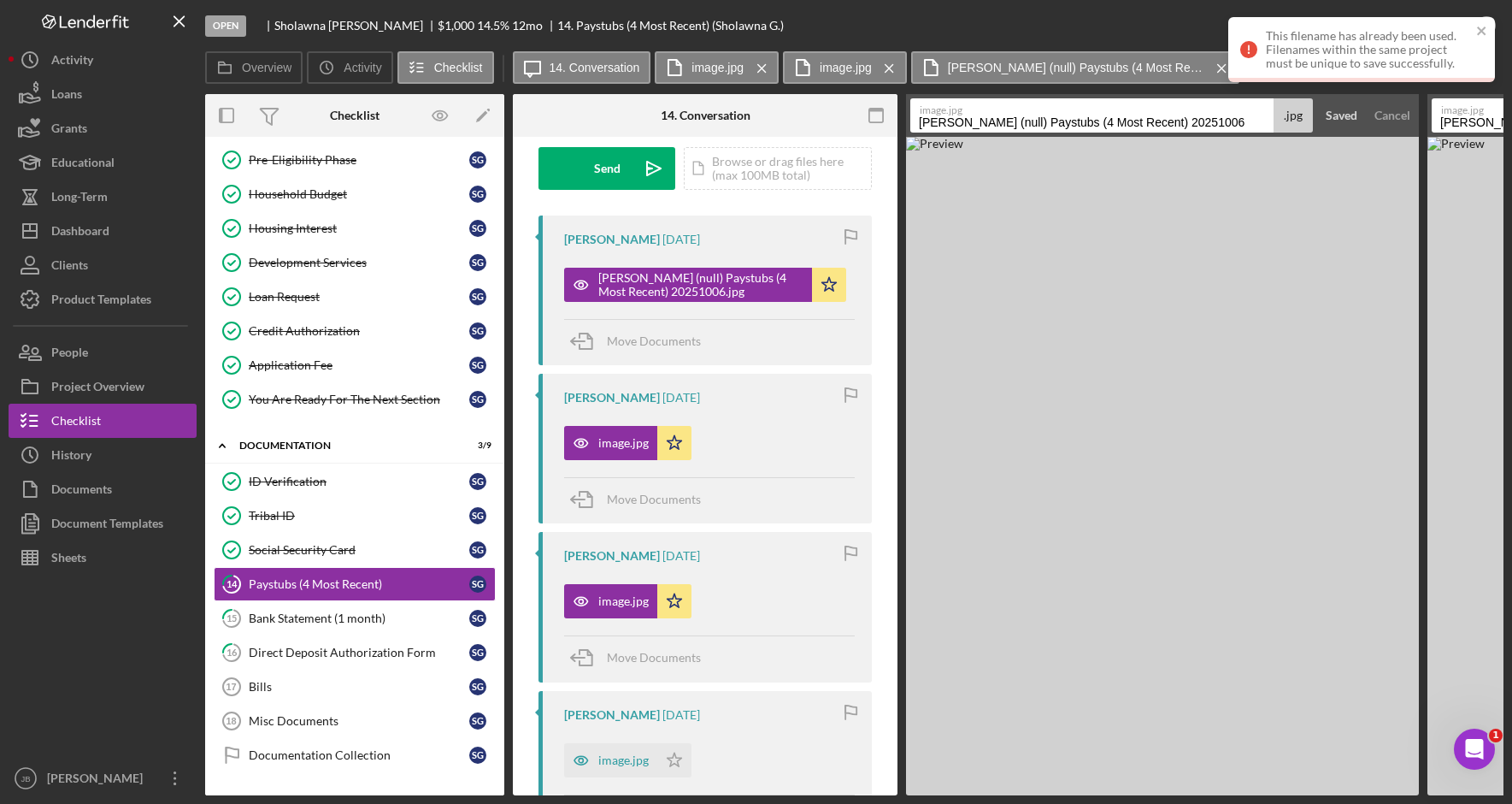
click at [1246, 117] on input "Gunter, Sholawna (null) Paystubs (4 Most Recent) 20251006" at bounding box center [1091, 115] width 363 height 34
drag, startPoint x: 1245, startPoint y: 117, endPoint x: 1101, endPoint y: 116, distance: 144.0
click at [1101, 116] on input "Gunter, Sholawna (null) Paystubs (4 Most Recent) 20251006" at bounding box center [1091, 115] width 363 height 34
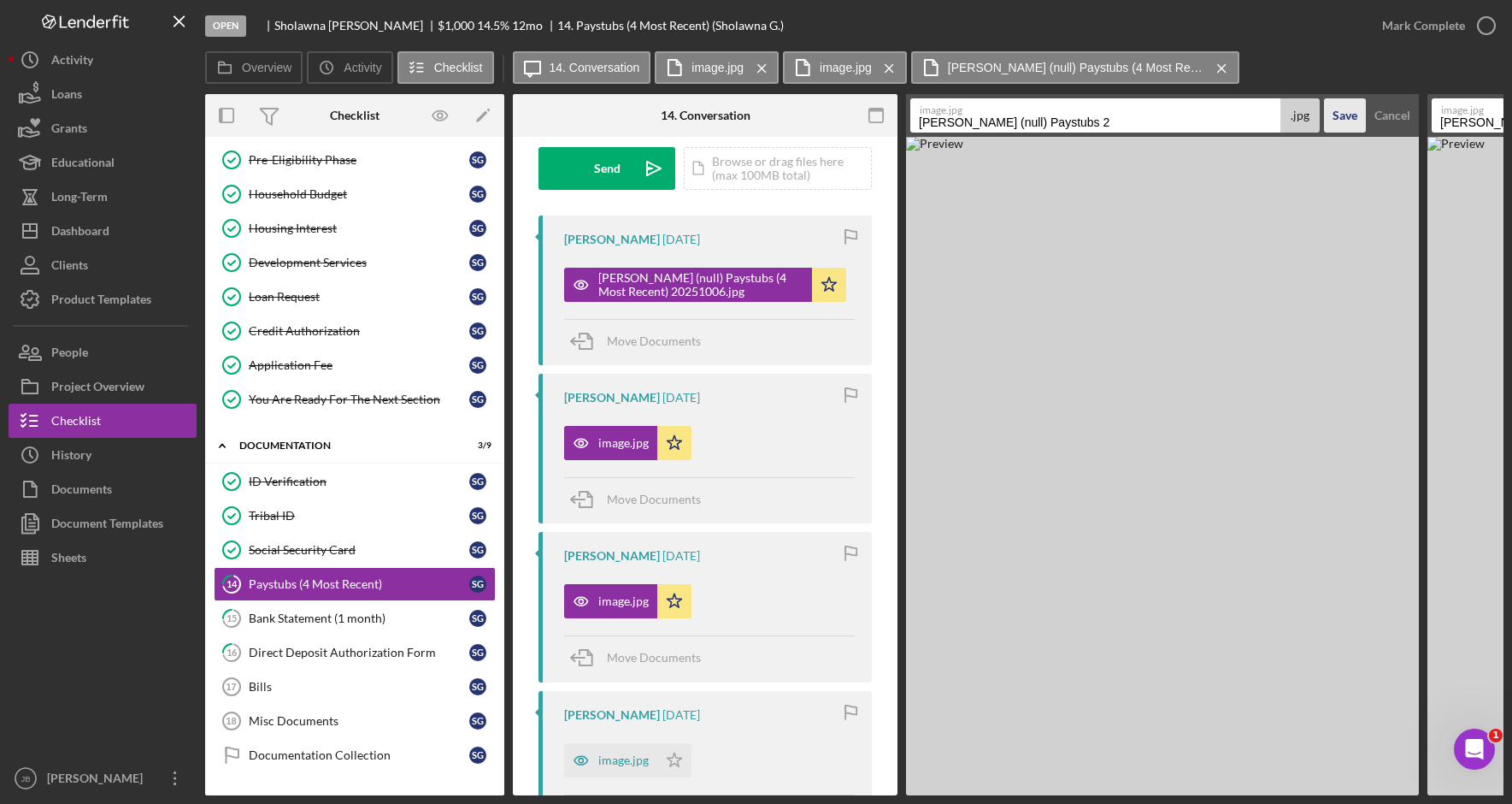
type input "Gunter, Sholawna (null) Paystubs 2"
click at [1346, 124] on div "Save" at bounding box center [1344, 115] width 24 height 34
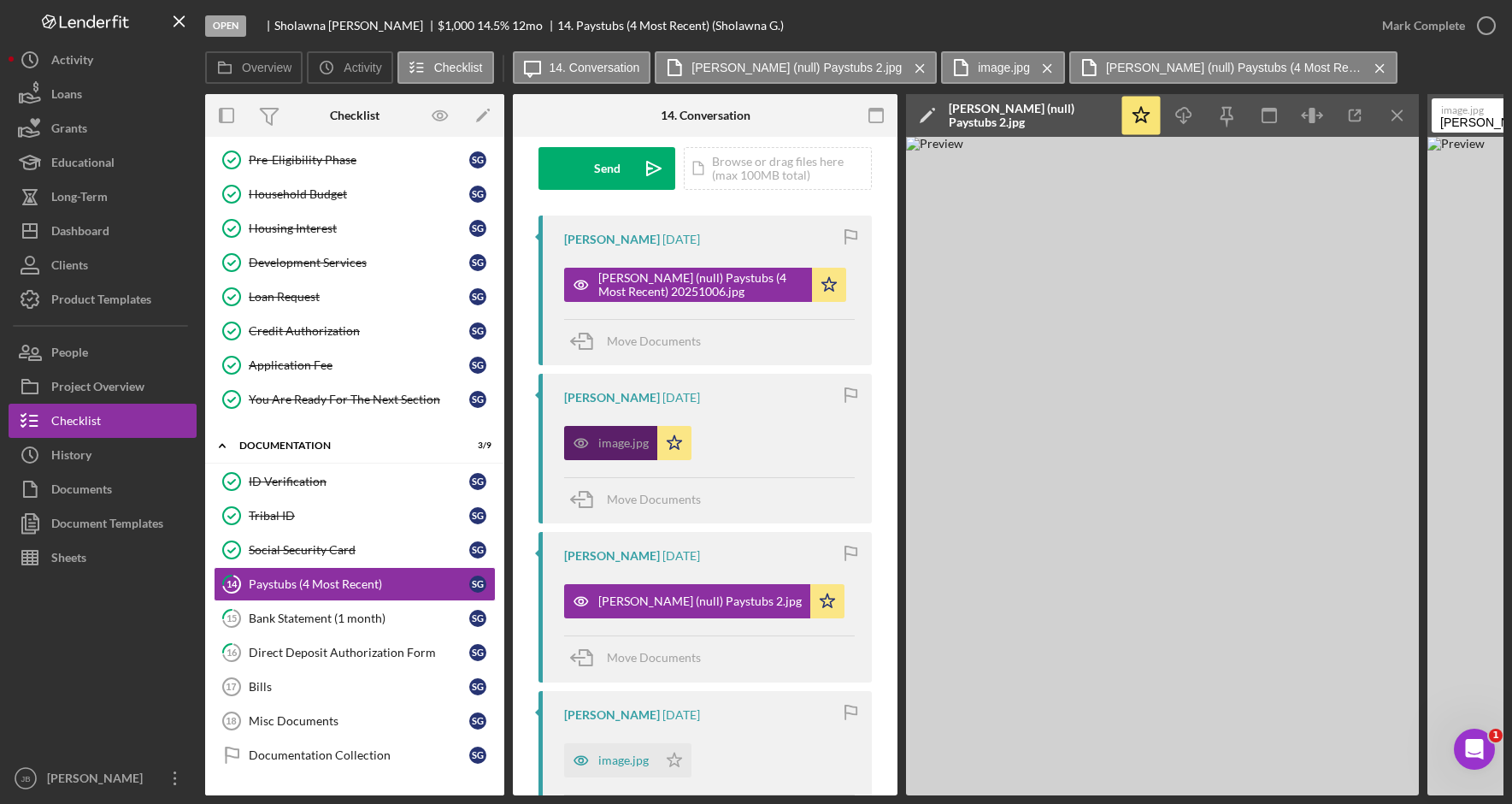
click at [626, 448] on div "image.jpg" at bounding box center [624, 443] width 51 height 14
click at [627, 445] on div "image.jpg" at bounding box center [624, 443] width 51 height 14
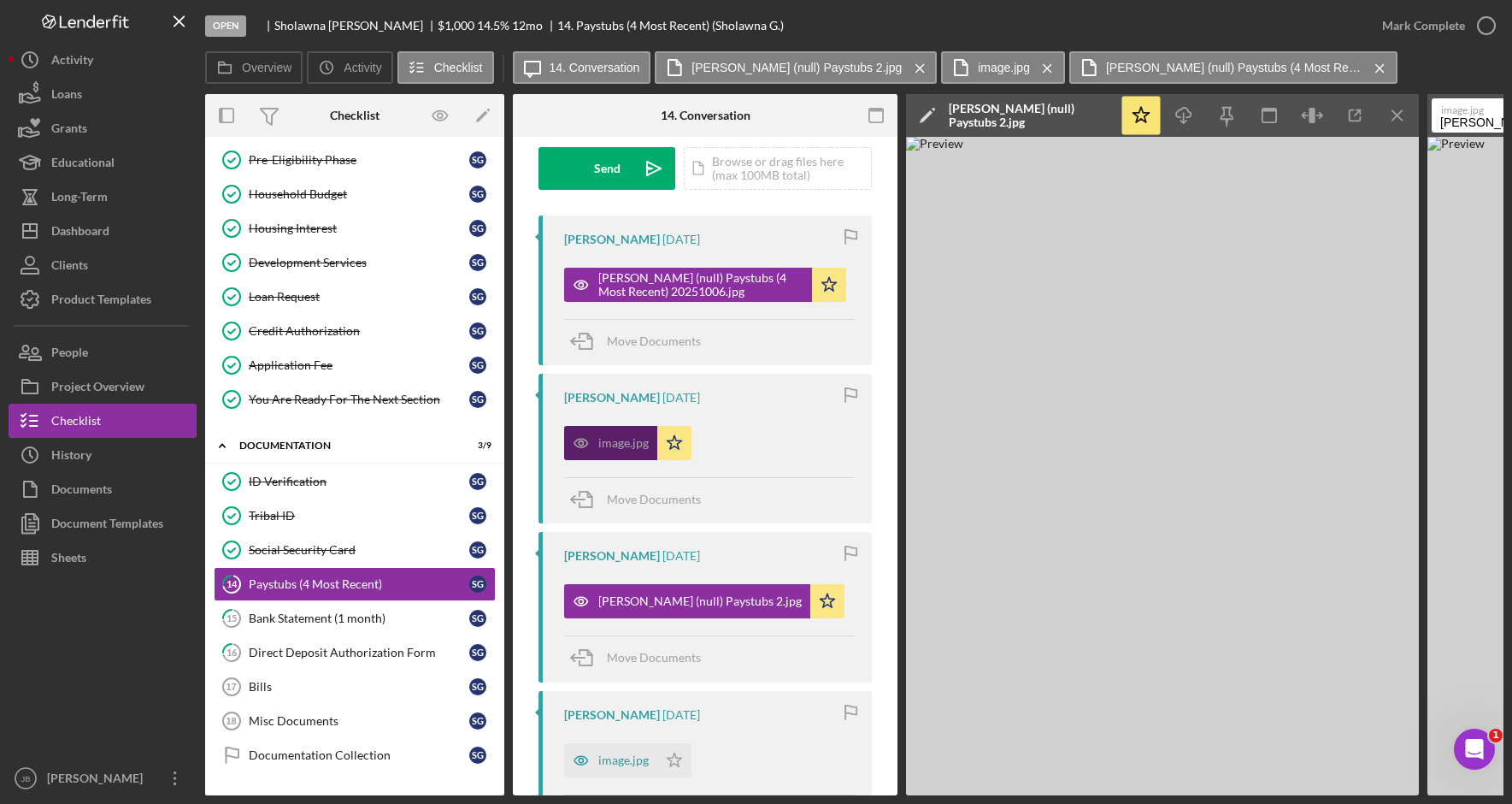
click at [629, 444] on div "image.jpg" at bounding box center [624, 443] width 51 height 14
click at [629, 443] on div "image.jpg" at bounding box center [624, 443] width 51 height 14
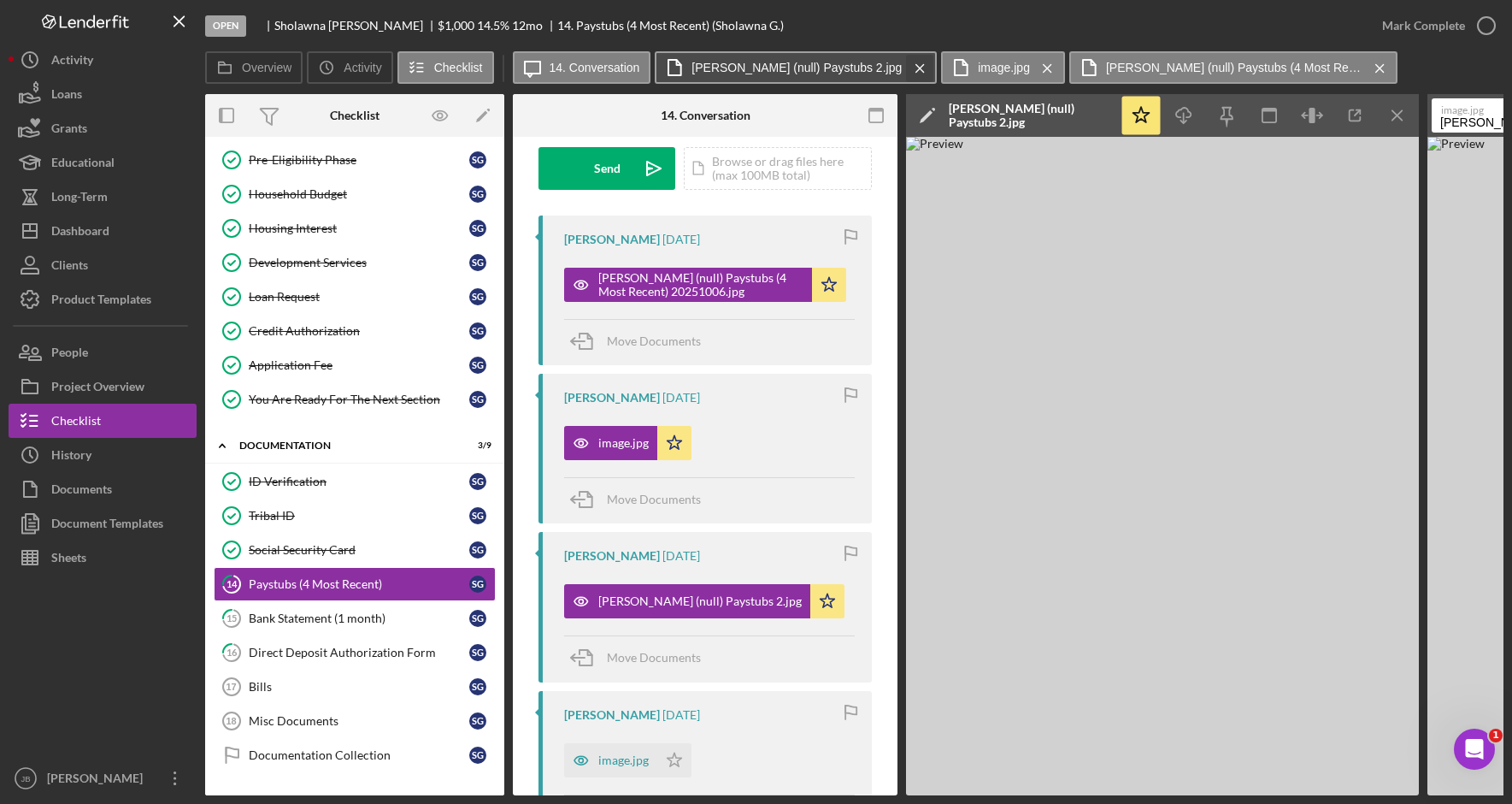
click at [915, 64] on icon "Icon/Menu Close" at bounding box center [920, 68] width 30 height 43
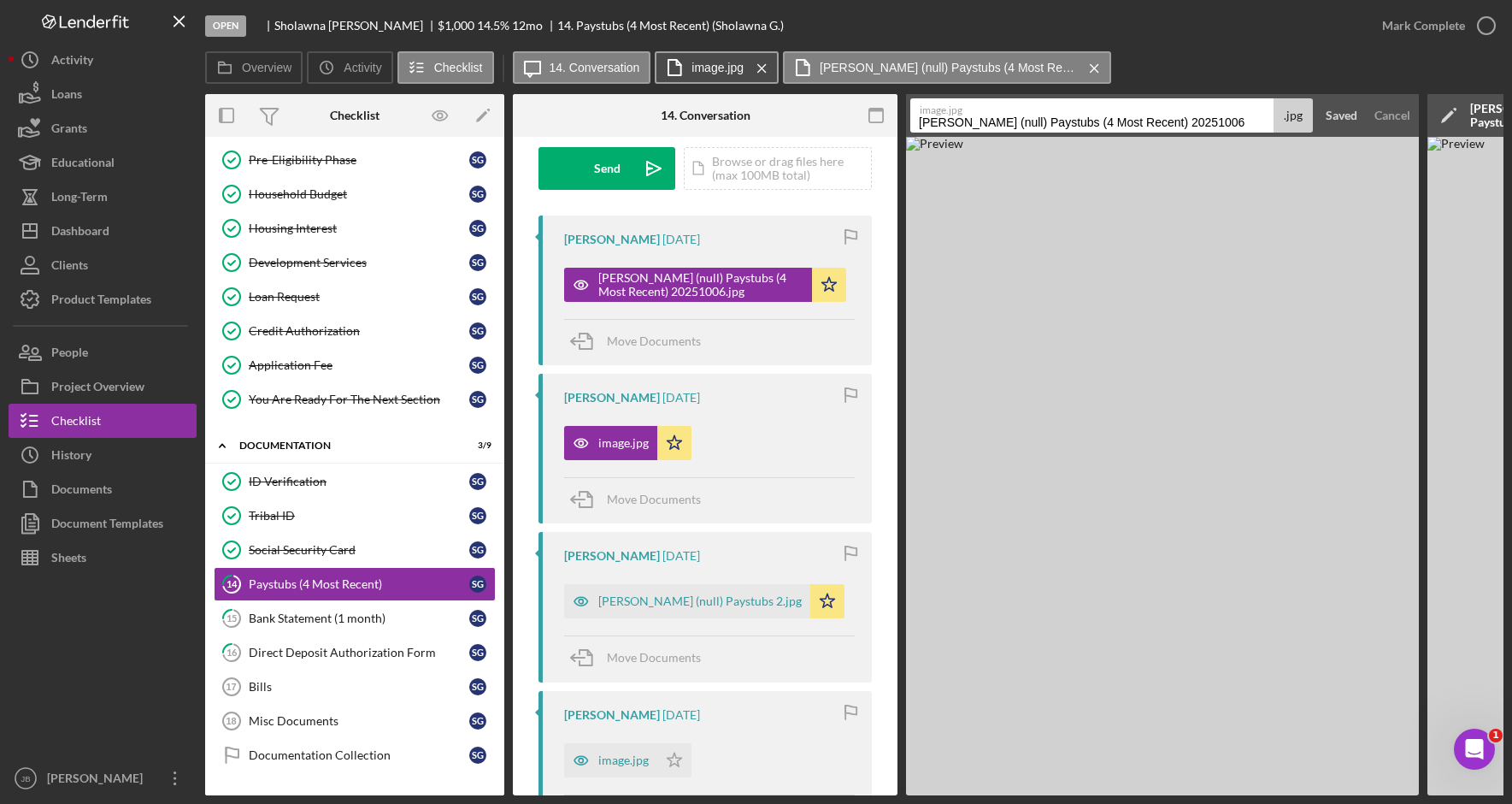
click at [714, 63] on label "image.jpg" at bounding box center [718, 67] width 52 height 14
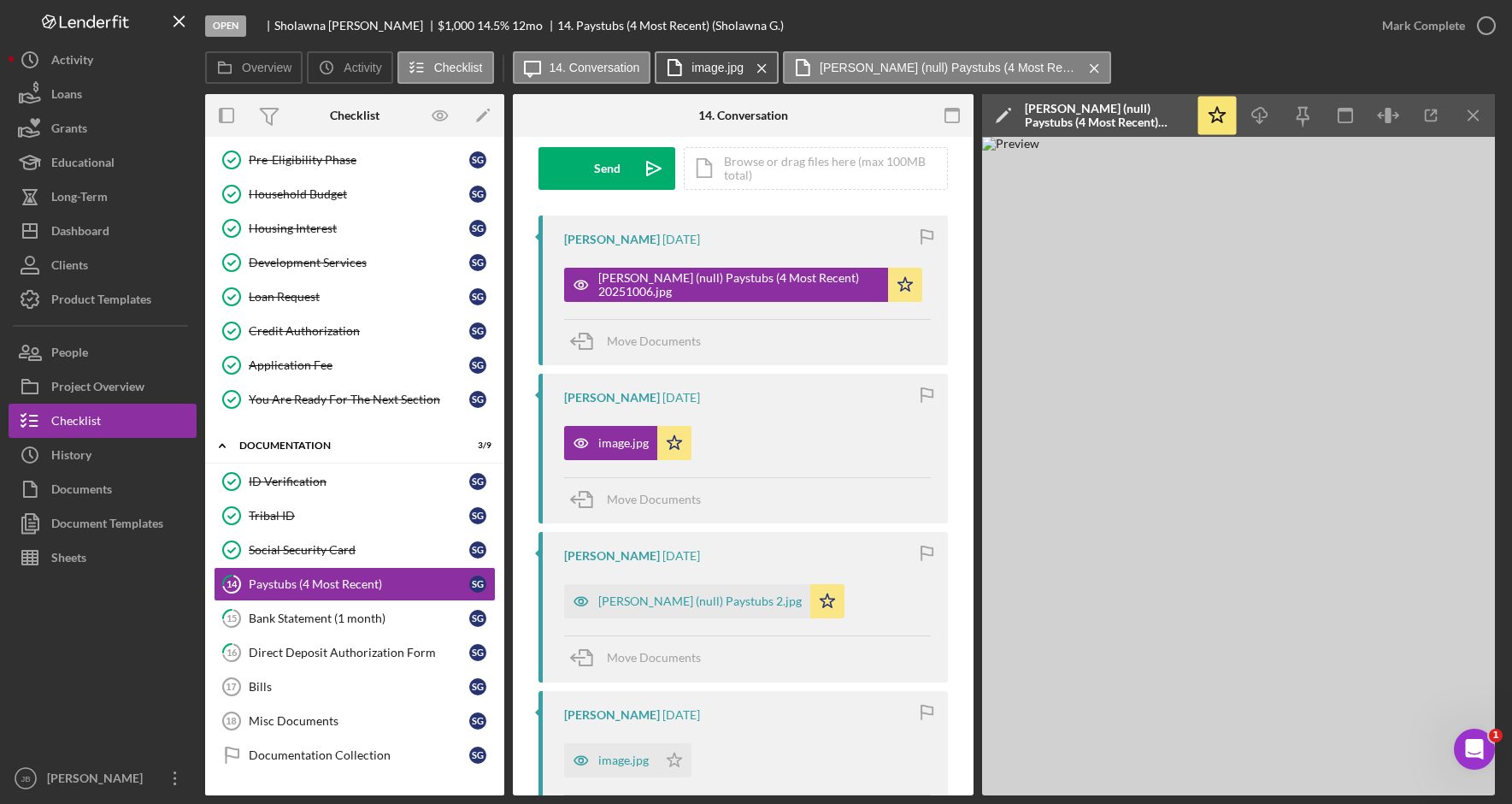
click at [733, 66] on label "image.jpg" at bounding box center [718, 67] width 52 height 14
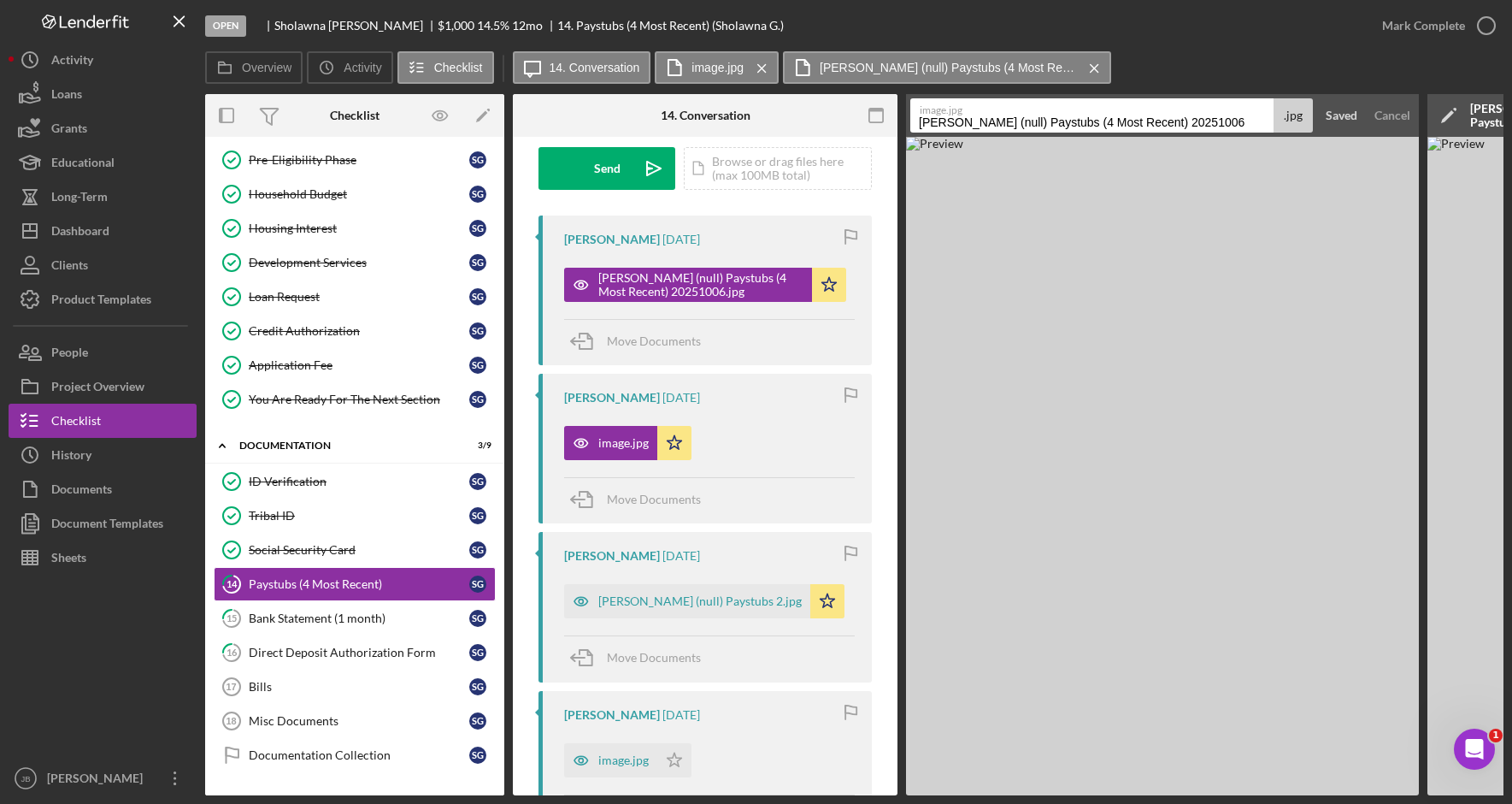
click at [1259, 123] on input "Gunter, Sholawna (null) Paystubs (4 Most Recent) 20251006" at bounding box center [1091, 115] width 363 height 34
drag, startPoint x: 1239, startPoint y: 116, endPoint x: 1102, endPoint y: 119, distance: 137.0
click at [1102, 119] on input "Gunter, Sholawna (null) Paystubs (4 Most Recent) 20251006" at bounding box center [1091, 115] width 363 height 34
type input "Gunter, Sholawna (null) Paystubs 1"
click at [1338, 121] on div "Save" at bounding box center [1344, 115] width 24 height 34
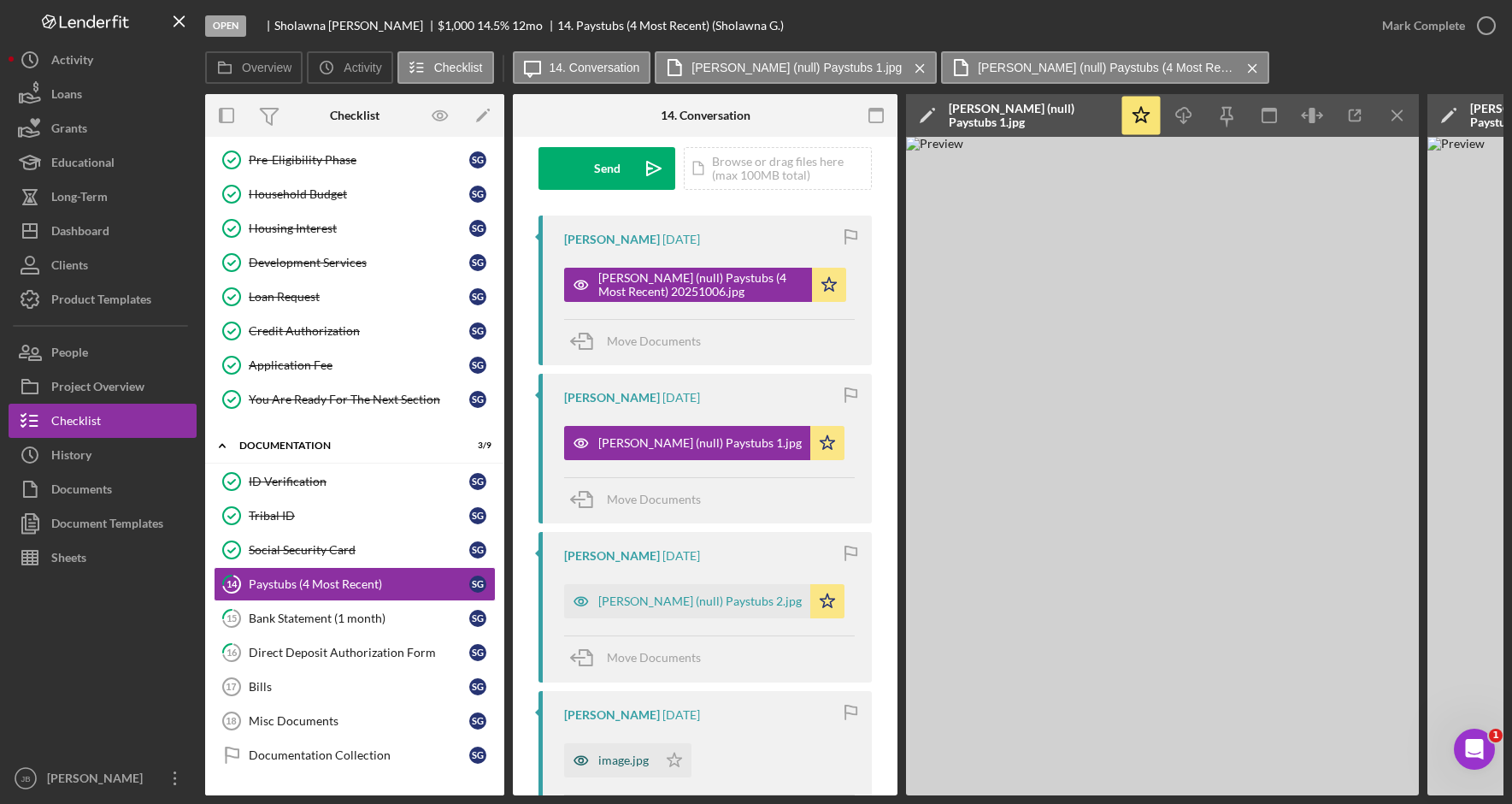
click at [627, 761] on div "image.jpg" at bounding box center [624, 760] width 51 height 14
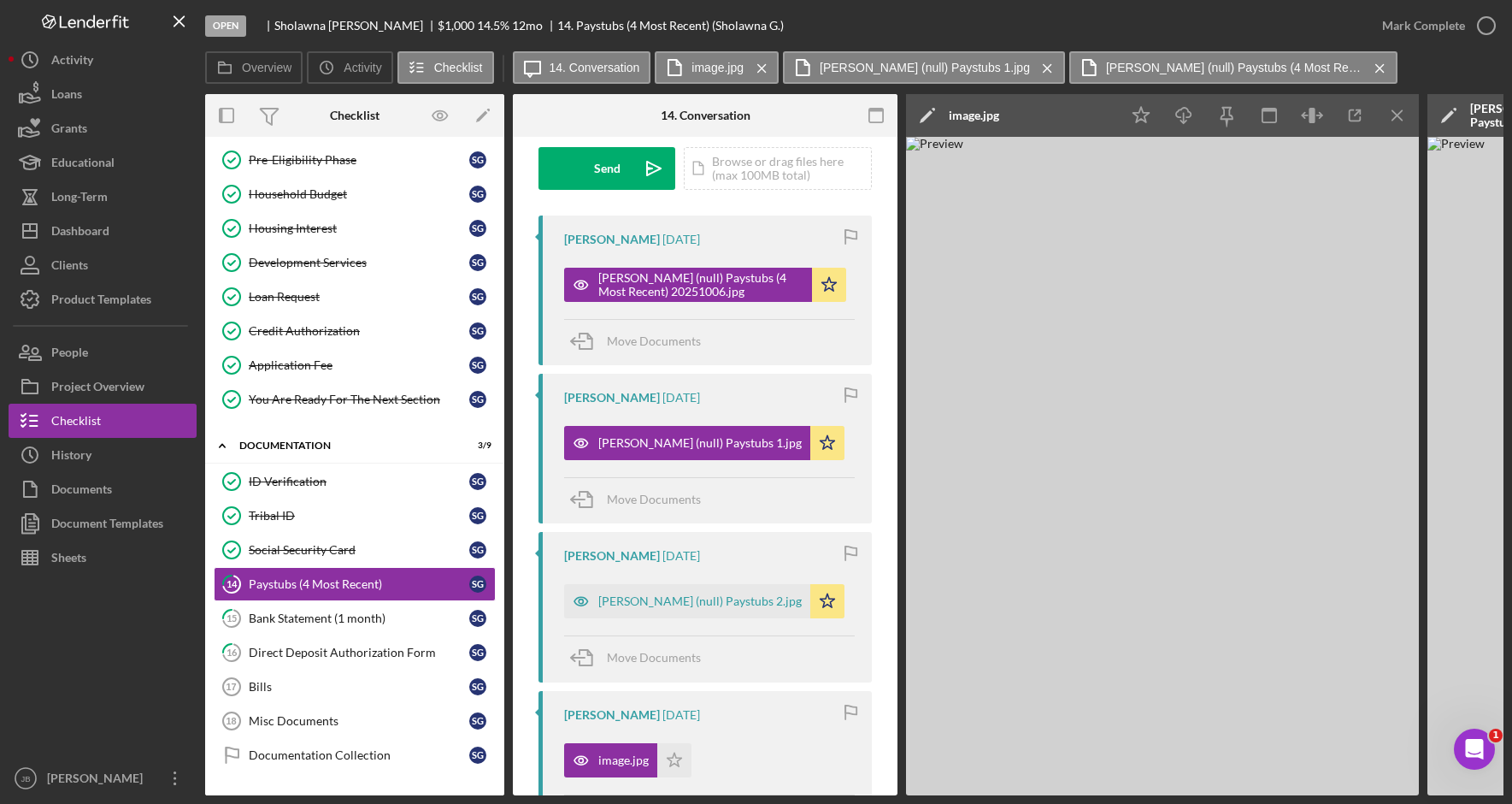
click at [932, 115] on icon "Icon/Edit" at bounding box center [927, 115] width 43 height 43
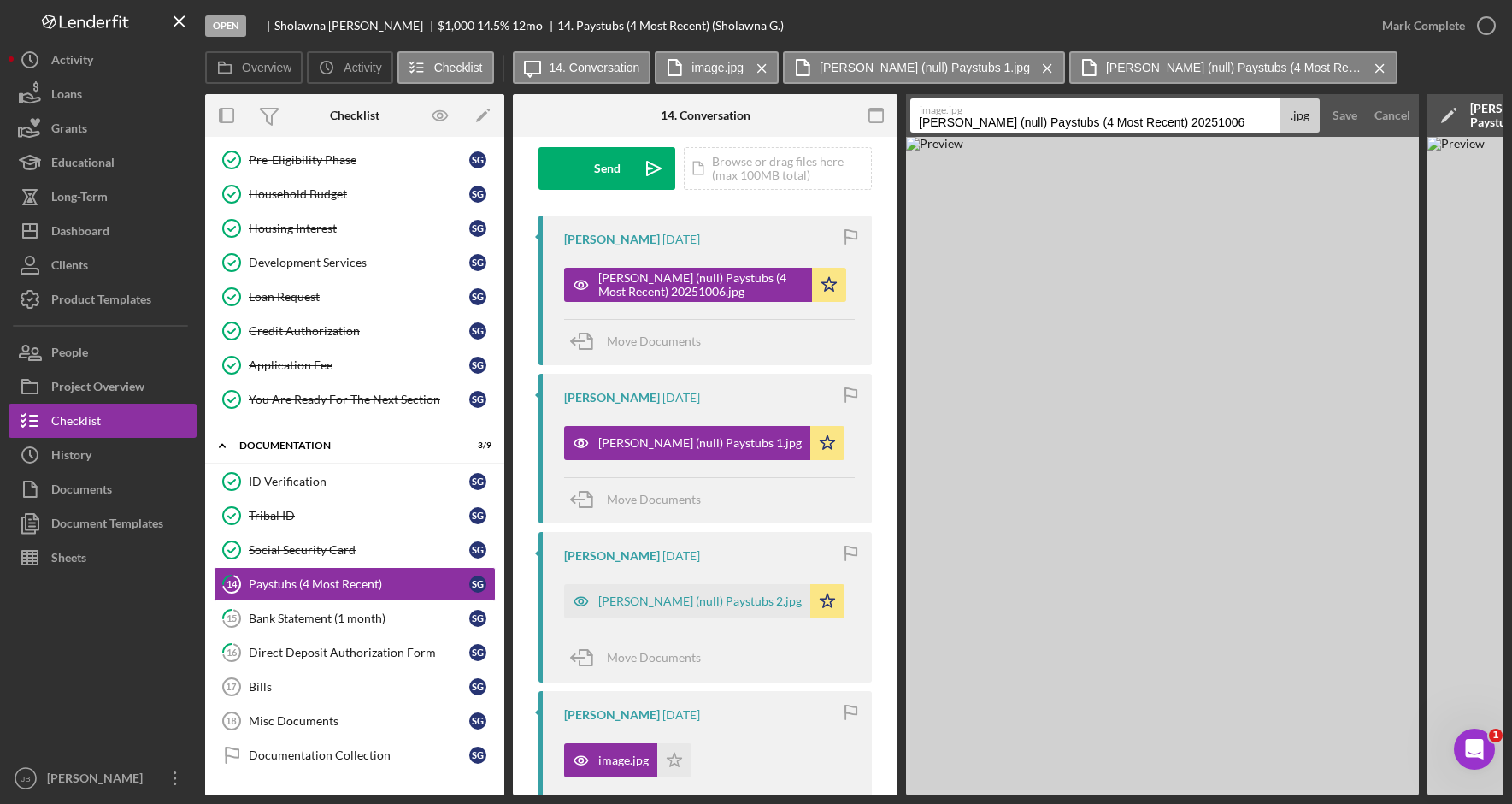
drag, startPoint x: 1254, startPoint y: 119, endPoint x: 1096, endPoint y: 117, distance: 158.0
click at [1096, 117] on input "Gunter, Sholawna (null) Paystubs (4 Most Recent) 20251006" at bounding box center [1095, 115] width 370 height 34
type input "Gunter, Sholawna (null) Paystubs 3"
click at [1332, 121] on div "Save" at bounding box center [1344, 115] width 24 height 34
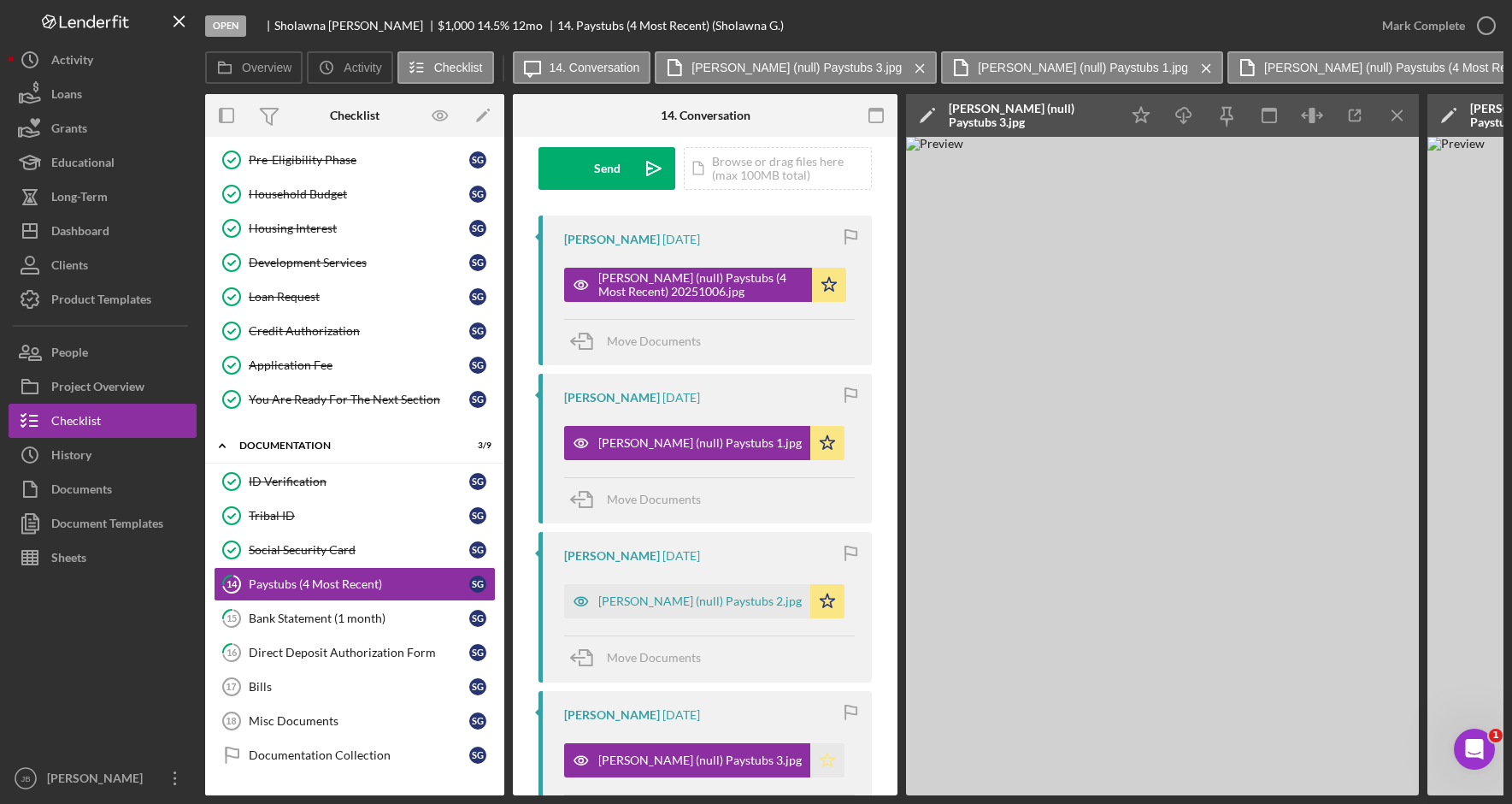
click at [827, 760] on icon "Icon/Star" at bounding box center [826, 759] width 34 height 34
click at [1476, 38] on icon "button" at bounding box center [1486, 25] width 43 height 43
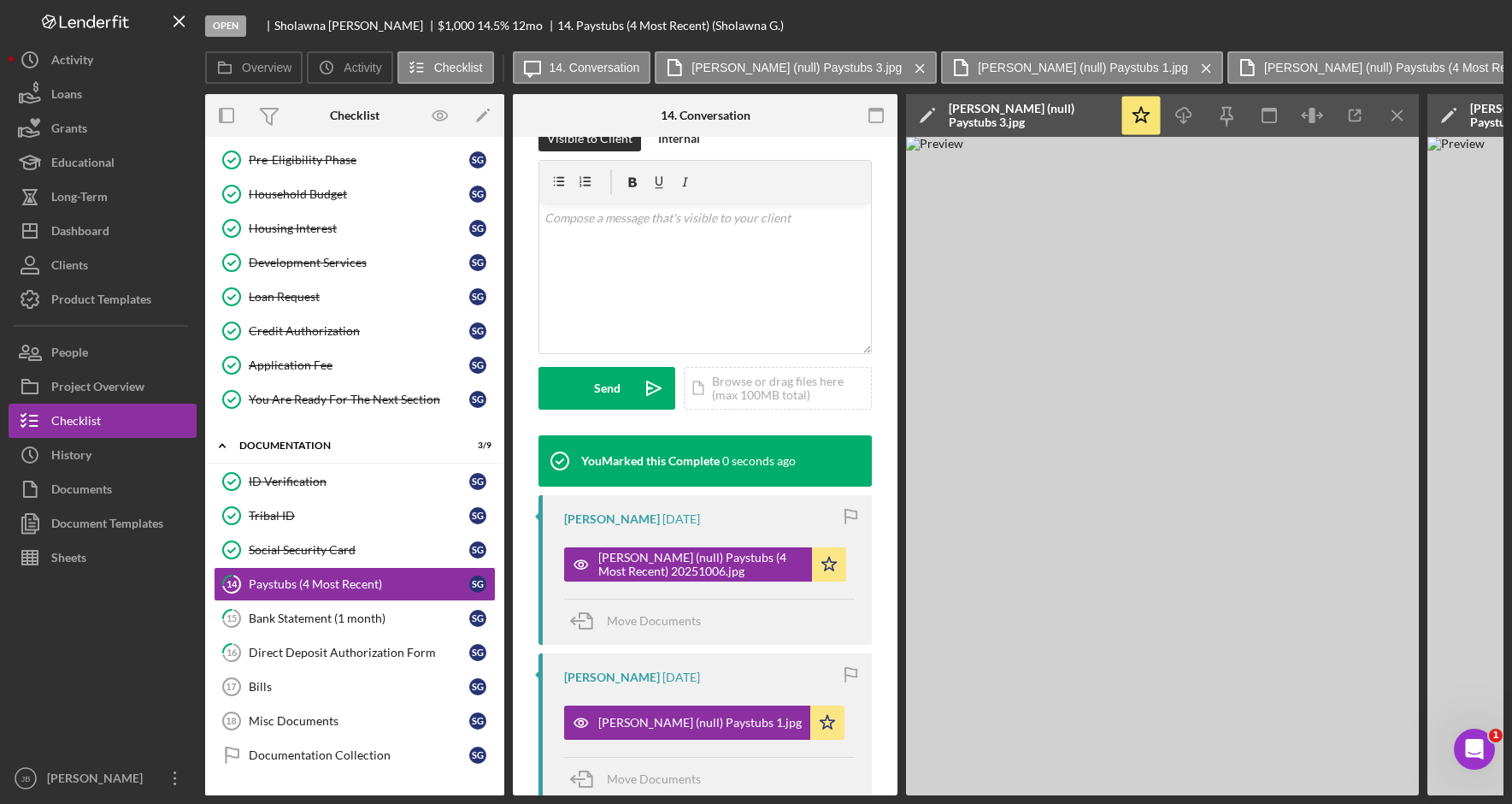
scroll to position [510, 0]
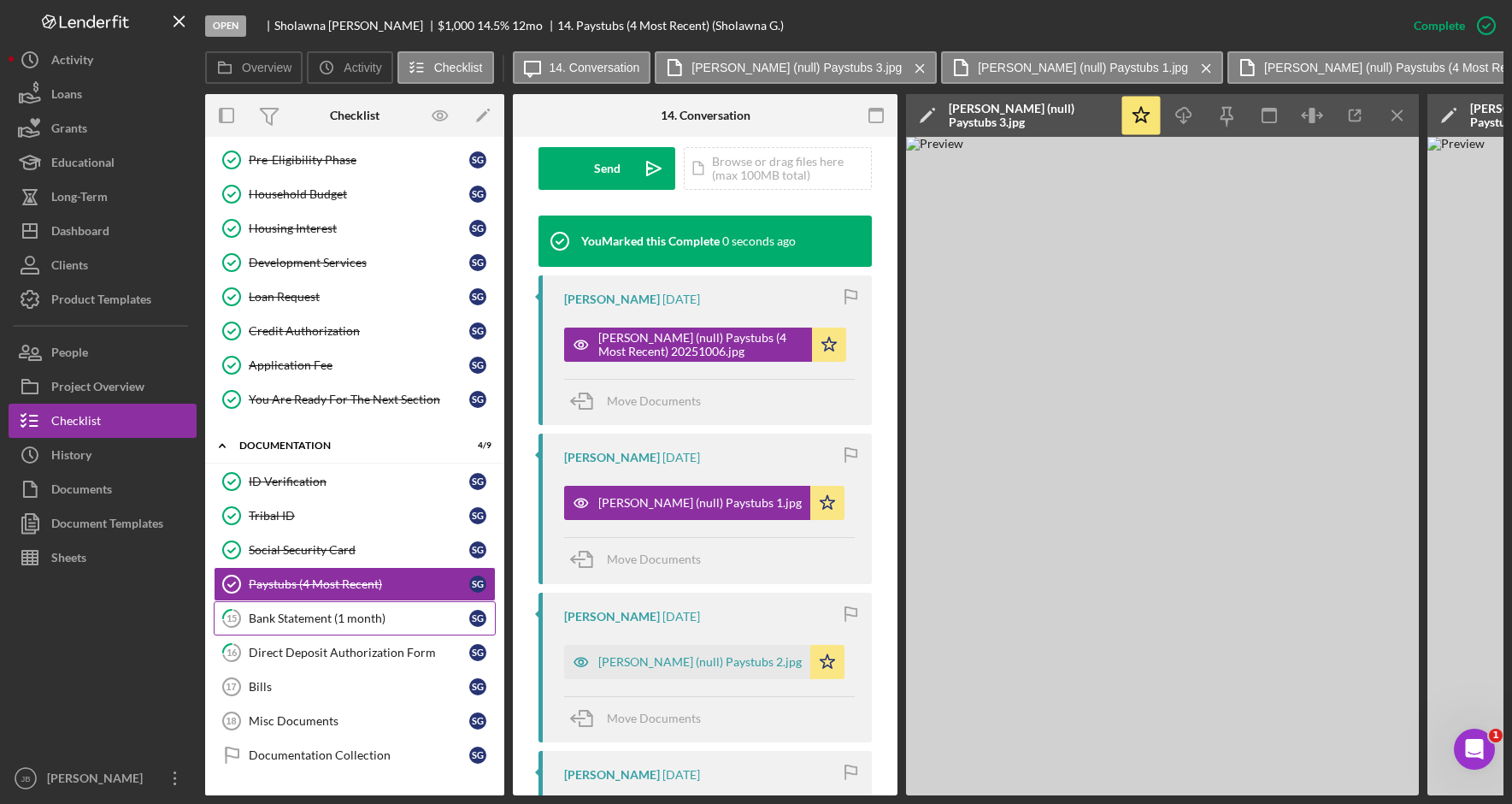
click at [391, 617] on div "Bank Statement (1 month)" at bounding box center [359, 619] width 220 height 14
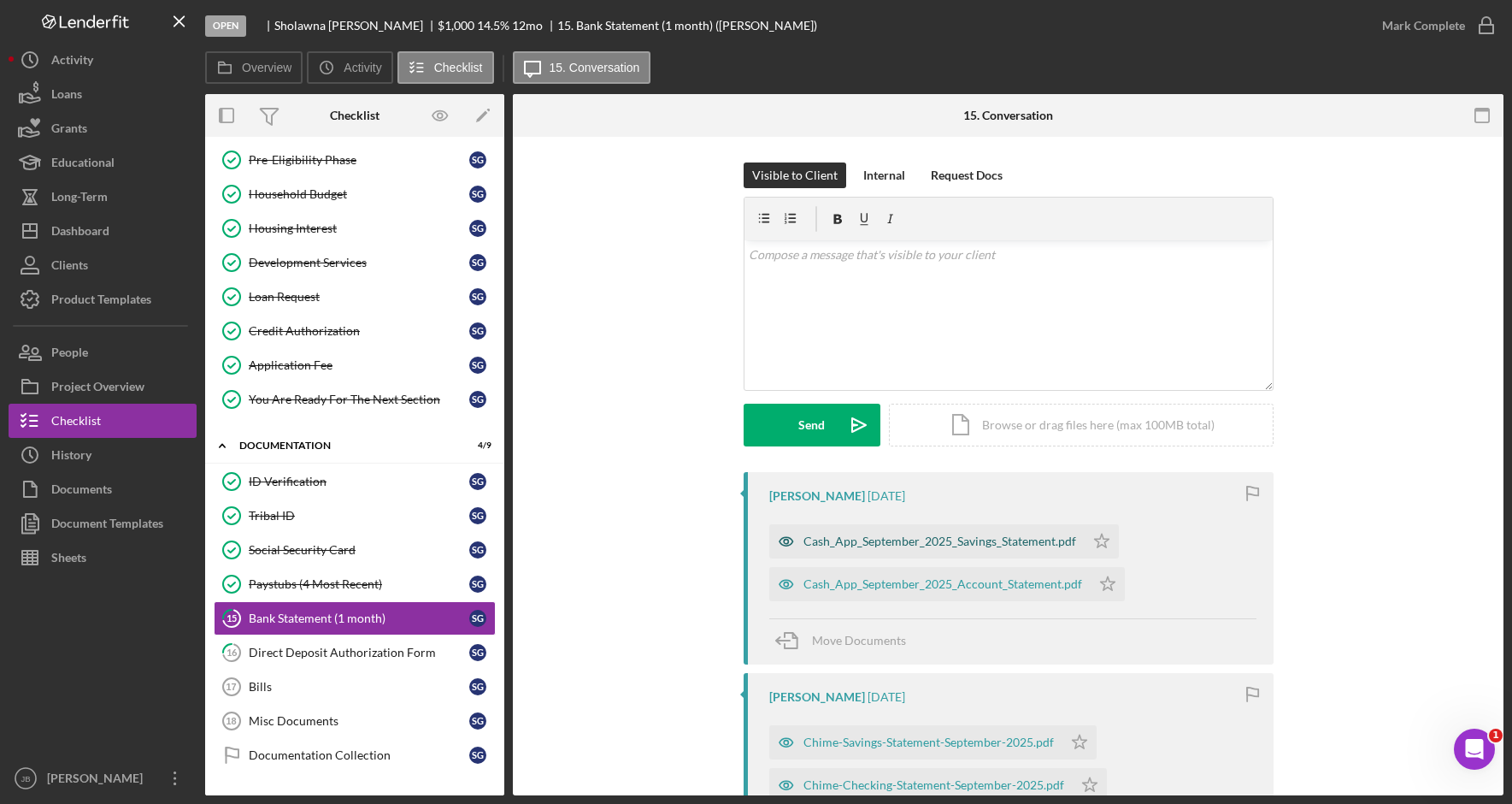
click at [958, 546] on div "Cash_App_September_2025_Savings_Statement.pdf" at bounding box center [940, 542] width 273 height 14
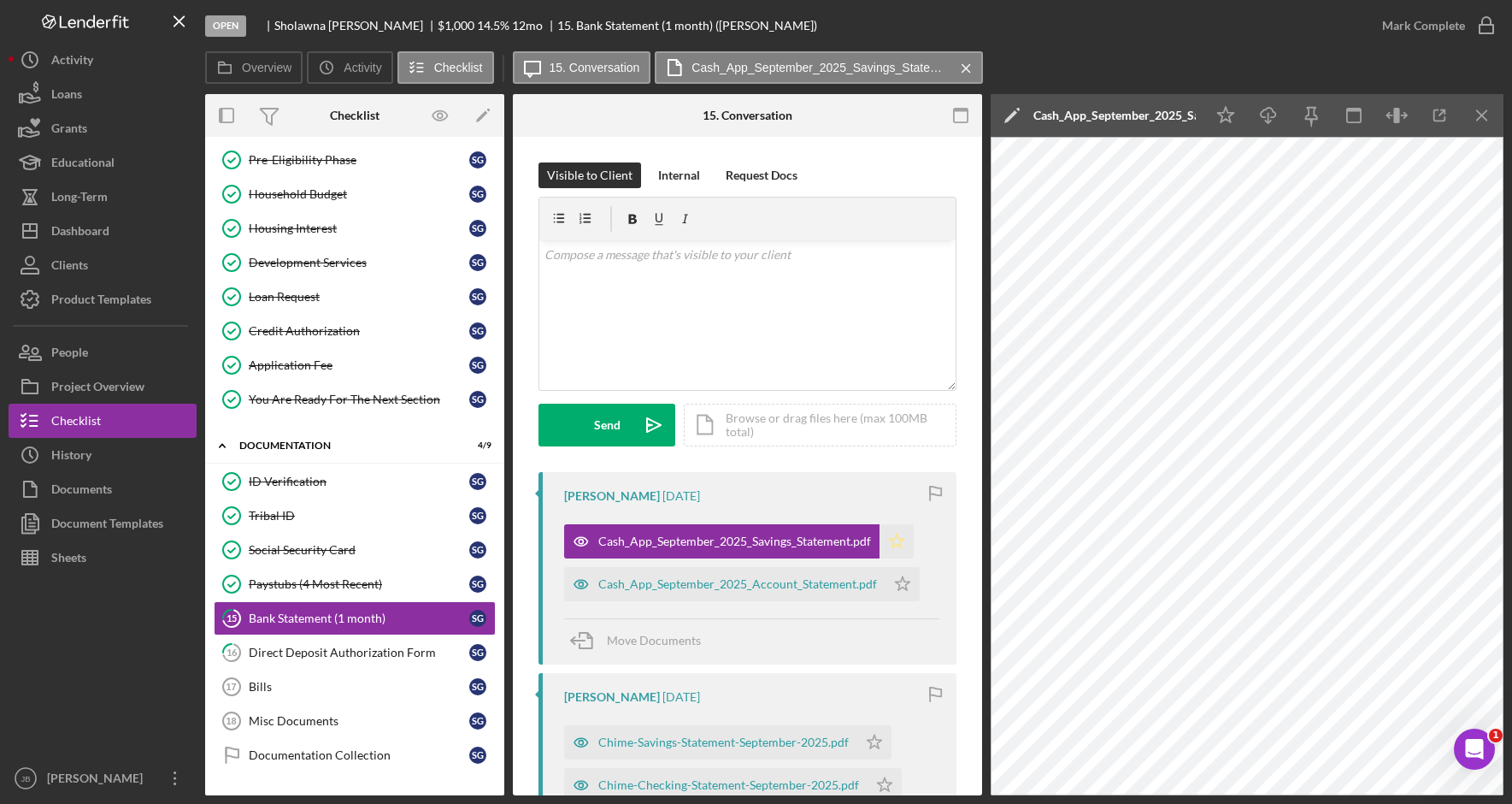
click at [895, 544] on polygon "button" at bounding box center [896, 541] width 15 height 14
click at [837, 584] on div "Cash_App_September_2025_Account_Statement.pdf" at bounding box center [737, 584] width 279 height 14
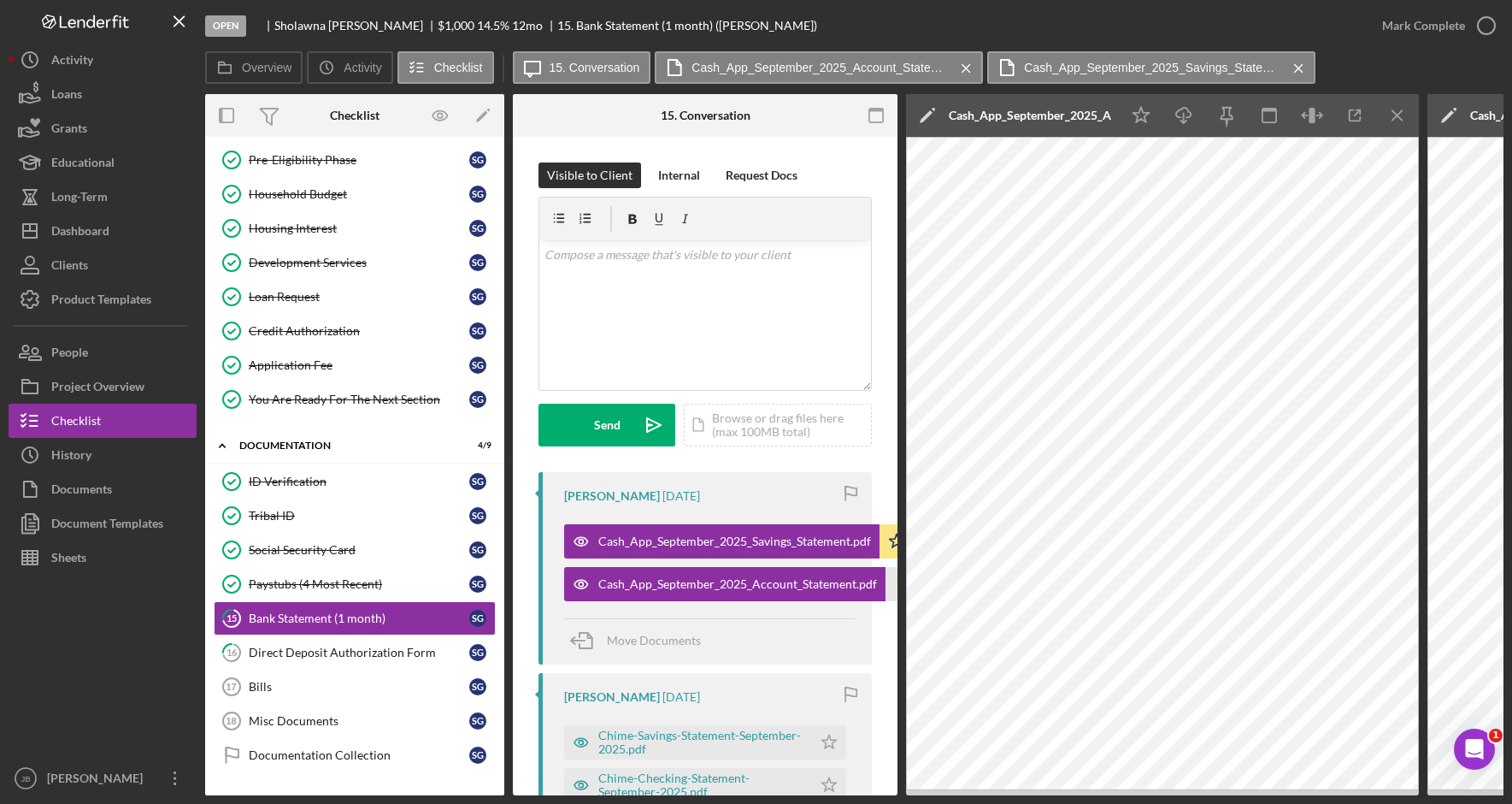
click at [886, 580] on icon "Icon/Star" at bounding box center [902, 584] width 34 height 34
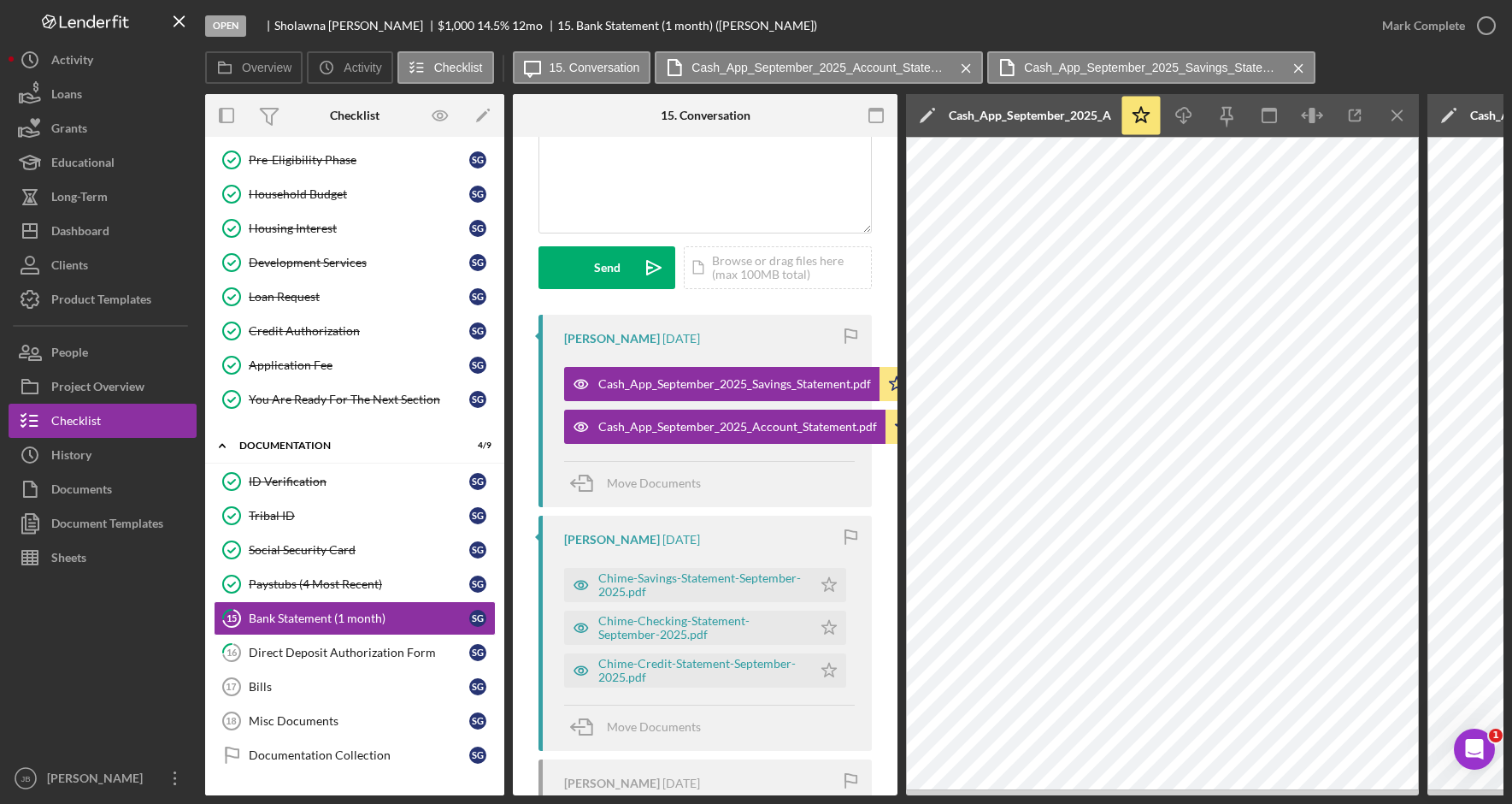
scroll to position [171, 0]
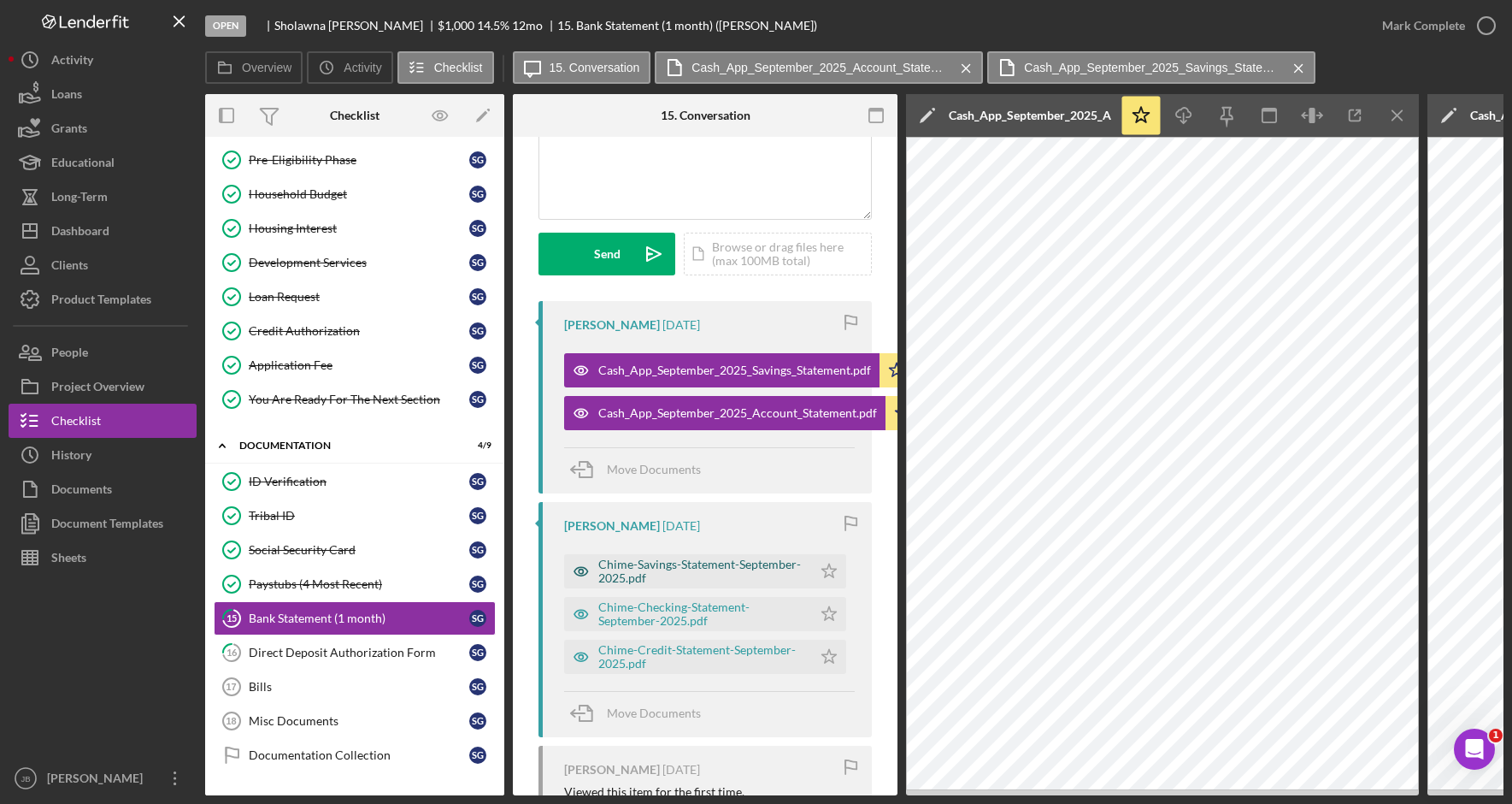
click at [744, 578] on div "Chime-Savings-Statement-September-2025.pdf" at bounding box center [700, 570] width 206 height 27
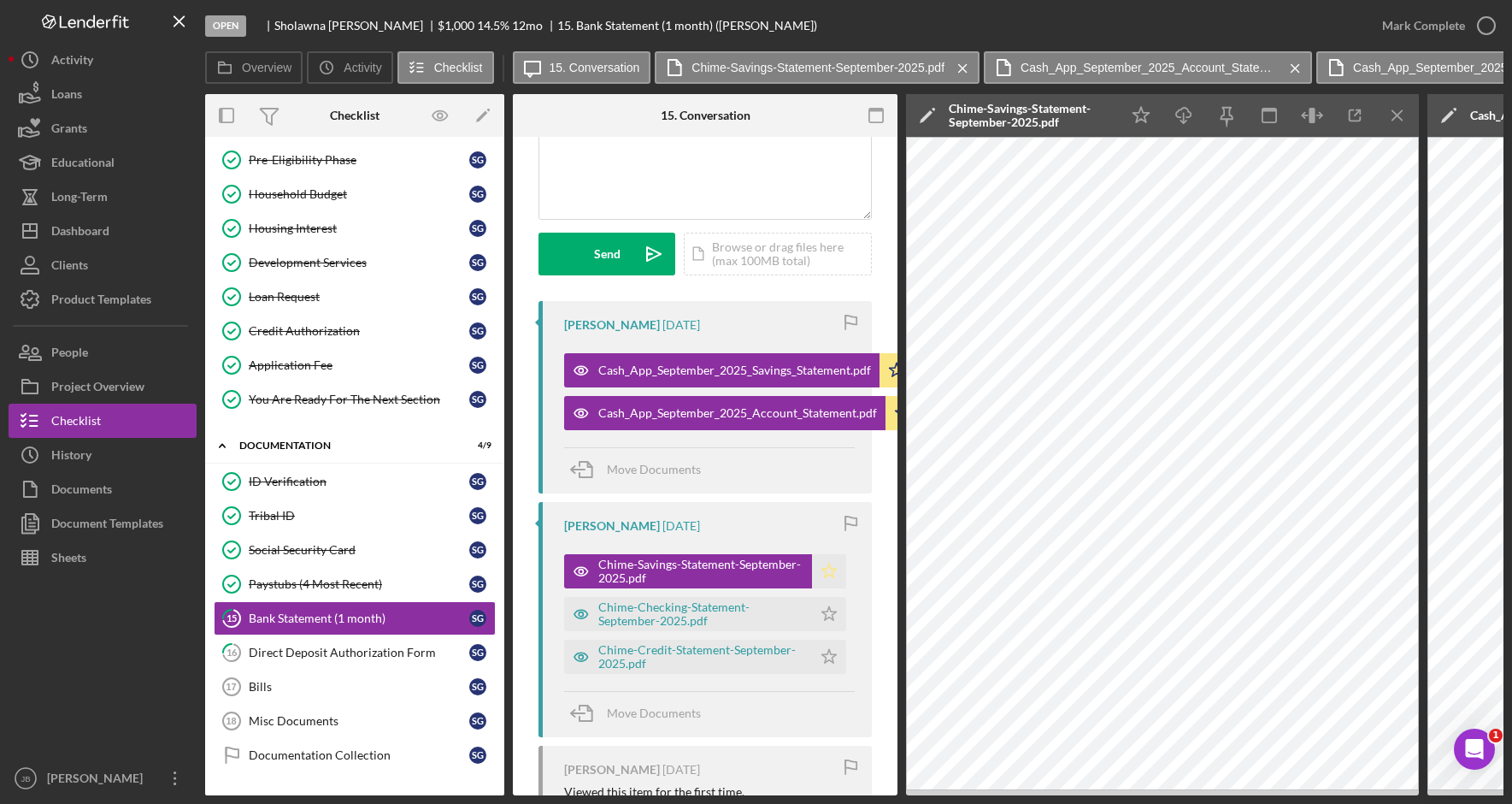
click at [826, 577] on icon "Icon/Star" at bounding box center [828, 570] width 34 height 34
click at [713, 613] on div "Chime-Checking-Statement-September-2025.pdf" at bounding box center [700, 613] width 206 height 27
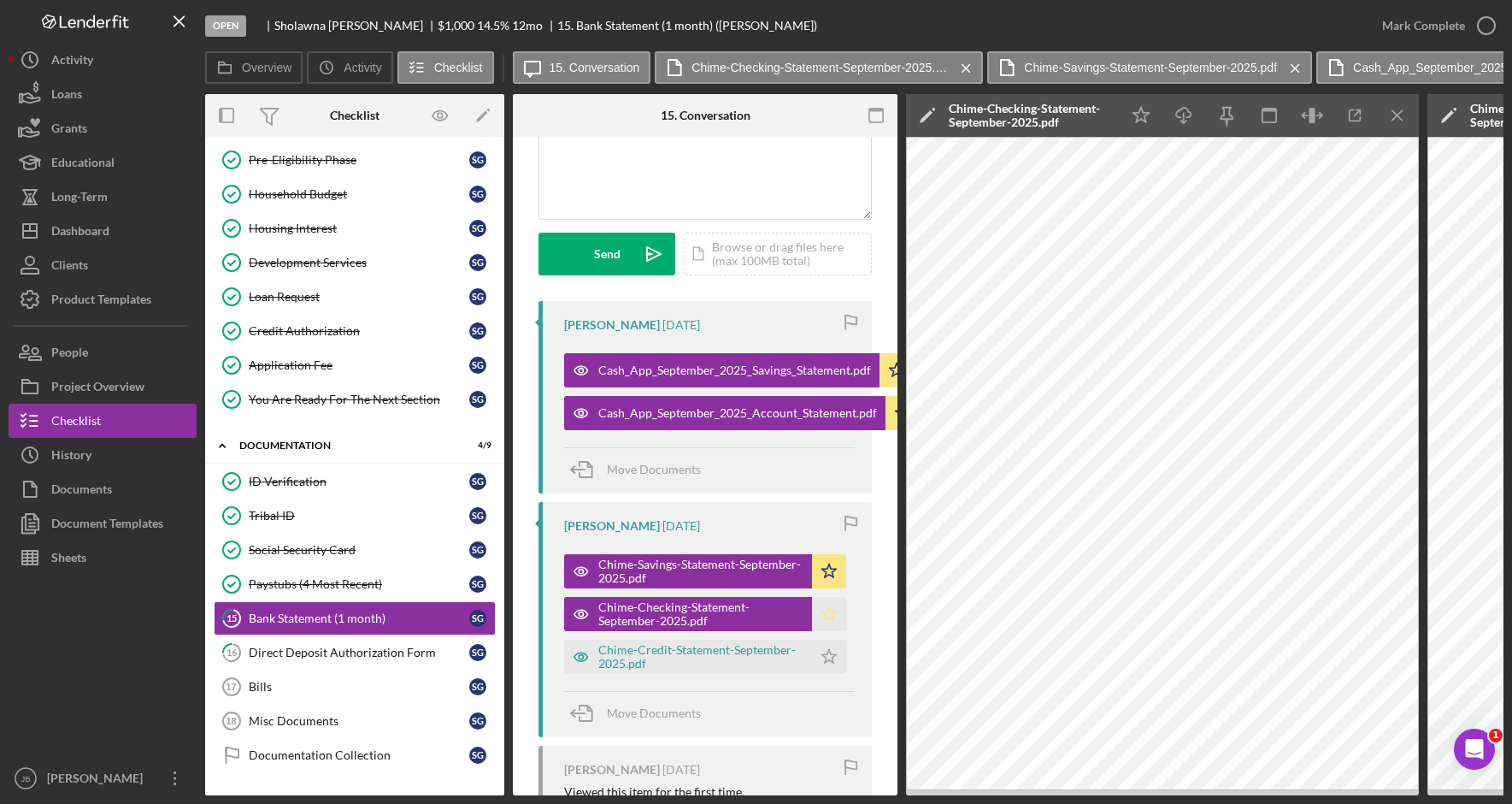
click at [825, 617] on icon "Icon/Star" at bounding box center [828, 613] width 34 height 34
click at [738, 661] on div "Chime-Credit-Statement-September-2025.pdf" at bounding box center [700, 656] width 206 height 27
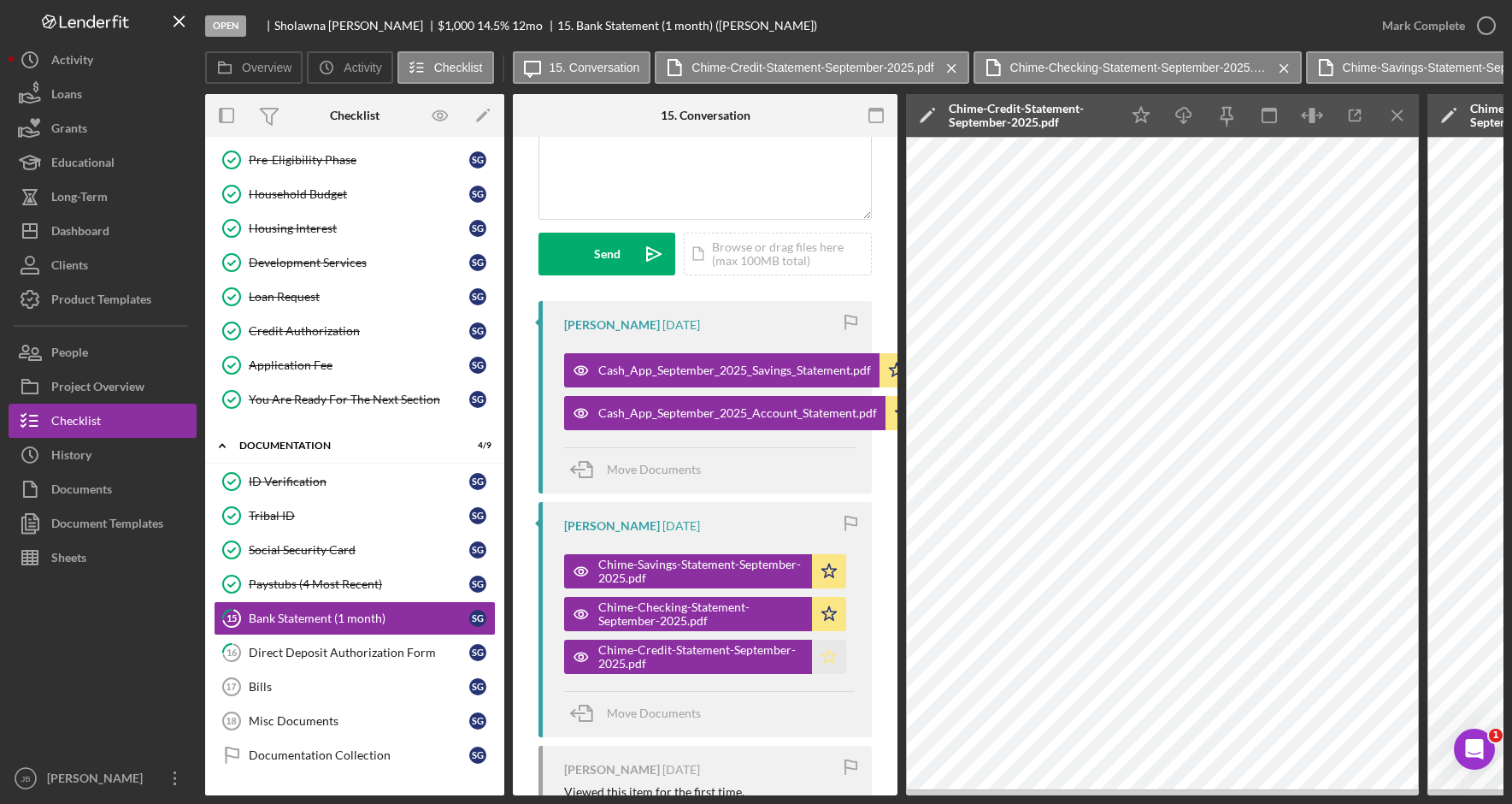
click at [827, 658] on polygon "button" at bounding box center [829, 656] width 15 height 14
click at [1484, 24] on icon "button" at bounding box center [1486, 25] width 43 height 43
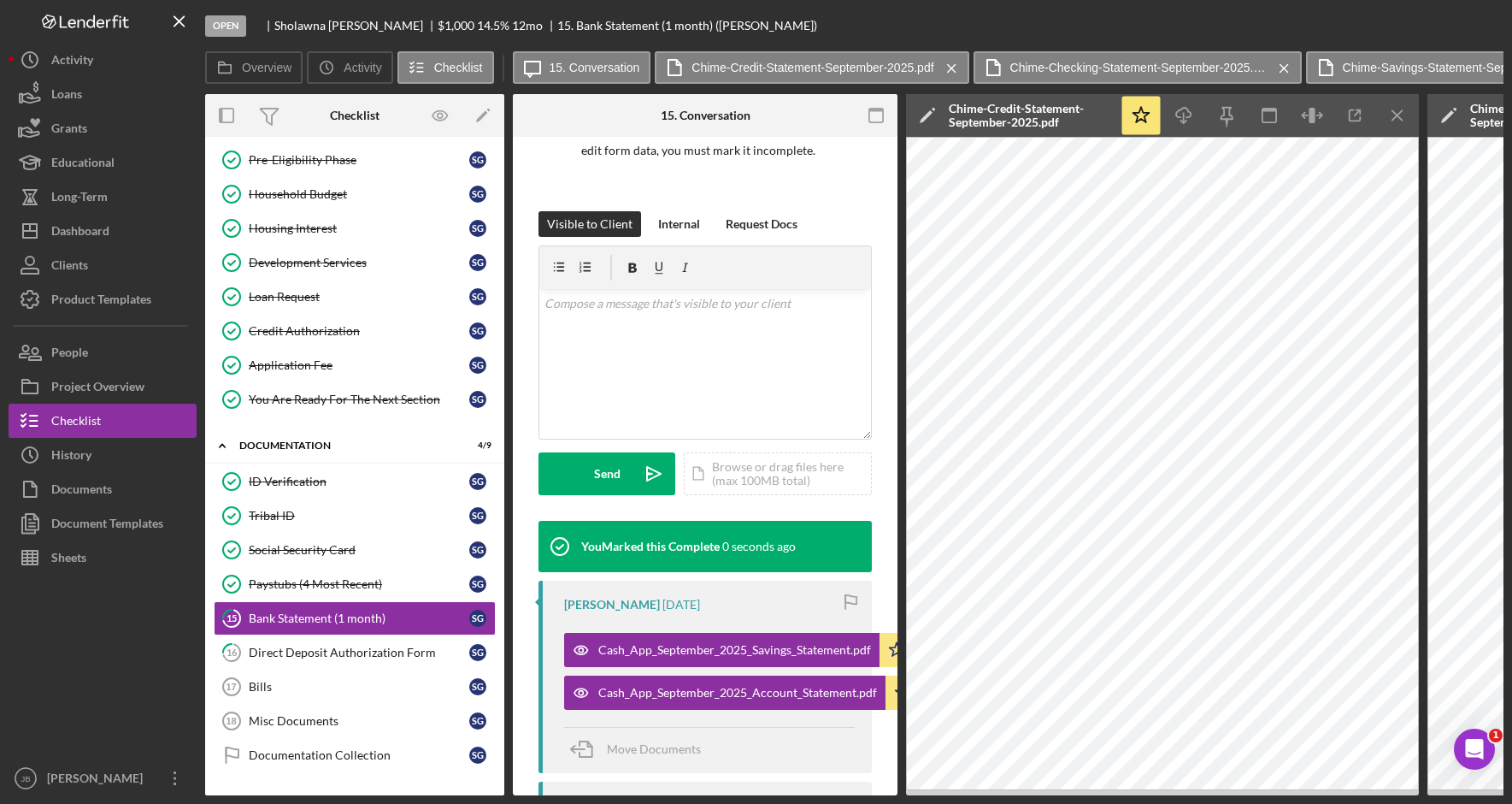
scroll to position [425, 0]
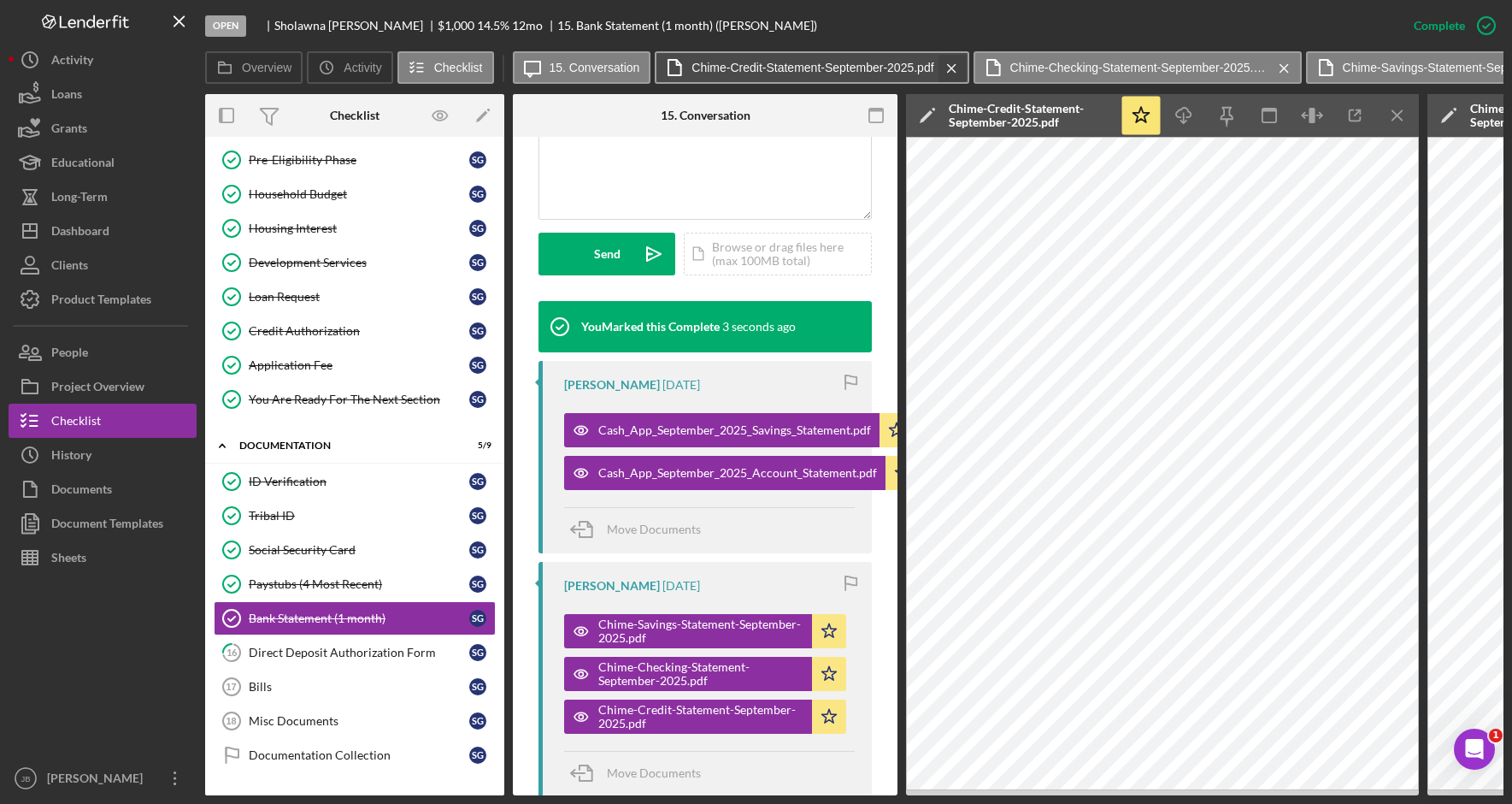
click at [953, 64] on icon "Icon/Menu Close" at bounding box center [951, 68] width 30 height 43
click at [953, 64] on icon "Icon/Menu Close" at bounding box center [966, 68] width 30 height 43
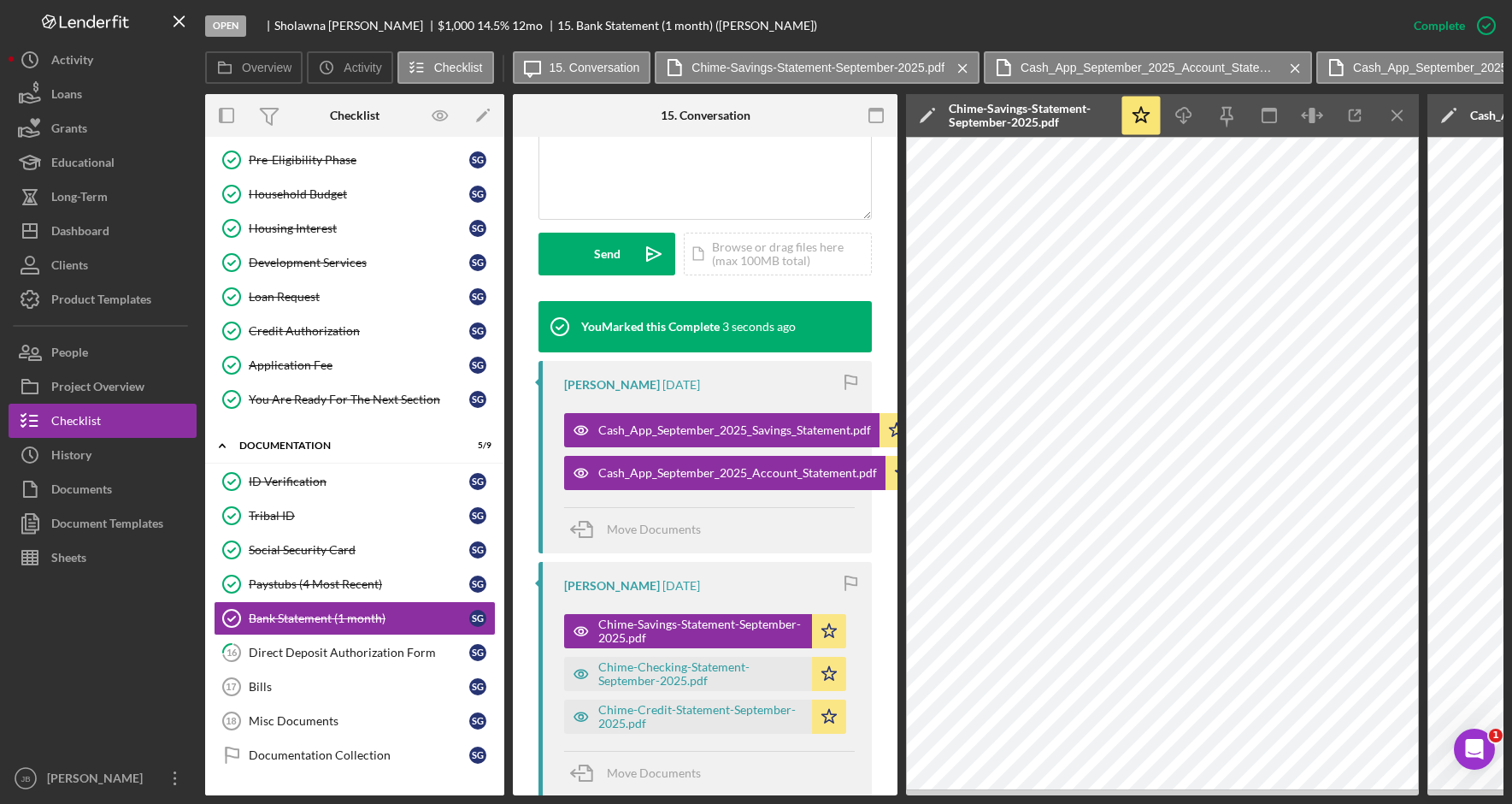
click at [953, 64] on icon "Icon/Menu Close" at bounding box center [963, 68] width 30 height 43
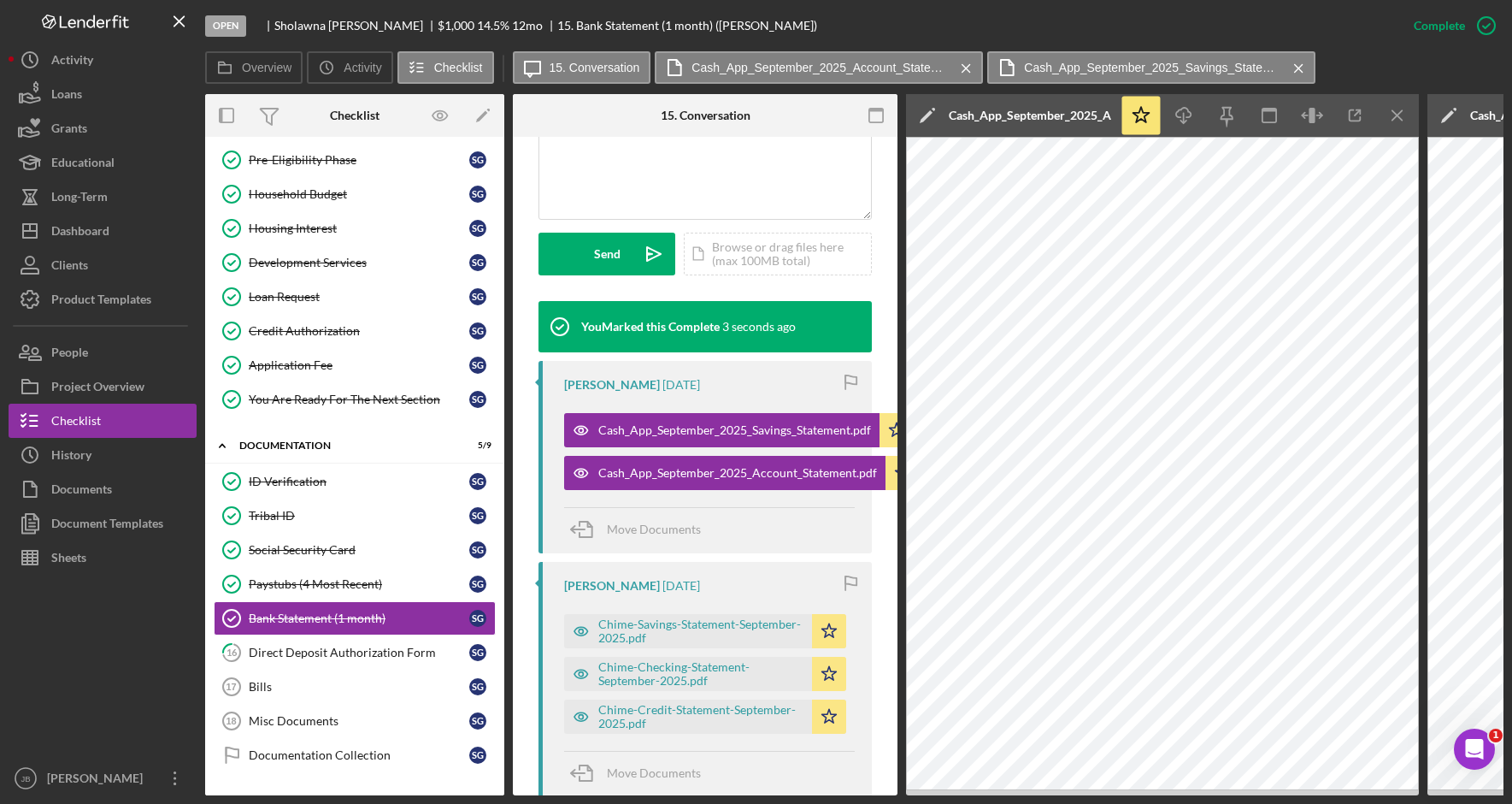
click at [953, 64] on icon "Icon/Menu Close" at bounding box center [966, 68] width 30 height 43
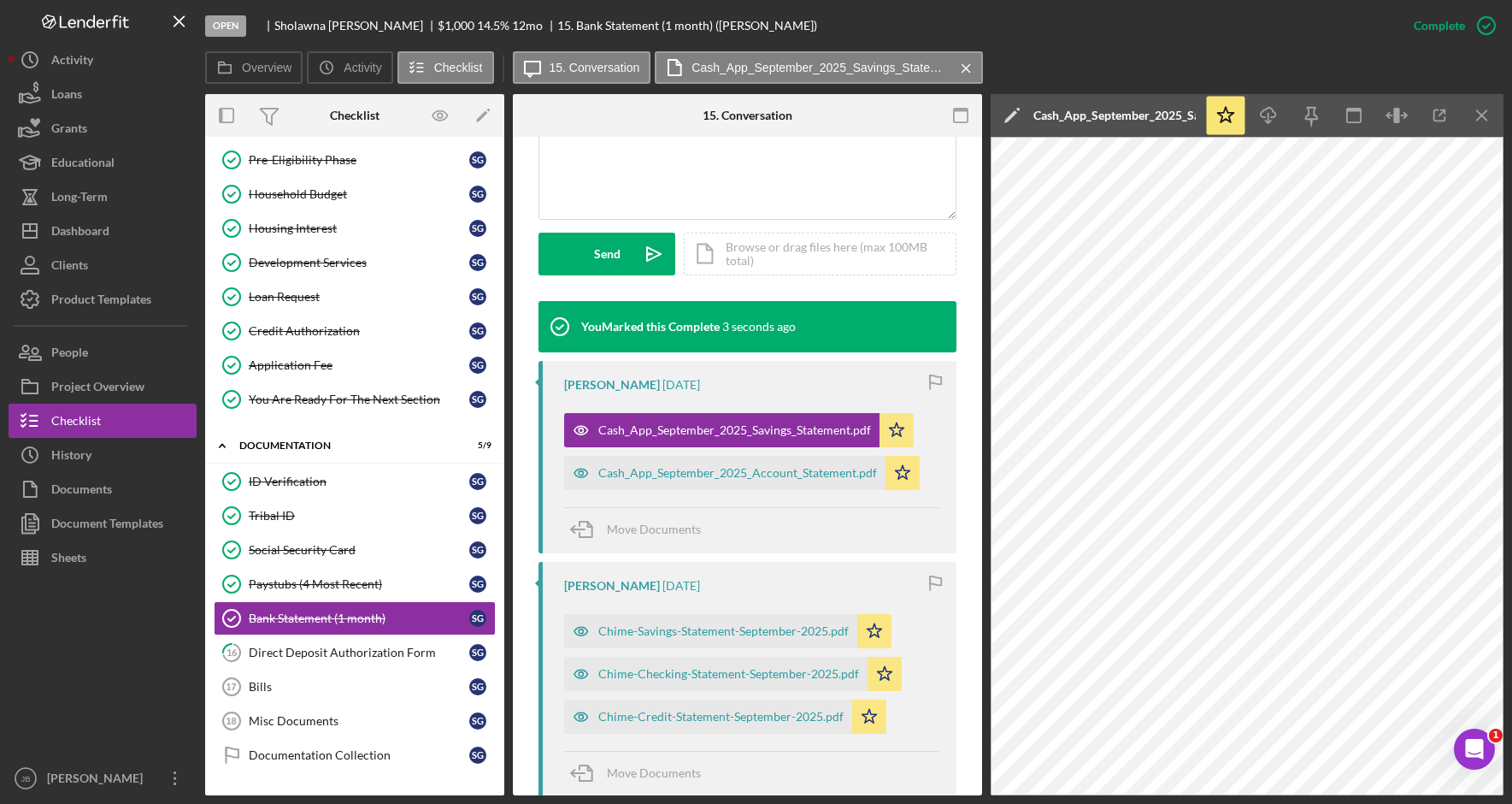
click at [953, 64] on icon "Icon/Menu Close" at bounding box center [966, 68] width 30 height 43
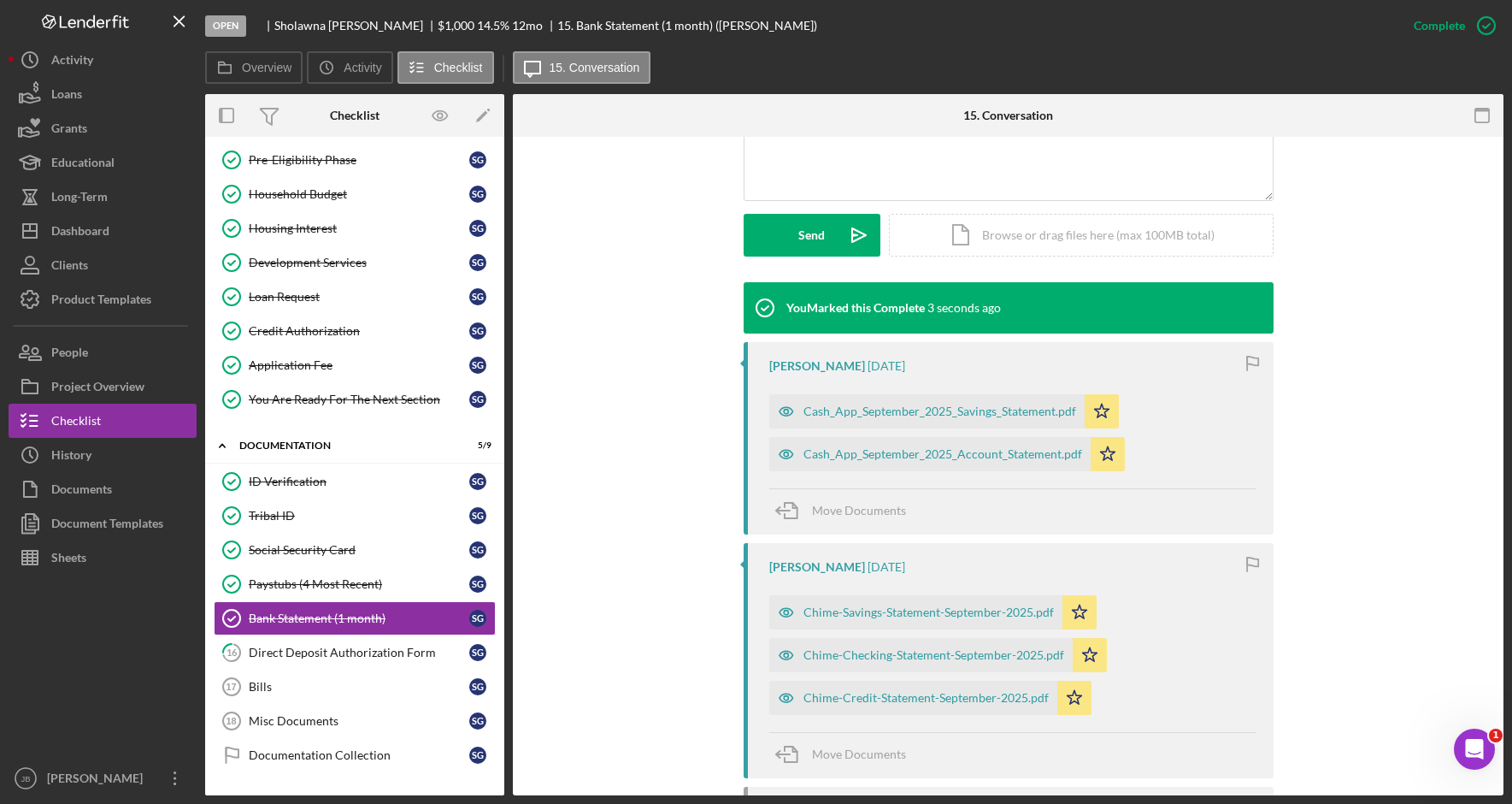
scroll to position [406, 0]
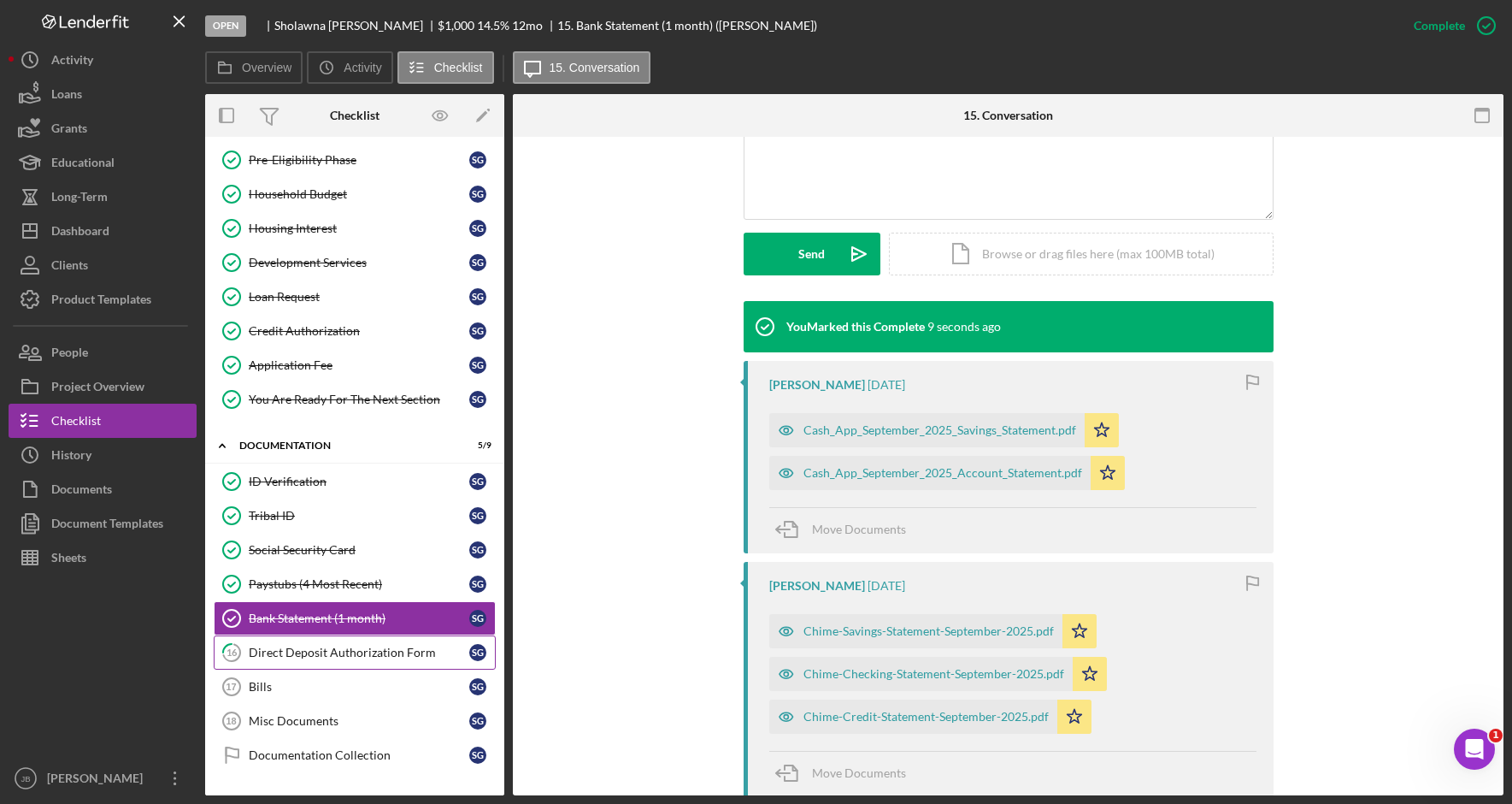
click at [402, 647] on div "Direct Deposit Authorization Form" at bounding box center [359, 653] width 220 height 14
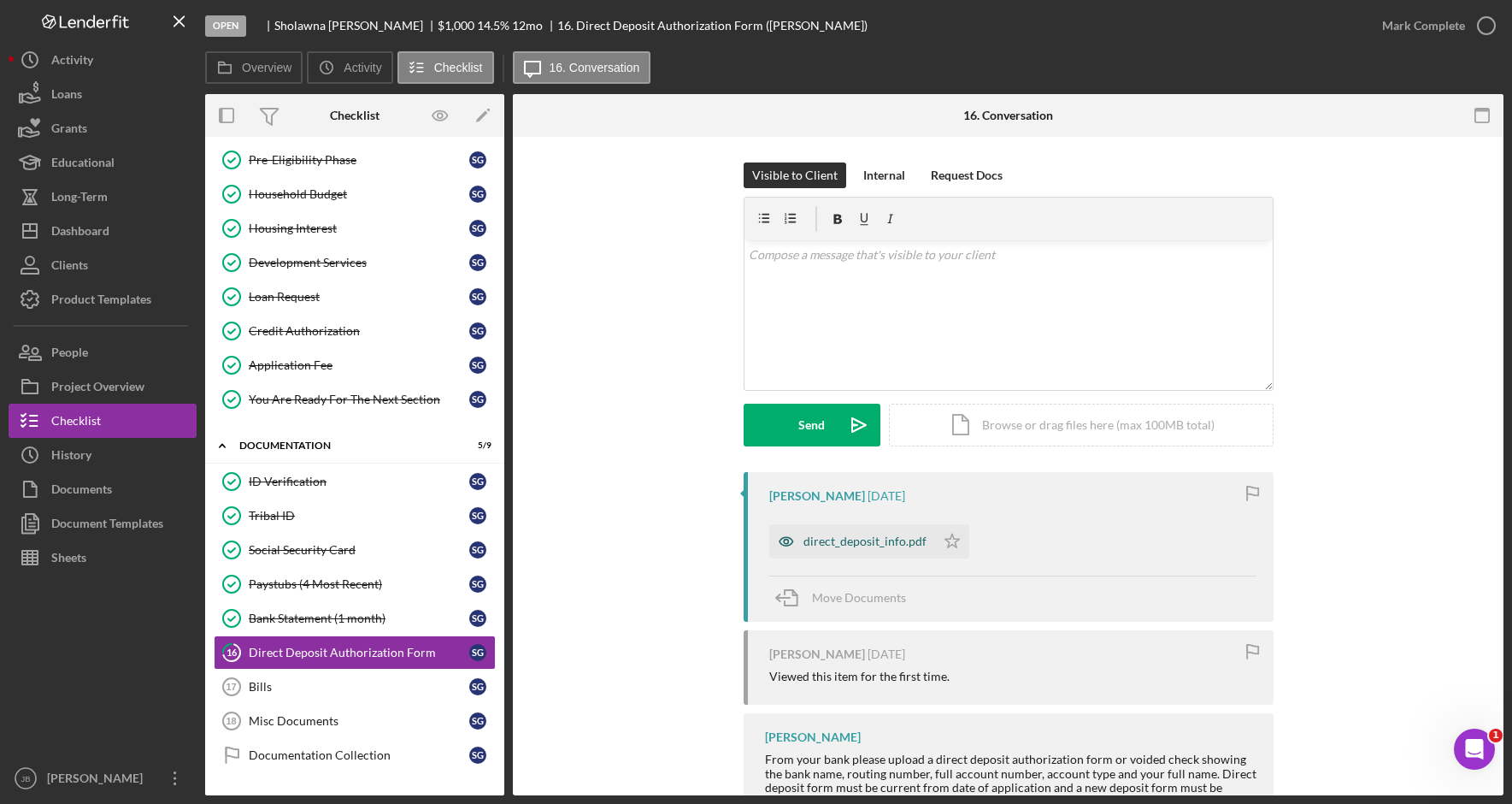
click at [881, 534] on div "direct_deposit_info.pdf" at bounding box center [852, 541] width 166 height 34
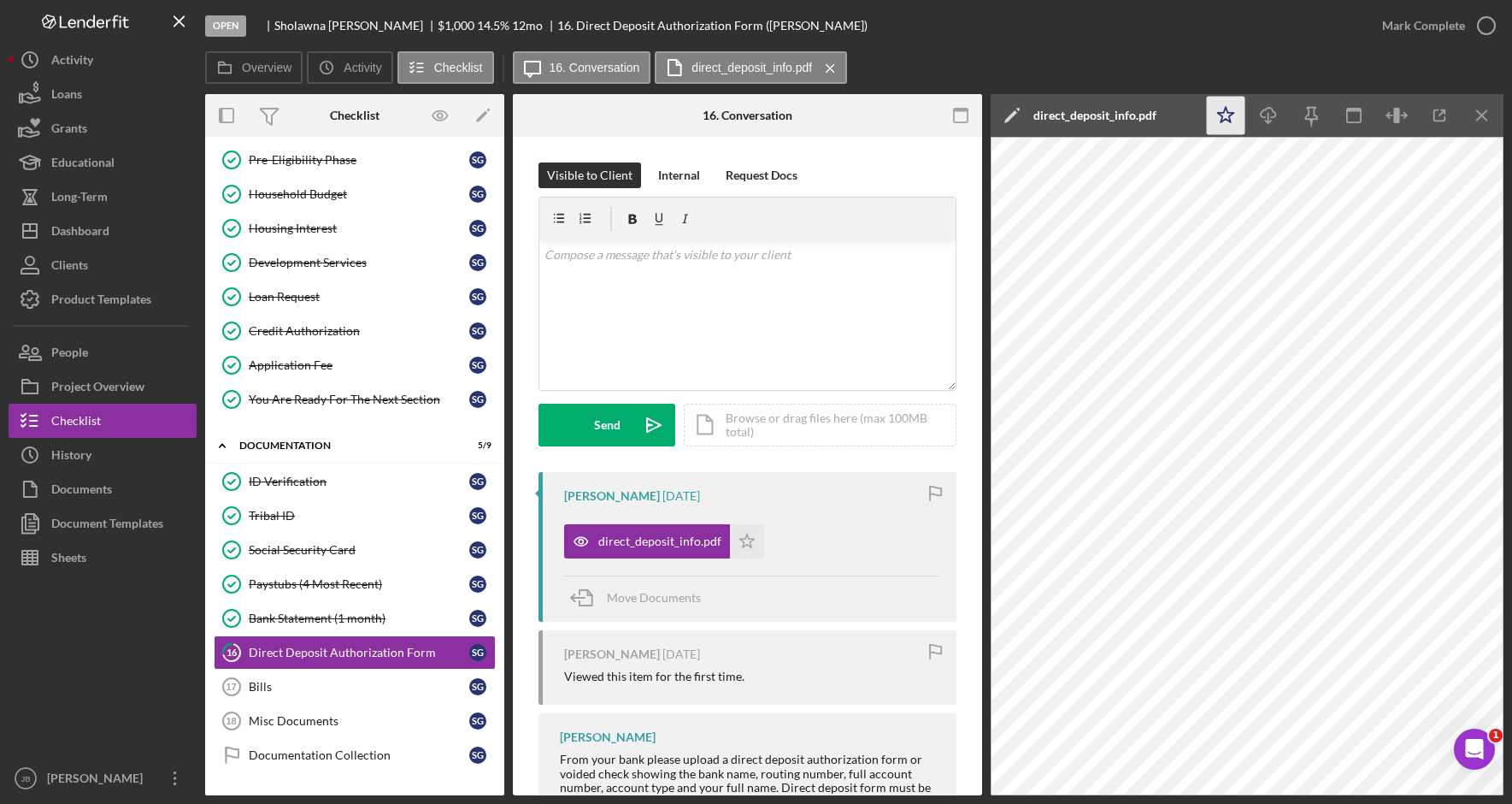
click at [1237, 115] on icon "Icon/Star" at bounding box center [1226, 115] width 38 height 38
click at [1481, 27] on icon "button" at bounding box center [1486, 25] width 43 height 43
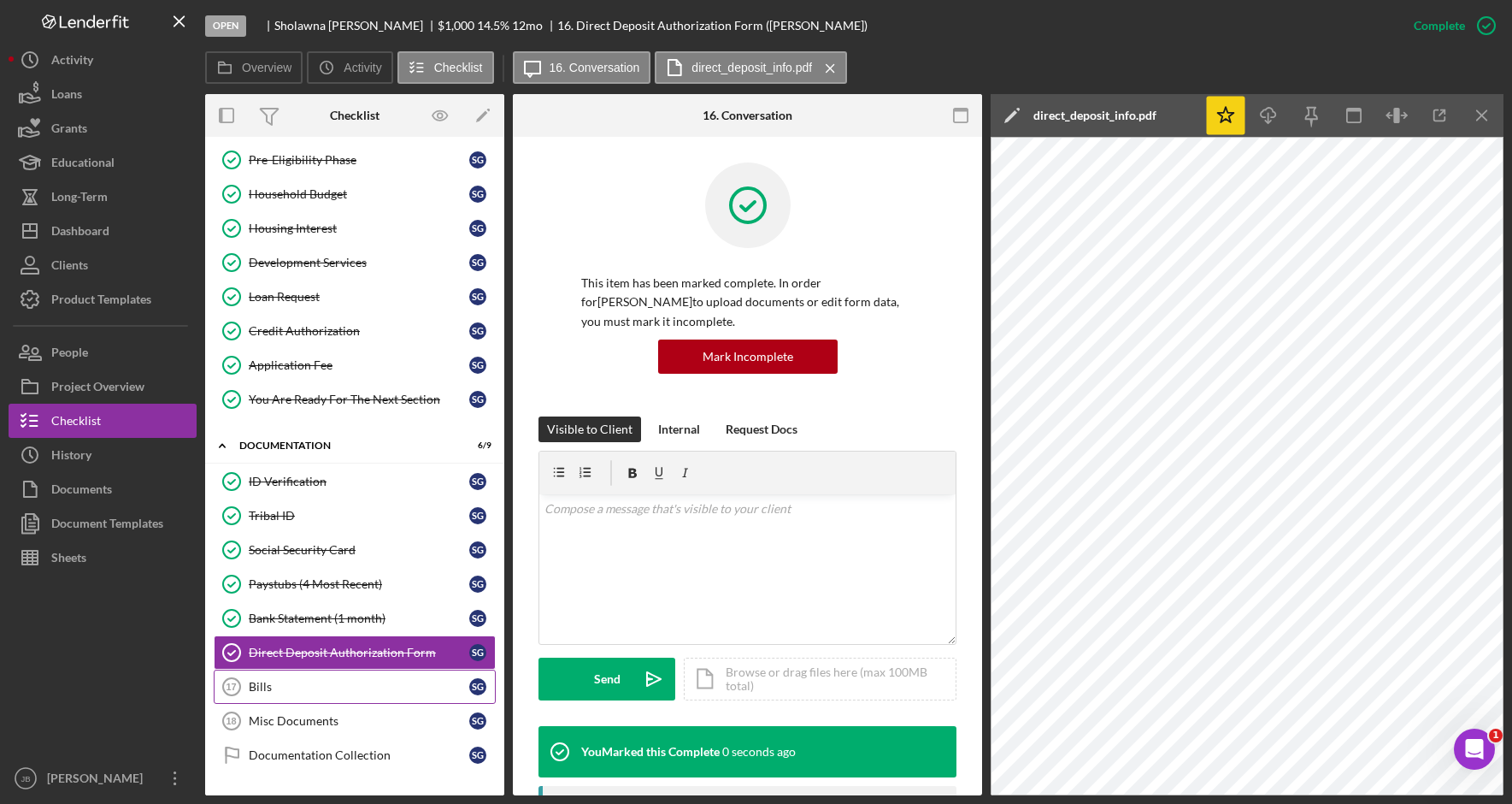
drag, startPoint x: 293, startPoint y: 678, endPoint x: 315, endPoint y: 686, distance: 23.4
click at [294, 679] on link "Bills 17 Bills S G" at bounding box center [354, 686] width 282 height 34
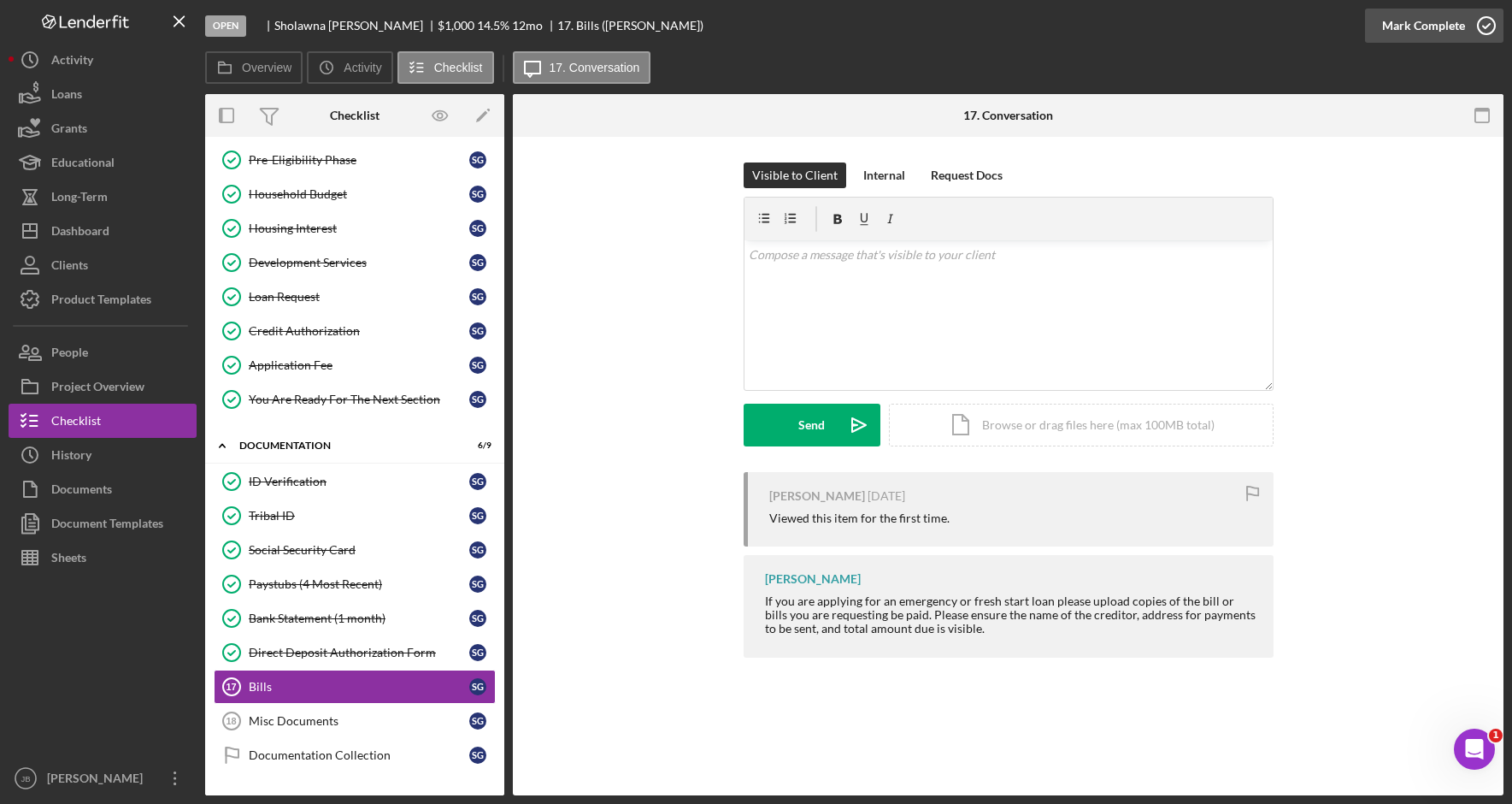
click at [1485, 26] on polyline "button" at bounding box center [1486, 25] width 7 height 4
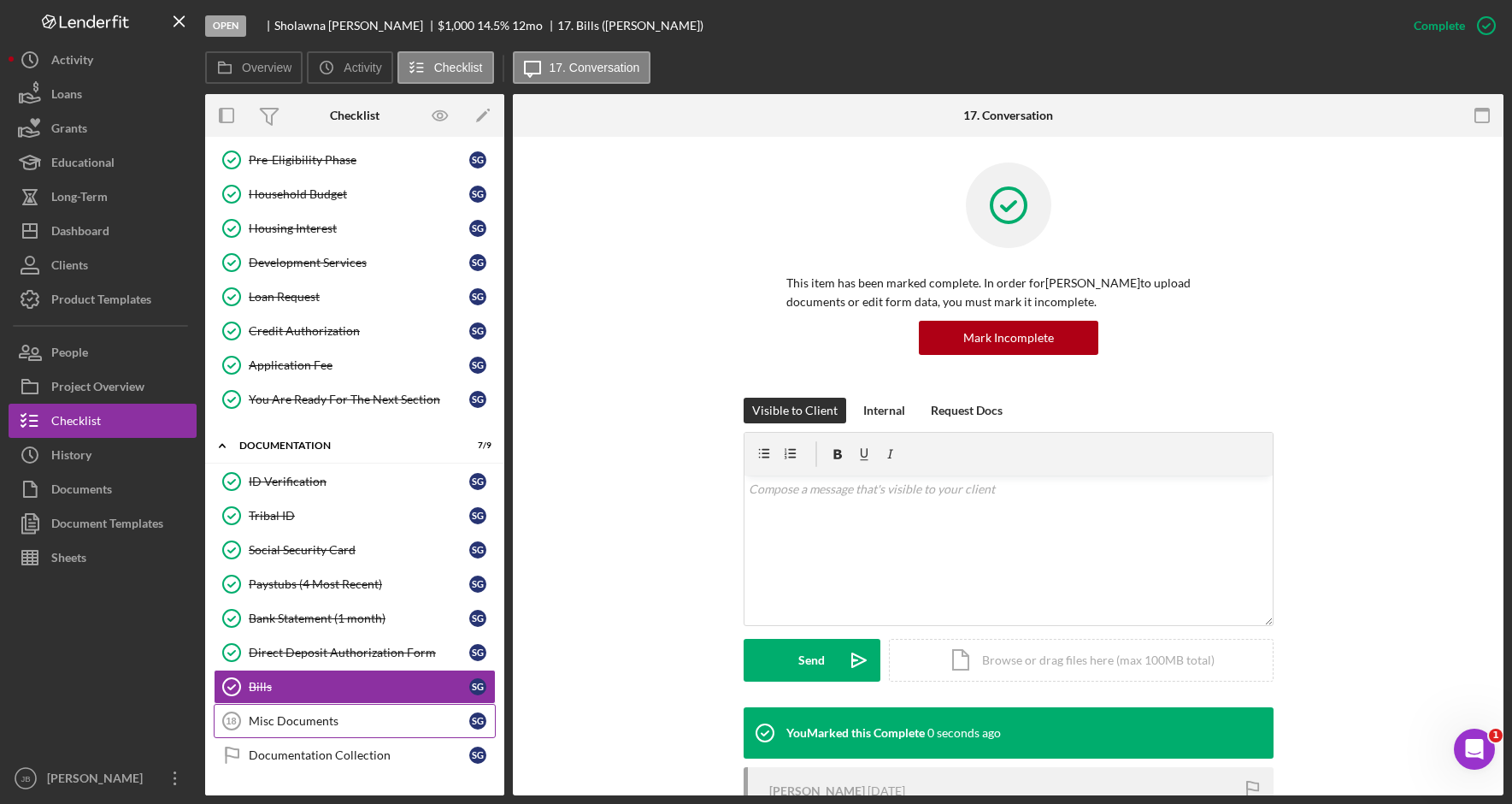
click at [407, 707] on link "Misc Documents 18 Misc Documents S G" at bounding box center [354, 720] width 282 height 34
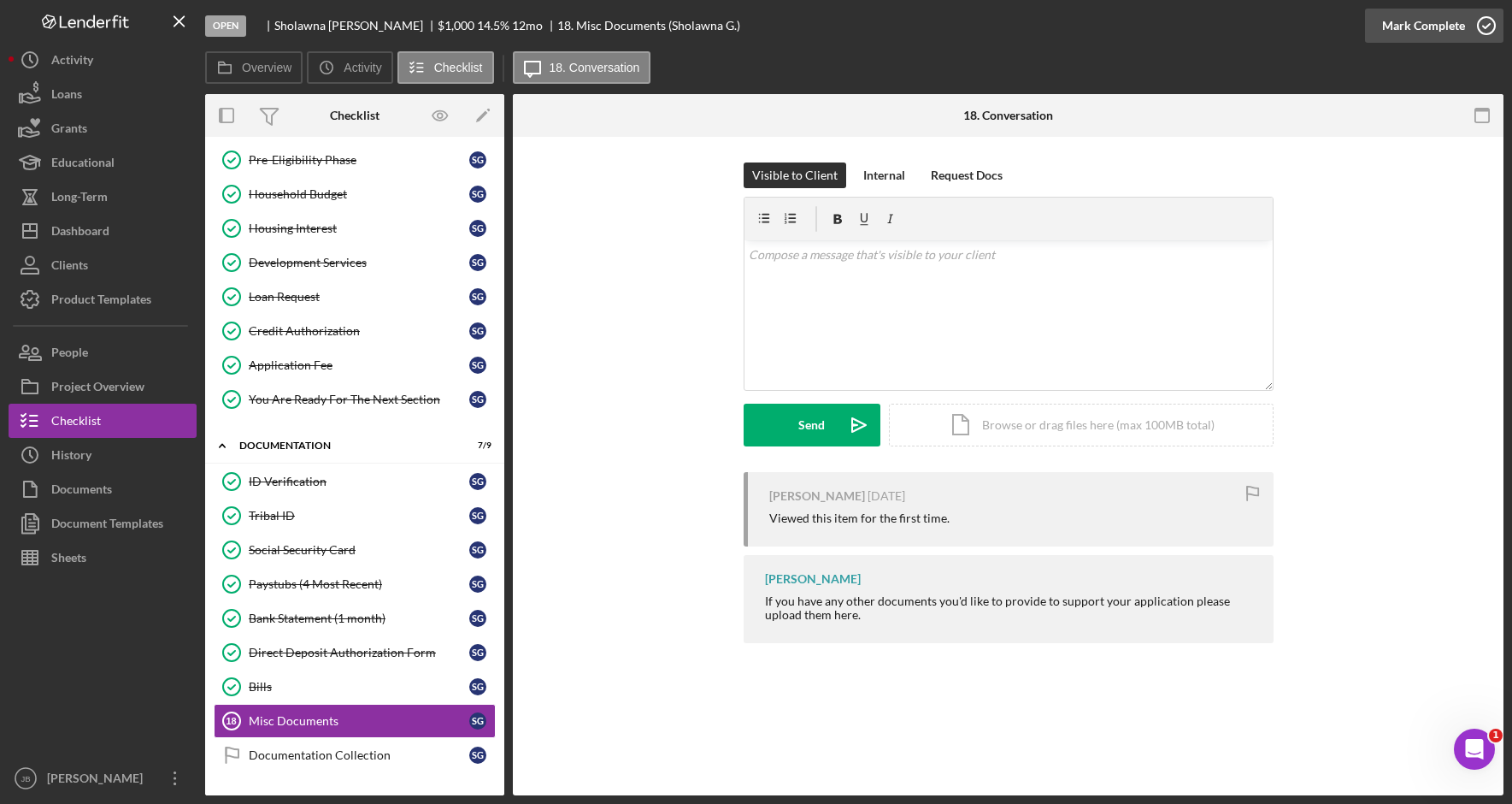
click at [1488, 32] on icon "button" at bounding box center [1486, 25] width 43 height 43
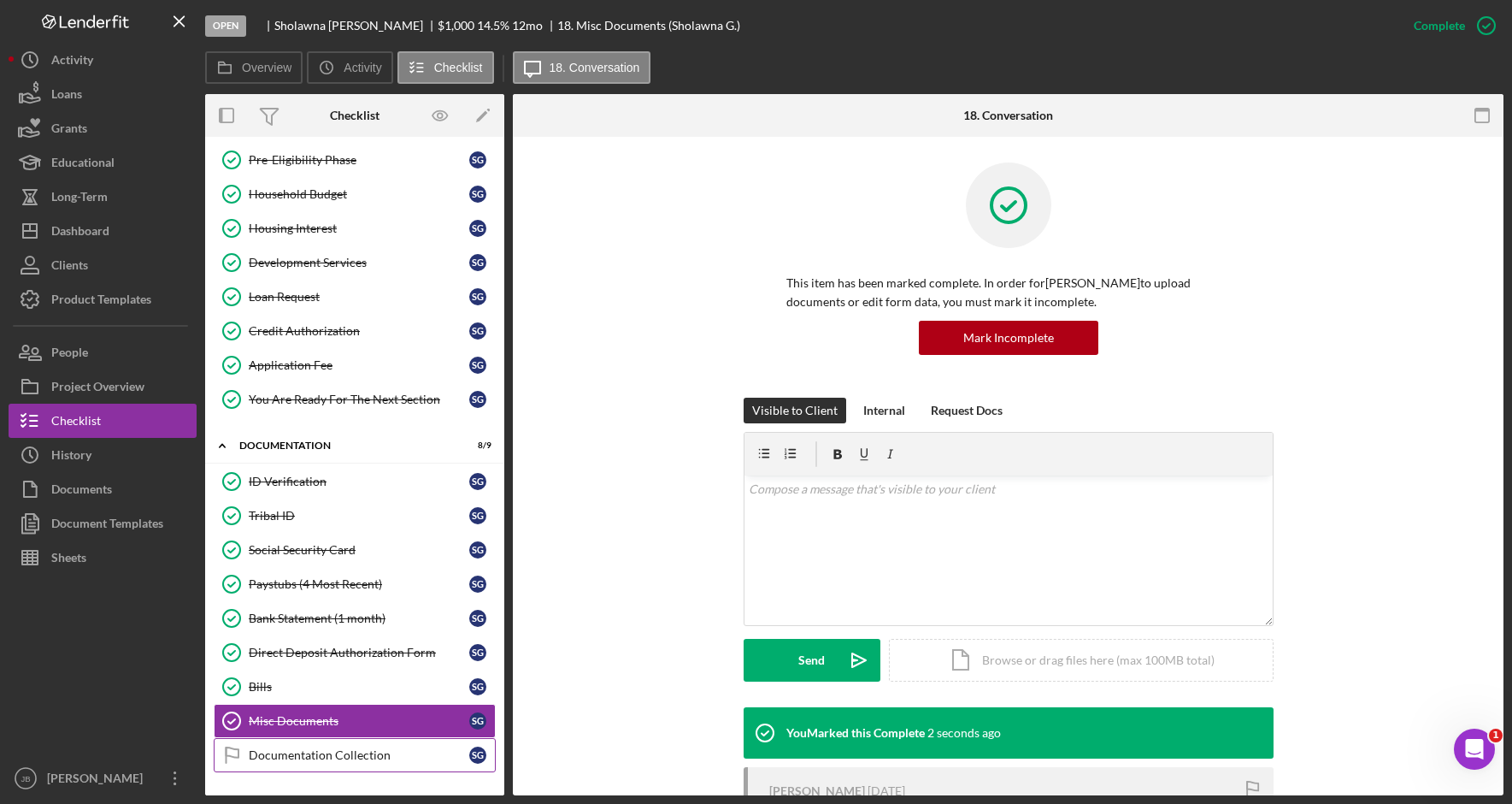
click at [409, 752] on div "Documentation Collection" at bounding box center [359, 755] width 220 height 14
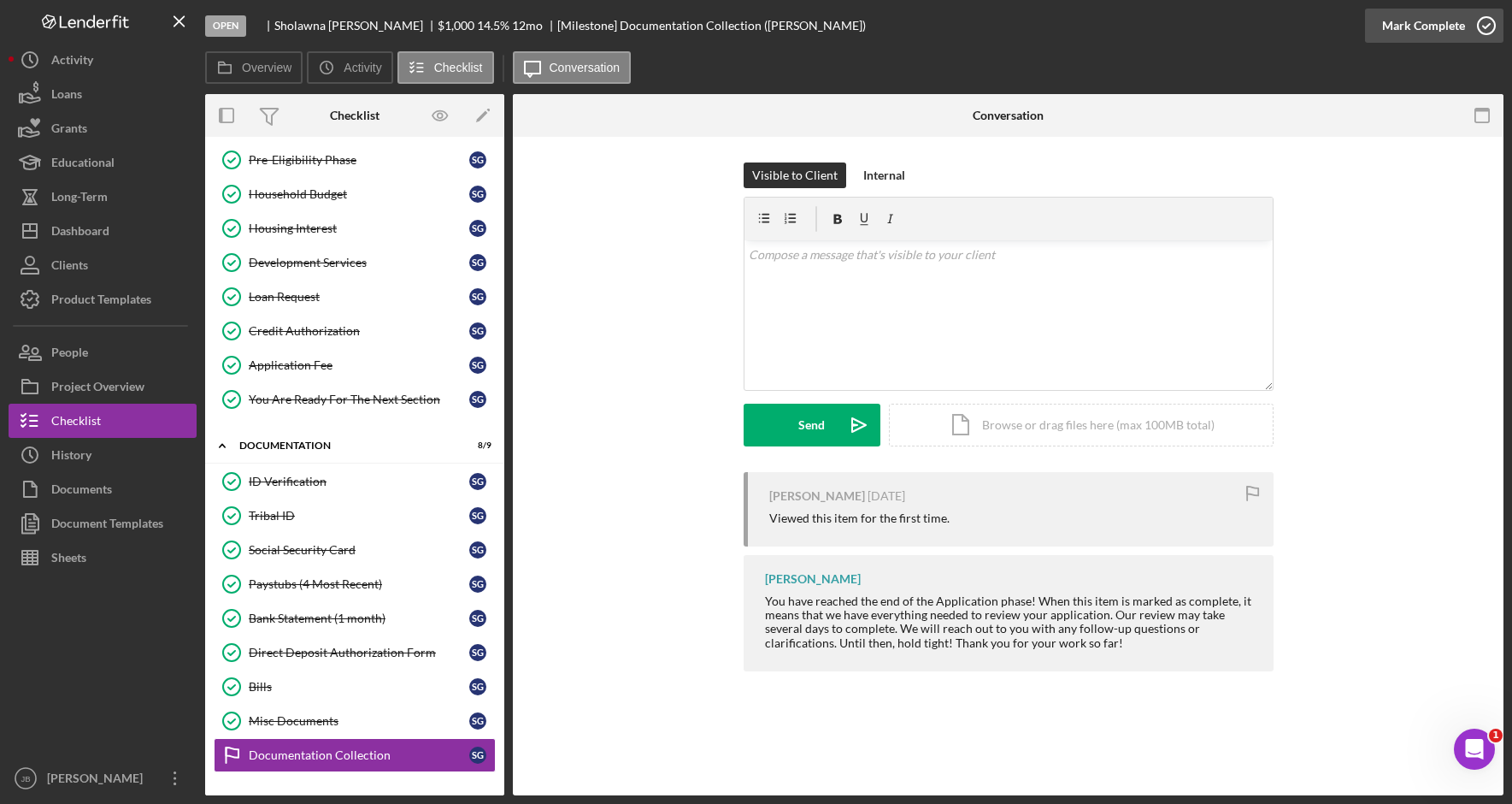
click at [1489, 36] on icon "button" at bounding box center [1486, 25] width 43 height 43
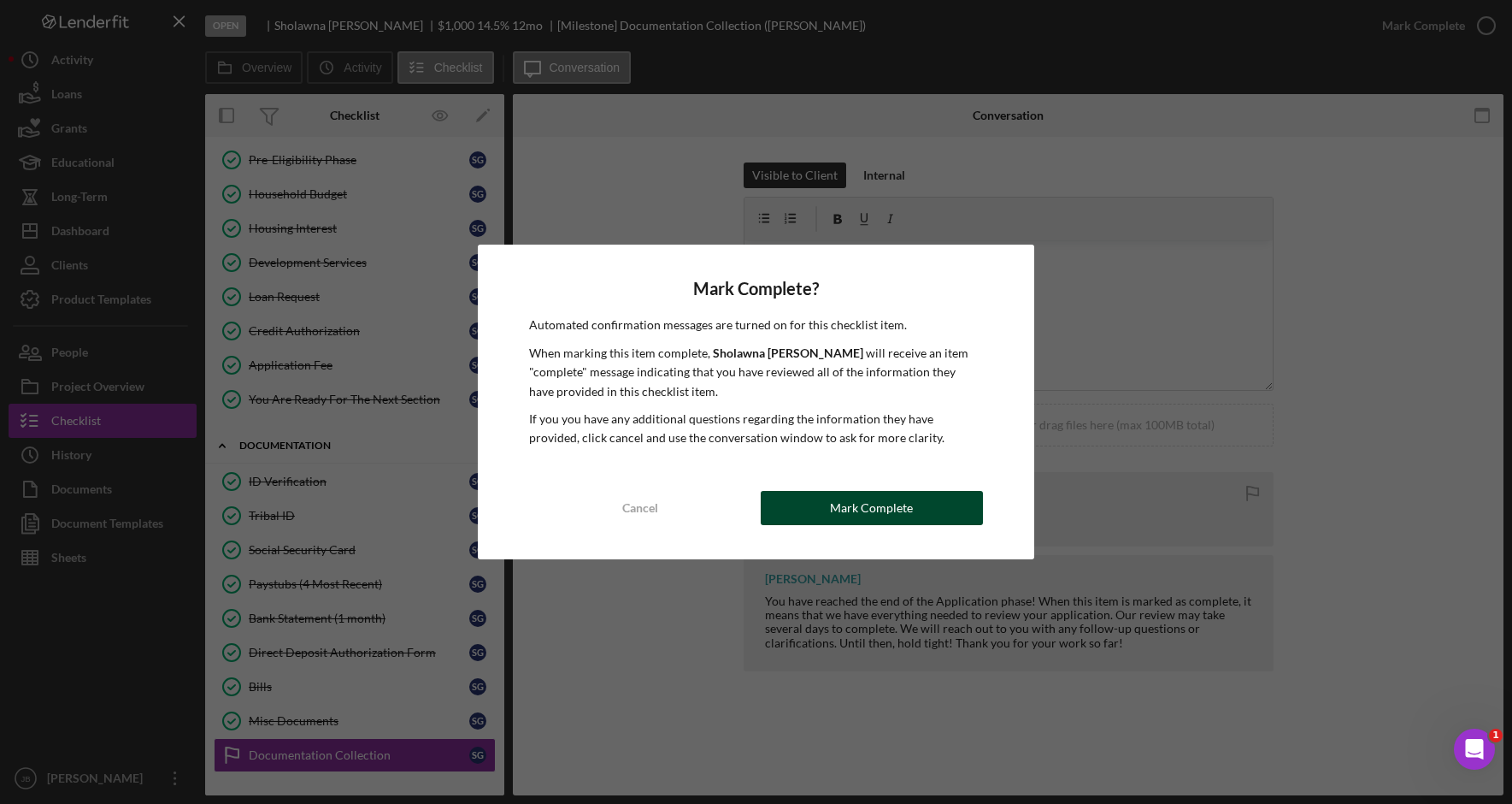
click at [852, 515] on div "Mark Complete" at bounding box center [871, 507] width 83 height 34
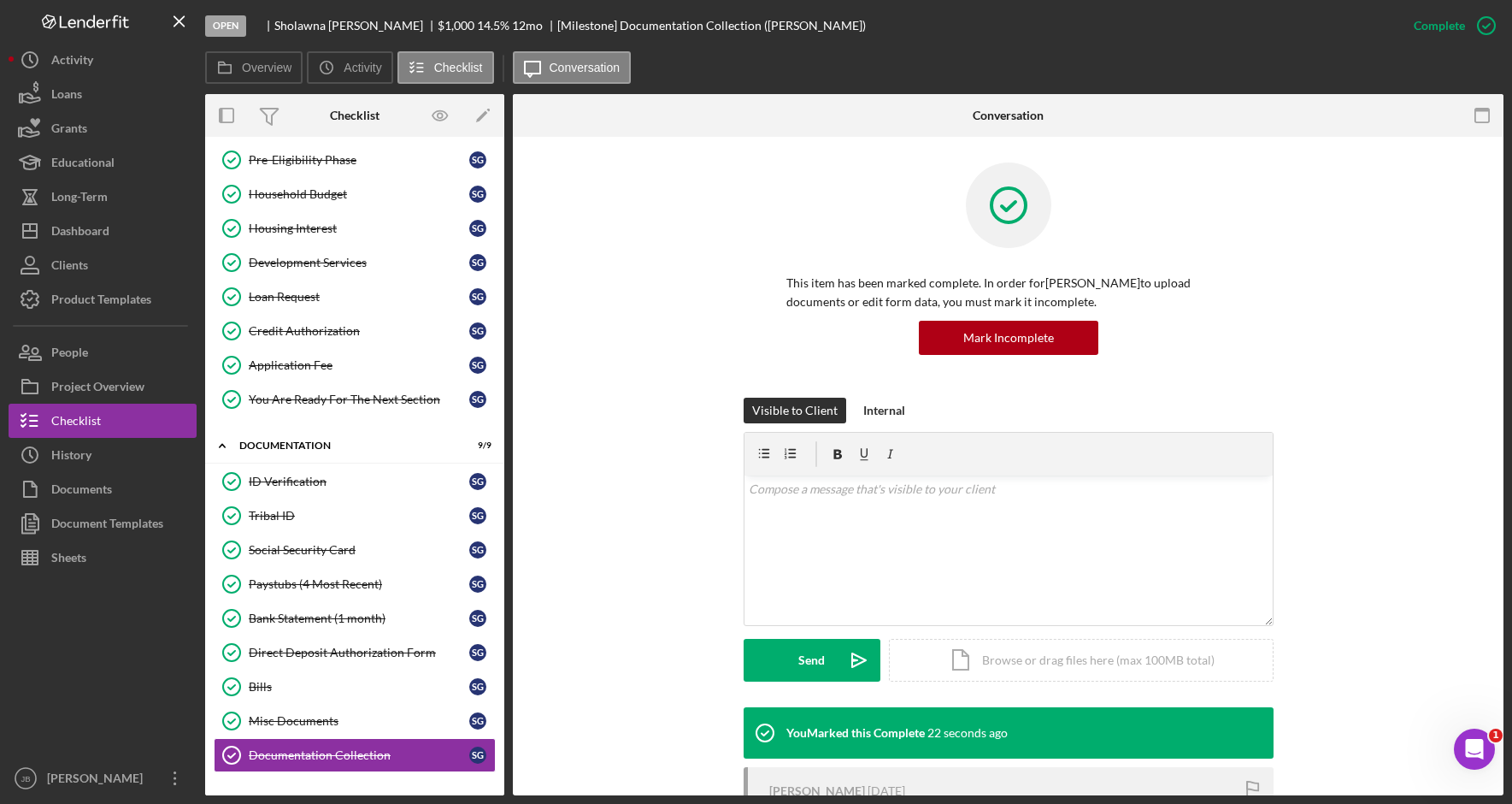
click at [719, 108] on div at bounding box center [677, 115] width 330 height 43
click at [328, 360] on div "Application Fee" at bounding box center [359, 365] width 220 height 14
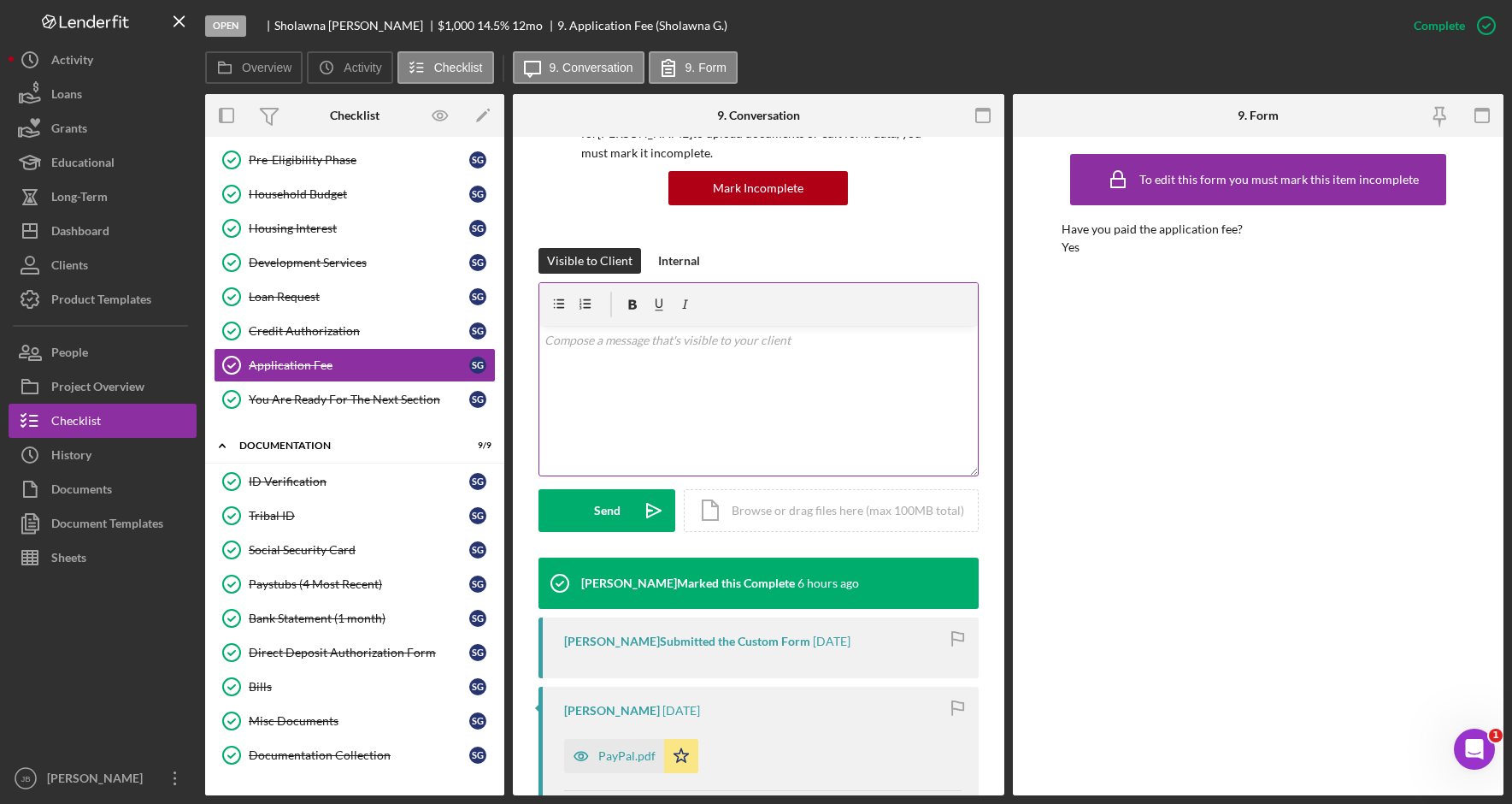
scroll to position [256, 0]
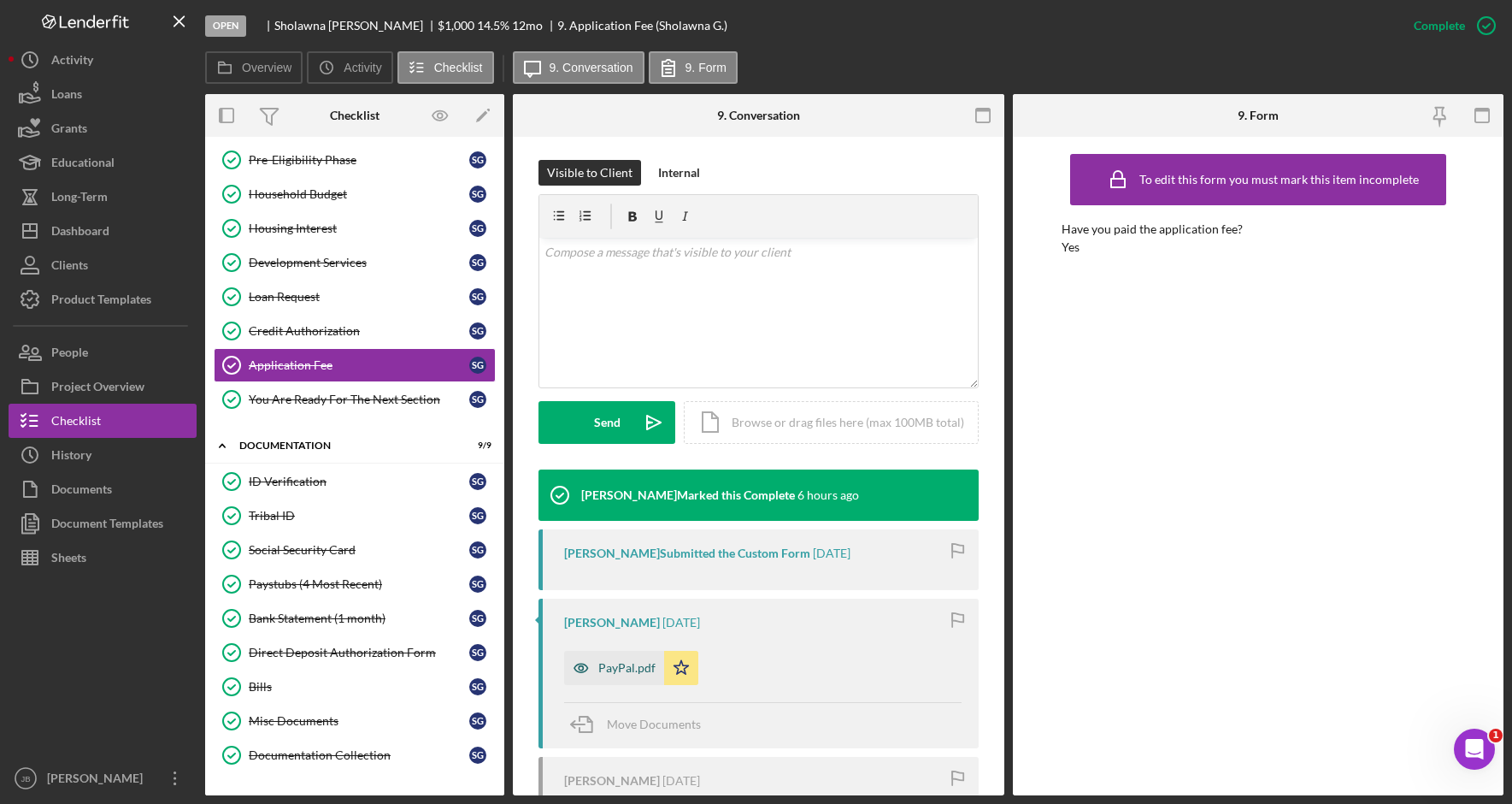
click at [617, 663] on div "PayPal.pdf" at bounding box center [626, 668] width 57 height 14
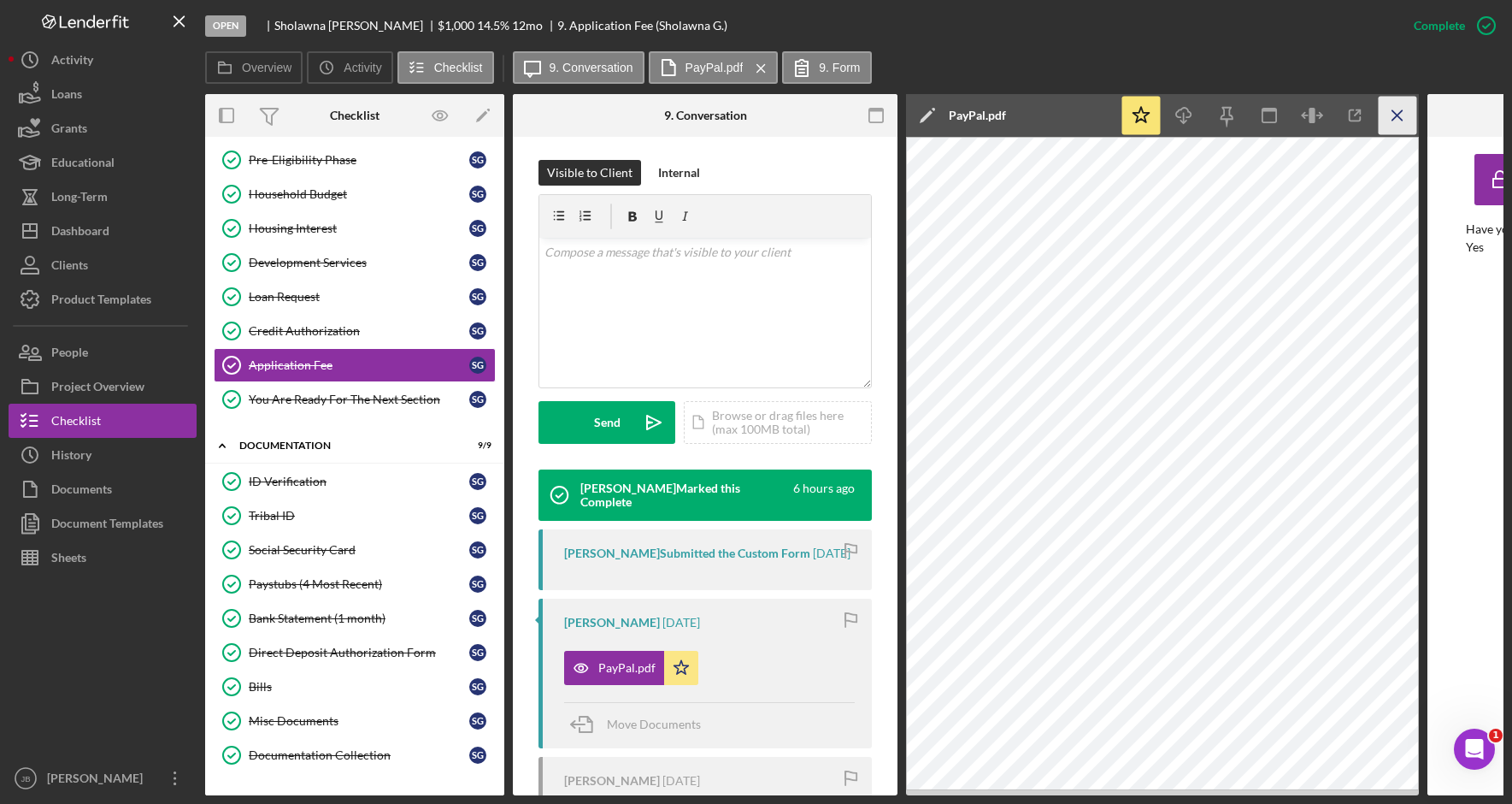
click at [1386, 132] on icon "Icon/Menu Close" at bounding box center [1397, 115] width 38 height 38
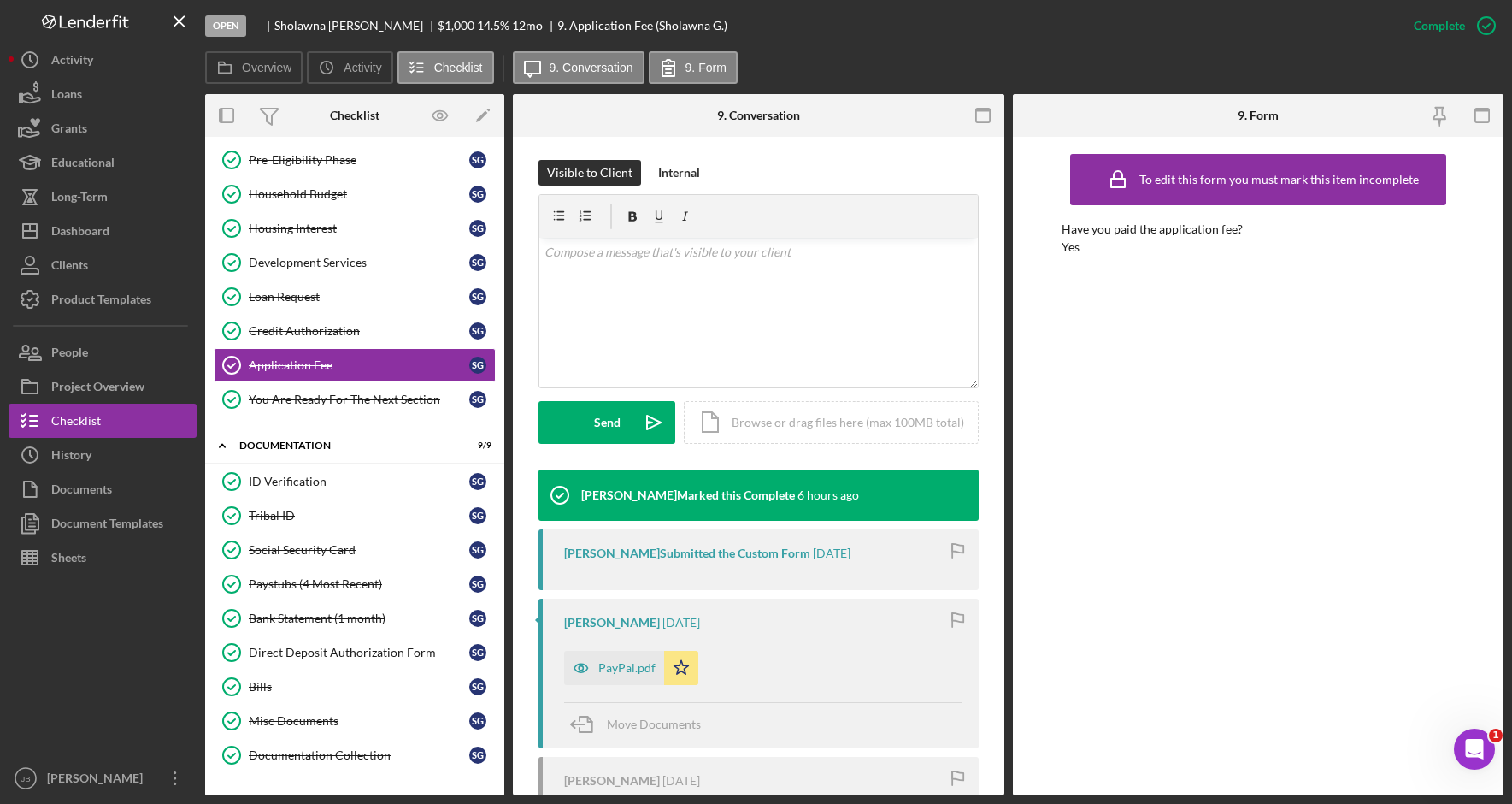
click at [976, 54] on div "Overview Icon/History Activity Checklist Icon/Message 9. Conversation 9. Form" at bounding box center [854, 68] width 1298 height 34
click at [328, 292] on div "Loan Request" at bounding box center [359, 297] width 220 height 14
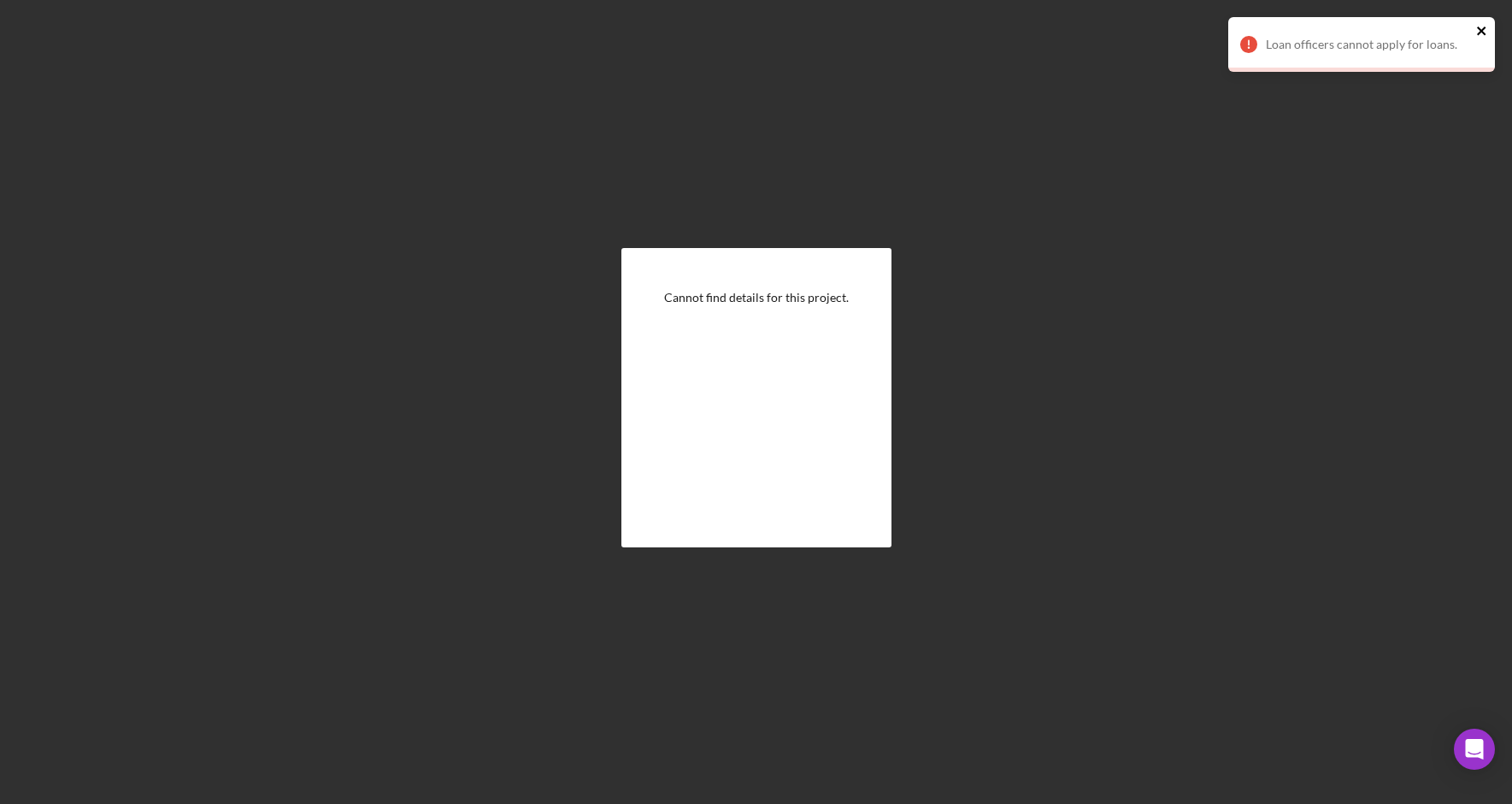
click at [1477, 32] on icon "close" at bounding box center [1482, 31] width 12 height 14
